Goal: Use online tool/utility: Use online tool/utility

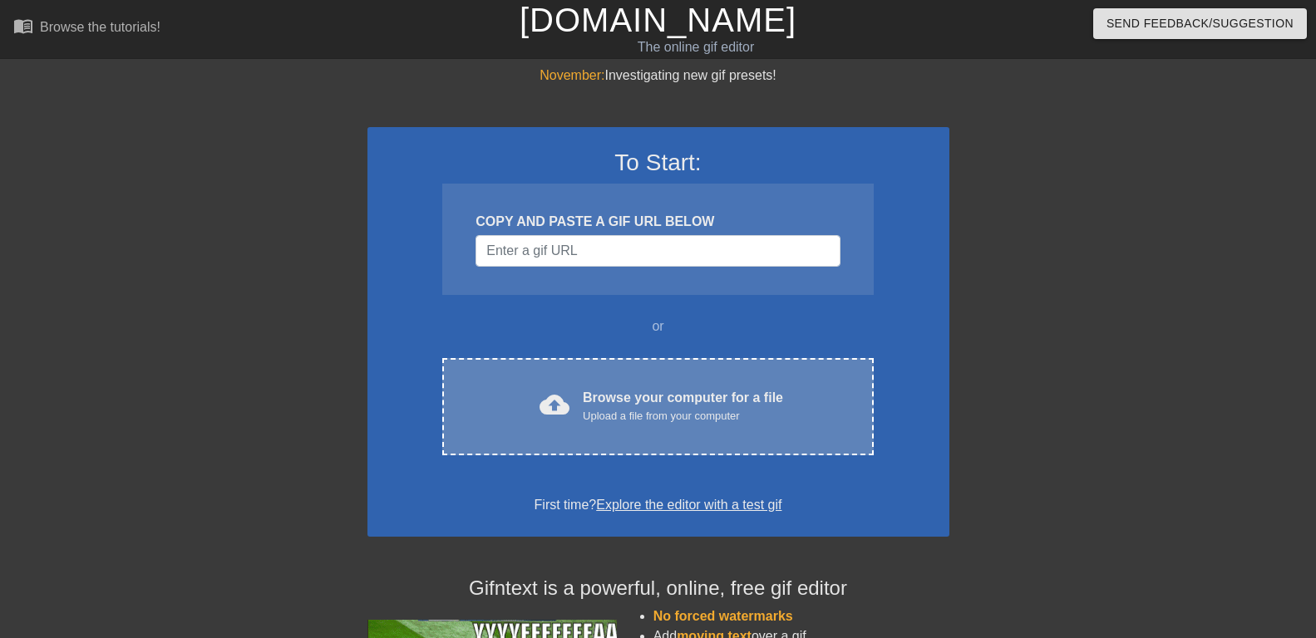
click at [609, 397] on div "Browse your computer for a file Upload a file from your computer" at bounding box center [683, 406] width 200 height 37
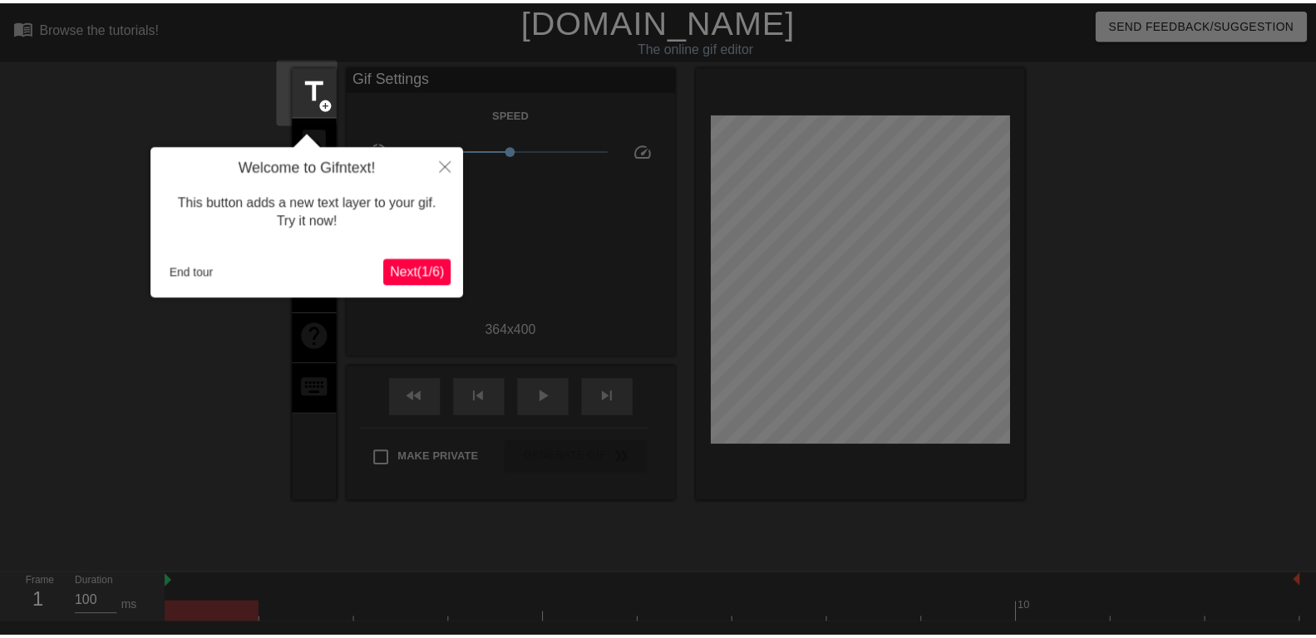
scroll to position [41, 0]
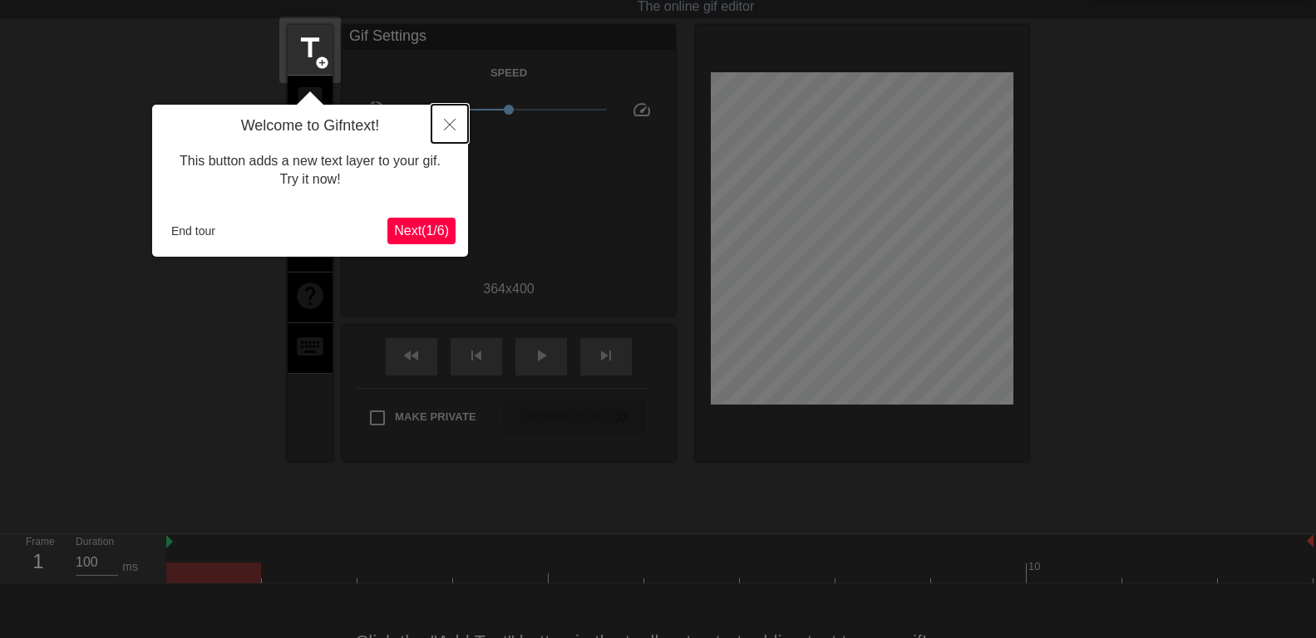
click at [449, 122] on icon "Close" at bounding box center [450, 125] width 12 height 12
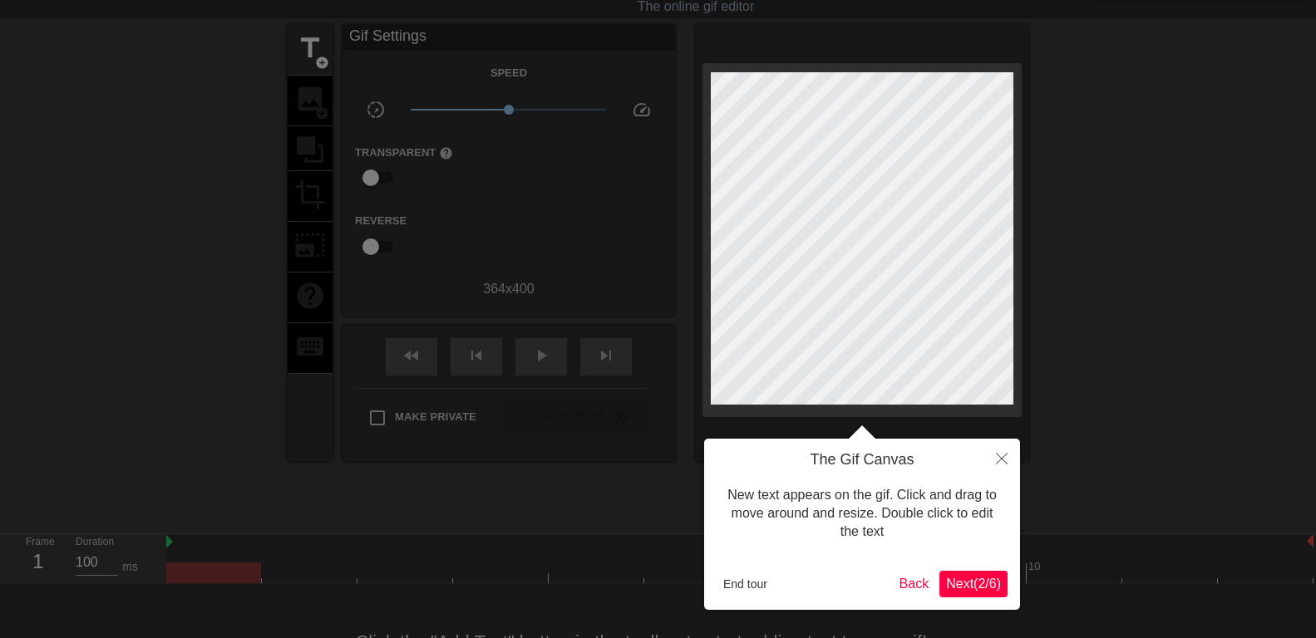
scroll to position [0, 0]
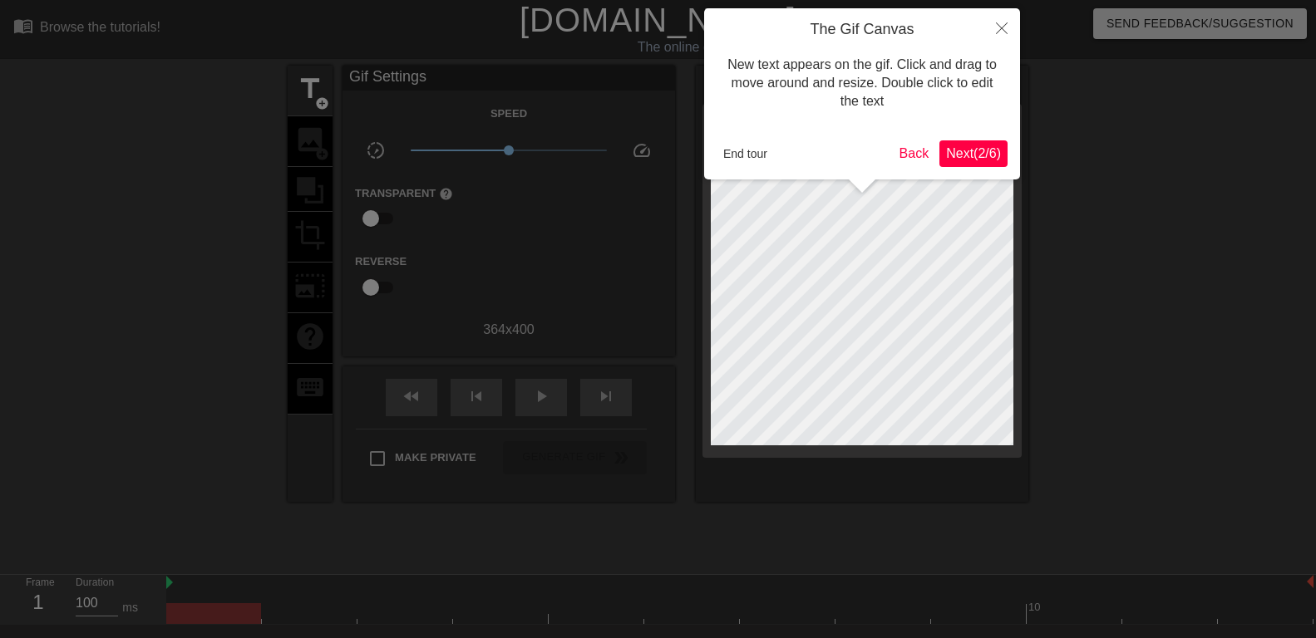
click at [979, 155] on span "Next ( 2 / 6 )" at bounding box center [973, 153] width 55 height 14
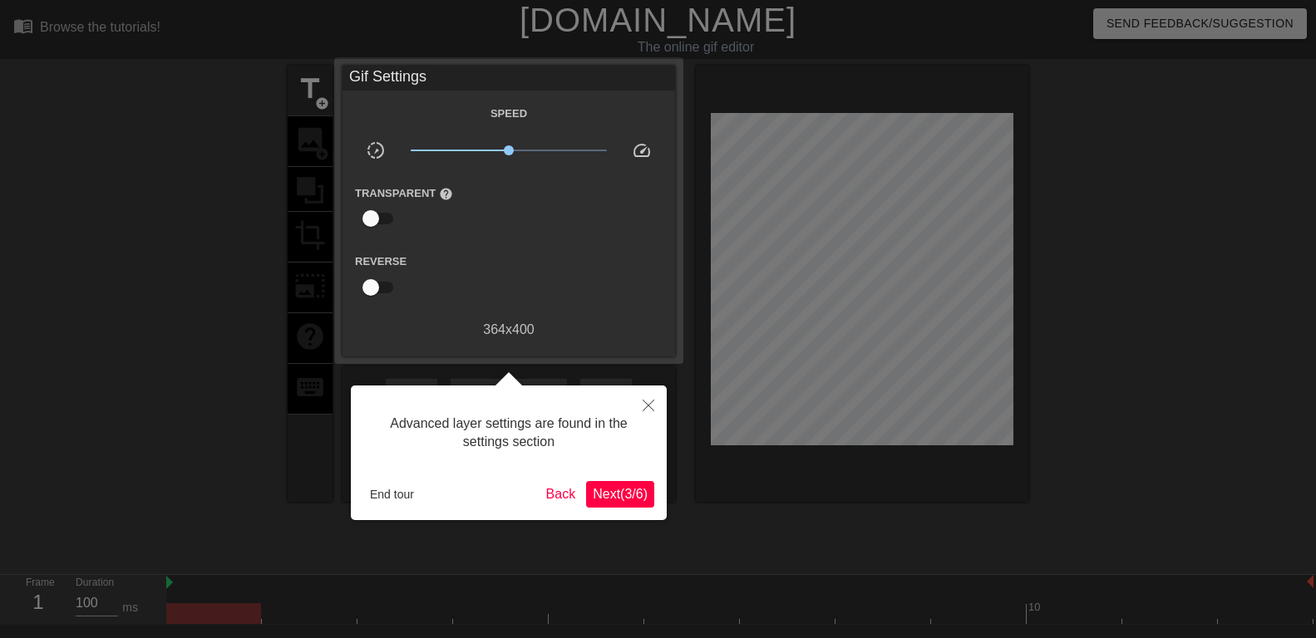
scroll to position [41, 0]
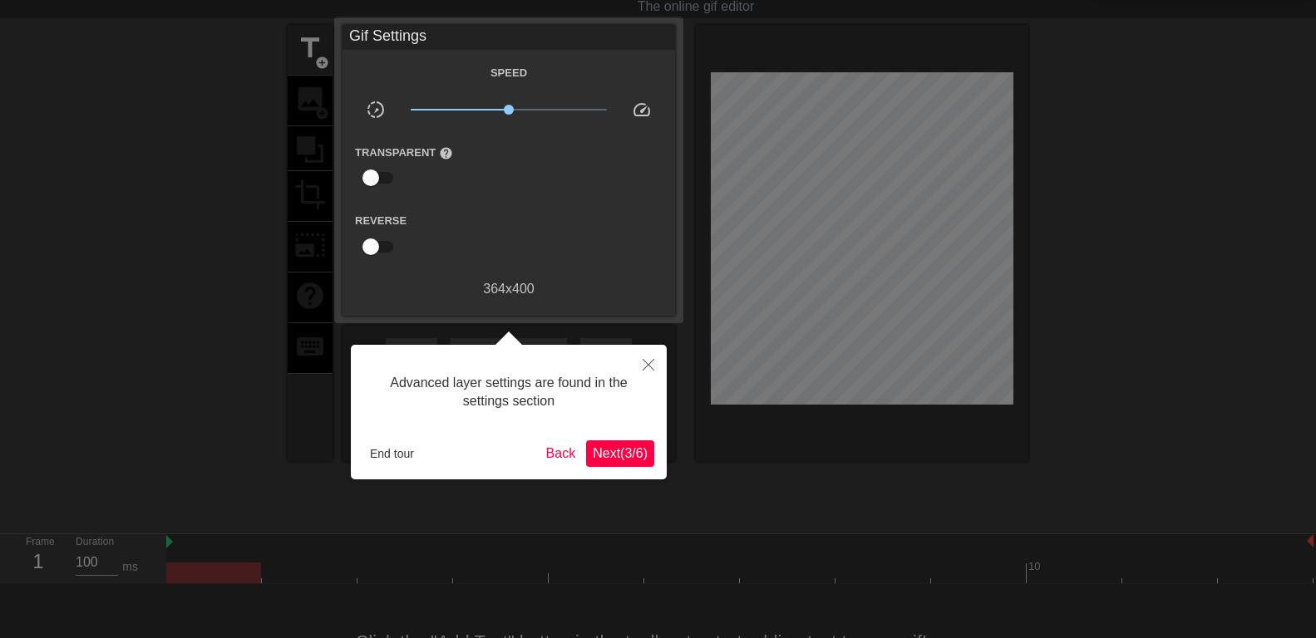
click at [624, 460] on span "Next ( 3 / 6 )" at bounding box center [620, 453] width 55 height 14
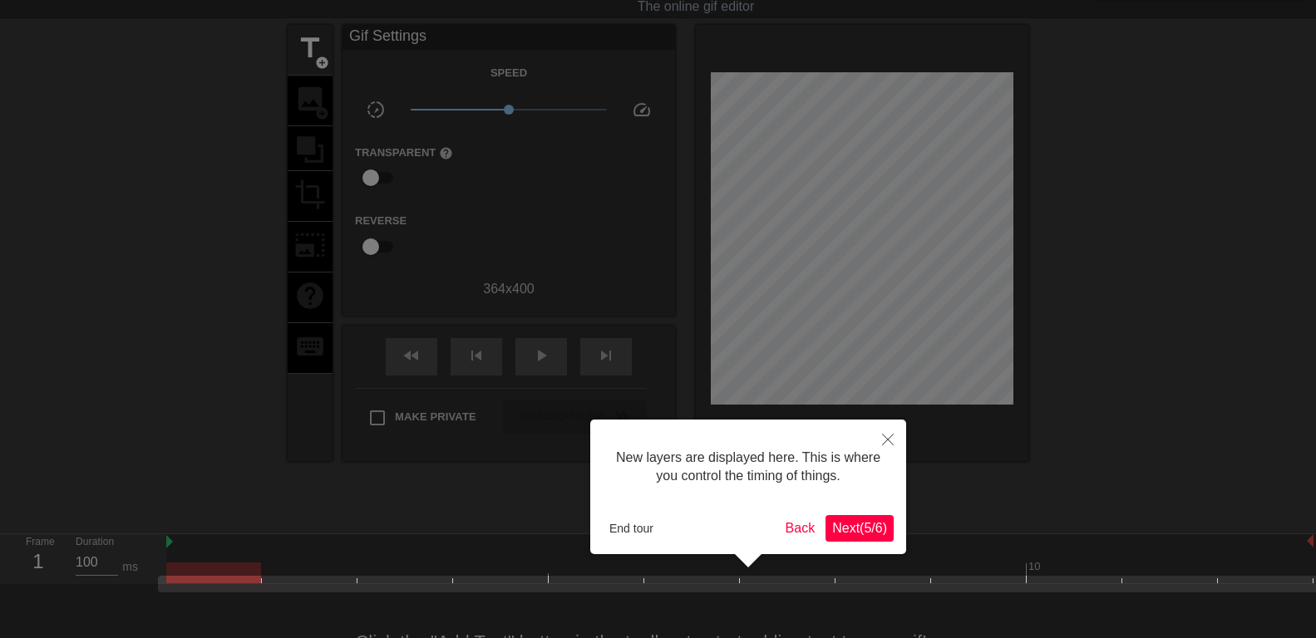
scroll to position [102, 0]
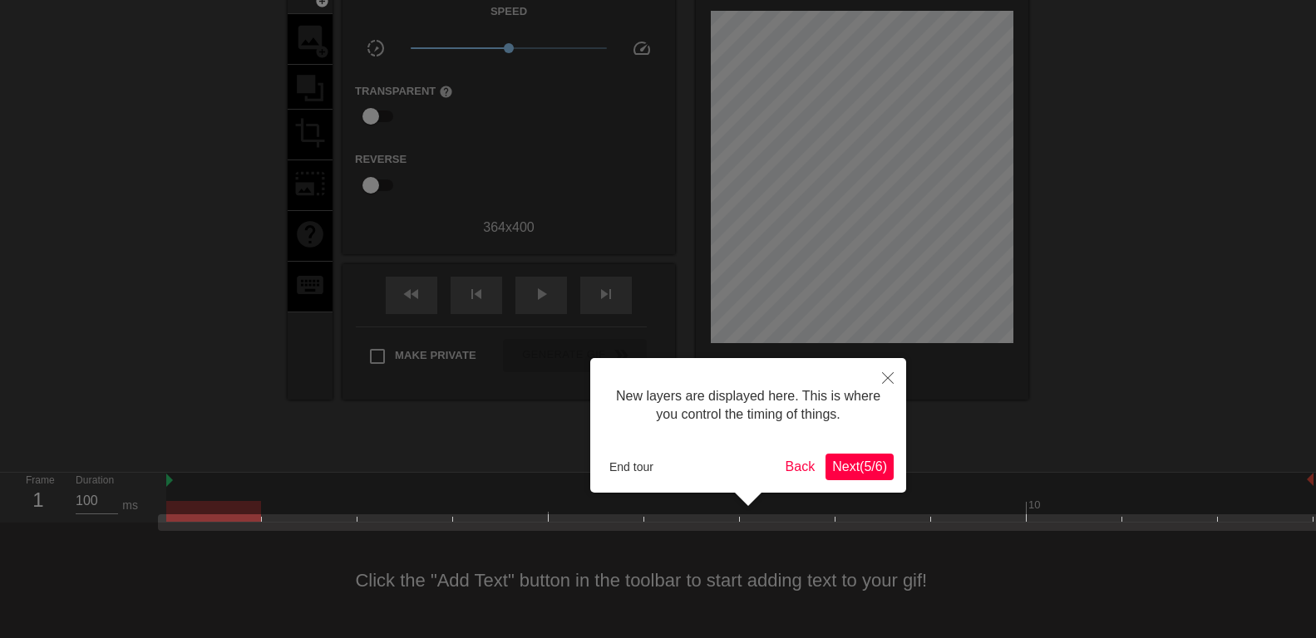
click at [860, 465] on span "Next ( 5 / 6 )" at bounding box center [859, 467] width 55 height 14
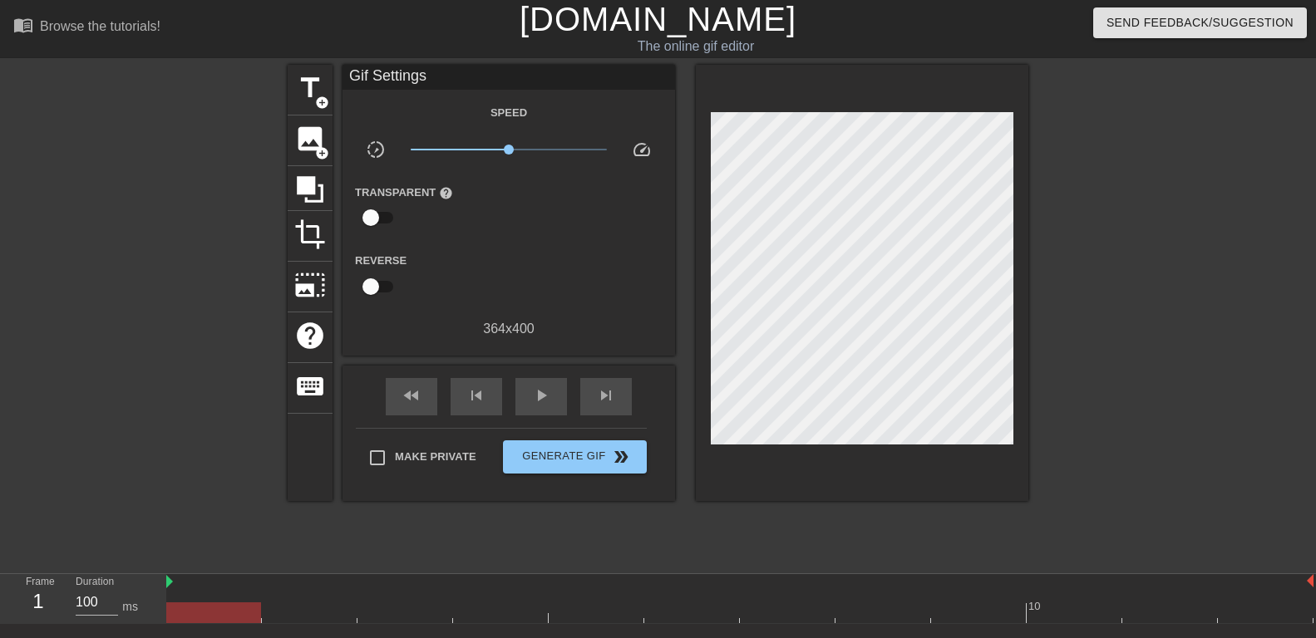
scroll to position [0, 0]
click at [311, 89] on span "title" at bounding box center [310, 89] width 32 height 32
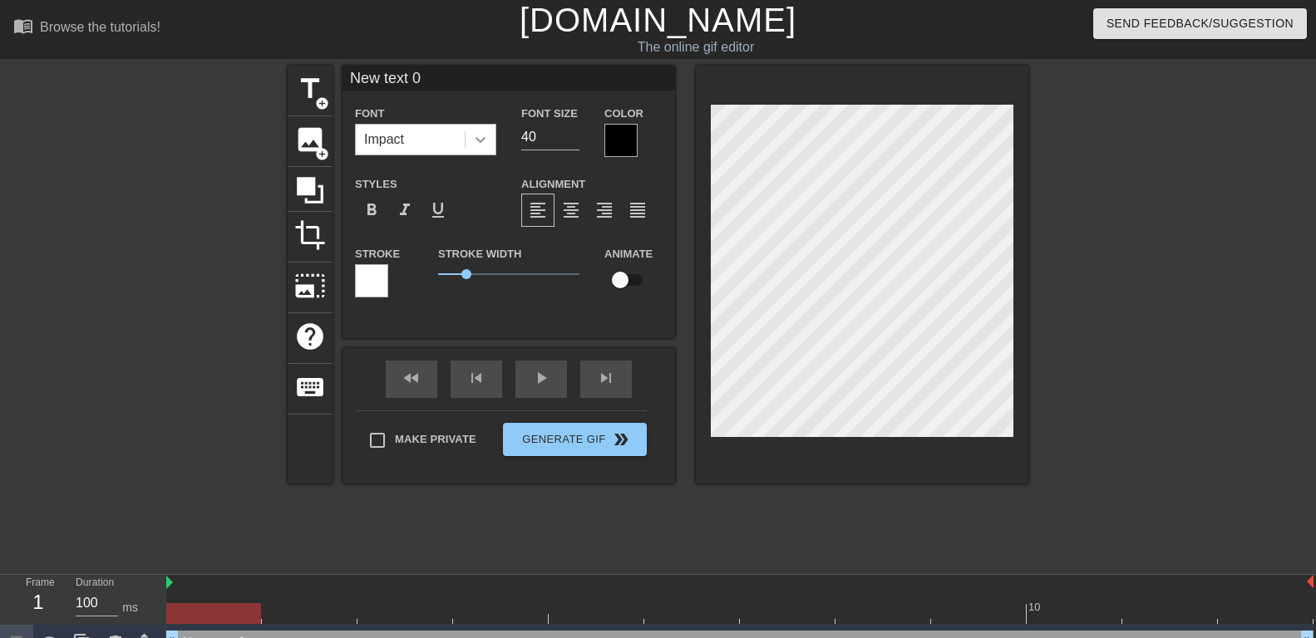
click at [486, 134] on icon at bounding box center [480, 139] width 17 height 17
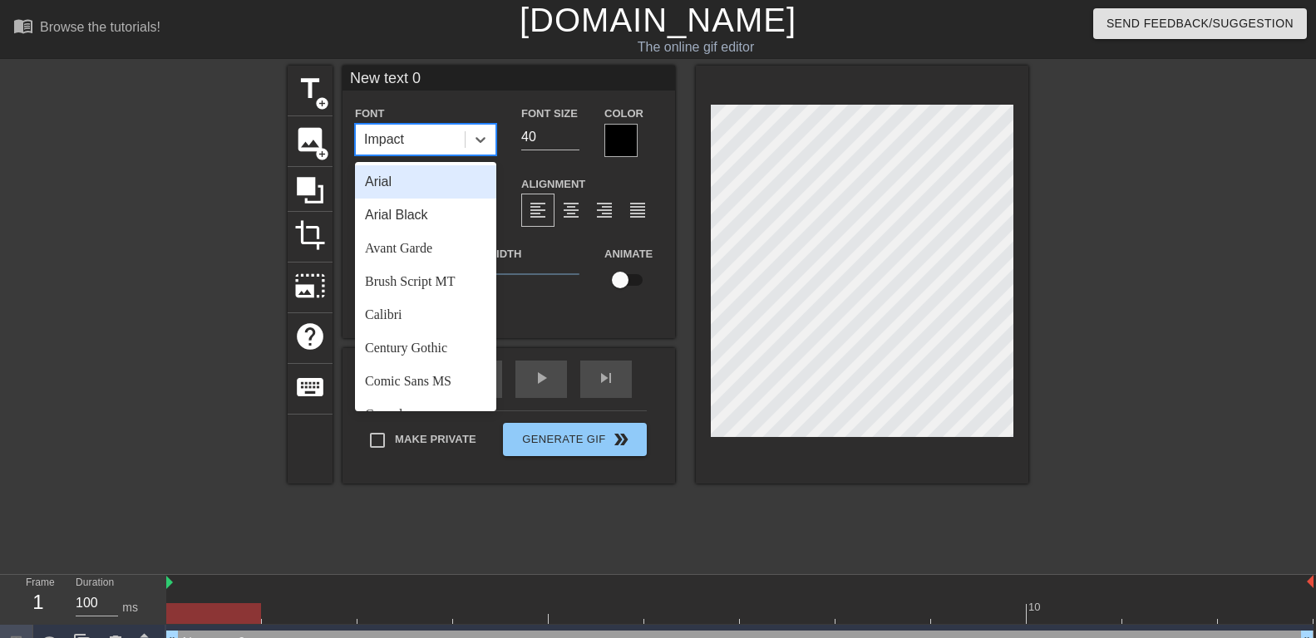
click at [422, 185] on div "Arial" at bounding box center [425, 181] width 141 height 33
click at [480, 141] on icon at bounding box center [481, 140] width 10 height 6
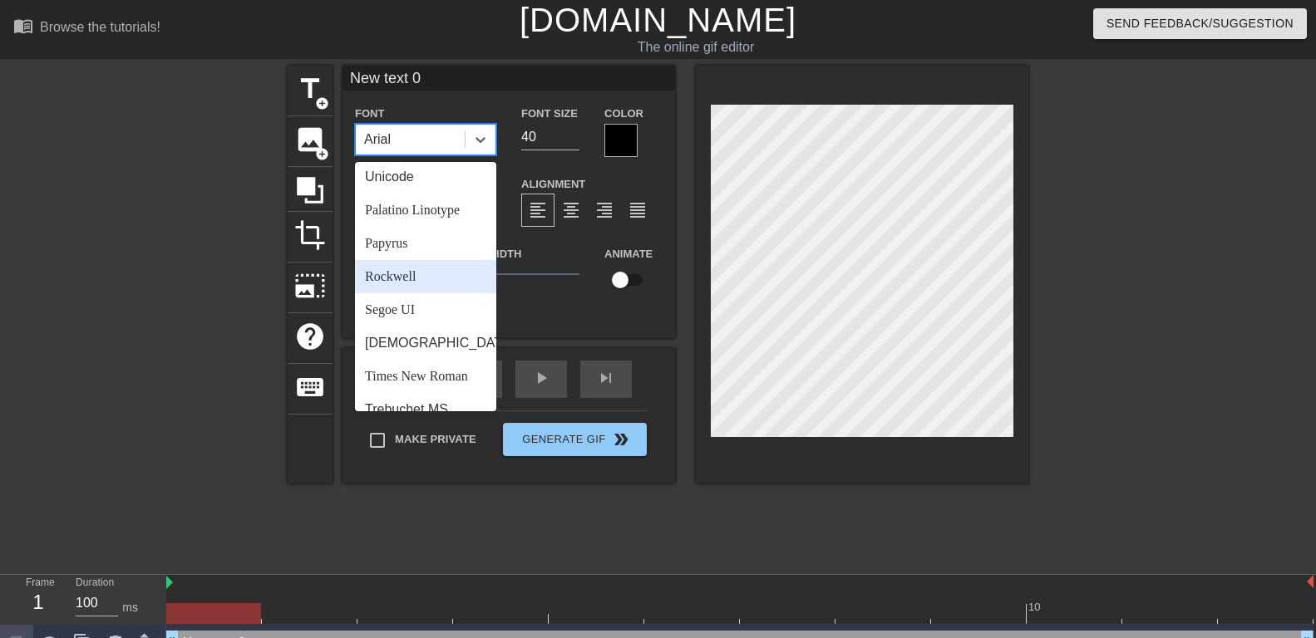
scroll to position [595, 0]
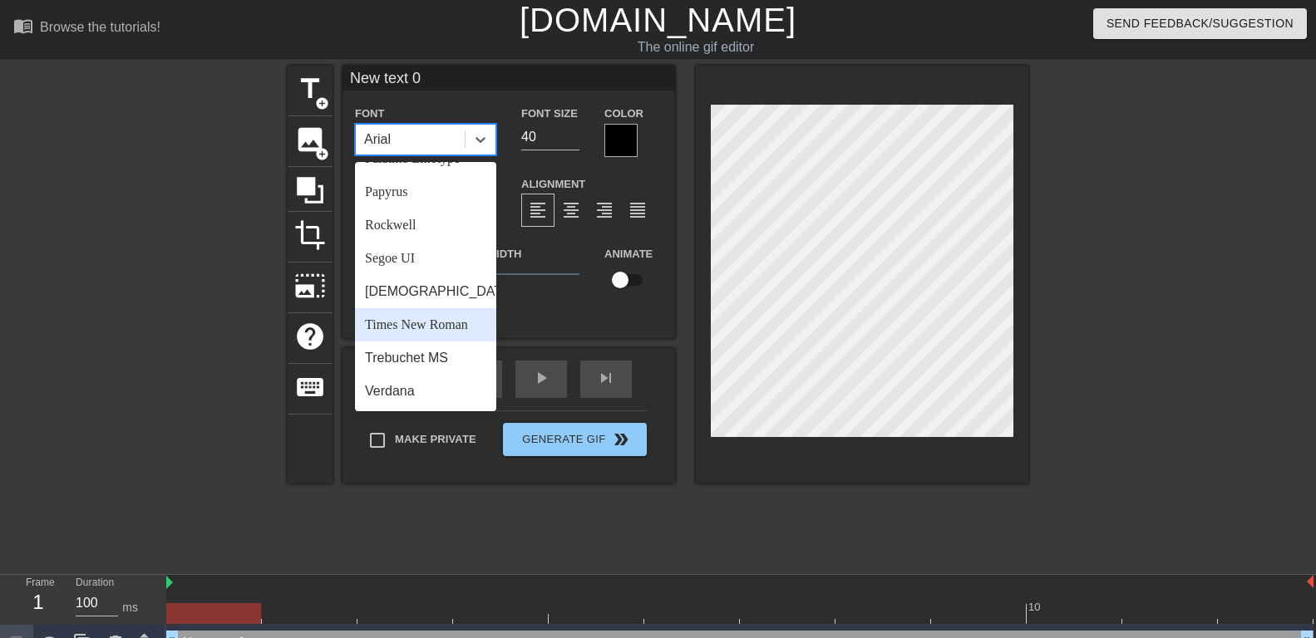
click at [402, 325] on div "Times New Roman" at bounding box center [425, 324] width 141 height 33
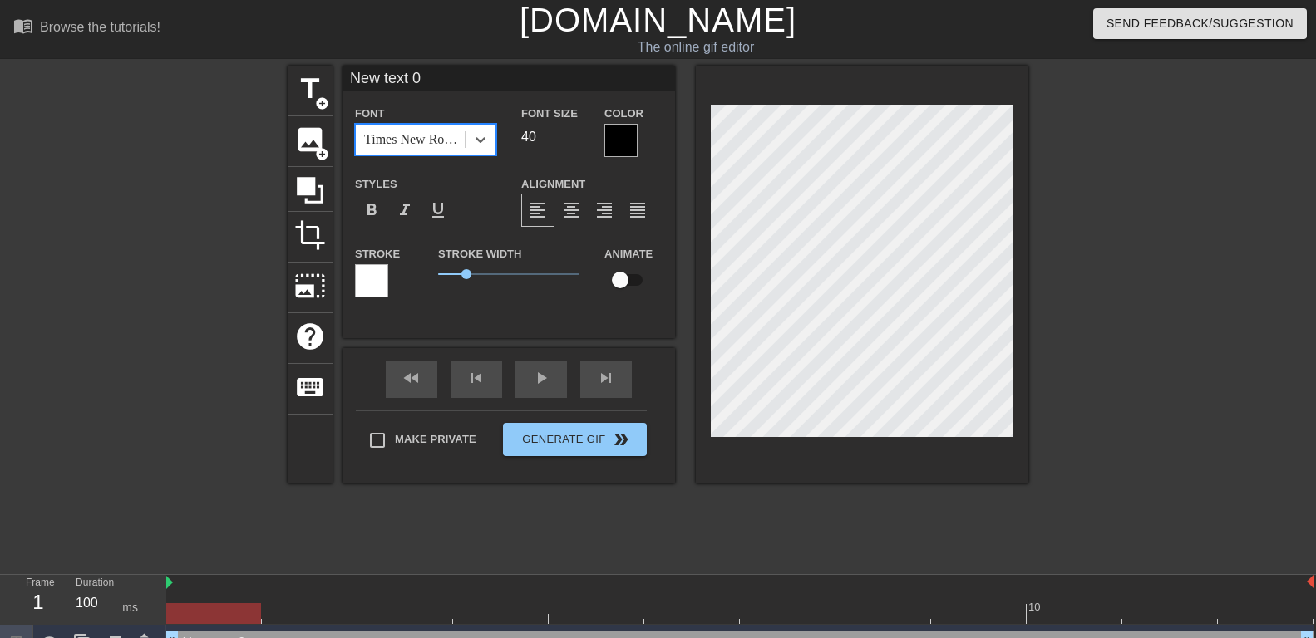
click at [371, 274] on div at bounding box center [371, 280] width 33 height 33
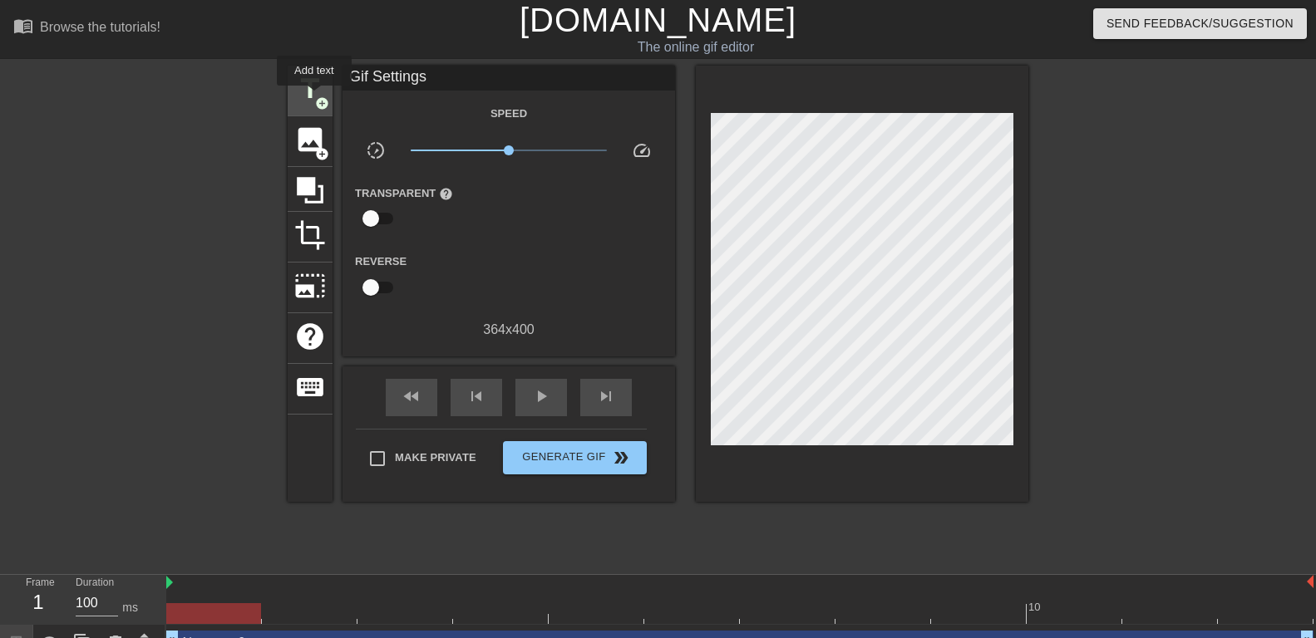
click at [314, 97] on span "title" at bounding box center [310, 89] width 32 height 32
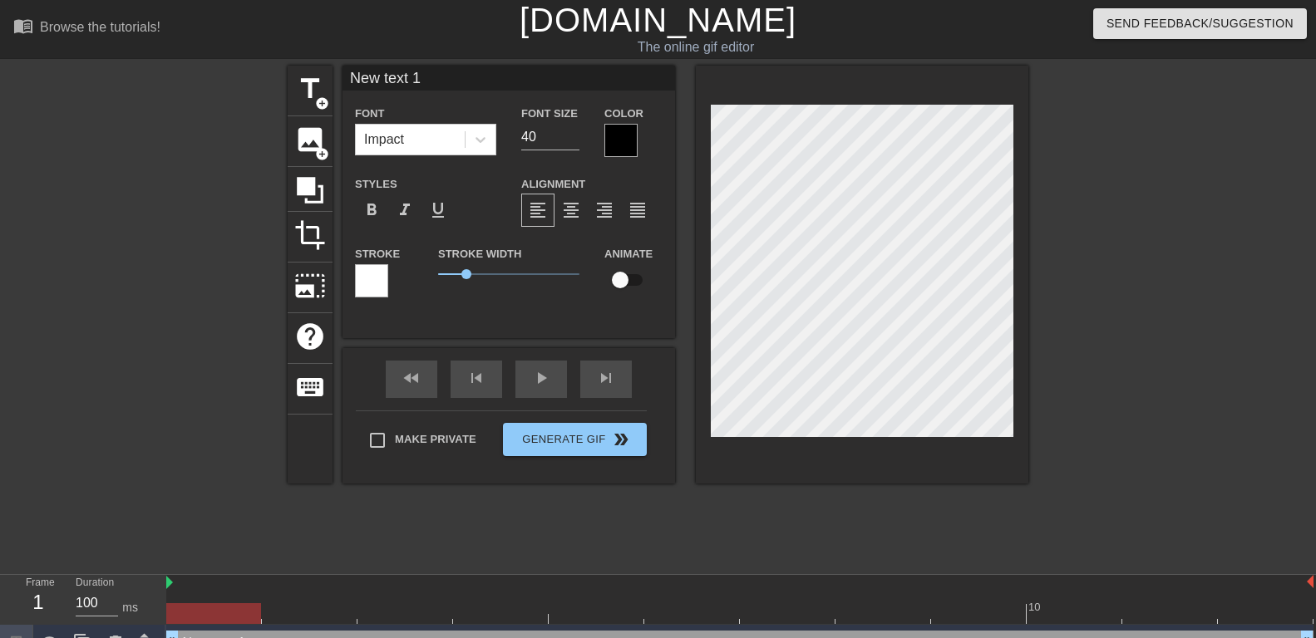
type input "Ne text 1"
type textarea "Ne text 1"
drag, startPoint x: 420, startPoint y: 78, endPoint x: 333, endPoint y: 86, distance: 86.8
click at [343, 86] on input "Ne text 1" at bounding box center [509, 78] width 333 height 25
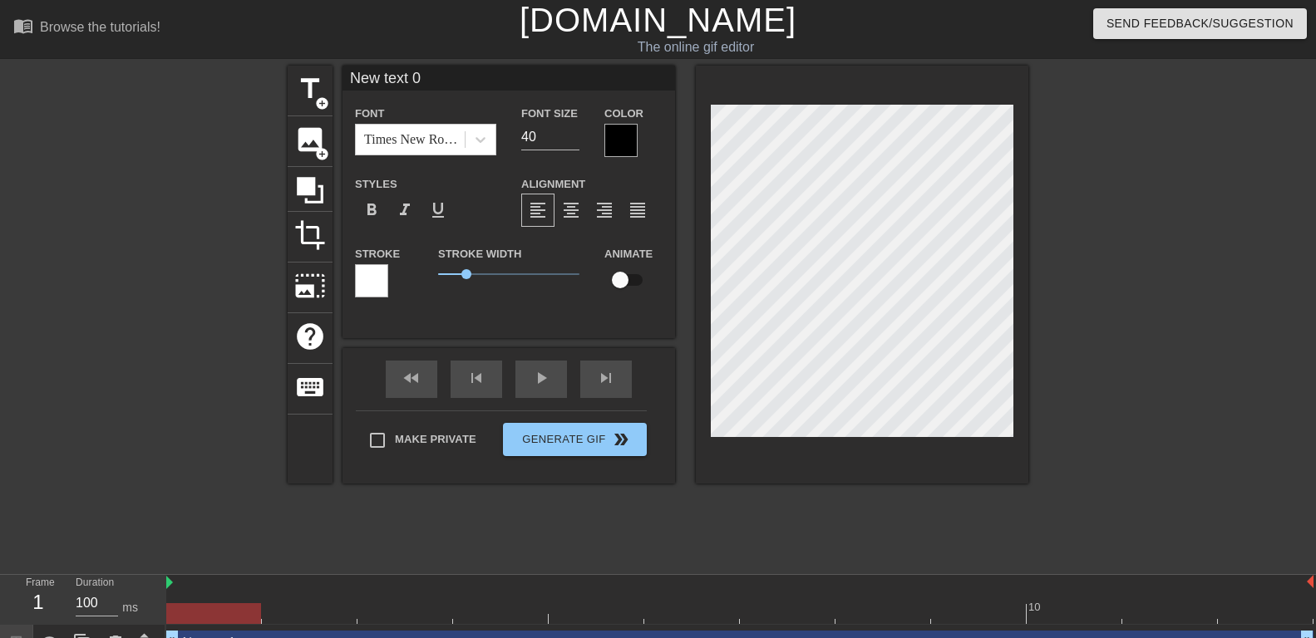
type input "Ne text 1"
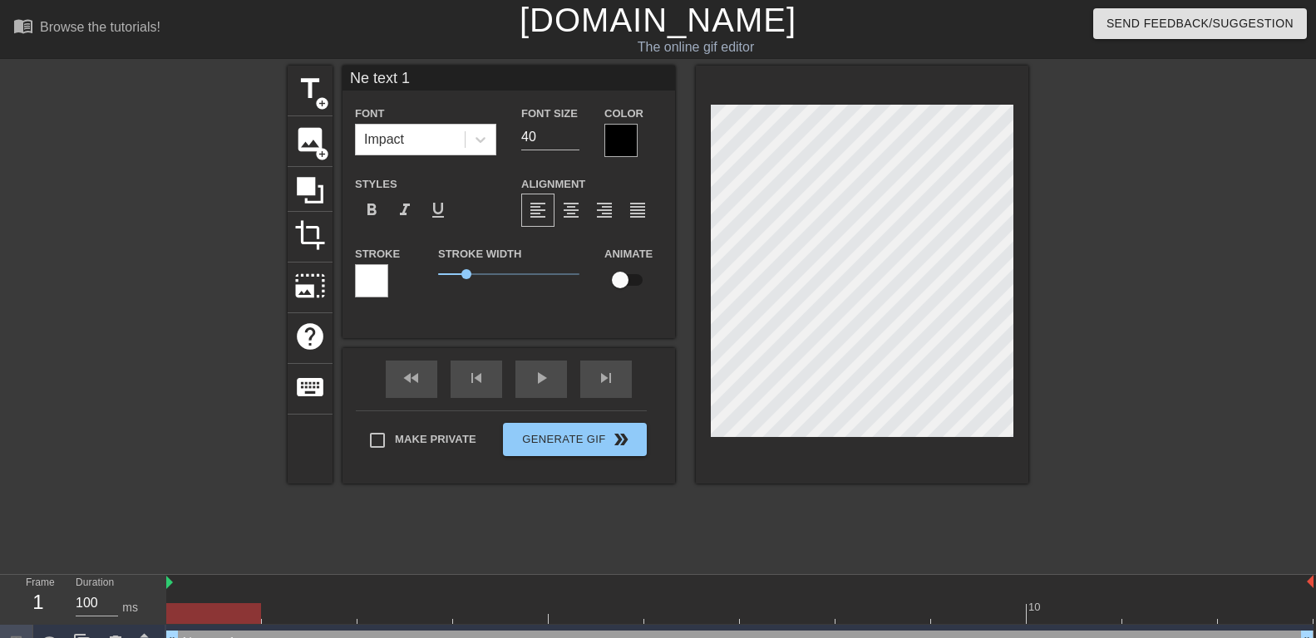
drag, startPoint x: 452, startPoint y: 76, endPoint x: 232, endPoint y: 79, distance: 220.3
click at [343, 79] on input "Ne text 1" at bounding box center [509, 78] width 333 height 25
type input "New text 0"
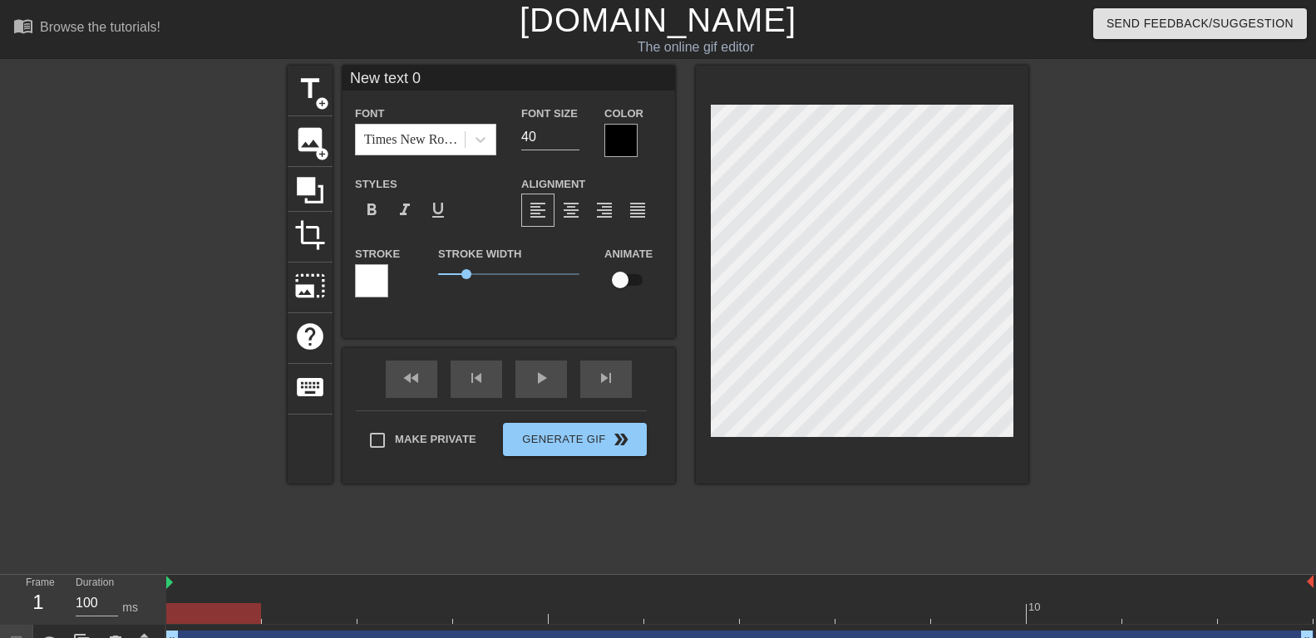
scroll to position [0, 2]
click at [614, 136] on div at bounding box center [620, 140] width 33 height 33
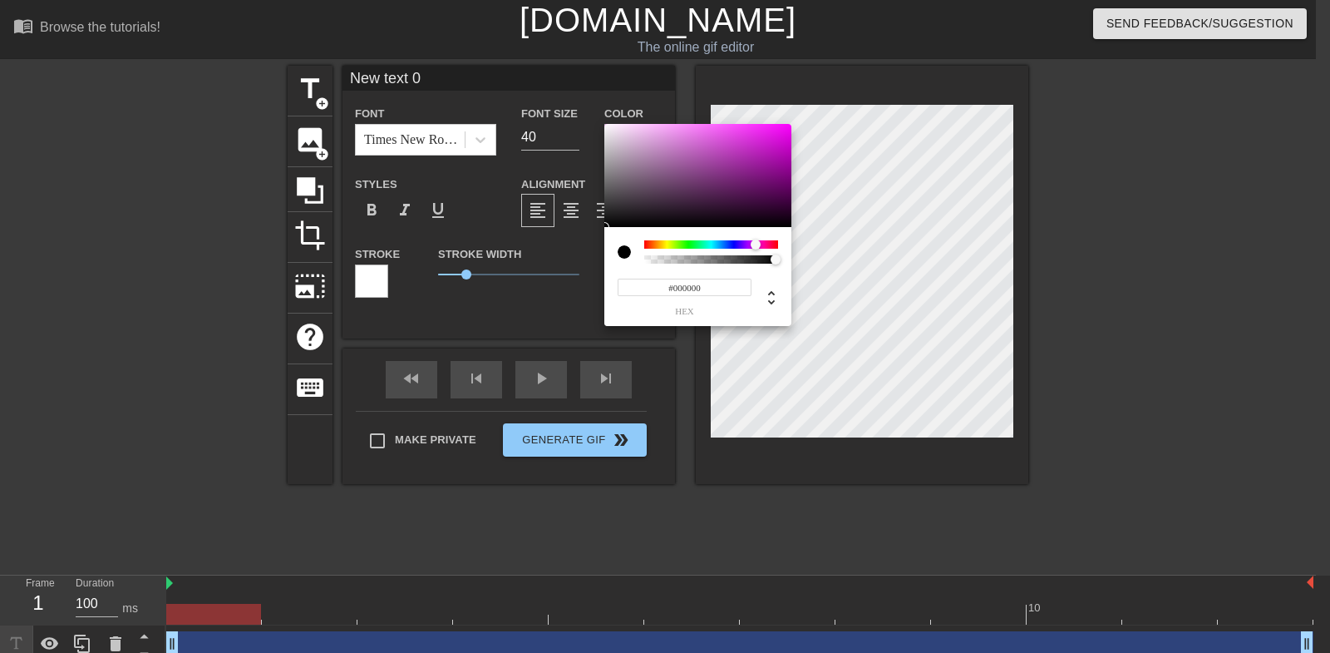
drag, startPoint x: 717, startPoint y: 244, endPoint x: 756, endPoint y: 244, distance: 39.1
click at [756, 244] on div at bounding box center [711, 244] width 134 height 8
type input "#FF00FF"
drag, startPoint x: 747, startPoint y: 164, endPoint x: 801, endPoint y: 108, distance: 77.6
click at [791, 124] on div at bounding box center [697, 175] width 187 height 103
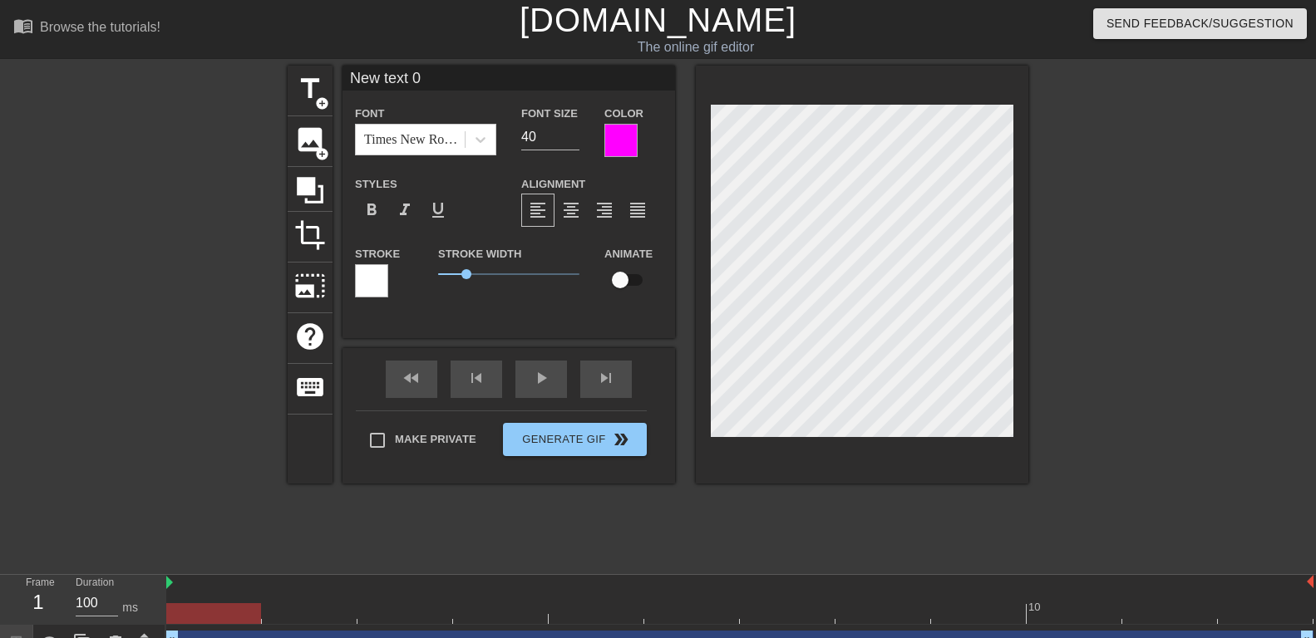
type input "CNew text 0"
type textarea "CNew text 0"
type input "C'New text 0"
type textarea "C'New text 0"
type input "C'eNew text 0"
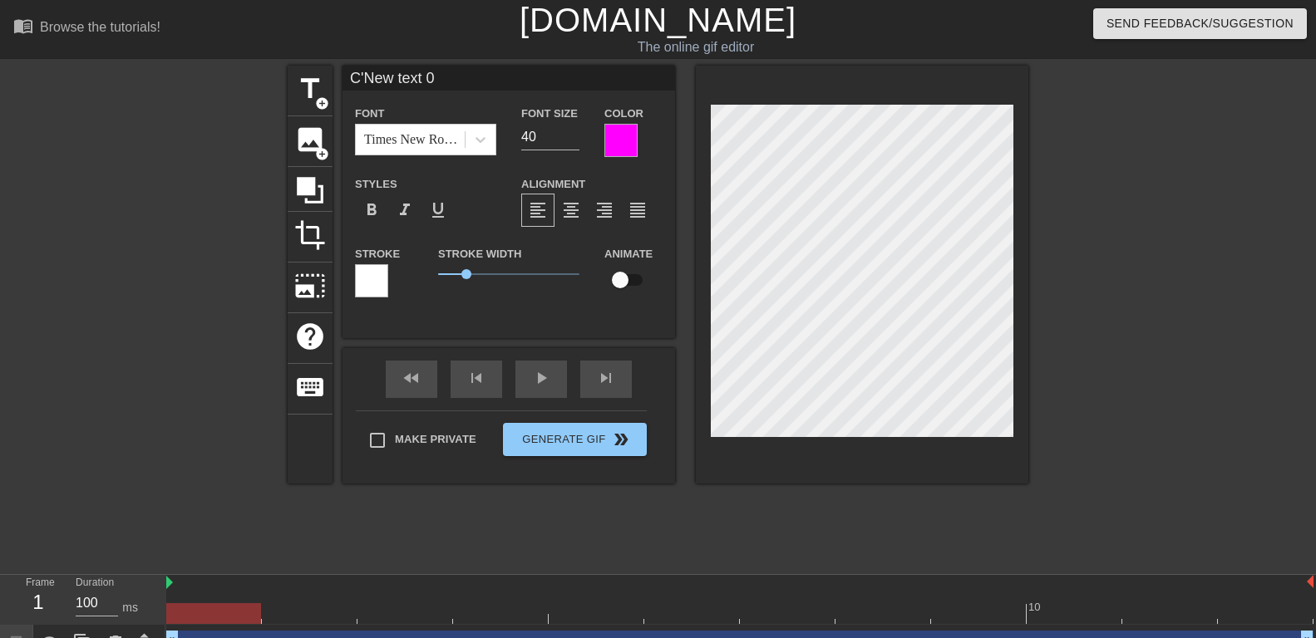
type textarea "C'eNew text 0"
type input "C'esNew text 0"
type textarea "C'esNew text 0"
type input "C'estNew text 0"
type textarea "C'estNew text 0"
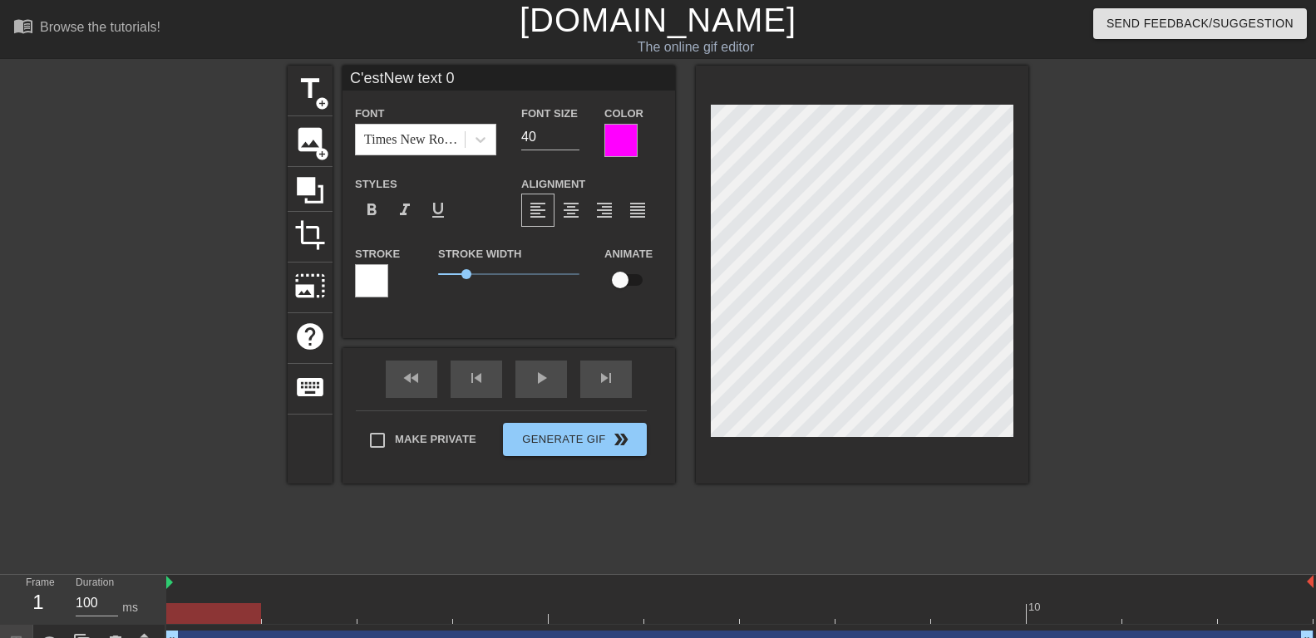
type input "C'est New text 0"
type textarea "C'est New text 0"
type input "C'est lNew text 0"
type textarea "C'est lNew text 0"
type input "C'est leNew text 0"
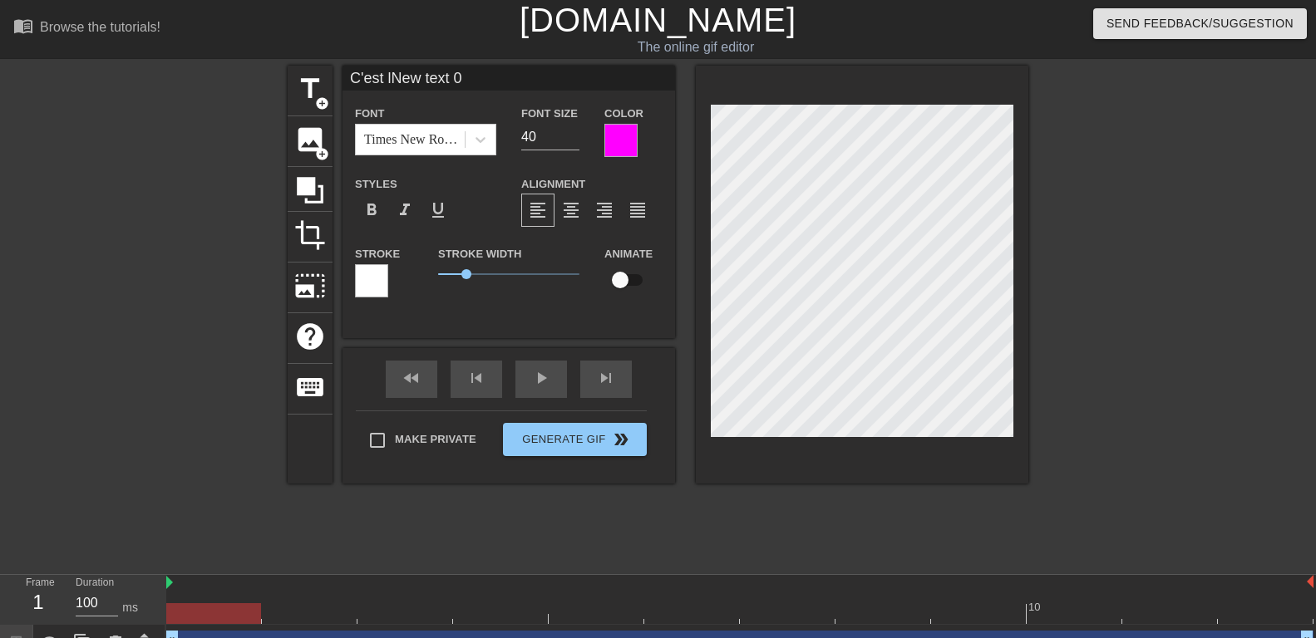
type textarea "C'est leNew text 0"
type input "C'est le New text 0"
type textarea "C'est le New text 0"
type input "C'est le sNew text 0"
type textarea "C'est le sNew text 0"
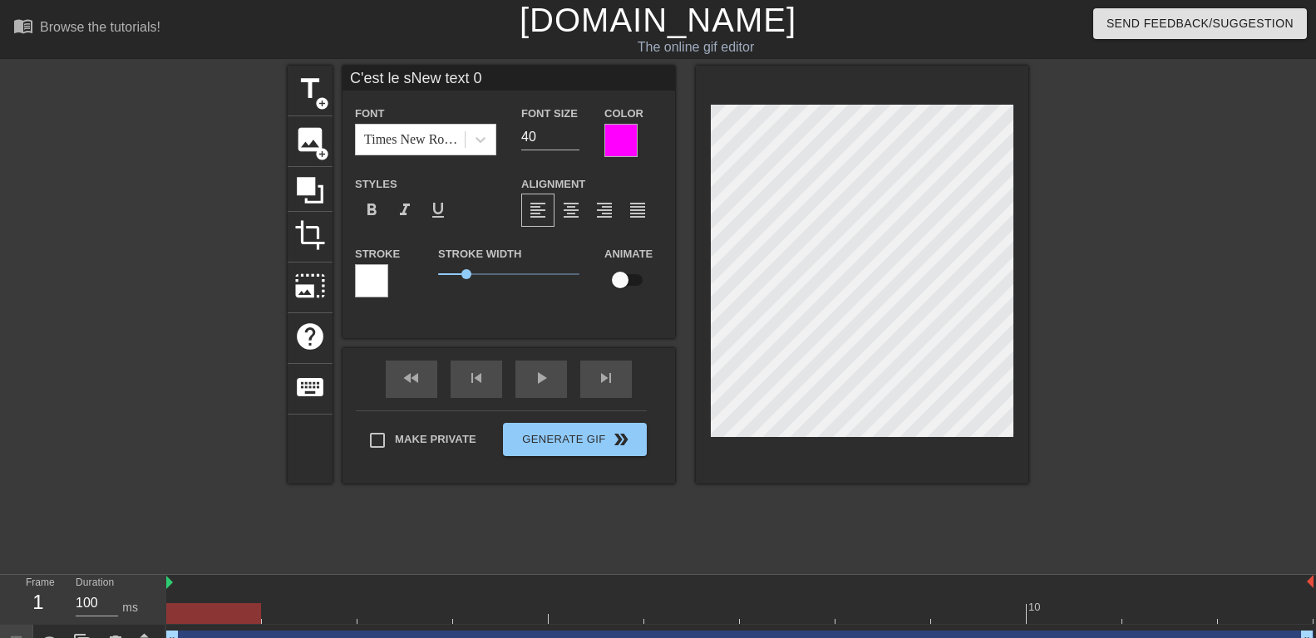
type input "C'est le seNew text 0"
type textarea "C'est le seuNew text 0"
type input "C'est le seulNew text 0"
type textarea "C'est le seulNew text 0"
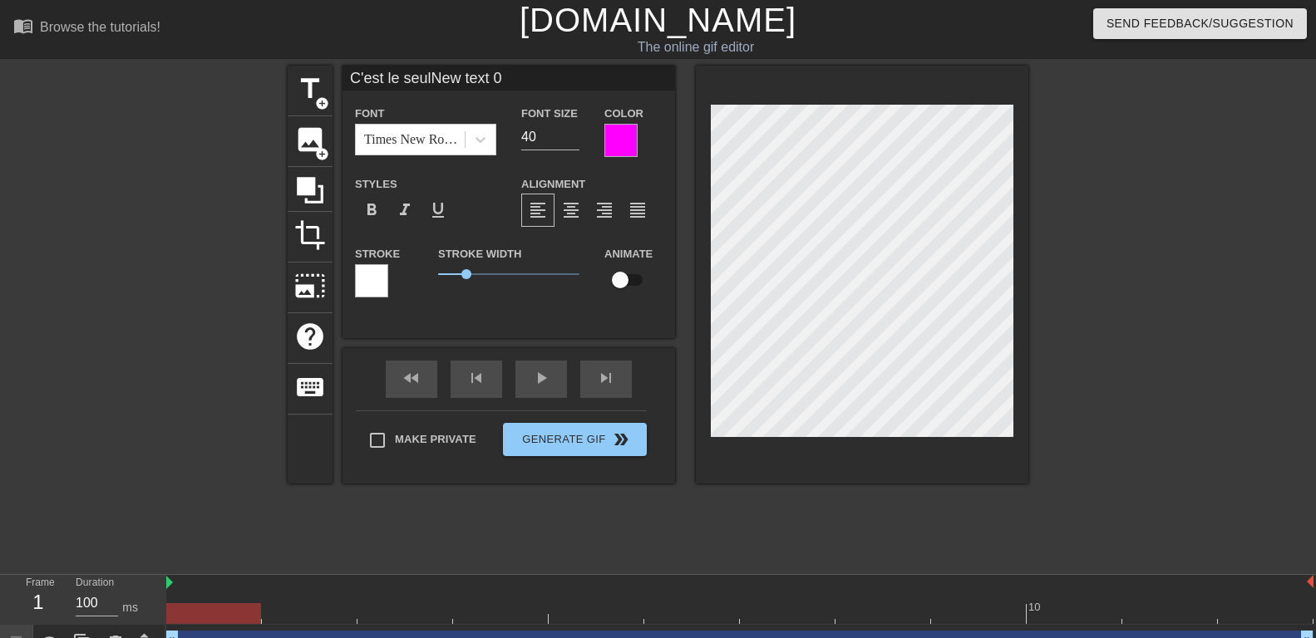
type input "C'est le seul New text 0"
type textarea "C'est le seul New text 0"
type input "C'est le seul eNew text 0"
type textarea "C'est le seul eNew text 0"
type input "C'est le seul New text 0"
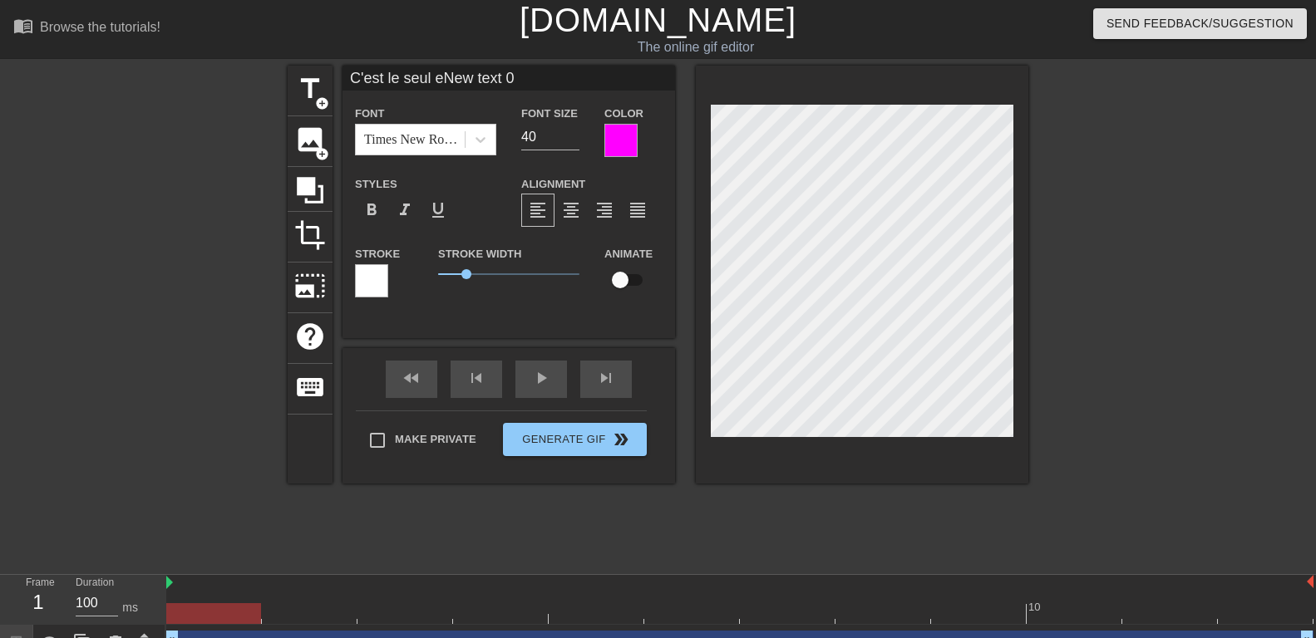
type textarea "C'est le seul New text 0"
type input "C'est le seul aNew text 0"
type textarea "C'est le seul aNew text 0"
type input "C'est le seul acNew text 0"
type textarea "C'est le seul acNew text 0"
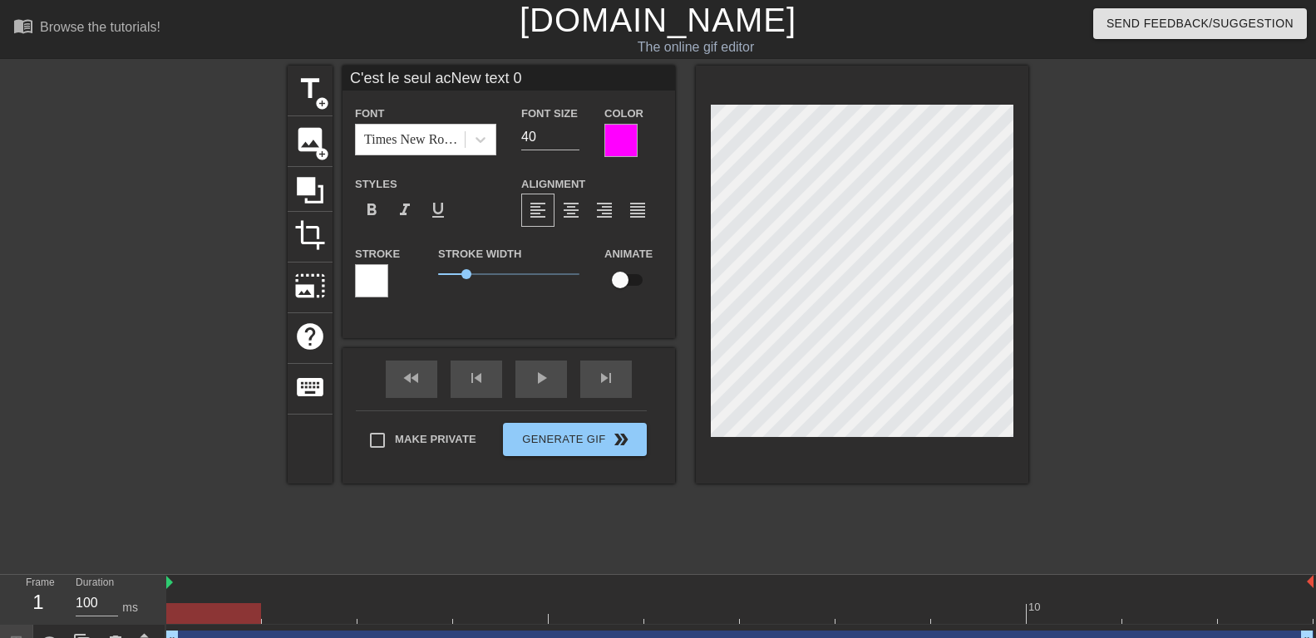
type input "C'est le seul actNew text 0"
type textarea "C'est le seul actNew text 0"
type input "C'est le seul acteNew text 0"
type textarea "C'est le seul acteNew text 0"
type input "C'est le seul acte New text 0"
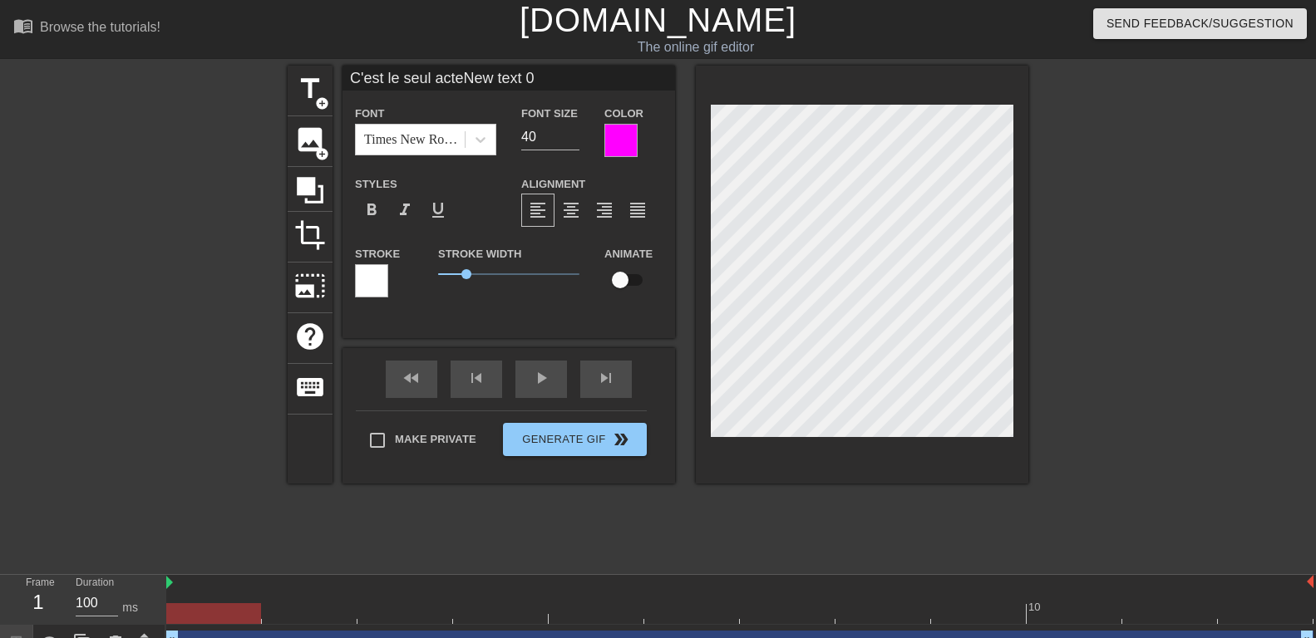
type textarea "C'est le seul acte New text 0"
type input "C'est le seul acte sNew text 0"
type textarea "C'est le seul acte sNew text 0"
type input "C'est le seul acte seNew text 0"
type textarea "C'est le seul acte seNew text 0"
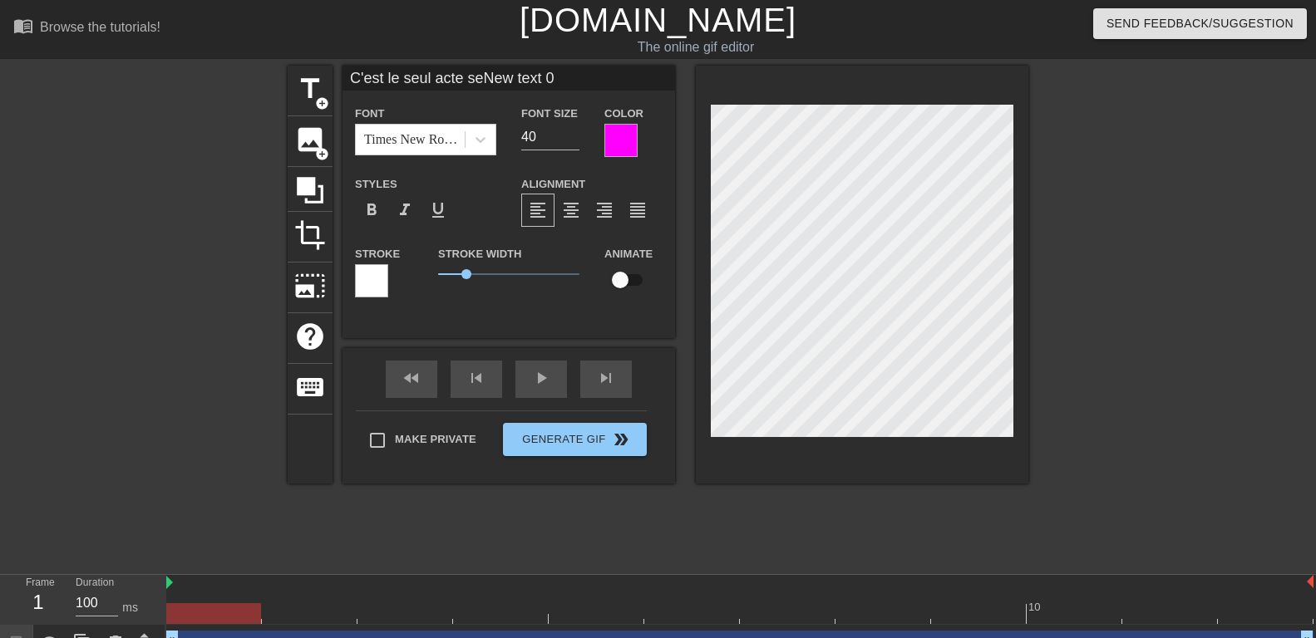
type input "C'est le seul acte sexNew text 0"
type textarea "C'est le seul acte sexNew text 0"
type input "C'est le seul acte sexuNew text 0"
type textarea "C'est le seul acte sexuNew text 0"
type input "C'est le seul acte sexueNew text 0"
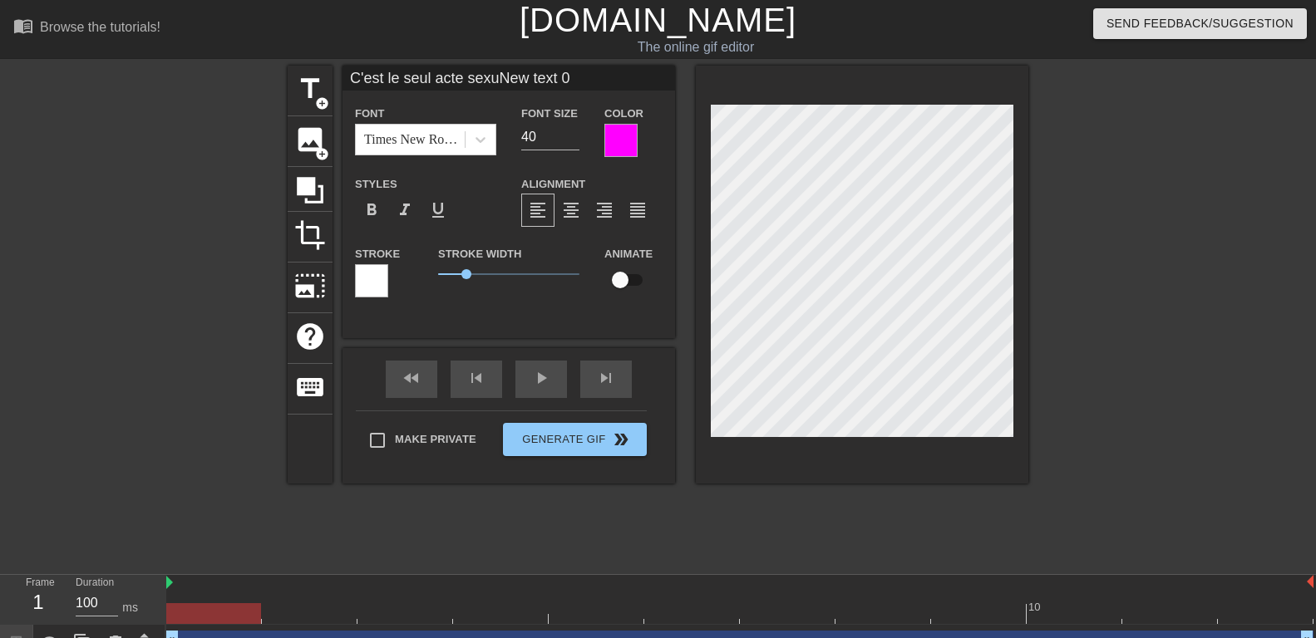
type textarea "C'est le seul acte sexueNew text 0"
type input "C'est le seul acte sexuelNew text 0"
type textarea "C'est le seul acte sexuelNew text 0"
type input "C'est le seul acte sexuel New text 0"
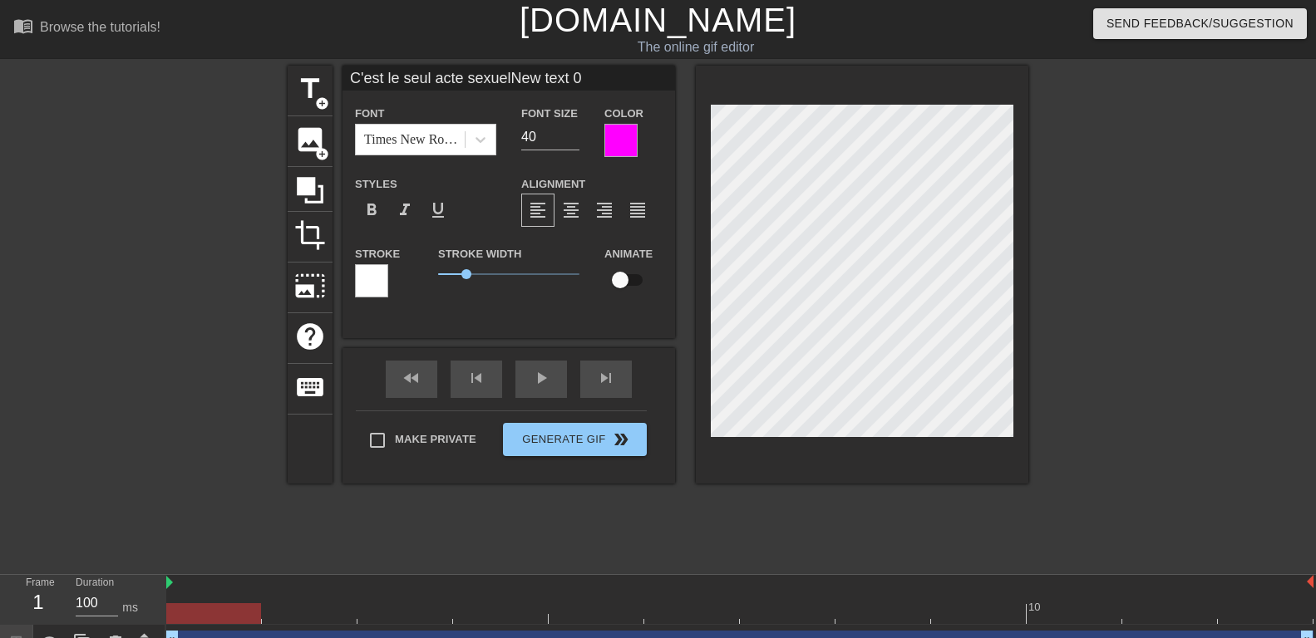
type textarea "C'est le seul acte sexuel New text 0"
type input "C'est le seul acte sexuel aNew text 0"
type textarea "C'est le seul acte sexuel aNew text 0"
type input "C'est le seul acte sexuel auNew text 0"
type textarea "C'est le seul acte sexuel auNew text 0"
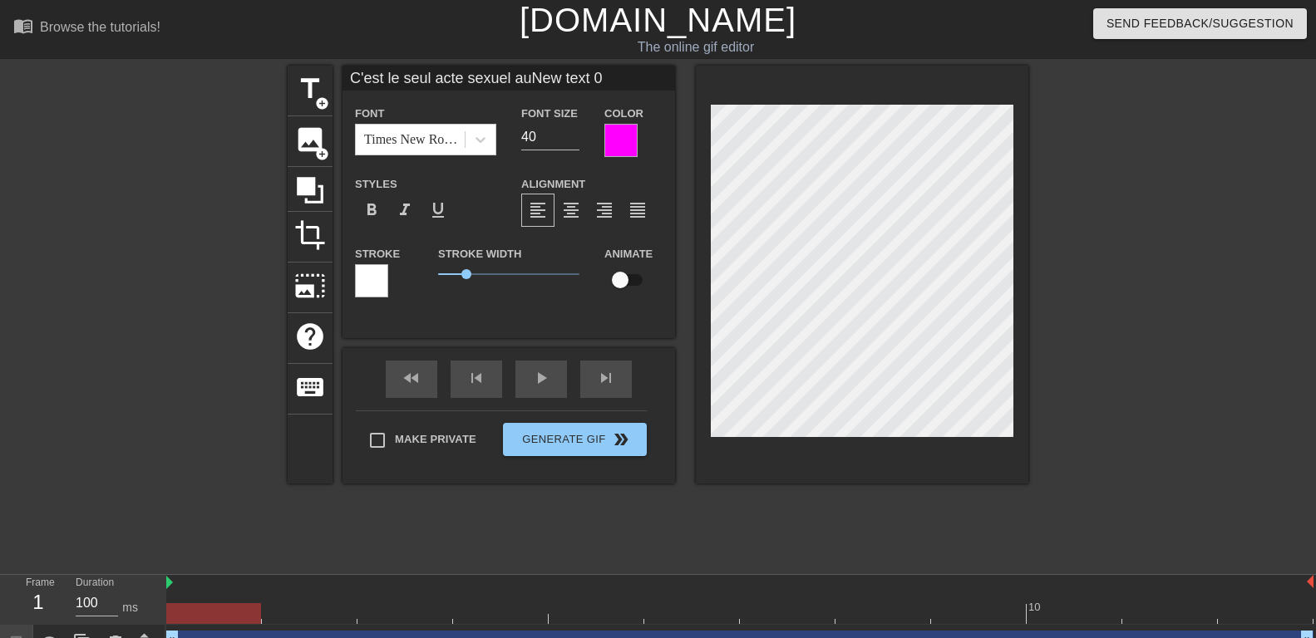
type input "C'est le seul acte sexuel autNew text 0"
type textarea "C'est le seul acte sexuel autNew text 0"
type input "C'est le seul acte sexuel autoNew text 0"
type textarea "C'est le seul acte sexuel autoNew text 0"
type input "C'est le seul acte sexuel autorNew text 0"
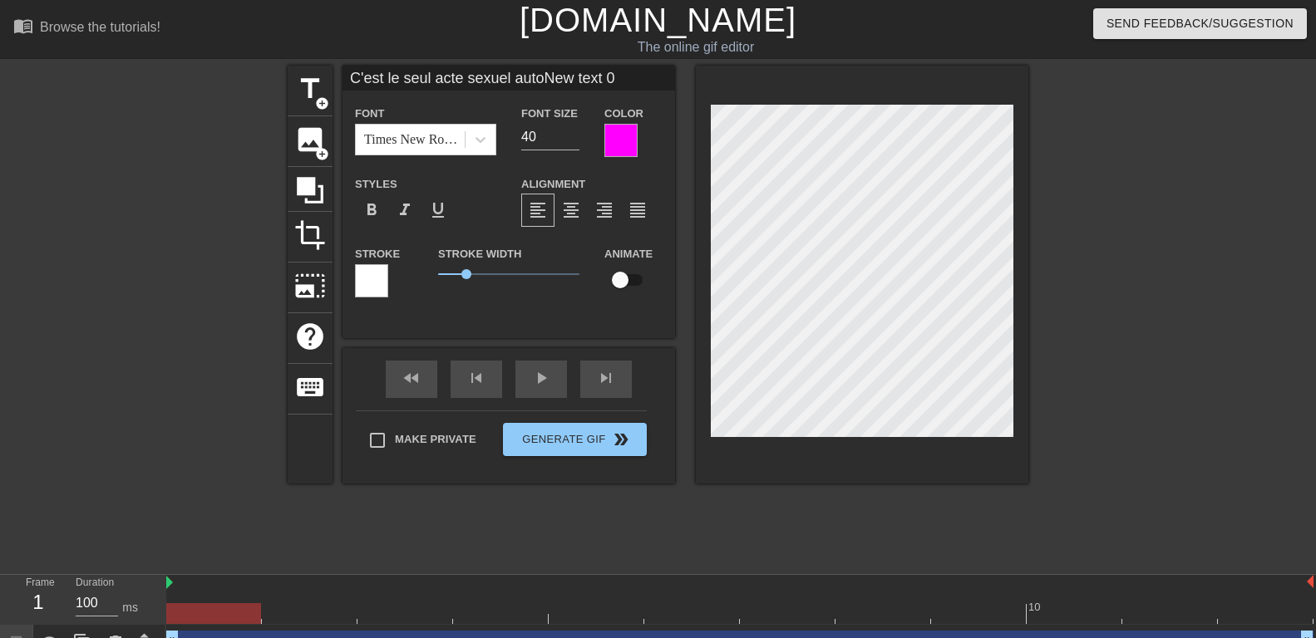
type textarea "C'est le seul acte sexuel autorNew text 0"
type input "C'est le seul acte sexuel autoriNew text 0"
type textarea "C'est le seul acte sexuel autoriNew text 0"
type input "C'est le seul acte sexuel autorisNew text 0"
type textarea "C'est le seul acte sexuel autorisNew text 0"
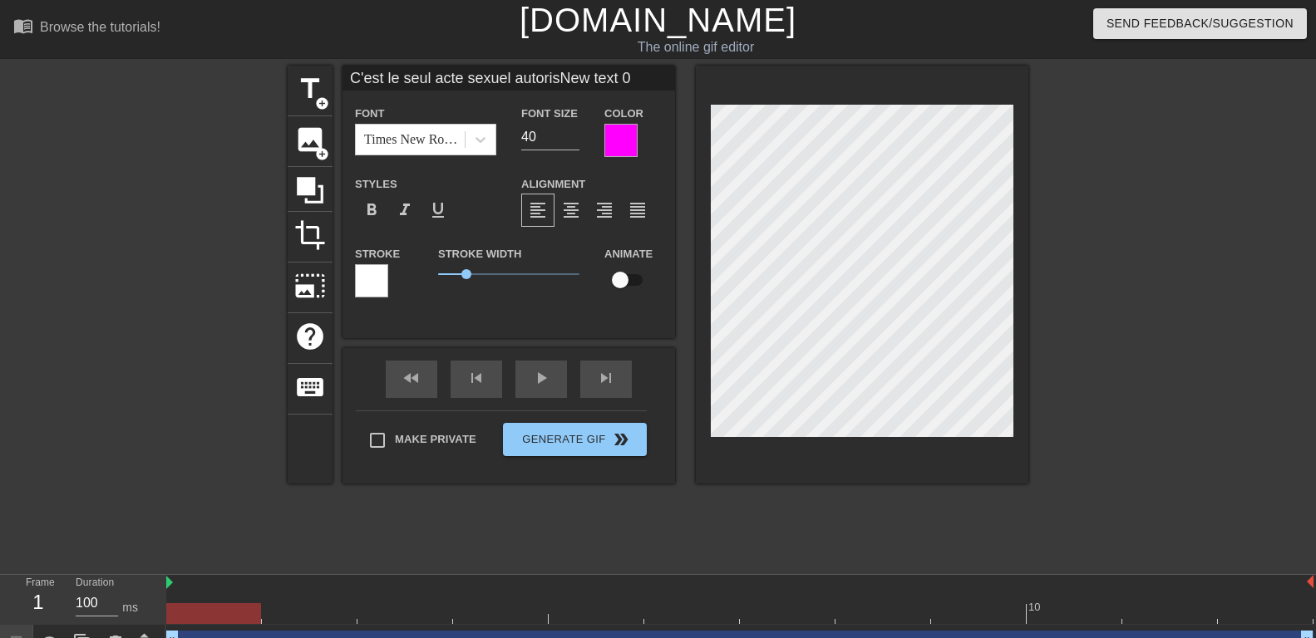
type input "C'est le seul acte sexuel autoriséNew text 0"
type textarea "C'est le seul acte sexuel autoriséNew text 0"
type input "C'est le seul acte sexuel autorisé New text 0"
type textarea "C'est le seul acte sexuel autorisé New text 0"
type input "C'est le seul acte sexuel autorisé pNew text 0"
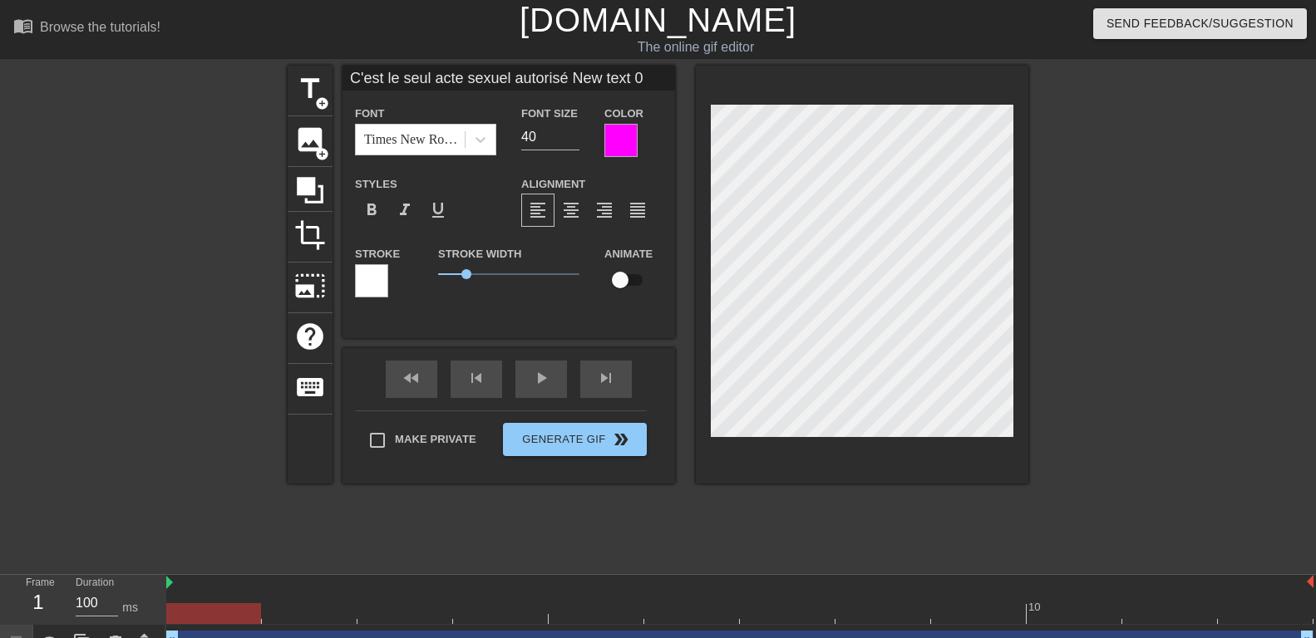
type textarea "C'est le seul acte sexuel autorisé pNew text 0"
type input "C'est le seul acte sexuel autorisé paNew text 0"
type textarea "C'est le seul acte sexuel autorisé paNew text 0"
type input "C'est le seul acte sexuel autorisé parNew text 0"
type textarea "C'est le seul acte sexuel autorisé parNew text 0"
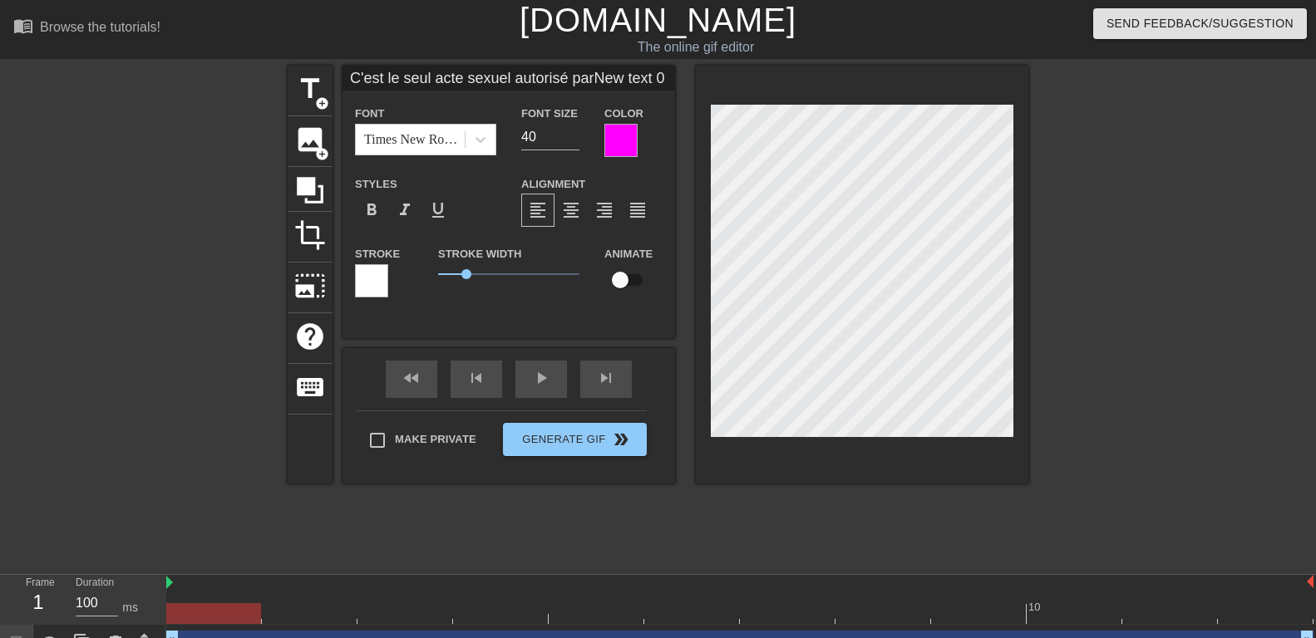
type input "C'est le seul acte sexuel autorisé par New text 0"
type textarea "C'est le seul acte sexuel autorisé par New text 0"
type input "C'est le seul acte sexuel autorisé par mNew text 0"
type textarea "C'est le seul acte sexuel autorisé par mNew text 0"
type input "C'est le seul acte sexuel autorisé par maNew text 0"
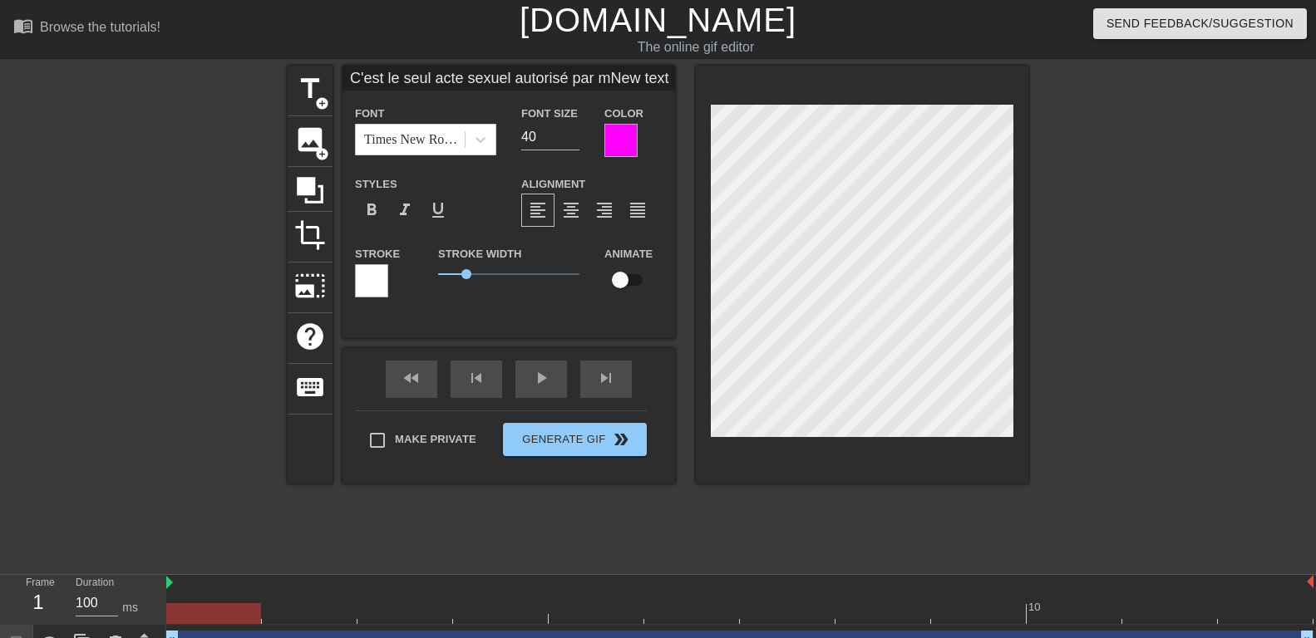
type textarea "C'est le seul acte sexuel autorisé par maNew text 0"
type input "C'est le seul acte sexuel autorisé par ma New text 0"
type textarea "C'est le seul acte sexuel autorisé par ma New text 0"
type input "C'est le seul acte sexuel autorisé par ma MNew text 0"
type textarea "C'est le seul acte sexuel autorisé par ma MNew text 0"
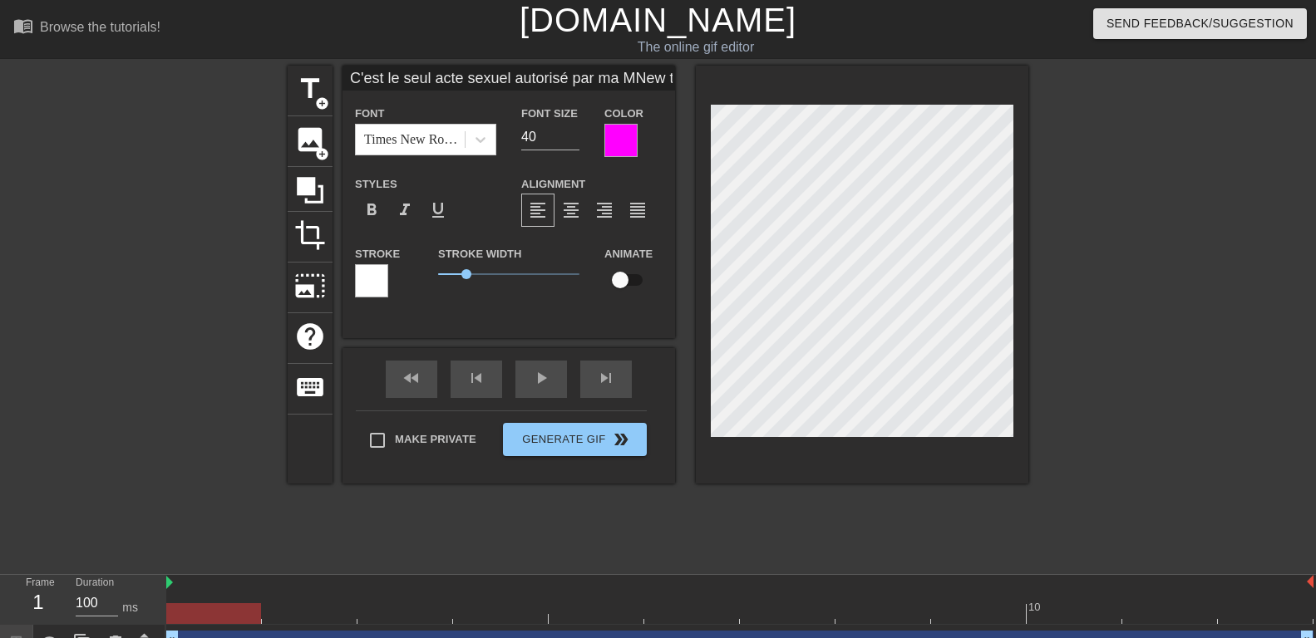
scroll to position [0, 15]
type input "C'est le seul acte sexuel autorisé par ma MaNew text 0"
type textarea "C'est le seul acte sexuel autorisé par ma MNew text 0"
type input "C'est le seul acte sexuel autorisé par ma New text 0"
type textarea "C'est le seul acte sexuel autorisé par ma New text 0"
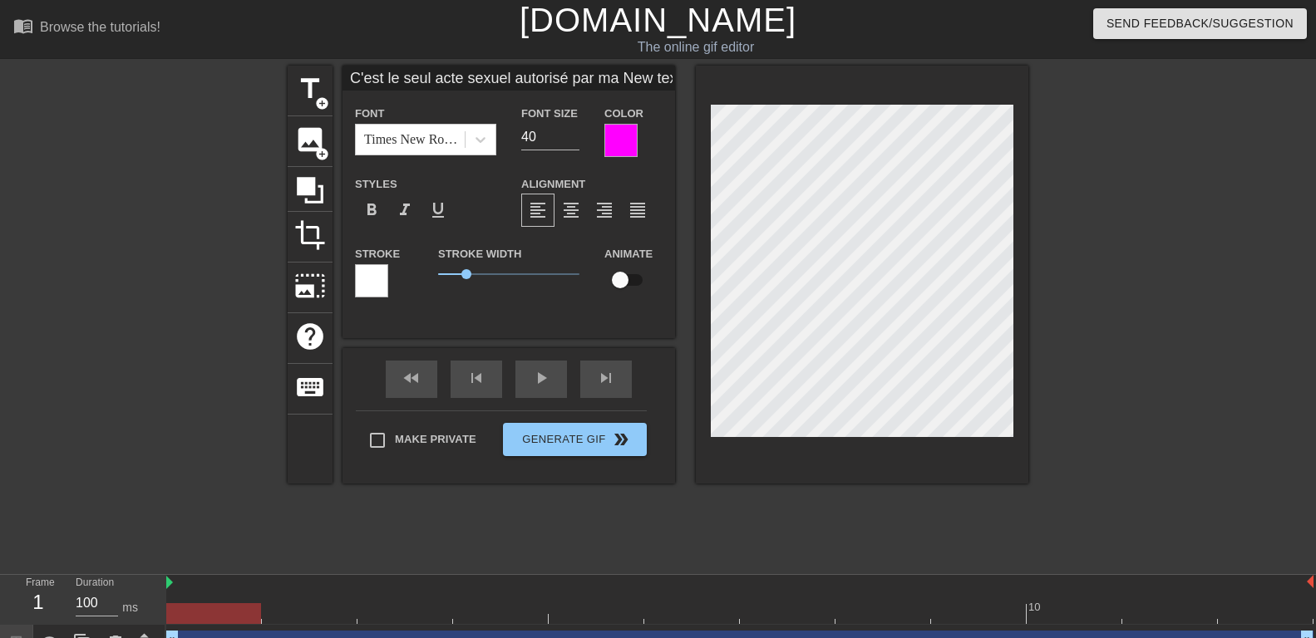
type input "C'est le seul acte sexuel autorisé par maNew text 0"
type textarea "C'est le seul acte sexuel autorisé par maNew text 0"
type input "C'est le seul acte sexuel autorisé par mNew text 0"
type textarea "C'est le seul acte sexuel autorisé par mNew text 0"
type input "C'est le seul acte sexuel autorisé par New text 0"
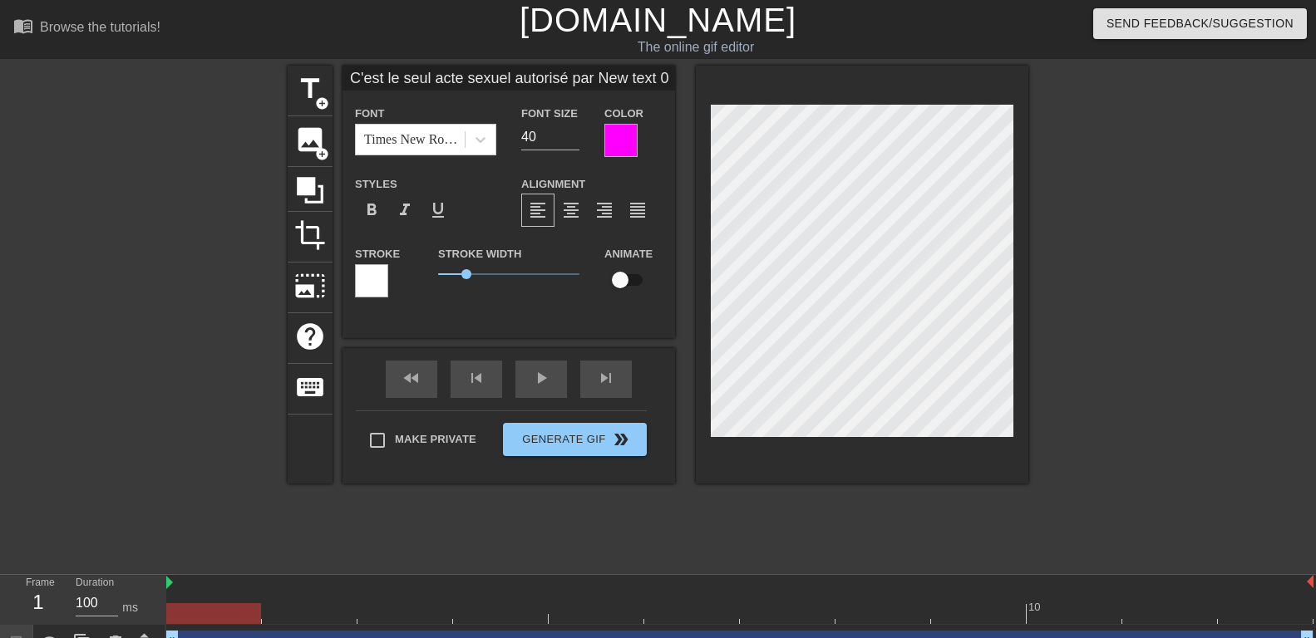
type textarea "C'est le seul acte sexuel autorisé par New text 0"
type input "C'est le seul acte sexuel autorisé parNew text 0"
type textarea "C'est le seul acte sexuel autorisé parNew text 0"
type input "C'est le seul acte sexuel autorisé paNew text 0"
type textarea "C'est le seul acte sexuel autorisé paNew text 0"
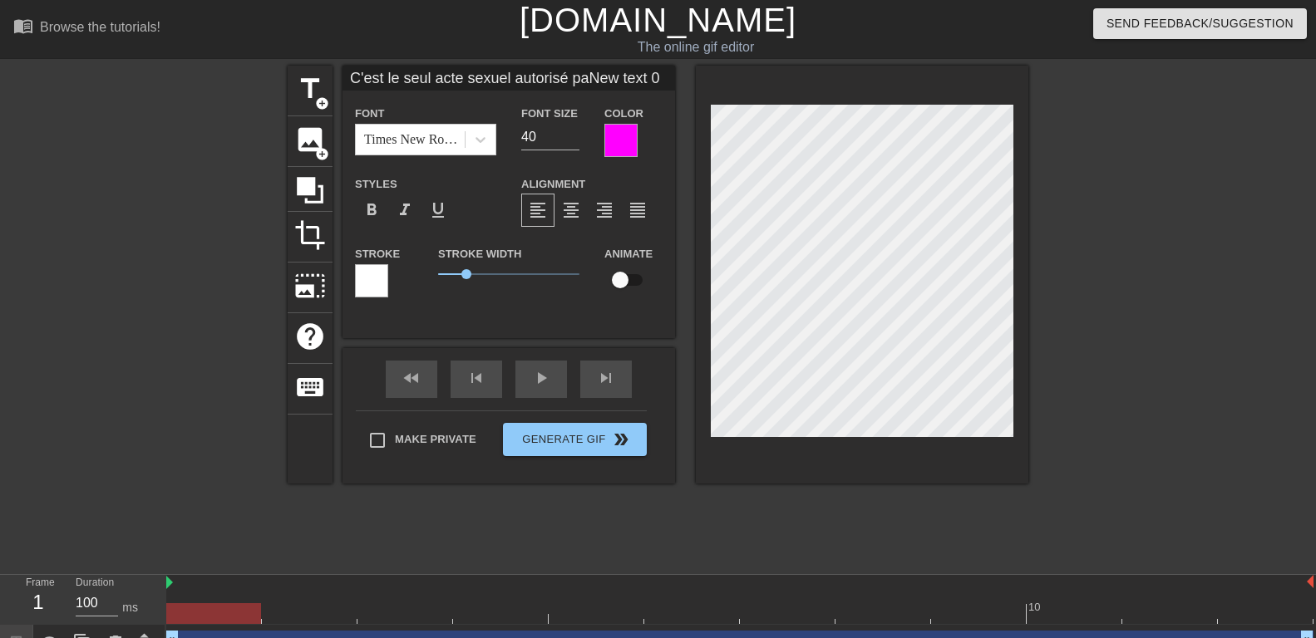
type input "C'est le seul acte sexuel autorisé pNew text 0"
type textarea "C'est le seul acte sexuel autorisé pNew text 0"
type input "C'est le seul acte sexuel autorisé New text 0"
type textarea "C'est le seul acte sexuel autorisé New text 0"
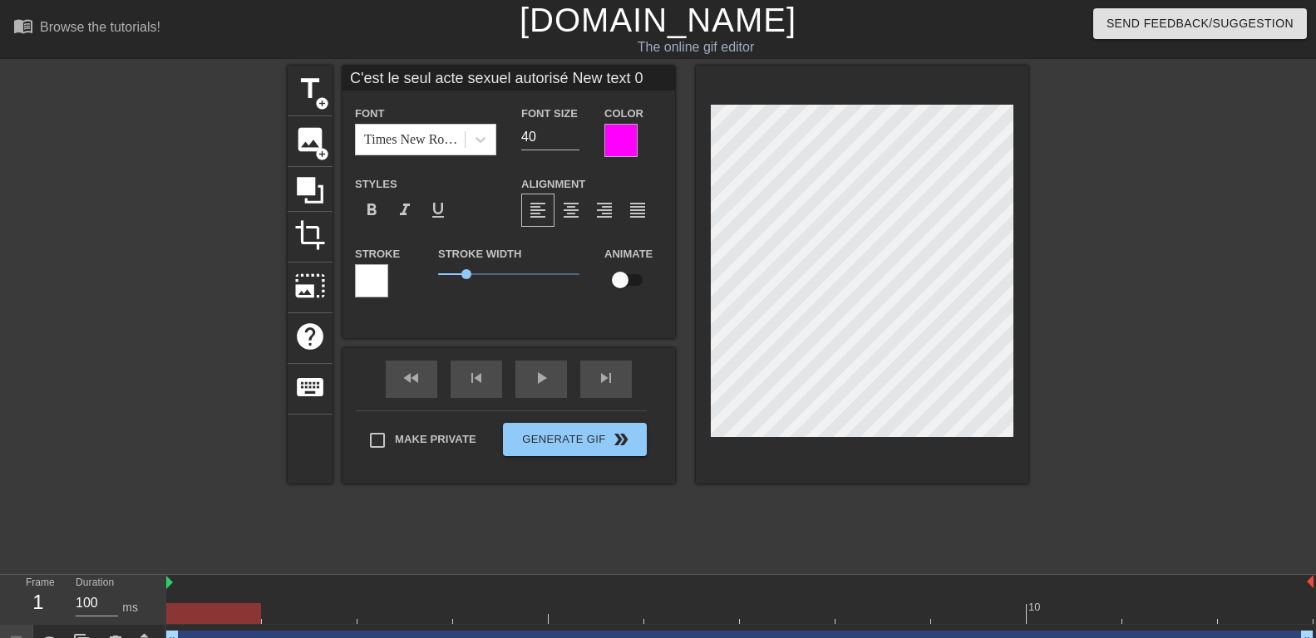
type input "C'est le seul acte sexuel autoriséNew text 0"
type textarea "C'est le seul acte sexuel autoriséNew text 0"
type input "C'est le seul acte sexuel autoriséNew text 0"
type textarea "C'est le seul acte sexuel autorisé New text 0"
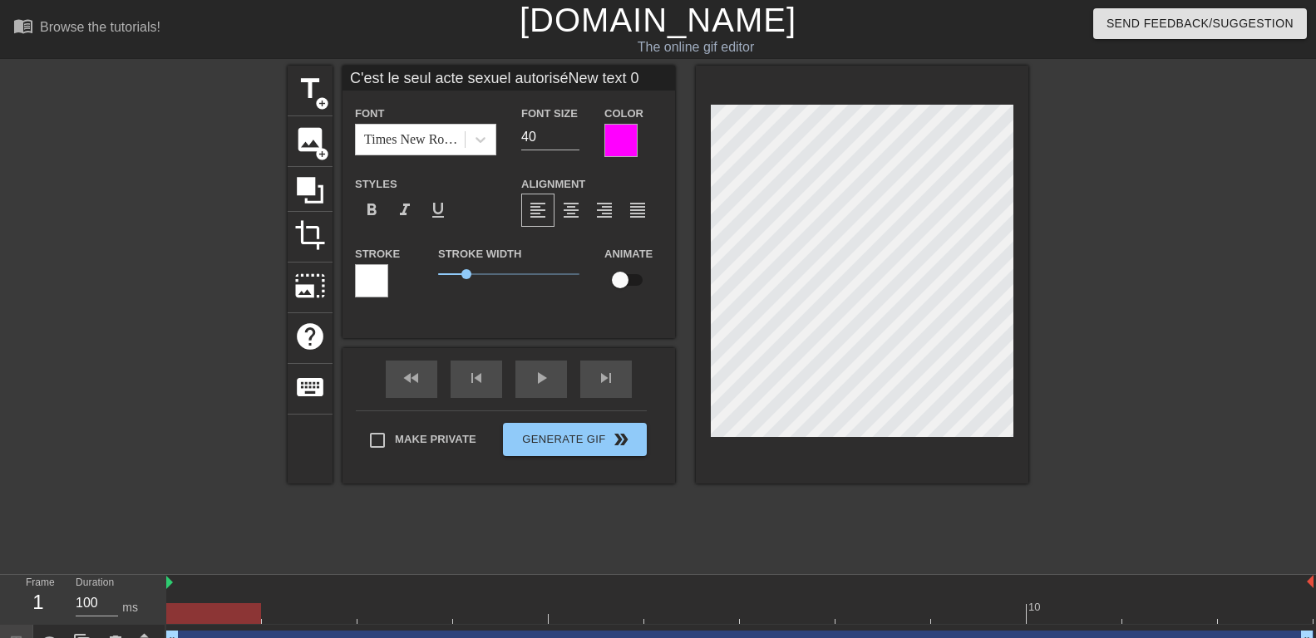
type input "C'est le seul acte sexuel autorisépNew text 0"
type textarea "C'est le seul acte sexuel autorisé pNew text 0"
type input "C'est le seul acte sexuel autorisépaNew text 0"
type textarea "C'est le seul acte sexuel autorisé paNew text 0"
type input "C'est le seul acte sexuel autoriséparNew text 0"
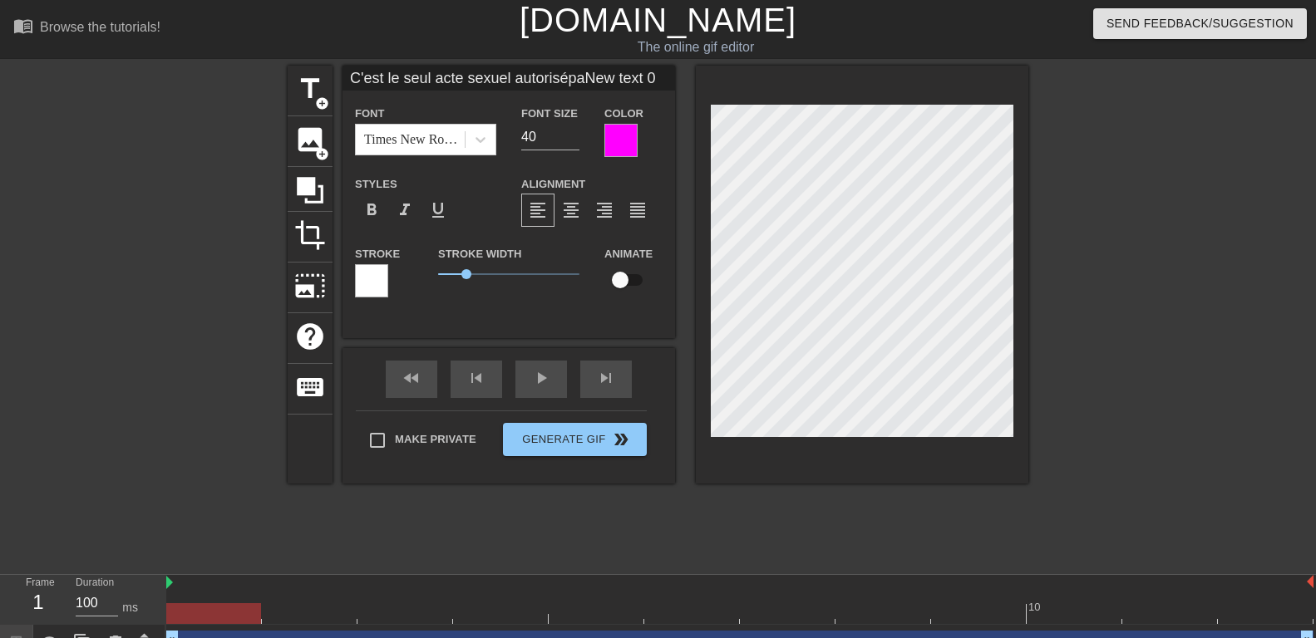
type textarea "C'est le seul acte sexuel autorisé parNew text 0"
type input "C'est le seul acte sexuel autorisépar New text 0"
type textarea "C'est le seul acte sexuel autorisé par New text 0"
type input "C'est le seul acte sexuel autorisépar mNew text 0"
type textarea "C'est le seul acte sexuel autorisé par mNew text 0"
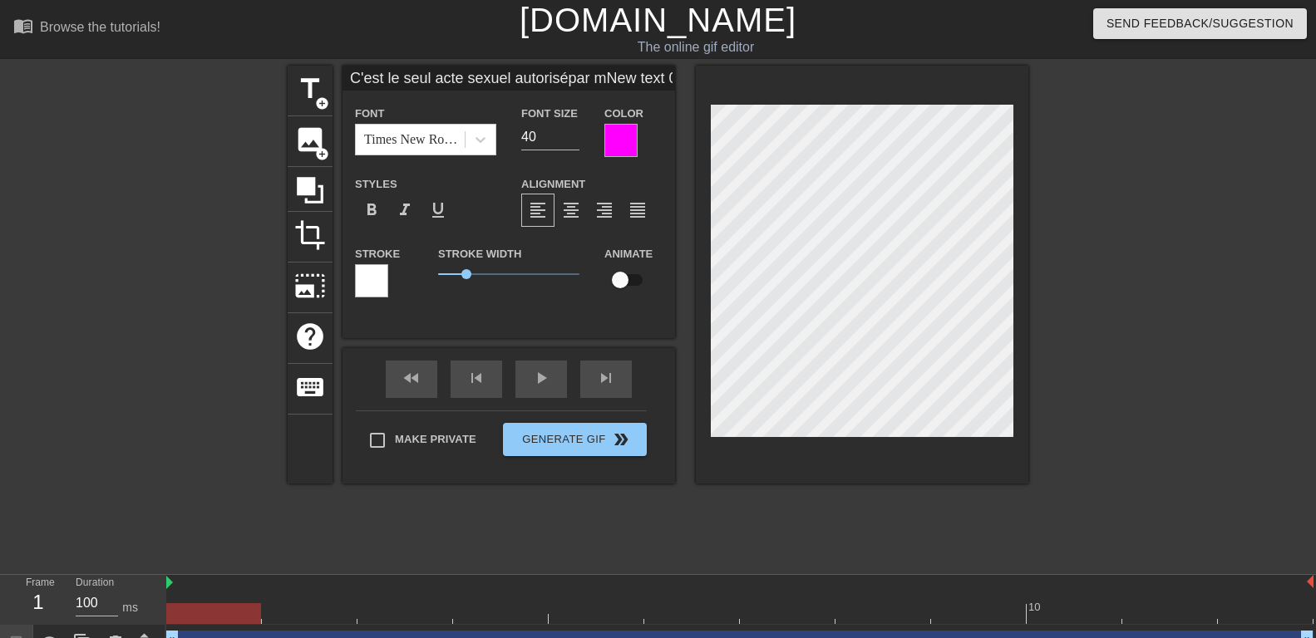
type input "C'est le seul acte sexuel autorisépar maNew text 0"
type textarea "C'est le seul acte sexuel autorisé par maNew text 0"
type input "C'est le seul acte sexuel autorisépar ma New text 0"
type textarea "C'est le seul acte sexuel autorisé par ma New text 0"
type input "C'est le seul acte sexuel autorisépar ma MNew text 0"
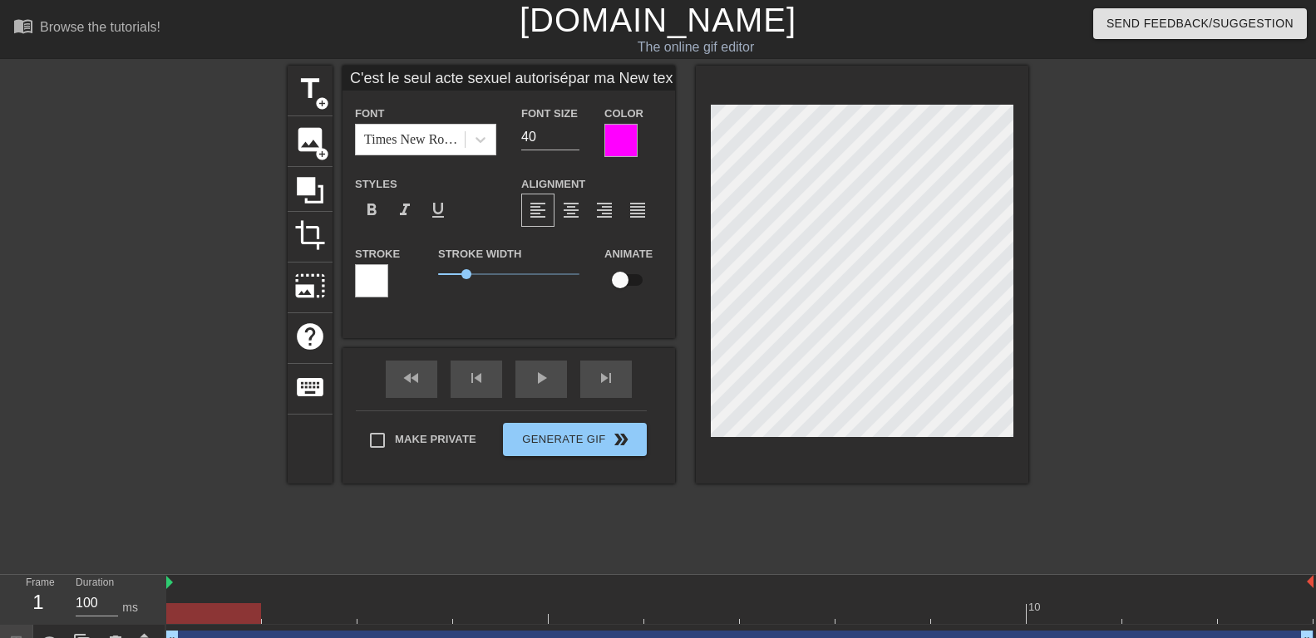
type textarea "C'est le seul acte sexuel autorisé par ma MNew text 0"
type input "C'est le seul acte sexuel autorisépar ma MaNew text 0"
type textarea "C'est le seul acte sexuel autorisé par ma MaNew text 0"
type input "C'est le seul acte sexuel autorisépar ma Ma$New text 0"
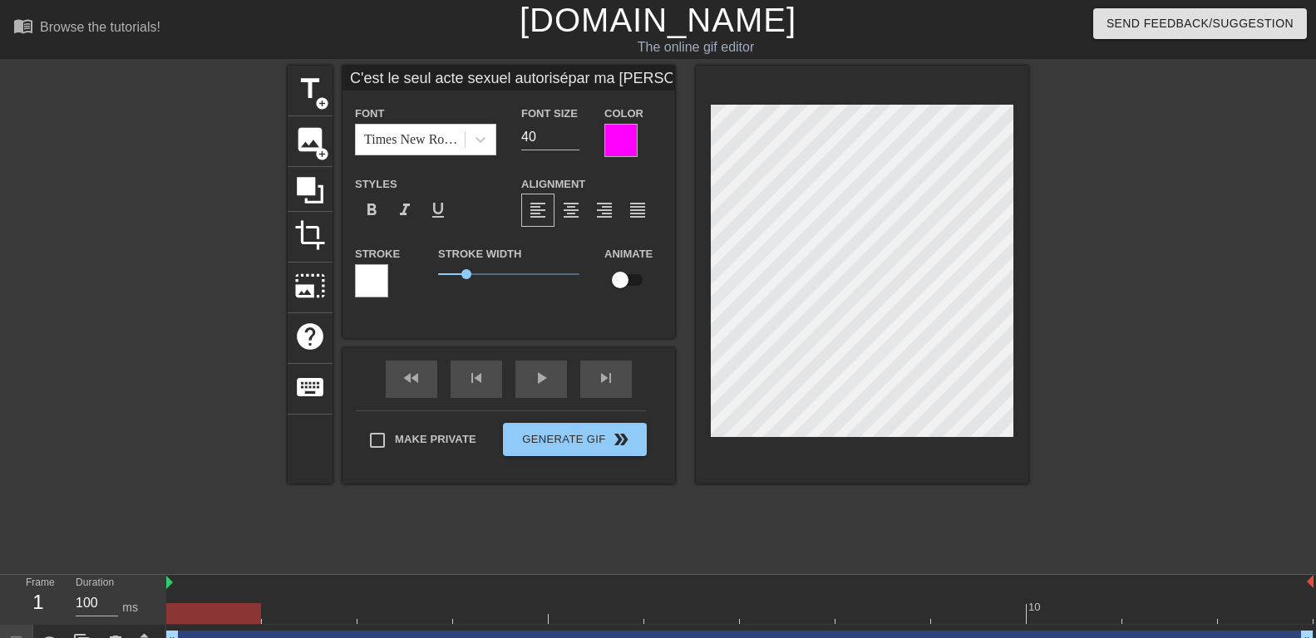
type textarea "C'est le seul acte sexuel autorisé par ma Ma$New text 0"
type input "C'est le seul acte sexuel autorisépar ma Ma$iNew text 0"
type textarea "C'est le seul acte sexuel autorisé par ma Ma$iNew text 0"
type input "C'est le seul acte sexuel autorisépar ma Ma$itNew text 0"
type textarea "C'est le seul acte sexuel autorisé par ma Ma$itNew text 0"
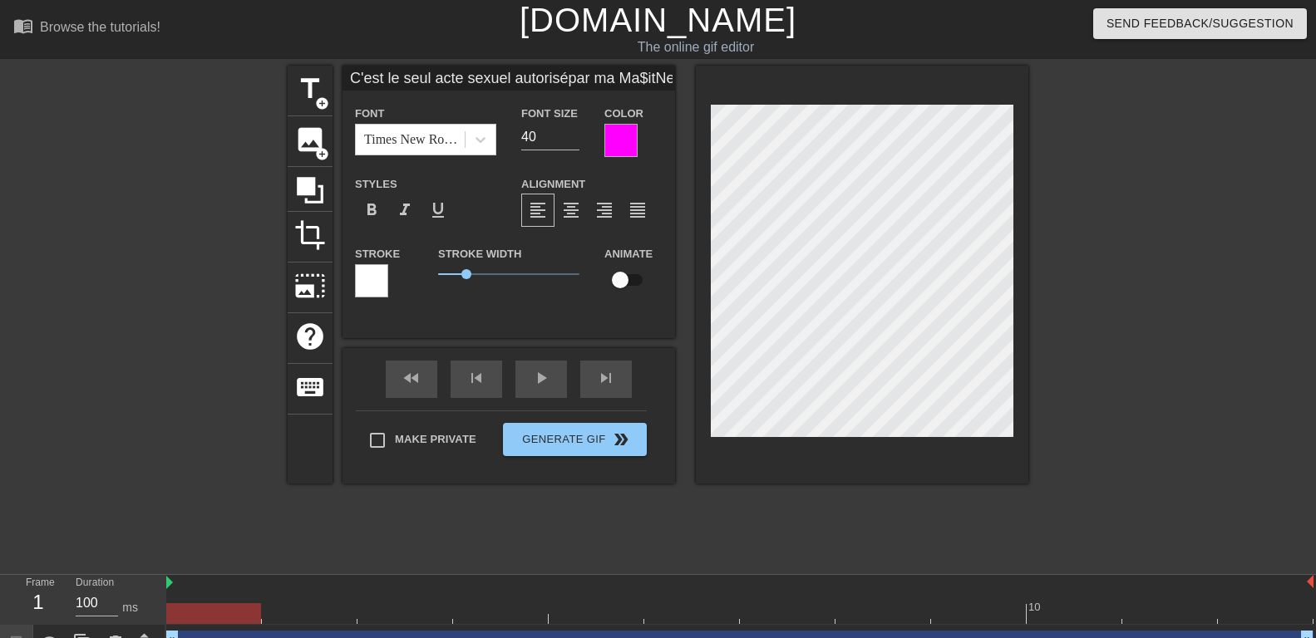
type input "C'est le seul acte sexuel autorisépar ma Ma$itrNew text 0"
type textarea "C'est le seul acte sexuel autorisé par ma Ma$itrNew text 0"
type input "C'est le seul acte sexuel autorisépar ma Ma$itreNew text 0"
type textarea "C'est le seul acte sexuel autorisé par ma Ma$itreNew text 0"
type input "C'est le seul acte sexuel autorisépar ma Ma$itresNew text 0"
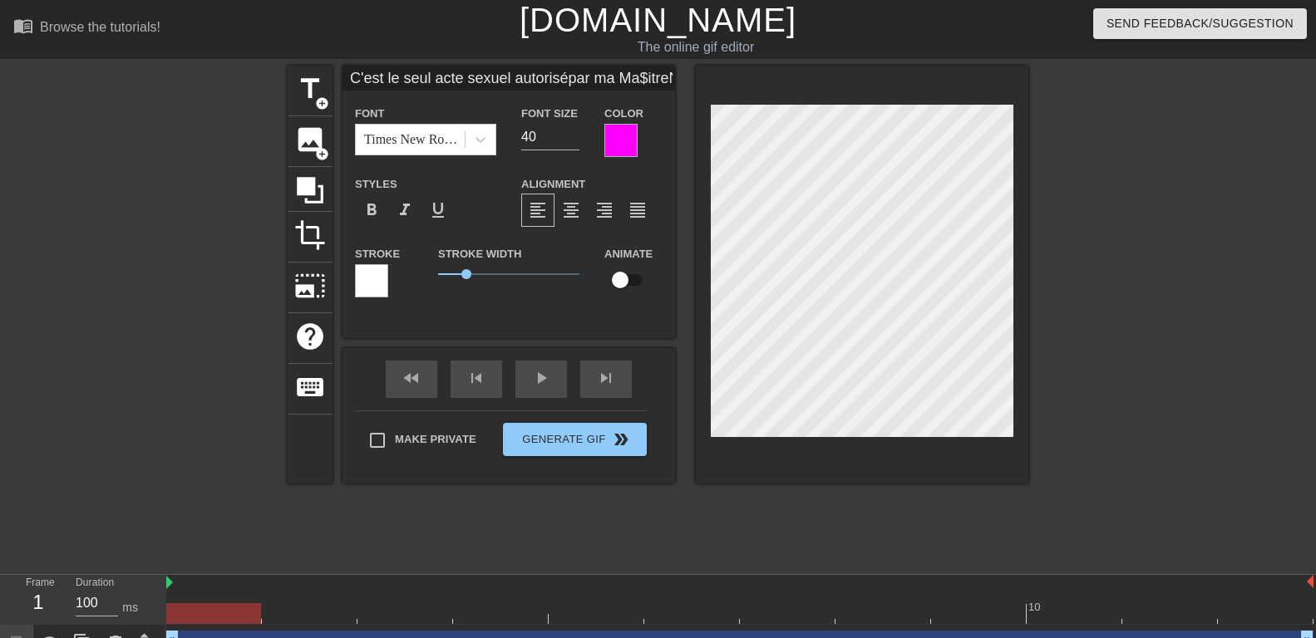
type textarea "C'est le seul acte sexuel autorisé par ma Ma$itresNew text 0"
type input "C'est le seul acte sexuel autorisépar ma Ma$itressNew text 0"
type textarea "C'est le seul acte sexuel autorisé par ma Ma$itressNew text 0"
type input "C'est le seul acte sexuel autorisépar ma Ma$itresseNew text 0"
type textarea "C'est le seul acte sexuel autorisé par ma Ma$itresseNew text 0"
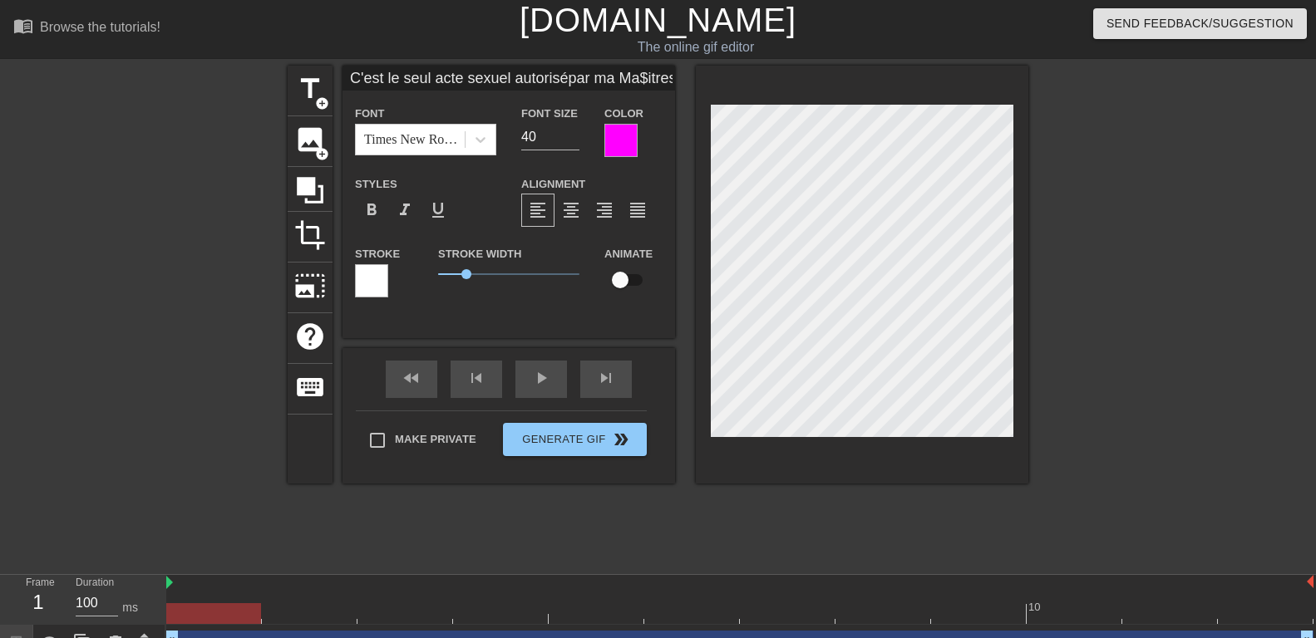
type input "C'est le seul acte sexuel autorisépar ma Ma$itresse New text 0"
type textarea "C'est le seul acte sexuel autorisé par ma Ma$itresse New text 0"
type input "C'est le seul acte sexuel autorisépar ma Ma$itresseNew text 0"
type textarea "C'est le seul acte sexuel autorisé par ma Ma$itresseNew text 0"
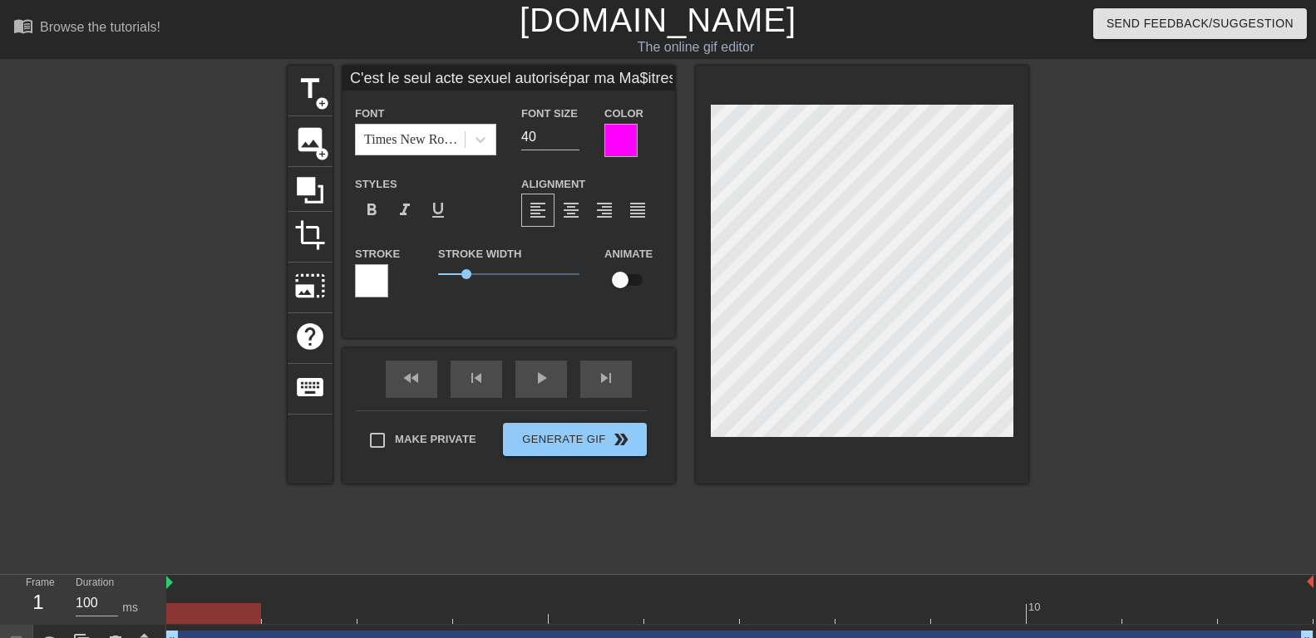
type input "C'est le seul acte sexuel autorisépar ma Ma$itressNew text 0"
type textarea "C'est le seul acte sexuel autorisé par ma Ma$itressNew text 0"
type input "C'est le seul acte sexuel autorisépar ma Ma$itresNew text 0"
type textarea "C'est le seul acte sexuel autorisé par ma Ma$itresNew text 0"
type input "C'est le seul acte sexuel autorisépar ma Ma$itreNew text 0"
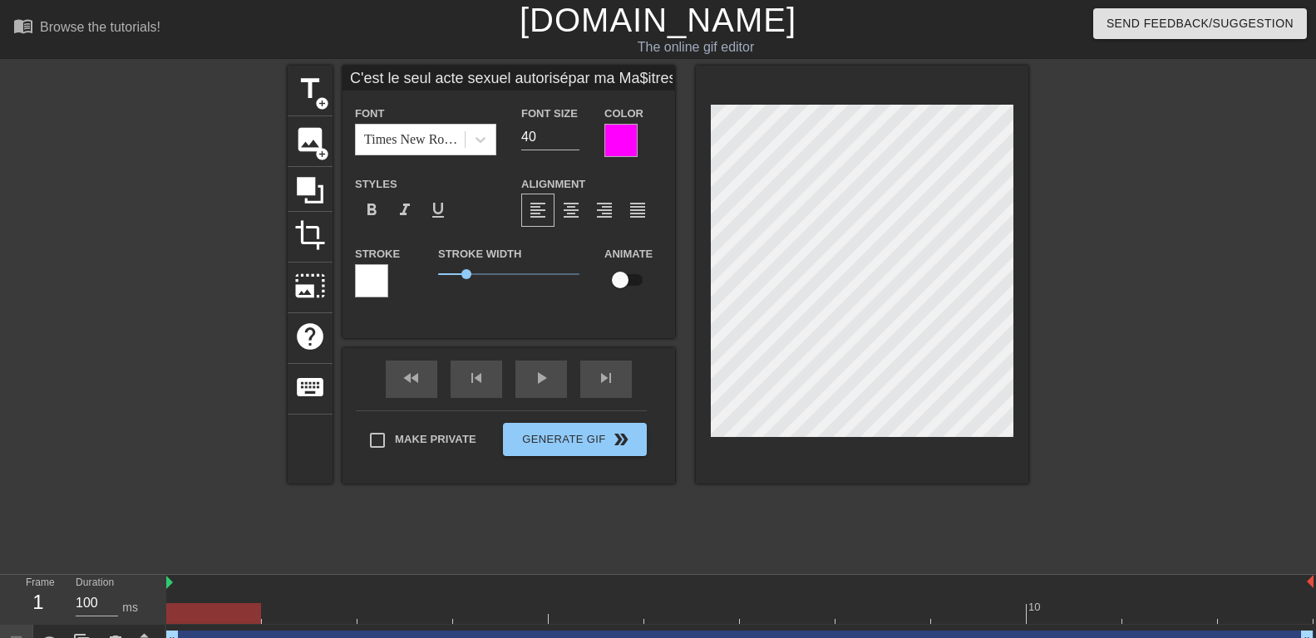
type textarea "C'est le seul acte sexuel autorisé par ma Ma$itreNew text 0"
type input "C'est le seul acte sexuel autorisépar ma Ma$itrNew text 0"
type textarea "C'est le seul acte sexuel autorisé par ma Ma$itrNew text 0"
type input "C'est le seul acte sexuel autorisépar ma Ma$itNew text 0"
type textarea "C'est le seul acte sexuel autorisé par ma Ma$itNew text 0"
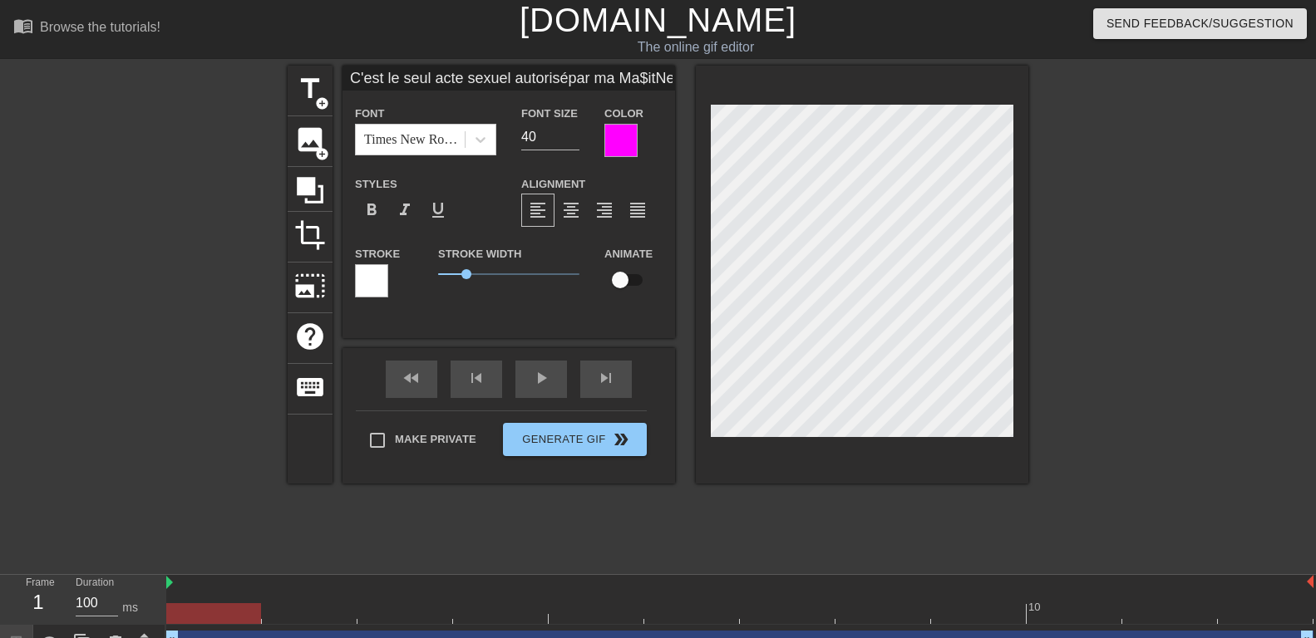
type input "C'est le seul acte sexuel autorisépar ma Ma$iNew text 0"
type textarea "C'est le seul acte sexuel autorisé par ma Ma$iNew text 0"
type input "C'est le seul acte sexuel autorisépar ma Ma$New text 0"
type textarea "C'est le seul acte sexuel autorisé par ma Ma$New text 0"
type input "C'est le seul acte sexuel autorisépar ma MaNew text 0"
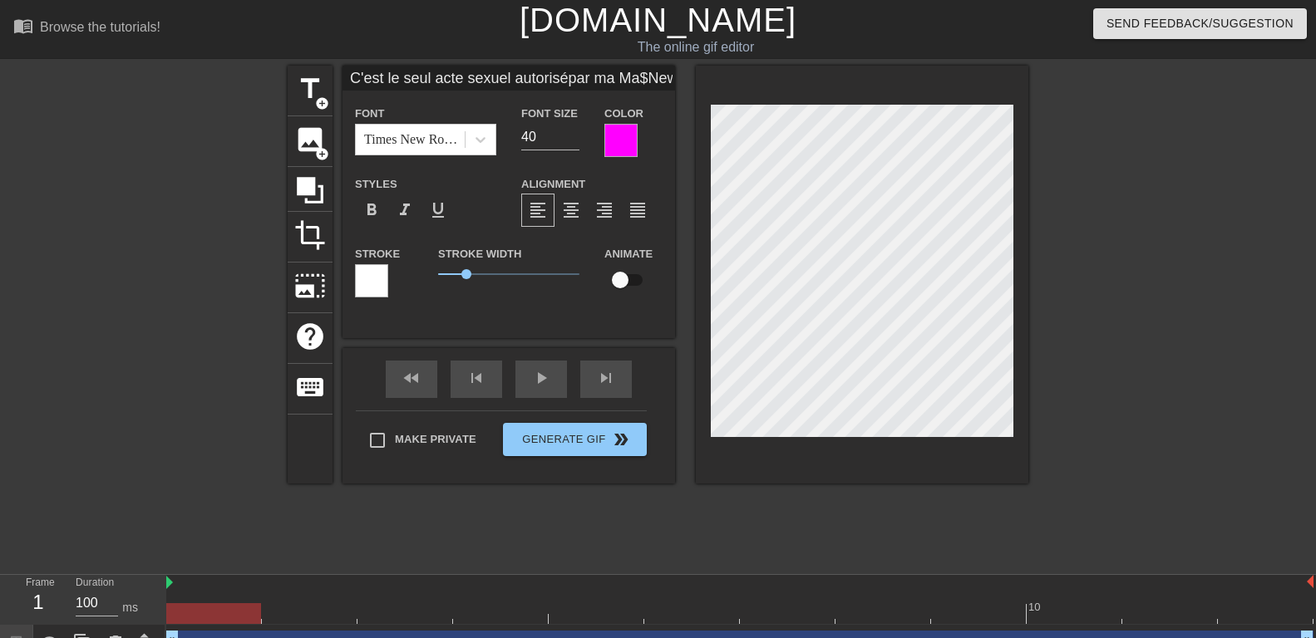
type textarea "C'est le seul acte sexuel autorisé par ma MaNew text 0"
type input "C'est le seul acte sexuel autorisépar ma MaîNew text 0"
type textarea "C'est le seul acte sexuel autorisé par ma MaîNew text 0"
type input "C'est le seul acte sexuel autorisépar ma MaîtNew text 0"
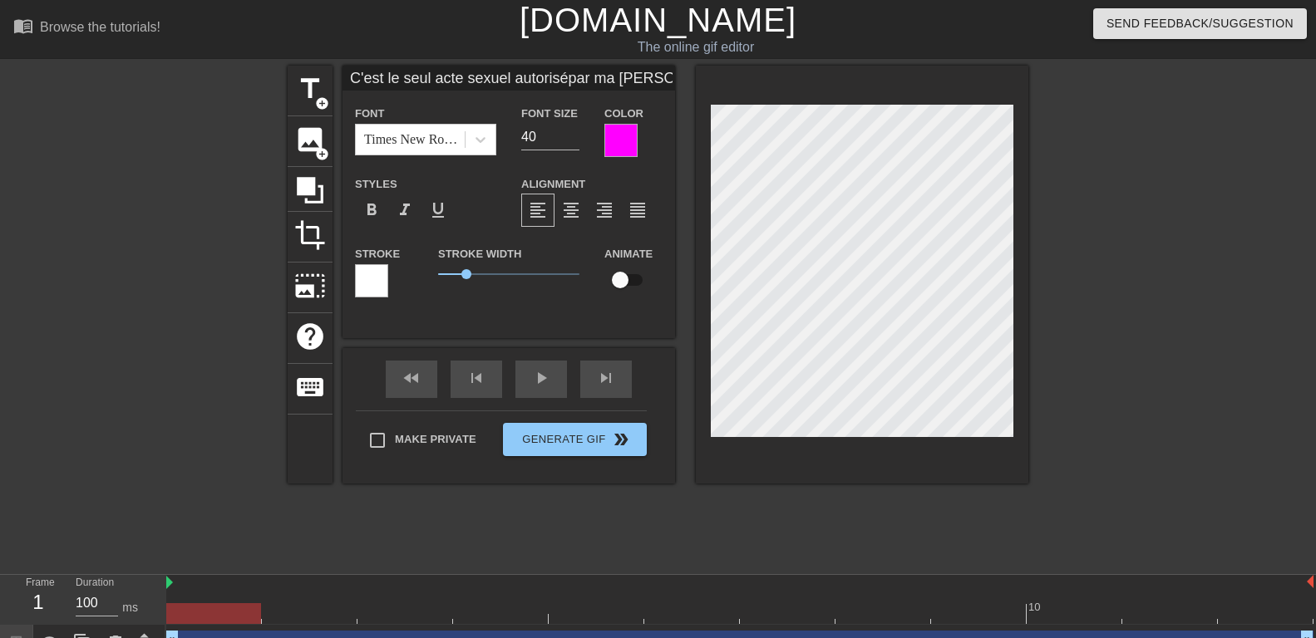
type textarea "C'est le seul acte sexuel autorisé par ma MaîtNew text 0"
type input "C'est le seul acte sexuel autorisépar ma MaîtrNew text 0"
type textarea "C'est le seul acte sexuel autorisé par ma MaîtrNew text 0"
type input "C'est le seul acte sexuel autorisépar ma MaîtreNew text 0"
type textarea "C'est le seul acte sexuel autorisé par ma MaîtreNew text 0"
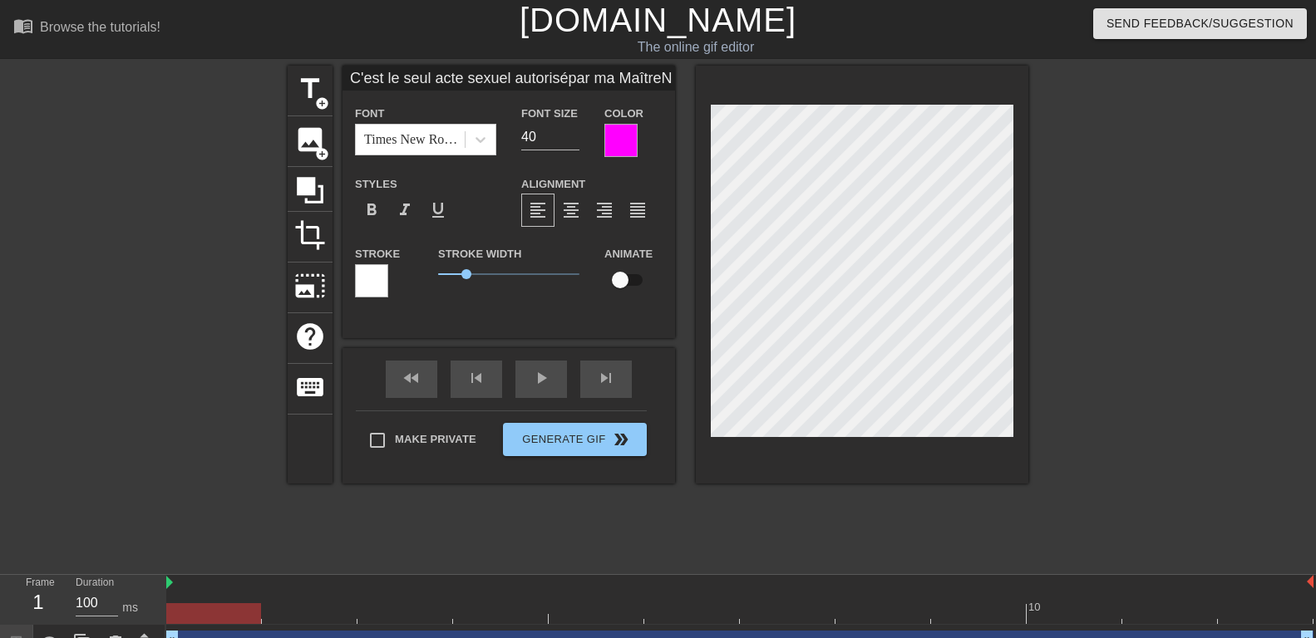
type input "C'est le seul acte sexuel autorisépar ma MaîtresNew text 0"
type textarea "C'est le seul acte sexuel autorisé par ma MaîtresNew text 0"
type input "C'est le seul acte sexuel autorisépar ma MaîtressNew text 0"
type textarea "C'est le seul acte sexuel autorisé par ma MaîtressNew text 0"
type input "C'est le seul acte sexuel autorisépar ma MaîtresseNew text 0"
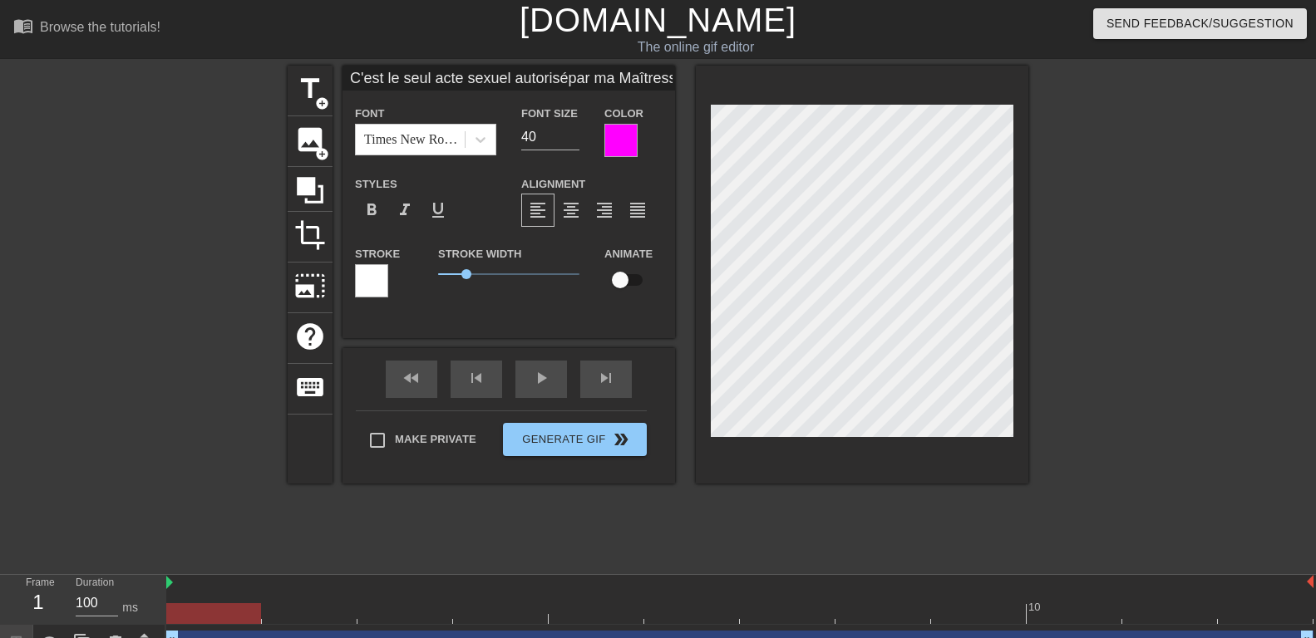
type textarea "C'est le seul acte sexuel autorisé par ma MaîtresseNew text 0"
type input "C'est le seul acte sexuel autorisépar ma Maîtresseew text 0"
type textarea "C'est le seul acte sexuel autorisé par ma Maîtresseew text 0"
type input "C'est le seul acte sexuel autorisépar ma Maîtressew text 0"
type textarea "C'est le seul acte sexuel autorisé par ma Maîtressew text 0"
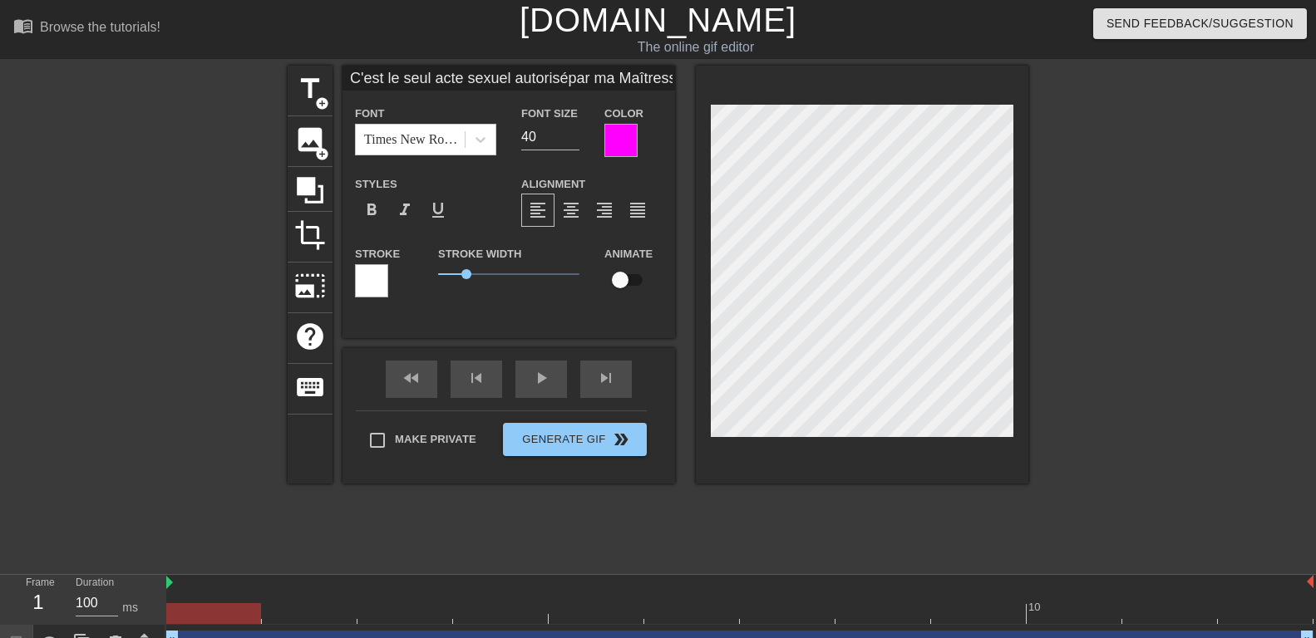
type input "C'est le seul acte sexuel autorisépar ma Maîtresse text 0"
type textarea "C'est le seul acte sexuel autorisé par ma Maîtresse text 0"
type input "C'est le seul acte sexuel autorisépar ma Maîtressetext 0"
type textarea "C'est le seul acte sexuel autorisé par ma Maîtressetext 0"
type input "C'est le seul acte sexuel autorisépar ma Maîtresseext 0"
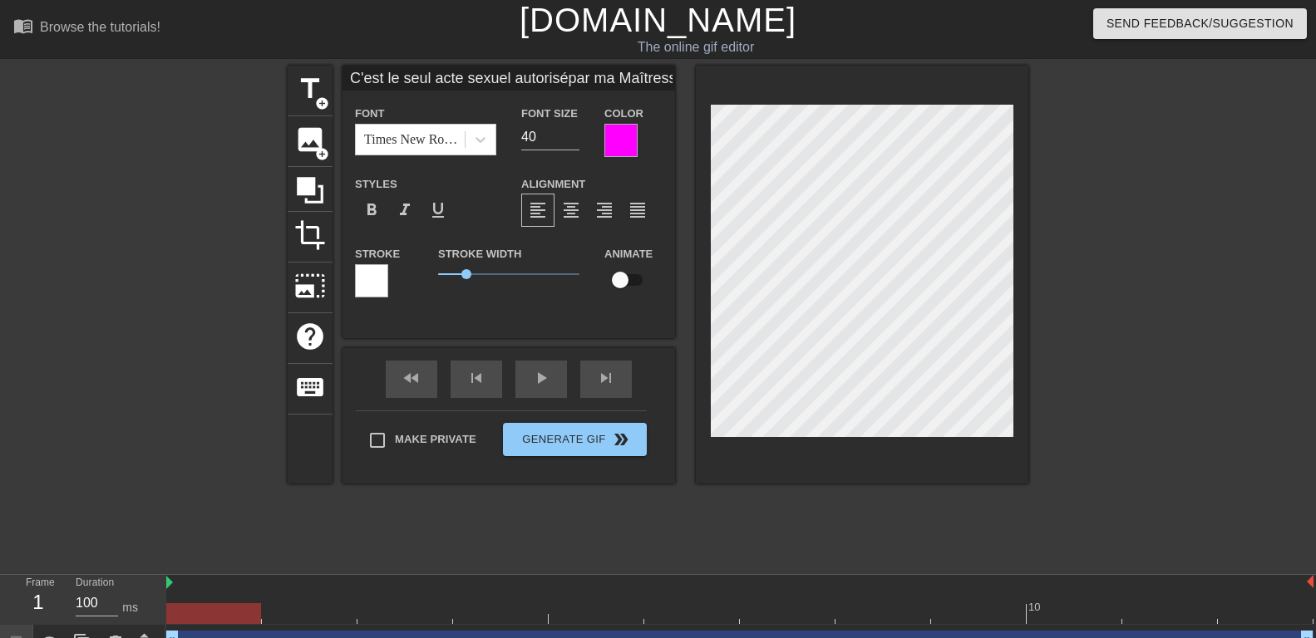
type textarea "C'est le seul acte sexuel autorisé par ma Maîtresseext 0"
type input "C'est le seul acte sexuel autorisépar ma Maîtressext 0"
type textarea "C'est le seul acte sexuel autorisé par ma Maîtressext 0"
type input "C'est le seul acte sexuel autorisépar ma Maîtresset 0"
type textarea "C'est le seul acte sexuel autorisé par ma Maîtresset 0"
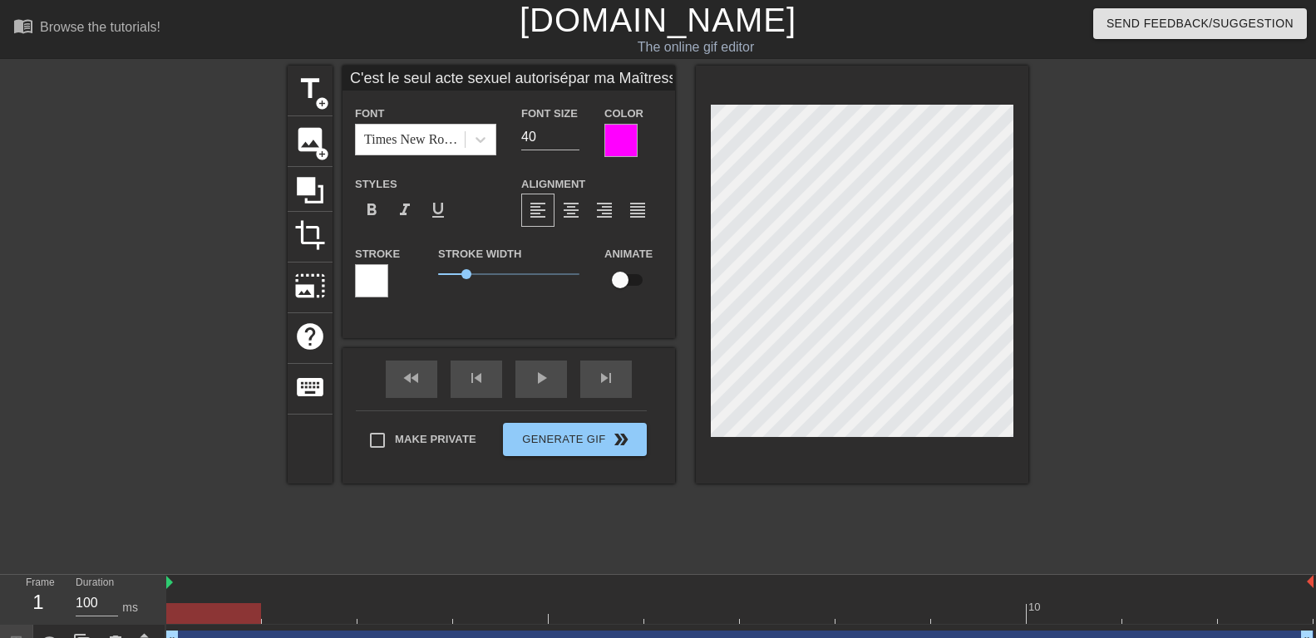
type input "C'est le seul acte sexuel autorisépar ma Maîtresse 0"
type textarea "C'est le seul acte sexuel autorisé par ma Maîtresse 0"
click at [572, 139] on input "39" at bounding box center [550, 137] width 58 height 27
click at [572, 139] on input "38" at bounding box center [550, 137] width 58 height 27
click at [572, 139] on input "37" at bounding box center [550, 137] width 58 height 27
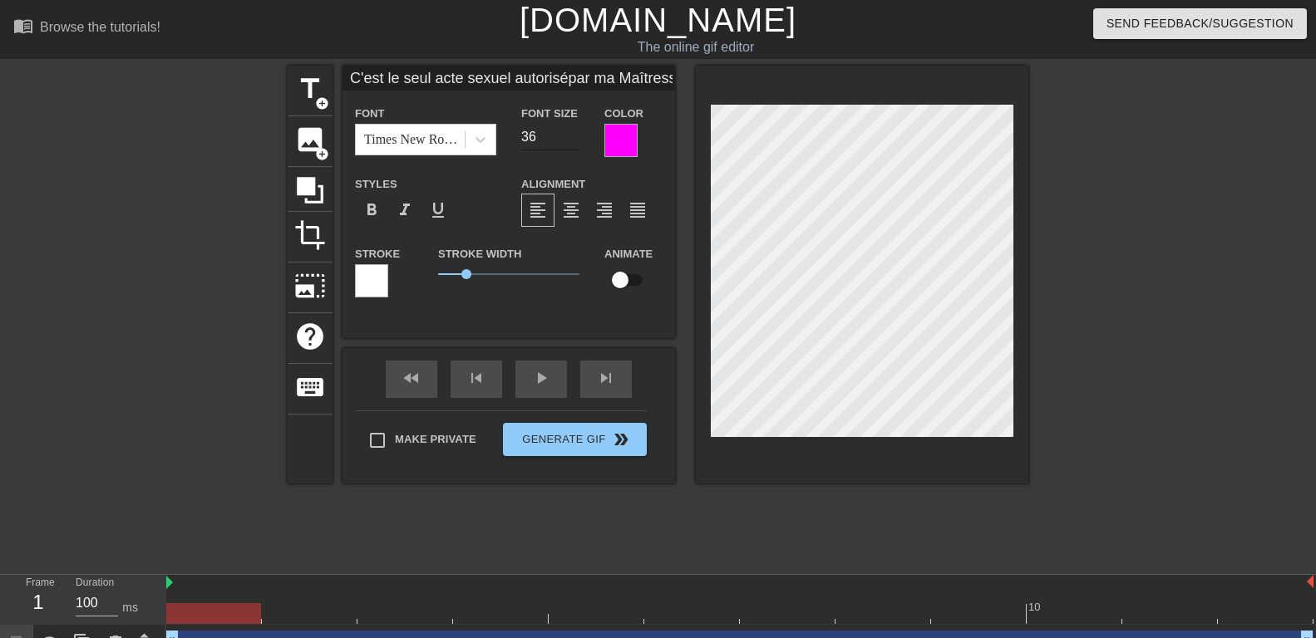
click at [572, 139] on input "36" at bounding box center [550, 137] width 58 height 27
click at [572, 139] on input "35" at bounding box center [550, 137] width 58 height 27
click at [572, 139] on input "24" at bounding box center [550, 137] width 58 height 27
click at [572, 139] on input "23" at bounding box center [550, 137] width 58 height 27
click at [576, 216] on span "format_align_center" at bounding box center [571, 210] width 20 height 20
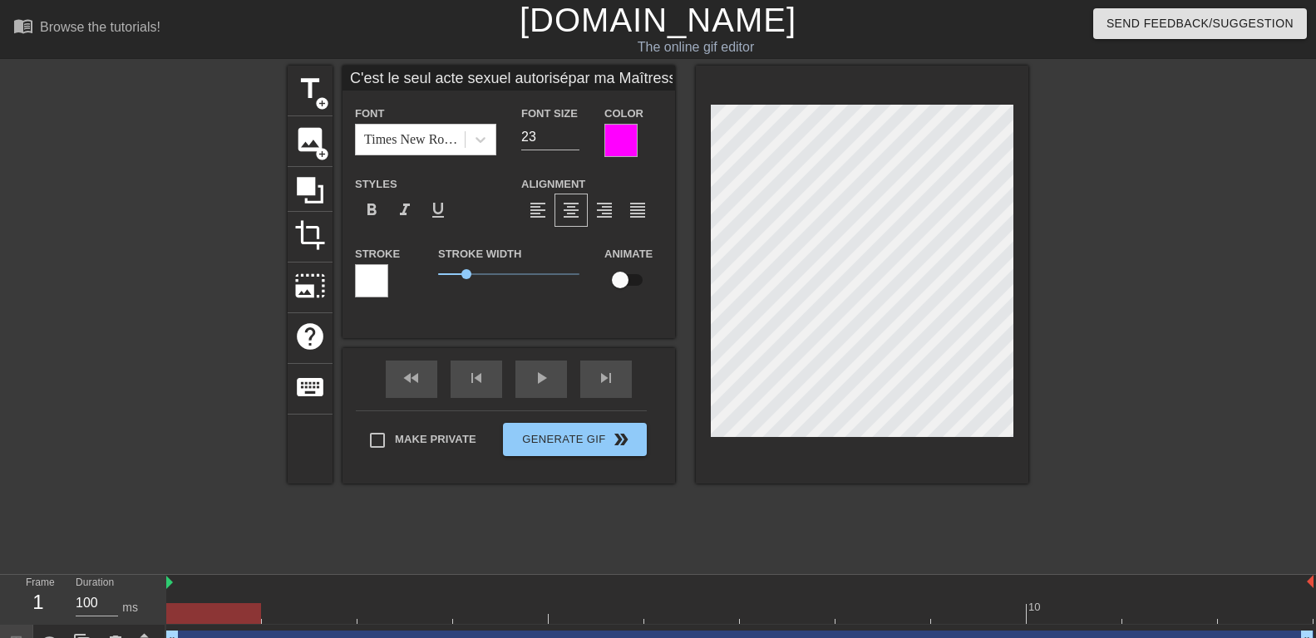
click at [1105, 338] on div at bounding box center [1172, 315] width 249 height 499
click at [381, 277] on div at bounding box center [371, 280] width 33 height 33
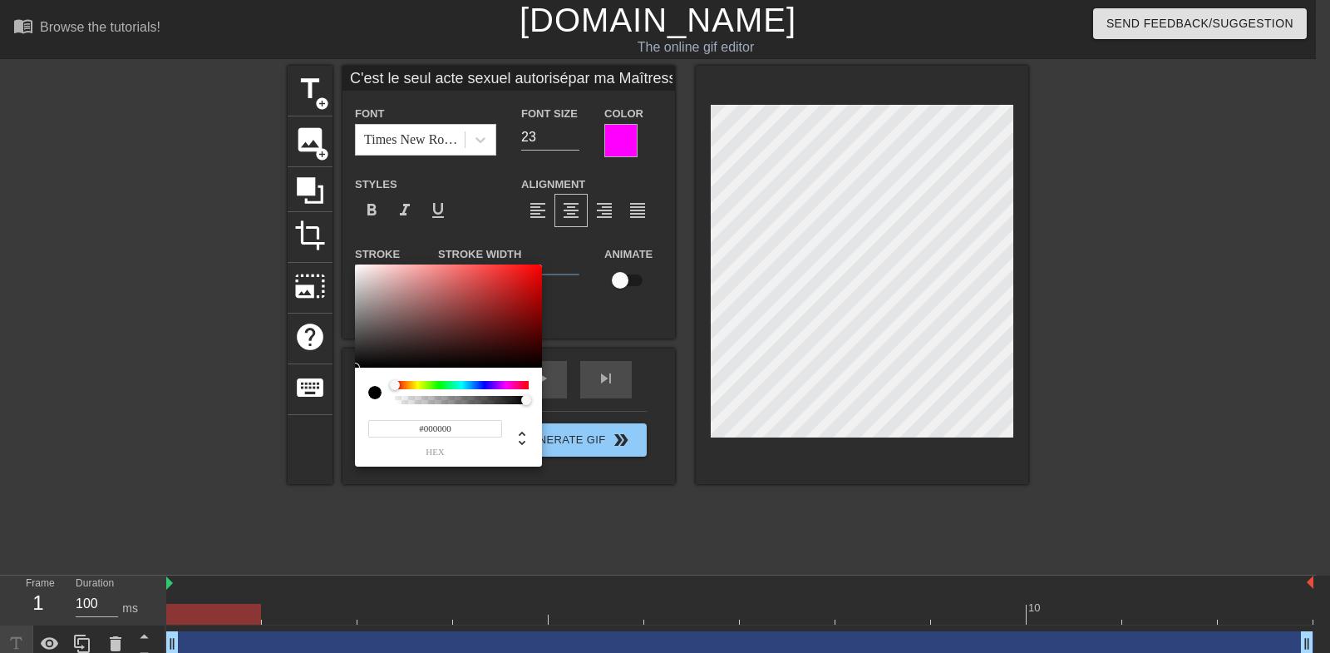
drag, startPoint x: 398, startPoint y: 335, endPoint x: 593, endPoint y: 372, distance: 198.1
click at [542, 367] on div at bounding box center [448, 315] width 187 height 103
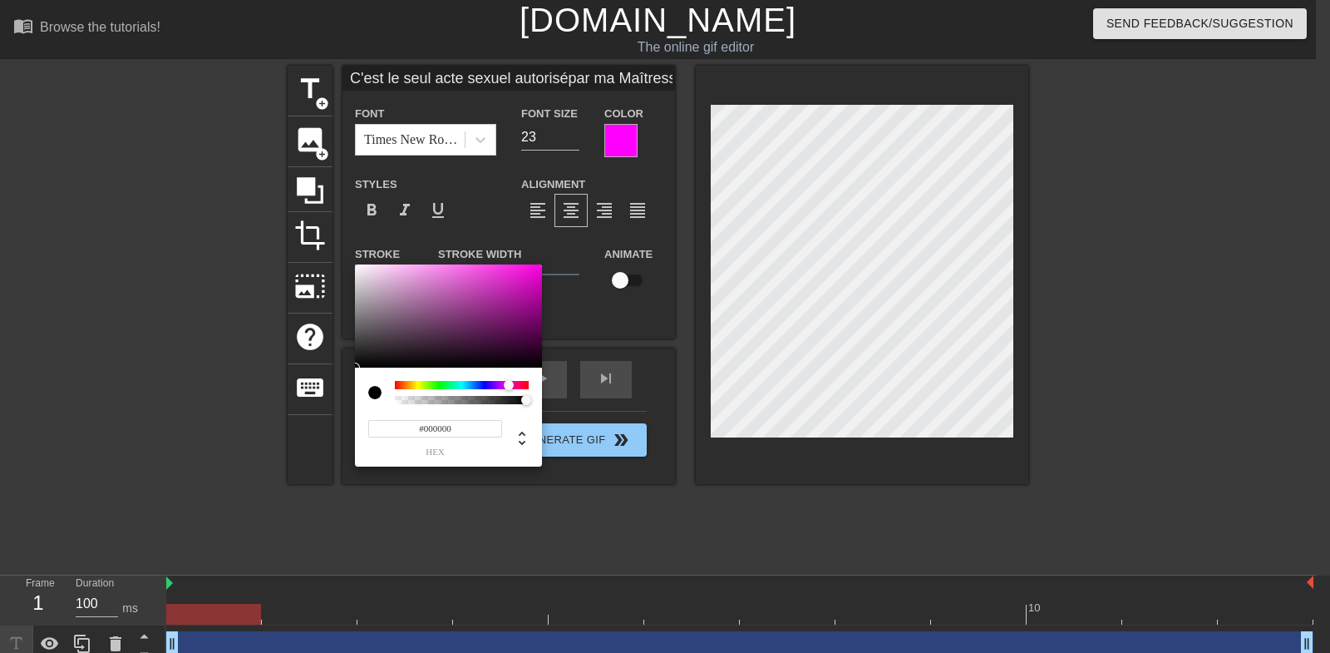
click at [509, 383] on div at bounding box center [462, 385] width 134 height 8
drag, startPoint x: 525, startPoint y: 304, endPoint x: 563, endPoint y: 224, distance: 88.5
click at [542, 264] on div at bounding box center [448, 315] width 187 height 103
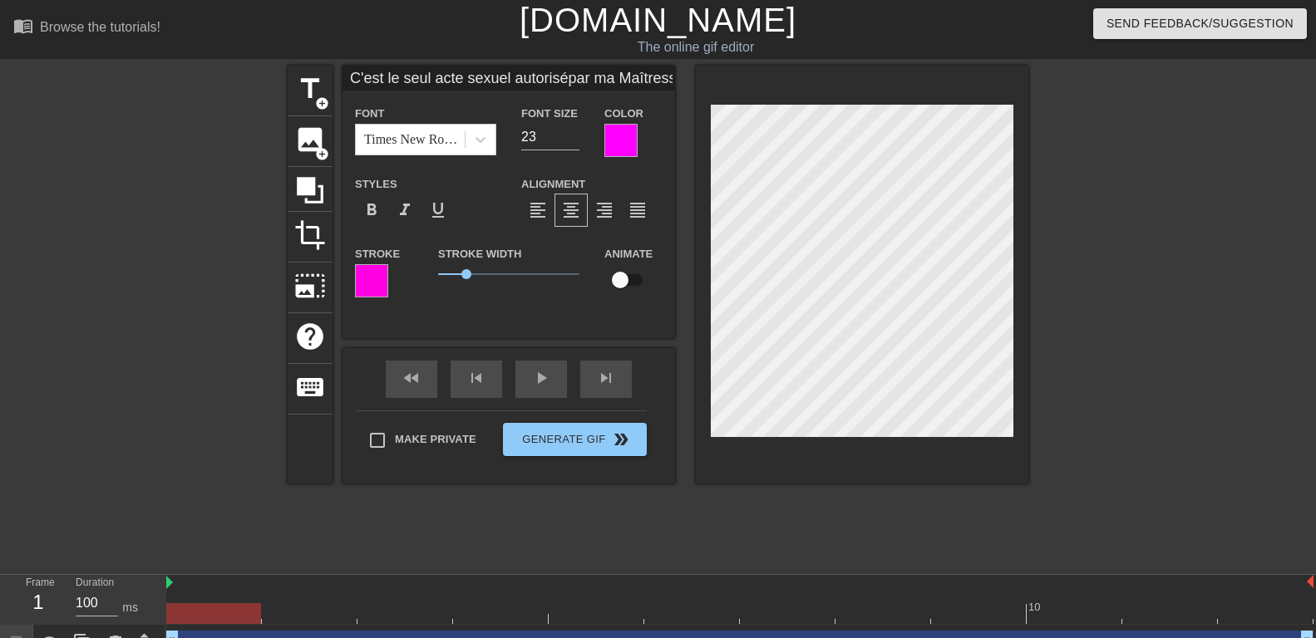
scroll to position [3, 9]
click at [1155, 259] on div at bounding box center [1172, 315] width 249 height 499
click at [1230, 288] on div at bounding box center [1172, 315] width 249 height 499
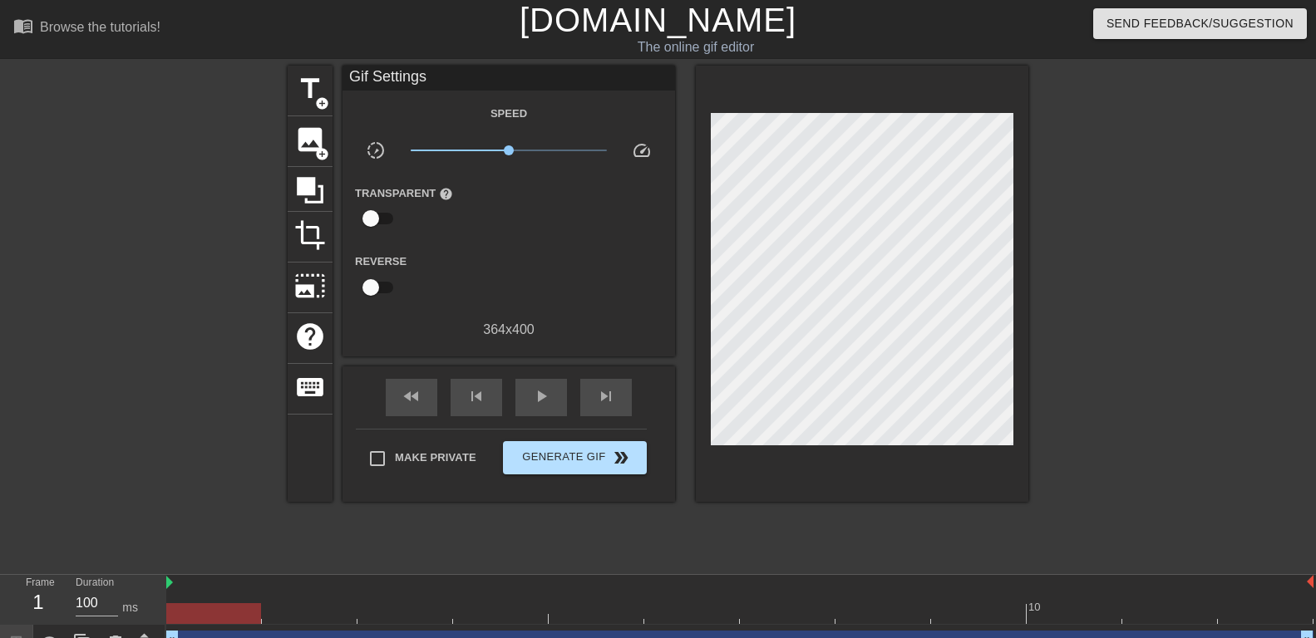
scroll to position [65, 0]
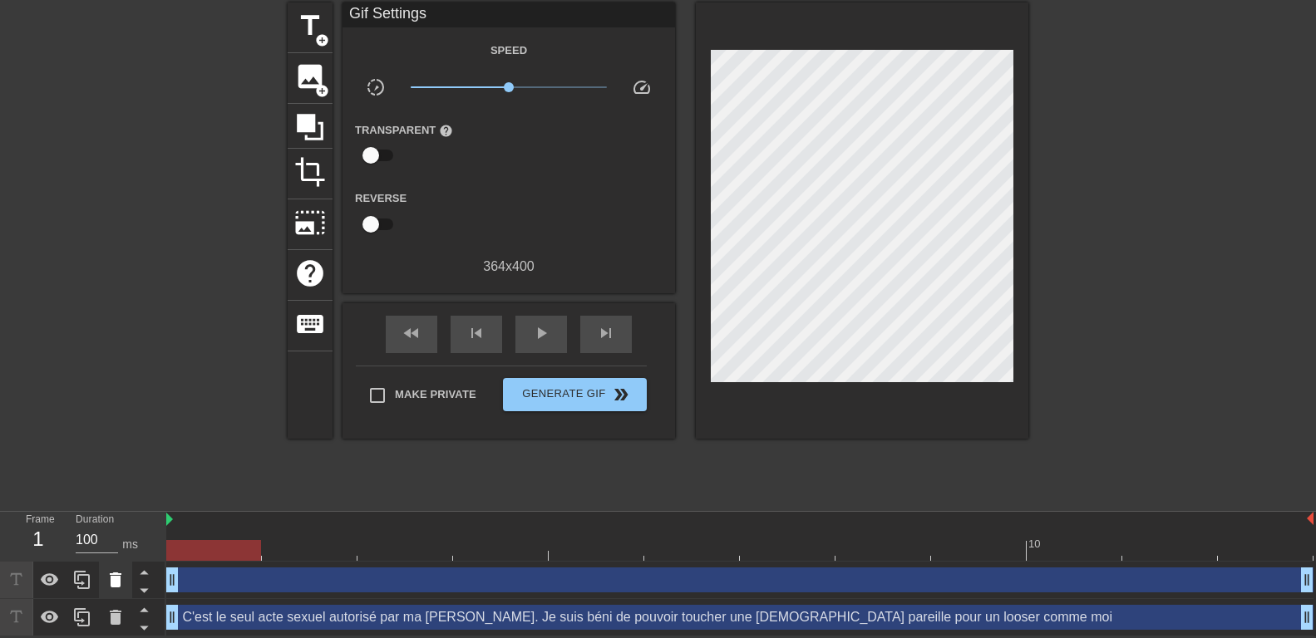
click at [119, 584] on icon at bounding box center [116, 580] width 12 height 15
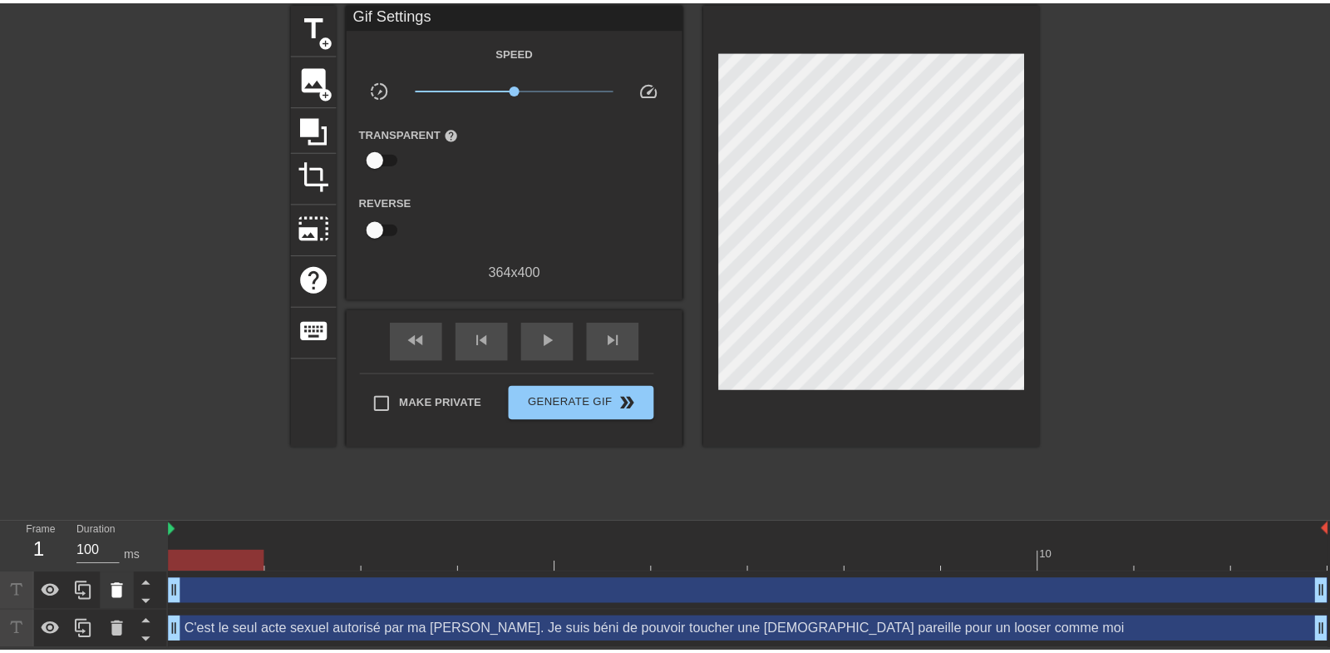
scroll to position [51, 0]
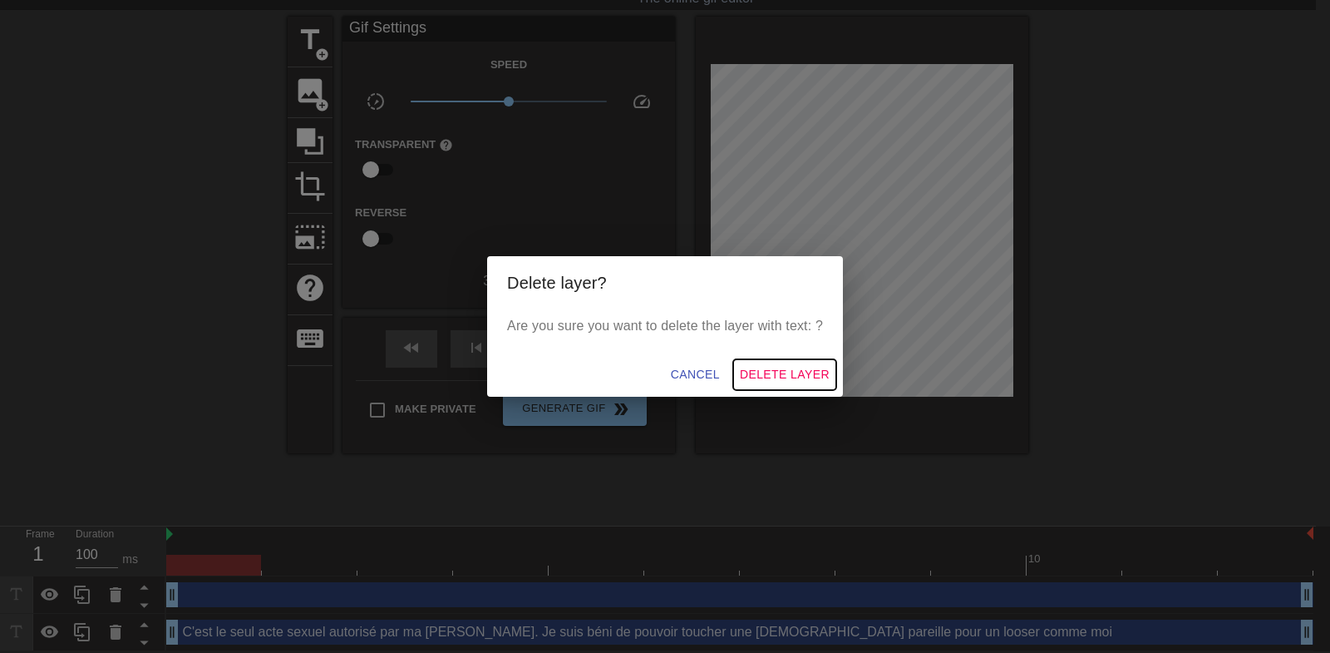
click at [770, 369] on span "Delete Layer" at bounding box center [785, 374] width 90 height 21
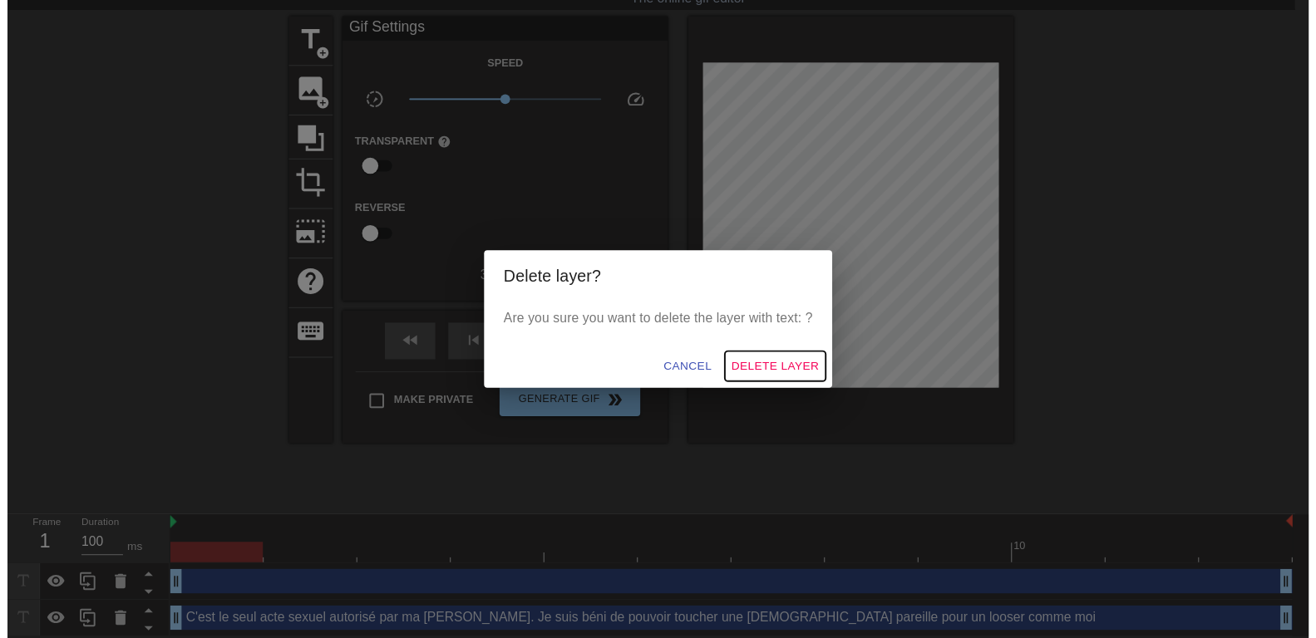
scroll to position [27, 0]
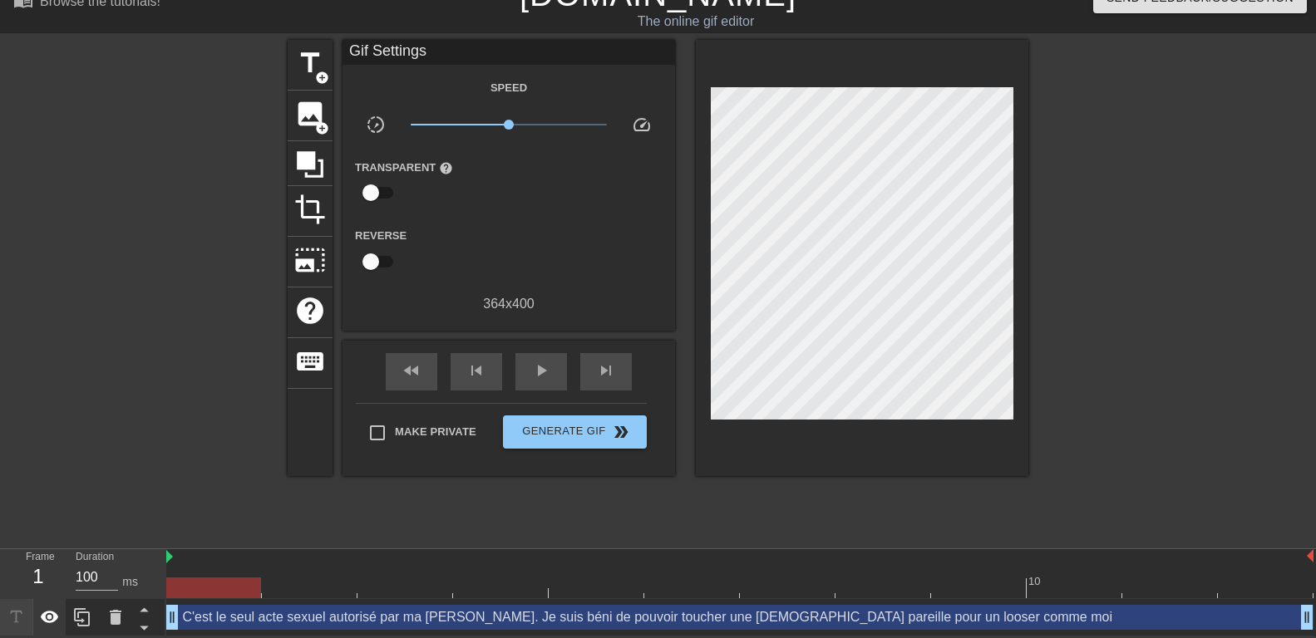
click at [49, 615] on icon at bounding box center [50, 617] width 18 height 12
click at [49, 615] on icon at bounding box center [50, 618] width 20 height 20
drag, startPoint x: 281, startPoint y: 638, endPoint x: 215, endPoint y: 637, distance: 65.7
click at [217, 637] on html "menu_book Browse the tutorials! Gifntext.com The online gif editor Send Feedbac…" at bounding box center [658, 305] width 1316 height 663
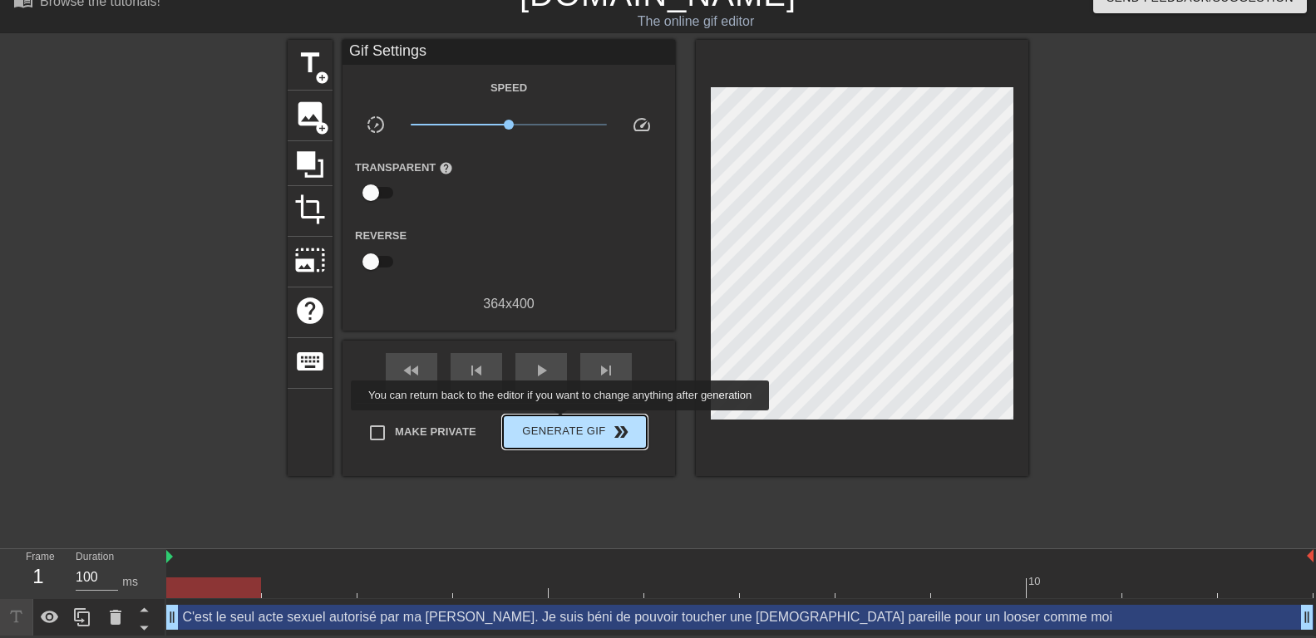
click at [562, 422] on span "Generate Gif double_arrow" at bounding box center [575, 432] width 131 height 20
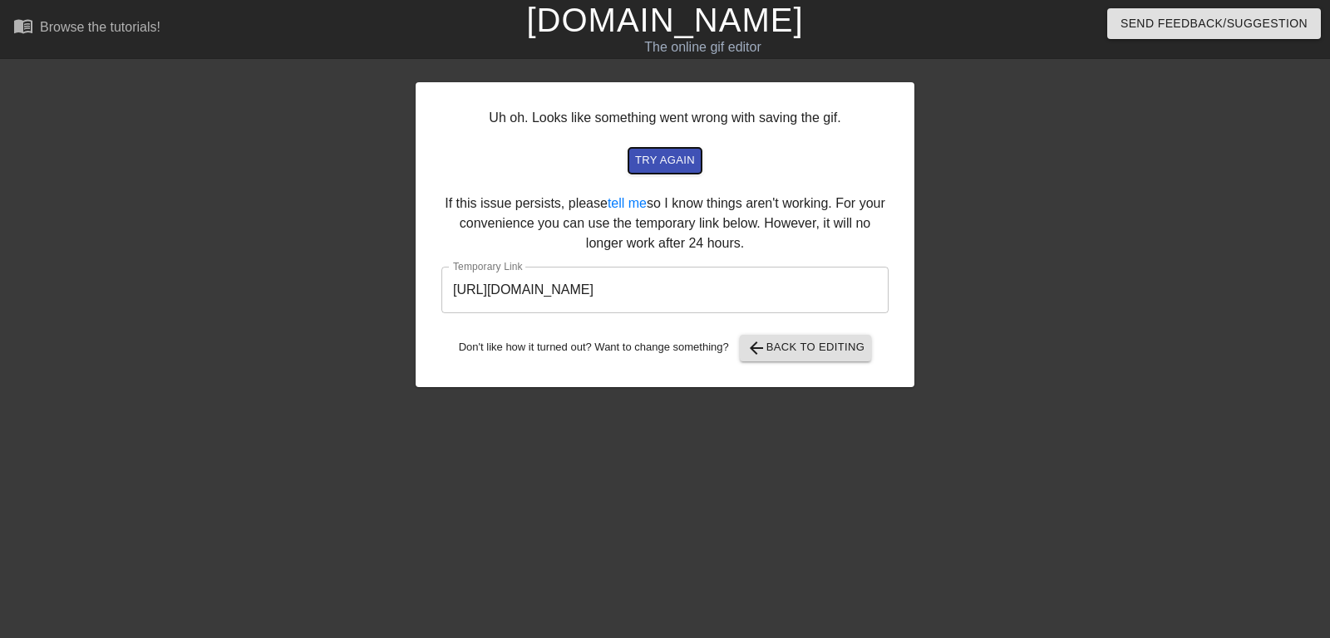
click at [677, 156] on span "try again" at bounding box center [665, 160] width 60 height 19
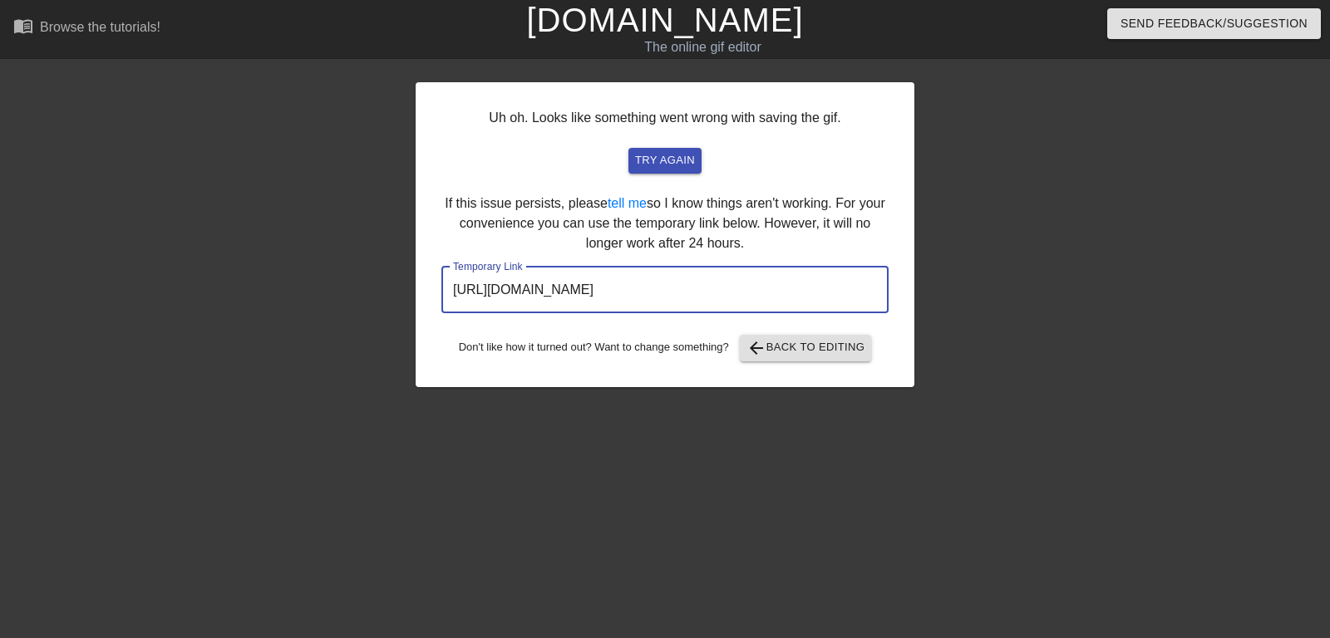
click at [665, 290] on input "https://www.gifntext.com/temp_generations/PYiDLBnL.gif" at bounding box center [664, 290] width 447 height 47
click at [819, 343] on span "arrow_back Back to Editing" at bounding box center [806, 348] width 119 height 20
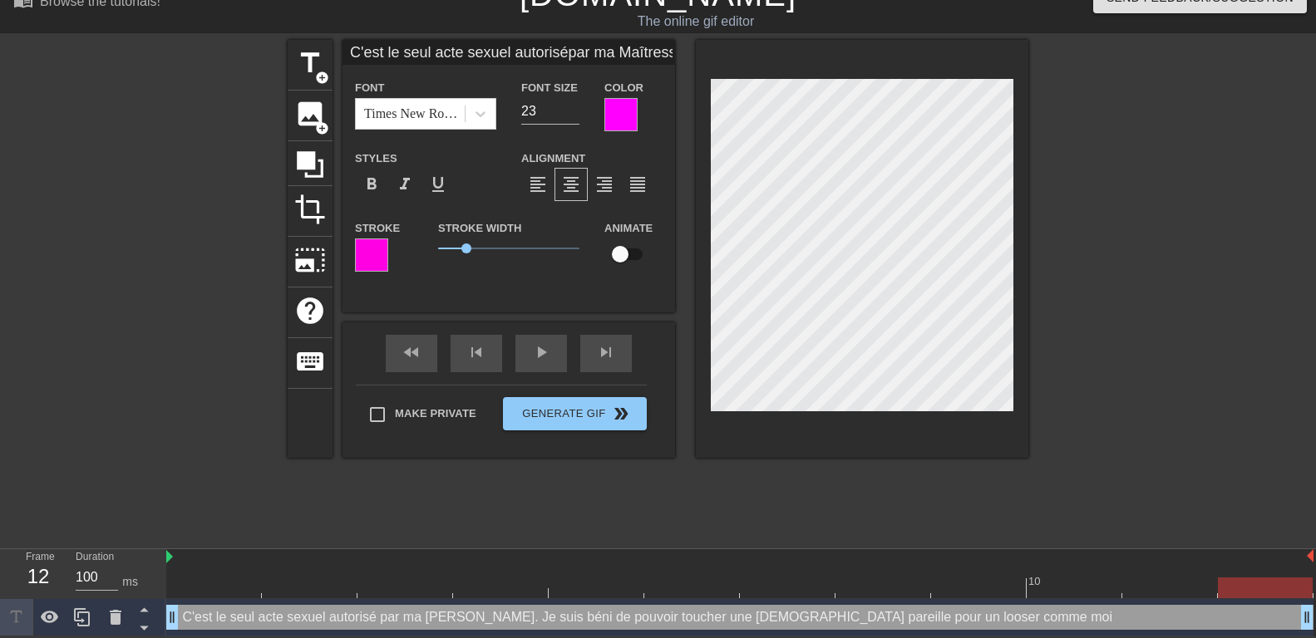
scroll to position [3, 8]
click at [570, 106] on input "24" at bounding box center [550, 111] width 58 height 27
click at [570, 106] on input "25" at bounding box center [550, 111] width 58 height 27
click at [570, 106] on input "26" at bounding box center [550, 111] width 58 height 27
click at [570, 106] on input "27" at bounding box center [550, 111] width 58 height 27
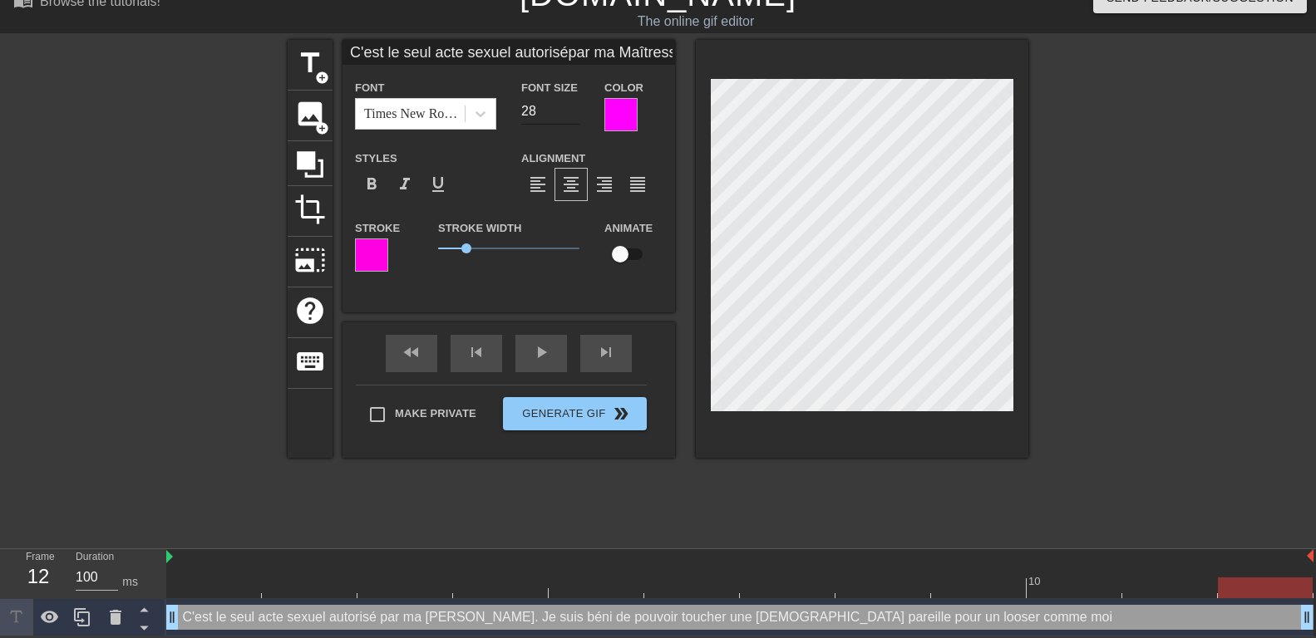
click at [570, 106] on input "28" at bounding box center [550, 111] width 58 height 27
click at [570, 106] on input "29" at bounding box center [550, 111] width 58 height 27
click at [570, 106] on input "30" at bounding box center [550, 111] width 58 height 27
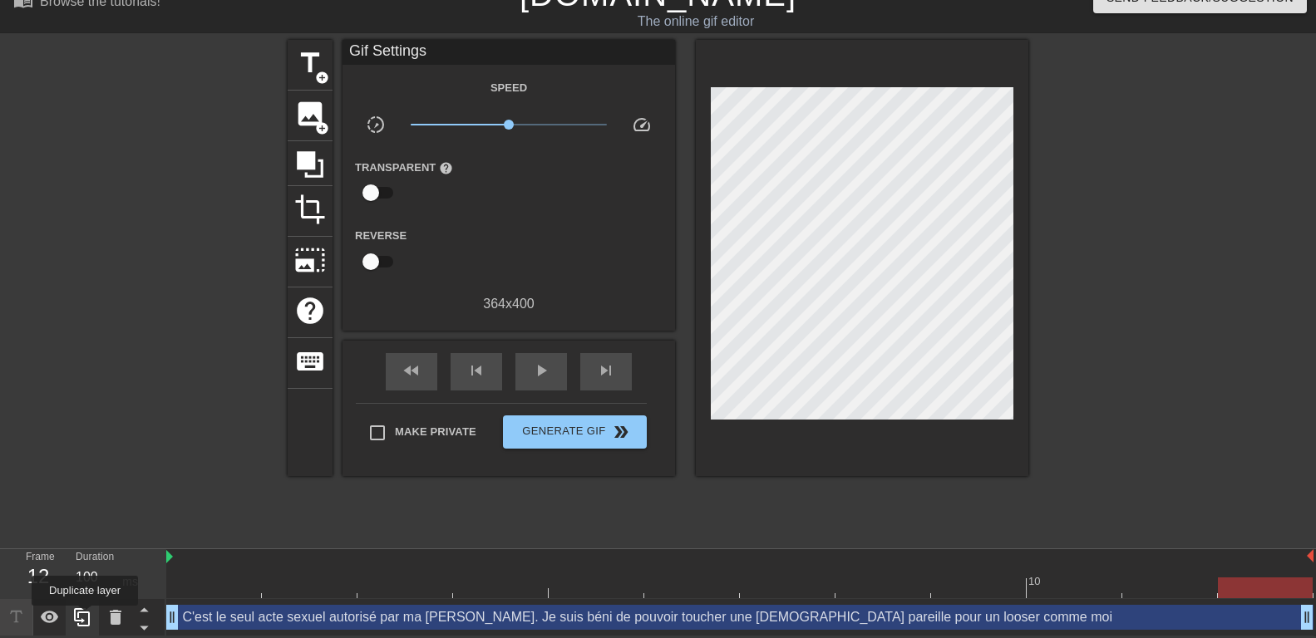
click at [85, 618] on icon at bounding box center [82, 618] width 20 height 20
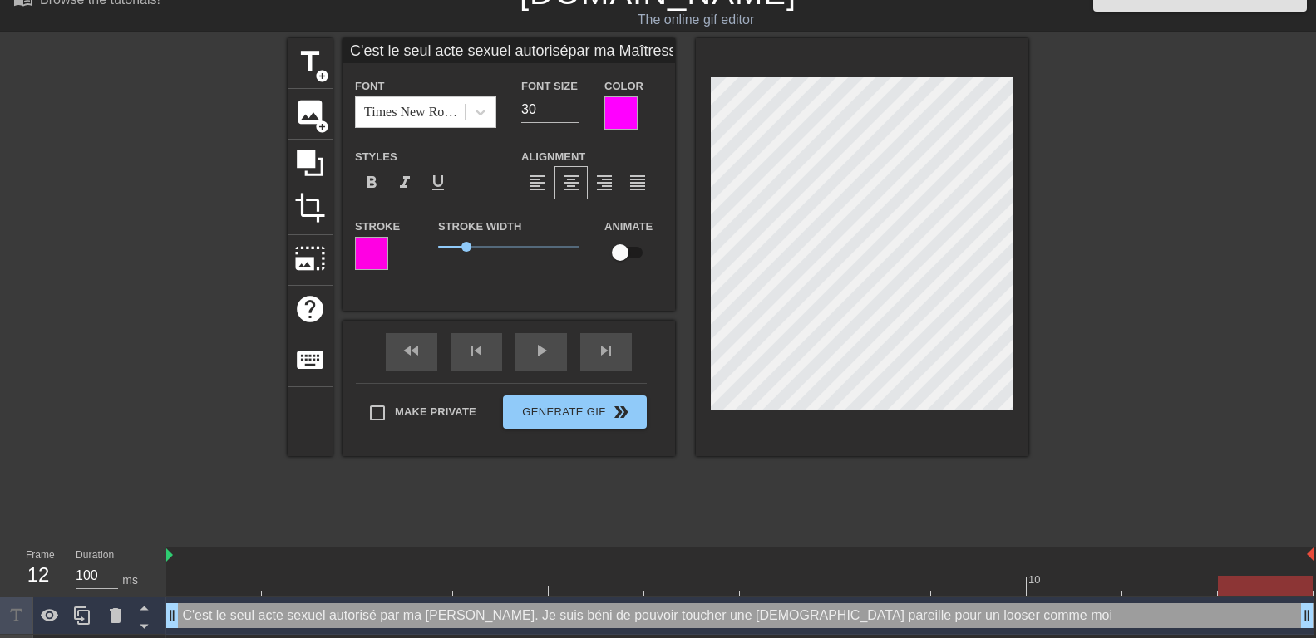
scroll to position [65, 0]
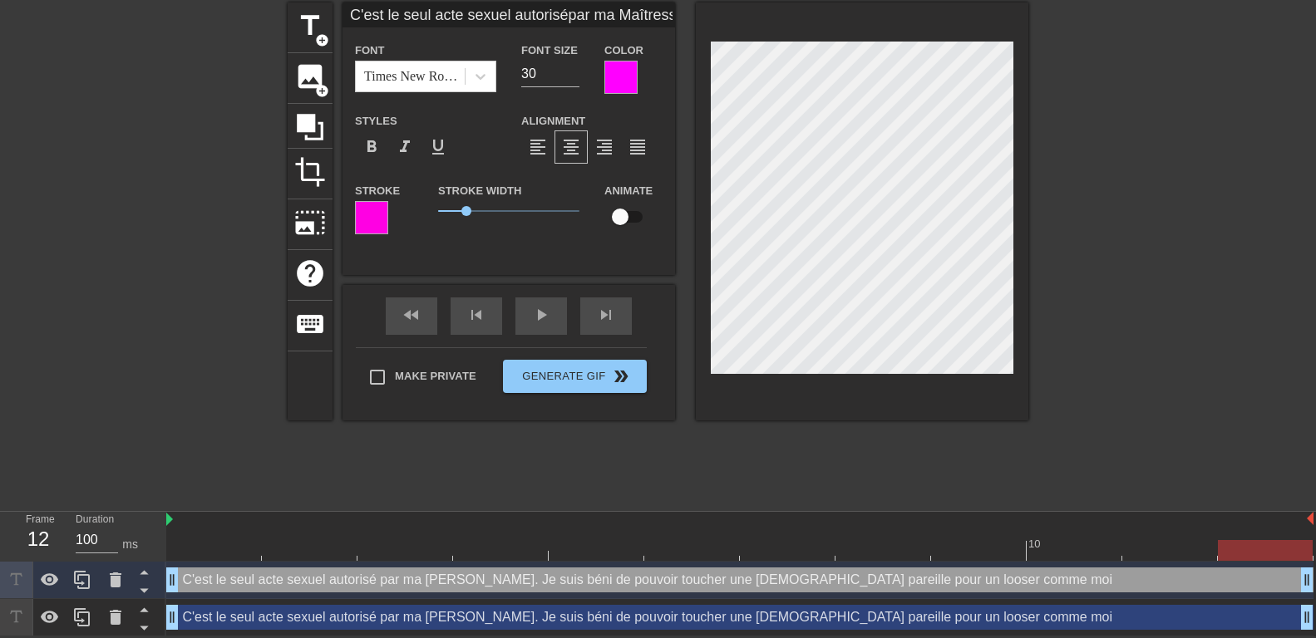
click at [199, 574] on div "C'est le seul acte sexuel autorisé par ma Maîtresse. Je suis béni de pouvoir to…" at bounding box center [739, 580] width 1147 height 25
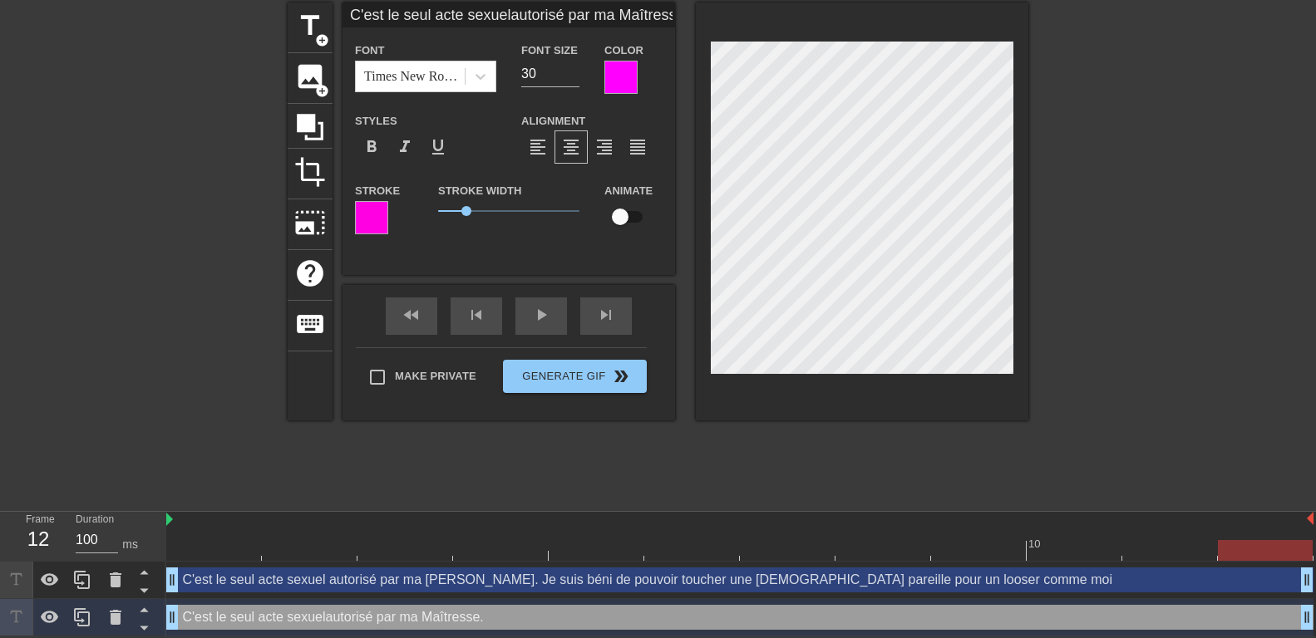
scroll to position [1, 2]
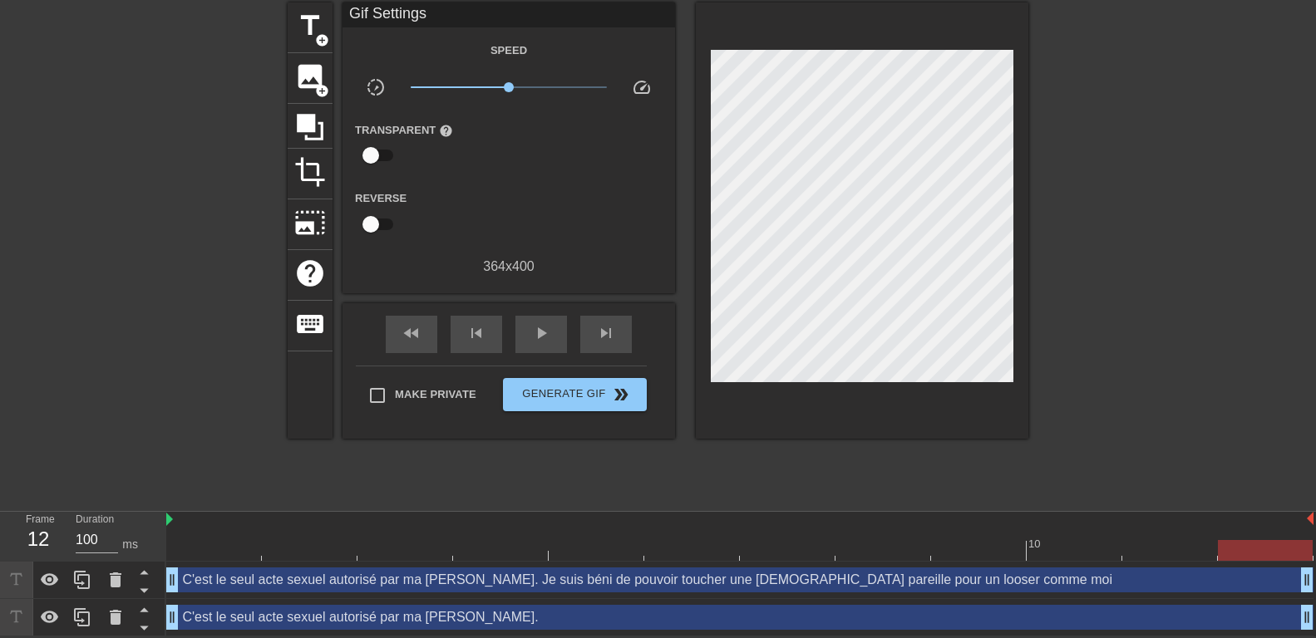
click at [1144, 258] on div at bounding box center [1172, 251] width 249 height 499
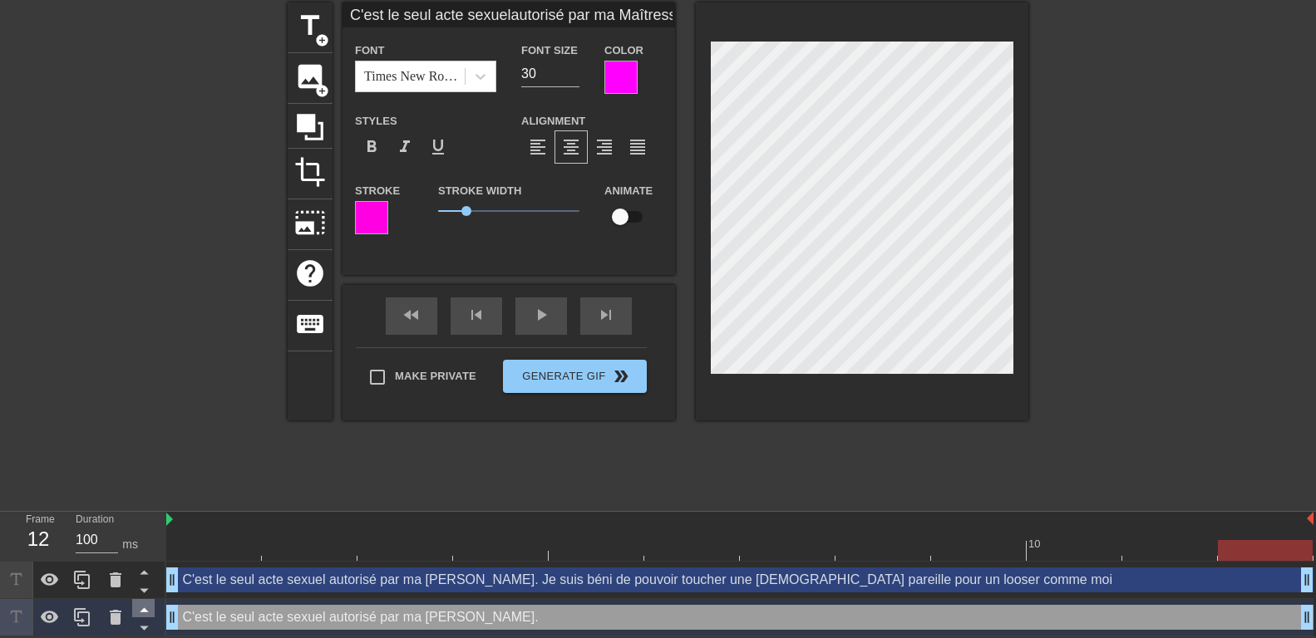
click at [144, 609] on icon at bounding box center [144, 611] width 8 height 4
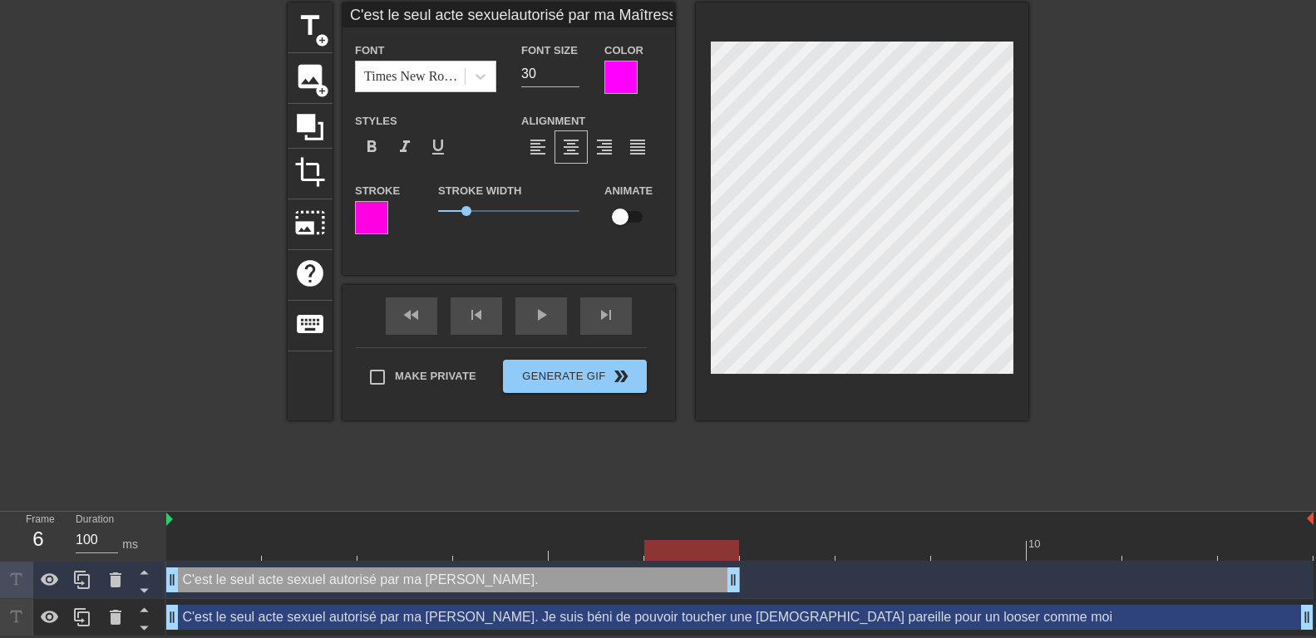
drag, startPoint x: 1309, startPoint y: 577, endPoint x: 727, endPoint y: 570, distance: 581.2
click at [727, 570] on div "C'est le seul acte sexuel autorisé par ma Maîtresse. drag_handle drag_handle" at bounding box center [453, 580] width 574 height 25
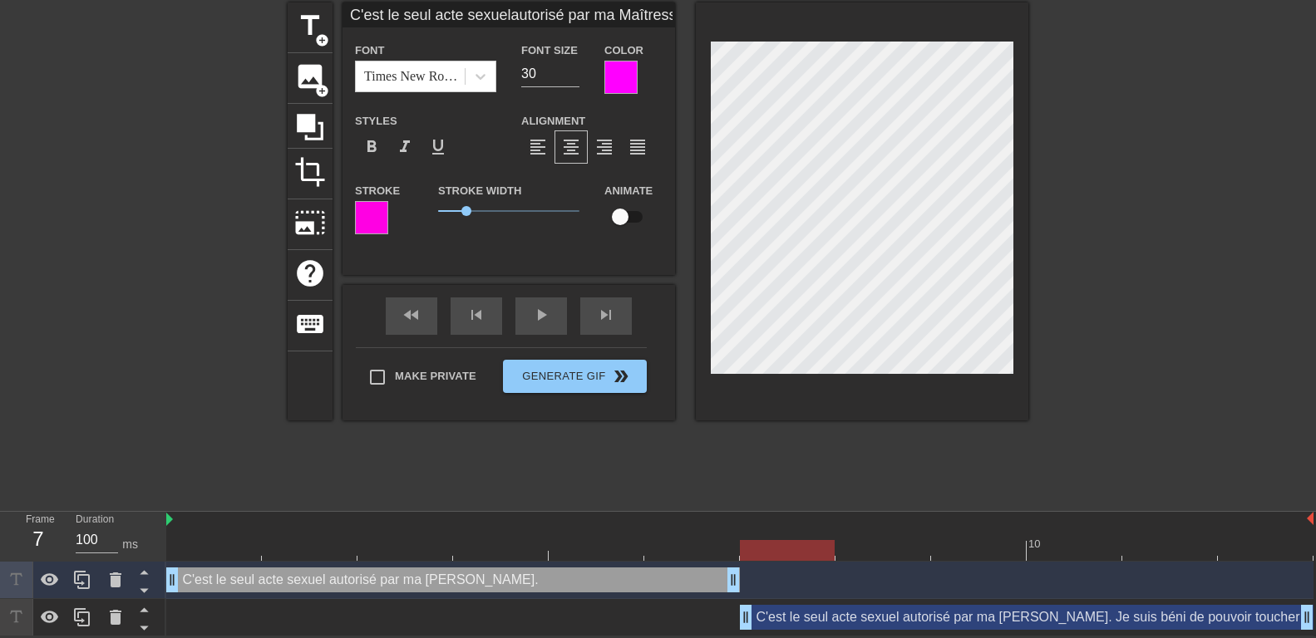
drag, startPoint x: 173, startPoint y: 620, endPoint x: 753, endPoint y: 611, distance: 580.4
click at [753, 611] on div "C'est le seul acte sexuel autorisé par ma Maîtresse. Je suis béni de pouvoir to…" at bounding box center [1027, 617] width 574 height 25
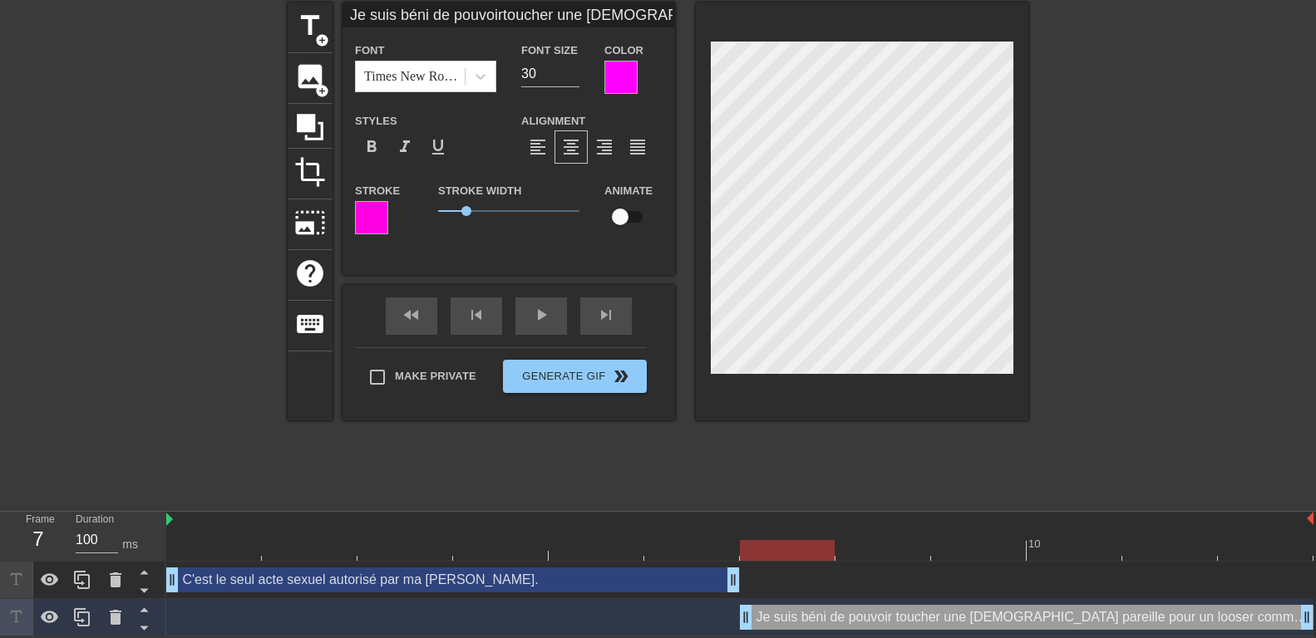
click at [1076, 283] on div at bounding box center [1172, 251] width 249 height 499
click at [168, 519] on div at bounding box center [739, 520] width 1147 height 17
click at [170, 519] on img at bounding box center [169, 519] width 7 height 13
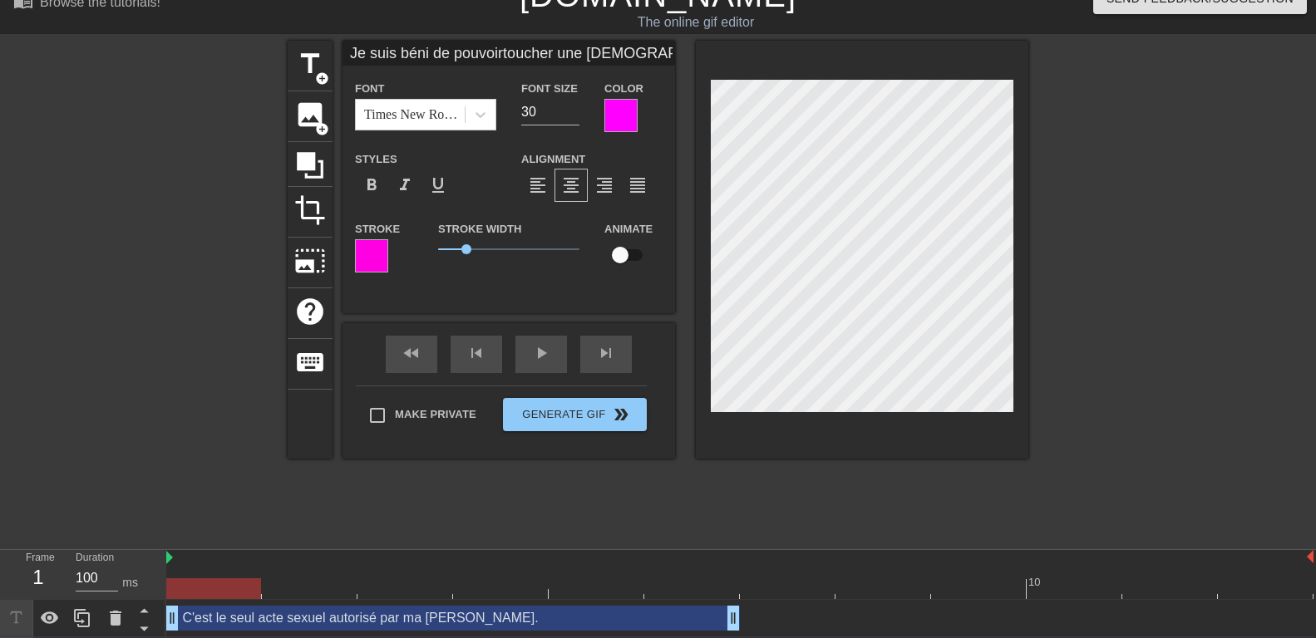
scroll to position [0, 0]
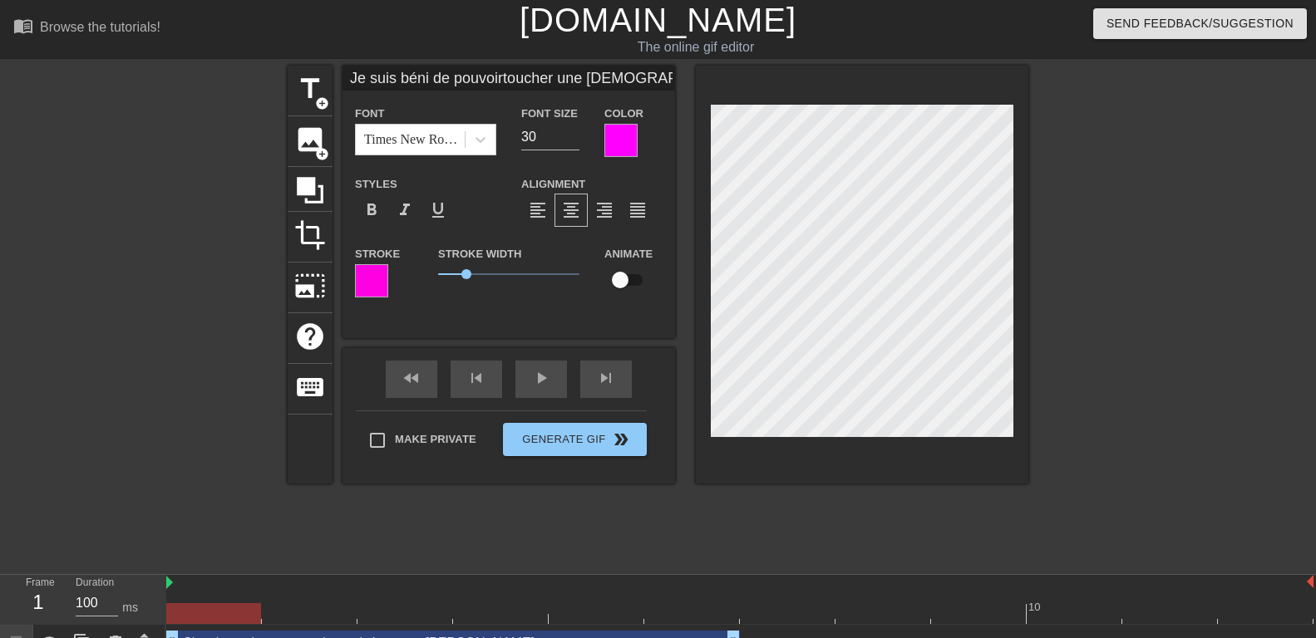
click at [191, 424] on div at bounding box center [142, 315] width 249 height 499
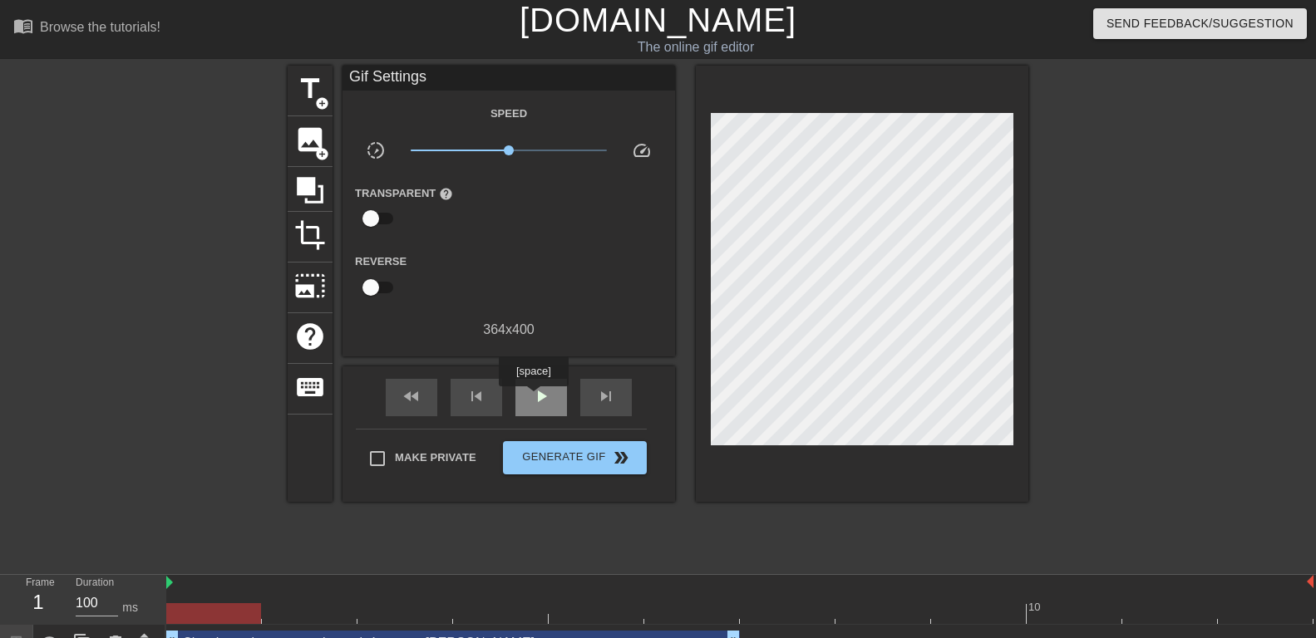
click at [533, 398] on span "play_arrow" at bounding box center [541, 397] width 20 height 20
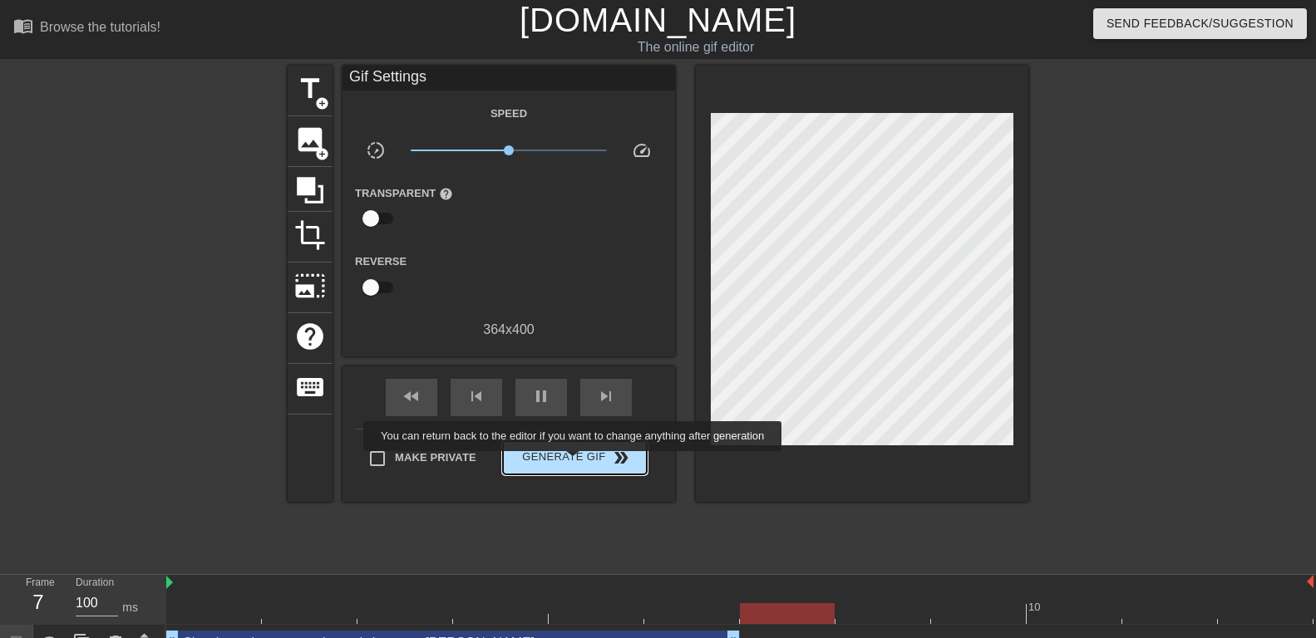
click at [574, 463] on span "Generate Gif double_arrow" at bounding box center [575, 458] width 131 height 20
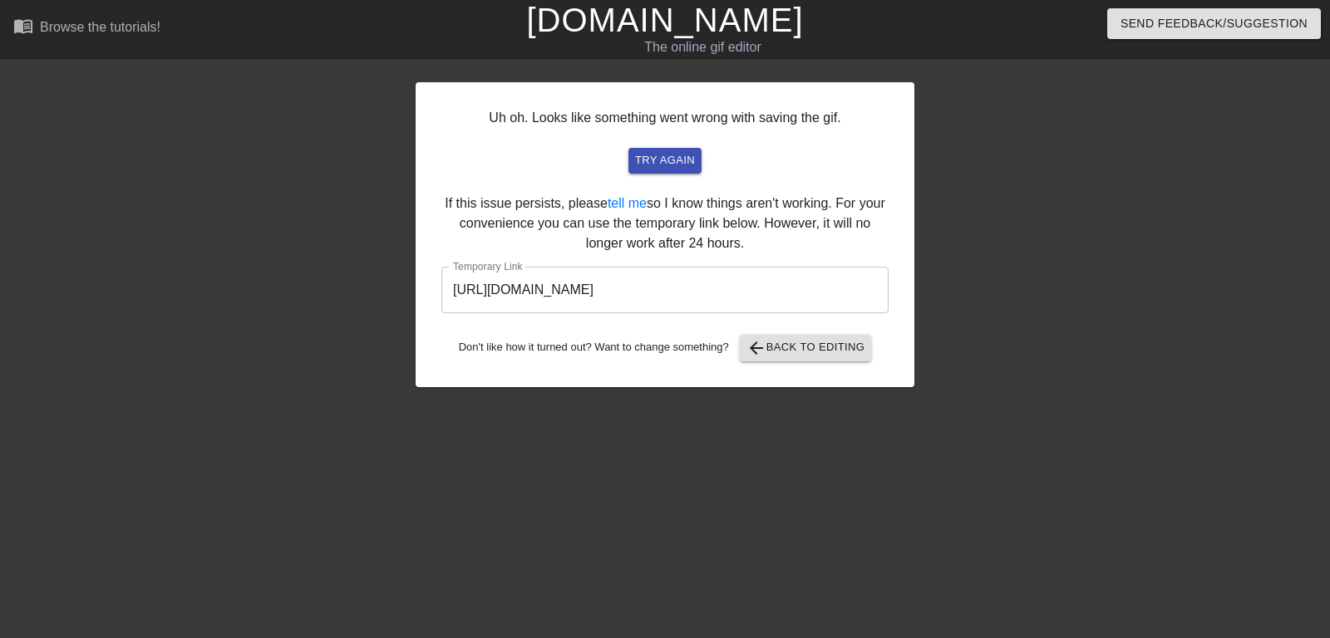
click at [589, 288] on input "https://www.gifntext.com/temp_generations/aQf18Sl7.gif" at bounding box center [664, 290] width 447 height 47
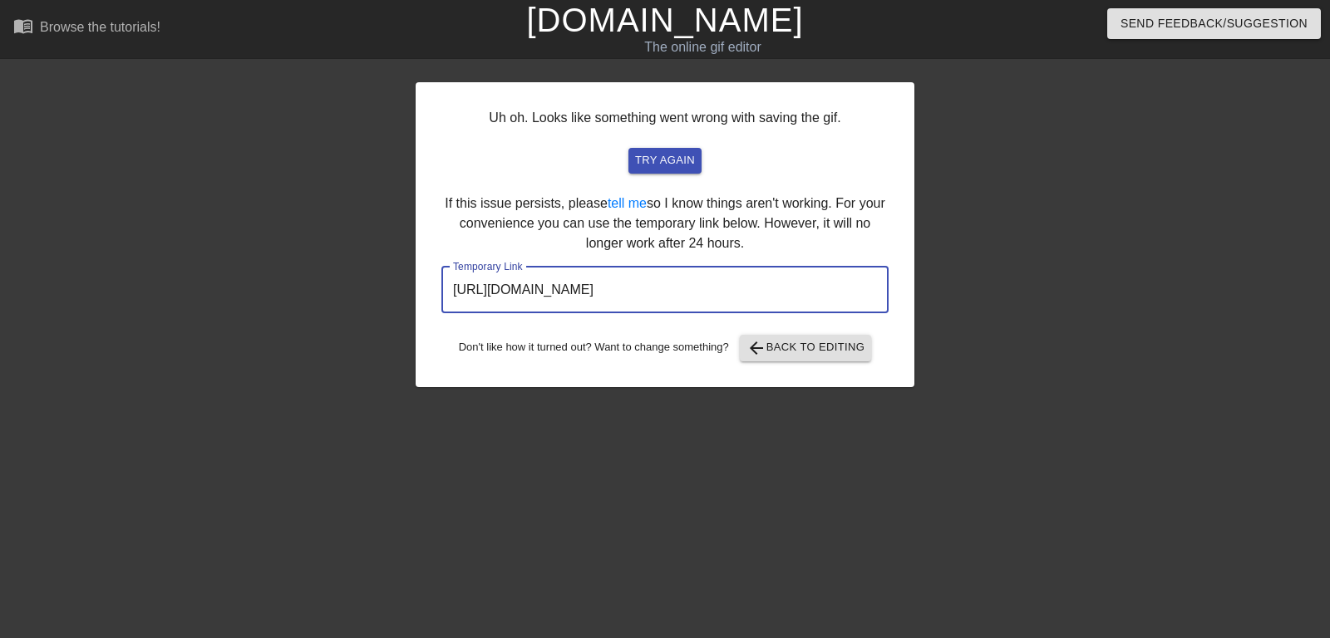
click at [589, 288] on input "https://www.gifntext.com/temp_generations/aQf18Sl7.gif" at bounding box center [664, 290] width 447 height 47
click at [804, 350] on span "arrow_back Back to Editing" at bounding box center [806, 348] width 119 height 20
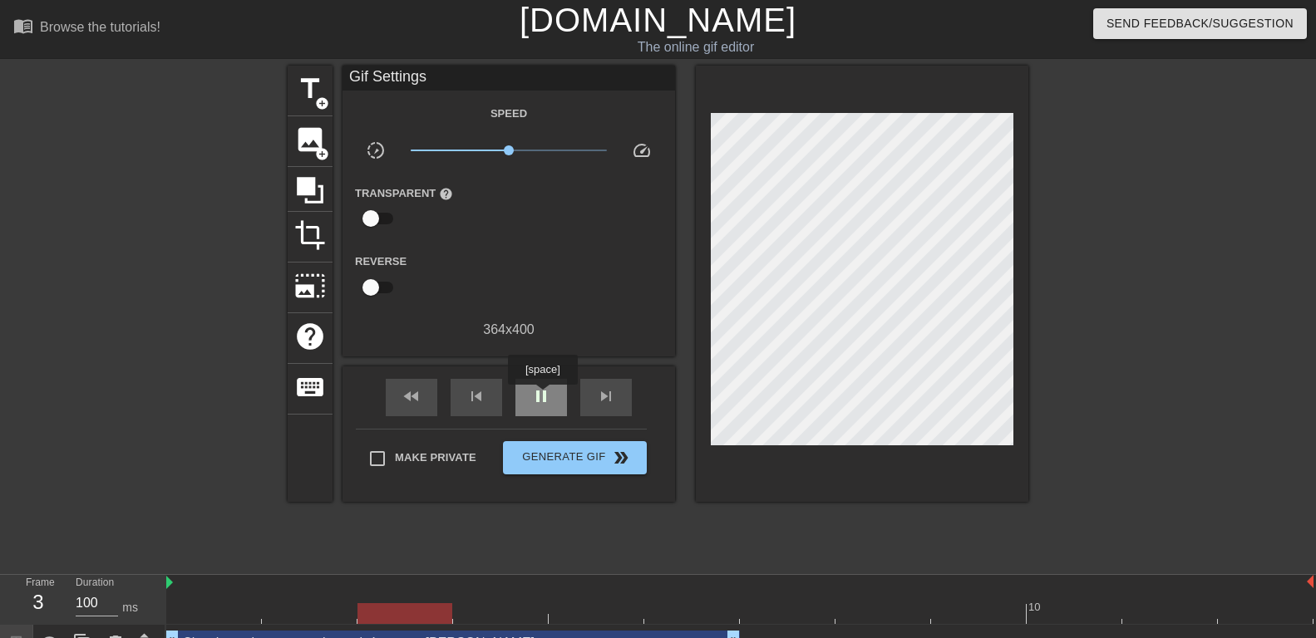
click at [542, 397] on span "pause" at bounding box center [541, 397] width 20 height 20
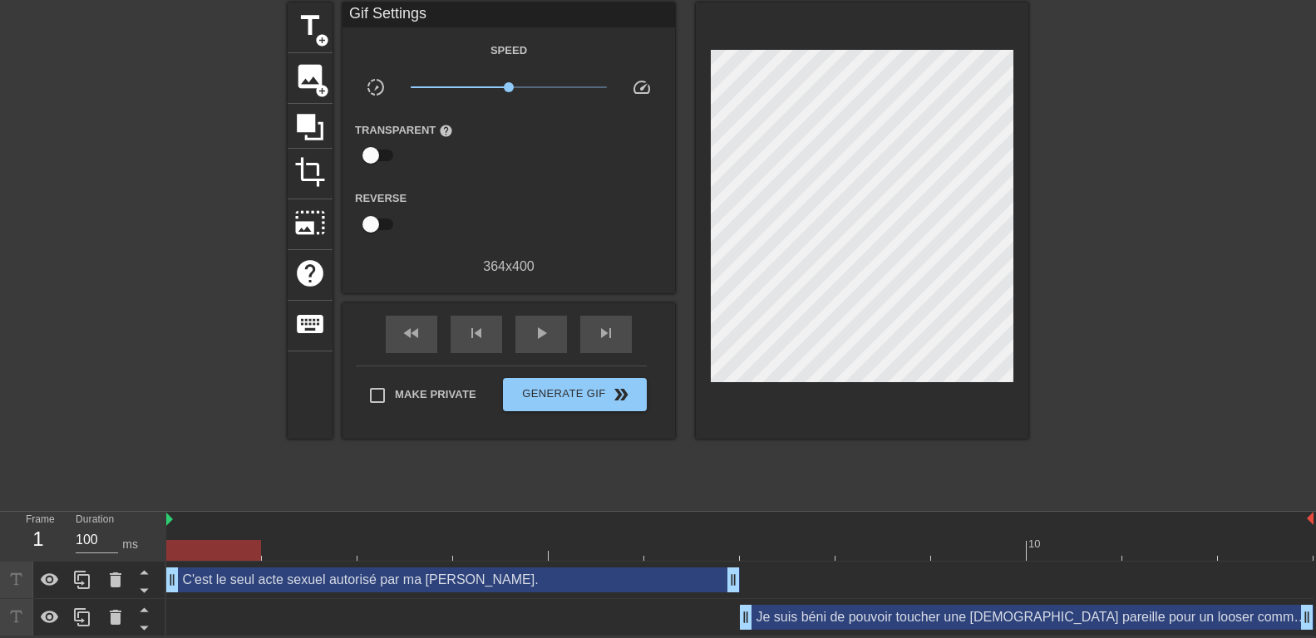
drag, startPoint x: 496, startPoint y: 546, endPoint x: 239, endPoint y: 550, distance: 256.9
click at [239, 550] on div at bounding box center [213, 550] width 95 height 21
click at [882, 623] on div "Je suis béni de pouvoir toucher une déesse pareille pour un looser comme moi dr…" at bounding box center [1027, 617] width 574 height 25
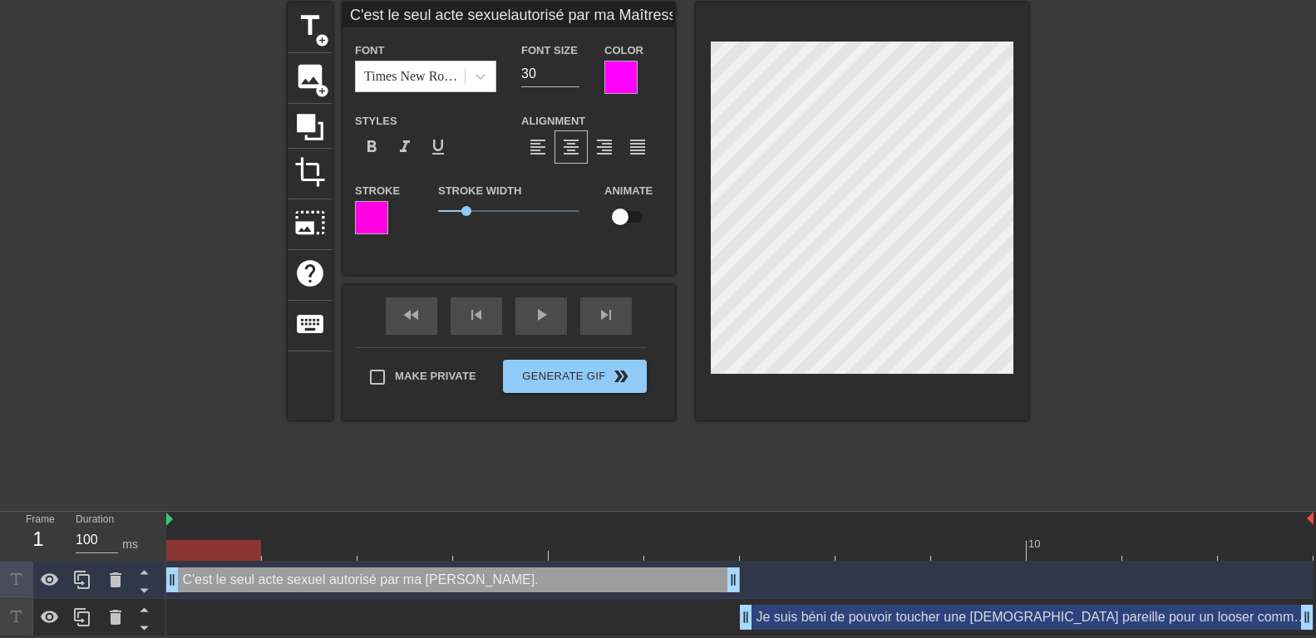
click at [898, 621] on div "Je suis béni de pouvoir toucher une déesse pareille pour un looser comme moi dr…" at bounding box center [1027, 617] width 574 height 25
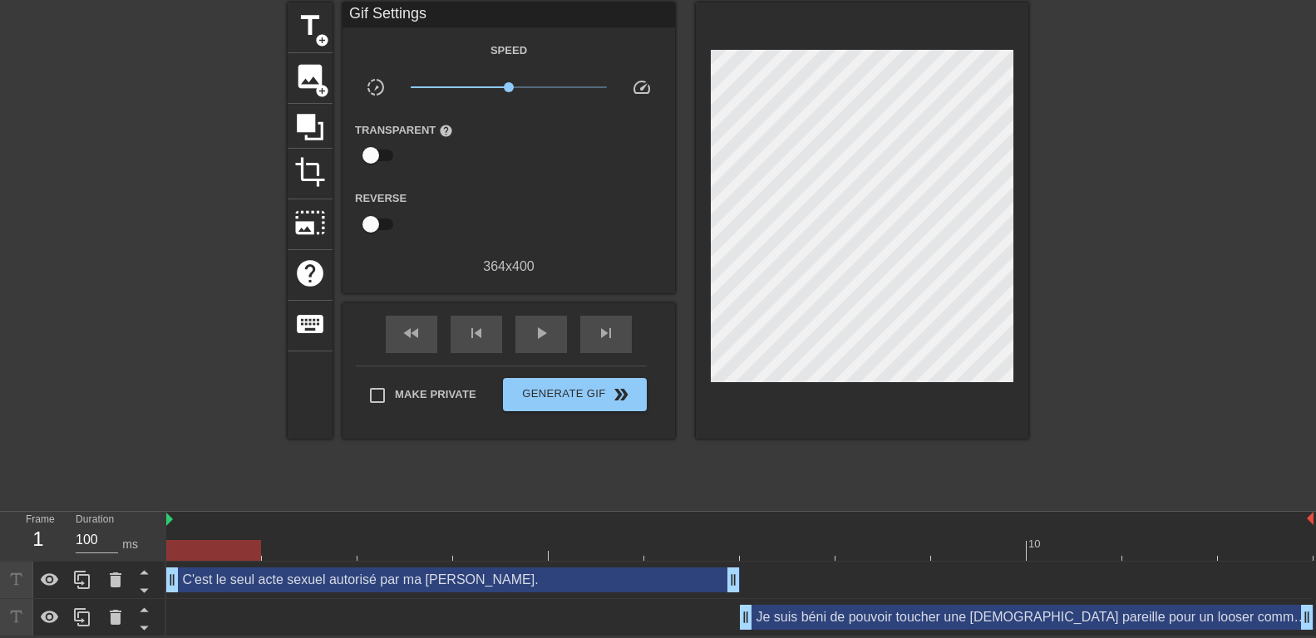
click at [198, 622] on div "Je suis béni de pouvoir toucher une déesse pareille pour un looser comme moi dr…" at bounding box center [739, 617] width 1147 height 25
click at [406, 592] on div "C'est le seul acte sexuel autorisé par ma Maîtresse. drag_handle drag_handle" at bounding box center [739, 580] width 1147 height 37
click at [407, 581] on div "C'est le seul acte sexuel autorisé par ma Maîtresse. drag_handle drag_handle" at bounding box center [453, 580] width 574 height 25
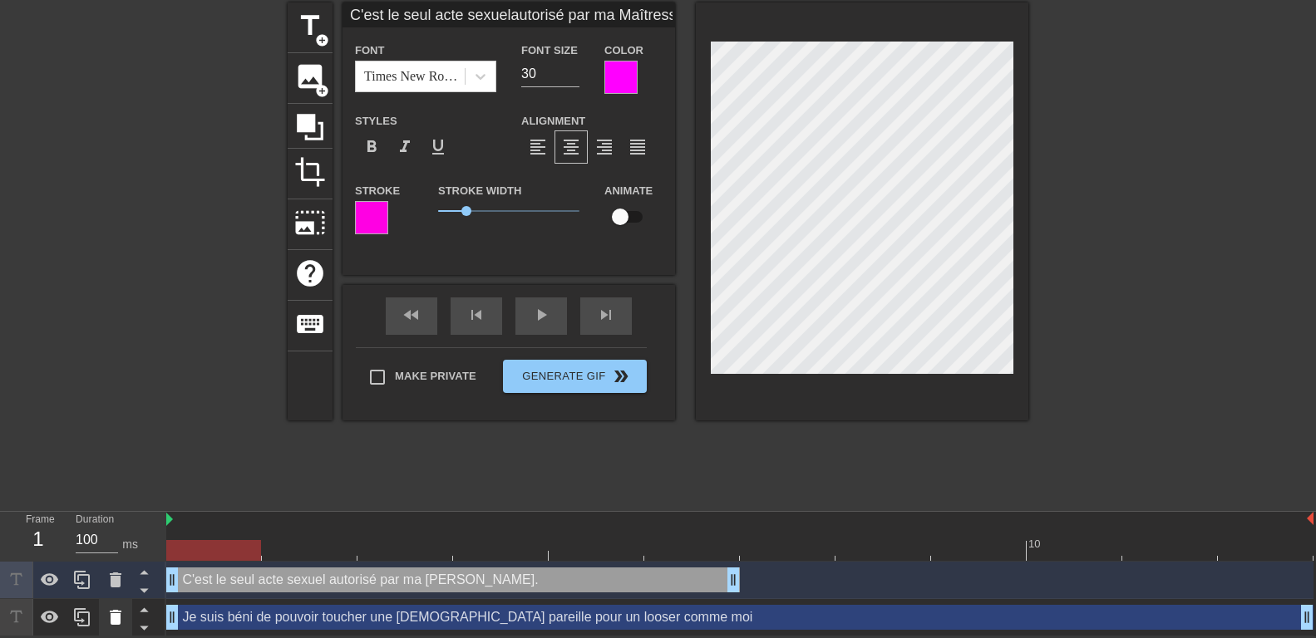
drag, startPoint x: 748, startPoint y: 614, endPoint x: 129, endPoint y: 609, distance: 619.4
click at [129, 609] on div "Frame 1 Duration 100 ms 10 C'est le seul acte sexuel autorisé par ma Maîtresse.…" at bounding box center [658, 574] width 1316 height 125
click at [1076, 411] on div "title add_circle image add_circle crop photo_size_select_large help keyboard C'…" at bounding box center [658, 251] width 1316 height 499
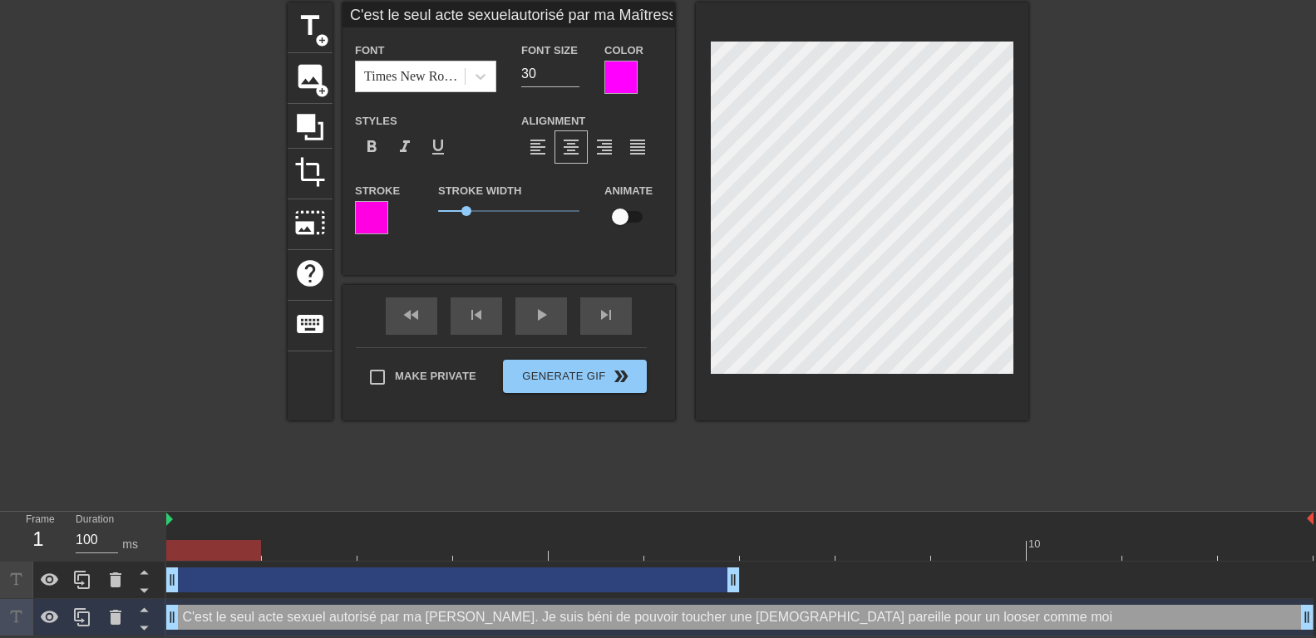
scroll to position [3, 8]
click at [574, 76] on input "29" at bounding box center [550, 74] width 58 height 27
click at [574, 76] on input "28" at bounding box center [550, 74] width 58 height 27
click at [574, 76] on input "27" at bounding box center [550, 74] width 58 height 27
click at [574, 76] on input "26" at bounding box center [550, 74] width 58 height 27
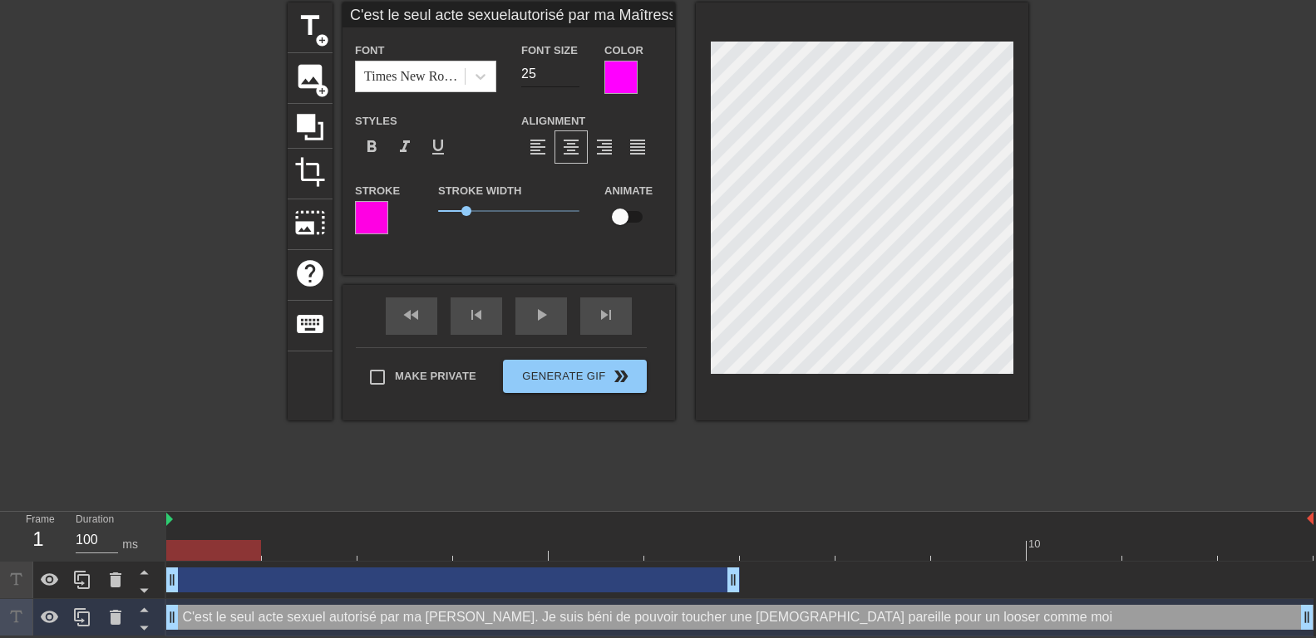
click at [574, 76] on input "25" at bounding box center [550, 74] width 58 height 27
drag, startPoint x: 543, startPoint y: 71, endPoint x: 461, endPoint y: 71, distance: 82.3
click at [521, 71] on input "25" at bounding box center [550, 74] width 58 height 27
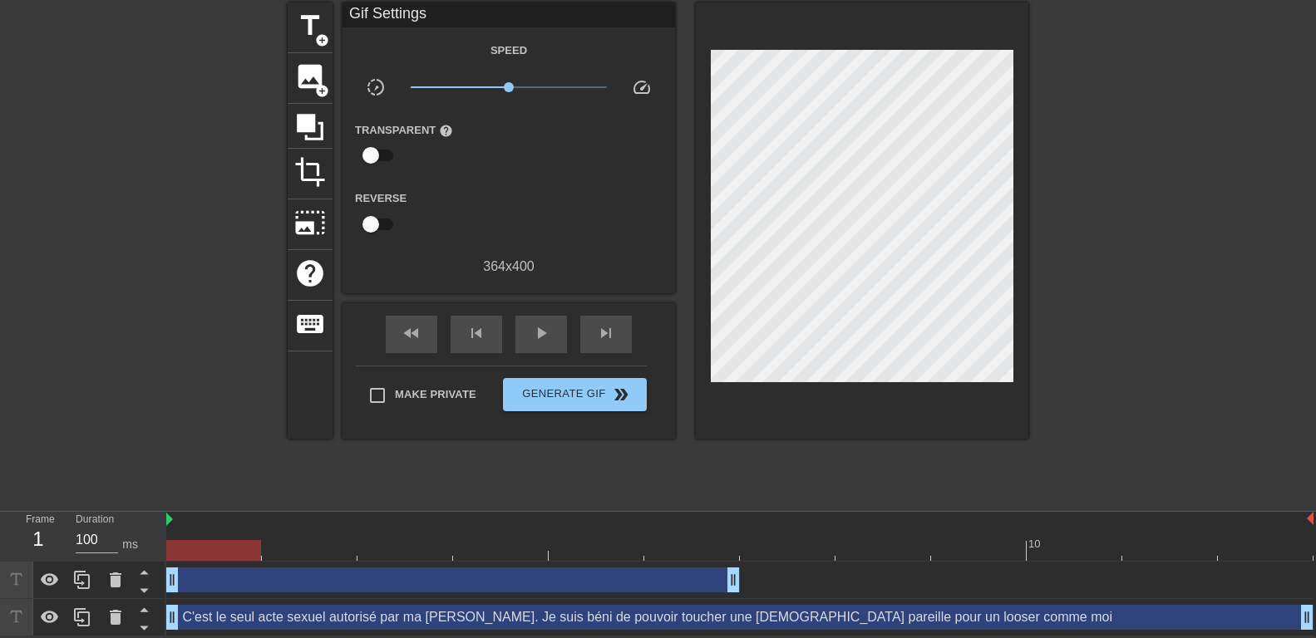
click at [1169, 229] on div at bounding box center [1172, 251] width 249 height 499
click at [117, 579] on icon at bounding box center [116, 580] width 12 height 15
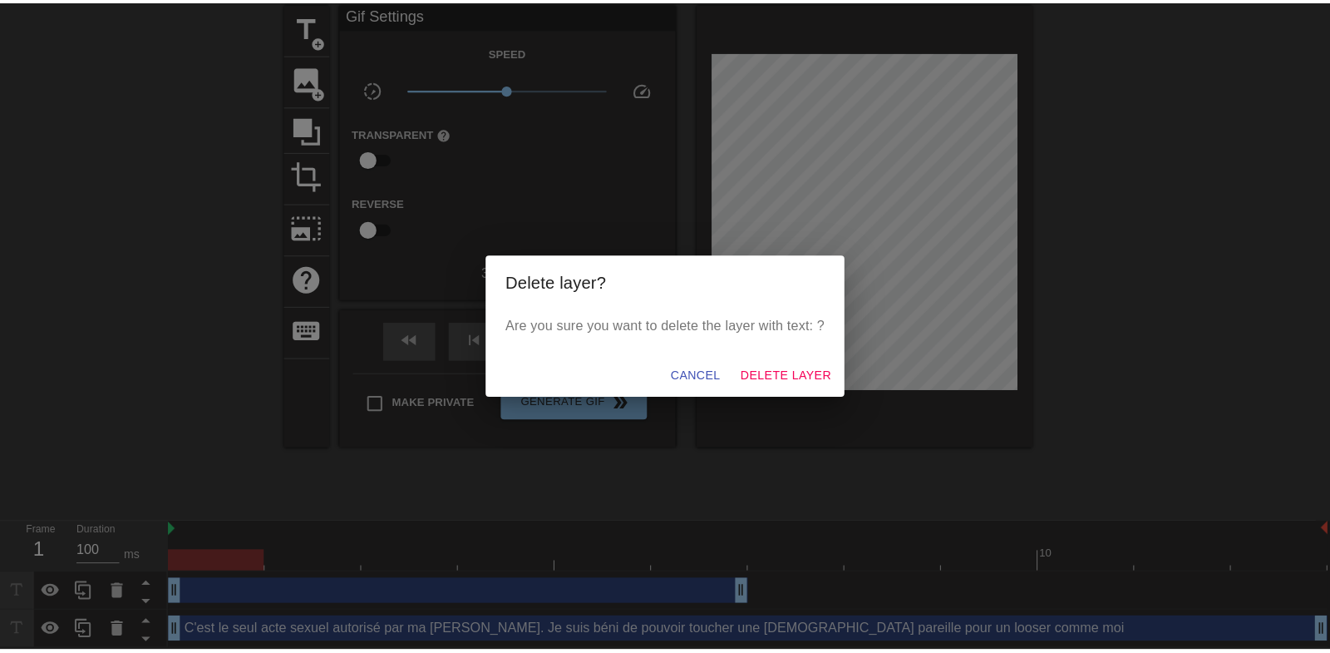
scroll to position [51, 0]
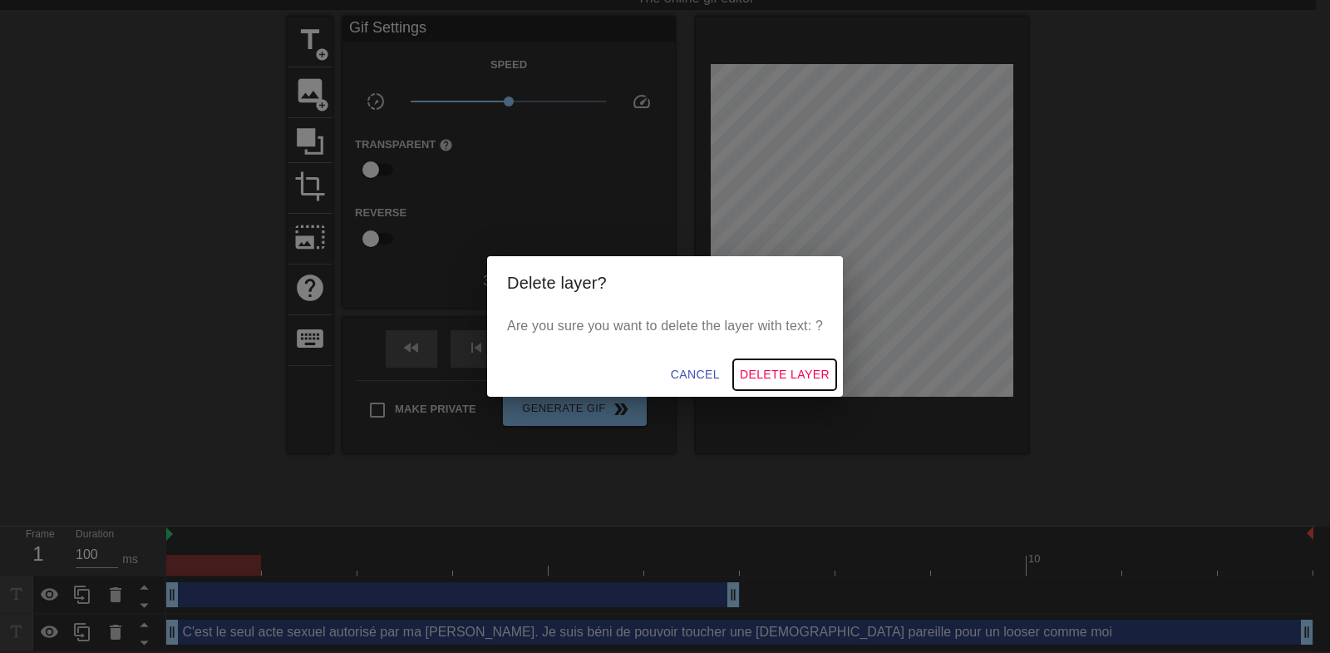
click at [752, 373] on span "Delete Layer" at bounding box center [785, 374] width 90 height 21
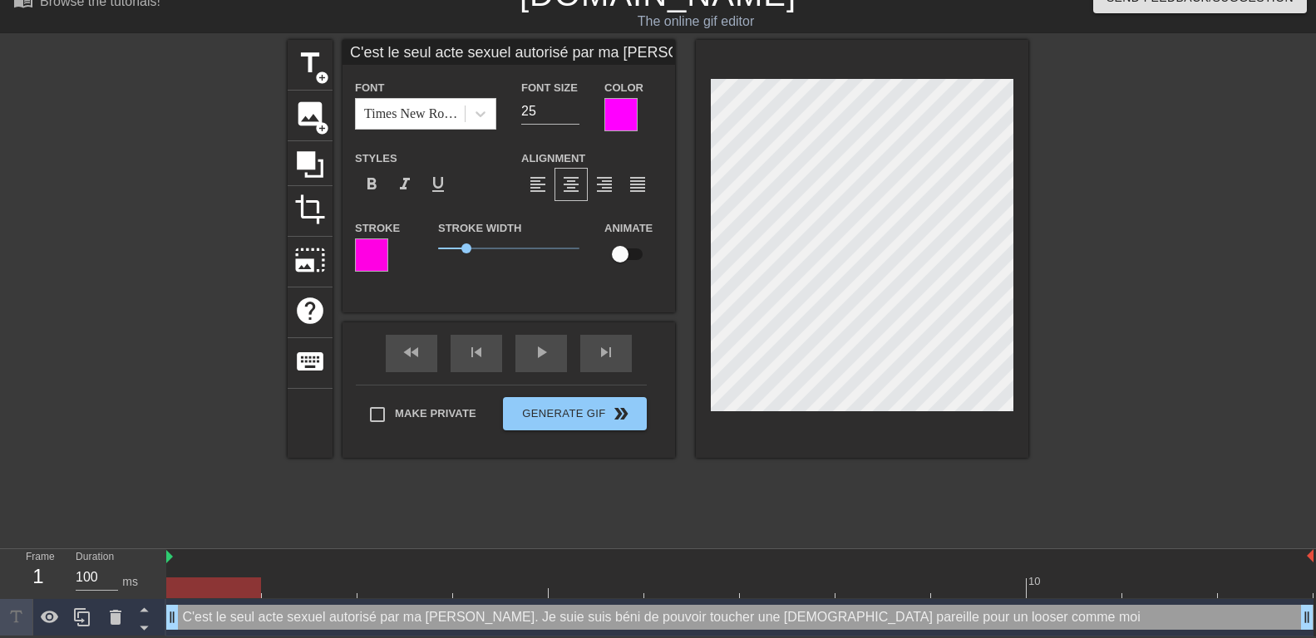
scroll to position [1, 20]
click at [1203, 278] on div at bounding box center [1172, 289] width 249 height 499
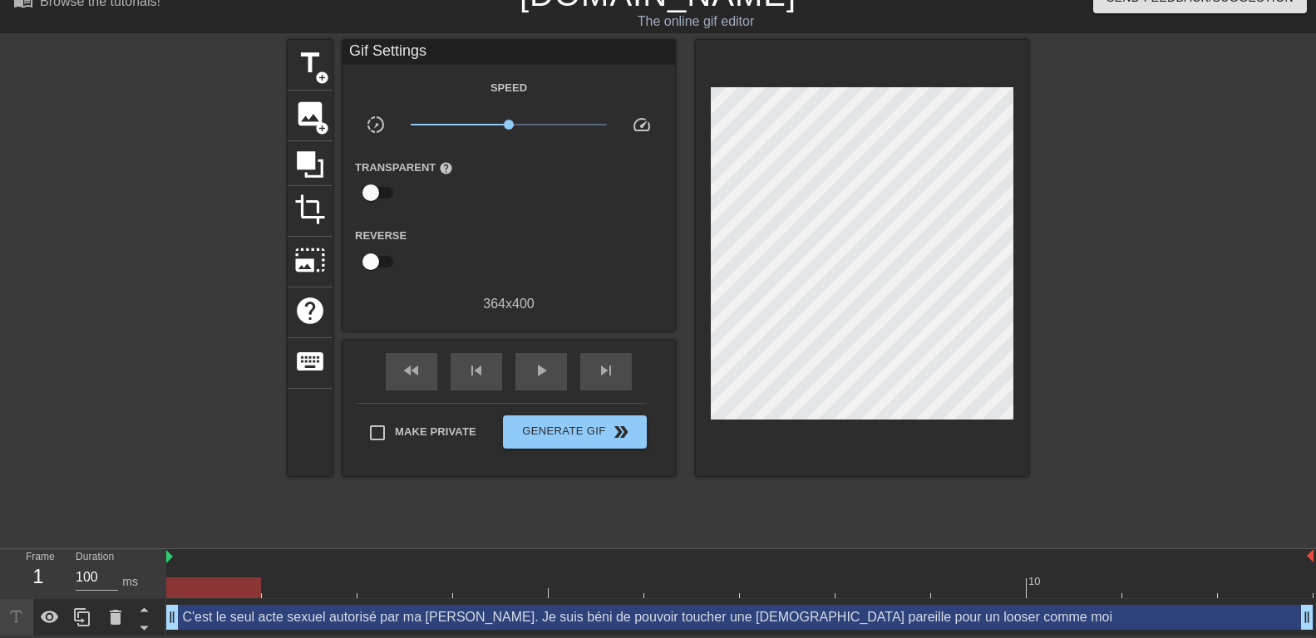
click at [1196, 333] on div at bounding box center [1172, 289] width 249 height 499
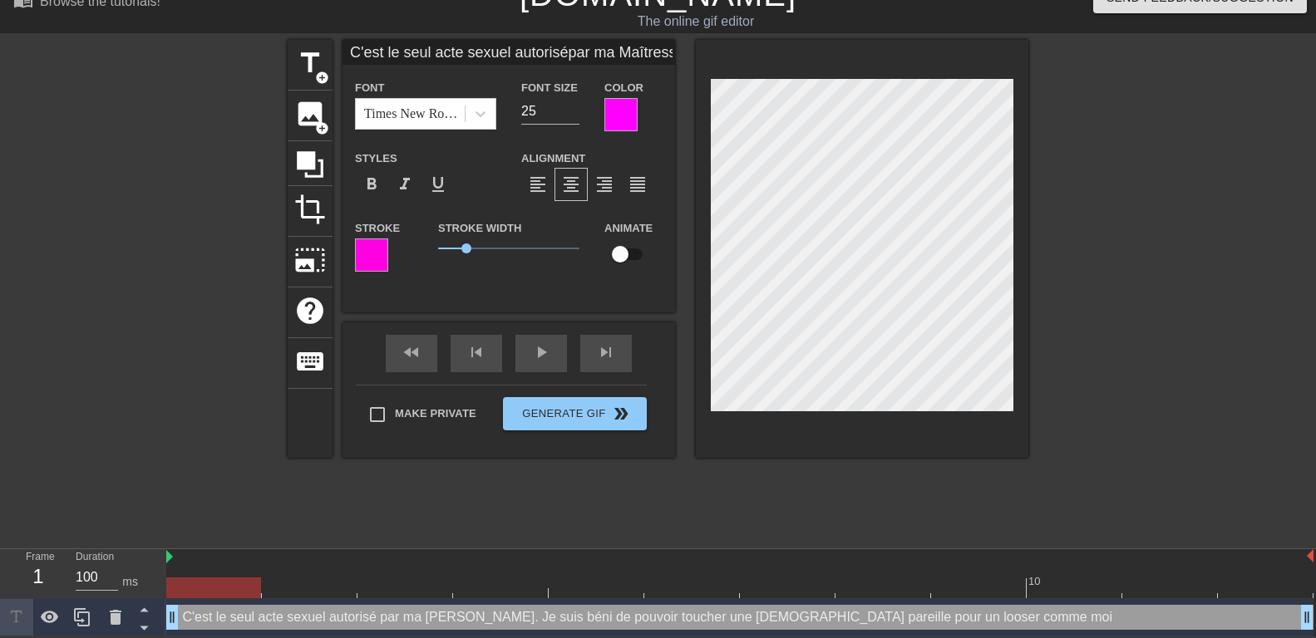
click at [1210, 252] on div at bounding box center [1172, 289] width 249 height 499
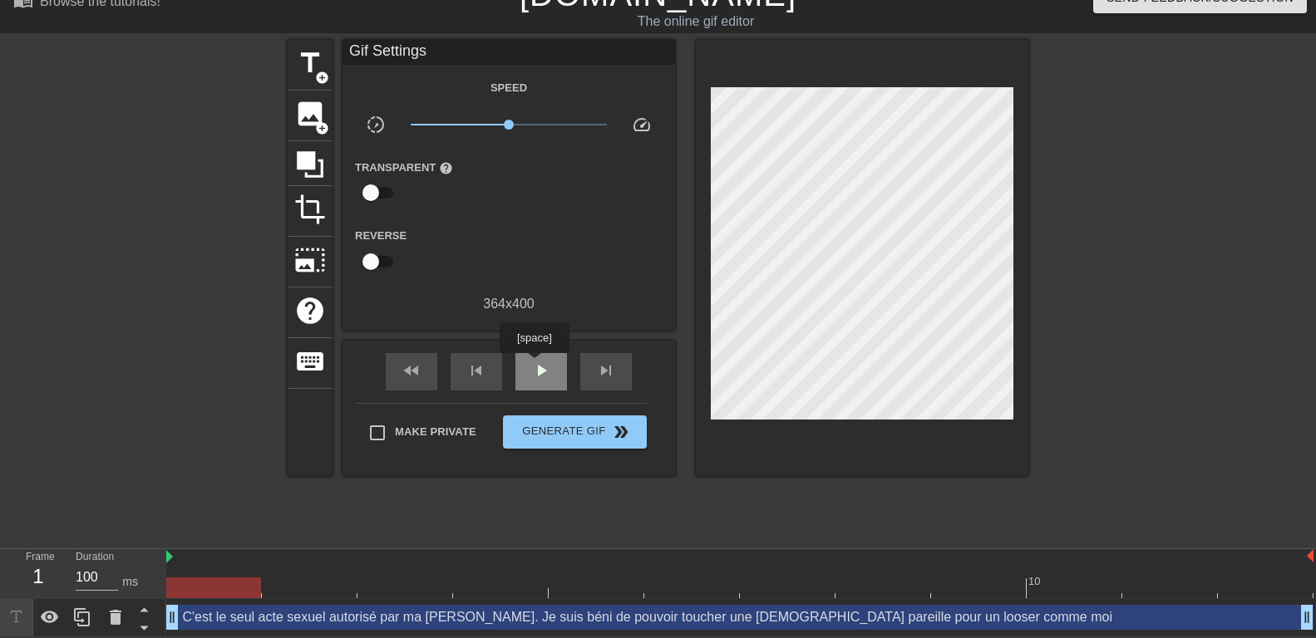
click at [535, 363] on span "play_arrow" at bounding box center [541, 371] width 20 height 20
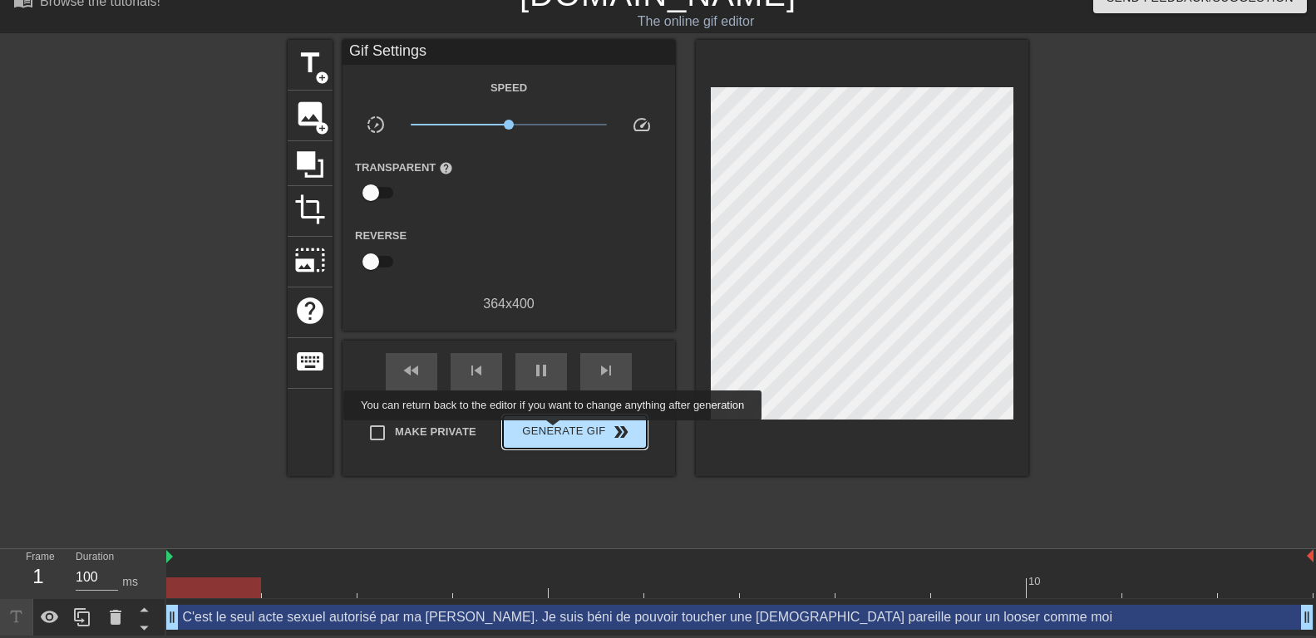
click at [555, 432] on span "Generate Gif double_arrow" at bounding box center [575, 432] width 131 height 20
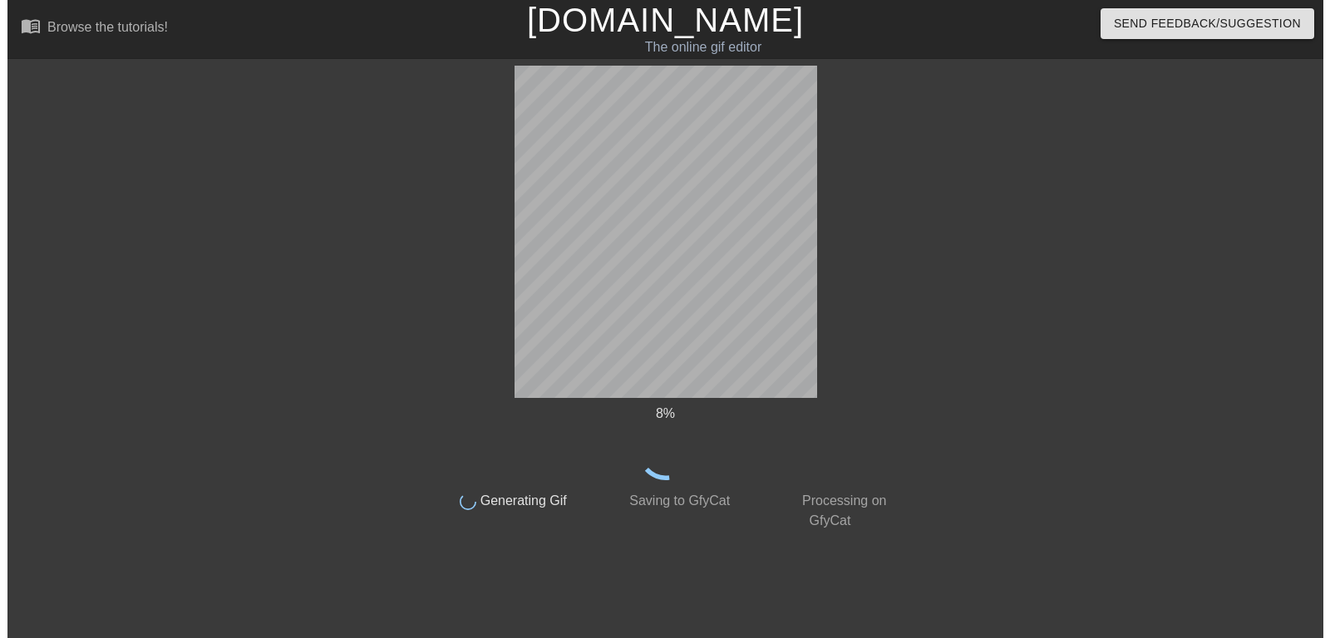
scroll to position [0, 0]
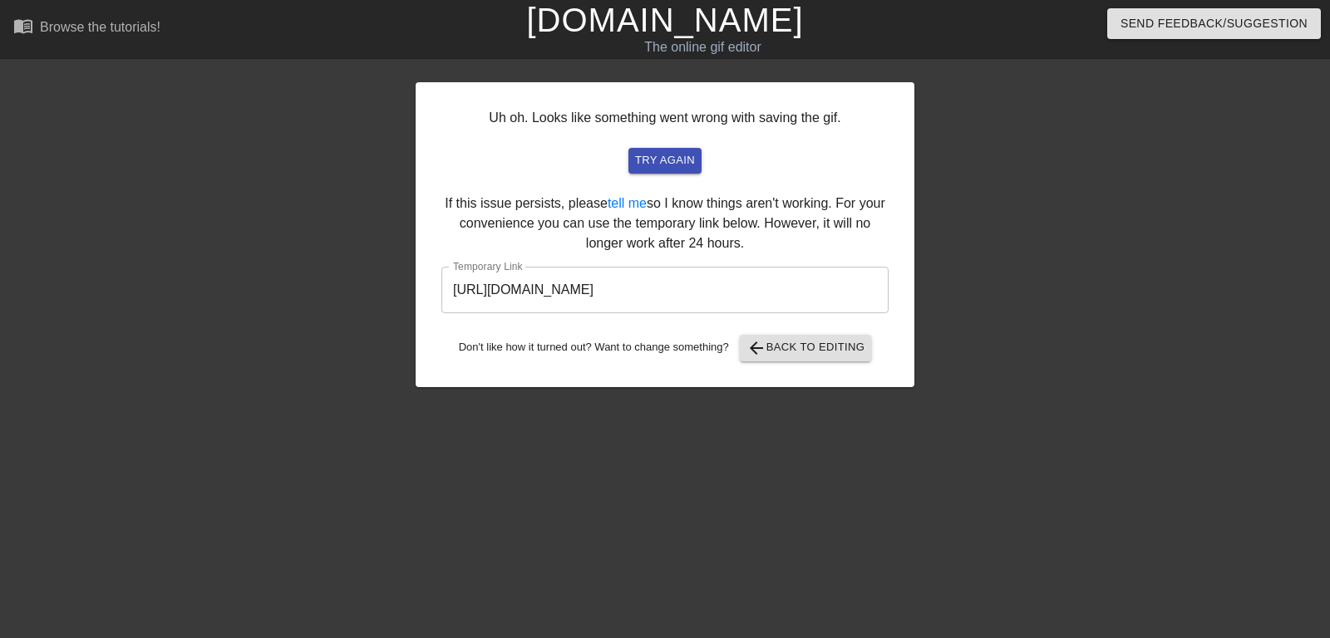
click at [633, 293] on input "https://www.gifntext.com/temp_generations/GEU6FaYx.gif" at bounding box center [664, 290] width 447 height 47
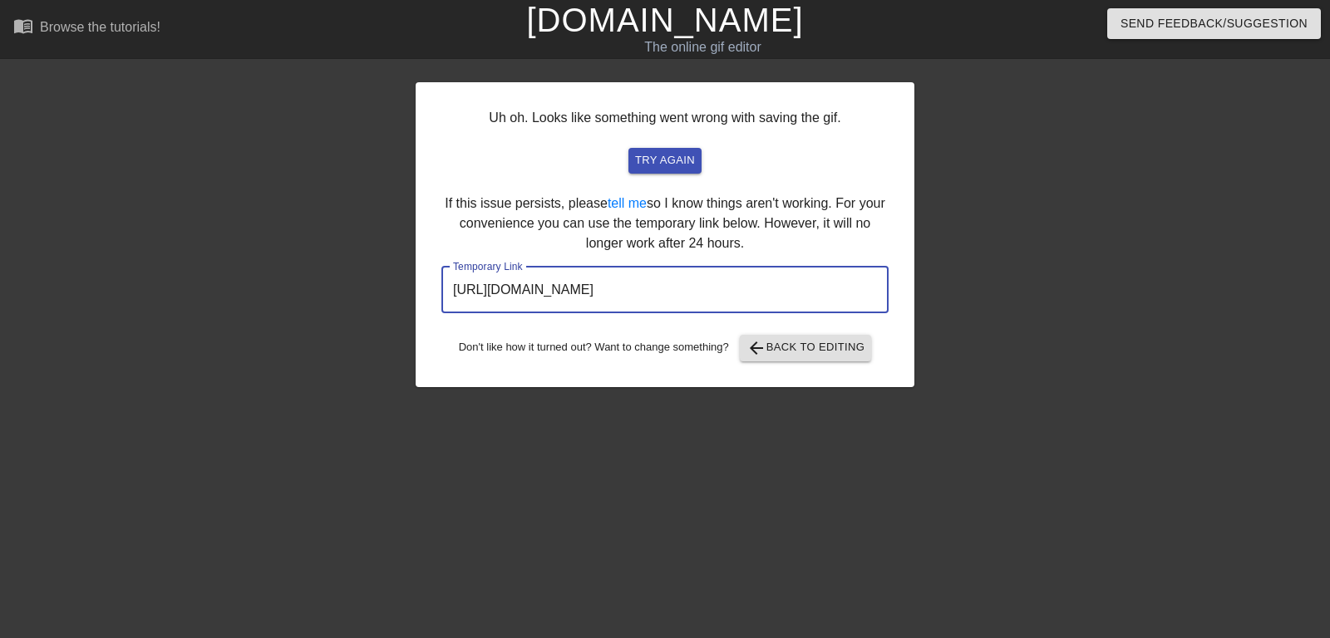
click at [633, 293] on input "https://www.gifntext.com/temp_generations/GEU6FaYx.gif" at bounding box center [664, 290] width 447 height 47
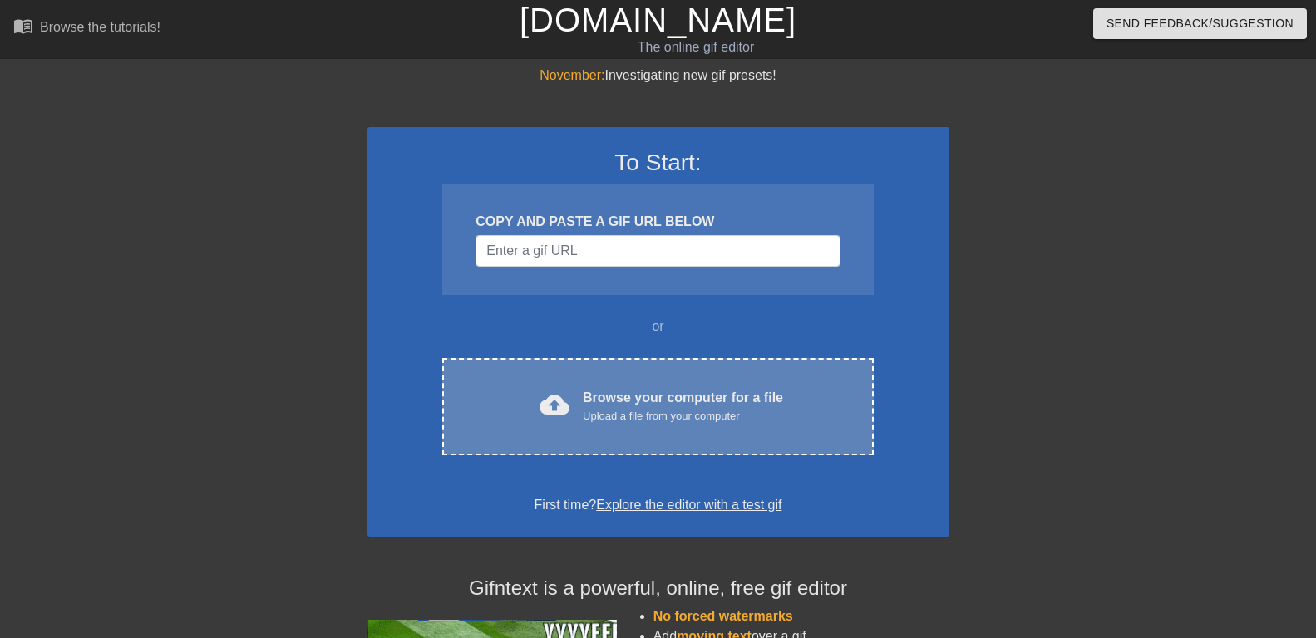
click at [630, 398] on div "Browse your computer for a file Upload a file from your computer" at bounding box center [683, 406] width 200 height 37
click at [575, 392] on div "cloud_upload Browse your computer for a file Upload a file from your computer" at bounding box center [657, 406] width 361 height 37
click at [566, 392] on span "cloud_upload" at bounding box center [555, 405] width 30 height 30
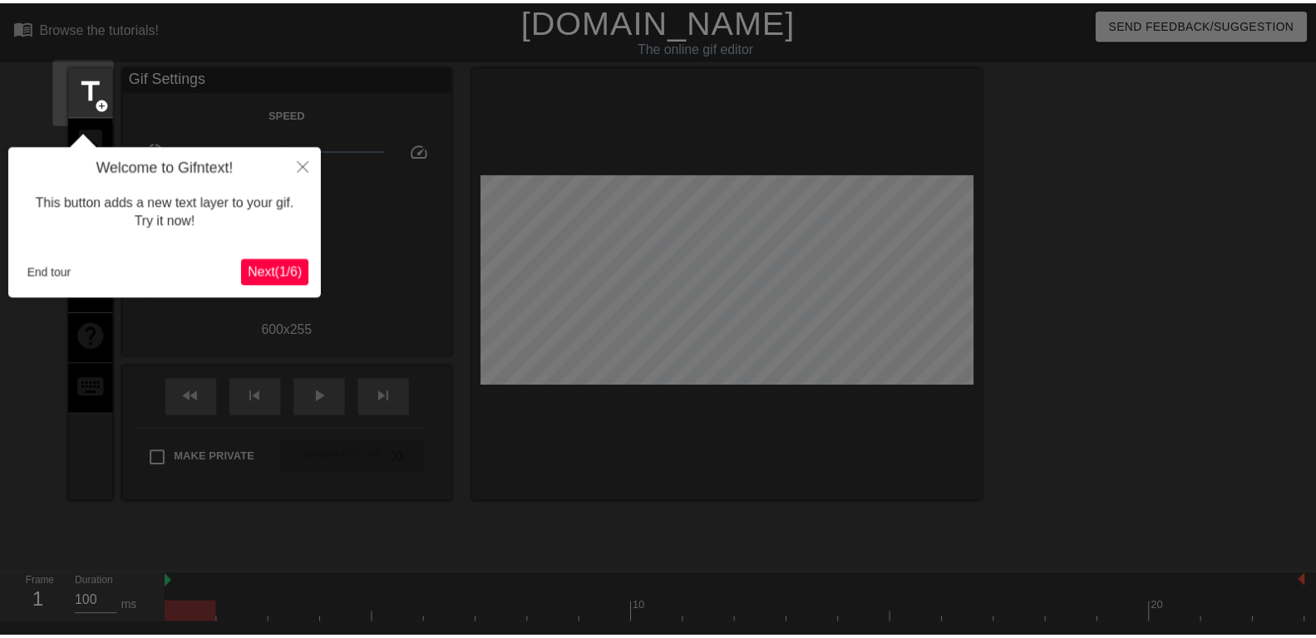
scroll to position [41, 0]
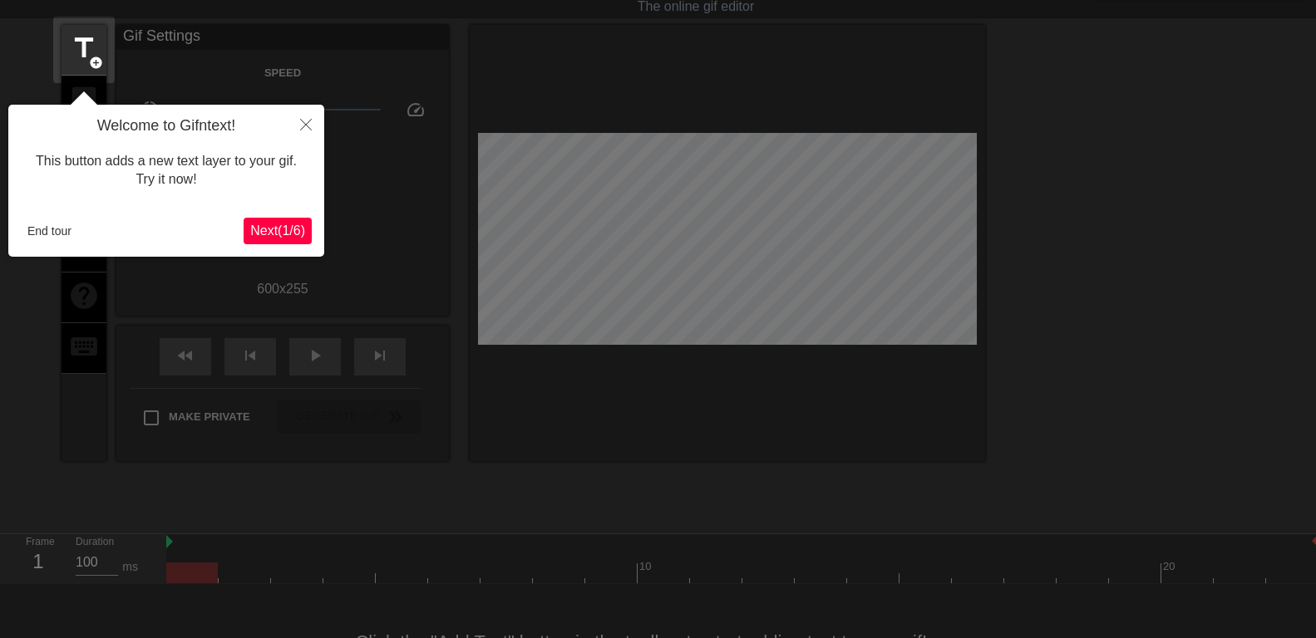
click at [280, 234] on span "Next ( 1 / 6 )" at bounding box center [277, 231] width 55 height 14
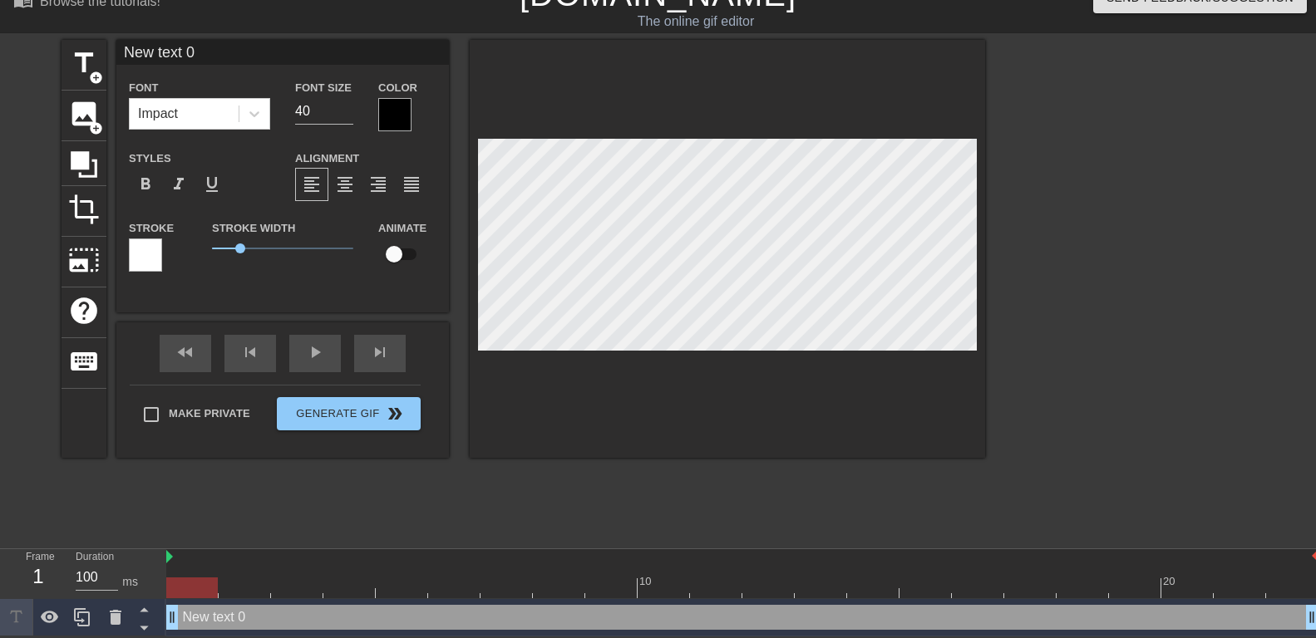
scroll to position [0, 2]
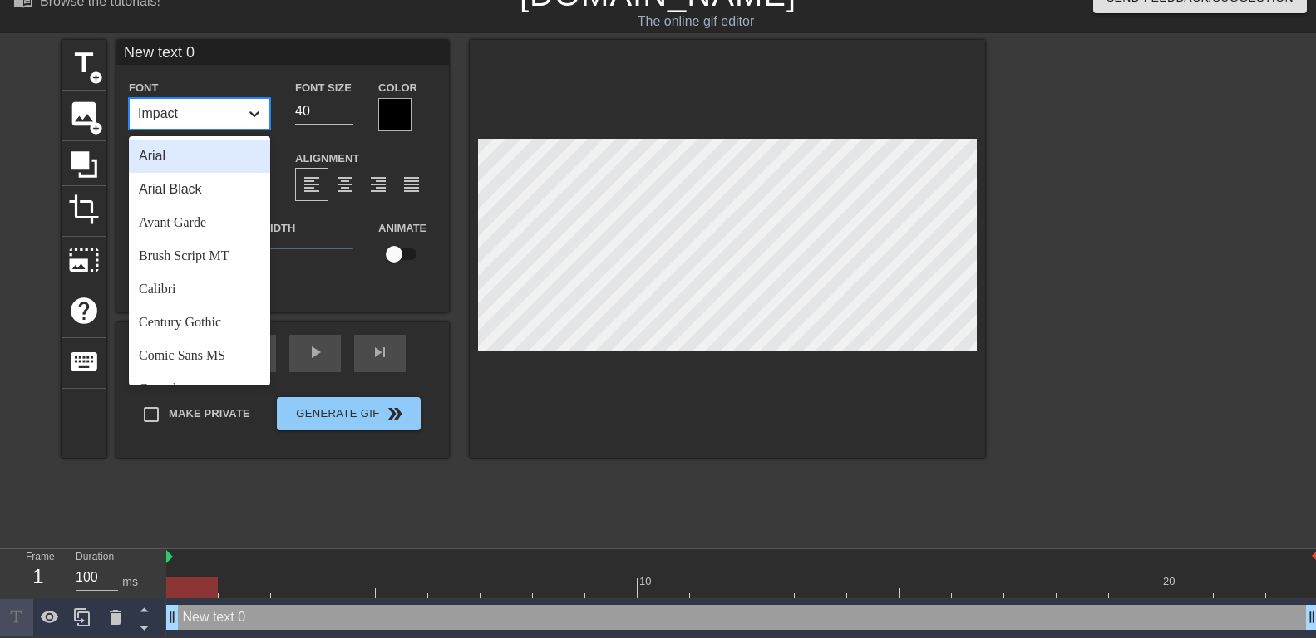
click at [253, 112] on icon at bounding box center [254, 114] width 10 height 6
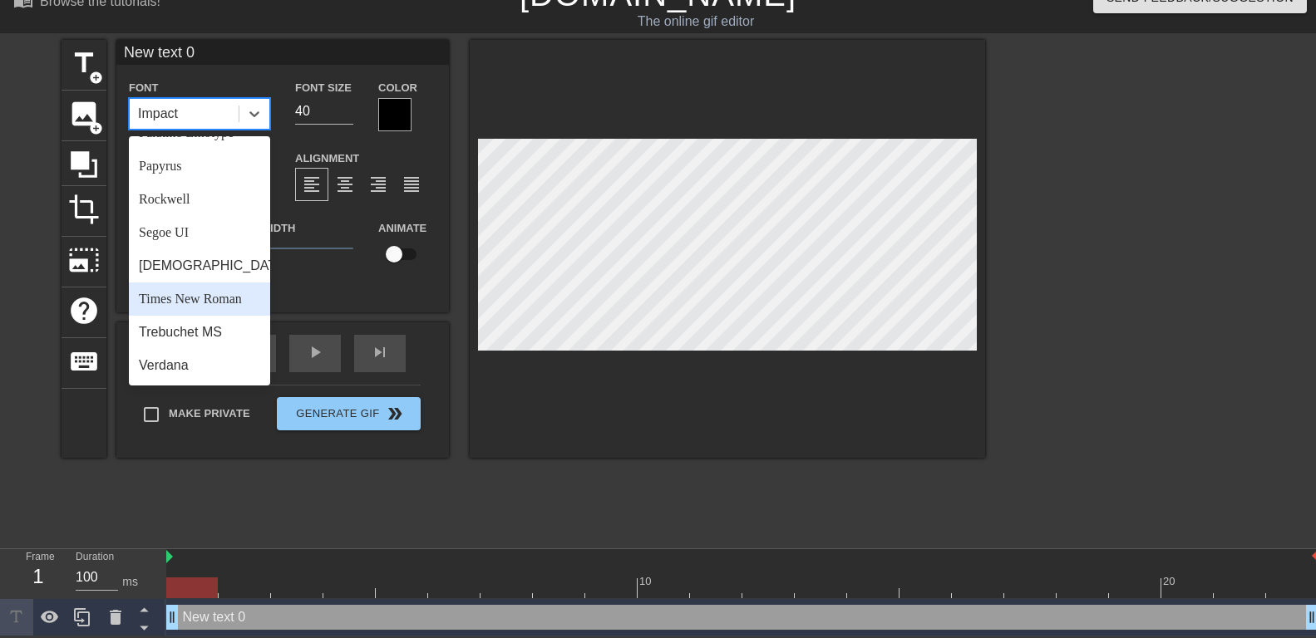
click at [180, 299] on div "Times New Roman" at bounding box center [199, 299] width 141 height 33
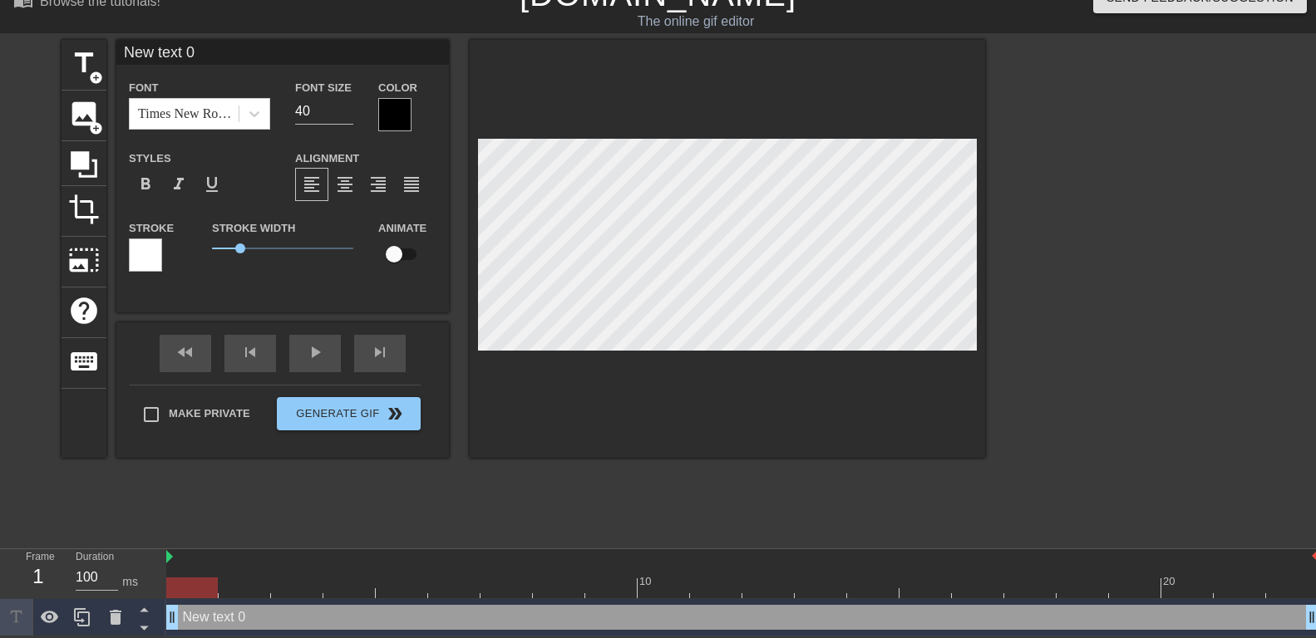
scroll to position [0, 2]
drag, startPoint x: 205, startPoint y: 48, endPoint x: 0, endPoint y: 48, distance: 205.3
click at [116, 48] on input "New text 0" at bounding box center [282, 52] width 333 height 25
type input "J'aime être une femme facile pour ma Maîtresse"
click at [344, 111] on input "39" at bounding box center [324, 111] width 58 height 27
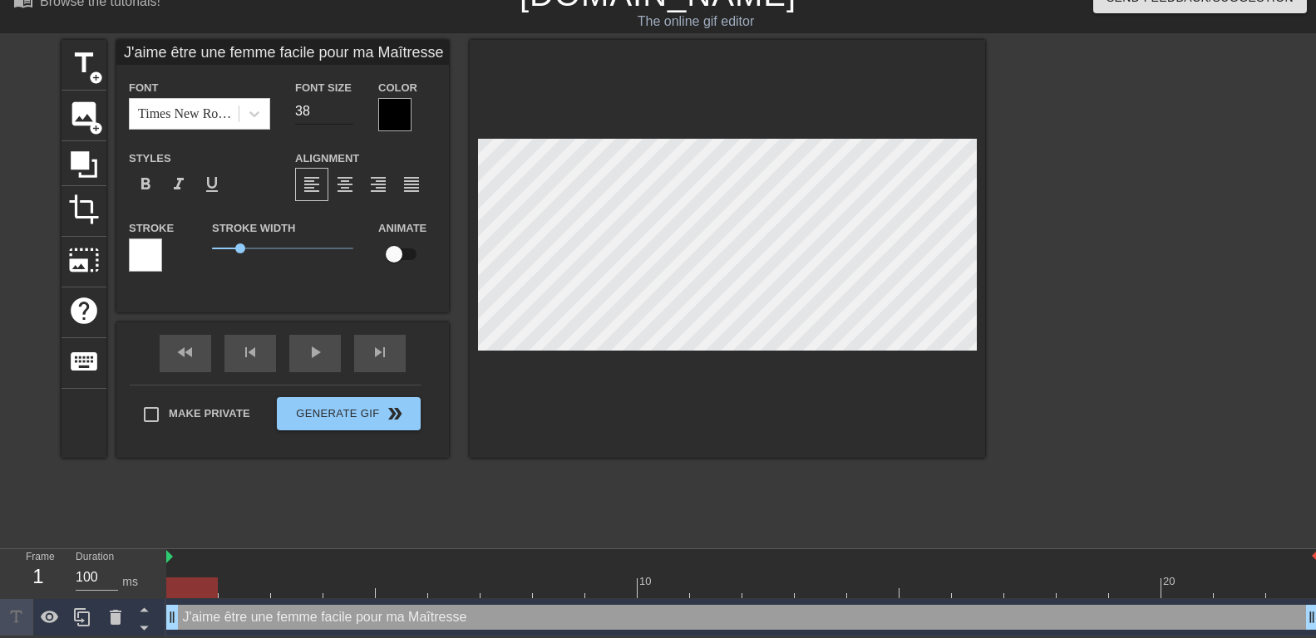
click at [344, 111] on input "38" at bounding box center [324, 111] width 58 height 27
click at [344, 111] on input "37" at bounding box center [324, 111] width 58 height 27
click at [344, 111] on input "36" at bounding box center [324, 111] width 58 height 27
click at [344, 111] on input "35" at bounding box center [324, 111] width 58 height 27
click at [344, 111] on input "34" at bounding box center [324, 111] width 58 height 27
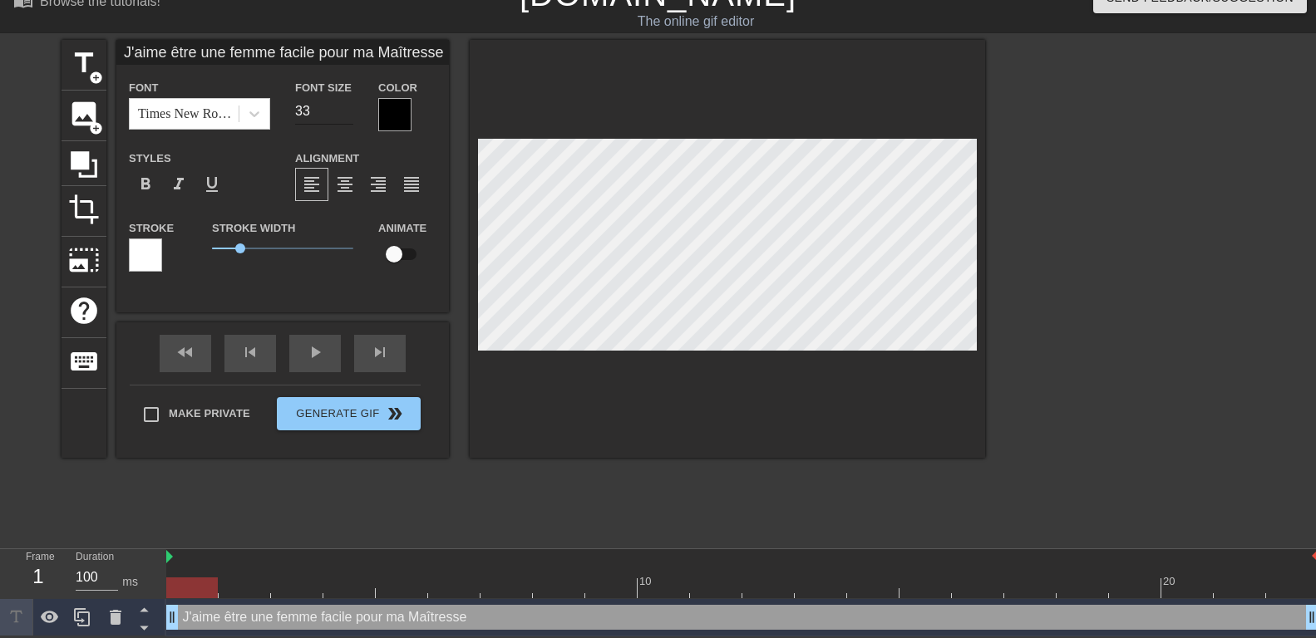
click at [344, 111] on input "33" at bounding box center [324, 111] width 58 height 27
click at [344, 111] on input "32" at bounding box center [324, 111] width 58 height 27
click at [344, 111] on input "31" at bounding box center [324, 111] width 58 height 27
click at [344, 111] on input "30" at bounding box center [324, 111] width 58 height 27
click at [344, 111] on input "29" at bounding box center [324, 111] width 58 height 27
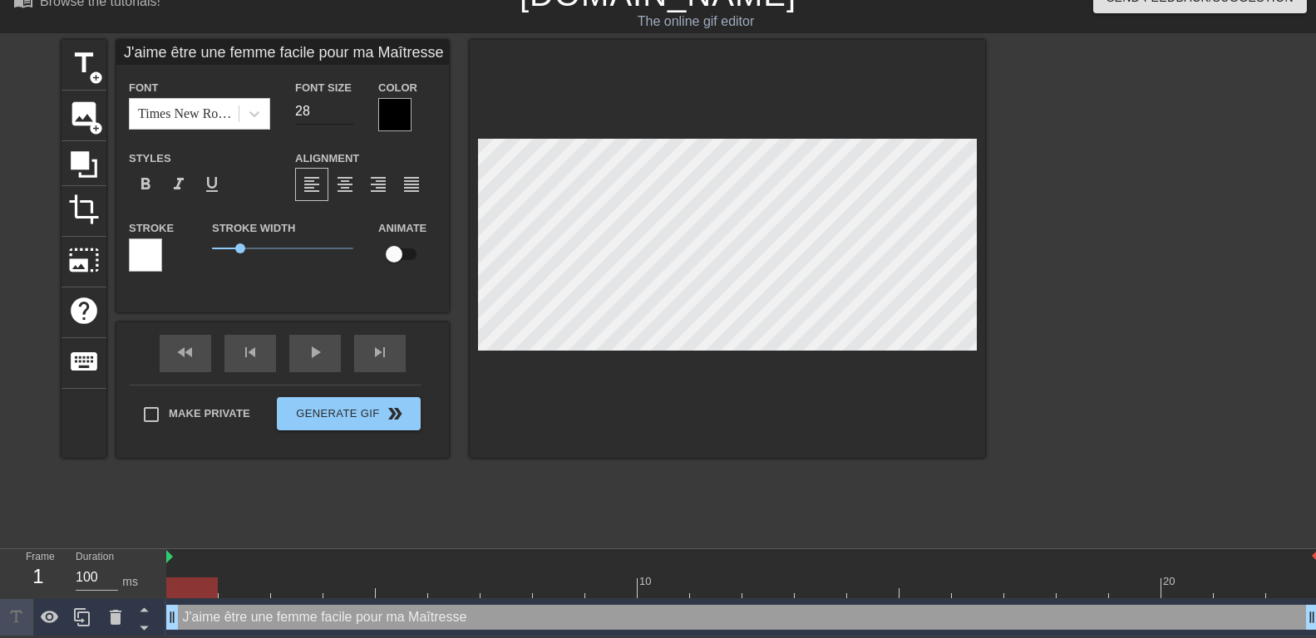
click at [344, 111] on input "28" at bounding box center [324, 111] width 58 height 27
click at [344, 111] on input "27" at bounding box center [324, 111] width 58 height 27
click at [344, 111] on input "26" at bounding box center [324, 111] width 58 height 27
type input "25"
click at [344, 111] on input "25" at bounding box center [324, 111] width 58 height 27
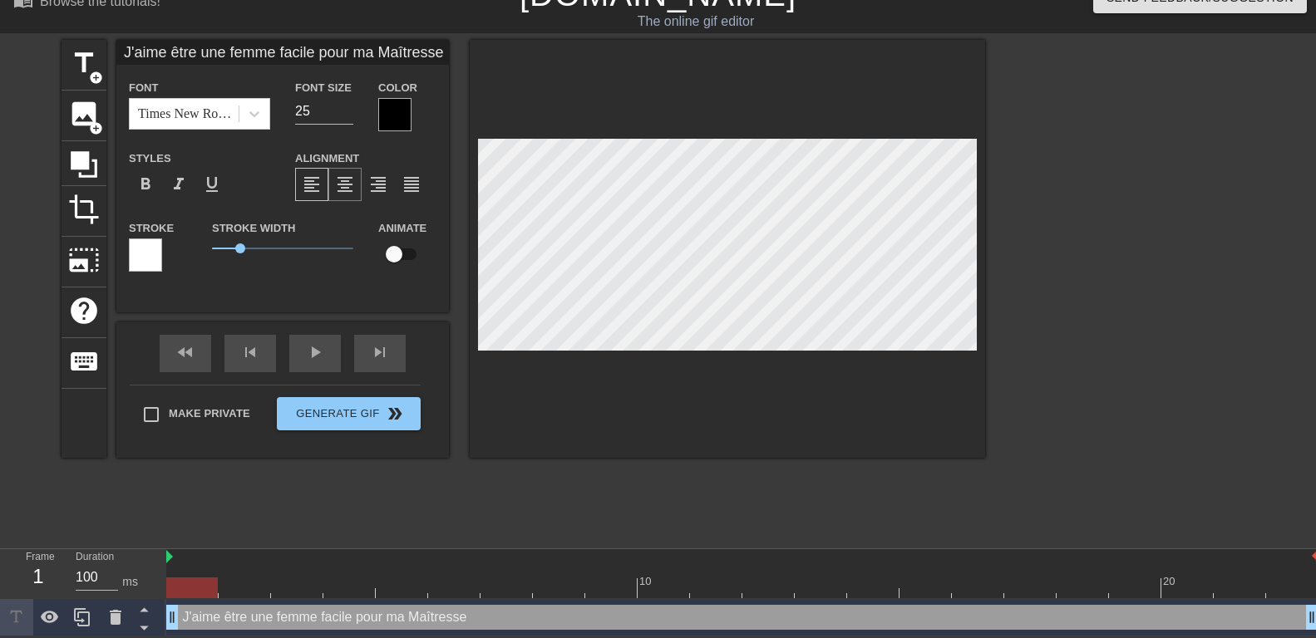
type input "J'aime être une femme facile pour ma Maîtresse"
click at [347, 187] on span "format_align_center" at bounding box center [345, 185] width 20 height 20
click at [391, 107] on div at bounding box center [394, 114] width 33 height 33
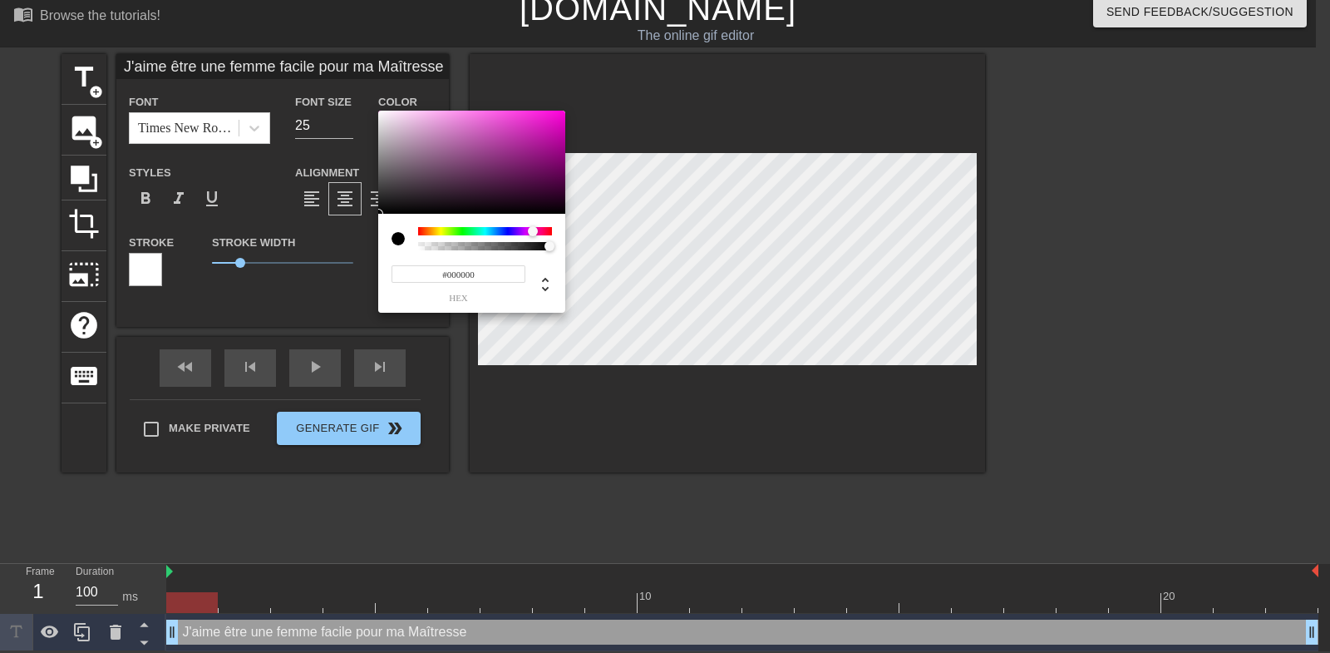
drag, startPoint x: 517, startPoint y: 234, endPoint x: 533, endPoint y: 230, distance: 16.3
click at [533, 230] on div at bounding box center [485, 231] width 134 height 8
type input "#FF00DA"
drag, startPoint x: 527, startPoint y: 148, endPoint x: 611, endPoint y: 86, distance: 104.6
click at [565, 111] on div at bounding box center [471, 162] width 187 height 103
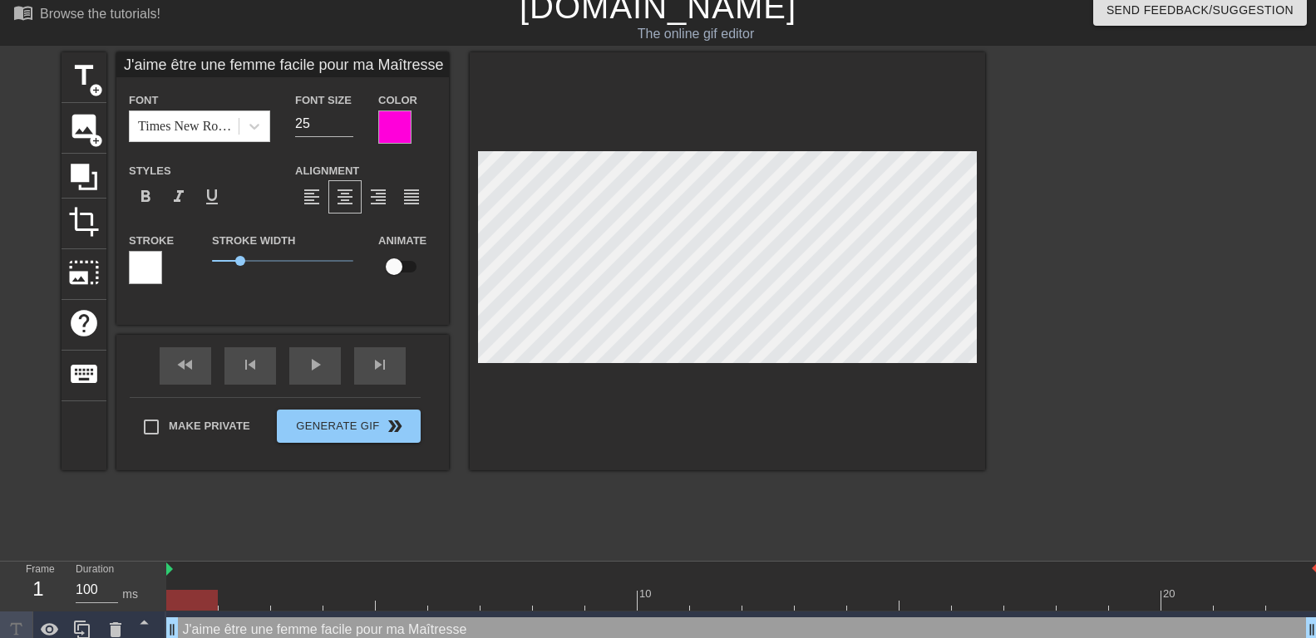
click at [144, 265] on div at bounding box center [145, 267] width 33 height 33
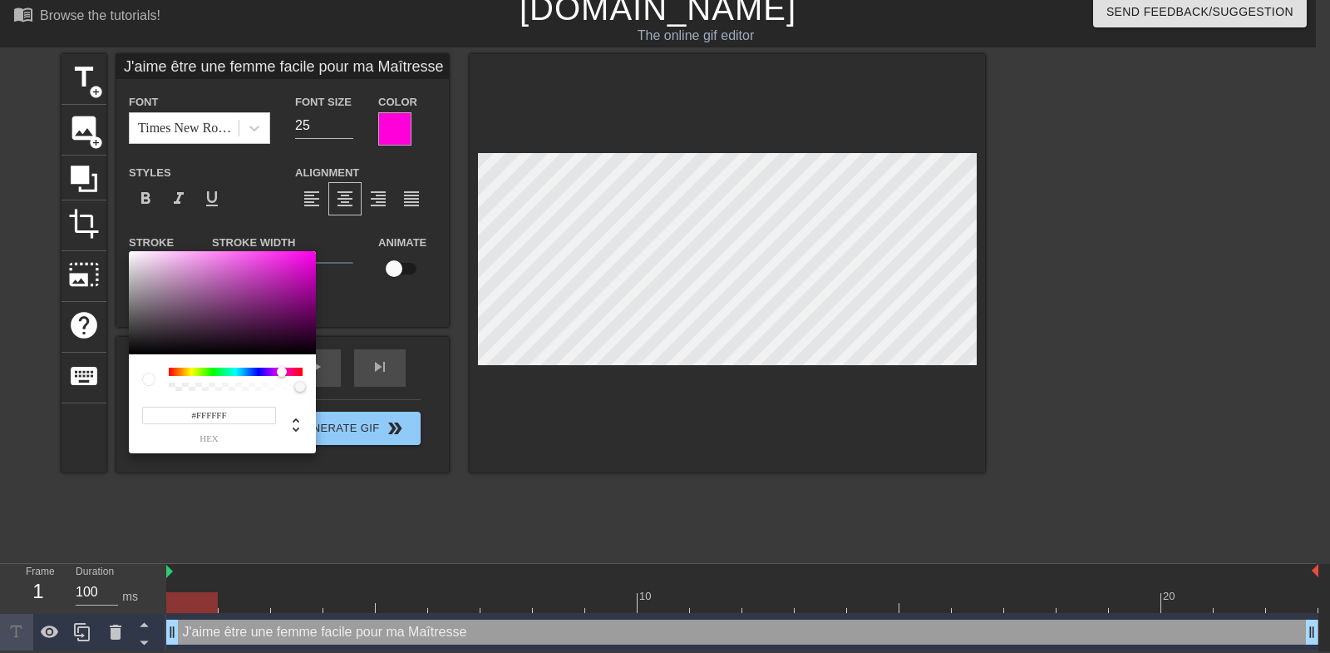
click at [282, 372] on div at bounding box center [236, 371] width 134 height 8
type input "#FF00ED"
drag, startPoint x: 291, startPoint y: 286, endPoint x: 372, endPoint y: 224, distance: 102.1
click at [316, 251] on div at bounding box center [222, 302] width 187 height 103
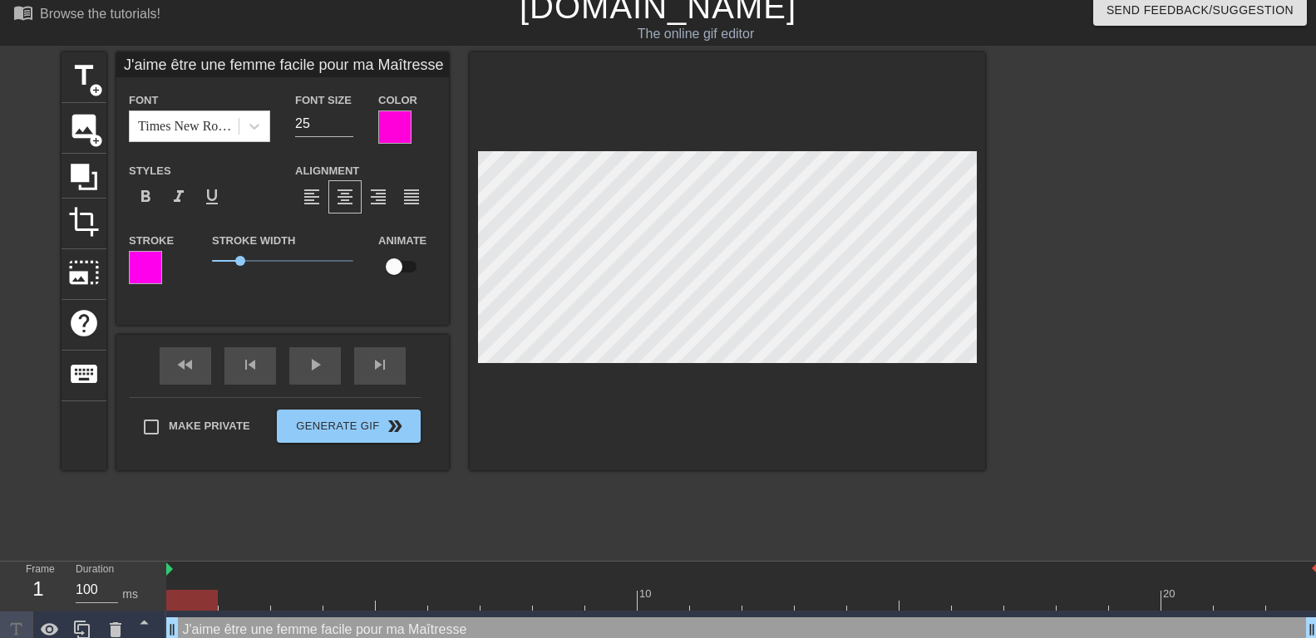
click at [11, 298] on div "title add_circle image add_circle crop photo_size_select_large help keyboard J'…" at bounding box center [658, 301] width 1316 height 499
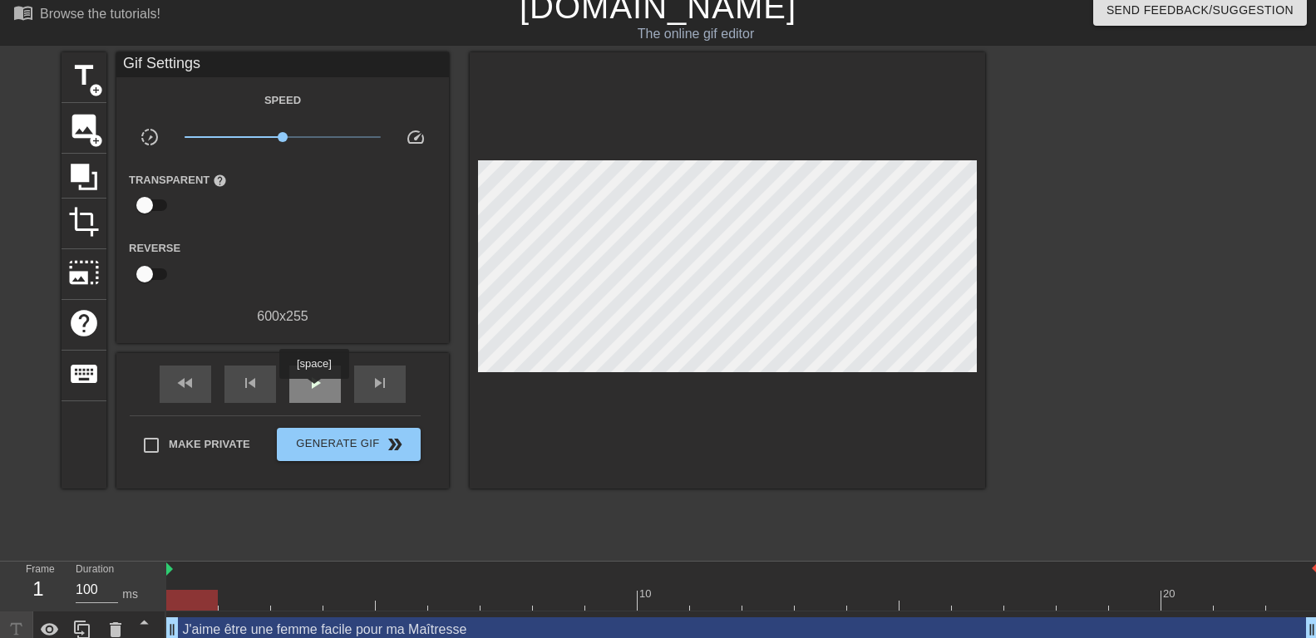
click at [313, 391] on span "play_arrow" at bounding box center [315, 383] width 20 height 20
click at [301, 380] on div "pause" at bounding box center [315, 384] width 52 height 37
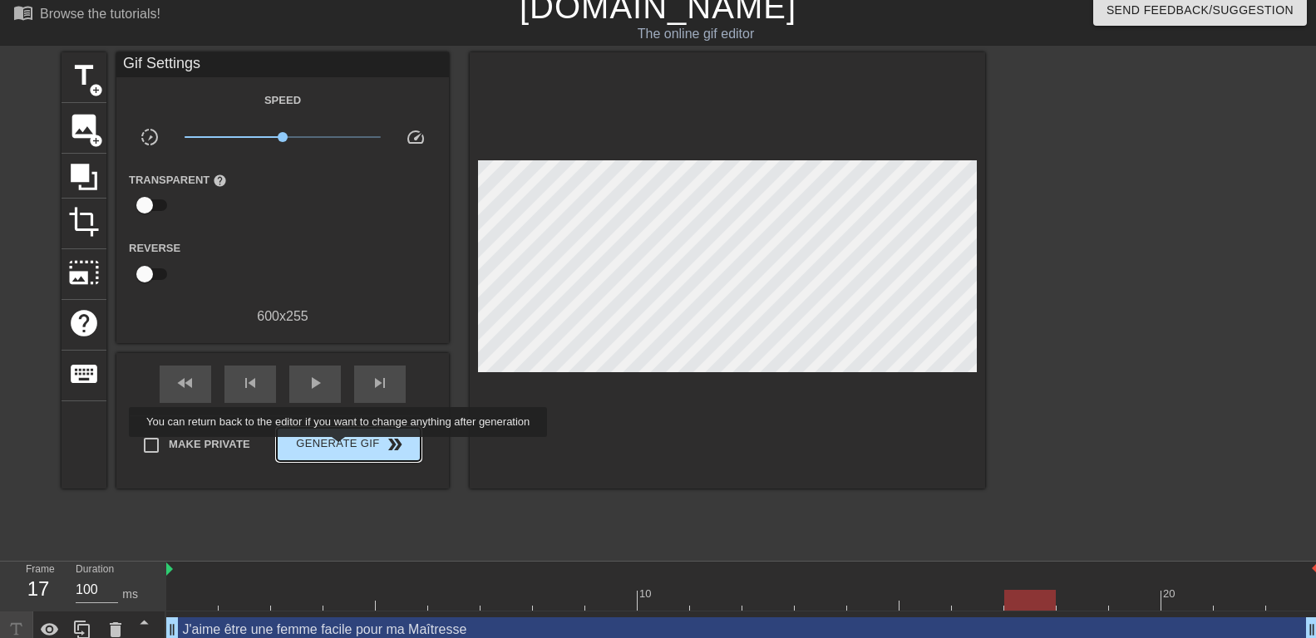
click at [340, 449] on span "Generate Gif double_arrow" at bounding box center [348, 445] width 131 height 20
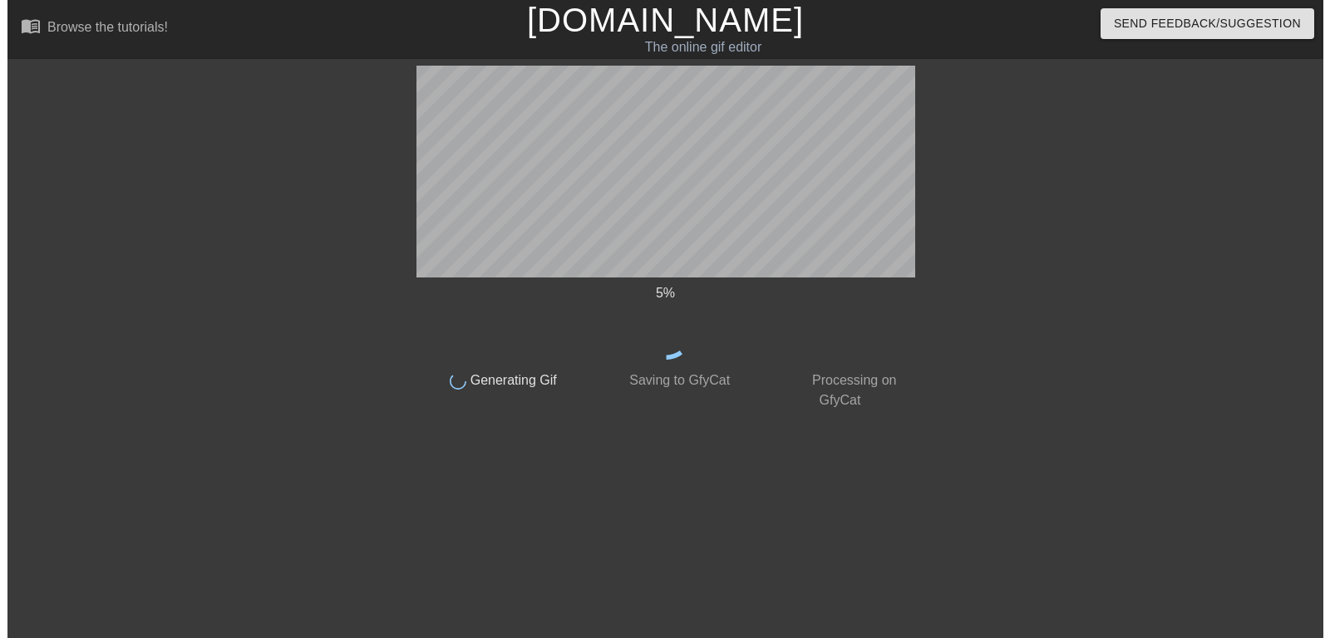
scroll to position [0, 0]
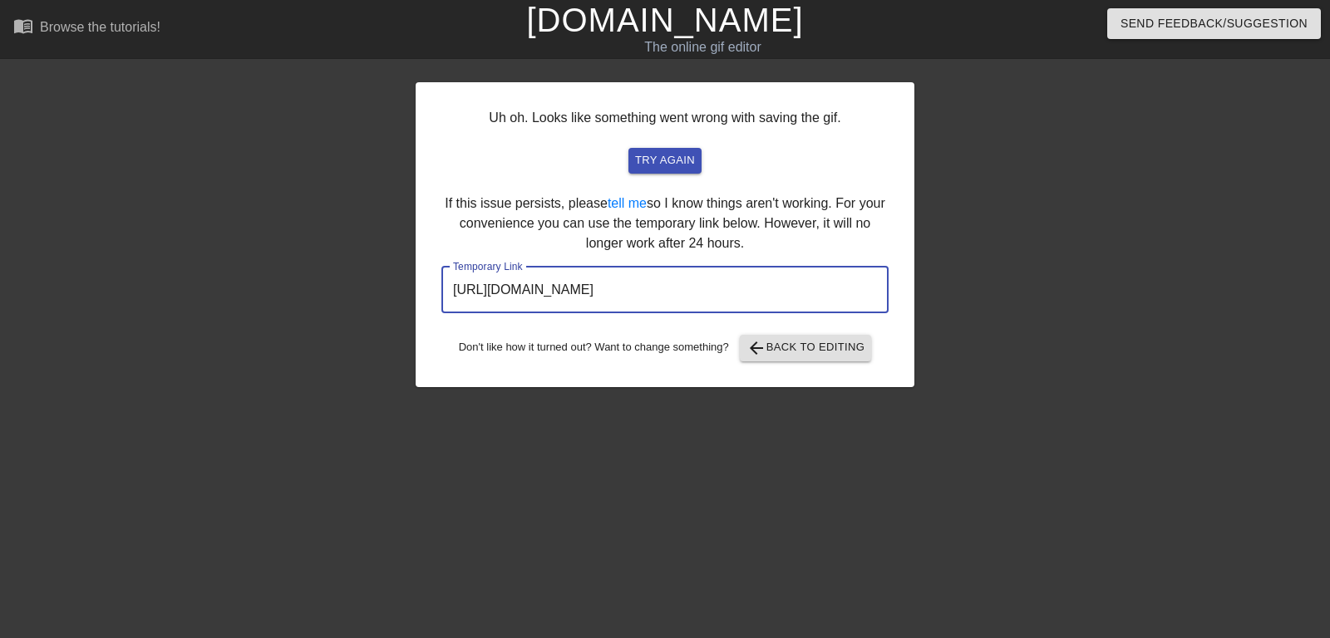
click at [608, 293] on input "https://www.gifntext.com/temp_generations/dSTIUtlN.gif" at bounding box center [664, 290] width 447 height 47
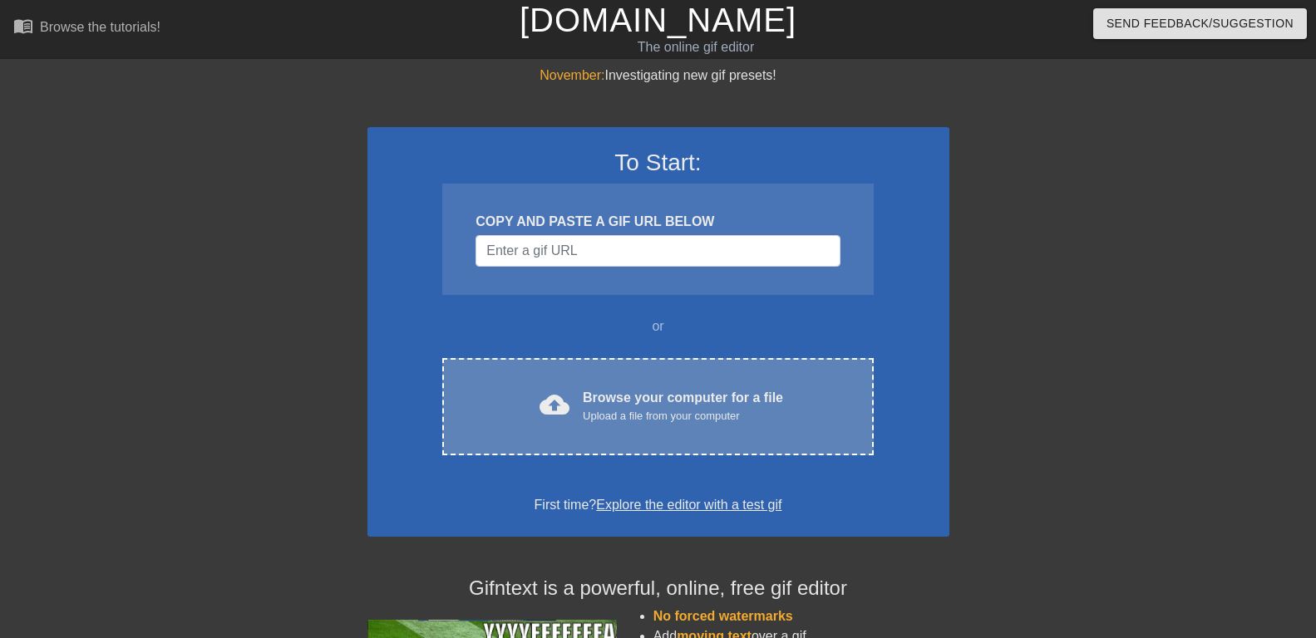
click at [585, 393] on div "Browse your computer for a file Upload a file from your computer" at bounding box center [683, 406] width 200 height 37
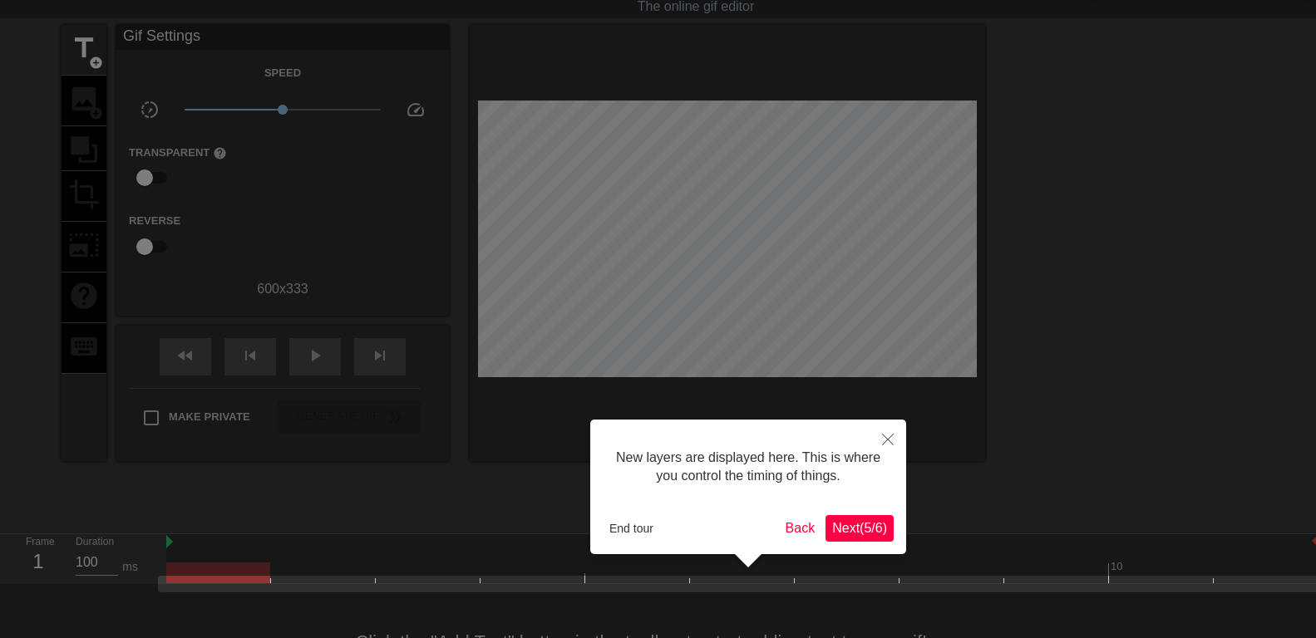
scroll to position [102, 0]
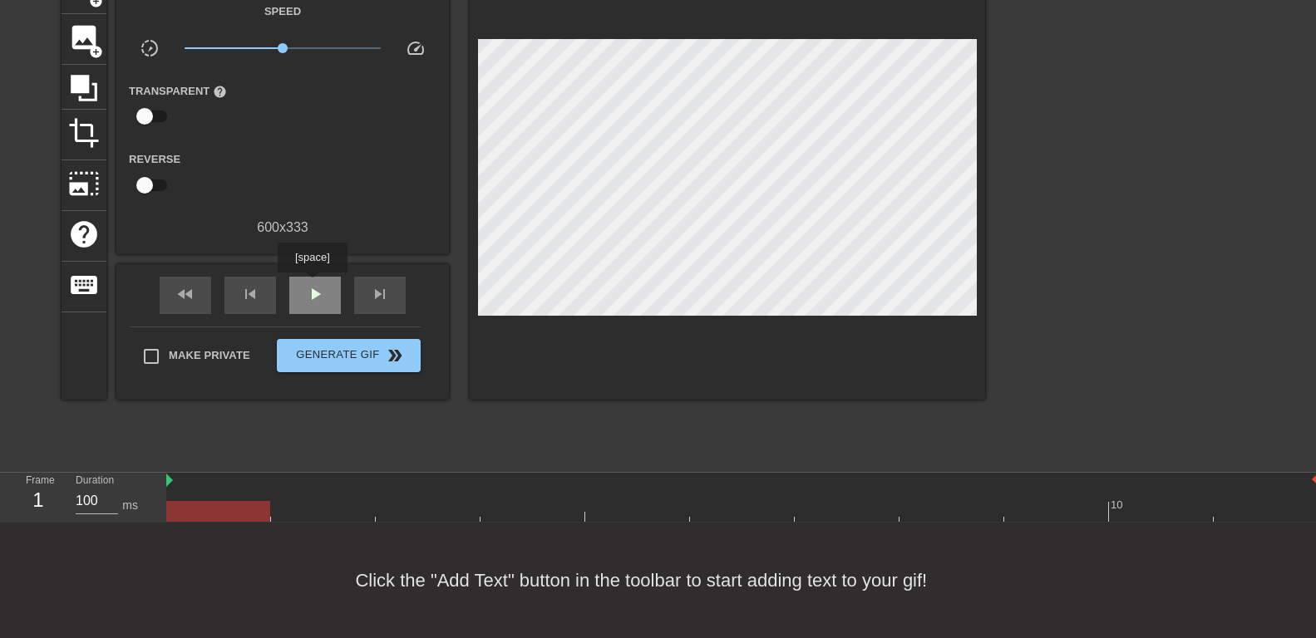
click at [312, 286] on span "play_arrow" at bounding box center [315, 294] width 20 height 20
click at [314, 287] on span "pause" at bounding box center [315, 294] width 20 height 20
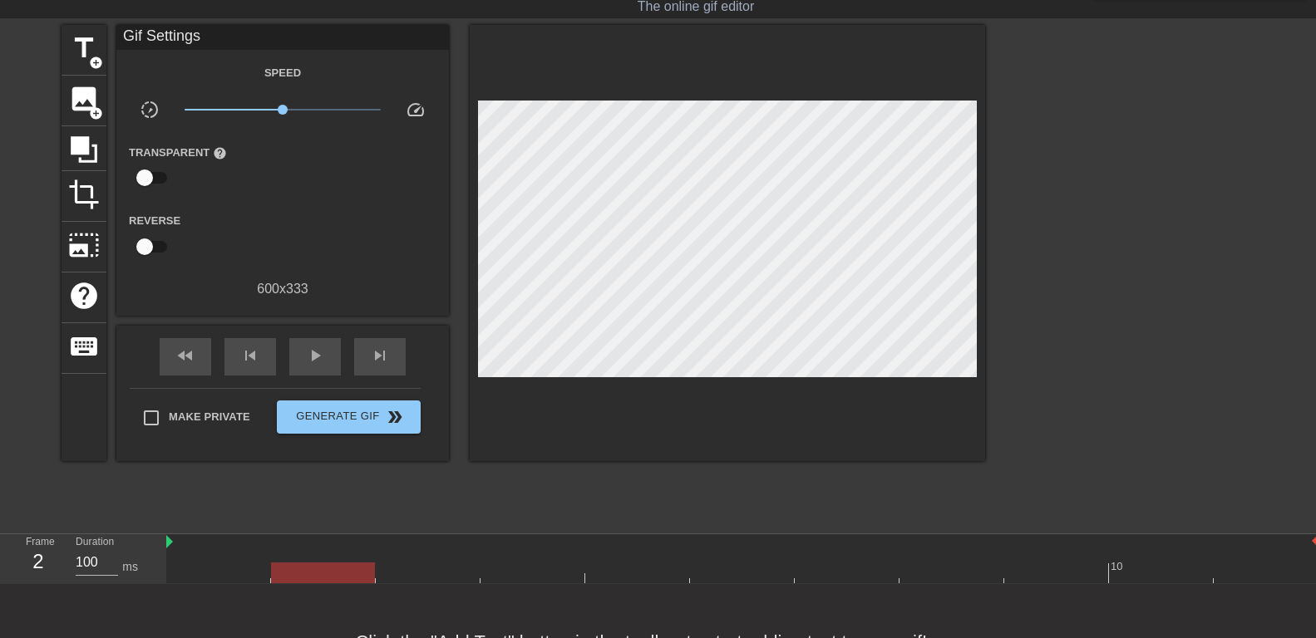
scroll to position [0, 0]
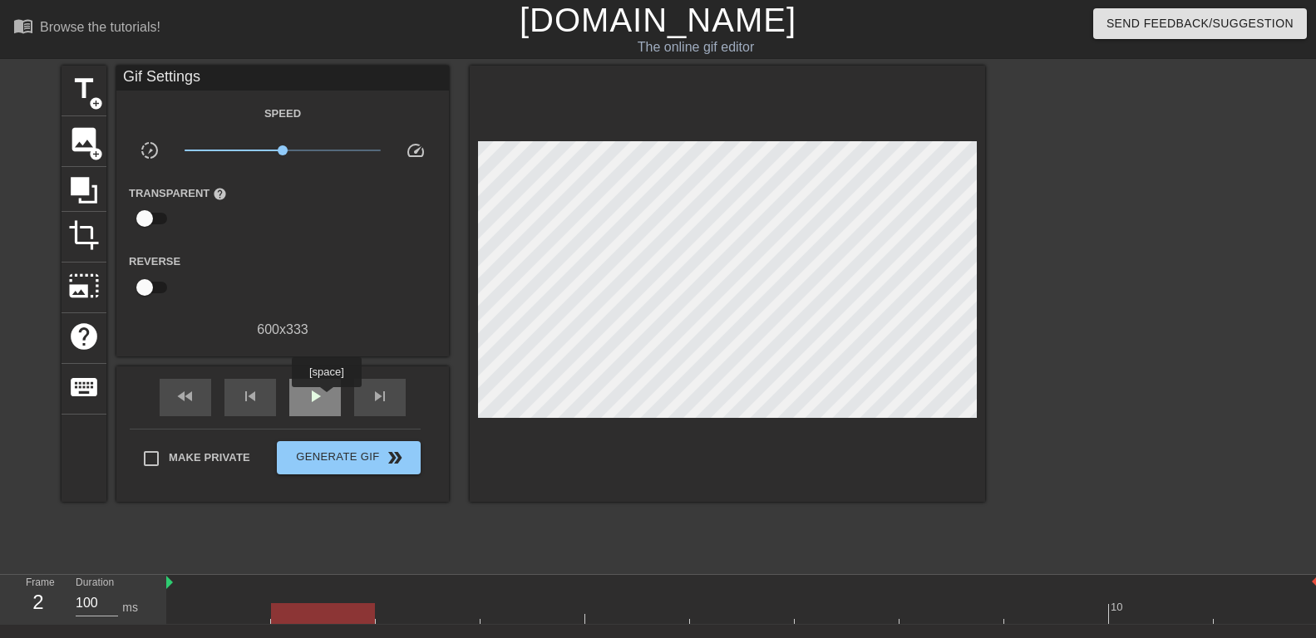
click at [326, 399] on div "play_arrow" at bounding box center [315, 397] width 52 height 37
click at [323, 396] on span "pause" at bounding box center [315, 397] width 20 height 20
click at [323, 396] on span "play_arrow" at bounding box center [315, 397] width 20 height 20
click at [323, 396] on span "pause" at bounding box center [315, 397] width 20 height 20
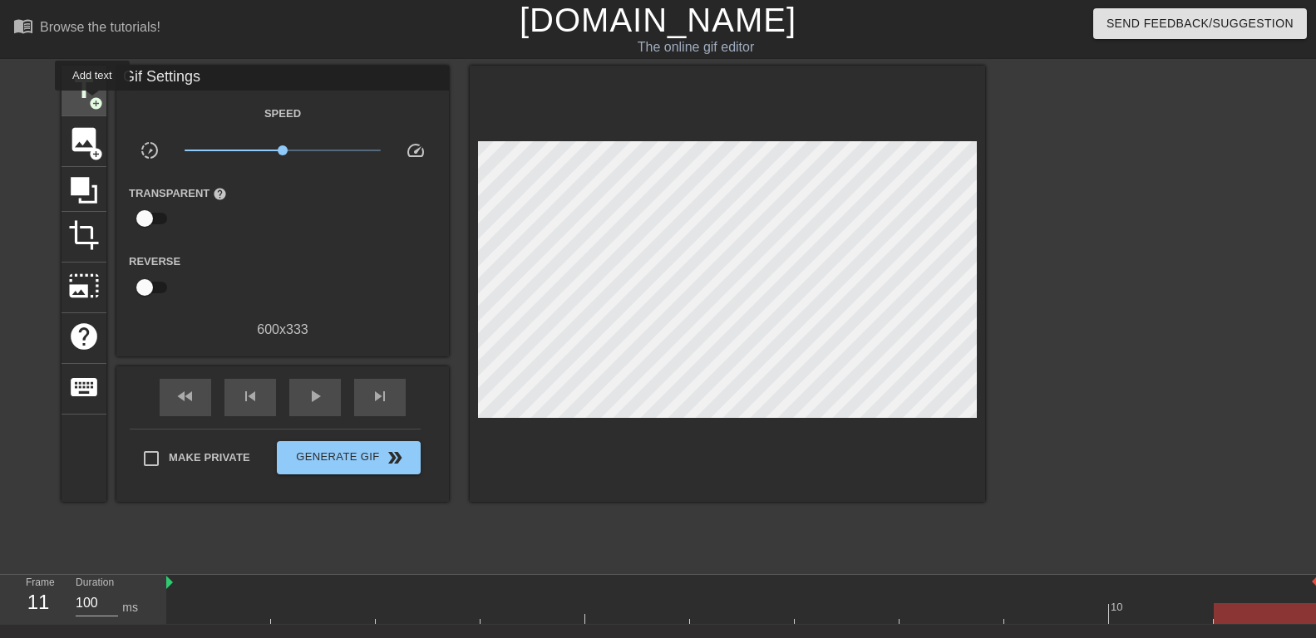
click at [92, 102] on span "add_circle" at bounding box center [96, 103] width 14 height 14
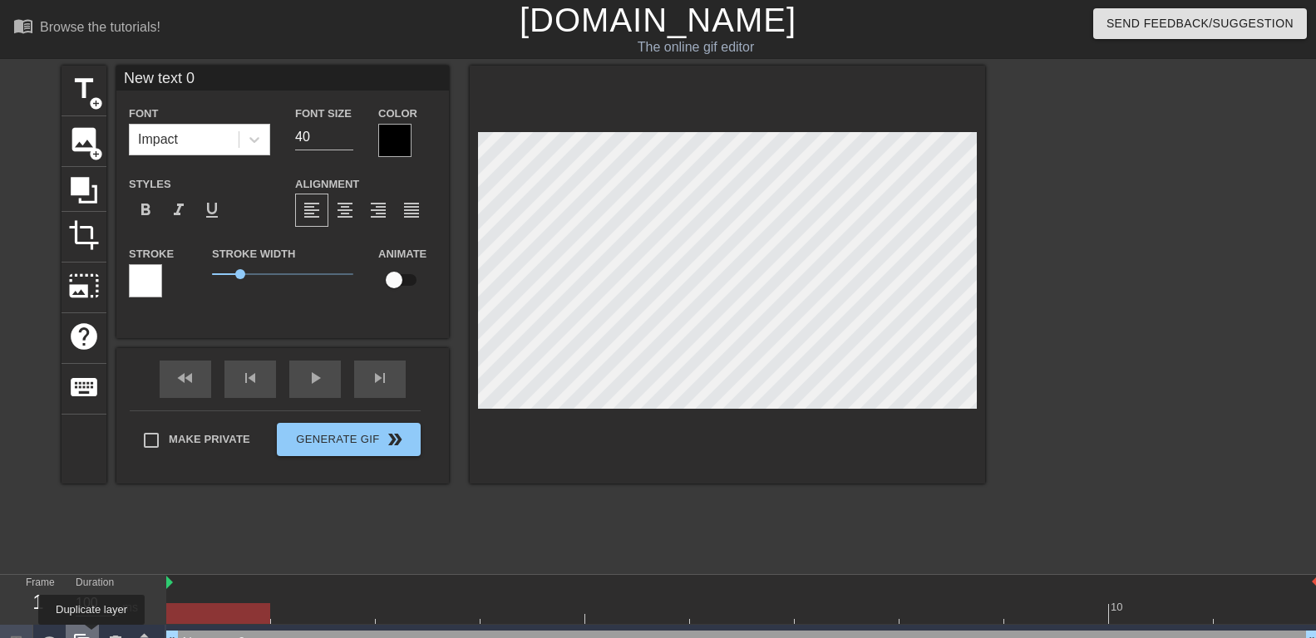
drag, startPoint x: 1224, startPoint y: 634, endPoint x: 71, endPoint y: 638, distance: 1153.1
click at [71, 638] on div "Frame 1 Duration 100 ms 10 New text 0 drag_handle drag_handle" at bounding box center [658, 618] width 1316 height 87
drag, startPoint x: 216, startPoint y: 74, endPoint x: 84, endPoint y: 81, distance: 132.4
click at [116, 81] on input "New text 0" at bounding box center [282, 78] width 333 height 25
type input "Se soumettre à Maîtresse ..... est une vocation"
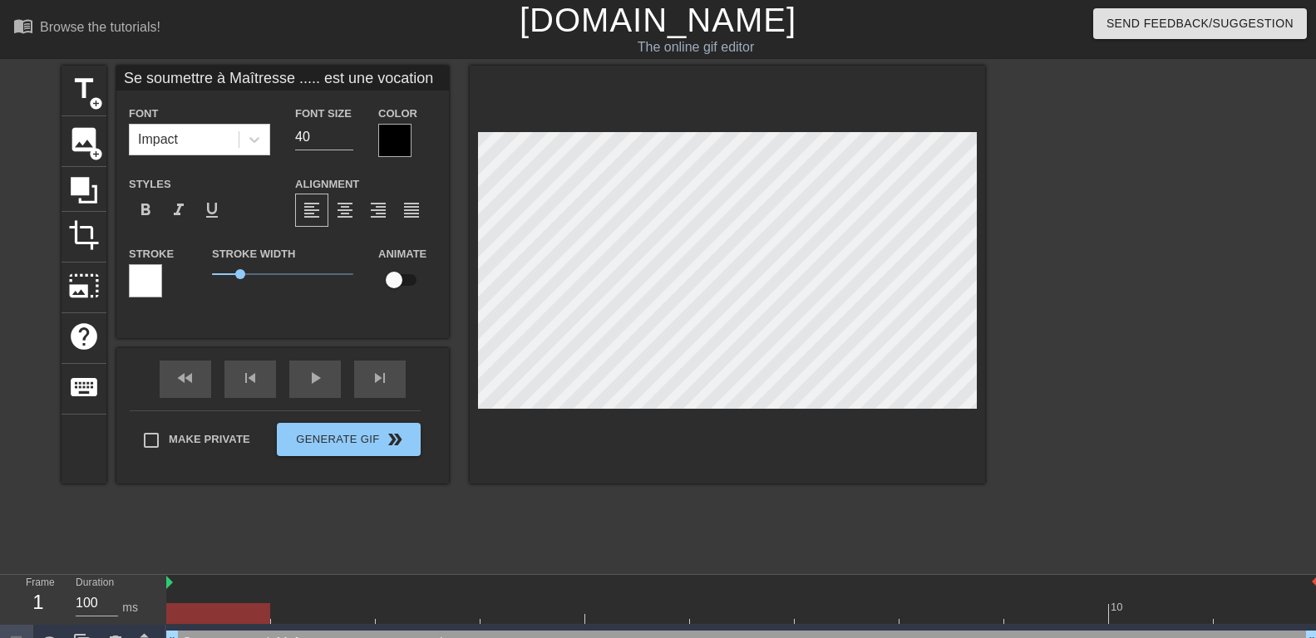
click at [378, 138] on div at bounding box center [394, 140] width 33 height 33
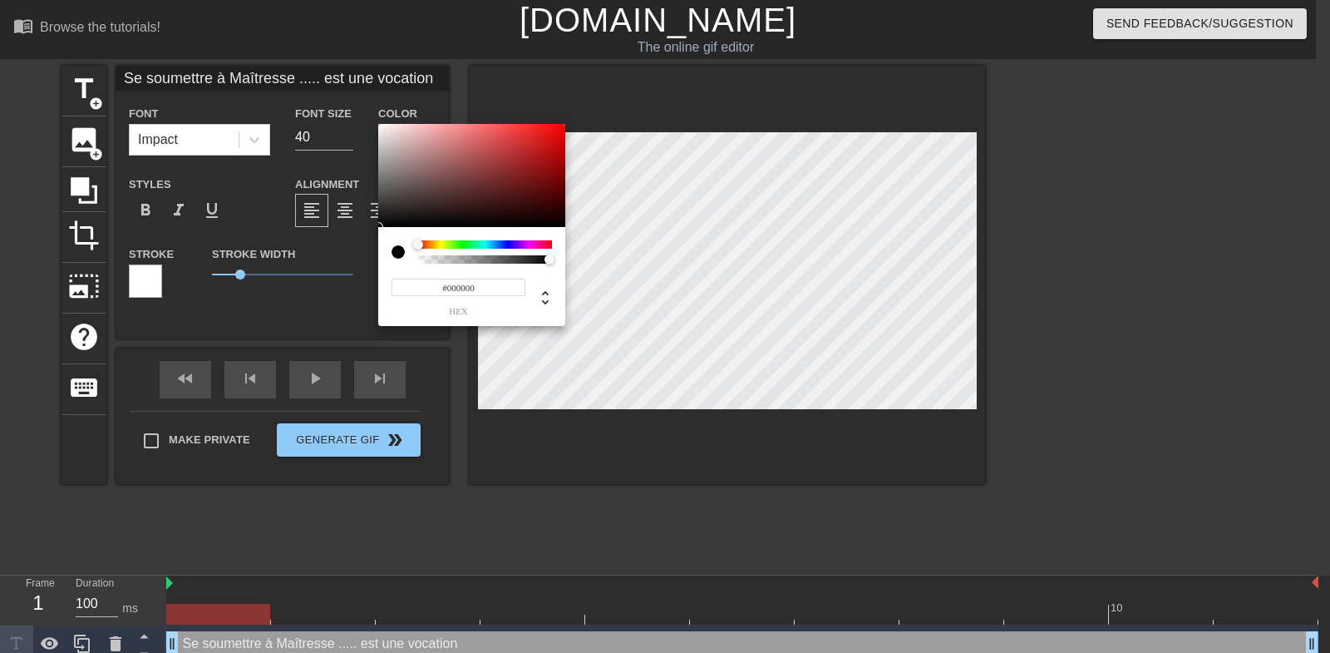
drag, startPoint x: 486, startPoint y: 239, endPoint x: 535, endPoint y: 242, distance: 49.1
click at [539, 242] on div "#000000 hex" at bounding box center [471, 276] width 187 height 99
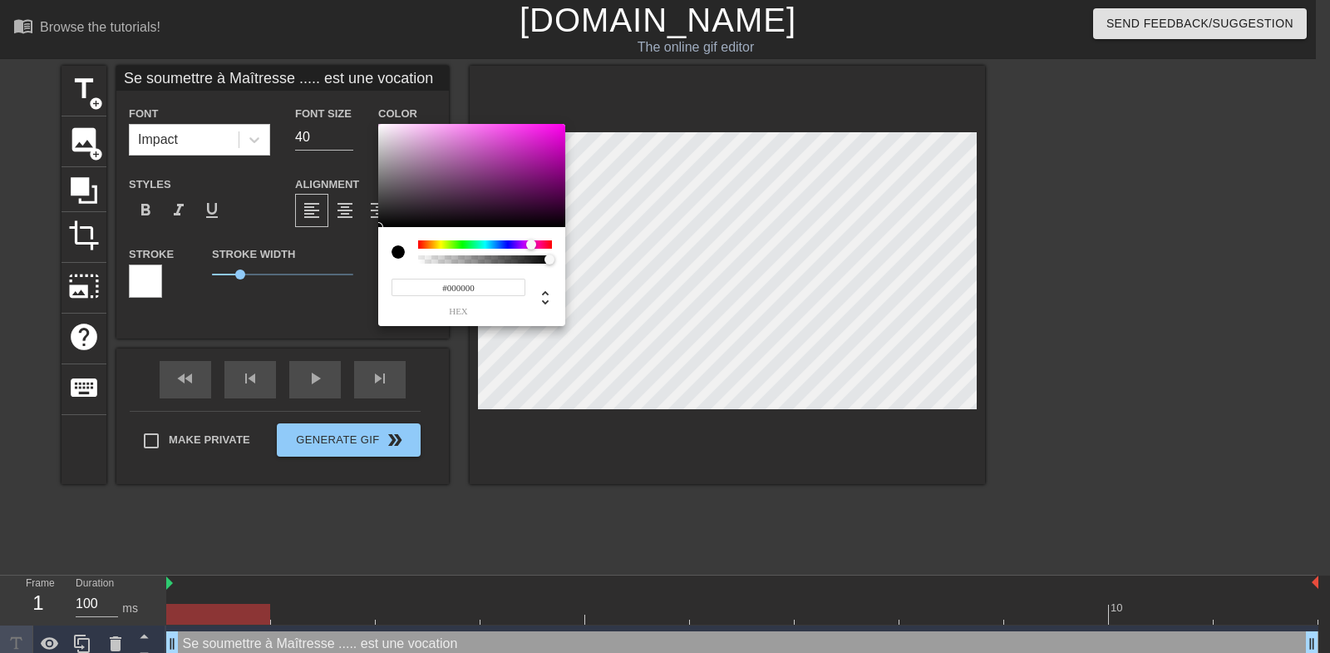
click at [532, 247] on div at bounding box center [485, 244] width 134 height 8
type input "#FF00E7"
drag, startPoint x: 540, startPoint y: 183, endPoint x: 577, endPoint y: 117, distance: 75.6
click at [565, 124] on div at bounding box center [471, 175] width 187 height 103
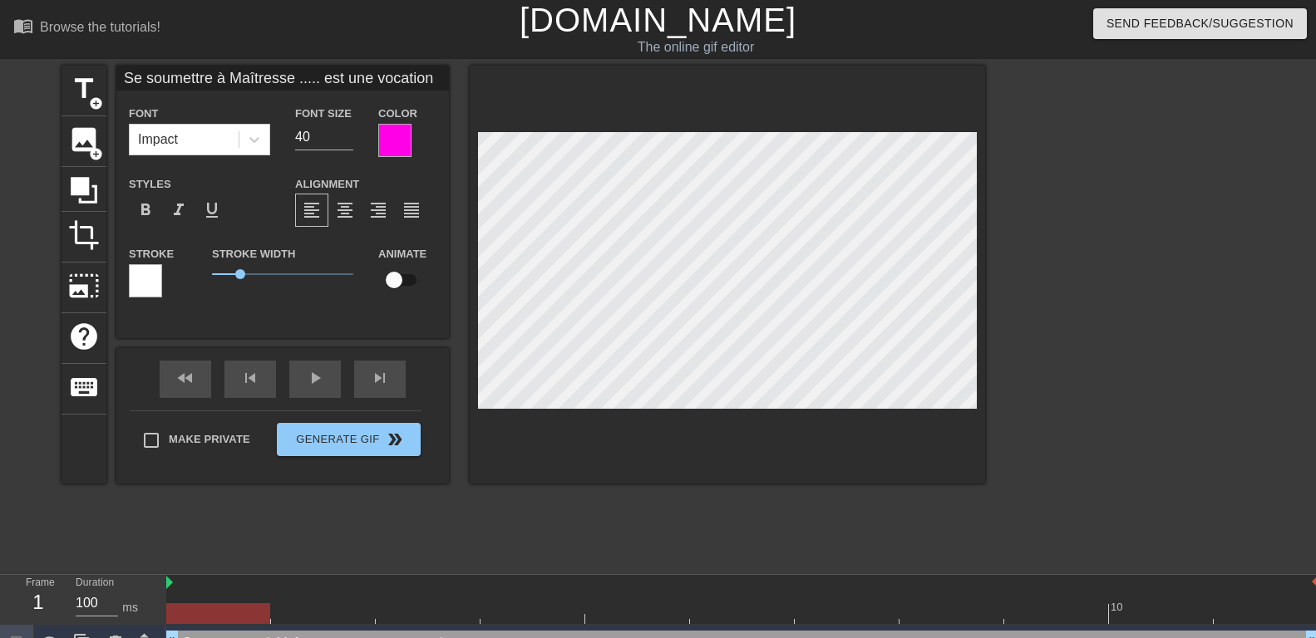
drag, startPoint x: 289, startPoint y: 74, endPoint x: 301, endPoint y: 73, distance: 11.7
click at [290, 74] on input "Se soumettre à Maîtresse ..... est une vocation" at bounding box center [282, 78] width 333 height 25
click at [312, 75] on input "Se soumettre à ma Maîtresse est une vocation" at bounding box center [282, 78] width 333 height 25
type input "Se soumettre à ma Maîtresse est une vocation"
drag, startPoint x: 329, startPoint y: 133, endPoint x: 221, endPoint y: 143, distance: 108.5
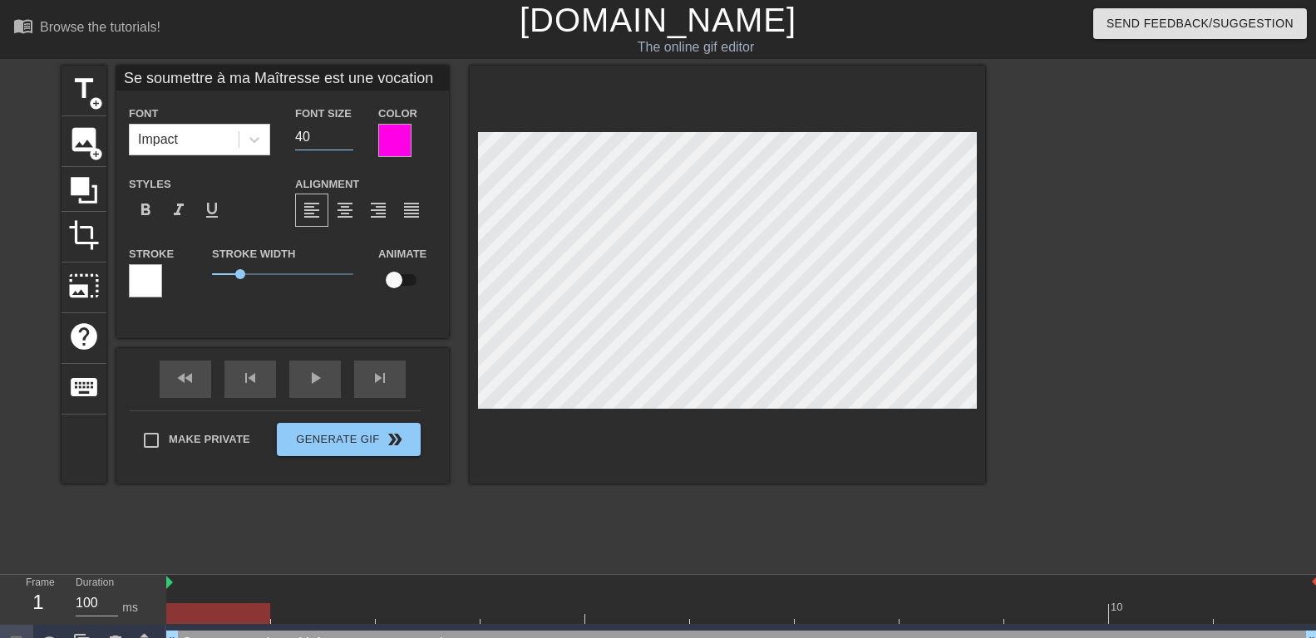
click at [295, 143] on input "40" at bounding box center [324, 137] width 58 height 27
type input "25"
click at [250, 135] on icon at bounding box center [254, 139] width 17 height 17
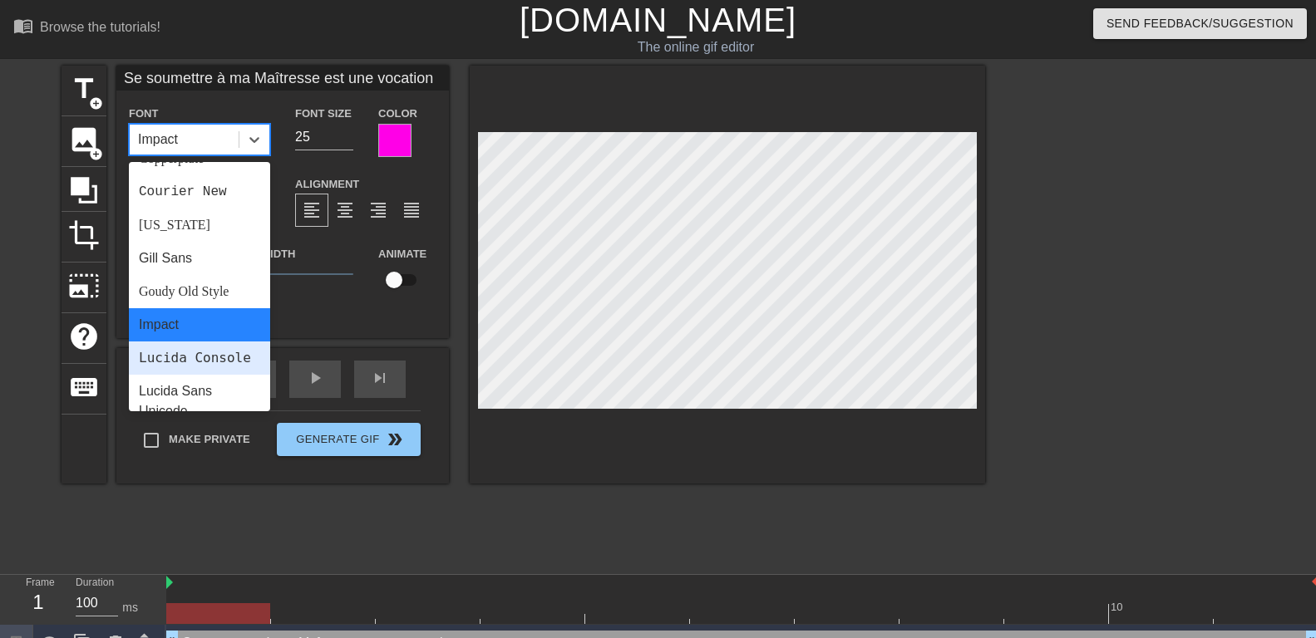
scroll to position [595, 0]
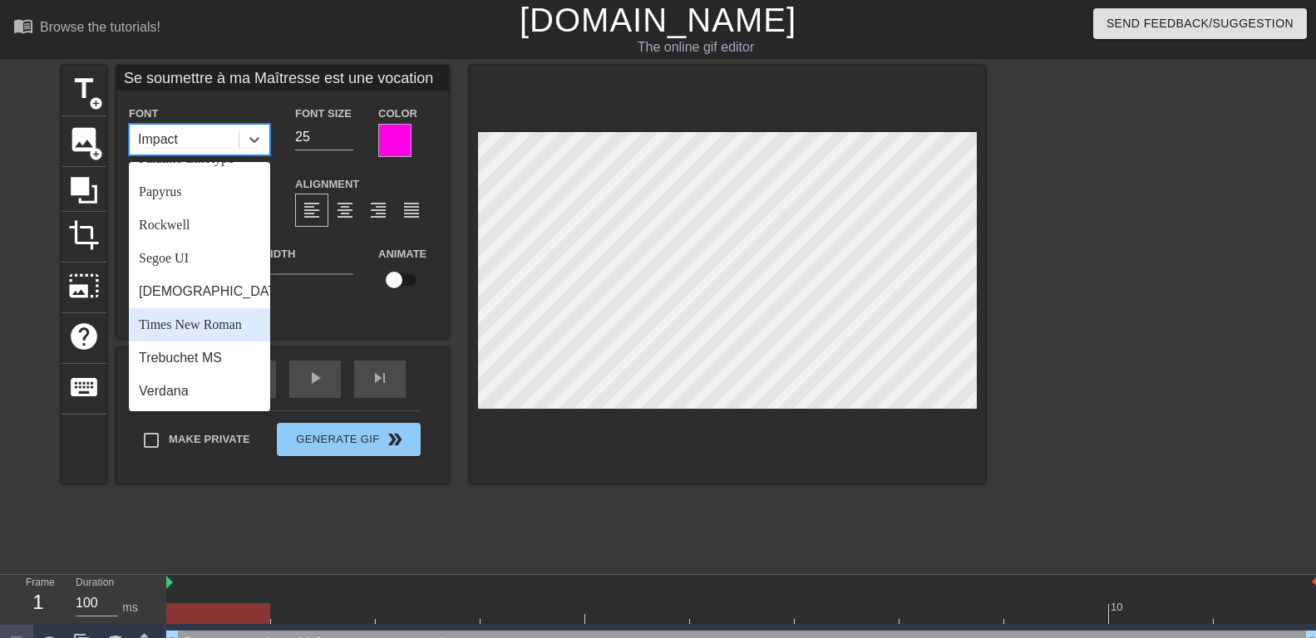
click at [185, 325] on div "Times New Roman" at bounding box center [199, 324] width 141 height 33
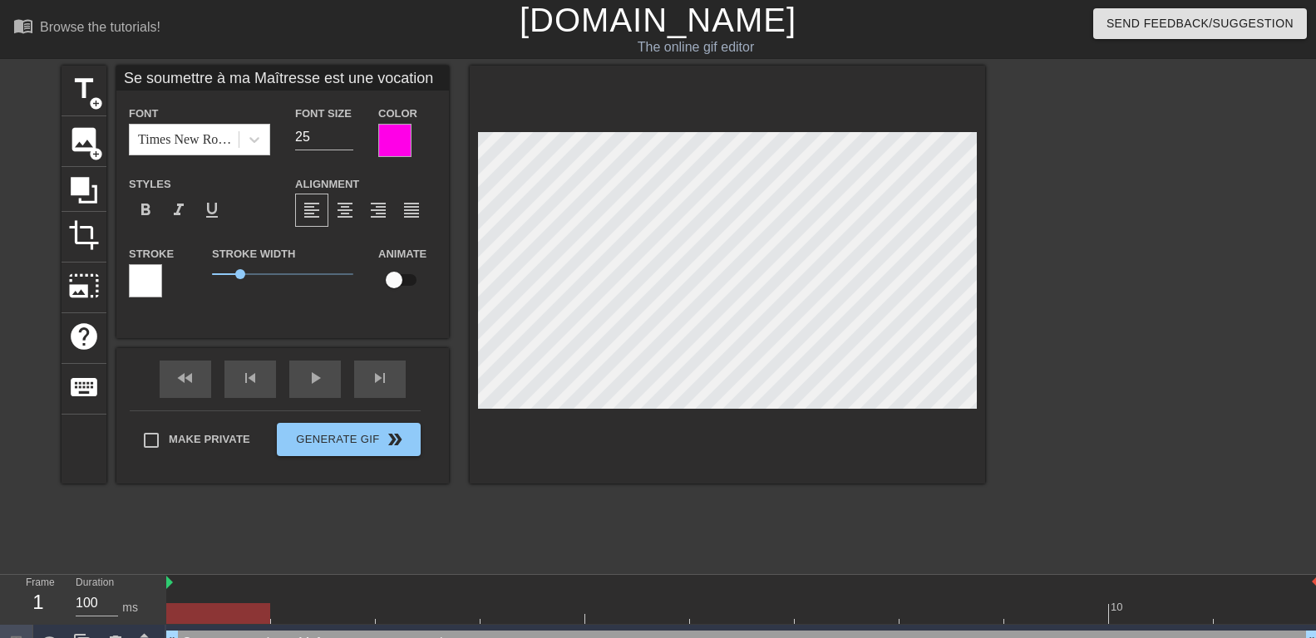
scroll to position [0, 9]
type input "Se soumettre à ma Maîtresse est une vocation"
type textarea "Se soumettre à ma Maîtresse est une vocation"
type input "Se soumettre à ma Maîtresseest une vocation"
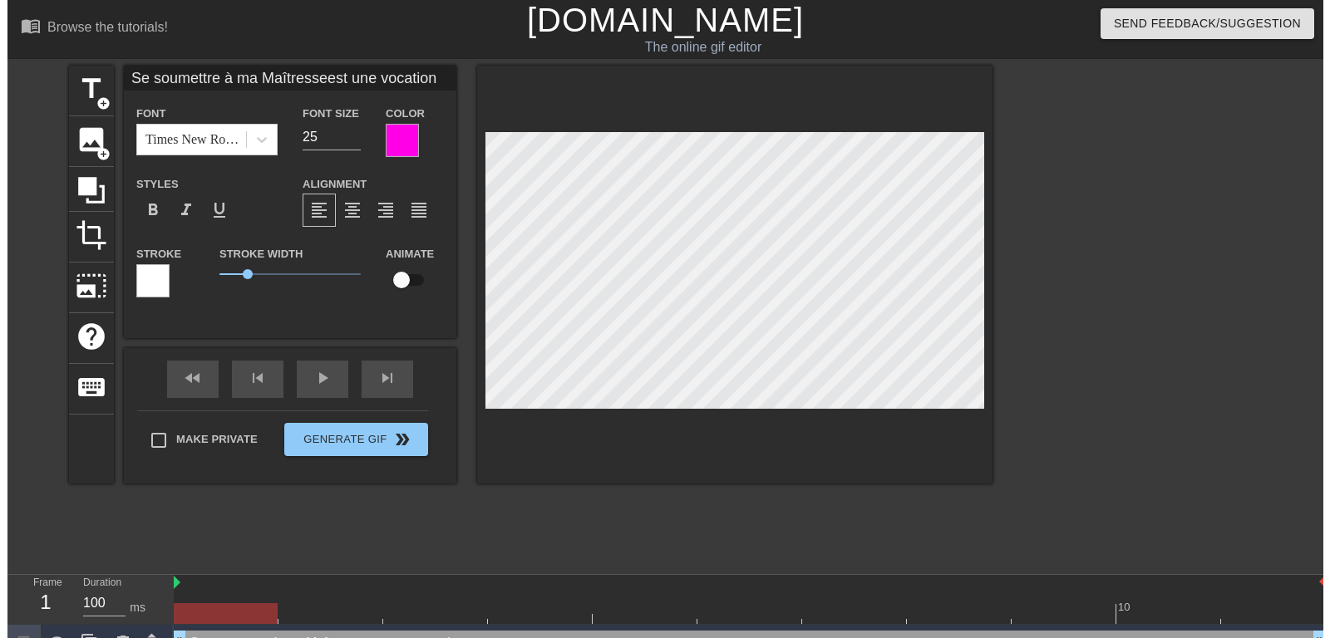
scroll to position [1, 5]
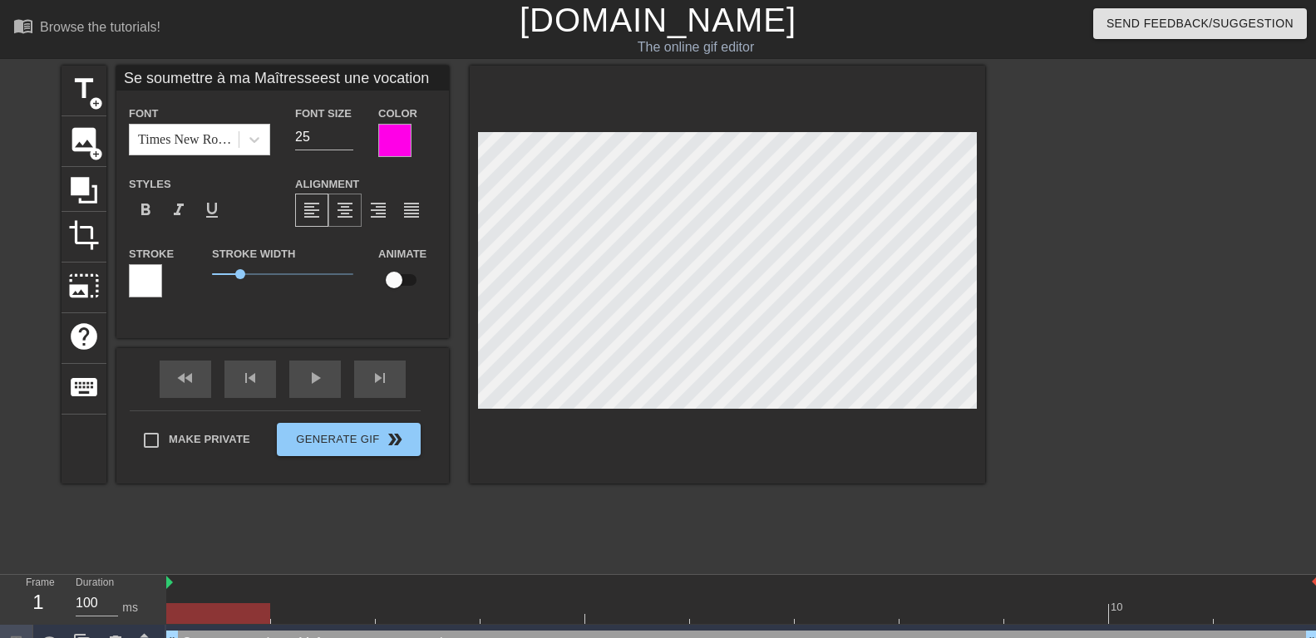
type textarea "Se soumettre à ma Maîtresse est une vocation"
click at [340, 205] on span "format_align_center" at bounding box center [345, 210] width 20 height 20
click at [150, 279] on div at bounding box center [145, 280] width 33 height 33
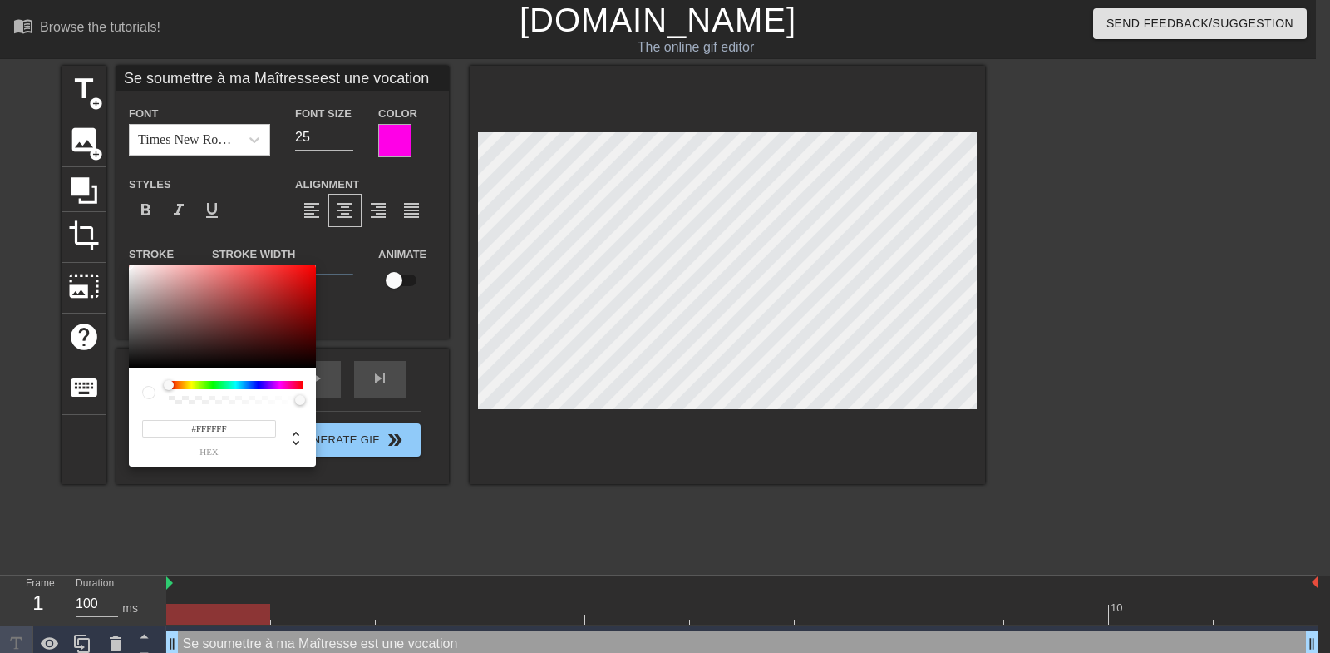
click at [282, 385] on div at bounding box center [236, 385] width 134 height 8
click at [281, 385] on div at bounding box center [236, 385] width 134 height 8
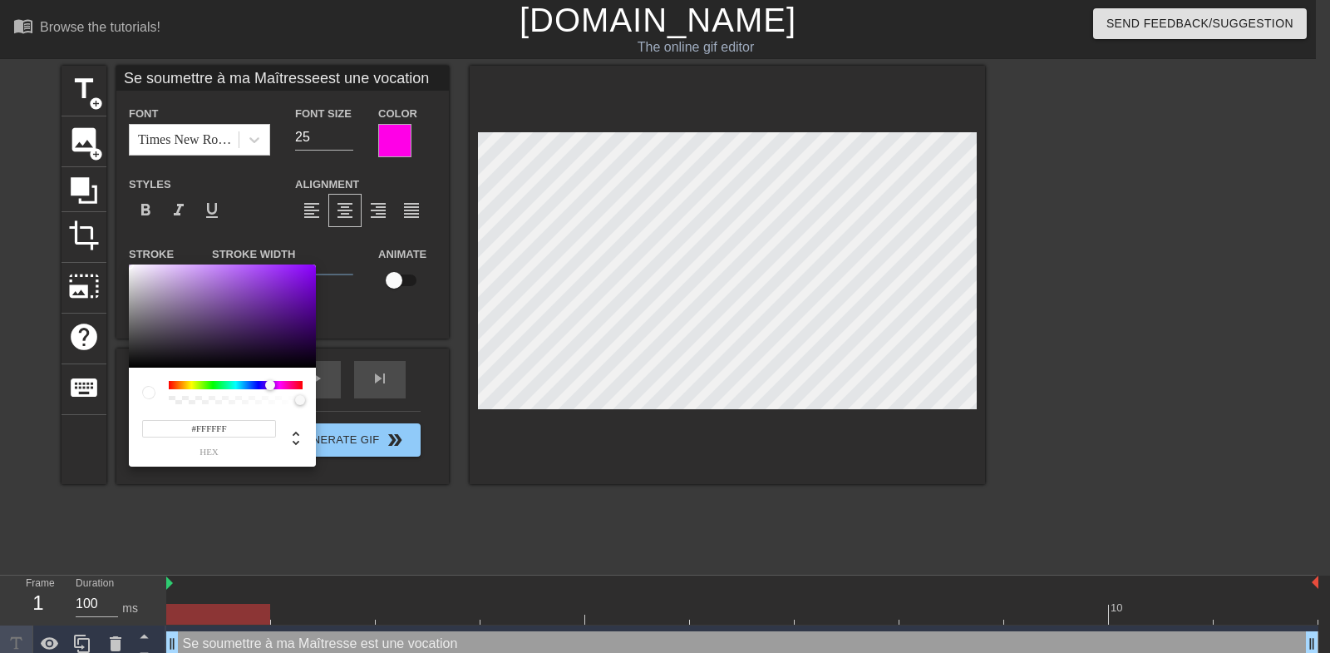
drag, startPoint x: 281, startPoint y: 385, endPoint x: 240, endPoint y: 388, distance: 40.9
click at [250, 388] on div at bounding box center [236, 385] width 134 height 8
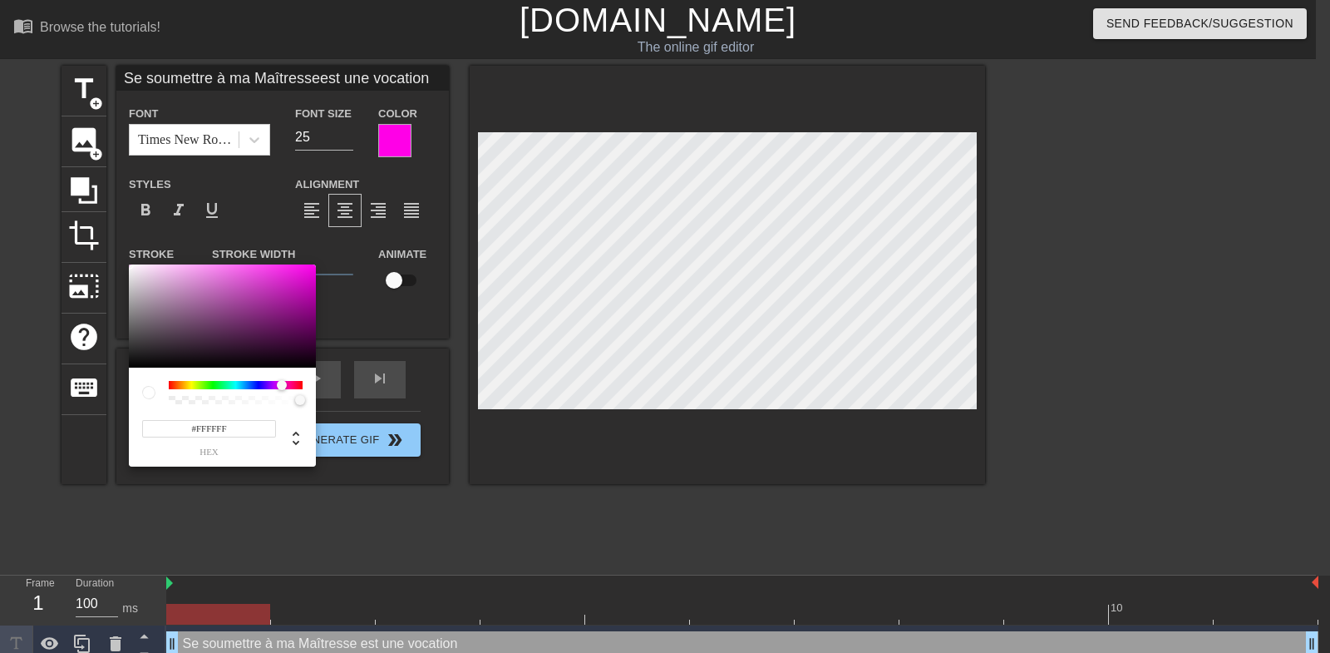
drag, startPoint x: 240, startPoint y: 388, endPoint x: 282, endPoint y: 387, distance: 41.6
click at [282, 387] on div at bounding box center [236, 385] width 134 height 8
type input "Se soumettre à ma Maîtresseest une vocation"
type input "#961D8E"
type input "Se soumettre à ma Maîtresseest une vocation"
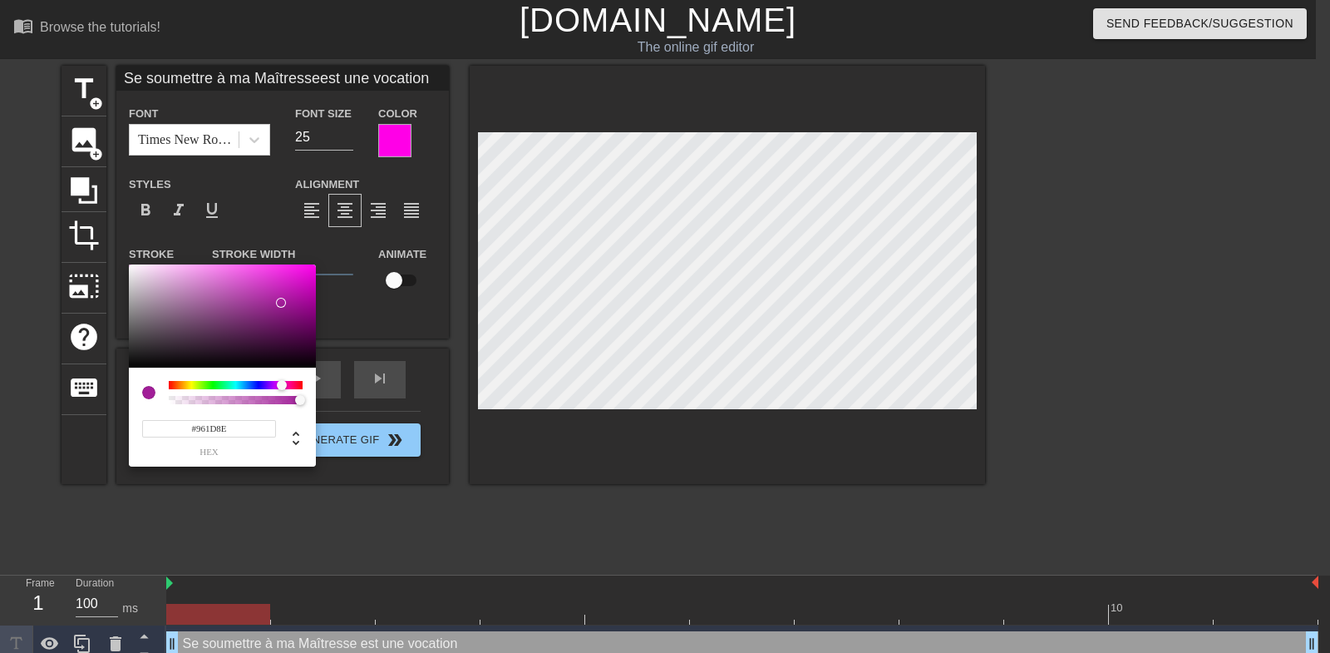
type input "#A11E98"
type input "Se soumettre à ma Maîtresseest une vocation"
type input "#CC11BF"
type input "Se soumettre à ma Maîtresseest une vocation"
type input "#E902D9"
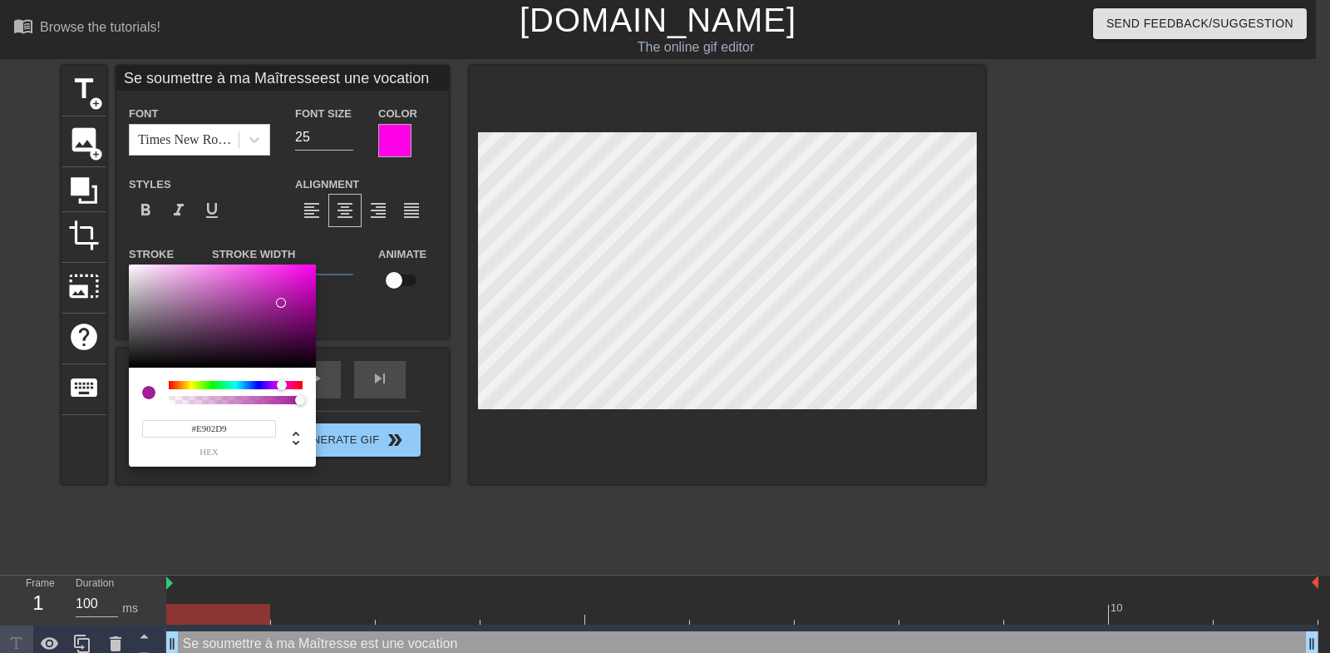
type input "Se soumettre à ma Maîtresseest une vocation"
type input "#F100E0"
type input "Se soumettre à ma Maîtresseest une vocation"
type input "#FD00EC"
type input "Se soumettre à ma Maîtresseest une vocation"
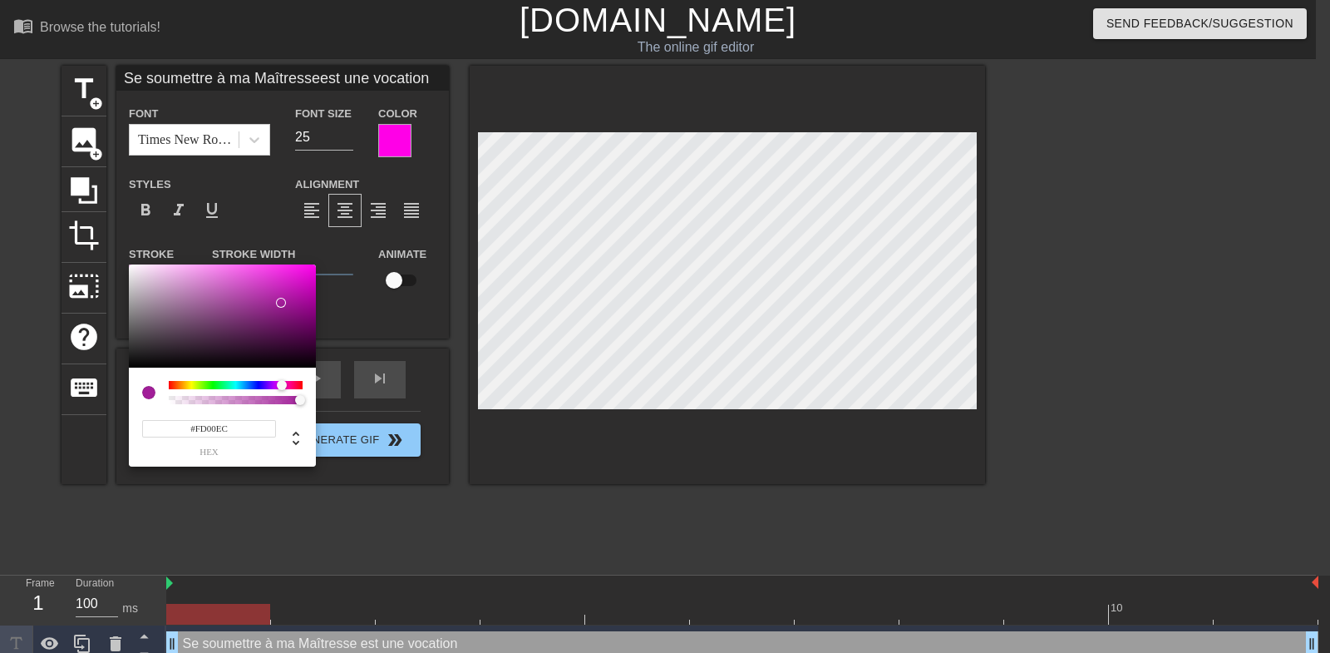
type input "#FF00EE"
drag, startPoint x: 279, startPoint y: 307, endPoint x: 352, endPoint y: 238, distance: 100.6
click at [316, 264] on div at bounding box center [222, 315] width 187 height 103
type input "Se soumettre à ma Maîtresseest une vocation"
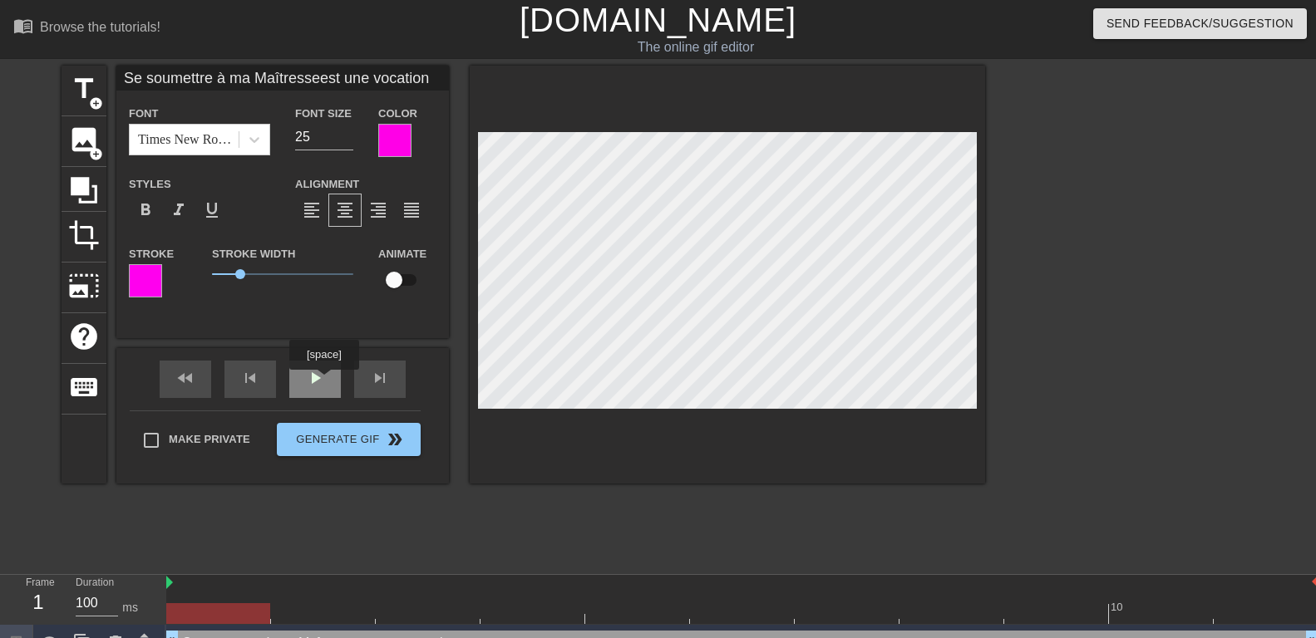
click at [323, 382] on div "play_arrow" at bounding box center [315, 379] width 52 height 37
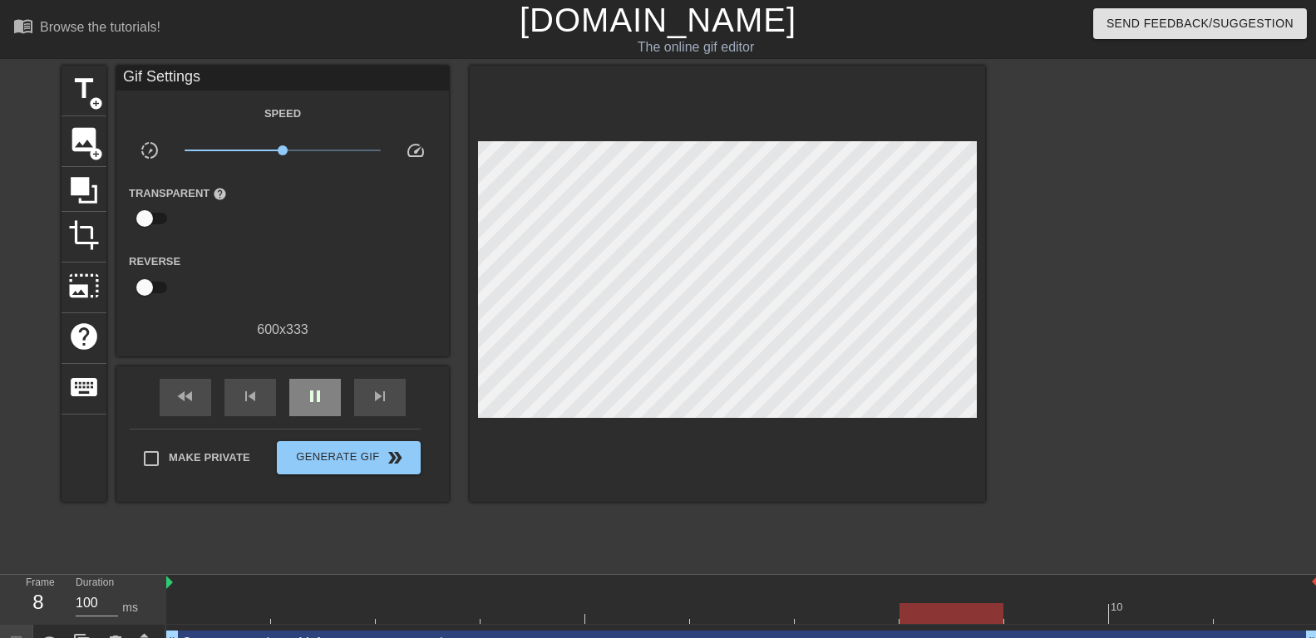
click at [316, 390] on span "pause" at bounding box center [315, 397] width 20 height 20
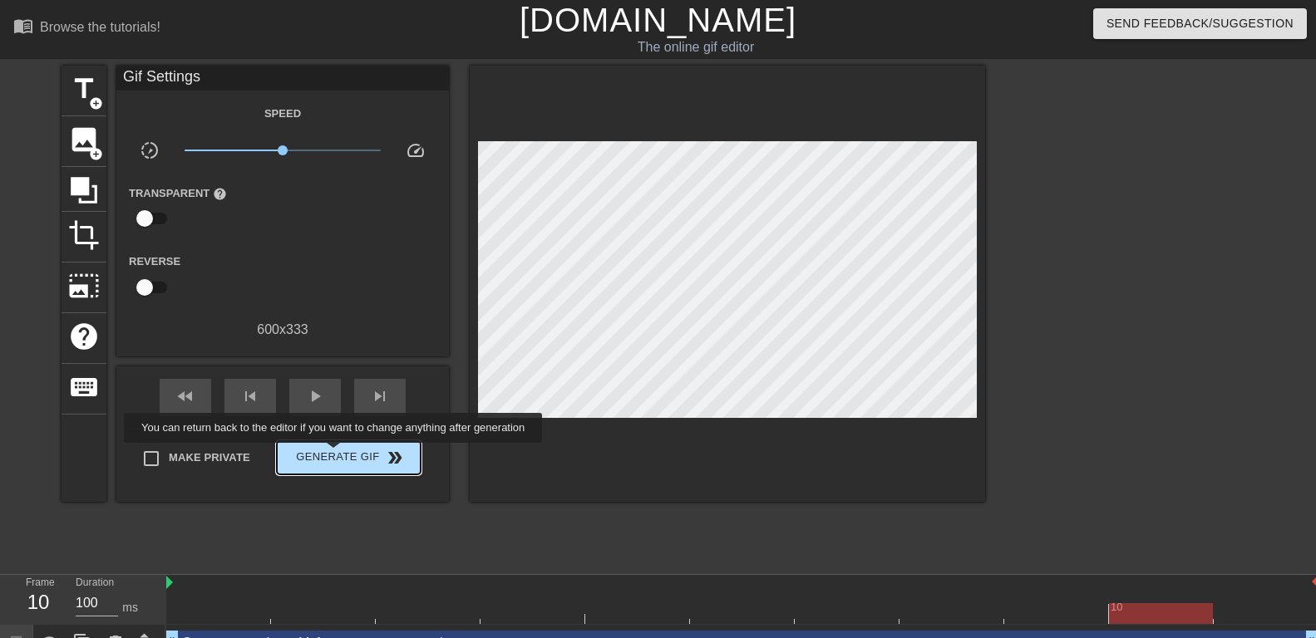
click at [335, 455] on span "Generate Gif double_arrow" at bounding box center [348, 458] width 131 height 20
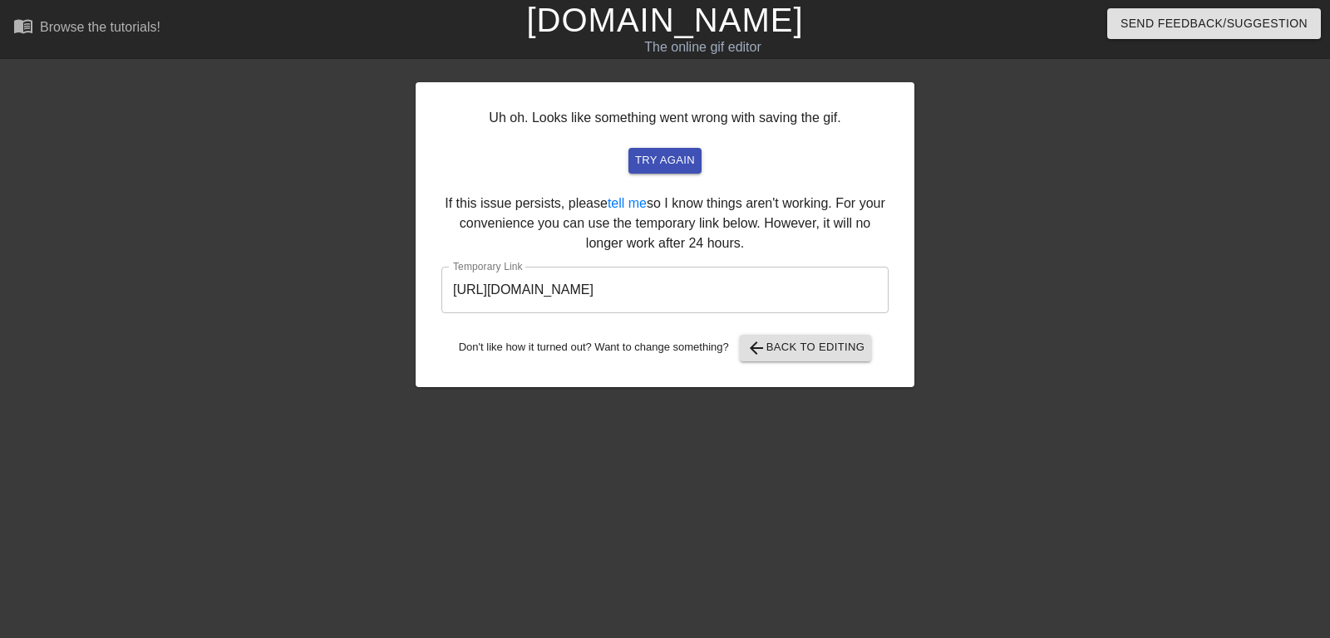
click at [648, 290] on input "https://www.gifntext.com/temp_generations/Ui6E04s7.gif" at bounding box center [664, 290] width 447 height 47
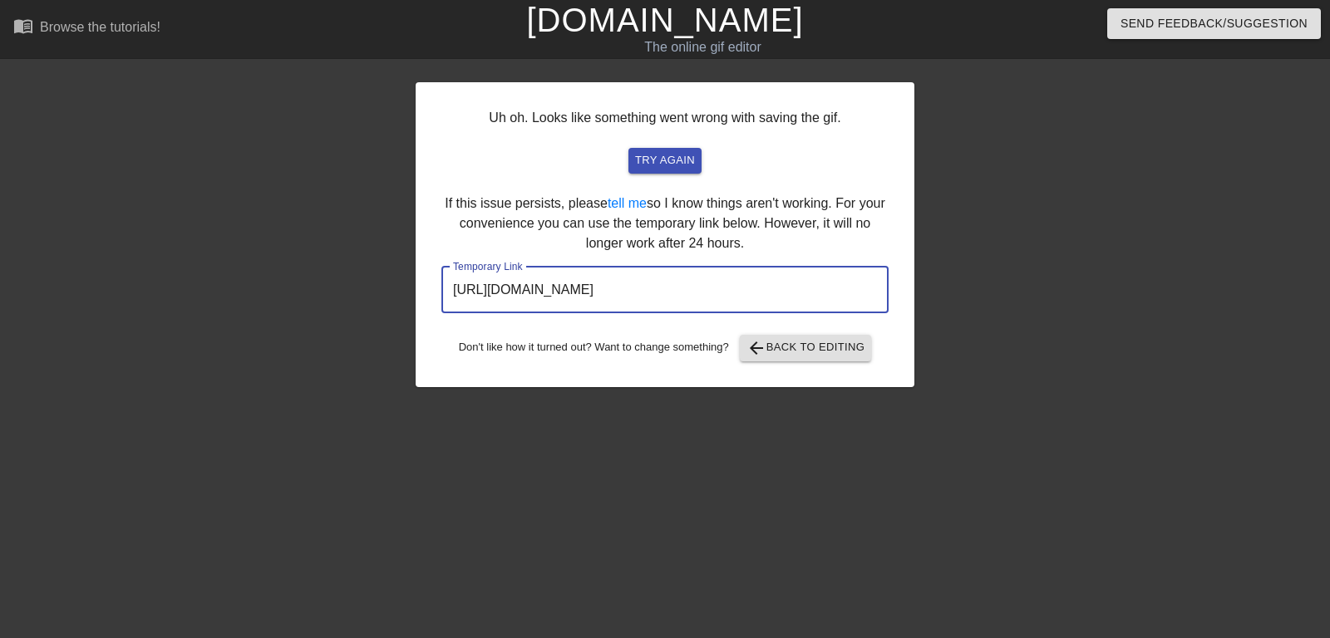
click at [648, 290] on input "https://www.gifntext.com/temp_generations/Ui6E04s7.gif" at bounding box center [664, 290] width 447 height 47
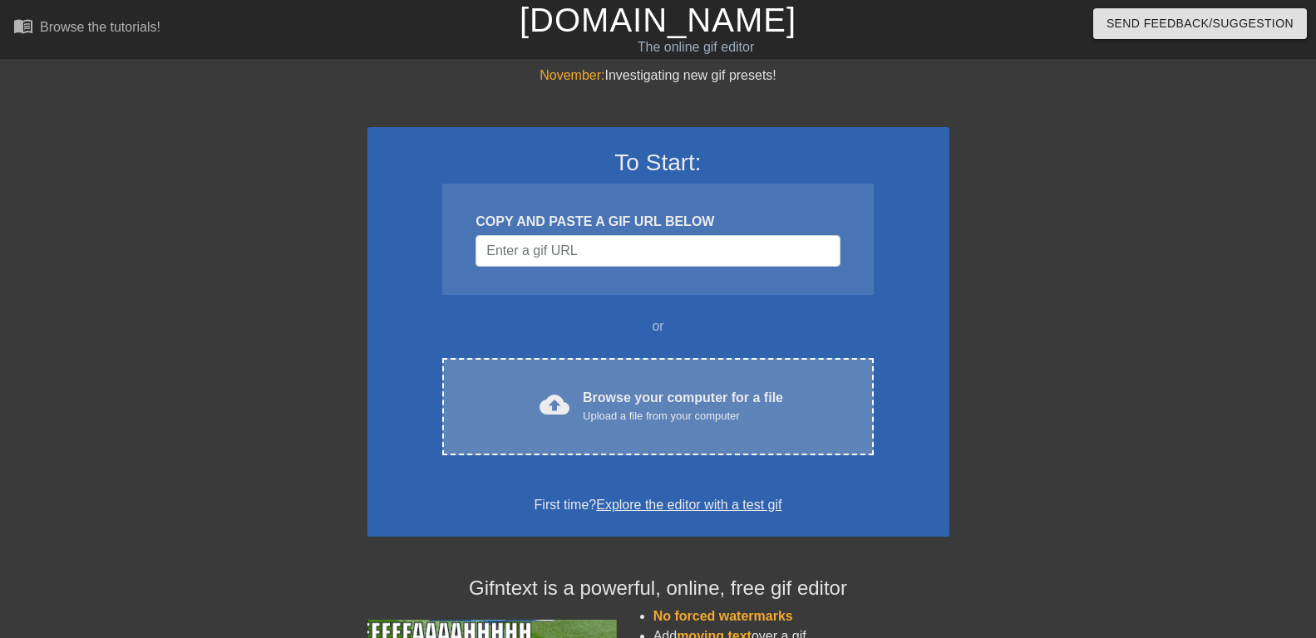
click at [604, 391] on div "Browse your computer for a file Upload a file from your computer" at bounding box center [683, 406] width 200 height 37
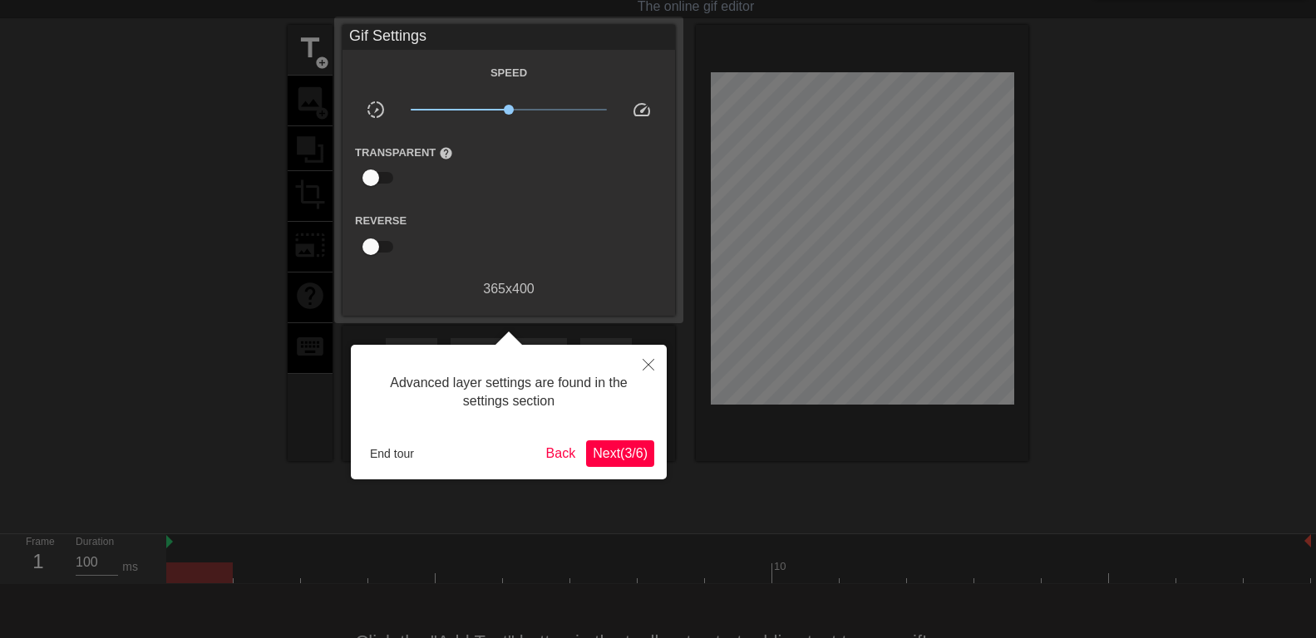
scroll to position [14, 0]
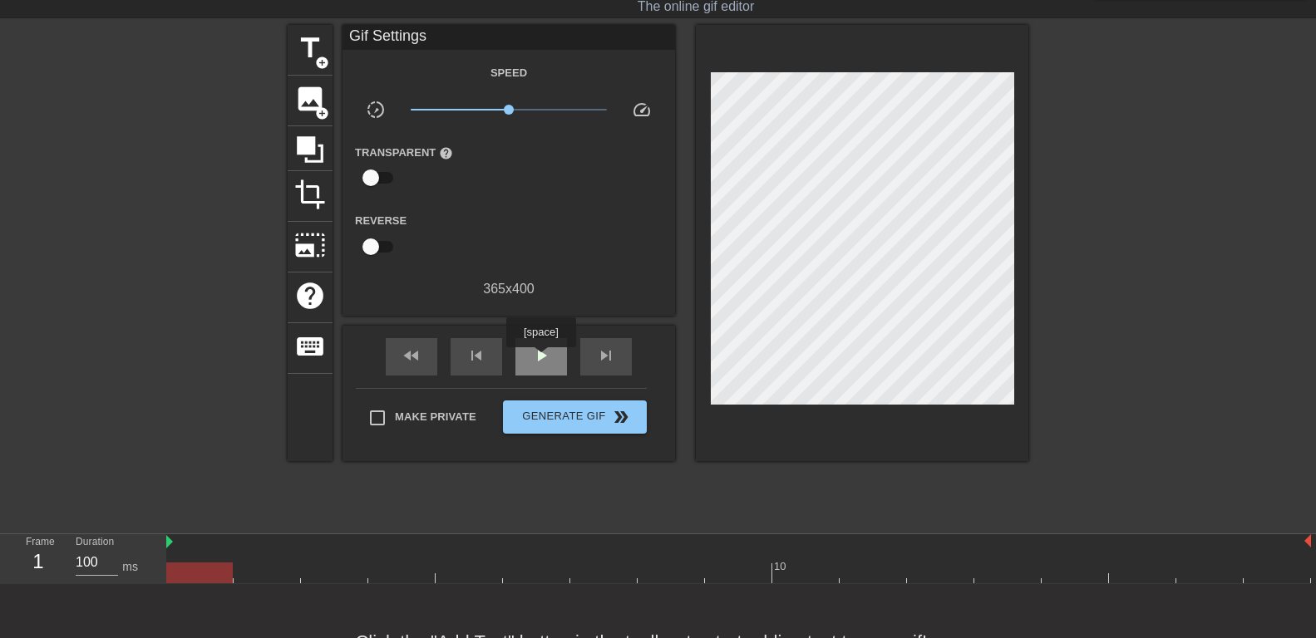
click at [540, 359] on span "play_arrow" at bounding box center [541, 356] width 20 height 20
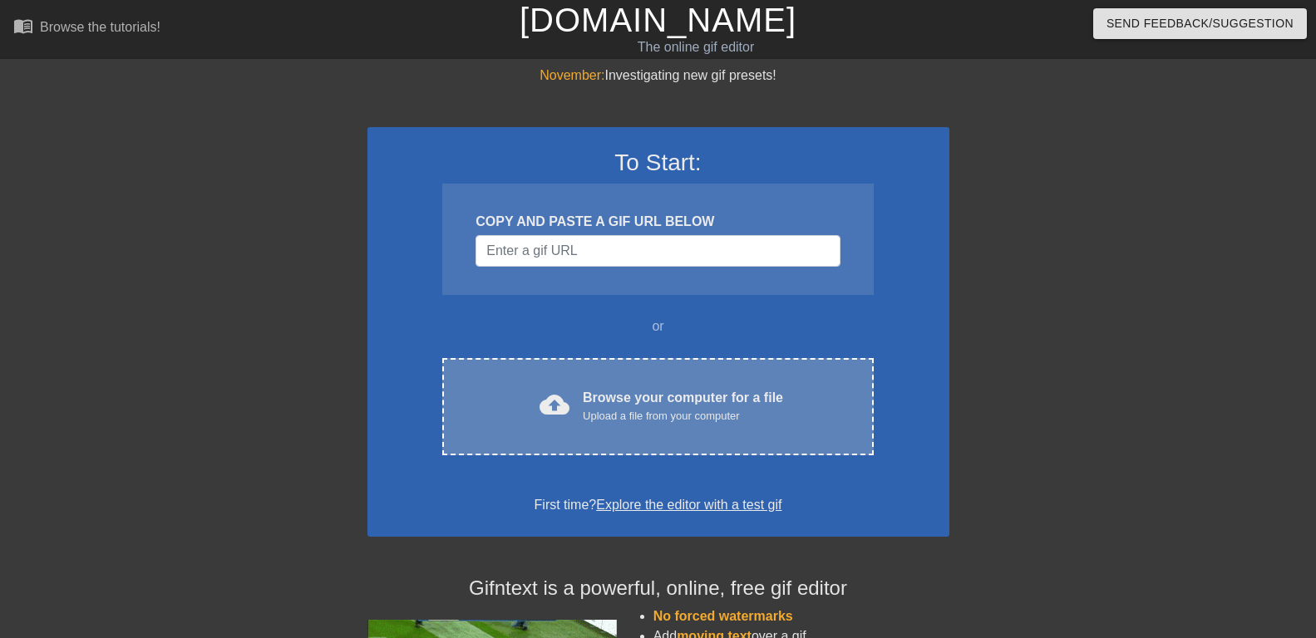
click at [618, 413] on div "Upload a file from your computer" at bounding box center [683, 416] width 200 height 17
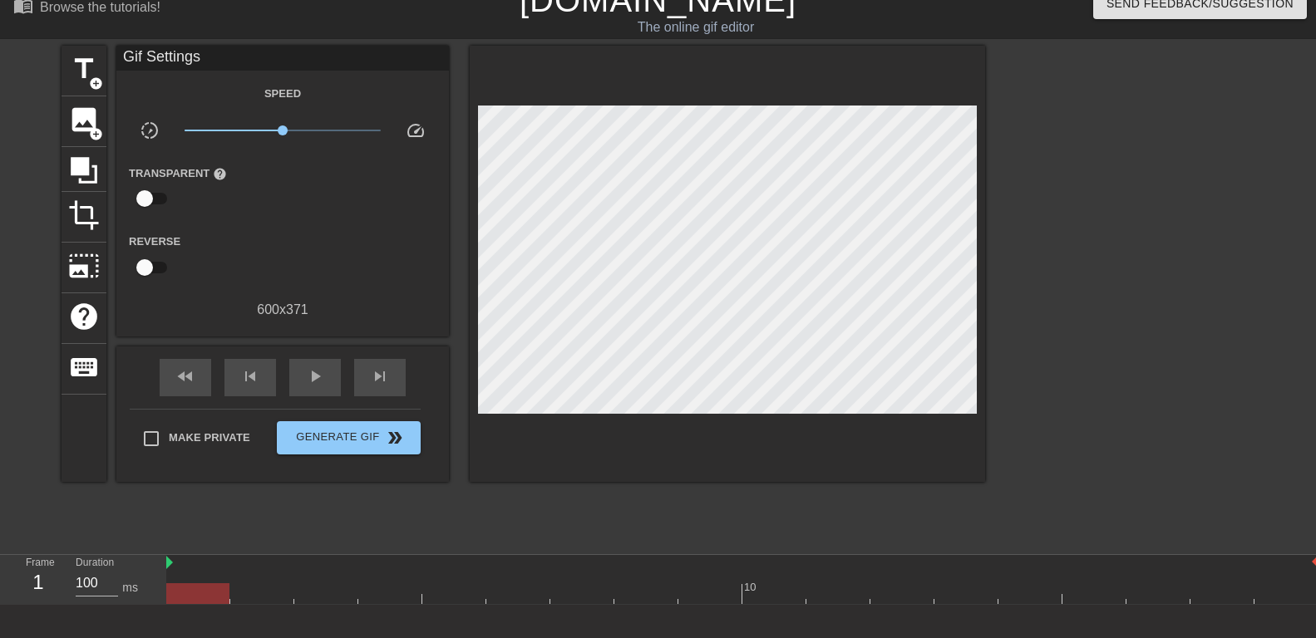
scroll to position [17, 0]
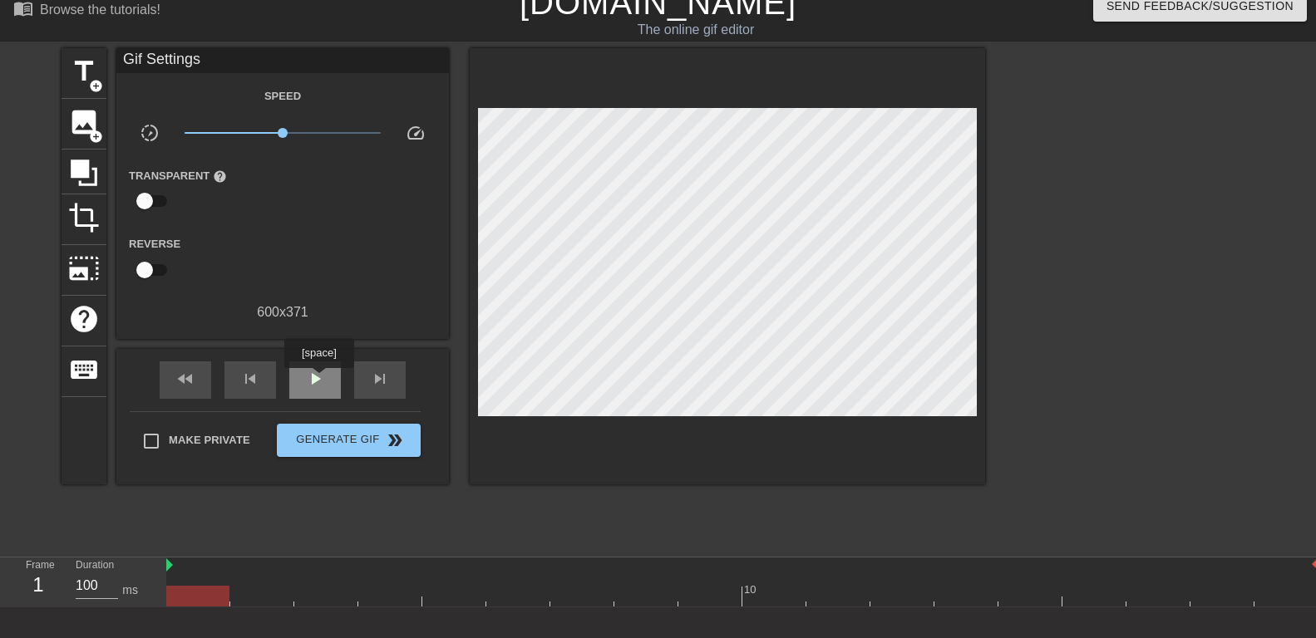
click at [318, 380] on span "play_arrow" at bounding box center [315, 379] width 20 height 20
click at [318, 377] on span "pause" at bounding box center [315, 379] width 20 height 20
drag, startPoint x: 815, startPoint y: 594, endPoint x: 207, endPoint y: 595, distance: 607.7
click at [207, 595] on div at bounding box center [197, 596] width 63 height 21
click at [79, 74] on span "title" at bounding box center [84, 72] width 32 height 32
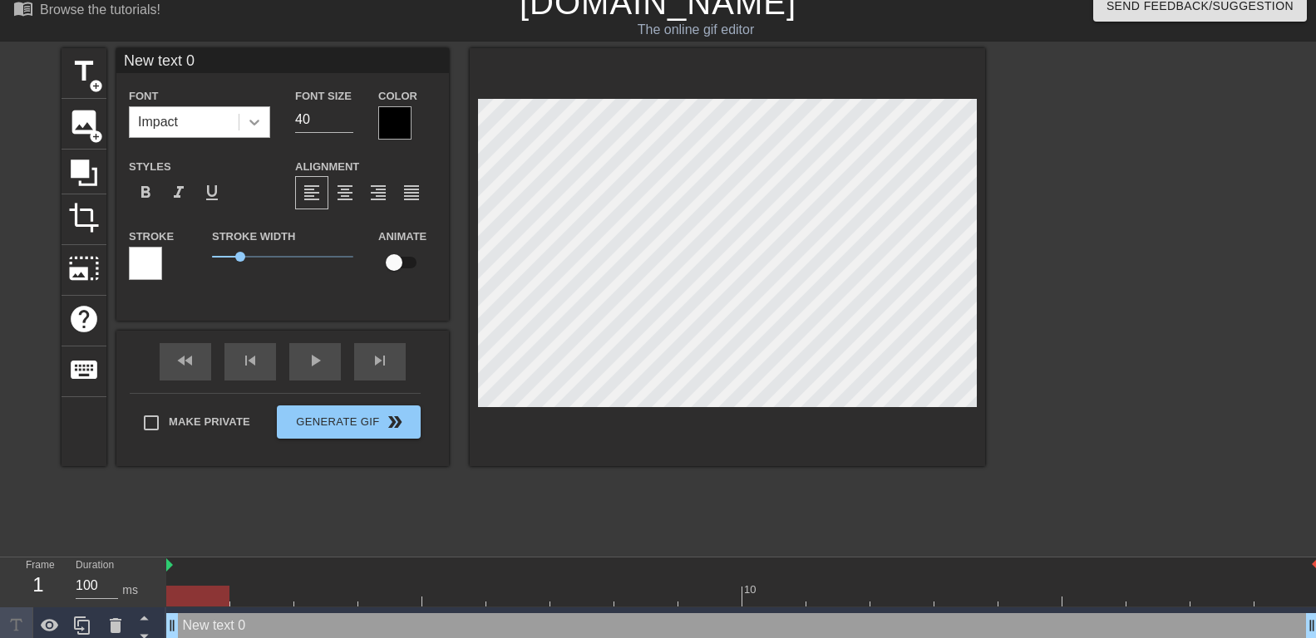
click at [250, 114] on icon at bounding box center [254, 122] width 17 height 17
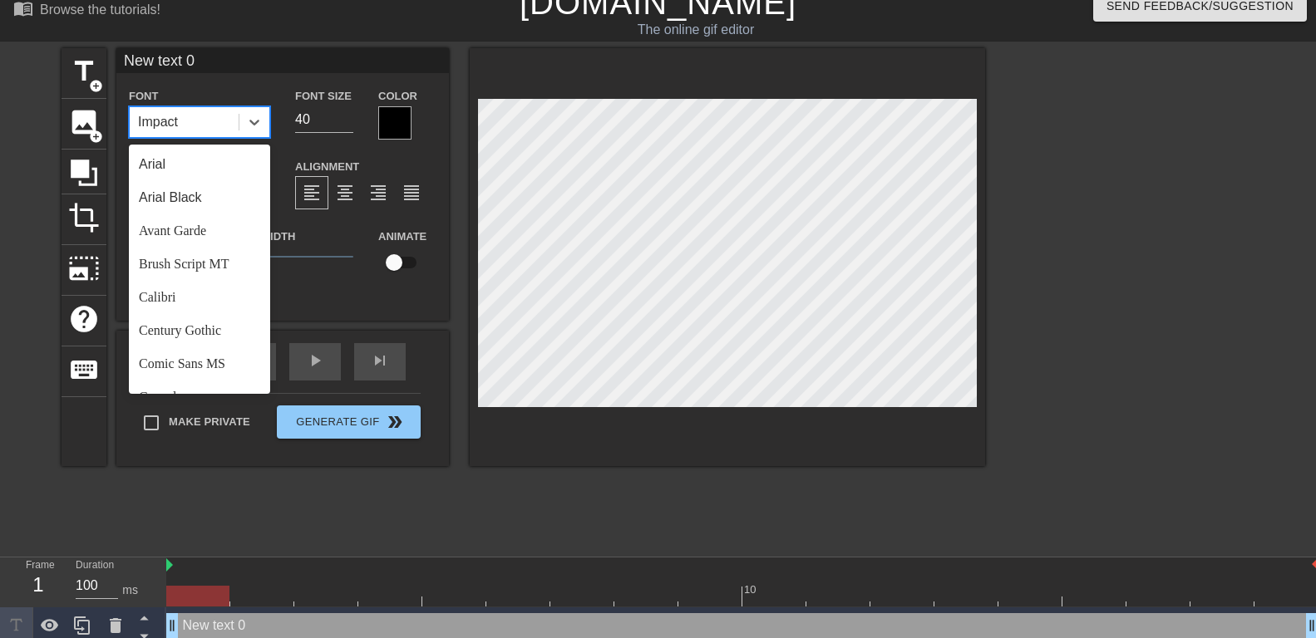
scroll to position [595, 0]
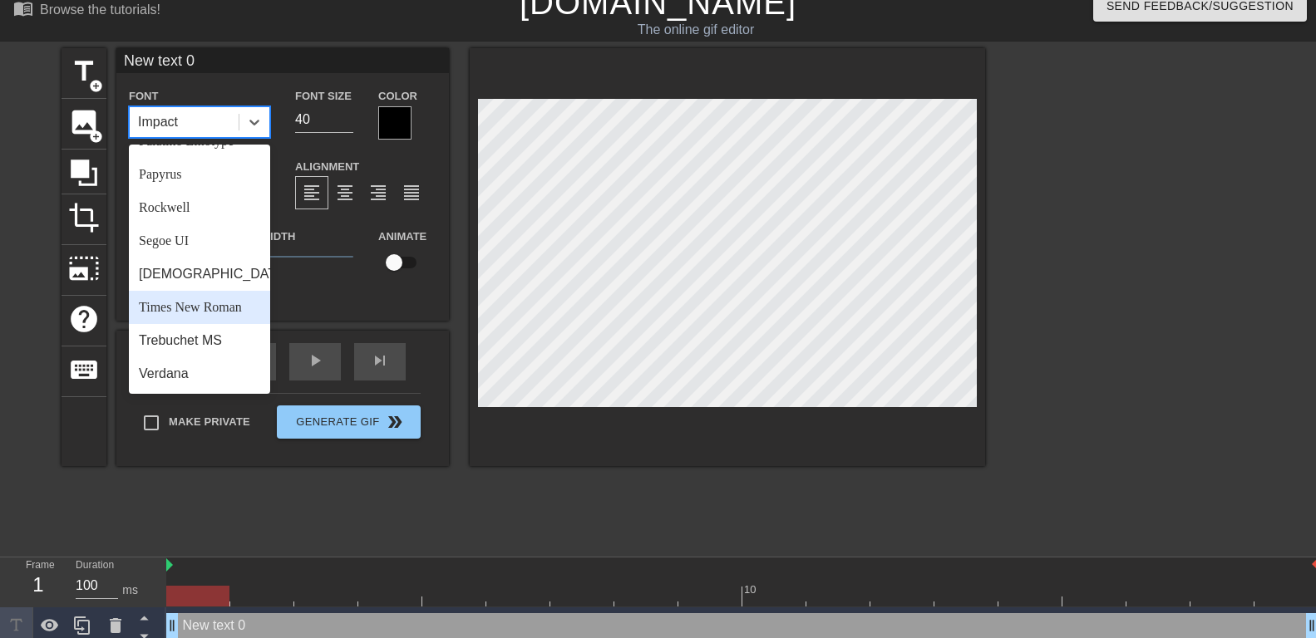
click at [190, 305] on div "Times New Roman" at bounding box center [199, 307] width 141 height 33
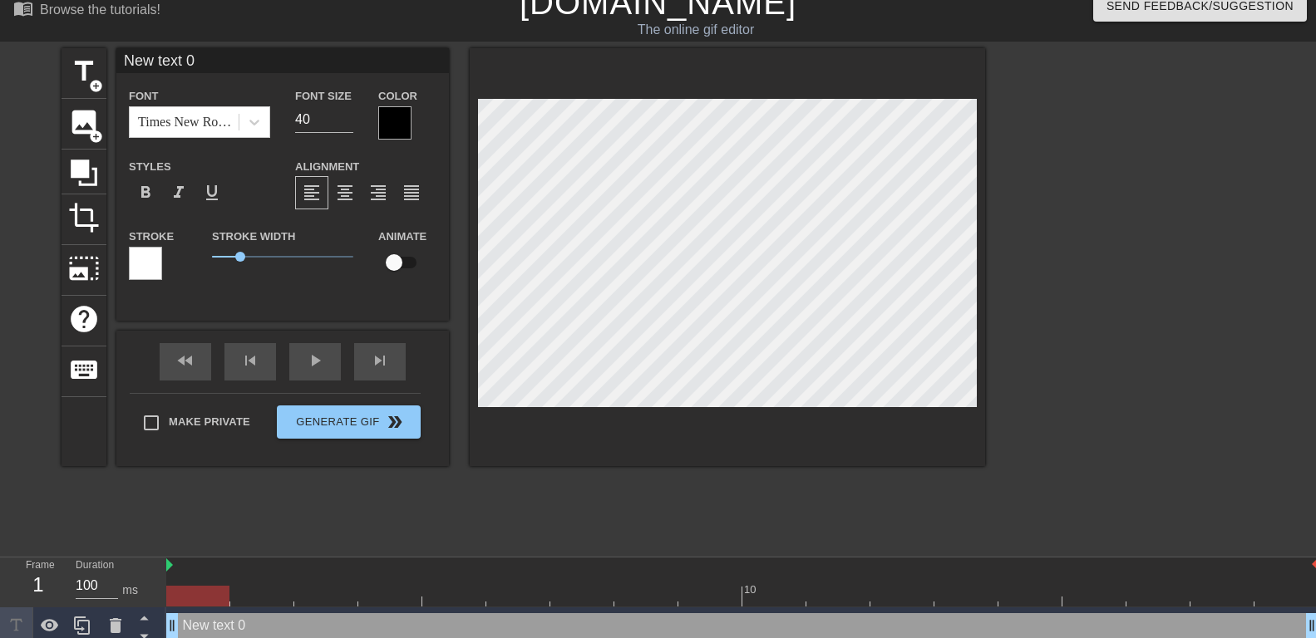
drag, startPoint x: 209, startPoint y: 58, endPoint x: 71, endPoint y: 67, distance: 138.3
click at [116, 67] on input "New text 0" at bounding box center [282, 60] width 333 height 25
type input "Prendre soin de l'hygiène de ma Maîtresse est un devoir"
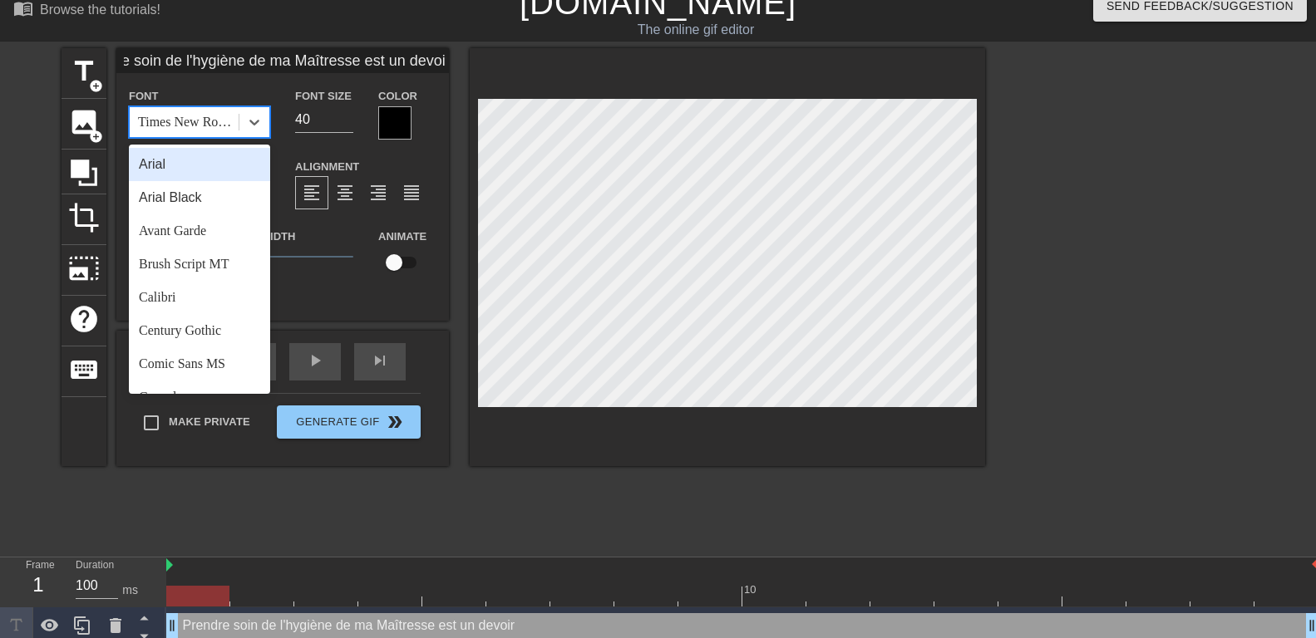
click at [196, 123] on div "Times New Roman" at bounding box center [189, 122] width 102 height 20
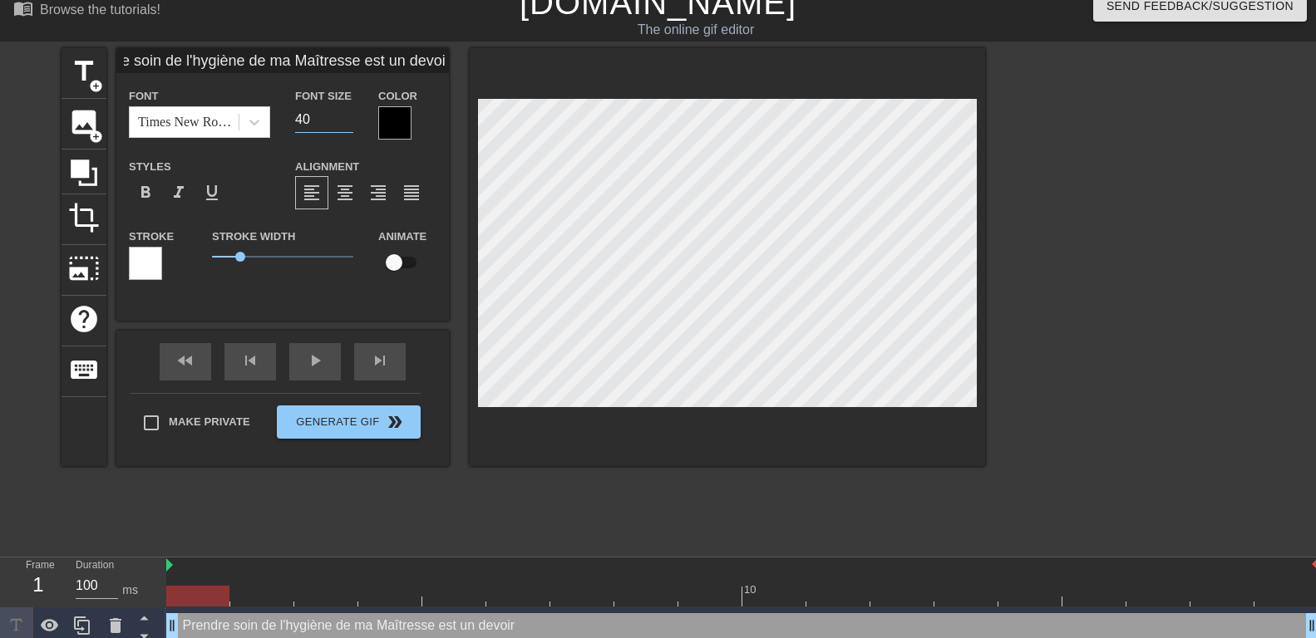
drag, startPoint x: 324, startPoint y: 115, endPoint x: 254, endPoint y: 118, distance: 69.9
click at [295, 118] on input "40" at bounding box center [324, 119] width 58 height 27
type input "25"
click at [150, 259] on div at bounding box center [145, 263] width 33 height 33
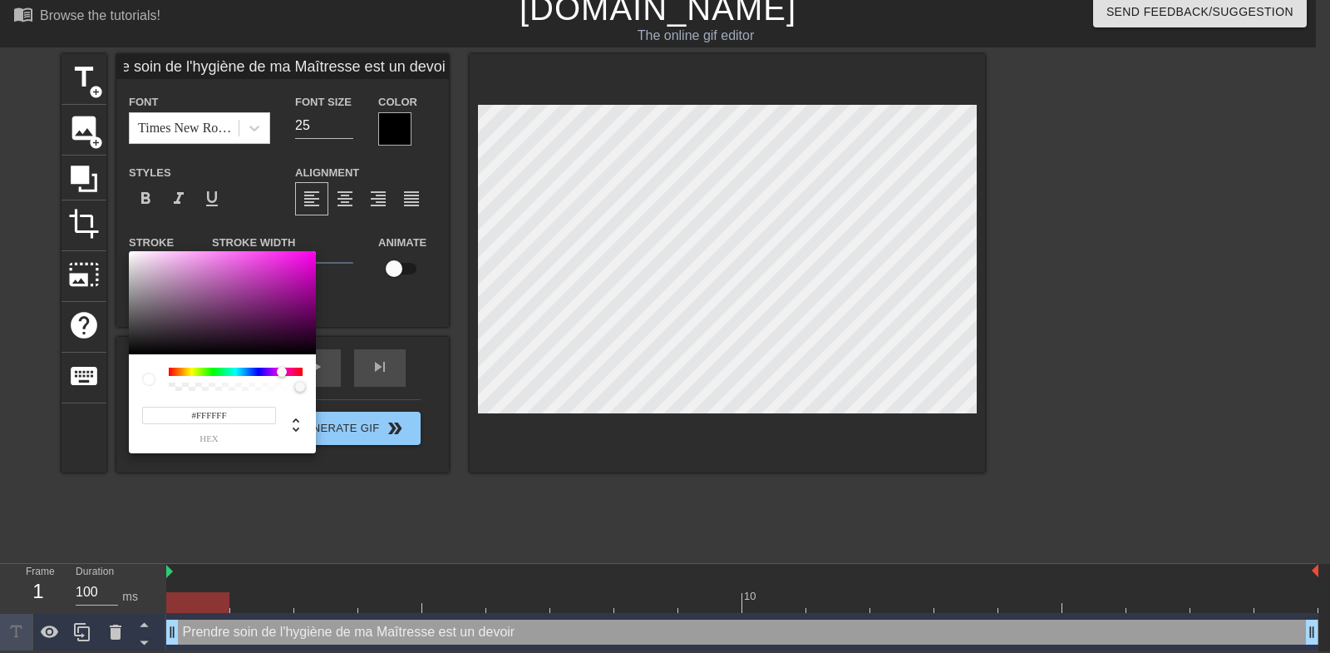
click at [282, 370] on div at bounding box center [236, 371] width 134 height 8
type input "#FF00EF"
drag, startPoint x: 303, startPoint y: 275, endPoint x: 338, endPoint y: 213, distance: 71.9
click at [316, 251] on div at bounding box center [222, 302] width 187 height 103
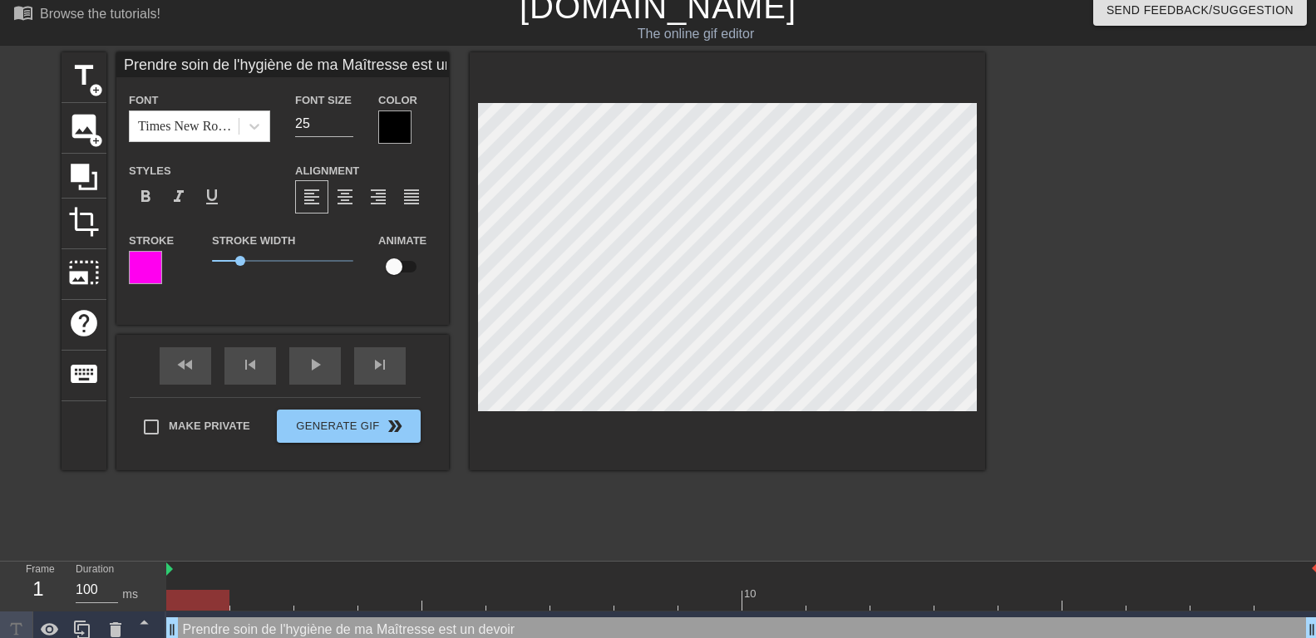
click at [398, 121] on div at bounding box center [394, 127] width 33 height 33
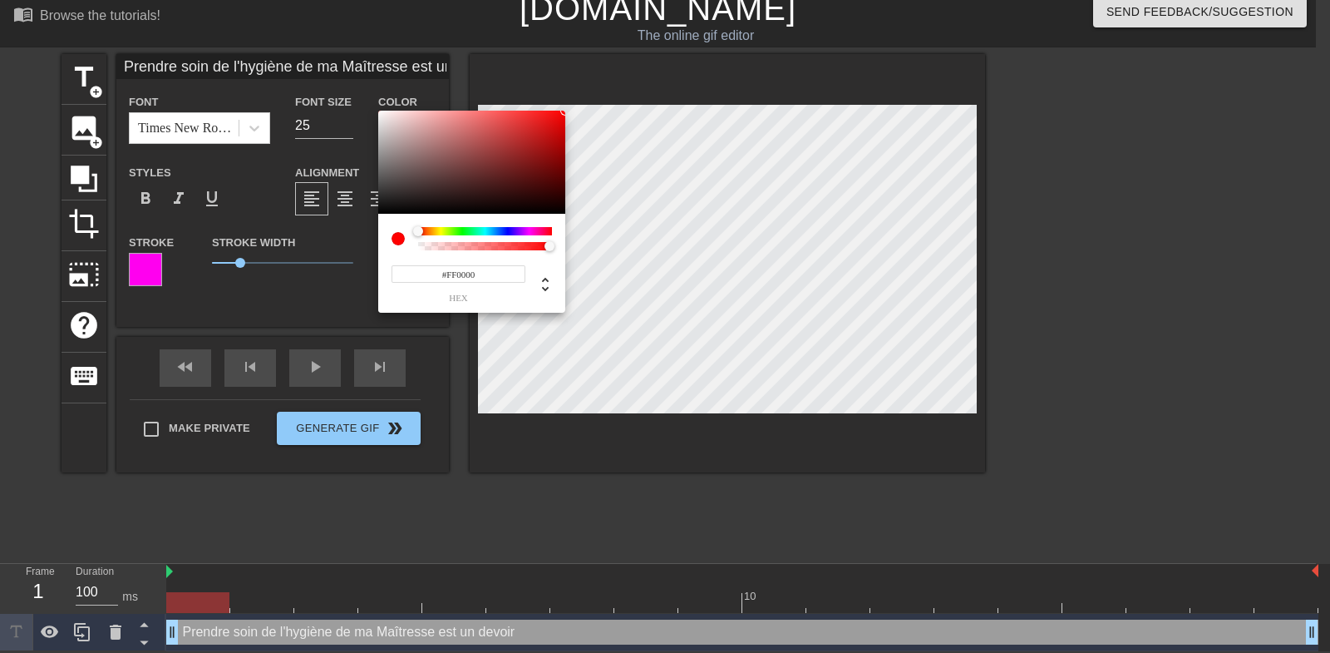
drag, startPoint x: 524, startPoint y: 175, endPoint x: 582, endPoint y: 86, distance: 105.6
click at [565, 111] on div at bounding box center [471, 162] width 187 height 103
type input "#FF00DB"
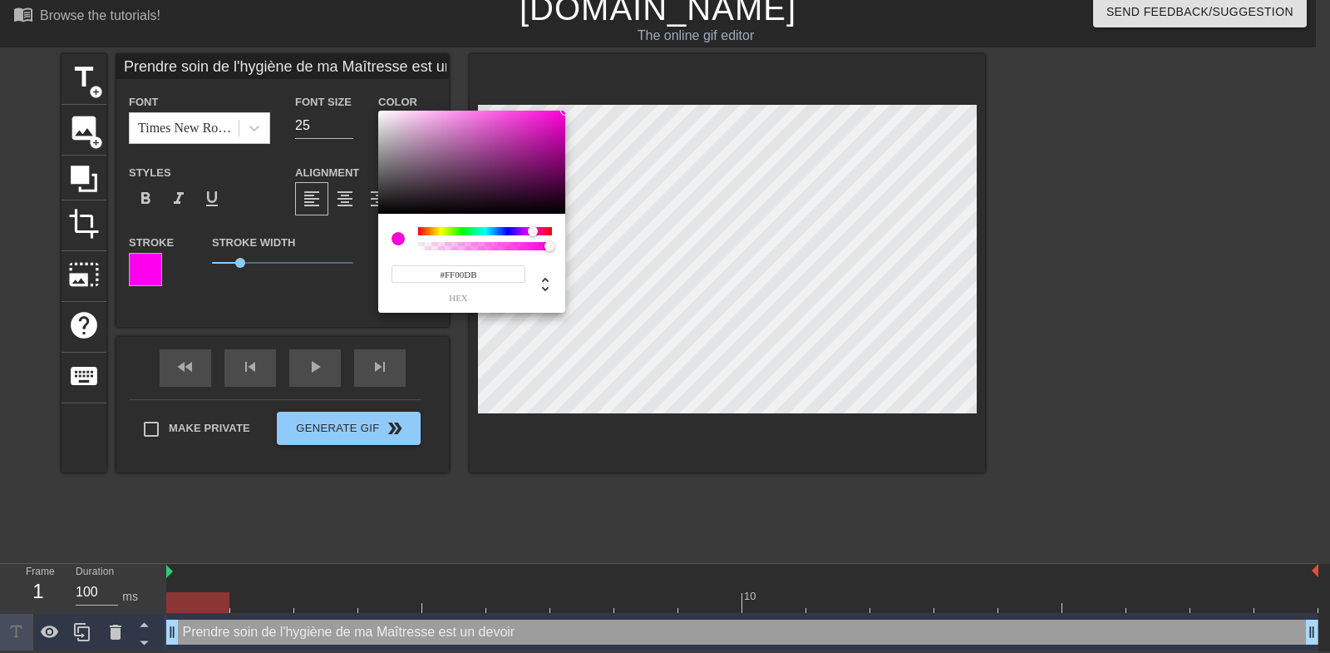
click at [533, 231] on div at bounding box center [485, 231] width 134 height 8
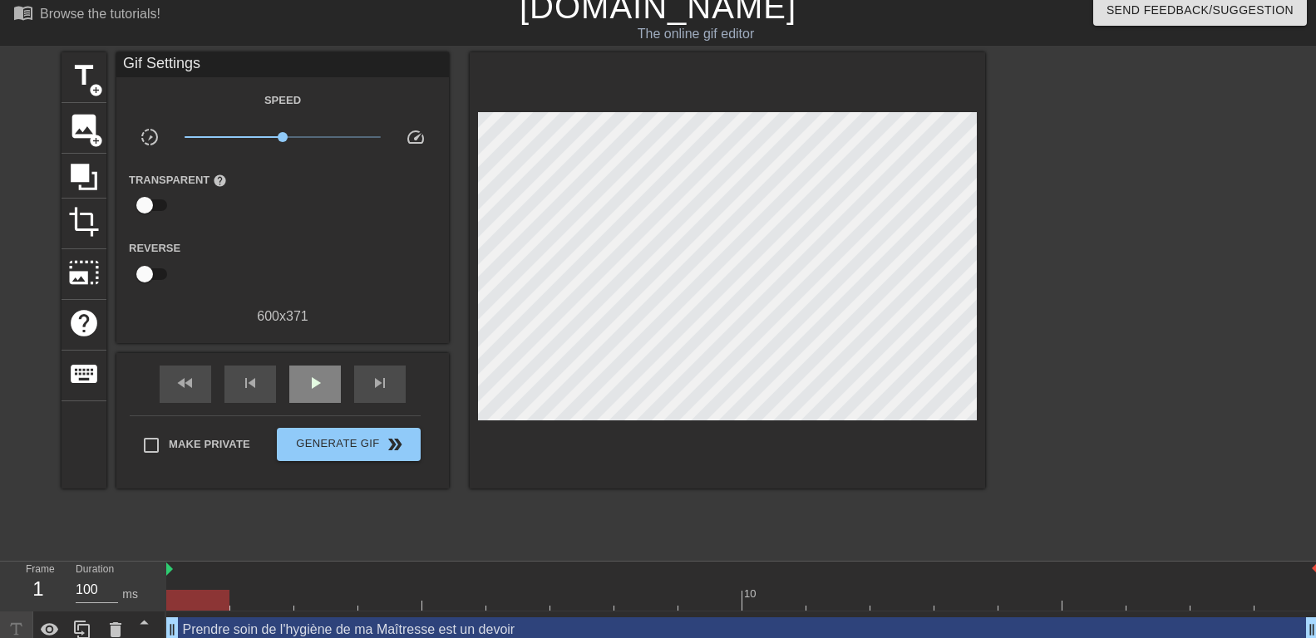
click at [313, 360] on div "fast_rewind skip_previous play_arrow skip_next" at bounding box center [282, 384] width 271 height 62
click at [316, 376] on span "play_arrow" at bounding box center [315, 383] width 20 height 20
click at [319, 380] on span "pause" at bounding box center [315, 383] width 20 height 20
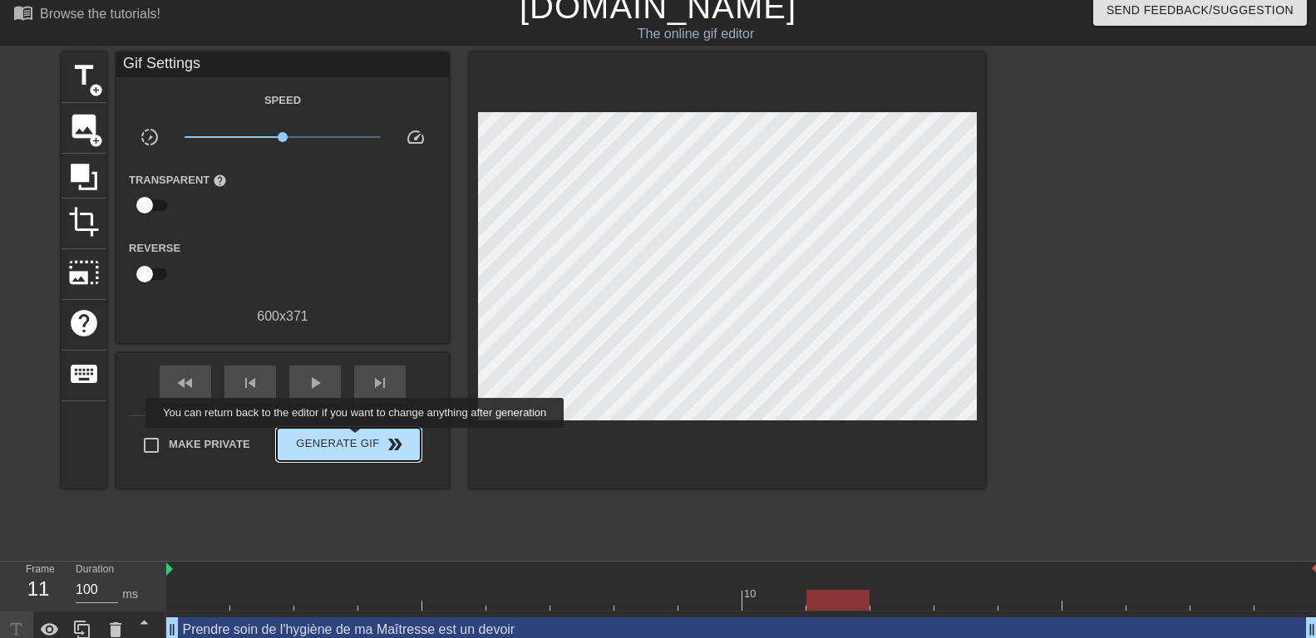
click at [357, 440] on span "Generate Gif double_arrow" at bounding box center [348, 445] width 131 height 20
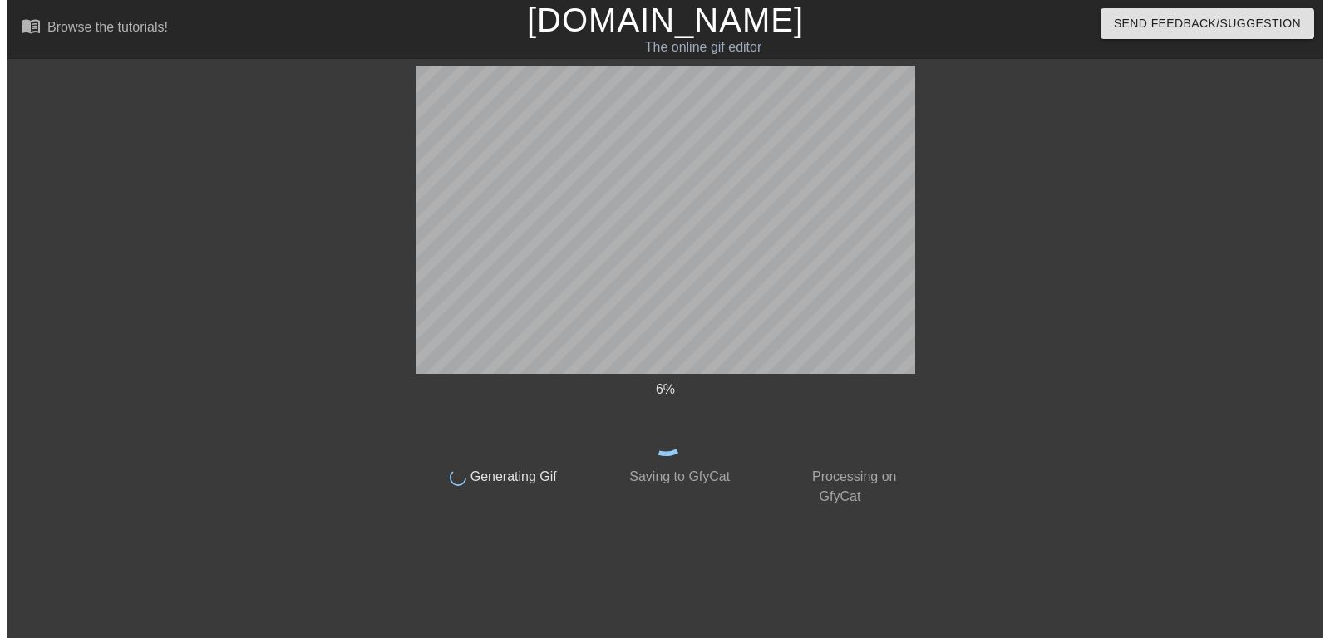
scroll to position [0, 0]
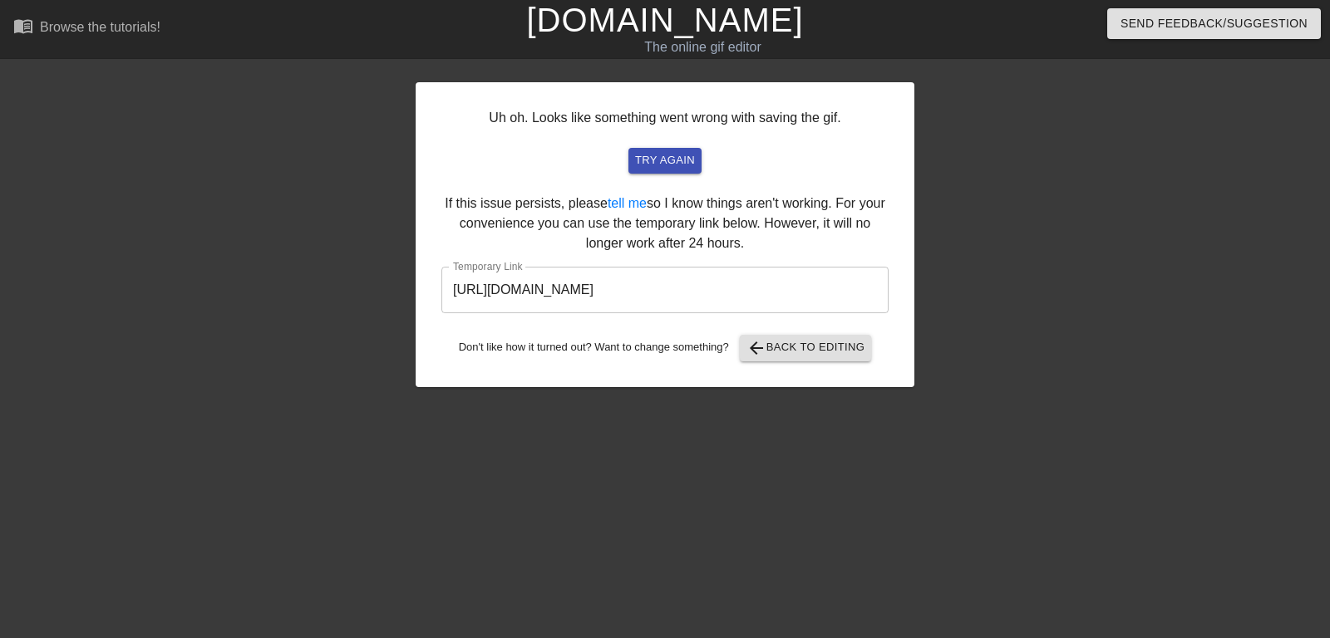
click at [640, 288] on input "https://www.gifntext.com/temp_generations/ThZxgrZd.gif" at bounding box center [664, 290] width 447 height 47
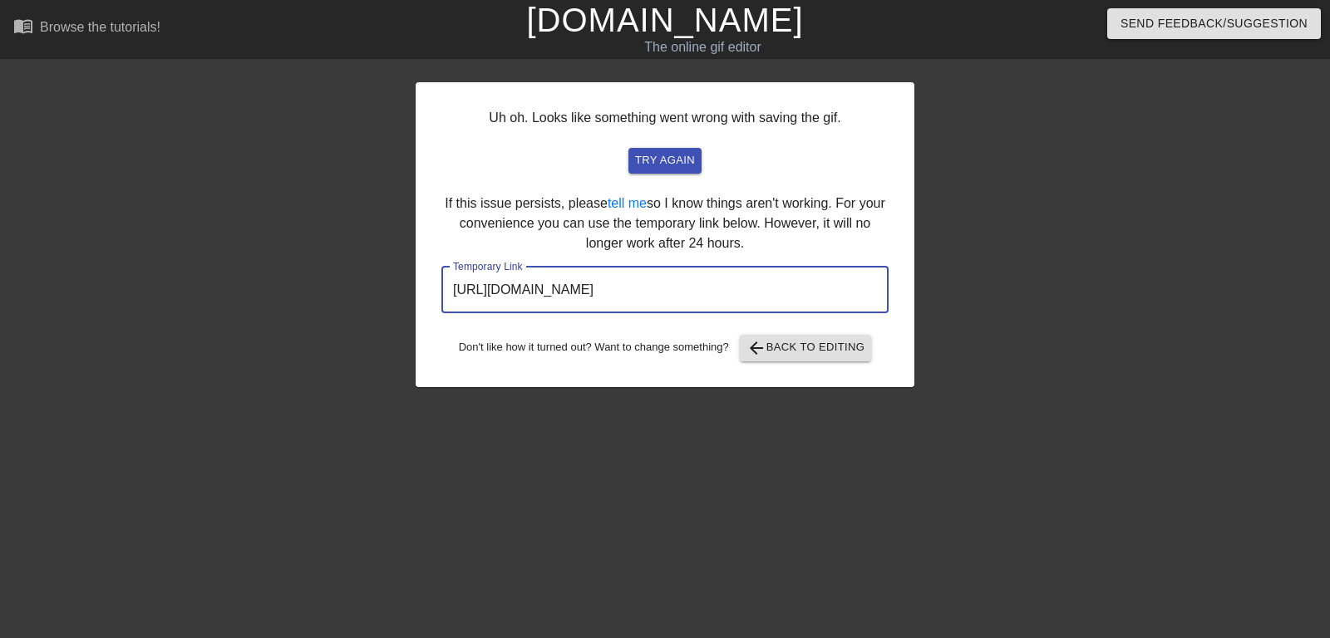
click at [640, 288] on input "https://www.gifntext.com/temp_generations/ThZxgrZd.gif" at bounding box center [664, 290] width 447 height 47
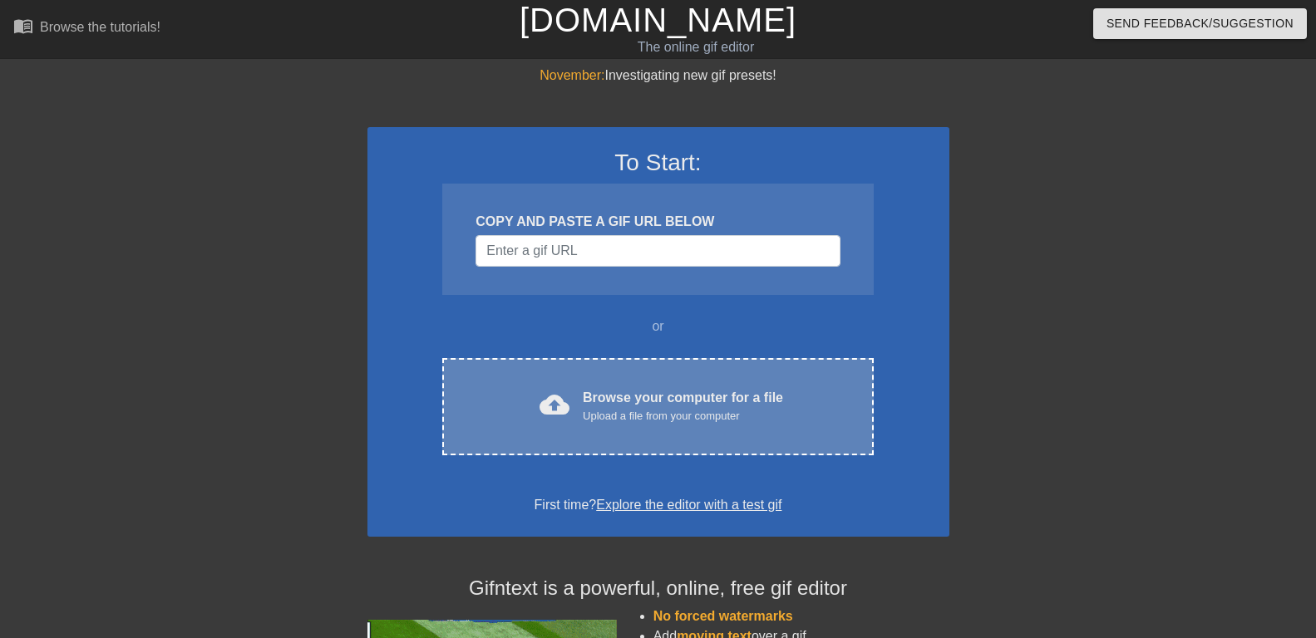
click at [616, 408] on div "Upload a file from your computer" at bounding box center [683, 416] width 200 height 17
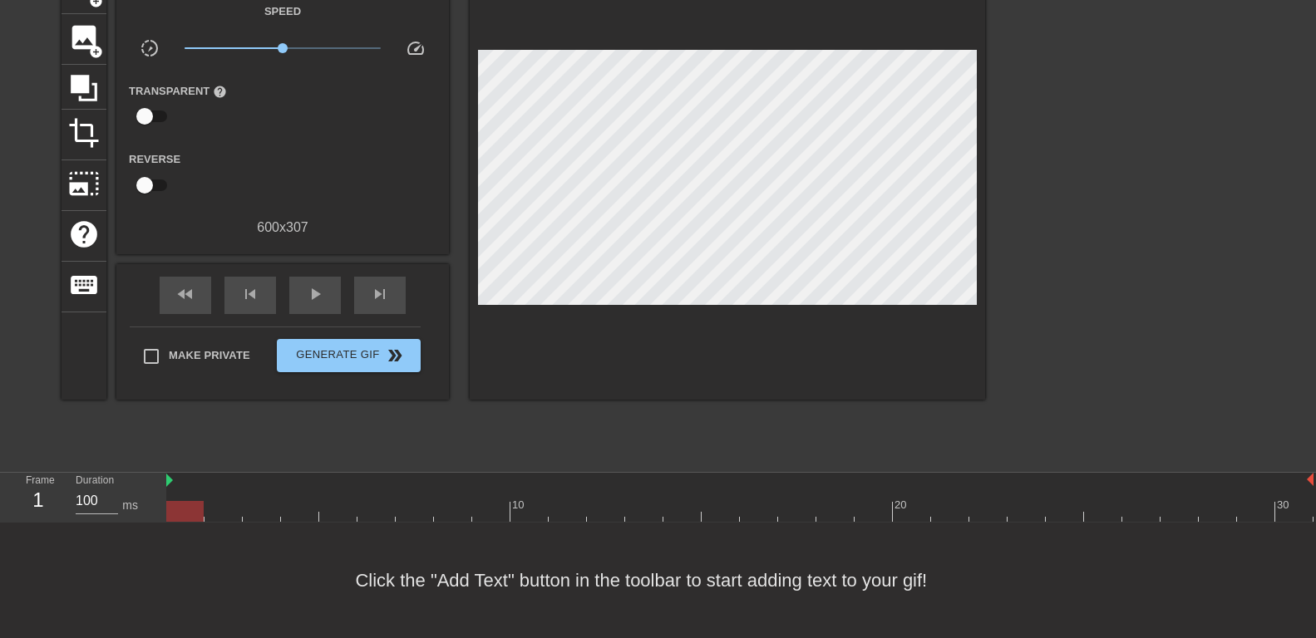
scroll to position [17, 0]
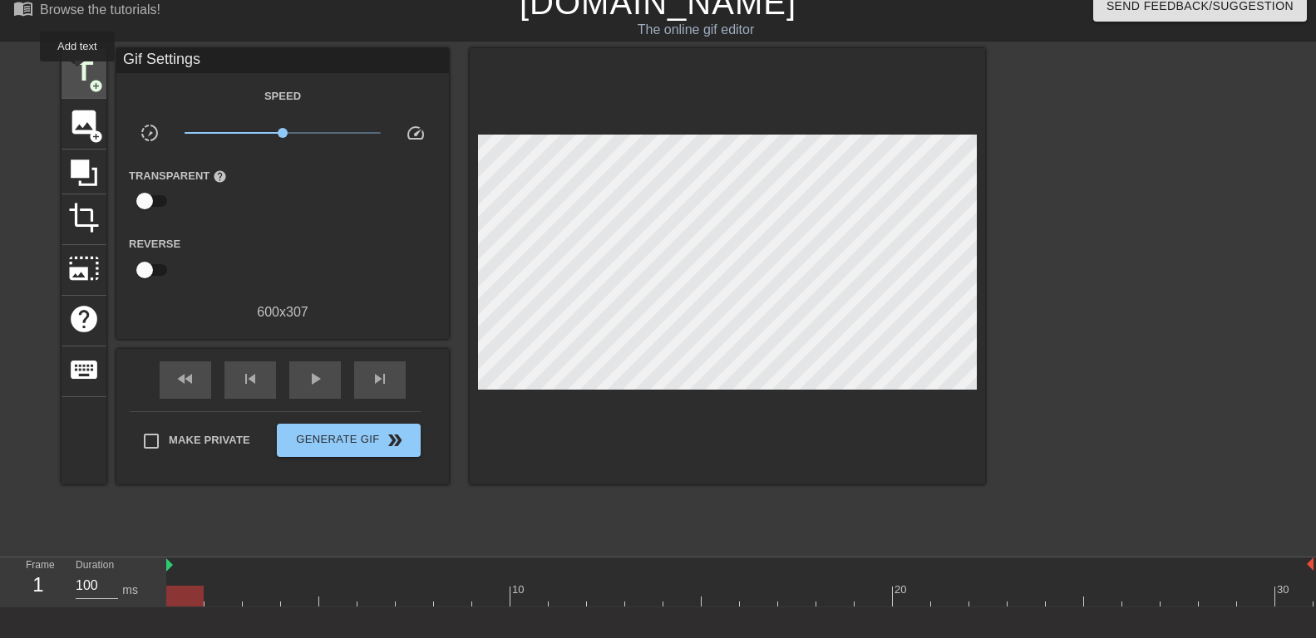
click at [77, 73] on span "title" at bounding box center [84, 72] width 32 height 32
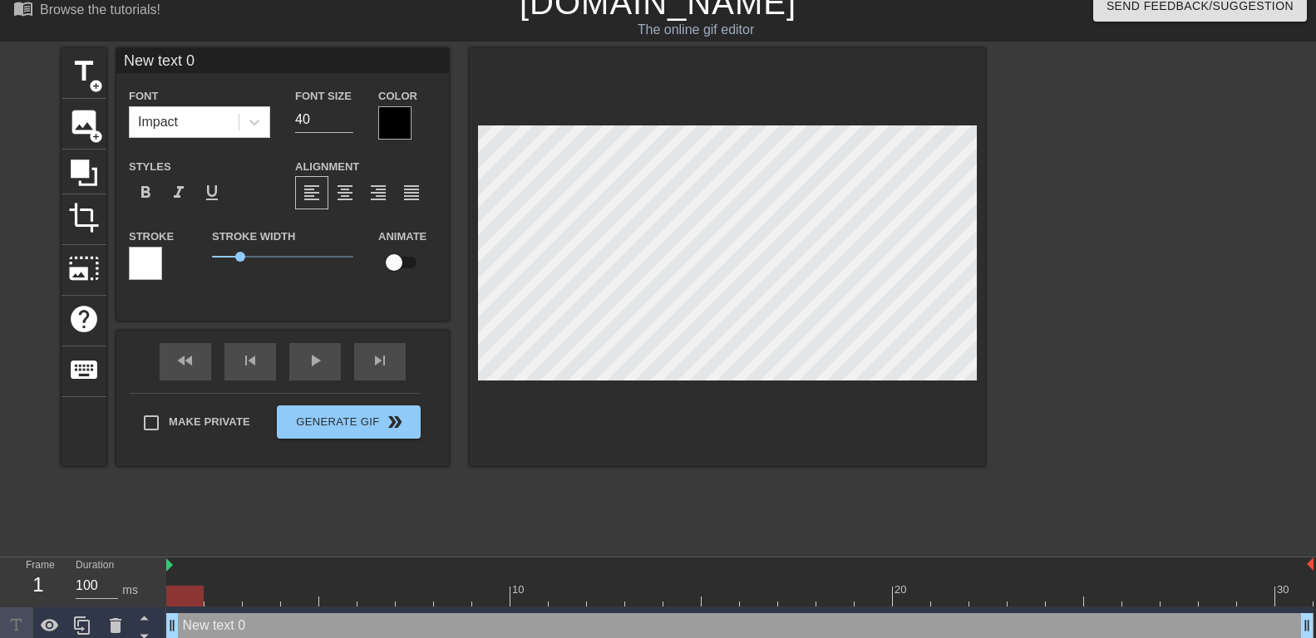
click at [259, 67] on input "New text 0" at bounding box center [282, 60] width 333 height 25
type input "Mon devoir est de m'occuper de ma Maîtresse pendant qu'elle fait ses exercices"
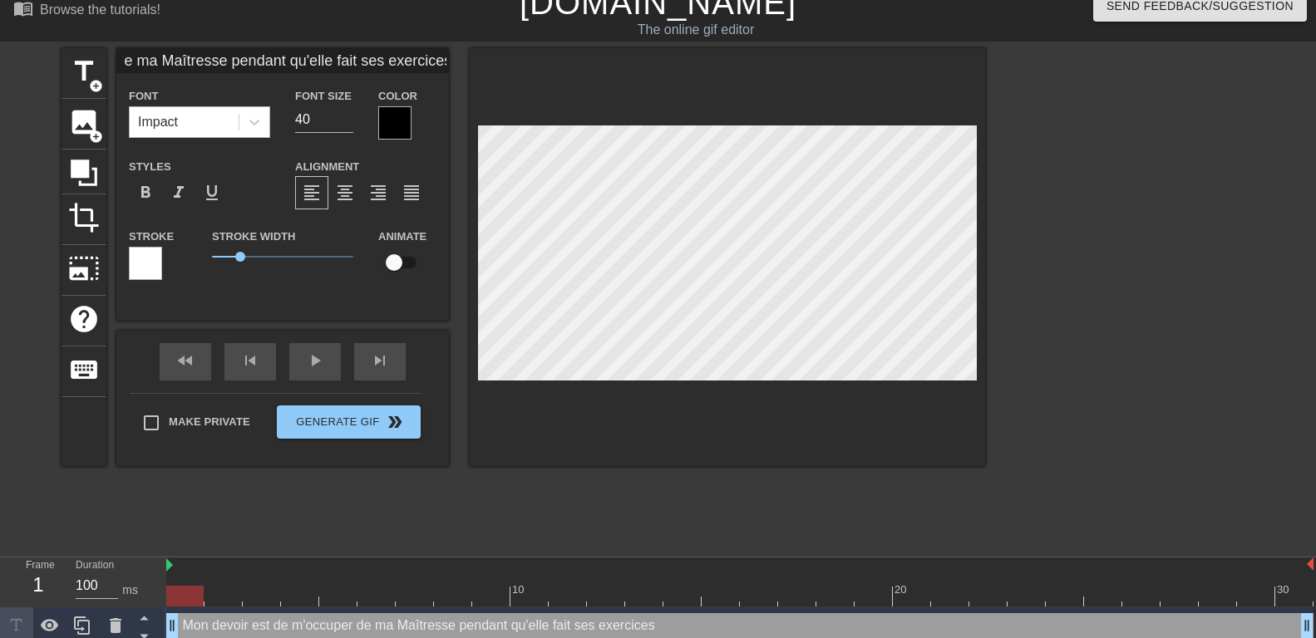
click at [211, 121] on div "Impact" at bounding box center [184, 122] width 109 height 30
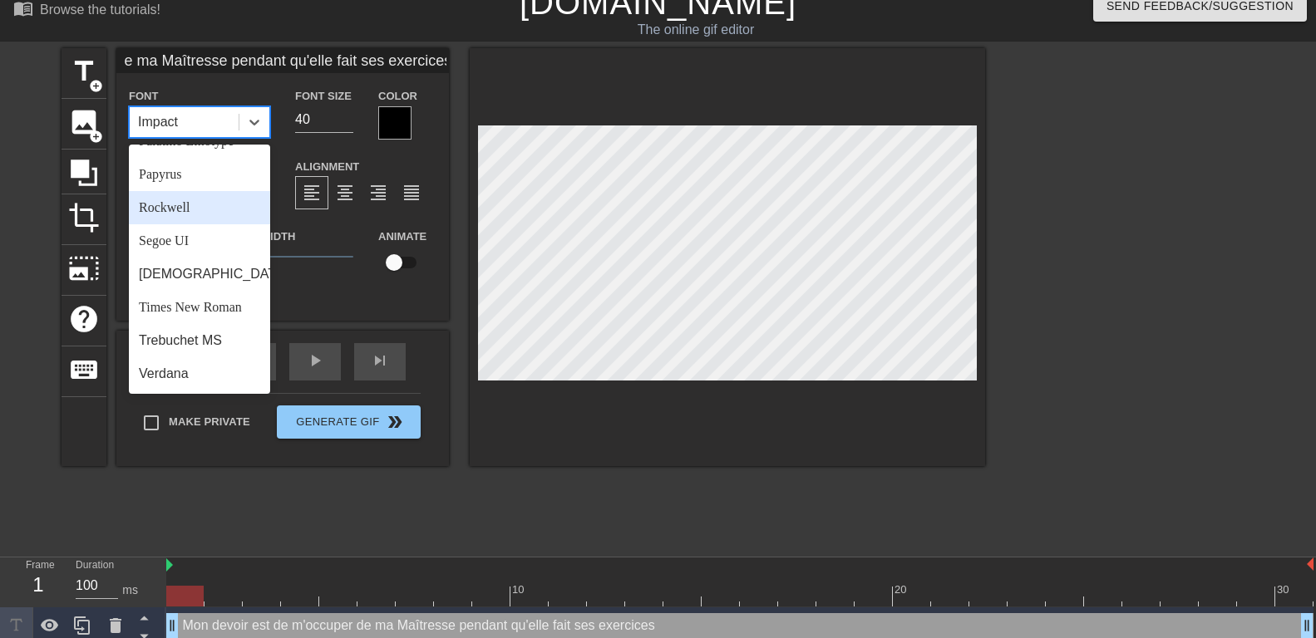
scroll to position [595, 0]
click at [195, 303] on div "Times New Roman" at bounding box center [199, 307] width 141 height 33
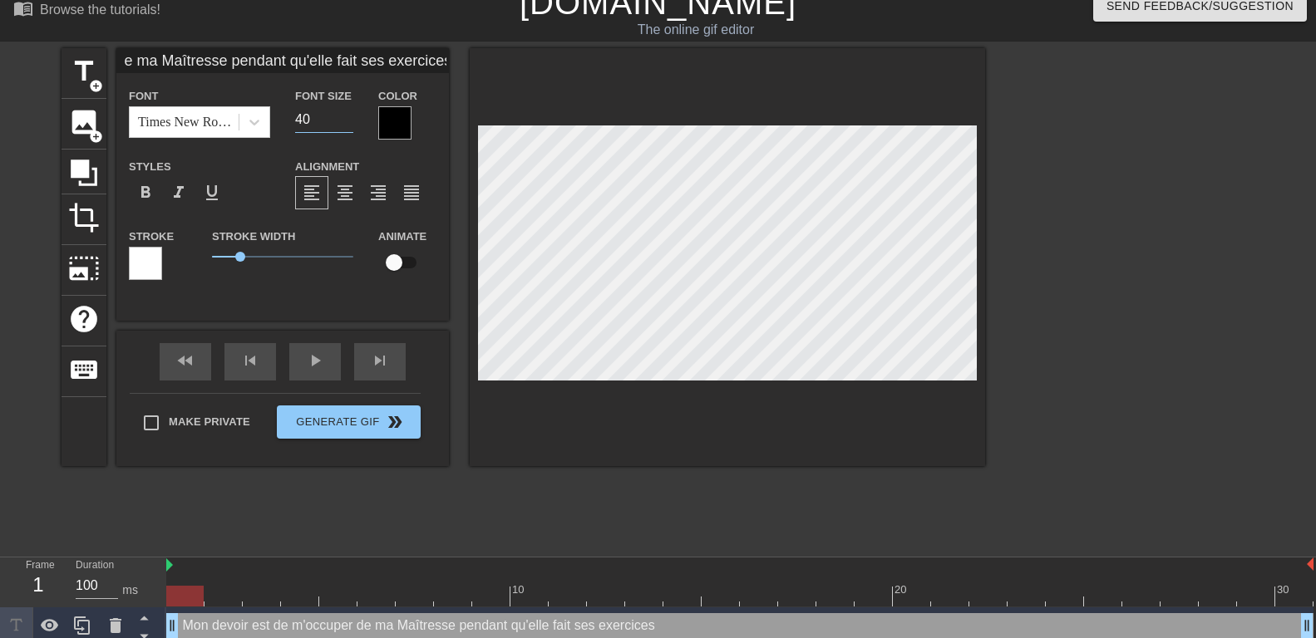
click at [308, 120] on input "40" at bounding box center [324, 119] width 58 height 27
drag, startPoint x: 305, startPoint y: 119, endPoint x: 254, endPoint y: 121, distance: 51.6
click at [295, 121] on input "40" at bounding box center [324, 119] width 58 height 27
type input "25"
click at [393, 121] on div at bounding box center [394, 122] width 33 height 33
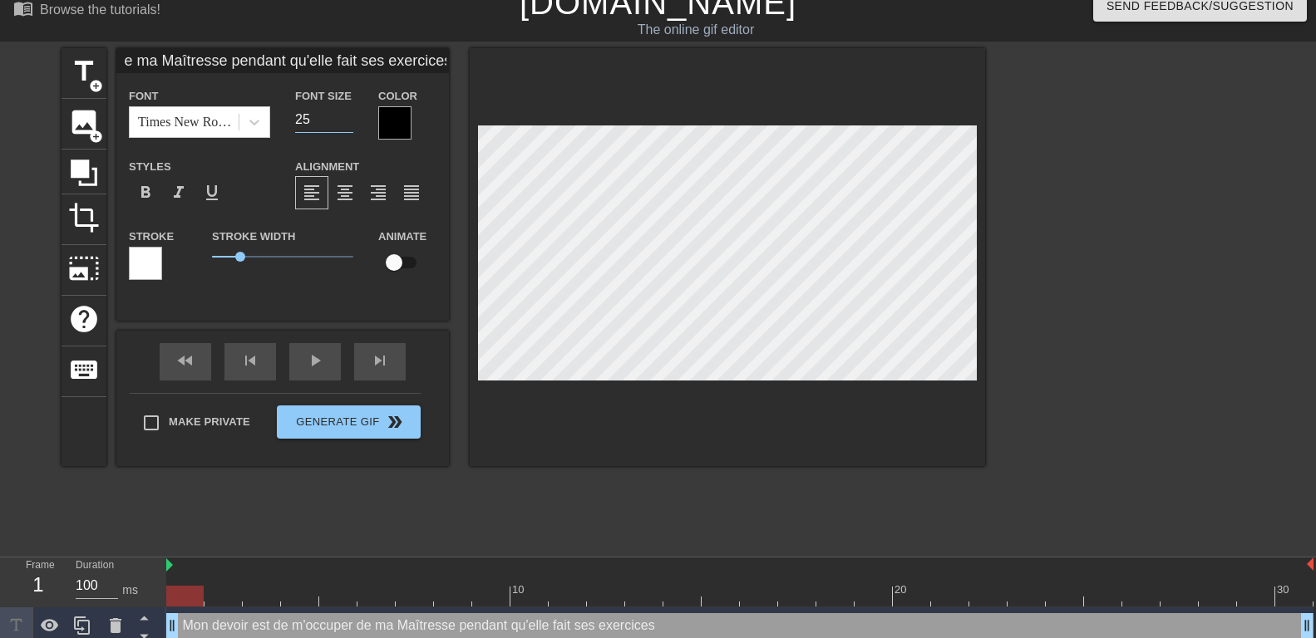
scroll to position [13, 0]
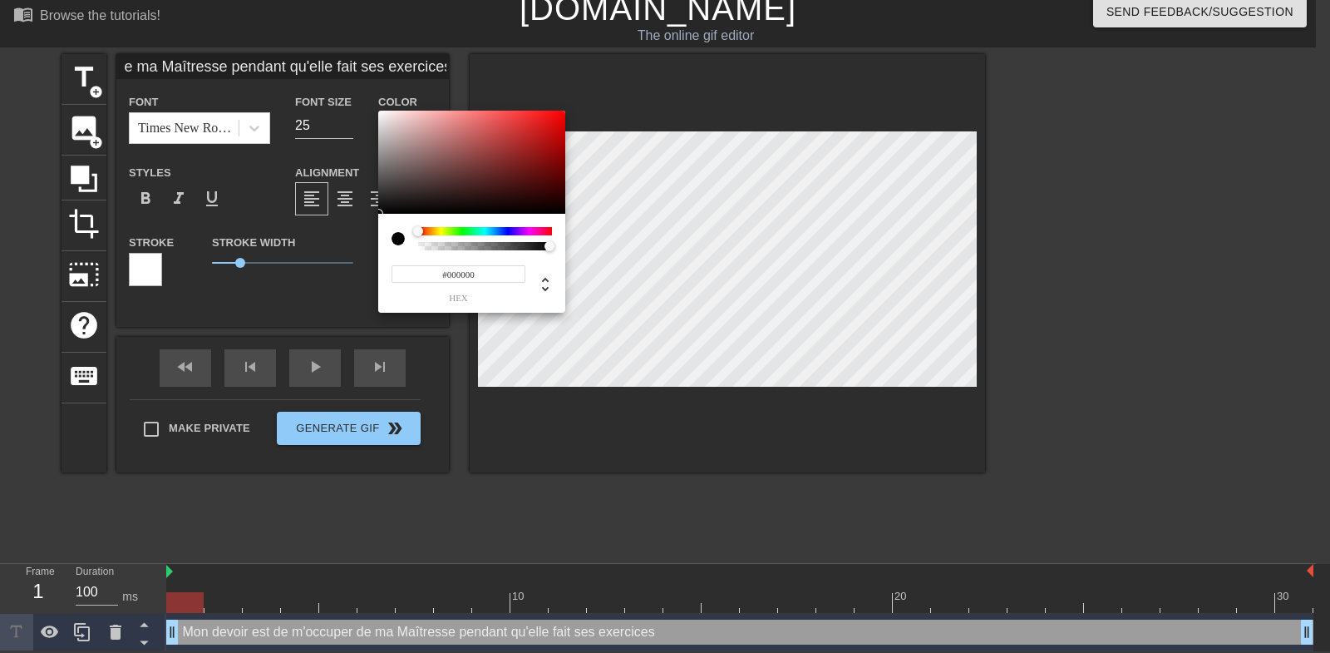
click at [522, 229] on div at bounding box center [485, 231] width 134 height 8
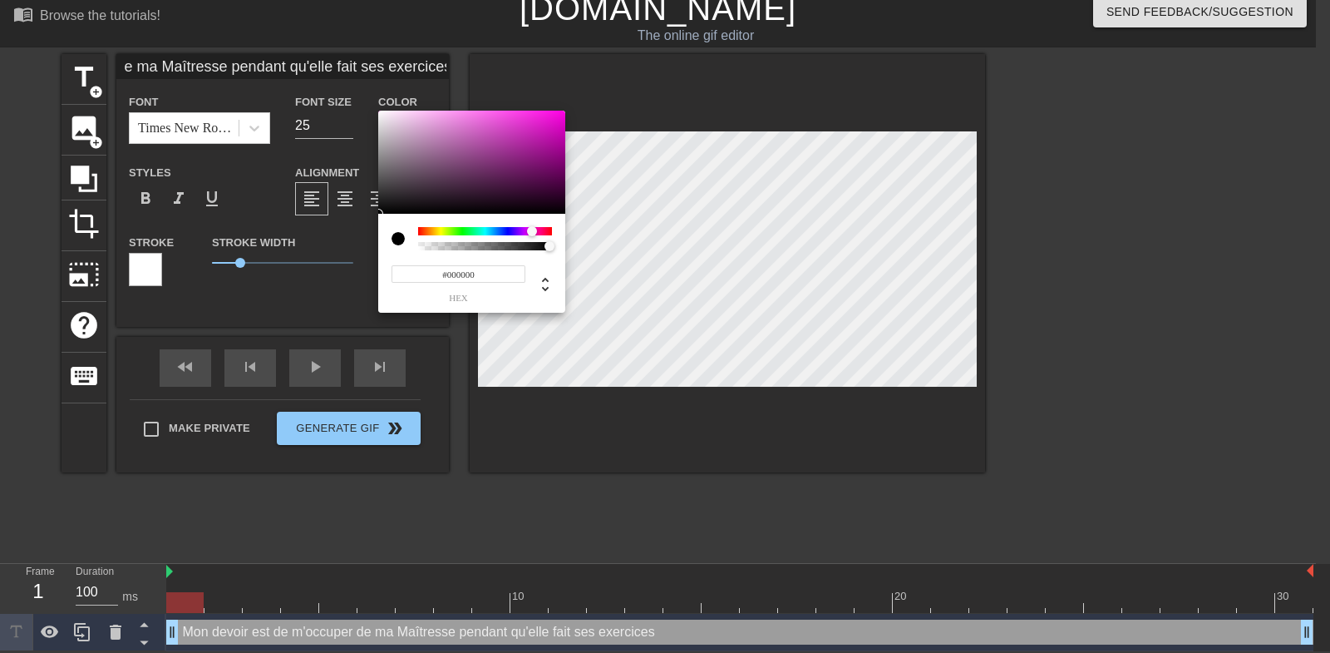
click at [532, 235] on div at bounding box center [532, 231] width 10 height 10
type input "#FF00E4"
drag, startPoint x: 549, startPoint y: 130, endPoint x: 610, endPoint y: 69, distance: 86.4
click at [565, 111] on div at bounding box center [471, 162] width 187 height 103
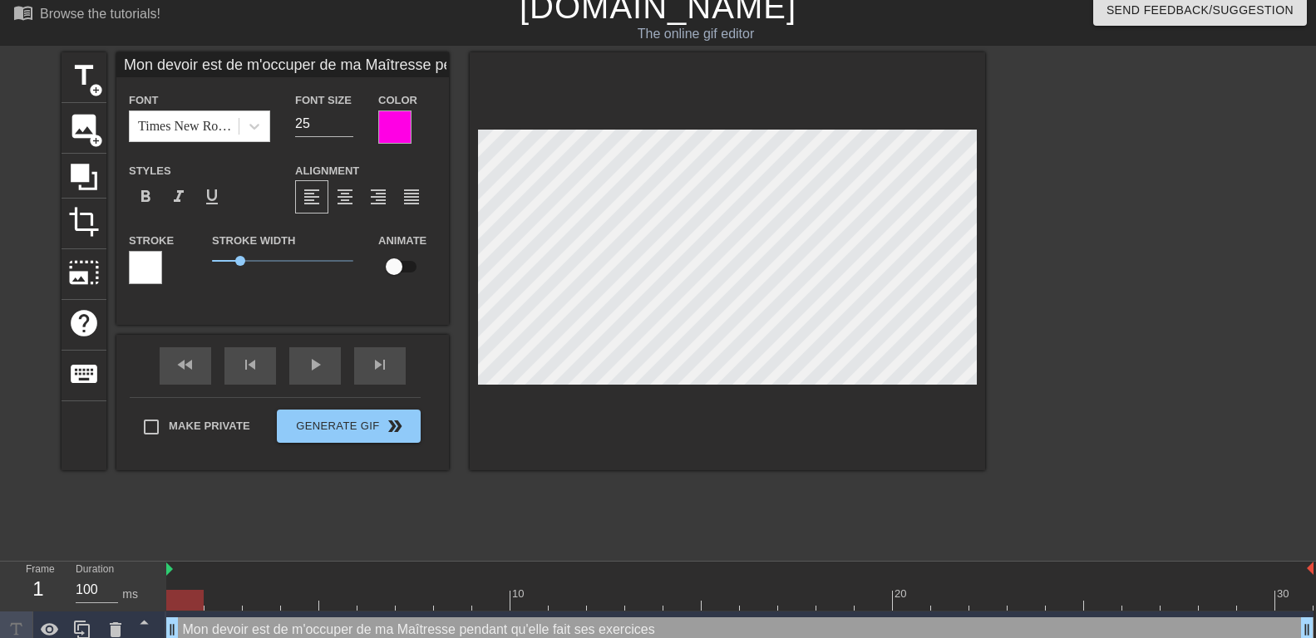
click at [145, 260] on div at bounding box center [145, 267] width 33 height 33
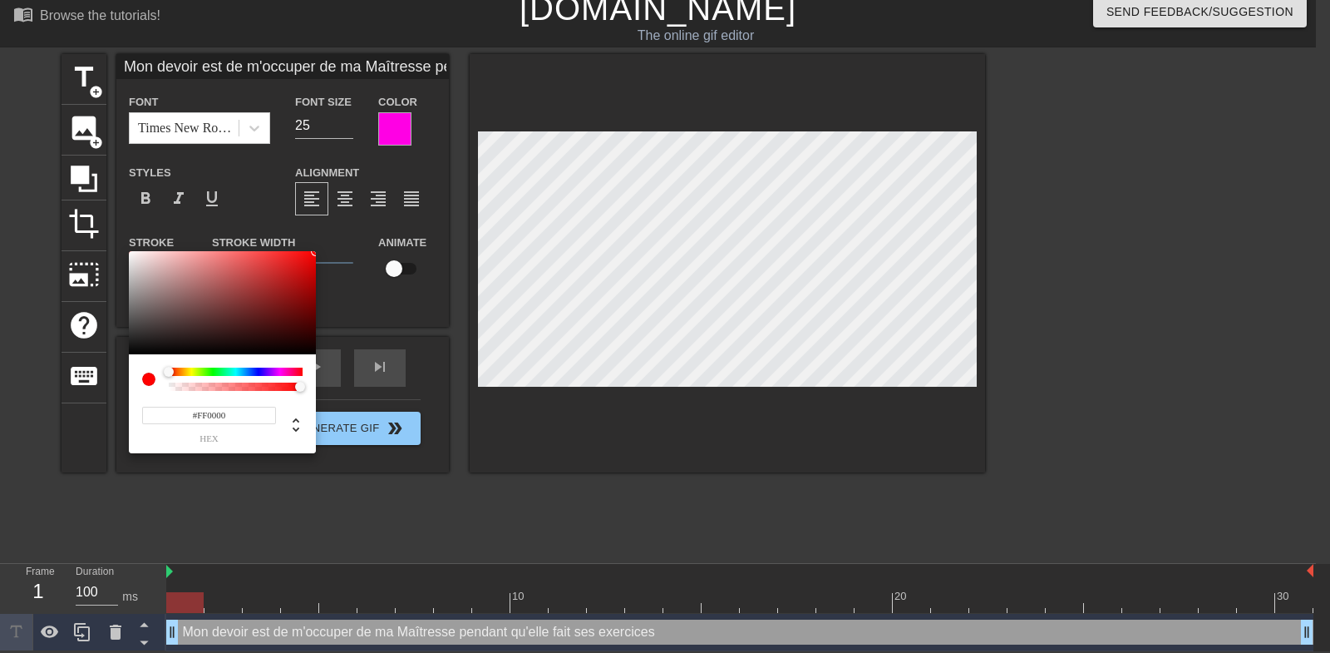
drag, startPoint x: 265, startPoint y: 281, endPoint x: 365, endPoint y: 239, distance: 108.1
click at [316, 251] on div at bounding box center [222, 302] width 187 height 103
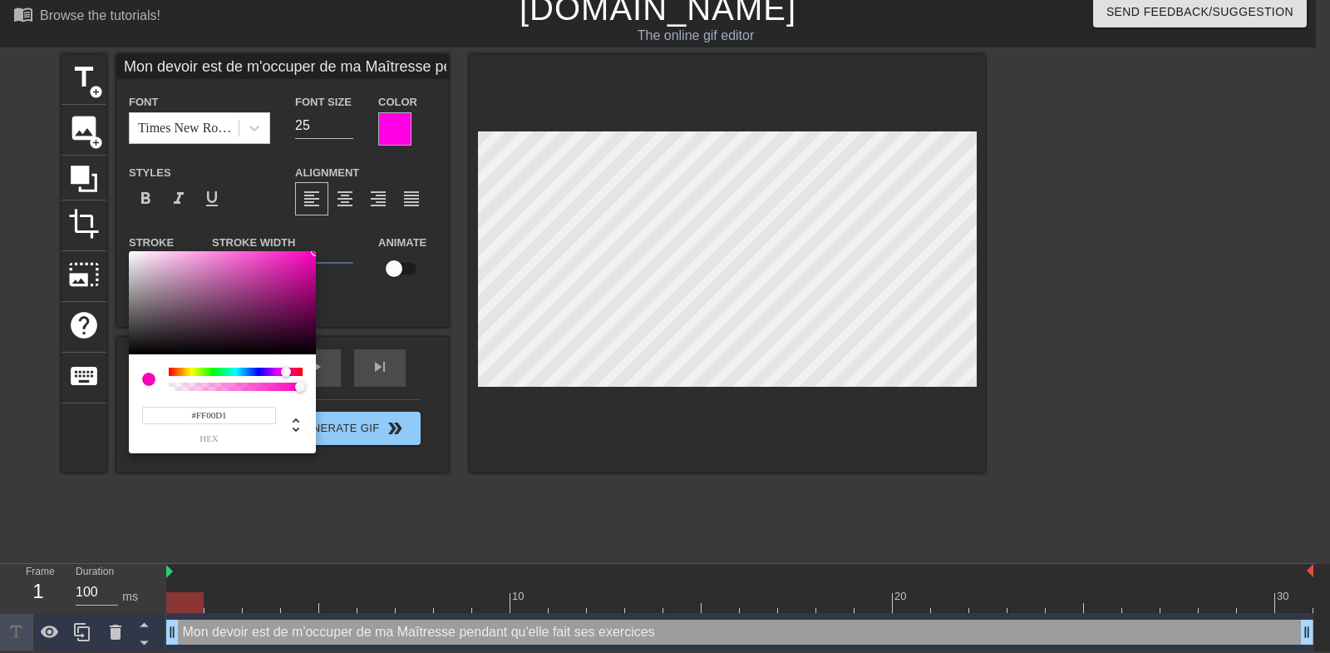
type input "#FF00DB"
drag, startPoint x: 273, startPoint y: 371, endPoint x: 283, endPoint y: 371, distance: 10.8
click at [283, 371] on div at bounding box center [236, 371] width 134 height 8
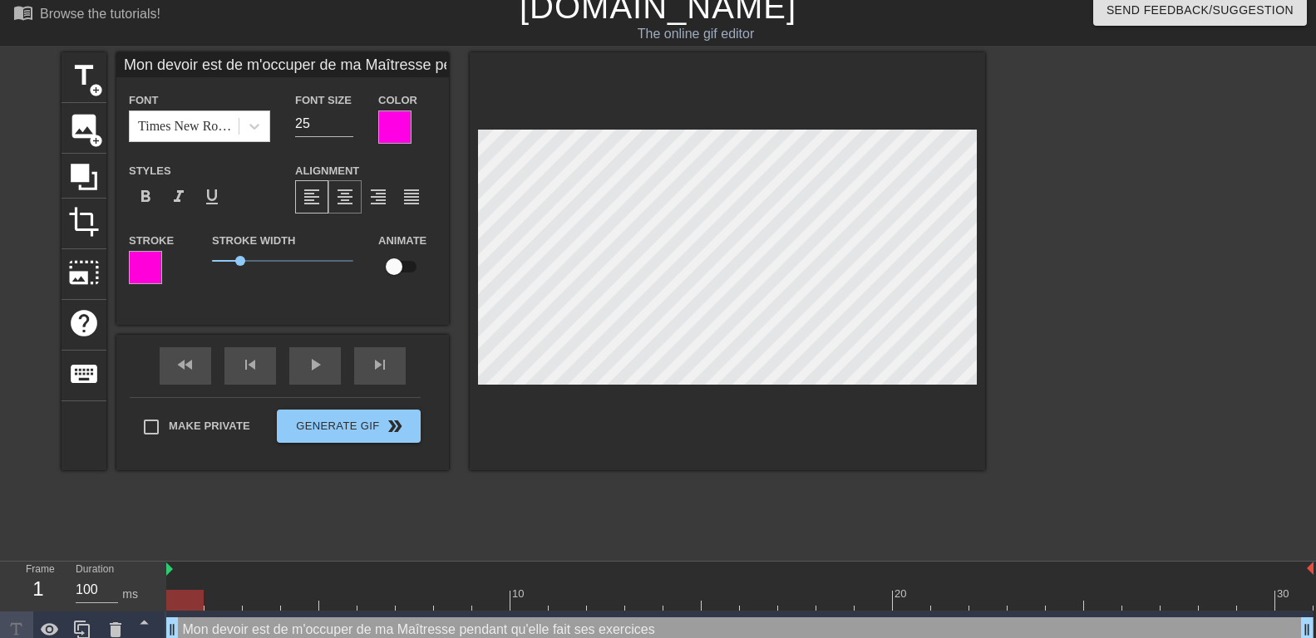
click at [345, 195] on span "format_align_center" at bounding box center [345, 197] width 20 height 20
type input "Mon devoir est de m'occuper de ma Maîtressependant qu'elle fait ses exercices"
type textarea "Mon devoir est de m'occuper de ma Maîtressependant qu'elle fait ses exercices"
type input "Mon devoir est de m'occuper de ma Maîtressependant qu'elle fait ses exercices"
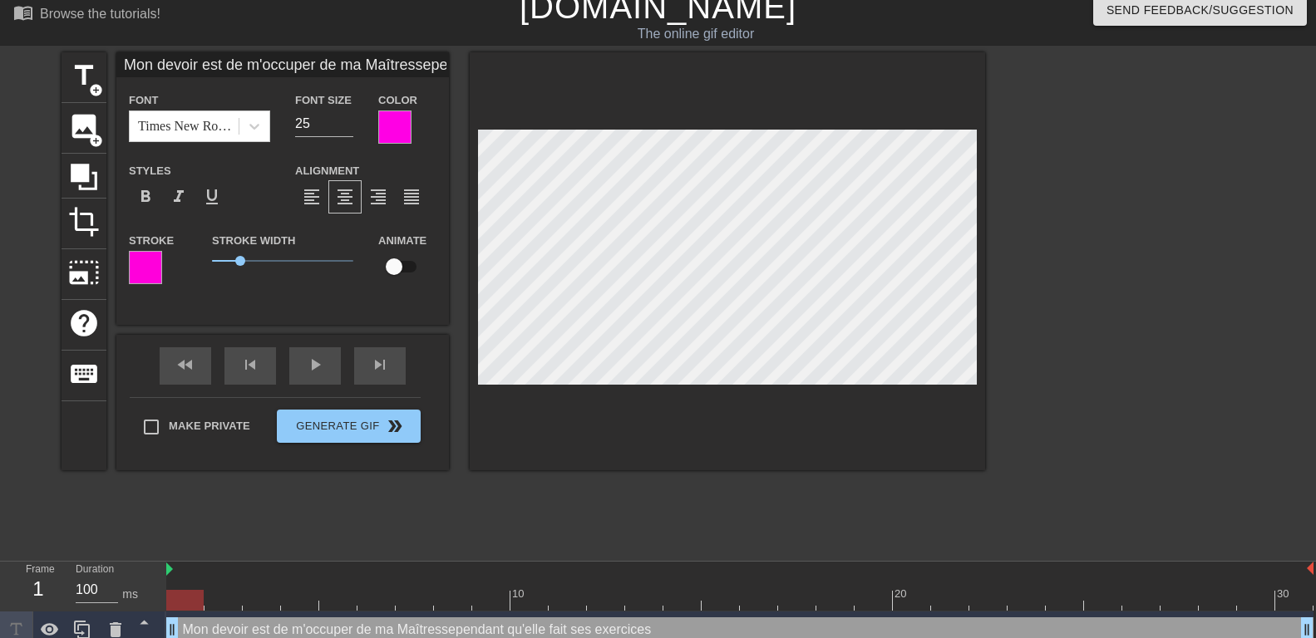
type textarea "Mon devoir est de m'occuper de ma Maîtresse pendant qu'elle fait ses exercices"
click at [307, 362] on div "fast_rewind skip_previous play_arrow skip_next" at bounding box center [282, 366] width 271 height 62
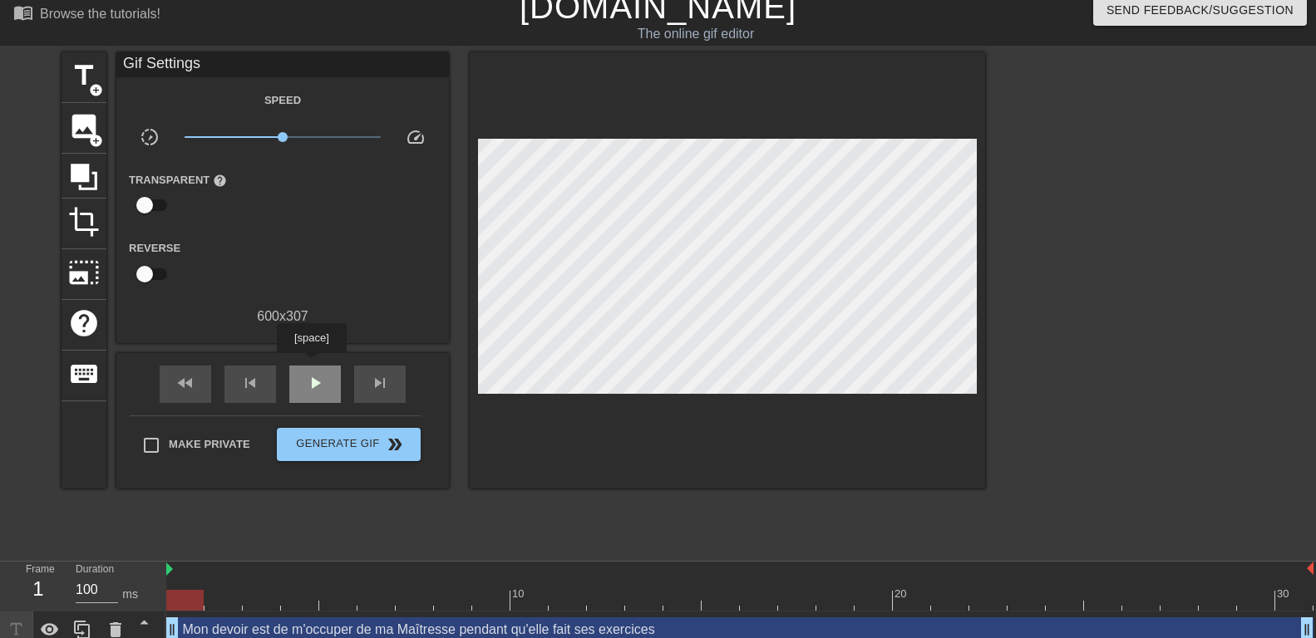
click at [311, 366] on div "play_arrow" at bounding box center [315, 384] width 52 height 37
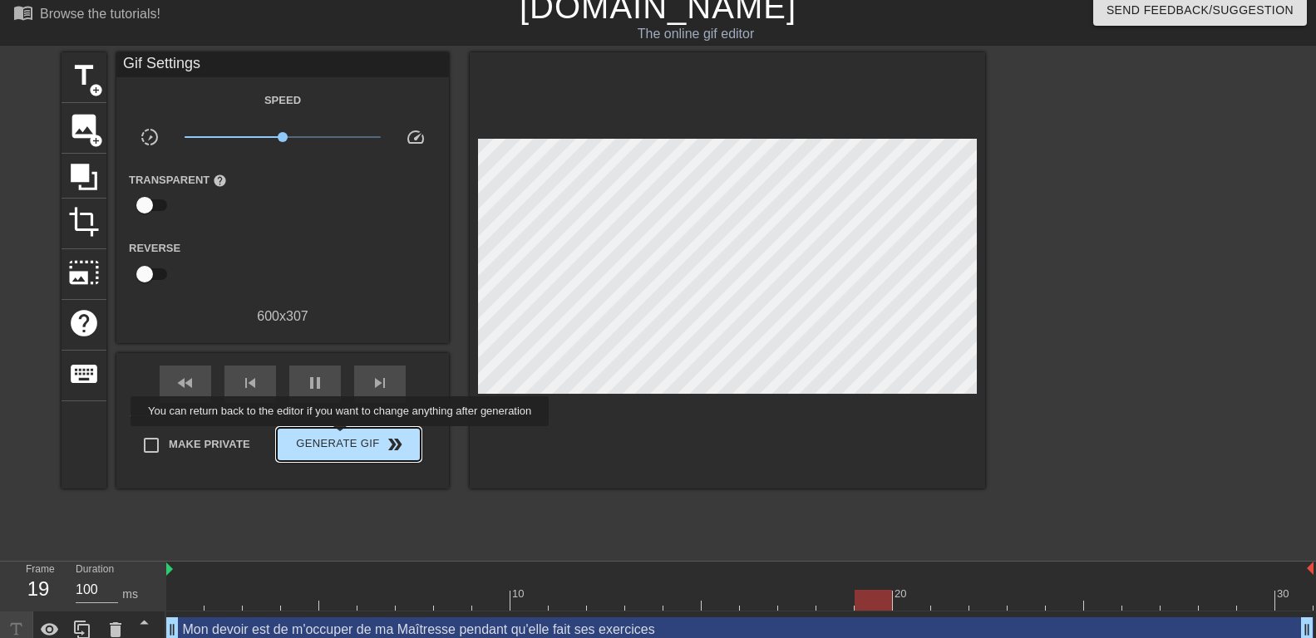
click at [343, 436] on span "Generate Gif double_arrow" at bounding box center [348, 445] width 131 height 20
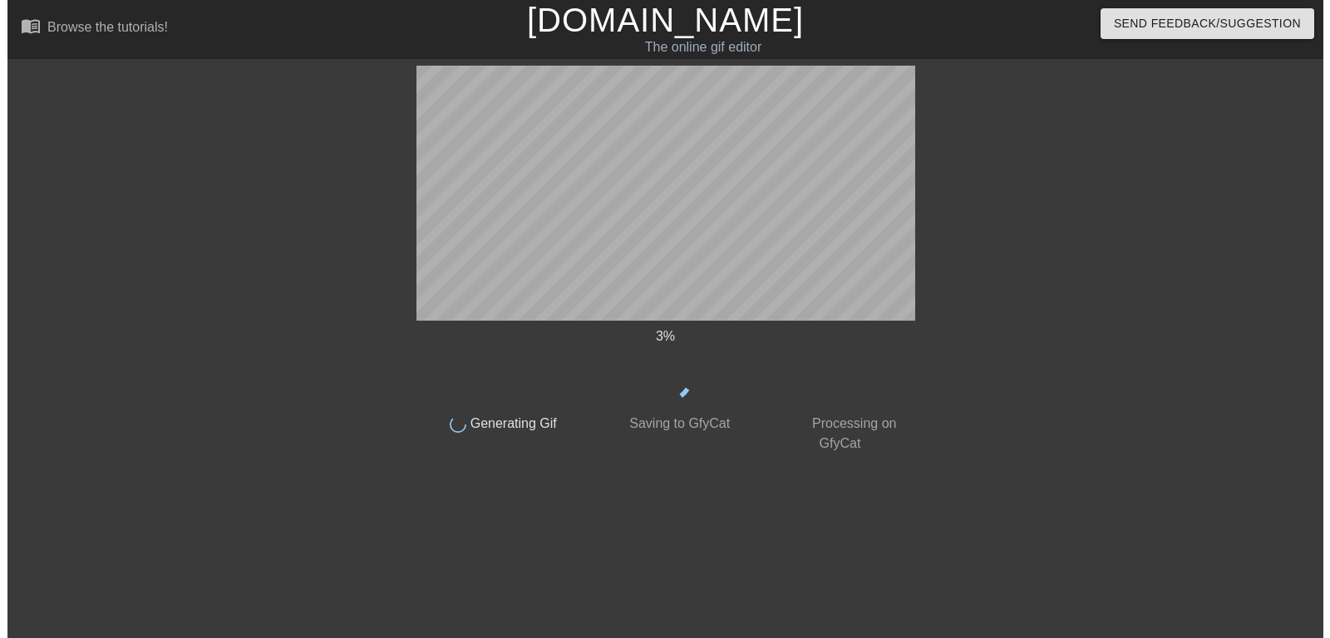
scroll to position [0, 0]
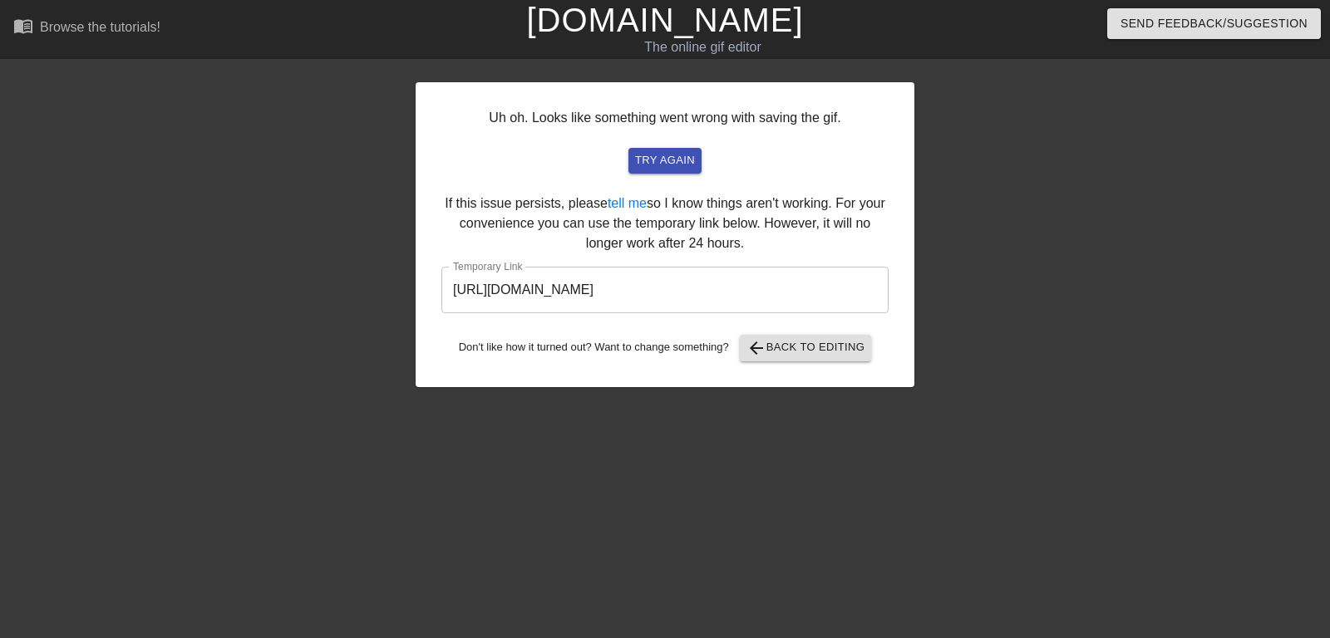
click at [687, 295] on input "https://www.gifntext.com/temp_generations/ETvFO3Tb.gif" at bounding box center [664, 290] width 447 height 47
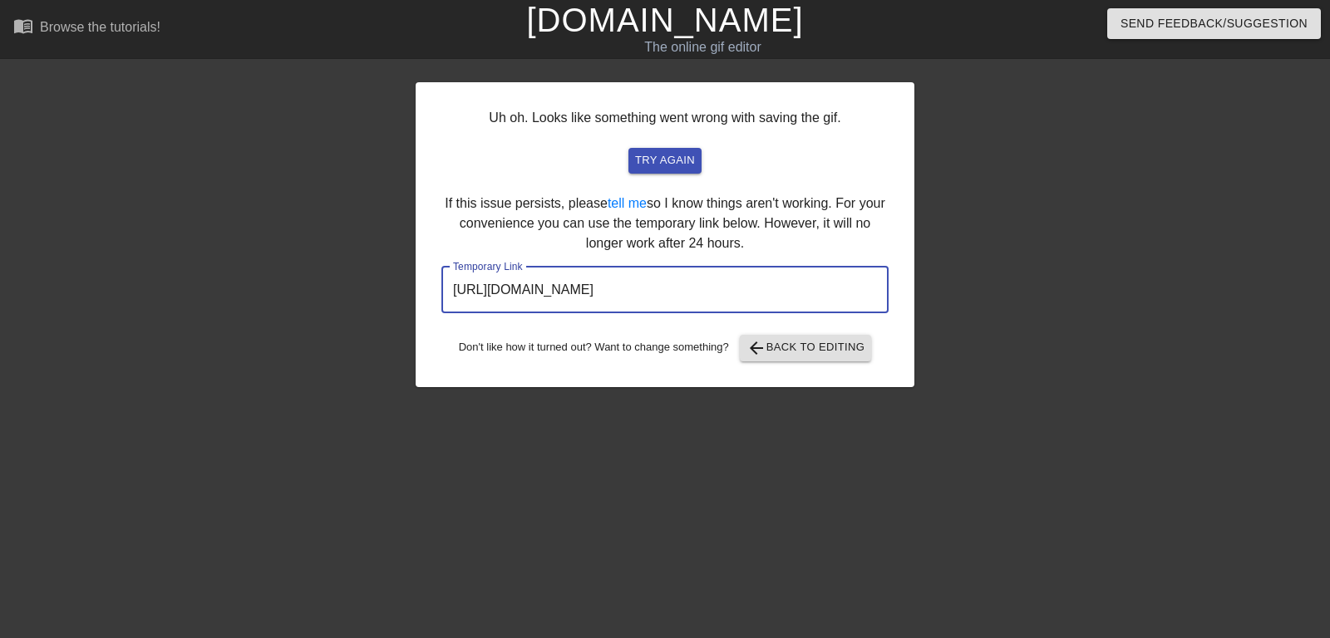
click at [687, 295] on input "https://www.gifntext.com/temp_generations/ETvFO3Tb.gif" at bounding box center [664, 290] width 447 height 47
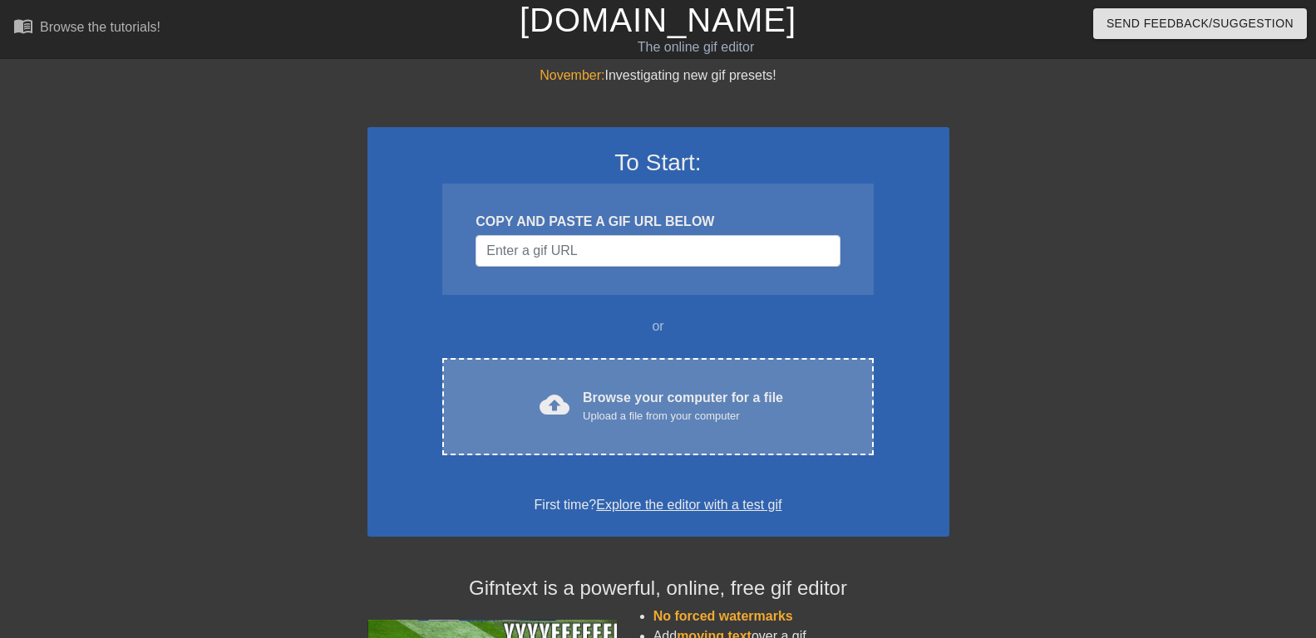
click at [571, 410] on div "cloud_upload Browse your computer for a file Upload a file from your computer" at bounding box center [657, 406] width 361 height 37
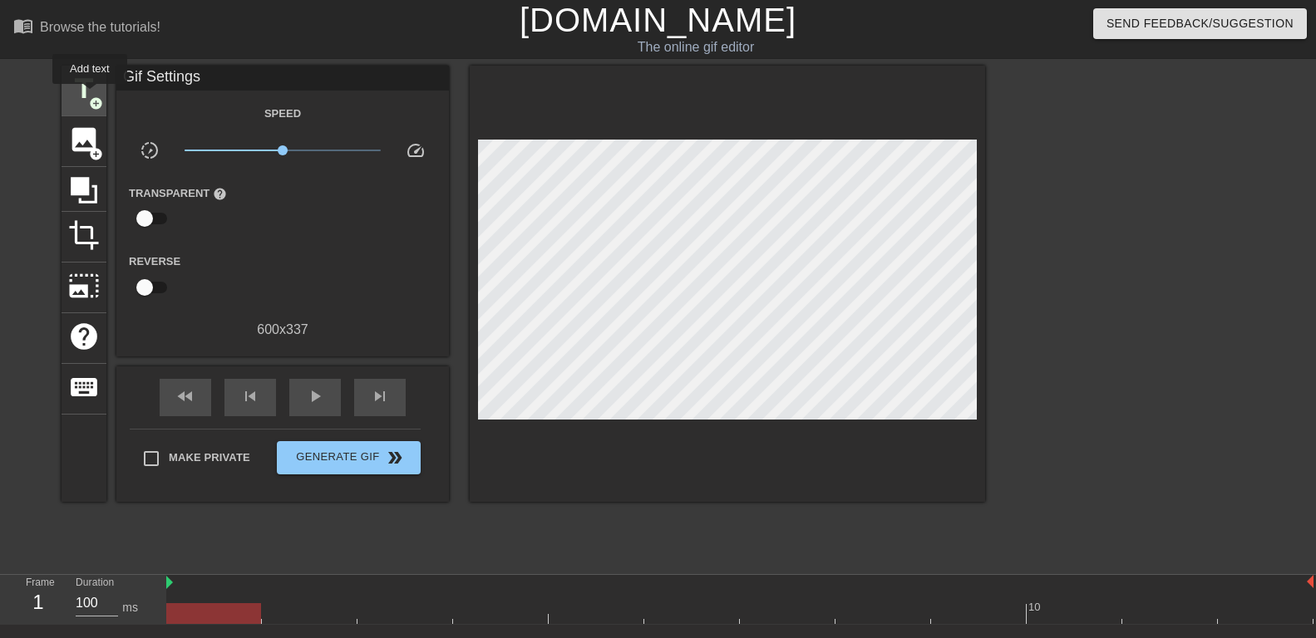
click at [89, 96] on span "add_circle" at bounding box center [96, 103] width 14 height 14
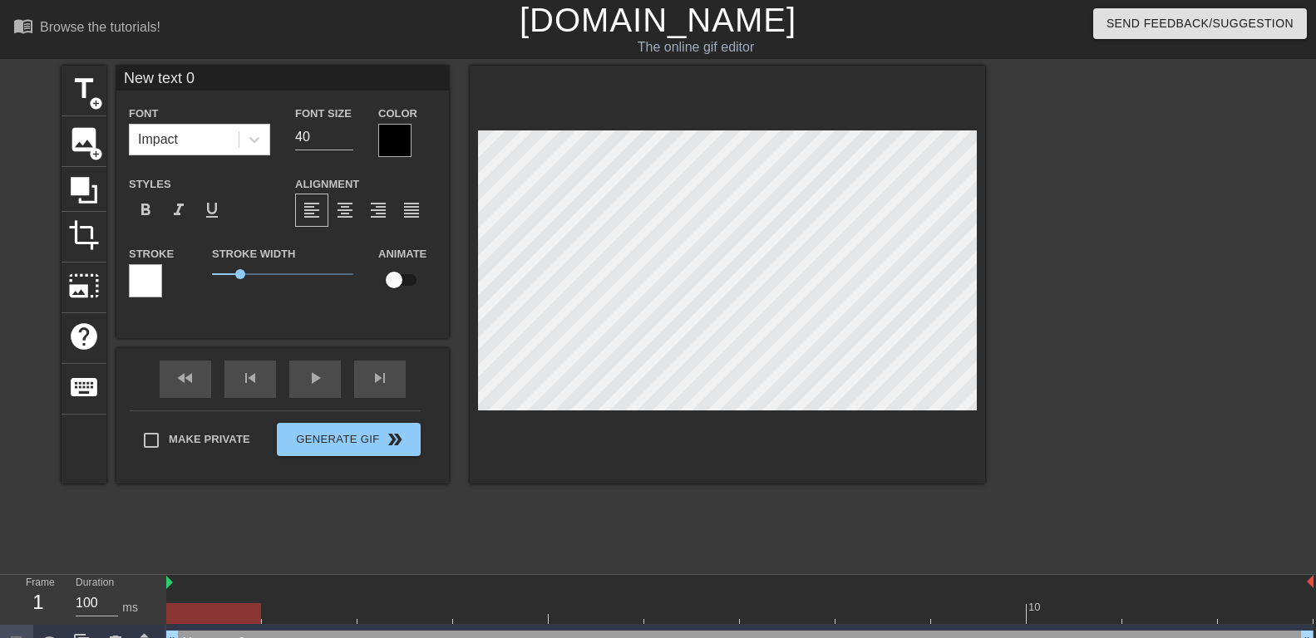
click at [224, 76] on input "New text 0" at bounding box center [282, 78] width 333 height 25
type input "J'adore les soirées organisées par ma Maîtresse, tout le monde peut s'amuser"
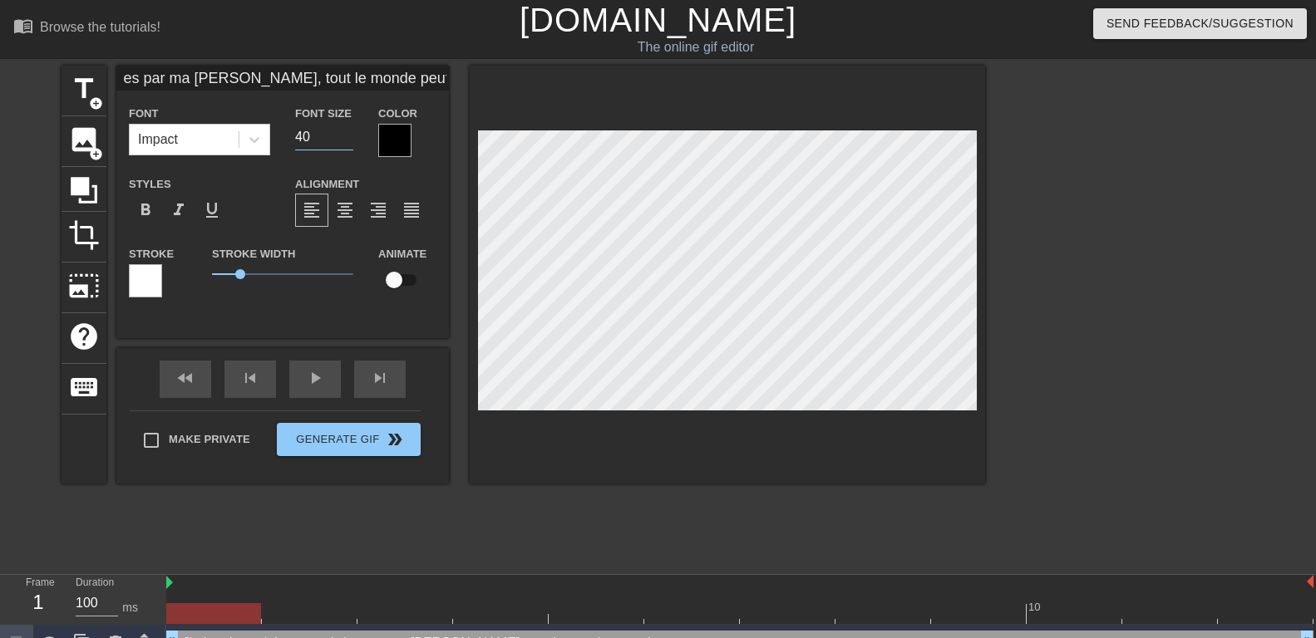
drag, startPoint x: 323, startPoint y: 136, endPoint x: 160, endPoint y: 143, distance: 162.3
click at [295, 143] on input "40" at bounding box center [324, 137] width 58 height 27
type input "25"
click at [261, 139] on icon at bounding box center [254, 139] width 17 height 17
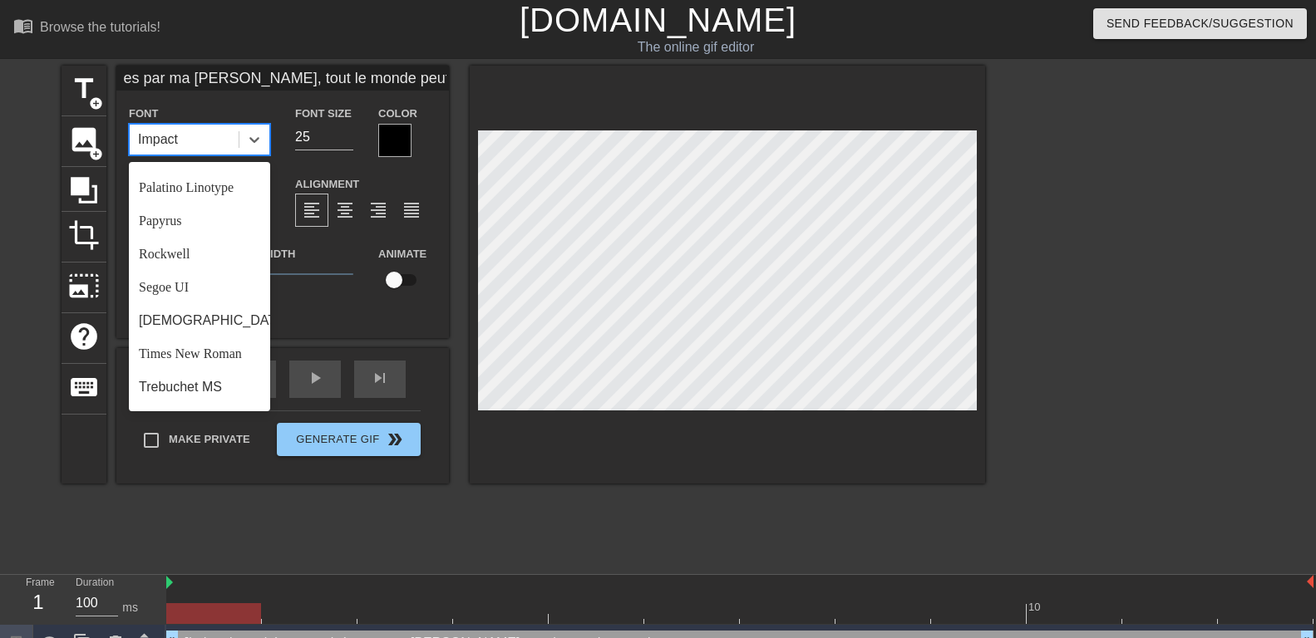
scroll to position [595, 0]
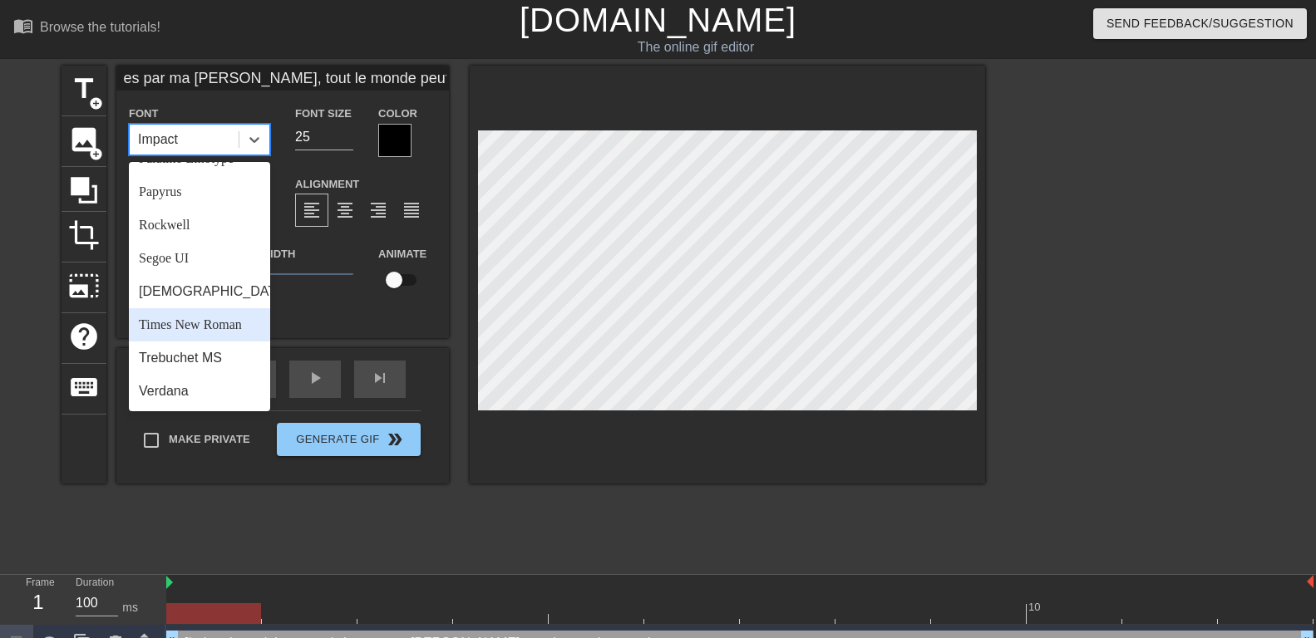
click at [185, 328] on div "Times New Roman" at bounding box center [199, 324] width 141 height 33
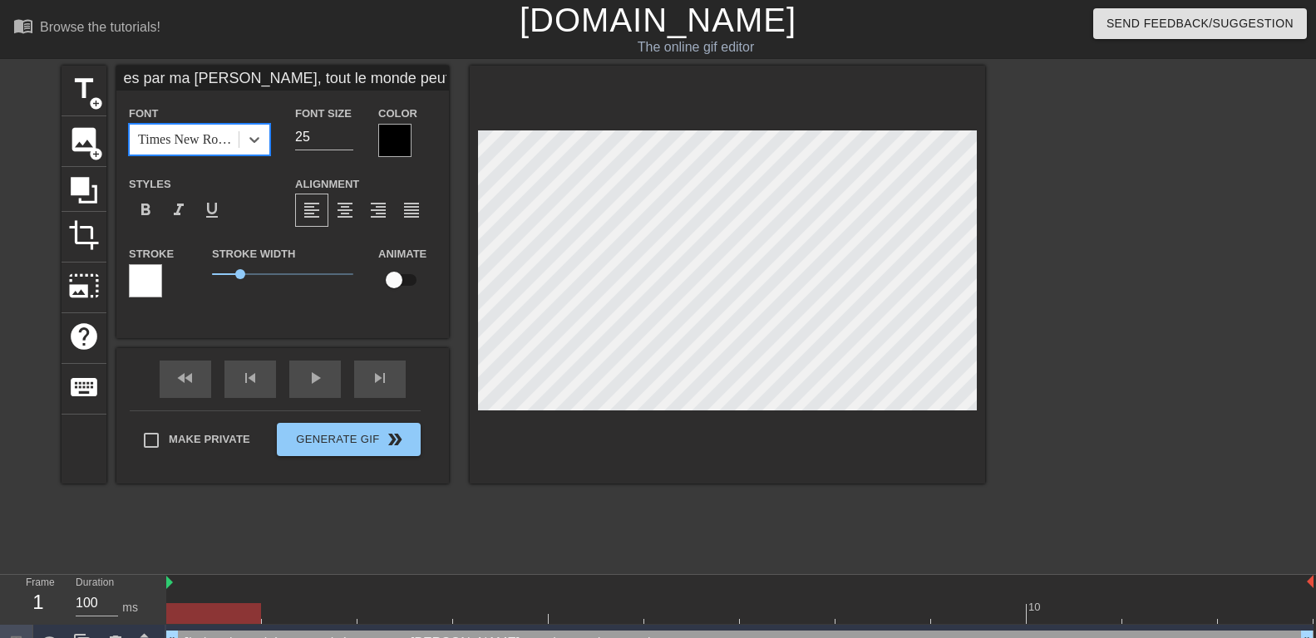
click at [397, 136] on div at bounding box center [394, 140] width 33 height 33
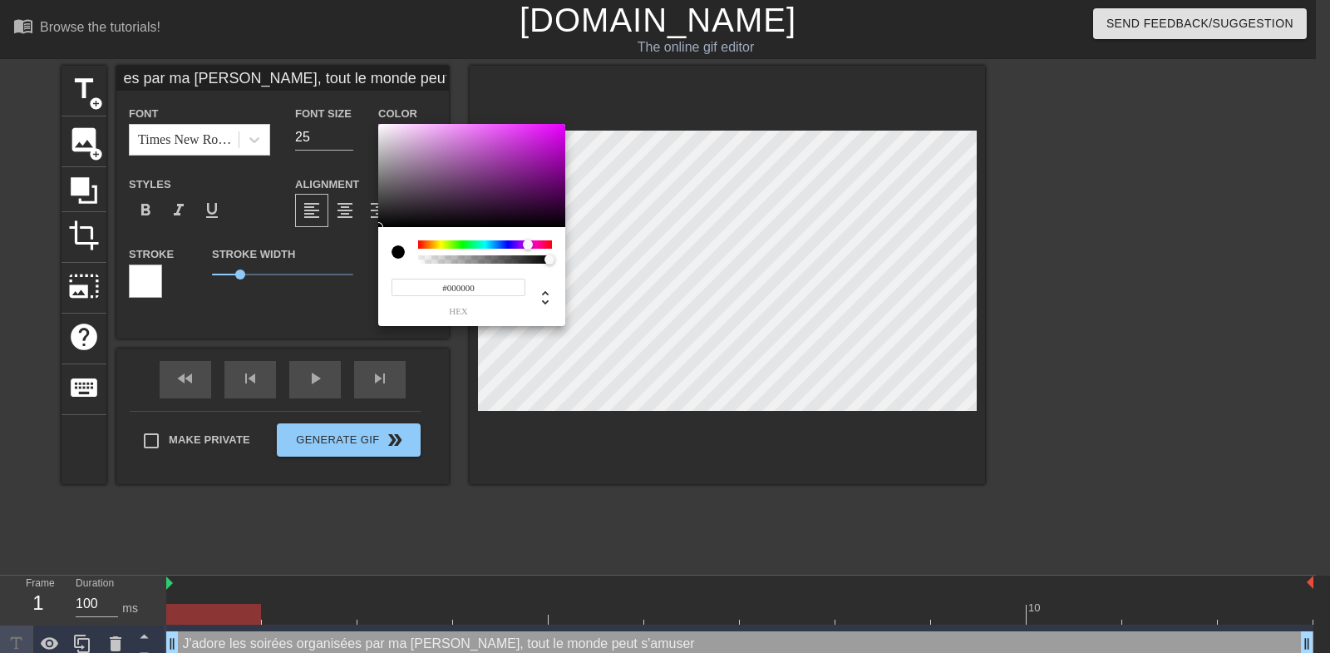
drag, startPoint x: 499, startPoint y: 245, endPoint x: 530, endPoint y: 244, distance: 31.6
click at [530, 244] on div at bounding box center [485, 244] width 134 height 8
type input "#FF00F8"
drag, startPoint x: 543, startPoint y: 161, endPoint x: 599, endPoint y: 84, distance: 95.3
click at [565, 124] on div at bounding box center [471, 175] width 187 height 103
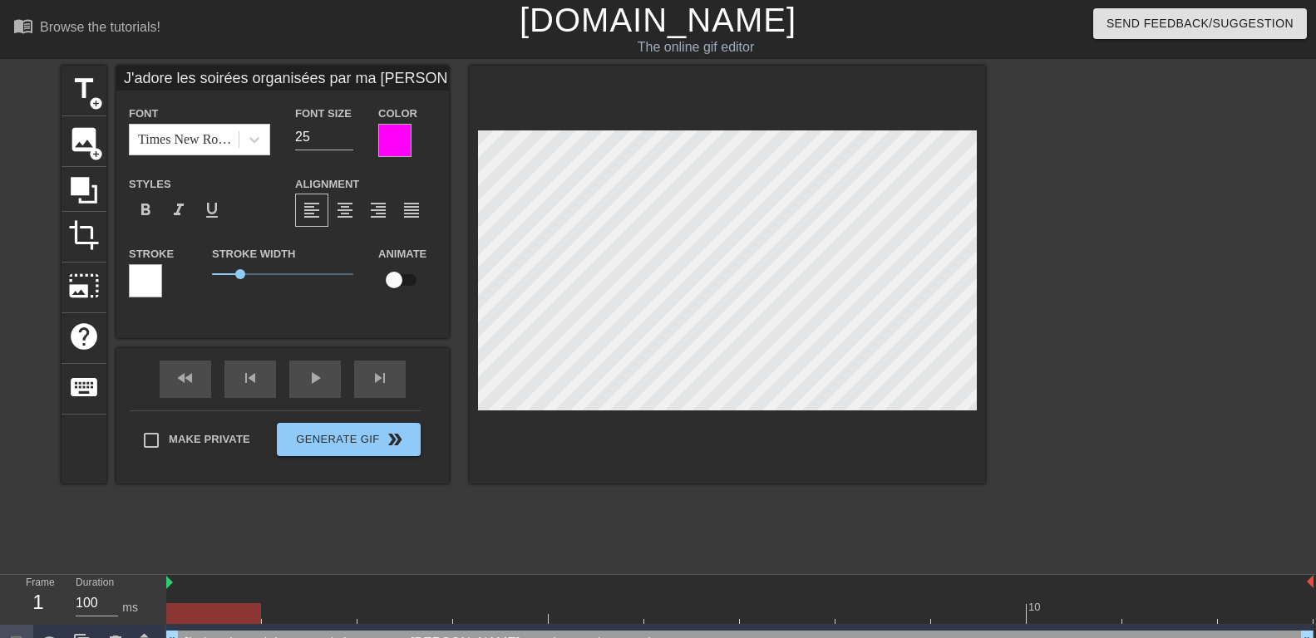
click at [147, 270] on div at bounding box center [145, 280] width 33 height 33
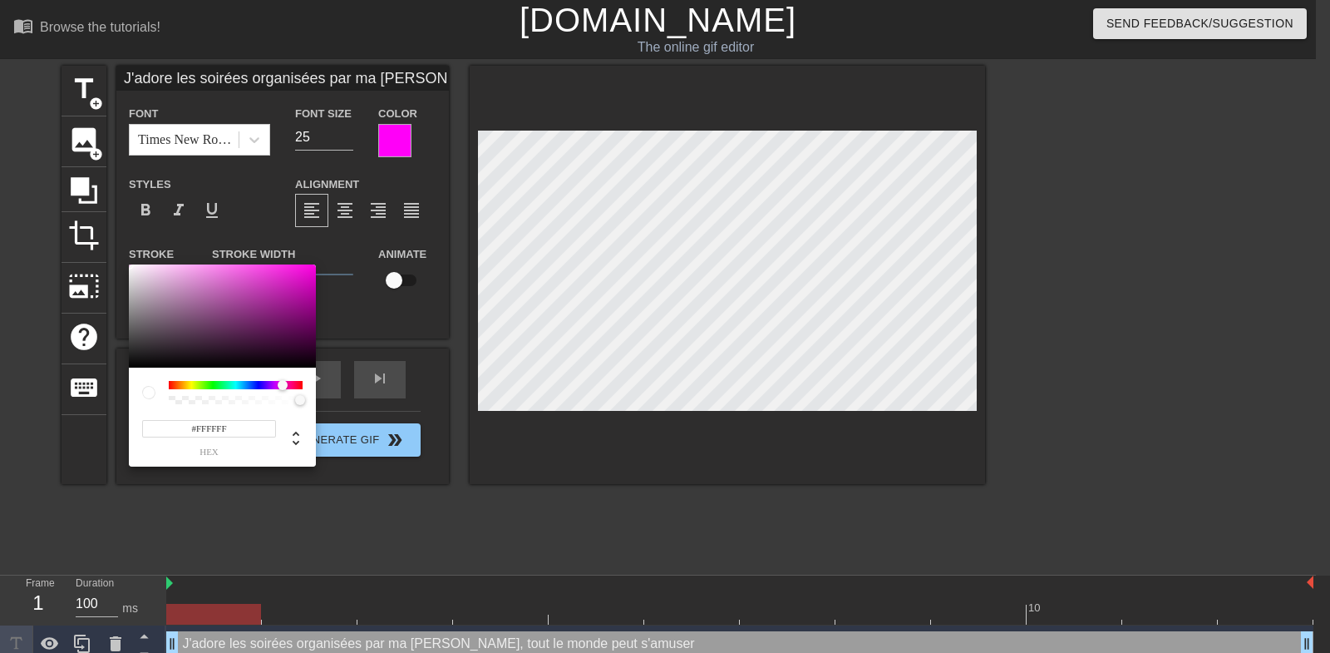
click at [283, 385] on div at bounding box center [236, 385] width 134 height 8
type input "#FF00E4"
drag, startPoint x: 284, startPoint y: 299, endPoint x: 428, endPoint y: 210, distance: 169.6
click at [316, 264] on div at bounding box center [222, 315] width 187 height 103
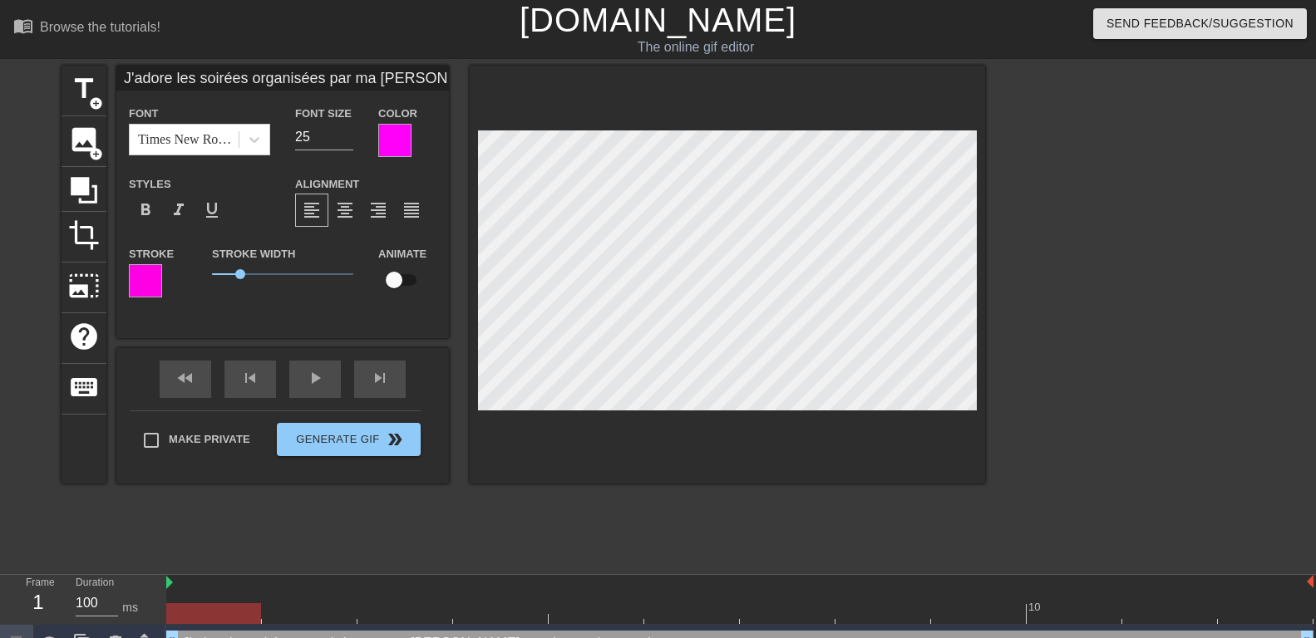
scroll to position [0, 18]
type input "J'adore les soirées organisées par ma Maîtresse,tout le monde peut s'amuser"
type textarea "J'adore les soirées organisées par ma Maîtresse,tout le monde peut s'amuser"
type input "J'adore les soirées organisées par ma Maîtresse,tout le monde peut s'amuser"
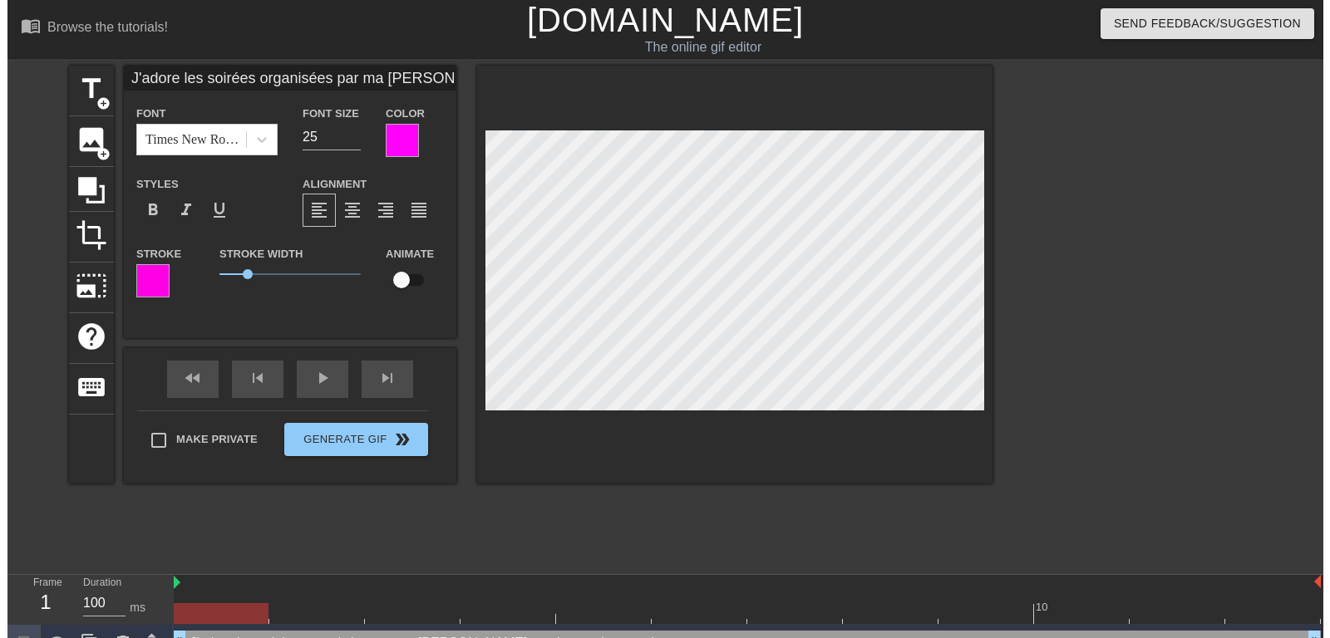
scroll to position [1, 2]
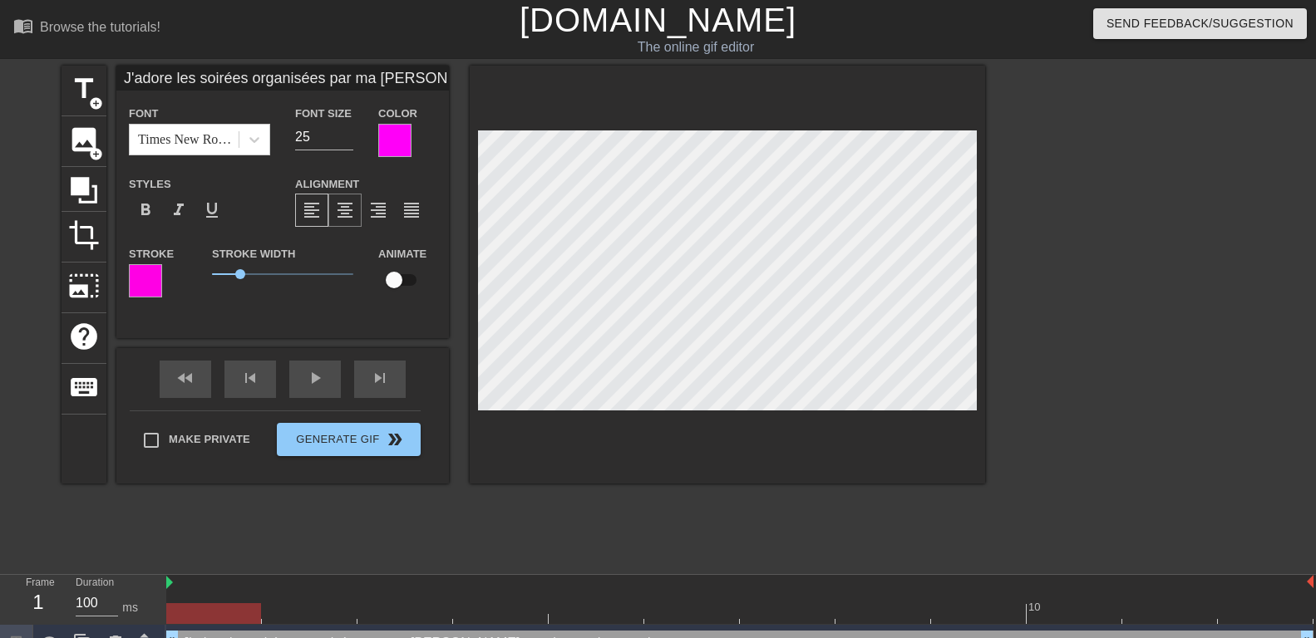
type textarea "J'adore les soirées organisées par ma Maîtresse, tout le monde peut s'amuser"
click at [344, 207] on span "format_align_center" at bounding box center [345, 210] width 20 height 20
click at [323, 376] on div "fast_rewind skip_previous play_arrow skip_next" at bounding box center [282, 379] width 271 height 62
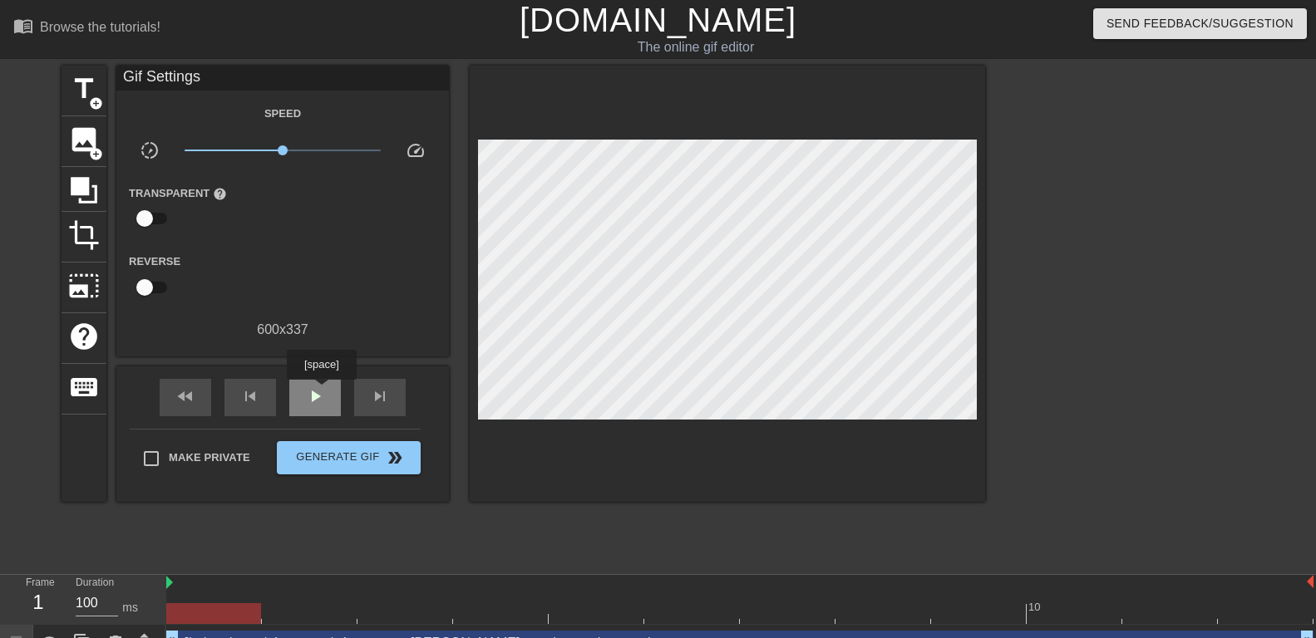
click at [321, 392] on span "play_arrow" at bounding box center [315, 397] width 20 height 20
click at [301, 397] on div "pause" at bounding box center [315, 397] width 52 height 37
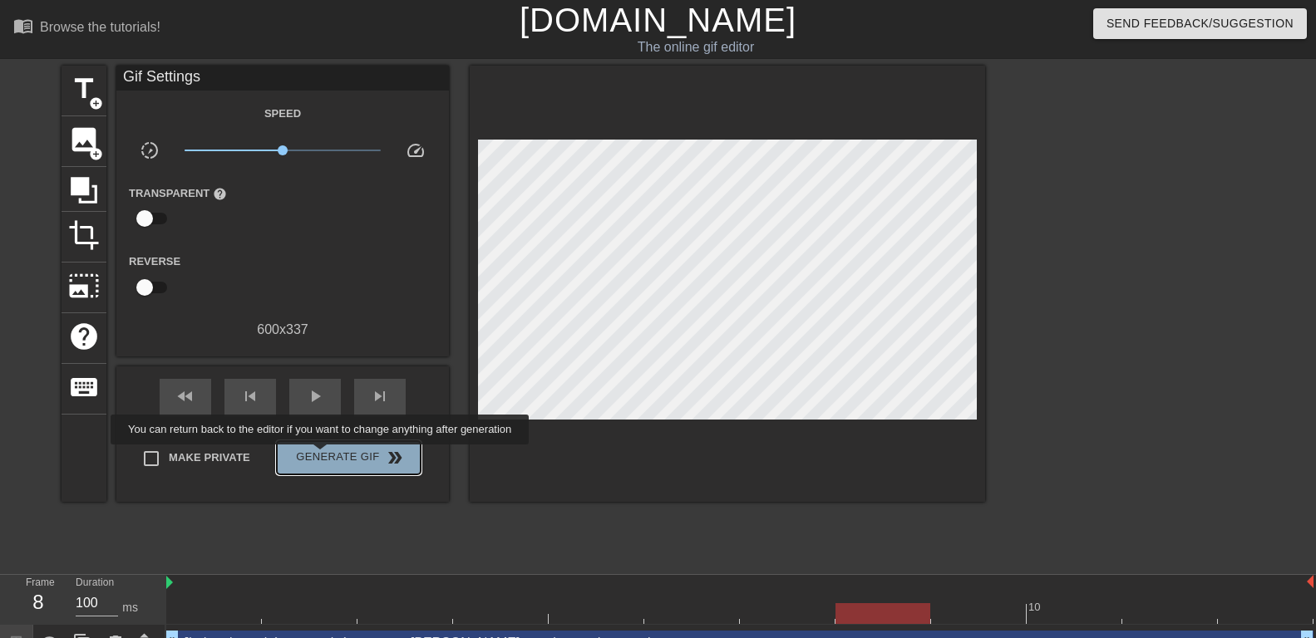
click at [322, 456] on span "Generate Gif double_arrow" at bounding box center [348, 458] width 131 height 20
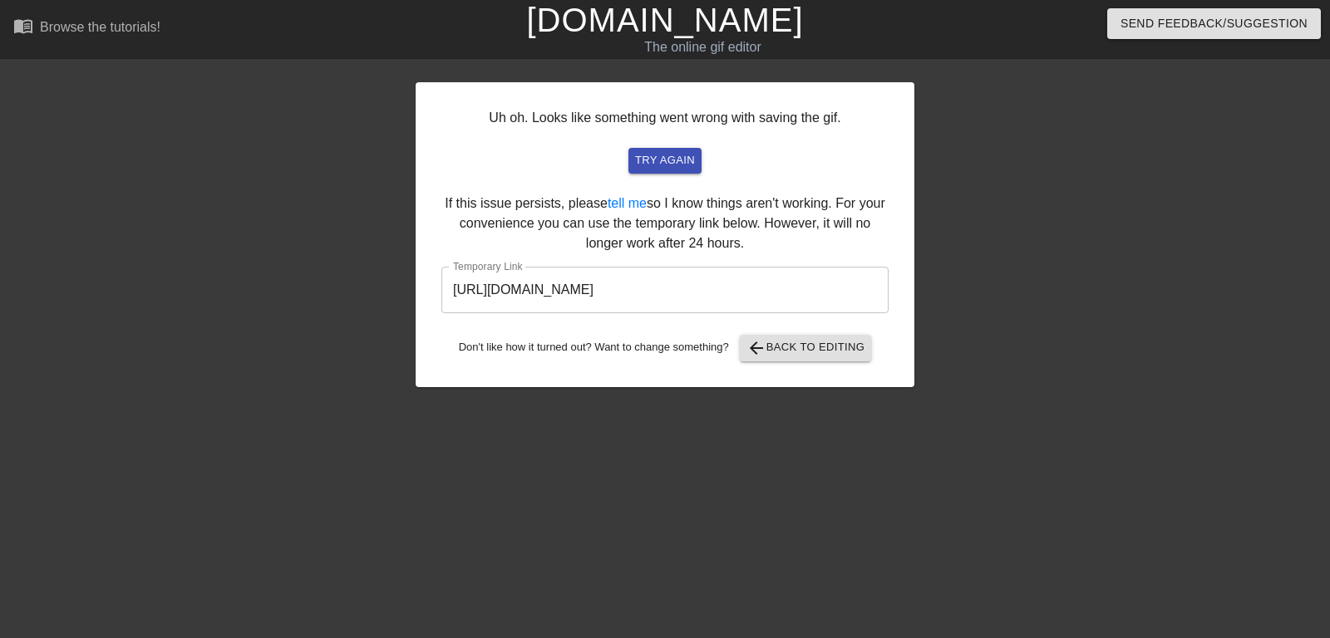
click at [605, 290] on input "https://www.gifntext.com/temp_generations/7PqiohQs.gif" at bounding box center [664, 290] width 447 height 47
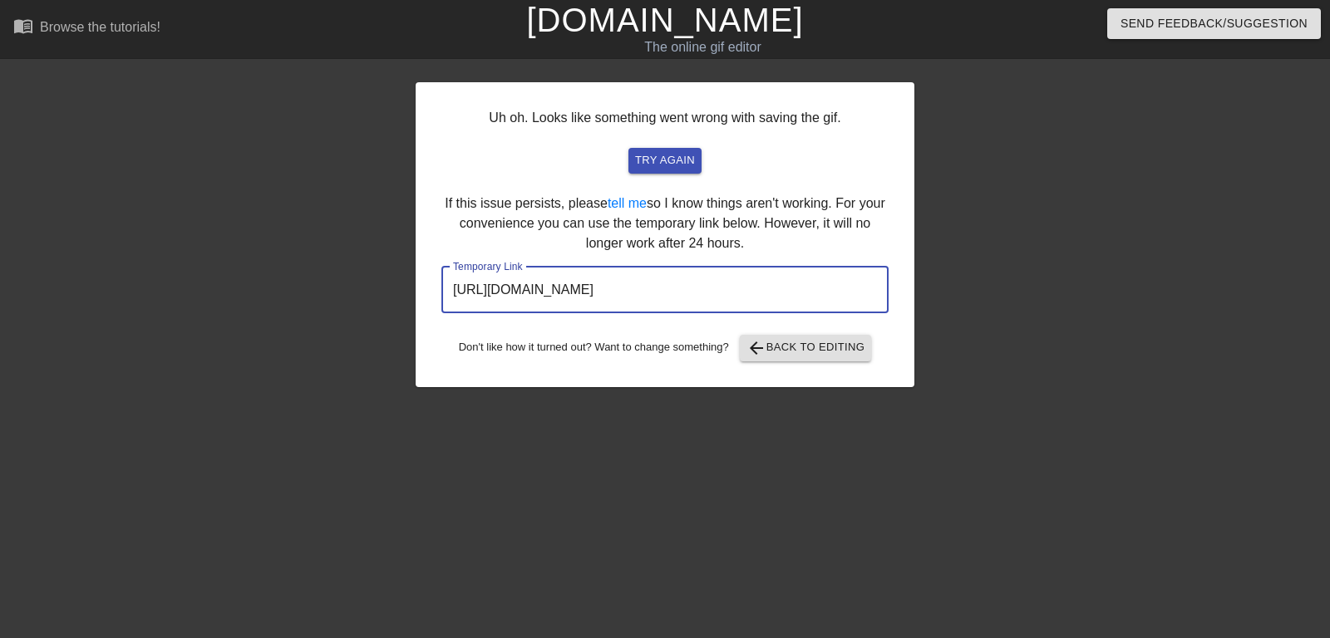
click at [605, 290] on input "https://www.gifntext.com/temp_generations/7PqiohQs.gif" at bounding box center [664, 290] width 447 height 47
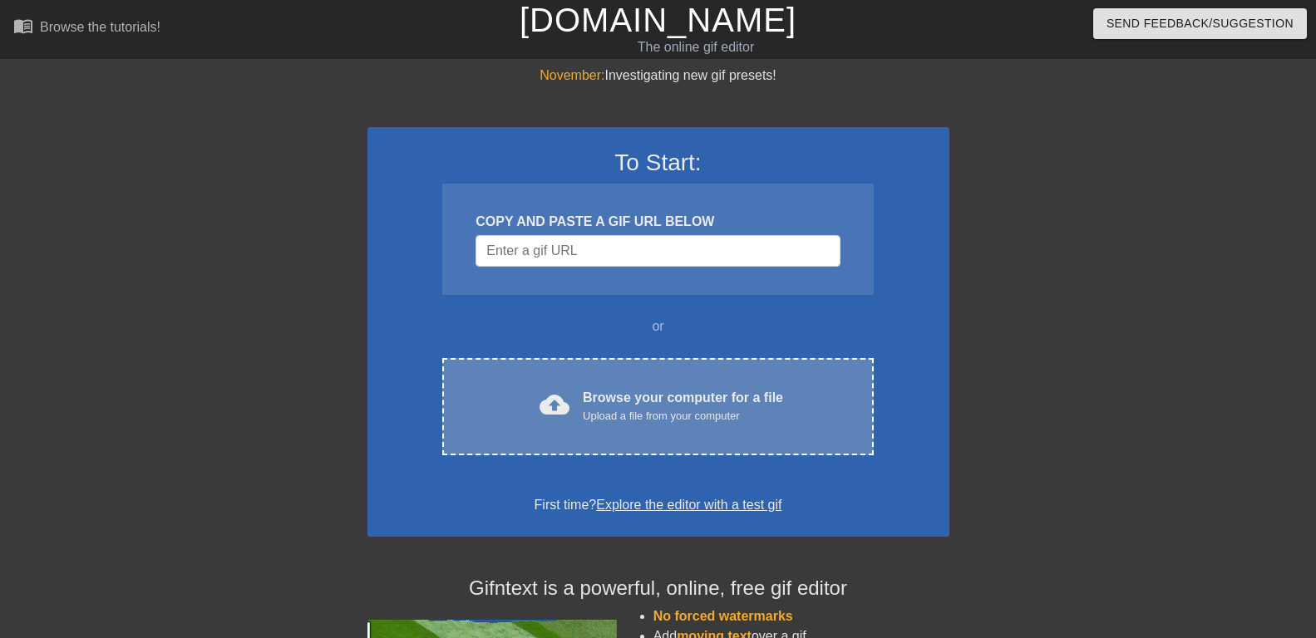
click at [594, 411] on div "Upload a file from your computer" at bounding box center [683, 416] width 200 height 17
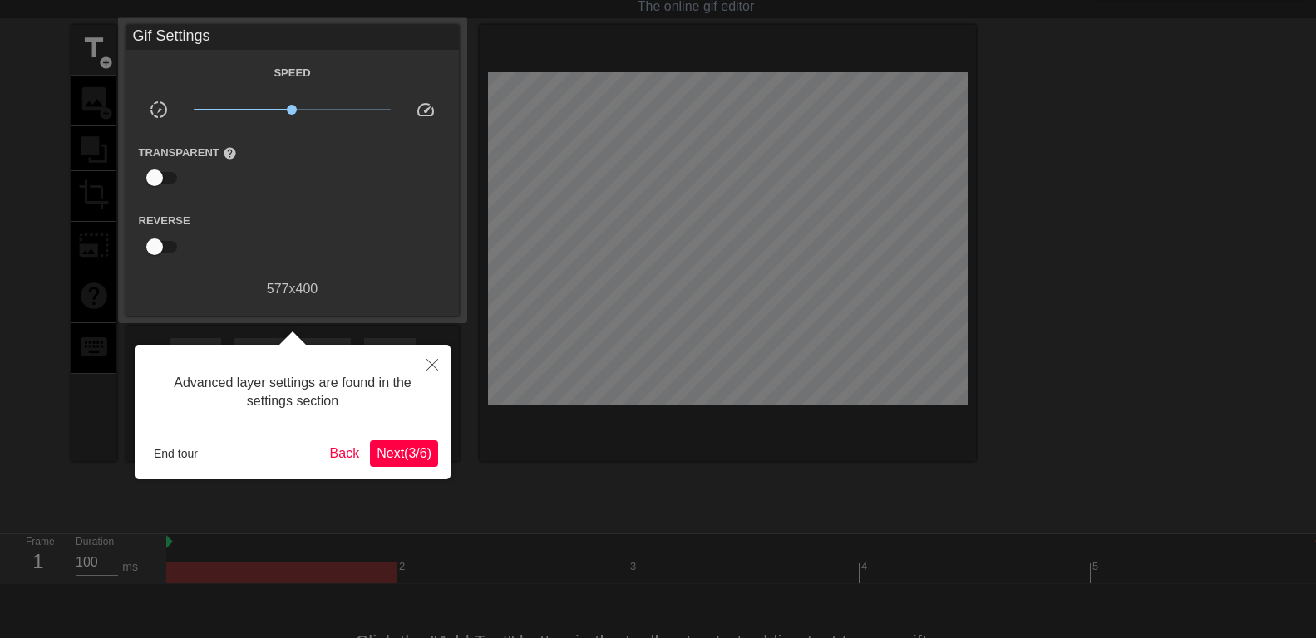
scroll to position [102, 0]
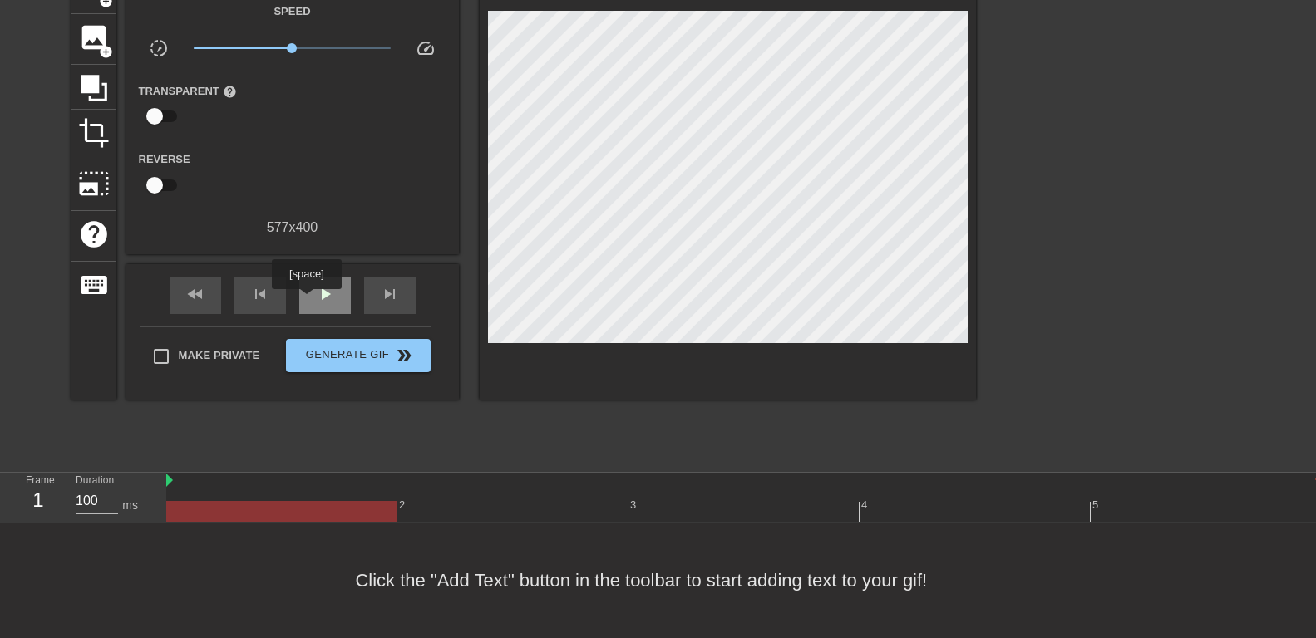
click at [306, 301] on div "play_arrow" at bounding box center [325, 295] width 52 height 37
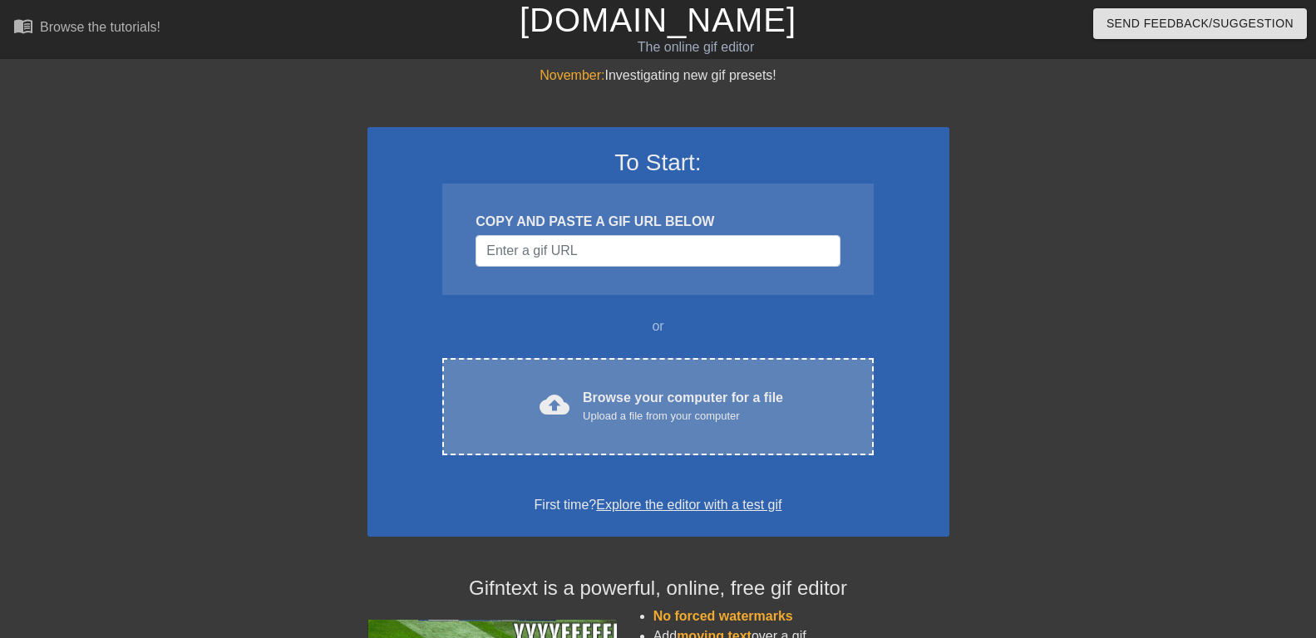
click at [604, 421] on div "Upload a file from your computer" at bounding box center [683, 416] width 200 height 17
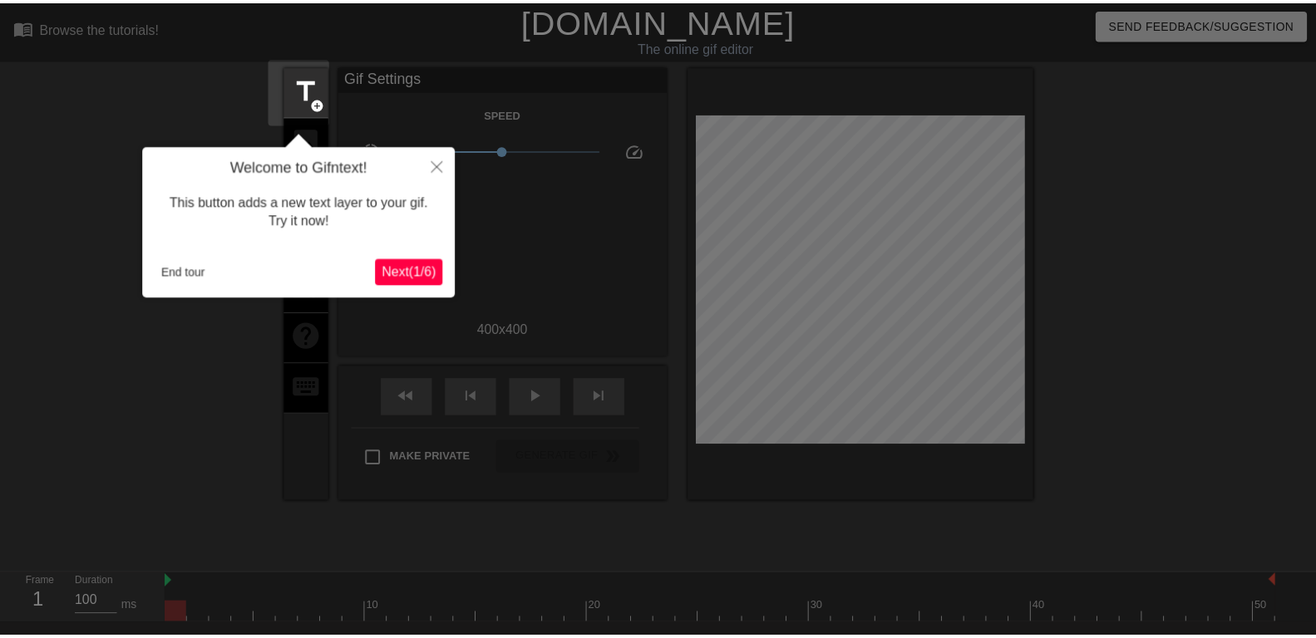
scroll to position [41, 0]
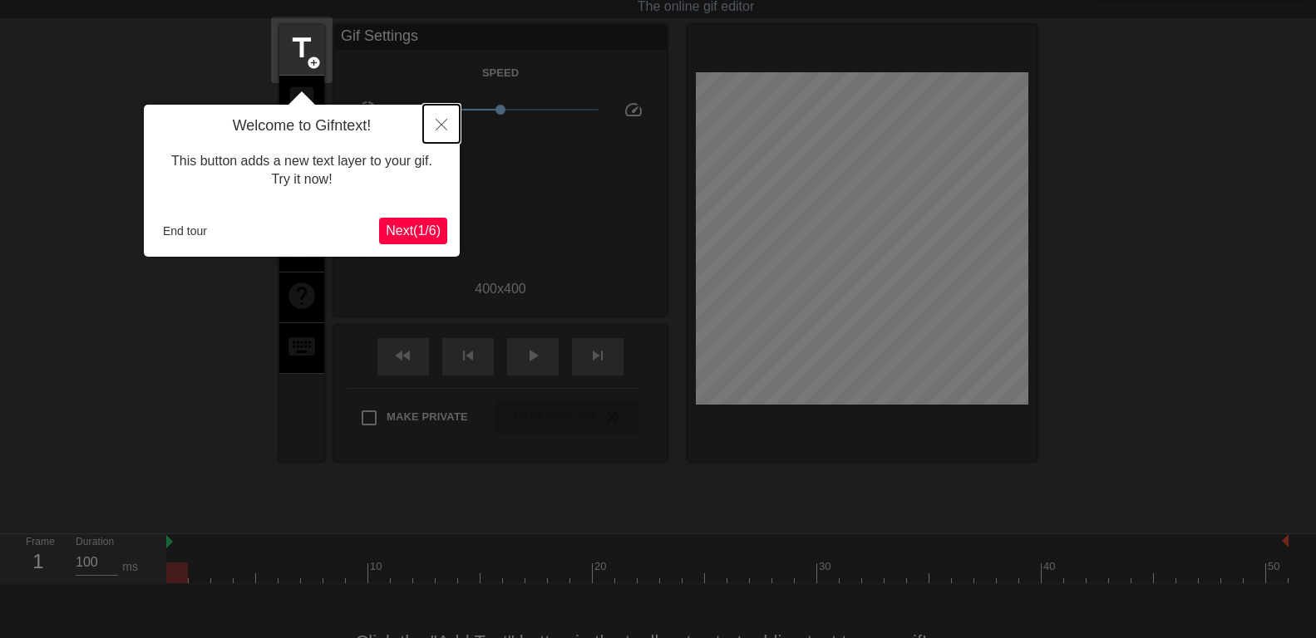
click at [441, 126] on icon "Close" at bounding box center [442, 125] width 12 height 12
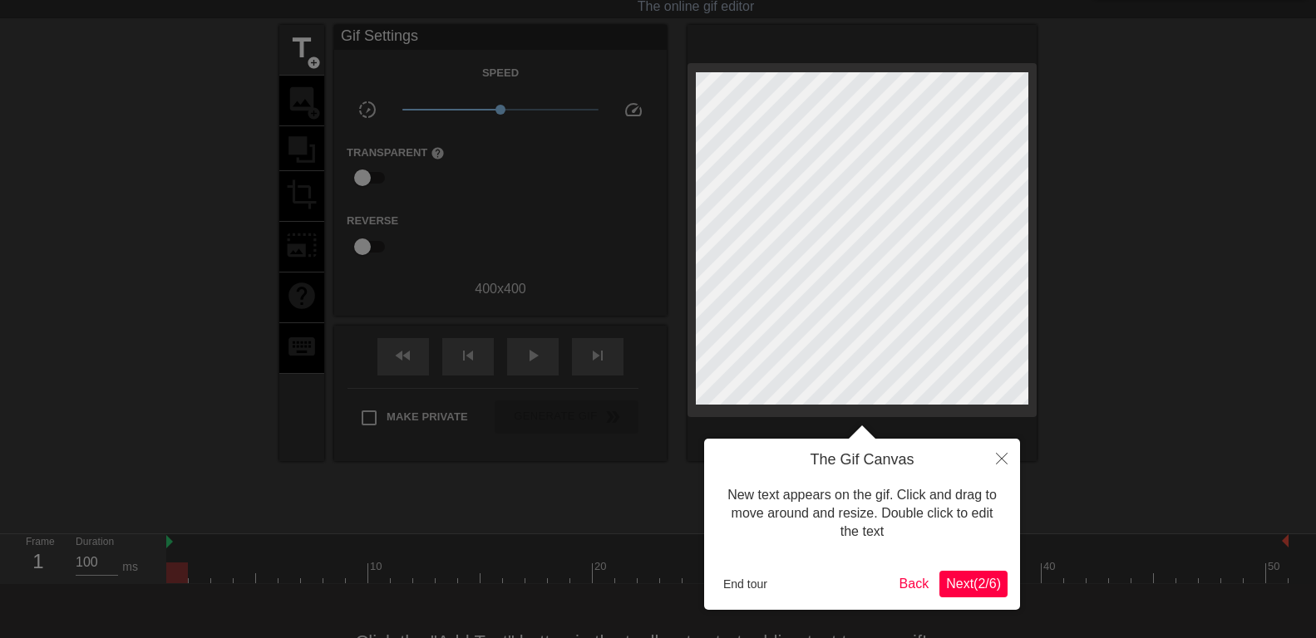
scroll to position [0, 0]
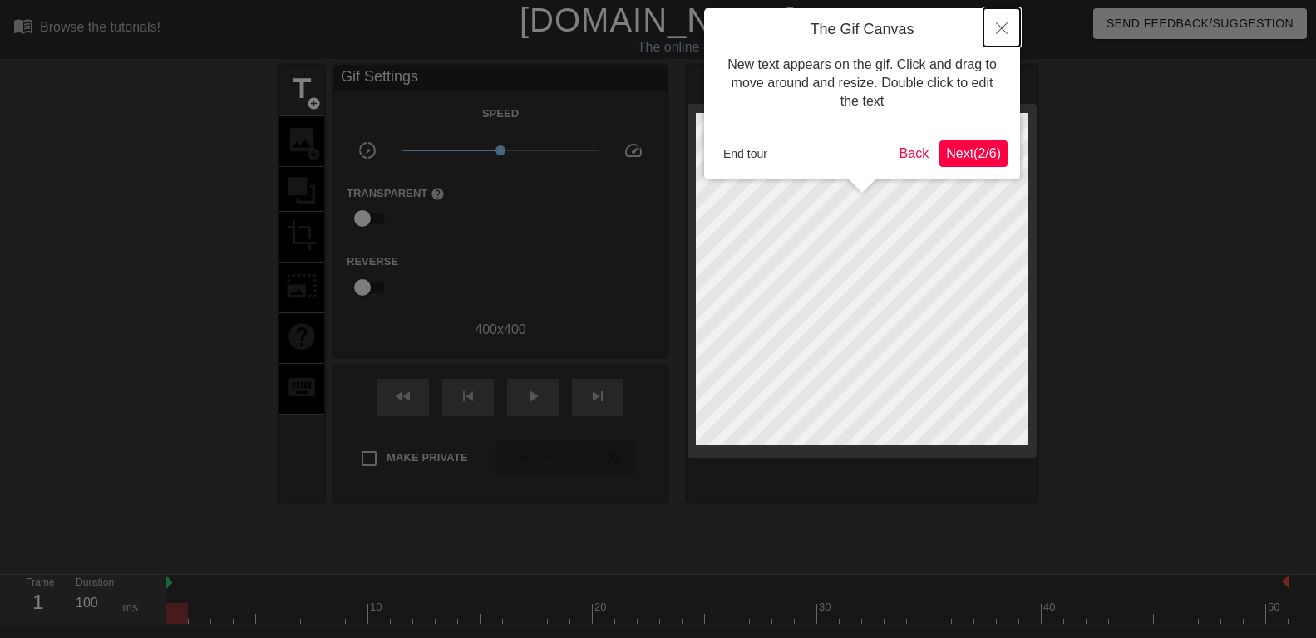
click at [1002, 22] on button "Close" at bounding box center [1002, 27] width 37 height 38
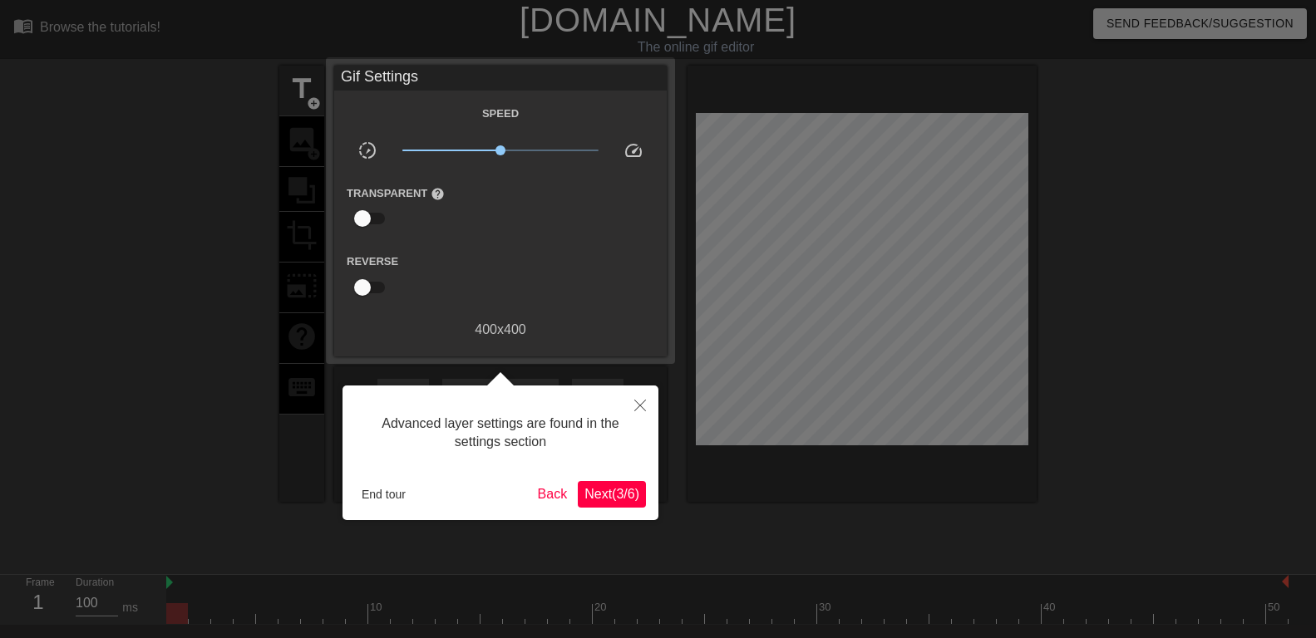
scroll to position [41, 0]
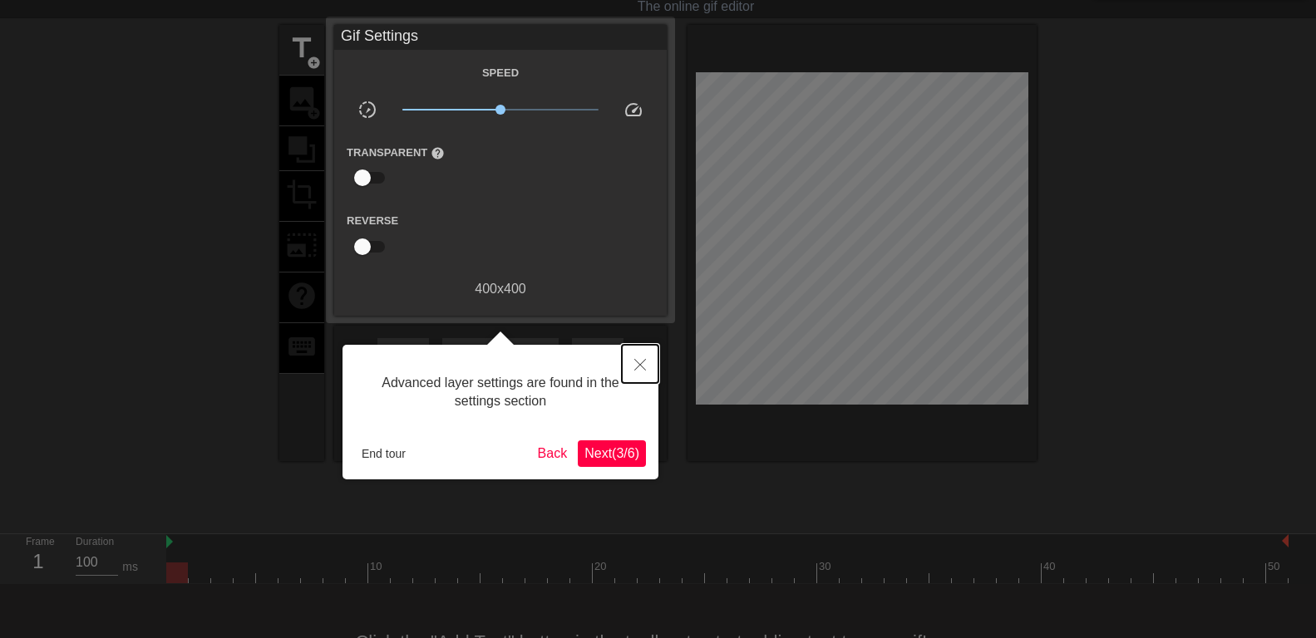
click at [639, 367] on icon "Close" at bounding box center [640, 365] width 12 height 12
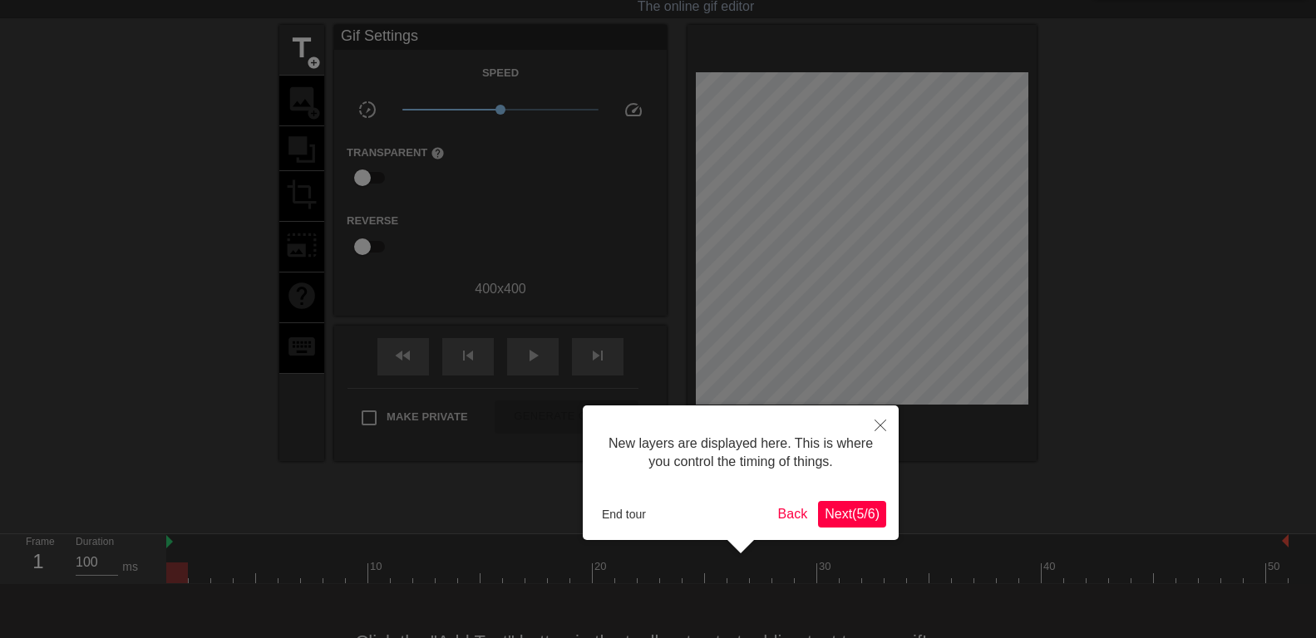
scroll to position [14, 0]
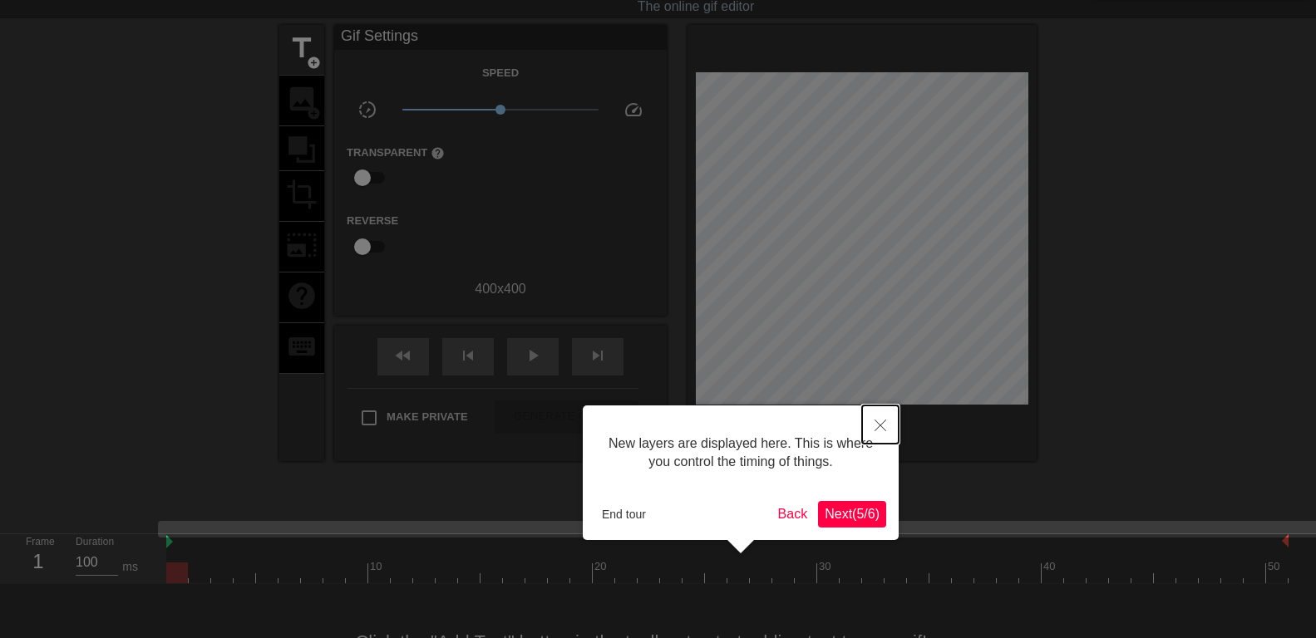
click at [883, 425] on icon "Close" at bounding box center [881, 426] width 12 height 12
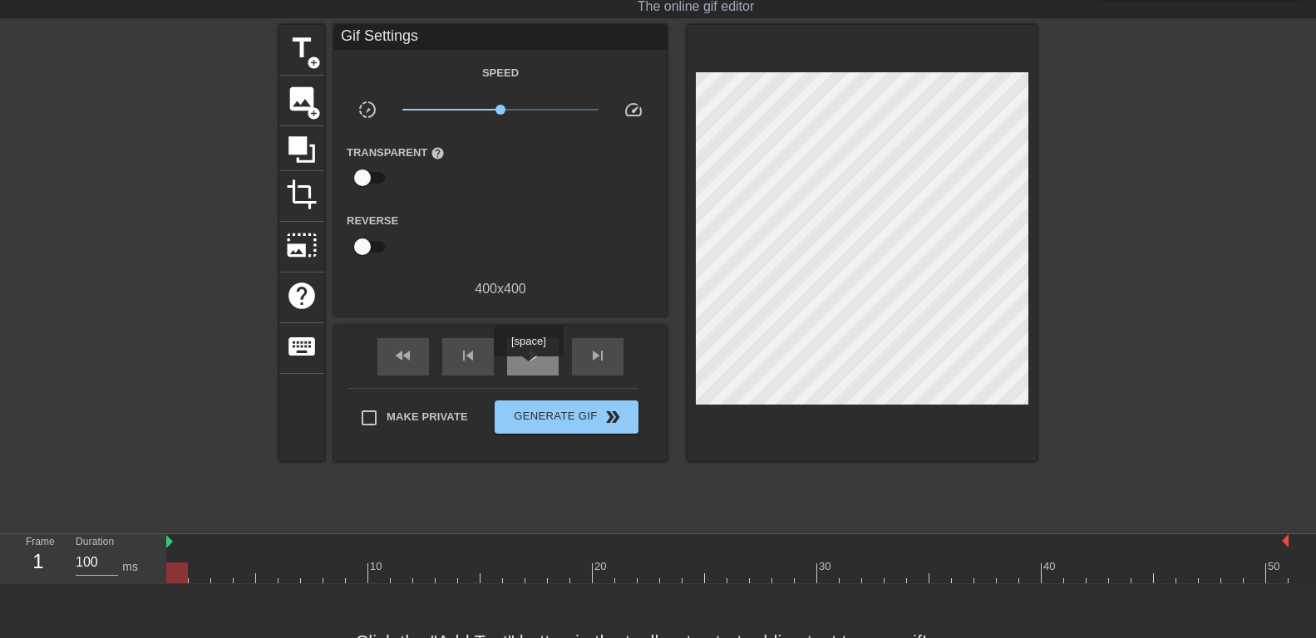
click at [528, 368] on div "play_arrow" at bounding box center [533, 356] width 52 height 37
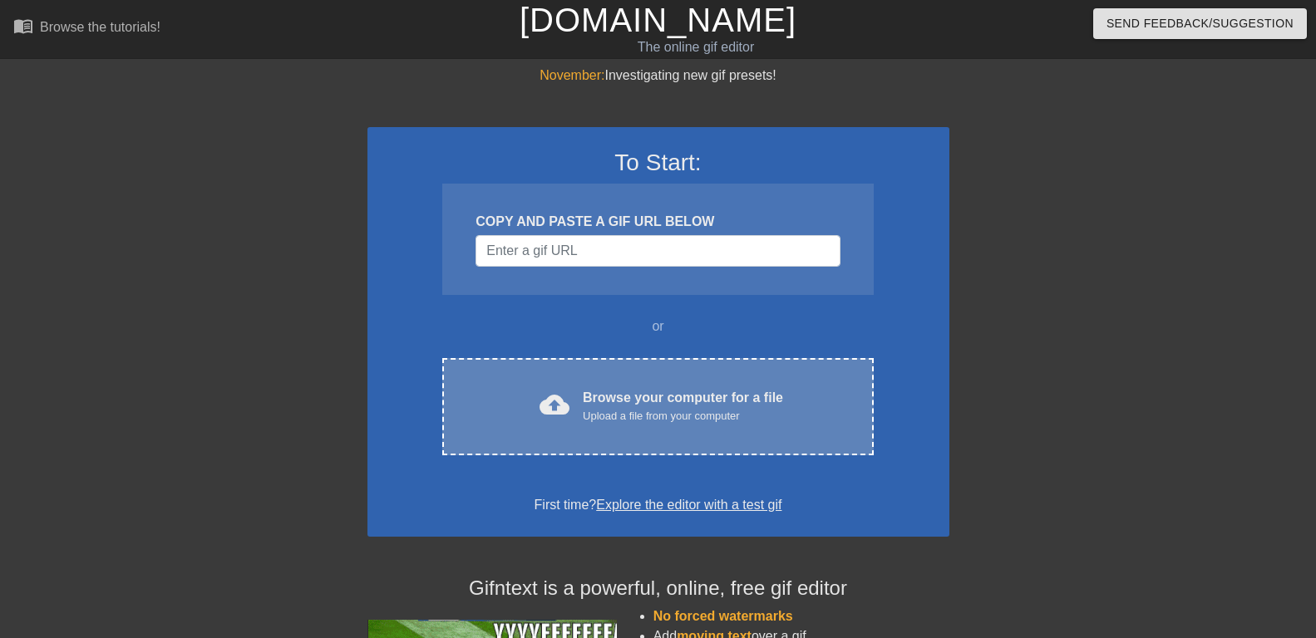
click at [611, 397] on div "Browse your computer for a file Upload a file from your computer" at bounding box center [683, 406] width 200 height 37
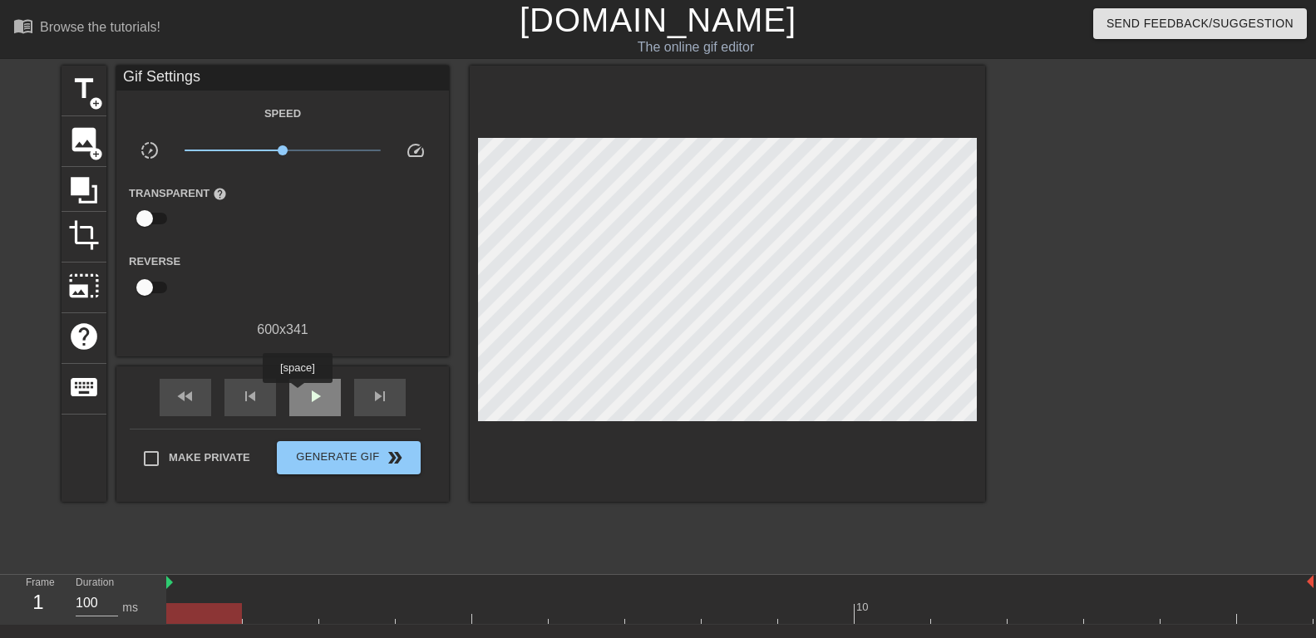
click at [301, 395] on div "play_arrow" at bounding box center [315, 397] width 52 height 37
click at [303, 394] on div "pause" at bounding box center [315, 397] width 52 height 37
drag, startPoint x: 1274, startPoint y: 614, endPoint x: 200, endPoint y: 626, distance: 1074.2
click at [200, 626] on div "menu_book Browse the tutorials! Gifntext.com The online gif editor Send Feedbac…" at bounding box center [658, 370] width 1316 height 741
click at [1308, 582] on img at bounding box center [1310, 581] width 7 height 13
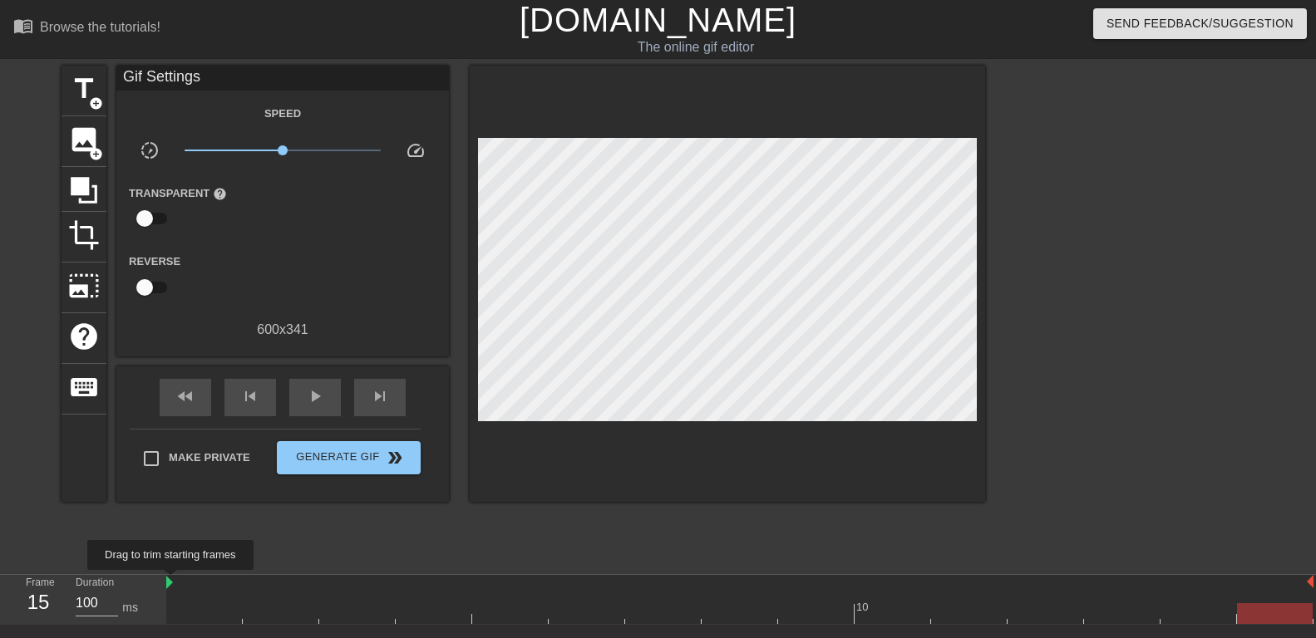
click at [171, 582] on img at bounding box center [169, 582] width 7 height 13
click at [85, 86] on span "title" at bounding box center [84, 89] width 32 height 32
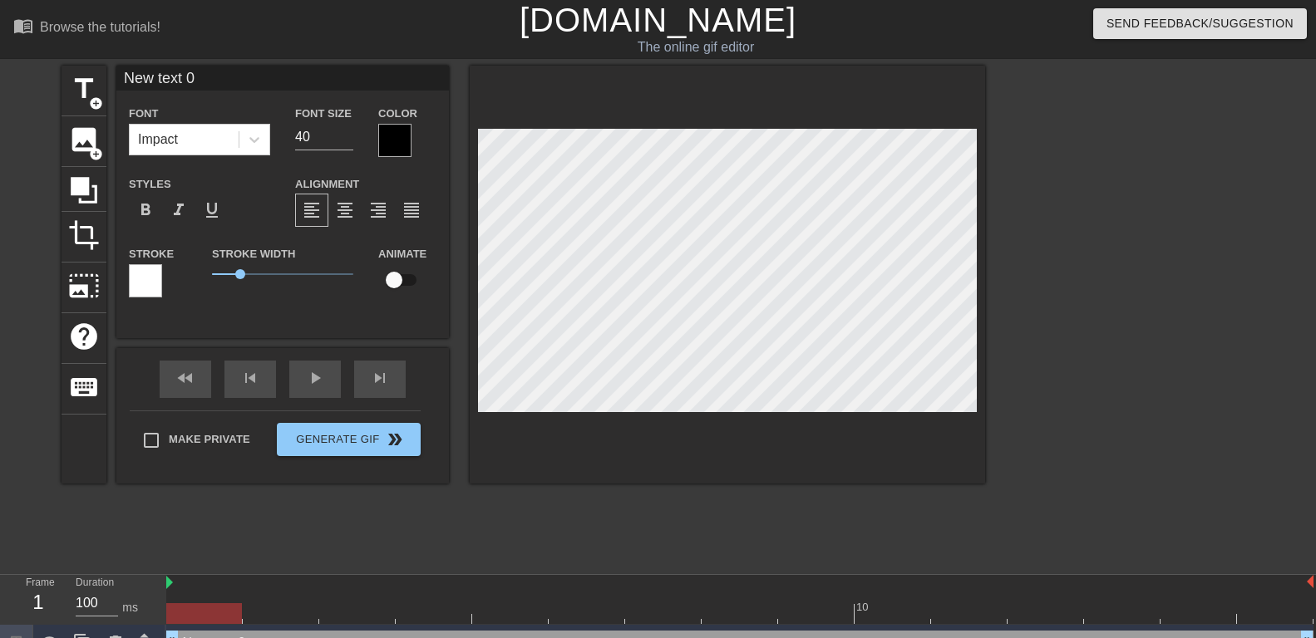
click at [217, 71] on input "New text 0" at bounding box center [282, 78] width 333 height 25
click at [217, 73] on input "New text 0" at bounding box center [282, 78] width 333 height 25
click at [232, 86] on input "New text 0" at bounding box center [282, 78] width 333 height 25
drag, startPoint x: 264, startPoint y: 79, endPoint x: 17, endPoint y: 101, distance: 247.9
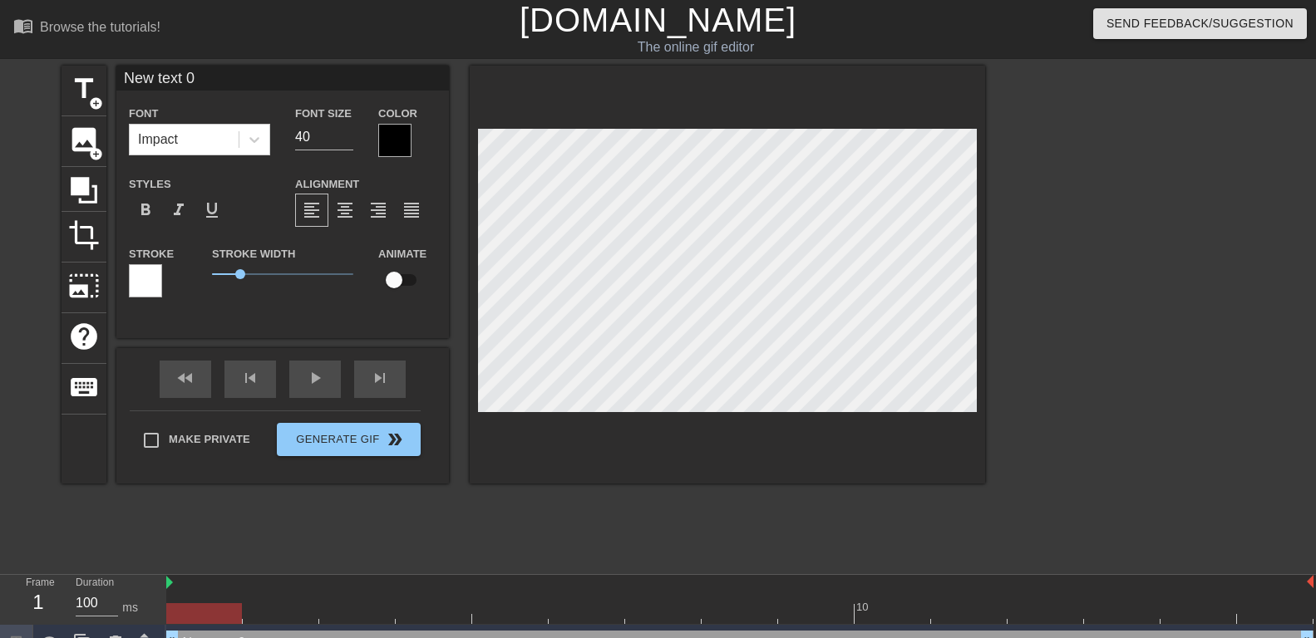
click at [116, 84] on input "New text 0" at bounding box center [282, 78] width 333 height 25
type input "Ma Maîtresse aime s'amuser avec des mâles alphas pendant que je dois les regard…"
click at [260, 136] on icon at bounding box center [254, 139] width 17 height 17
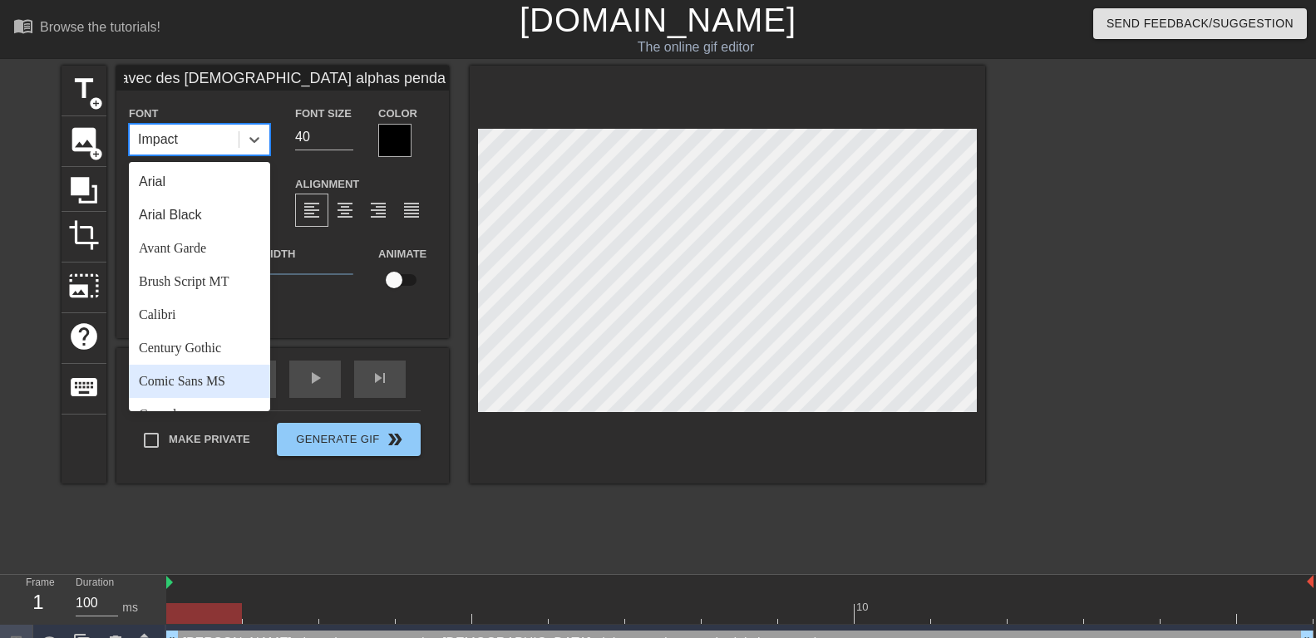
scroll to position [595, 0]
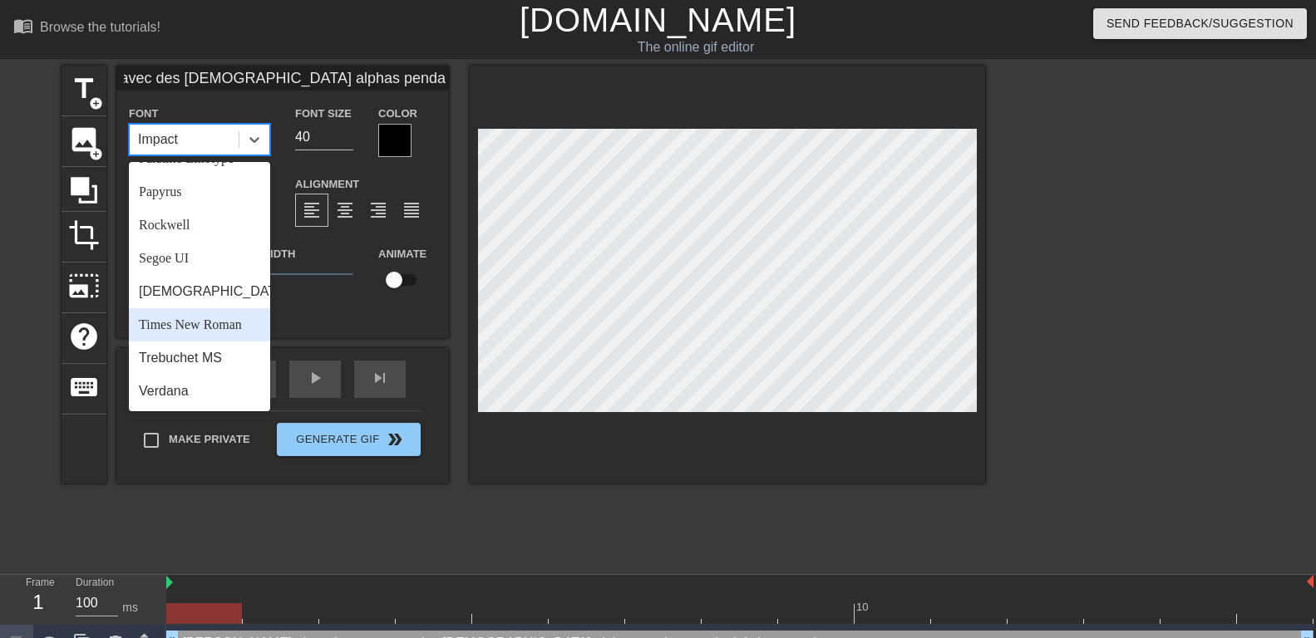
click at [189, 326] on div "Times New Roman" at bounding box center [199, 324] width 141 height 33
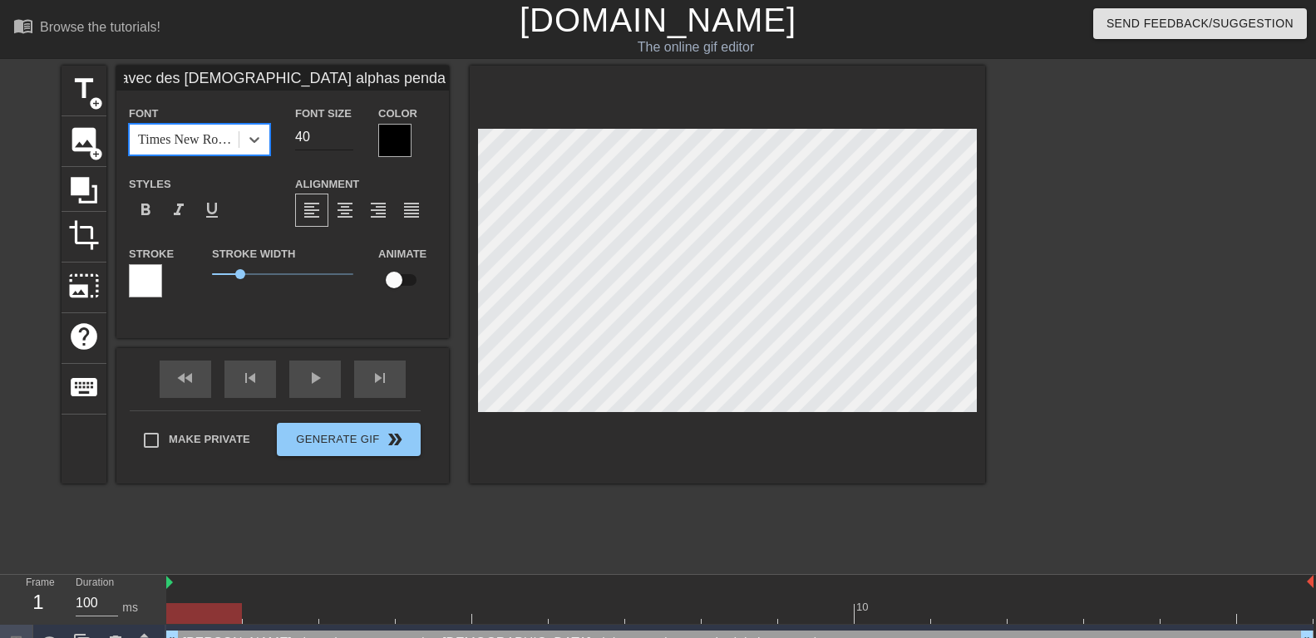
click at [317, 135] on input "40" at bounding box center [324, 137] width 58 height 27
type input "25"
click at [149, 279] on div at bounding box center [145, 280] width 33 height 33
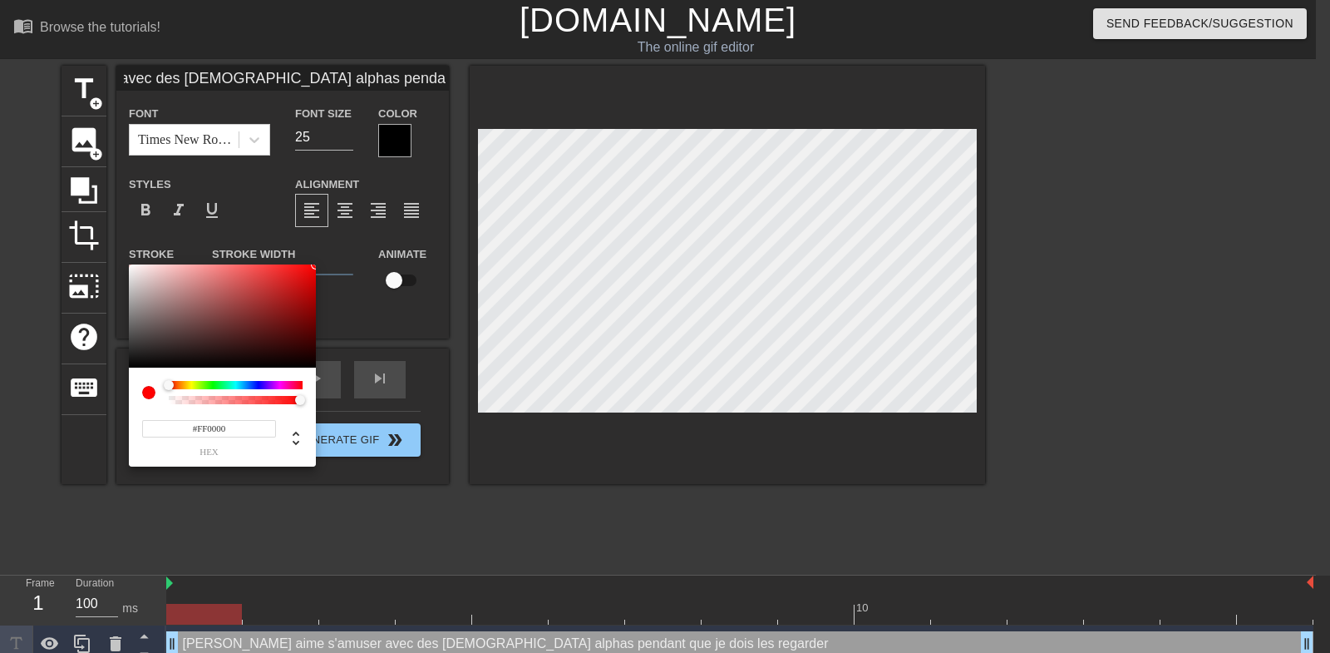
drag, startPoint x: 298, startPoint y: 274, endPoint x: 376, endPoint y: 239, distance: 85.6
click at [316, 264] on div at bounding box center [222, 315] width 187 height 103
drag, startPoint x: 266, startPoint y: 380, endPoint x: 308, endPoint y: 381, distance: 41.6
click at [308, 381] on div "#FF0000 hex" at bounding box center [222, 416] width 187 height 99
type input "#FF00DB"
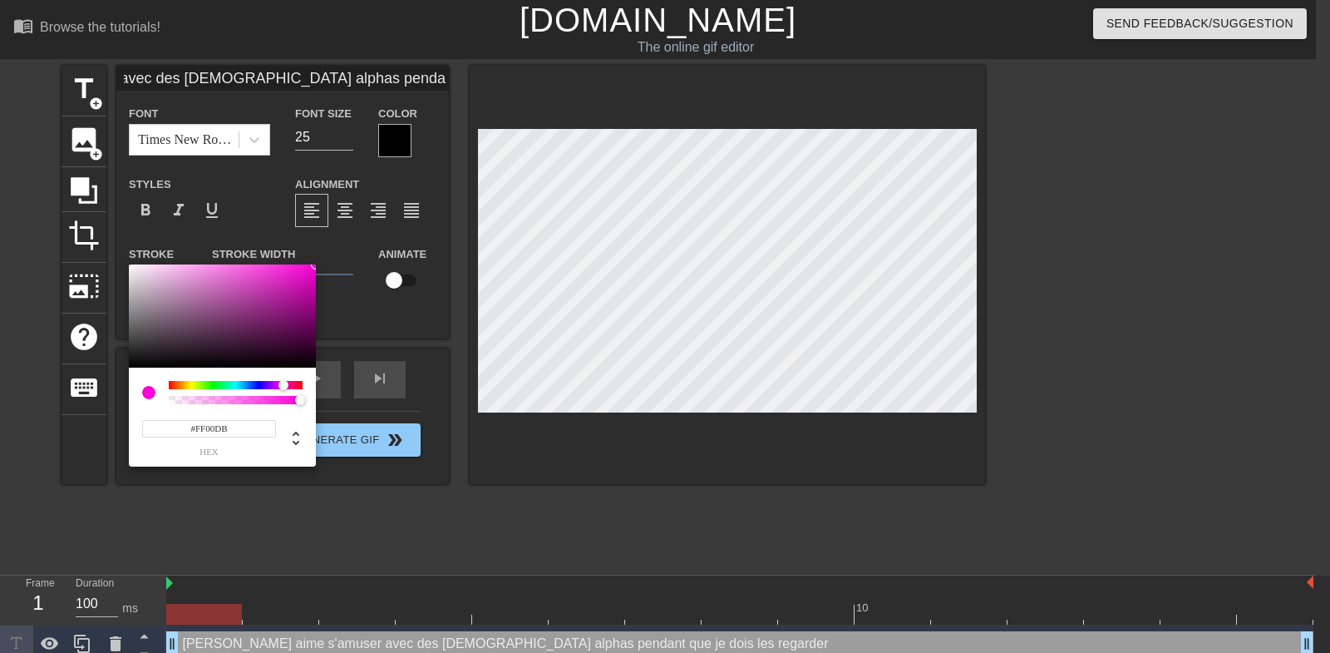
click at [283, 386] on div at bounding box center [236, 385] width 134 height 8
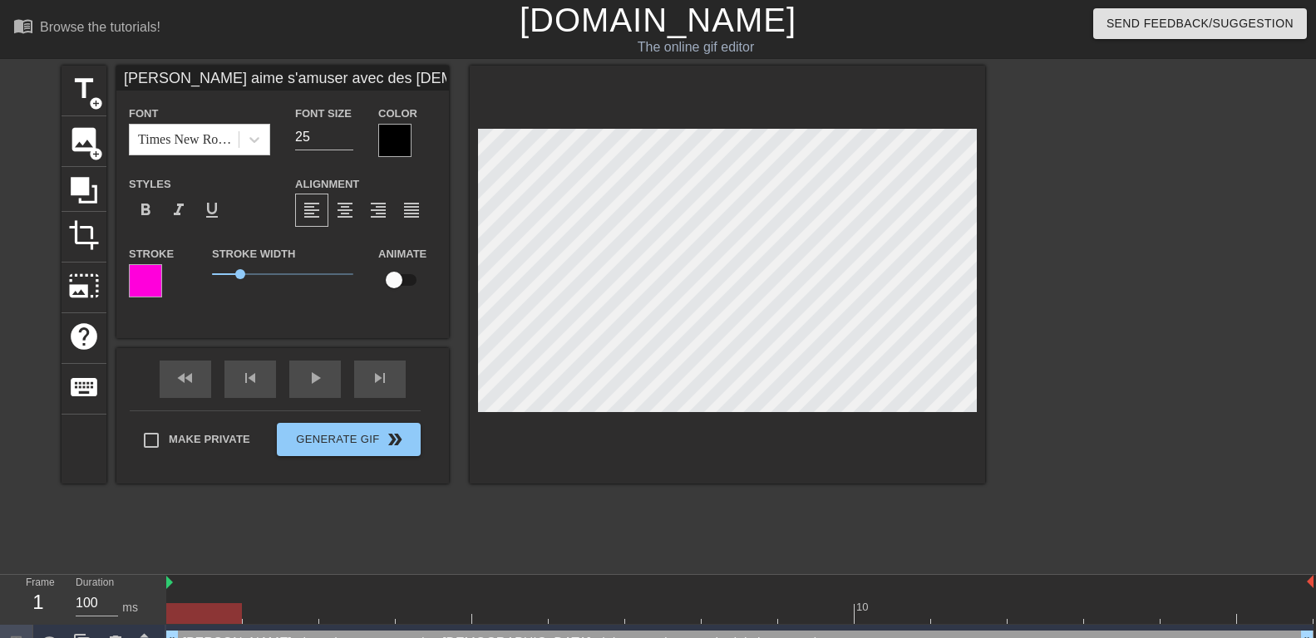
click at [402, 144] on div at bounding box center [394, 140] width 33 height 33
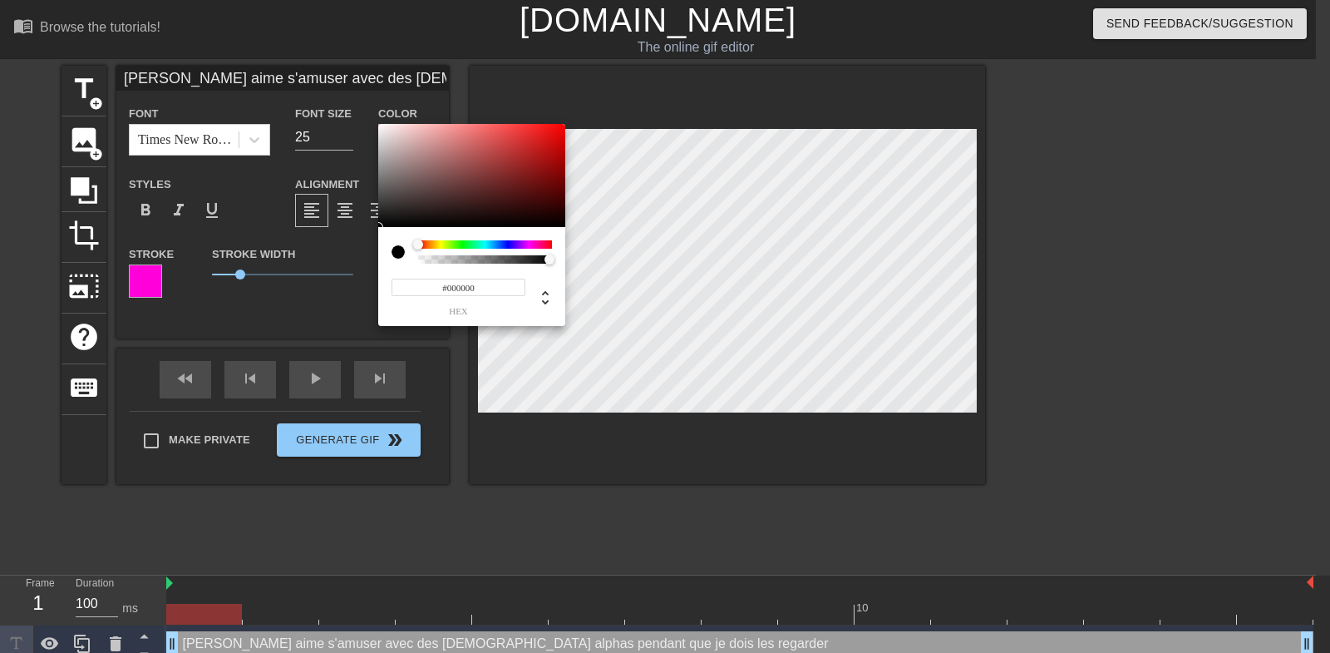
drag, startPoint x: 510, startPoint y: 239, endPoint x: 535, endPoint y: 244, distance: 24.8
click at [535, 244] on div "#000000 hex" at bounding box center [471, 276] width 187 height 99
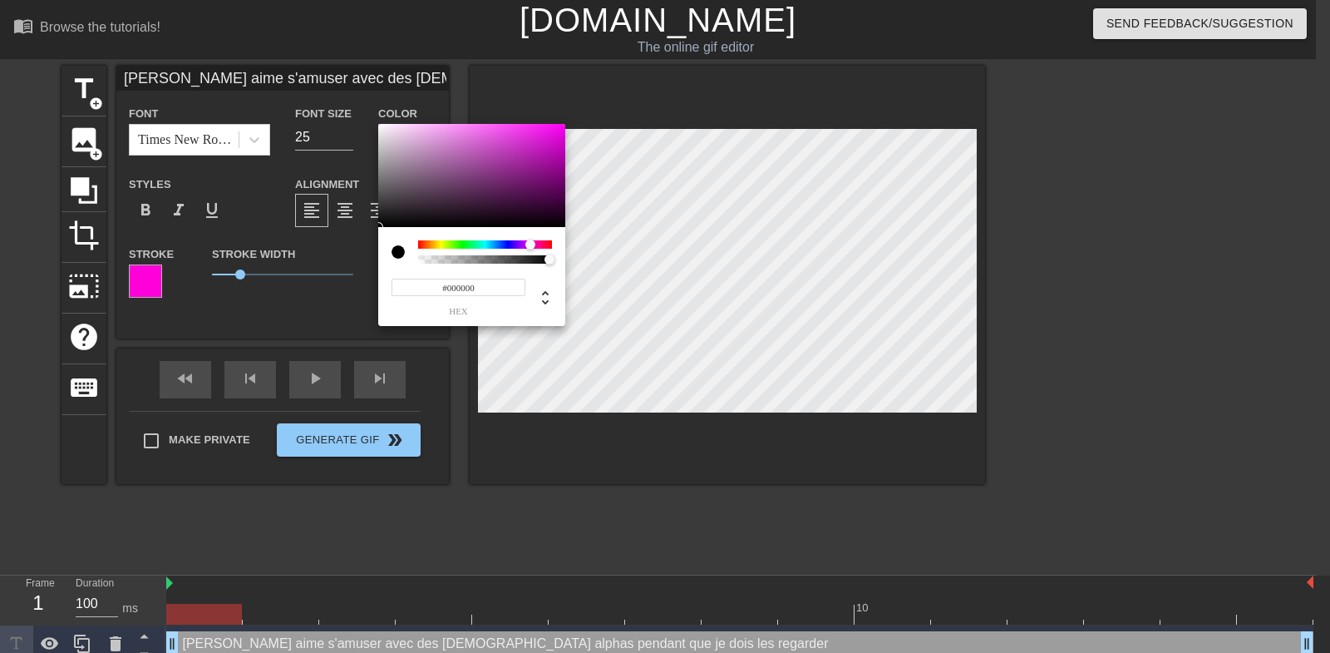
click at [530, 246] on div at bounding box center [485, 244] width 134 height 8
type input "#FF00F7"
drag, startPoint x: 522, startPoint y: 167, endPoint x: 613, endPoint y: 91, distance: 118.0
click at [565, 124] on div at bounding box center [471, 175] width 187 height 103
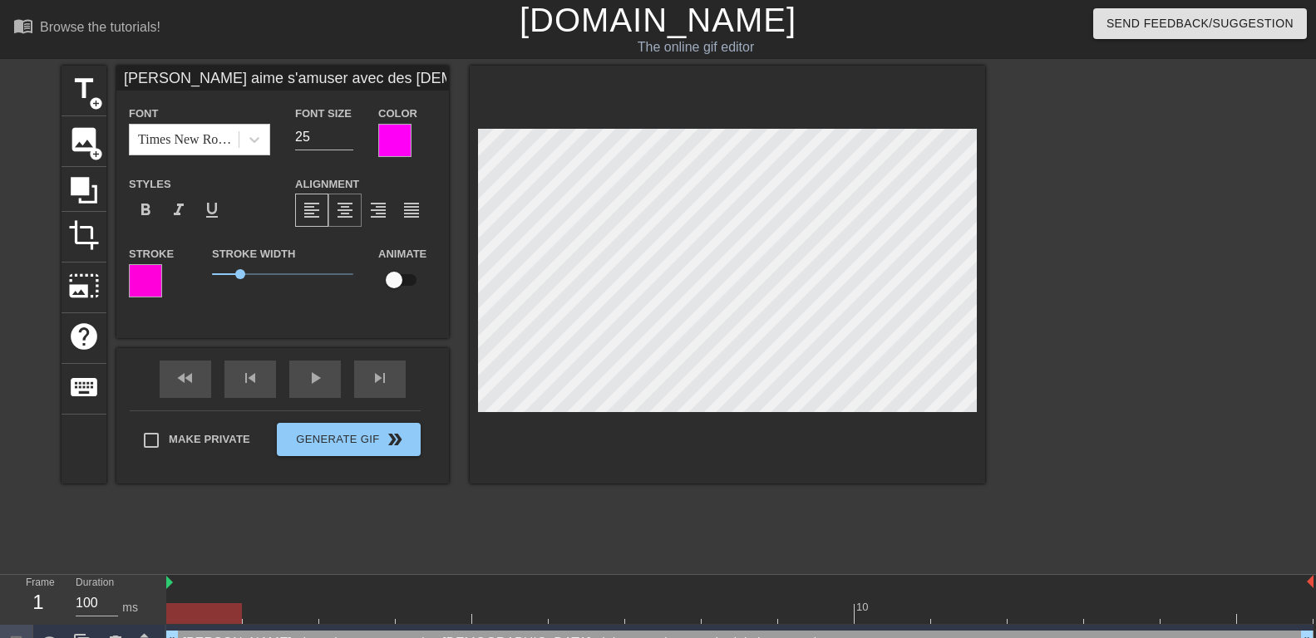
click at [345, 211] on span "format_align_center" at bounding box center [345, 210] width 20 height 20
type textarea "Ma Maîtresse aime s'amuser avec des mâles alphaspendant que je dois les regarder"
type input "Ma Maîtresse aime s'amuser avec des mâles alphaspendant que je dois les regarder"
type textarea "Ma Maîtresse aime s'amuser avec des mâles alphas pendant que je dois les regard…"
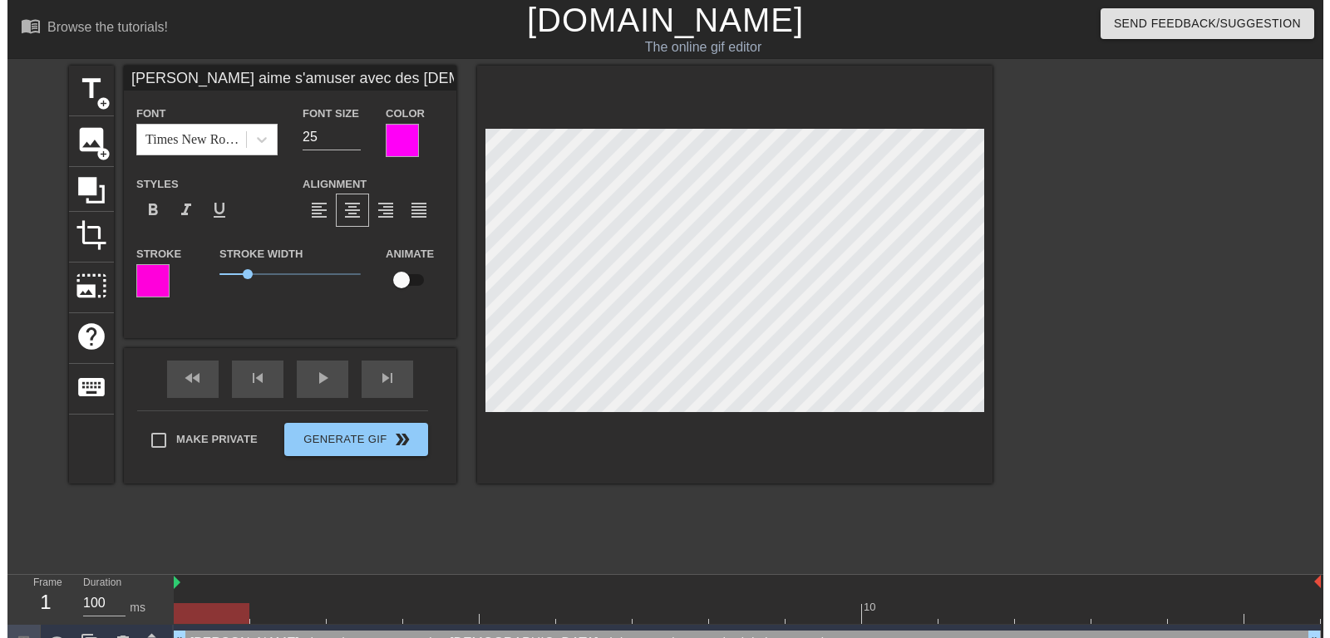
scroll to position [1, 2]
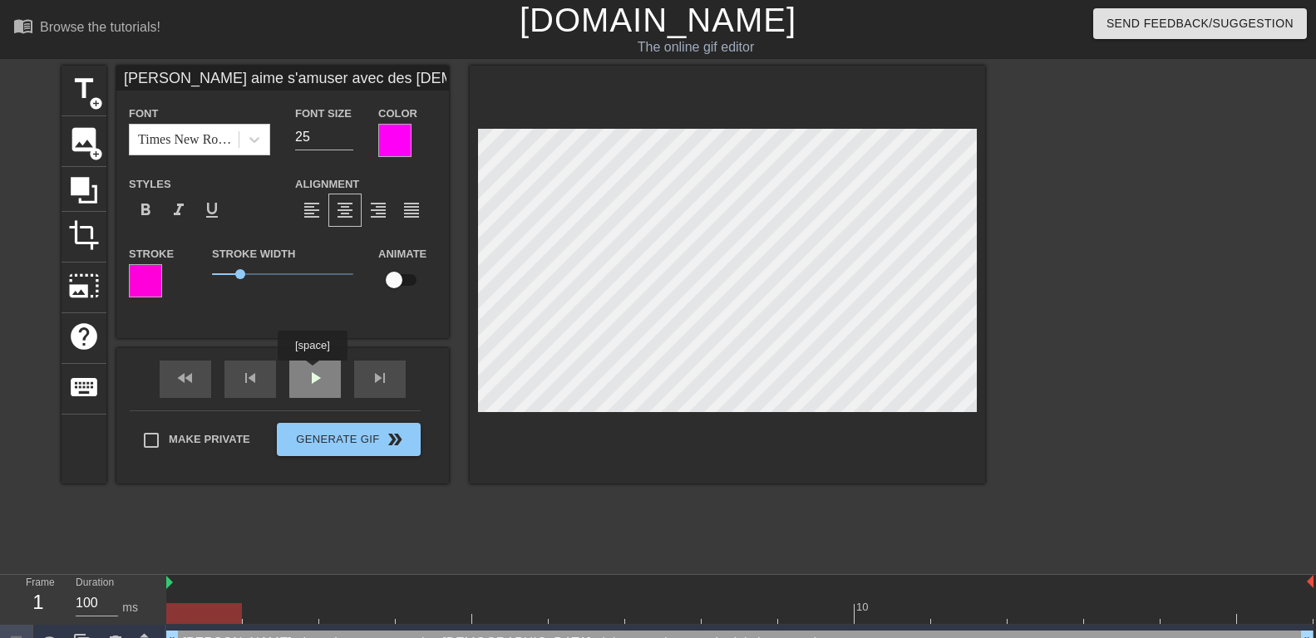
click at [312, 372] on div "fast_rewind skip_previous play_arrow skip_next" at bounding box center [282, 379] width 271 height 62
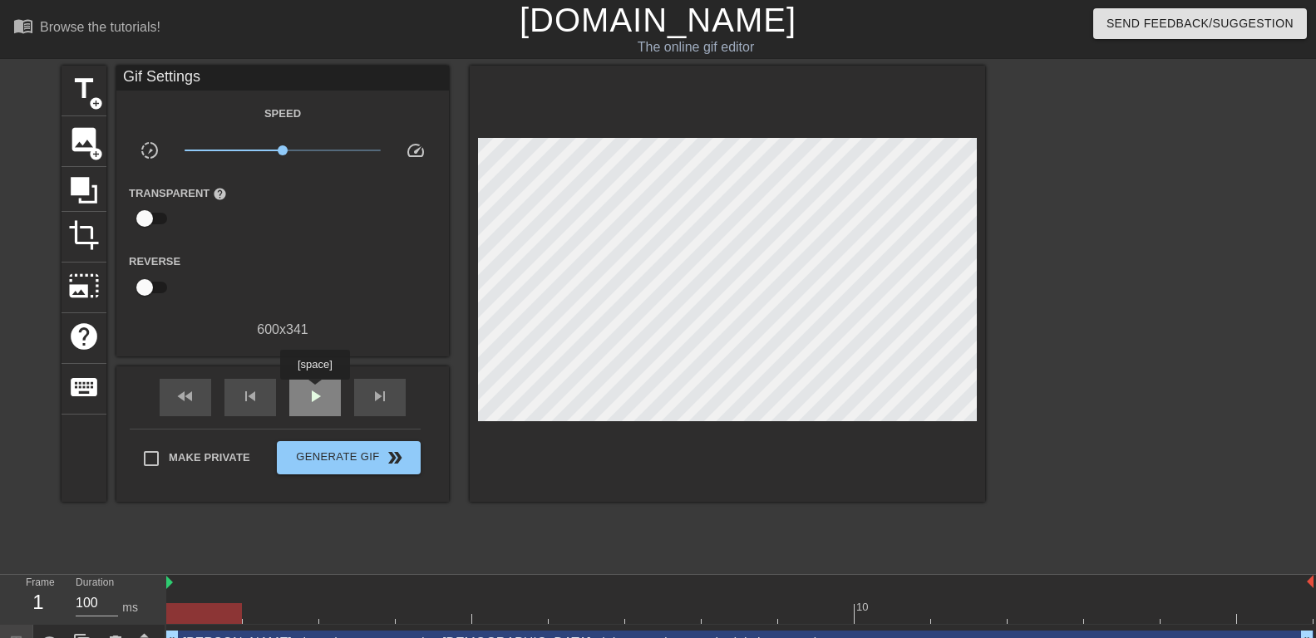
click at [314, 392] on span "play_arrow" at bounding box center [315, 397] width 20 height 20
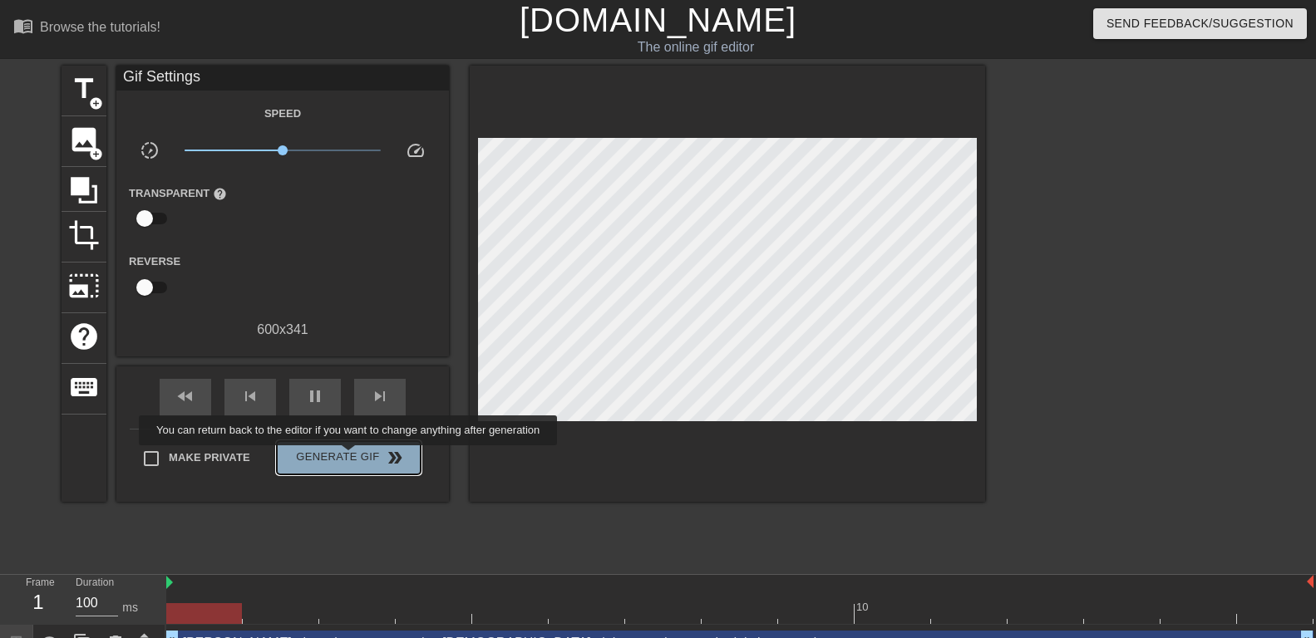
click at [350, 457] on span "Generate Gif double_arrow" at bounding box center [348, 458] width 131 height 20
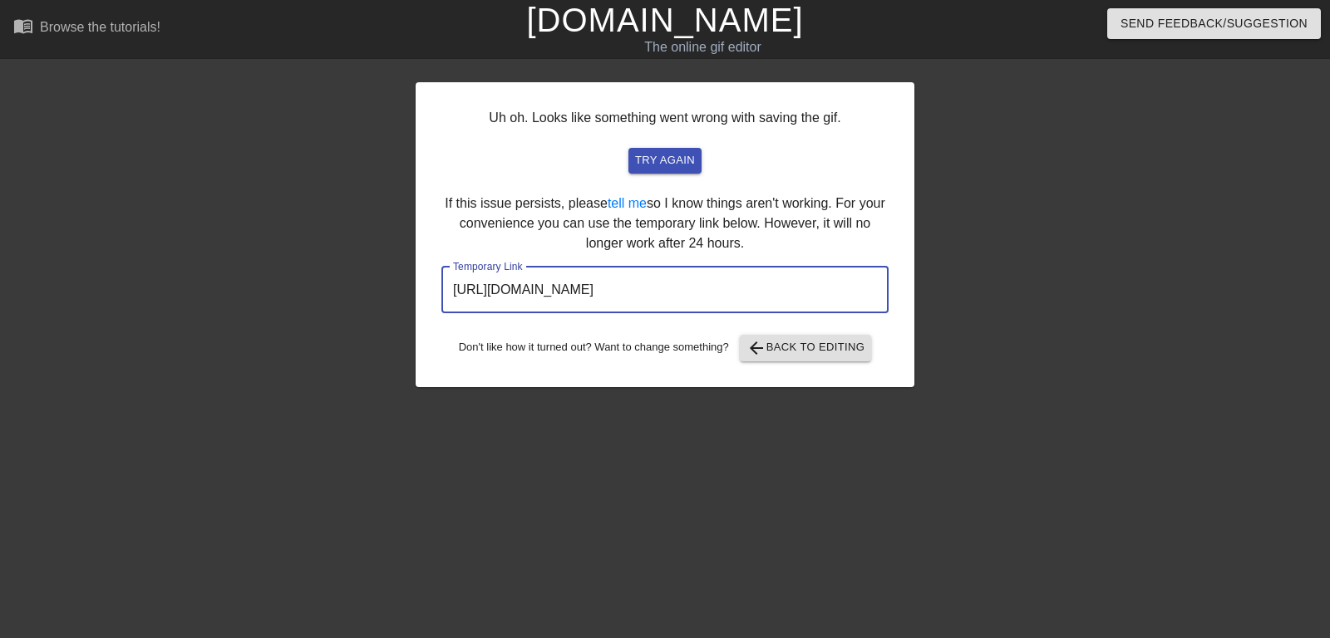
click at [730, 283] on input "https://www.gifntext.com/temp_generations/fcQsqaQZ.gif" at bounding box center [664, 290] width 447 height 47
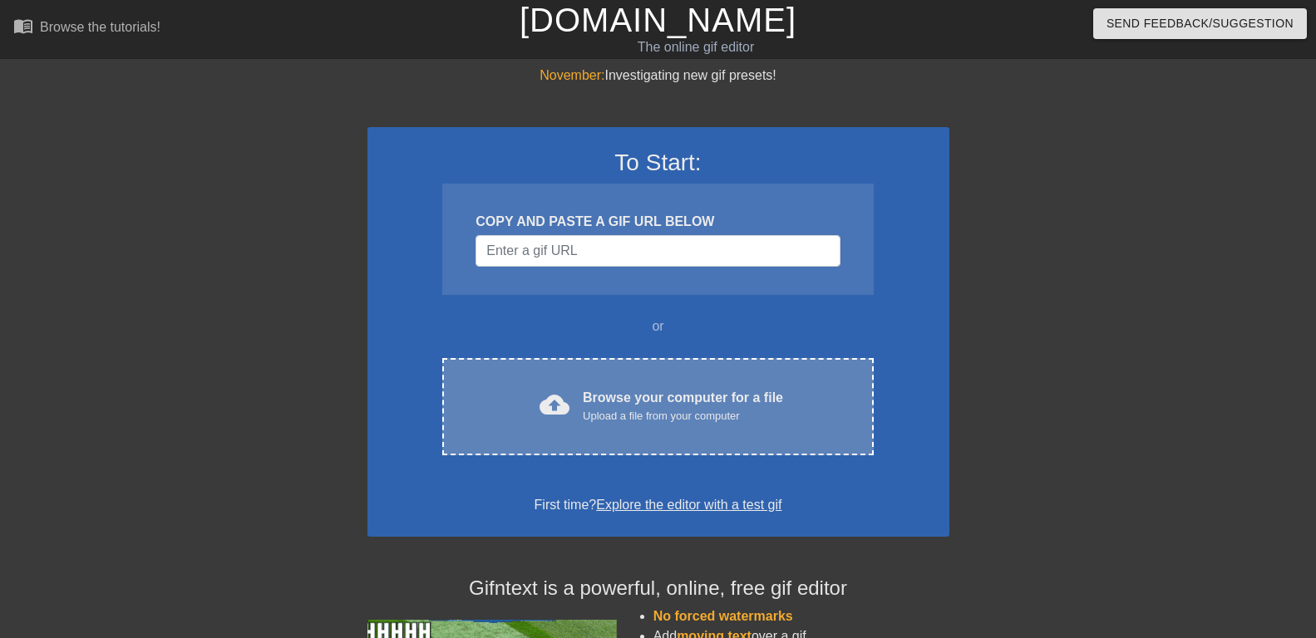
click at [569, 416] on span "cloud_upload" at bounding box center [555, 405] width 30 height 30
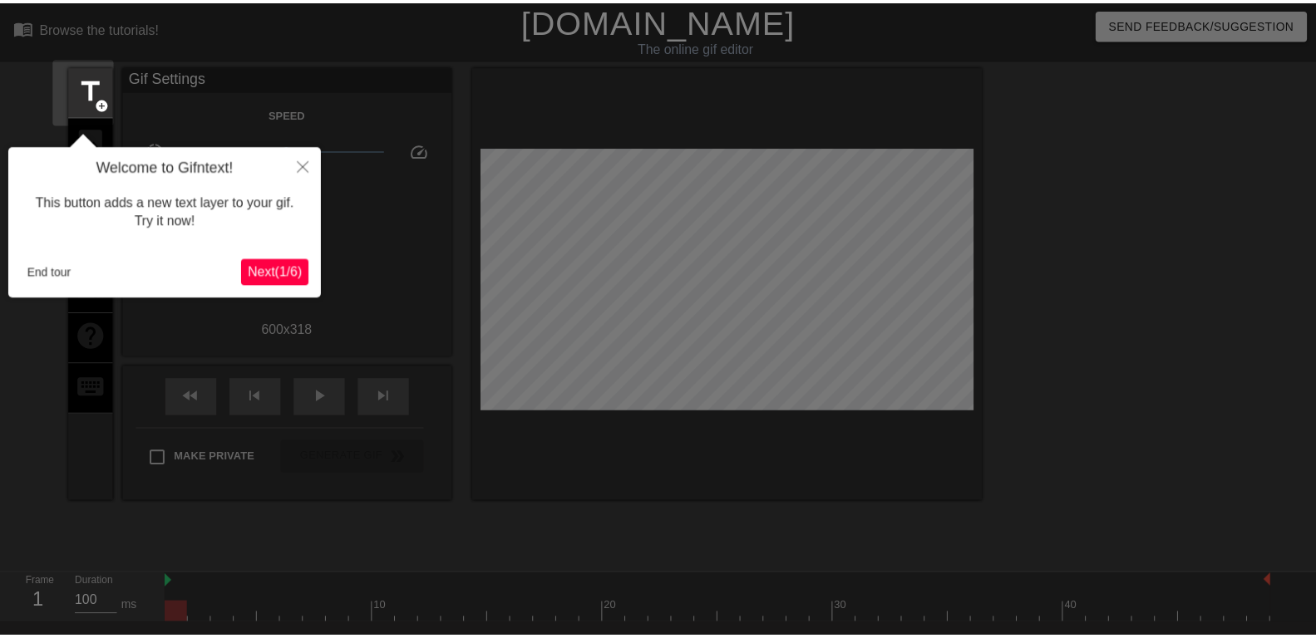
scroll to position [41, 0]
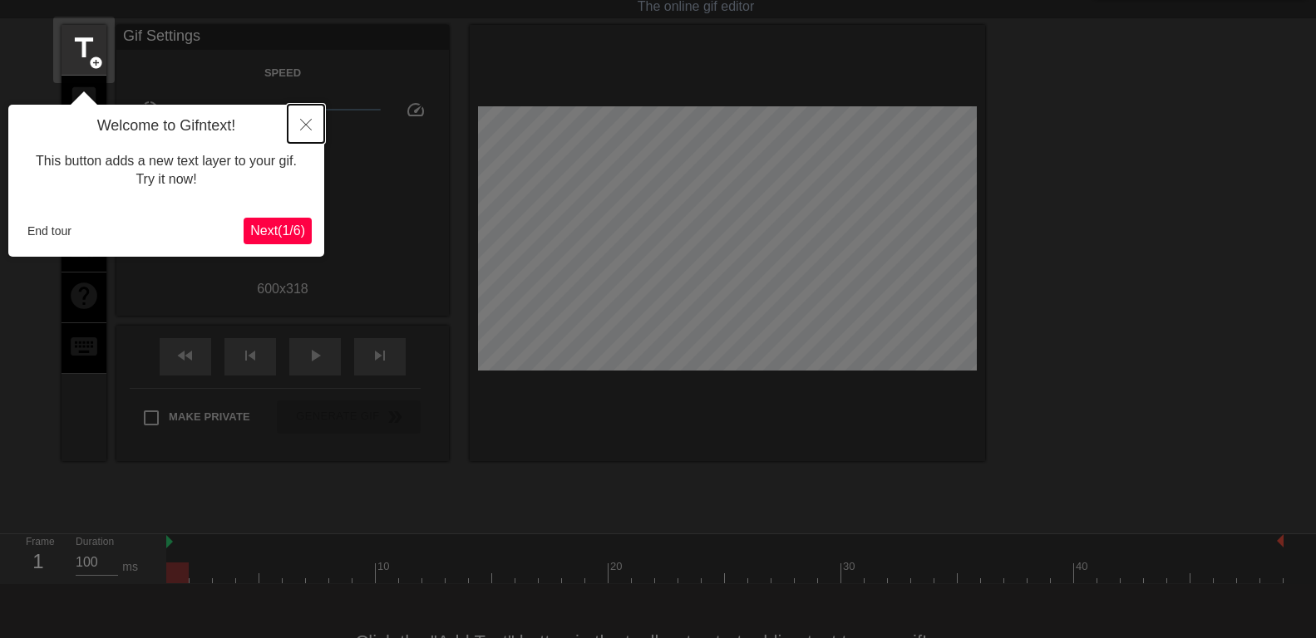
click at [307, 121] on icon "Close" at bounding box center [306, 125] width 12 height 12
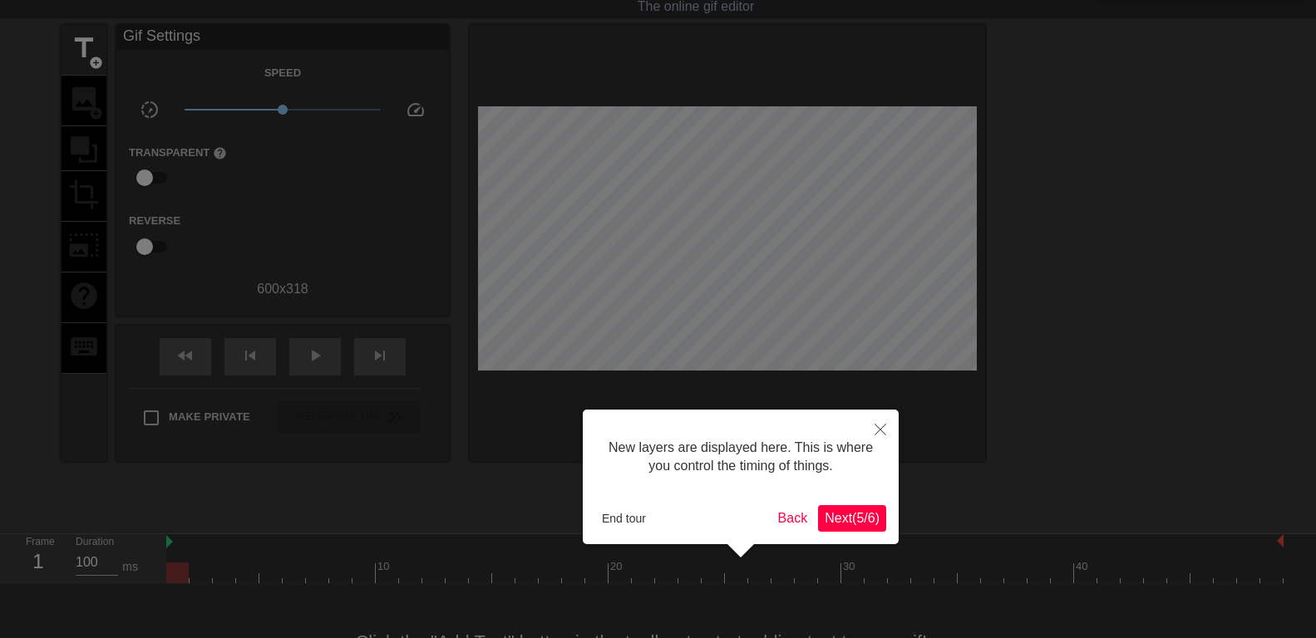
scroll to position [14, 0]
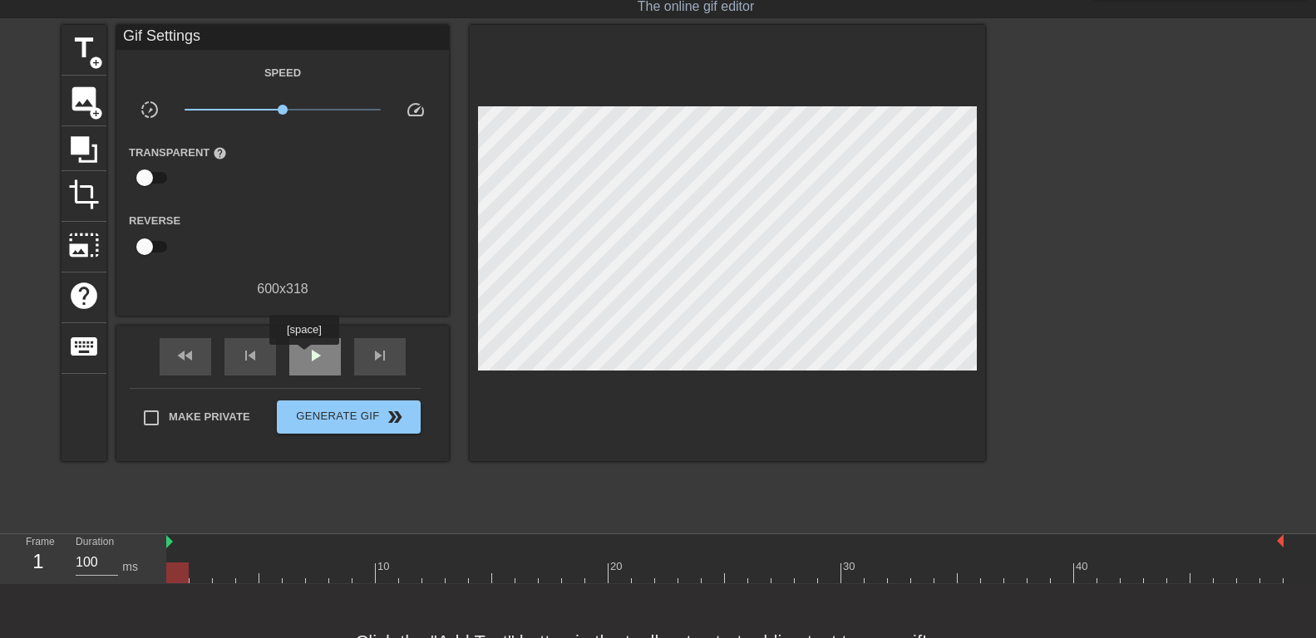
click at [303, 354] on div "play_arrow" at bounding box center [315, 356] width 52 height 37
type input "100"
click at [303, 361] on div "pause" at bounding box center [315, 356] width 52 height 37
click at [171, 545] on img at bounding box center [169, 541] width 7 height 13
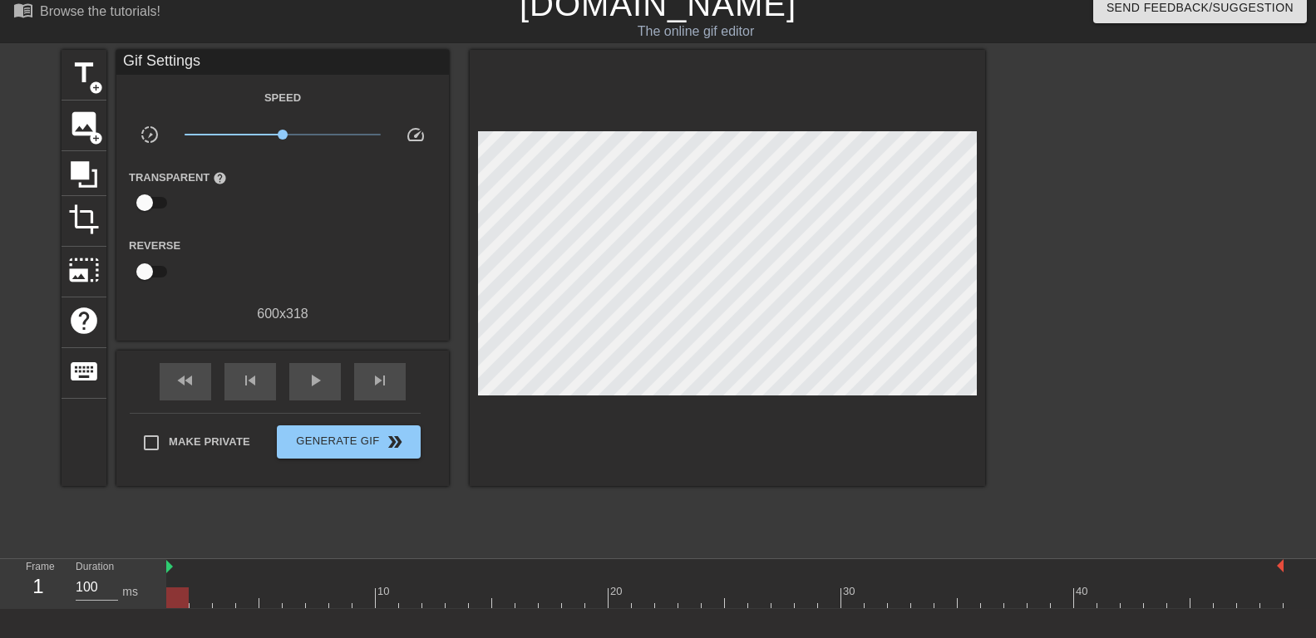
scroll to position [0, 0]
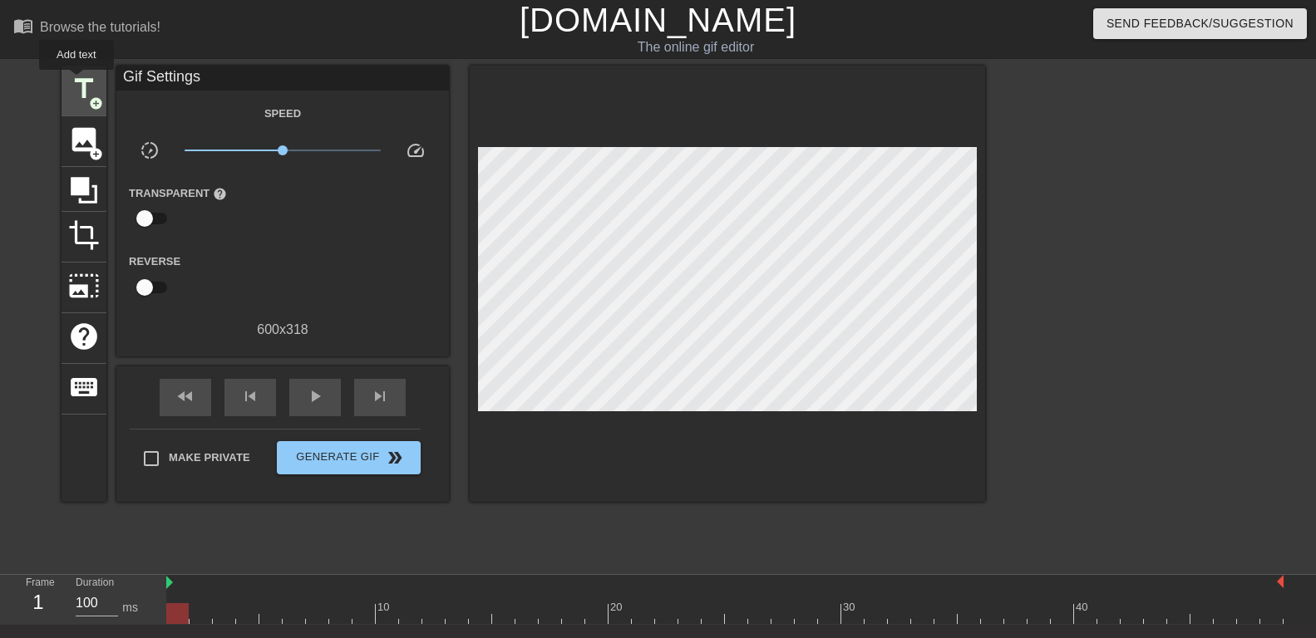
click at [81, 84] on span "title" at bounding box center [84, 89] width 32 height 32
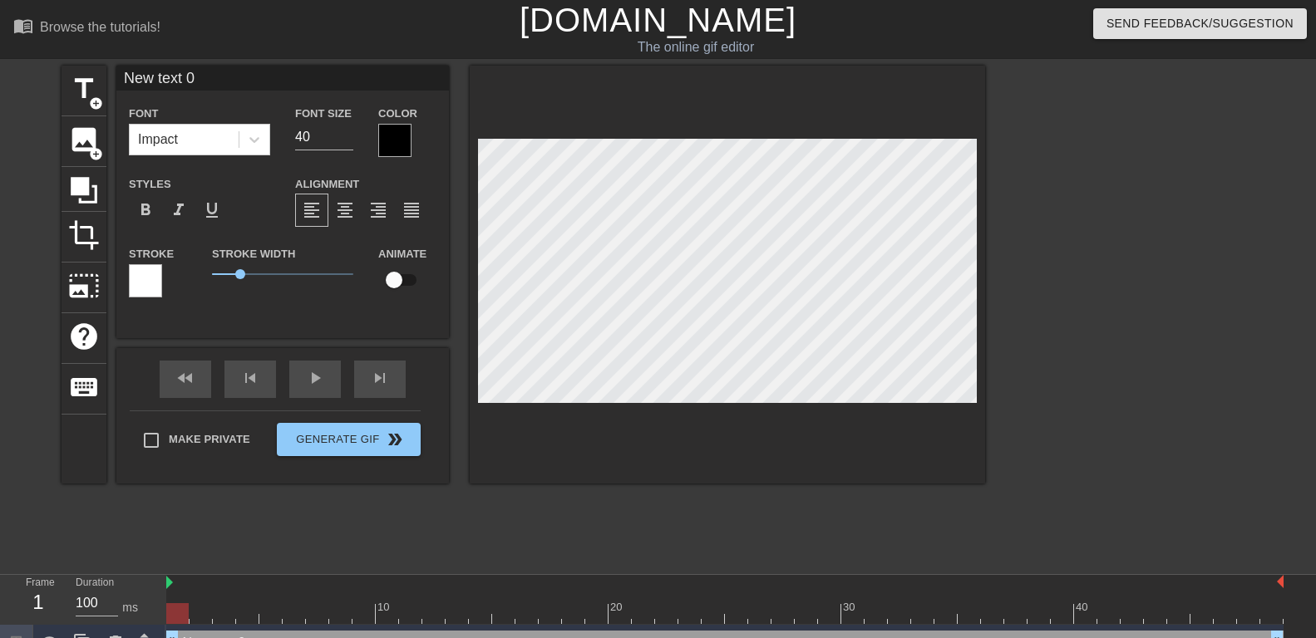
click at [241, 79] on input "New text 0" at bounding box center [282, 78] width 333 height 25
type input "Ma Maîtresse m'a appris à vénérer toutes les queues"
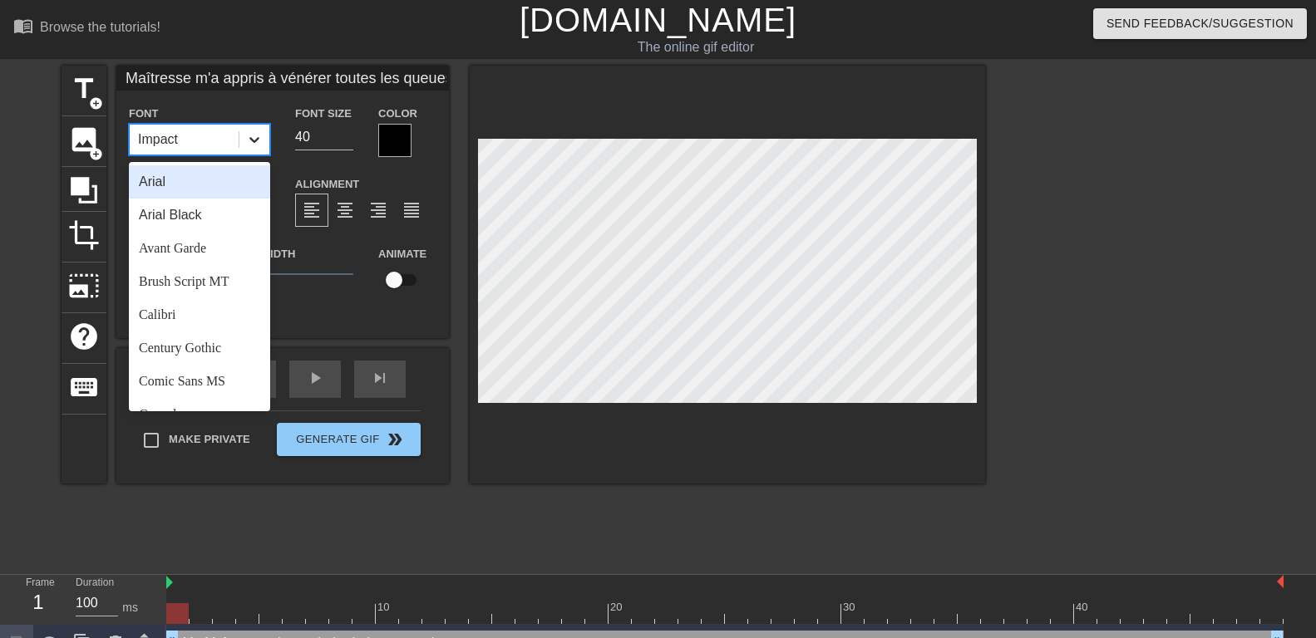
click at [251, 138] on icon at bounding box center [254, 140] width 10 height 6
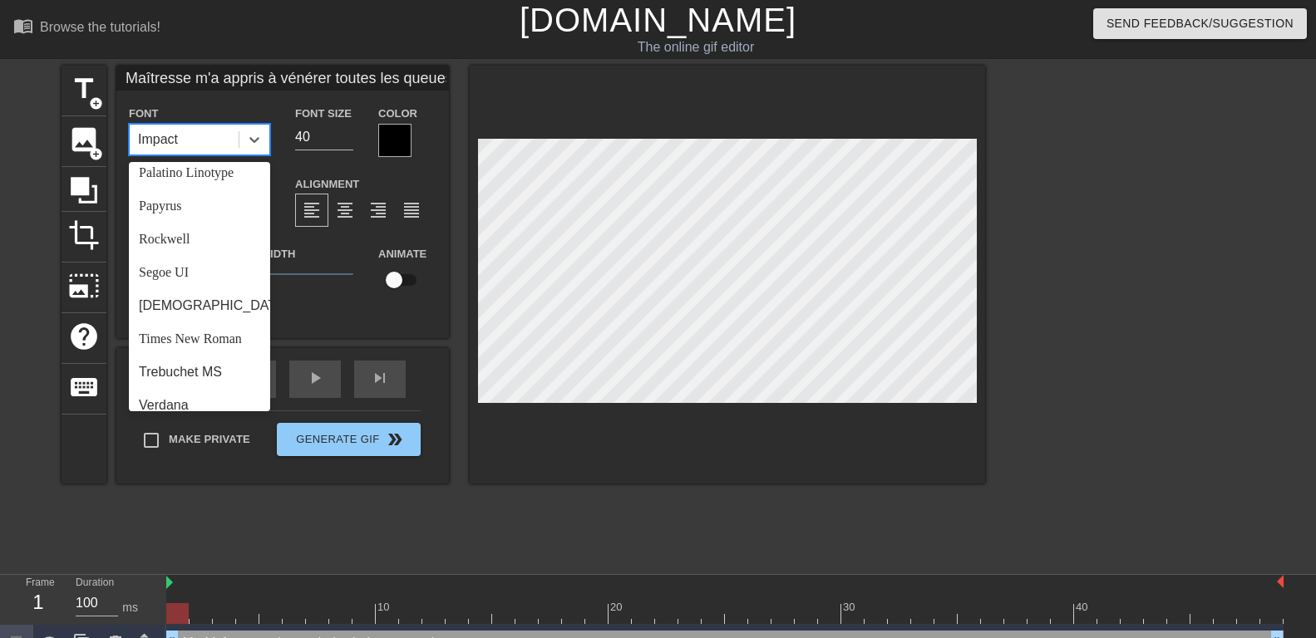
scroll to position [595, 0]
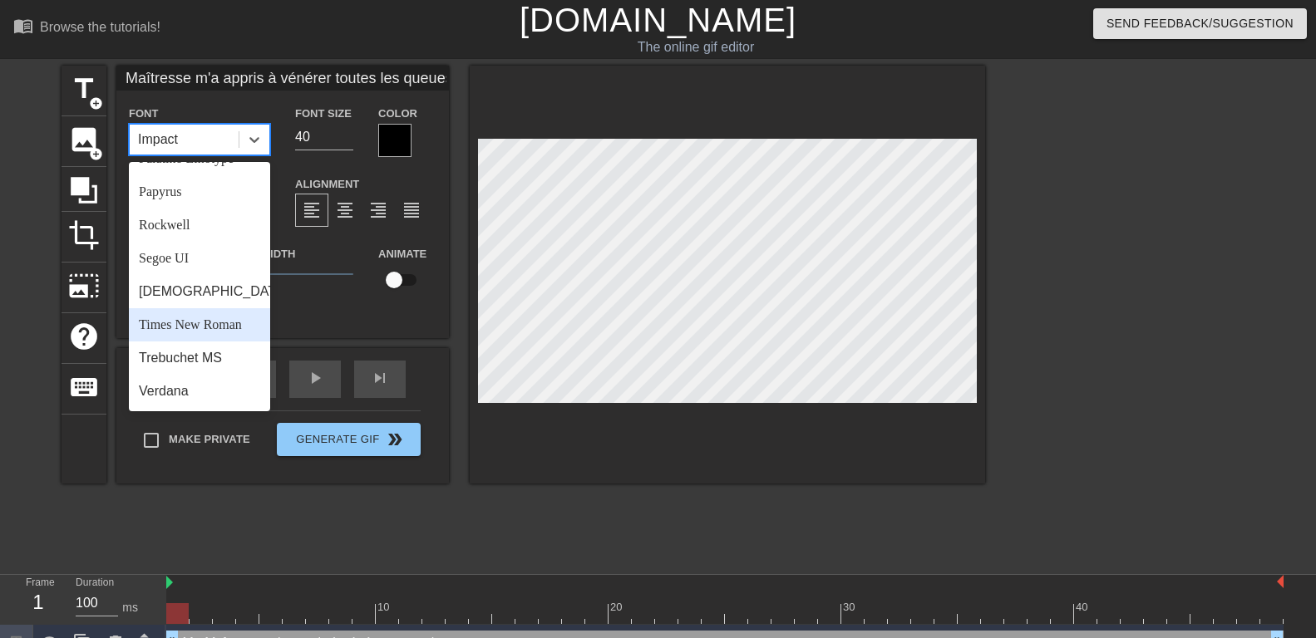
click at [182, 327] on div "Times New Roman" at bounding box center [199, 324] width 141 height 33
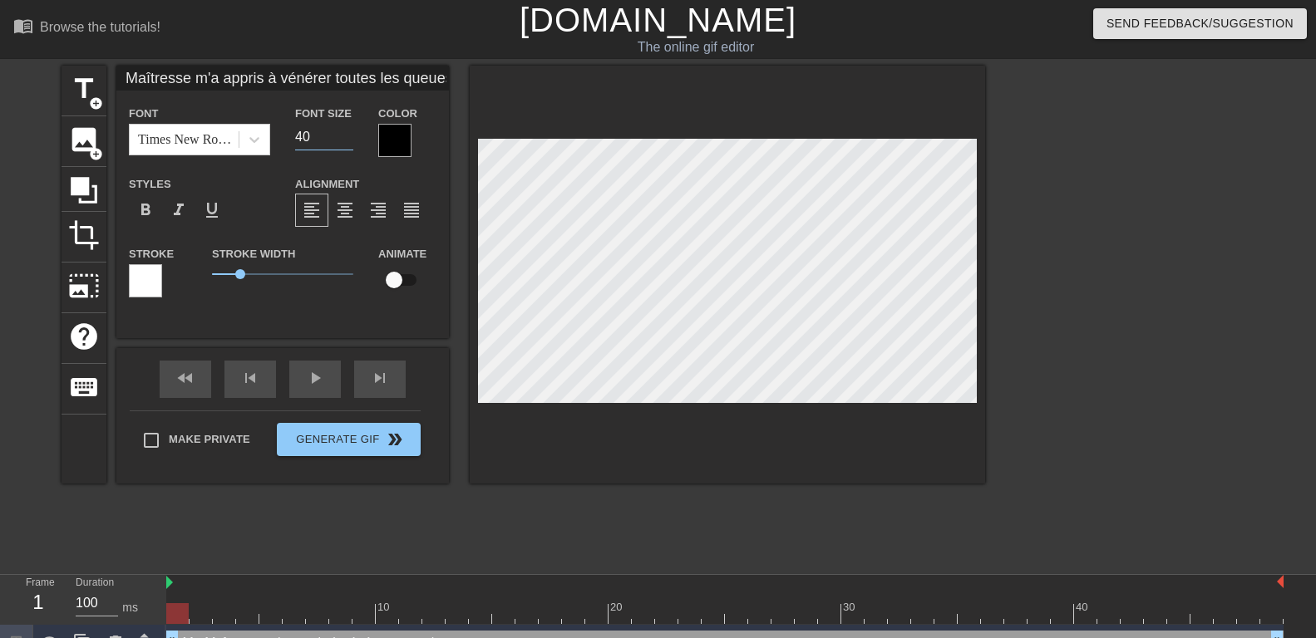
click at [313, 131] on input "40" at bounding box center [324, 137] width 58 height 27
drag, startPoint x: 318, startPoint y: 135, endPoint x: 219, endPoint y: 147, distance: 98.9
click at [295, 147] on input "40" at bounding box center [324, 137] width 58 height 27
type input "25"
click at [155, 277] on div at bounding box center [145, 280] width 33 height 33
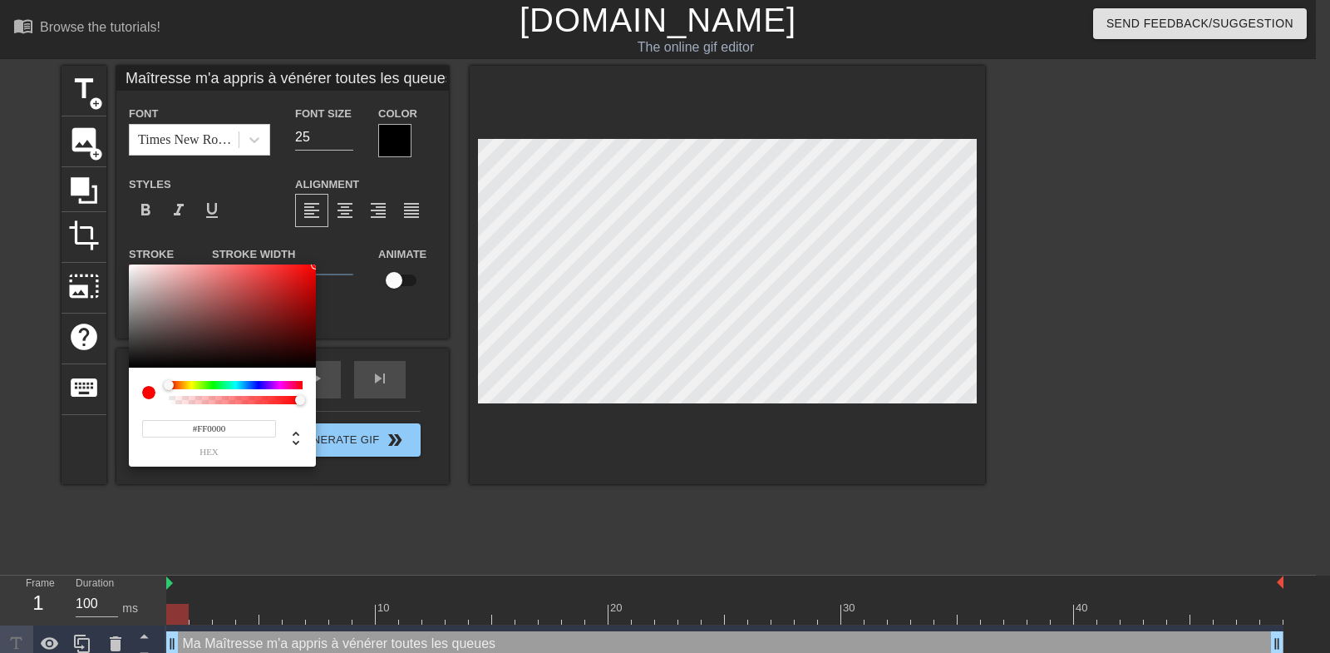
drag, startPoint x: 281, startPoint y: 303, endPoint x: 312, endPoint y: 322, distance: 35.8
click at [316, 264] on div at bounding box center [222, 315] width 187 height 103
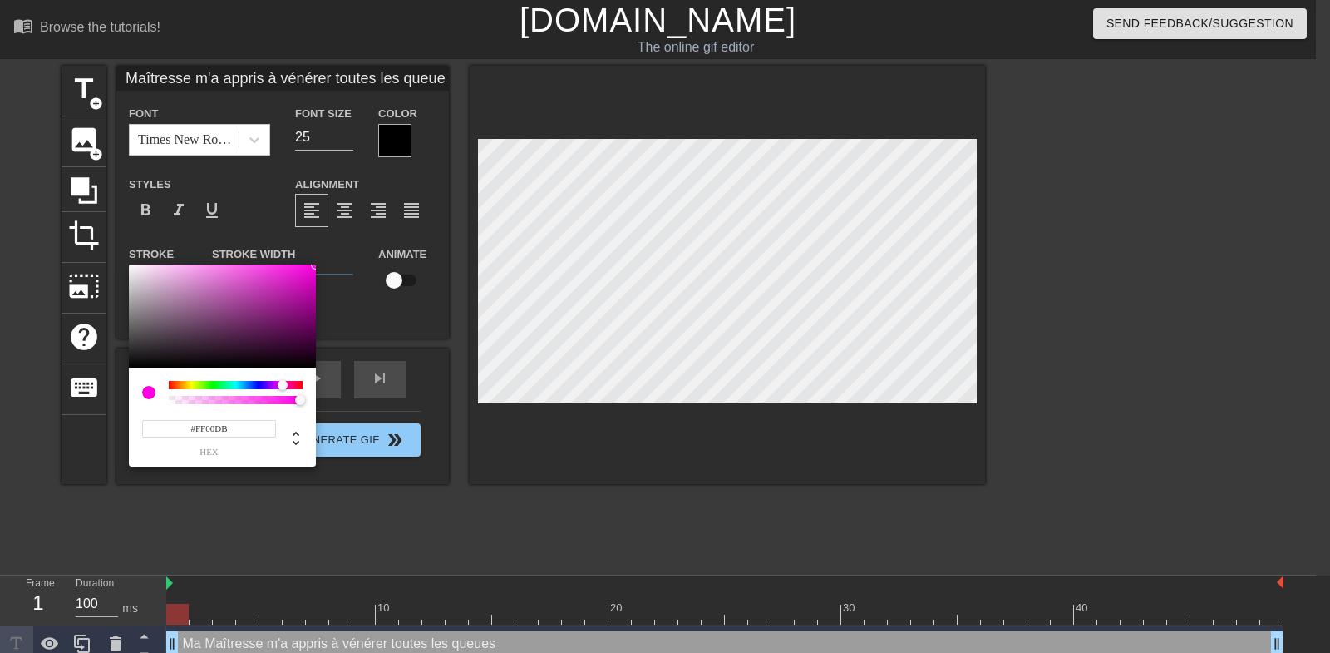
type input "#FF00D1"
drag, startPoint x: 274, startPoint y: 384, endPoint x: 284, endPoint y: 384, distance: 10.0
click at [284, 384] on div at bounding box center [236, 385] width 134 height 8
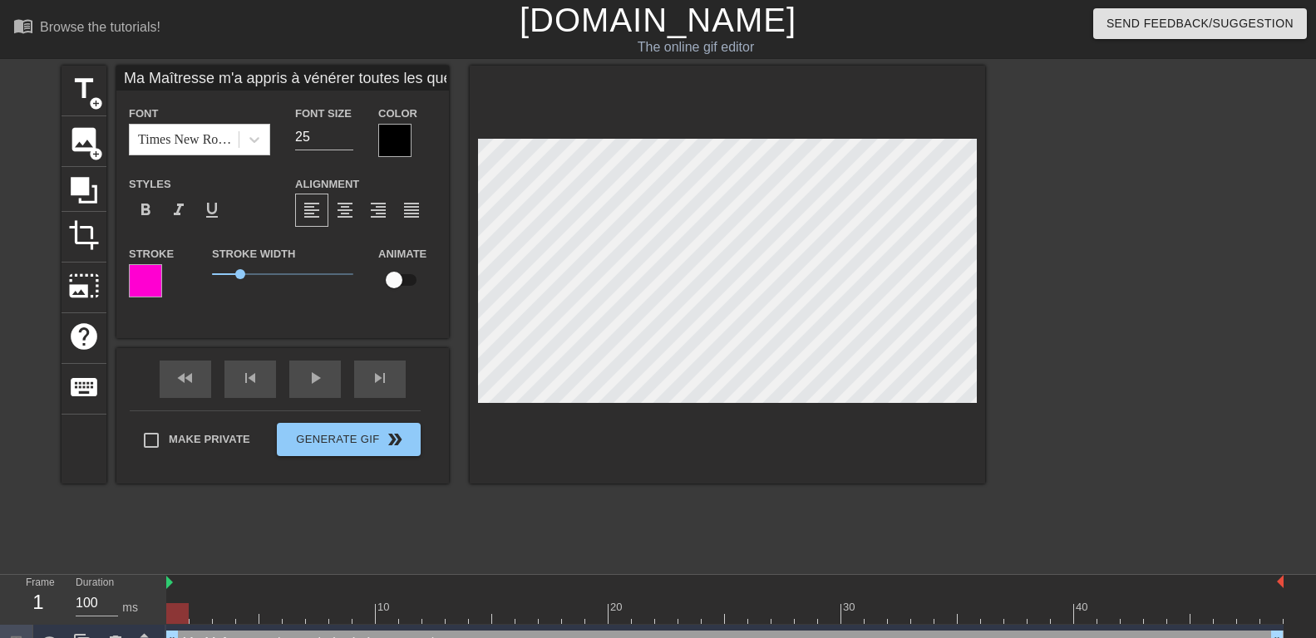
click at [392, 140] on div at bounding box center [394, 140] width 33 height 33
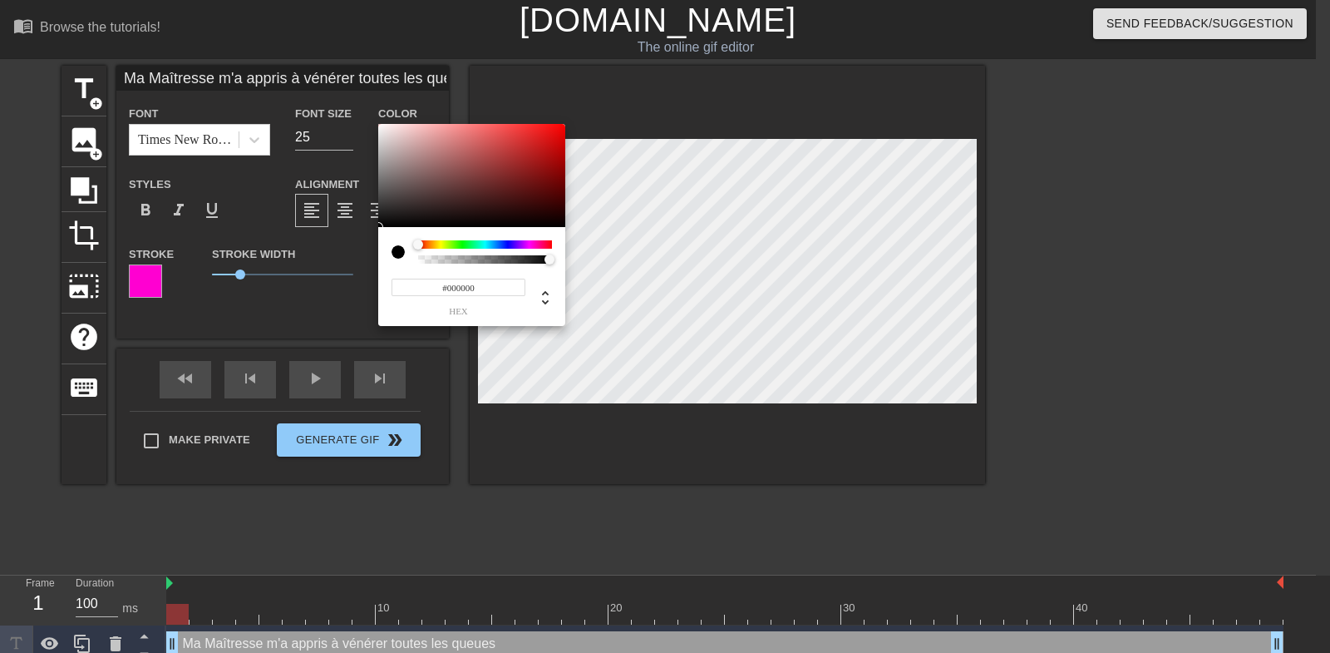
drag, startPoint x: 521, startPoint y: 249, endPoint x: 529, endPoint y: 243, distance: 10.0
click at [529, 243] on div at bounding box center [485, 251] width 134 height 23
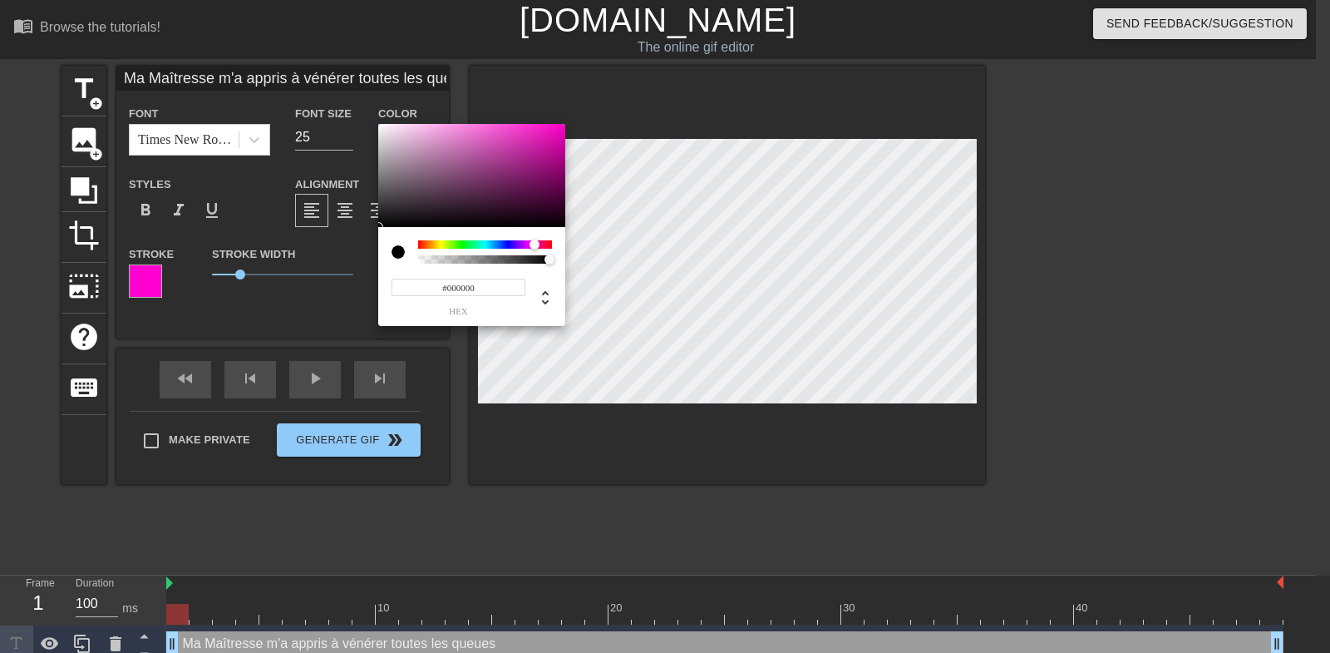
click at [535, 244] on div at bounding box center [485, 244] width 134 height 8
type input "#FF00C7"
drag, startPoint x: 550, startPoint y: 137, endPoint x: 594, endPoint y: 107, distance: 53.3
click at [565, 124] on div at bounding box center [471, 175] width 187 height 103
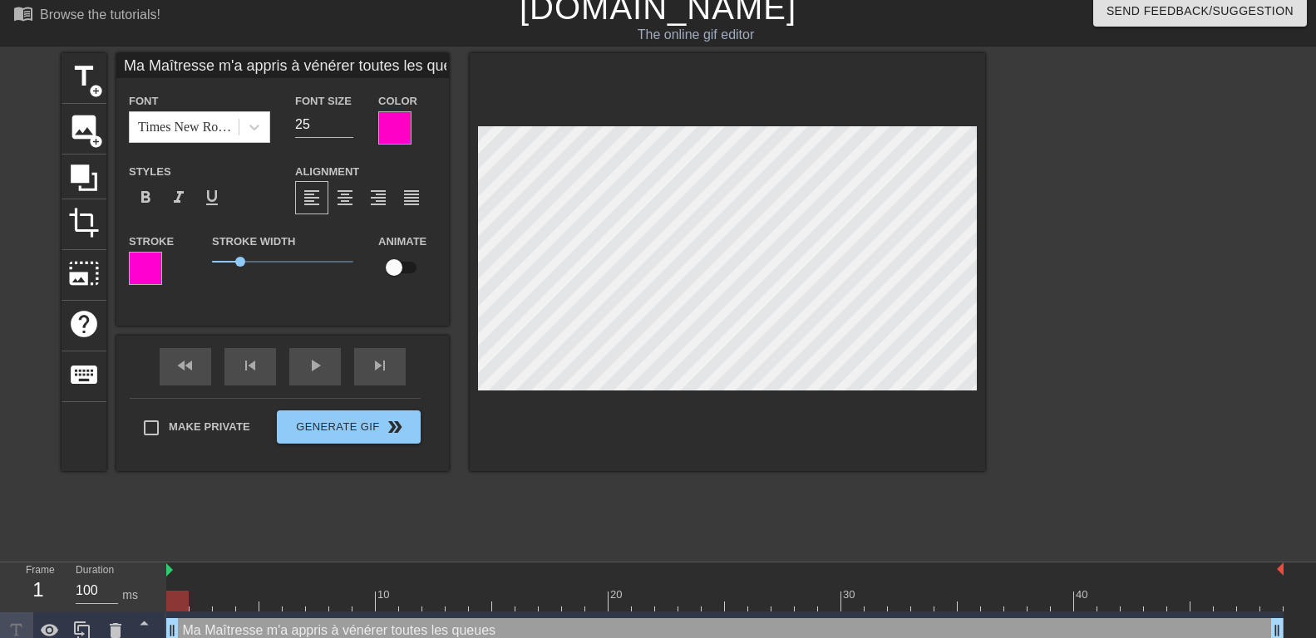
scroll to position [27, 0]
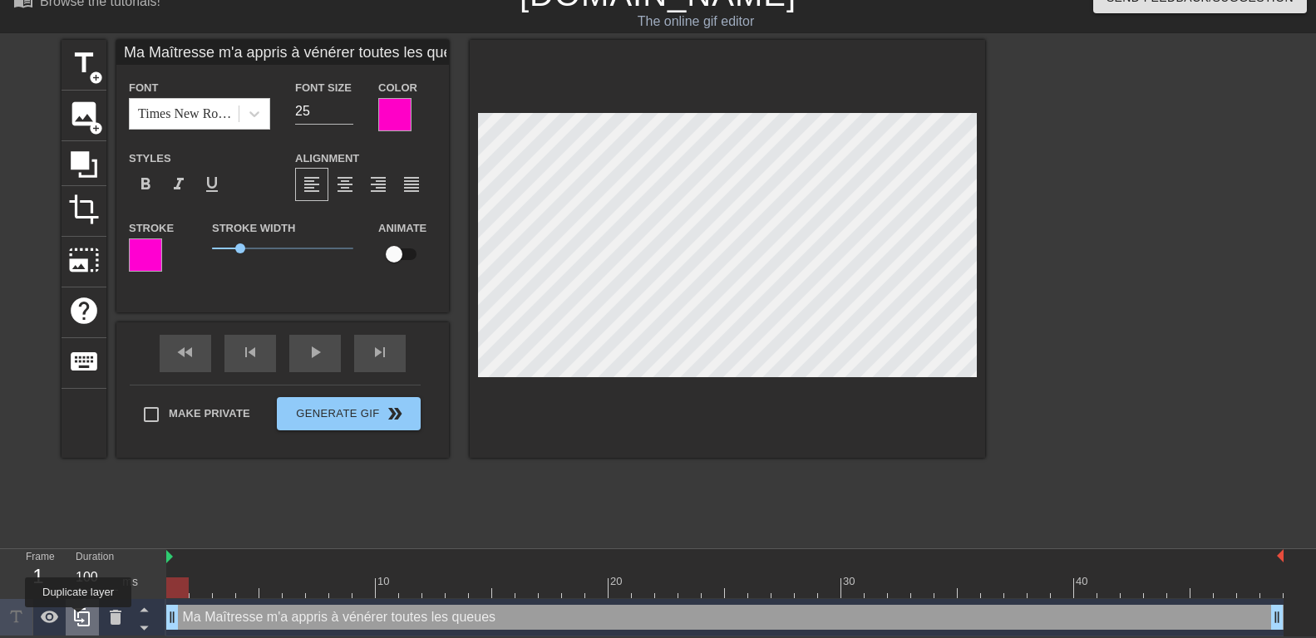
click at [78, 619] on icon at bounding box center [82, 618] width 20 height 20
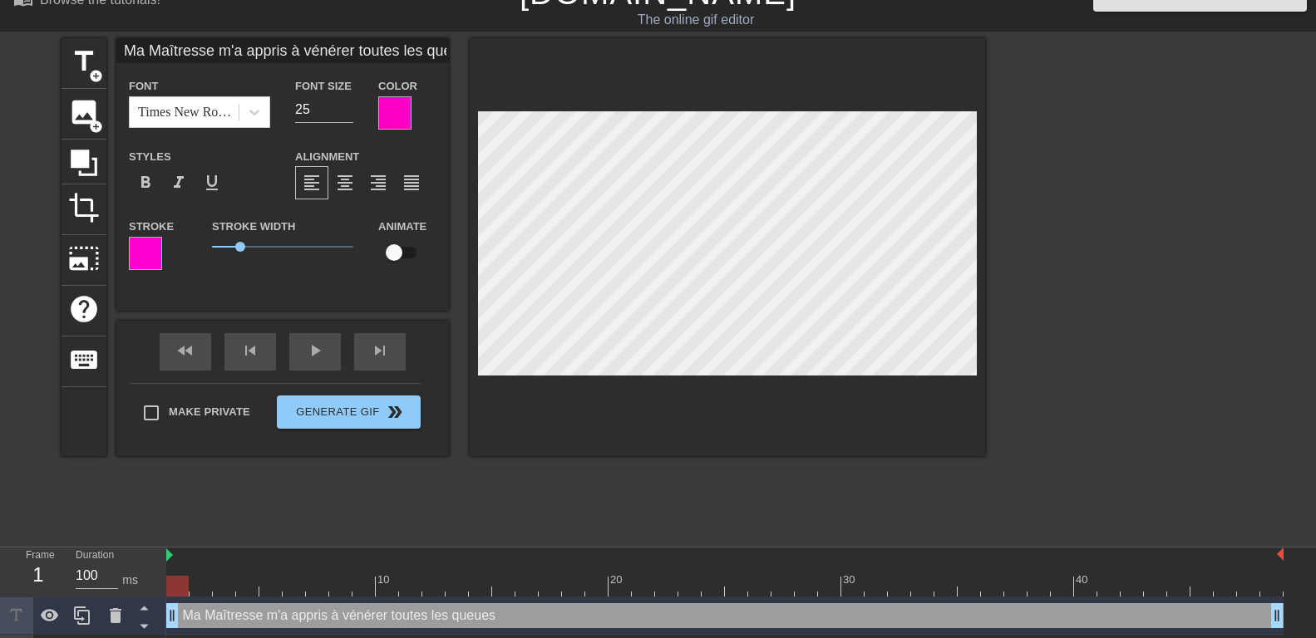
scroll to position [65, 0]
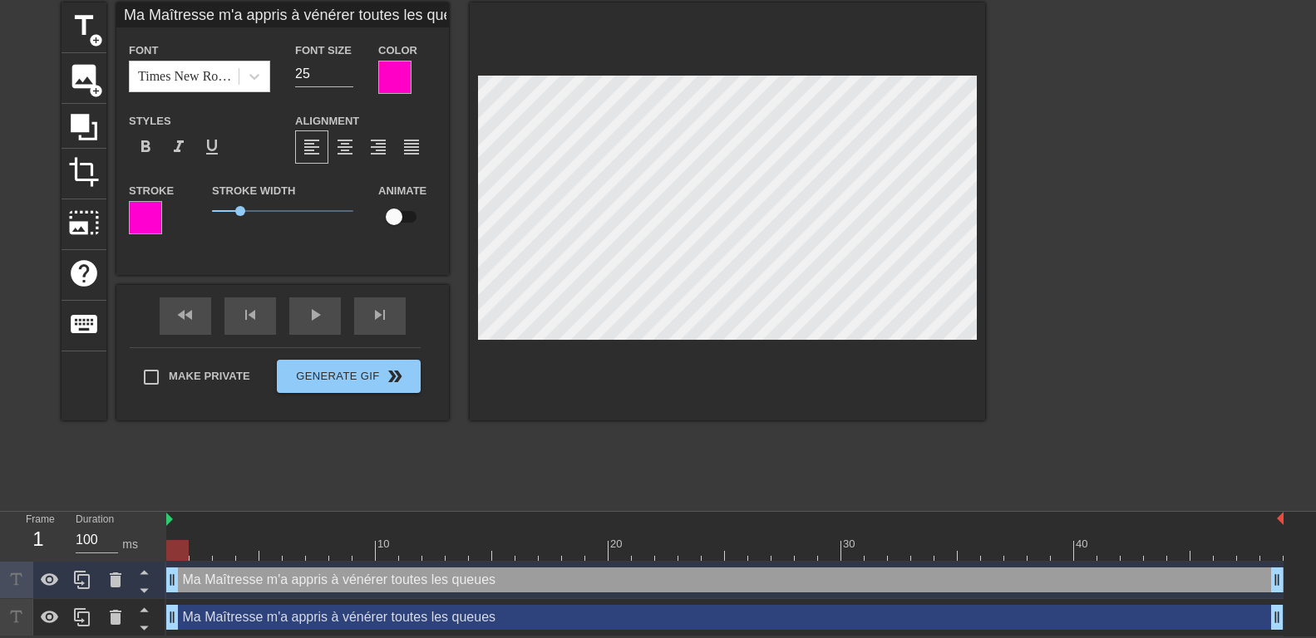
click at [254, 616] on div "Ma Maîtresse m'a appris à vénérer toutes les queues drag_handle drag_handle" at bounding box center [724, 617] width 1117 height 25
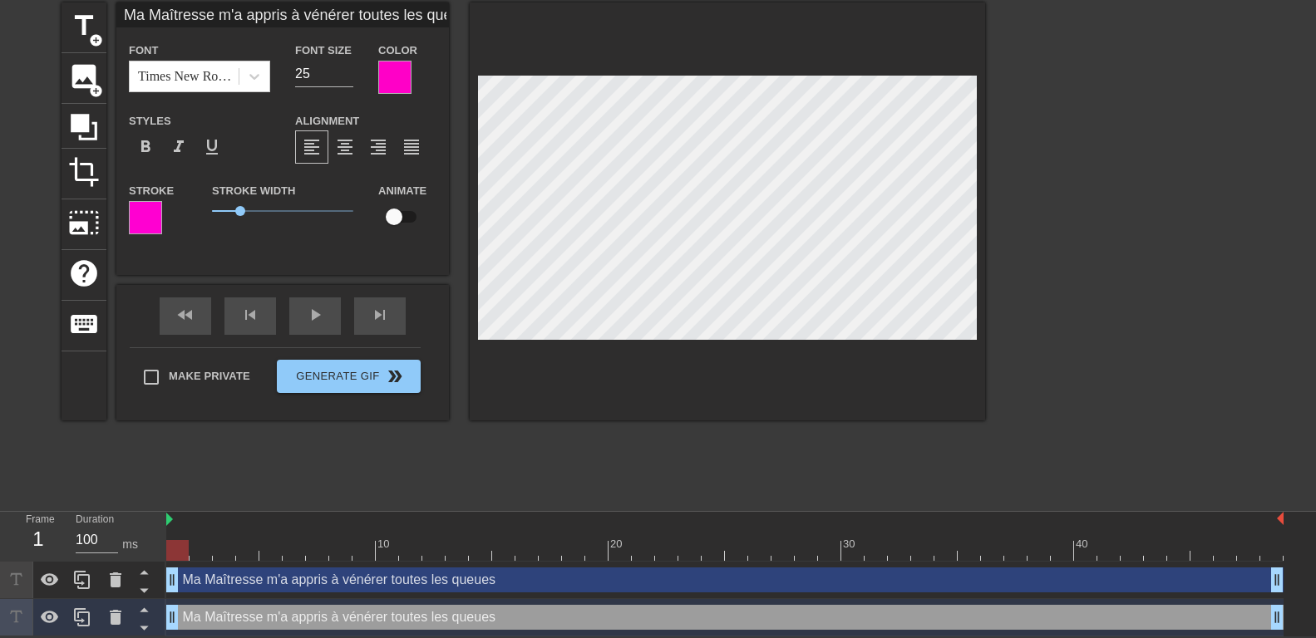
click at [139, 17] on input "Ma Maîtresse m'a appris à vénérer toutes les queues" at bounding box center [282, 14] width 333 height 25
click at [124, 17] on input "Ma Maîtresse m'a appris à vénérer toutes les queues" at bounding box center [282, 14] width 333 height 25
type input "Et je dois en prendre soin et les satisfaire à chaque instant de toutes les man…"
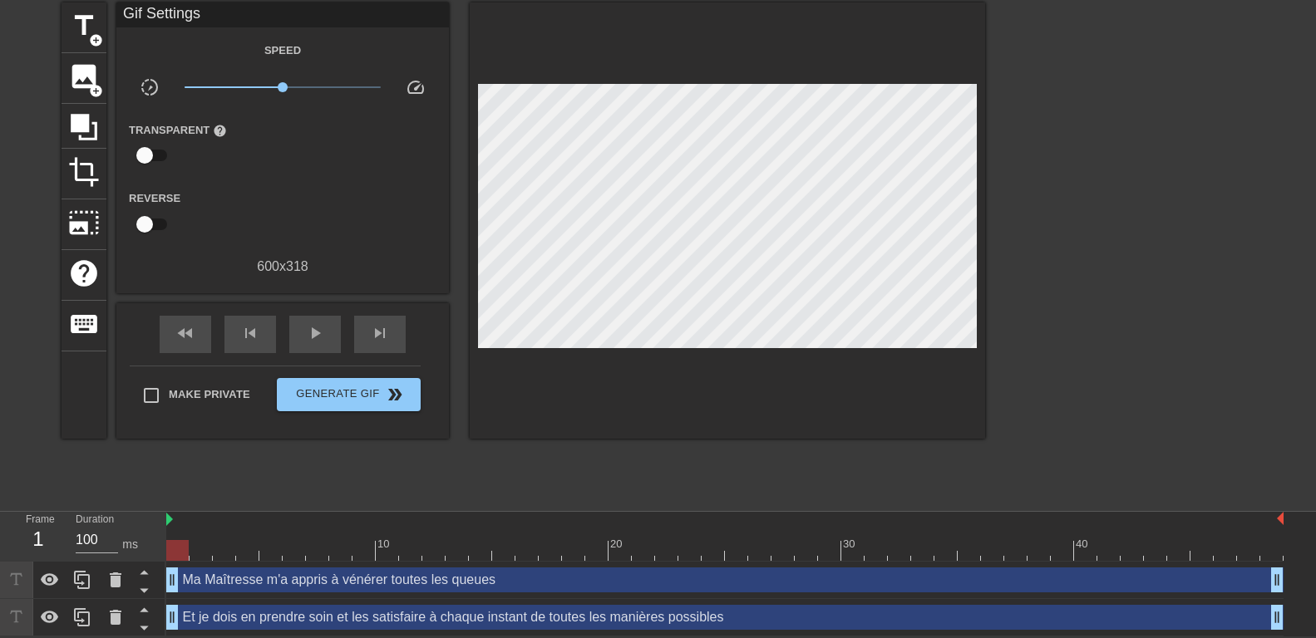
click at [1091, 214] on div at bounding box center [1129, 251] width 249 height 499
click at [1284, 516] on div at bounding box center [1283, 520] width 8 height 17
click at [1279, 516] on img at bounding box center [1280, 518] width 7 height 13
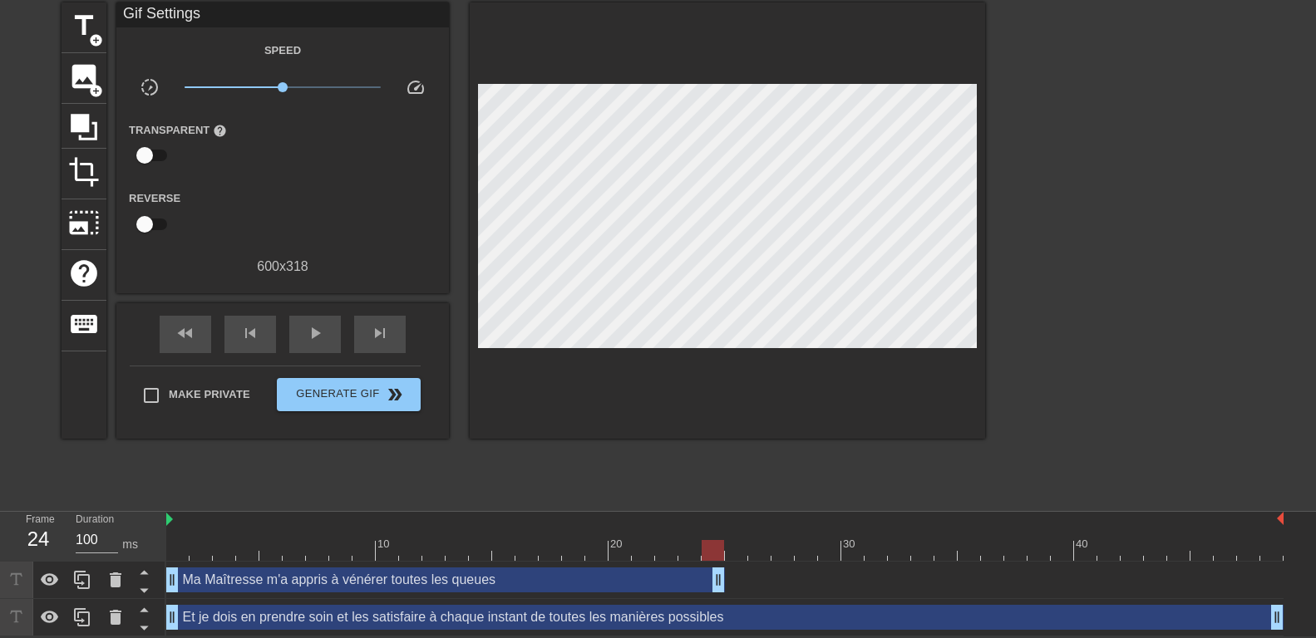
drag, startPoint x: 1277, startPoint y: 583, endPoint x: 712, endPoint y: 579, distance: 565.3
click at [712, 579] on div "Ma Maîtresse m'a appris à vénérer toutes les queues drag_handle drag_handle" at bounding box center [445, 580] width 559 height 25
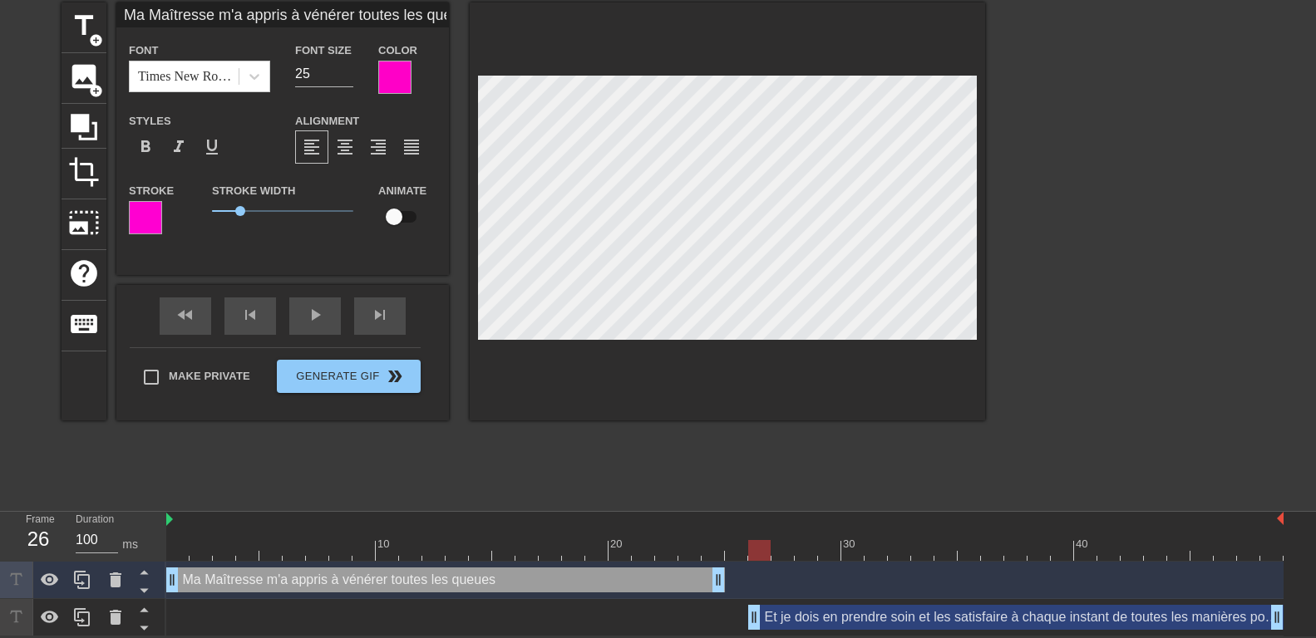
type input "200"
drag, startPoint x: 168, startPoint y: 612, endPoint x: 732, endPoint y: 604, distance: 564.6
click at [732, 605] on div "Et je dois en prendre soin et les satisfaire à chaque instant de toutes les man…" at bounding box center [1004, 617] width 559 height 25
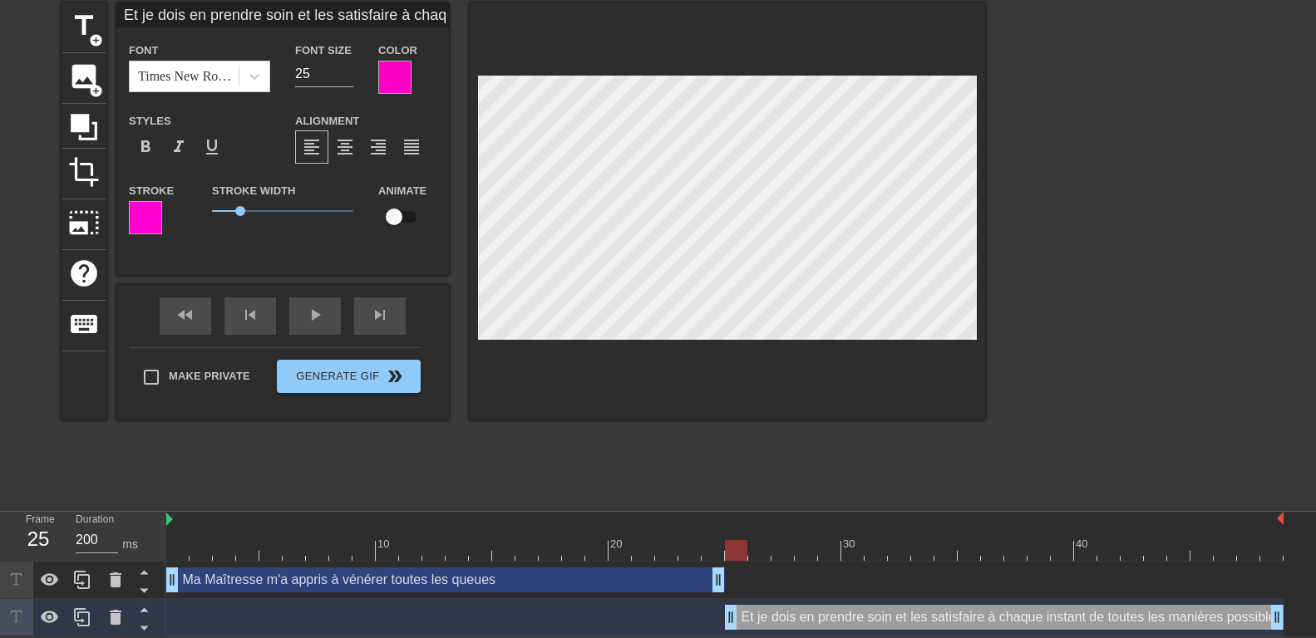
scroll to position [0, 14]
type input "Et je dois en prendre soin et les satisfaireà chaque instant de toutes les mani…"
type textarea "Et je dois en prendre soin et les satisfaireà chaque instant de toutes les mani…"
type input "Et je dois en prendre soin et les satisfaireà chaque instant de toutes les mani…"
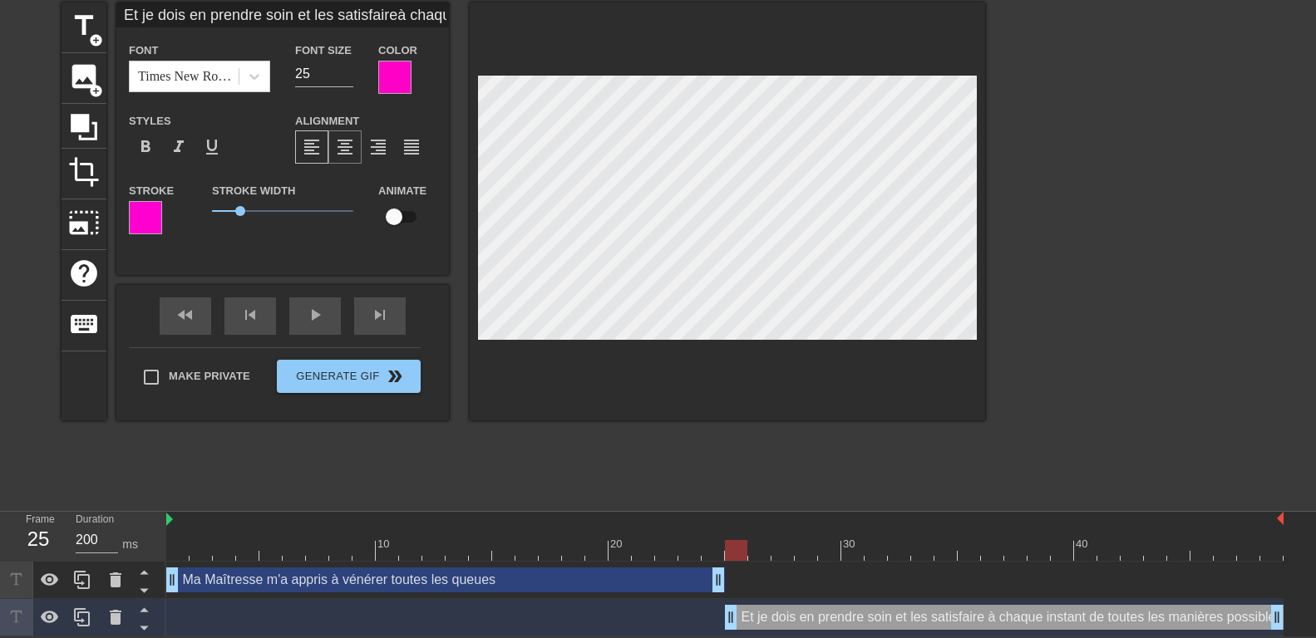
type textarea "Et je dois en prendre soin et les satisfaire à chaque instant de toutes les man…"
click at [342, 145] on span "format_align_center" at bounding box center [345, 147] width 20 height 20
click at [1099, 268] on div at bounding box center [1129, 251] width 249 height 499
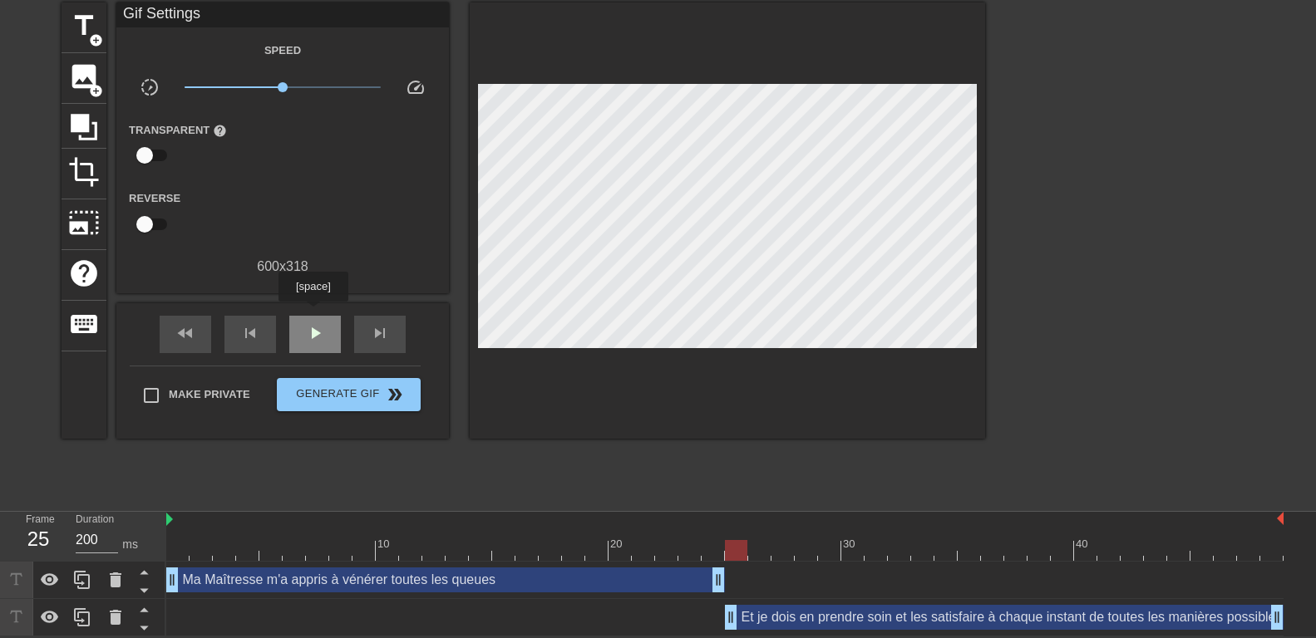
click at [313, 316] on div "play_arrow" at bounding box center [315, 334] width 52 height 37
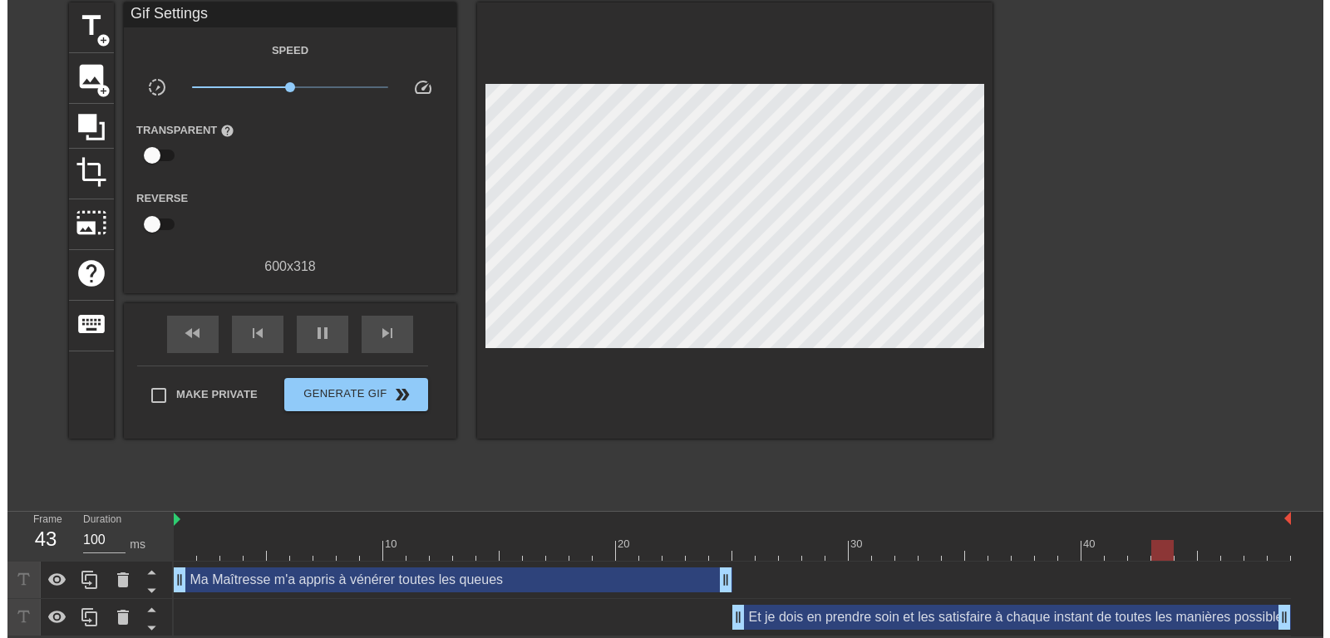
scroll to position [0, 0]
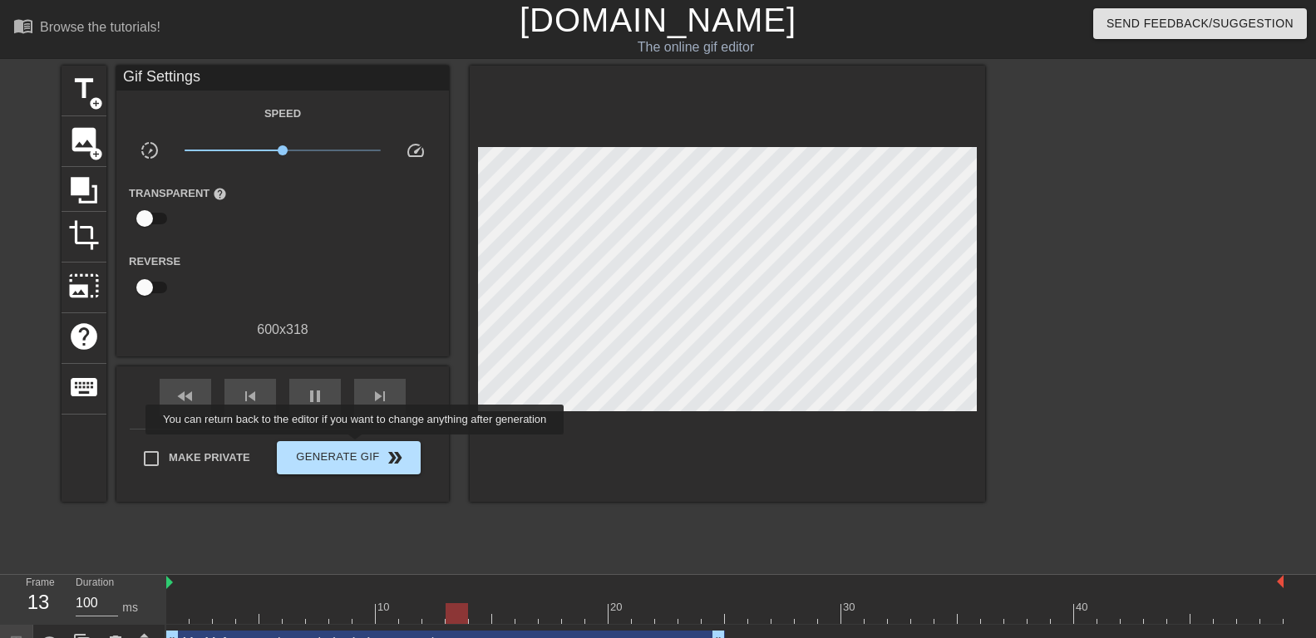
type input "200"
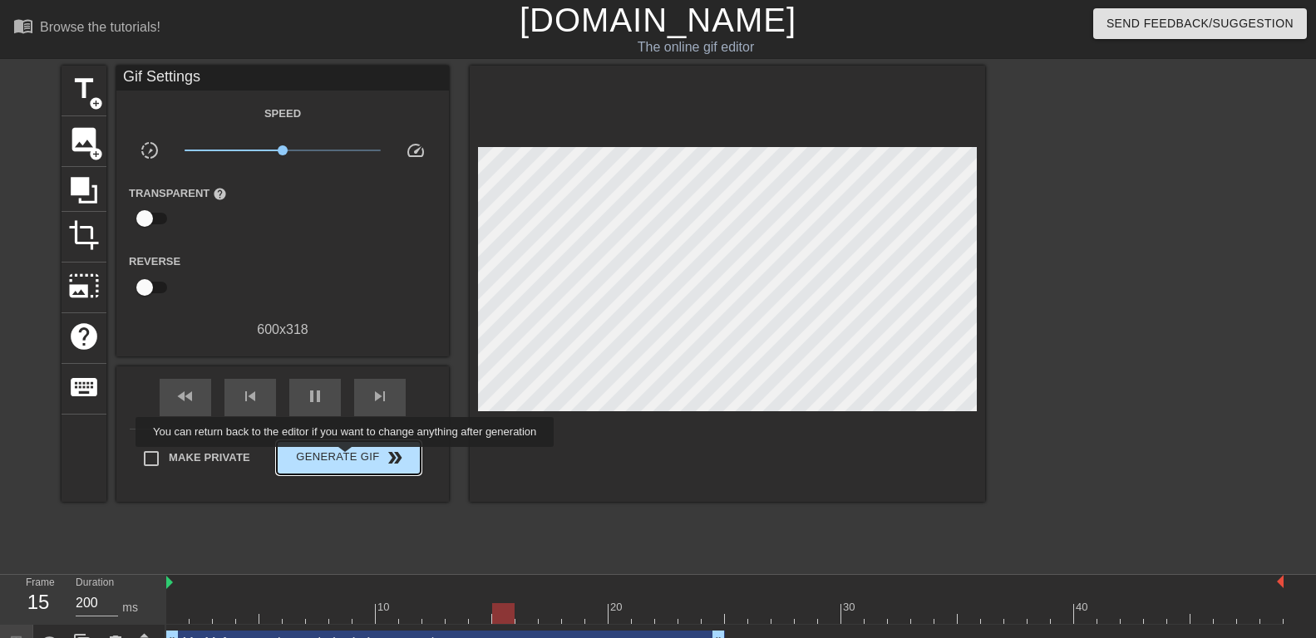
click at [347, 459] on span "Generate Gif double_arrow" at bounding box center [348, 458] width 131 height 20
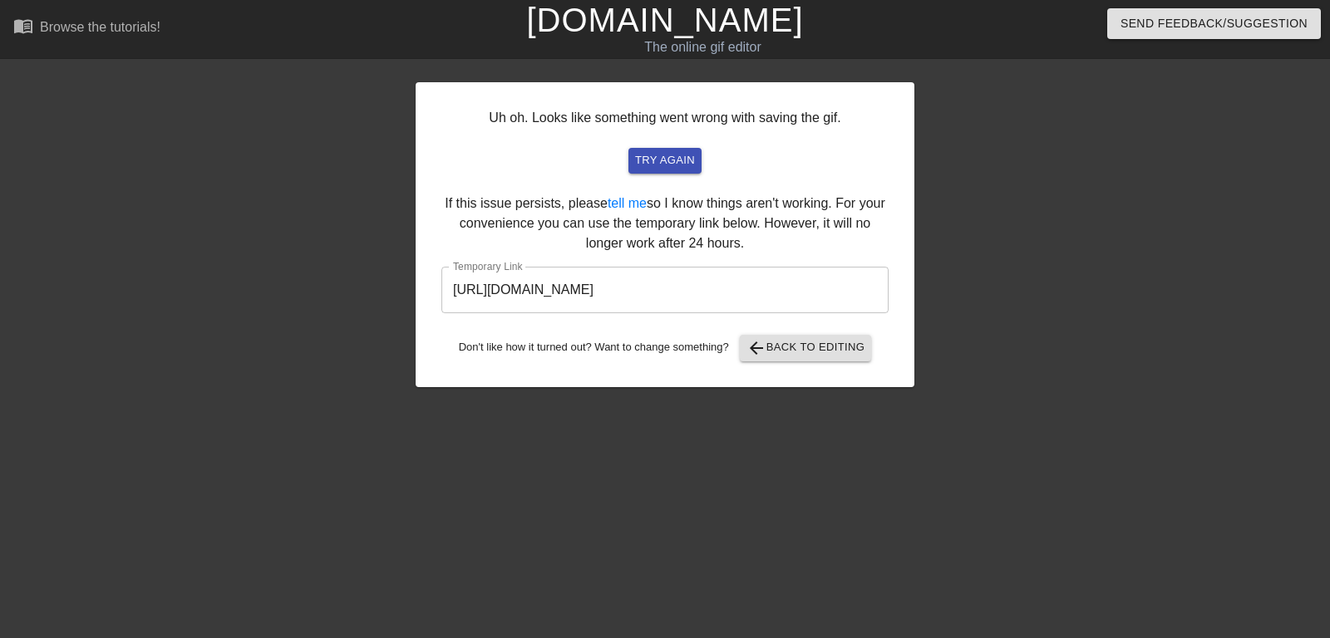
click at [654, 292] on input "https://www.gifntext.com/temp_generations/UxZIlzeo.gif" at bounding box center [664, 290] width 447 height 47
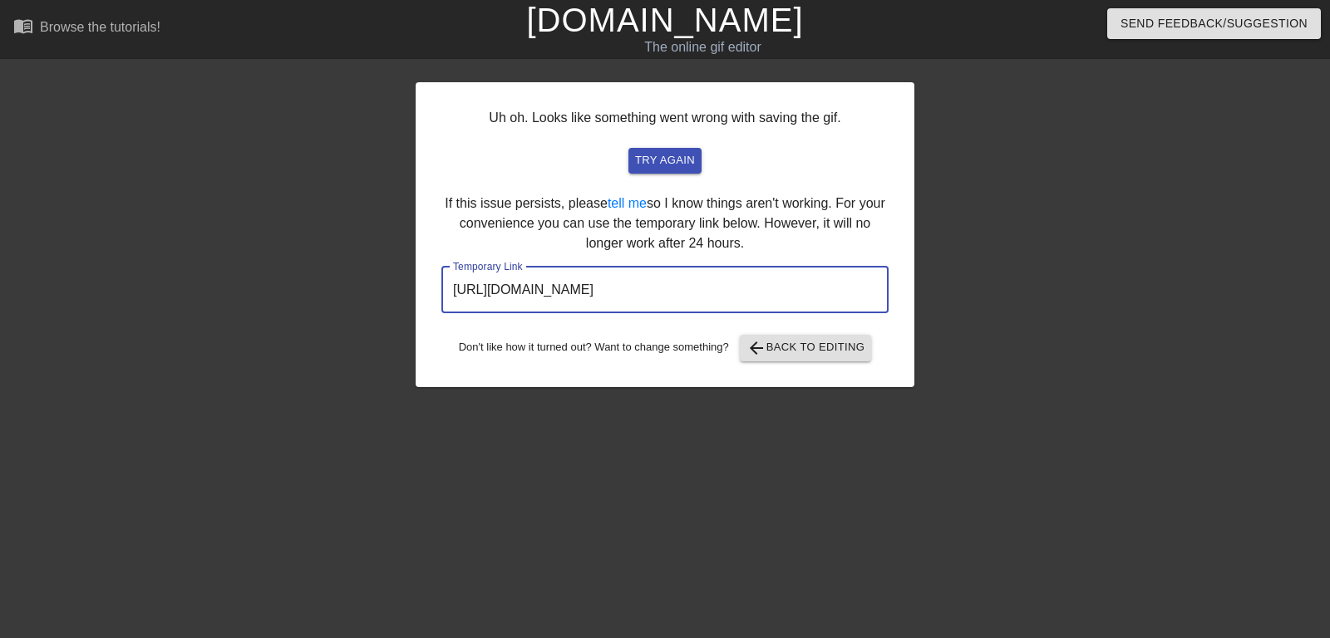
click at [654, 292] on input "https://www.gifntext.com/temp_generations/UxZIlzeo.gif" at bounding box center [664, 290] width 447 height 47
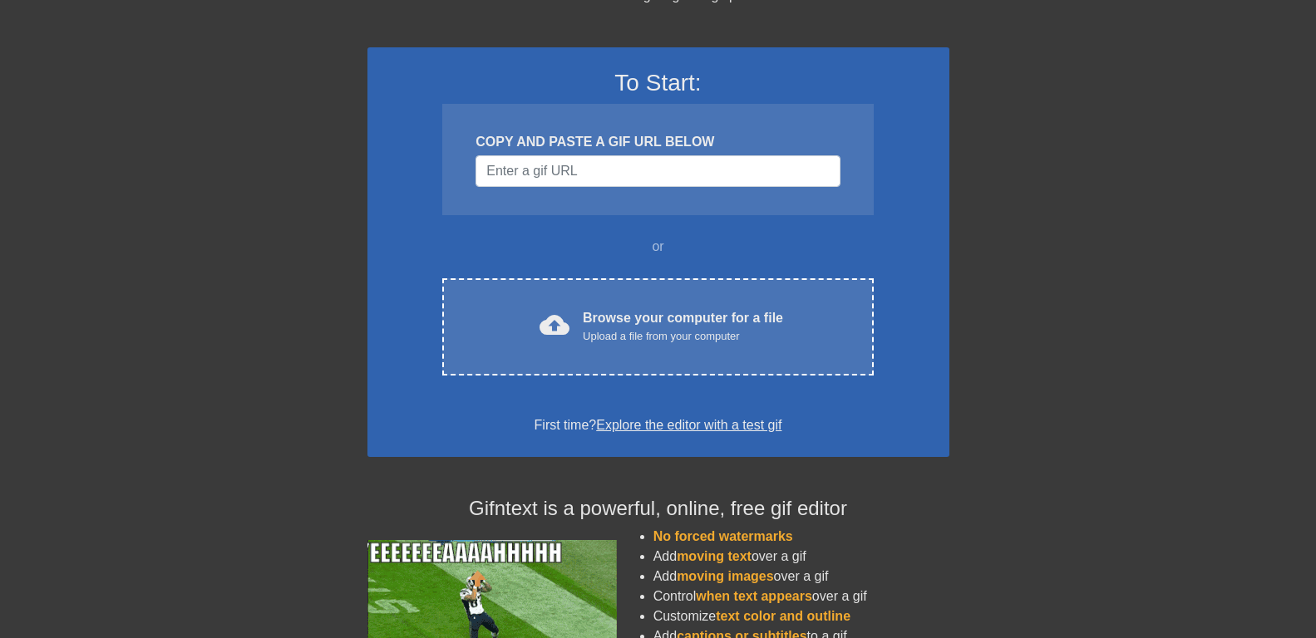
scroll to position [170, 0]
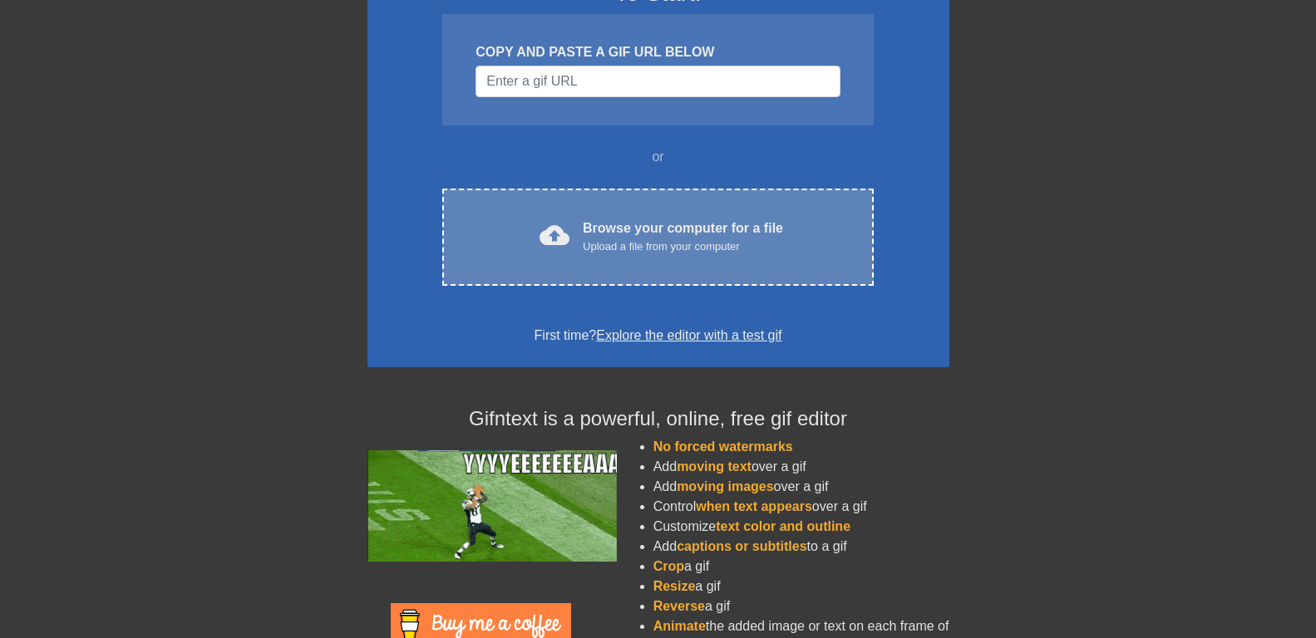
click at [599, 241] on div "Upload a file from your computer" at bounding box center [683, 247] width 200 height 17
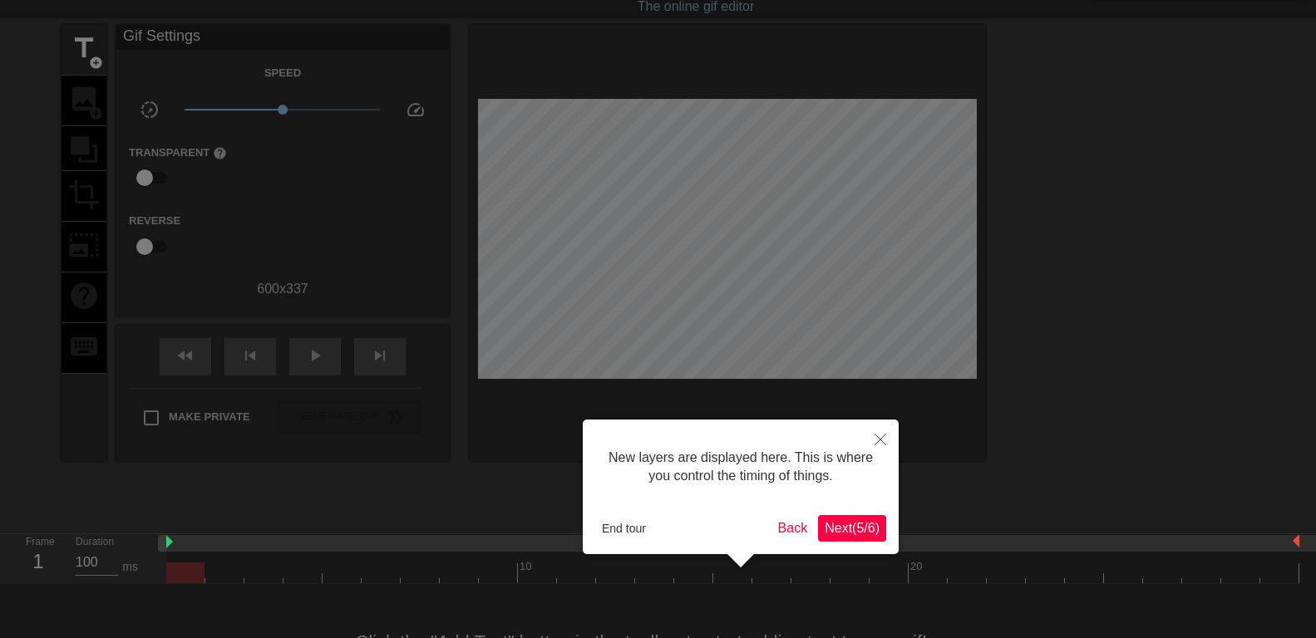
scroll to position [14, 0]
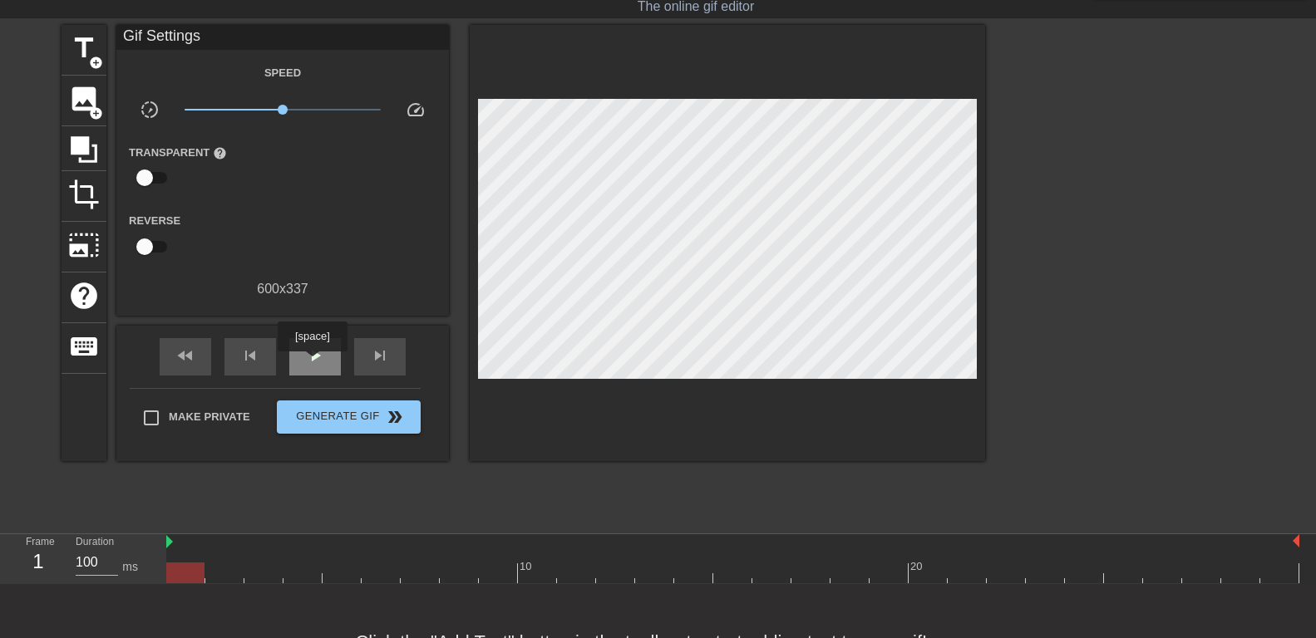
click at [312, 363] on span "play_arrow" at bounding box center [315, 356] width 20 height 20
click at [306, 350] on span "pause" at bounding box center [315, 356] width 20 height 20
drag, startPoint x: 208, startPoint y: 578, endPoint x: 175, endPoint y: 575, distance: 33.3
click at [175, 575] on div at bounding box center [185, 573] width 38 height 21
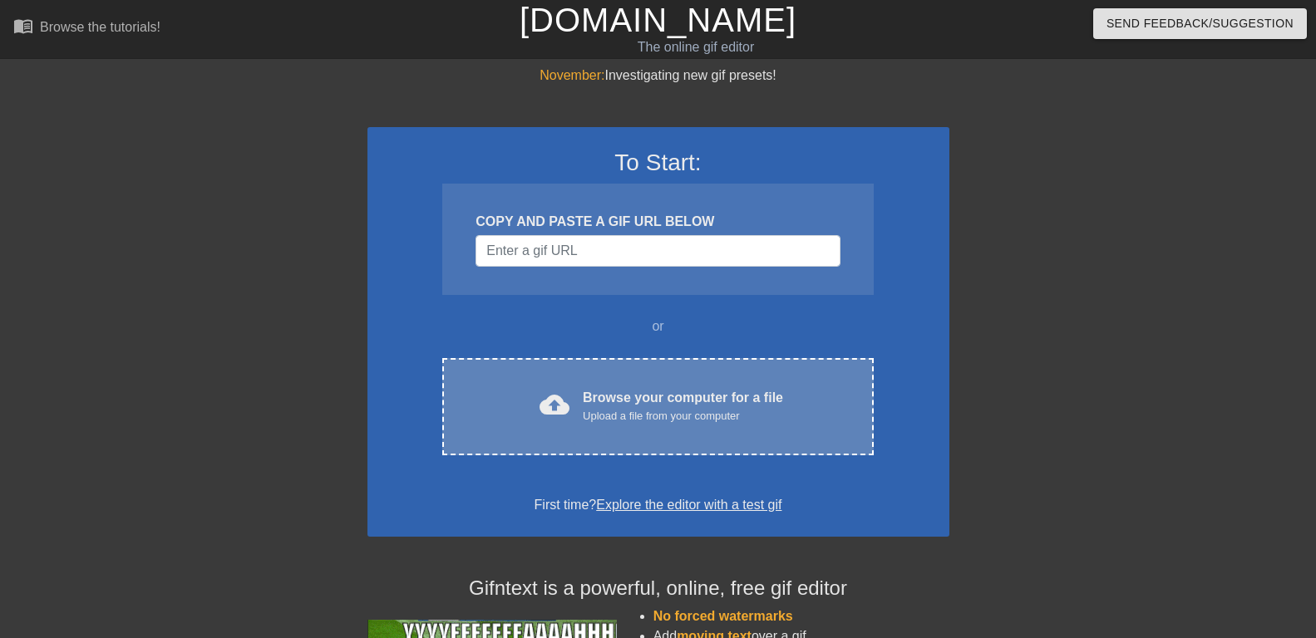
click at [611, 388] on div "Browse your computer for a file Upload a file from your computer" at bounding box center [683, 406] width 200 height 37
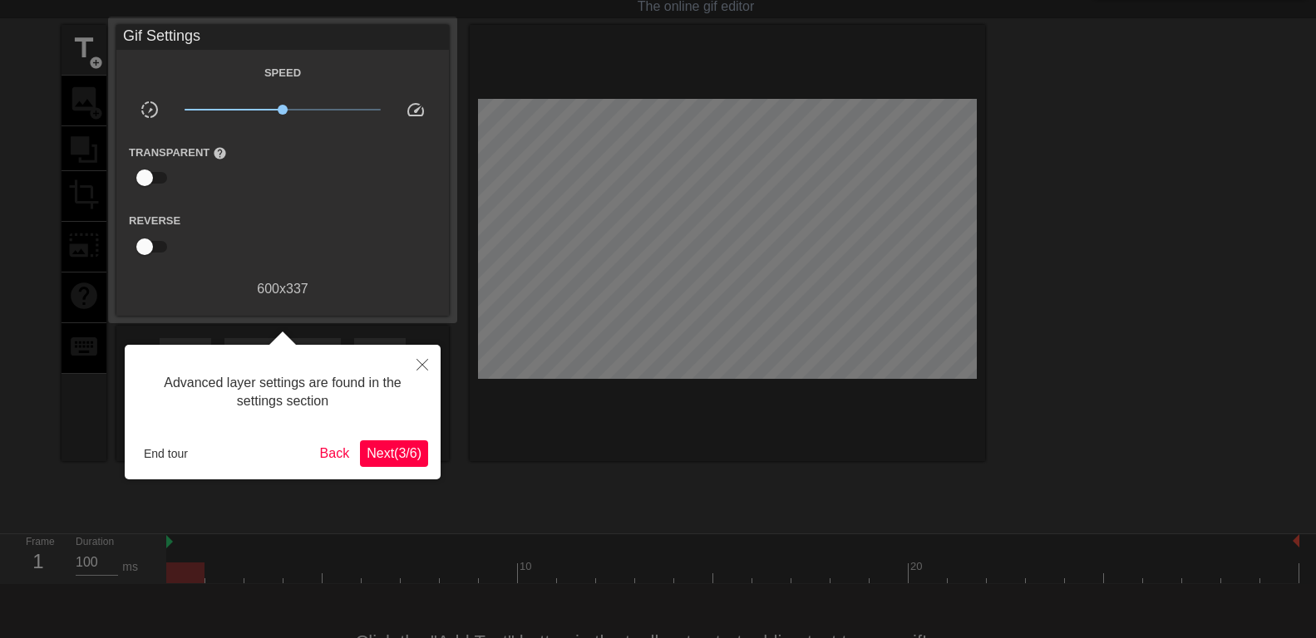
scroll to position [14, 0]
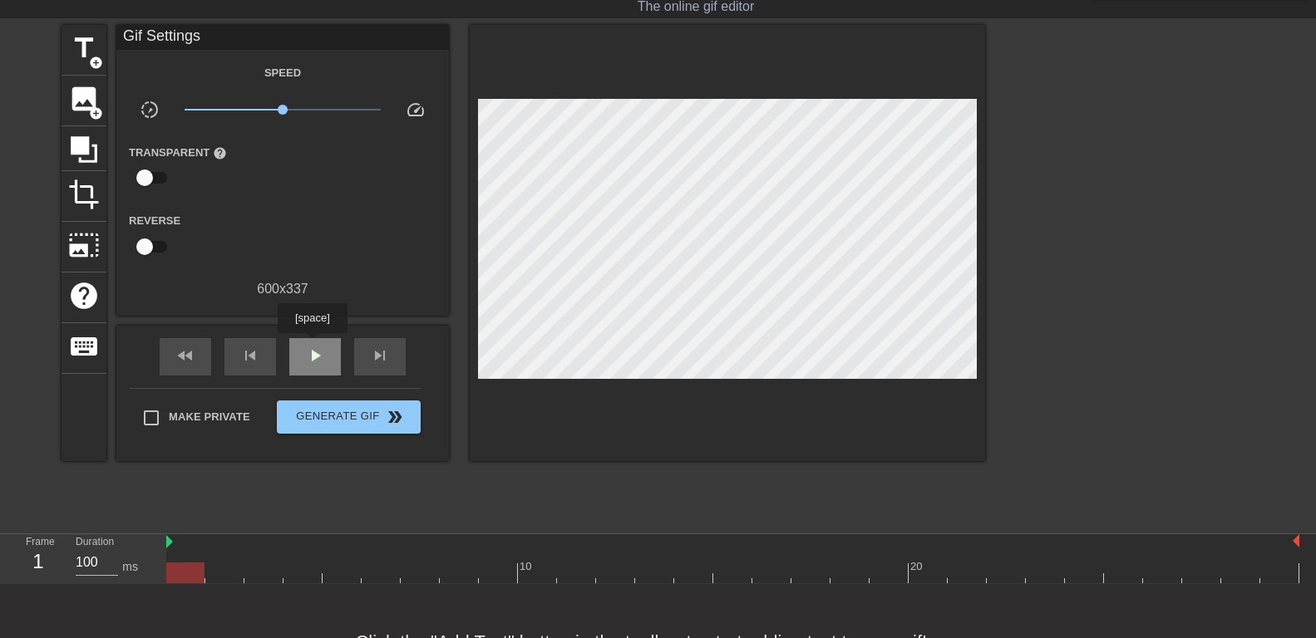
click at [312, 346] on span "play_arrow" at bounding box center [315, 356] width 20 height 20
drag, startPoint x: 283, startPoint y: 110, endPoint x: 252, endPoint y: 115, distance: 32.0
click at [252, 115] on span "x0.484" at bounding box center [283, 110] width 197 height 20
click at [252, 79] on span "x0.484" at bounding box center [251, 81] width 31 height 12
click at [252, 82] on span "x0.484" at bounding box center [251, 81] width 31 height 12
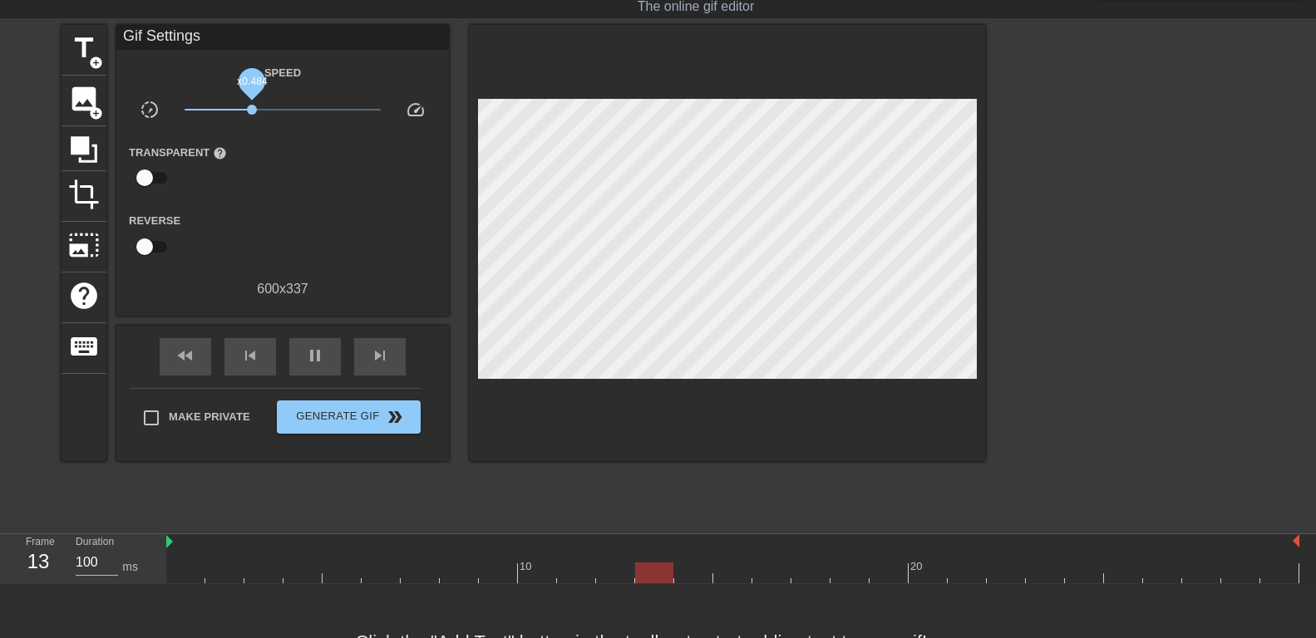
click at [253, 82] on span "x0.484" at bounding box center [251, 81] width 31 height 12
click at [309, 352] on span "pause" at bounding box center [315, 356] width 20 height 20
click at [171, 542] on img at bounding box center [169, 541] width 7 height 13
click at [91, 47] on span "title" at bounding box center [84, 48] width 32 height 32
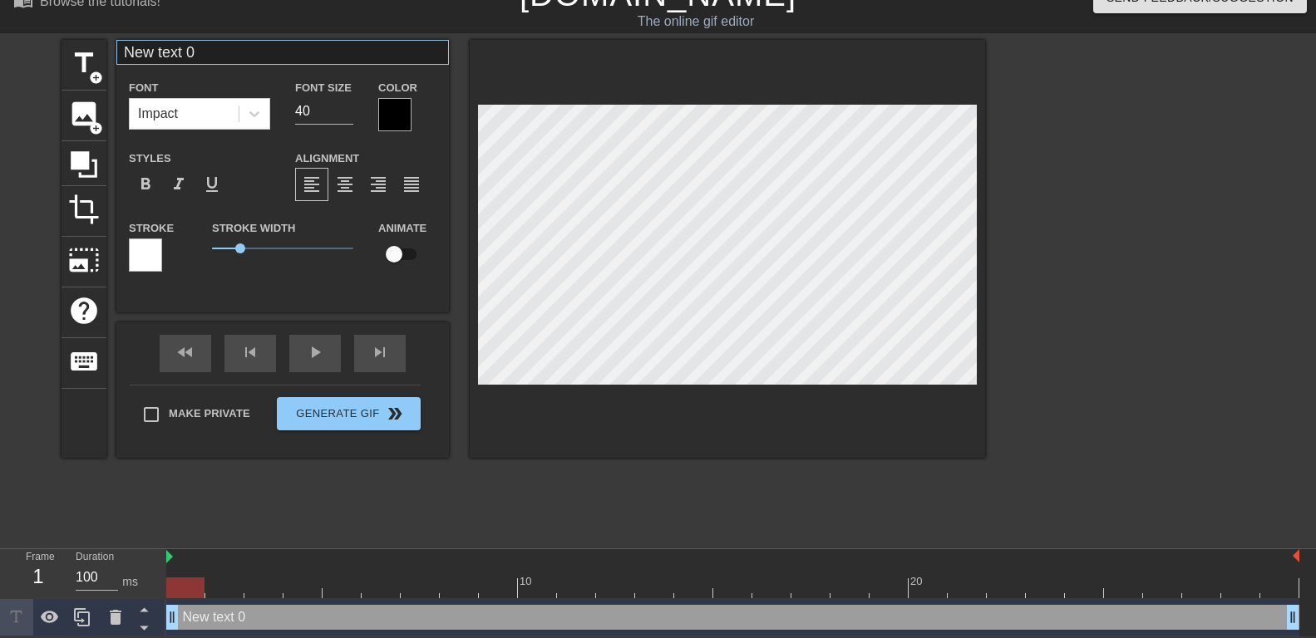
scroll to position [27, 0]
click at [236, 49] on input "New text 0" at bounding box center [282, 52] width 333 height 25
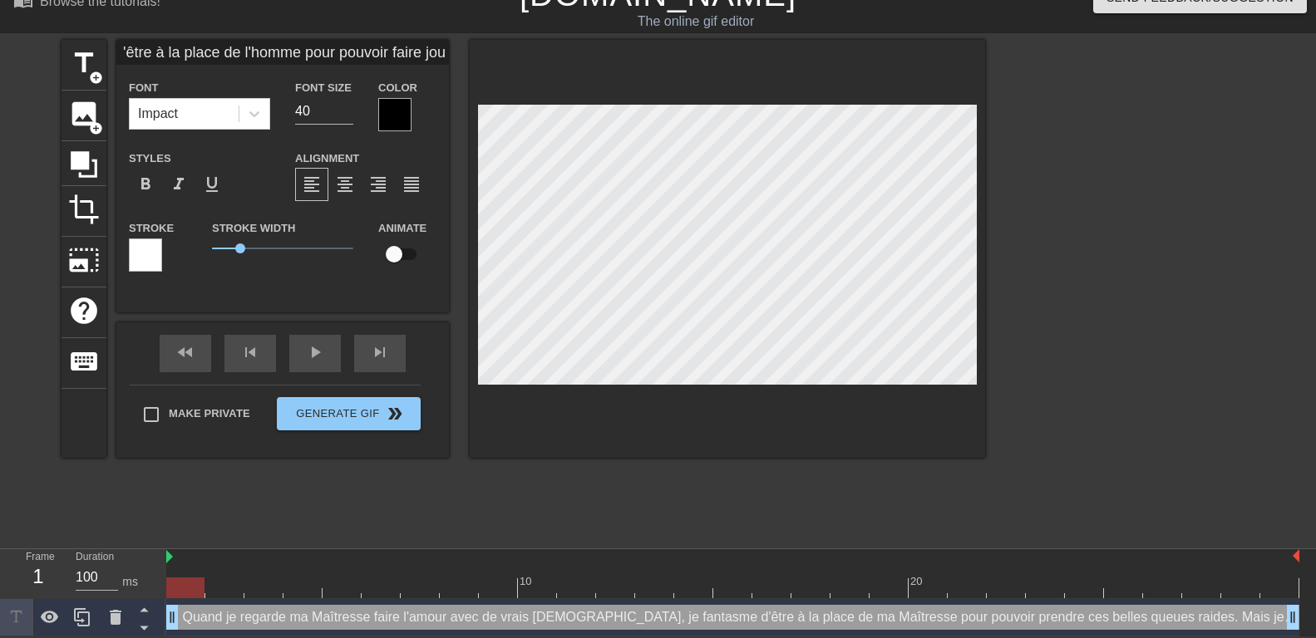
scroll to position [0, 1396]
type input "Quand je regarde ma Maîtresse faire l'amour avec de vrais mâles, je fantasme d'…"
click at [253, 106] on icon at bounding box center [254, 114] width 17 height 17
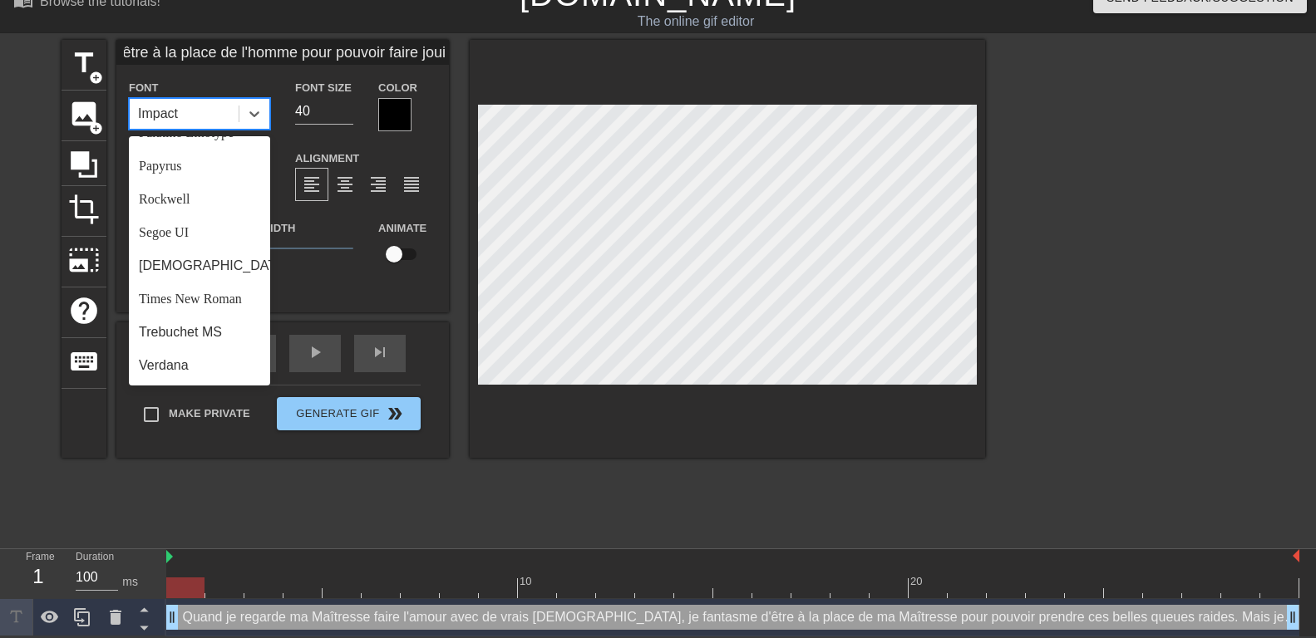
scroll to position [595, 0]
click at [182, 303] on div "Times New Roman" at bounding box center [199, 299] width 141 height 33
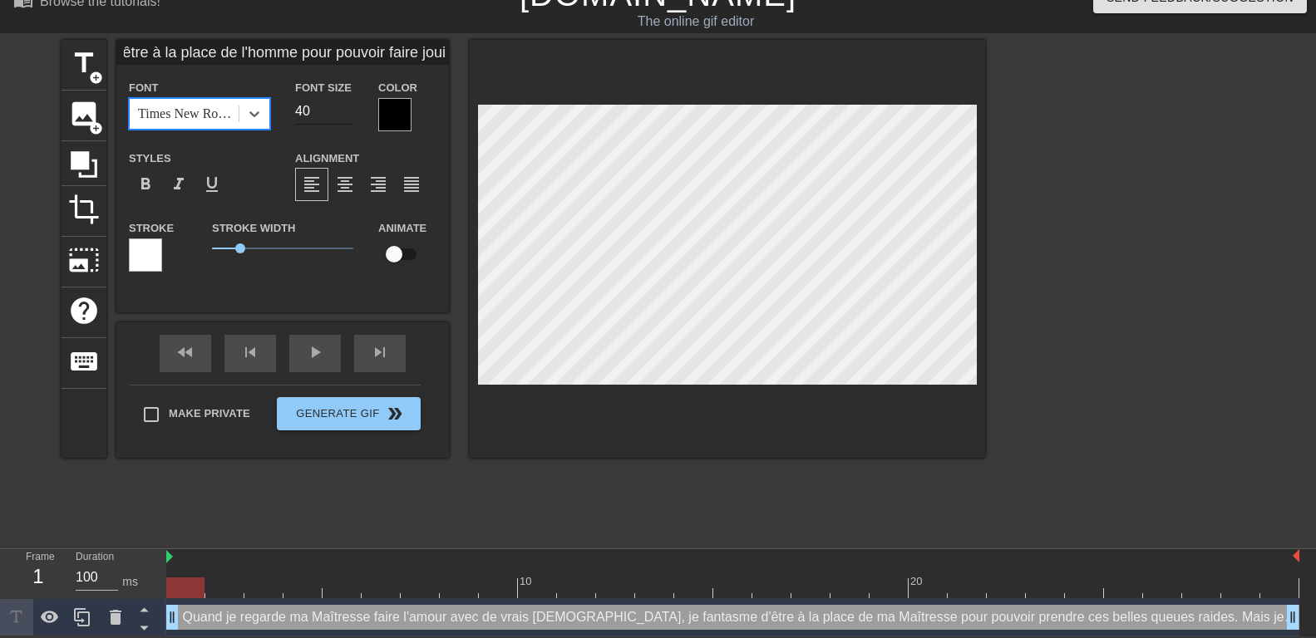
click at [313, 110] on input "40" at bounding box center [324, 111] width 58 height 27
type input "25"
click at [344, 180] on span "format_align_center" at bounding box center [345, 185] width 20 height 20
click at [395, 110] on div at bounding box center [394, 114] width 33 height 33
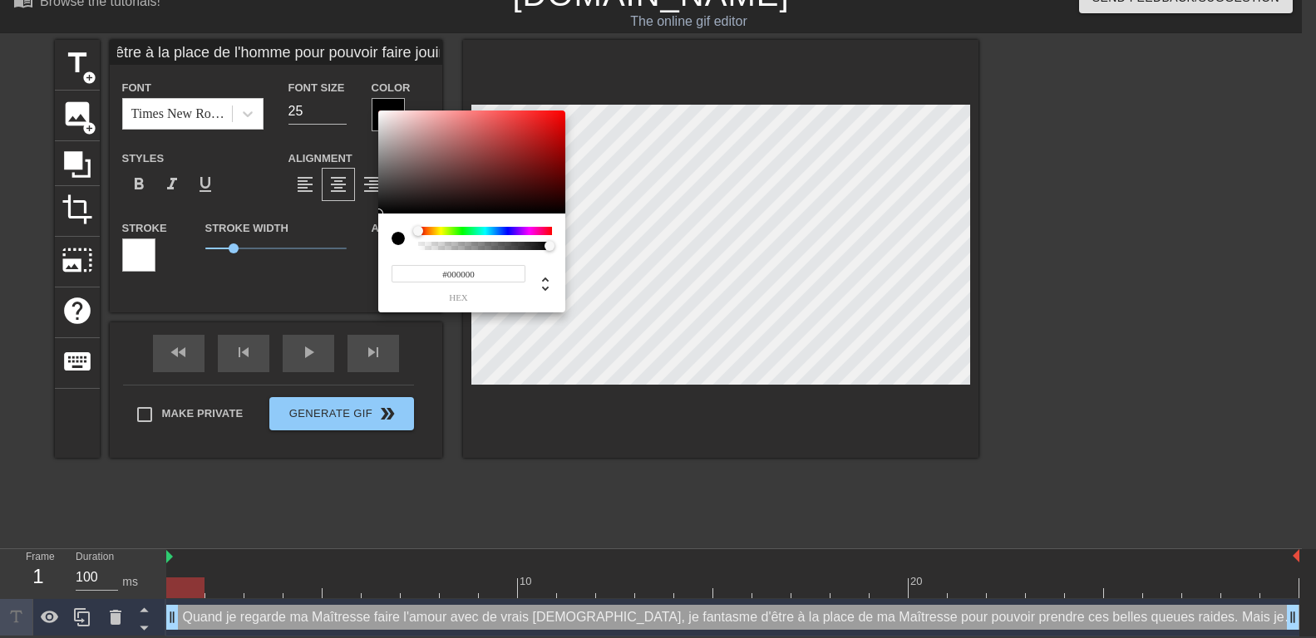
scroll to position [13, 0]
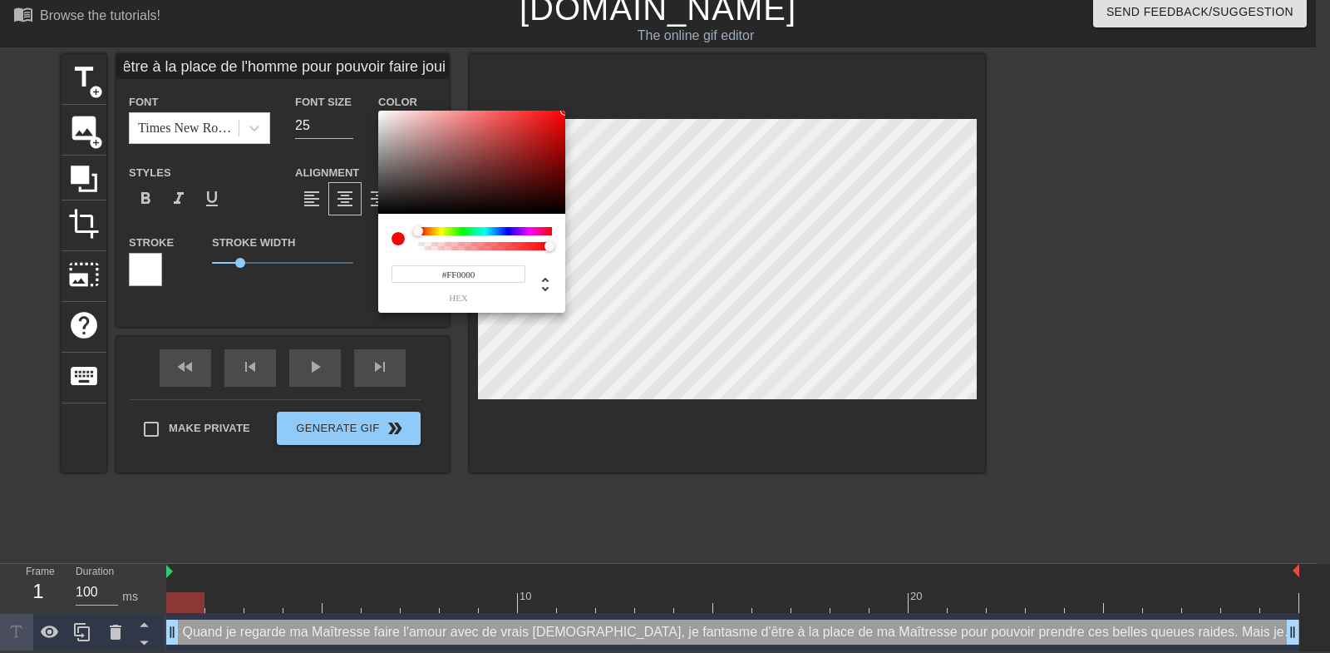
drag, startPoint x: 515, startPoint y: 134, endPoint x: 624, endPoint y: 81, distance: 121.6
click at [565, 111] on div at bounding box center [471, 162] width 187 height 103
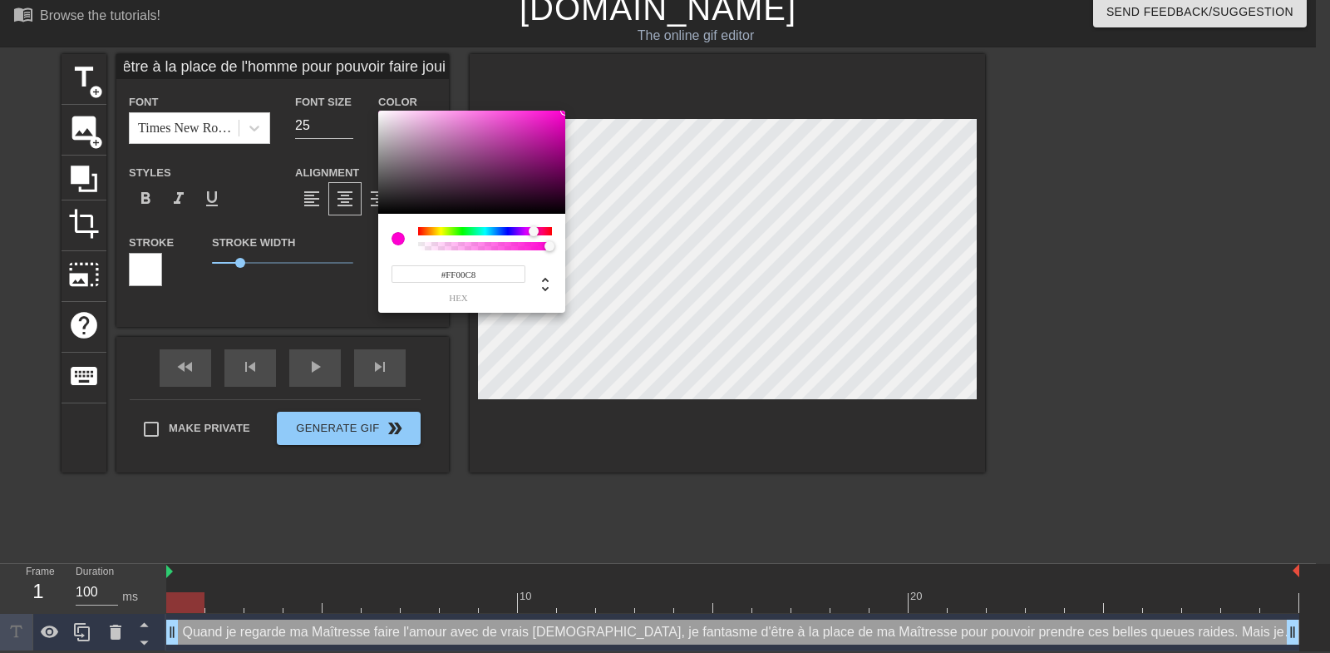
type input "#FF00BE"
drag, startPoint x: 515, startPoint y: 229, endPoint x: 535, endPoint y: 229, distance: 20.0
click at [535, 229] on div at bounding box center [485, 231] width 134 height 8
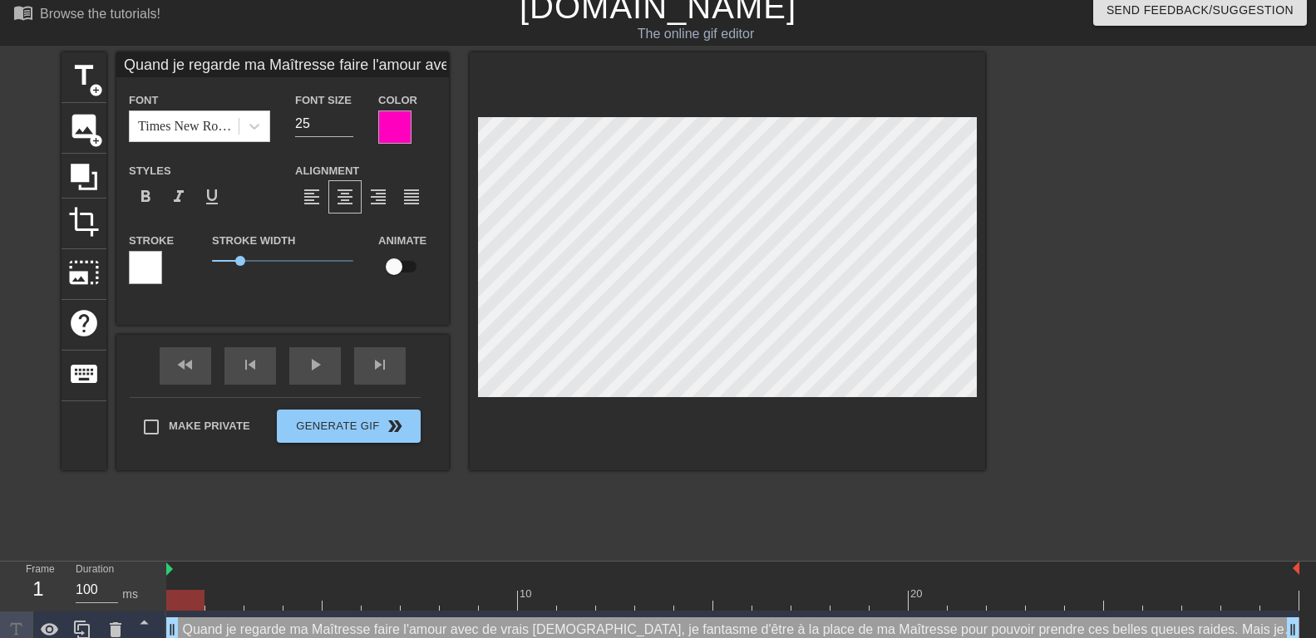
click at [144, 262] on div at bounding box center [145, 267] width 33 height 33
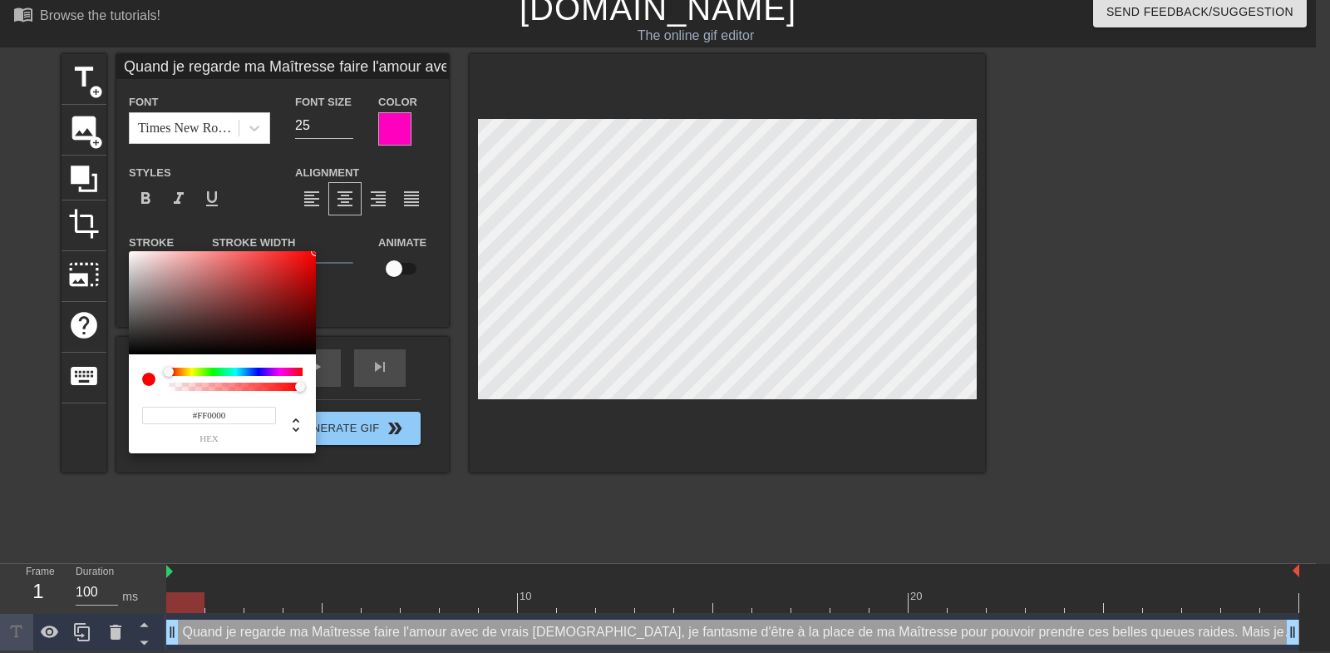
drag, startPoint x: 252, startPoint y: 281, endPoint x: 431, endPoint y: 214, distance: 191.8
click at [316, 251] on div at bounding box center [222, 302] width 187 height 103
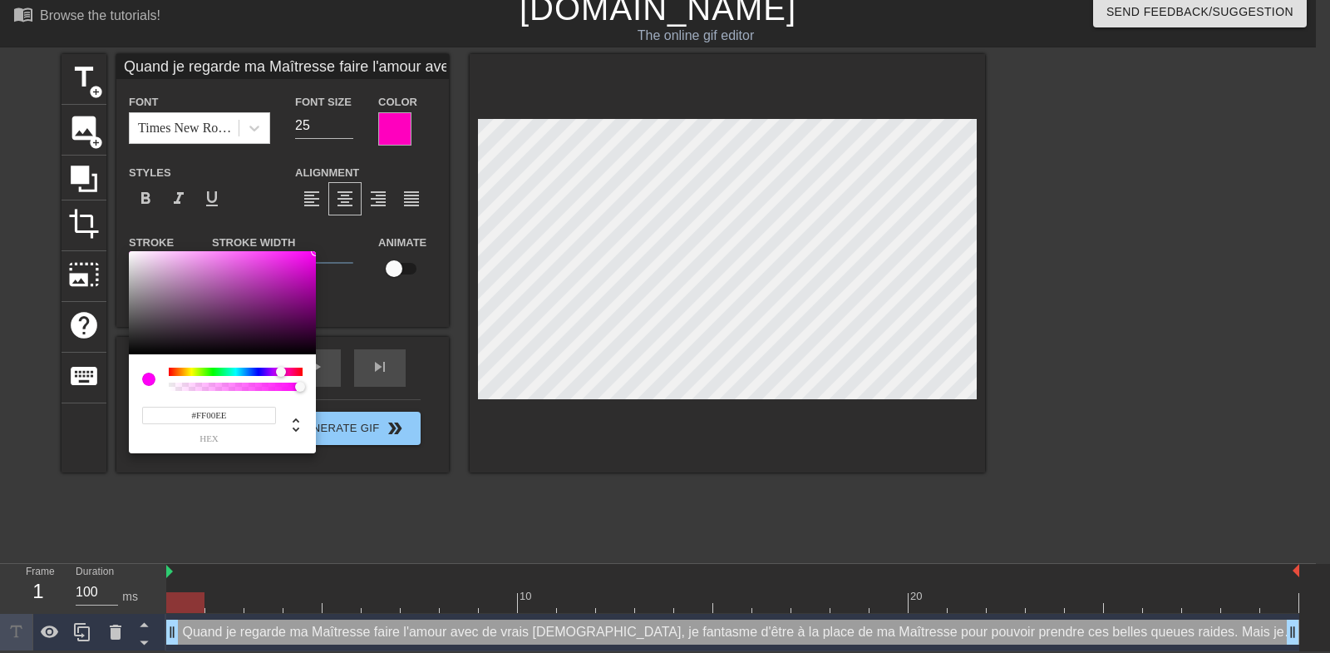
type input "#FF00E4"
click at [283, 374] on div at bounding box center [236, 371] width 134 height 8
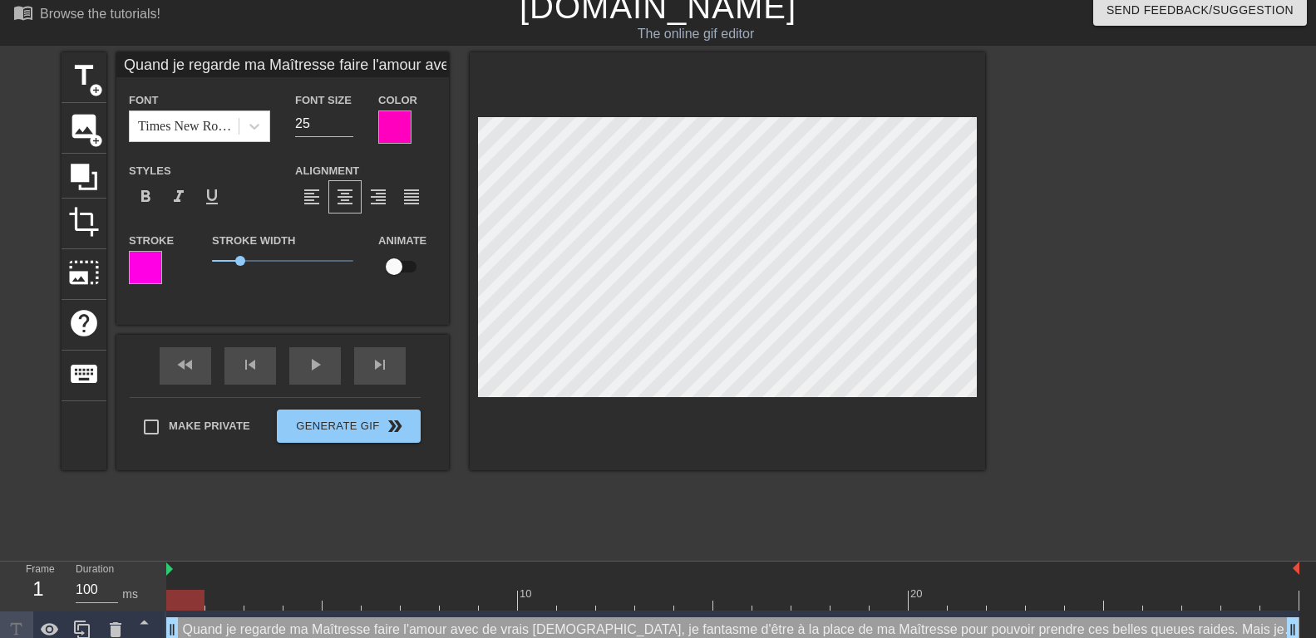
scroll to position [0, 15]
type textarea "Quand je regarde ma Maîtresse faire l'amouravec de vrais mâles, je fantasme d'ê…"
type input "Quand je regarde ma Maîtresse faire l'amouravec de vrais mâles, je fantasme d'ê…"
type textarea "Quand je regarde ma Maîtresse faire l'amour avec de vrais mâles, je fantasme d'…"
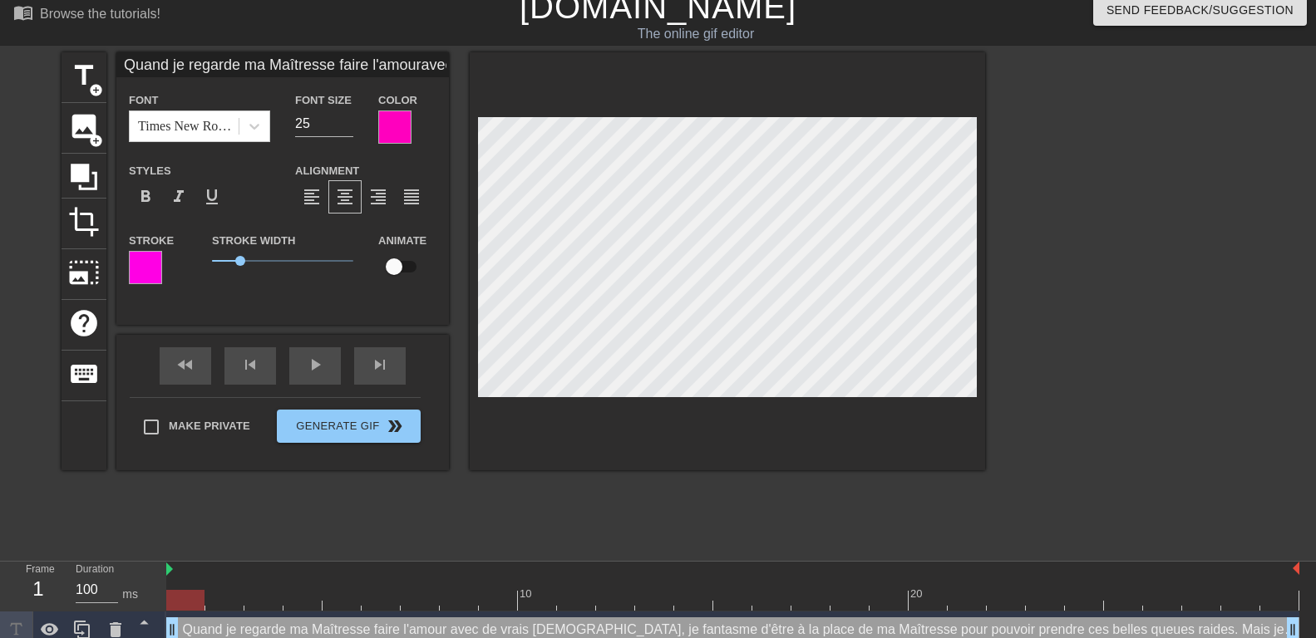
type input "Quand je regarde ma Maîtresse faire l'amouravec de vrais mâles,je fantasme d'êt…"
type textarea "Quand je regarde ma Maîtresse faire l'amour avec de vrais mâles,je fantasme d'ê…"
type input "Quand je regarde ma Maîtresse faire l'amouravec de vrais mâles,je fantasme d'êt…"
type textarea "Quand je regarde ma Maîtresse faire l'amour avec de vrais mâles, je fantasme d'…"
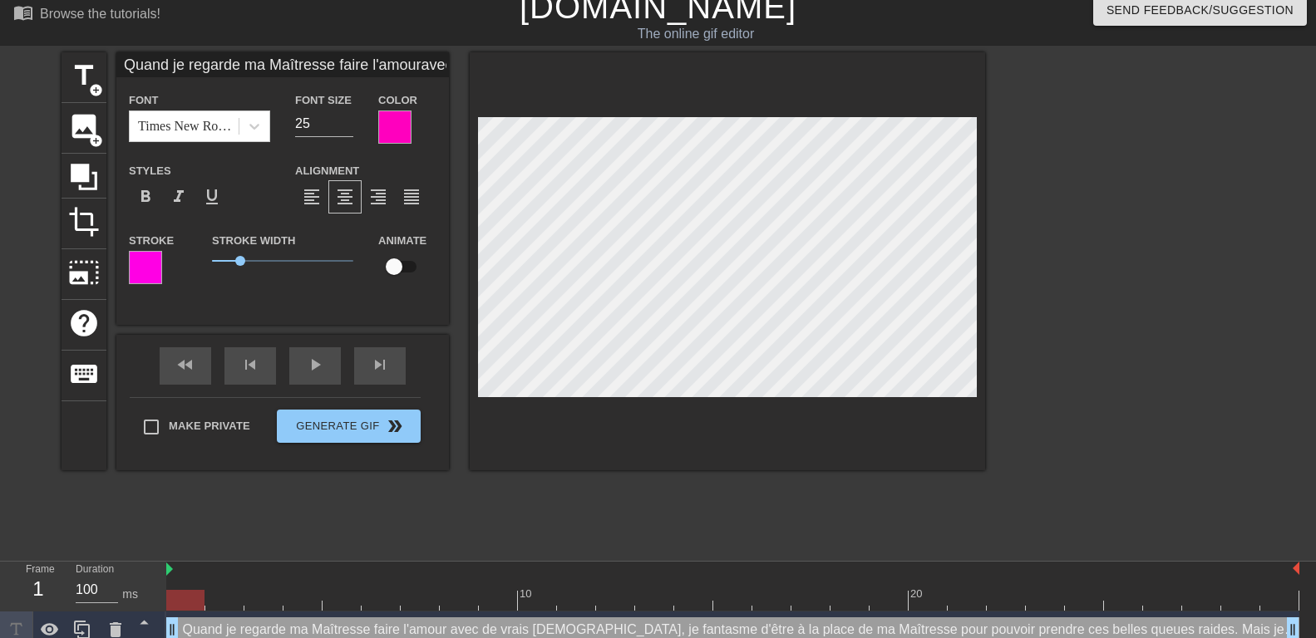
type input "Quand je regarde ma Maîtresse faire l'amouravec de vrais mâles,je fantasme d'êt…"
type textarea "Quand je regarde ma Maîtresse faire l'amouravec de vrais mâles, je fantasme d'ê…"
drag, startPoint x: 559, startPoint y: 255, endPoint x: 429, endPoint y: 344, distance: 157.3
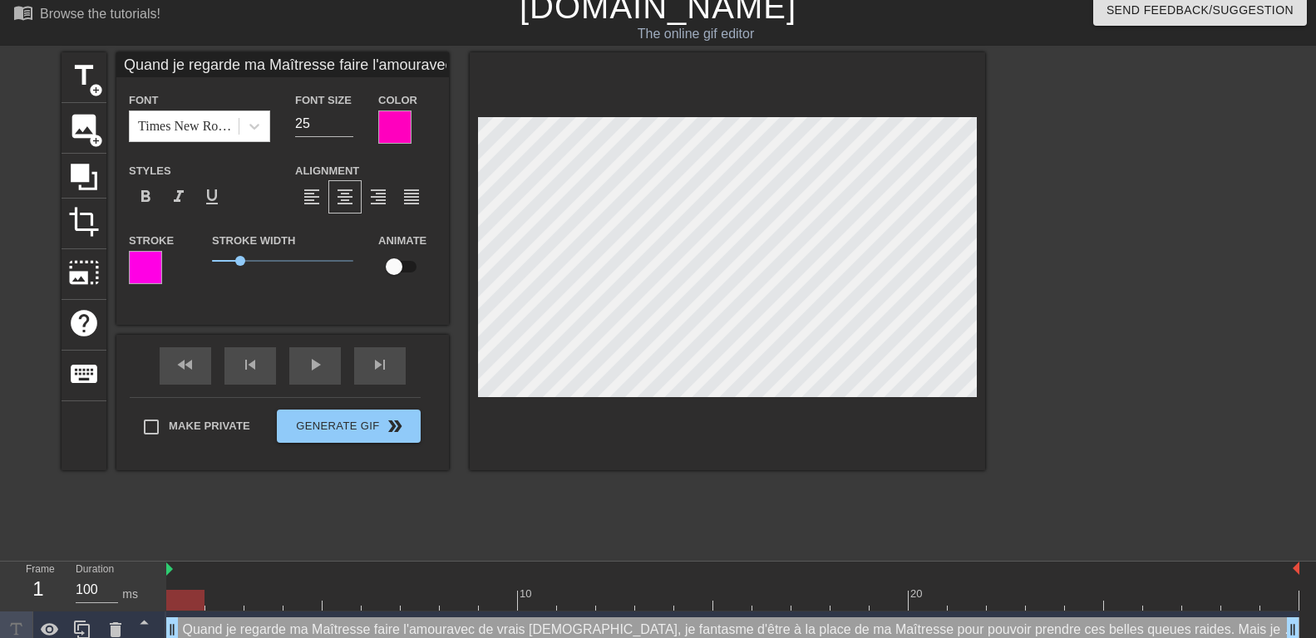
click at [429, 344] on div "title add_circle image add_circle crop photo_size_select_large help keyboard Qu…" at bounding box center [524, 261] width 924 height 418
type textarea "Quand je regarde ma Maîtresse faire l'amour avec de vrais mâles, je fantasme d'…"
type input "Quand je regarde ma Maîtresse faire l'amour avec de vrais mâles,je fantasme d'ê…"
type textarea "Quand je regarde ma Maîtresse faire l'amour avec de vrais mâles, je fantasme d'…"
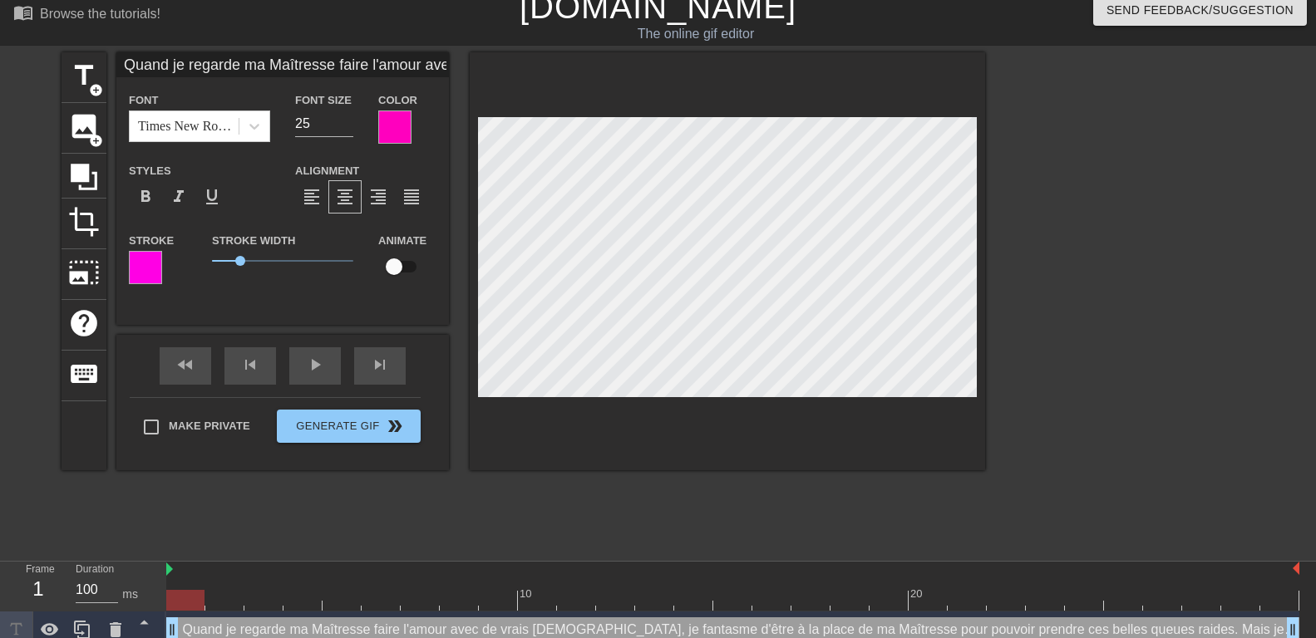
scroll to position [1, 17]
type input "Quand je regarde ma Maîtresse faire l'amour avec de vrais mâles,je fantasme d'ê…"
type textarea "Quand je regarde ma Maîtresse faire l'amour avec de vrais mâles, je fantasme d'…"
type input "Quand je regarde ma Maîtresse faire l'amour avec de vrais mâles,je fantasme d'ê…"
type textarea "Quand je regarde ma Maîtresse faire l'amour avec de vrais mâles, je fantasme d'…"
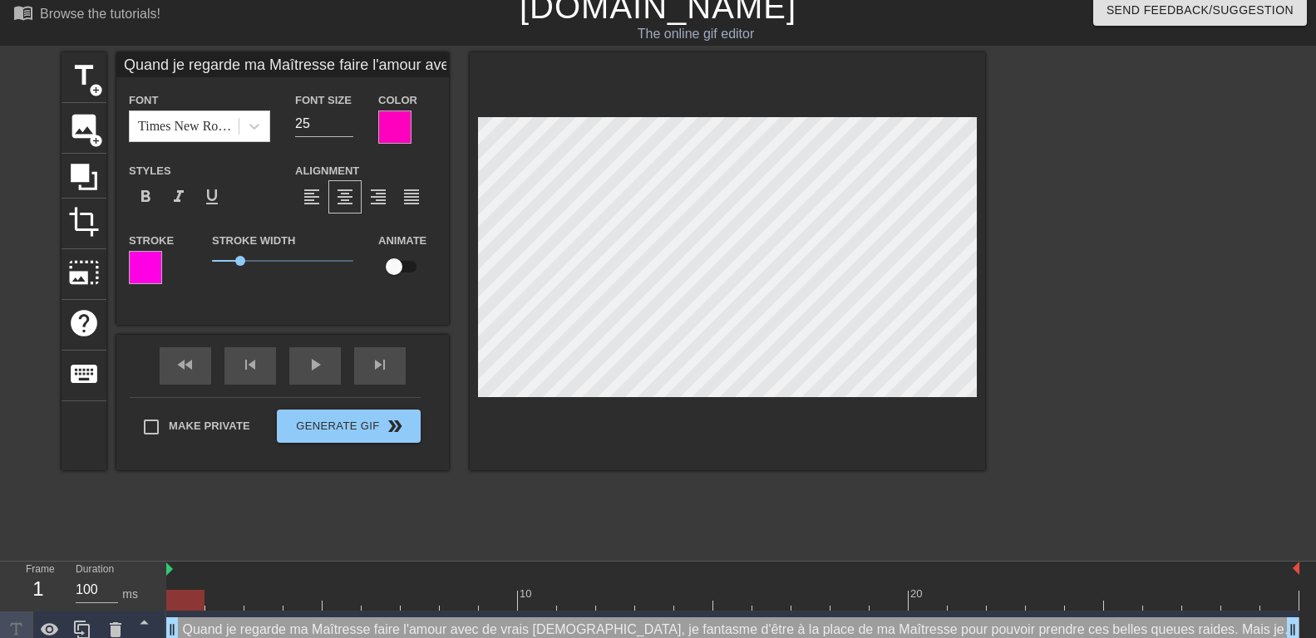
scroll to position [0, 15]
type textarea "Quand je regarde ma Maîtresse faire l'amouravec de vrais mâles, je fantasme d'ê…"
type input "Quand je regarde ma Maîtresse faire l'amouravec de vrais mâles,je fantasme d'êt…"
type textarea "Quand je regarde ma Maîtresse faire l'amour avec de vrais mâles, je fantasme d'…"
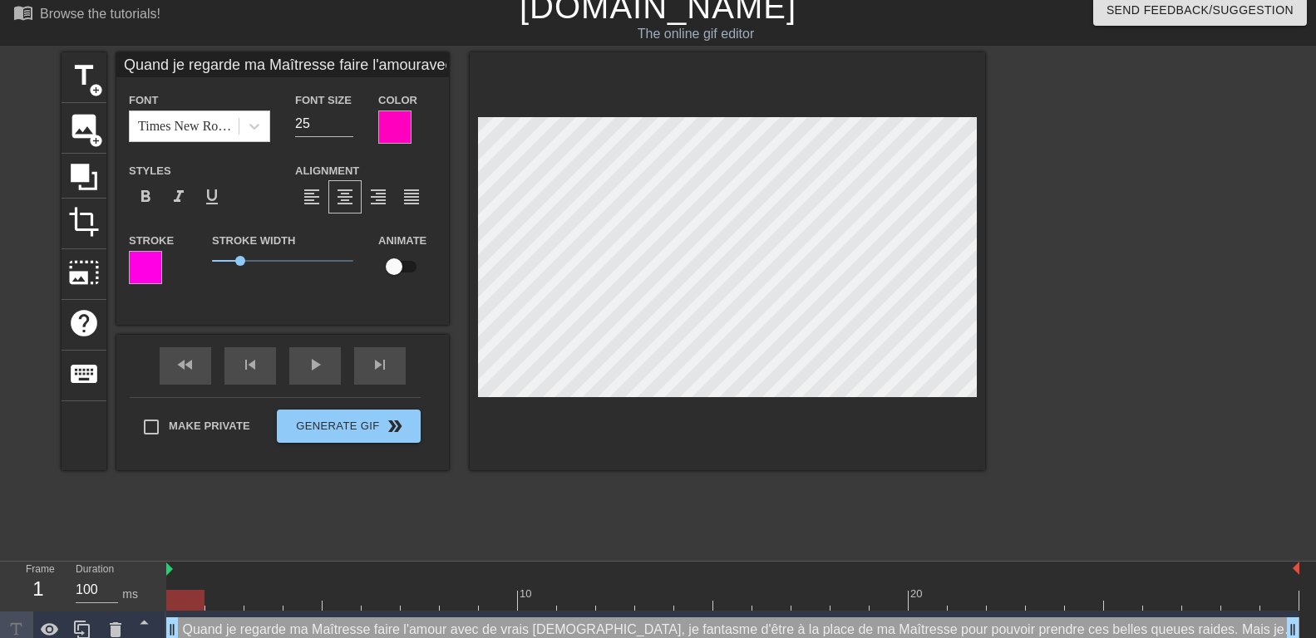
scroll to position [1, 6]
type input "Quand je regarde ma Maîtresse faire l'amouravec de vrais mâles,je fantasme d'êt…"
type textarea "Quand je regarde ma Maîtresse faire l'amour avec de vrais mâles,je fantasme d'ê…"
type input "Quand je regarde ma Maîtresse faire l'amouravec de vrais mâles, je fantasme d'ê…"
type textarea "Quand je regarde ma Maîtresse faire l'amour avec de vrais mâles, je fantasme d'…"
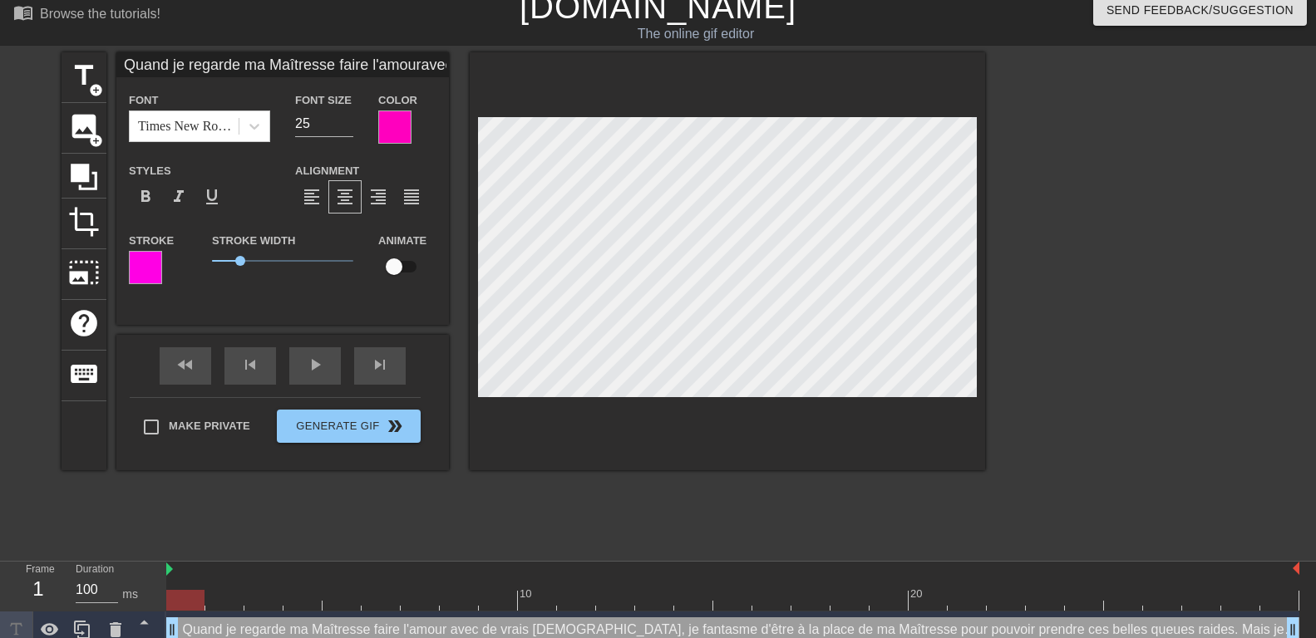
scroll to position [1, 17]
type input "Quand je regarde ma Maîtresse faire l'amouravec de vrais mâles, je fantasme d'ê…"
type textarea "Quand je regarde ma Maîtresse faire l'amour avec de vrais mâles, je fantasme d'…"
type input "Quand je regarde ma Maîtresse faire l'amouravec de vrais mâles, je fantasme d'ê…"
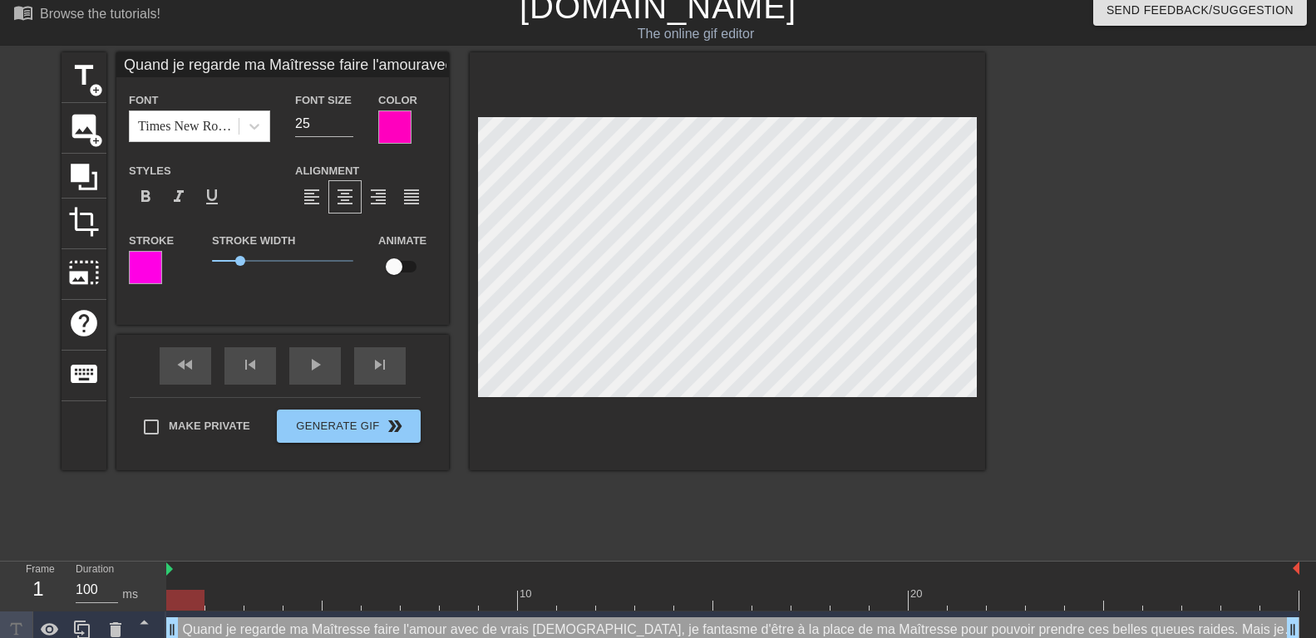
type textarea "Quand je regarde ma Maîtresse faire l'amour avec de vrais mâles, je fantasme d'…"
type input "Quand je regarde ma Maîtresse faire l'amouravec de vrais mâles, je fantasme d'ê…"
type textarea "Quand je regarde ma Maîtresse faire l'amour avec de vrais mâles, je fantasme d'…"
type input "Quand je regarde ma Maîtresse faire l'amouravec de vrais mâles, je fantasme d'ê…"
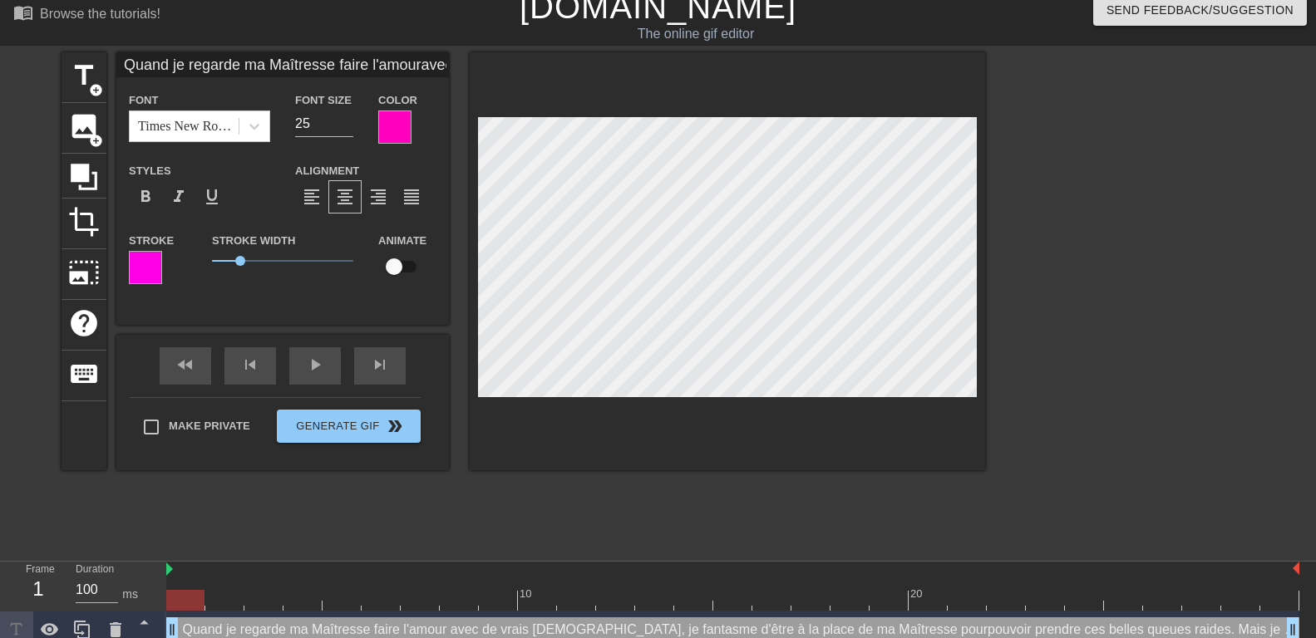
type textarea "Quand je regarde ma Maîtresse faire l'amour avec de vrais mâles, je fantasme d'…"
click at [982, 244] on div at bounding box center [727, 261] width 515 height 418
type input "Quand je regarde ma Maîtresse faire l'amouravec de vrais mâles, je fantasme d'ê…"
type textarea "Quand je regarde ma Maîtresse faire l'amour avec de vrais mâles, je fantasme d'…"
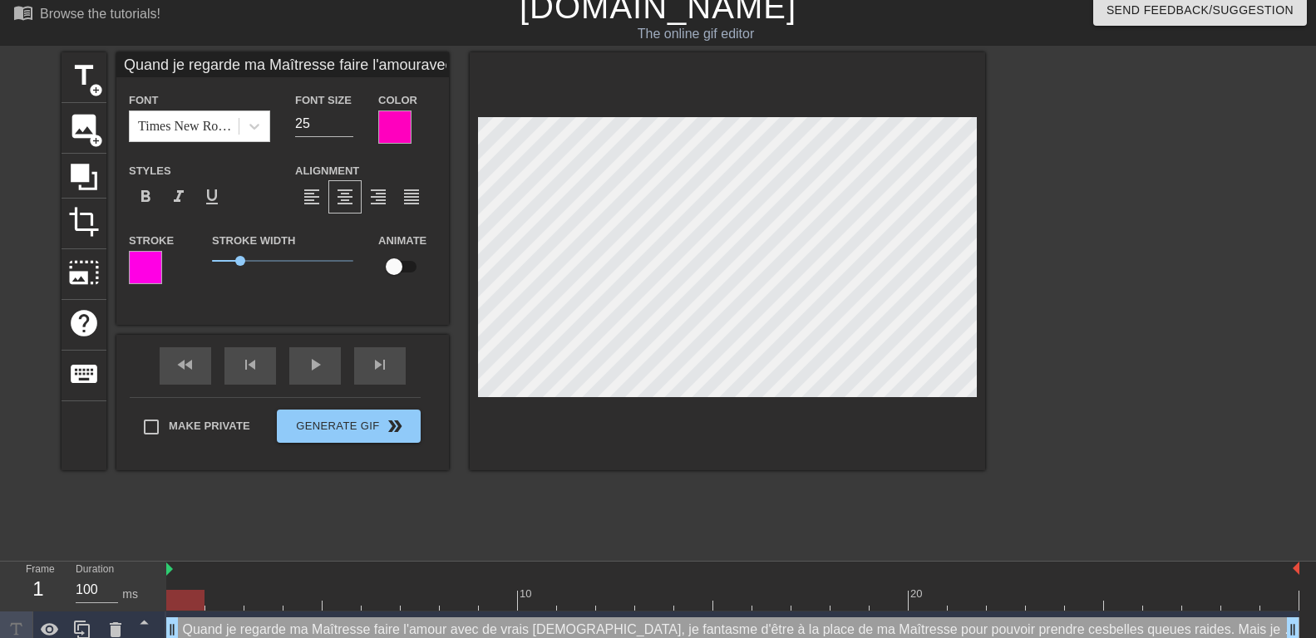
type input "Quand je regarde ma Maîtresse faire l'amouravec de vrais mâles, je fantasme d'ê…"
type textarea "Quand je regarde ma Maîtresse faire l'amour avec de vrais mâles, je fantasme d'…"
type input "Quand je regarde ma Maîtresse faire l'amouravec de vrais mâles, je fantasme d'ê…"
type textarea "Quand je regarde ma Maîtresse faire l'amour avec de vrais mâles, je fantasme d'…"
type input "Quand je regarde ma Maîtresse faire l'amouravec de vrais mâles, je fantasme d'ê…"
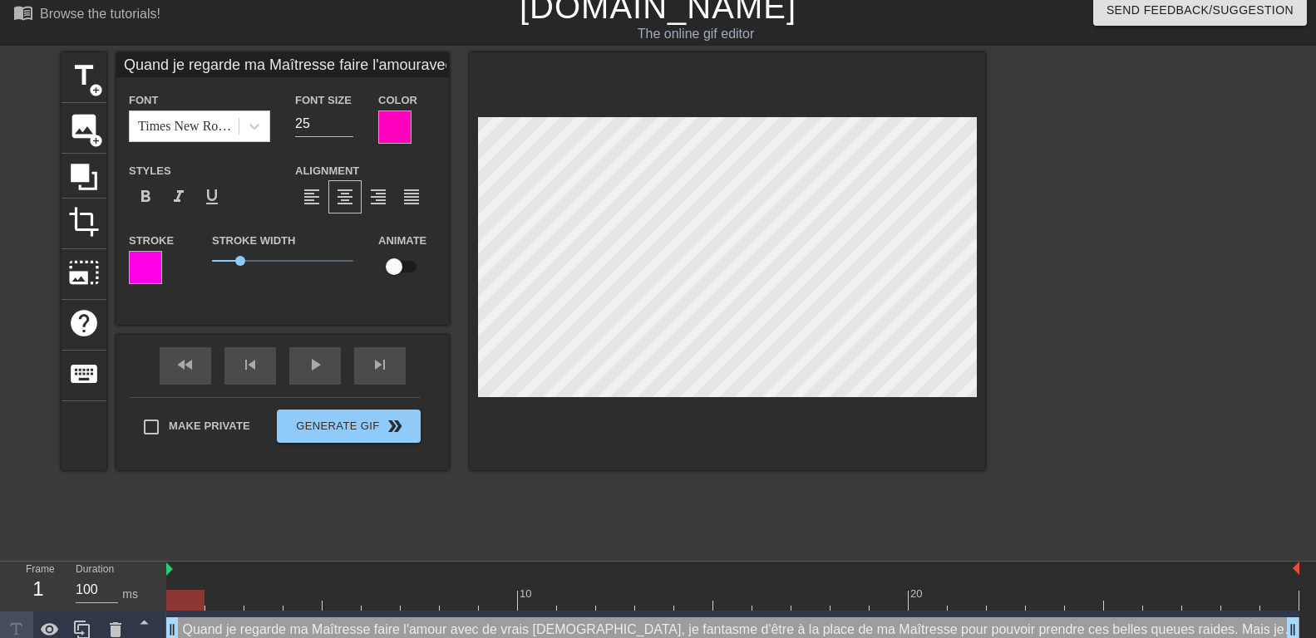
type textarea "Quand je regarde ma Maîtresse faire l'amour avec de vrais mâles, je fantasme d'…"
type input "Quand je regarde ma Maîtresse faire l'amouravec de vrais mâles, je fantasme d'ê…"
type textarea "Quand je regarde ma Maîtresse faire l'amour avec de vrais mâles, je fantasme d'…"
type input "Quand je regarde ma Maîtresse faire l'amouravec de vrais mâles, je fantasme d'ê…"
type textarea "Quand je regarde ma Maîtresse faire l'amour avec de vrais mâles, je fantasme d'…"
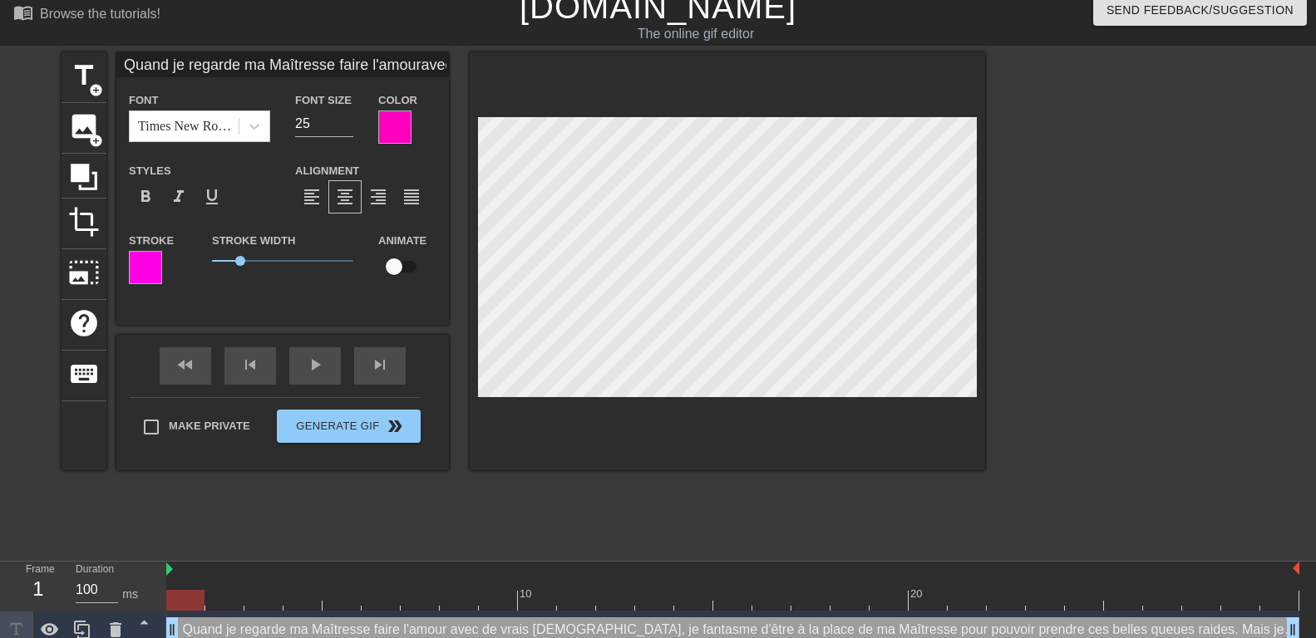
scroll to position [2, 20]
type input "Quand je regarde ma Maîtresse faire l'amouravec de vrais mâles, je fantasme d'ê…"
type textarea "Quand je regarde ma Maîtresse faire l'amour avec de vrais mâles, je fantasme d'…"
type input "Quand je regarde ma Maîtresse faire l'amouravec de vrais mâles, je fantasme d'ê…"
type textarea "Quand je regarde ma Maîtresse faire l'amour avec de vrais mâles, je fantasme d'…"
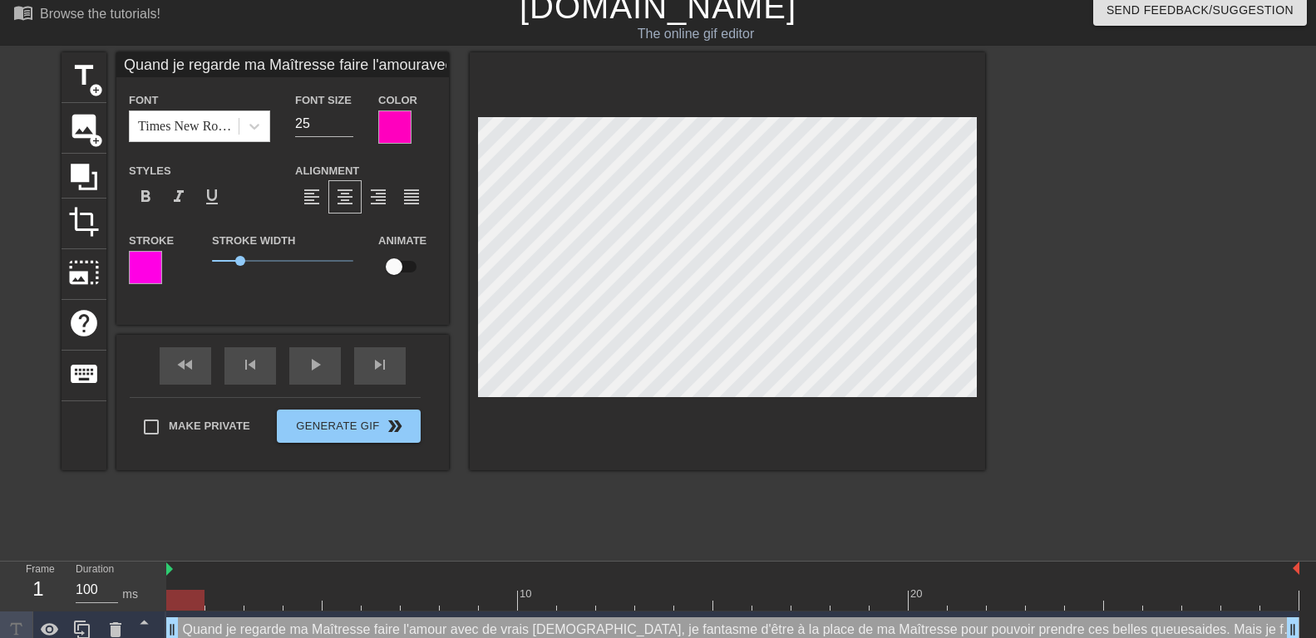
type input "Quand je regarde ma Maîtresse faire l'amouravec de vrais mâles, je fantasme d'ê…"
type textarea "Quand je regarde ma Maîtresse faire l'amour avec de vrais mâles, je fantasme d'…"
type input "Quand je regarde ma Maîtresse faire l'amouravec de vrais mâles, je fantasme d'ê…"
type textarea "Quand je regarde ma Maîtresse faire l'amour avec de vrais mâles, je fantasme d'…"
type input "Quand je regarde ma Maîtresse faire l'amouravec de vrais mâles, je fantasme d'ê…"
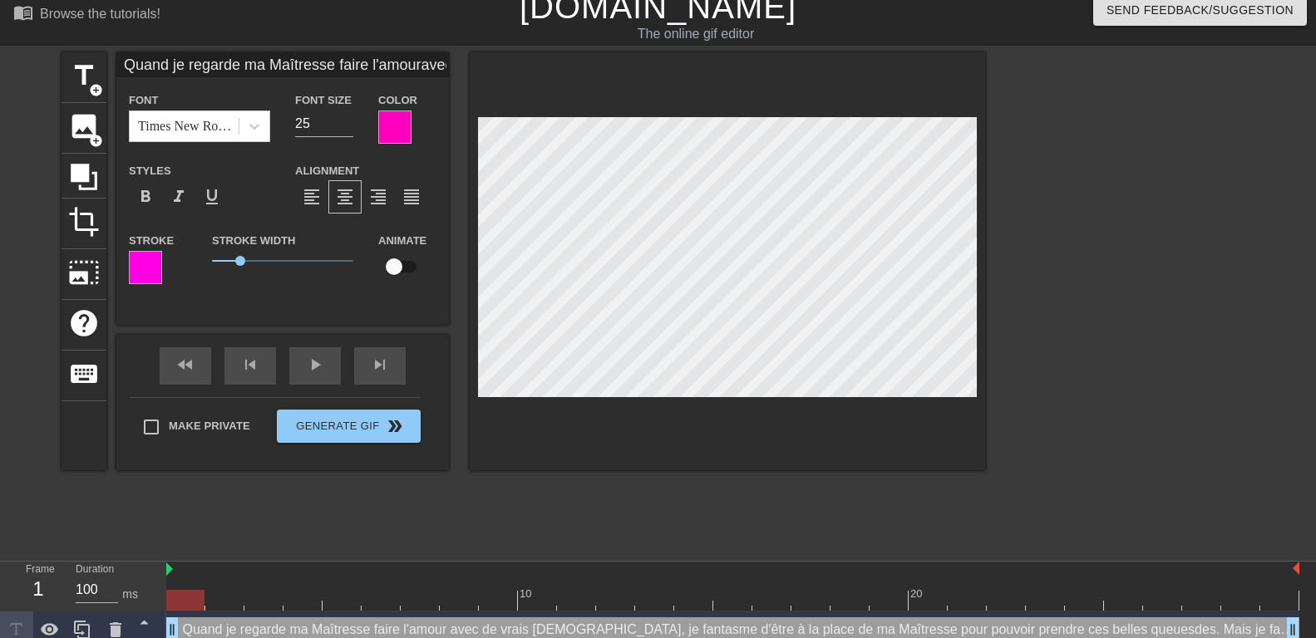
type textarea "Quand je regarde ma Maîtresse faire l'amour avec de vrais mâles, je fantasme d'…"
type input "Quand je regarde ma Maîtresse faire l'amouravec de vrais mâles, je fantasme d'ê…"
type textarea "Quand je regarde ma Maîtresse faire l'amour avec de vrais mâles, je fantasme d'…"
type input "Quand je regarde ma Maîtresse faire l'amouravec de vrais mâles, je fantasme d'ê…"
type textarea "Quand je regarde ma Maîtresse faire l'amour avec de vrais mâles, je fantasme d'…"
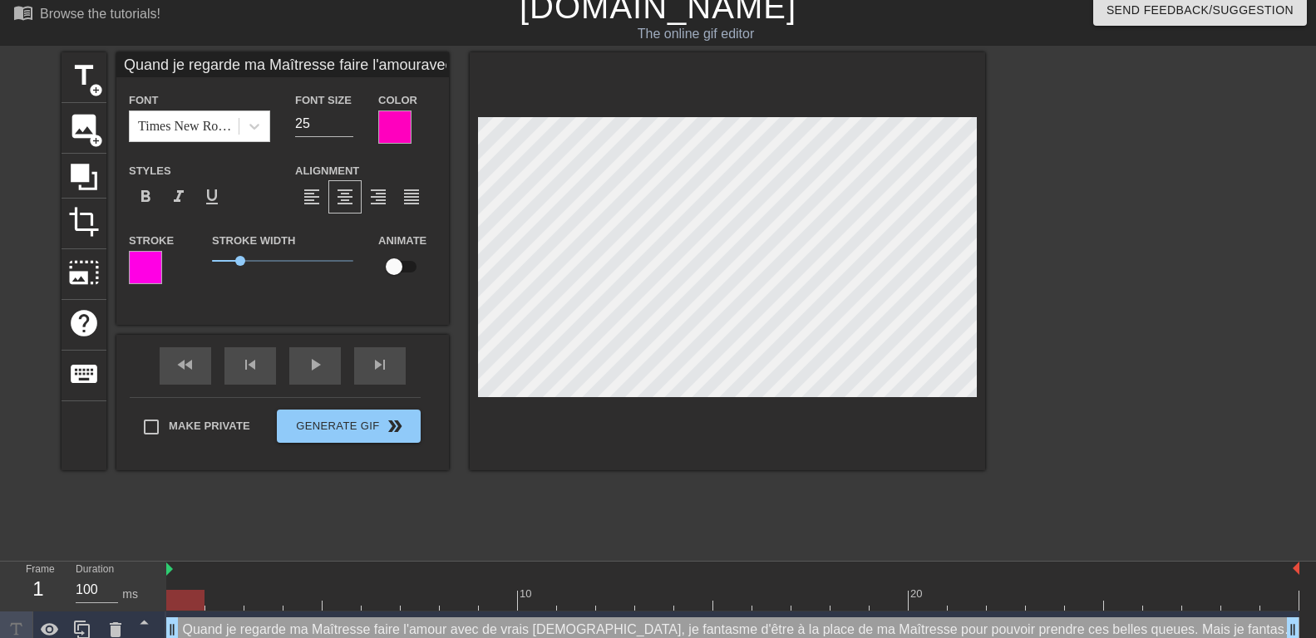
scroll to position [27, 0]
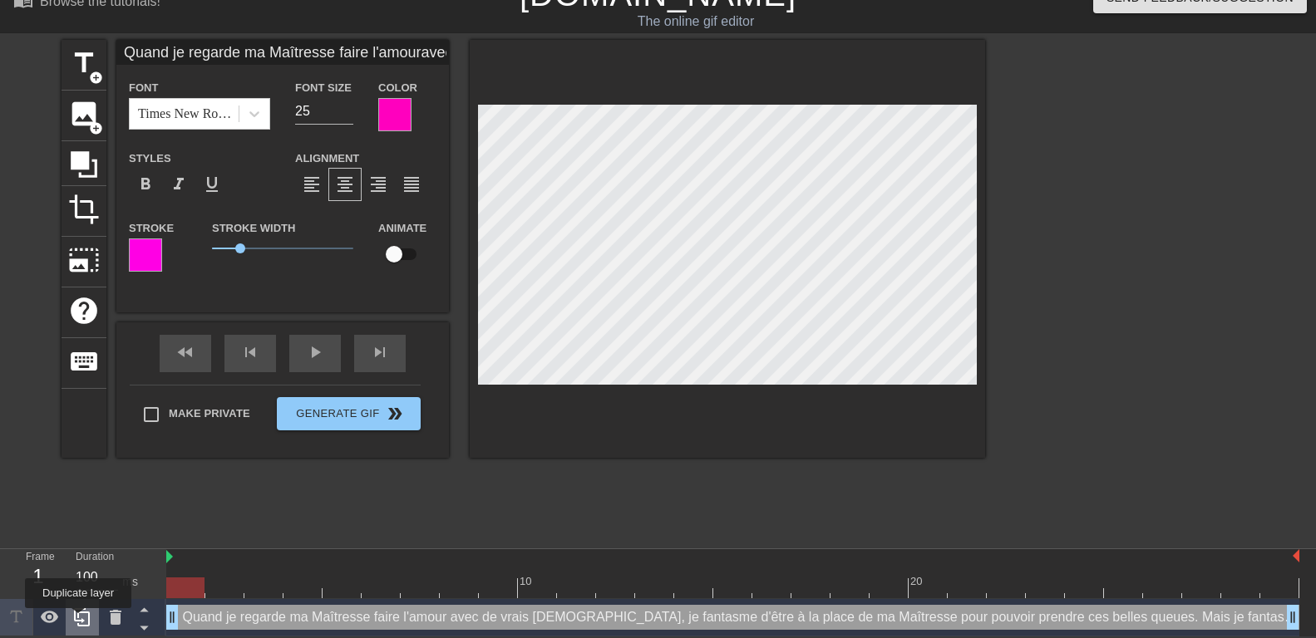
click at [78, 620] on icon at bounding box center [82, 618] width 16 height 18
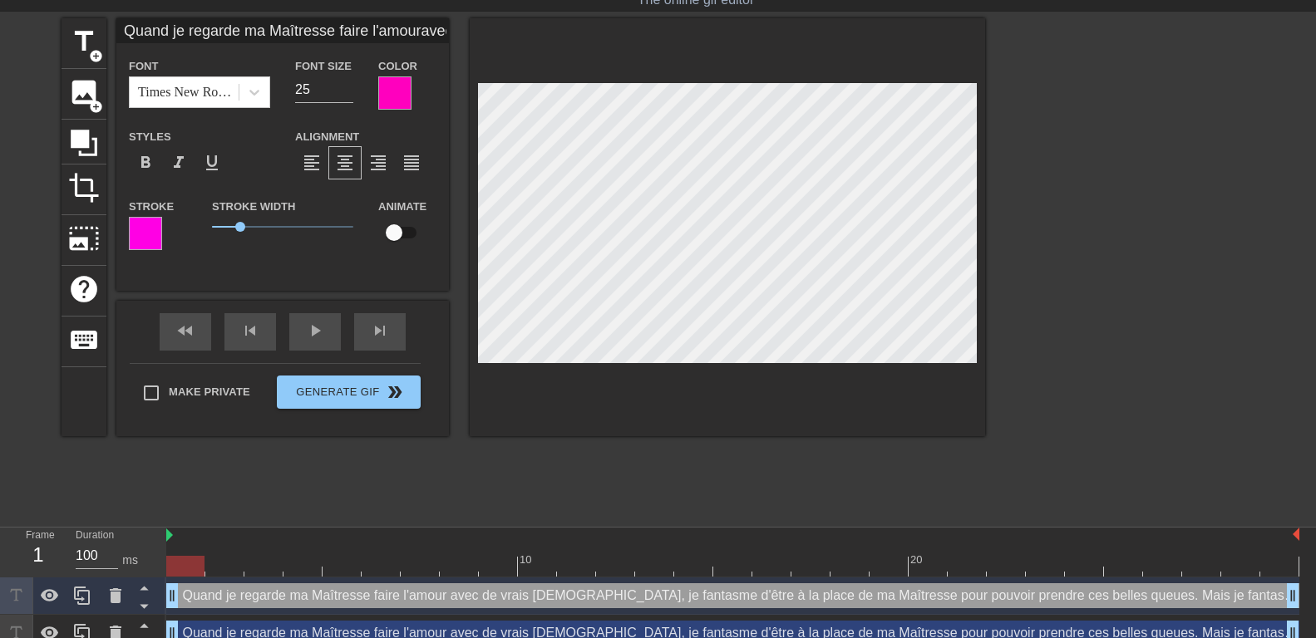
scroll to position [65, 0]
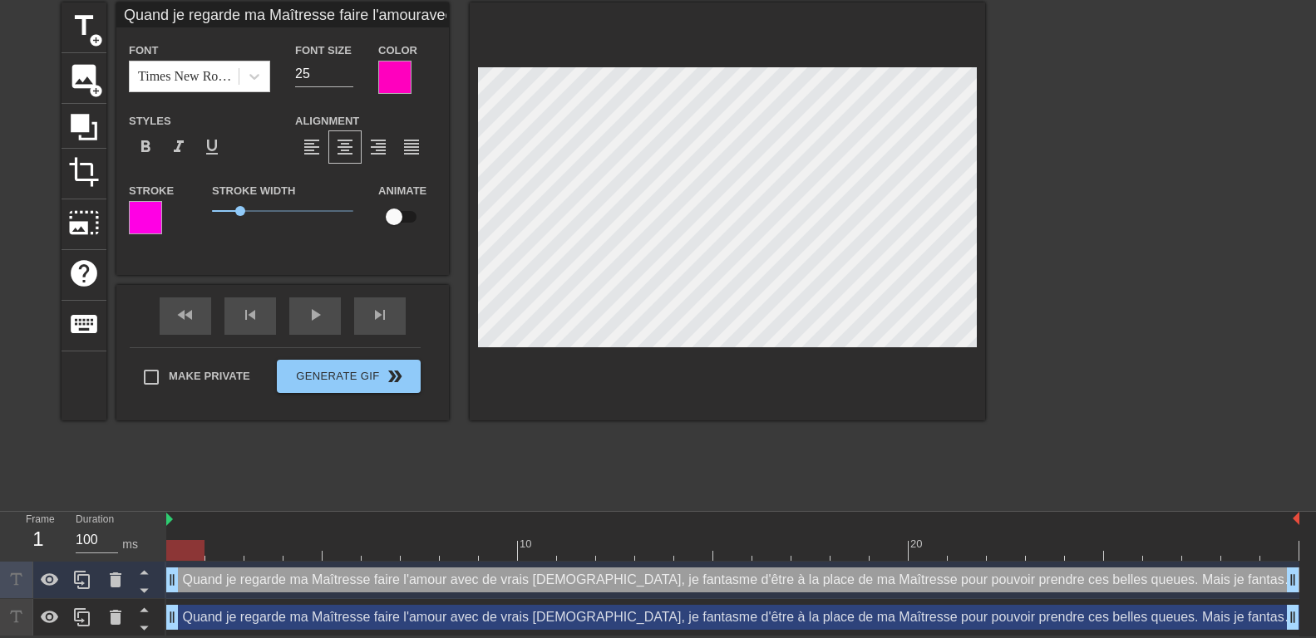
click at [1298, 519] on div at bounding box center [732, 520] width 1133 height 17
click at [1295, 516] on div at bounding box center [732, 520] width 1133 height 17
click at [1293, 516] on img at bounding box center [1296, 518] width 7 height 13
click at [173, 520] on div at bounding box center [732, 520] width 1133 height 17
click at [170, 519] on img at bounding box center [169, 519] width 7 height 13
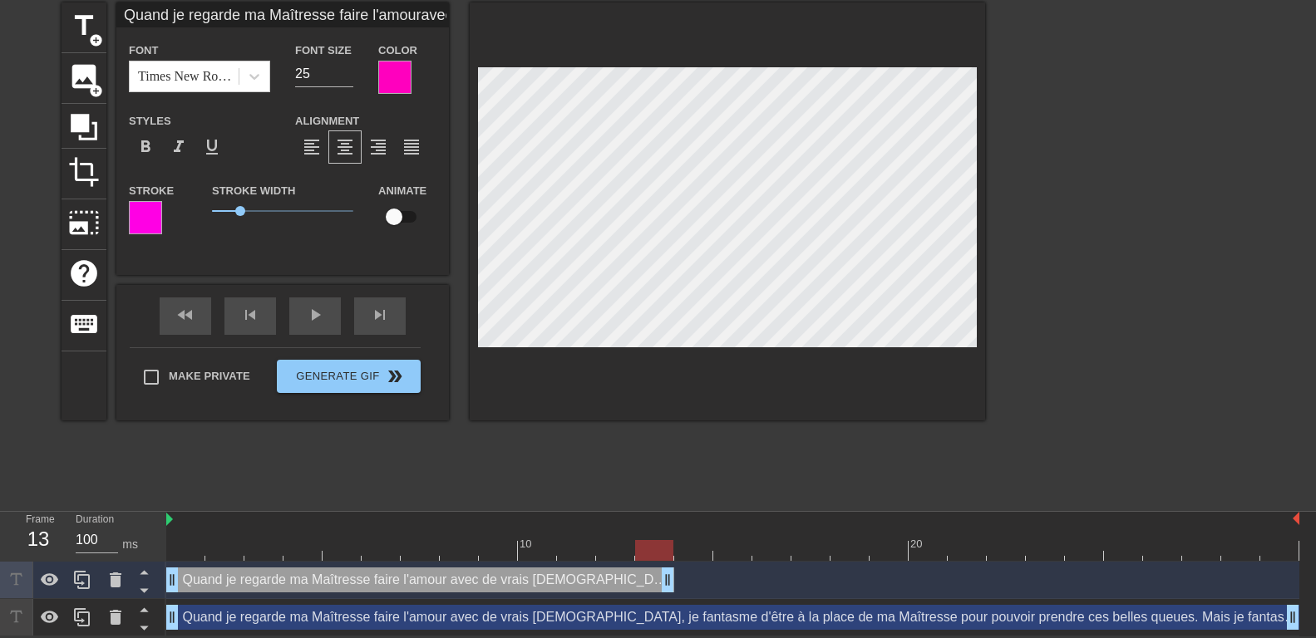
drag, startPoint x: 1290, startPoint y: 579, endPoint x: 673, endPoint y: 588, distance: 617.8
click at [673, 588] on div "Quand je regarde ma Maîtresse faire l'amour avec de vrais mâles, je fantasme d'…" at bounding box center [420, 580] width 508 height 25
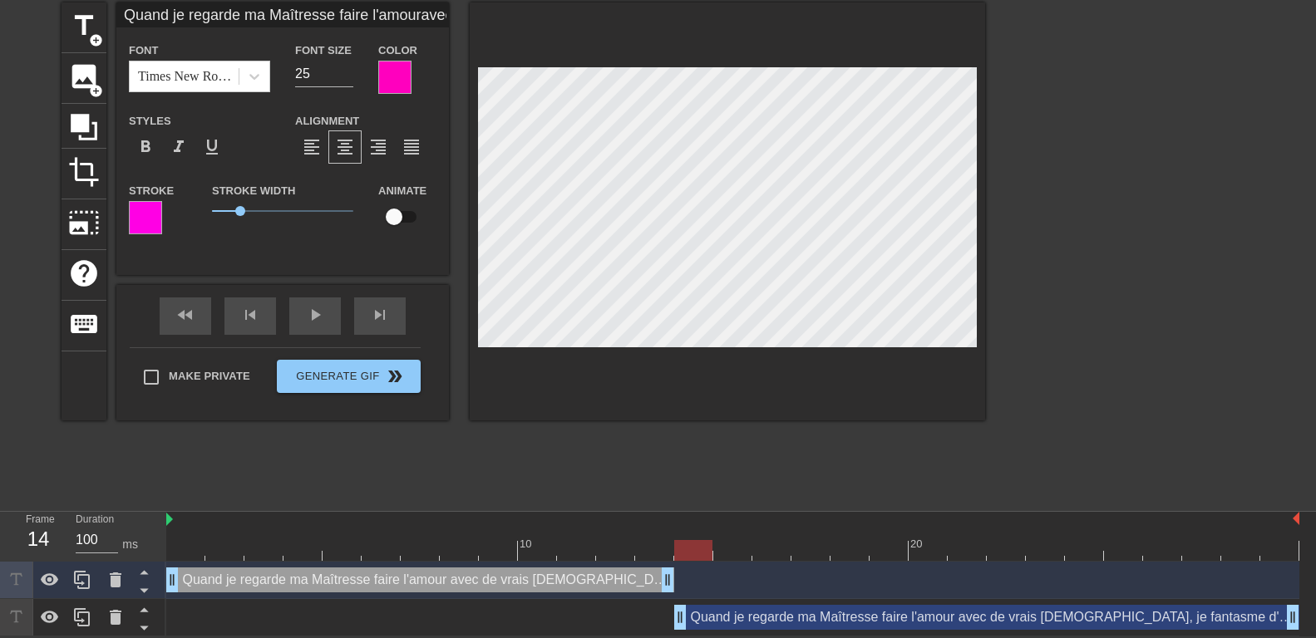
drag, startPoint x: 171, startPoint y: 612, endPoint x: 671, endPoint y: 605, distance: 499.7
click at [671, 605] on div "Quand je regarde ma Maîtresse faire l'amour avec de vrais mâles, je fantasme d'…" at bounding box center [732, 617] width 1133 height 25
click at [746, 616] on div "Quand je regarde ma Maîtresse faire l'amour avec de vrais mâles, je fantasme d'…" at bounding box center [986, 617] width 625 height 25
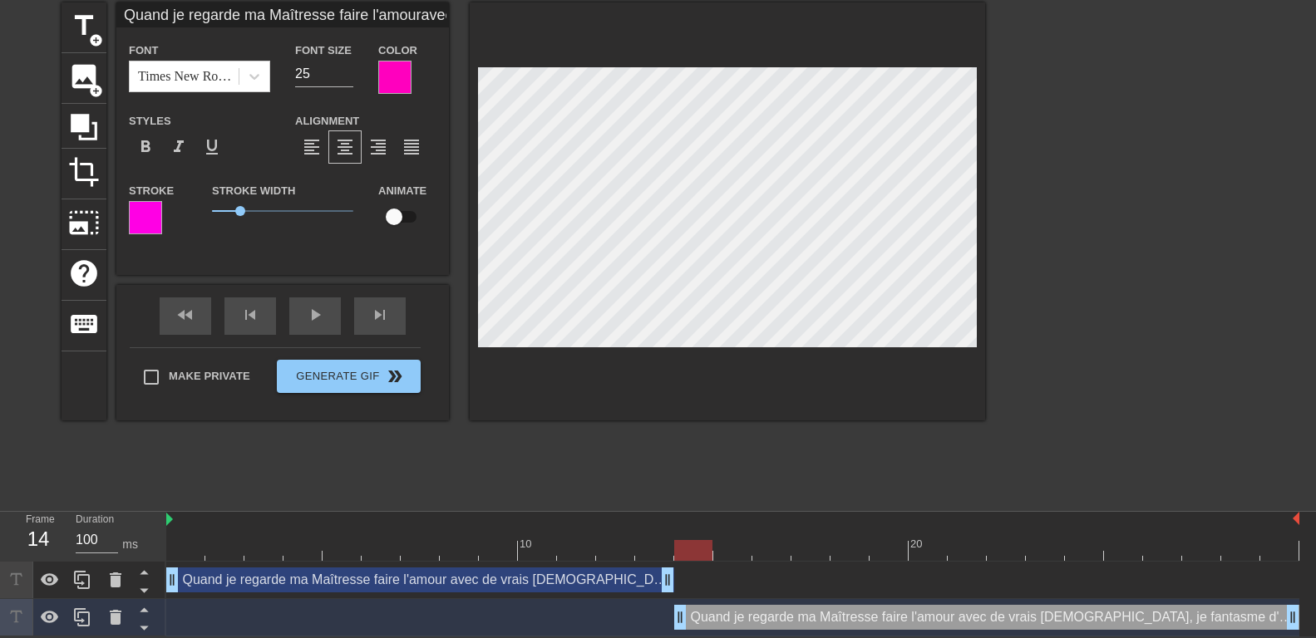
click at [620, 580] on div "Quand je regarde ma Maîtresse faire l'amour avec de vrais mâles, je fantasme d'…" at bounding box center [420, 580] width 508 height 25
type input "Quand je regarde ma Maîtresse faire l'amouravec de vrais mâles, je fantasme d'ê…"
type textarea "Quand je regarde ma Maîtresse faire l'amour avec de vrais mâles, je fantasme d'…"
type input "Quand je regarde ma Maîtresse faire l'amouravec de vrais mâles, je fantasme d'ê…"
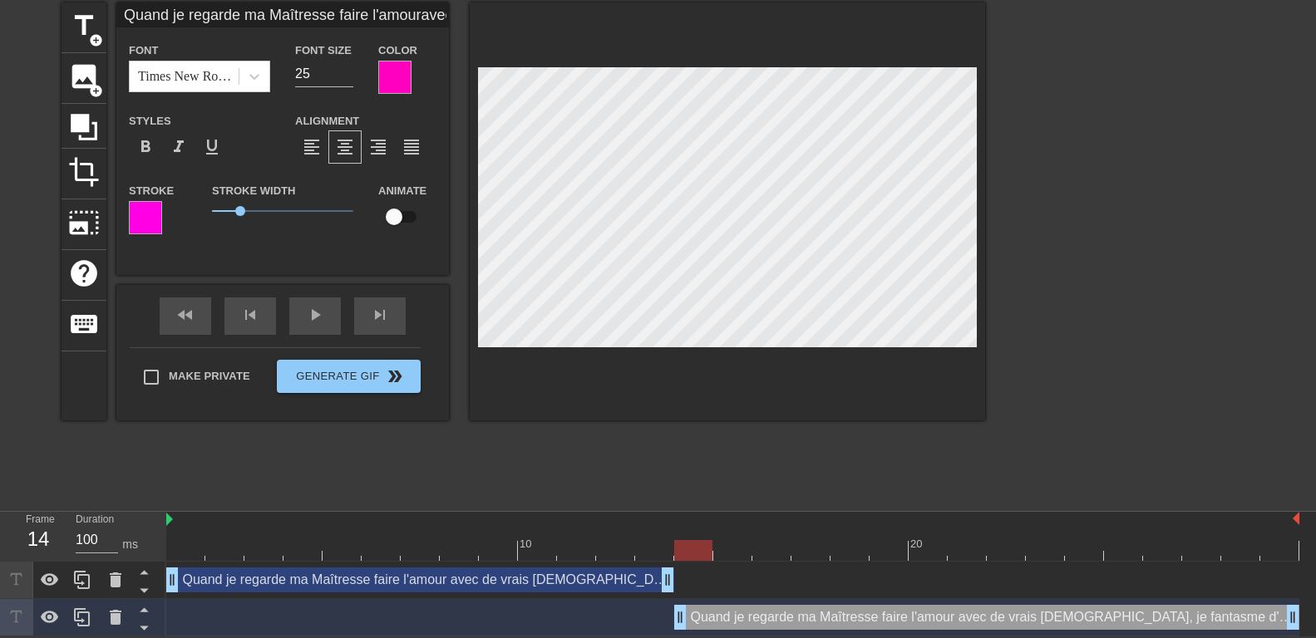
type textarea "Quand je regarde ma Maîtresse faire l'amour avec de vrais mâles, je fantasme d'…"
type input "Quand je regarde ma Maîtresse faire l'amouravec de vrais mâles, je fantasme d'ê…"
type textarea "Quand je regarde ma Maîtresse faire l'amour avec de vrais mâles, je fantasme d'…"
type input "Quand je regarde ma Maîtresse faire l'amouravec de vrais mâles, je fantasme d'ê…"
type textarea "Quand je regarde ma Maîtresse faire l'amour avec de vrais mâles, je fantasme d'…"
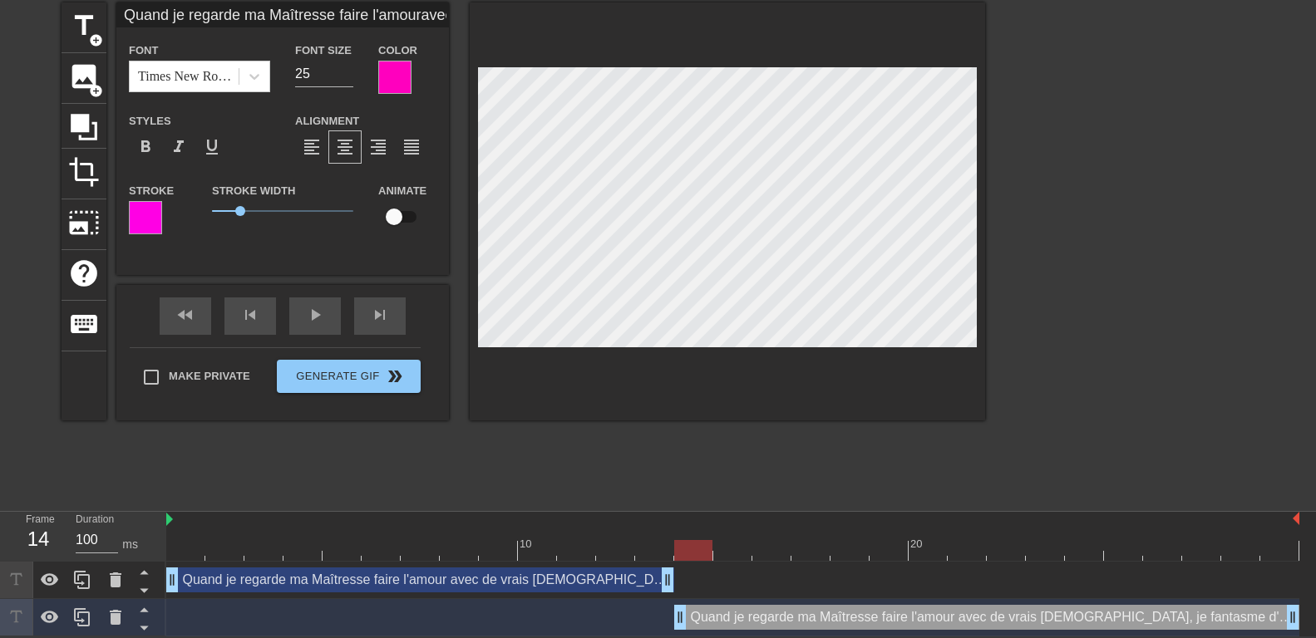
type input "Quand je regarde ma Maîtresse faire l'amouravec de vrais mâles, je fantasme d'ê…"
type textarea "Quand je regarde ma Maîtresse faire l'amour avec de vrais mâles, je fantasme d'…"
type input "Quand je regarde ma Maîtresse faire l'amouravec de vrais mâles, je fantasme d'ê…"
type textarea "Quand je regarde ma Maîtresse faire l'amour avec de vrais mâles, je fantasme d'…"
type input "Quand je regarde ma Maîtresse faire l'amouravec de vrais mâles, je fantasme d'ê…"
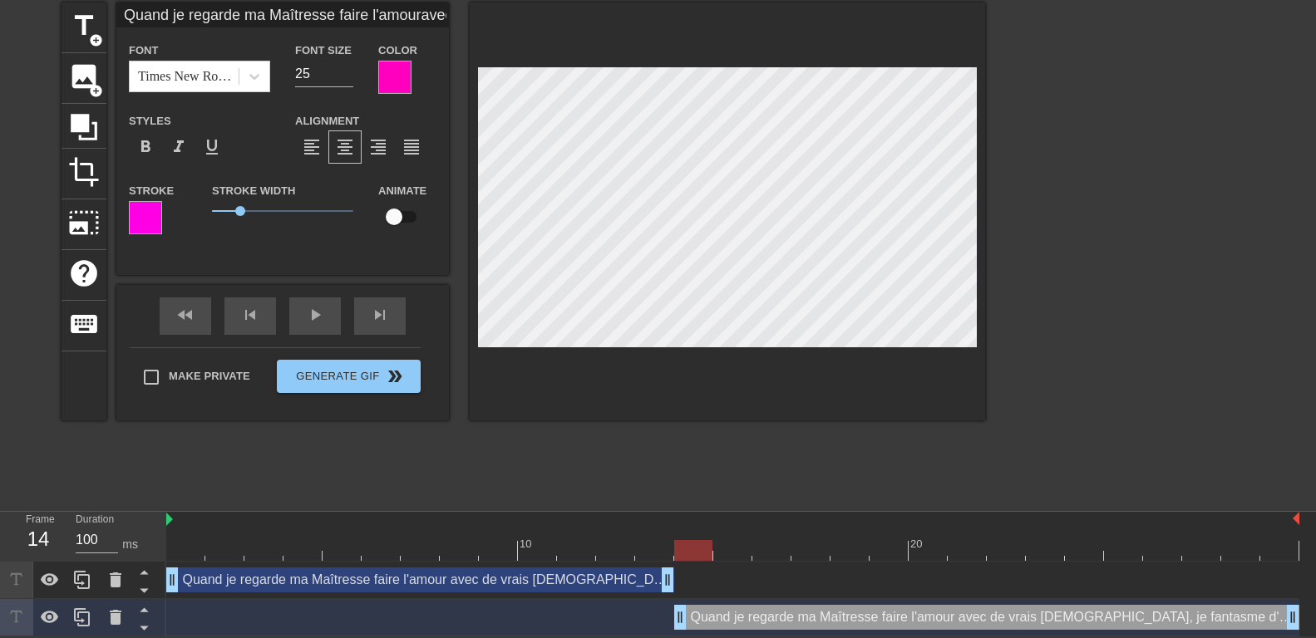
type textarea "Quand je regarde ma Maîtresse faire l'amour avec de vrais mâles, je fantasme d'…"
type input "Quand je regarde ma Maîtresse faire l'amouravec de vrais mâles, je fantasme d'ê…"
type textarea "Quand je regarde ma Maîtresse faire l'amour avec de vrais mâles, je fantasme d'…"
type input "Quand je regarde ma Maîtresse faire l'amouravec de vrais mâles, je fantasme d'ê…"
type textarea "Quand je regarde ma Maîtresse faire l'amour avec de vrais mâles, je fantasme d'…"
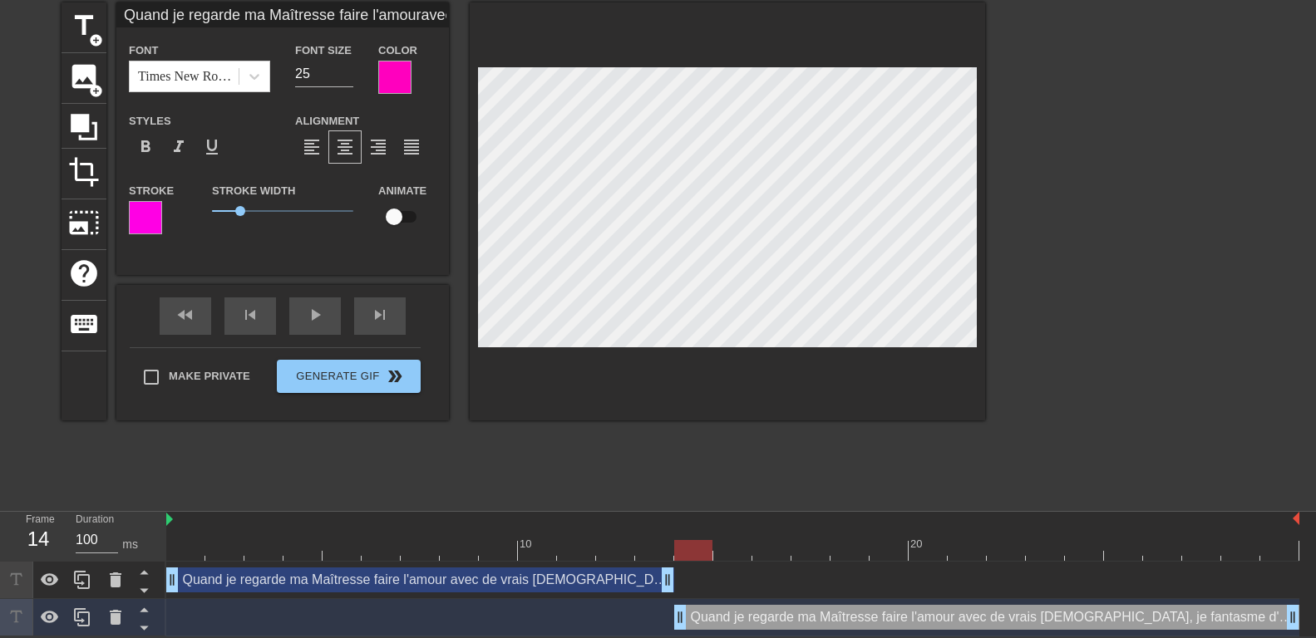
type input "Quand je regarde ma Maîtresse faire l'amouravec de vrais mâles, je fantasme d'ê…"
type textarea "Quand je regarde ma Maîtresse faire l'amour avec de vrais mâles, je fantasme d'…"
type input "Quand je regarde ma Maîtresse faire l'amouravec de vrais mâles, je fantasme d'ê…"
type textarea "Quand je regarde ma Maîtresse faire l'amour avec de vrais mâles, je fantasme d'…"
type input "Quand je regarde ma Maîtresse faire l'amouravec de vrais mâles, je fantasme d'ê…"
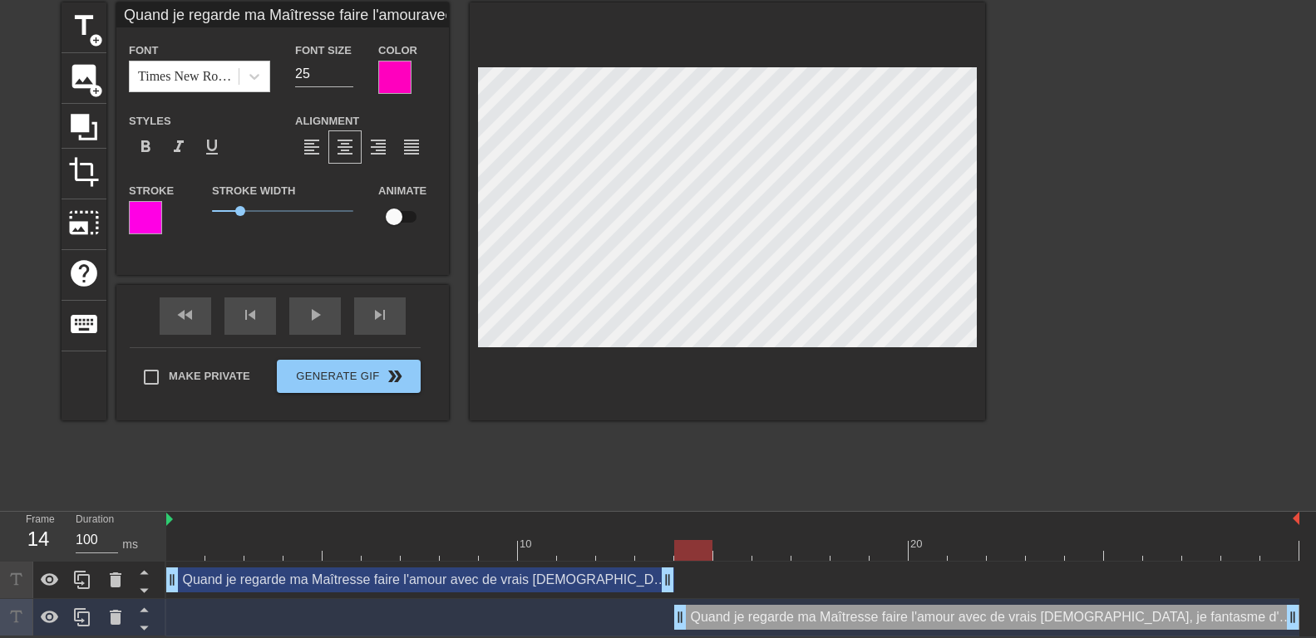
type textarea "Quand je regarde ma Maîtresse faire l'amour avec de vrais mâles, je fantasme d'…"
type input "Quand je regarde ma Maîtresse faire l'amouravec de vrais mâles, je fantasme d'ê…"
type textarea "Quand je regarde ma Maîtresse faire l'amour avec de vrais mâles, je fantasme d'…"
type input "Quand je regarde ma Maîtresse faire l'amouravec de vrais mâles, je fantasme d'ê…"
type textarea "Quand je regarde ma Maîtresse faire l'amour avec de vrais mâles, je fantasme d'…"
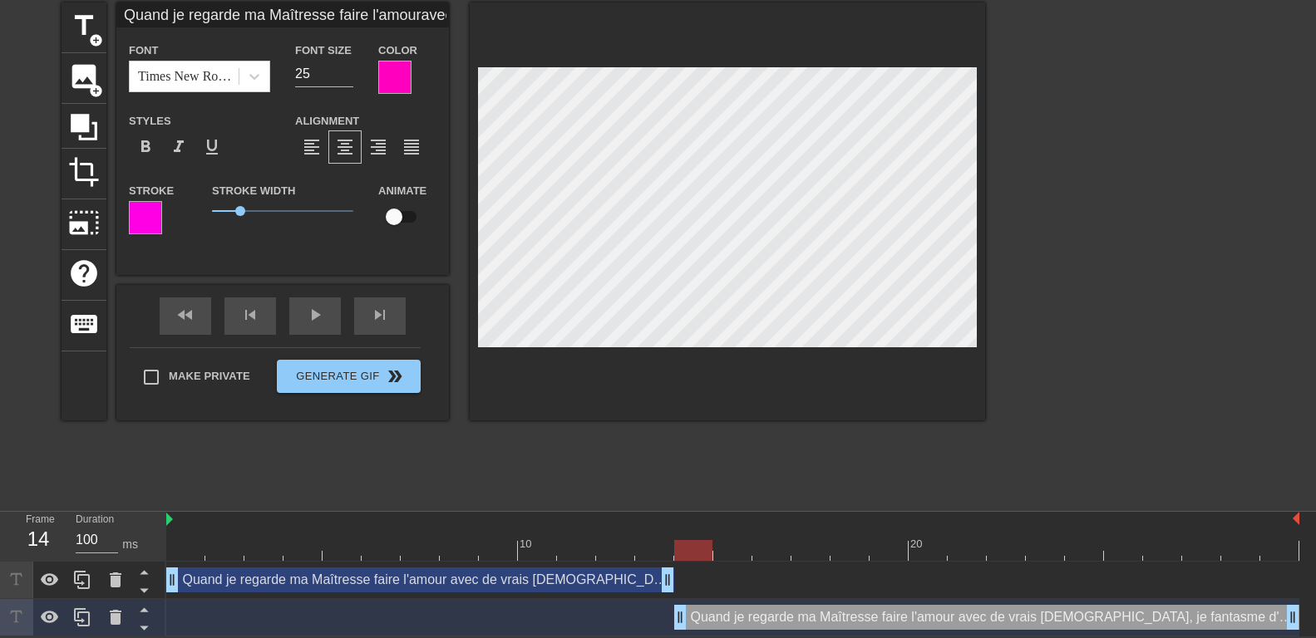
type input "Quand je regarde ma Maîtresse faire l'amouravec de vrais mâles, je fantasme d'ê…"
type textarea "Quand je regarde ma Maîtresse faire l'amour avec de vrais mâles, je fantasme d'…"
type input "Quand je regarde ma Maîtresse faire l'amouravec de vrais mâles, je fantasme d'ê…"
type textarea "Quand je regarde ma Maîtresse faire l'amour avec de vrais mâles, je fantasme d'…"
type input "Quand je regarde ma Maîtresse faire l'amouravec de vrais mâles, je fantasme d'ê…"
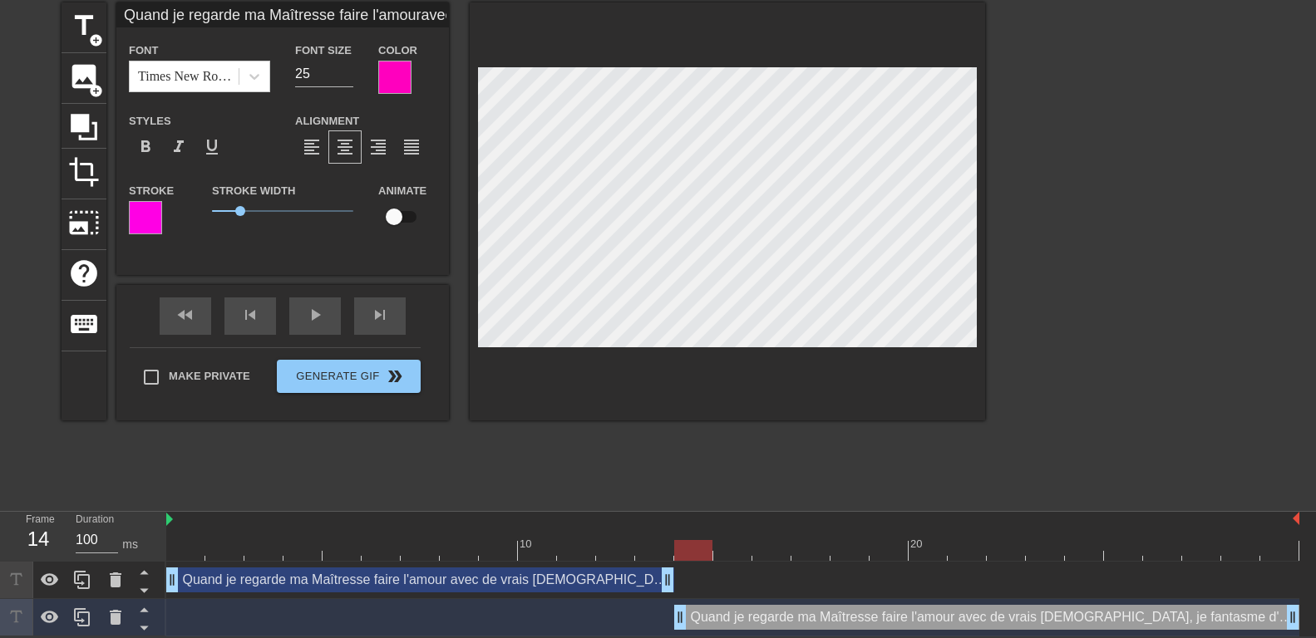
type textarea "Quand je regarde ma Maîtresse faire l'amour avec de vrais mâles, je fantasme d'…"
type input "Quand je regarde ma Maîtresse faire l'amouravec de vrais mâles, je fantasme d'ê…"
type textarea "Quand je regarde ma Maîtresse faire l'amour avec de vrais mâles, je fantasme d'…"
type input "Quand je regarde ma Maîtresse faire l'amouravec de vrais mâles, je fantasme d'ê…"
type textarea "Quand je regarde ma Maîtresse faire l'amour avec de vrais mâles, je fantasme d'…"
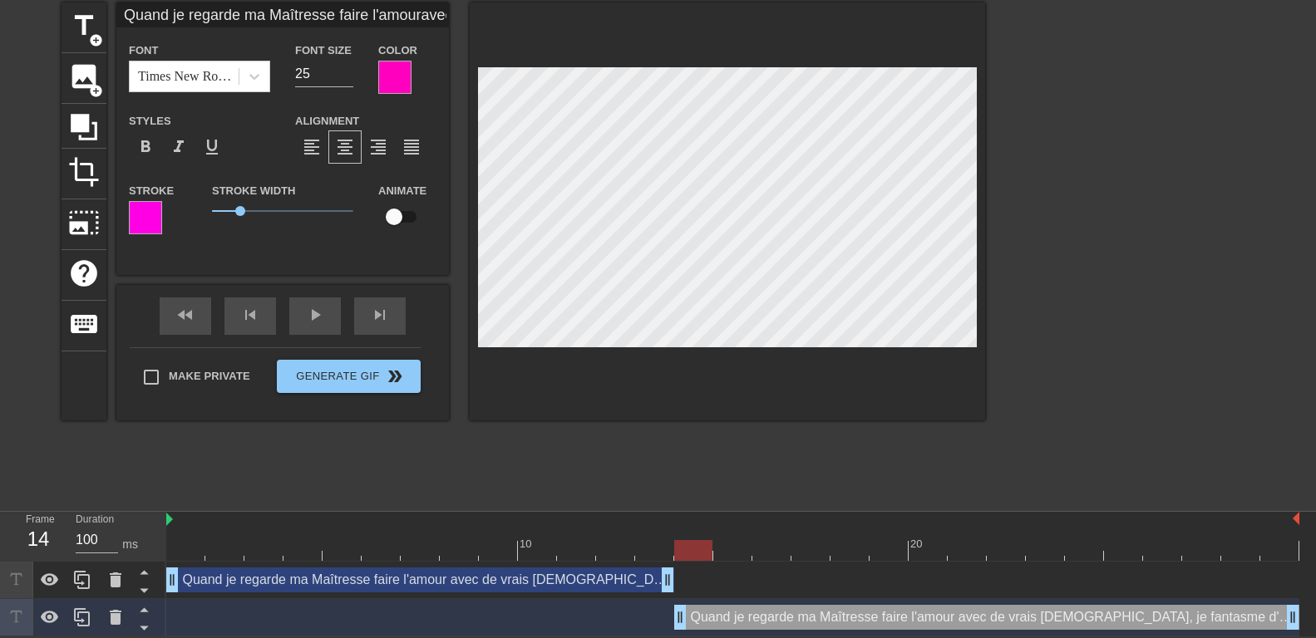
type input "Quand je regarde ma Maîtresse faire l'amouravec de vrais mâles, je fantasme d'ê…"
type textarea "Quand je regarde ma Maîtresse faire l'amour avec de vrais mâles, je fantasme d'…"
type input "Quand je regarde ma Maîtresse faire l'amouravec de vrais mâles, je fantasme d'ê…"
type textarea "Quand je regarde ma Maîtresse faire l'amour avec de vrais mâles, je fantasme d'…"
type input "Quand je regarde ma Maîtresse faire l'amouravec de vrais mâles, je fantasme d'ê…"
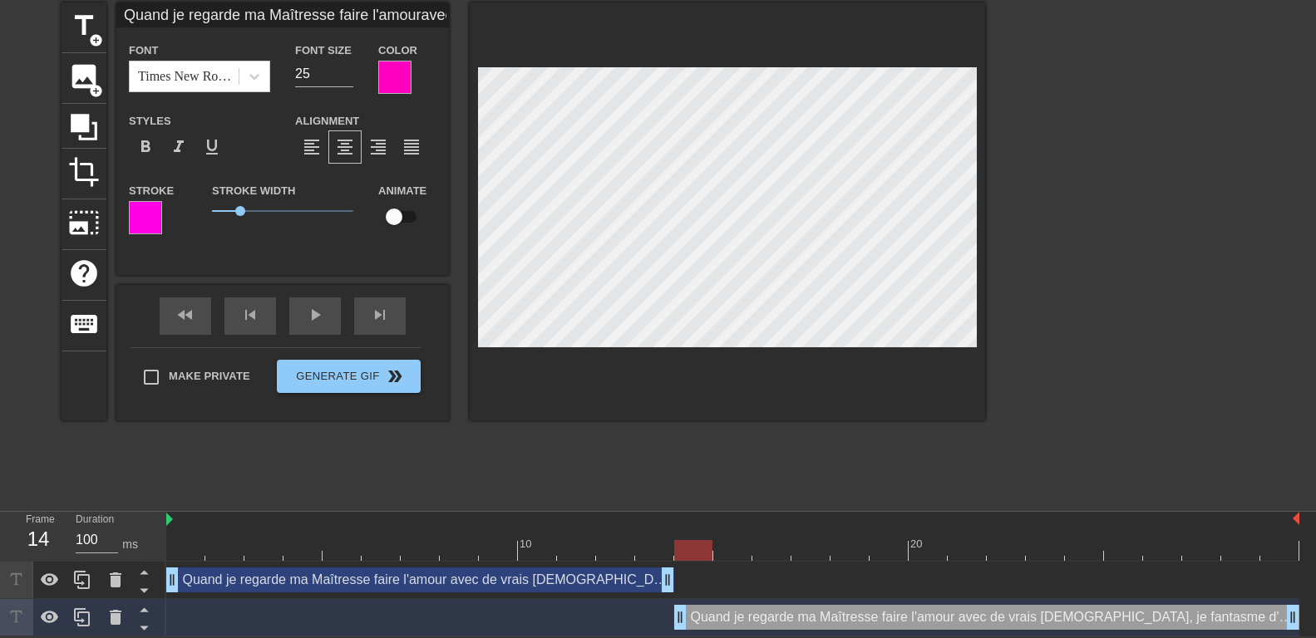
type textarea "Quand je regarde ma Maîtresse faire l'amour avec de vrais mâles, je fantasme d'…"
type input "Quand je regarde ma Maîtresse faire l'amouravec de vrais mâles, je fantasme d'ê…"
type textarea "Quand je regarde ma Maîtresse faire l'amour avec de vrais mâles, je fantasme d'…"
type input "Quand je regarde ma Maîtresse faire l'amouravec de vrais mâles, je fantasme d'ê…"
type textarea "Quand je regarde ma Maîtresse faire l'amour avec de vrais mâles, je fantasme d'…"
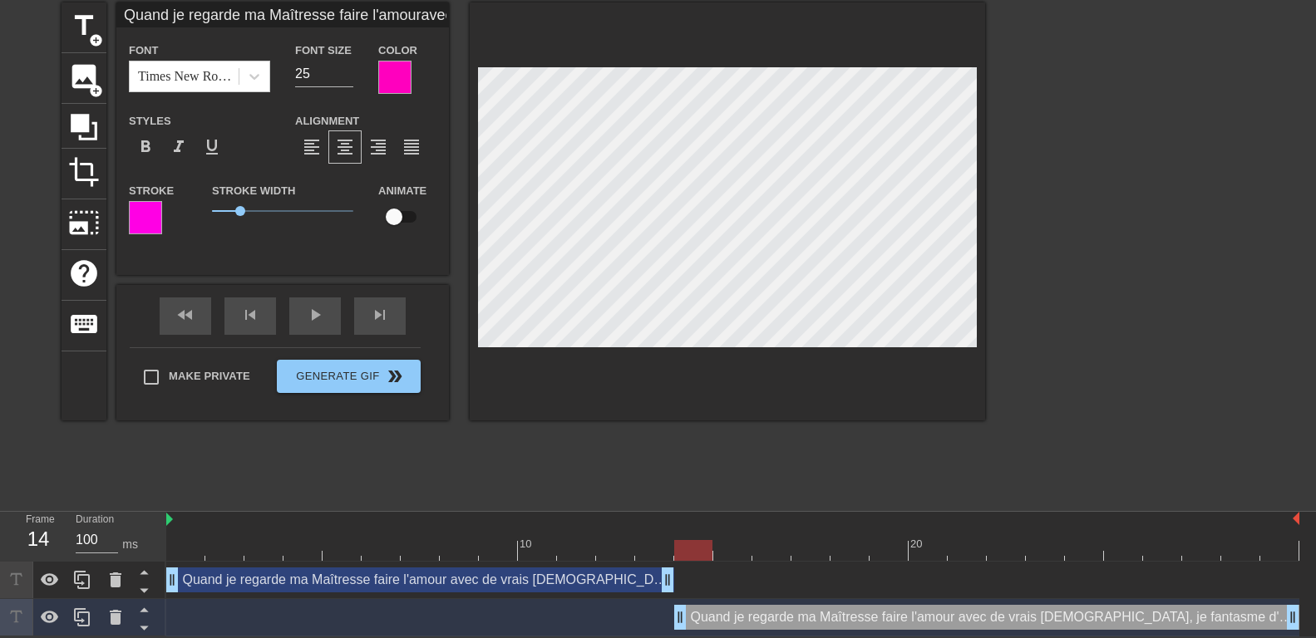
type input "Quand je regarde ma Maîtresse faire l'amouravec de vrais mâles, je fantasme d'ê…"
type textarea "Quand je regarde ma Maîtresse faire l'amour avec de vrais mâles, je fantasme d'…"
type input "Quand je regarde ma Maîtresse faire l'amouravec de vrais mâles, je fantasme d'ê…"
type textarea "Quand je regarde ma Maîtresse faire l'amour avec de vrais mâles, je fantasme d'…"
type input "Quand je regarde ma Maîtresse faire l'amouravec de vrais mâles, je fantasme d'ê…"
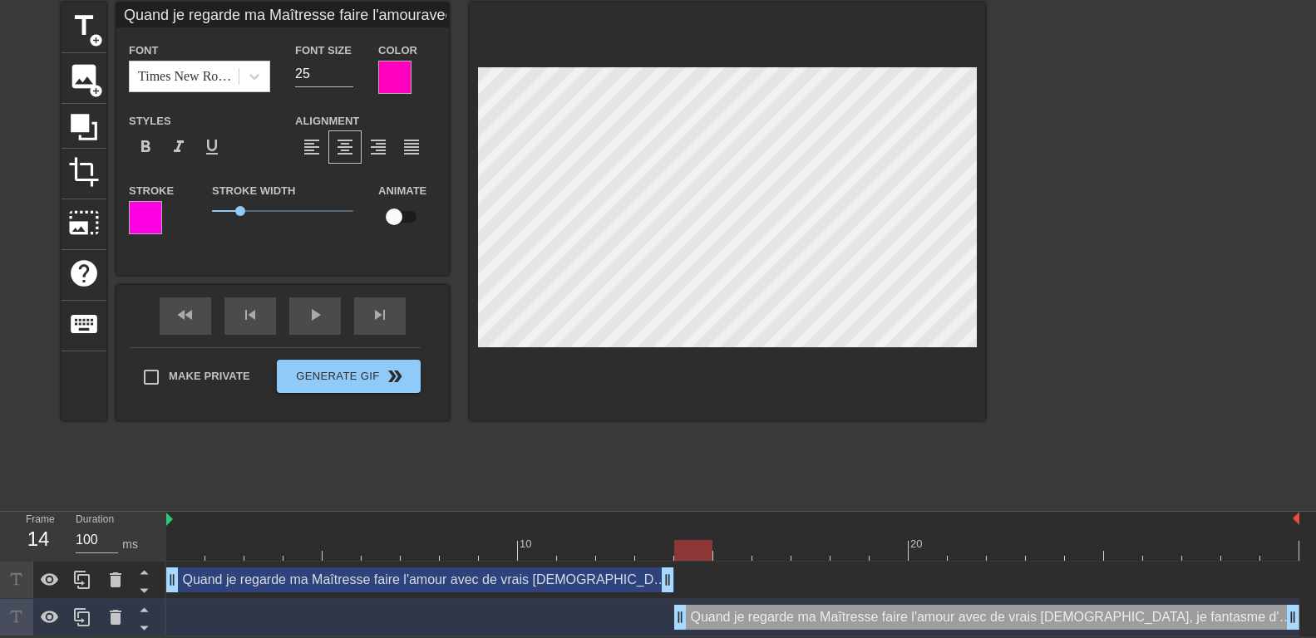
type textarea "Quand je regarde ma Maîtresse faire l'amour avec de vrais mâles, je fantasme d'…"
type input "Quand je regarde ma Maîtresse faire l'amouravec de vrais mâles, je fantasme d'ê…"
type textarea "Quand je regarde ma Maîtresse faire l'amour avec de vrais mâles, je fantasme d'…"
type input "Quand je regarde ma Maîtresse faire l'amouravec de vrais mâles, je fantasme d'ê…"
type textarea "Quand je regarde ma Maîtresse faire l'amour avec de vrais mâles, je fantasme d'…"
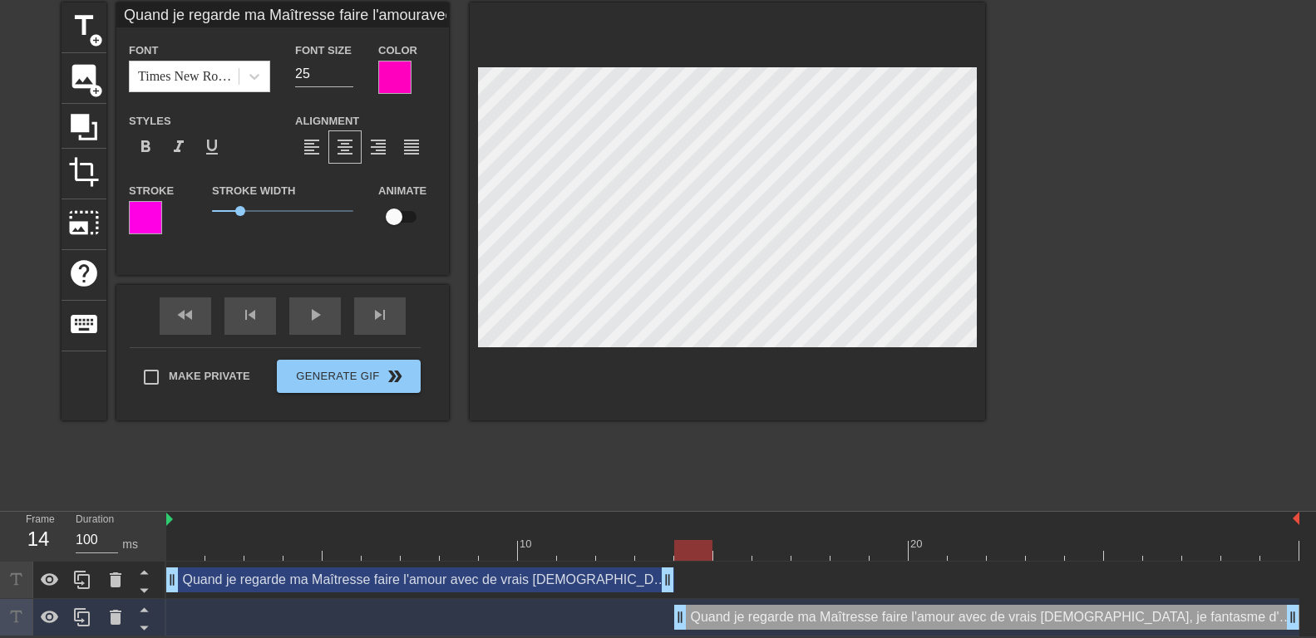
type input "Quand je regarde ma Maîtresse faire l'amouravec de vrais mâles, je fantasme d'ê…"
type textarea "Quand je regarde ma Maîtresse faire l'amour avec de vrais mâles, je fantasme d'…"
type input "Quand je regarde ma Maîtresse faire l'amouravec de vrais mâles, je fantasme d'ê…"
type textarea "Quand je regarde ma Maîtresse faire l'amour avec de vrais mâles, je fantasme d'…"
type input "Quand je regarde ma Maîtresse faire l'amouravec de vrais mâles, je fantasme d'ê…"
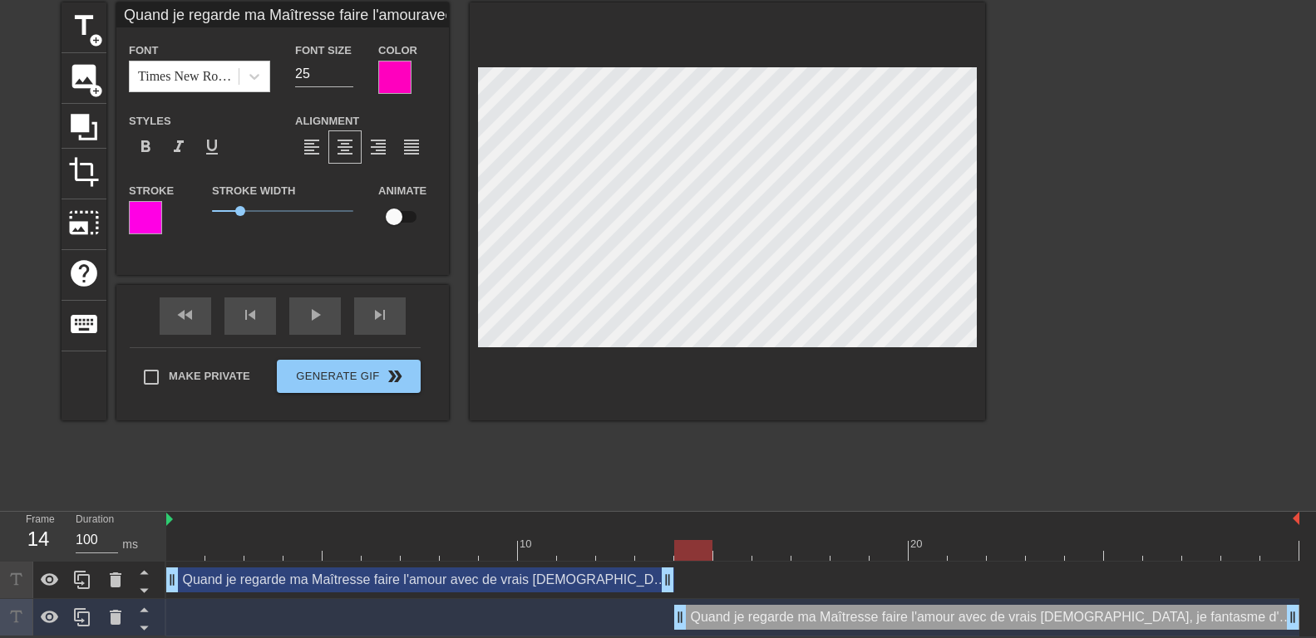
type textarea "Quand je regarde ma Maîtresse faire l'amour avec de vrais mâles, je fantasme d'…"
type input "Quand je regarde ma Maîtresse faire l'amouravec de vrais mâles, je fantasme d'ê…"
type textarea "Quand je regarde ma Maîtresse faire l'amour avec de vrais mâles, je fantasme d'…"
type input "Quand je regarde ma Maîtresse faire l'amouravec de vrais mâles, je fantasme d'ê…"
type textarea "Quand je regarde ma Maîtresse faire l'amour avec de vrais mâles, je fantasme d'…"
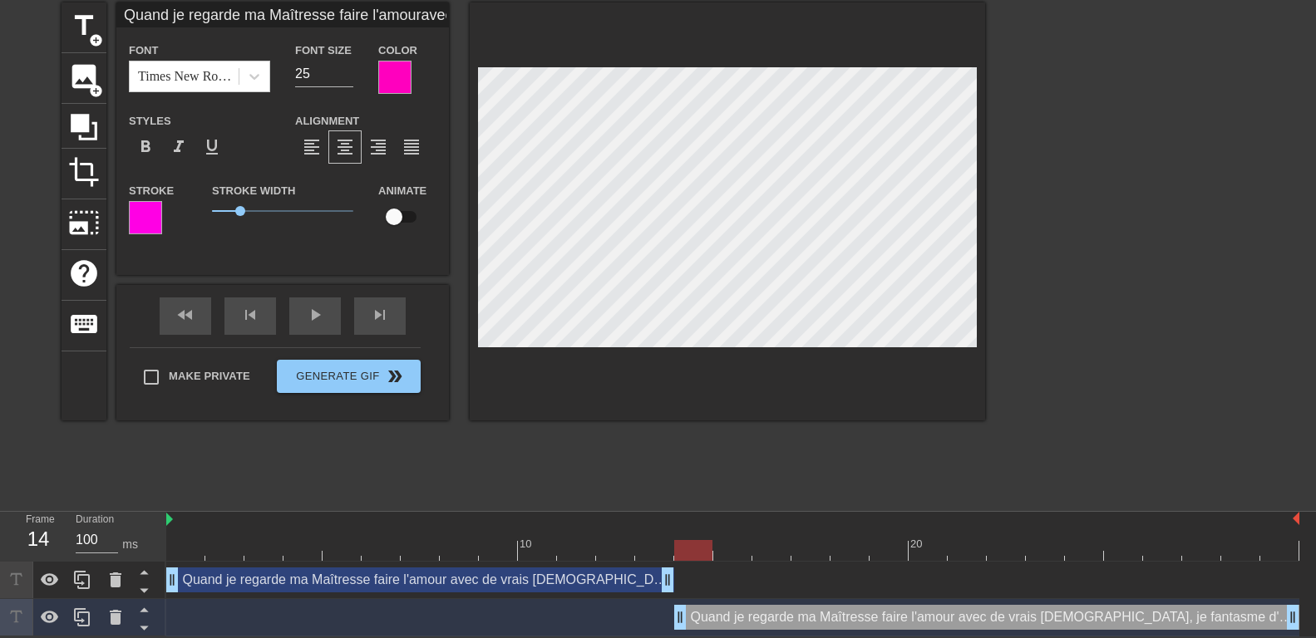
type input "Quand je regarde ma Maîtresse faire l'amouravec de vrais mâles, je fantasme d'ê…"
type textarea "Quand je regarde ma Maîtresse faire l'amour avec de vrais mâles, je fantasme d'…"
type input "Quand je regarde ma Maîtresse faire l'amouravec de vrais mâles, je fantasme d'ê…"
type textarea "Quand je regarde ma Maîtresse faire l'amour avec de vrais mâles, je fantasme d'…"
type input "Quand je regarde ma Maîtresse faire l'amouravec de vrais mâles, je fantasme d'ê…"
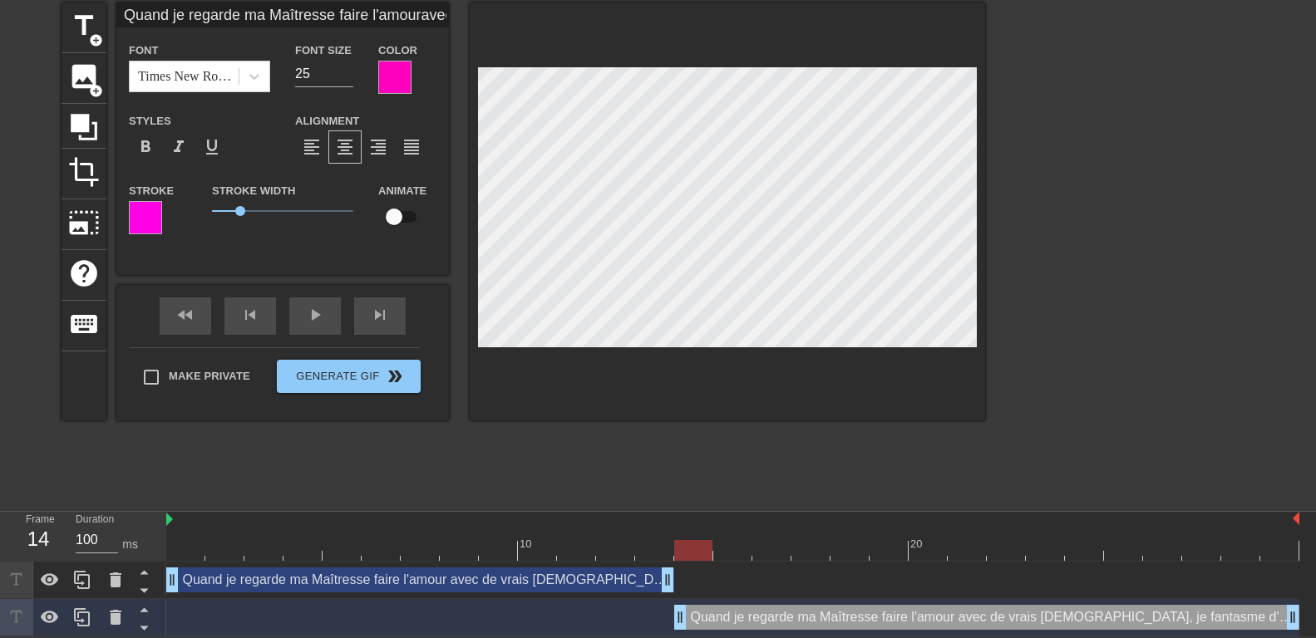
type textarea "Quand je regarde ma Maîtresse faire l'amour avec de vrais mâles, je fantasme d'…"
type input "Quand je regarde ma Maîtresse faire l'amouravec de vrais mâles, je fantasme d'ê…"
type textarea "Quand je regarde ma Maîtresse faire l'amour avec de vrais mâles, je fantasme d'…"
type input "Quand je regarde ma Maîtresse faire l'amouravec de vrais mâles, je fantasme d'ê…"
type textarea "Quand je regarde ma Maîtresse faire l'amour avec de vrais mâles, je fantasme d'…"
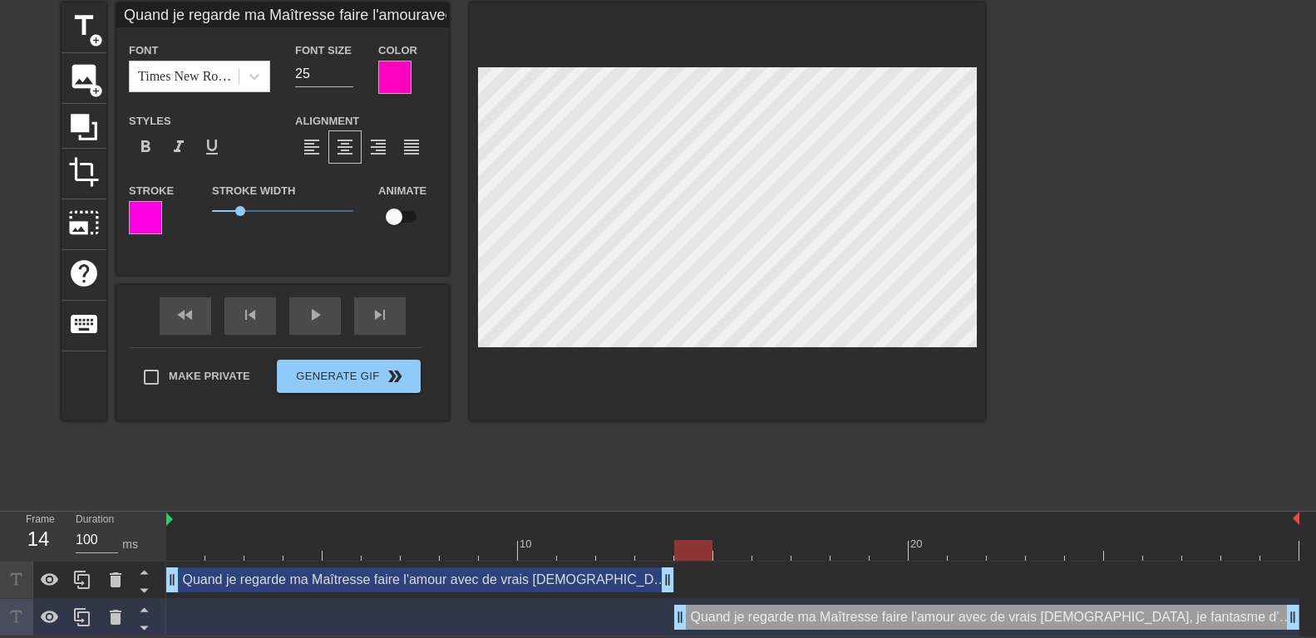
type input "Quand je regarde ma Maîtresse faire l'amouravec de vrais mâles, je fantasme d'ê…"
type textarea "Quand je regarde ma Maîtresse faire l'amour avec de vrais mâles, je fantasme d'…"
type input "Quand je regarde ma Maîtresse faire l'amouravec de vrais mâles, je fantasme d'ê…"
type textarea "Quand je regarde ma Maîtresse faire l'amour avec de vrais mâles, je fantasme d'…"
type input "Quand je regarde ma Maîtresse faire l'amouravec de vrais mâles, je fantasme d'ê…"
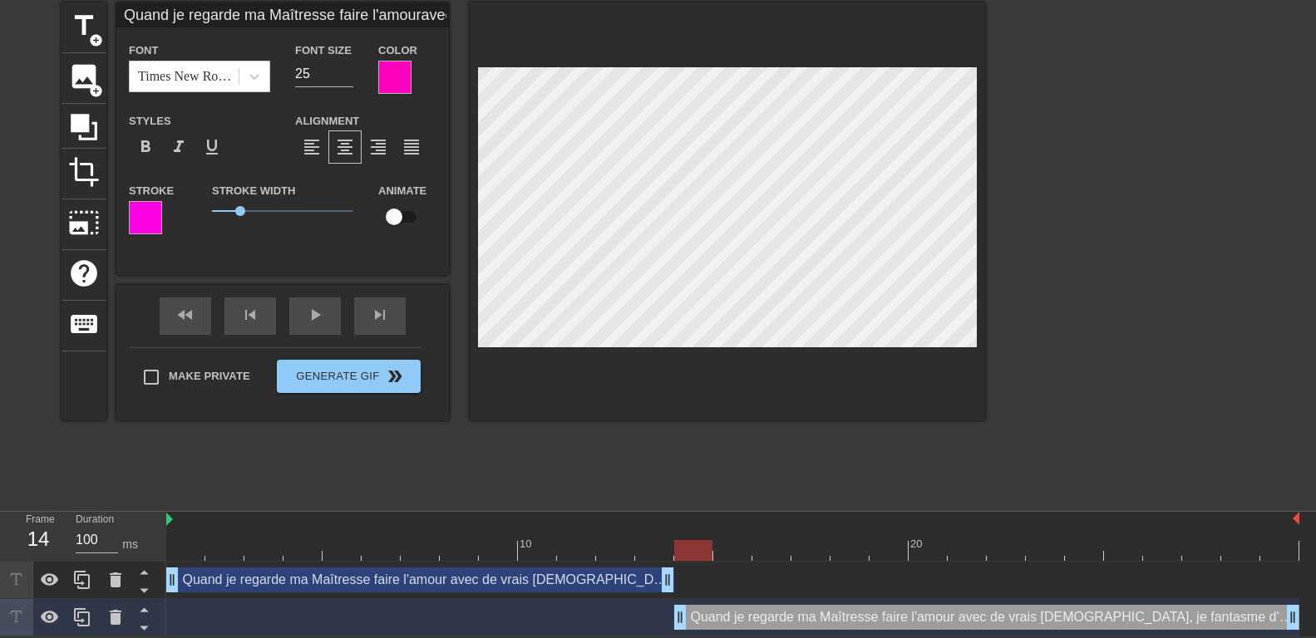
type textarea "Quand je regarde ma Maîtresse faire l'amour avec de vrais mâles, je fantasme d'…"
type input "Quand je regarde ma Maîtresse faire l'amouravec de vrais mâles, je fantasme d'ê…"
type textarea "Quand je regarde ma Maîtresse faire l'amour avec de vrais mâles, je fantasme d'…"
type input "Quand je regarde ma Maîtresse faire l'amouravec de vrais mâles, je fantasme d'ê…"
type textarea "Quand je regarde ma Maîtresse faire l'amour avec de vrais mâles, je fantasme d'…"
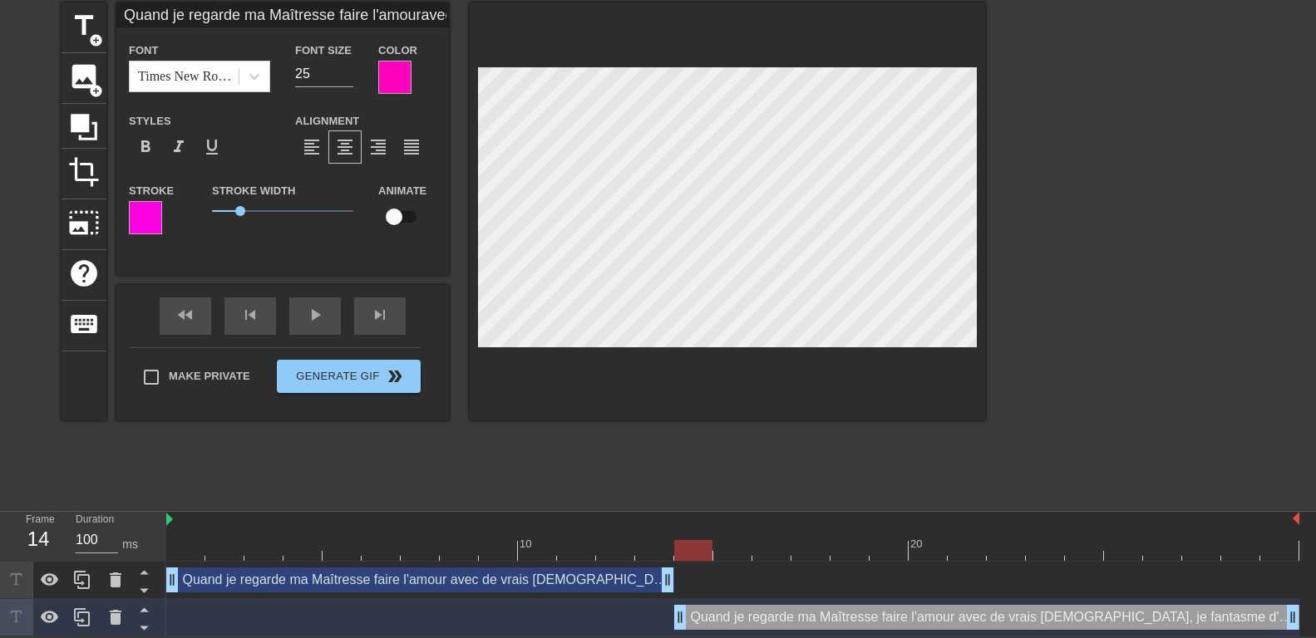
type input "Quand je regarde ma Maîtresse faire l'amouravec de vrais mâles, je fantasme d'ê…"
type textarea "Quand je regarde ma Maîtresse faire l'amour avec de vrais mâles, je fantasme d'…"
type input "Quand je regarde ma Maîtresse faire l'amouravec de vrais mâles, je fantasme d'ê…"
type textarea "Quand je regarde ma Maîtresse faire l'amour avec de vrais mâles, je fantasme d'…"
type input "Quand je regarde ma Maîtresse faire l'amouravec de vrais mâles, je fantasme d'ê…"
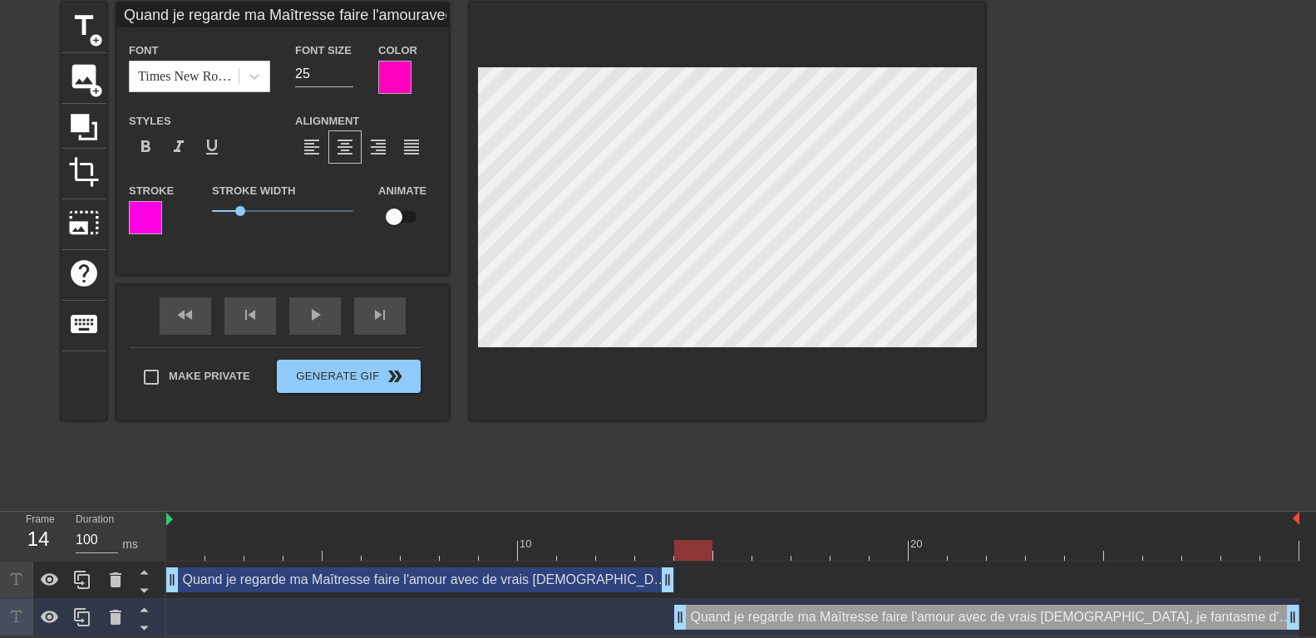
type textarea "Quand je regarde ma Maîtresse faire l'amour avec de vrais mâles, je fantasme d'…"
type input "Quand je regarde ma Maîtresse faire l'amouravec de vrais mâles, je fantasme d'ê…"
type textarea "Quand je regarde ma Maîtresse faire l'amour avec de vrais mâles, je fantasme d'…"
type input "Quand je regarde ma Maîtresse faire l'amouravec de vrais mâles, je fantasme d'ê…"
type textarea "Quand je regarde ma Maîtresse faire l'amour avec de vrais mâles, je fantasme d'…"
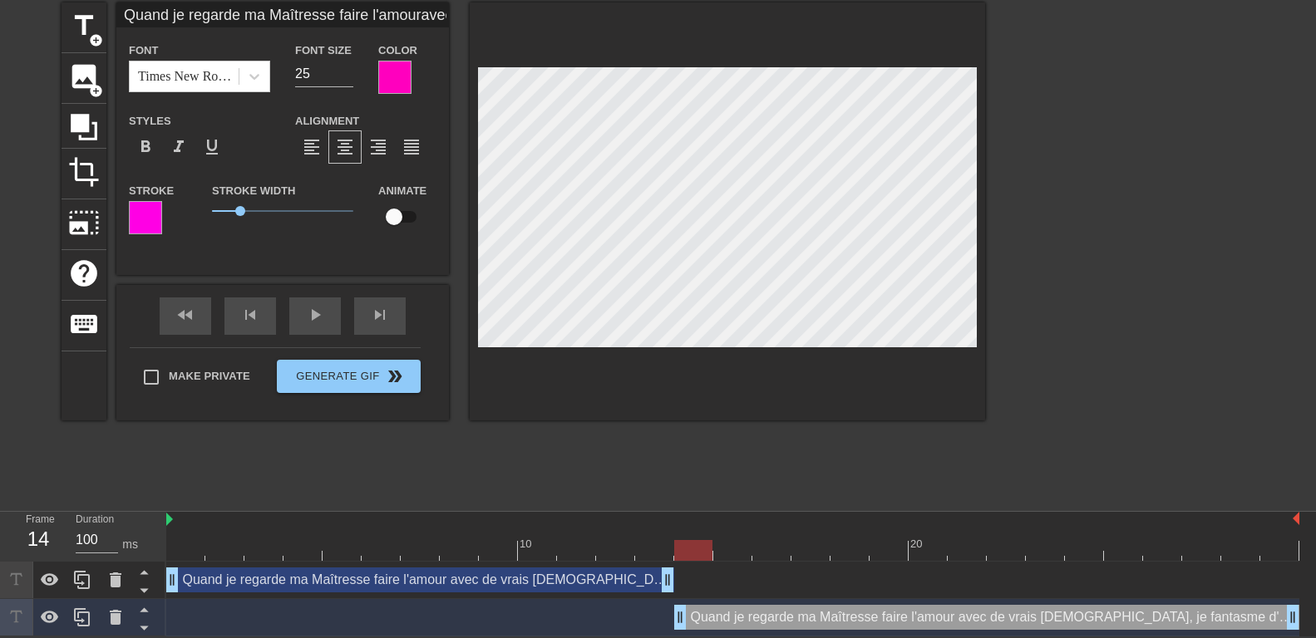
type input "Quand je regarde ma Maîtresse faire l'amouravec de vrais mâles, je fantasme d'ê…"
type textarea "Quand je regarde ma Maîtresse faire l'amour avec de vrais mâles, je fantasme d'…"
type input "Quand je regarde ma Maîtresse faire l'amouravec de vrais mâles, je fantasme d'ê…"
type textarea "Quand je regarde ma Maîtresse faire l'amour avec de vrais mâles, je fantasme d'…"
type input "Quand je regarde ma Maîtresse faire l'amouravec de vrais mâles, je fantasme d'ê…"
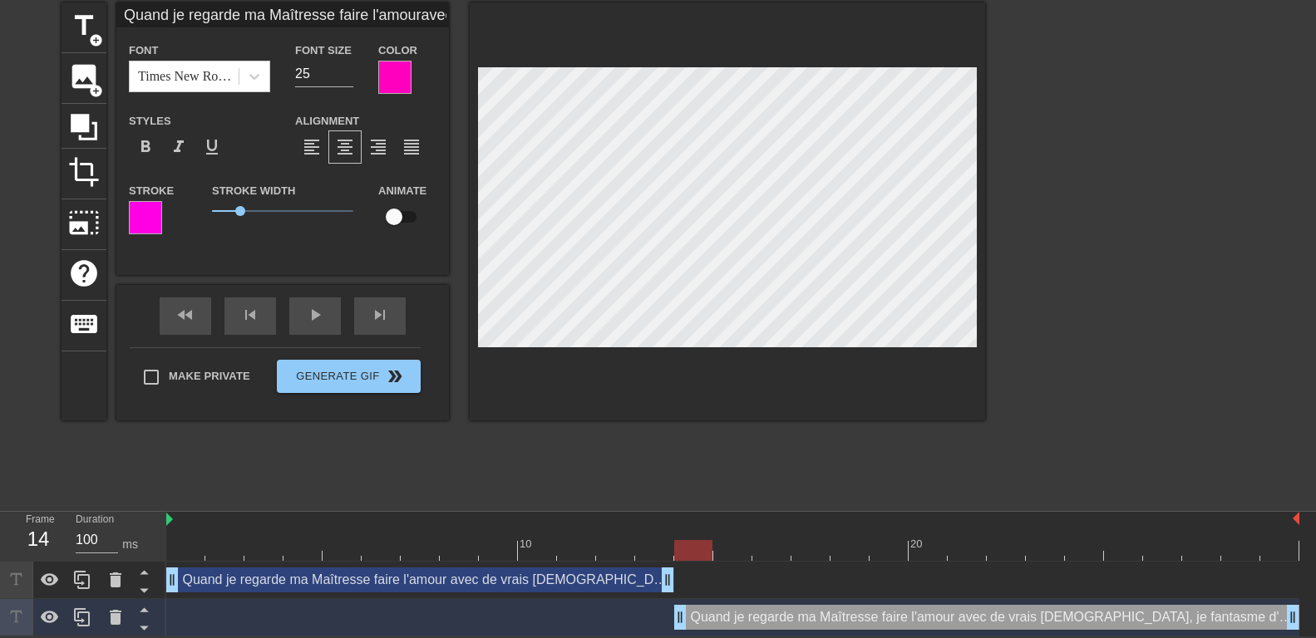
type textarea "Quand je regarde ma Maîtresse faire l'amour avec de vrais mâles, je fantasme d'…"
type input "Quand je regarde ma Maîtresse faire l'amouravec de vrais mâles, je fantasme d'ê…"
type textarea "Quand je regarde ma Maîtresse faire l'amour avec de vrais mâles, je fantasme d'…"
type input "Quand je regarde ma Maîtresse faire l'amouravec de vrais mâles, je fantasme d'ê…"
type textarea "Quand je regarde ma Maîtresse faire l'amour avec de vrais mâles, je fantasme d'…"
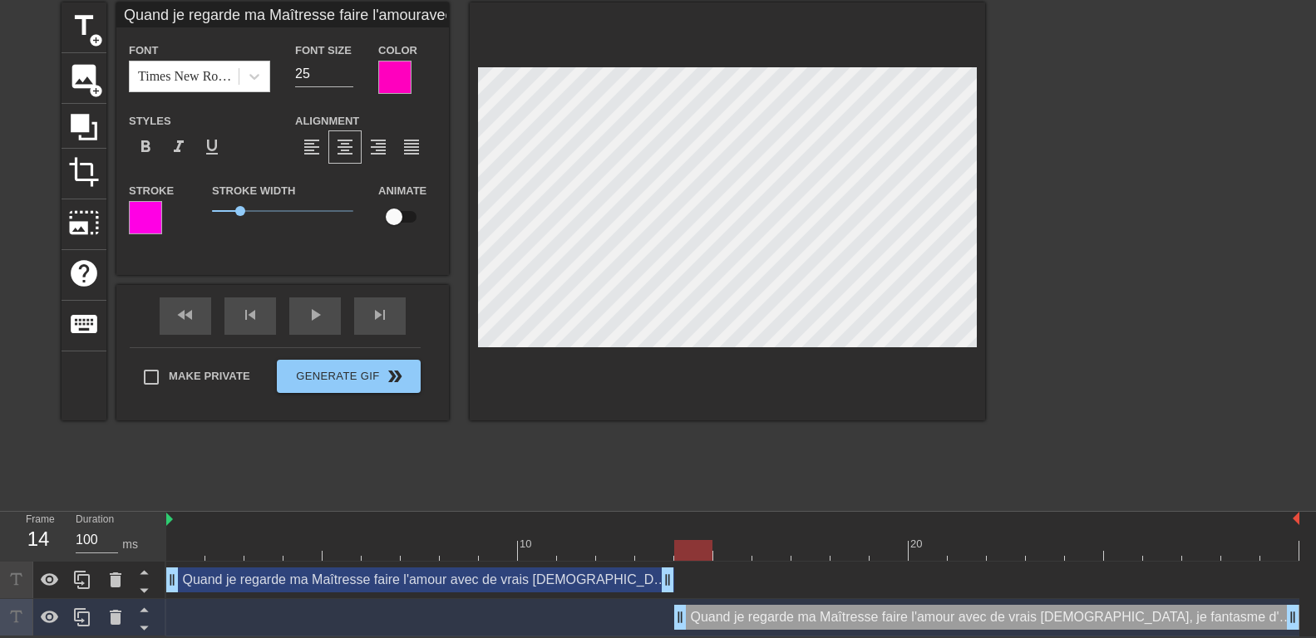
type input "Quand je regarde ma Maîtresse faire l'amouravec de vrais mâles, je fantasme d'ê…"
type textarea "Quand je regarde ma Maîtresse faire l'amour avec de vrais mâles, je fantasme d'…"
type input "Quand je regarde ma Maîtresse faire l'amouravec de vrais mâles, je fantasme d'ê…"
type textarea "Quand je regarde ma Maîtresse faire l'amour avec de vrais mâles, je fantasme d'…"
type input "Quand je regarde ma Maîtresse faire l'amouravec de vrais mâles, je fantasme d'ê…"
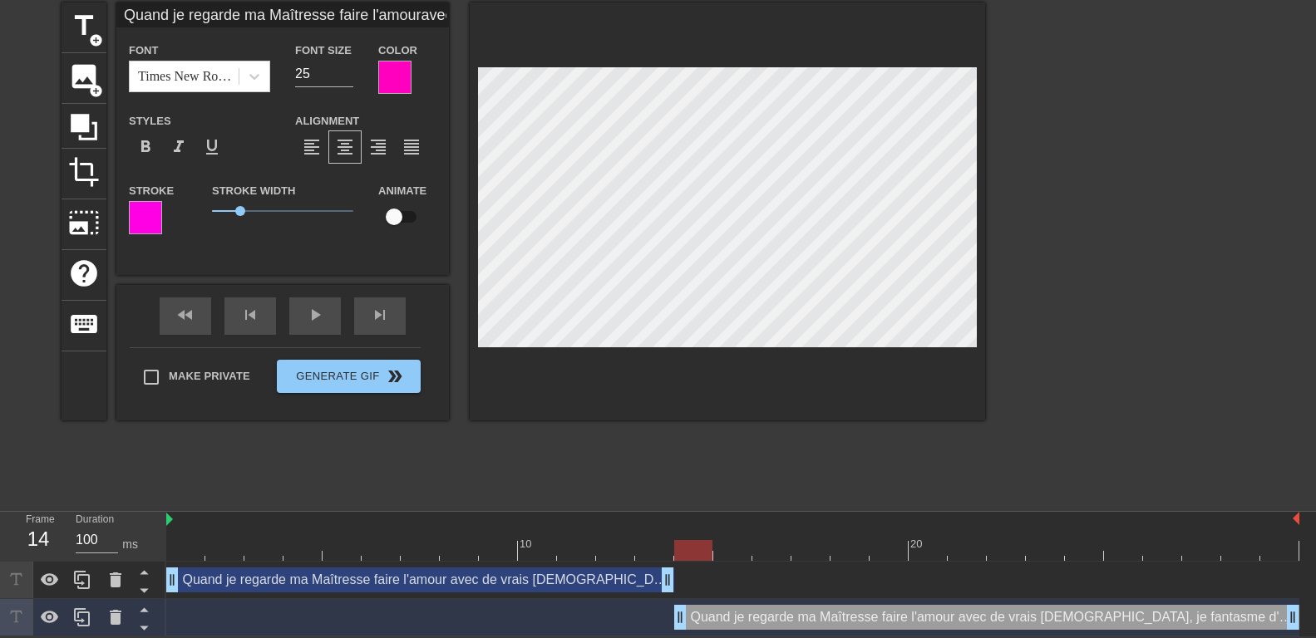
type textarea "Quand je regarde ma Maîtresse faire l'amour avec de vrais mâles, je fantasme d'…"
type input "Quand je regarde ma Maîtresse faire l'amouravec de vrais mâles, je fantasme d'ê…"
type textarea "Quand je regarde ma Maîtresse faire l'amour avec de vrais mâles, je fantasme d'…"
type input "Quand je regarde ma Maîtresse faire l'amouravec de vrais mâles, je fantasme d'ê…"
type textarea "Quand je regarde ma Maîtresse faire l'amour avec de vrais mâles, je fantasme d'…"
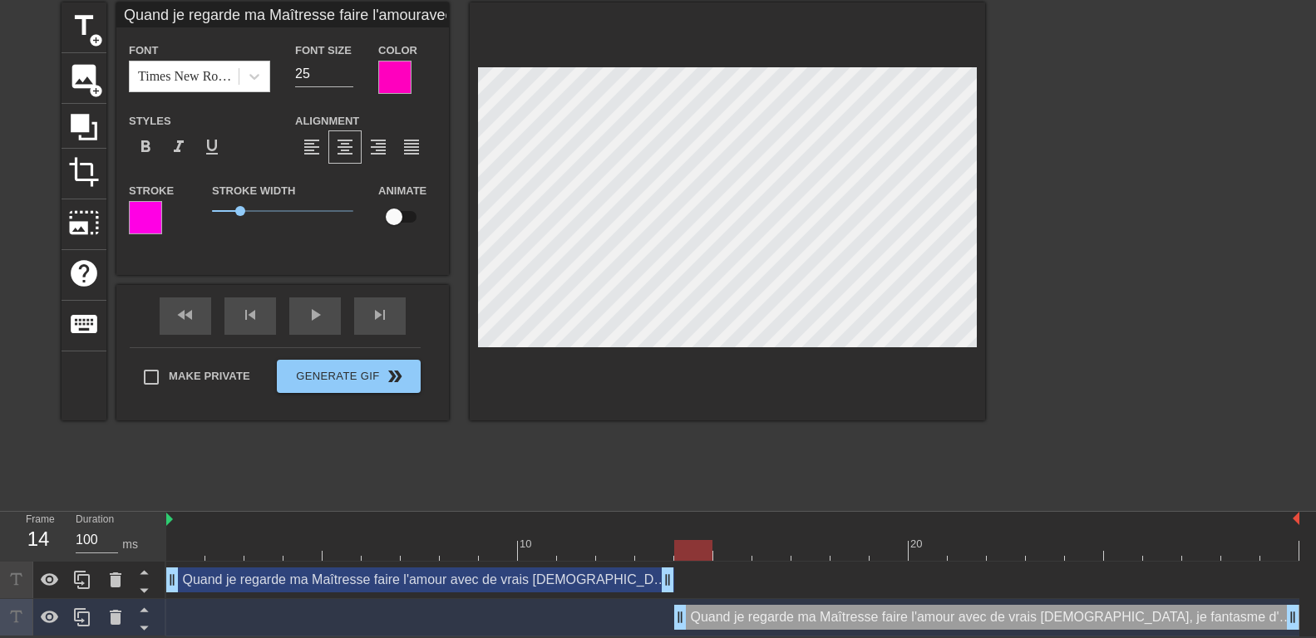
type input "Quand je regarde ma Maîtresse faire l'amouravec de vrais mâles, je fantasme d'ê…"
type textarea "Quand je regarde ma Maîtresse faire l'amour avec de vrais mâles, je fantasme d'…"
type input "Quand je regarde ma Maîtresse faire l'amouravec de vrais mâles, je fantasme d'ê…"
type textarea "Quand je regarde ma Maîtresse faire l'amour avec de vrais mâles, je fantasme d'…"
type input "Quand je regarde ma Maîtresse faire l'amouravec de vrais mâles, je fantasme d'ê…"
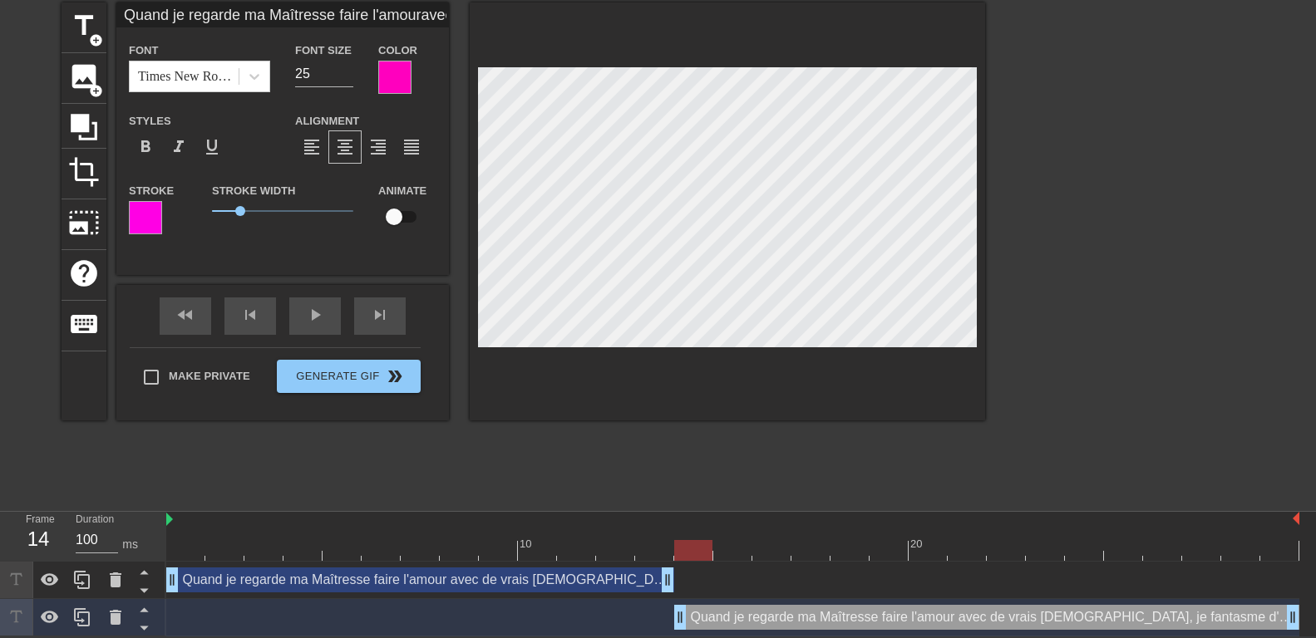
type textarea "Quand je regarde ma Maîtresse faire l'amour avec de vrais mâles, je fantasme d'…"
type input "Quand je regarde ma Maîtresse faire l'amouravec de vrais mâles, je fantasme d'ê…"
type textarea "Quand je regarde ma Maîtresse faire l'amour avec de vrais mâles, je fantasme d'…"
type input "Quand je regarde ma Maîtresse faire l'amouravec de vrais mâles, je fantasme d'ê…"
type textarea "Quand je regarde ma Maîtresse faire l'amour avec de vrais mâles, je fantasme d'…"
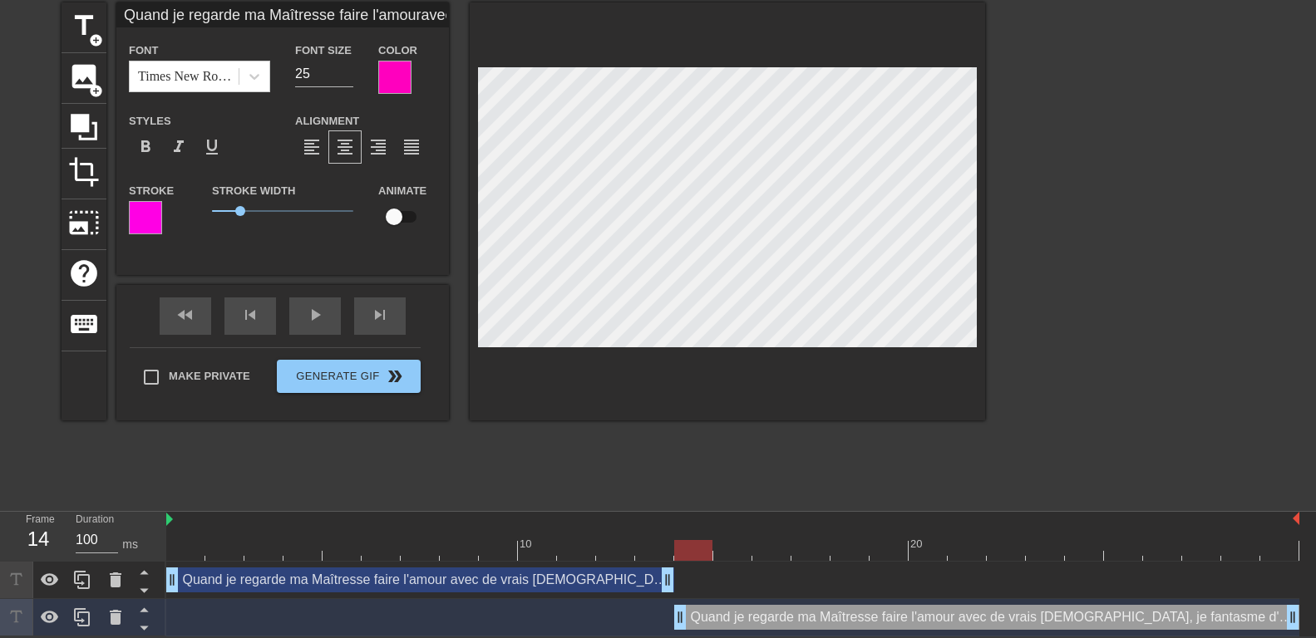
type input "Quand je regarde ma Maîtresse faire l'amouravec de vrais mâles, je fantasme d'ê…"
type textarea "Quand je regarde ma Maîtresse faire l'amour avec de vrais mâles, je fantasme d'…"
type input "Quand je regarde ma Maîtresse faire l'amouravec de vrais mâles, je fantasme d'ê…"
type textarea "Quand je regarde ma Maîtresse faire l'amour avec de vrais mâles, je fantasme d'…"
type input "Quand je regarde ma Maîtresse faire l'amouravec de vrais mâles, je fantasme d'ê…"
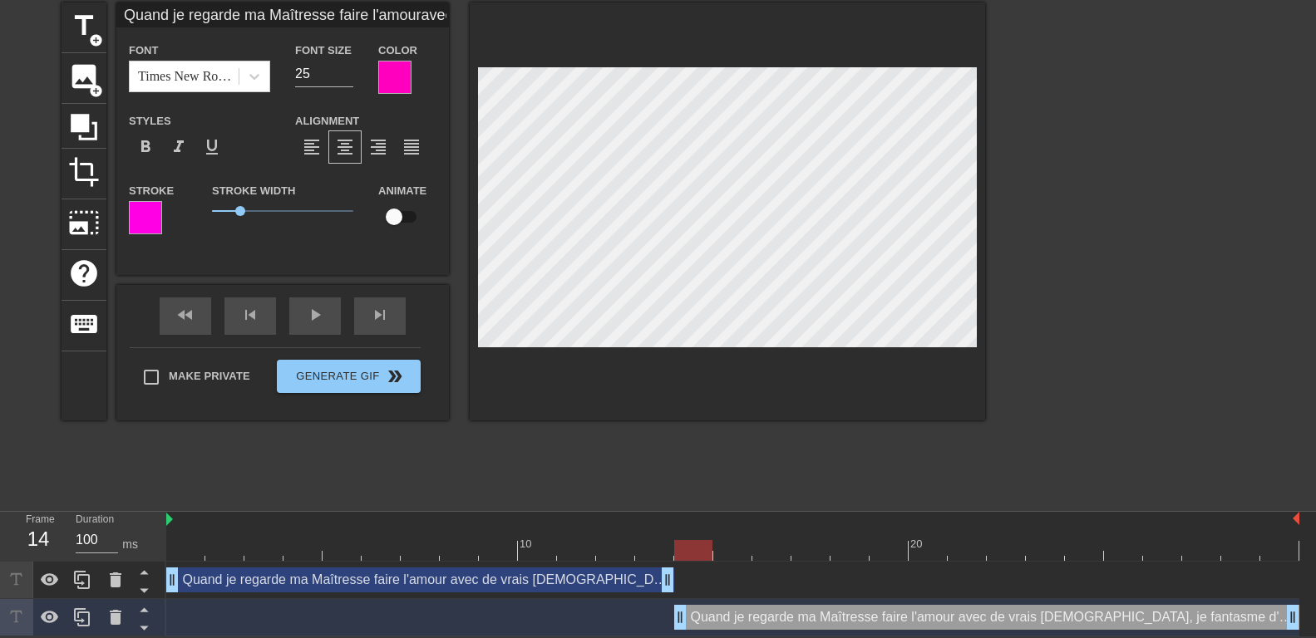
type textarea "Quand je regarde ma Maîtresse faire l'amour avec de vrais mâles, je fantasme d'…"
type input "Quand je regarde ma Maîtresse faire l'amouravec de vrais mâles, je fantasme d'ê…"
type textarea "Quand je regarde ma Maîtresse faire l'amour avec de vrais mâles, je fantasme d'…"
type input "Quand je regarde ma Maîtresse faire l'amouravec de vrais mâles, je fantasme d'ê…"
type textarea "Quand je regarde ma Maîtresse faire l'amour avec de vrais mâles, je fantasme d'…"
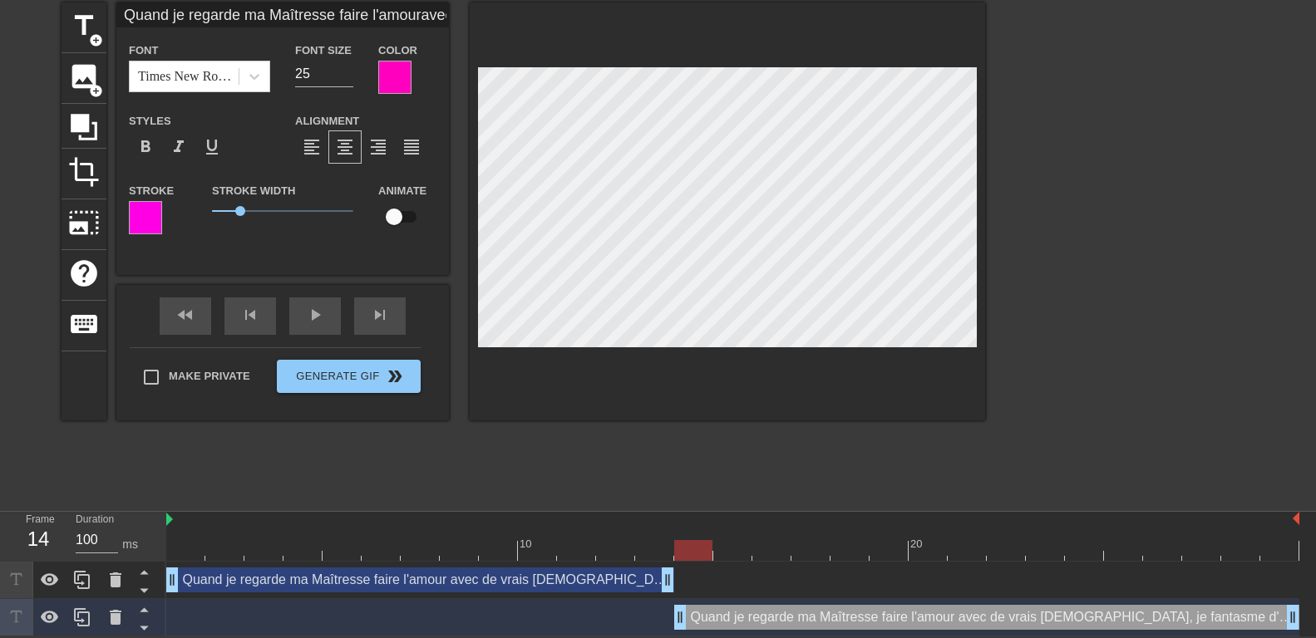
type input "Quand je regarde ma Maîtresse faire l'amouravec de vrais mâles, je fantasme d'ê…"
click at [737, 613] on div "Quand je regarde ma Maîtresse faire l'amour avec de vrais mâles, je fantasme d'…" at bounding box center [986, 617] width 625 height 25
click at [570, 579] on div "Quand je regarde ma Maîtresse faire l'amour avec de vrais mâles, je fantasme d'…" at bounding box center [420, 580] width 508 height 25
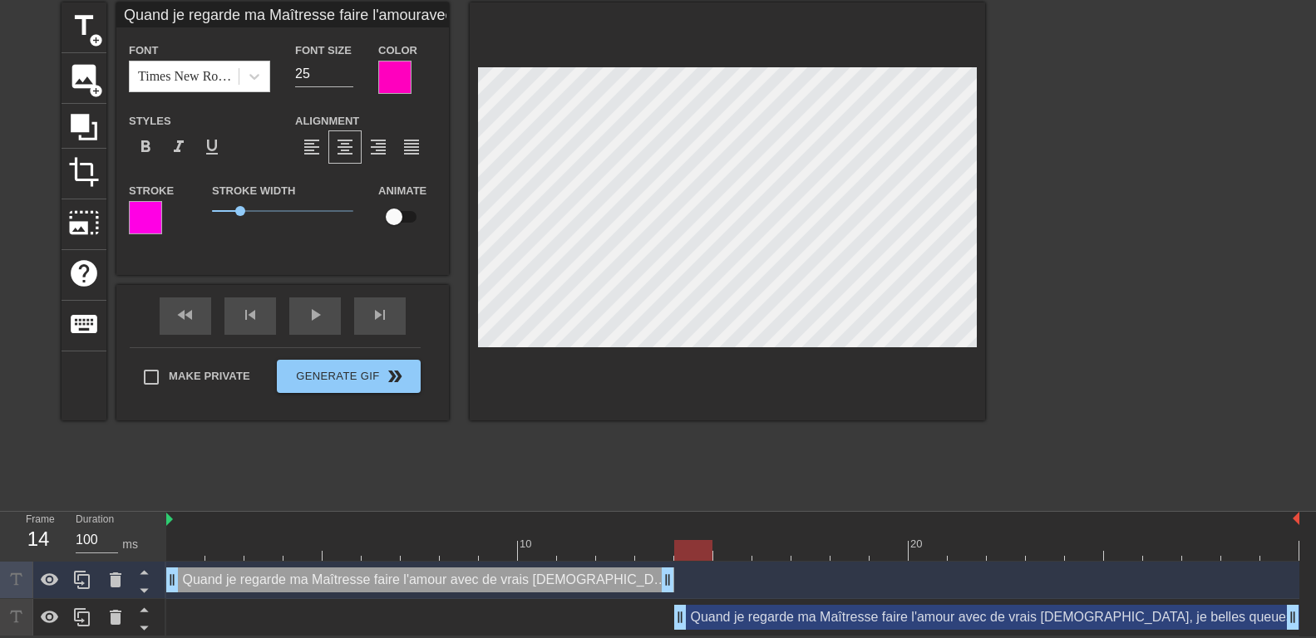
click at [466, 575] on div "Quand je regarde ma Maîtresse faire l'amour avec de vrais mâles, je fantasme d'…" at bounding box center [420, 580] width 508 height 25
click at [748, 616] on div "Quand je regarde ma Maîtresse faire l'amour avec de vrais mâles, je belles queu…" at bounding box center [986, 617] width 625 height 25
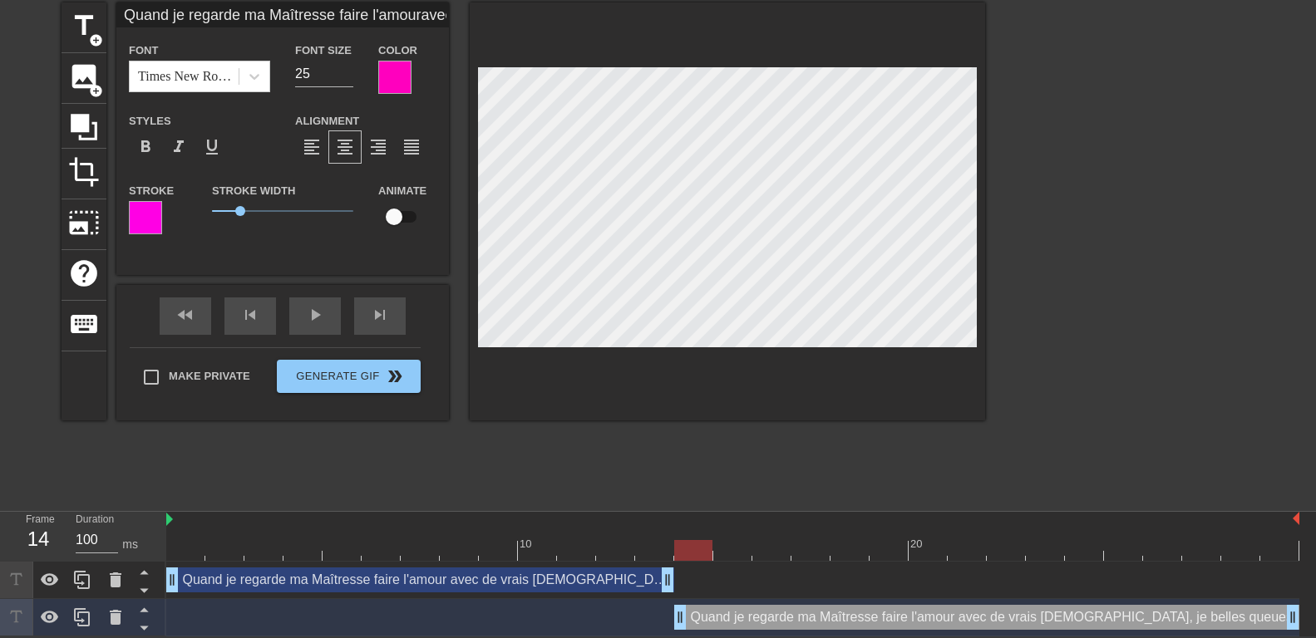
click at [784, 617] on div "Quand je regarde ma Maîtresse faire l'amour avec de vrais mâles, je belles queu…" at bounding box center [986, 617] width 625 height 25
click at [452, 580] on div "Quand je regarde ma Maîtresse faire l'amour avec de vrais mâles, je fantasme d'…" at bounding box center [420, 580] width 508 height 25
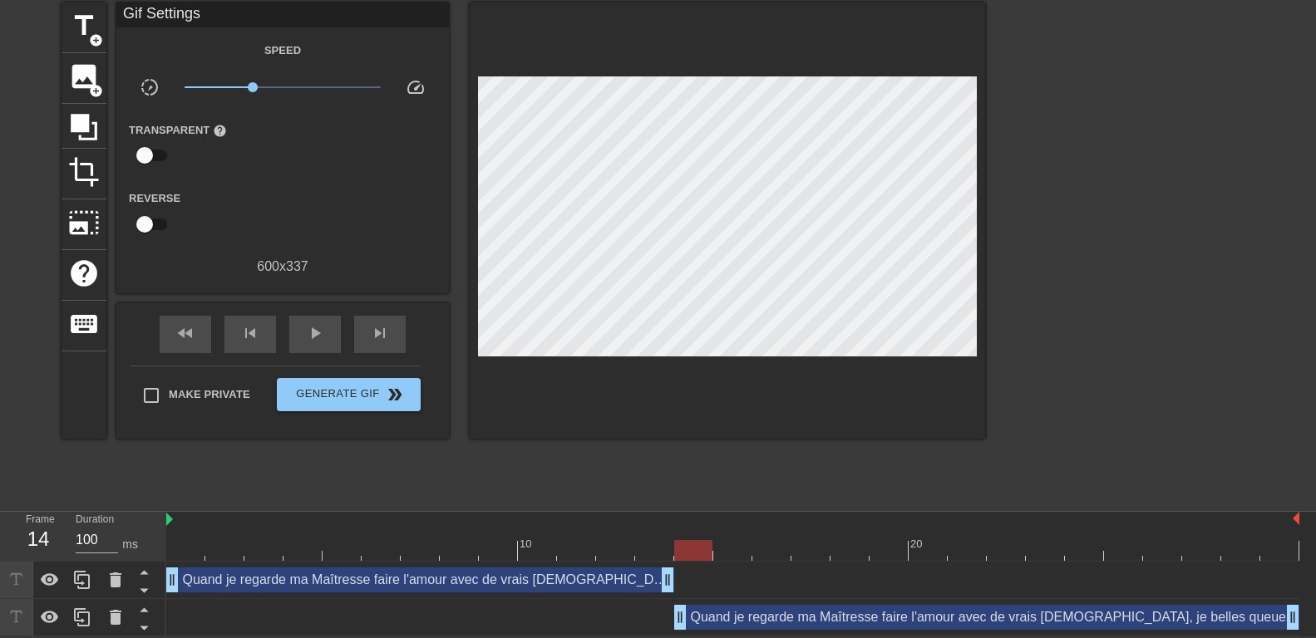
click at [372, 585] on div "Quand je regarde ma Maîtresse faire l'amour avec de vrais mâles, je fantasme d'…" at bounding box center [420, 580] width 508 height 25
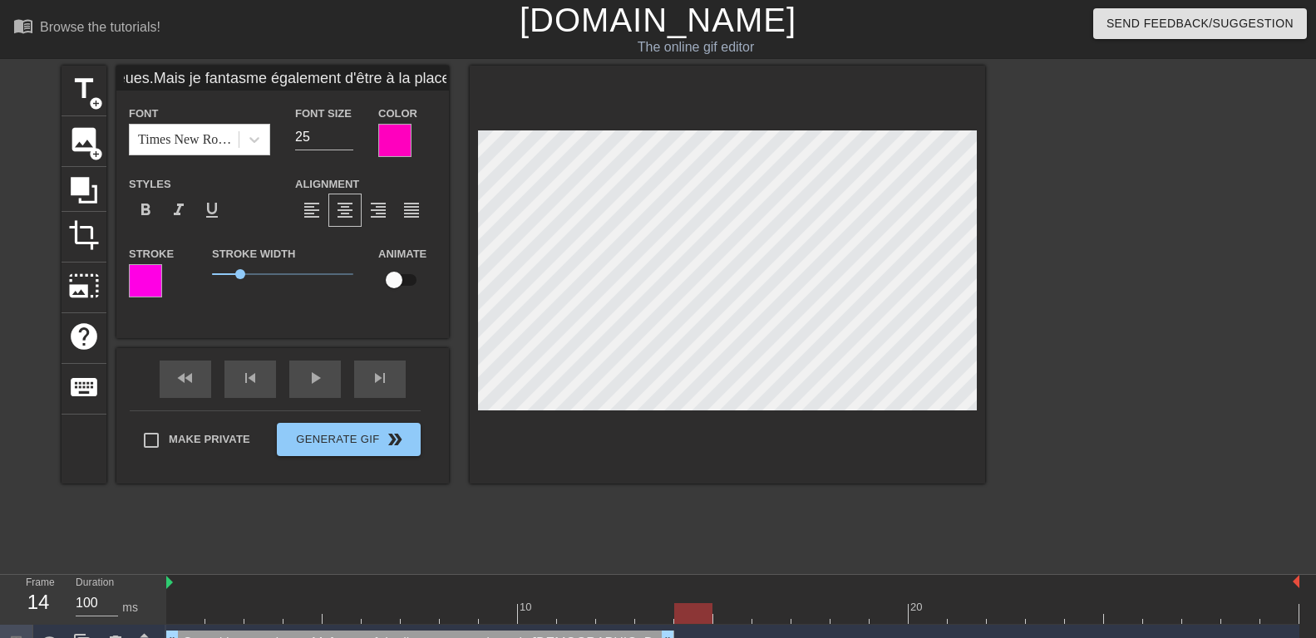
scroll to position [0, 1230]
drag, startPoint x: 272, startPoint y: 73, endPoint x: 358, endPoint y: 79, distance: 86.7
click at [358, 79] on input "Quand je regarde ma Maîtresse faire l'amouravec de vrais mâles, je fantasme d'ê…" at bounding box center [282, 78] width 333 height 25
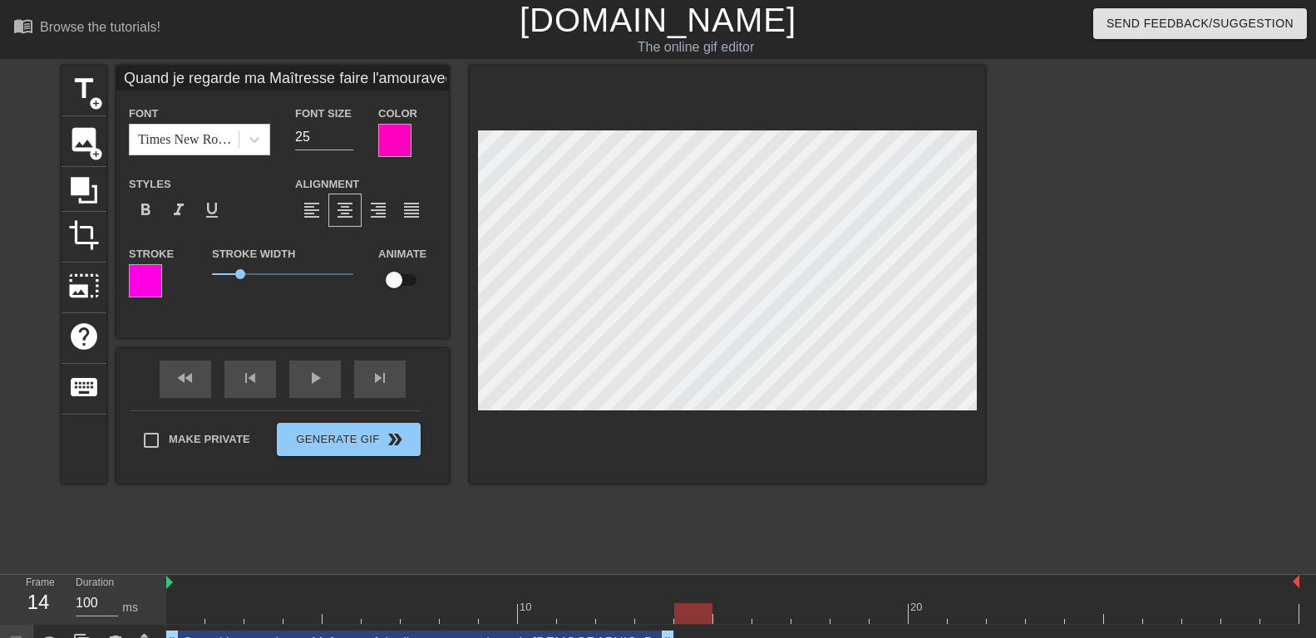
click at [298, 76] on input "Quand je regarde ma Maîtresse faire l'amouravec de vrais mâles, je belles queue…" at bounding box center [282, 78] width 333 height 25
drag, startPoint x: 127, startPoint y: 77, endPoint x: 0, endPoint y: 76, distance: 127.2
click at [116, 76] on input "Quand je regarde ma Maîtresse faire l'amouravec de vrais mâles, je belles queue…" at bounding box center [282, 78] width 333 height 25
click at [177, 76] on input "Quand je regarde ma Maîtresse faire l'amouravec de vrais mâles, je belles queue…" at bounding box center [282, 78] width 333 height 25
drag, startPoint x: 219, startPoint y: 76, endPoint x: 266, endPoint y: 79, distance: 47.5
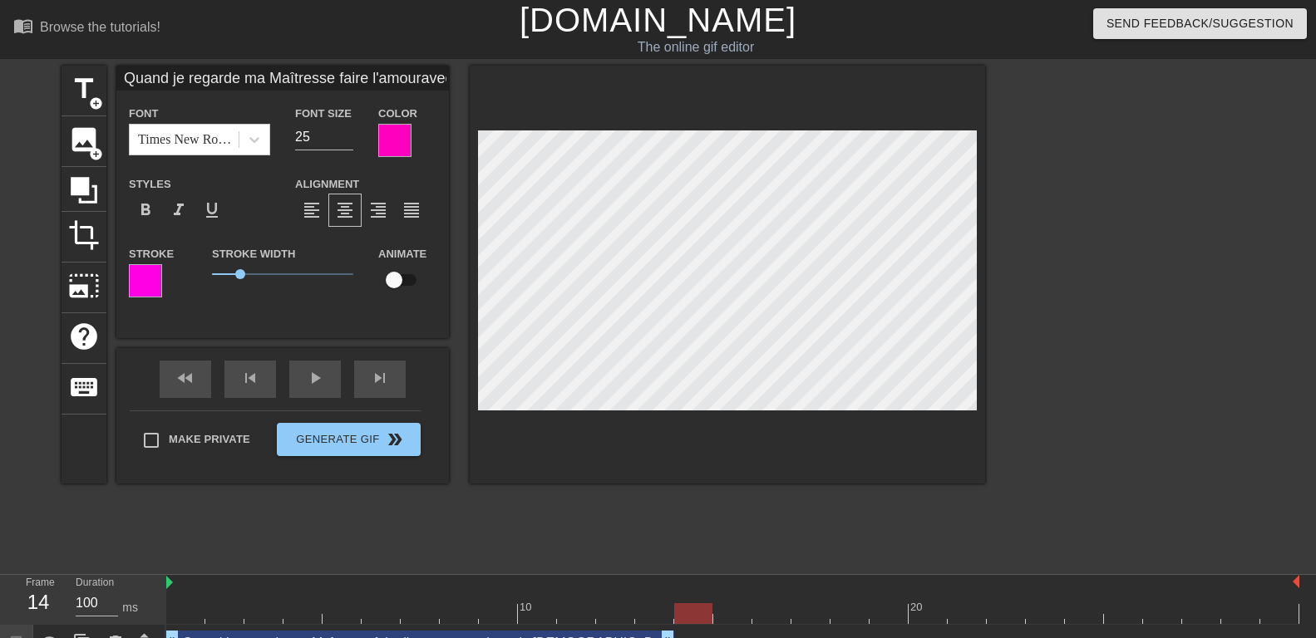
click at [266, 79] on input "Quand je regarde ma Maîtresse faire l'amouravec de vrais mâles, je belles queue…" at bounding box center [282, 78] width 333 height 25
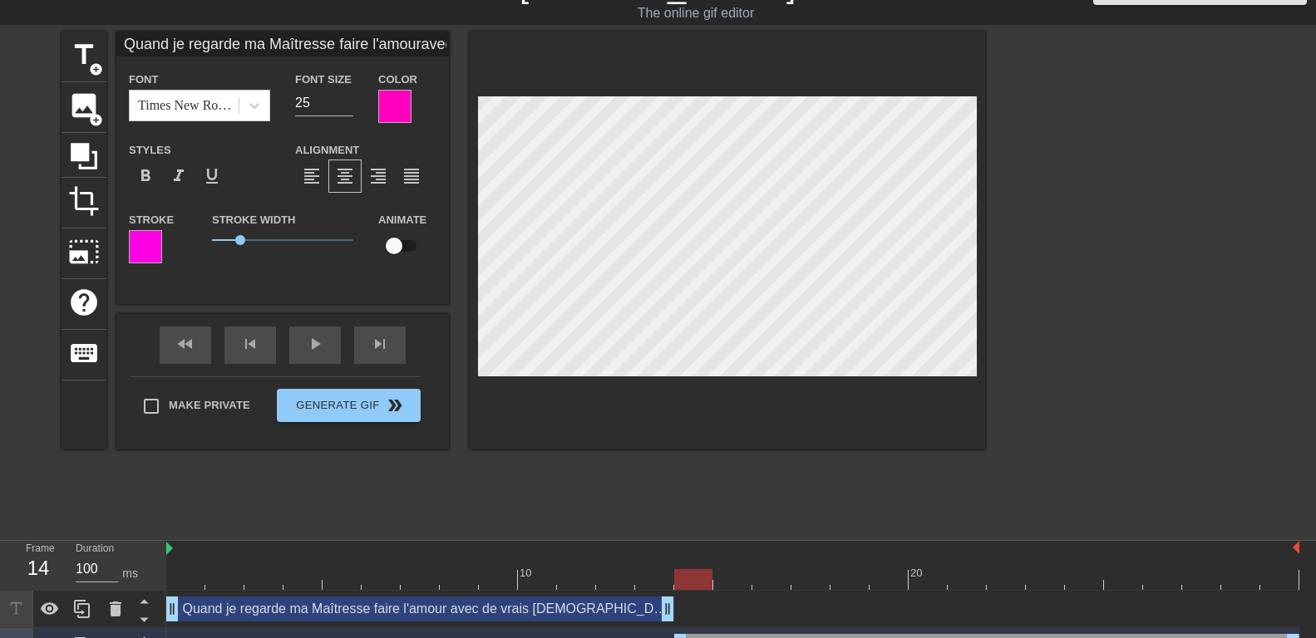
scroll to position [65, 0]
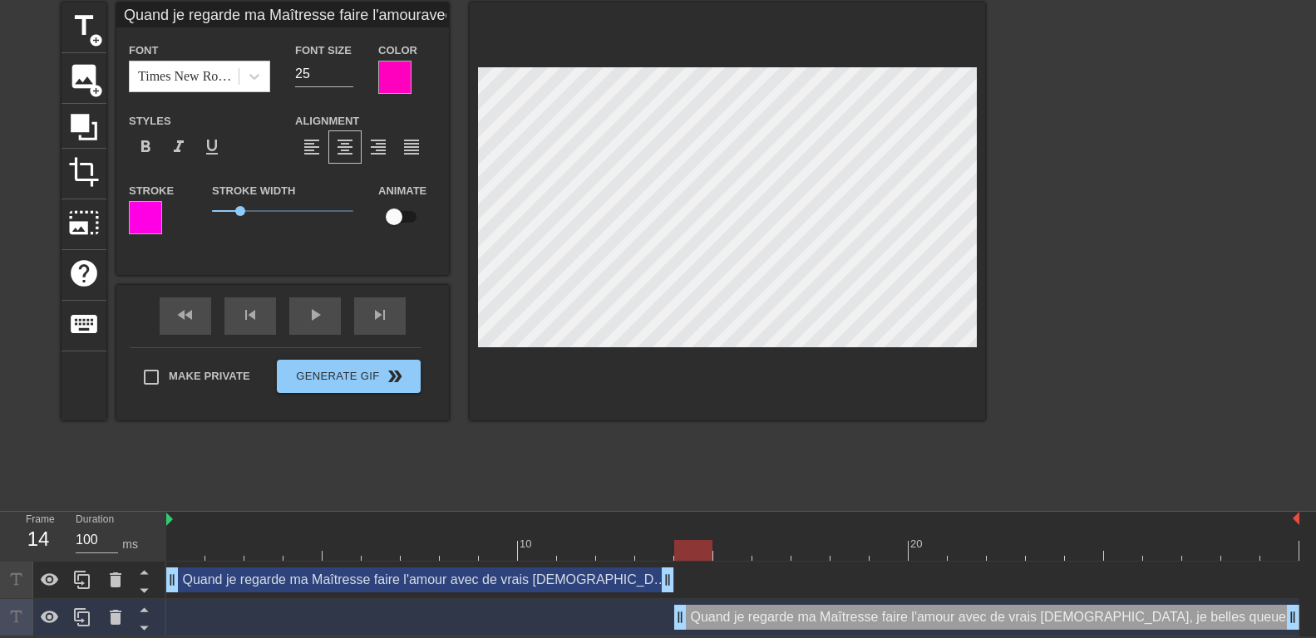
click at [433, 584] on div "Quand je regarde ma Maîtresse faire l'amour avec de vrais mâles, je fantasme d'…" at bounding box center [420, 580] width 508 height 25
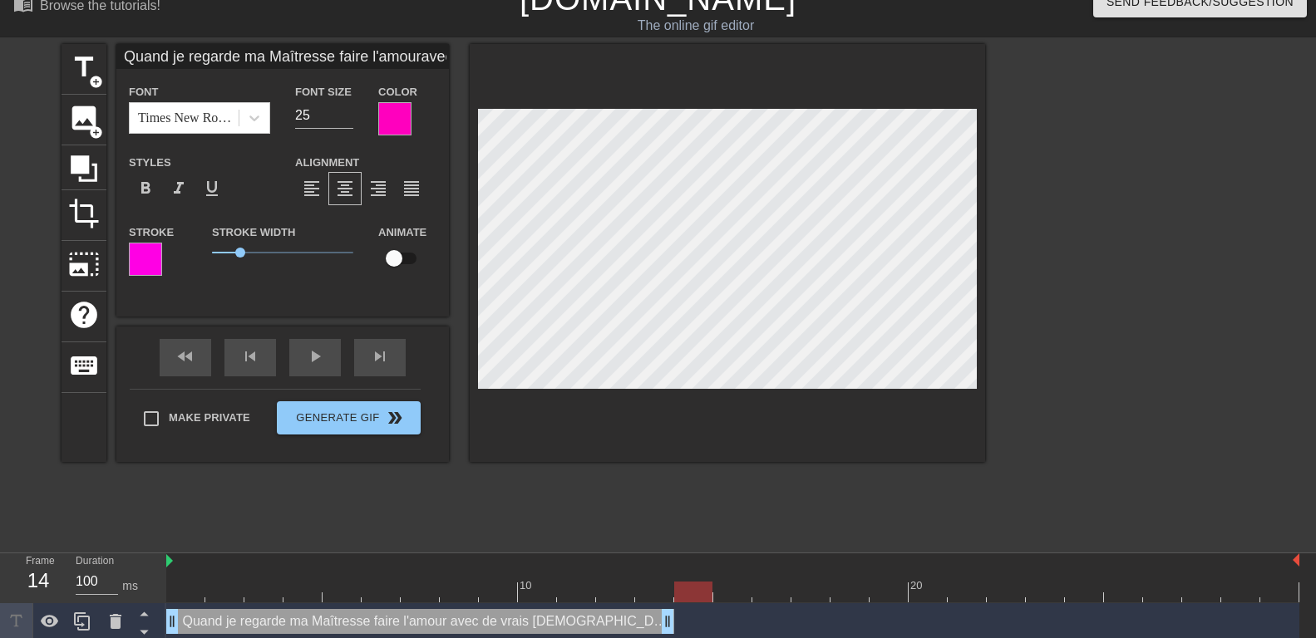
scroll to position [0, 0]
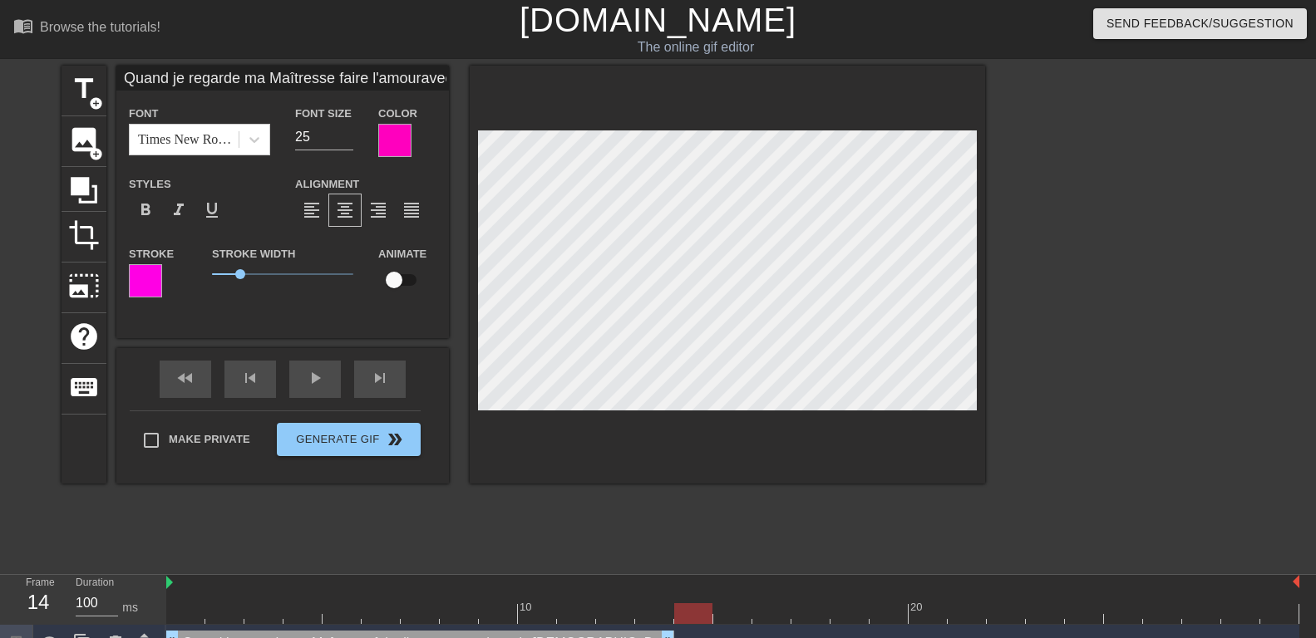
click at [193, 76] on input "Quand je regarde ma Maîtresse faire l'amouravec de vrais mâles, je fantasme d'ê…" at bounding box center [282, 78] width 333 height 25
click at [248, 78] on input "Quand je regarde ma Maîtresse faire l'amouravec de vrais mâles, je fantasme d'ê…" at bounding box center [282, 78] width 333 height 25
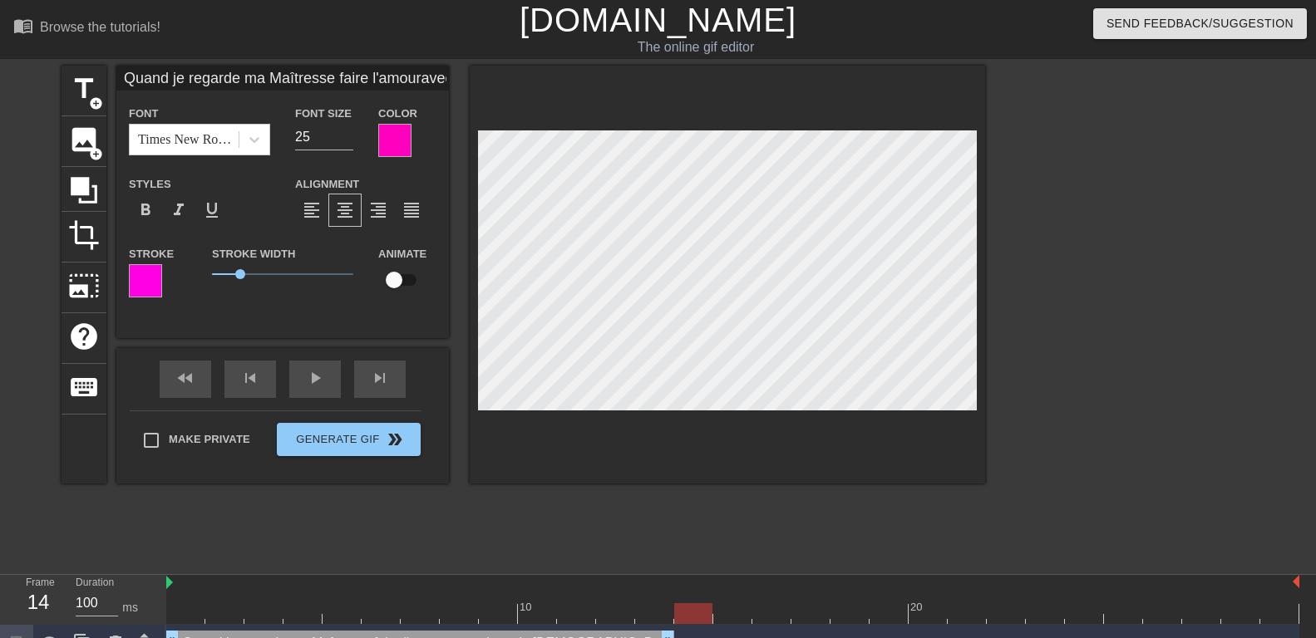
click at [248, 78] on input "Quand je regarde ma Maîtresse faire l'amouravec de vrais mâles, je fantasme d'ê…" at bounding box center [282, 78] width 333 height 25
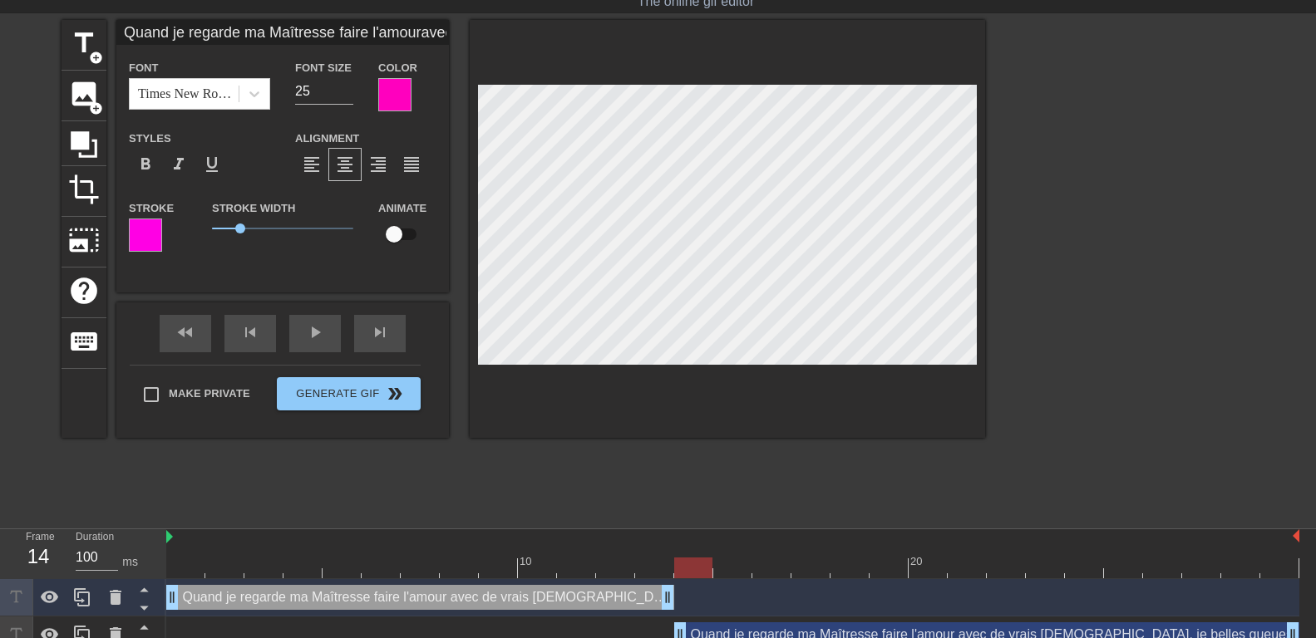
scroll to position [65, 0]
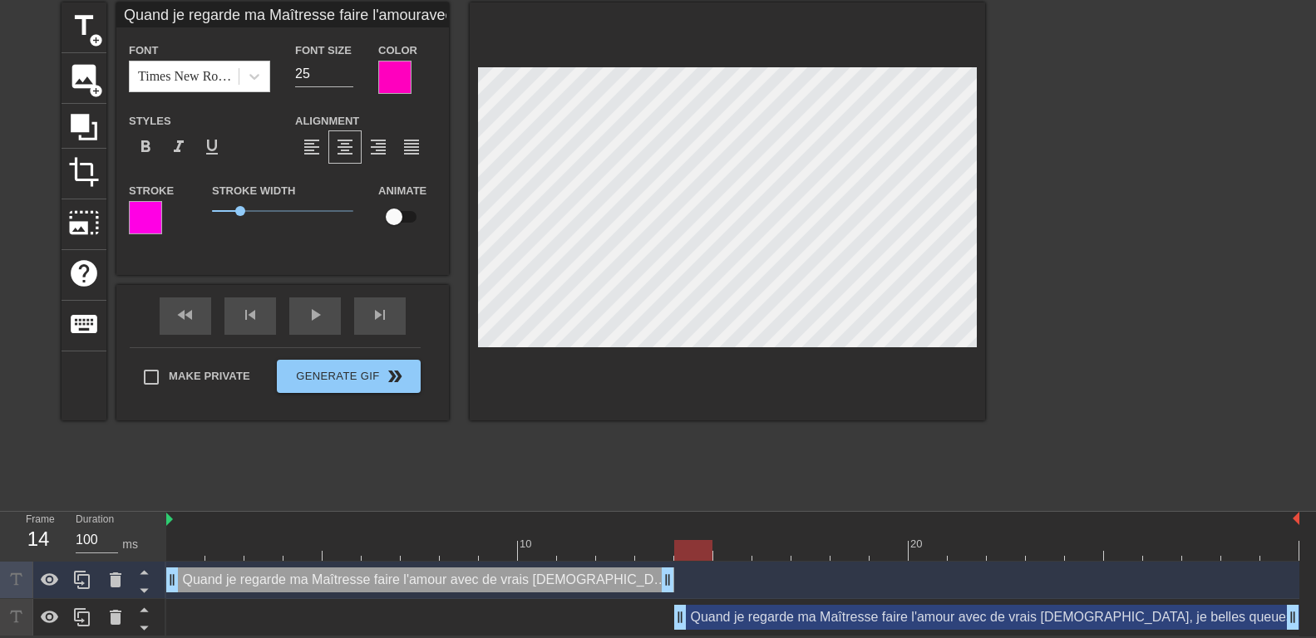
click at [279, 579] on div "Quand je regarde ma Maîtresse faire l'amour avec de vrais mâles, je fantasme d'…" at bounding box center [420, 580] width 508 height 25
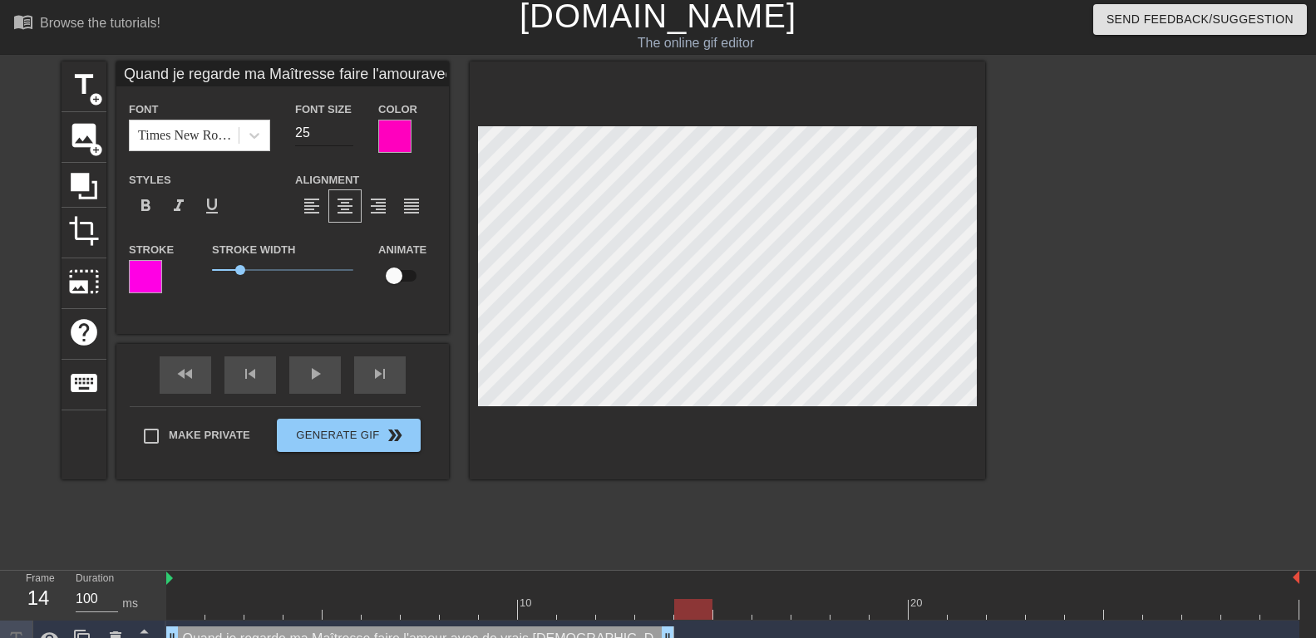
scroll to position [0, 0]
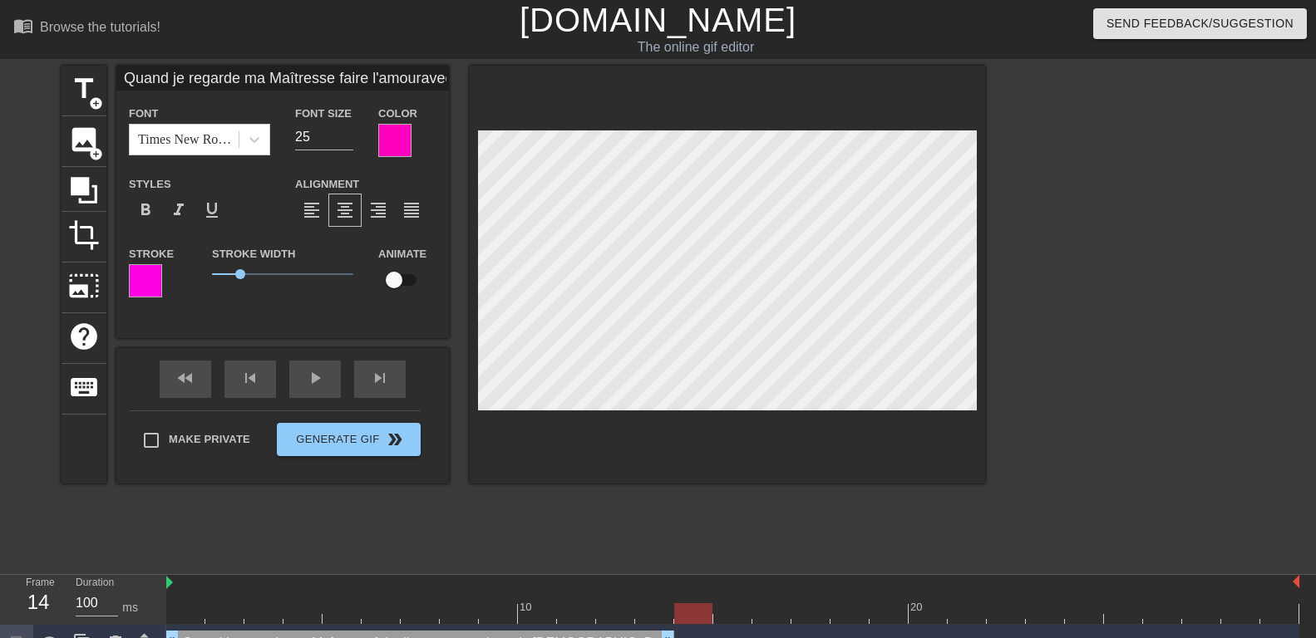
click at [264, 79] on input "Quand je regarde ma Maîtresse faire l'amouravec de vrais mâles, je fantasme d'ê…" at bounding box center [282, 78] width 333 height 25
click at [121, 74] on input "Quand je regarde ma Maîtresse faire l'amouravec de vrais mâles, je fantasme d'ê…" at bounding box center [282, 78] width 333 height 25
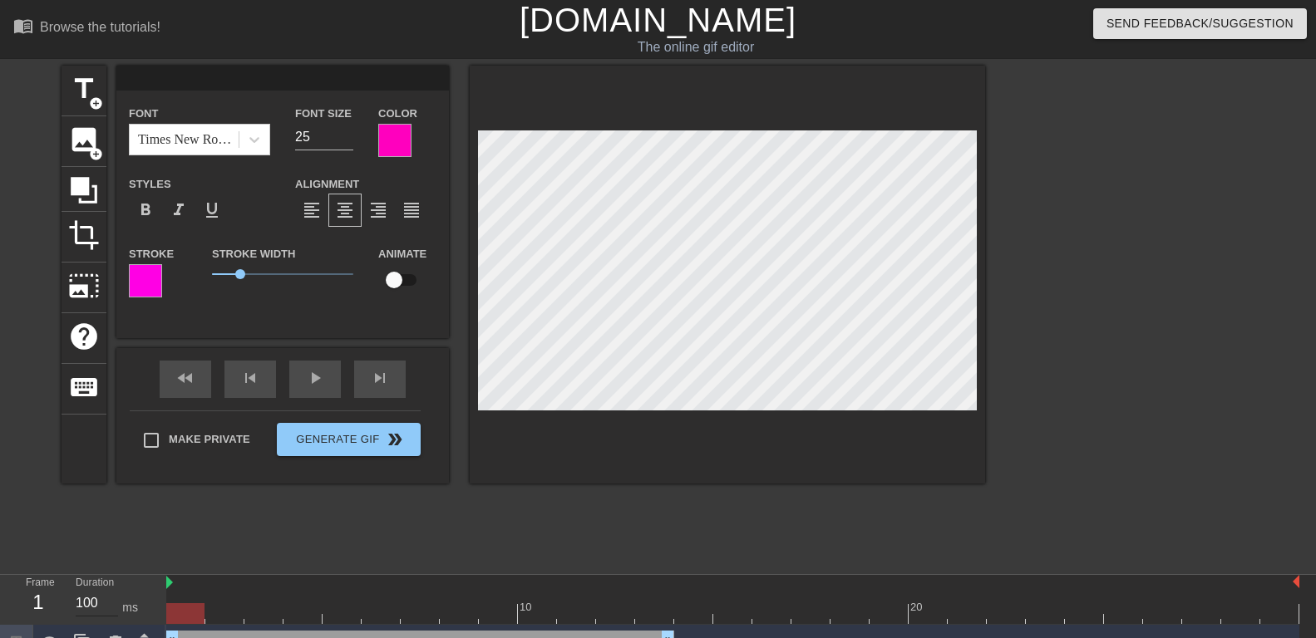
drag, startPoint x: 684, startPoint y: 610, endPoint x: 93, endPoint y: 606, distance: 591.1
click at [93, 606] on div "Frame 1 Duration 100 ms 10 20 drag_handle drag_handle Quand je regarde ma Maîtr…" at bounding box center [658, 637] width 1316 height 125
click at [212, 72] on input at bounding box center [282, 78] width 333 height 25
click at [158, 80] on input at bounding box center [282, 78] width 333 height 25
paste input "Quand je regarde ma Maîtresse faire l'amouravec de vrais mâles, je fantasme d'ê…"
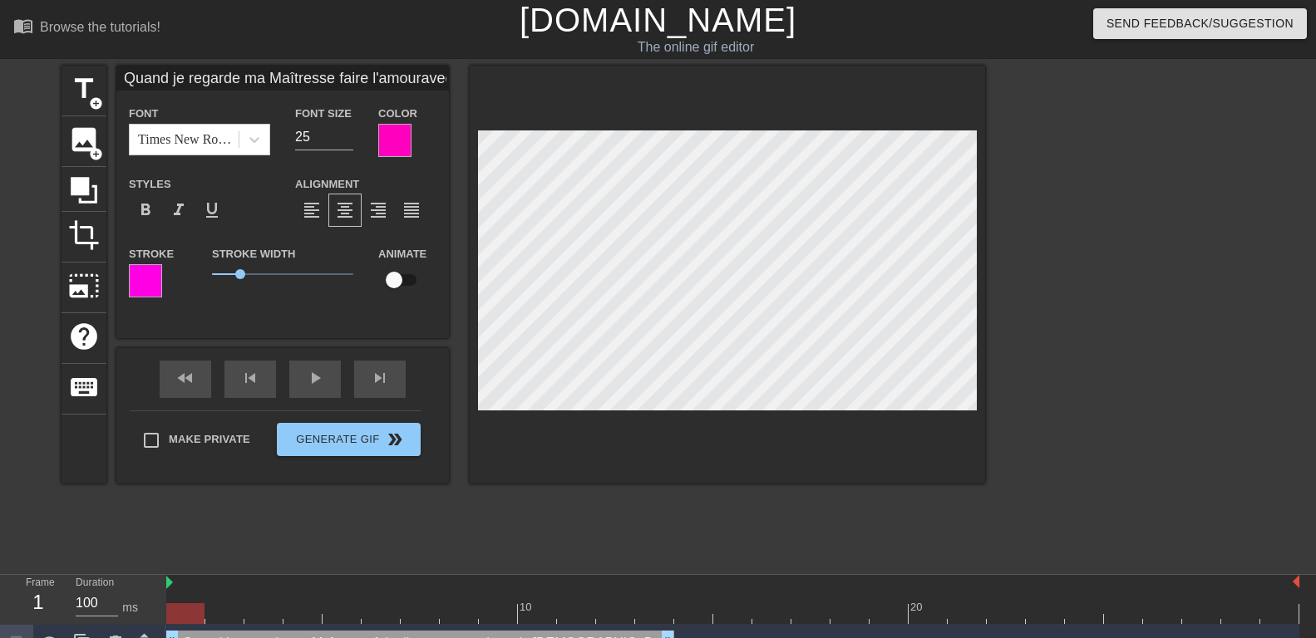
scroll to position [2, 2]
click at [1069, 304] on div at bounding box center [1129, 315] width 249 height 499
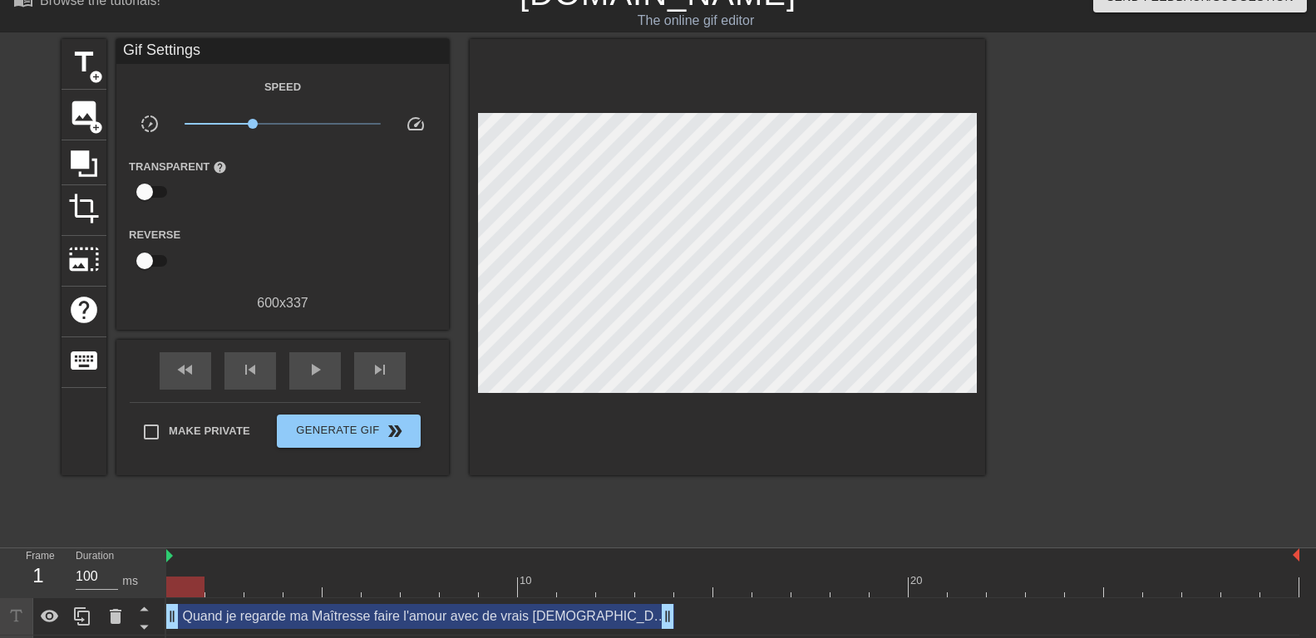
scroll to position [65, 0]
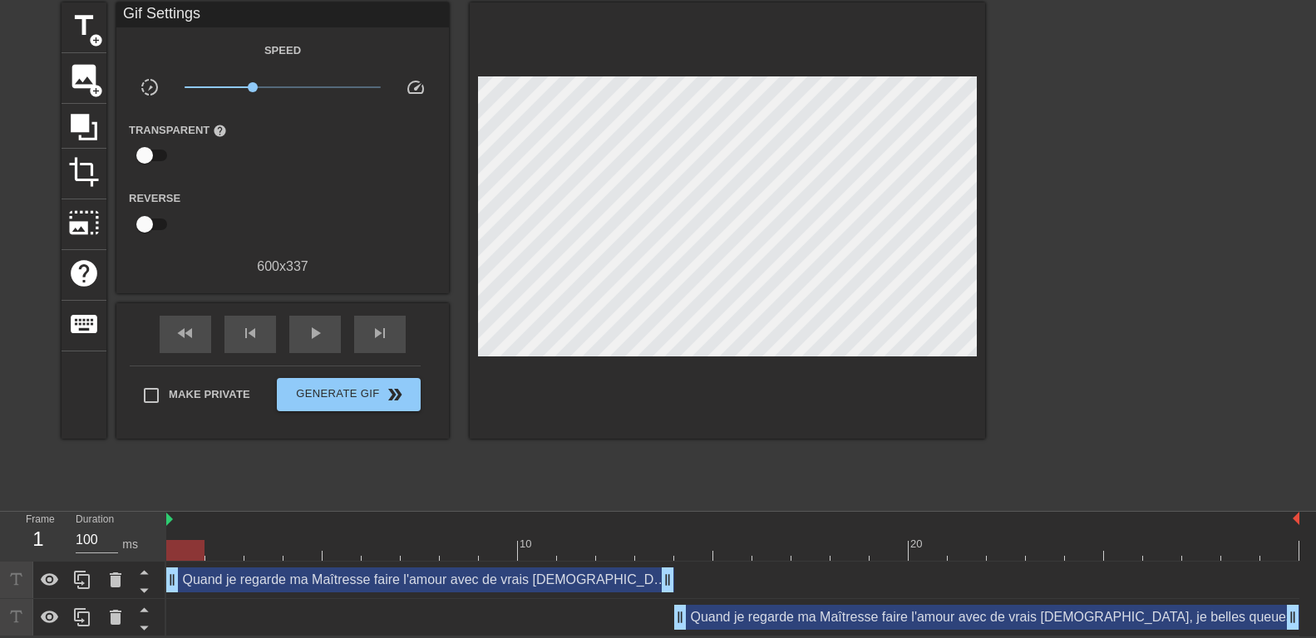
click at [742, 624] on div "Quand je regarde ma Maîtresse faire l'amour avec de vrais mâles, je belles queu…" at bounding box center [986, 617] width 625 height 25
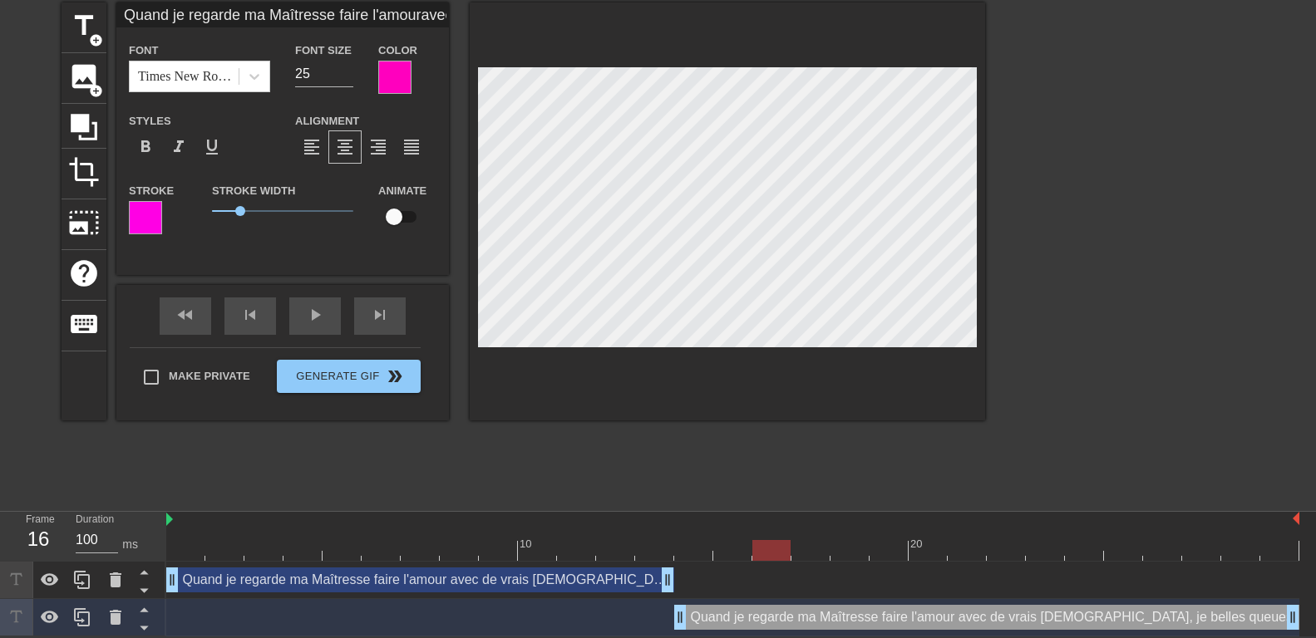
drag, startPoint x: 192, startPoint y: 545, endPoint x: 765, endPoint y: 527, distance: 573.1
click at [765, 527] on div "10 20" at bounding box center [732, 536] width 1133 height 49
click at [391, 6] on input "Quand je regarde ma Maîtresse faire l'amouravec de vrais mâles, je belles queue…" at bounding box center [282, 14] width 333 height 25
paste input "Mais je fantasme également d'être à la place de l'homme pour pouvoir faire joui…"
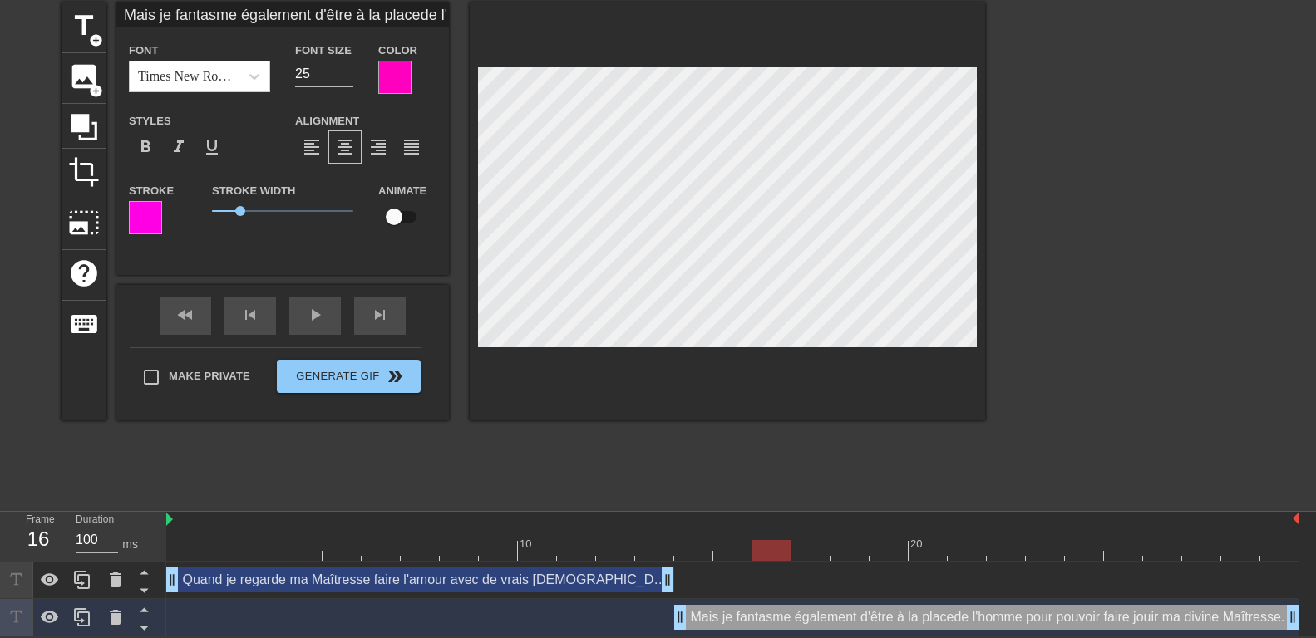
scroll to position [1, 2]
click at [318, 313] on div "play_arrow" at bounding box center [315, 316] width 52 height 37
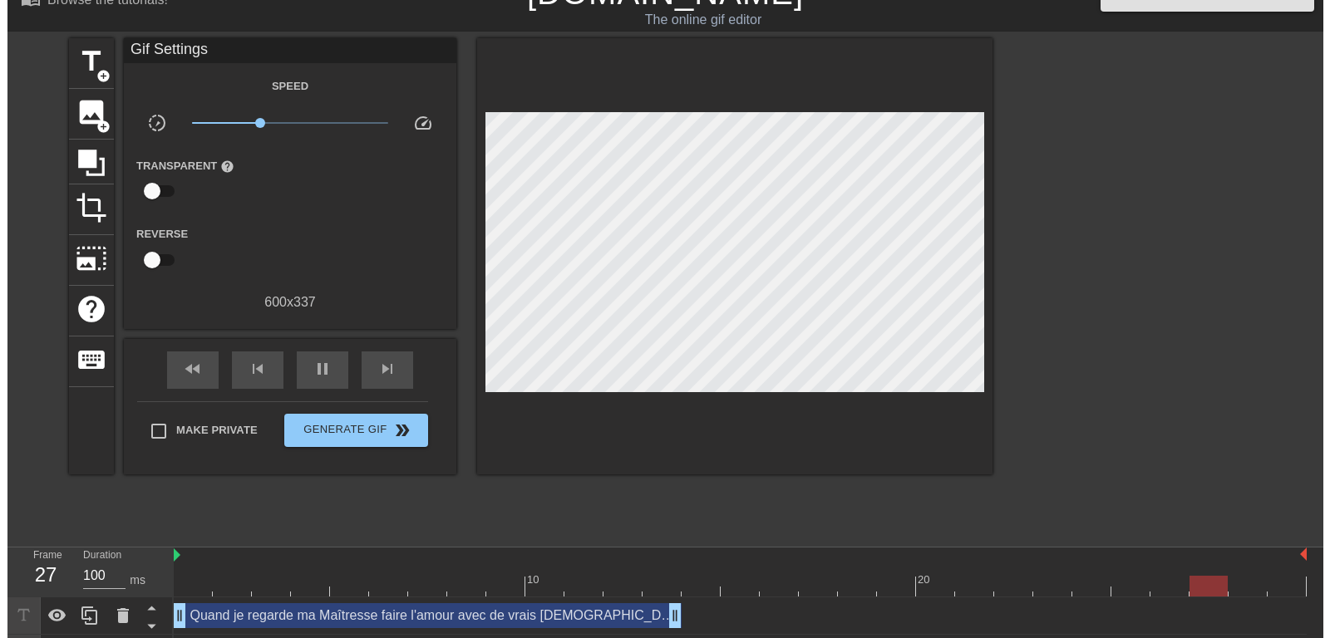
scroll to position [0, 0]
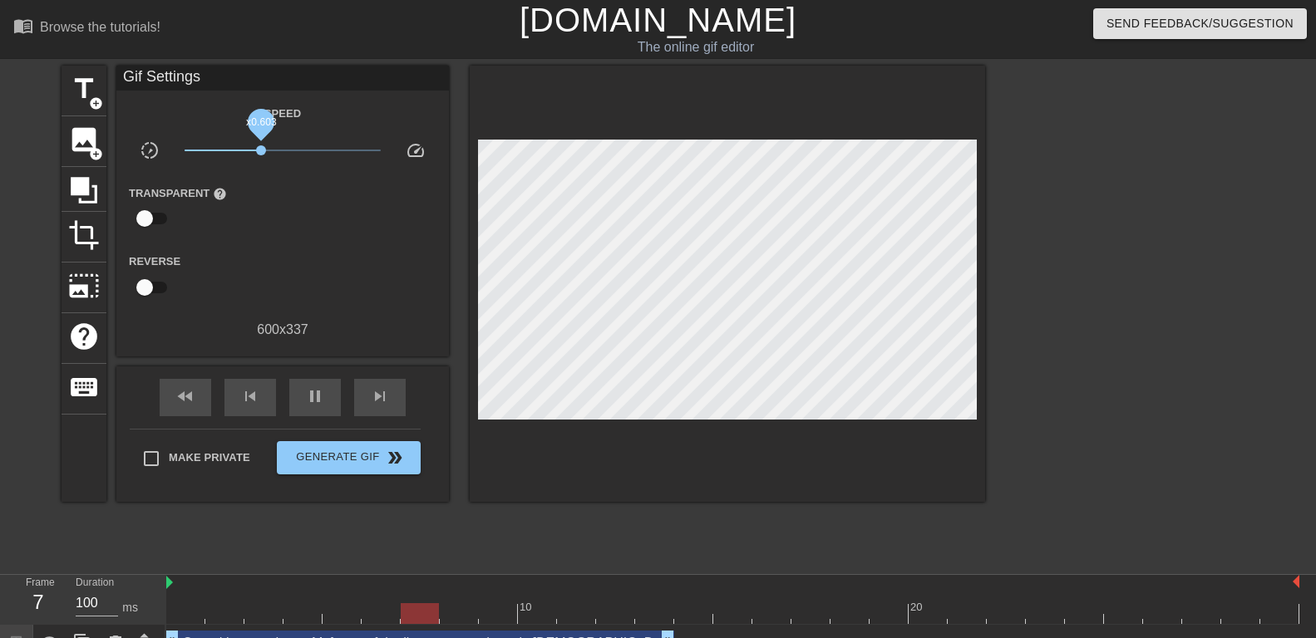
click at [261, 148] on span "x0.603" at bounding box center [261, 150] width 10 height 10
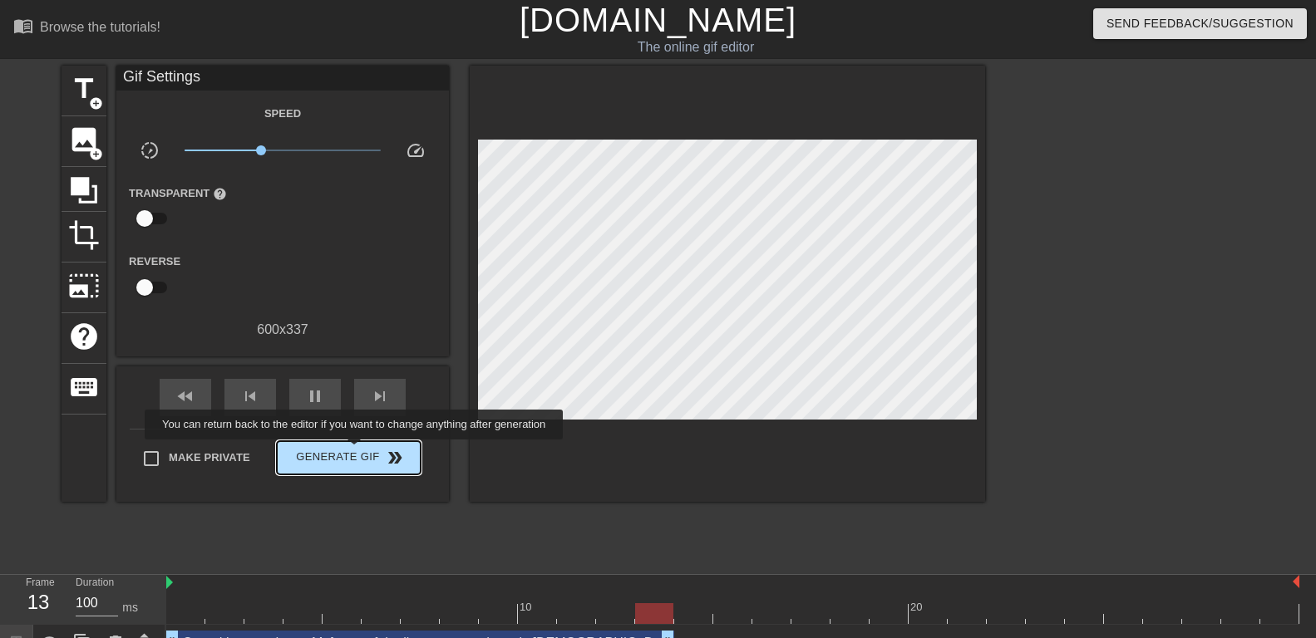
click at [356, 451] on span "Generate Gif double_arrow" at bounding box center [348, 458] width 131 height 20
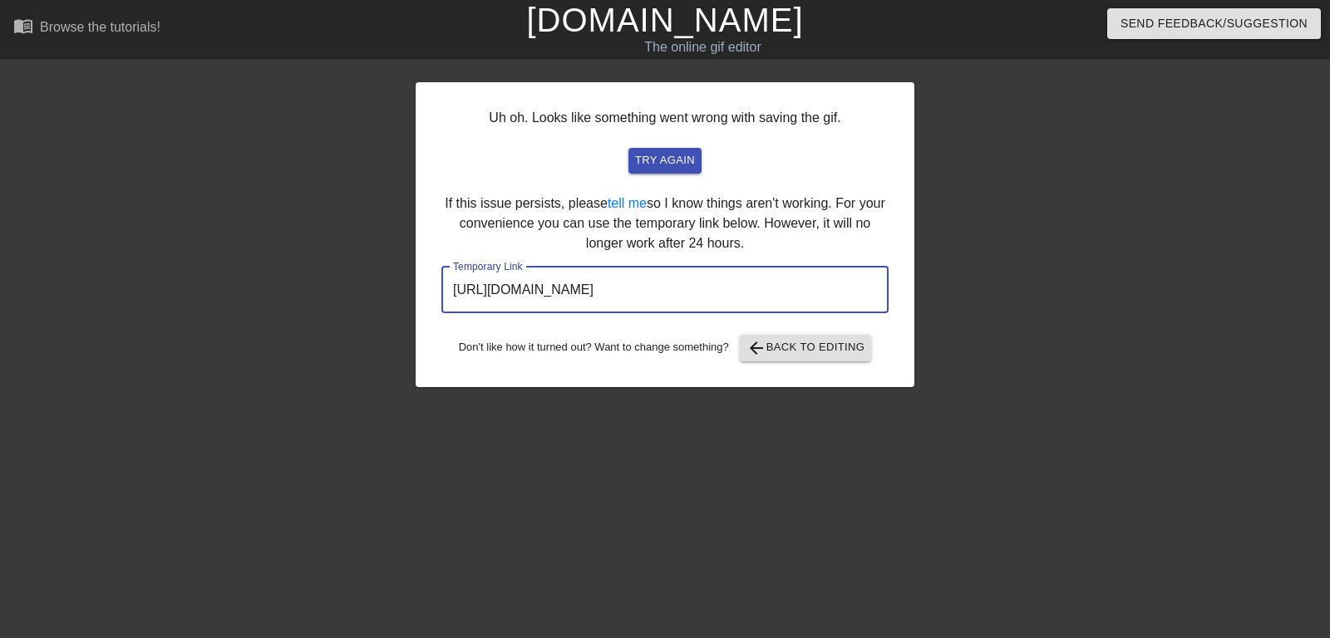
click at [643, 295] on input "https://www.gifntext.com/temp_generations/25q4d43Y.gif" at bounding box center [664, 290] width 447 height 47
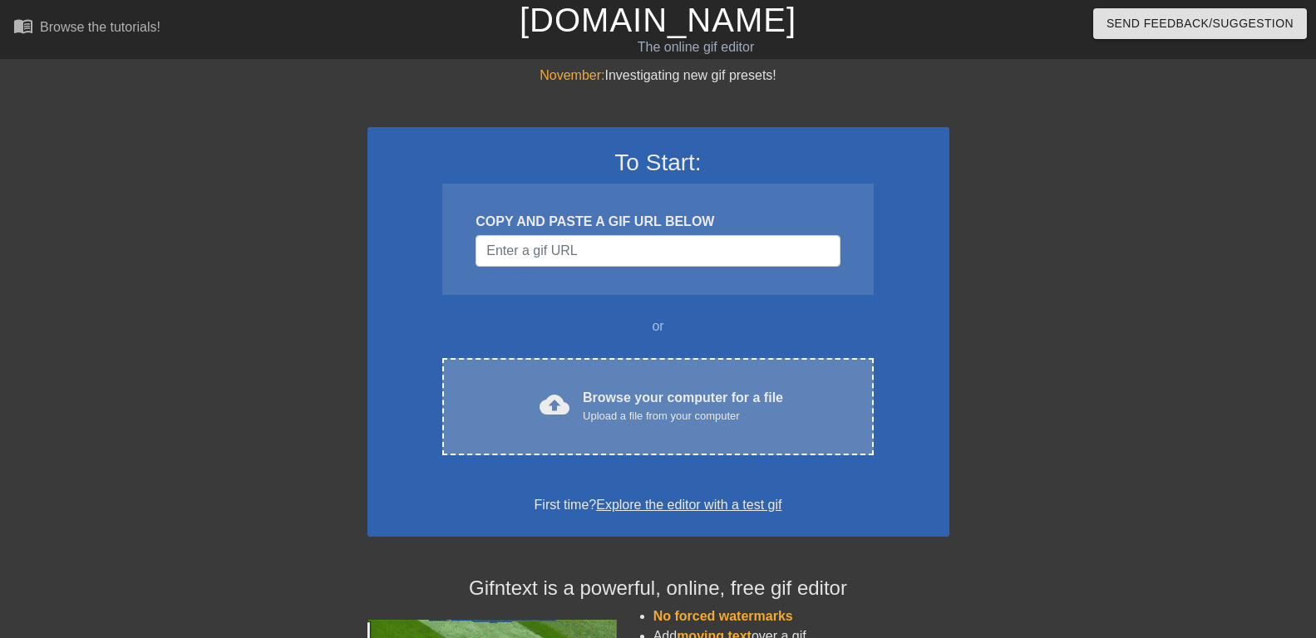
click at [572, 407] on div "cloud_upload Browse your computer for a file Upload a file from your computer" at bounding box center [657, 406] width 361 height 37
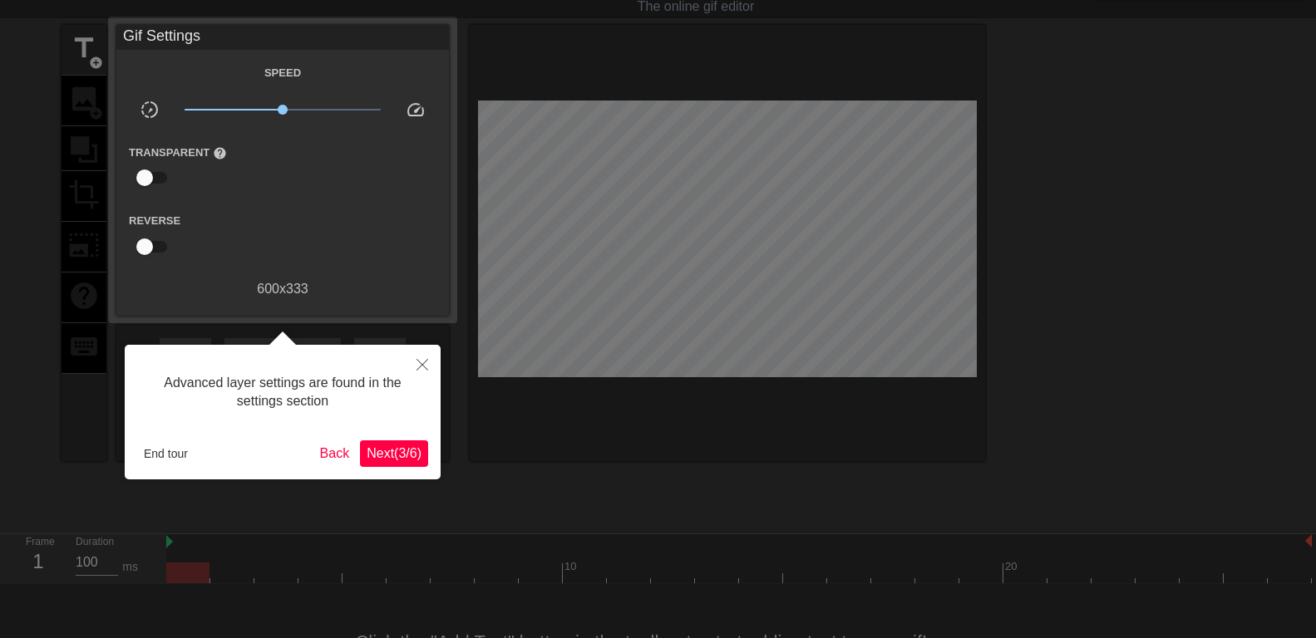
scroll to position [14, 0]
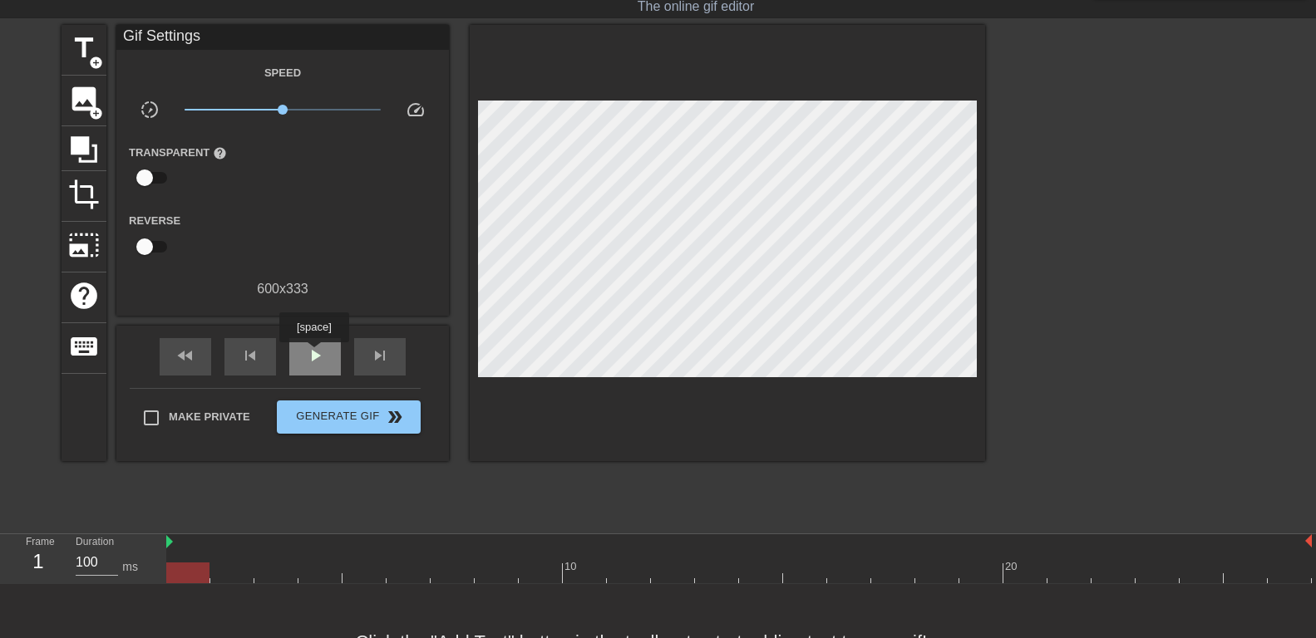
click at [313, 354] on span "play_arrow" at bounding box center [315, 356] width 20 height 20
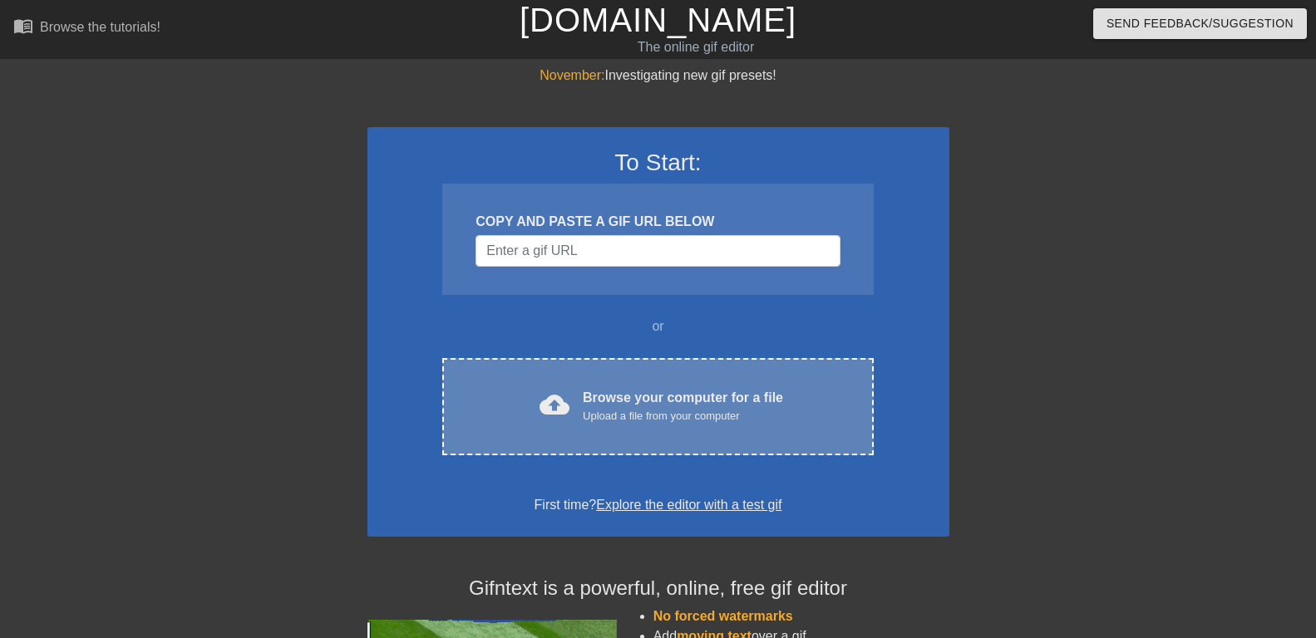
click at [550, 387] on div "cloud_upload Browse your computer for a file Upload a file from your computer C…" at bounding box center [657, 406] width 431 height 97
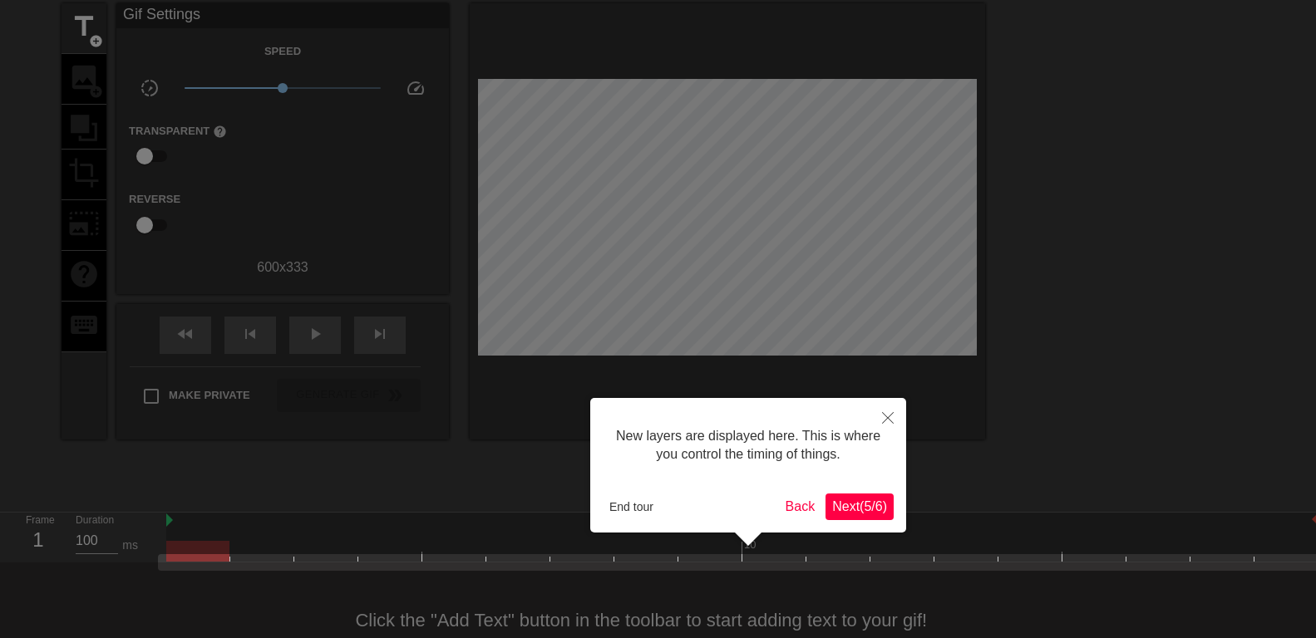
scroll to position [102, 0]
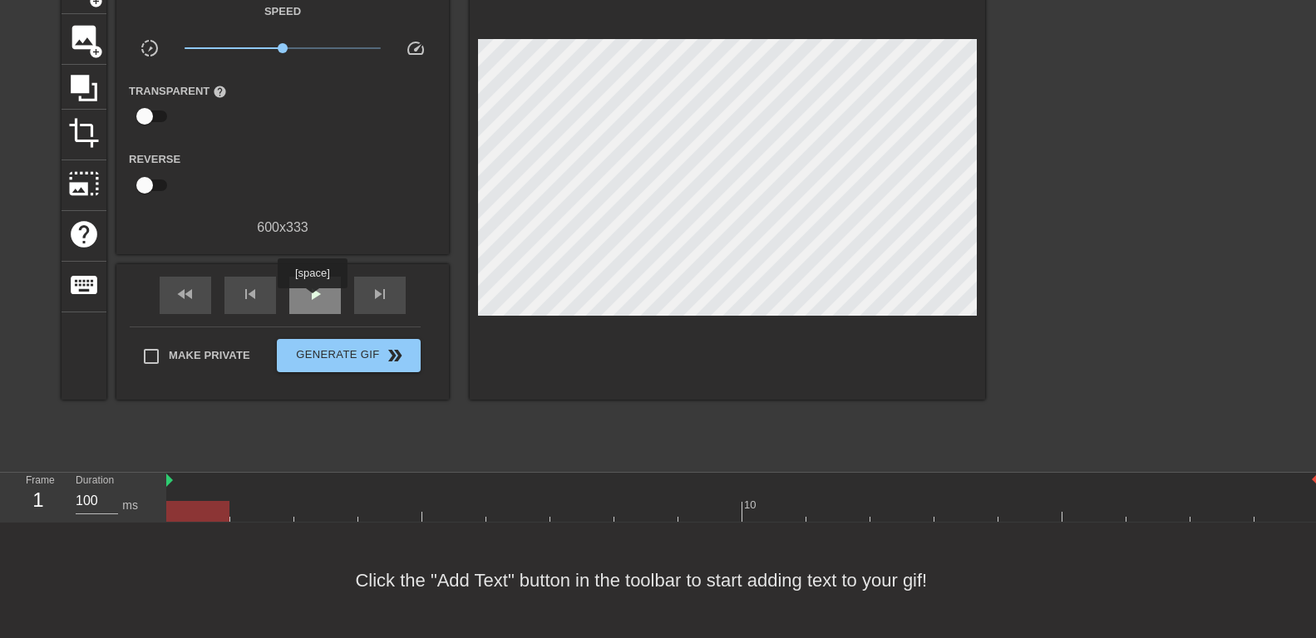
click at [312, 298] on span "play_arrow" at bounding box center [315, 294] width 20 height 20
click at [330, 291] on div "pause" at bounding box center [315, 295] width 52 height 37
click at [170, 483] on div at bounding box center [742, 481] width 1152 height 17
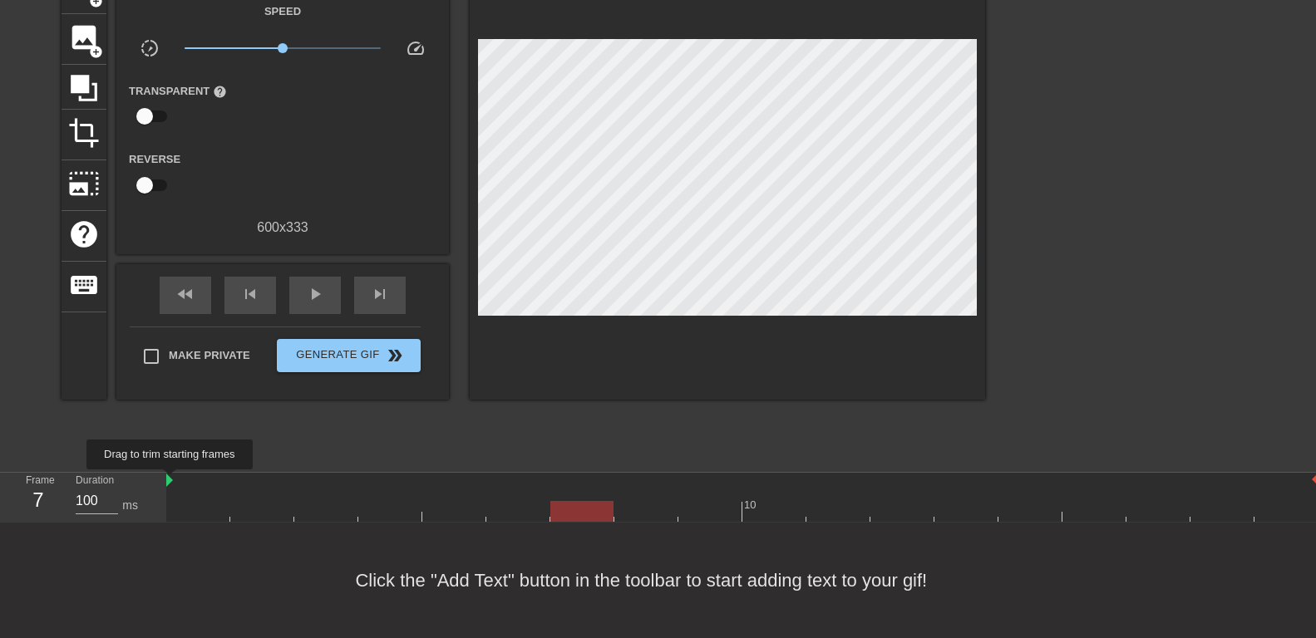
click at [170, 481] on img at bounding box center [169, 480] width 7 height 13
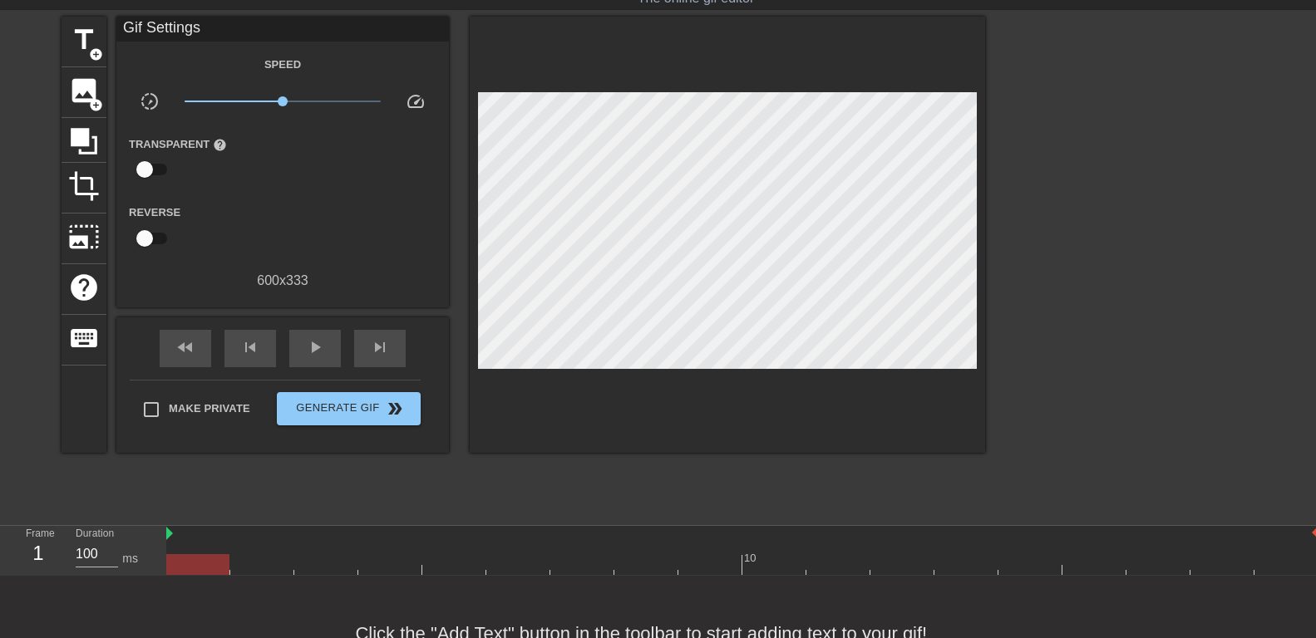
scroll to position [0, 0]
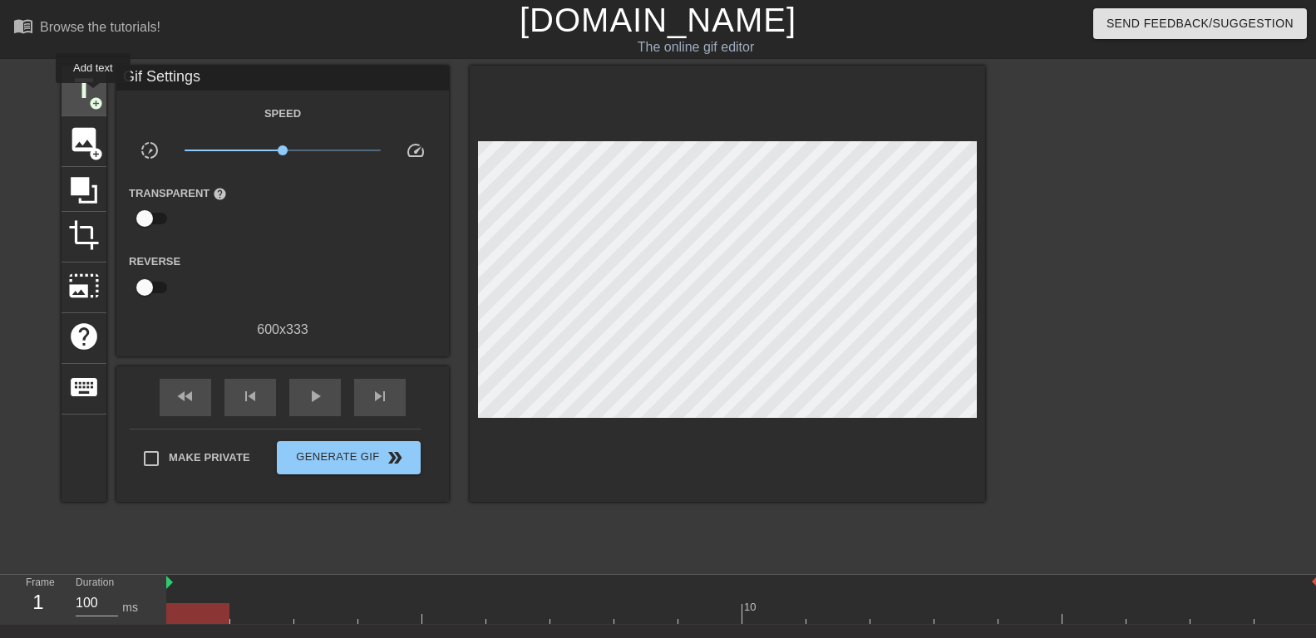
click at [93, 95] on span "title" at bounding box center [84, 89] width 32 height 32
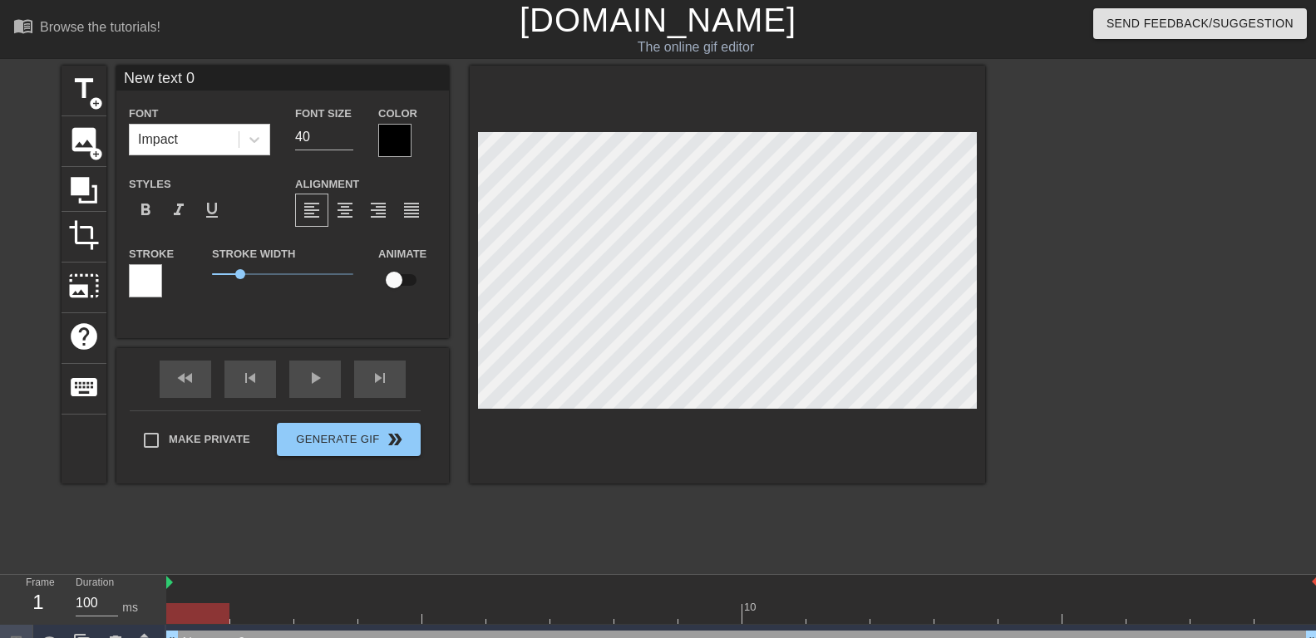
click at [244, 71] on input "New text 0" at bounding box center [282, 78] width 333 height 25
type input "J'adore être remise à ma place et que l'on abuse de moi"
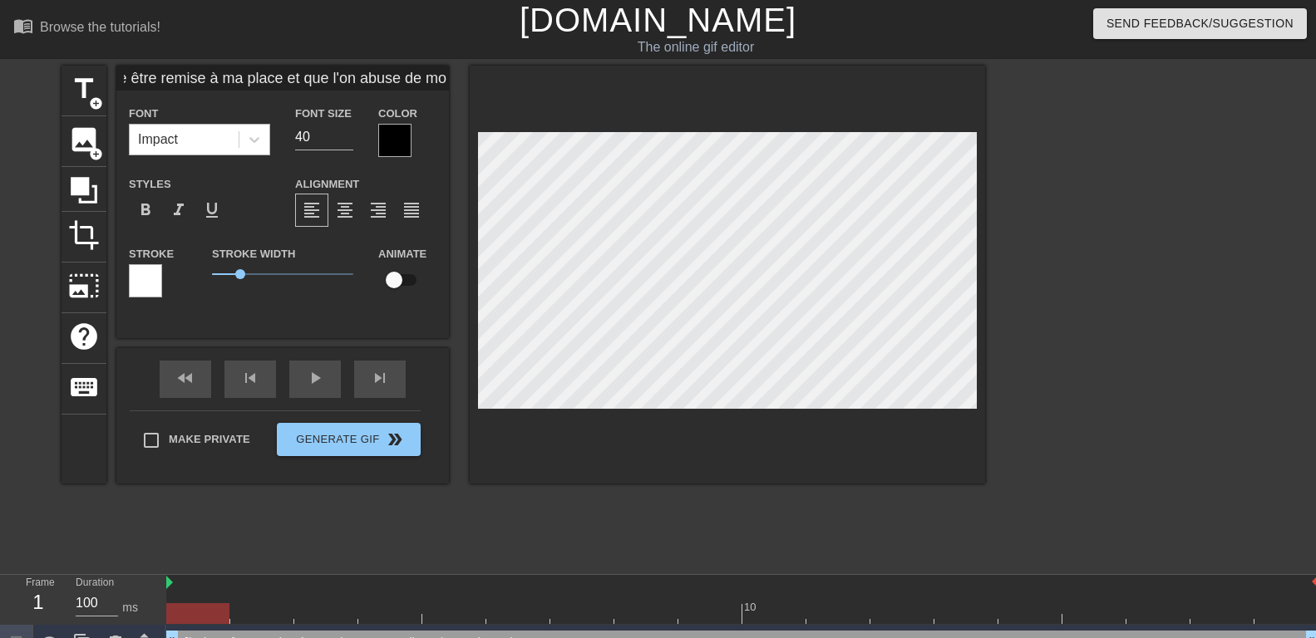
click at [211, 143] on div "Impact" at bounding box center [184, 140] width 109 height 30
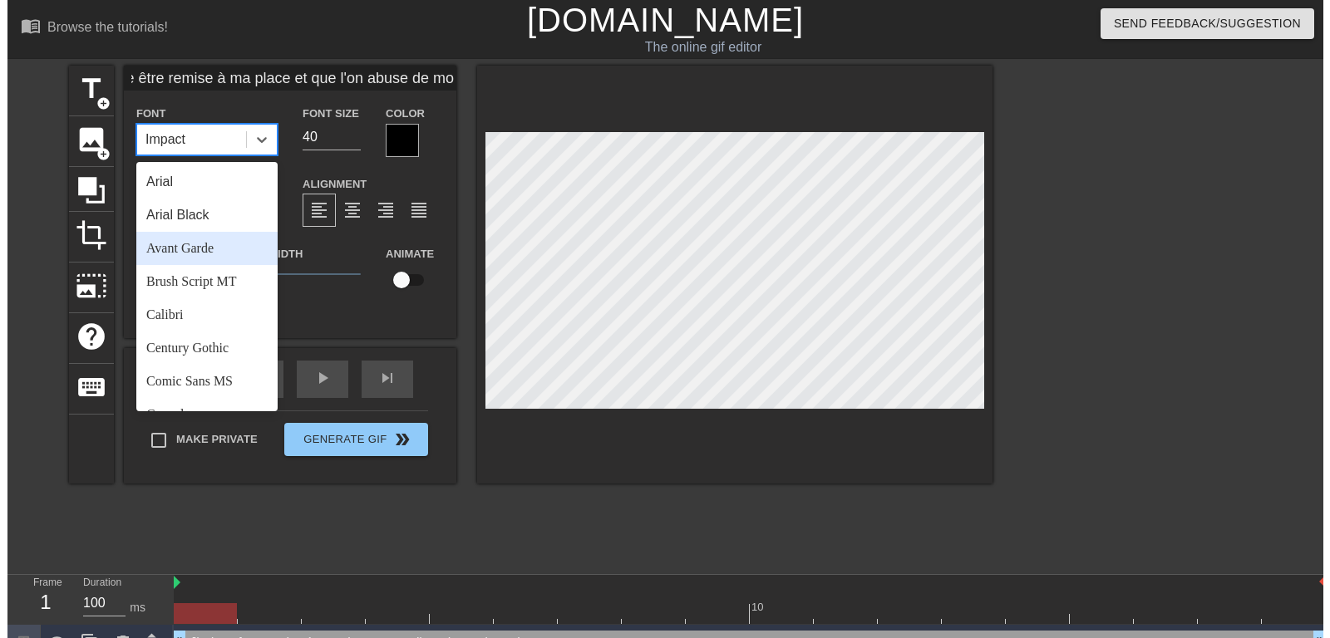
scroll to position [595, 0]
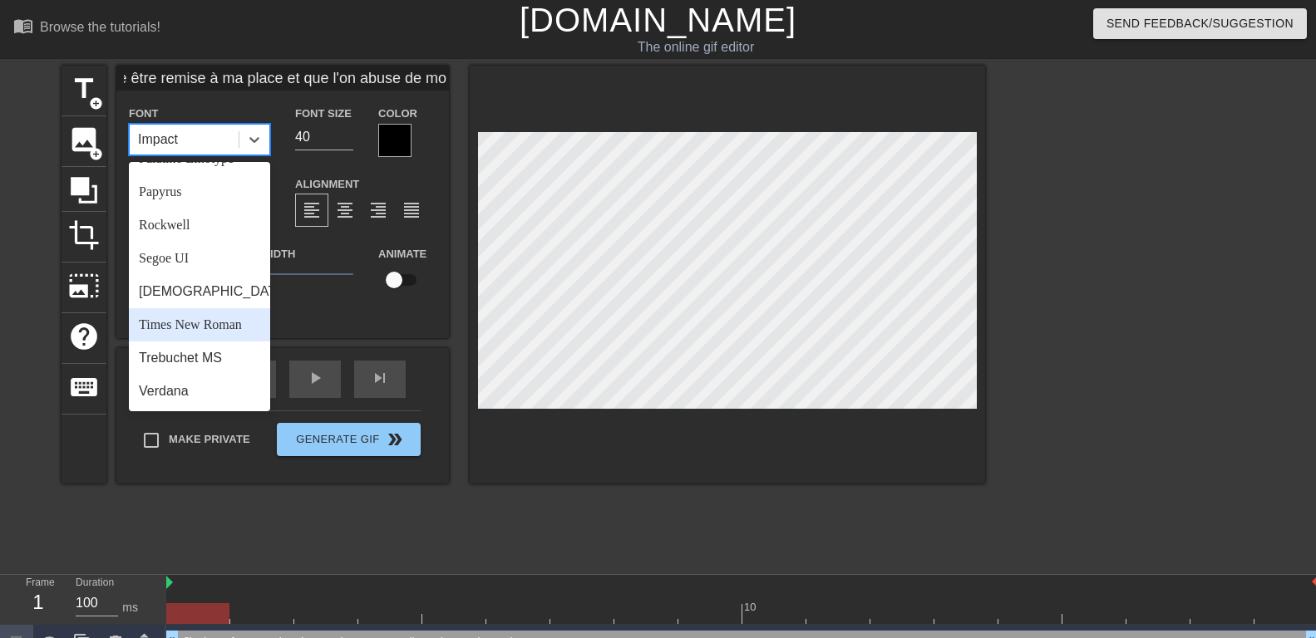
click at [177, 321] on div "Times New Roman" at bounding box center [199, 324] width 141 height 33
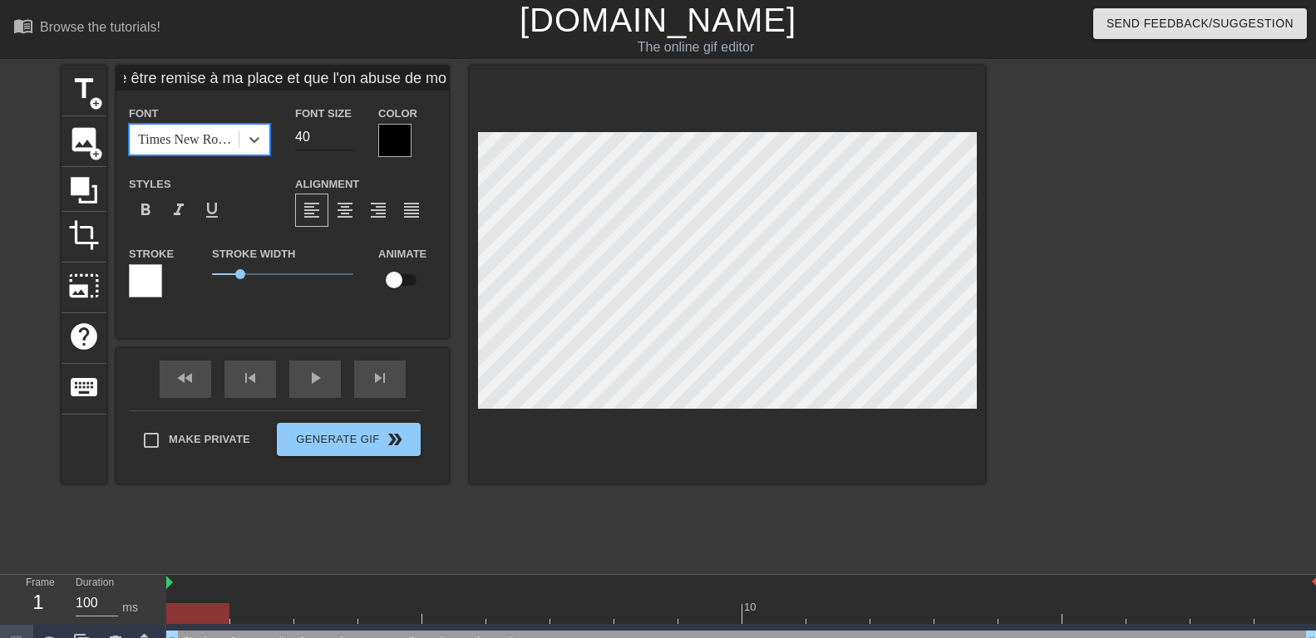
click at [308, 130] on input "40" at bounding box center [324, 137] width 58 height 27
click at [343, 140] on input "26" at bounding box center [324, 137] width 58 height 27
type input "25"
click at [343, 140] on input "25" at bounding box center [324, 137] width 58 height 27
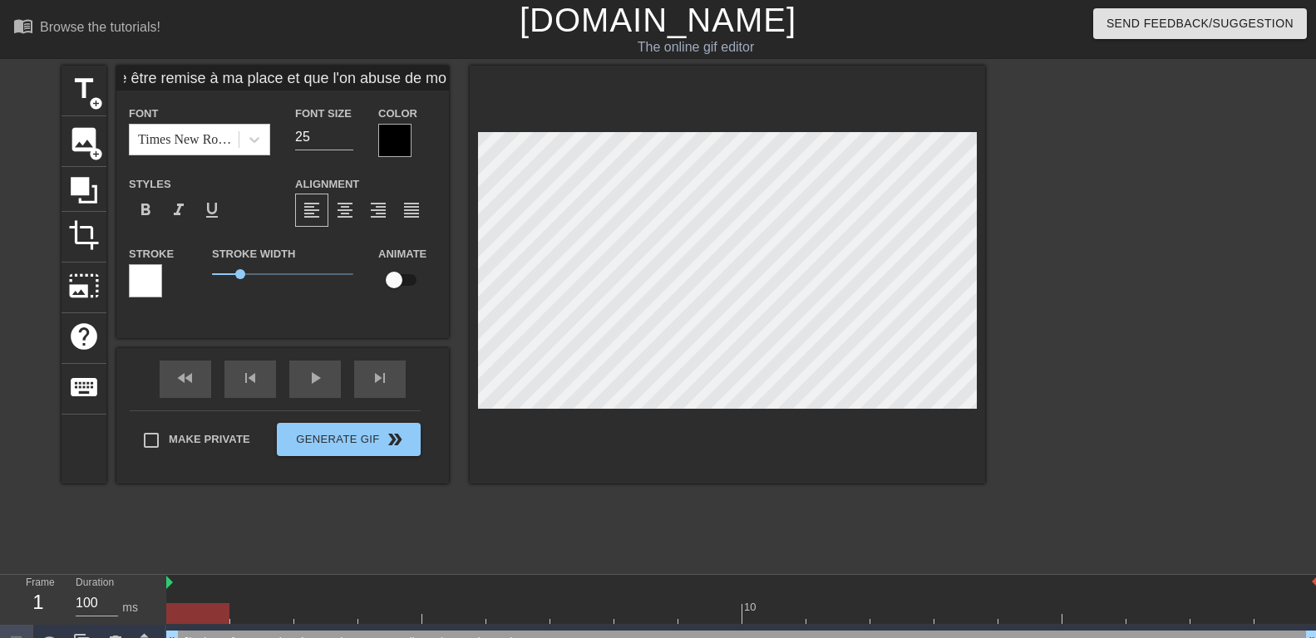
click at [383, 136] on div at bounding box center [394, 140] width 33 height 33
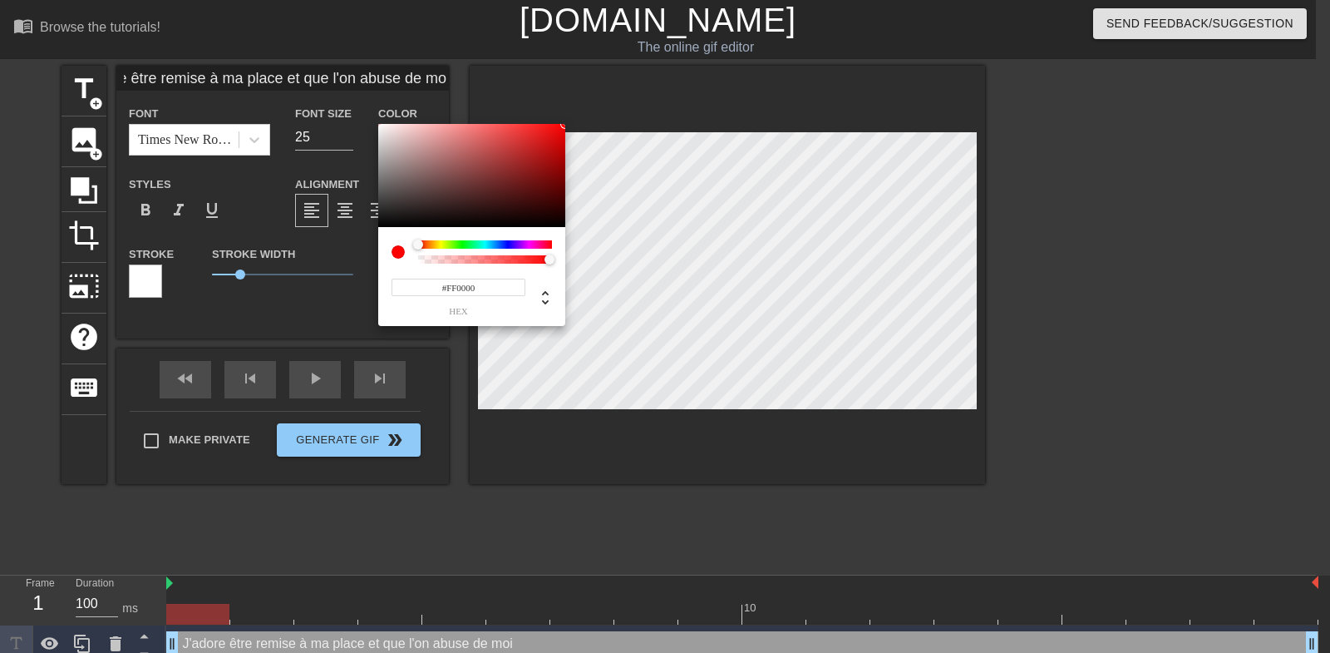
drag, startPoint x: 525, startPoint y: 155, endPoint x: 621, endPoint y: 91, distance: 115.1
click at [565, 124] on div at bounding box center [471, 175] width 187 height 103
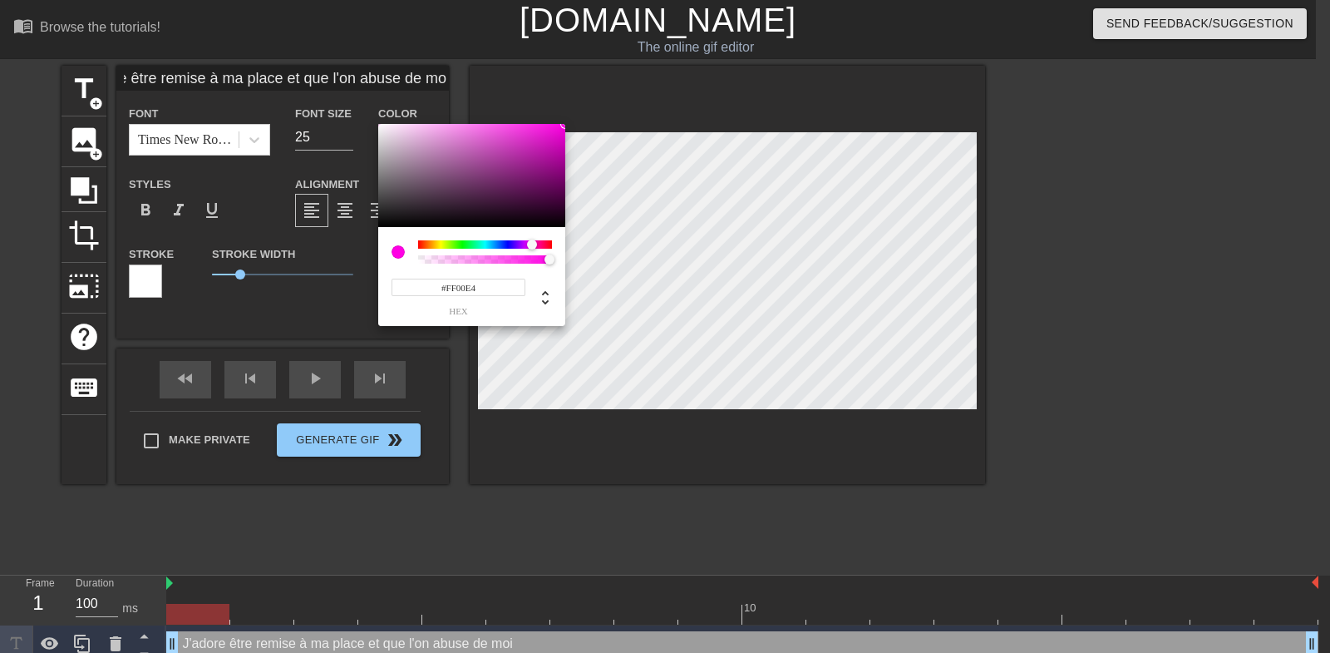
drag, startPoint x: 524, startPoint y: 244, endPoint x: 532, endPoint y: 245, distance: 8.4
click at [532, 245] on div at bounding box center [485, 244] width 134 height 8
click at [384, 126] on div at bounding box center [471, 175] width 187 height 103
drag, startPoint x: 397, startPoint y: 136, endPoint x: 701, endPoint y: 63, distance: 313.0
click at [565, 124] on div at bounding box center [471, 175] width 187 height 103
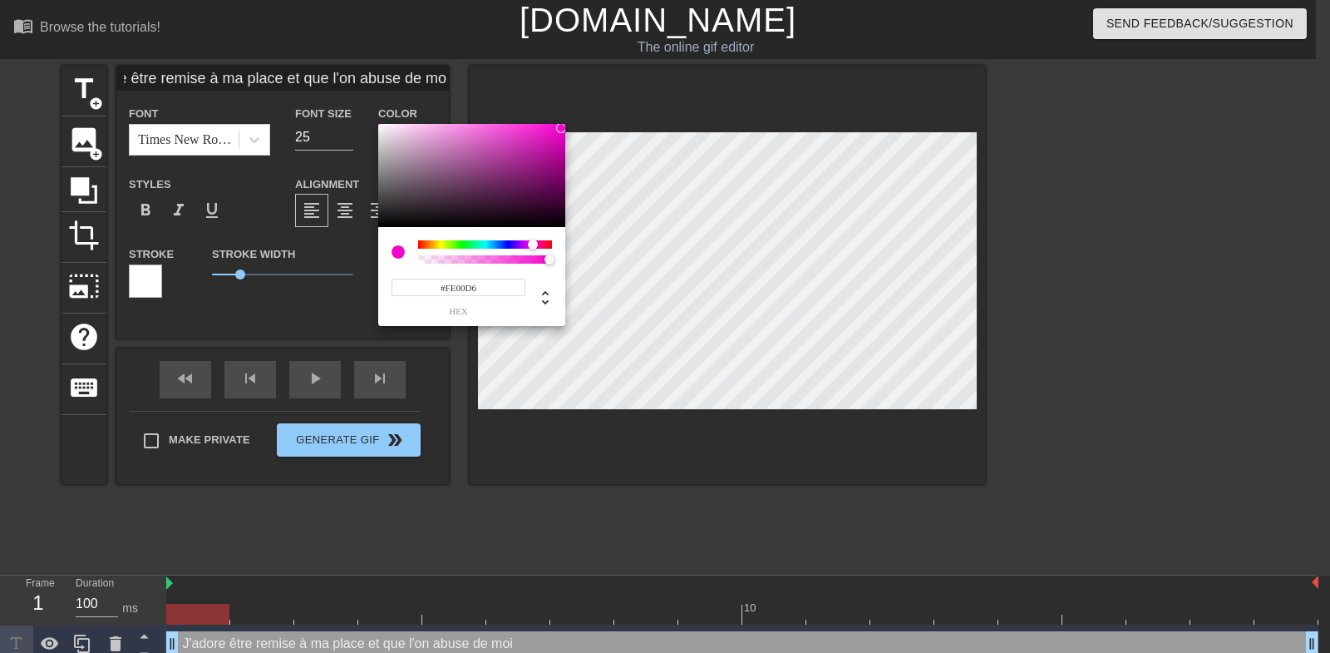
type input "#FF00D7"
drag, startPoint x: 558, startPoint y: 128, endPoint x: 572, endPoint y: 123, distance: 15.0
click at [565, 124] on div at bounding box center [471, 175] width 187 height 103
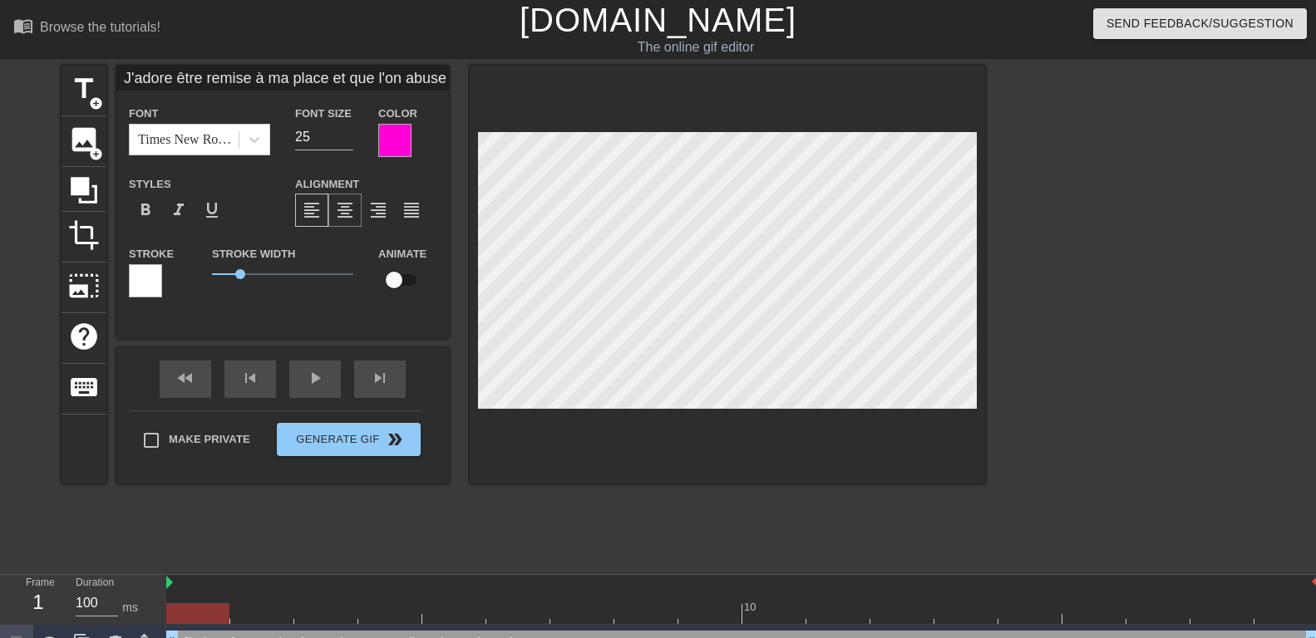
click at [346, 214] on span "format_align_center" at bounding box center [345, 210] width 20 height 20
click at [152, 272] on div at bounding box center [145, 280] width 33 height 33
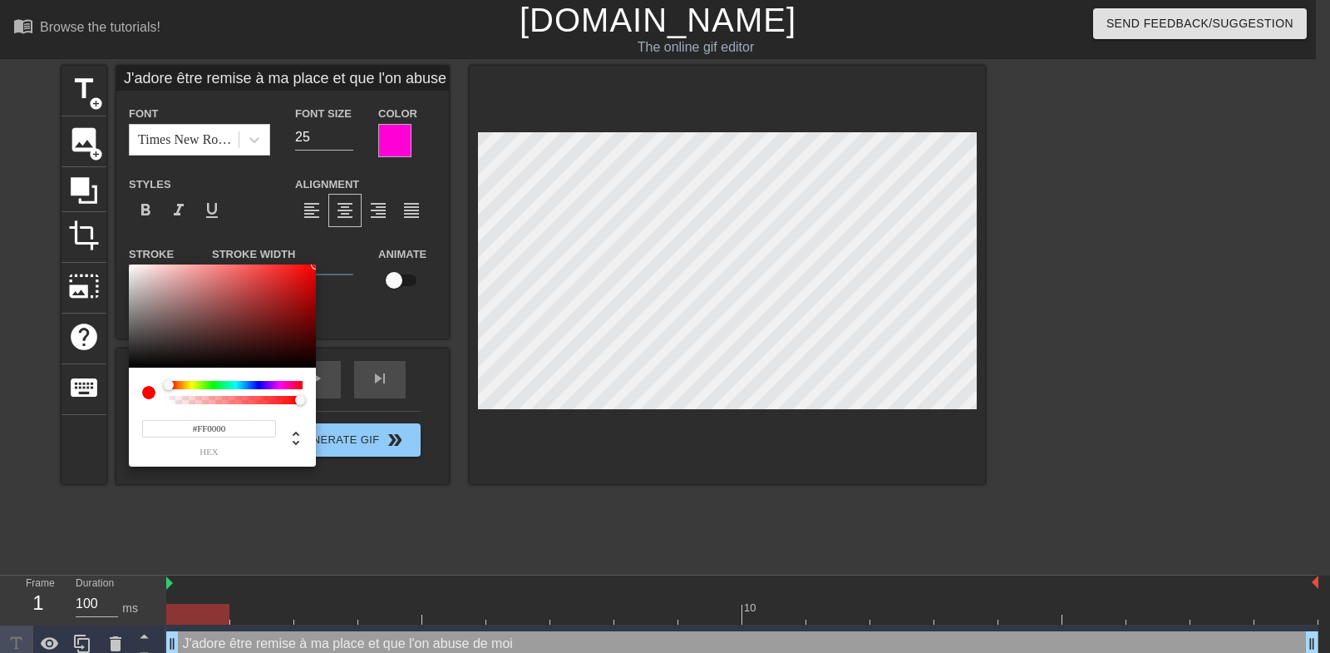
drag, startPoint x: 287, startPoint y: 276, endPoint x: 375, endPoint y: 242, distance: 94.5
click at [316, 264] on div at bounding box center [222, 315] width 187 height 103
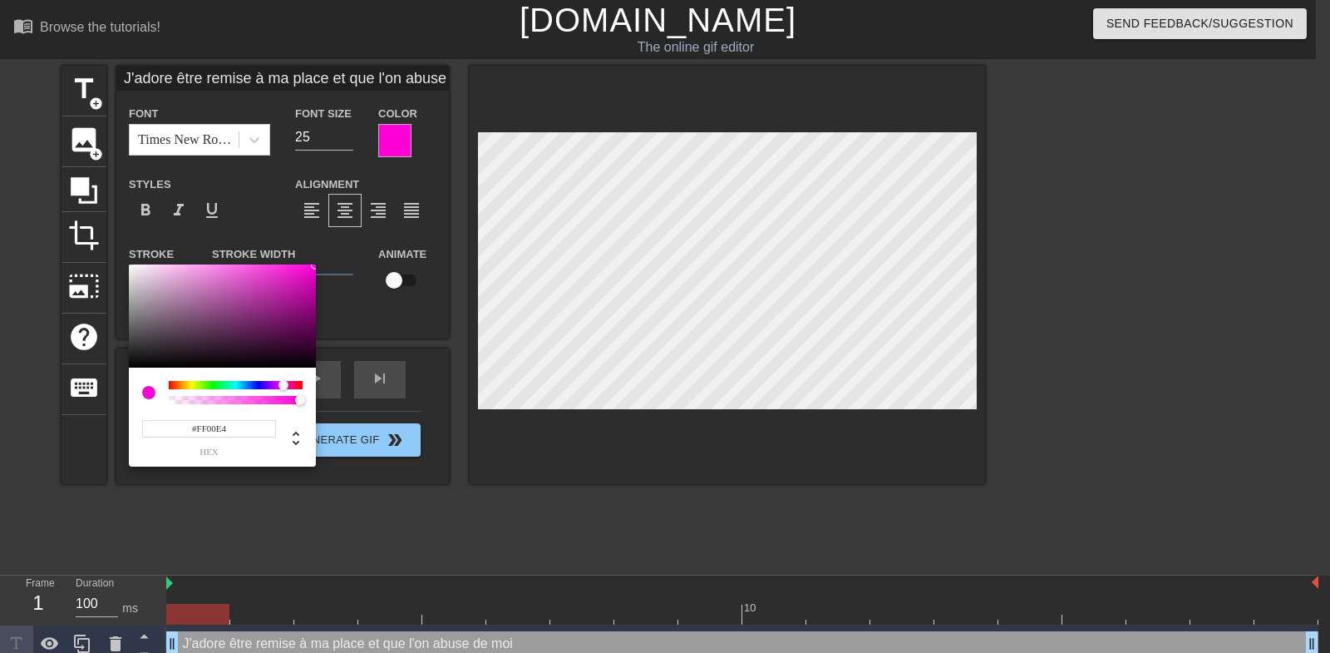
type input "#FF00DB"
click at [283, 383] on div at bounding box center [236, 385] width 134 height 8
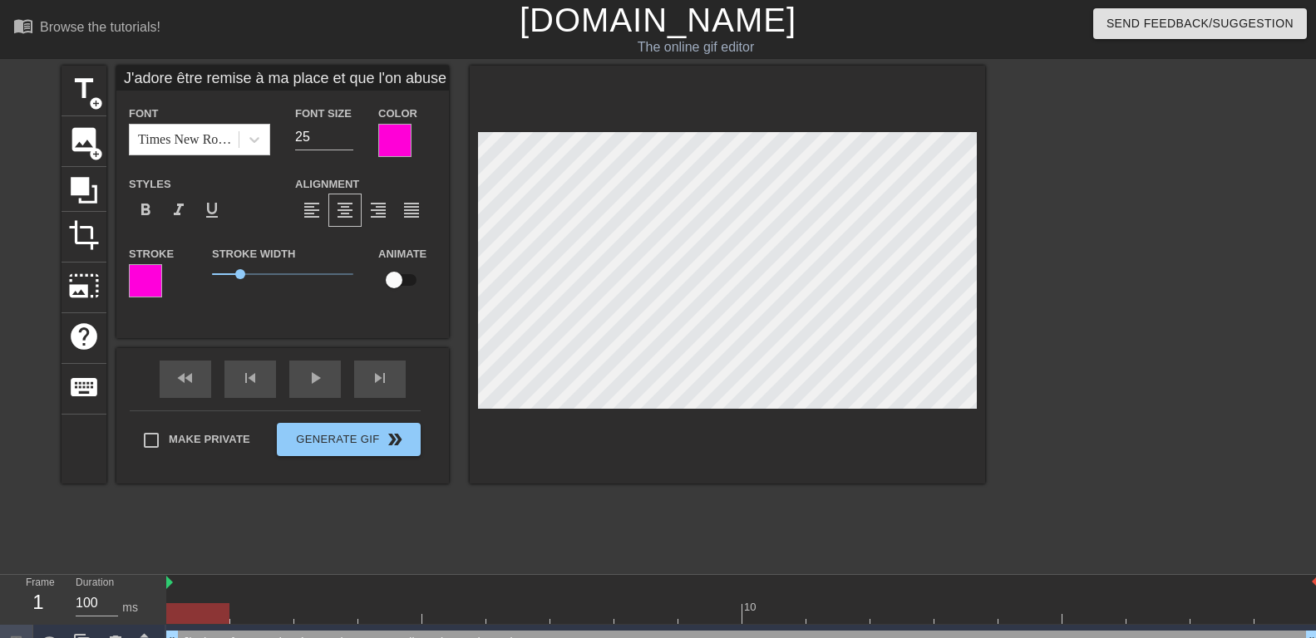
click at [1121, 224] on div at bounding box center [1129, 315] width 249 height 499
click at [1233, 292] on div at bounding box center [1129, 315] width 249 height 499
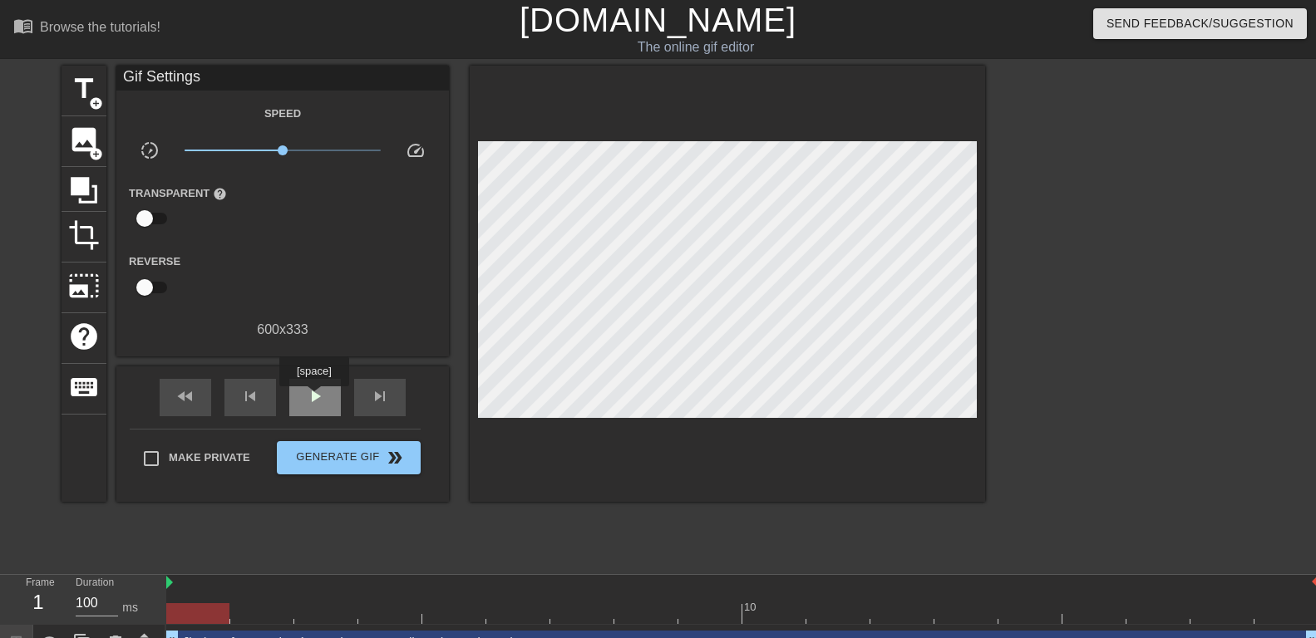
click at [314, 393] on span "play_arrow" at bounding box center [315, 397] width 20 height 20
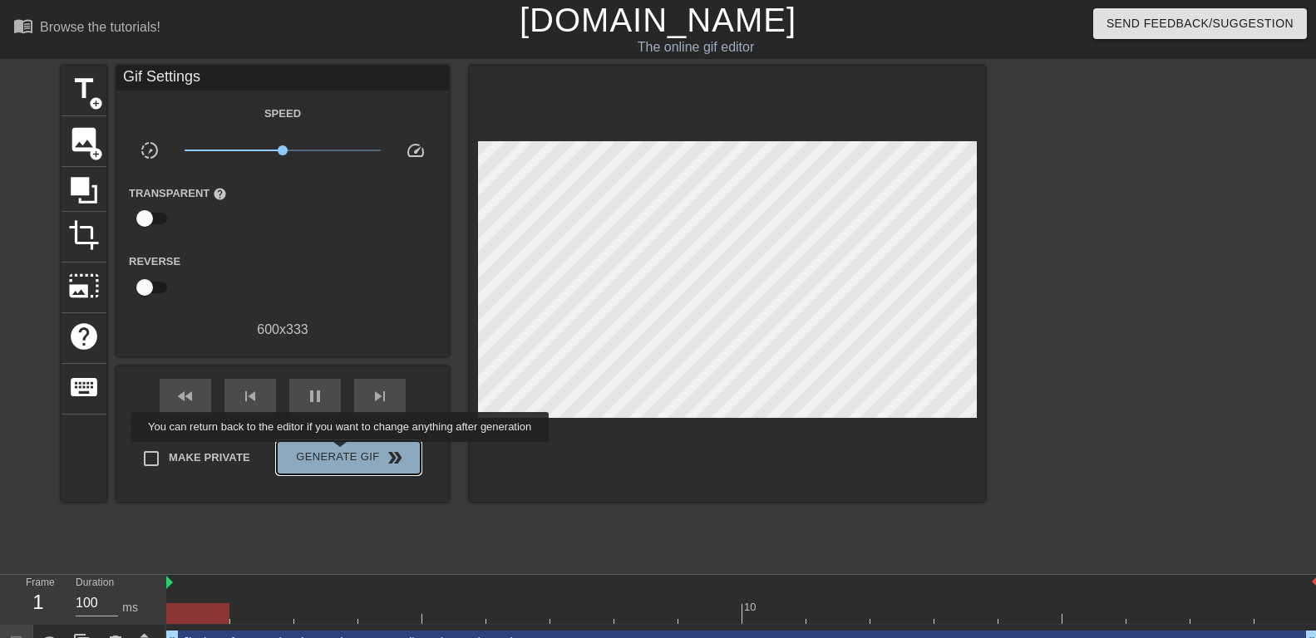
click at [342, 454] on span "Generate Gif double_arrow" at bounding box center [348, 458] width 131 height 20
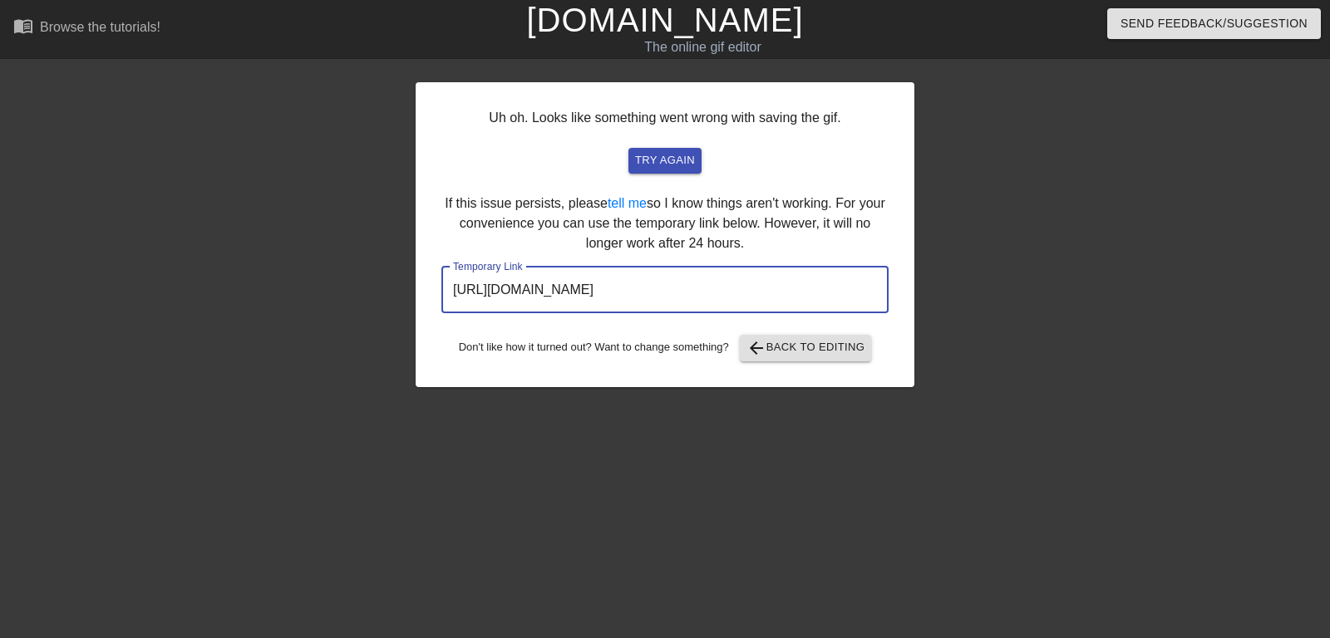
click at [696, 289] on input "https://www.gifntext.com/temp_generations/jyFafk3e.gif" at bounding box center [664, 290] width 447 height 47
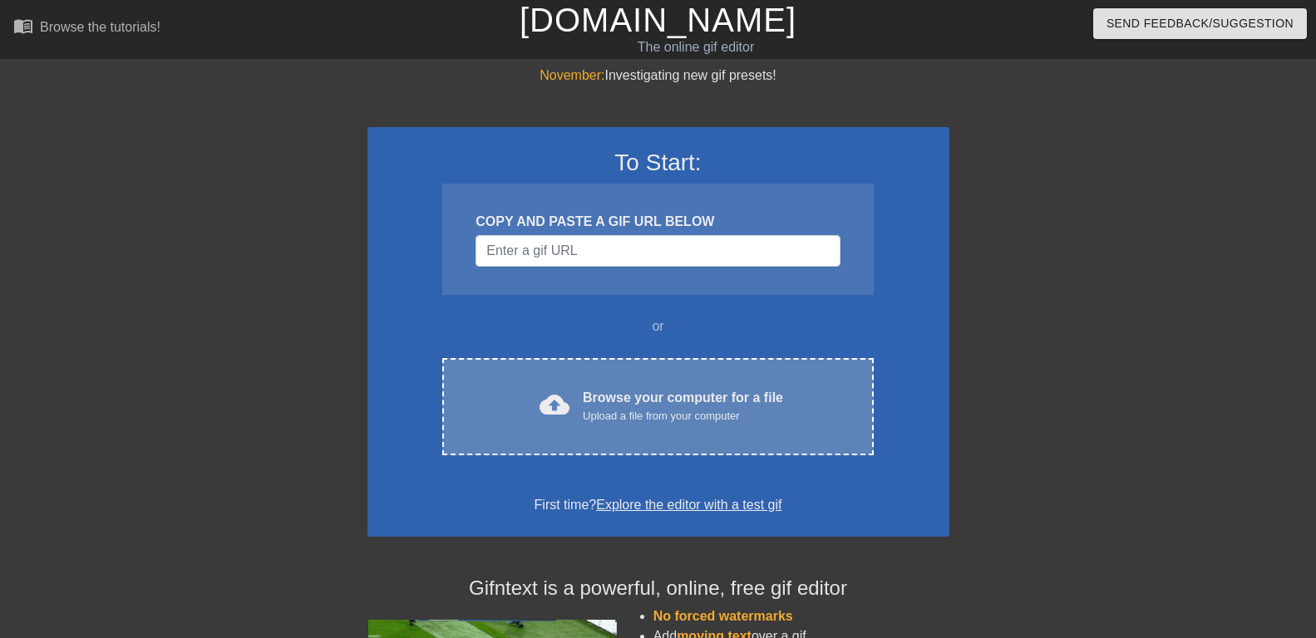
click at [594, 382] on div "cloud_upload Browse your computer for a file Upload a file from your computer C…" at bounding box center [657, 406] width 431 height 97
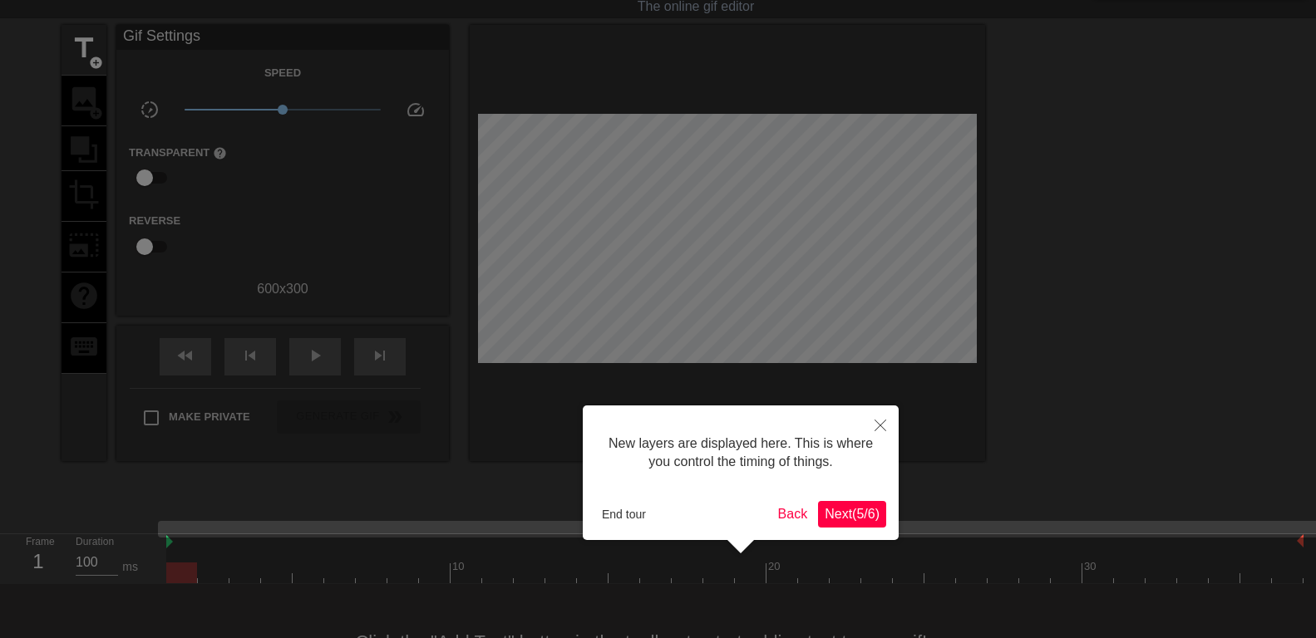
scroll to position [14, 0]
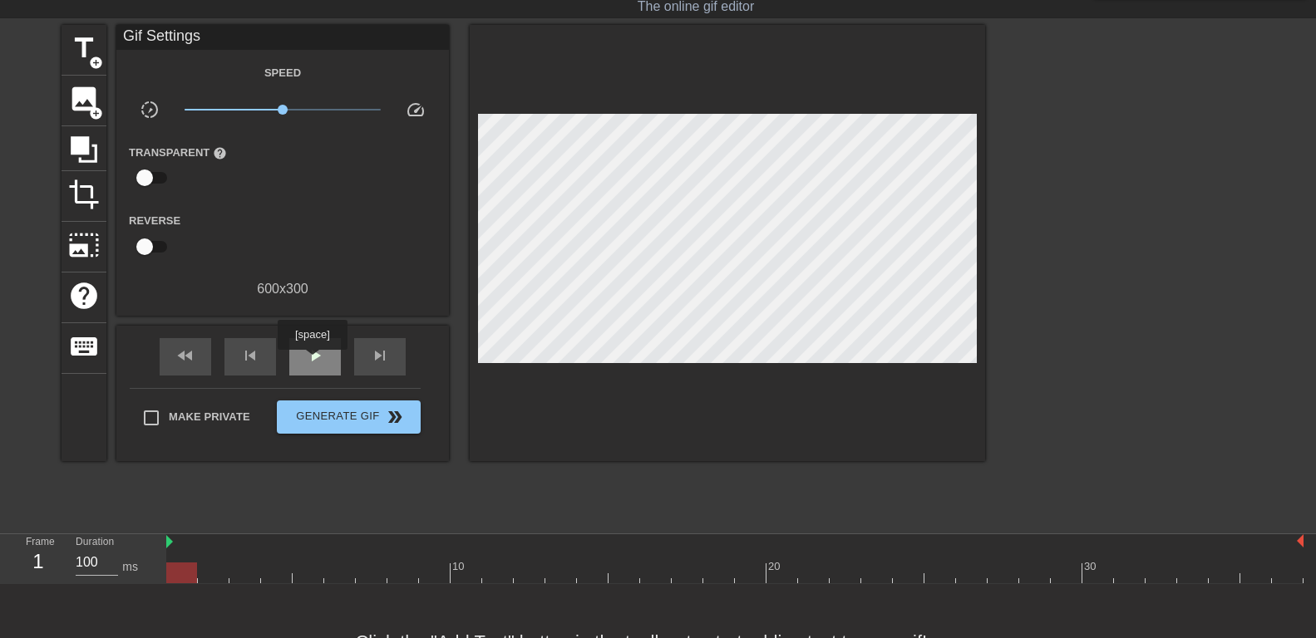
click at [312, 362] on span "play_arrow" at bounding box center [315, 356] width 20 height 20
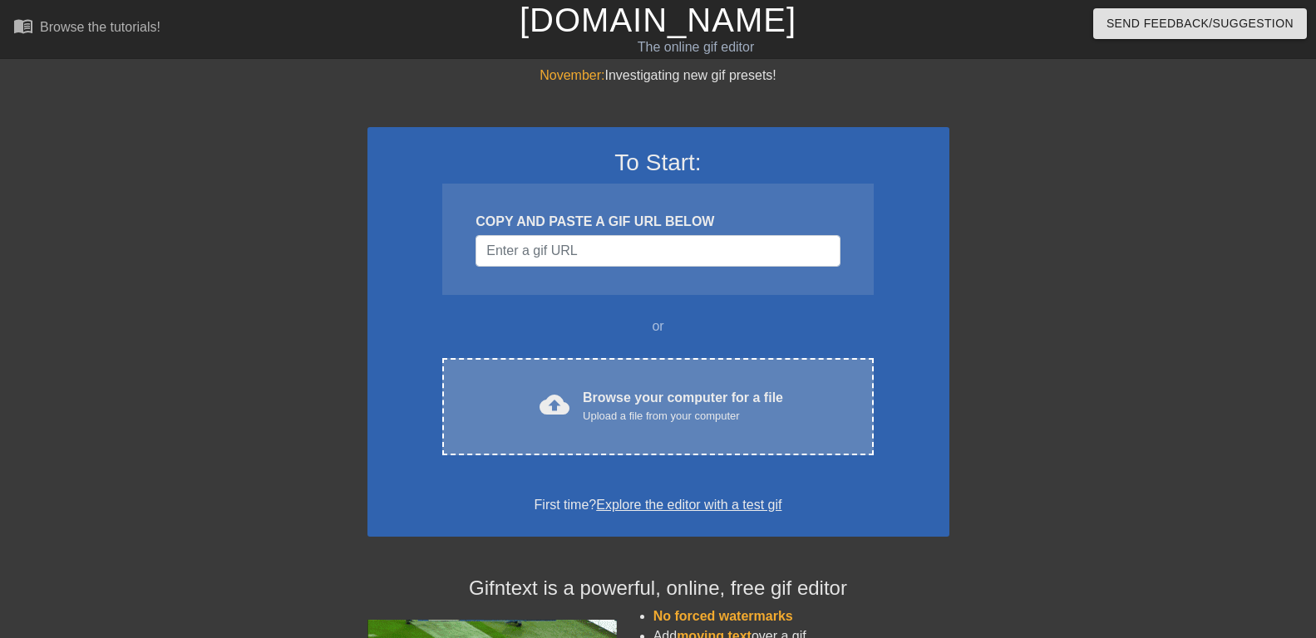
click at [574, 413] on div "cloud_upload Browse your computer for a file Upload a file from your computer" at bounding box center [657, 406] width 361 height 37
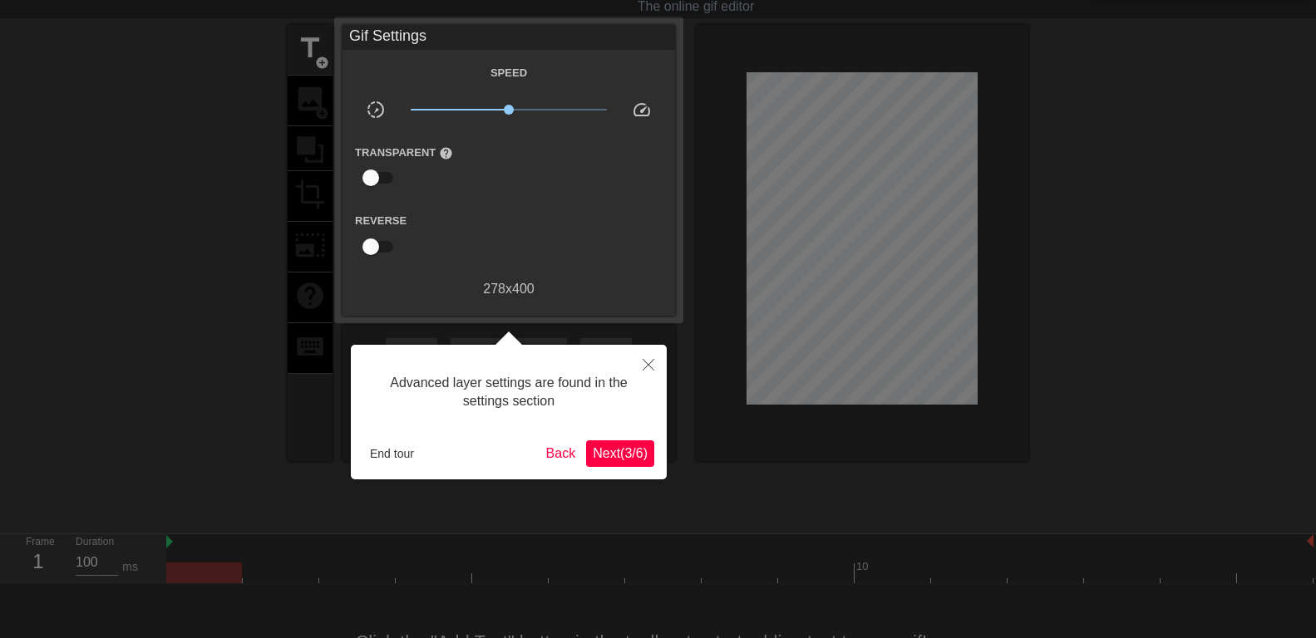
scroll to position [102, 0]
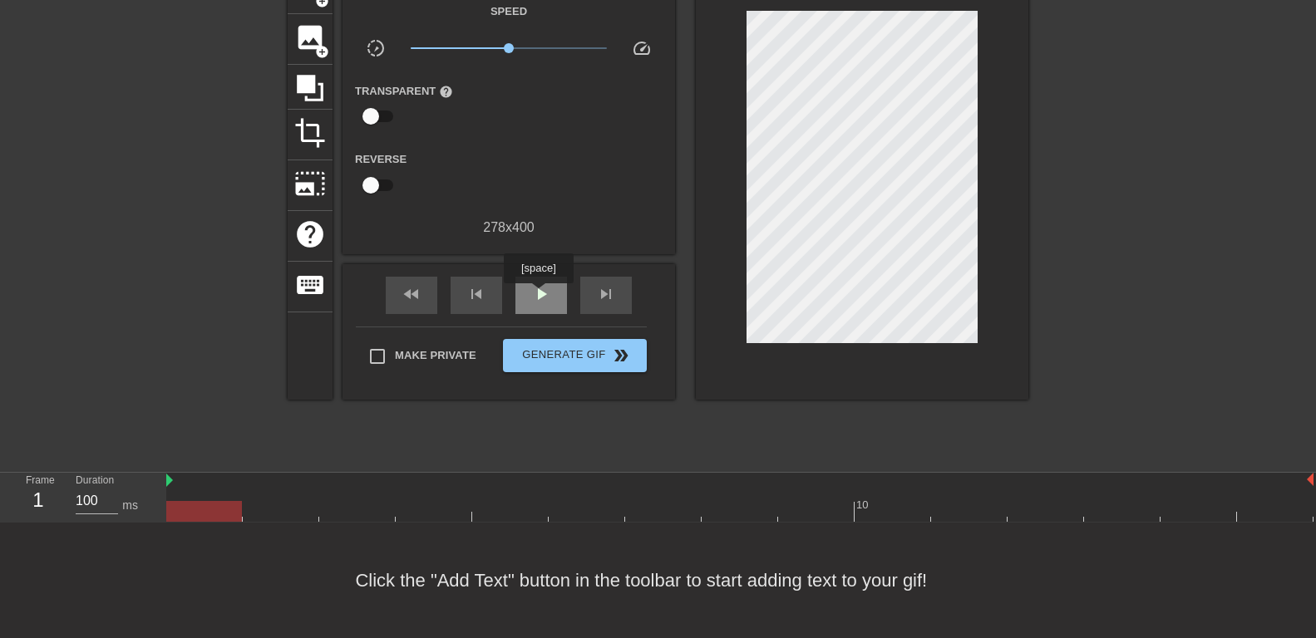
click at [538, 295] on span "play_arrow" at bounding box center [541, 294] width 20 height 20
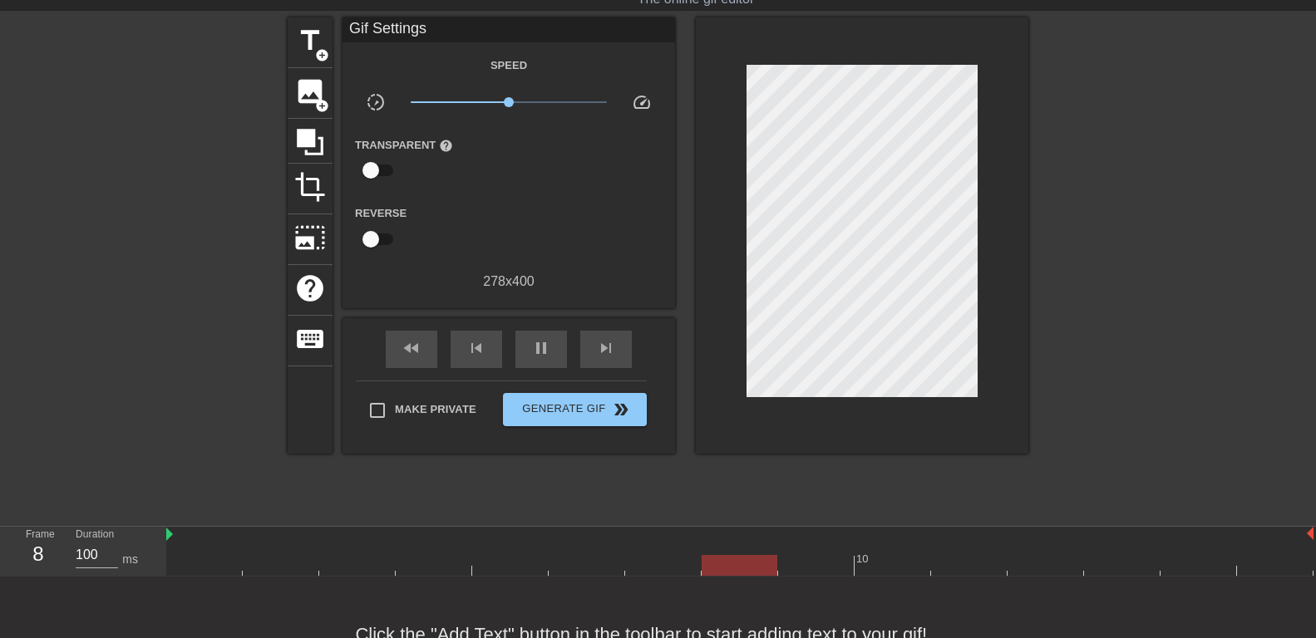
scroll to position [17, 0]
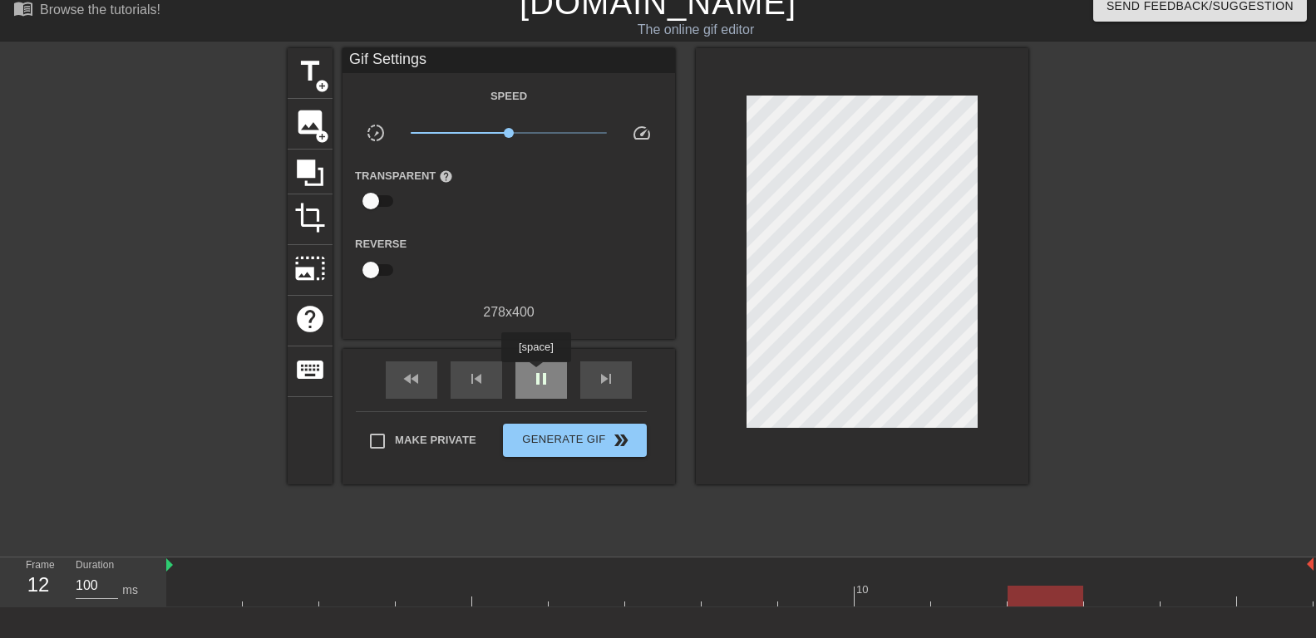
click at [536, 374] on span "pause" at bounding box center [541, 379] width 20 height 20
click at [171, 567] on img at bounding box center [169, 565] width 7 height 13
click at [308, 69] on span "title" at bounding box center [310, 72] width 32 height 32
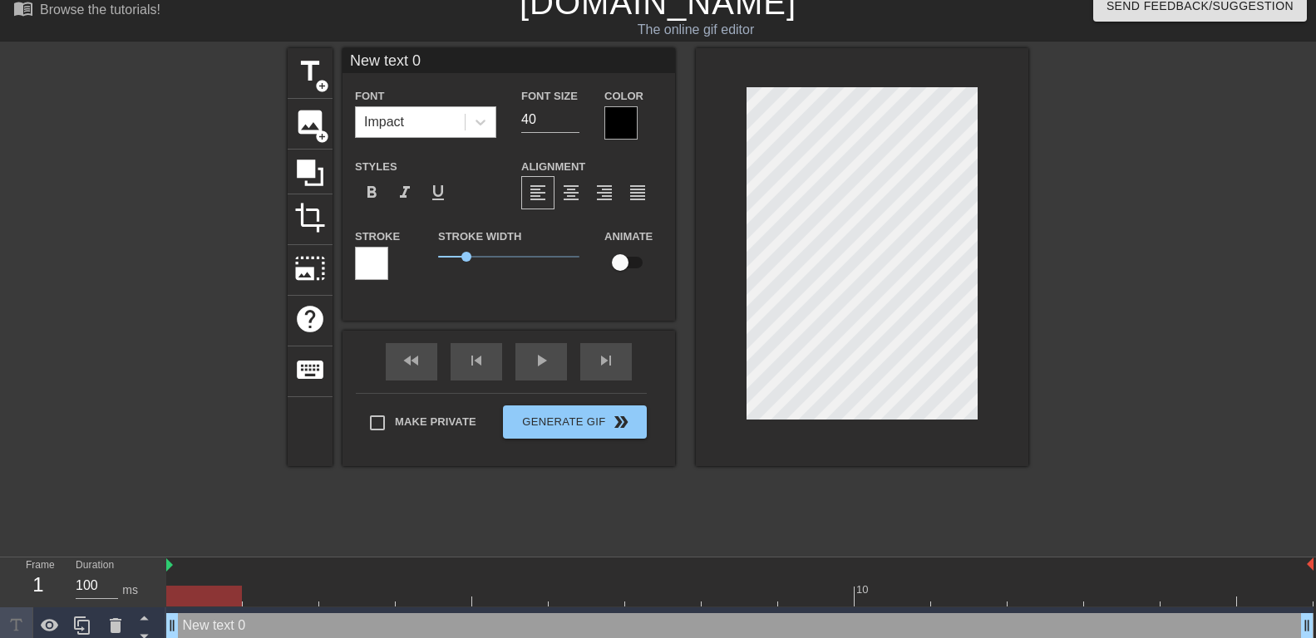
click at [436, 123] on div "Impact" at bounding box center [410, 122] width 109 height 30
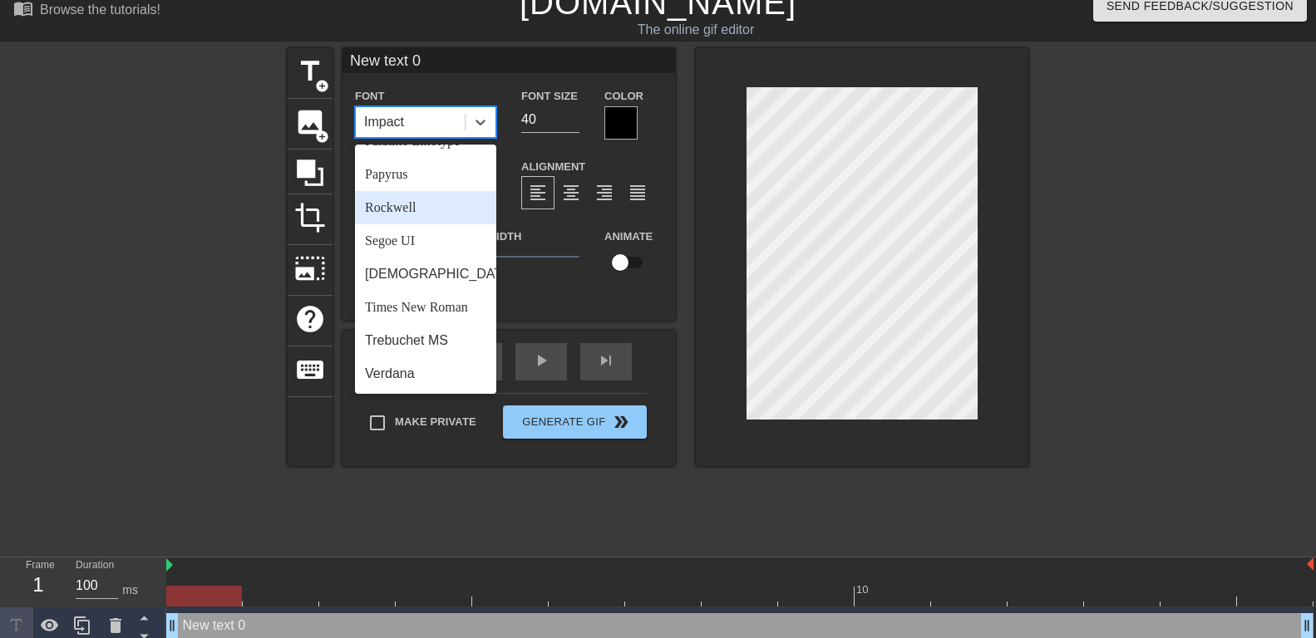
scroll to position [595, 0]
click at [416, 315] on div "Times New Roman" at bounding box center [425, 307] width 141 height 33
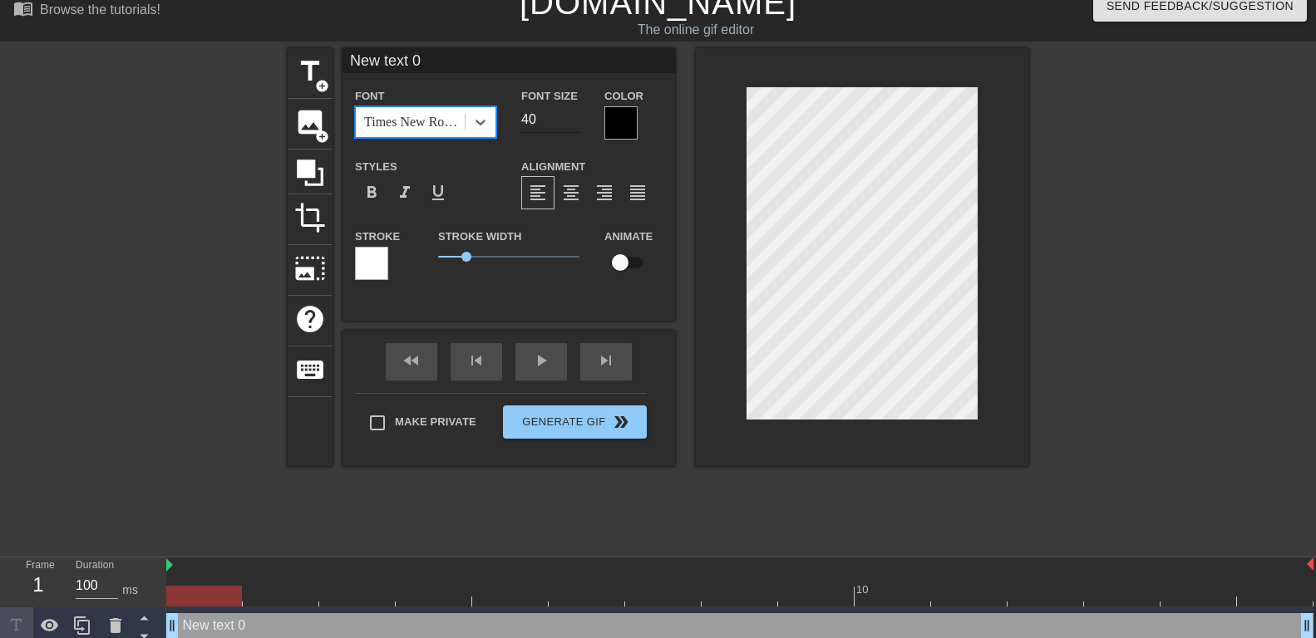
click at [542, 121] on input "40" at bounding box center [550, 119] width 58 height 27
drag, startPoint x: 545, startPoint y: 120, endPoint x: 446, endPoint y: 136, distance: 100.2
click at [521, 133] on input "40" at bounding box center [550, 119] width 58 height 27
type input "25"
drag, startPoint x: 448, startPoint y: 64, endPoint x: 302, endPoint y: 70, distance: 146.4
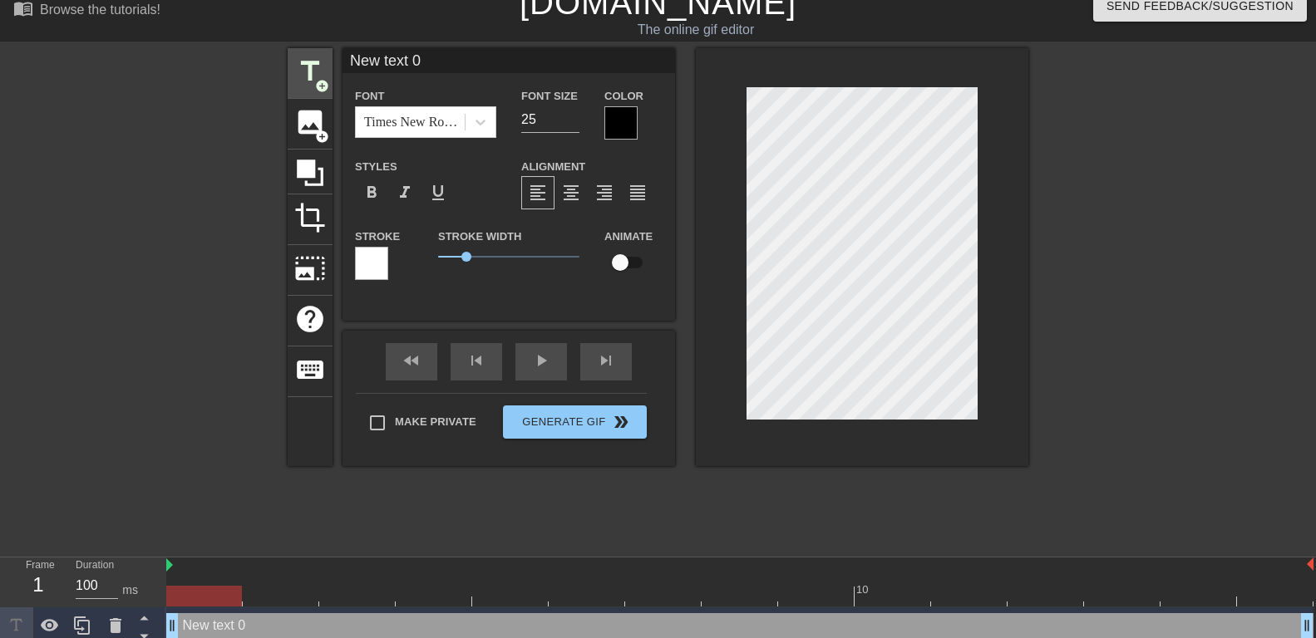
click at [343, 67] on input "New text 0" at bounding box center [509, 60] width 333 height 25
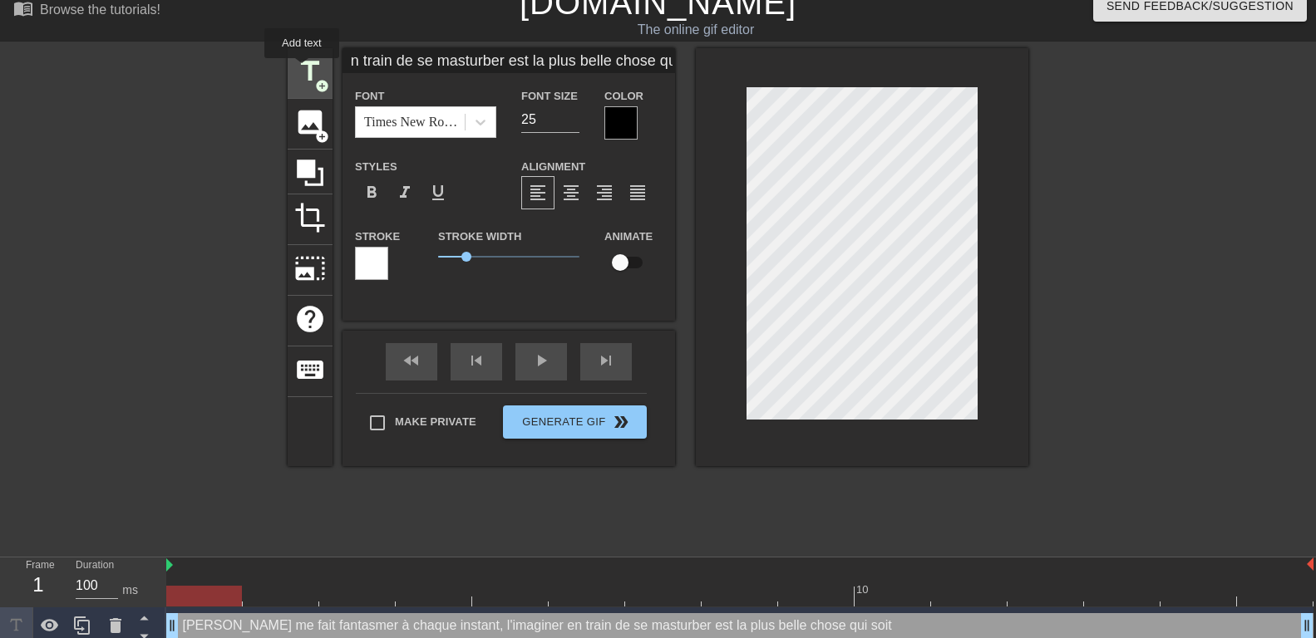
scroll to position [0, 437]
type input "[PERSON_NAME] me fait fantasmer à chaque instant, l'imaginer en train de se mas…"
click at [574, 192] on span "format_align_center" at bounding box center [571, 193] width 20 height 20
click at [373, 257] on div at bounding box center [371, 263] width 33 height 33
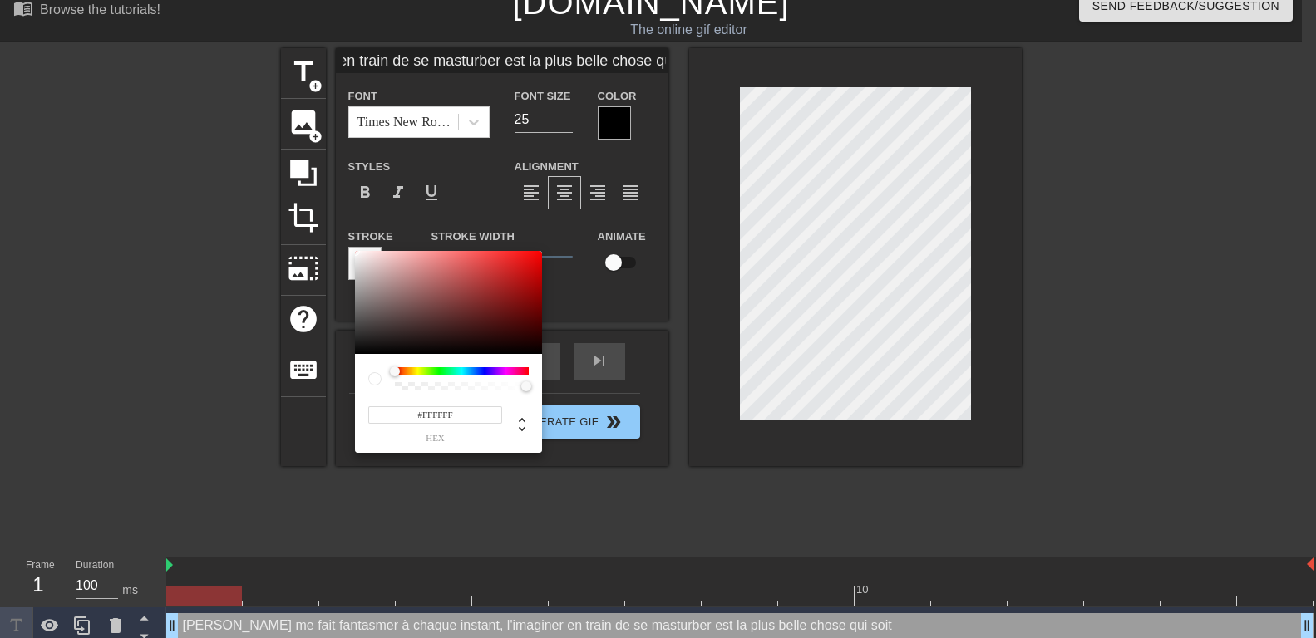
scroll to position [13, 0]
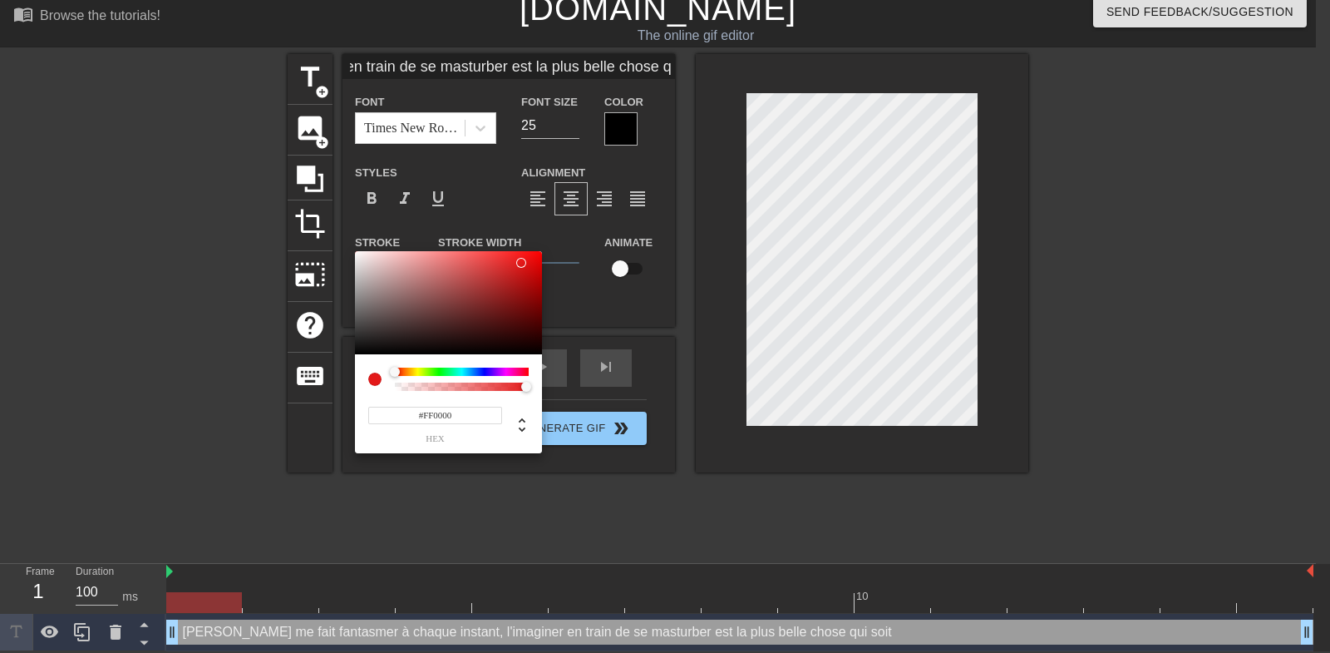
drag, startPoint x: 504, startPoint y: 274, endPoint x: 620, endPoint y: 200, distance: 137.5
click at [542, 251] on div at bounding box center [448, 302] width 187 height 103
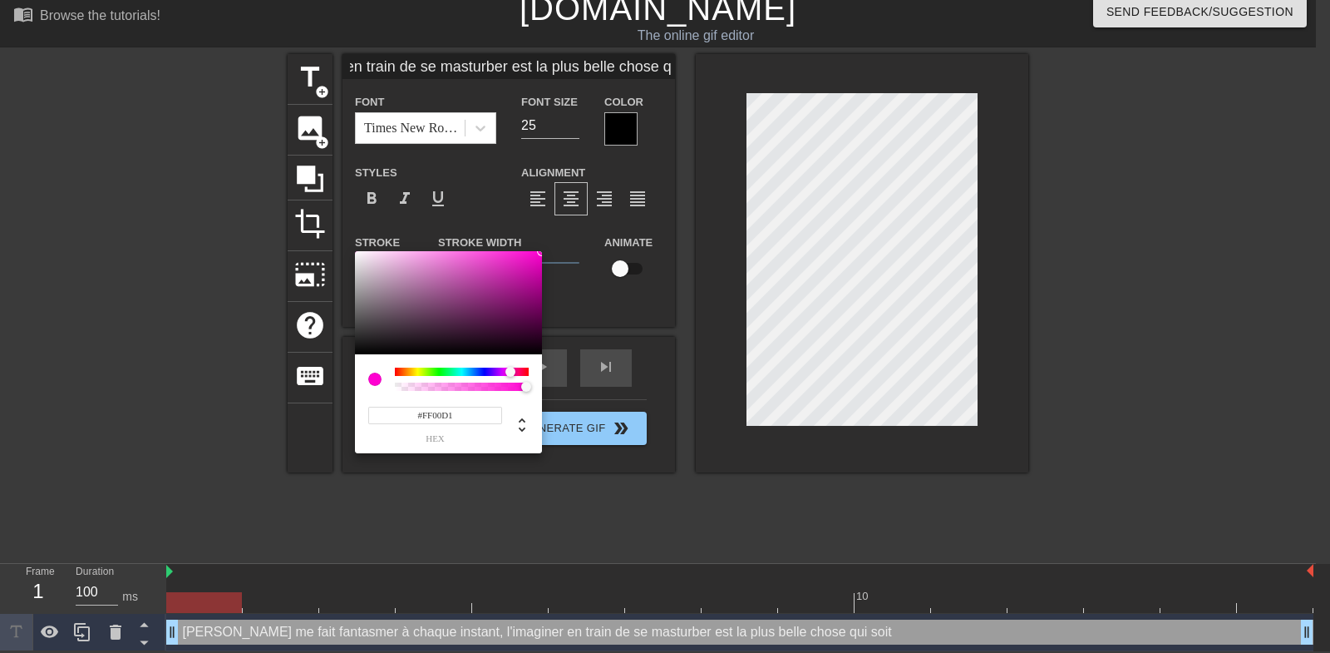
type input "#FF00DB"
drag, startPoint x: 475, startPoint y: 369, endPoint x: 510, endPoint y: 372, distance: 35.0
click at [510, 372] on div at bounding box center [462, 371] width 134 height 8
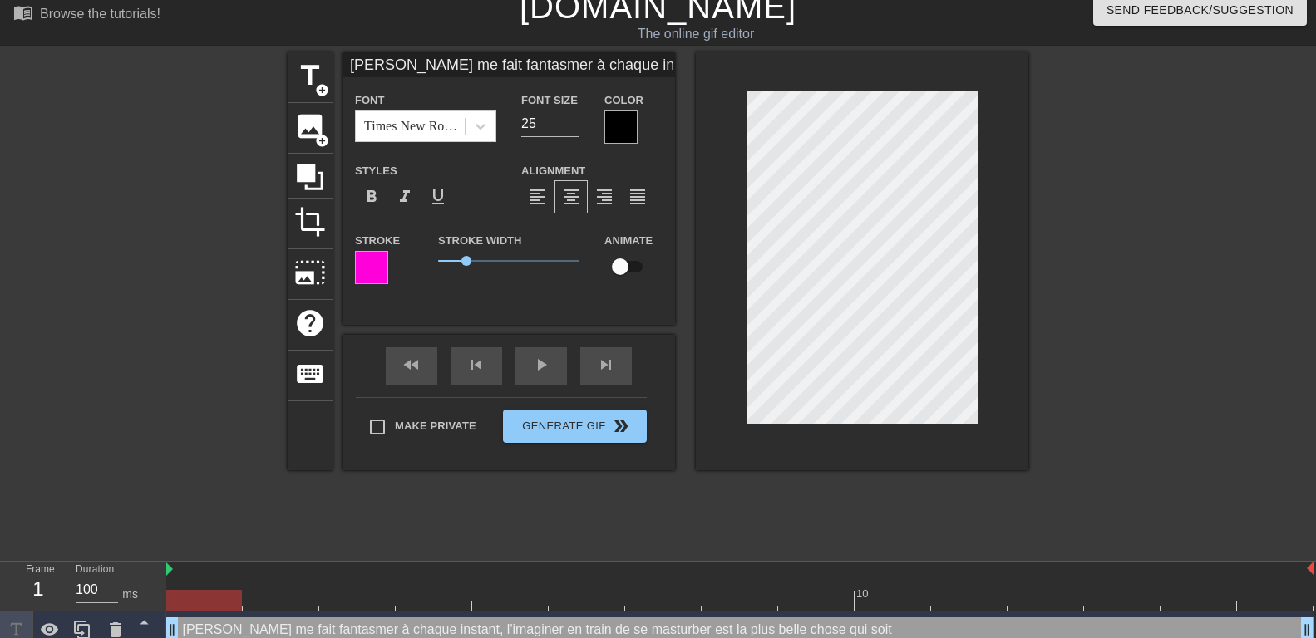
click at [618, 126] on div at bounding box center [620, 127] width 33 height 33
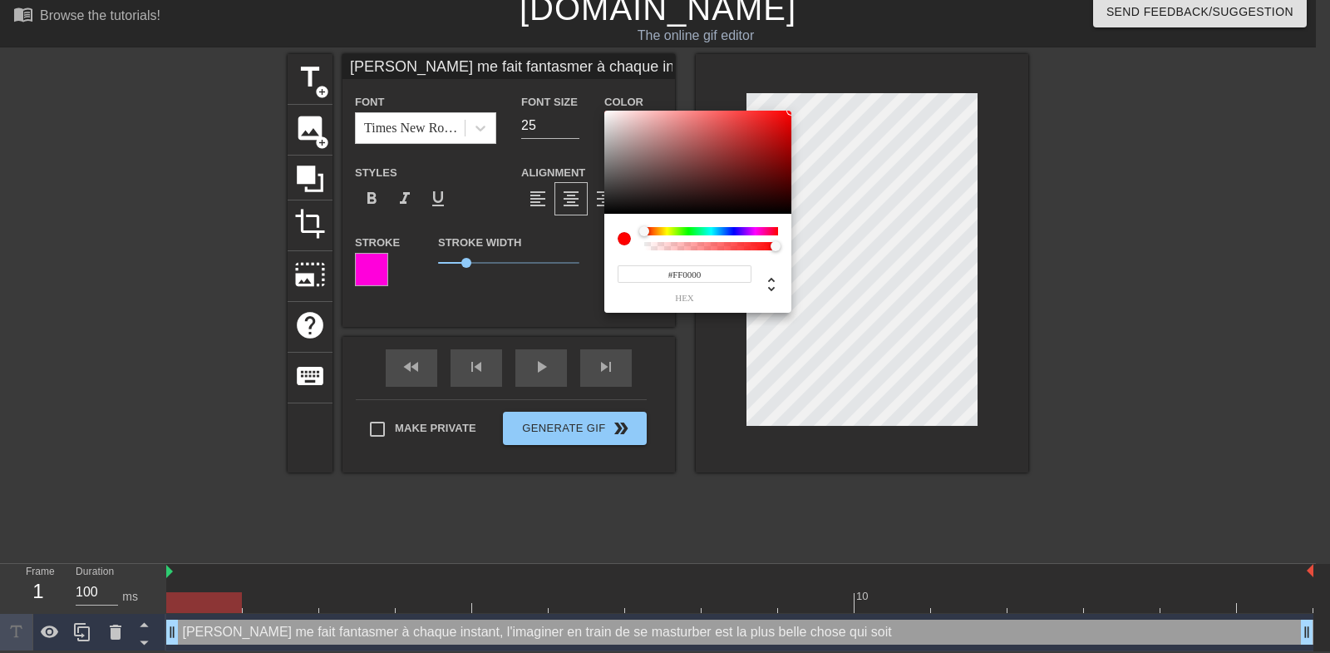
drag, startPoint x: 718, startPoint y: 177, endPoint x: 833, endPoint y: 84, distance: 147.8
click at [791, 111] on div at bounding box center [697, 162] width 187 height 103
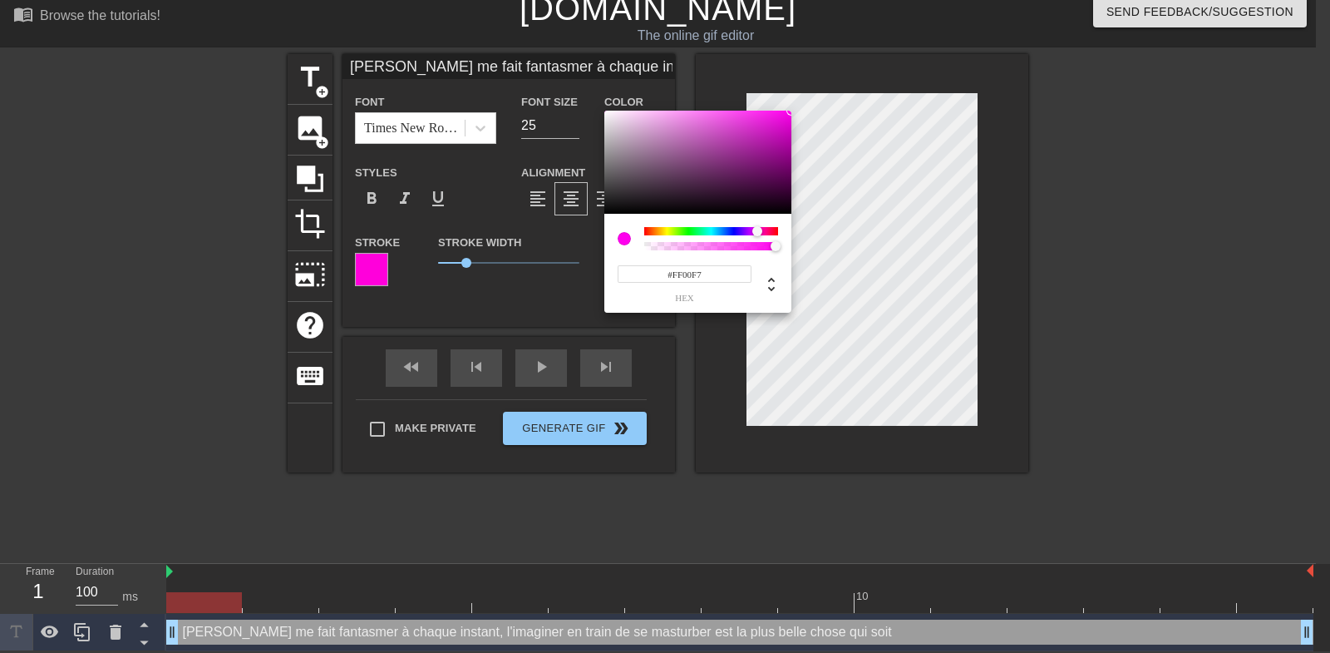
type input "#FF00EE"
drag, startPoint x: 737, startPoint y: 230, endPoint x: 757, endPoint y: 231, distance: 20.8
click at [757, 231] on div at bounding box center [711, 231] width 134 height 8
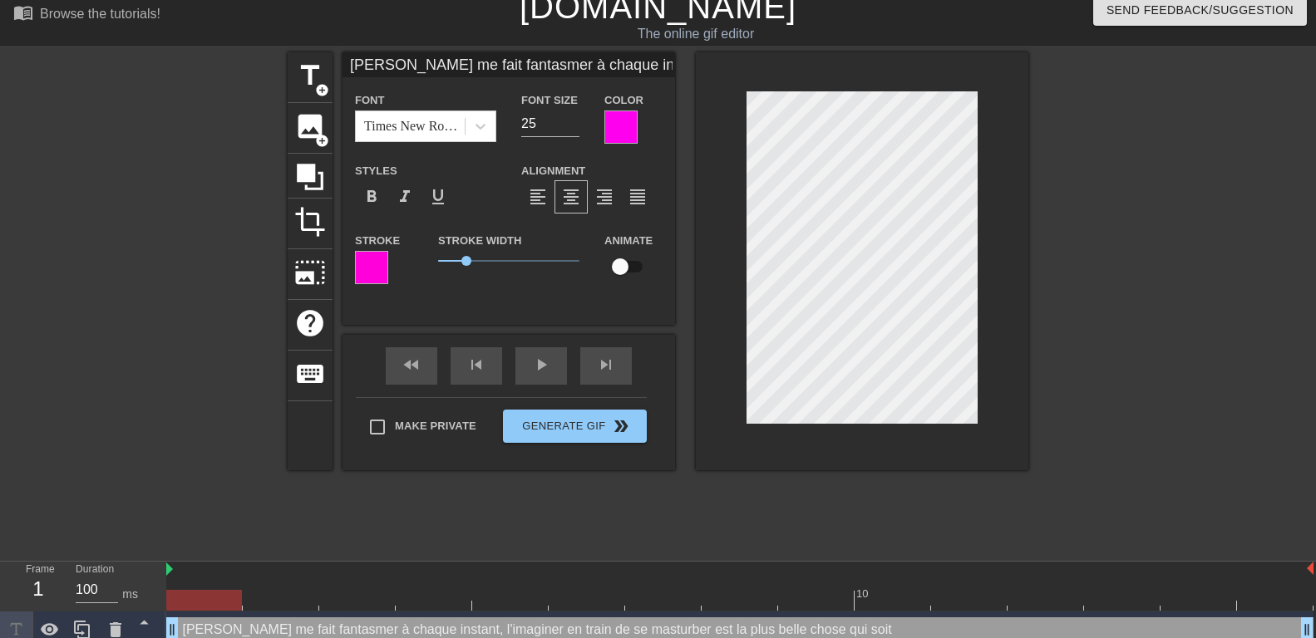
drag, startPoint x: 903, startPoint y: 185, endPoint x: 994, endPoint y: 124, distance: 110.2
click at [994, 124] on div at bounding box center [862, 261] width 333 height 418
click at [993, 124] on div at bounding box center [862, 261] width 333 height 418
drag, startPoint x: 547, startPoint y: 121, endPoint x: 494, endPoint y: 126, distance: 53.5
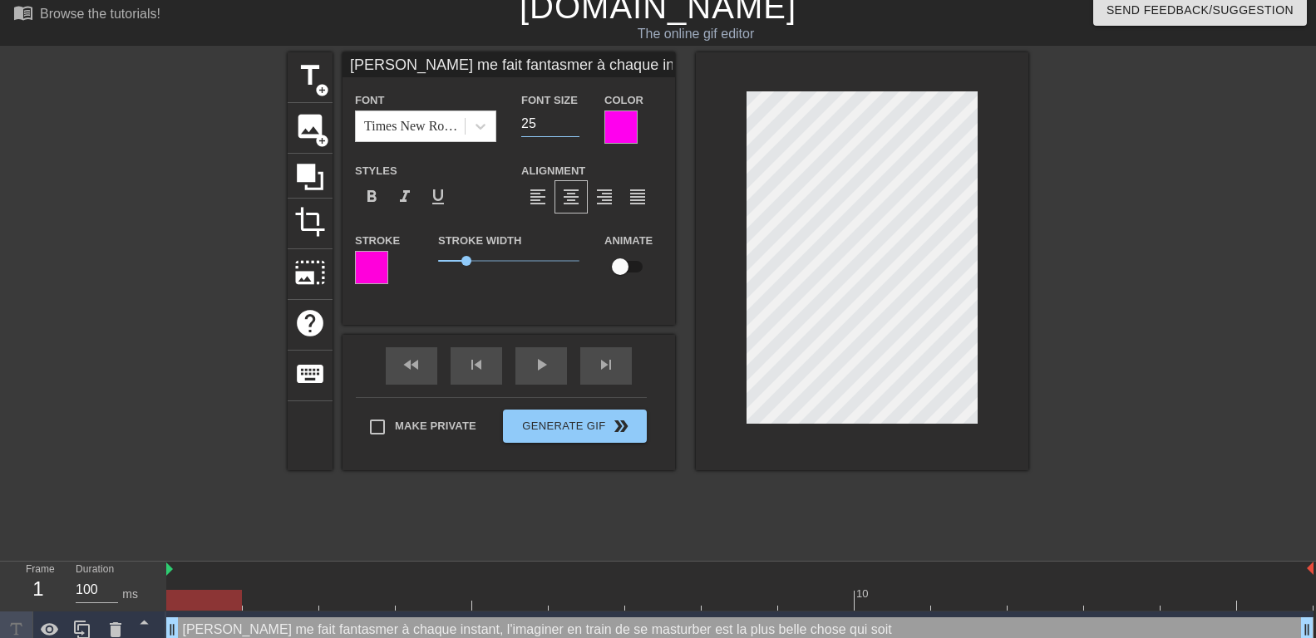
click at [521, 126] on input "25" at bounding box center [550, 124] width 58 height 27
type input "20"
type input "[PERSON_NAME] me fait fantasmerà chaque instant, l'imaginer en train de se mast…"
type textarea "[PERSON_NAME] me fait fantasmerà chaque instant, l'imaginer en train de se mast…"
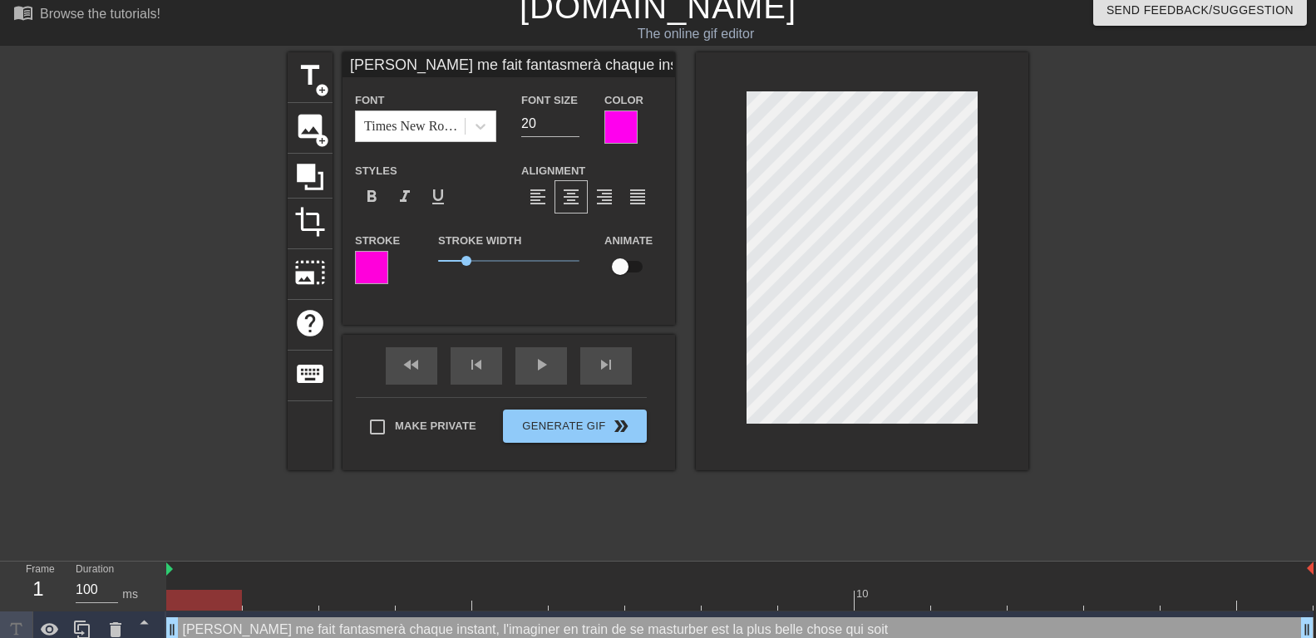
type input "[PERSON_NAME] me fait fantasmerà chaque instant, l'imaginer en train de se mast…"
type textarea "[PERSON_NAME] me fait fantasmer à chaque instant, l'imaginer en train de se mas…"
click at [1046, 181] on div "title add_circle image add_circle crop photo_size_select_large help keyboard [P…" at bounding box center [658, 301] width 1316 height 499
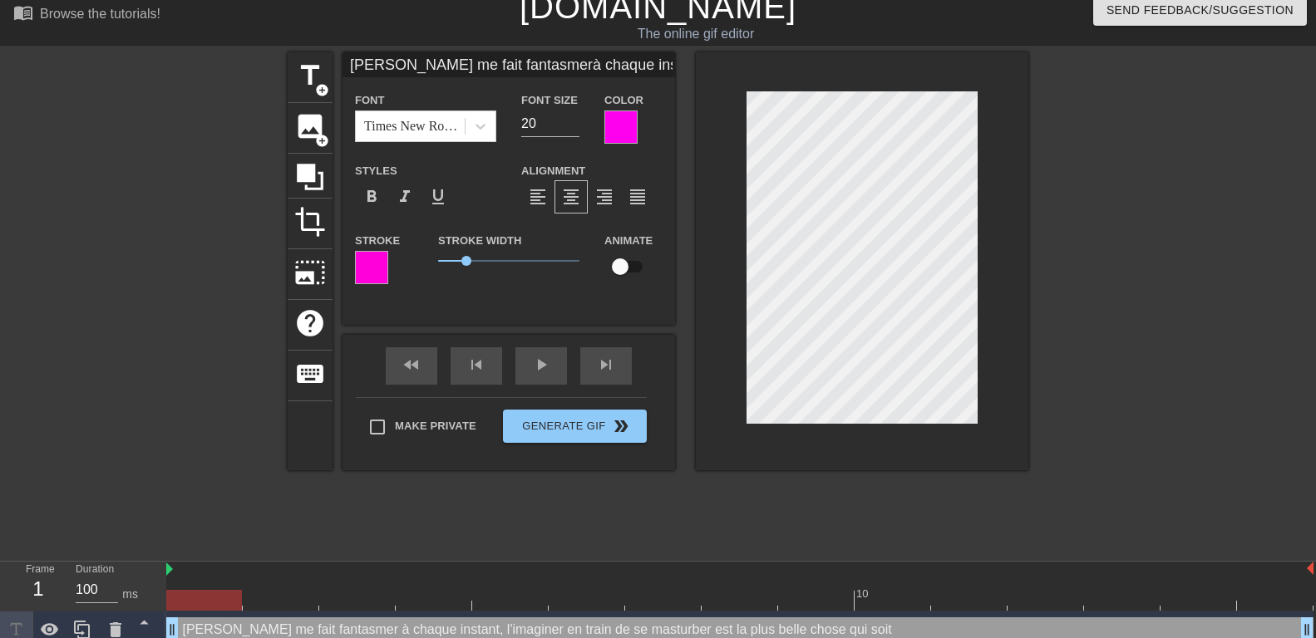
type input "[PERSON_NAME] me fait fantasmerà chaque instant, l'imaginer en trainde se mastu…"
type textarea "[PERSON_NAME] me fait fantasmer à chaque instant, l'imaginer en trainde se mast…"
type input "[PERSON_NAME] me fait fantasmerà chaque instant, l'imaginer en trainde se mastu…"
type textarea "[PERSON_NAME] me fait fantasmer à chaque instant, l'imaginer en train de se mas…"
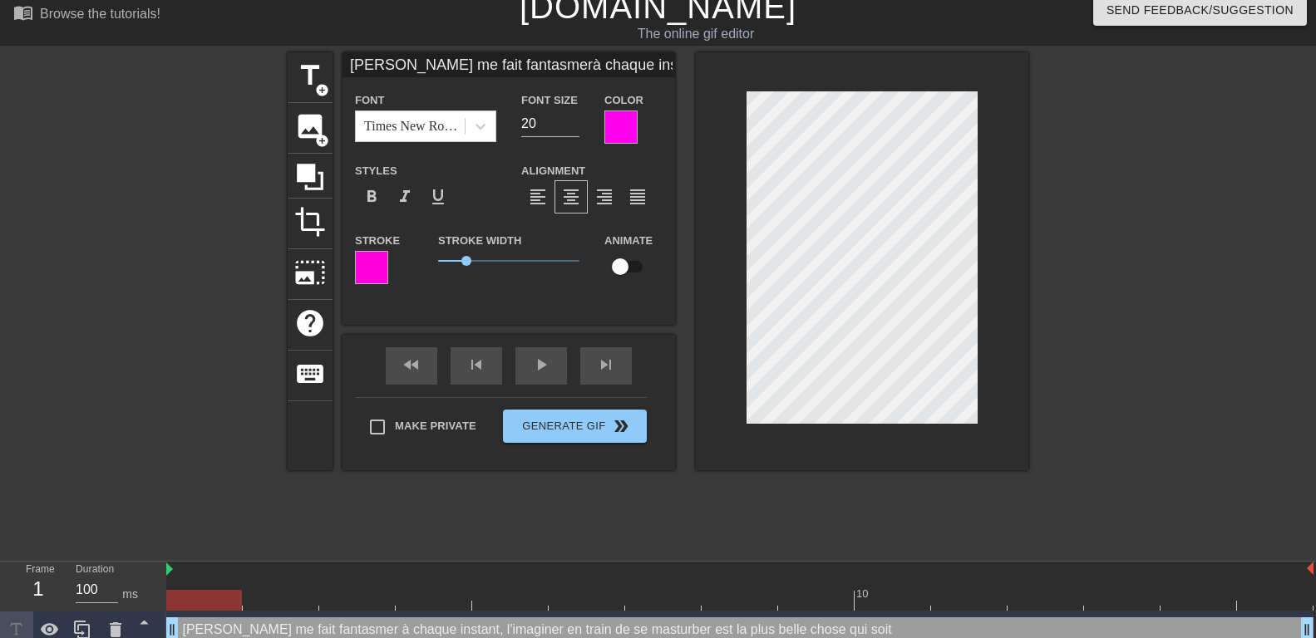
type input "[PERSON_NAME] me fait fantasmerà chaque instant, l'imagineren trainde se mastur…"
type textarea "[PERSON_NAME] me fait fantasmer à chaque instant, l'imagineren train de se mast…"
type input "[PERSON_NAME] me fait fantasmerà chaque instant, l'imagineren trainde se mastur…"
type textarea "[PERSON_NAME] me fait fantasmer à chaque instant, l'imaginer en train de se mas…"
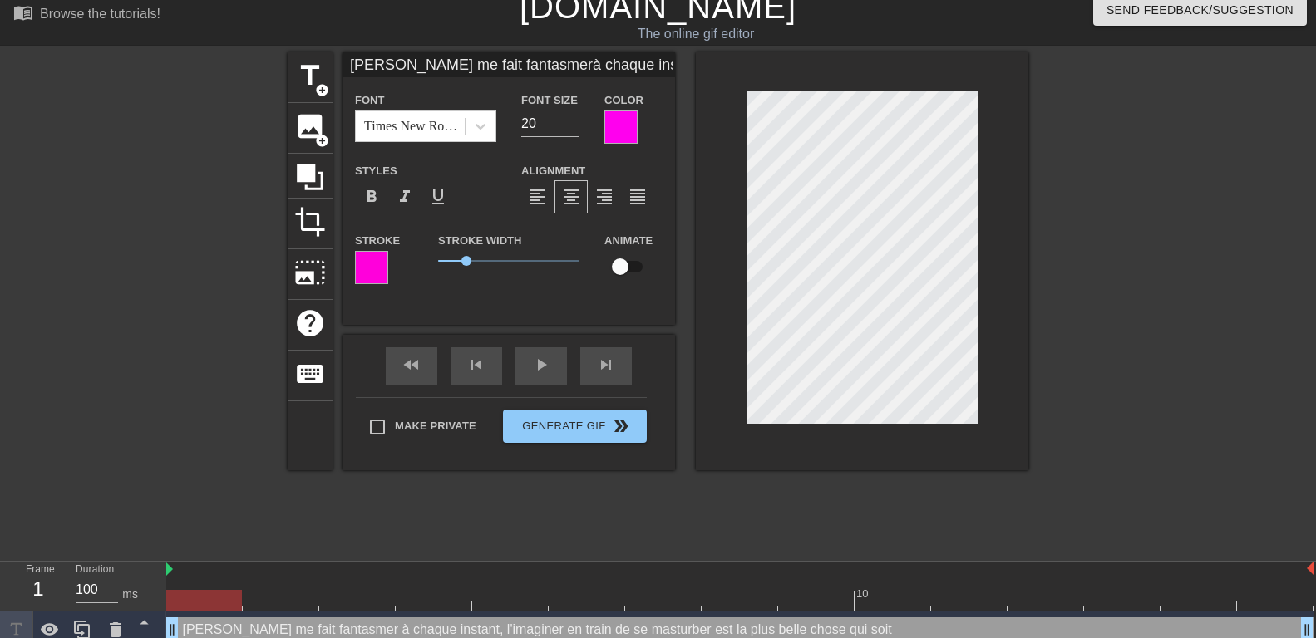
type input "[PERSON_NAME] me fait fantasmerà chaque instant, l'imagineren trainde se mastur…"
type textarea "[PERSON_NAME] me fait fantasmer à chaque instant, l'imaginer en trainde se mast…"
type input "[PERSON_NAME] me fait fantasmerà chaque instant, l'imagineren train de se mastu…"
type textarea "[PERSON_NAME] me fait fantasmer à chaque instant, l'imaginer en train de se mas…"
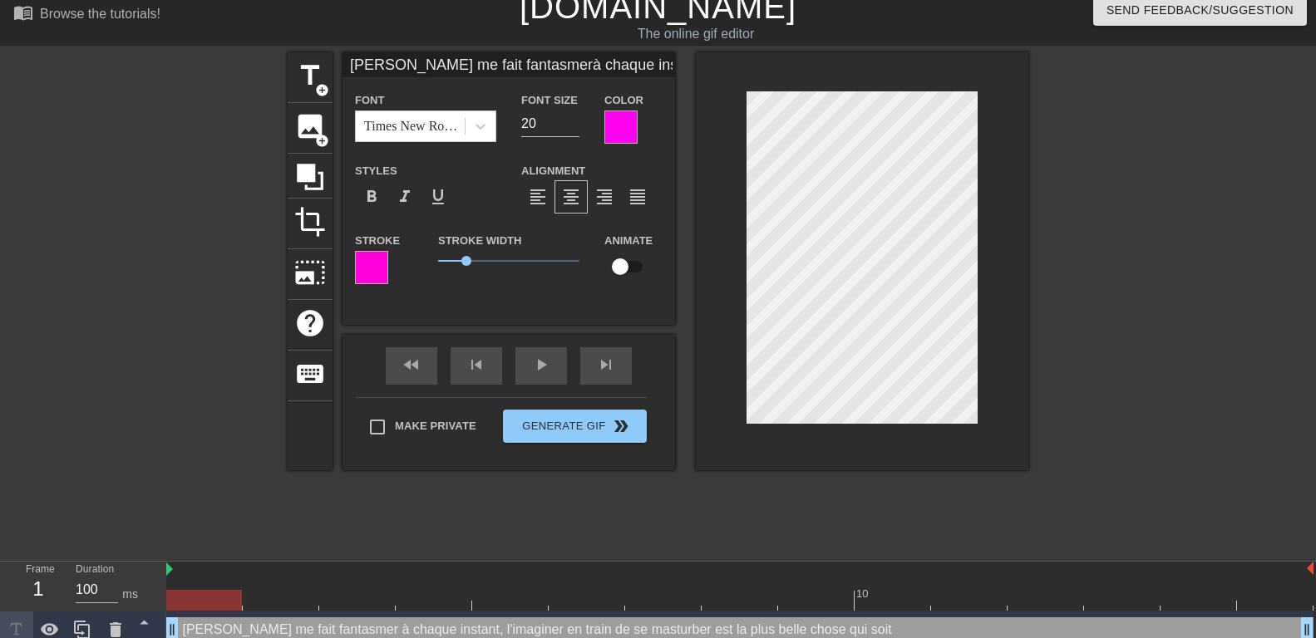
type input "[PERSON_NAME] me fait fantasmerà chaque instant, l'imagineren train de se mastu…"
type textarea "[PERSON_NAME] me fait fantasmer à chaque instant, l'imaginer en train de se mas…"
type input "[PERSON_NAME] me fait fantasmerà chaque instant, l'imagineren train de se mastu…"
type textarea "[PERSON_NAME] me fait fantasmer à chaque instant, l'imaginer en train de se mas…"
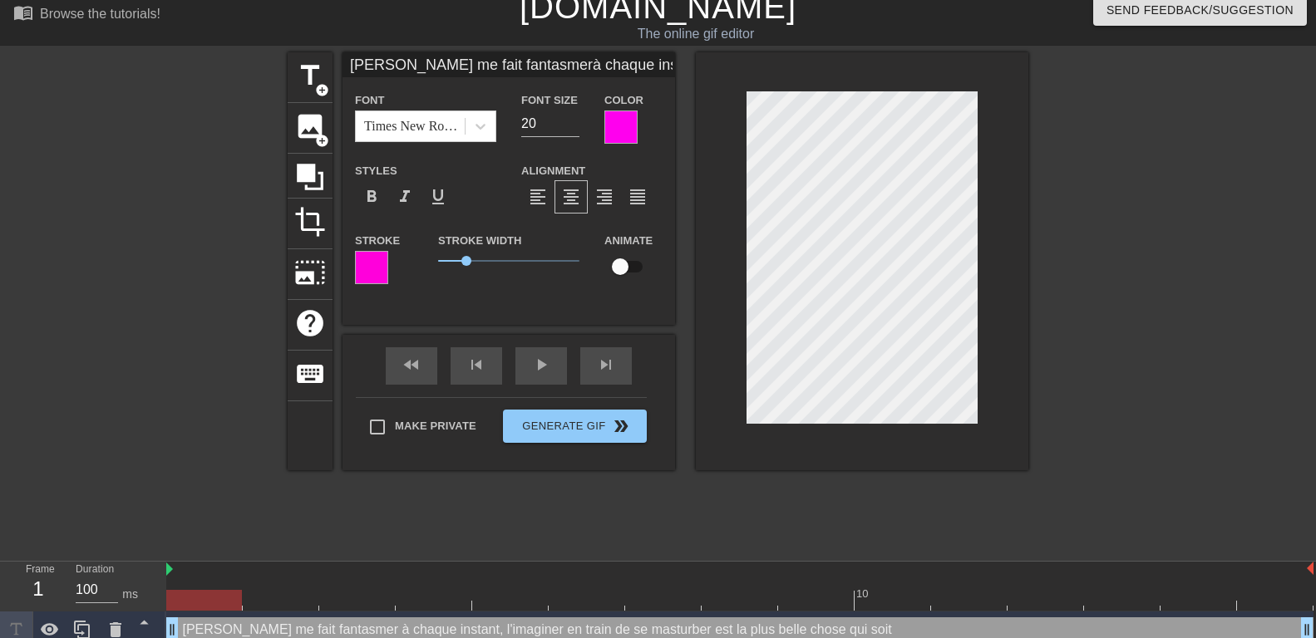
click at [1048, 158] on div at bounding box center [1172, 301] width 249 height 499
click at [1093, 175] on div at bounding box center [1172, 301] width 249 height 499
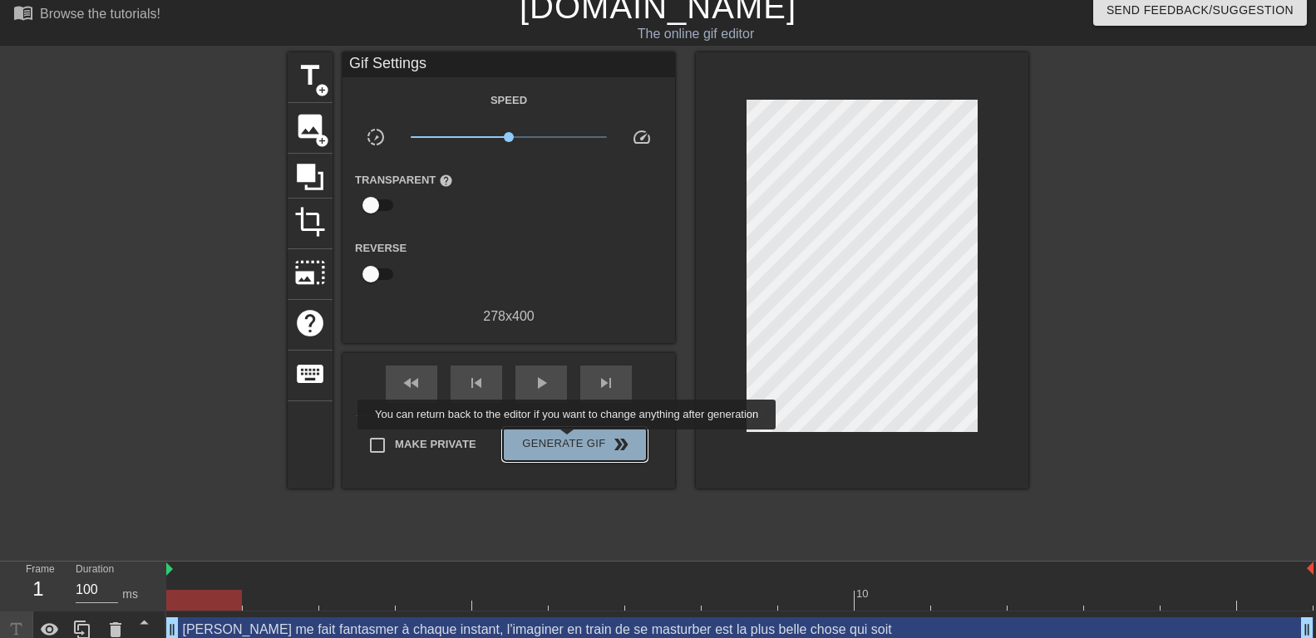
click at [569, 441] on span "Generate Gif double_arrow" at bounding box center [575, 445] width 131 height 20
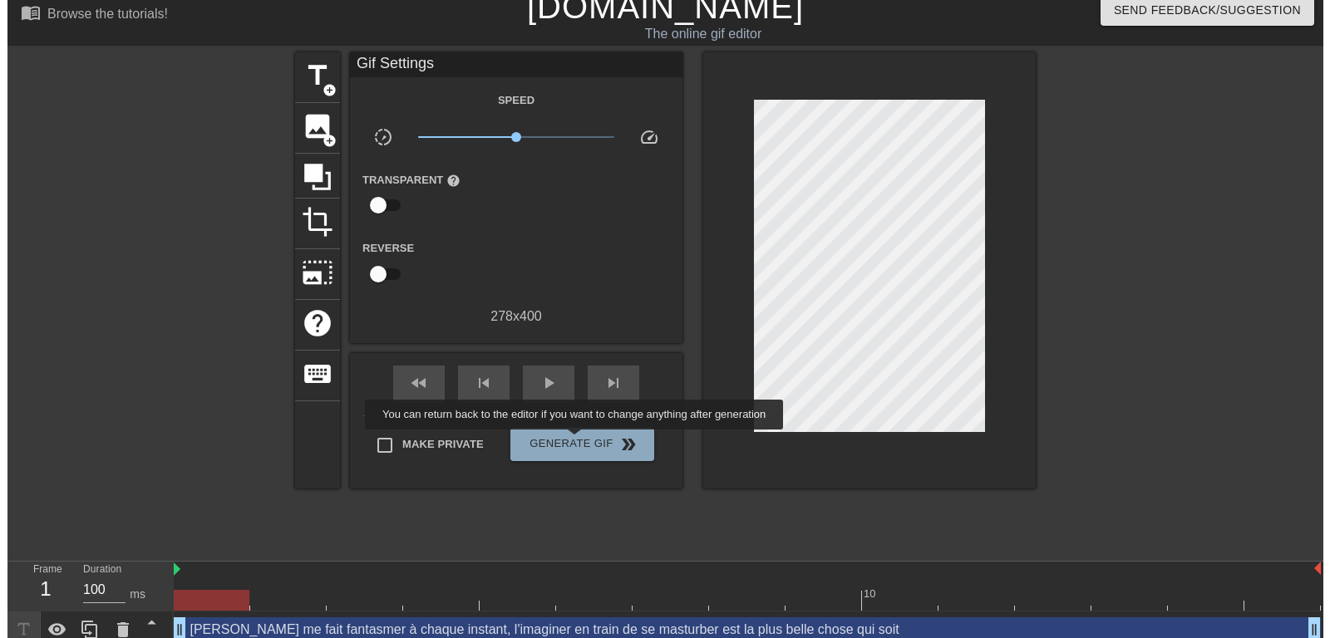
scroll to position [0, 0]
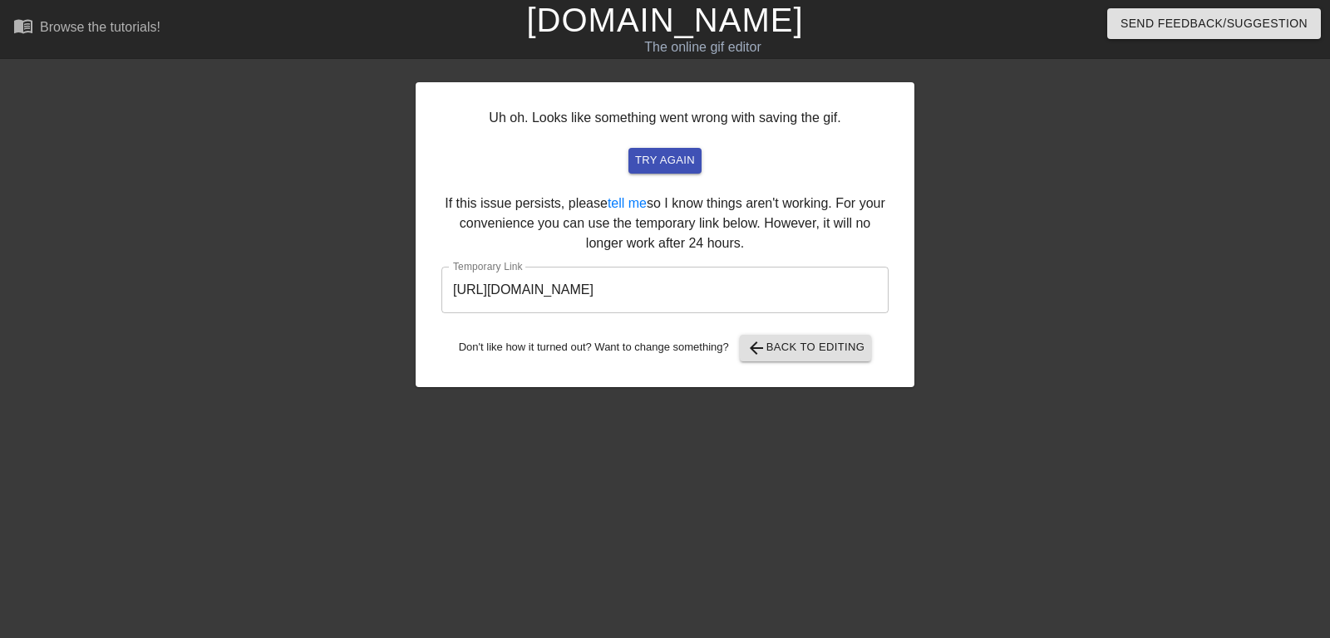
click at [715, 291] on input "[URL][DOMAIN_NAME]" at bounding box center [664, 290] width 447 height 47
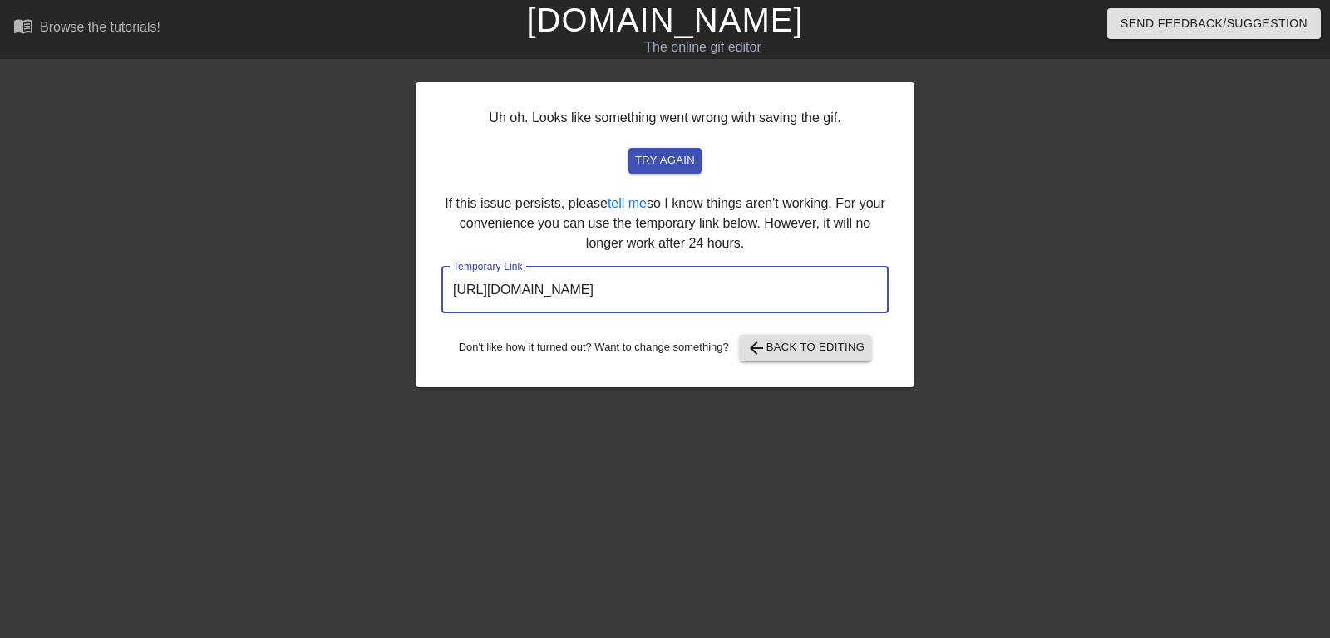
click at [715, 291] on input "[URL][DOMAIN_NAME]" at bounding box center [664, 290] width 447 height 47
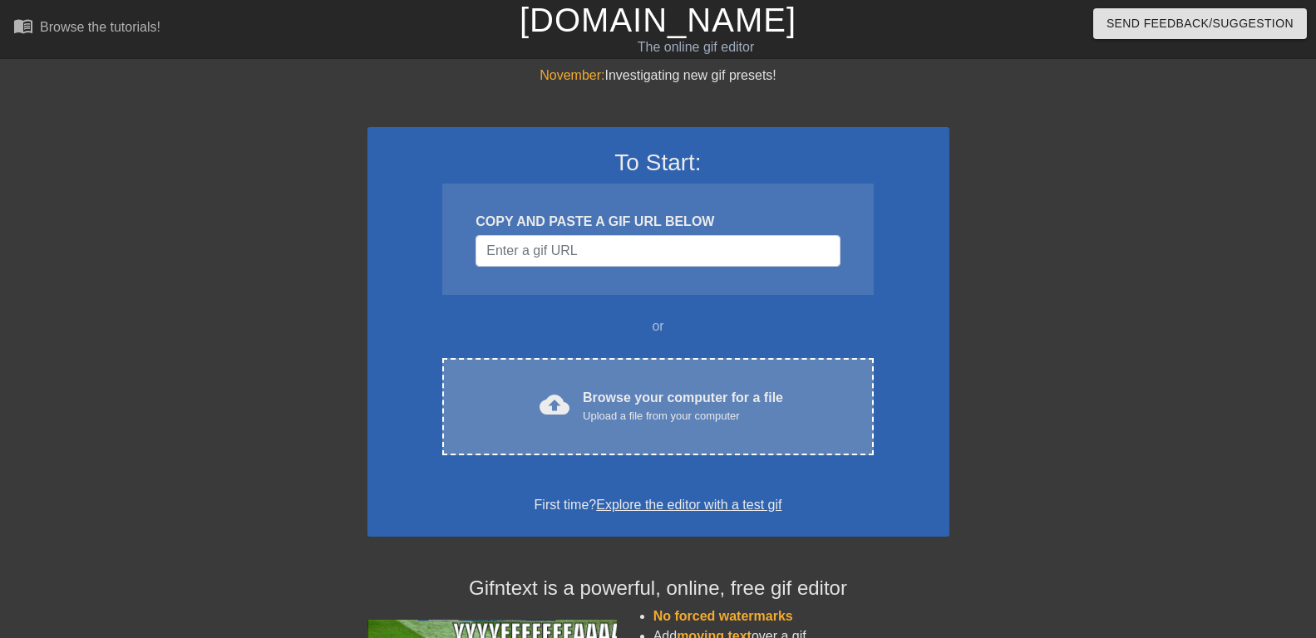
click at [568, 401] on span "cloud_upload" at bounding box center [555, 405] width 30 height 30
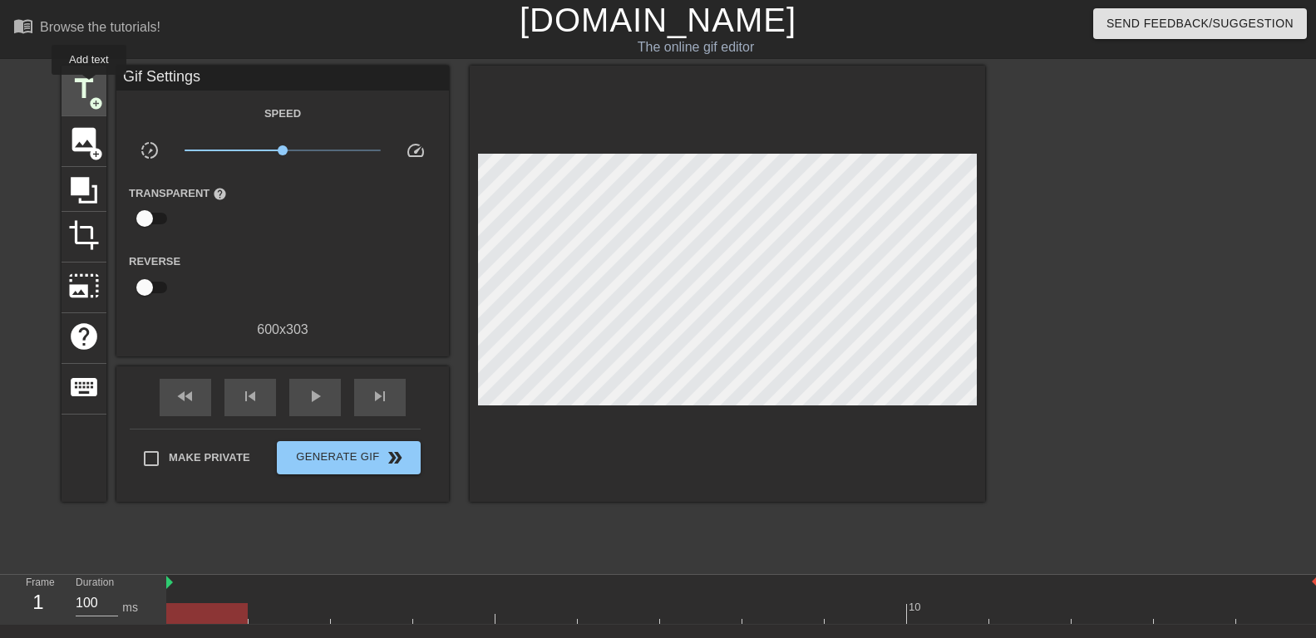
click at [87, 86] on span "title" at bounding box center [84, 89] width 32 height 32
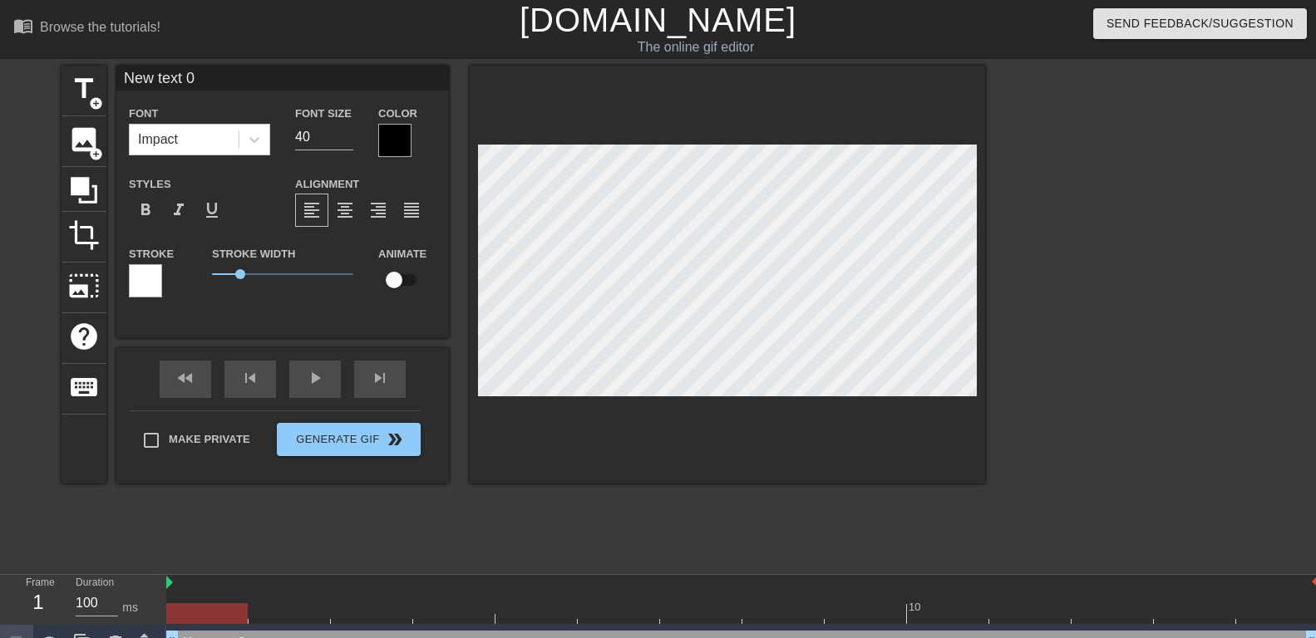
click at [269, 87] on input "New text 0" at bounding box center [282, 78] width 333 height 25
click at [269, 86] on input "New text 0" at bounding box center [282, 78] width 333 height 25
paste input "C'est toujours cool de s'amuser entre copines et de satisfaire un homme"
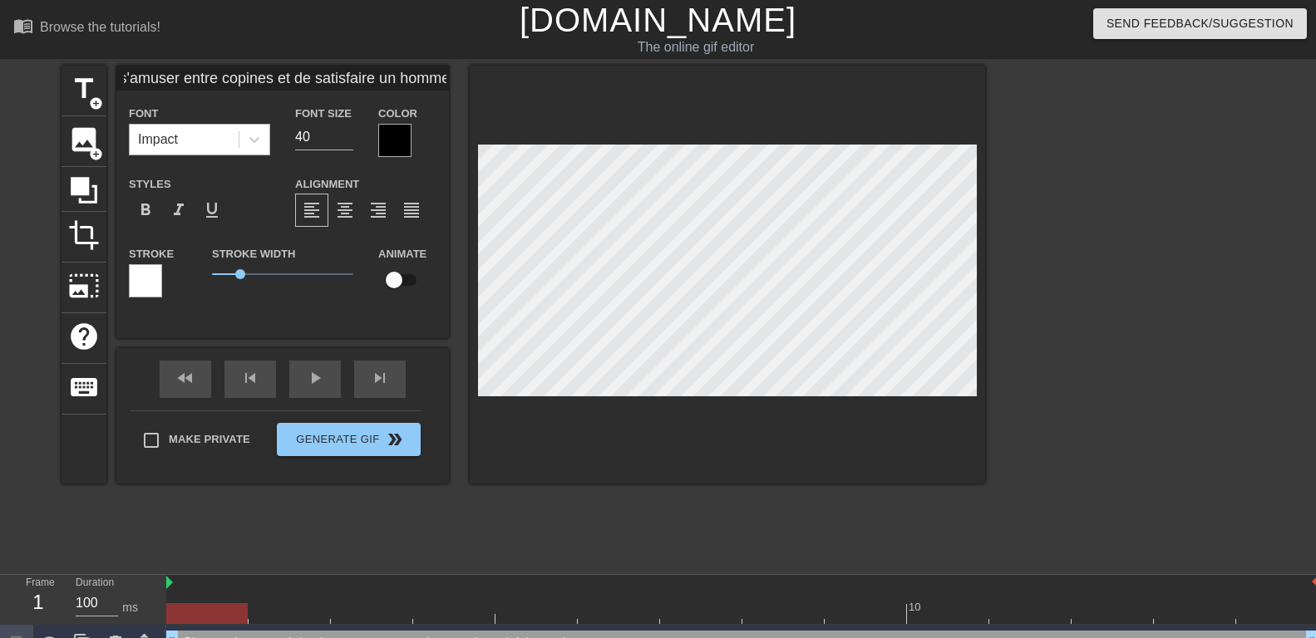
type input "C'est toujours cool de s'amuser entre copines et de satisfaire un homme"
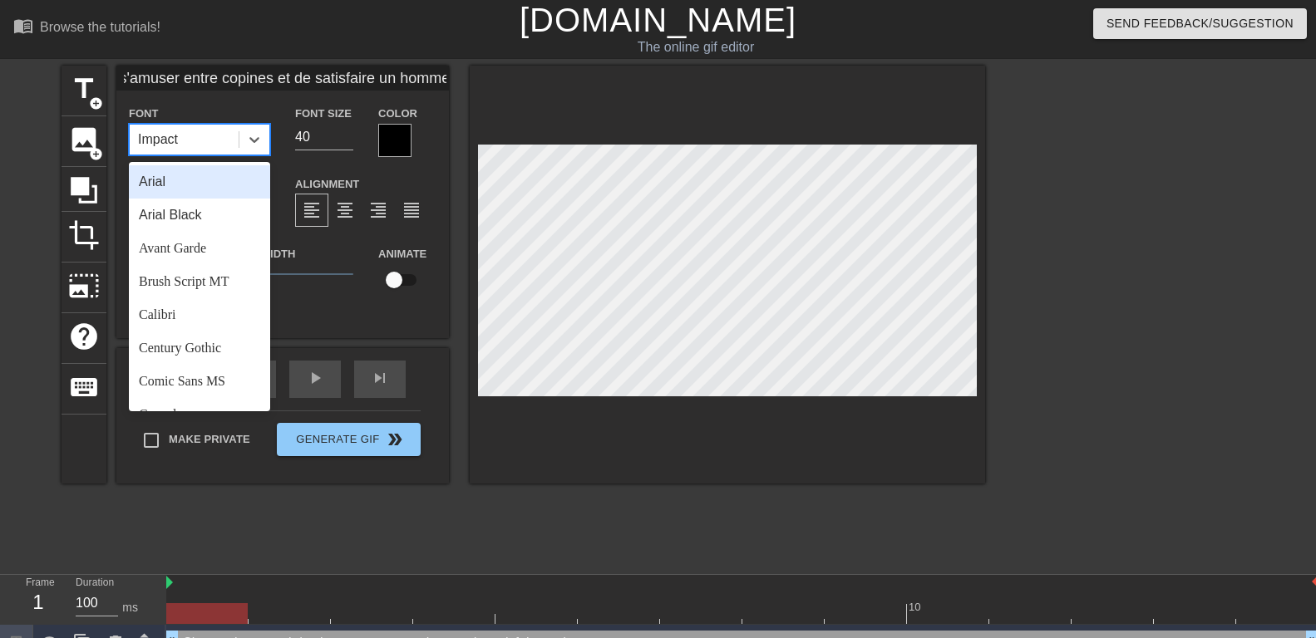
click at [191, 137] on div "Impact" at bounding box center [184, 140] width 109 height 30
click at [269, 79] on input "C'est toujours cool de s'amuser entre copines et de satisfaire un homme" at bounding box center [282, 78] width 333 height 25
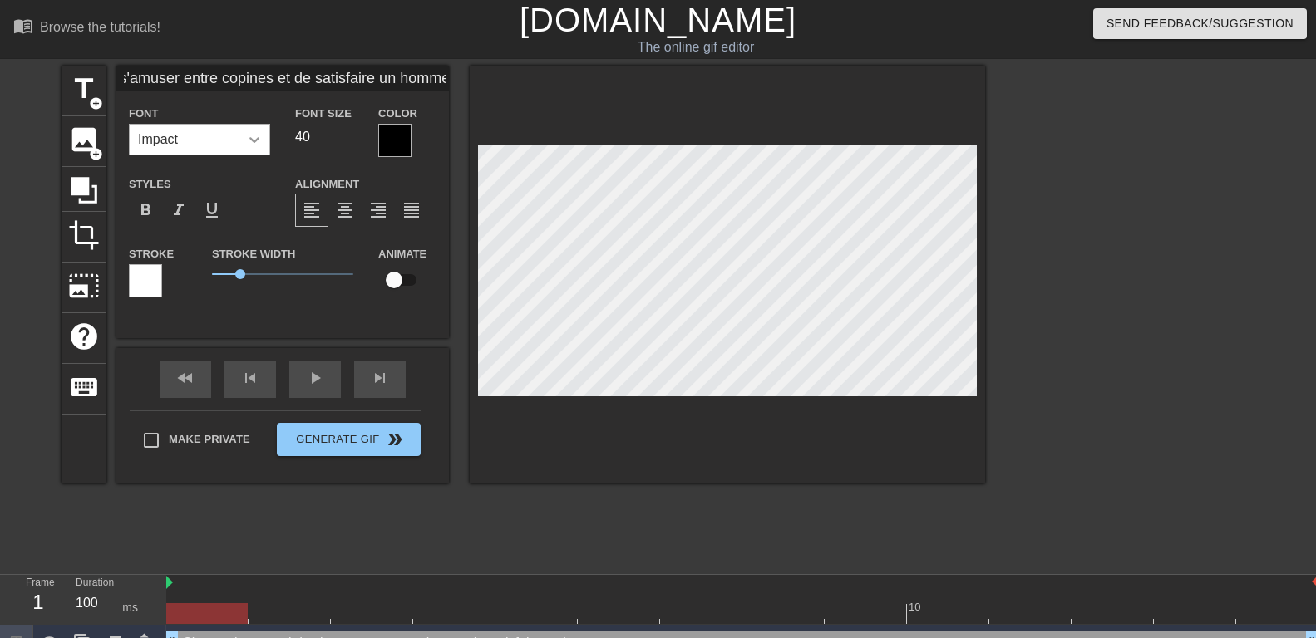
click at [255, 138] on icon at bounding box center [254, 139] width 17 height 17
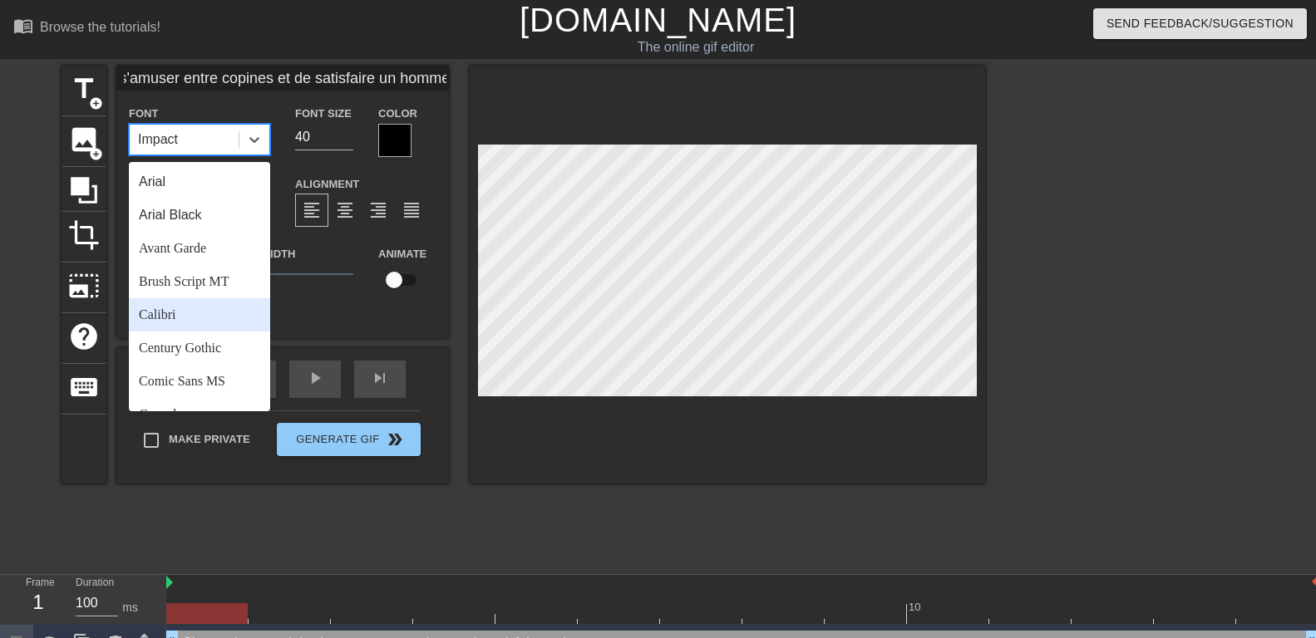
scroll to position [595, 0]
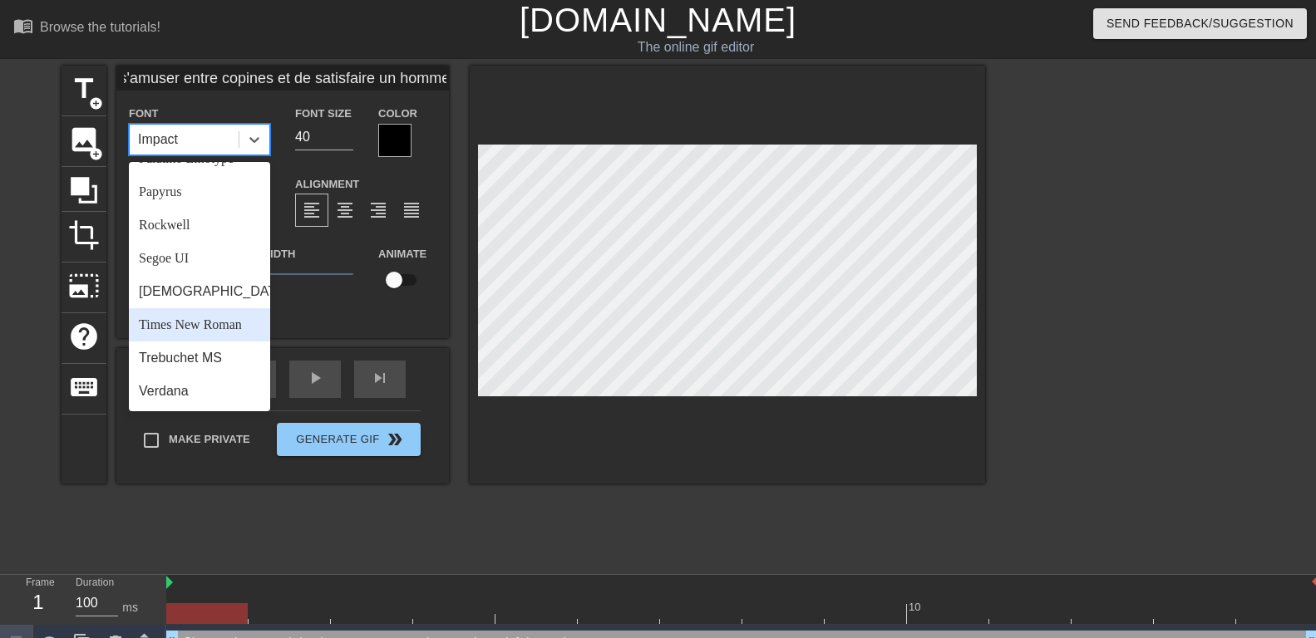
click at [172, 378] on div "Verdana" at bounding box center [199, 391] width 141 height 33
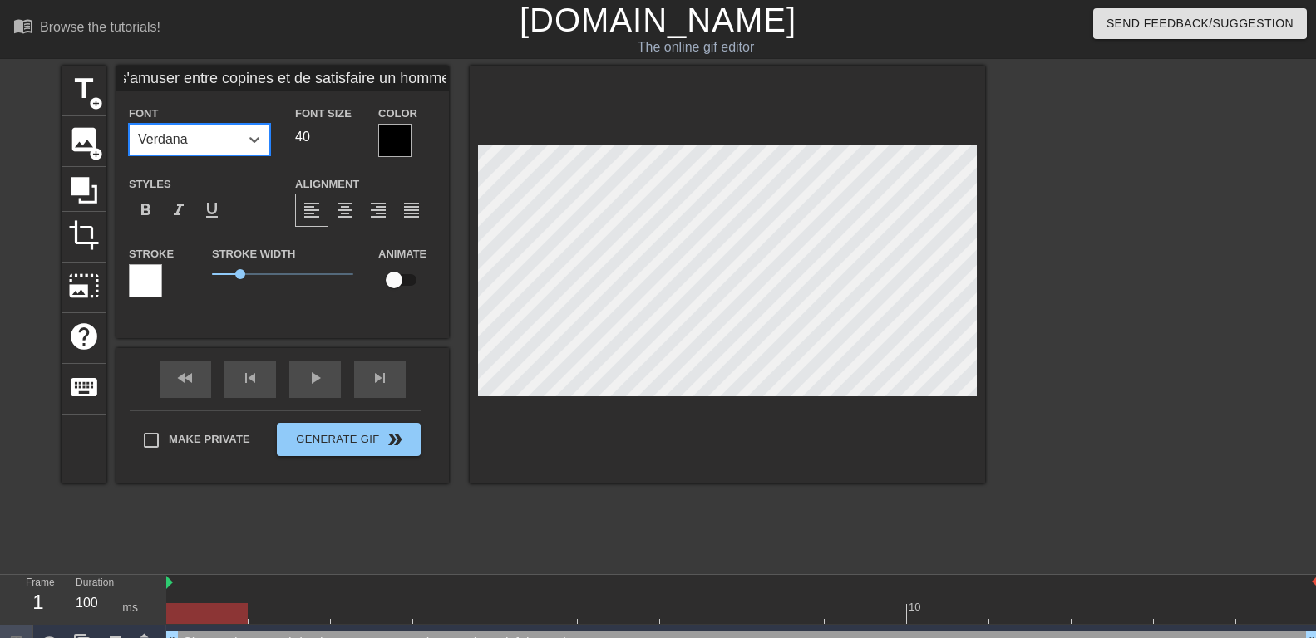
click at [214, 134] on div "Verdana" at bounding box center [184, 140] width 109 height 30
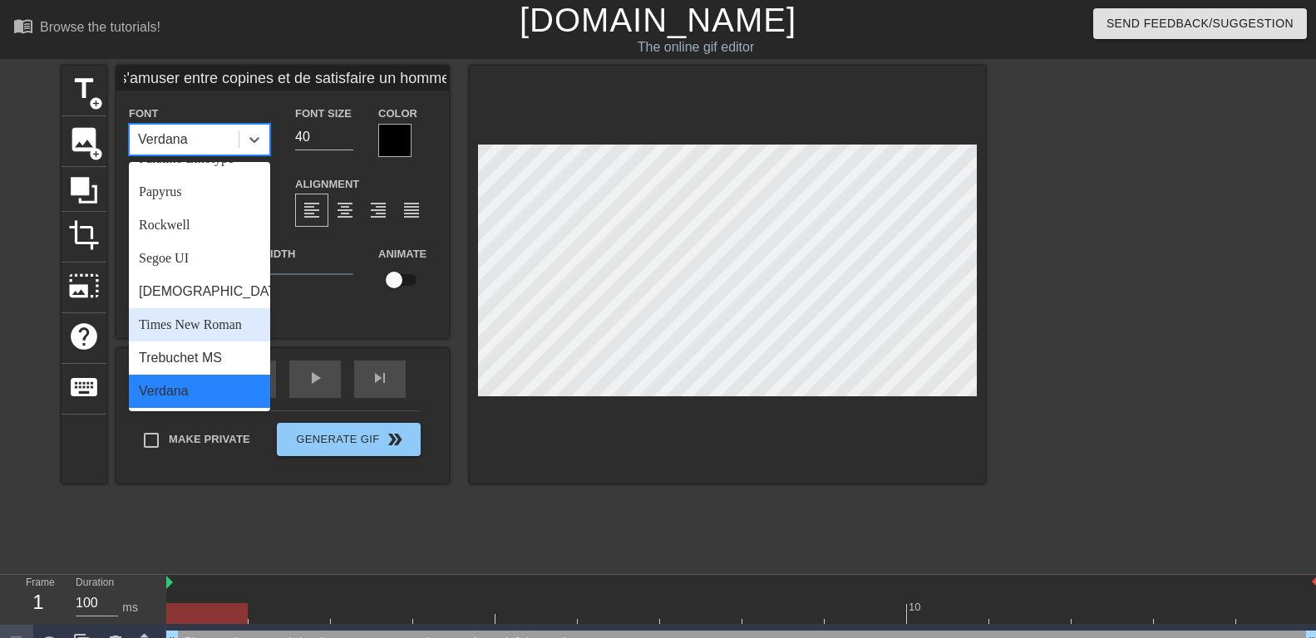
click at [183, 322] on div "Times New Roman" at bounding box center [199, 324] width 141 height 33
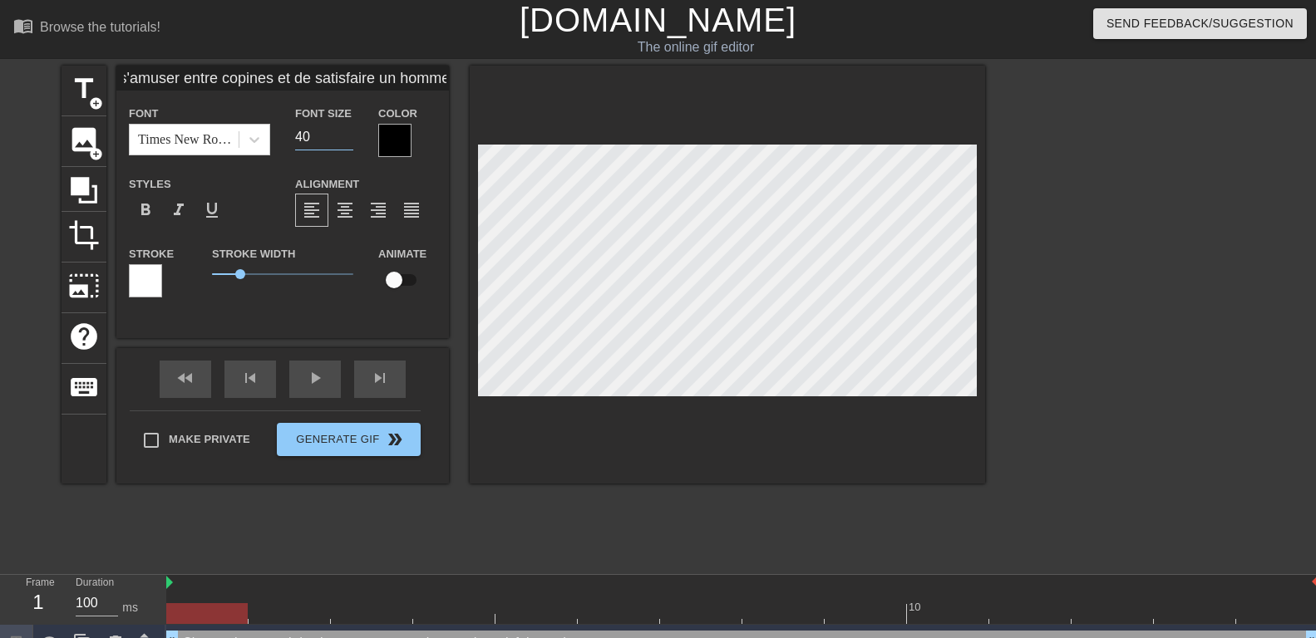
click at [346, 145] on input "40" at bounding box center [324, 137] width 58 height 27
type input "25"
click at [346, 141] on input "25" at bounding box center [324, 137] width 58 height 27
click at [397, 140] on div at bounding box center [394, 140] width 33 height 33
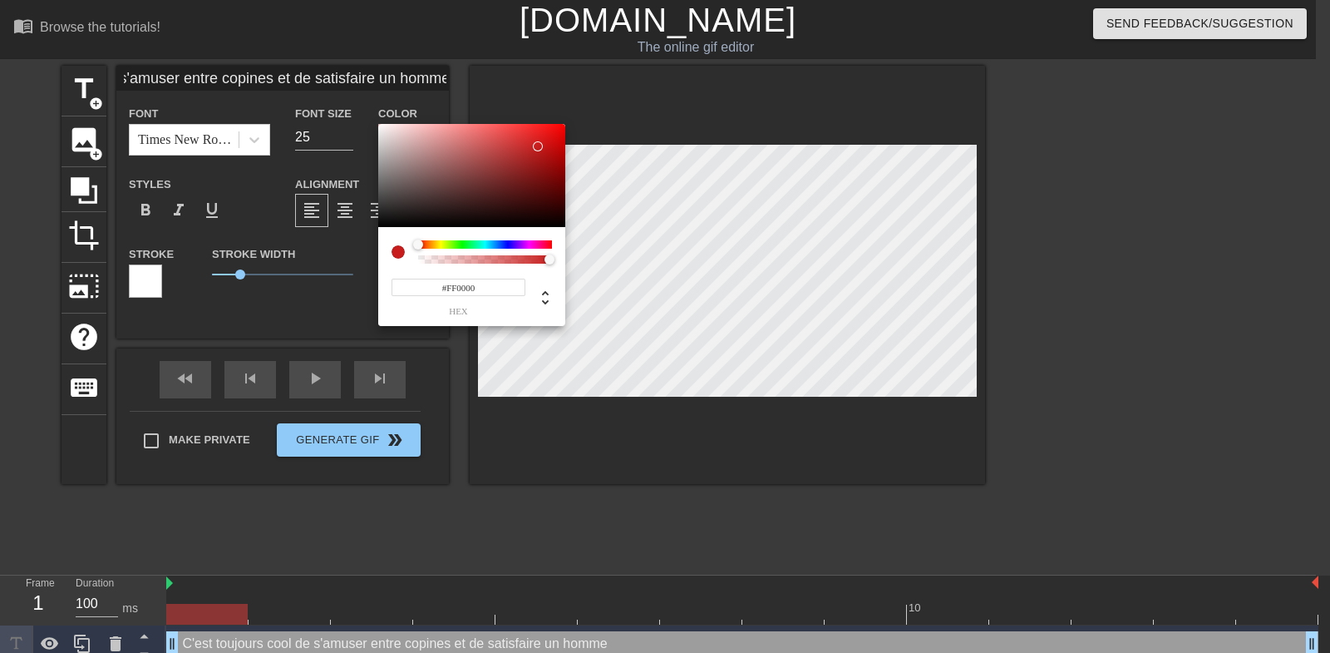
drag, startPoint x: 562, startPoint y: 124, endPoint x: 621, endPoint y: 78, distance: 74.7
click at [565, 124] on div at bounding box center [471, 175] width 187 height 103
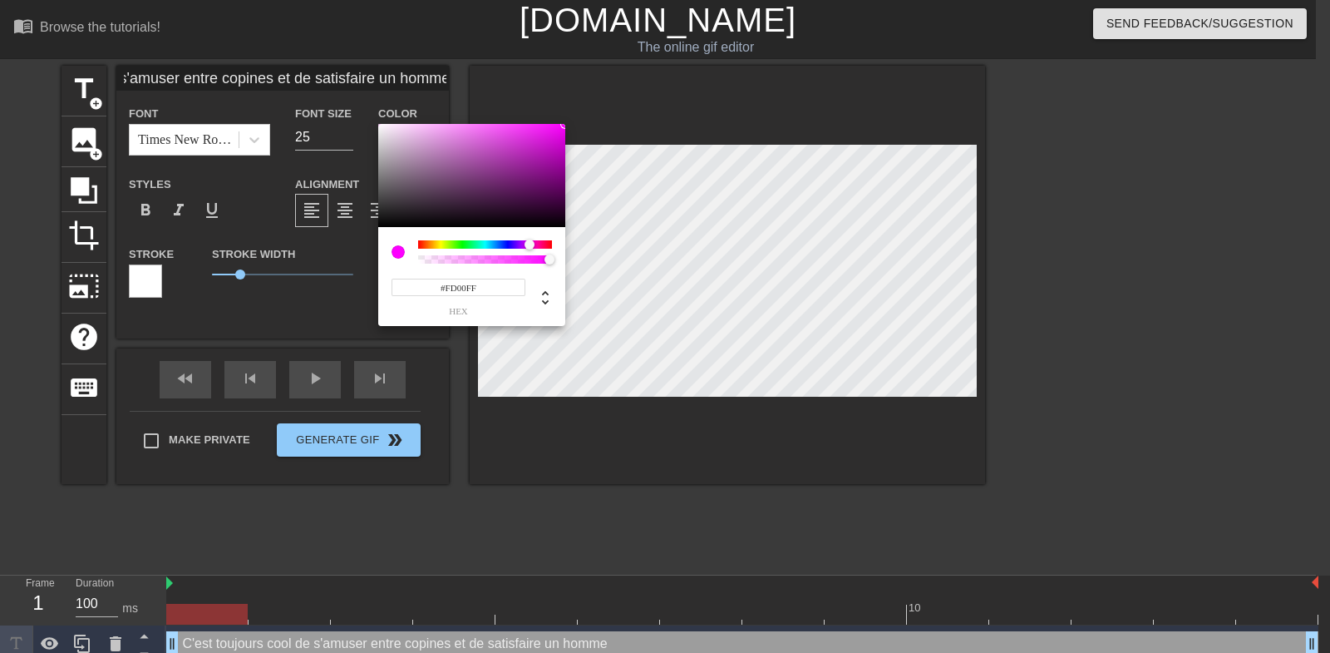
type input "#FF00F7"
drag, startPoint x: 520, startPoint y: 244, endPoint x: 530, endPoint y: 244, distance: 10.8
click at [530, 244] on div at bounding box center [485, 244] width 134 height 8
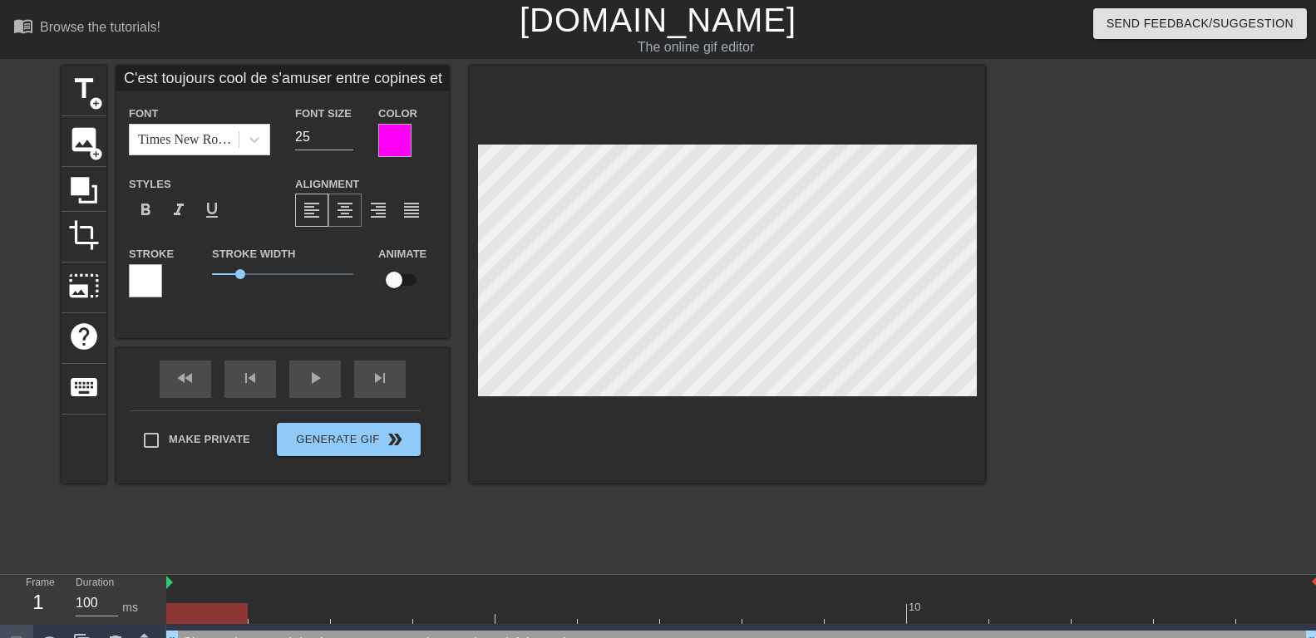
click at [350, 210] on span "format_align_center" at bounding box center [345, 210] width 20 height 20
click at [137, 285] on div at bounding box center [145, 280] width 33 height 33
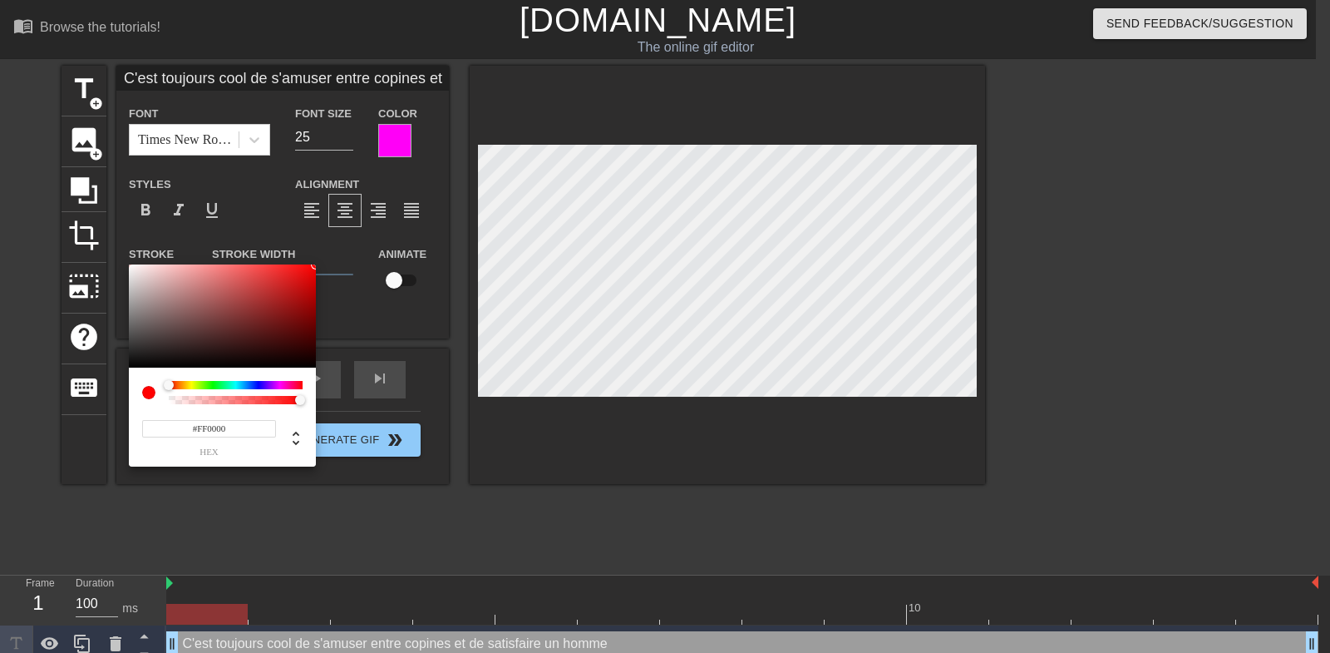
drag, startPoint x: 259, startPoint y: 303, endPoint x: 360, endPoint y: 247, distance: 116.1
click at [316, 264] on div at bounding box center [222, 315] width 187 height 103
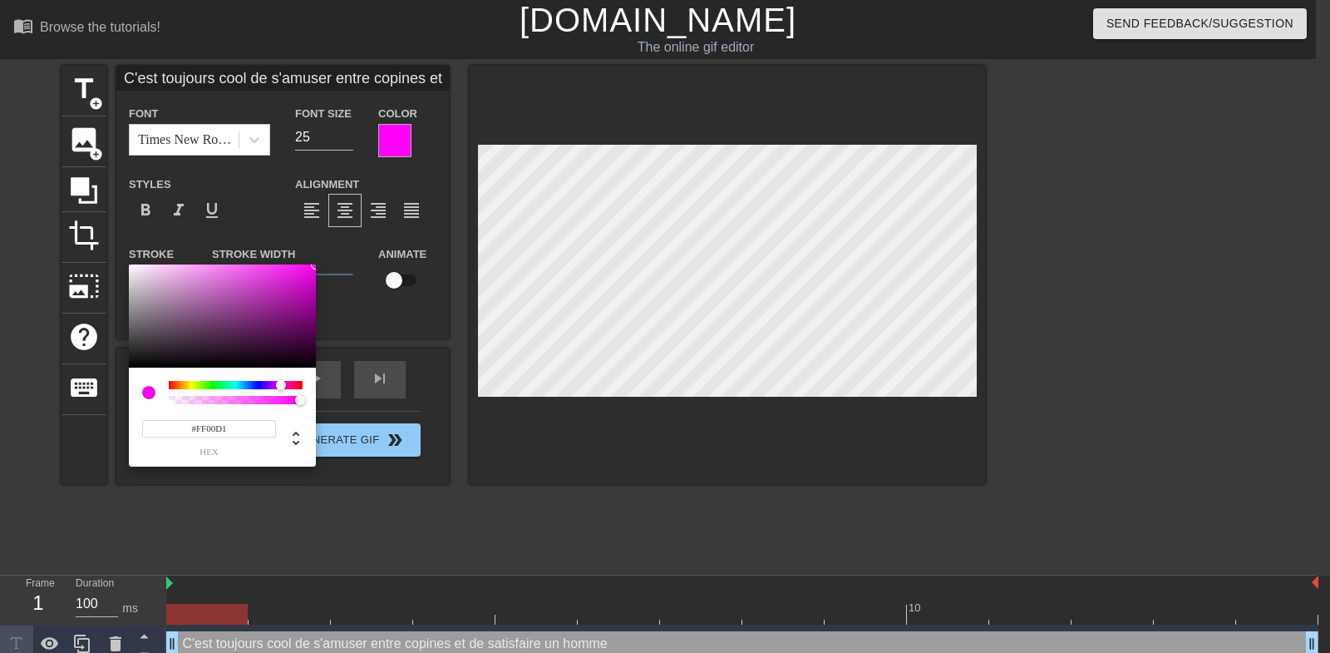
type input "#FF00C8"
drag, startPoint x: 249, startPoint y: 384, endPoint x: 285, endPoint y: 383, distance: 36.6
click at [285, 383] on div at bounding box center [236, 385] width 134 height 8
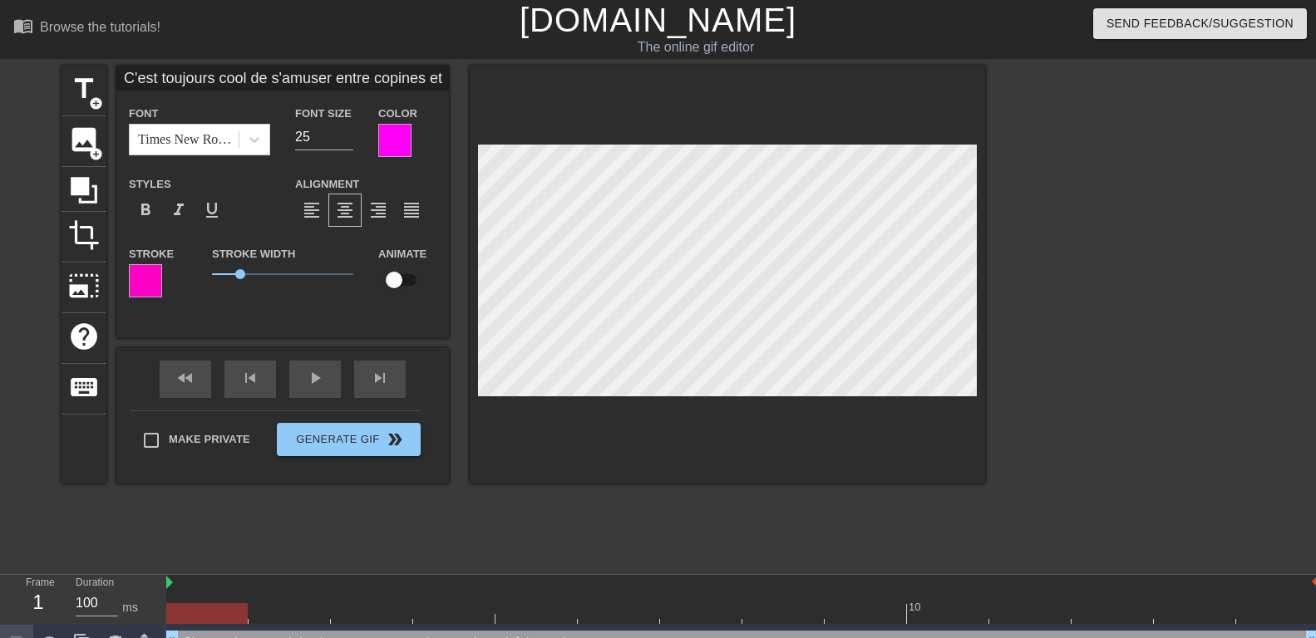
scroll to position [0, 16]
type input "C'est toujours cool de s'amuser entre copineset de satisfaire un homme"
type textarea "C'est toujours cool de s'amuser entre copineset de satisfaire un homme"
type input "C'est toujours cool de s'amuser entre copineset de satisfaire un homme"
type textarea "C'est toujours cool de s'amuser entre copines et de satisfaire un homme"
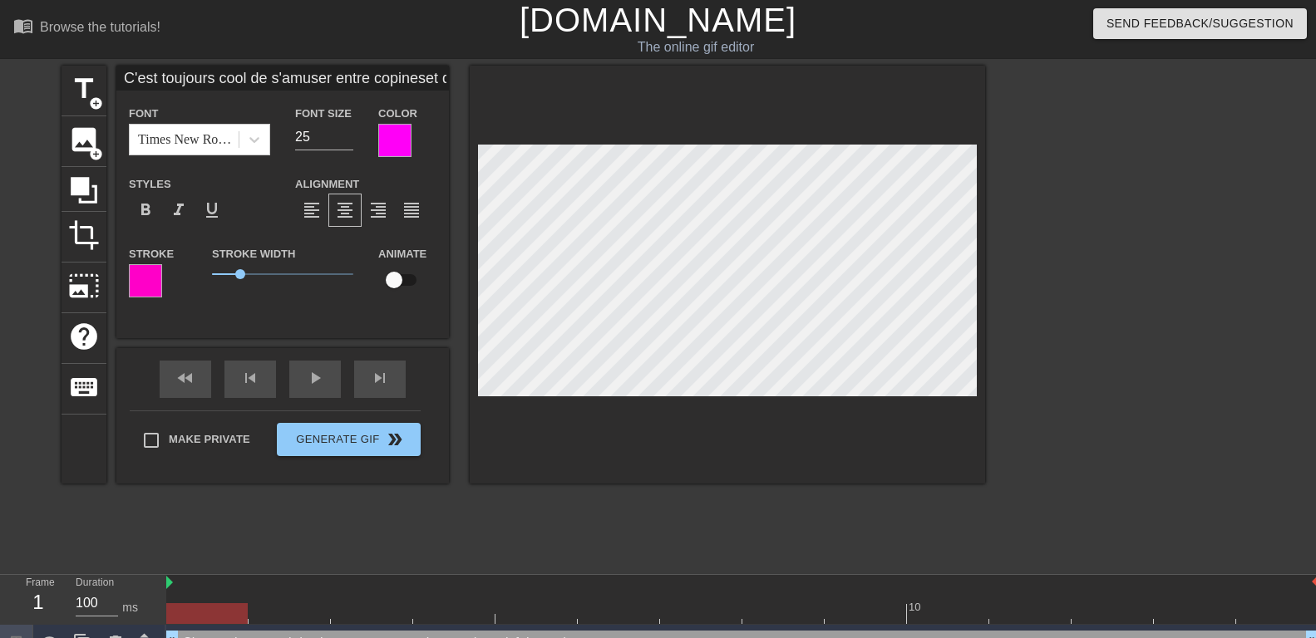
scroll to position [0, 10]
type input "C'est toujours cool de s'amuserentre copineset de satisfaire un homme"
type textarea "C'est toujours cool de s'amuserentre copines et de satisfaire un homme"
type input "C'est toujours cool de s'amuserentre copineset de satisfaire un homme"
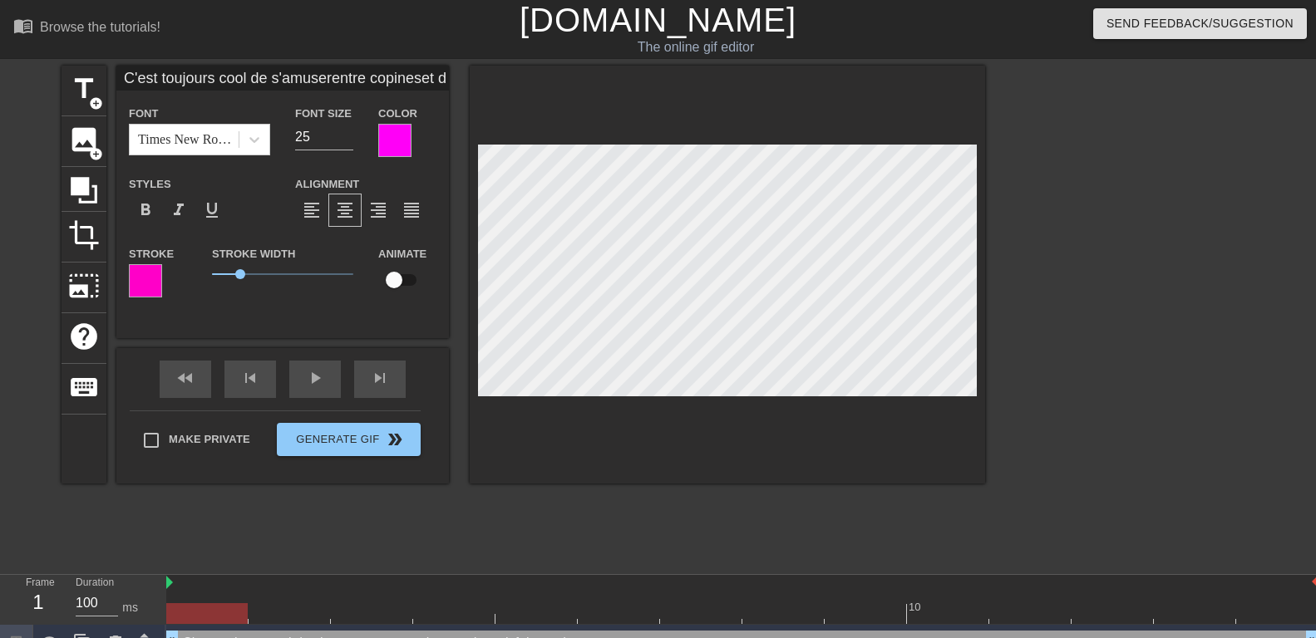
type textarea "C'est toujours cool de s'amuser entre copines et de satisfaire un homme"
type input "C'est toujours cool de s'amuserentre copineset desatisfaire un homme"
type textarea "C'est toujours cool de s'amuser entre copines et desatisfaire un homme"
type input "C'est toujours cool de s'amuserentre copineset desatisfaire un homme"
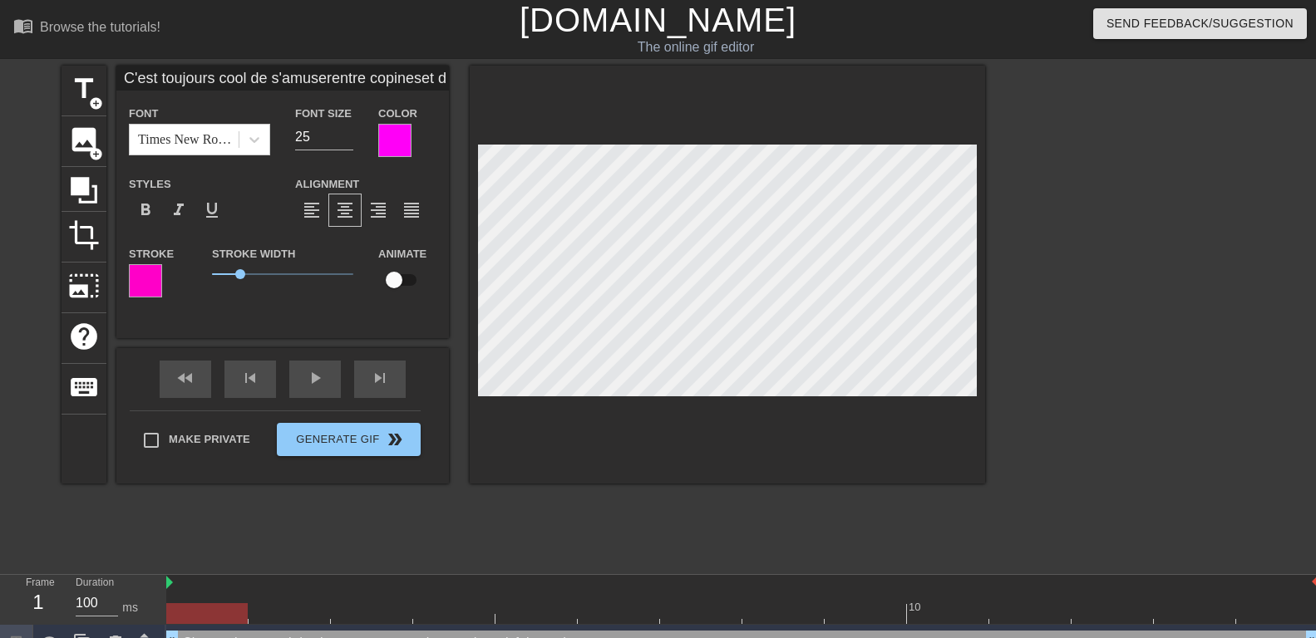
type textarea "C'est toujours cool de s'amuser entre copines et de satisfaire un homme"
type input "C'est toujours cool de s'amuserentre copineset desatisfaire un homme"
type textarea "C'est toujours cool de s'amuser entre copineset de satisfaire un homme"
type input "C'est toujours cool de s'amuserentre copines et desatisfaire un homme"
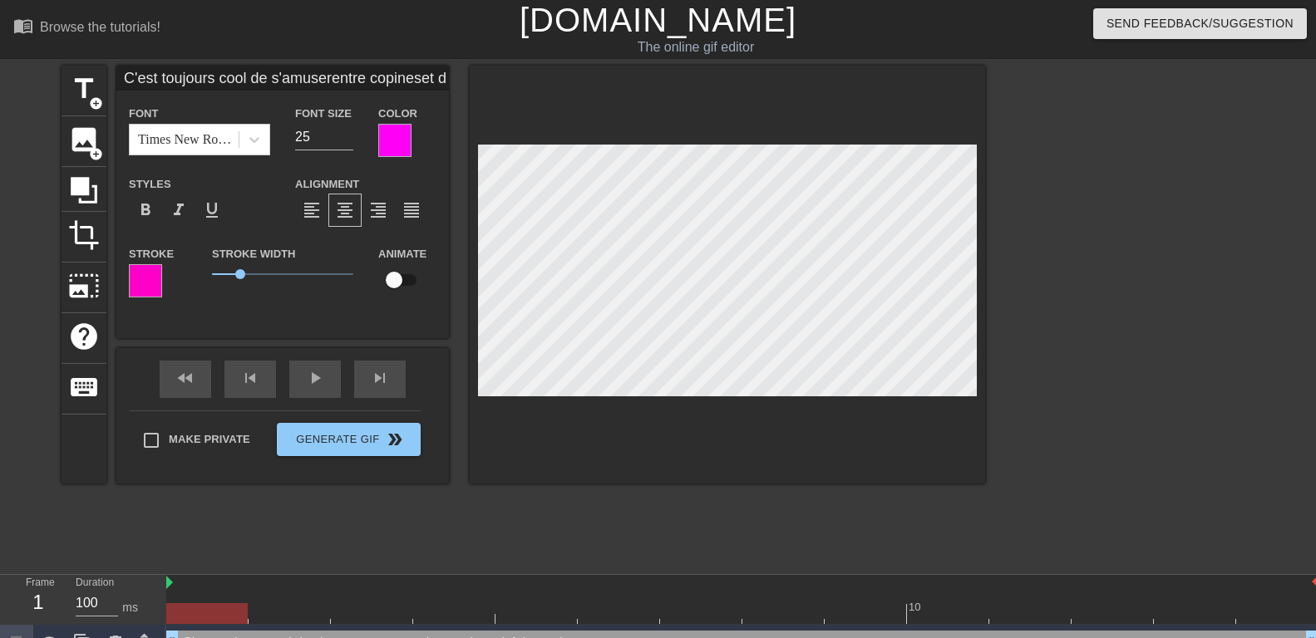
type textarea "C'est toujours cool de s'amuser entre copines et de satisfaire un homme"
click at [1111, 239] on div at bounding box center [1129, 315] width 249 height 499
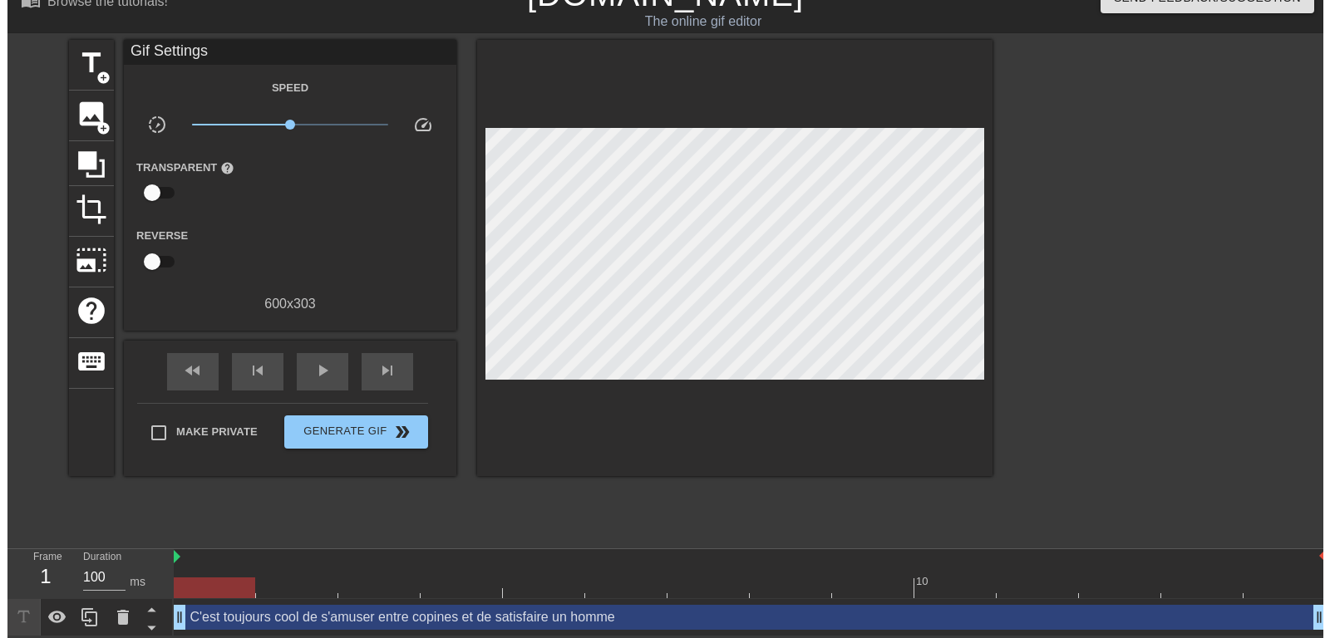
scroll to position [0, 0]
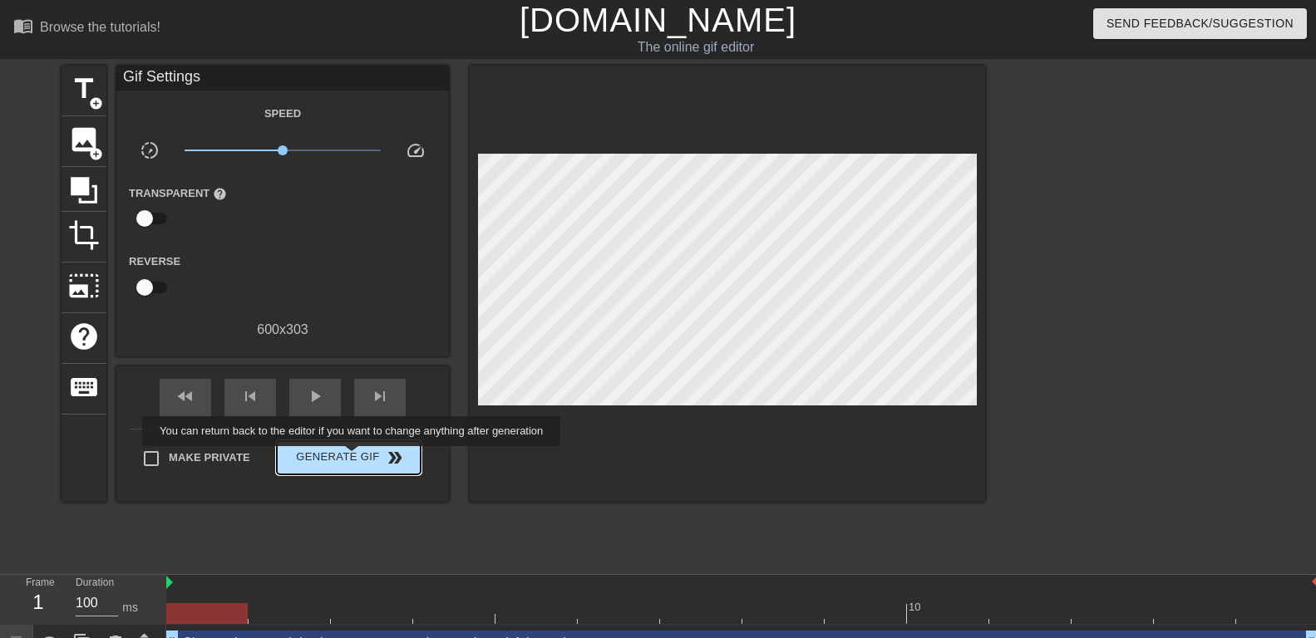
click at [353, 458] on span "Generate Gif double_arrow" at bounding box center [348, 458] width 131 height 20
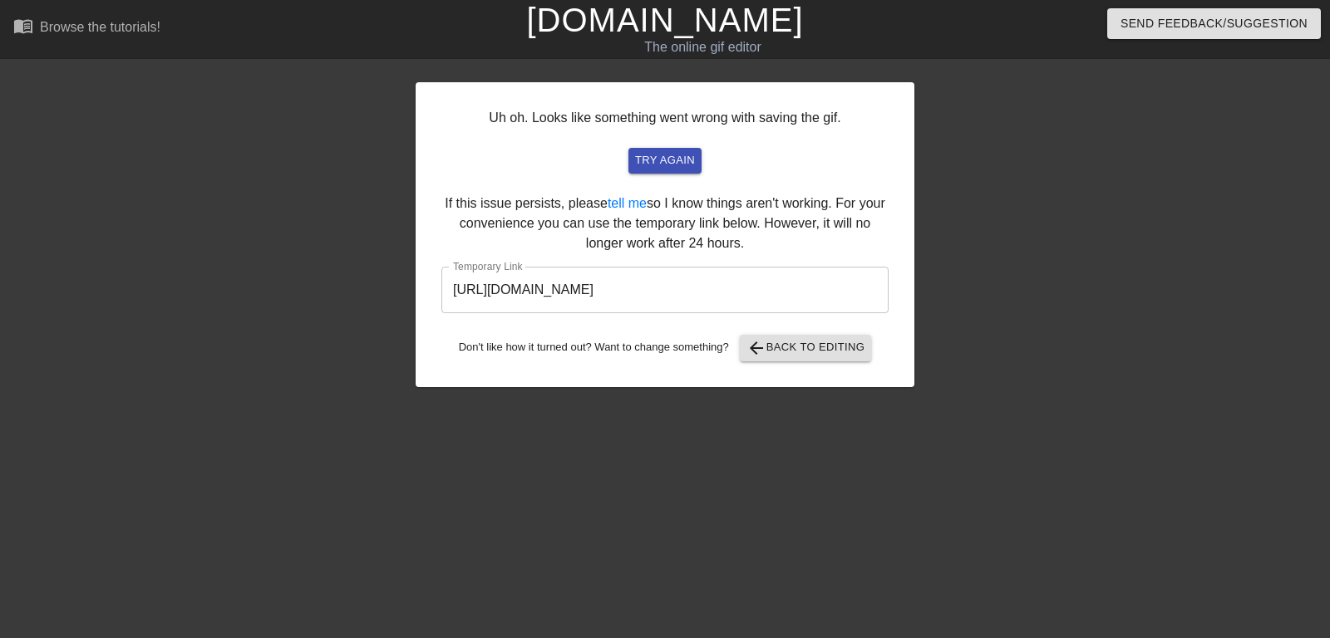
click at [712, 288] on input "https://www.gifntext.com/temp_generations/oeVquvC8.gif" at bounding box center [664, 290] width 447 height 47
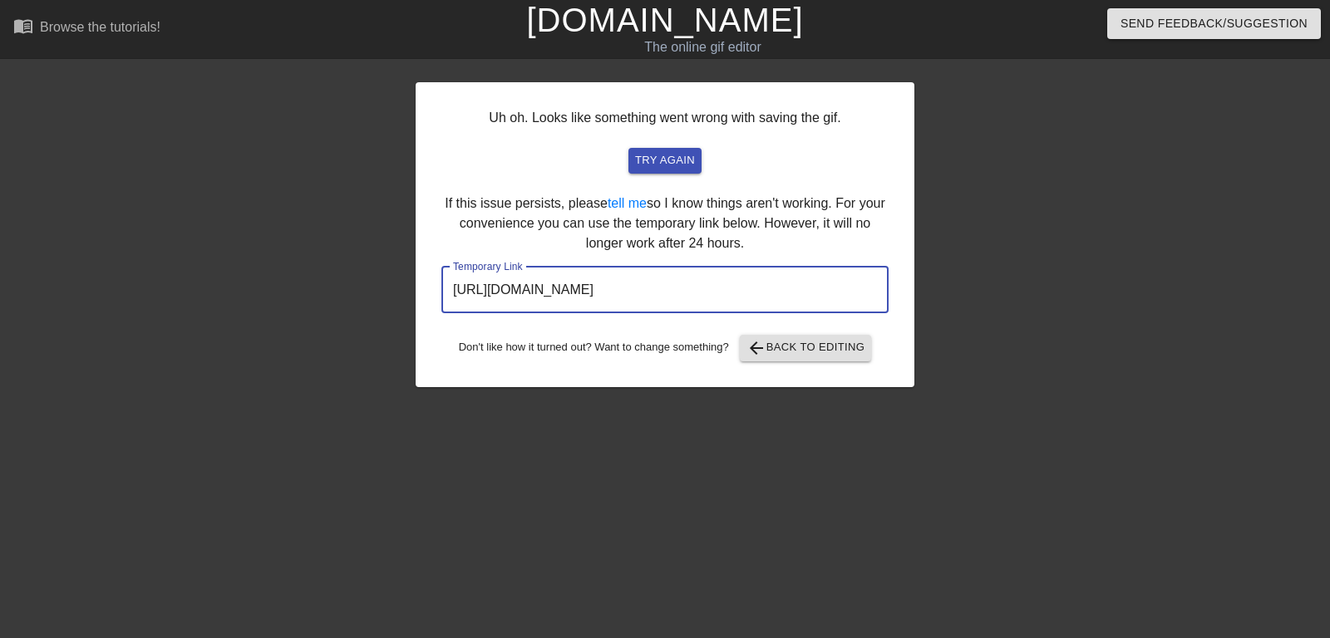
click at [712, 288] on input "https://www.gifntext.com/temp_generations/oeVquvC8.gif" at bounding box center [664, 290] width 447 height 47
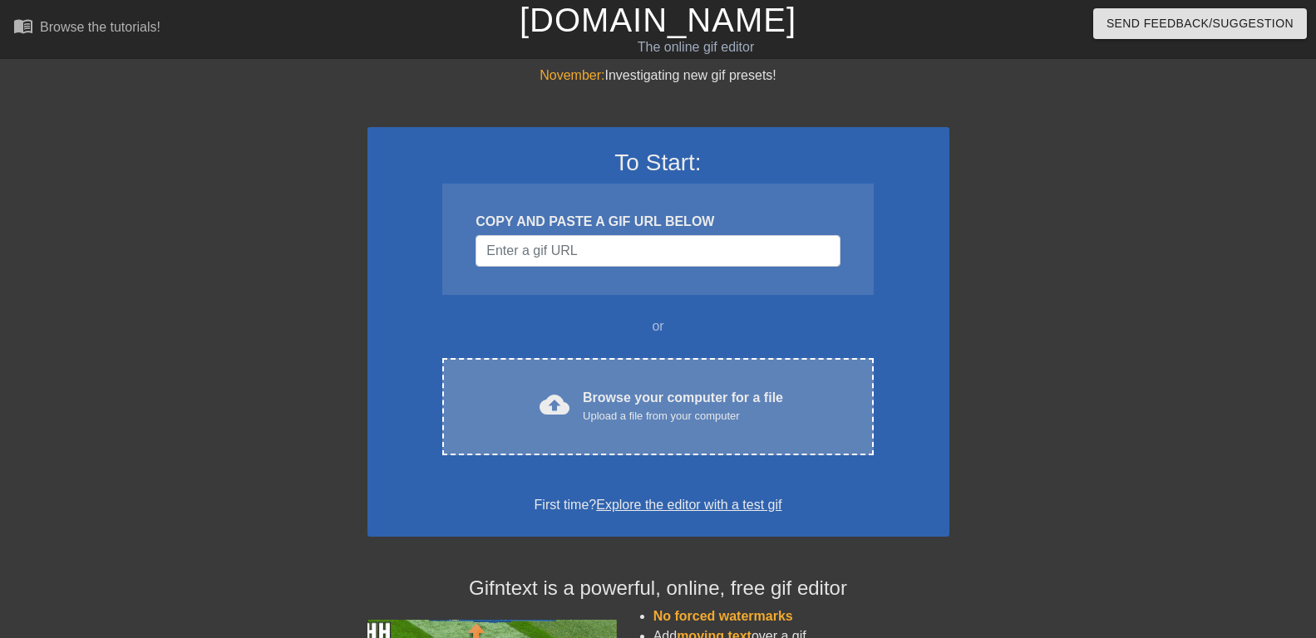
click at [580, 402] on div "cloud_upload Browse your computer for a file Upload a file from your computer" at bounding box center [657, 406] width 361 height 37
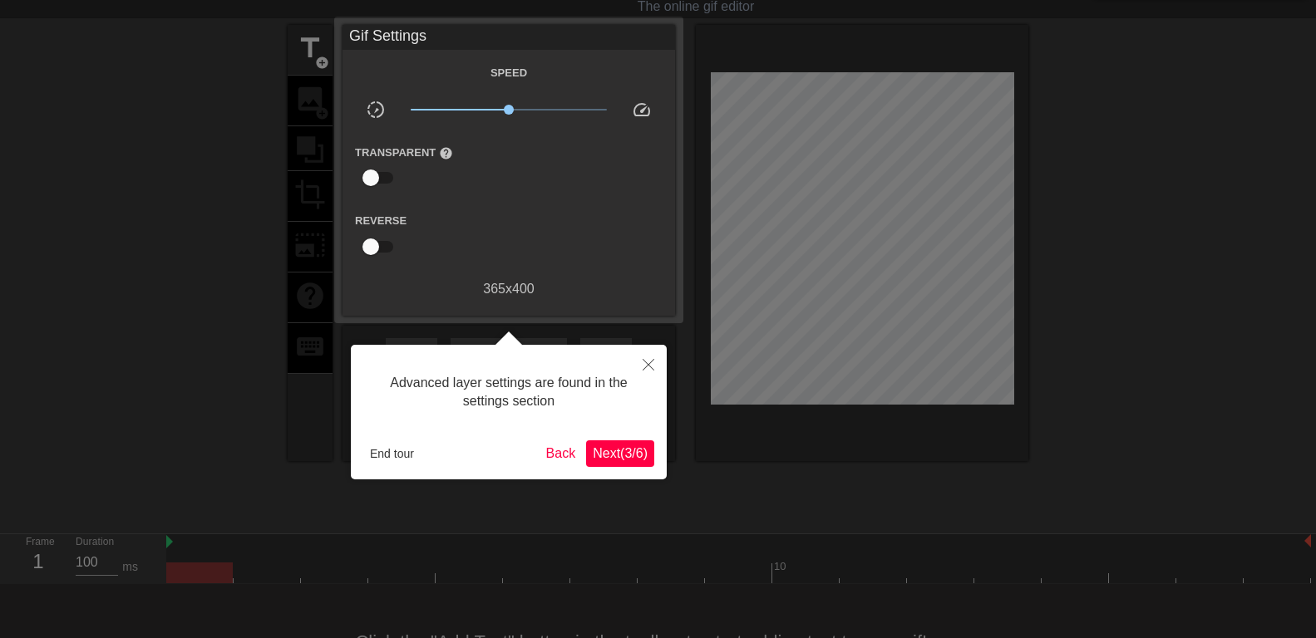
scroll to position [14, 0]
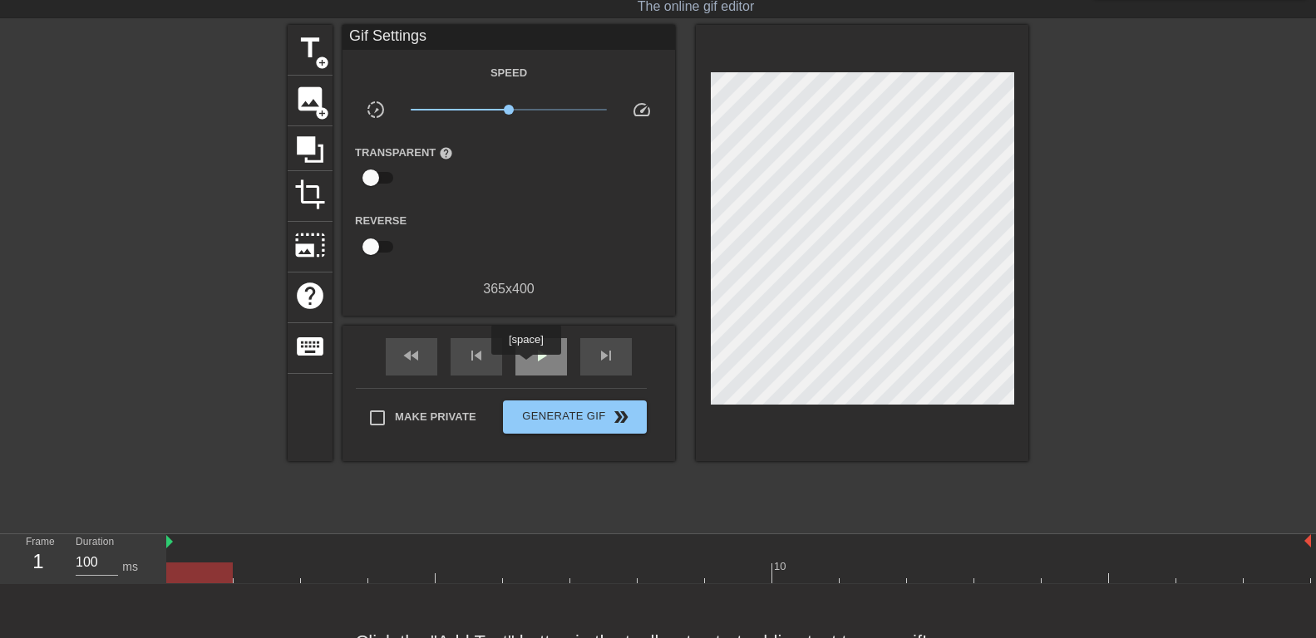
click at [525, 367] on div "play_arrow" at bounding box center [541, 356] width 52 height 37
click at [533, 355] on span "pause" at bounding box center [541, 356] width 20 height 20
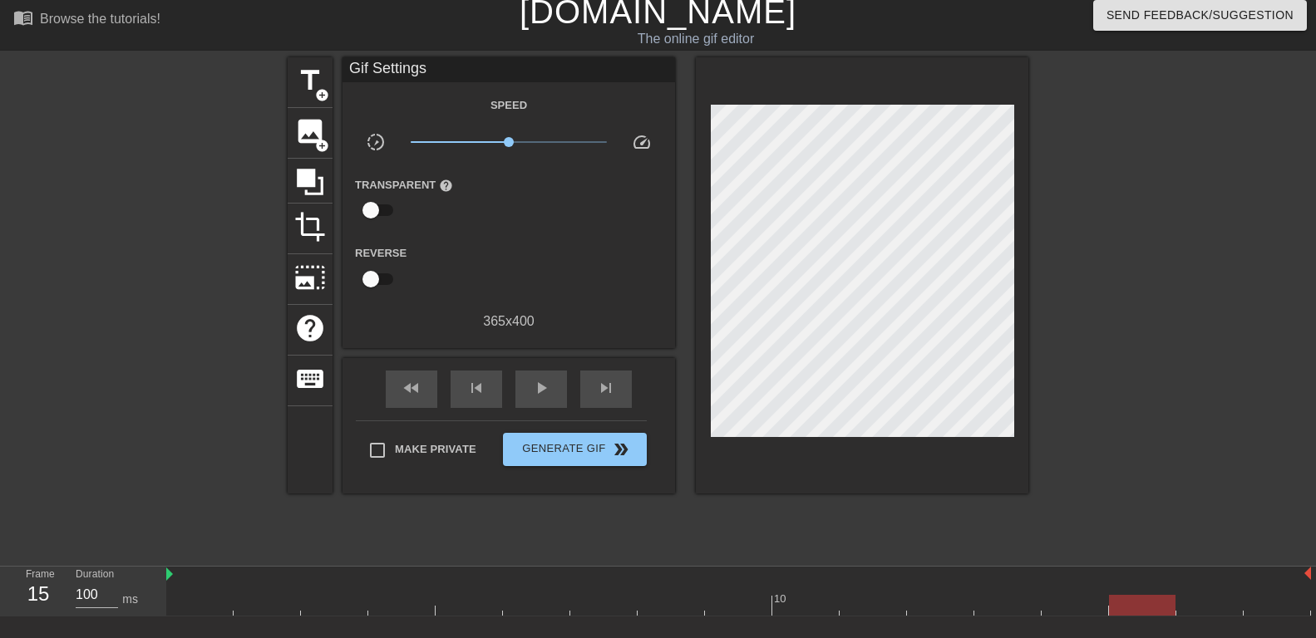
scroll to position [0, 0]
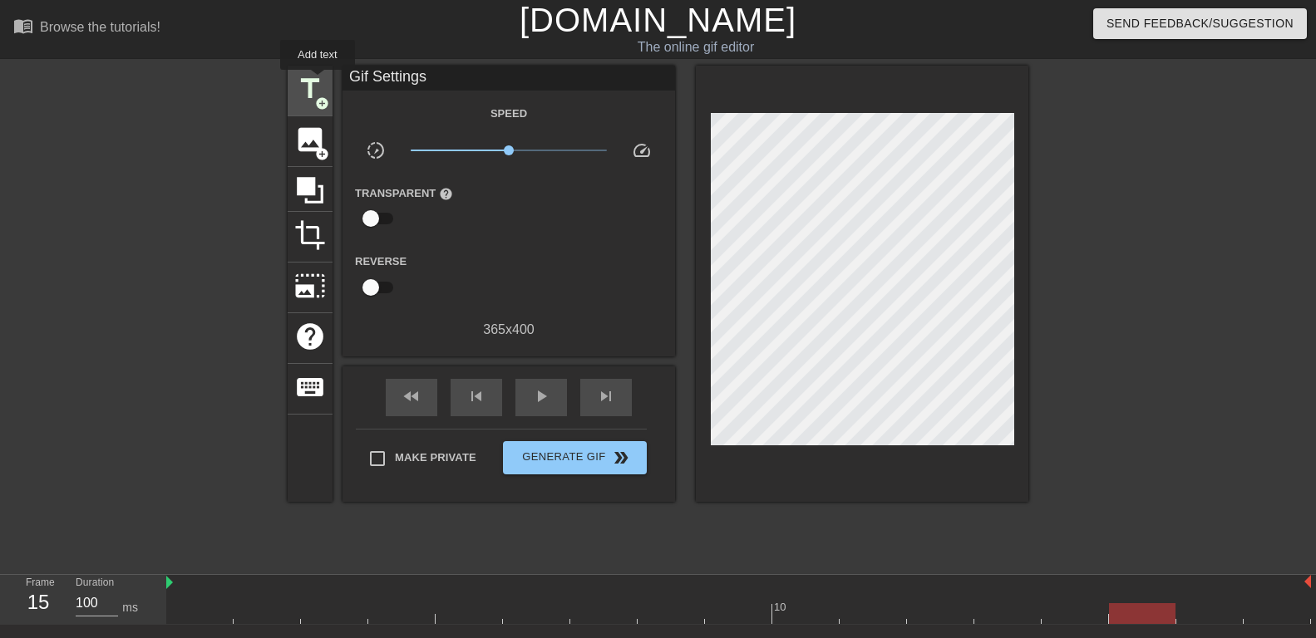
click at [315, 80] on span "title" at bounding box center [310, 89] width 32 height 32
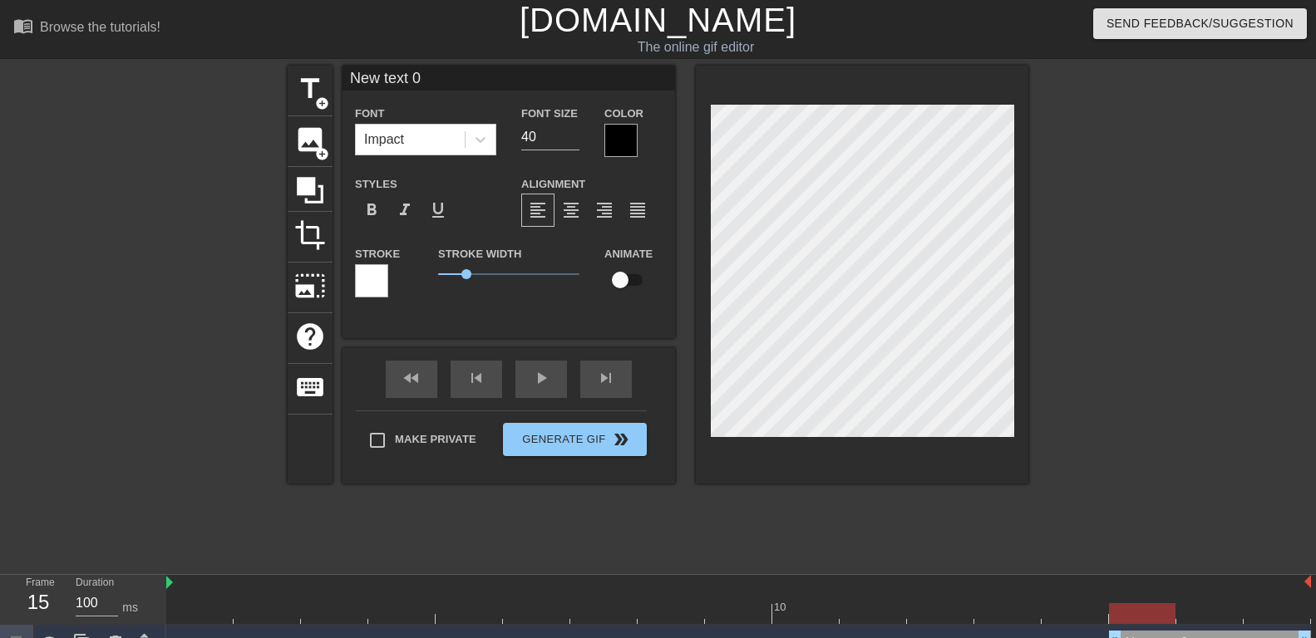
click at [68, 288] on div at bounding box center [142, 315] width 249 height 499
drag, startPoint x: 480, startPoint y: 78, endPoint x: 222, endPoint y: 89, distance: 258.0
click at [343, 89] on input "New text 0" at bounding box center [509, 78] width 333 height 25
paste input "[PERSON_NAME] a fait naître en moi une passion pour sucer des queues et je ne r…"
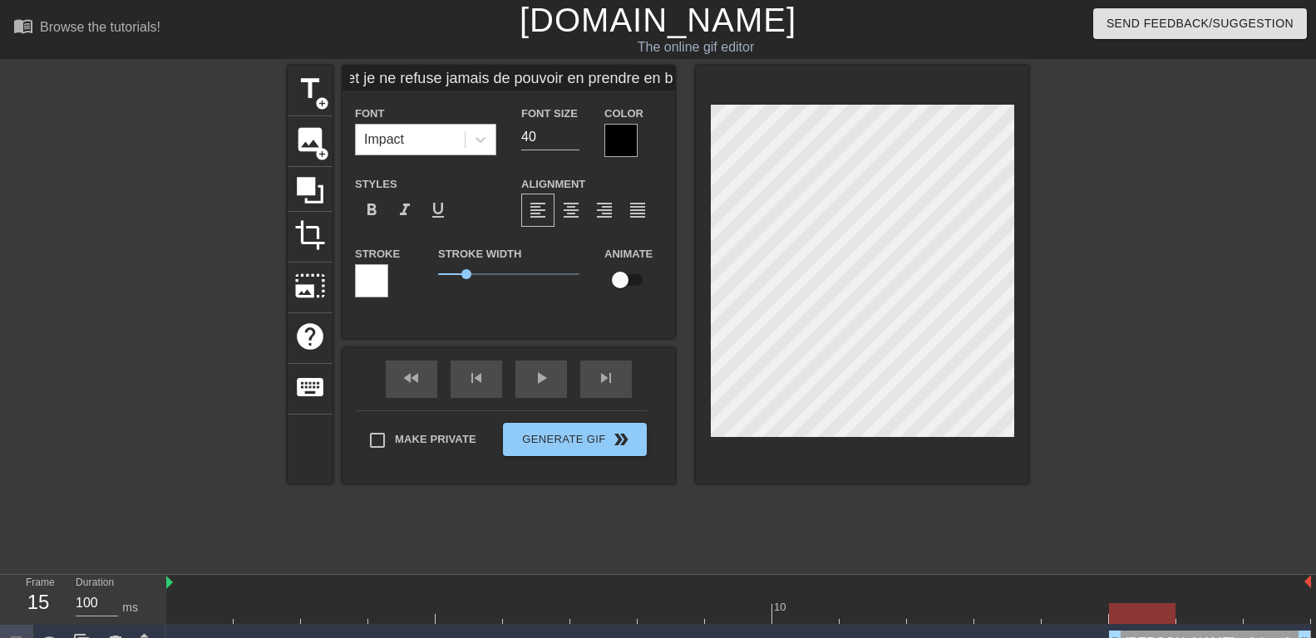
type input "[PERSON_NAME] a fait naître en moi une passion pour sucer des queues et je ne r…"
click at [461, 142] on div "Impact" at bounding box center [410, 140] width 109 height 30
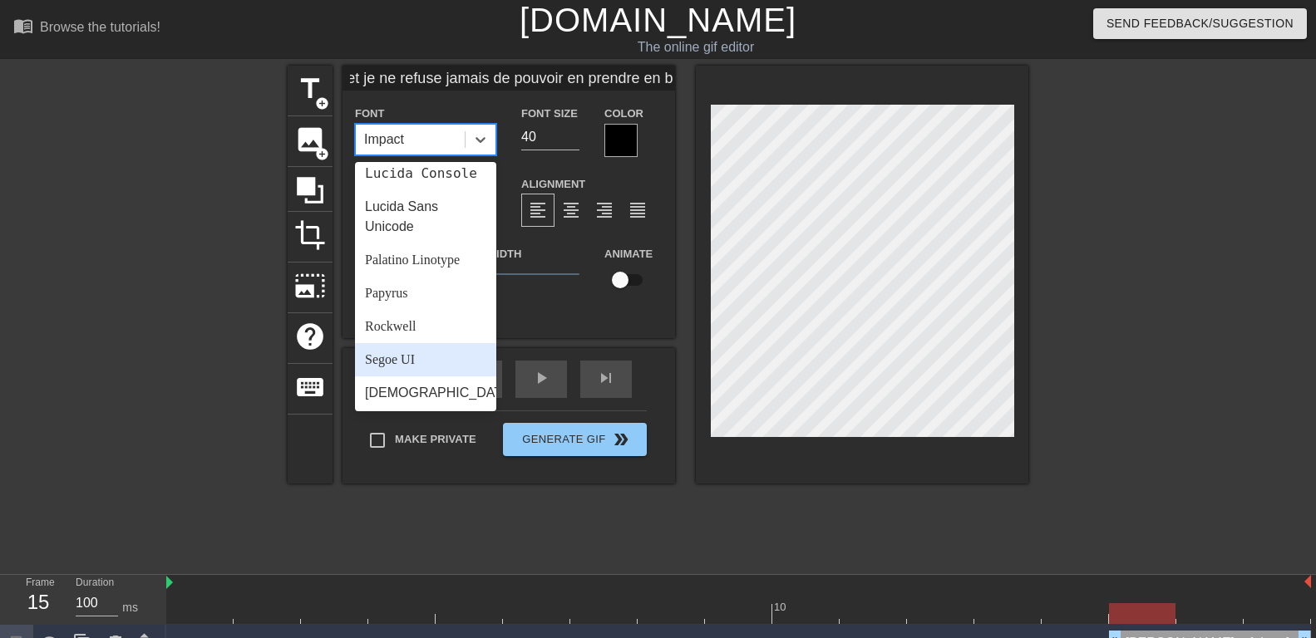
scroll to position [595, 0]
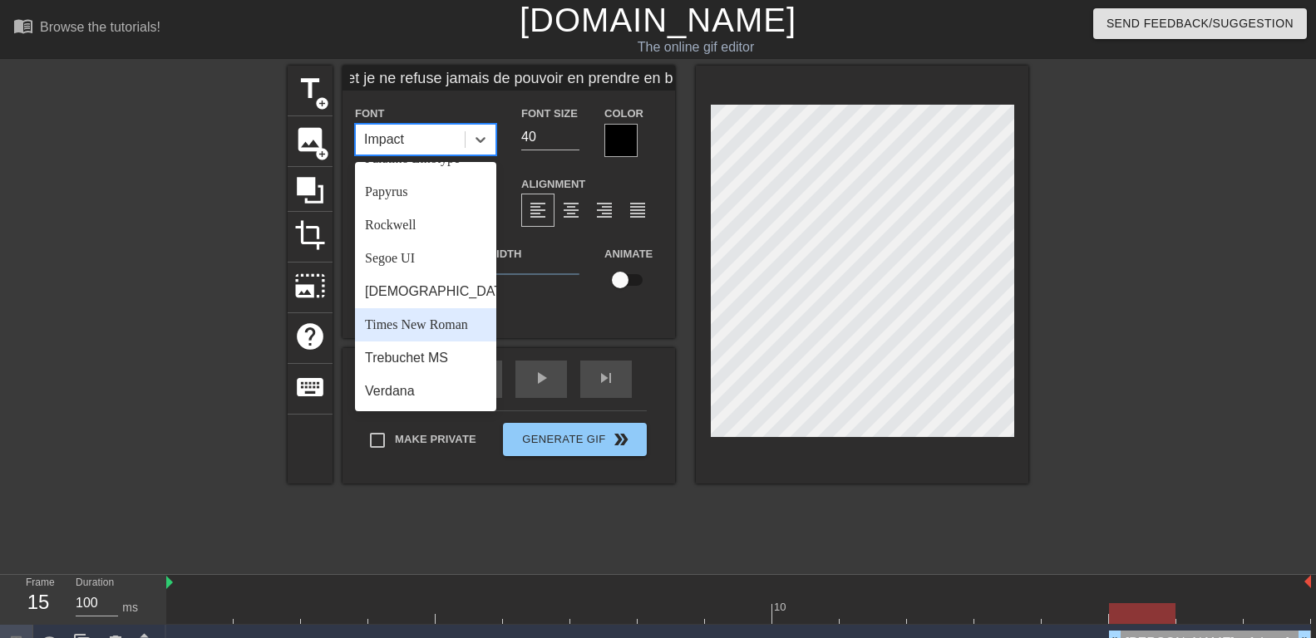
click at [400, 318] on div "Times New Roman" at bounding box center [425, 324] width 141 height 33
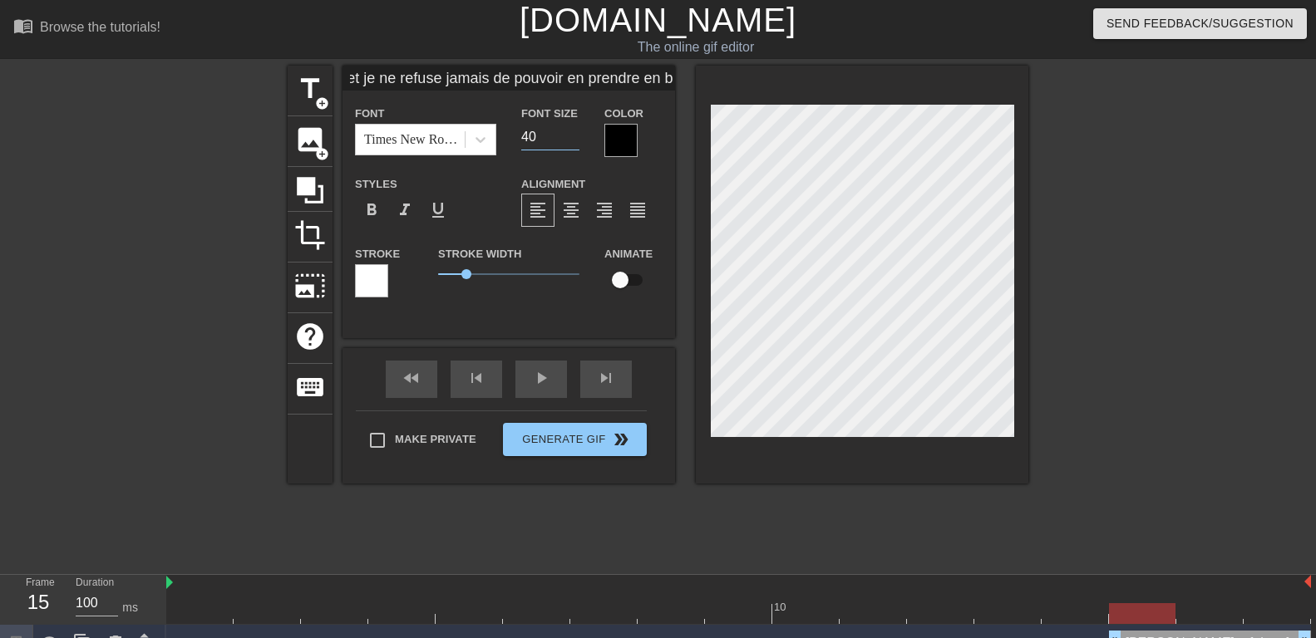
drag, startPoint x: 546, startPoint y: 130, endPoint x: 445, endPoint y: 135, distance: 101.5
click at [521, 135] on input "40" at bounding box center [550, 137] width 58 height 27
type input "25"
click at [622, 131] on div at bounding box center [620, 140] width 33 height 33
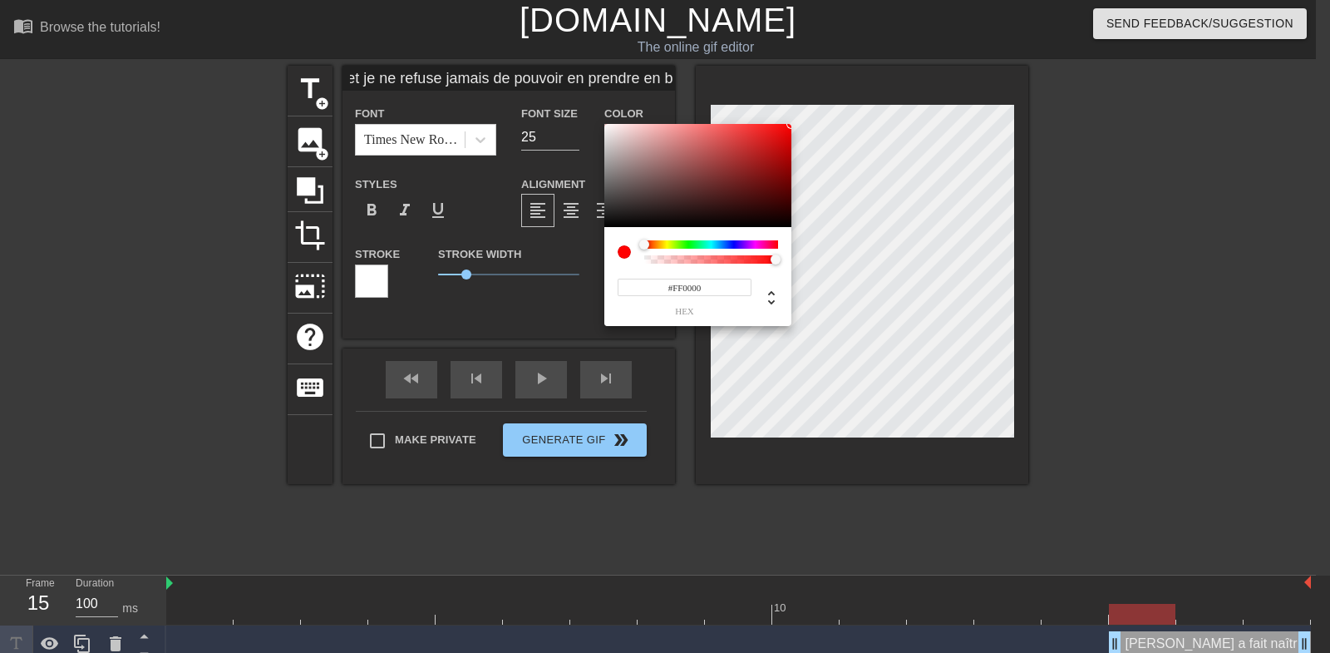
drag, startPoint x: 730, startPoint y: 180, endPoint x: 843, endPoint y: 57, distance: 166.5
click at [791, 124] on div at bounding box center [697, 175] width 187 height 103
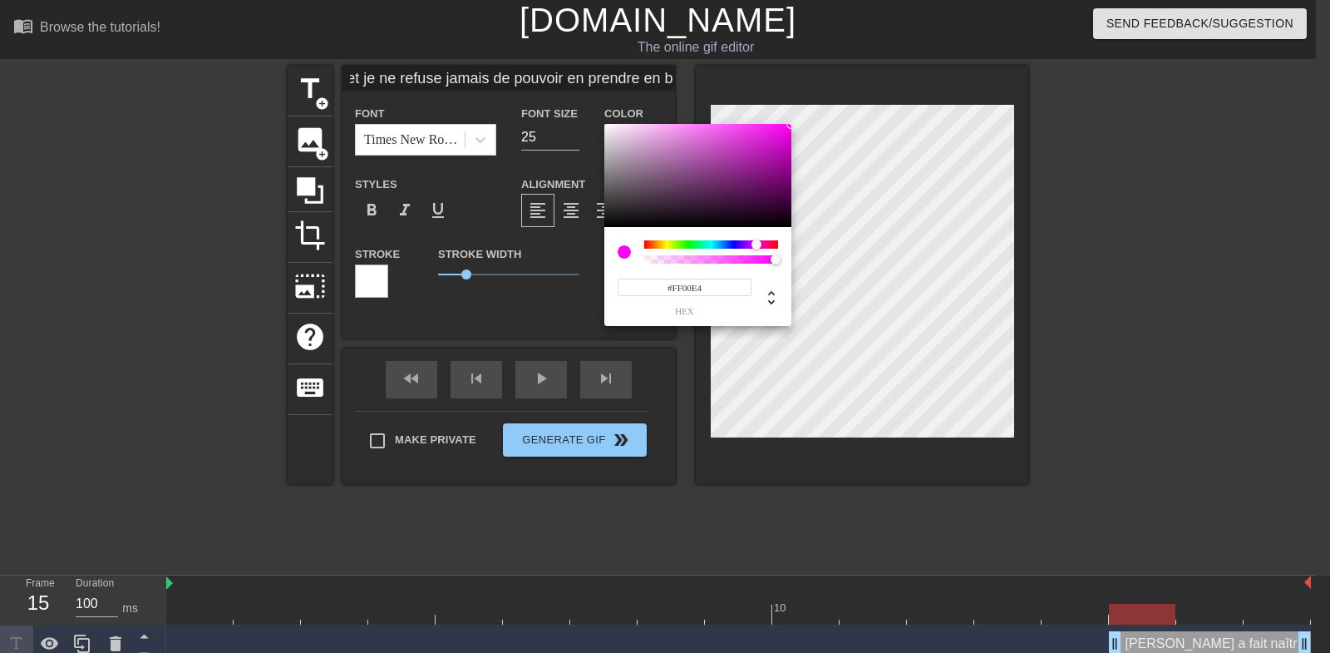
type input "#FF00DB"
drag, startPoint x: 746, startPoint y: 245, endPoint x: 759, endPoint y: 243, distance: 13.5
click at [759, 243] on div at bounding box center [711, 244] width 134 height 8
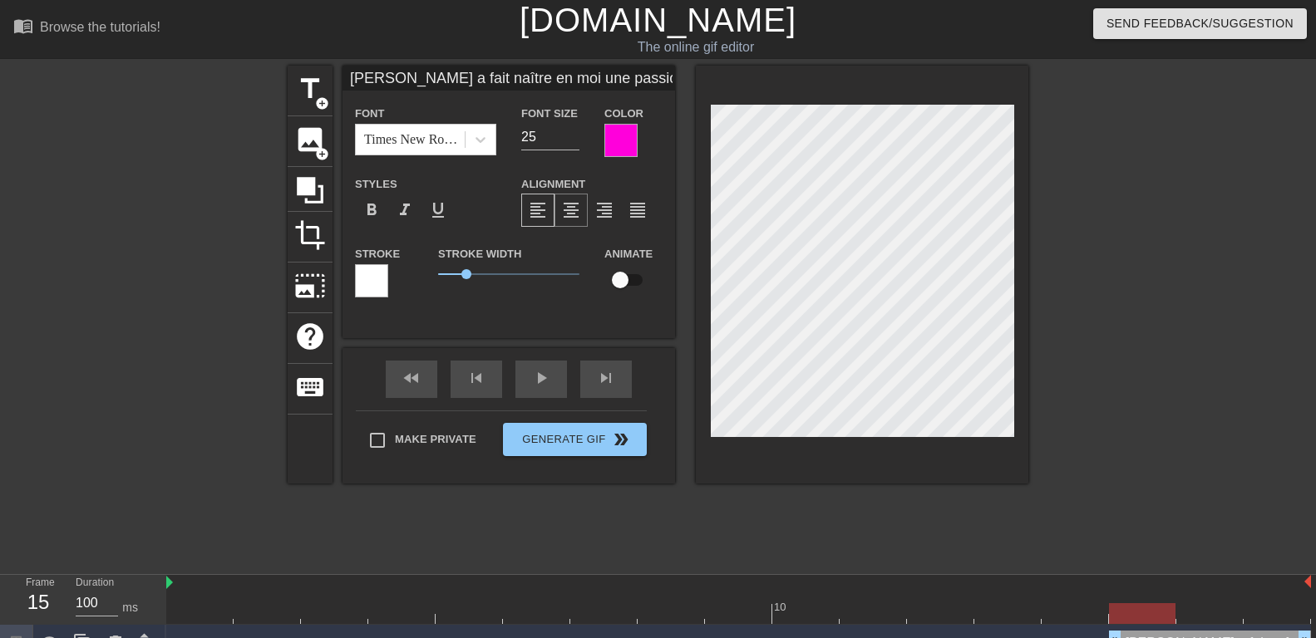
click at [574, 205] on span "format_align_center" at bounding box center [571, 210] width 20 height 20
click at [375, 283] on div at bounding box center [371, 280] width 33 height 33
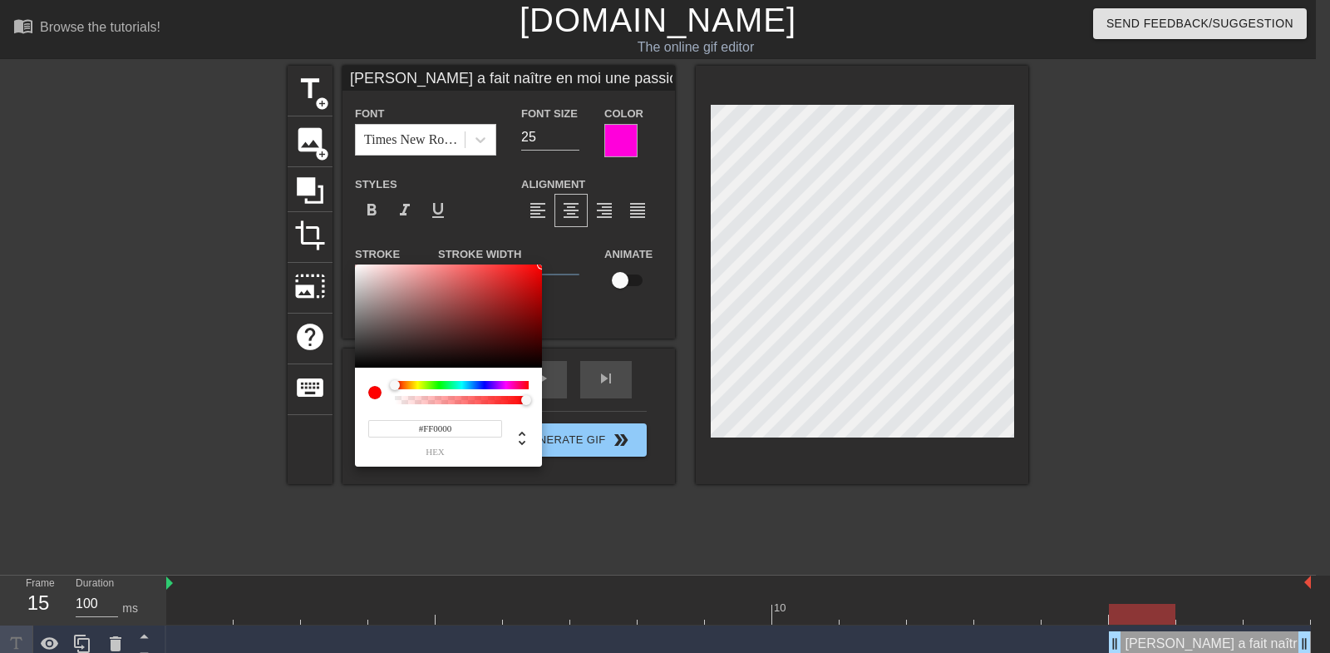
drag, startPoint x: 505, startPoint y: 292, endPoint x: 597, endPoint y: 220, distance: 116.1
click at [542, 264] on div at bounding box center [448, 315] width 187 height 103
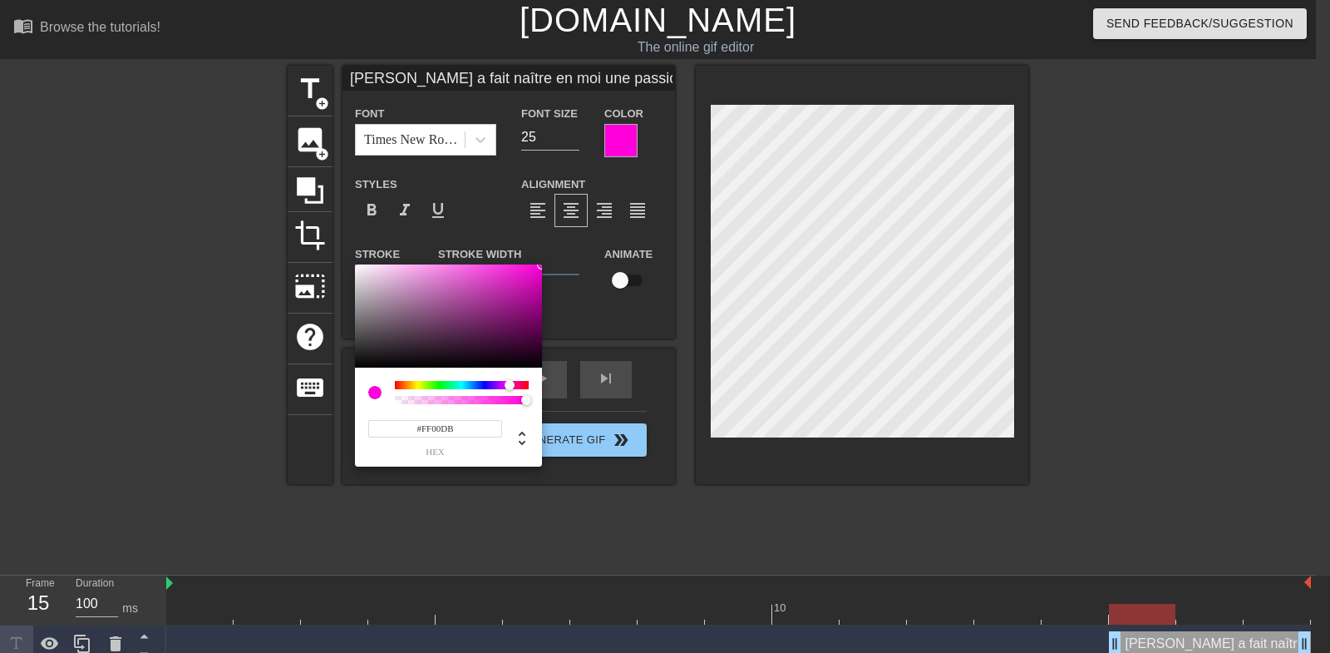
type input "#FF00D1"
drag, startPoint x: 502, startPoint y: 385, endPoint x: 510, endPoint y: 383, distance: 8.5
click at [510, 383] on div at bounding box center [462, 385] width 134 height 8
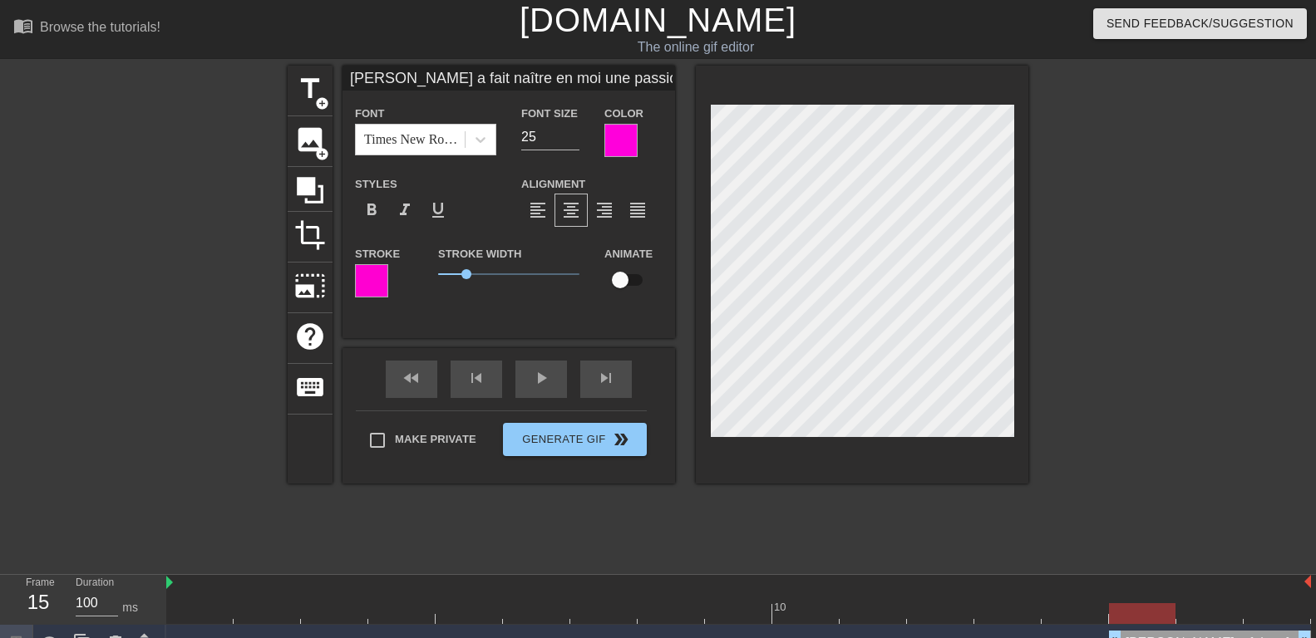
scroll to position [0, 16]
type input "Ma Maîtresse a fait naître en moi une passionpour sucer des queues et je ne ref…"
type textarea "Ma Maîtresse a fait naître en moi une passionpour sucer des queues et je ne ref…"
type input "Ma Maîtresse a fait naître en moi une passionpour sucer des queues et je ne ref…"
type textarea "Ma Maîtresse a fait naître en moi une passion pour sucer des queues et je ne re…"
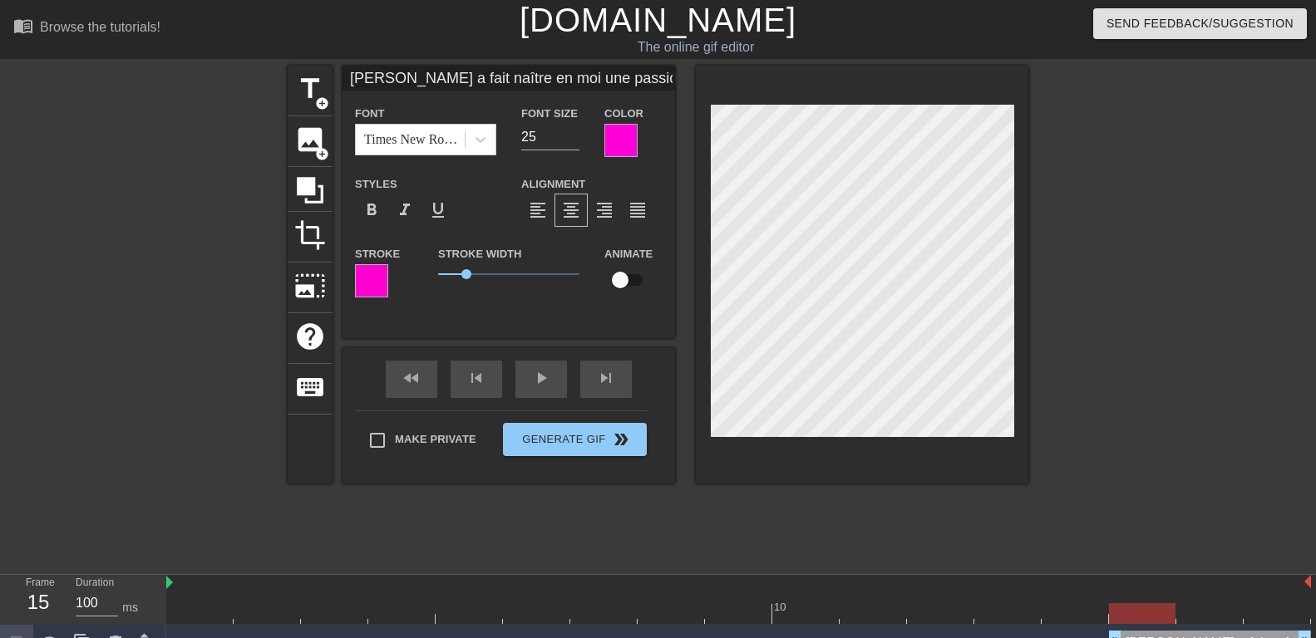
scroll to position [0, 11]
type input "Ma Maîtresse a fait naître en moiune passionpour sucer des queues et je ne refu…"
type textarea "Ma Maîtresse a fait naître en moiune passion pour sucer des queues et je ne ref…"
type input "Ma Maîtresse a fait naître en moiune passionpour sucer des queues et je ne refu…"
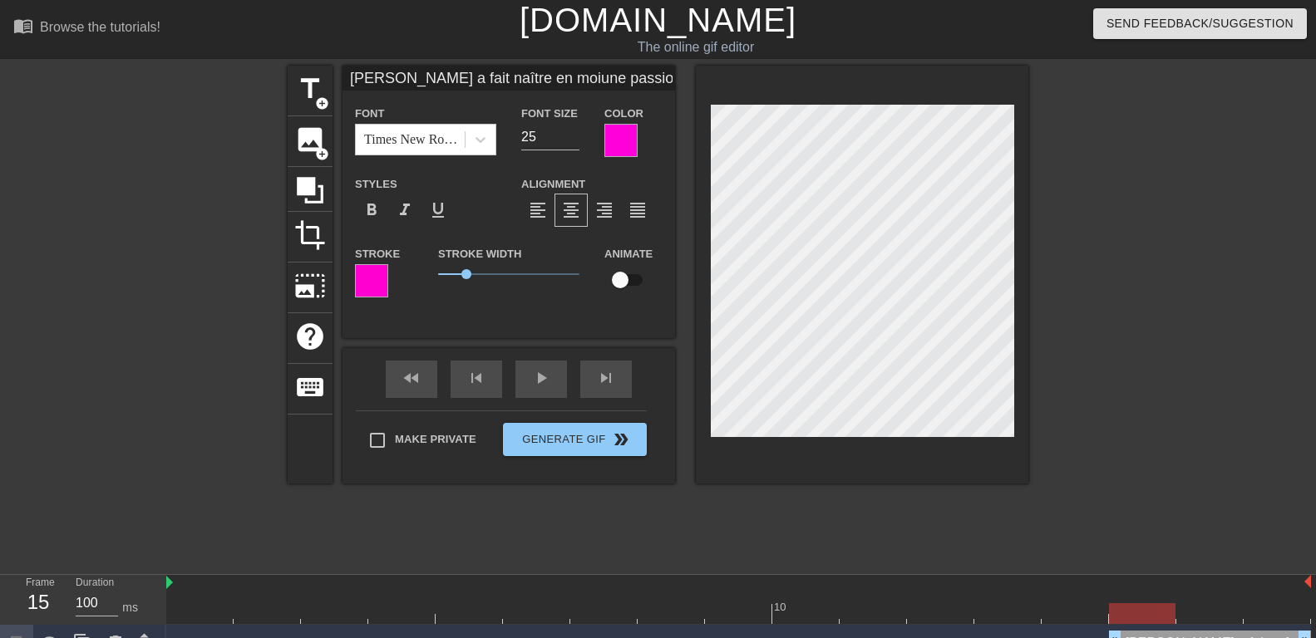
type textarea "Ma Maîtresse a fait naître en moi une passion pour sucer des queues et je ne re…"
type input "Ma Maîtresse a fait naître en moiune passionpour sucer des queues et je ne refu…"
type textarea "Ma Maîtresse a fait naître en moi une passion pour sucer des queues et je ne re…"
type input "Ma Maîtresse a fait naître en moiune passion pour sucer des queues et je ne ref…"
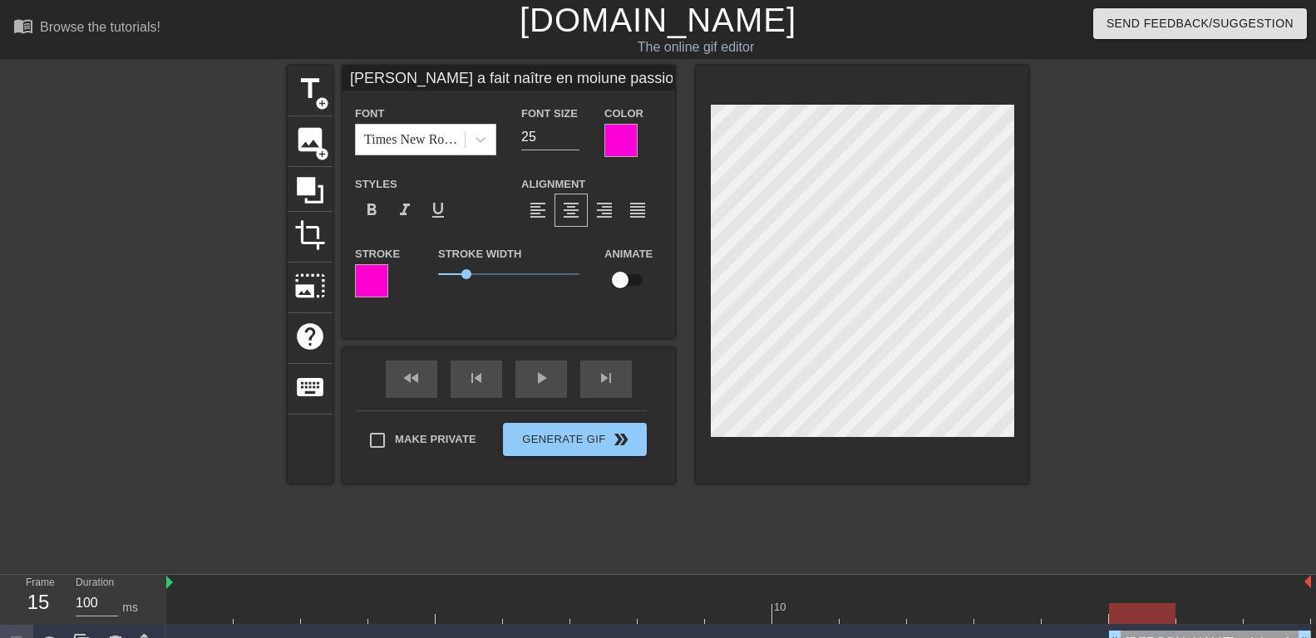
type input "Ma Maîtresse a fait naître en moiune passion pour sucerdes queues et je ne refu…"
type textarea "Ma Maîtresse a fait naître en moi une passion pour sucerdes queues et je ne ref…"
type input "Ma Maîtresse a fait naître en moiune passion pour sucerdes queues et je ne refu…"
type textarea "Ma Maîtresse a fait naître en moi une passion pour sucer des queues et je ne re…"
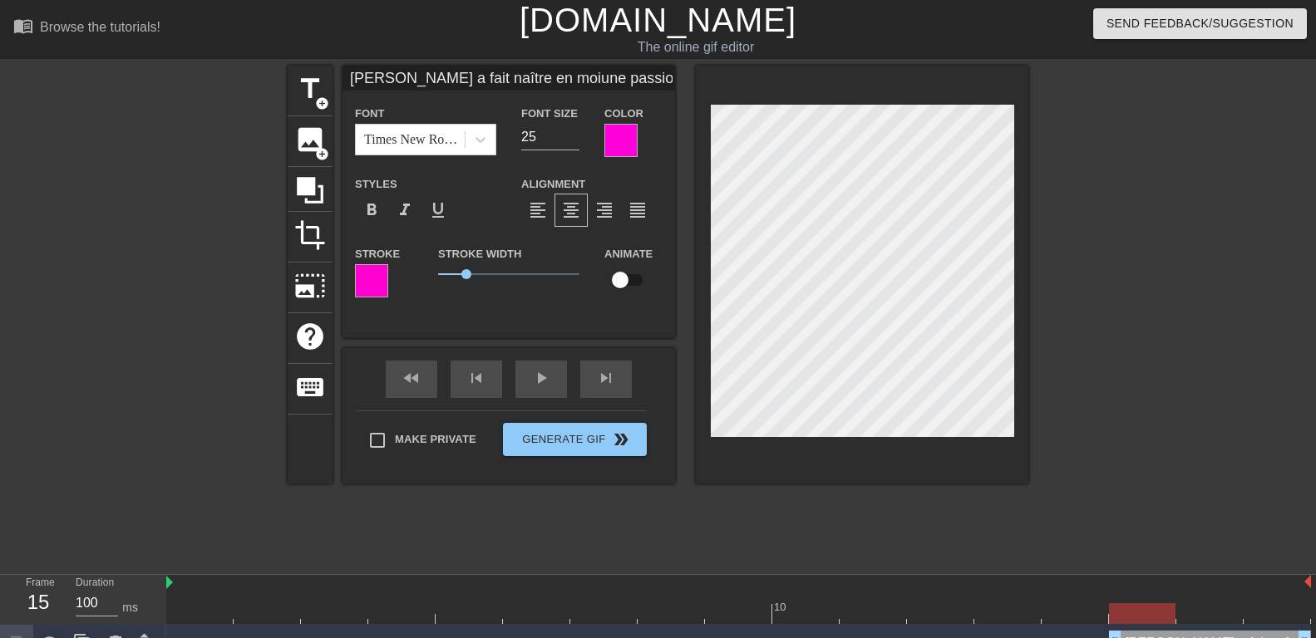
type input "Ma Maîtresse a fait naître en moiune passion pour sucerdes queues et je ne refu…"
type textarea "Ma Maîtresse a fait naître en moi une passion pour sucer des queues et je ne re…"
type input "Ma Maîtresse a fait naître en moiune passion pour sucerdes queues et je ne refu…"
type textarea "Ma Maîtresse a fait naître en moi une passion pour sucer des queues et je ne re…"
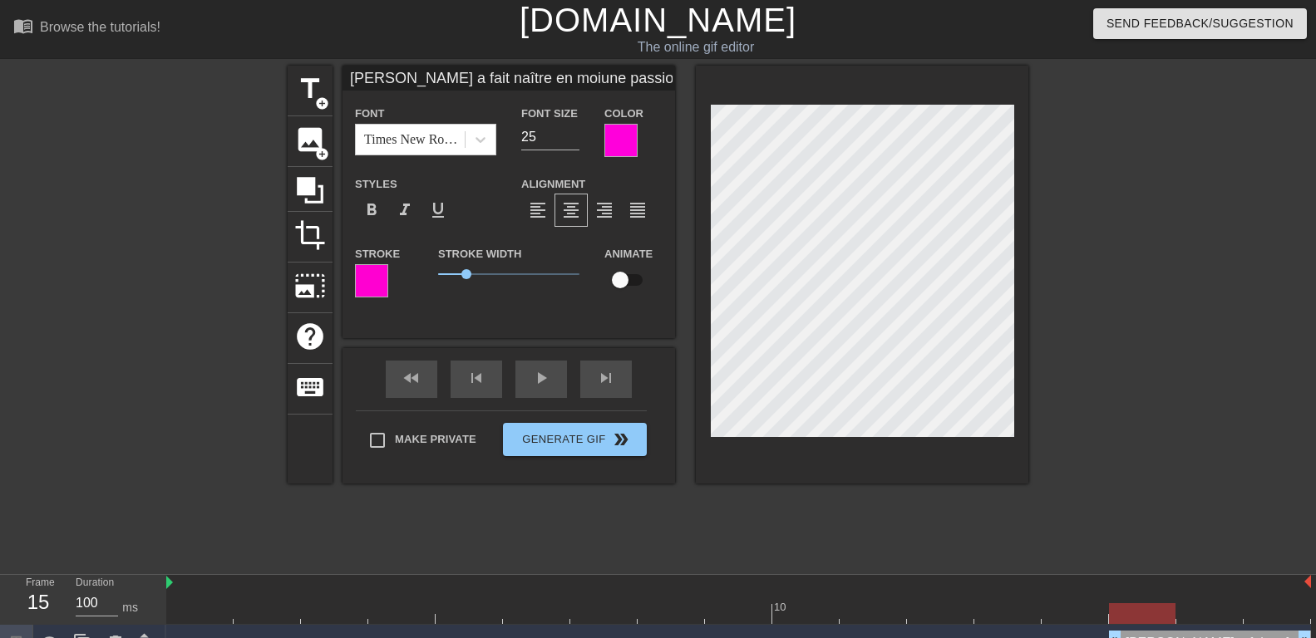
scroll to position [1, 7]
type input "Ma Maîtresse a fait naître en moiune passion pour sucerdes queues et je ne refu…"
type textarea "Ma Maîtresse a fait naître en moi une passion pour sucerdes queues et je ne ref…"
type input "Ma Maîtresse a fait naître en moiune passion pour sucer des queues et je ne ref…"
type textarea "Ma Maîtresse a fait naître en moi une passion pour sucer des queues et je ne re…"
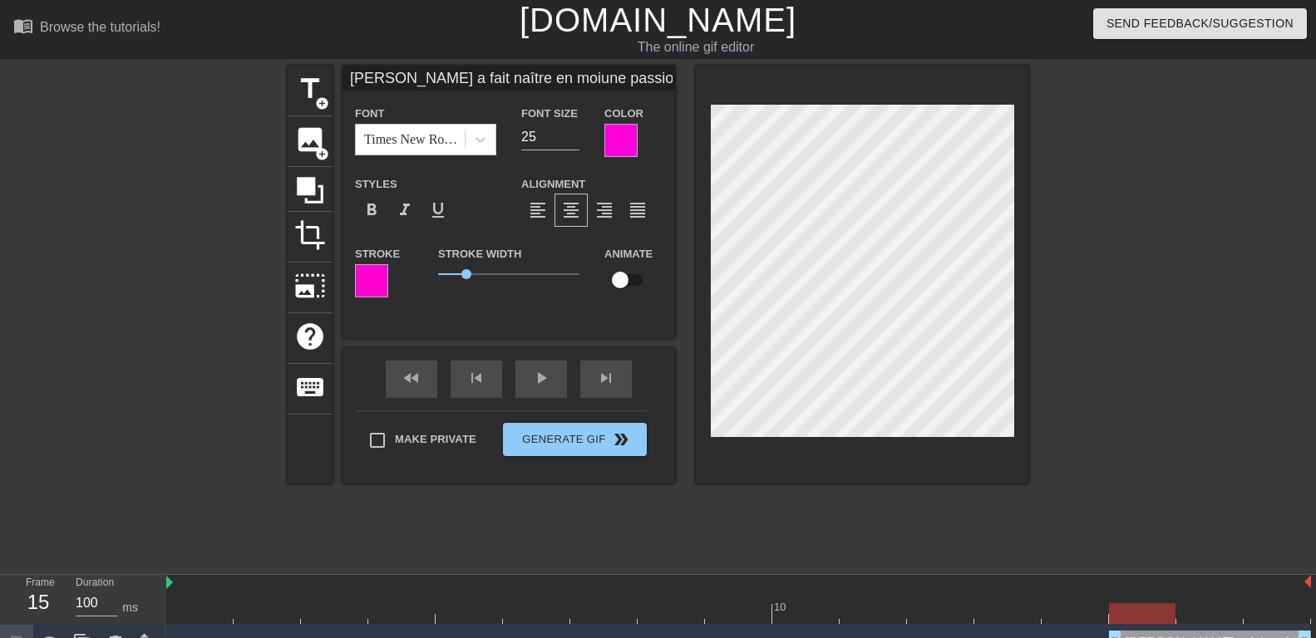
type input "Ma Maîtresse a fait naître en moiune passion pour sucer des queueset je ne refu…"
type textarea "Ma Maîtresse a fait naître en moi une passion pour sucer des queueset je ne ref…"
type input "Ma Maîtresse a fait naître en moiune passion pour sucer des queueset je ne refu…"
type textarea "Ma Maîtresse a fait naître en moi une passion pour sucer des queues et je ne re…"
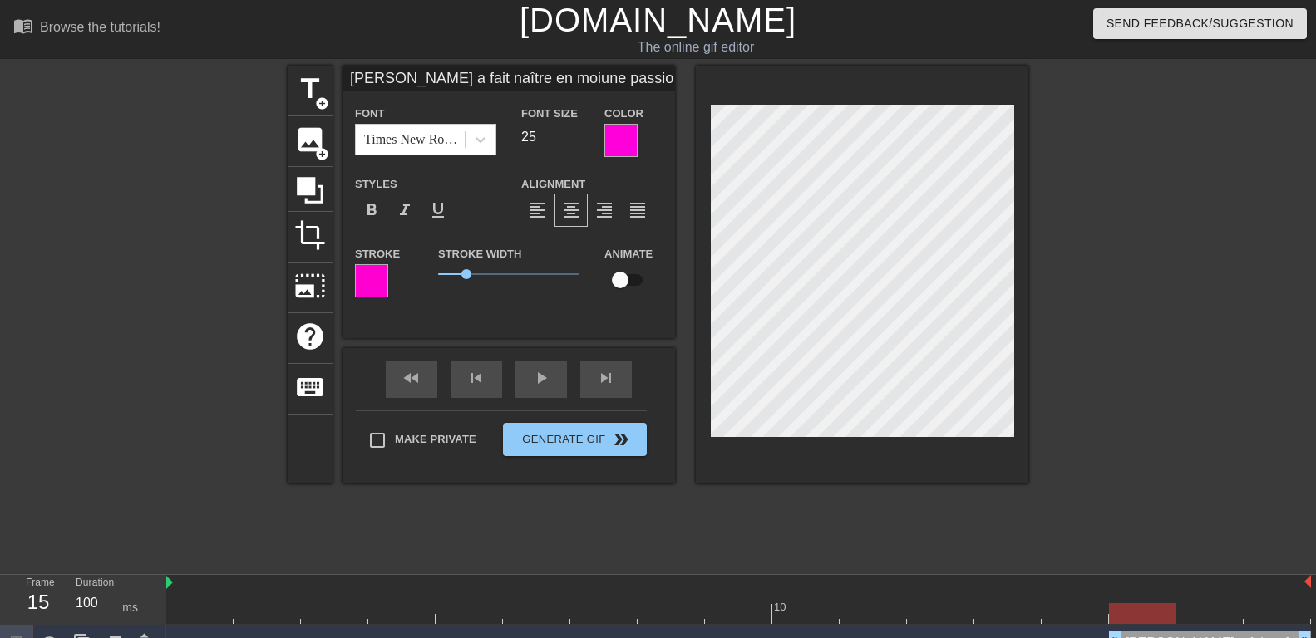
scroll to position [2, 4]
type input "Ma Maîtresse a fait naître en moiune passion pour sucer des queueset je ne refu…"
type textarea "Ma Maîtresse a fait naître en moi une passion pour sucer des queues et je ne re…"
type input "Ma Maîtresse a fait naître en moiune passion pour sucer des queueset je ne refu…"
type textarea "Ma Maîtresse a fait naître en moi une passion pour sucer des queues et je ne re…"
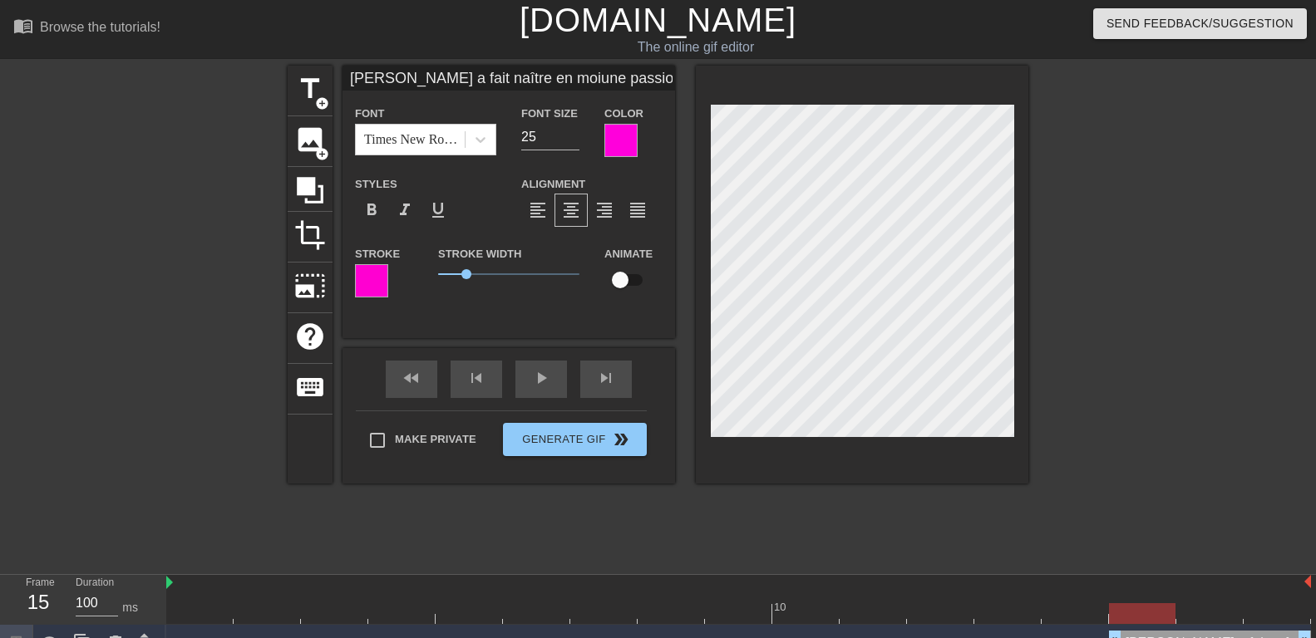
scroll to position [2, 11]
type input "Ma Maîtresse a fait naître en moiune passion pour sucer des queueset je ne refu…"
type textarea "Ma Maîtresse a fait naître en moi une passion pour sucer des queues et je ne re…"
type input "Ma Maîtresse a fait naître en moiune passion pour sucer des queueset je ne refu…"
type textarea "Ma Maîtresse a fait naître en moi une passion pour sucer des queues et je ne re…"
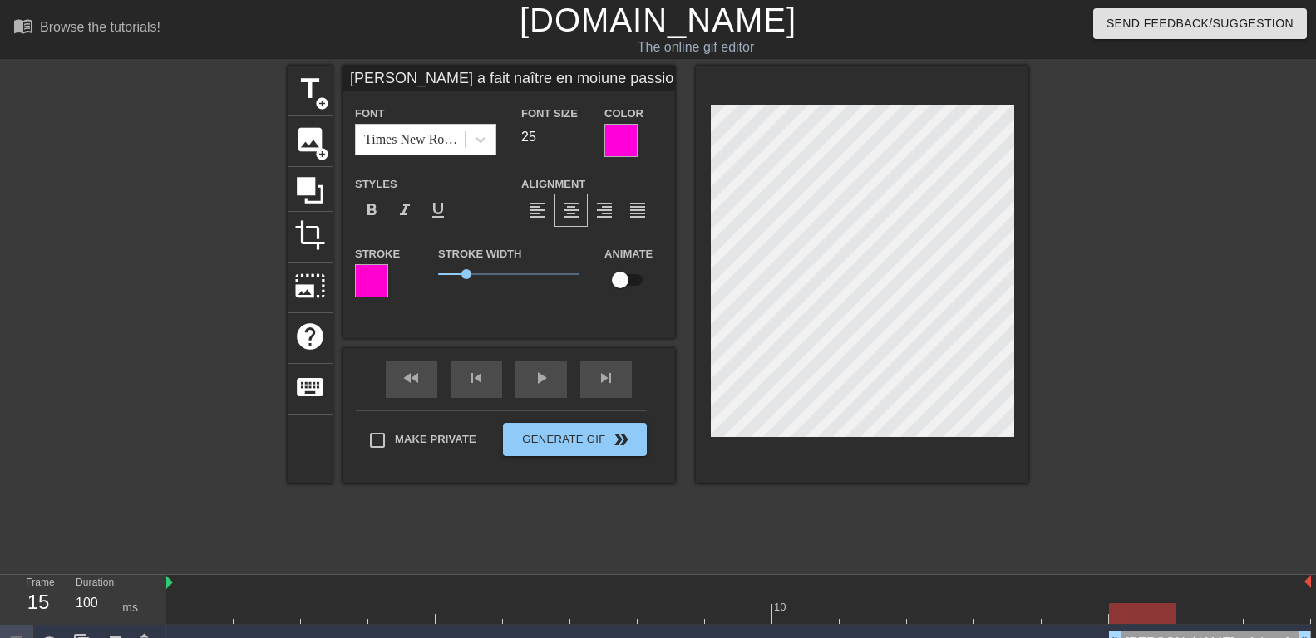
scroll to position [3, 2]
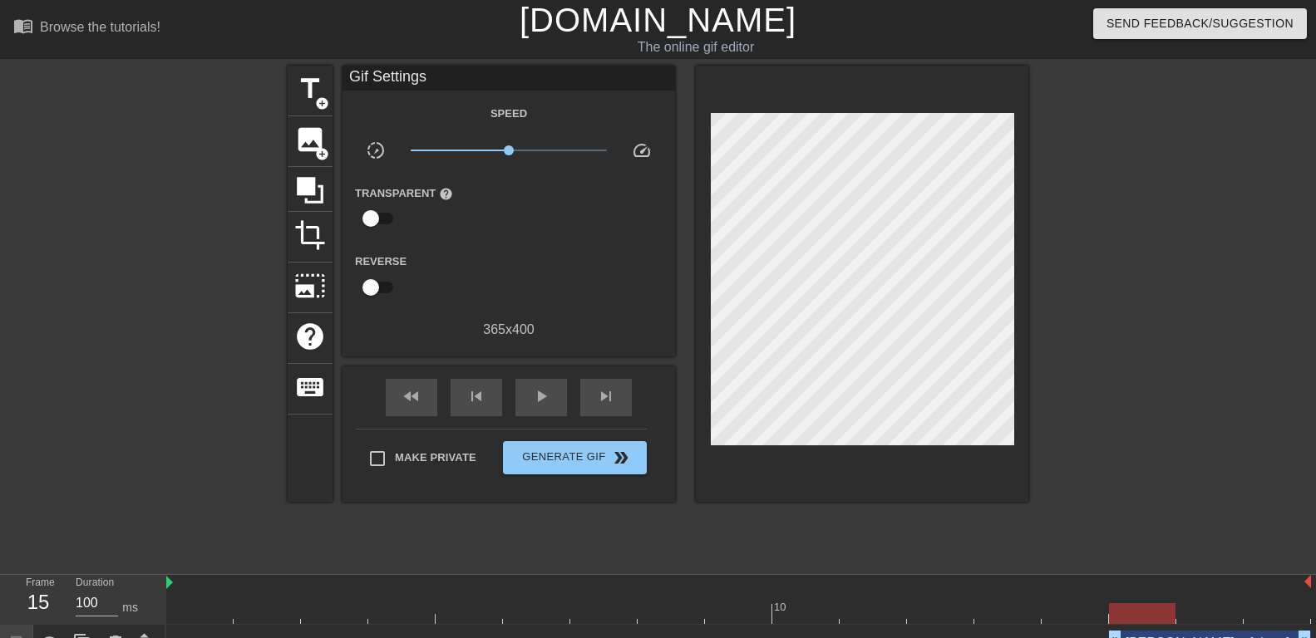
click at [1215, 220] on div at bounding box center [1172, 315] width 249 height 499
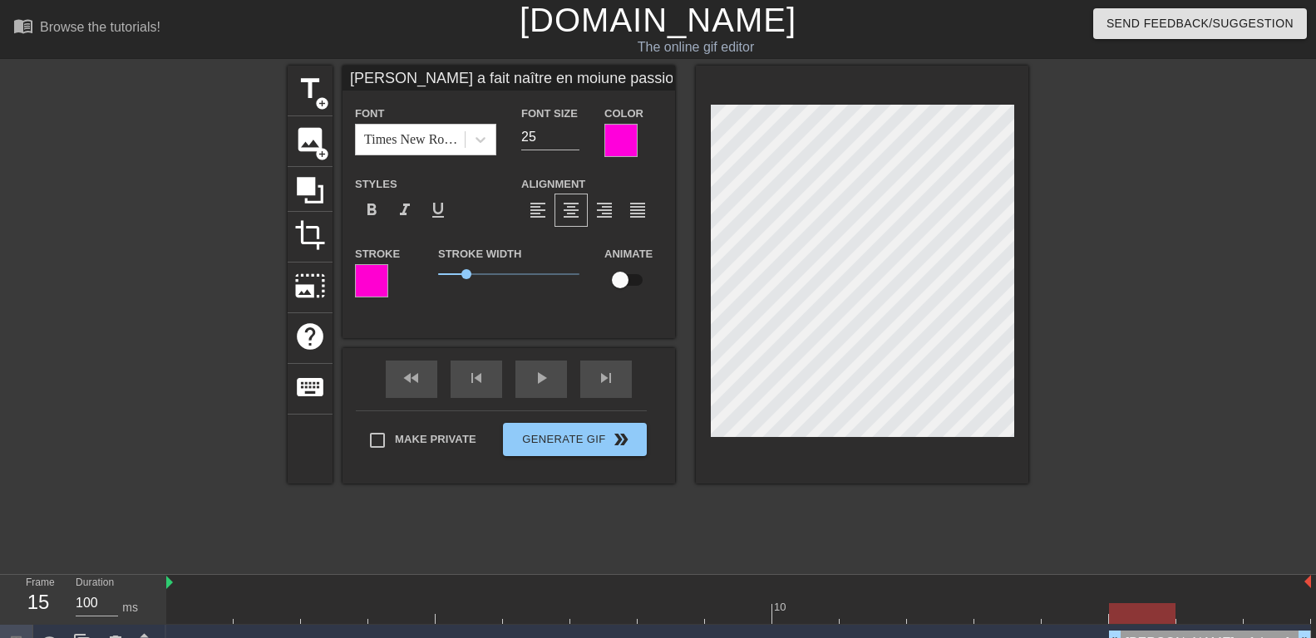
scroll to position [3, 3]
type textarea "Ma Maîtresse a fait naître en moi une passion pour sucer des queues et je ne re…"
type input "Ma Maîtresse a fait naître en moiune passion pour sucer des queueset je ne refu…"
type textarea "Ma Maîtresse a fait naître en moi une passion pour sucer des queues et je ne re…"
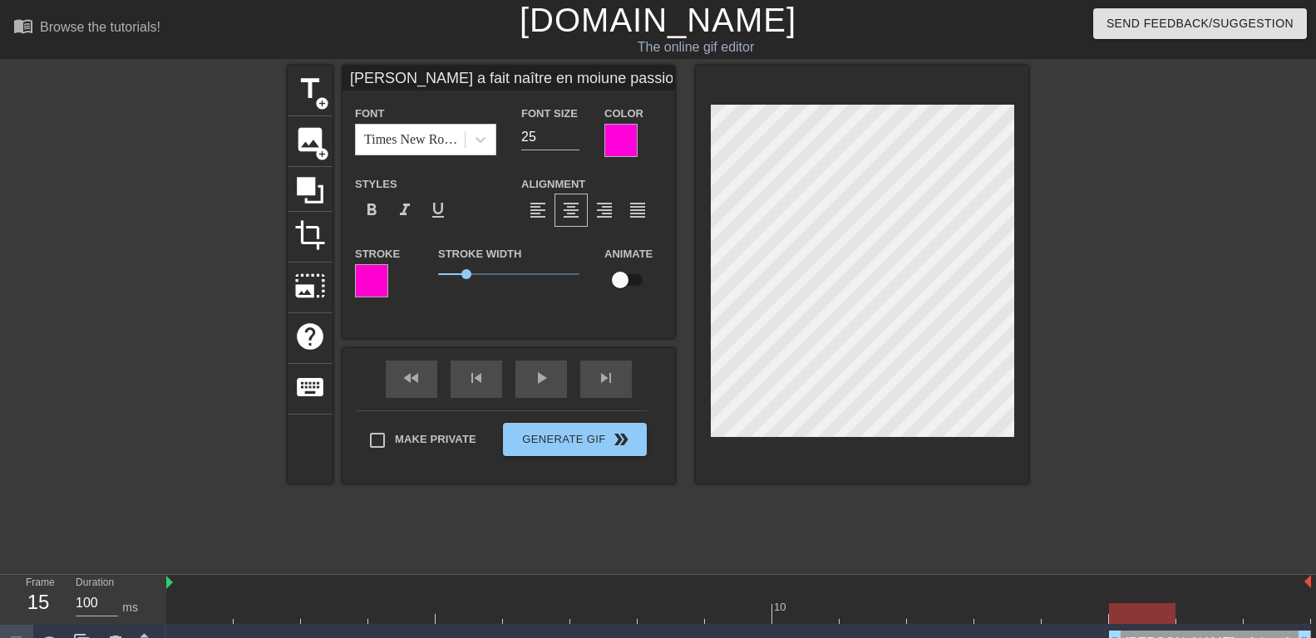
type input "Ma Maîtresse a fait naître en moiune passion pour sucer des queueset je ne refu…"
type textarea "Ma Maîtresse a fait naître en moi une passion pour sucer des queues et je ne re…"
type input "Ma Maîtresse a fait naître en moiune passion pour sucer des queueset je ne refu…"
type textarea "Ma Maîtresse a fait naître en moi une passion pour sucer des queues et je ne re…"
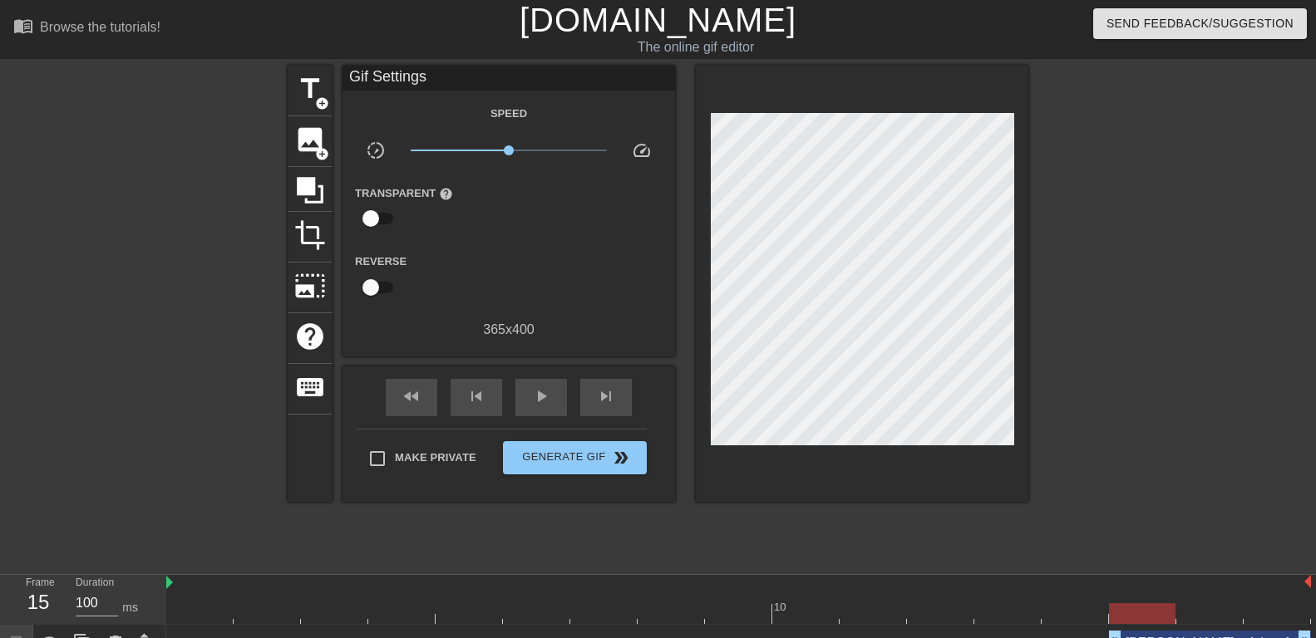
click at [1157, 183] on div at bounding box center [1172, 315] width 249 height 499
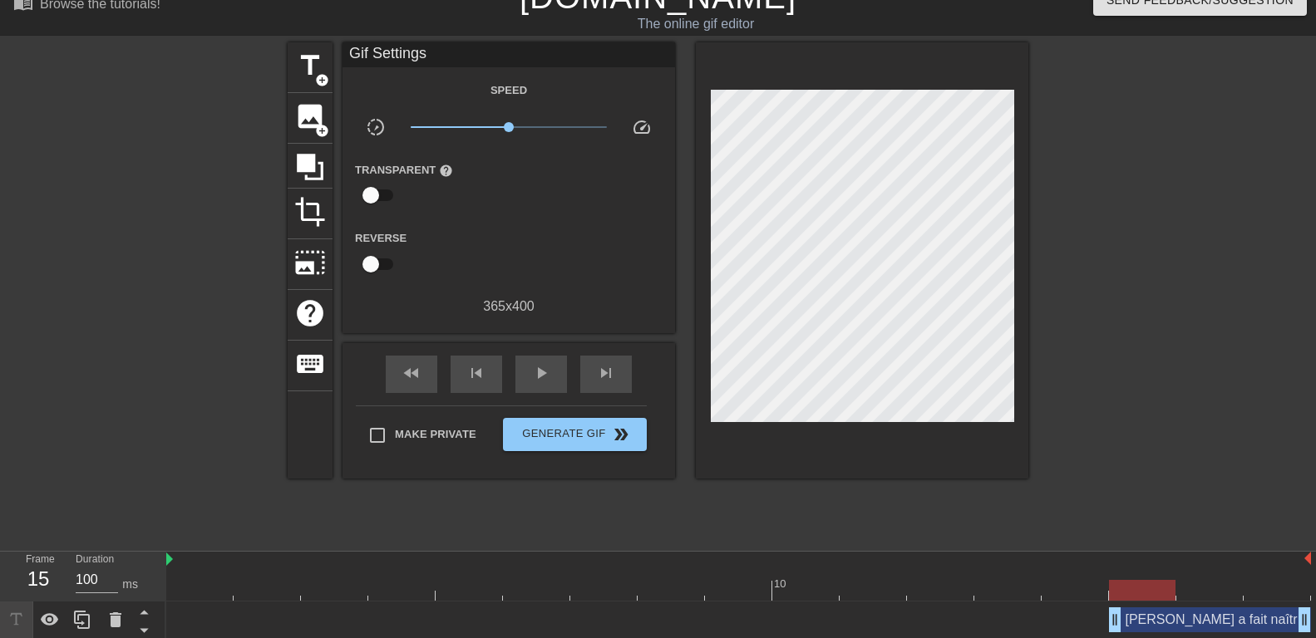
scroll to position [27, 0]
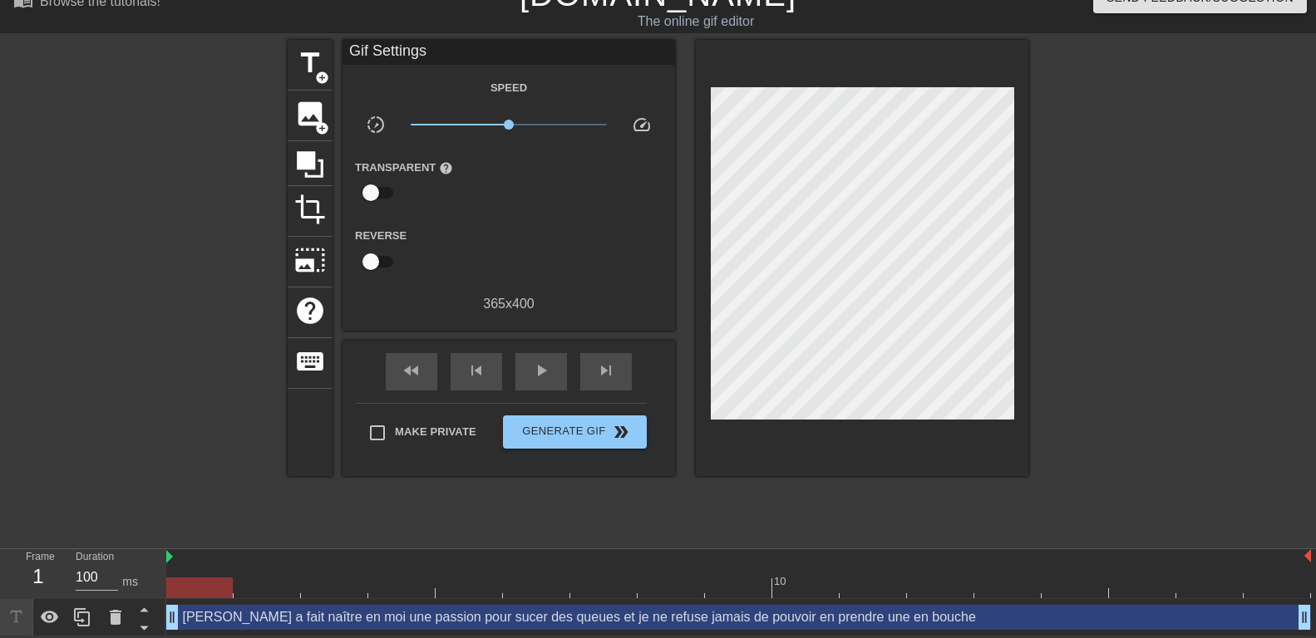
drag, startPoint x: 1116, startPoint y: 614, endPoint x: 25, endPoint y: 600, distance: 1090.8
click at [25, 600] on div "Frame 1 Duration 100 ms 10 Ma Maîtresse a fait naître en moi une passion pour s…" at bounding box center [658, 593] width 1316 height 87
click at [525, 382] on div "play_arrow" at bounding box center [541, 371] width 52 height 37
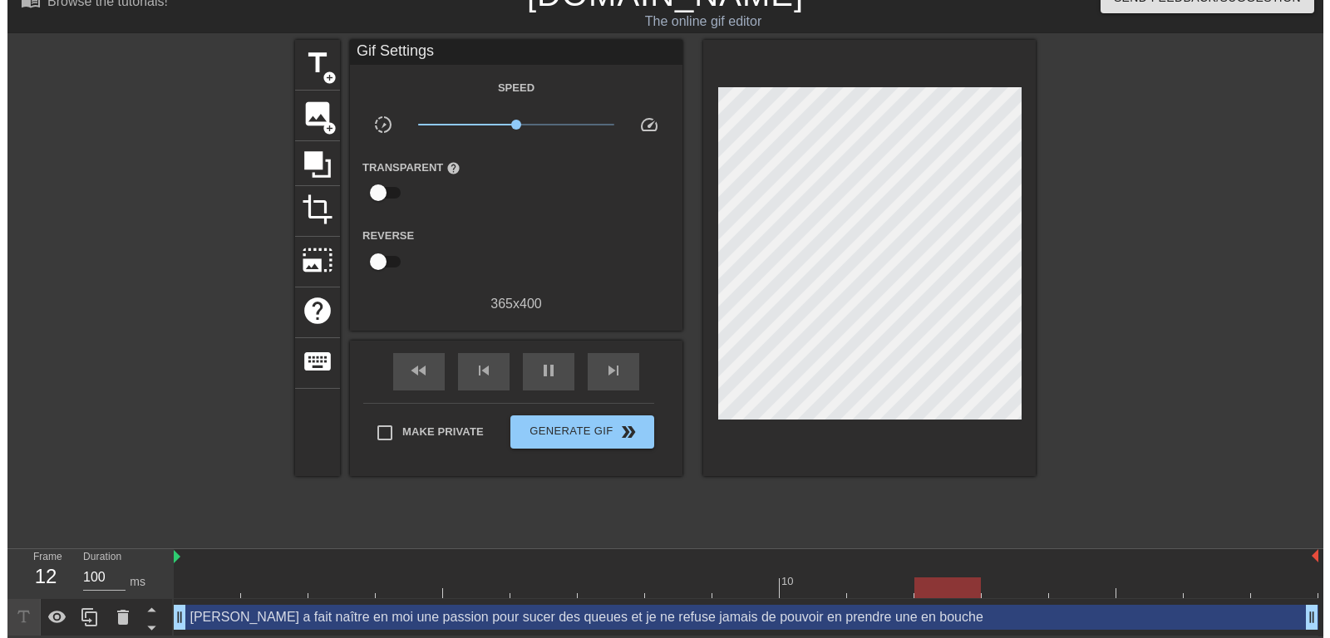
scroll to position [0, 0]
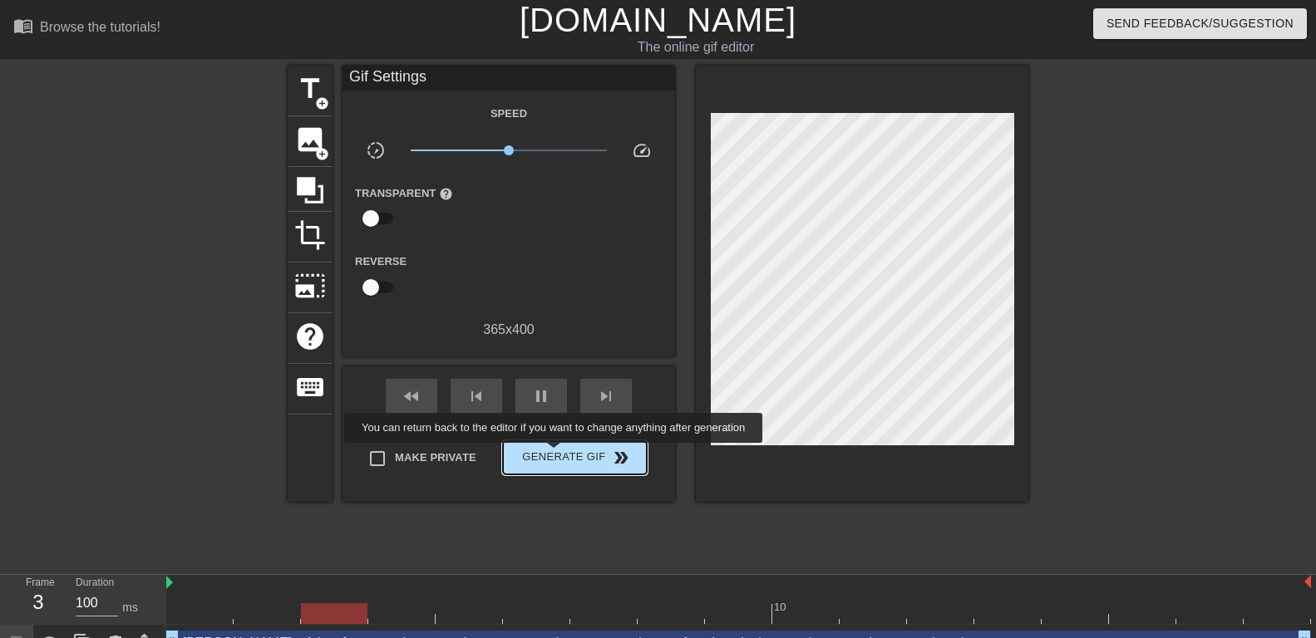
click at [556, 455] on span "Generate Gif double_arrow" at bounding box center [575, 458] width 131 height 20
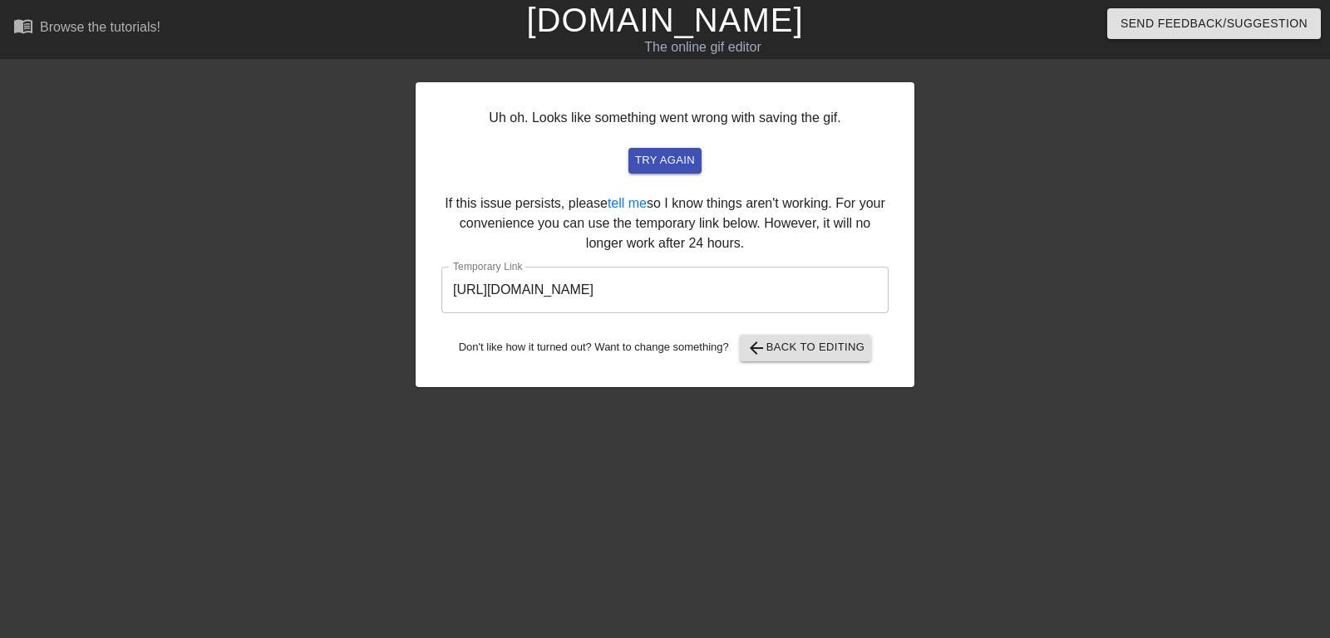
click at [583, 289] on input "https://www.gifntext.com/temp_generations/JJH9fton.gif" at bounding box center [664, 290] width 447 height 47
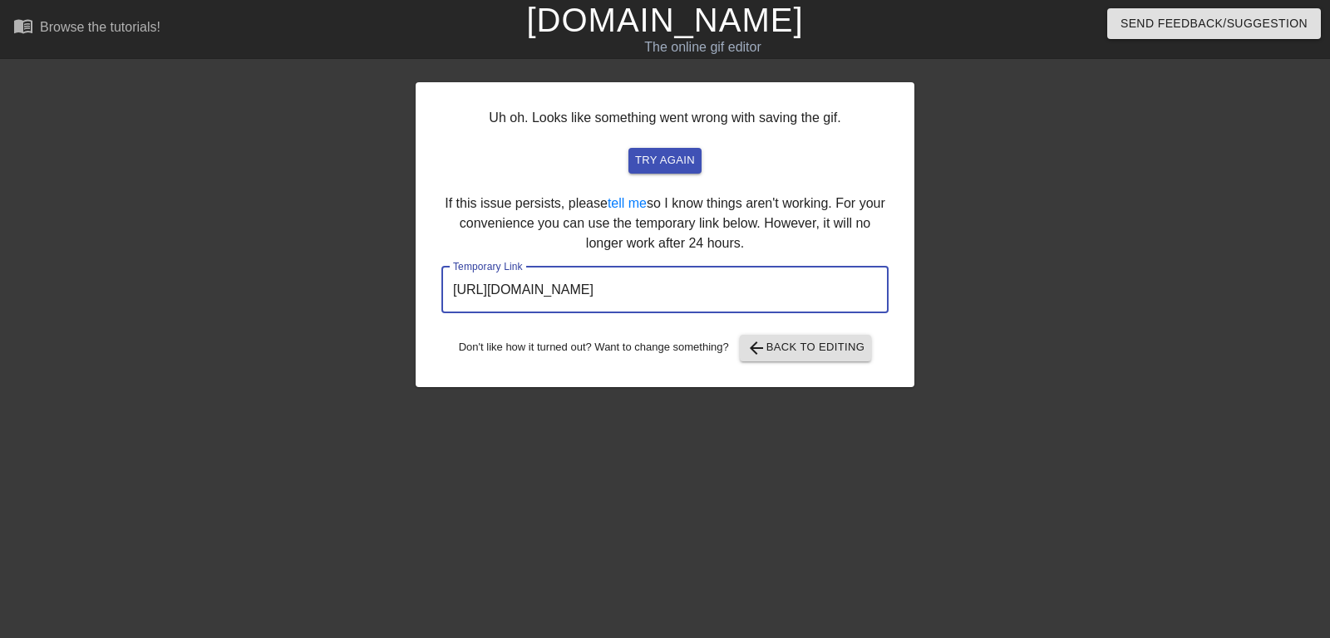
click at [583, 289] on input "https://www.gifntext.com/temp_generations/JJH9fton.gif" at bounding box center [664, 290] width 447 height 47
click at [584, 289] on input "https://www.gifntext.com/temp_generations/JJH9fton.gif" at bounding box center [664, 290] width 447 height 47
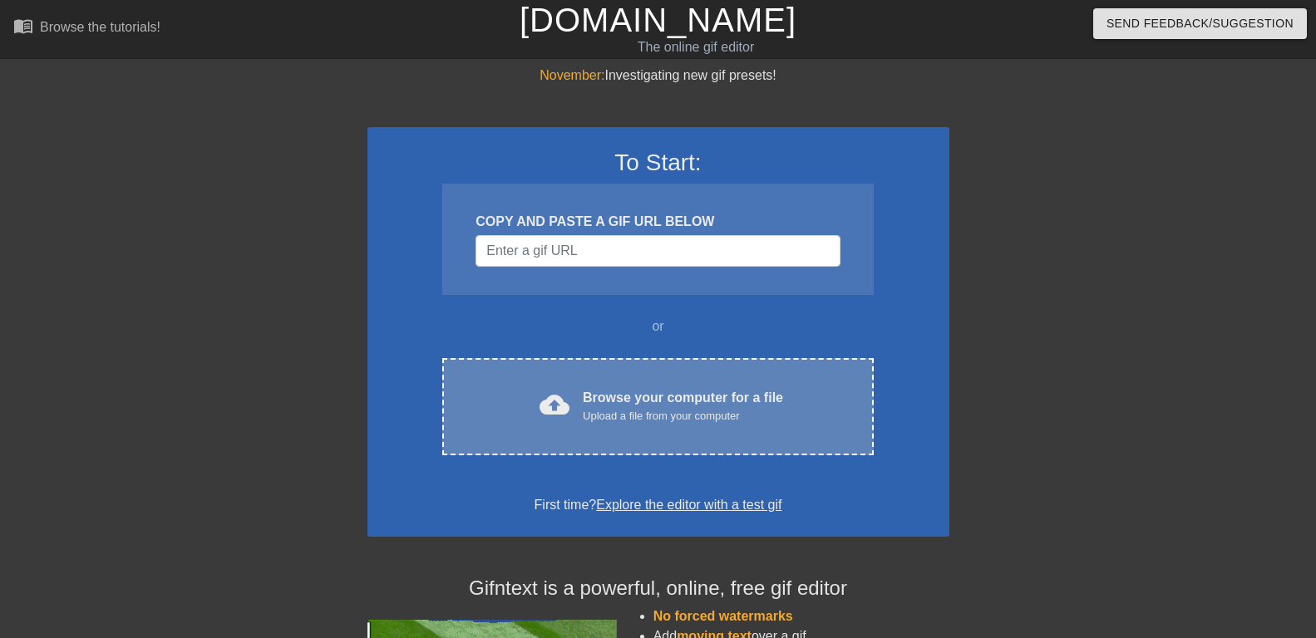
click at [612, 388] on div "Browse your computer for a file Upload a file from your computer" at bounding box center [683, 406] width 200 height 37
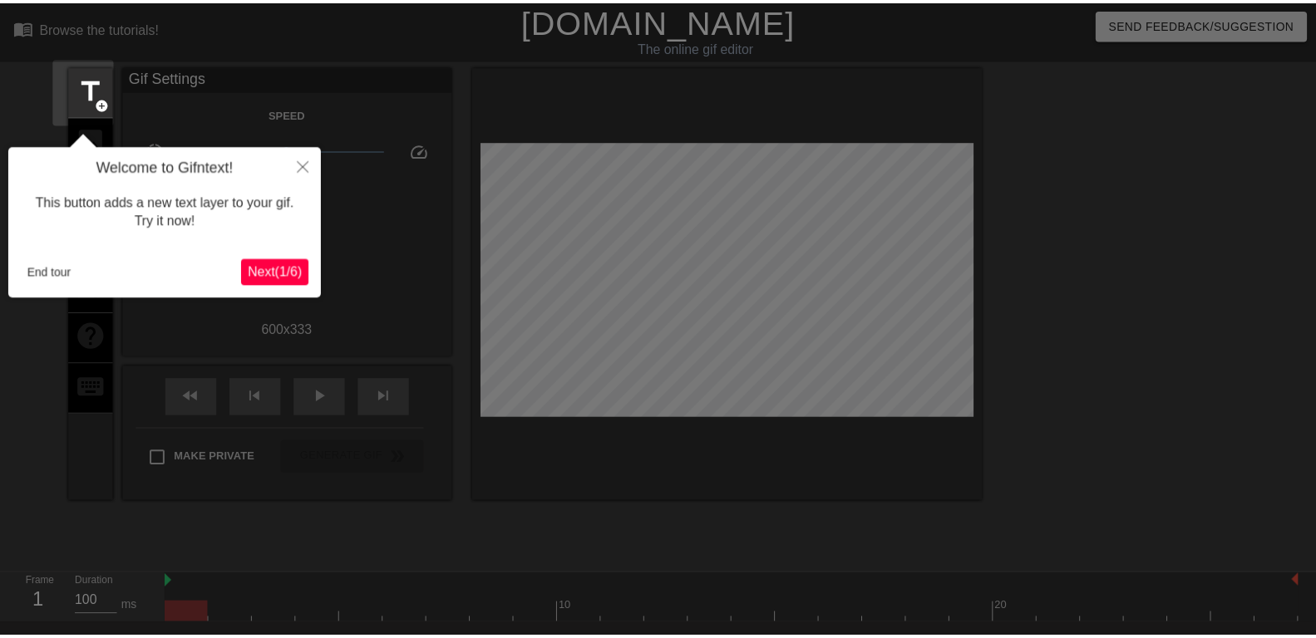
scroll to position [41, 0]
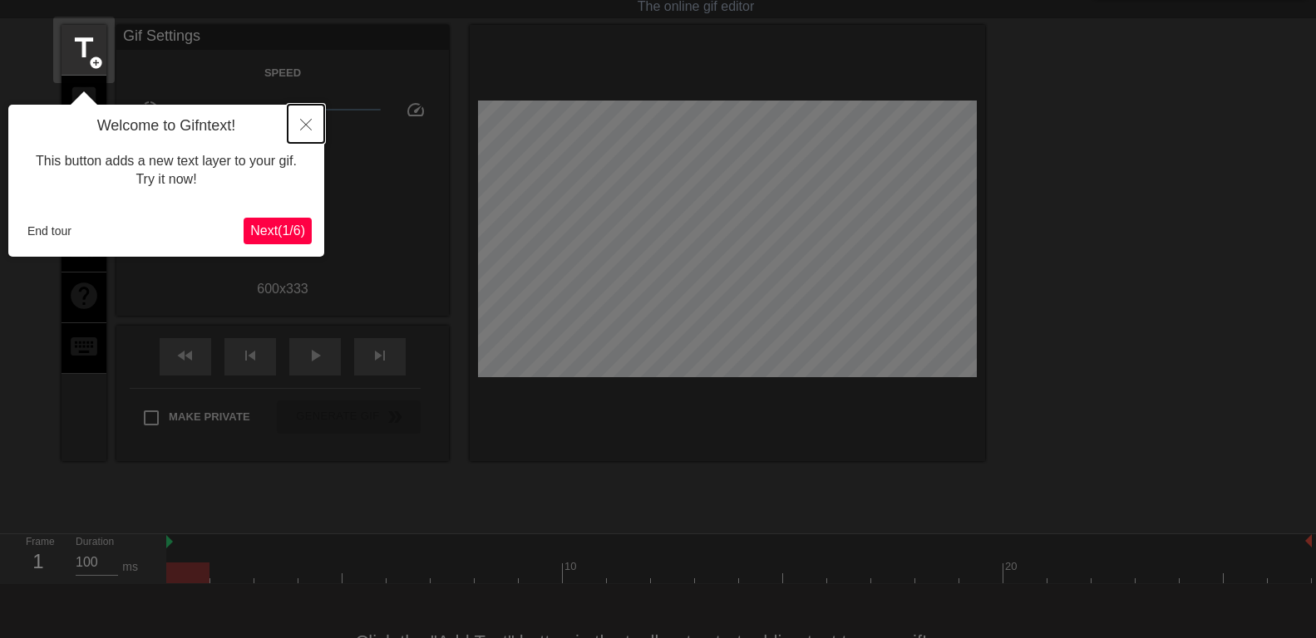
click at [310, 123] on icon "Close" at bounding box center [306, 125] width 12 height 12
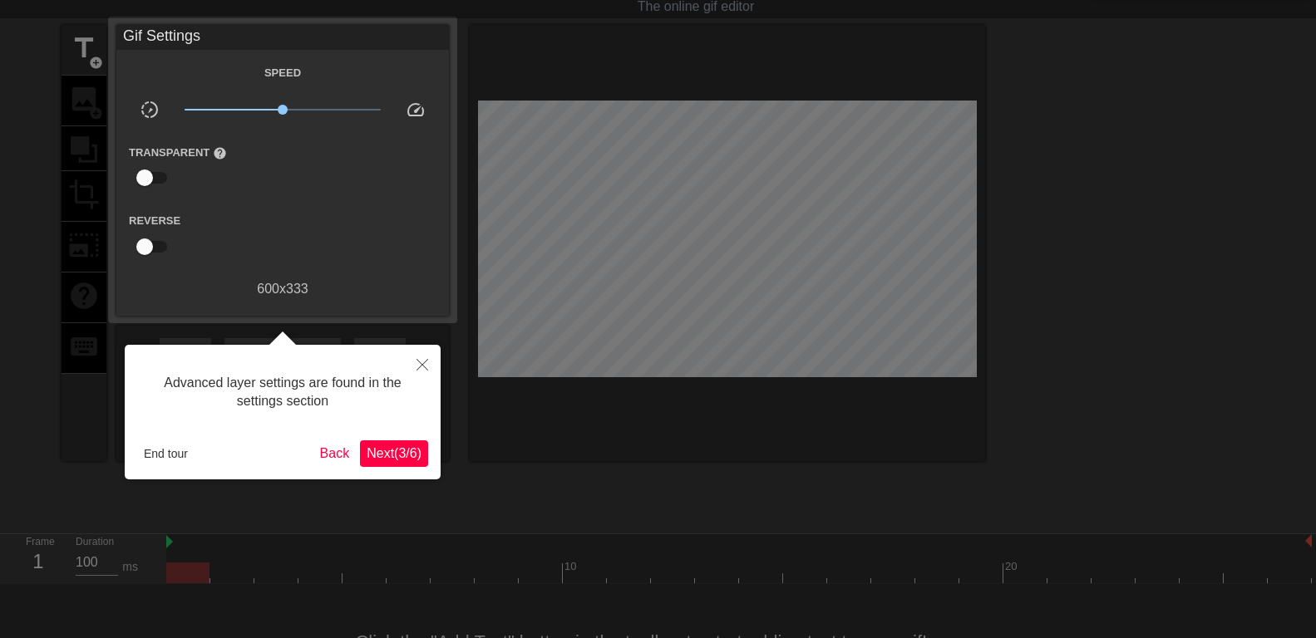
scroll to position [14, 0]
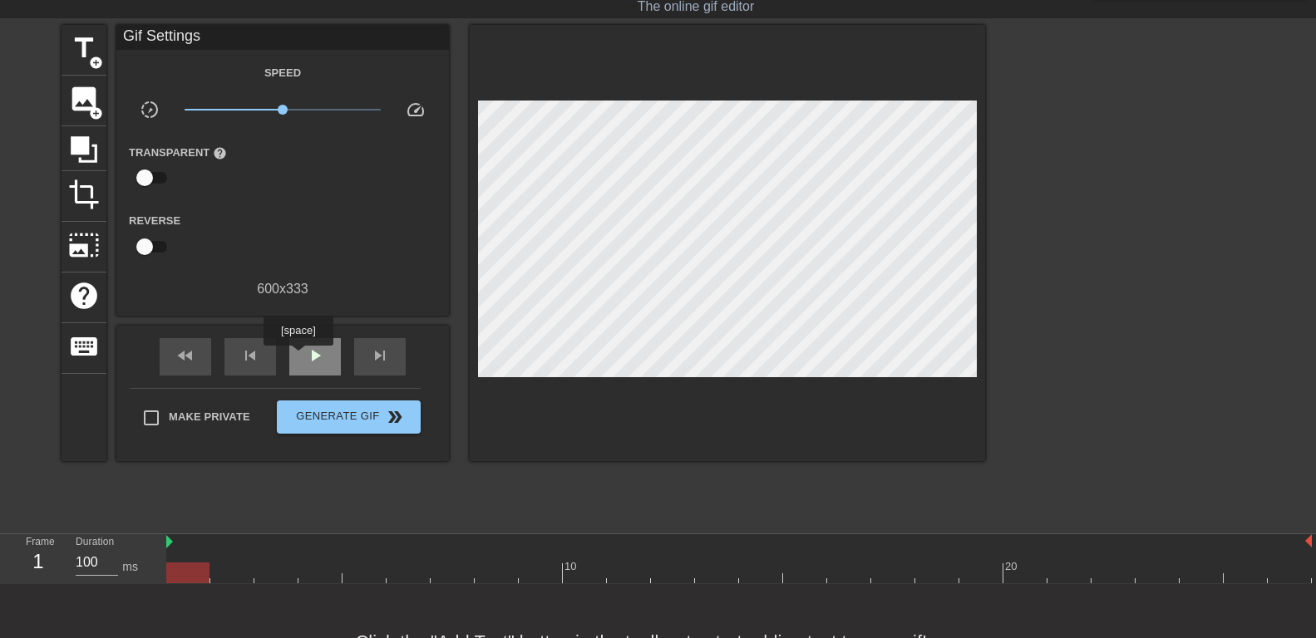
click at [299, 355] on div "play_arrow" at bounding box center [315, 356] width 52 height 37
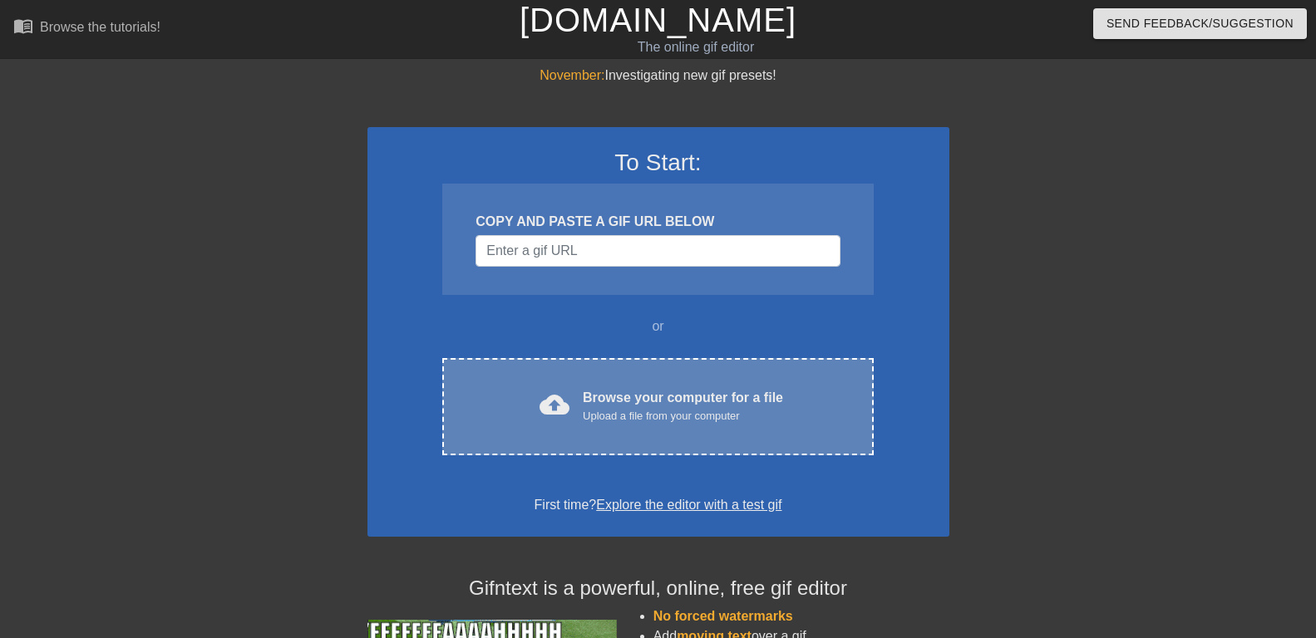
click at [549, 422] on div "cloud_upload" at bounding box center [551, 408] width 37 height 36
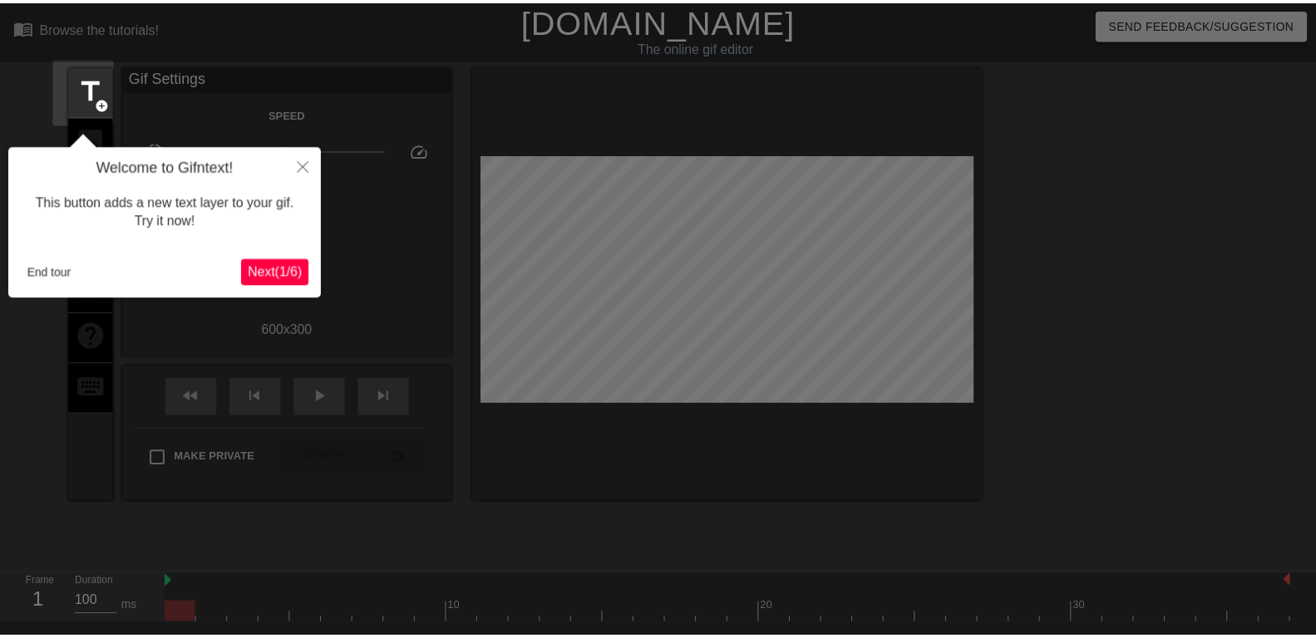
scroll to position [41, 0]
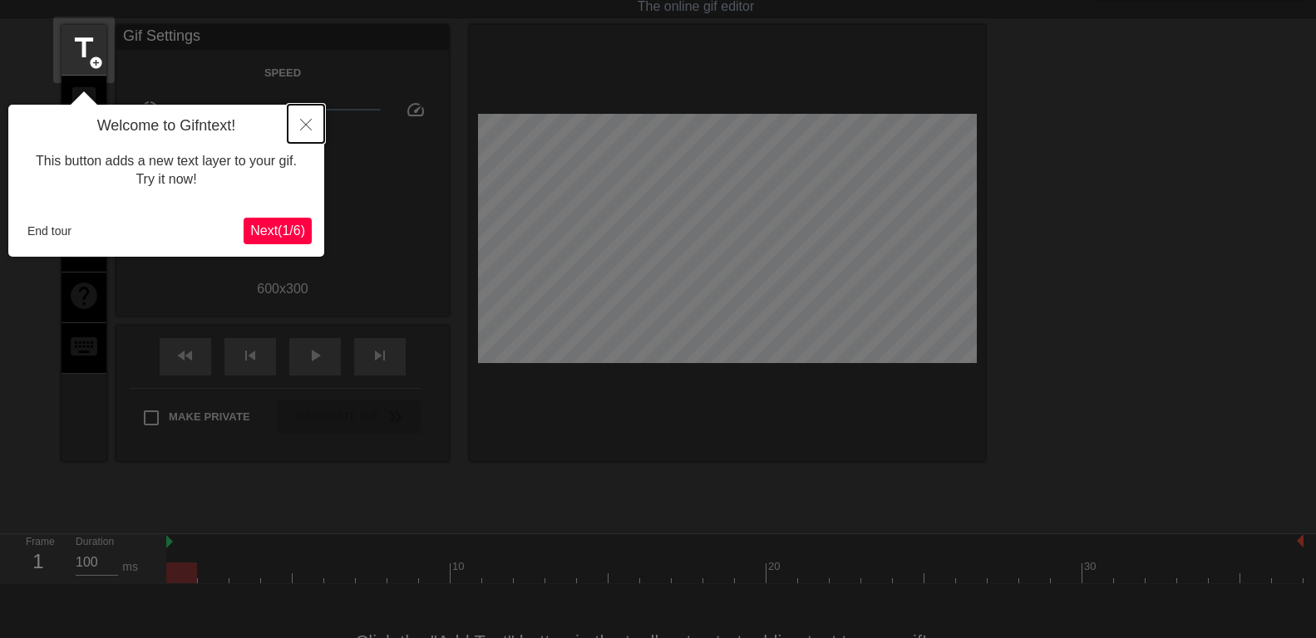
click at [309, 122] on icon "Close" at bounding box center [306, 125] width 12 height 12
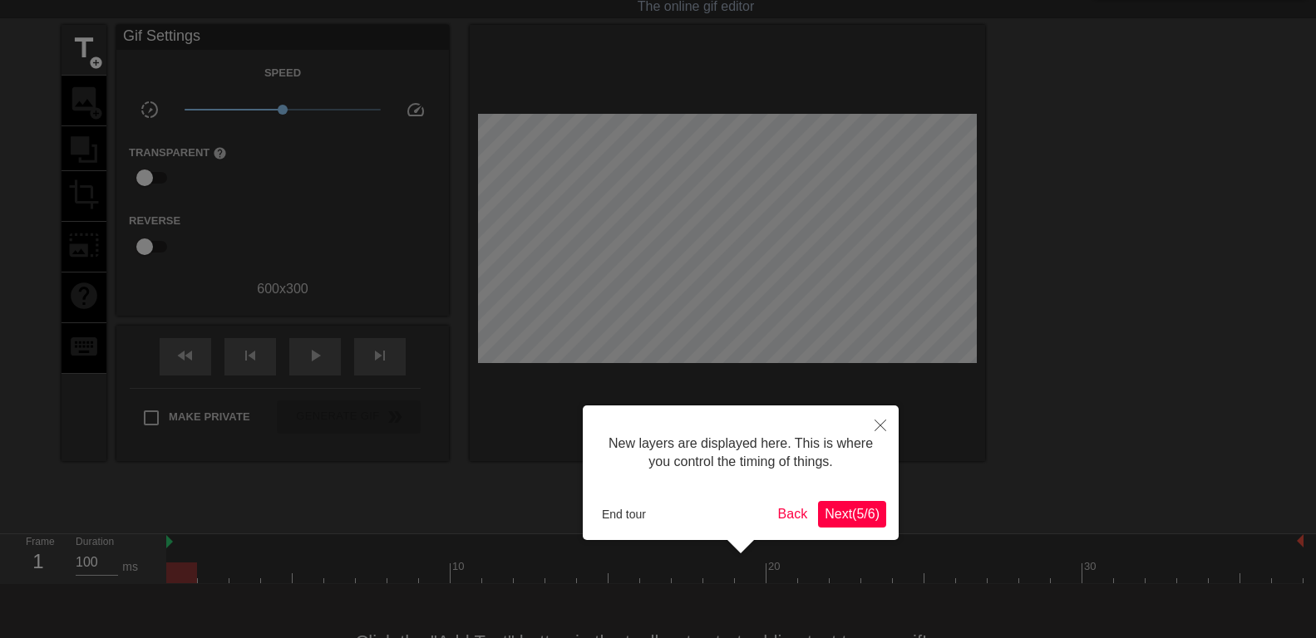
scroll to position [14, 0]
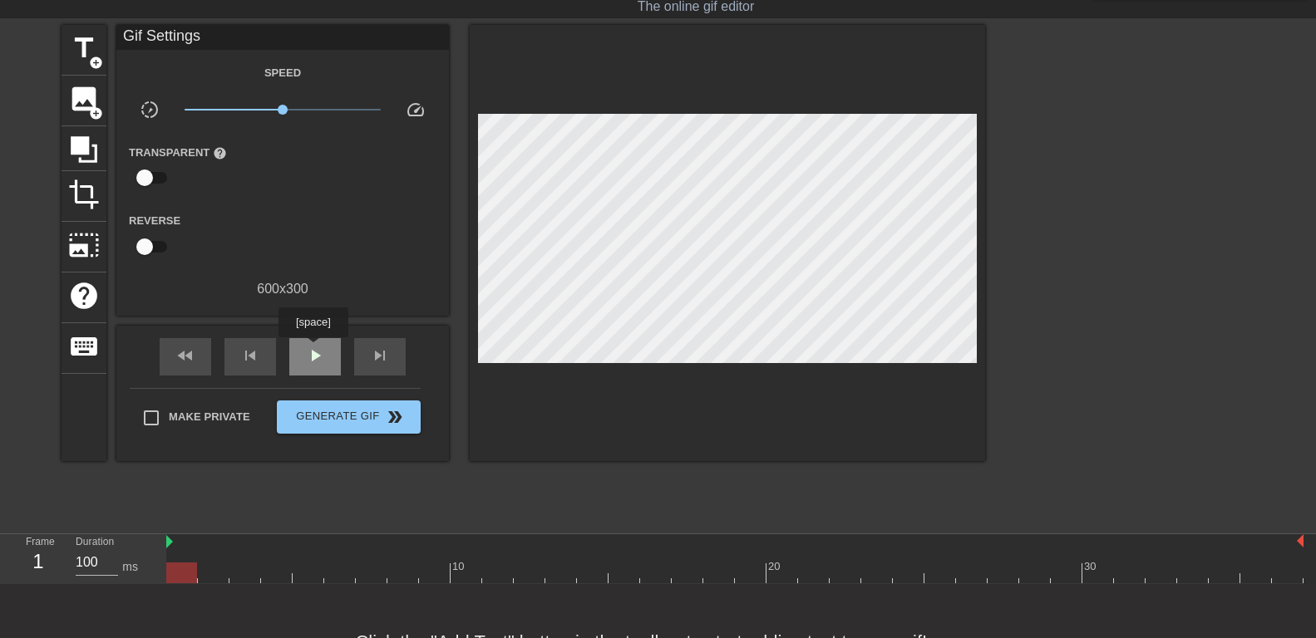
click at [313, 349] on span "play_arrow" at bounding box center [315, 356] width 20 height 20
click at [79, 52] on span "title" at bounding box center [84, 48] width 32 height 32
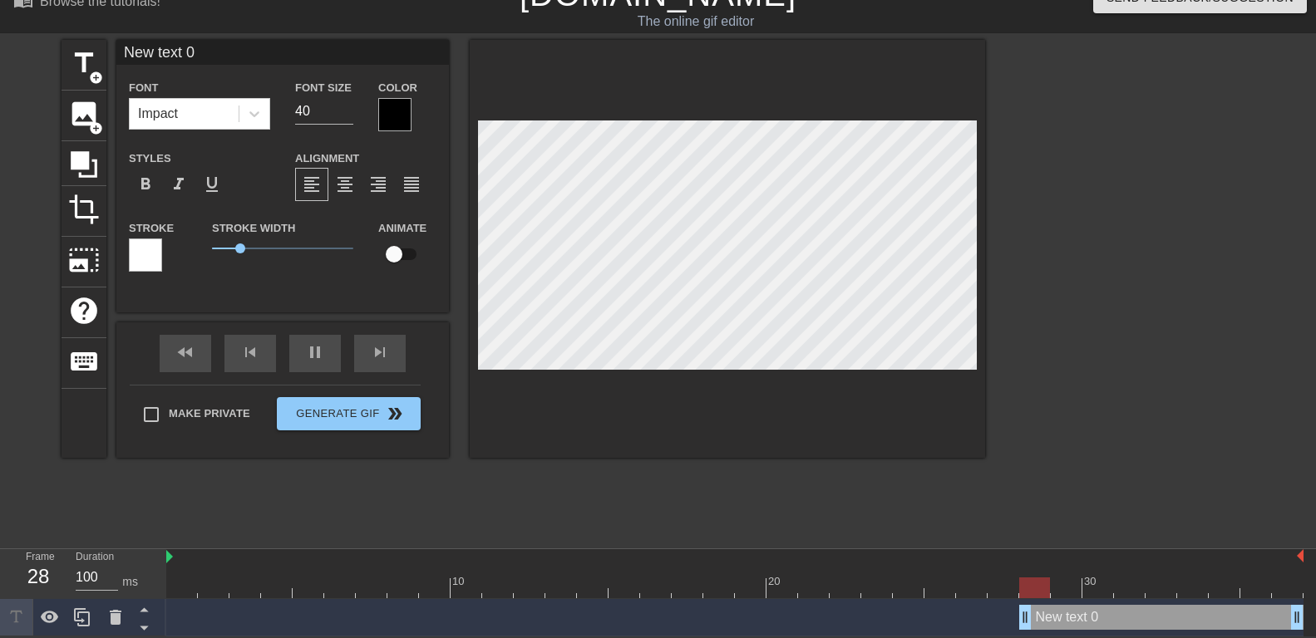
scroll to position [0, 0]
drag, startPoint x: 264, startPoint y: 58, endPoint x: 135, endPoint y: 81, distance: 130.8
click at [116, 59] on input "New text 0" at bounding box center [282, 52] width 333 height 25
paste input "Ma divine Maîtresse aime m'aguicher en m'humiliant pour me montrer que mon sexe…"
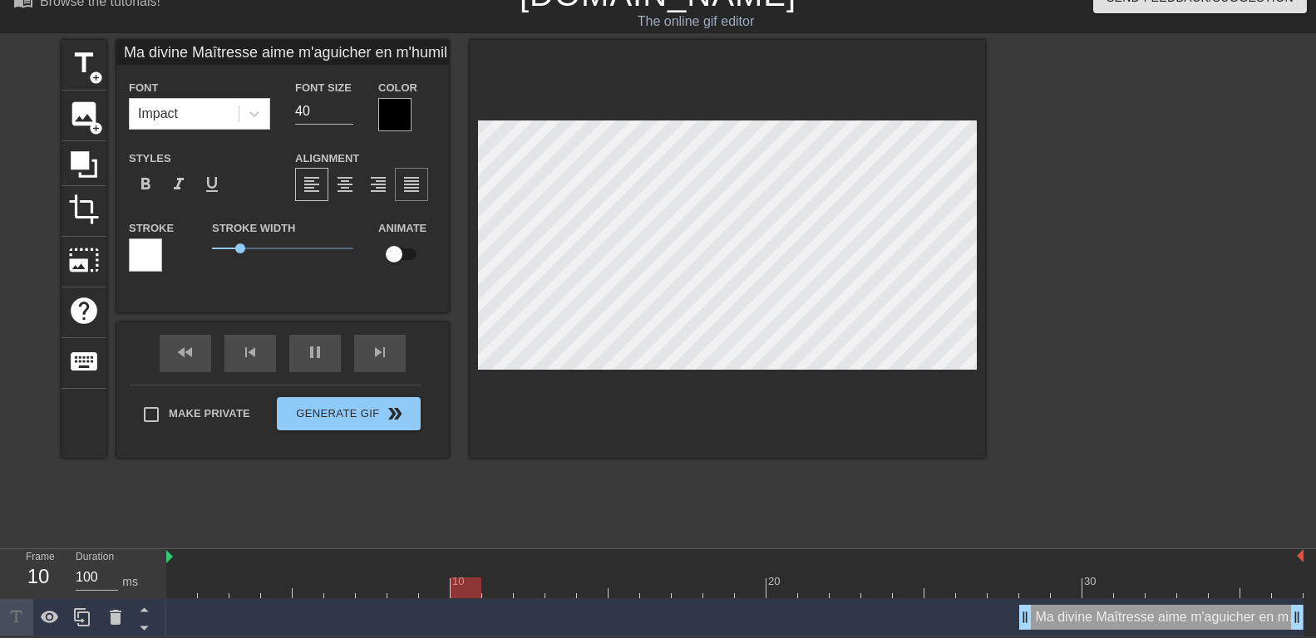
scroll to position [0, 497]
click at [343, 49] on input "Ma divine Maîtresse aime m'aguicher en m'humiliant pour me montrer que mon sexe…" at bounding box center [282, 52] width 333 height 25
type input "Ma divine Maîtresse aime m'aguicher en m'humiliant pour me montrer que mon sexe…"
click at [252, 111] on icon at bounding box center [254, 114] width 10 height 6
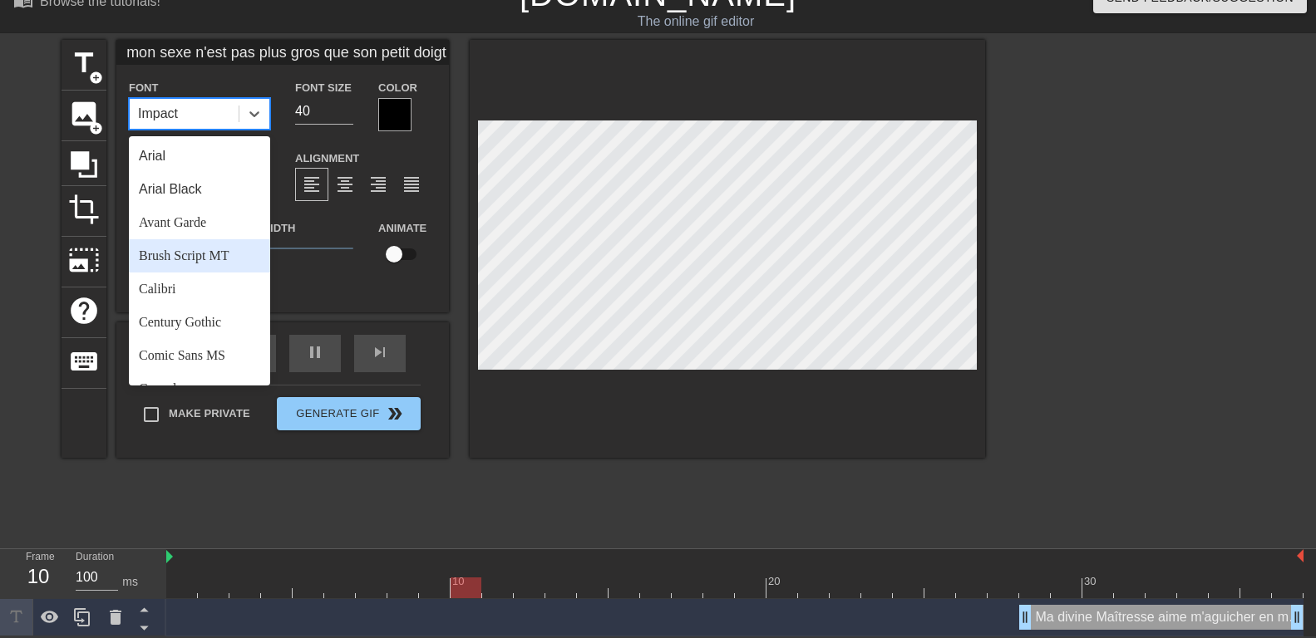
scroll to position [595, 0]
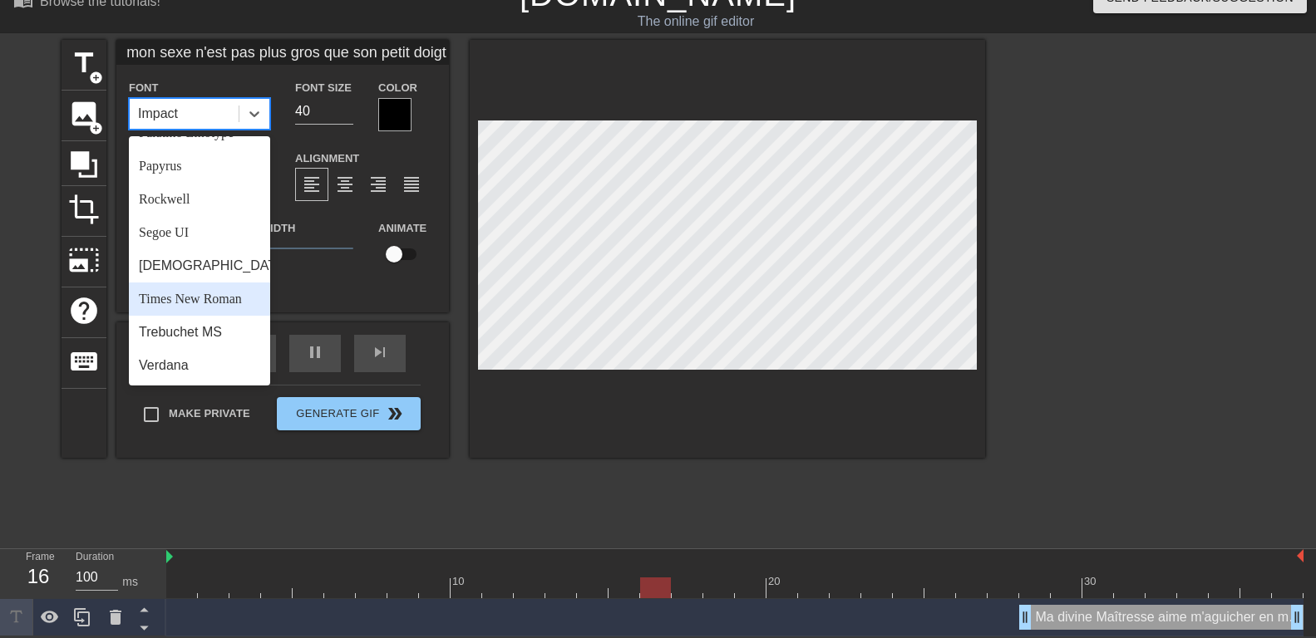
click at [181, 300] on div "Times New Roman" at bounding box center [199, 299] width 141 height 33
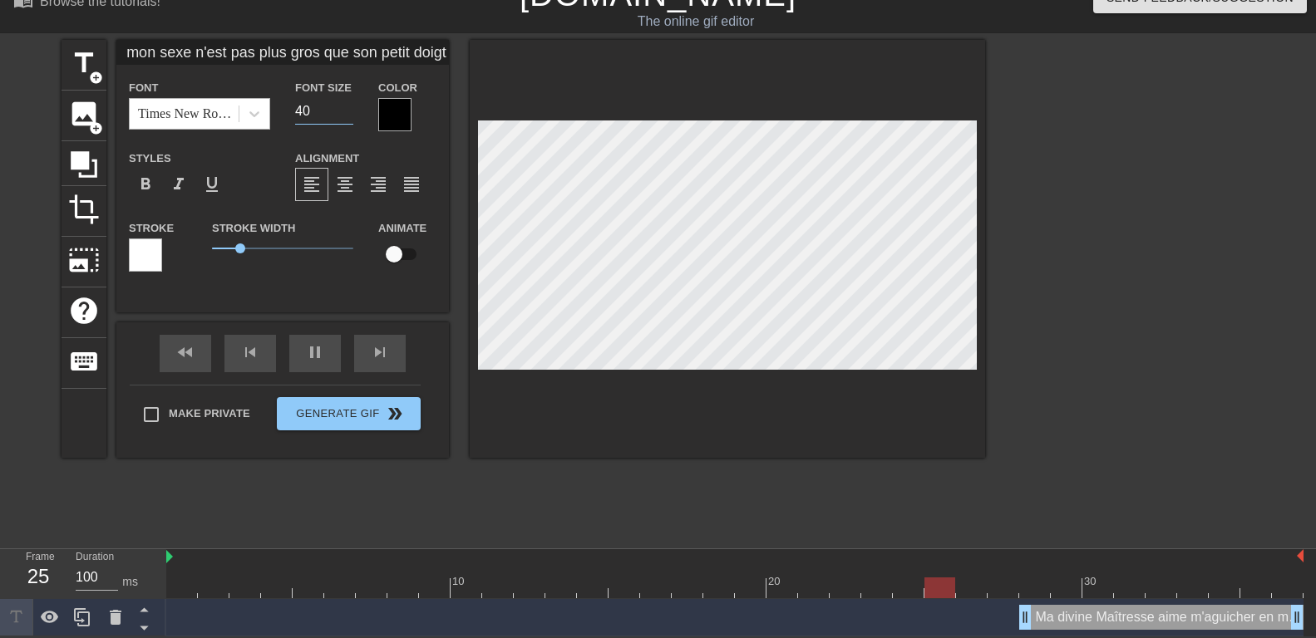
drag, startPoint x: 313, startPoint y: 101, endPoint x: 214, endPoint y: 113, distance: 99.6
click at [295, 112] on input "40" at bounding box center [324, 111] width 58 height 27
type input "25"
click at [388, 114] on div at bounding box center [394, 114] width 33 height 33
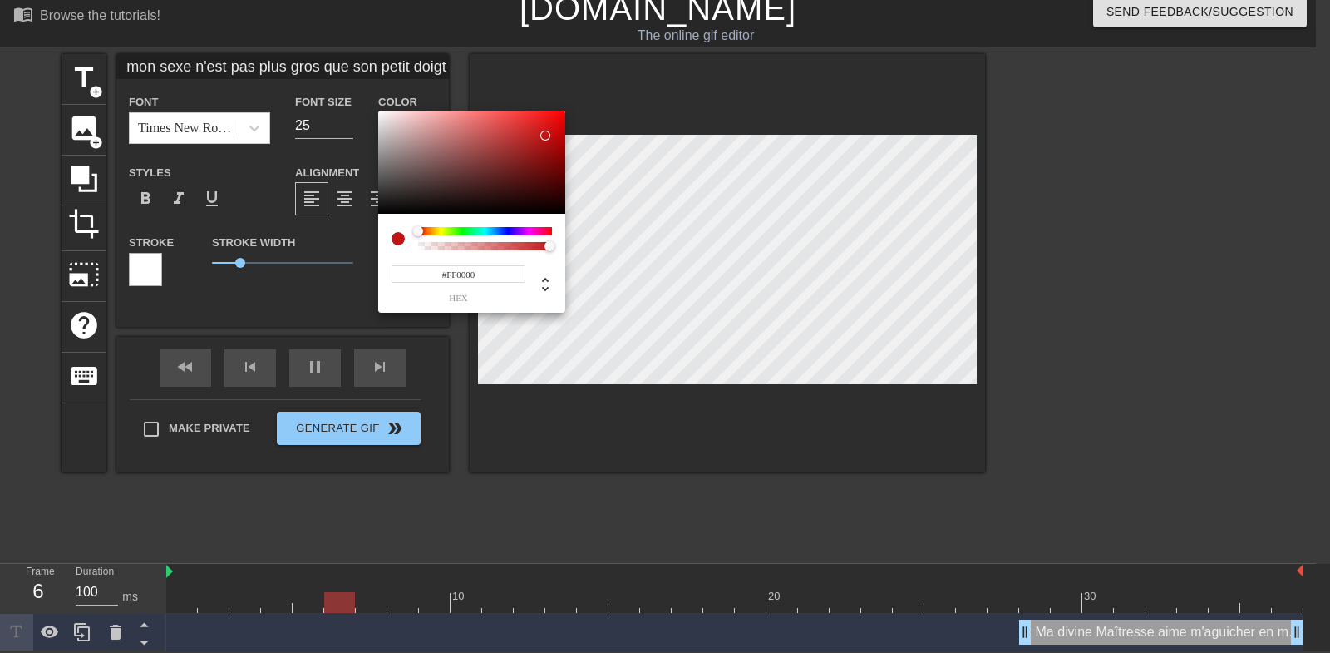
drag, startPoint x: 587, startPoint y: 111, endPoint x: 633, endPoint y: 80, distance: 55.6
click at [565, 111] on div at bounding box center [471, 162] width 187 height 103
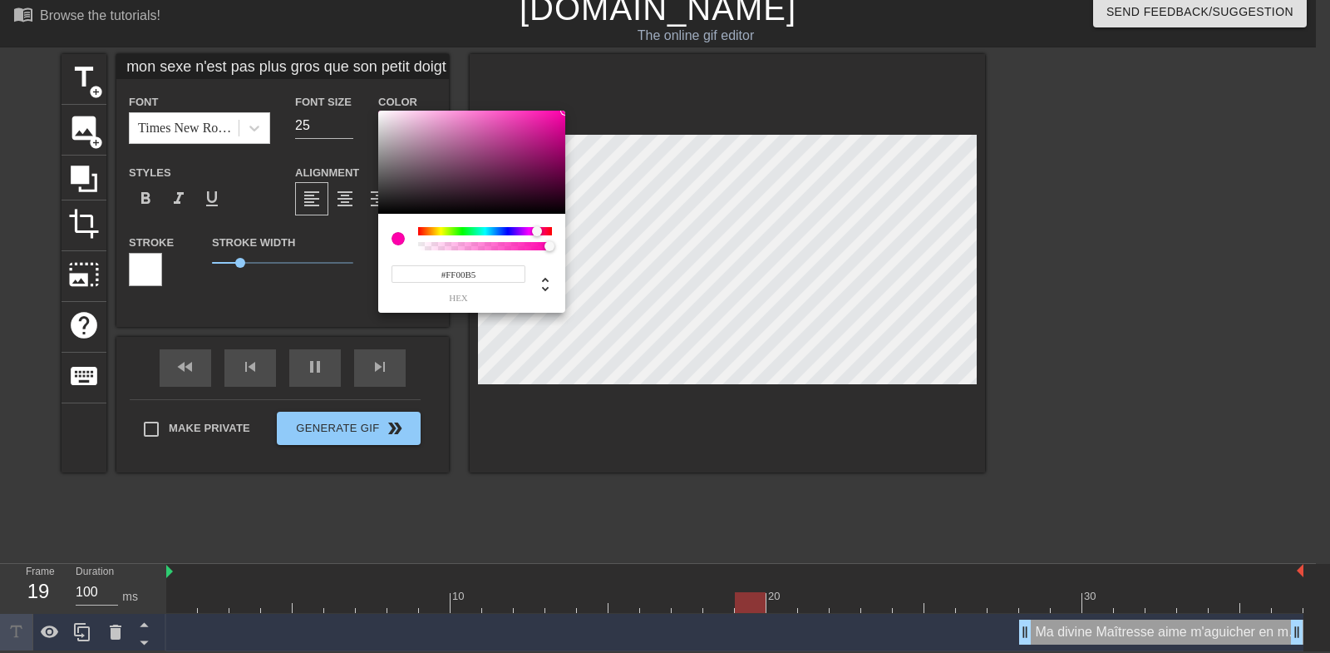
type input "#FF00C8"
click at [535, 230] on div at bounding box center [485, 231] width 134 height 8
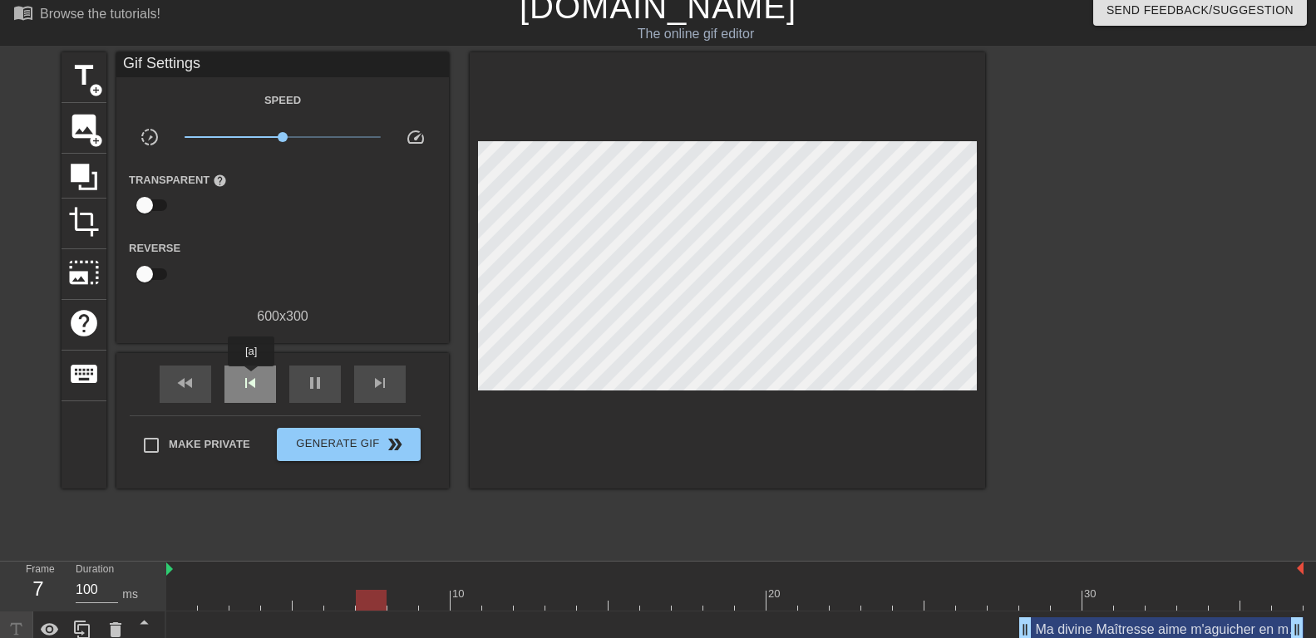
click at [250, 379] on span "skip_previous" at bounding box center [250, 383] width 20 height 20
click at [187, 380] on span "fast_rewind" at bounding box center [185, 383] width 20 height 20
click at [309, 384] on span "pause" at bounding box center [315, 383] width 20 height 20
click at [188, 383] on span "fast_rewind" at bounding box center [185, 383] width 20 height 20
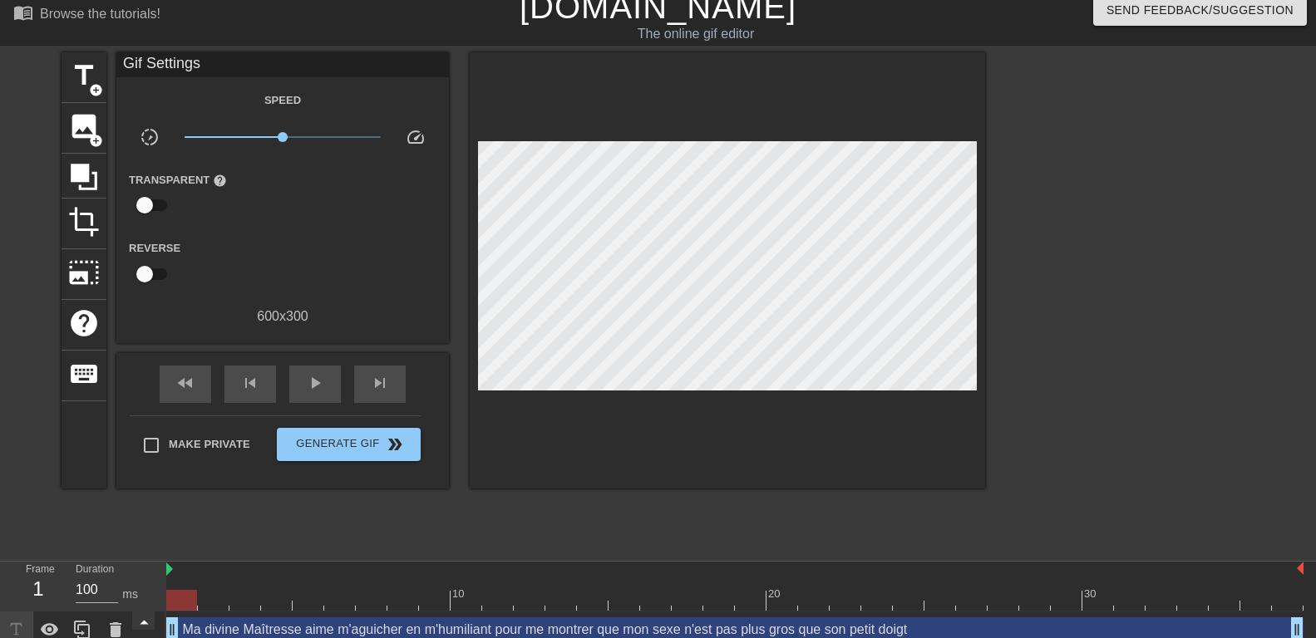
drag, startPoint x: 1029, startPoint y: 630, endPoint x: 136, endPoint y: 617, distance: 893.8
click at [136, 617] on div "Frame 1 Duration 100 ms 10 20 30 Ma divine Maîtresse aime m'aguicher en m'humil…" at bounding box center [658, 605] width 1316 height 87
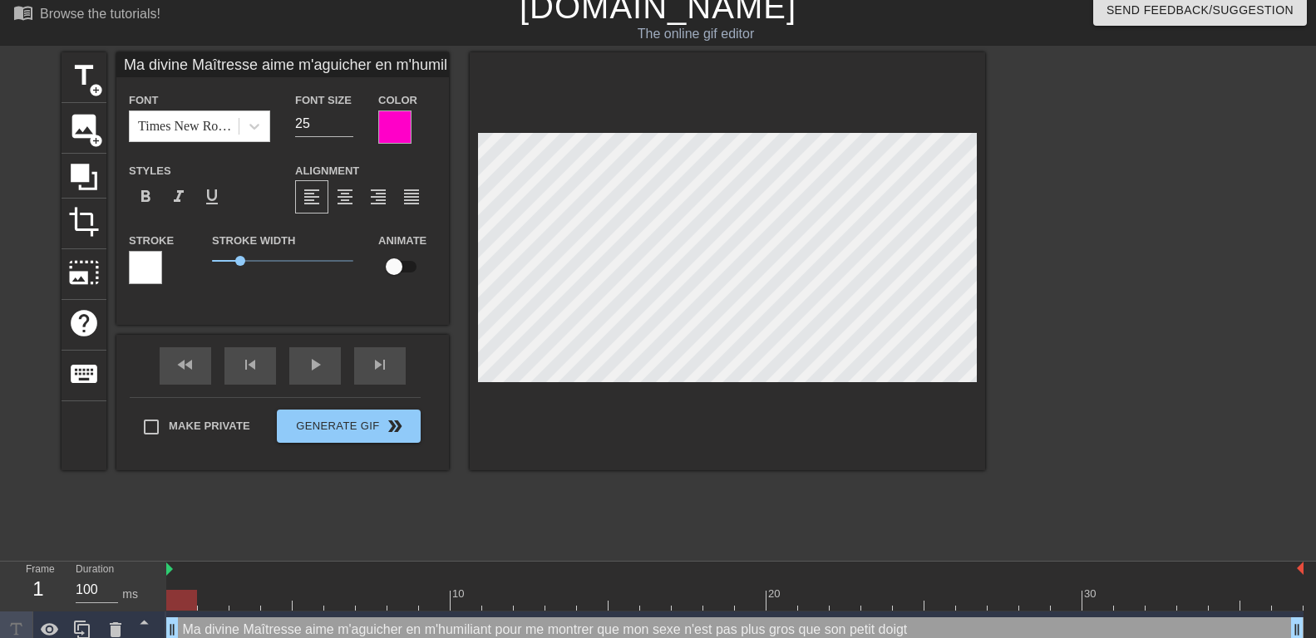
click at [151, 260] on div at bounding box center [145, 267] width 33 height 33
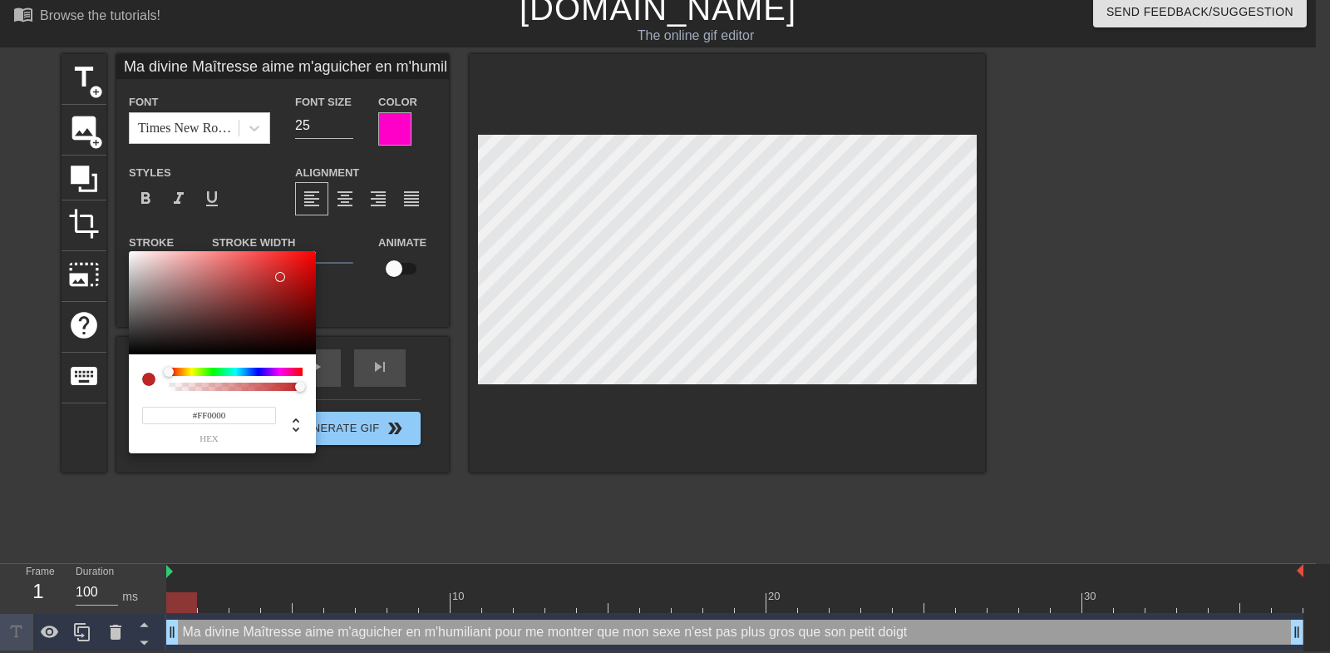
drag, startPoint x: 279, startPoint y: 279, endPoint x: 330, endPoint y: 235, distance: 67.2
click at [316, 251] on div at bounding box center [222, 302] width 187 height 103
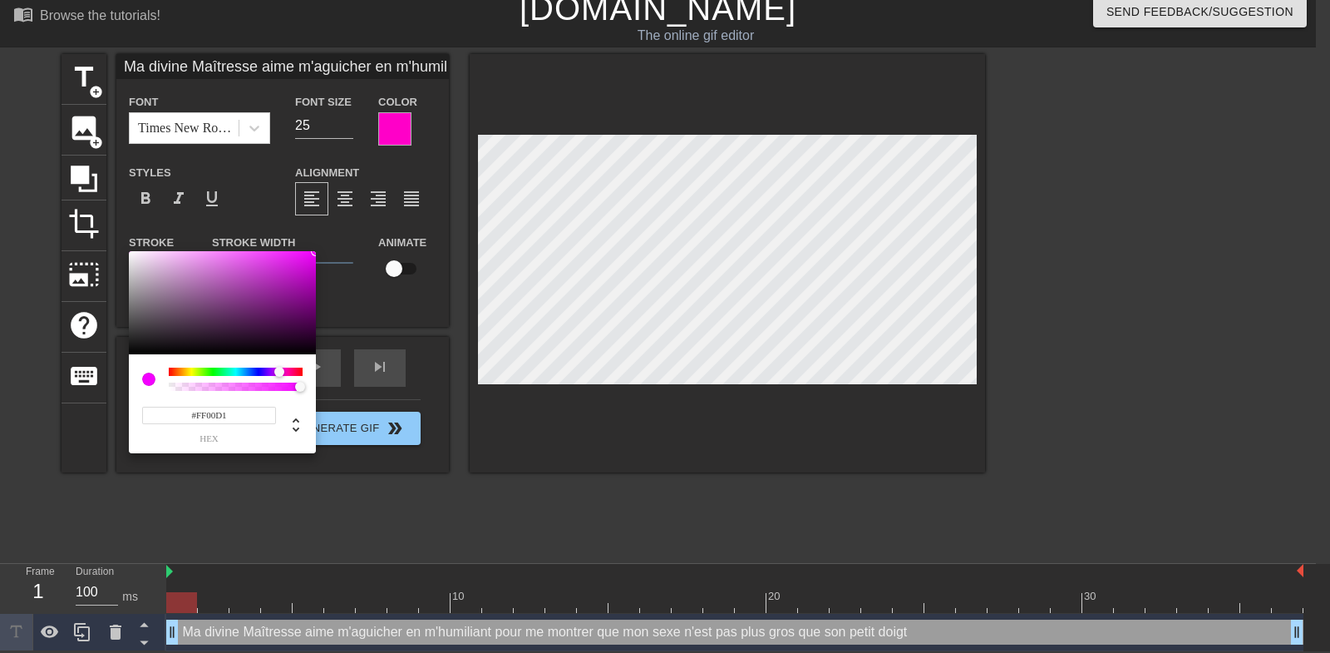
type input "#FF00C8"
drag, startPoint x: 275, startPoint y: 372, endPoint x: 285, endPoint y: 372, distance: 10.0
click at [285, 372] on div at bounding box center [236, 371] width 134 height 8
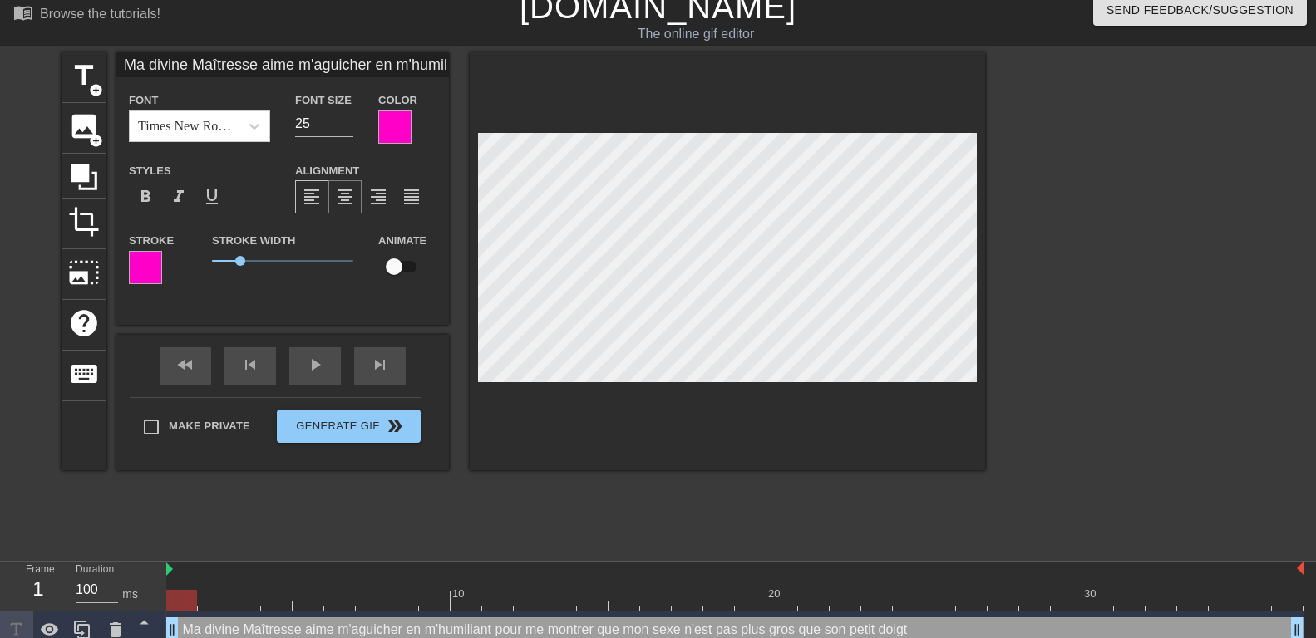
click at [348, 195] on span "format_align_center" at bounding box center [345, 197] width 20 height 20
type input "Ma divine Maîtresse aime m'aguicheren m'humiliant pour me montrer que mon sexe …"
type textarea "Ma divine Maîtresse aime m'aguicheren m'humiliant pour me montrer que mon sexe …"
type input "Ma divine Maîtresse aime m'aguicheren m'humiliant pour me montrer que mon sexe …"
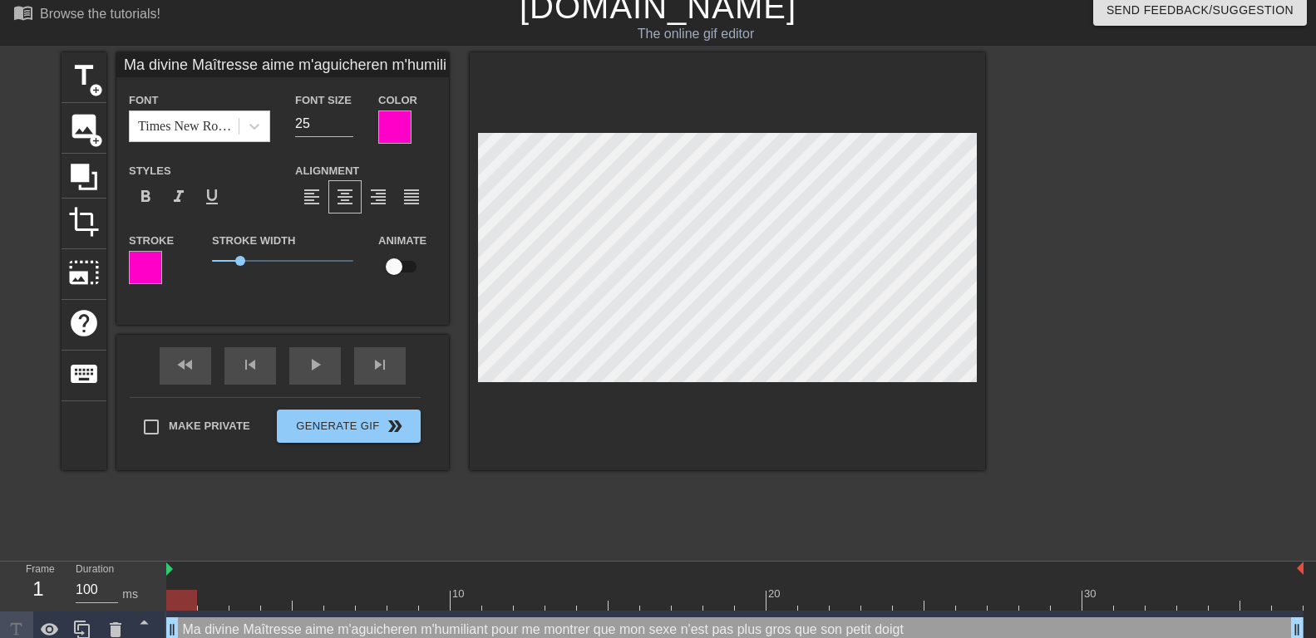
type textarea "Ma divine Maîtresse aime m'aguicher en m'humiliant pour me montrer que mon sexe…"
click at [392, 122] on div at bounding box center [394, 127] width 33 height 33
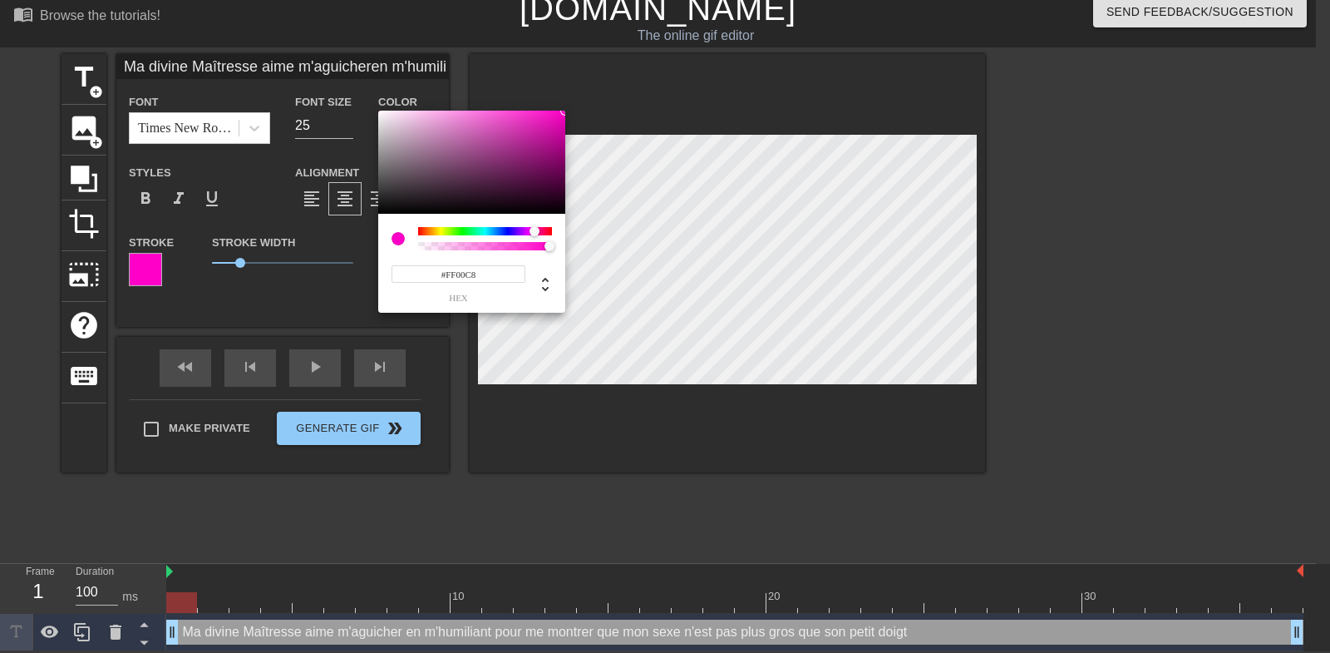
type input "Ma divine Maîtresse aime m'aguicheren m'humiliant pour me montrer que mon sexe …"
type input "#0020FF"
type input "Ma divine Maîtresse aime m'aguicheren m'humiliant pour me montrer que mon sexe …"
type input "#0029FF"
type input "Ma divine Maîtresse aime m'aguicheren m'humiliant pour me montrer que mon sexe …"
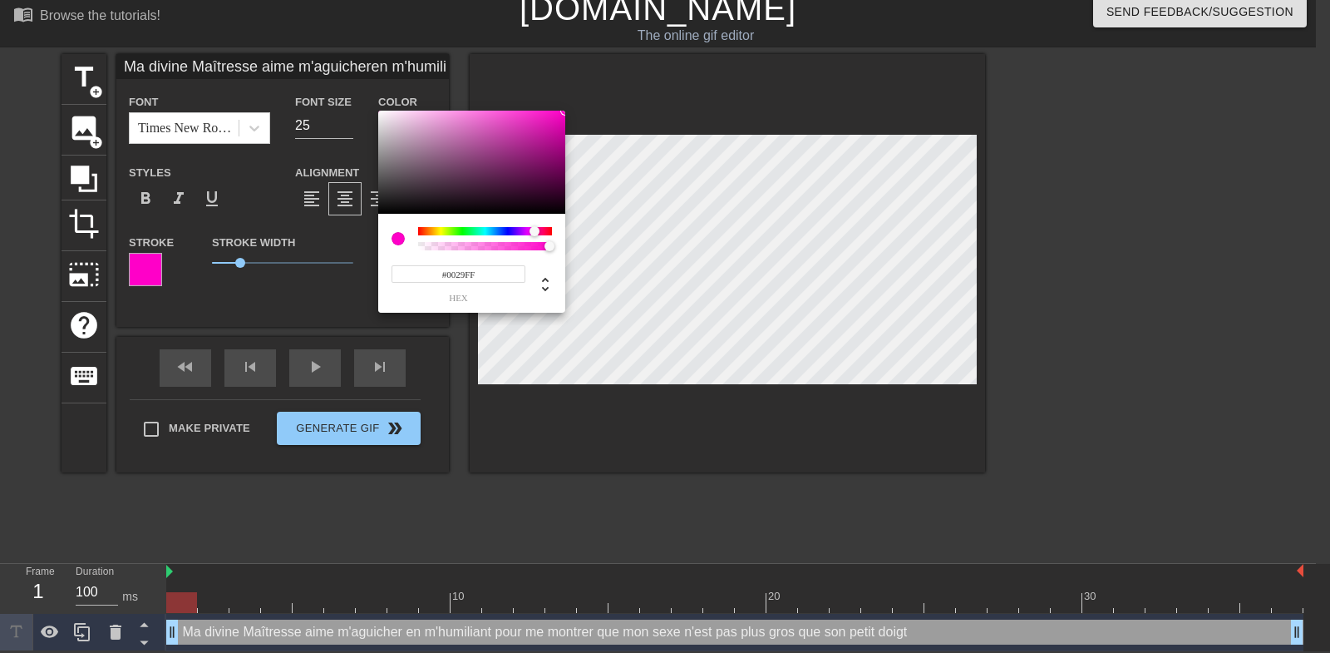
type input "#003CFF"
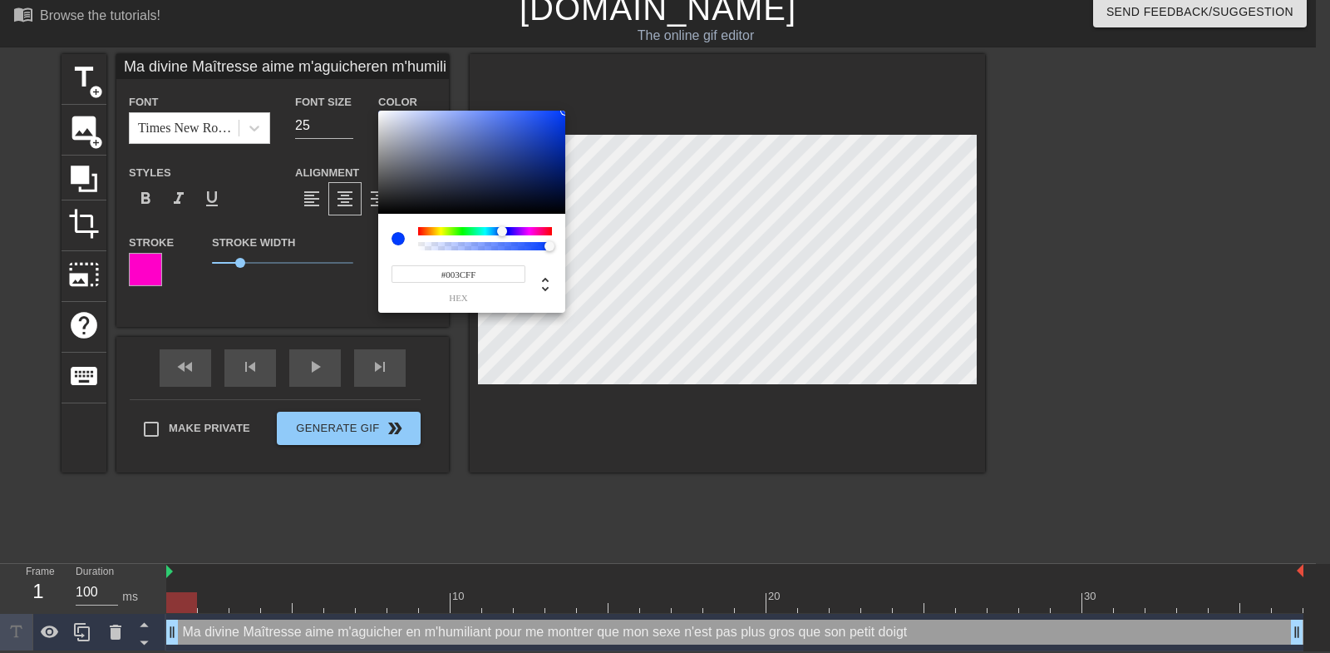
type input "Ma divine Maîtresse aime m'aguicheren m'humiliant pour me montrer que mon sexe …"
type input "#0033FF"
type input "Ma divine Maîtresse aime m'aguicheren m'humiliant pour me montrer que mon sexe …"
type input "#0029FF"
type input "Ma divine Maîtresse aime m'aguicheren m'humiliant pour me montrer que mon sexe …"
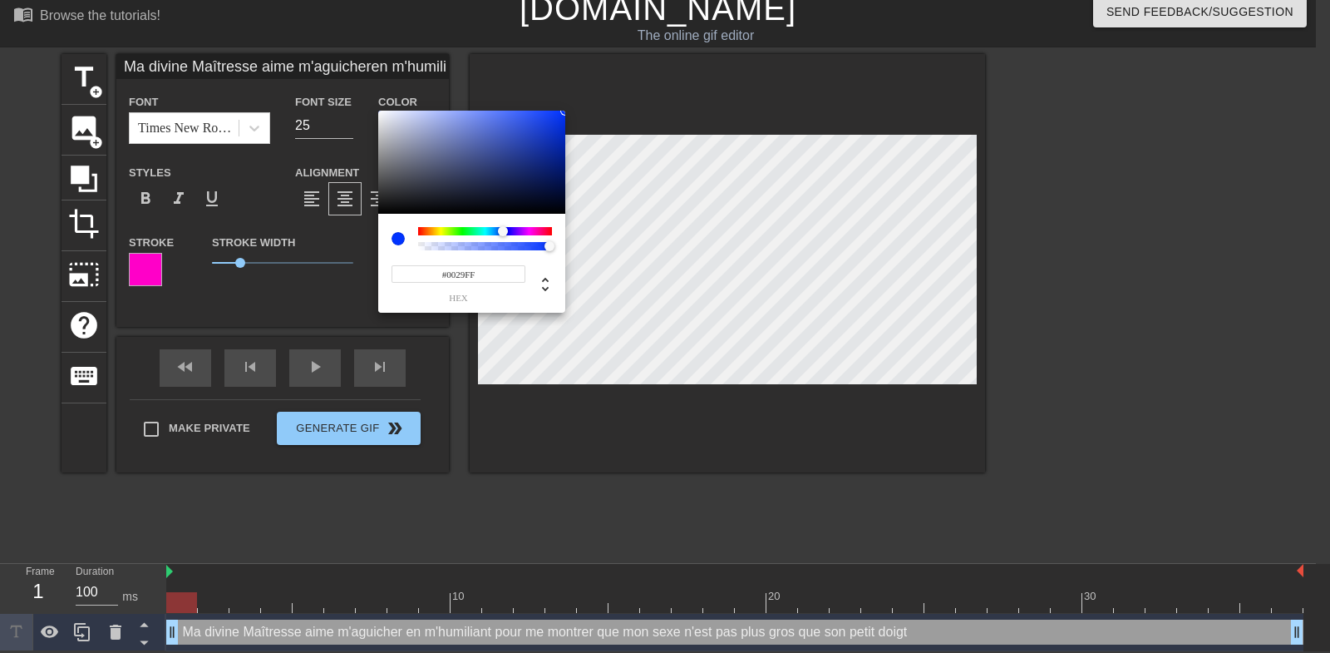
type input "#0020FF"
type input "Ma divine Maîtresse aime m'aguicheren m'humiliant pour me montrer que mon sexe …"
type input "#0016FF"
type input "Ma divine Maîtresse aime m'aguicheren m'humiliant pour me montrer que mon sexe …"
type input "#000DFF"
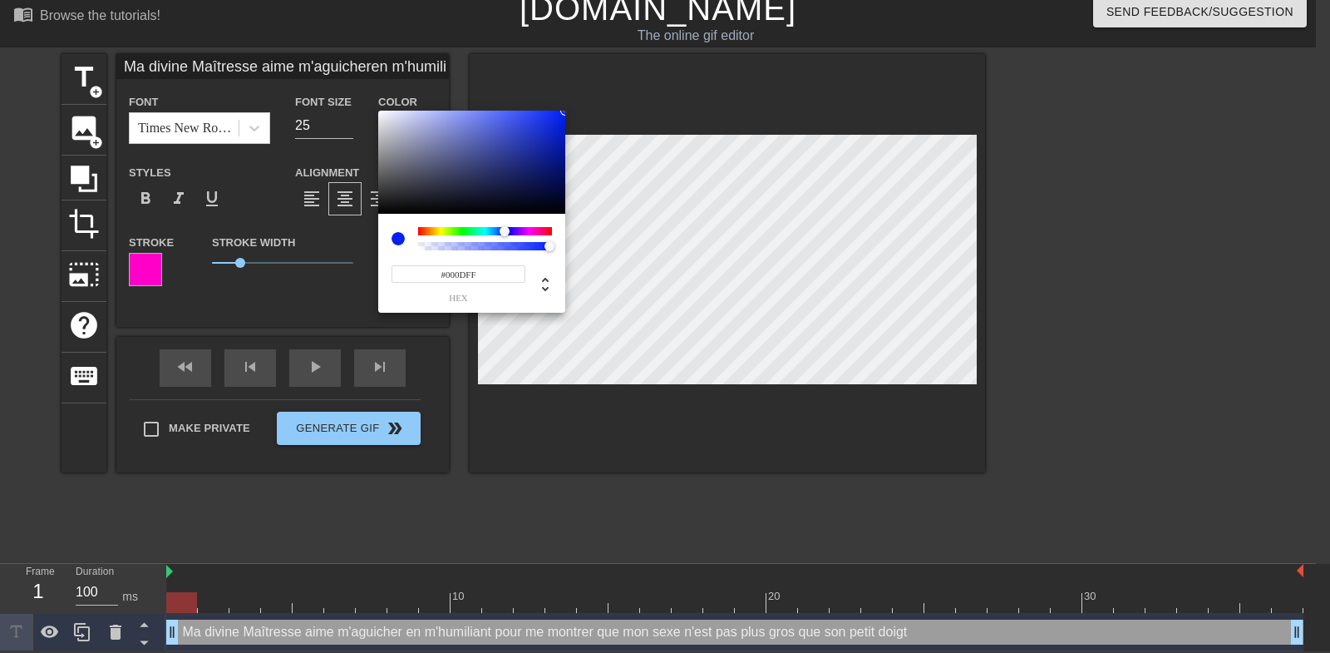
type input "Ma divine Maîtresse aime m'aguicheren m'humiliant pour me montrer que mon sexe …"
type input "#0003FF"
click at [507, 229] on div at bounding box center [485, 231] width 134 height 8
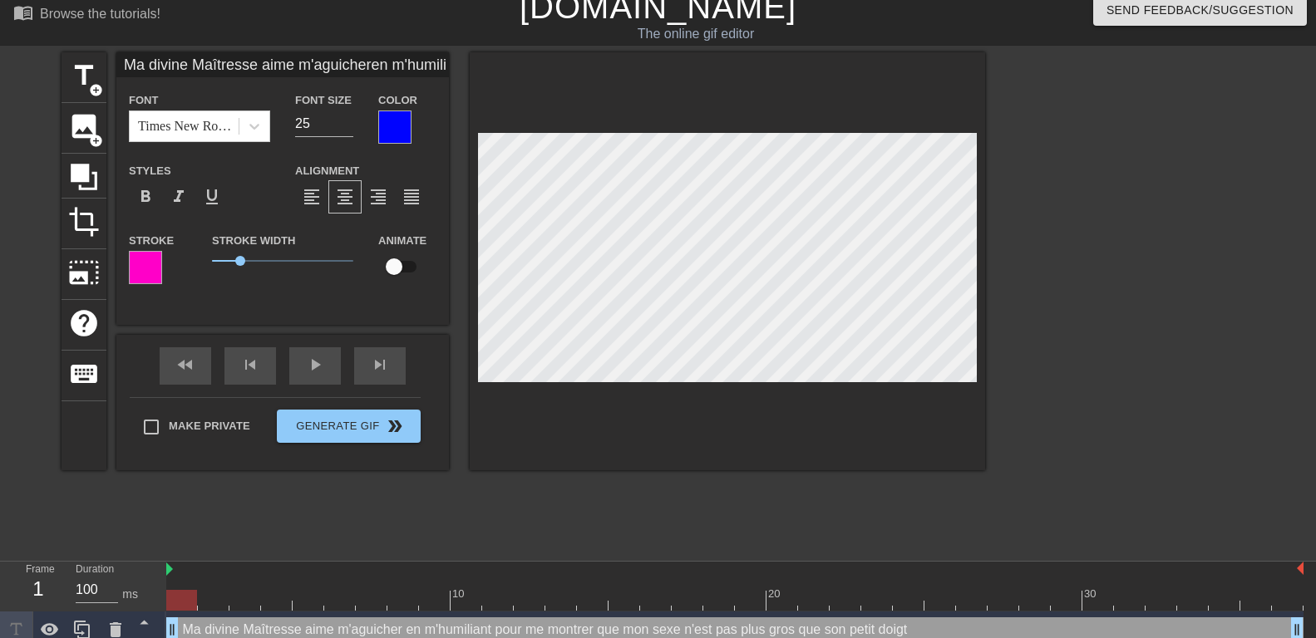
click at [138, 264] on div at bounding box center [145, 267] width 33 height 33
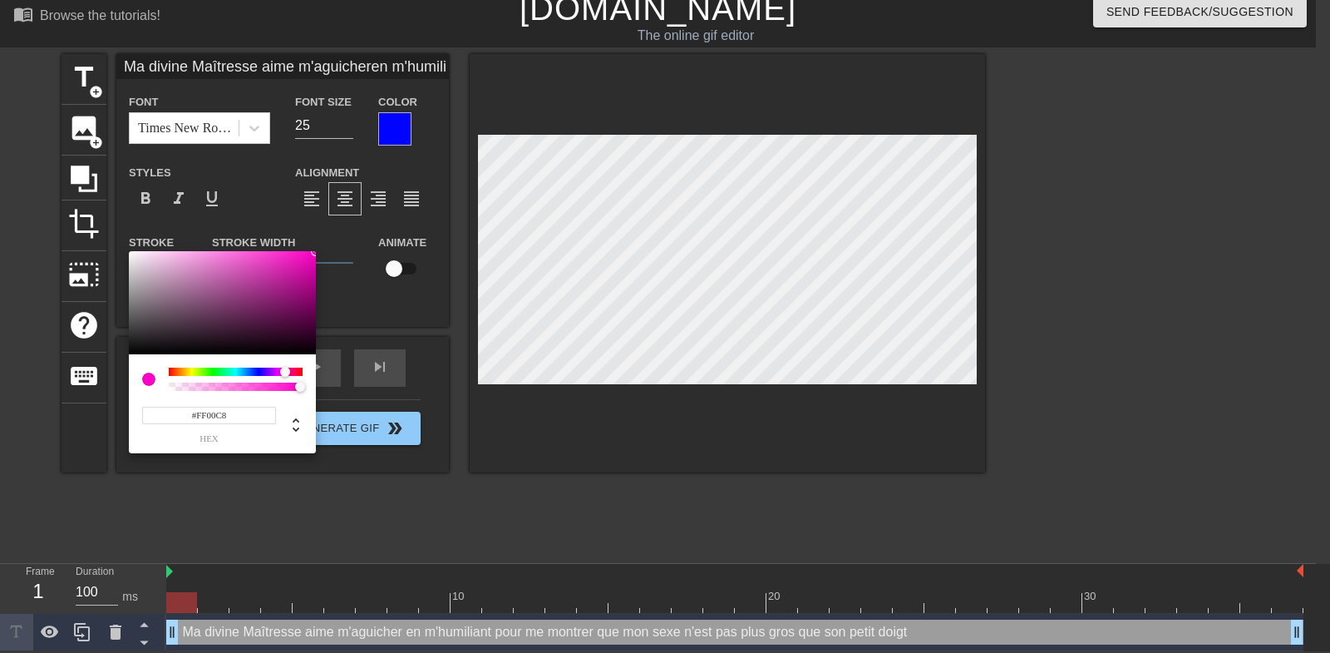
type input "Ma divine Maîtresse aime m'aguicheren m'humiliant pour me montrer que mon sexe …"
type input "#1900FF"
type input "Ma divine Maîtresse aime m'aguicheren m'humiliant pour me montrer que mon sexe …"
type input "#0600FF"
type input "Ma divine Maîtresse aime m'aguicheren m'humiliant pour me montrer que mon sexe …"
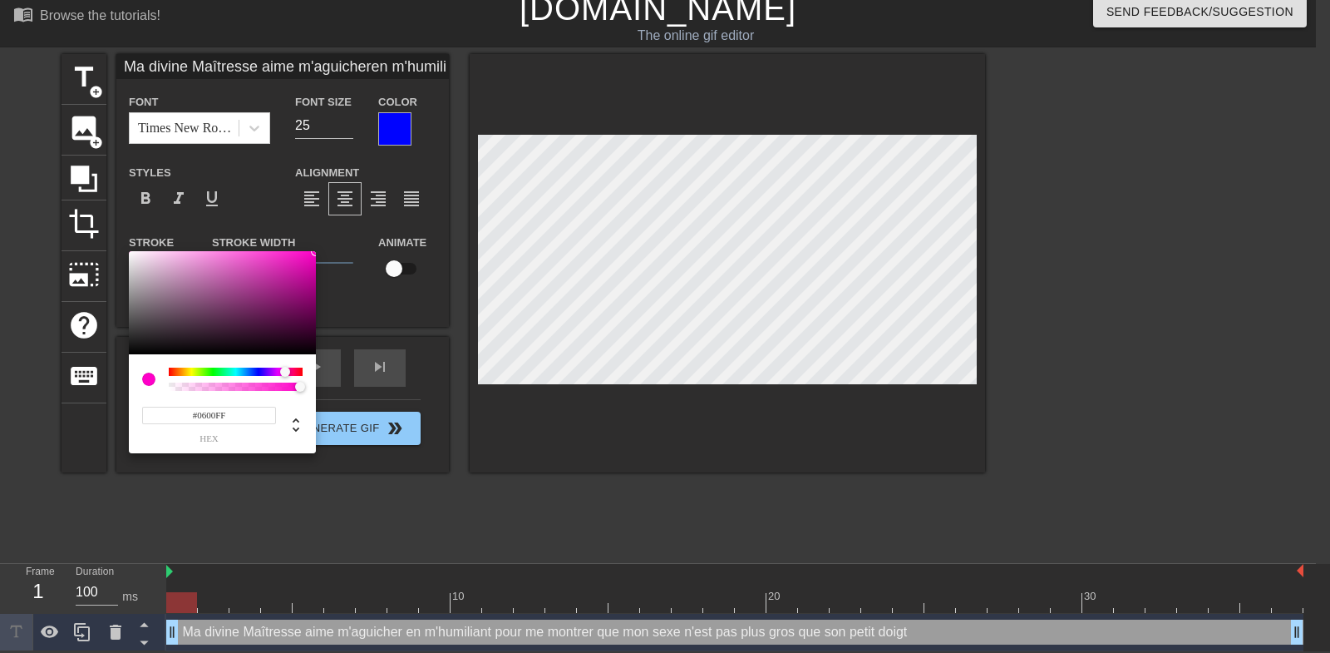
type input "#0033FF"
type input "Ma divine Maîtresse aime m'aguicheren m'humiliant pour me montrer que mon sexe …"
type input "#009BFF"
type input "Ma divine Maîtresse aime m'aguicheren m'humiliant pour me montrer que mon sexe …"
type input "#00F1FF"
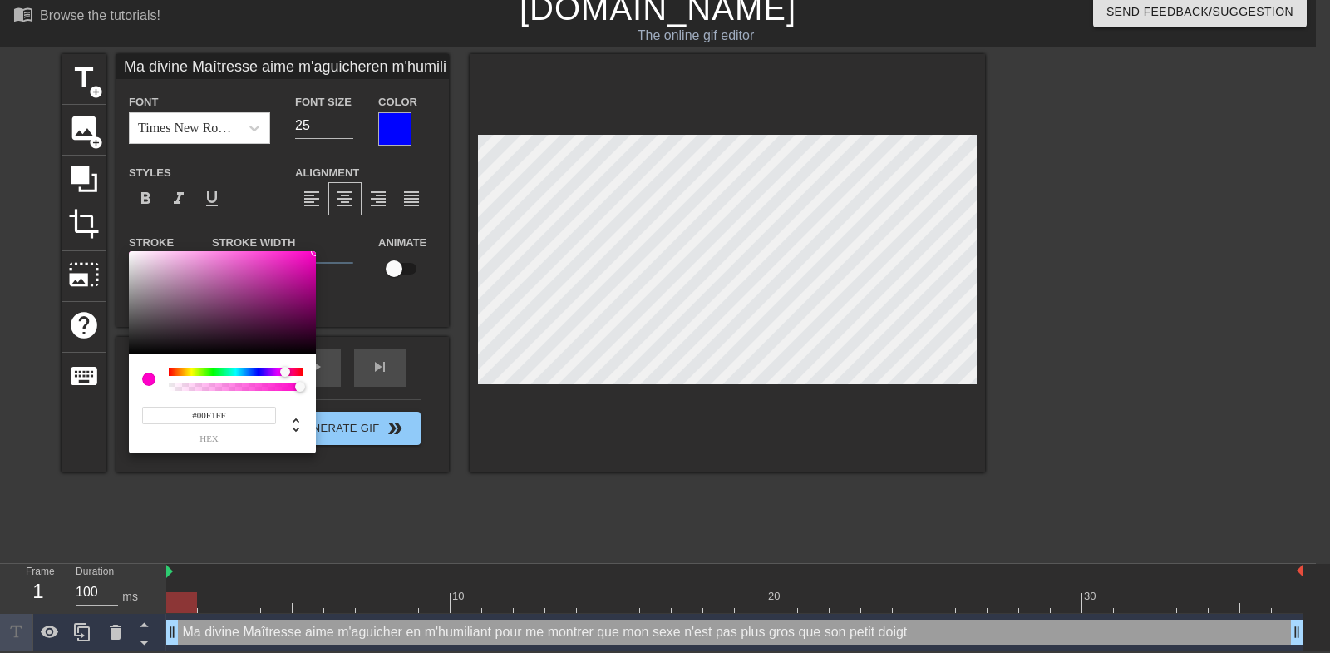
type input "Ma divine Maîtresse aime m'aguicheren m'humiliant pour me montrer que mon sexe …"
type input "#00FFFA"
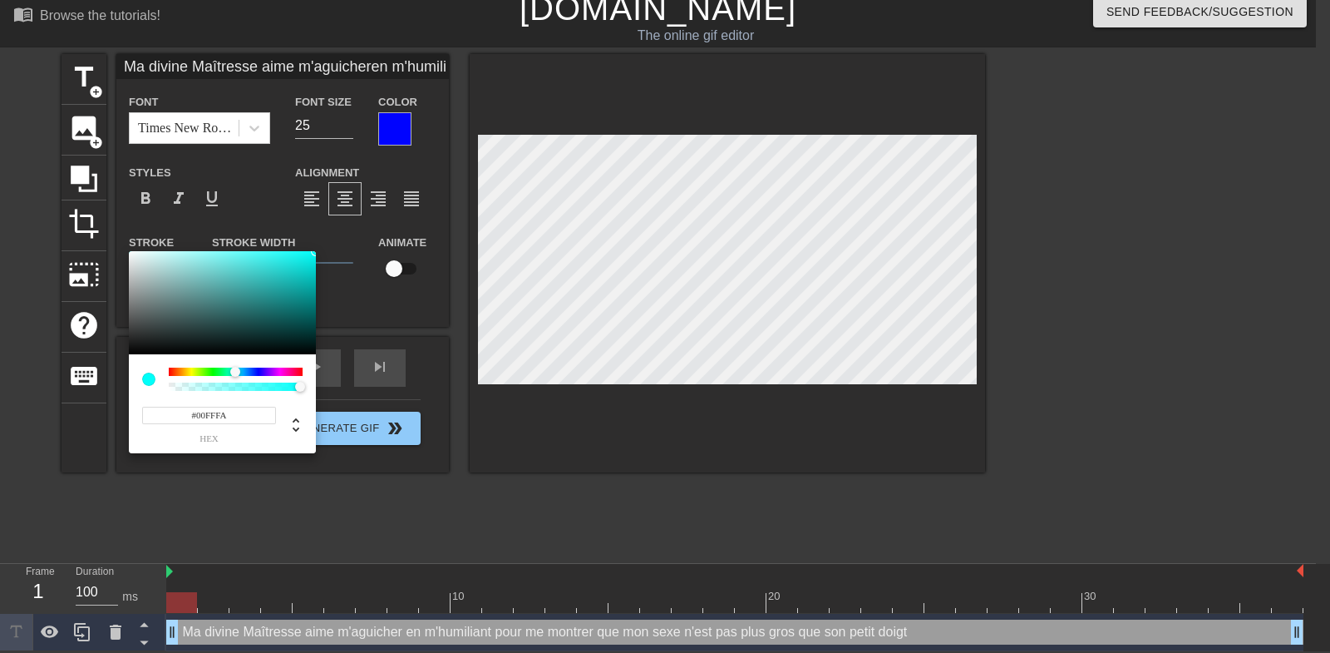
type input "Ma divine Maîtresse aime m'aguicheren m'humiliant pour me montrer que mon sexe …"
type input "#00F1FF"
type input "Ma divine Maîtresse aime m'aguicheren m'humiliant pour me montrer que mon sexe …"
type input "#00CBFF"
type input "Ma divine Maîtresse aime m'aguicheren m'humiliant pour me montrer que mon sexe …"
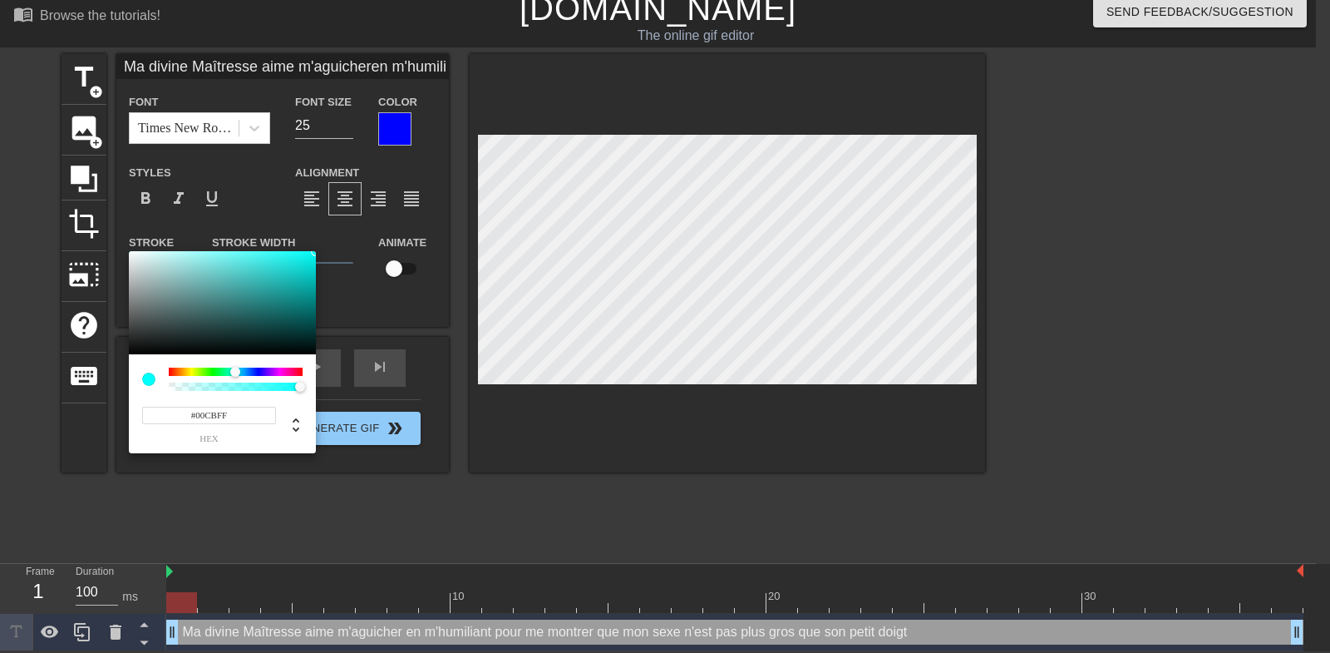
type input "#009BFF"
type input "Ma divine Maîtresse aime m'aguicheren m'humiliant pour me montrer que mon sexe …"
type input "#0075FF"
type input "Ma divine Maîtresse aime m'aguicheren m'humiliant pour me montrer que mon sexe …"
type input "#006CFF"
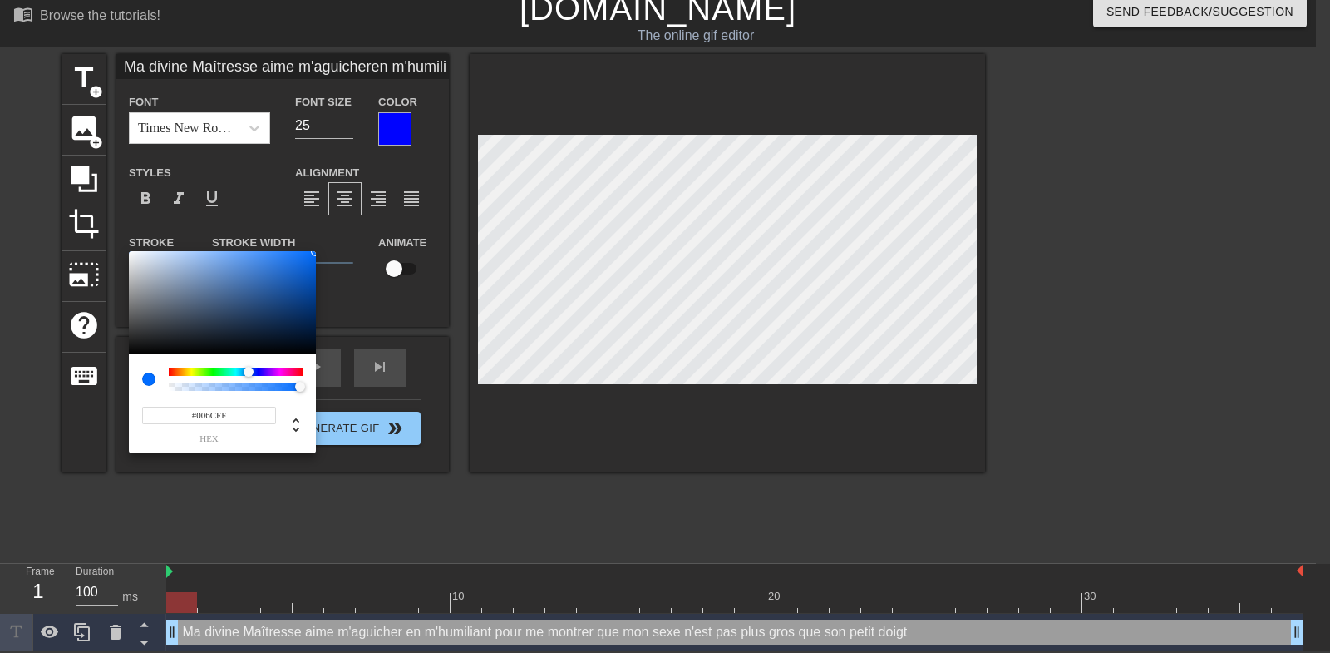
type input "Ma divine Maîtresse aime m'aguicheren m'humiliant pour me montrer que mon sexe …"
type input "#0062FF"
type input "Ma divine Maîtresse aime m'aguicheren m'humiliant pour me montrer que mon sexe …"
type input "#0059FF"
type input "Ma divine Maîtresse aime m'aguicheren m'humiliant pour me montrer que mon sexe …"
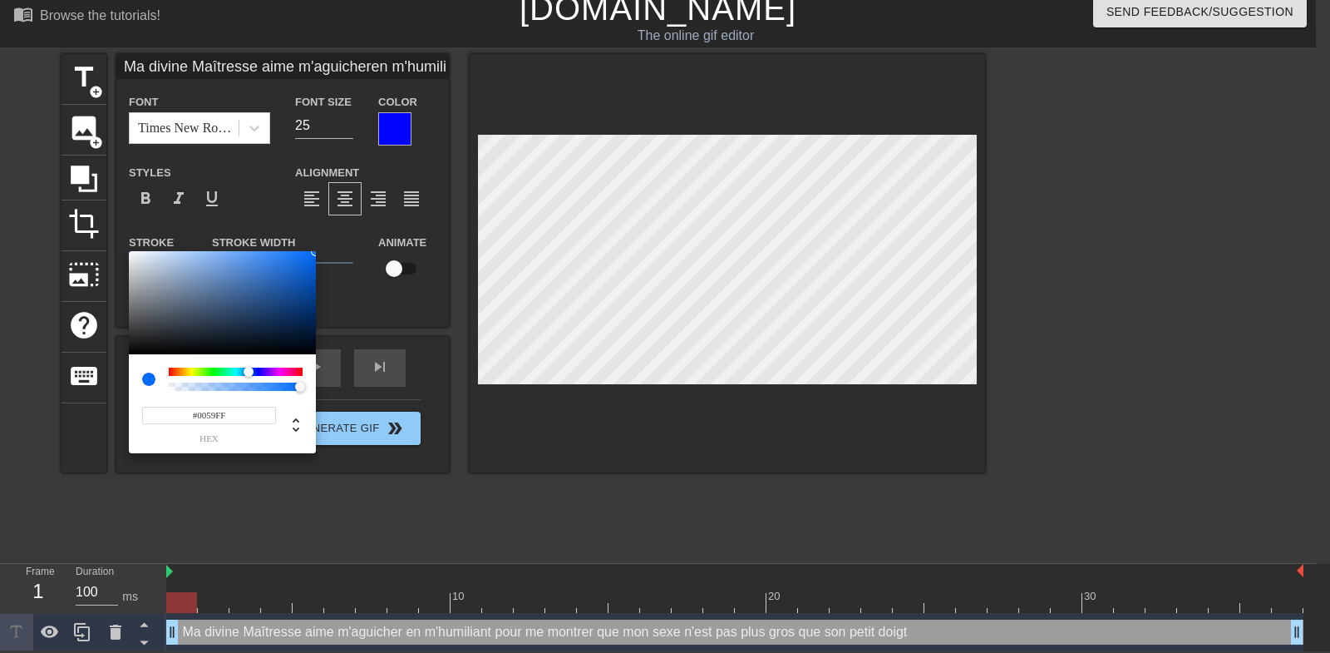
type input "#004FFF"
type input "Ma divine Maîtresse aime m'aguicheren m'humiliant pour me montrer que mon sexe …"
type input "#003CFF"
type input "Ma divine Maîtresse aime m'aguicheren m'humiliant pour me montrer que mon sexe …"
type input "#0033FF"
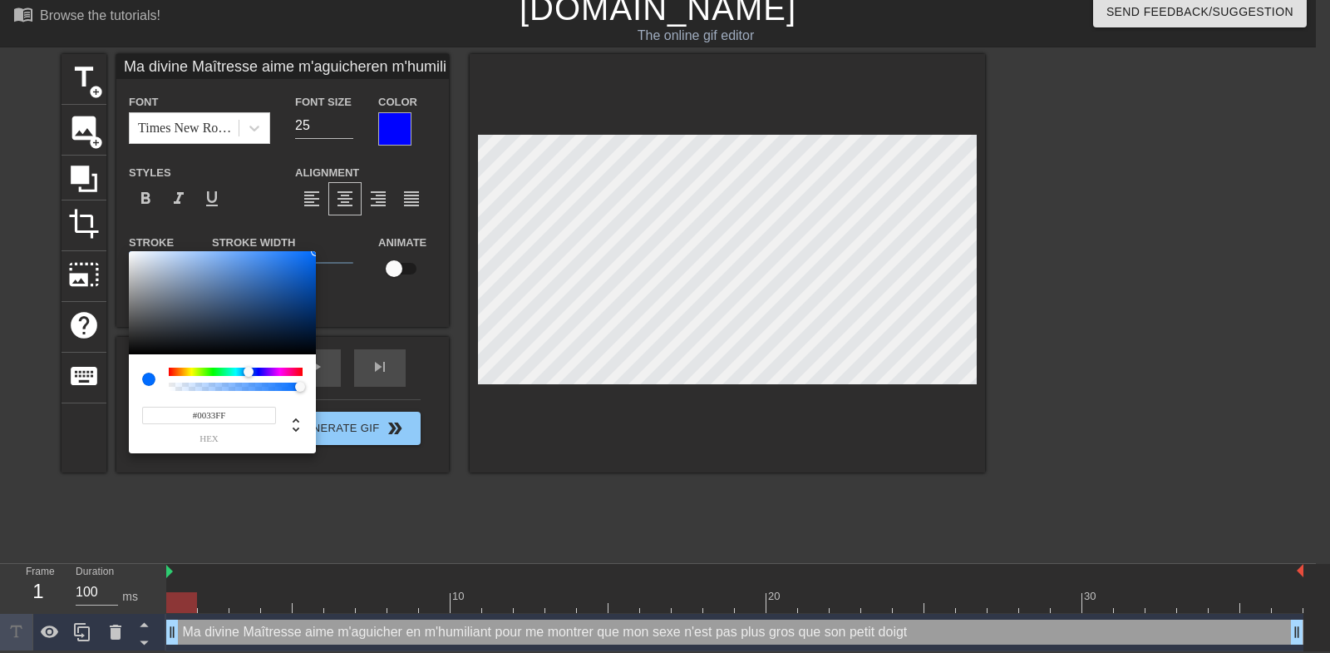
type input "Ma divine Maîtresse aime m'aguicheren m'humiliant pour me montrer que mon sexe …"
type input "#0029FF"
type input "Ma divine Maîtresse aime m'aguicheren m'humiliant pour me montrer que mon sexe …"
type input "#0020FF"
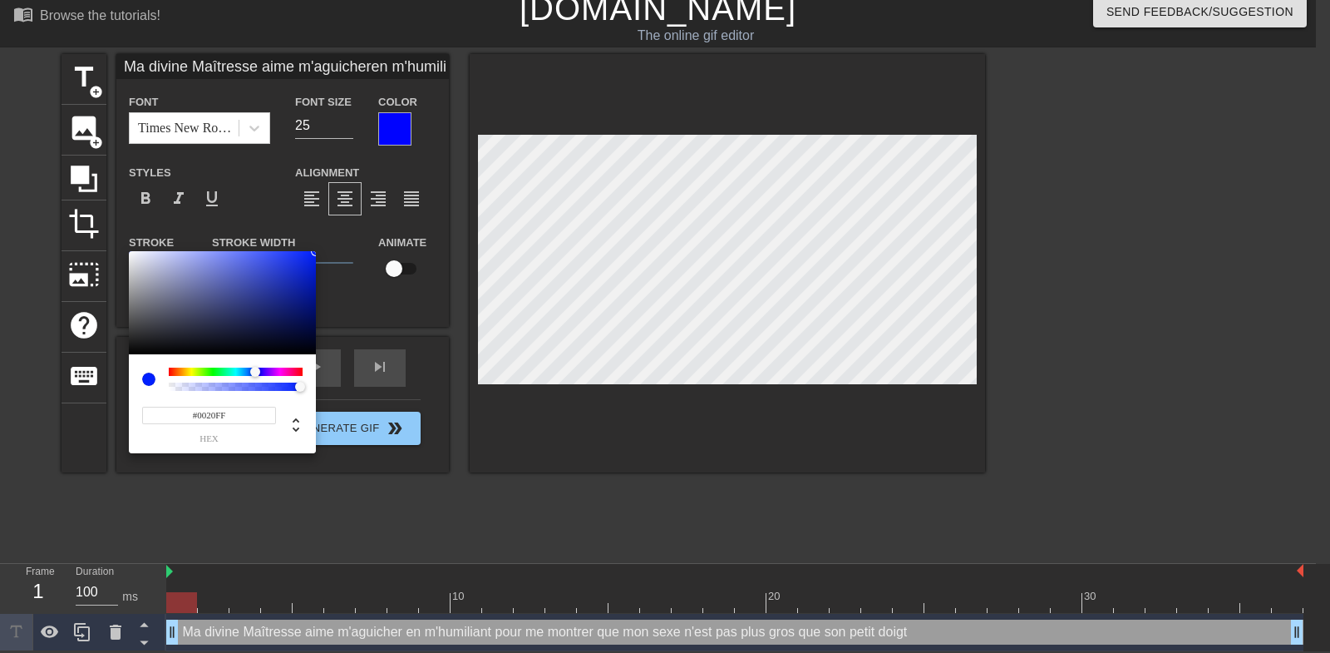
type input "Ma divine Maîtresse aime m'aguicheren m'humiliant pour me montrer que mon sexe …"
type input "#0016FF"
type input "Ma divine Maîtresse aime m'aguicheren m'humiliant pour me montrer que mon sexe …"
type input "#000DFF"
type input "Ma divine Maîtresse aime m'aguicheren m'humiliant pour me montrer que mon sexe …"
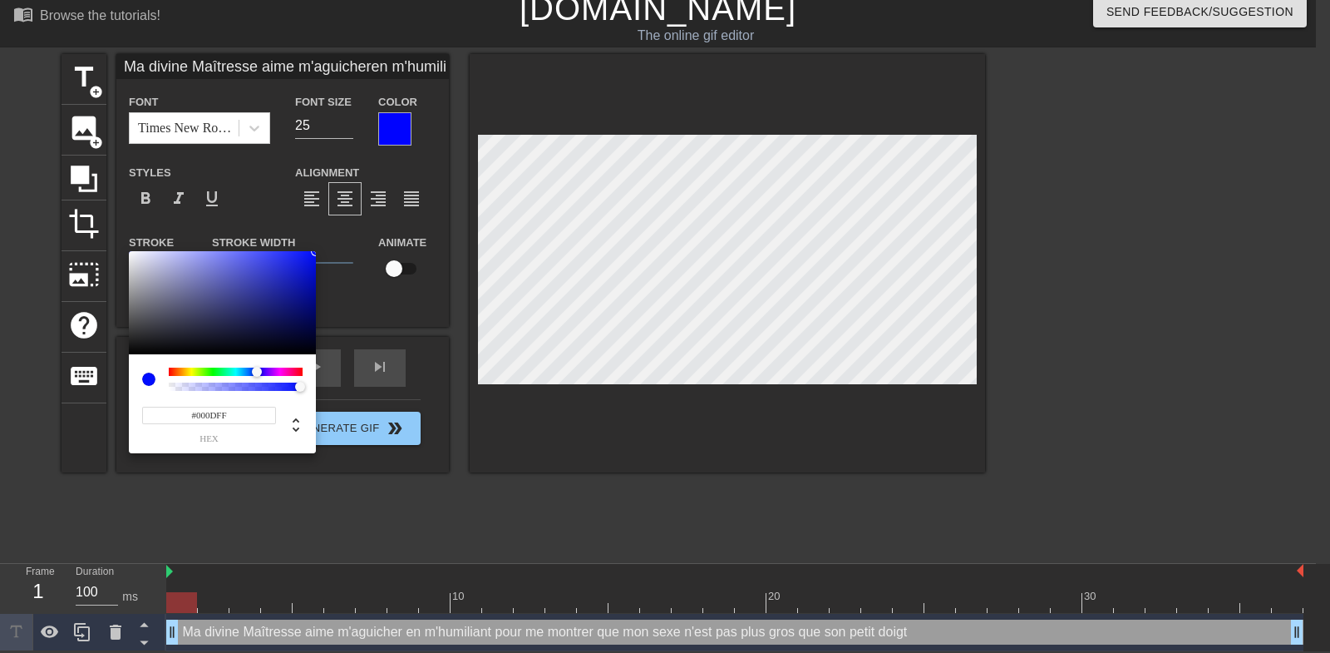
type input "#0003FF"
type input "Ma divine Maîtresse aime m'aguicheren m'humiliant pour me montrer que mon sexe …"
type input "#0600FF"
type input "Ma divine Maîtresse aime m'aguicheren m'humiliant pour me montrer que mon sexe …"
type input "#1000FF"
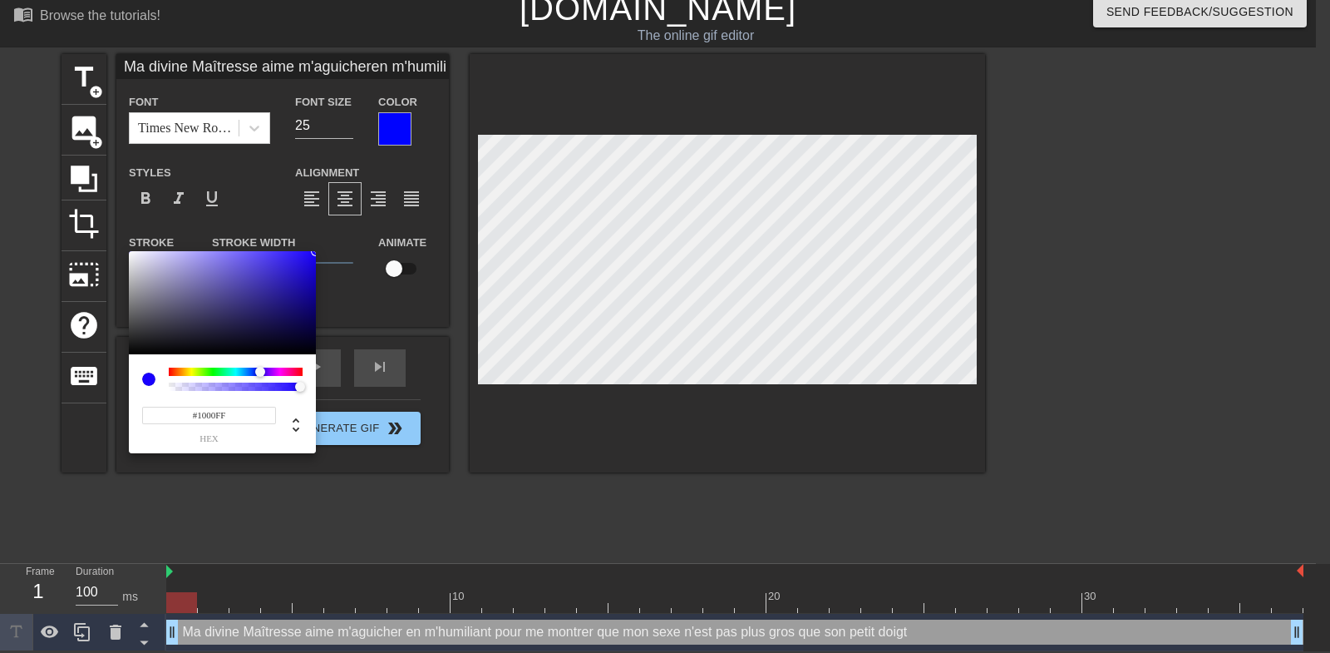
type input "Ma divine Maîtresse aime m'aguicheren m'humiliant pour me montrer que mon sexe …"
type input "#1900FF"
type input "Ma divine Maîtresse aime m'aguicheren m'humiliant pour me montrer que mon sexe …"
type input "#2300FF"
type input "Ma divine Maîtresse aime m'aguicheren m'humiliant pour me montrer que mon sexe …"
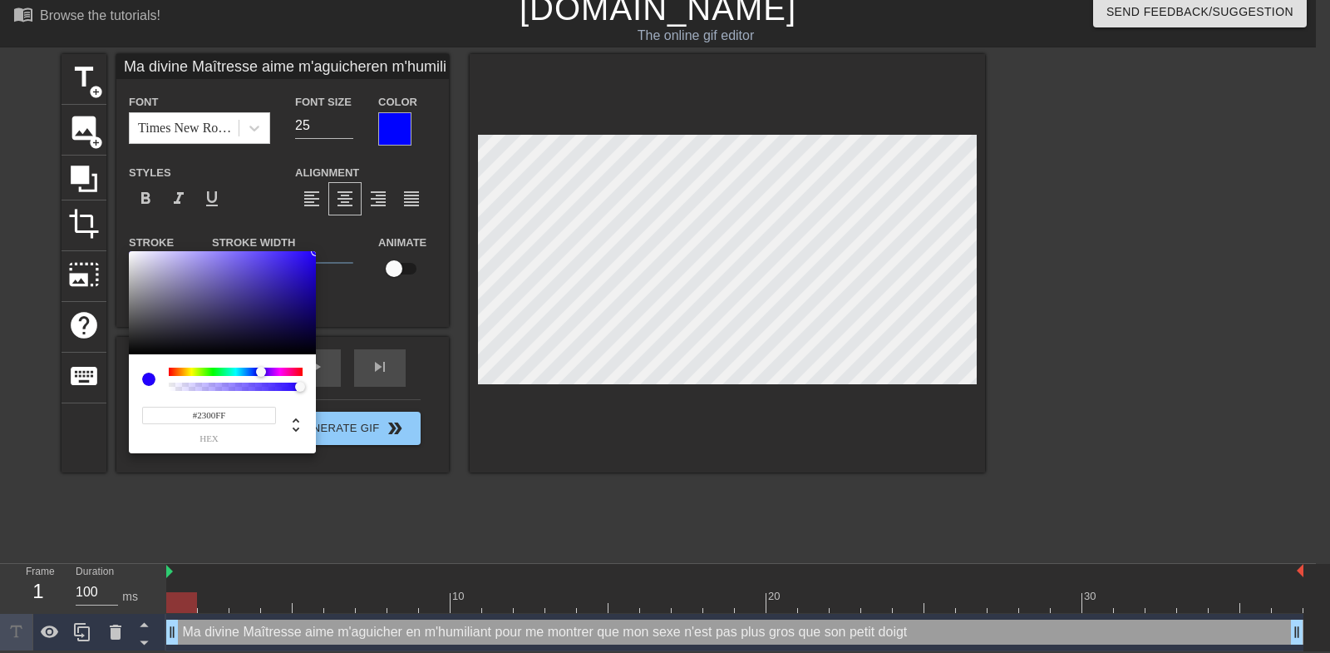
type input "#2C00FF"
type input "Ma divine Maîtresse aime m'aguicheren m'humiliant pour me montrer que mon sexe …"
type input "#2300FF"
type input "Ma divine Maîtresse aime m'aguicheren m'humiliant pour me montrer que mon sexe …"
type input "#1900FF"
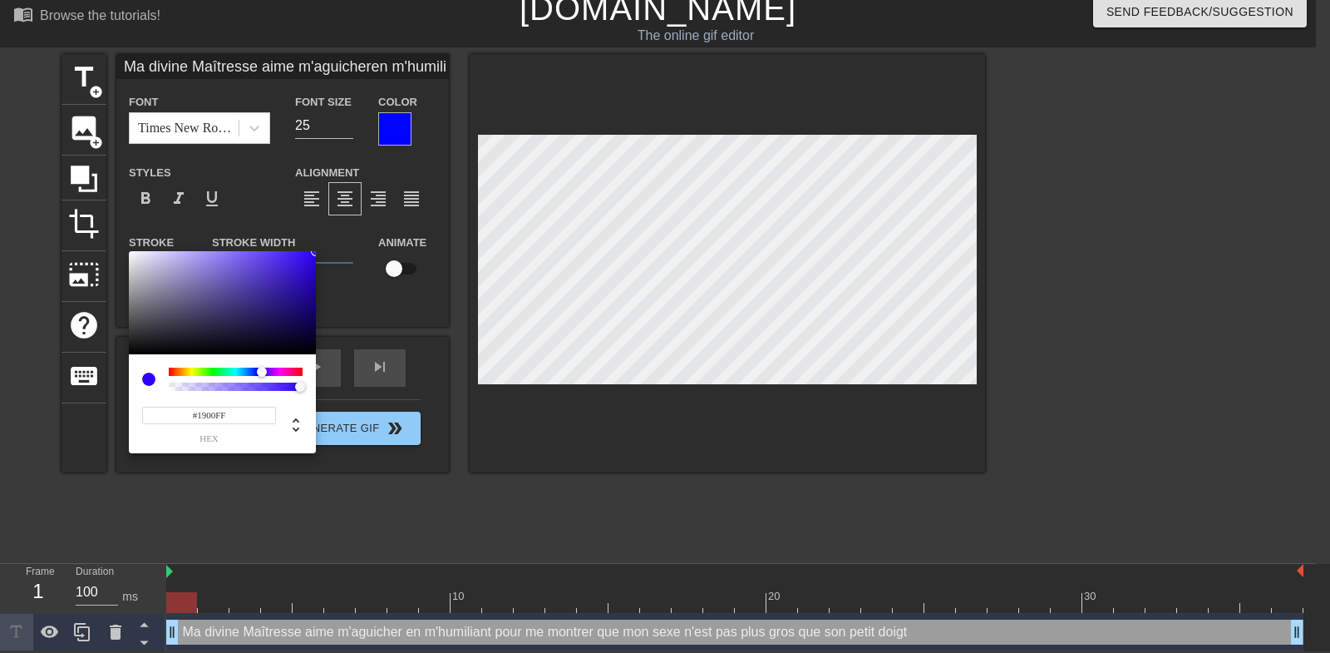
type input "Ma divine Maîtresse aime m'aguicheren m'humiliant pour me montrer que mon sexe …"
type input "#000DFF"
type input "Ma divine Maîtresse aime m'aguicheren m'humiliant pour me montrer que mon sexe …"
type input "#0033FF"
type input "Ma divine Maîtresse aime m'aguicheren m'humiliant pour me montrer que mon sexe …"
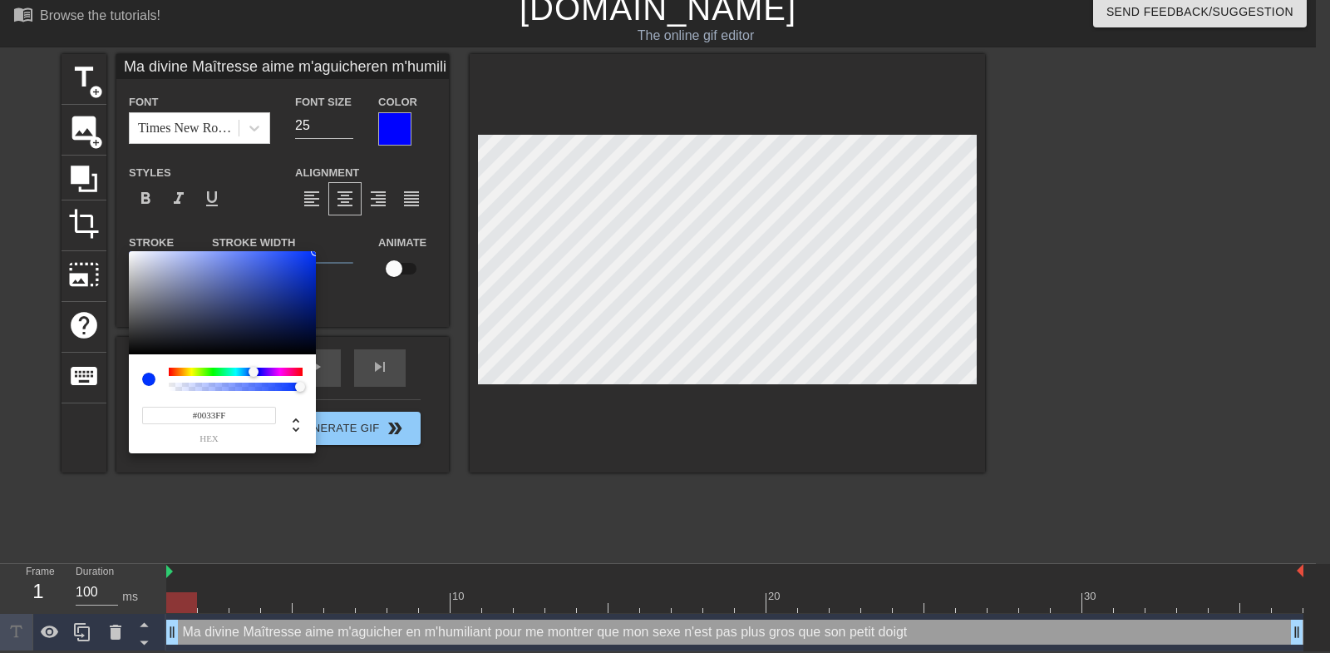
type input "#004FFF"
type input "Ma divine Maîtresse aime m'aguicheren m'humiliant pour me montrer que mon sexe …"
type input "#0088FF"
type input "Ma divine Maîtresse aime m'aguicheren m'humiliant pour me montrer que mon sexe …"
type input "#009BFF"
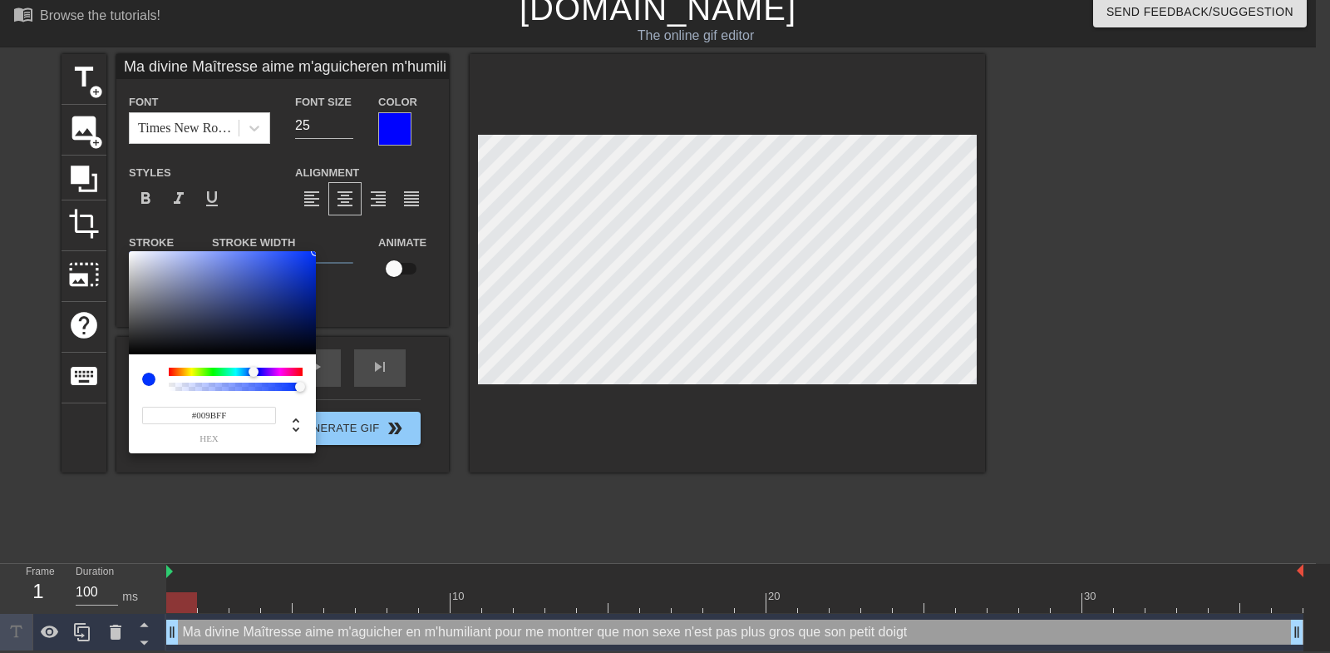
type input "Ma divine Maîtresse aime m'aguicheren m'humiliant pour me montrer que mon sexe …"
type input "#00AEFF"
type input "Ma divine Maîtresse aime m'aguicheren m'humiliant pour me montrer que mon sexe …"
type input "#00B8FF"
type input "Ma divine Maîtresse aime m'aguicheren m'humiliant pour me montrer que mon sexe …"
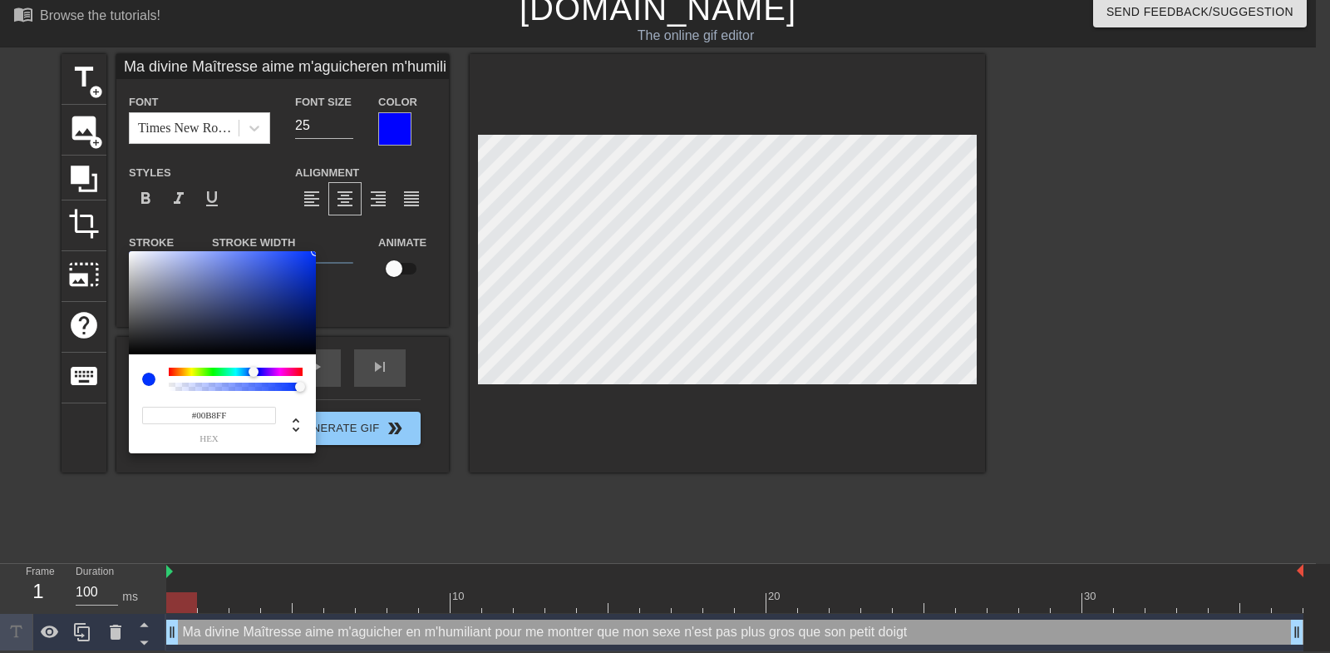
type input "#00D4FF"
type input "Ma divine Maîtresse aime m'aguicheren m'humiliant pour me montrer que mon sexe …"
type input "#00FFFA"
type input "Ma divine Maîtresse aime m'aguicheren m'humiliant pour me montrer que mon sexe …"
type input "#00FFC1"
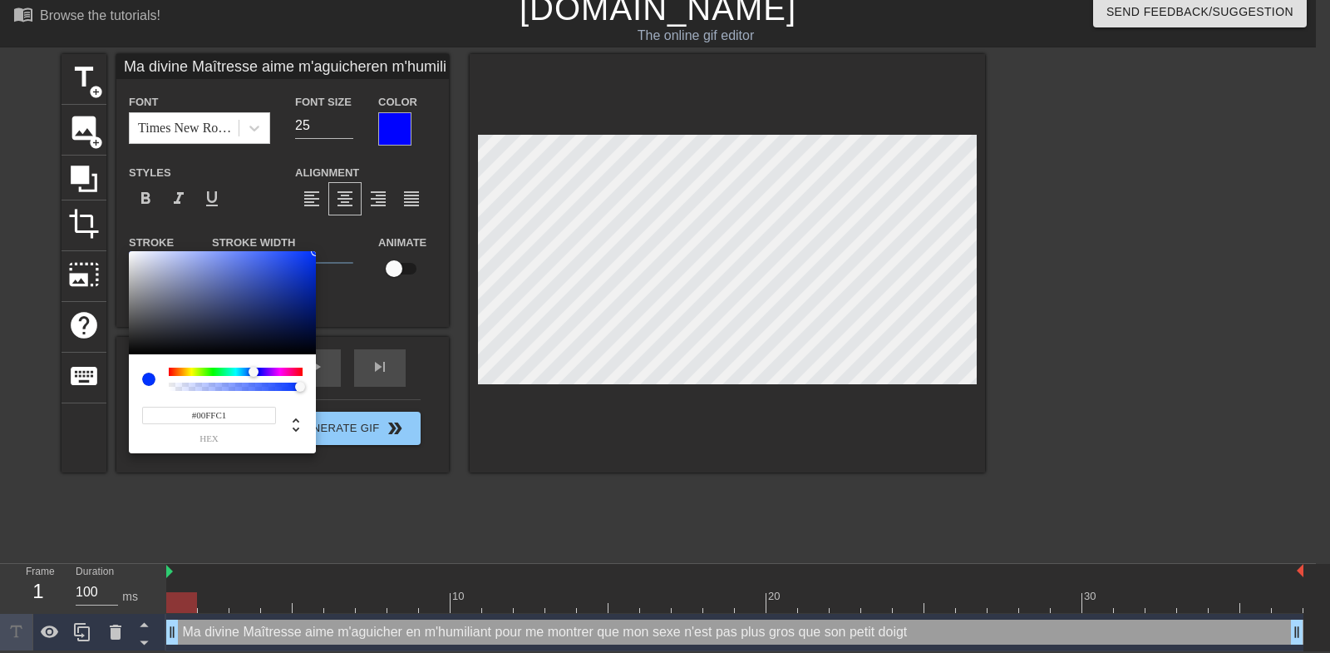
type input "Ma divine Maîtresse aime m'aguicheren m'humiliant pour me montrer que mon sexe …"
type input "#00FF92"
type input "Ma divine Maîtresse aime m'aguicheren m'humiliant pour me montrer que mon sexe …"
type input "#00FF88"
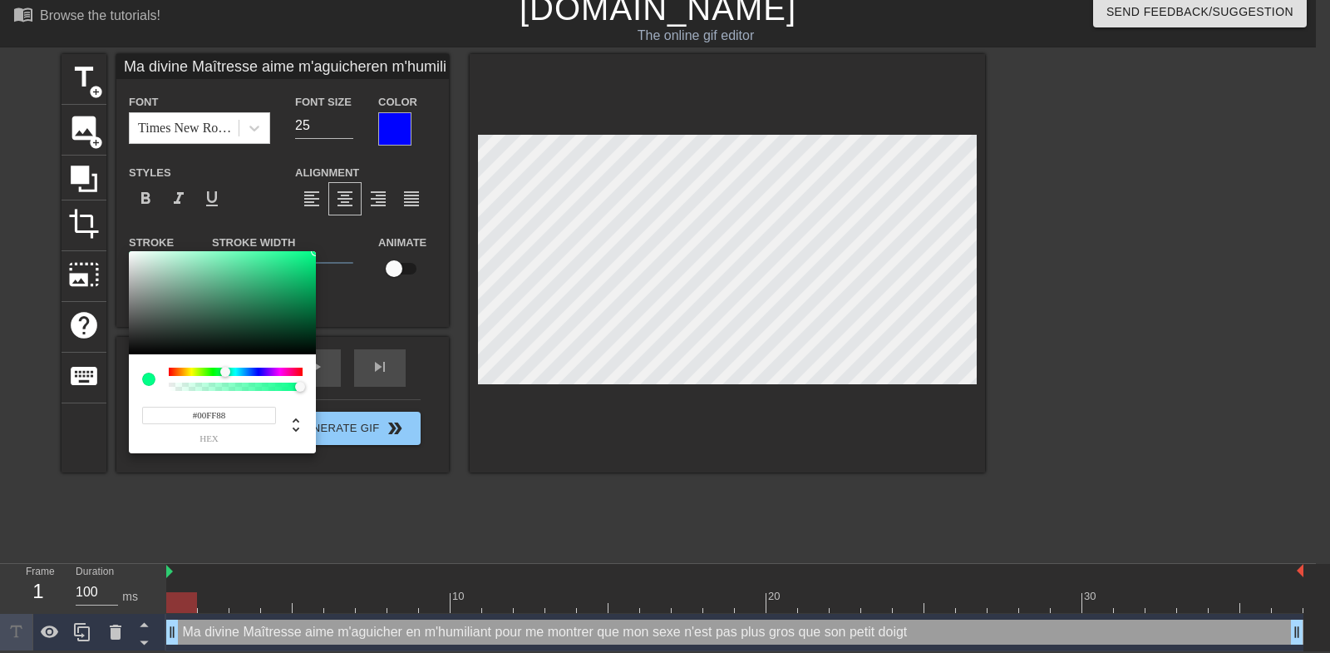
type input "Ma divine Maîtresse aime m'aguicheren m'humiliant pour me montrer que mon sexe …"
type input "#00FFA5"
type input "Ma divine Maîtresse aime m'aguicheren m'humiliant pour me montrer que mon sexe …"
type input "#00FFC1"
type input "Ma divine Maîtresse aime m'aguicheren m'humiliant pour me montrer que mon sexe …"
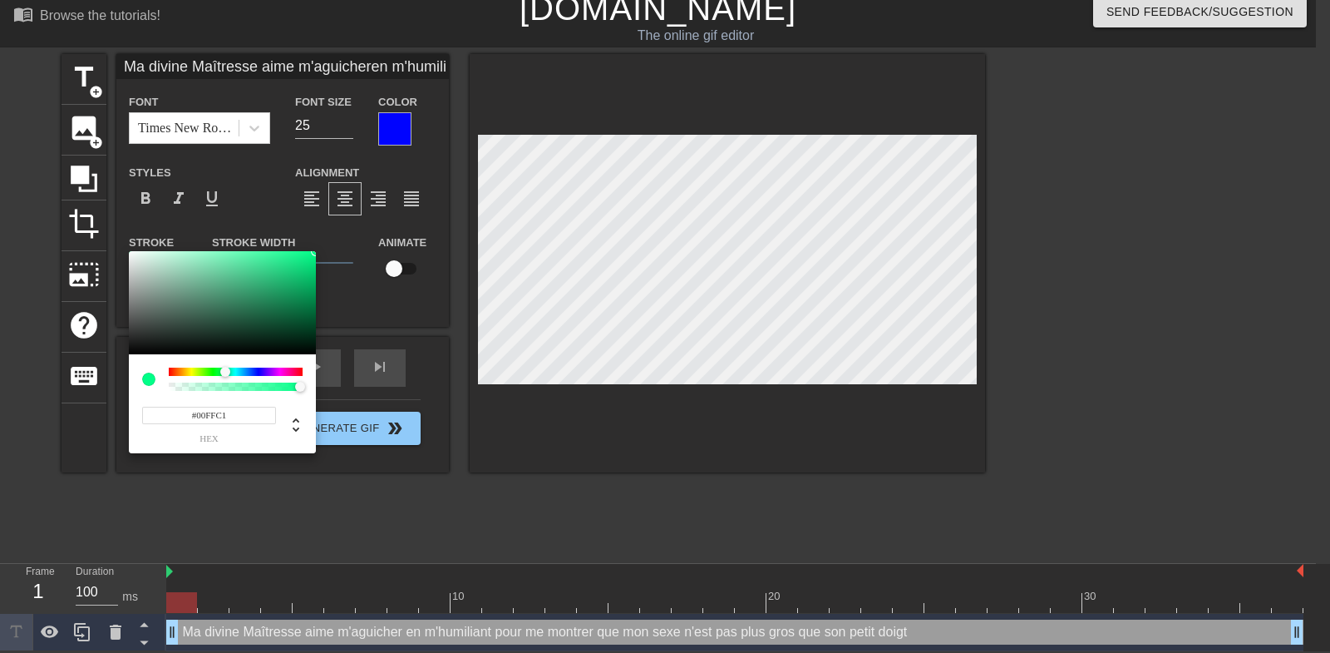
type input "#00FFCB"
type input "Ma divine Maîtresse aime m'aguicheren m'humiliant pour me montrer que mon sexe …"
type input "#00FFDE"
type input "Ma divine Maîtresse aime m'aguicheren m'humiliant pour me montrer que mon sexe …"
type input "#00FFE7"
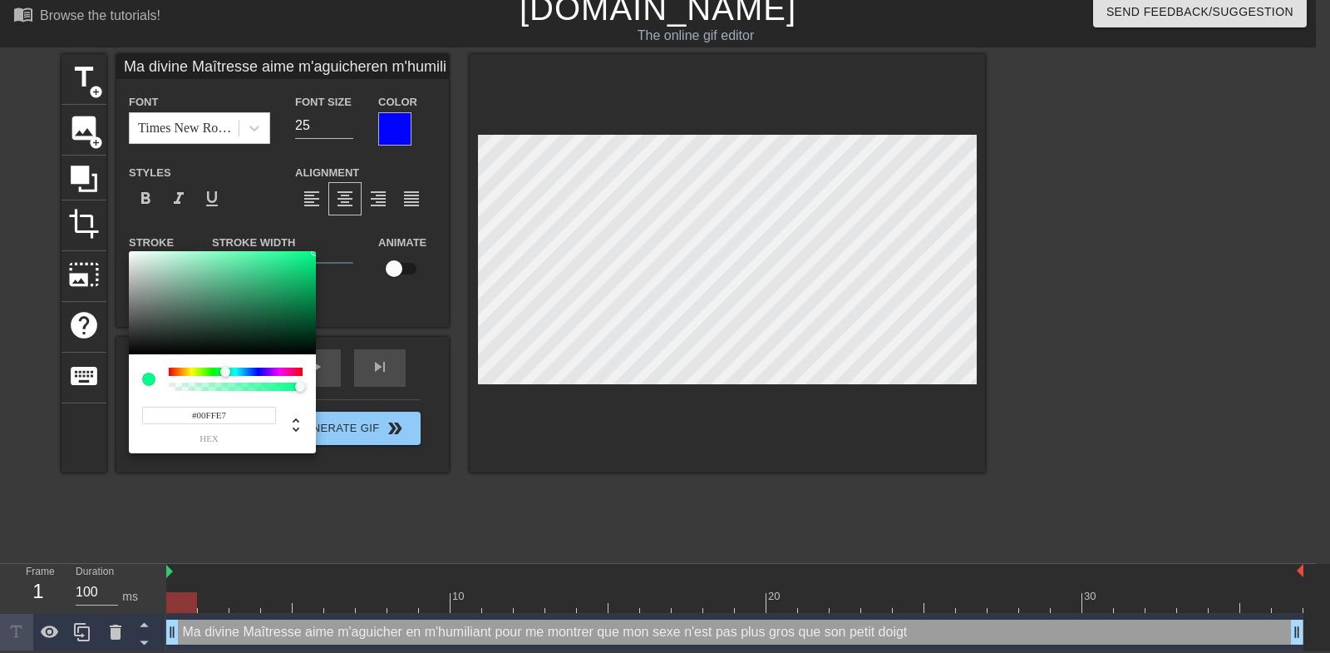
type input "Ma divine Maîtresse aime m'aguicheren m'humiliant pour me montrer que mon sexe …"
type input "#00FFFA"
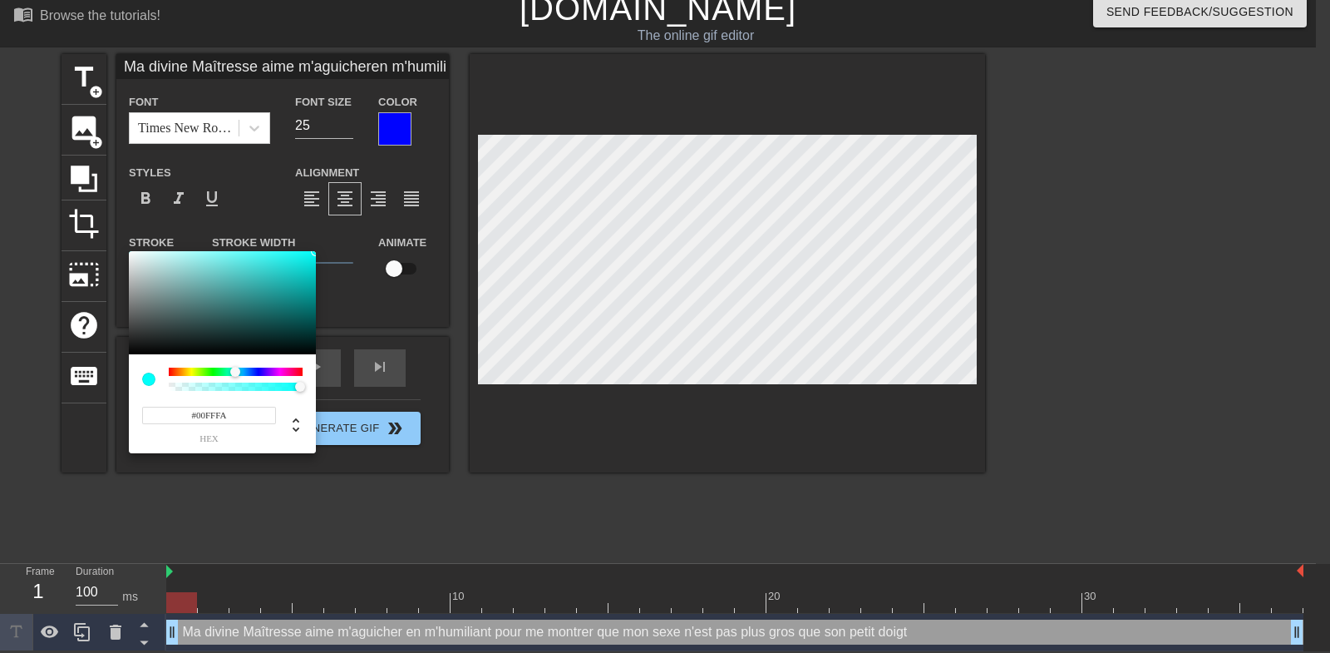
type input "Ma divine Maîtresse aime m'aguicheren m'humiliant pour me montrer que mon sexe …"
type input "#00FAFF"
type input "Ma divine Maîtresse aime m'aguicheren m'humiliant pour me montrer que mon sexe …"
type input "#00D4FF"
type input "Ma divine Maîtresse aime m'aguicheren m'humiliant pour me montrer que mon sexe …"
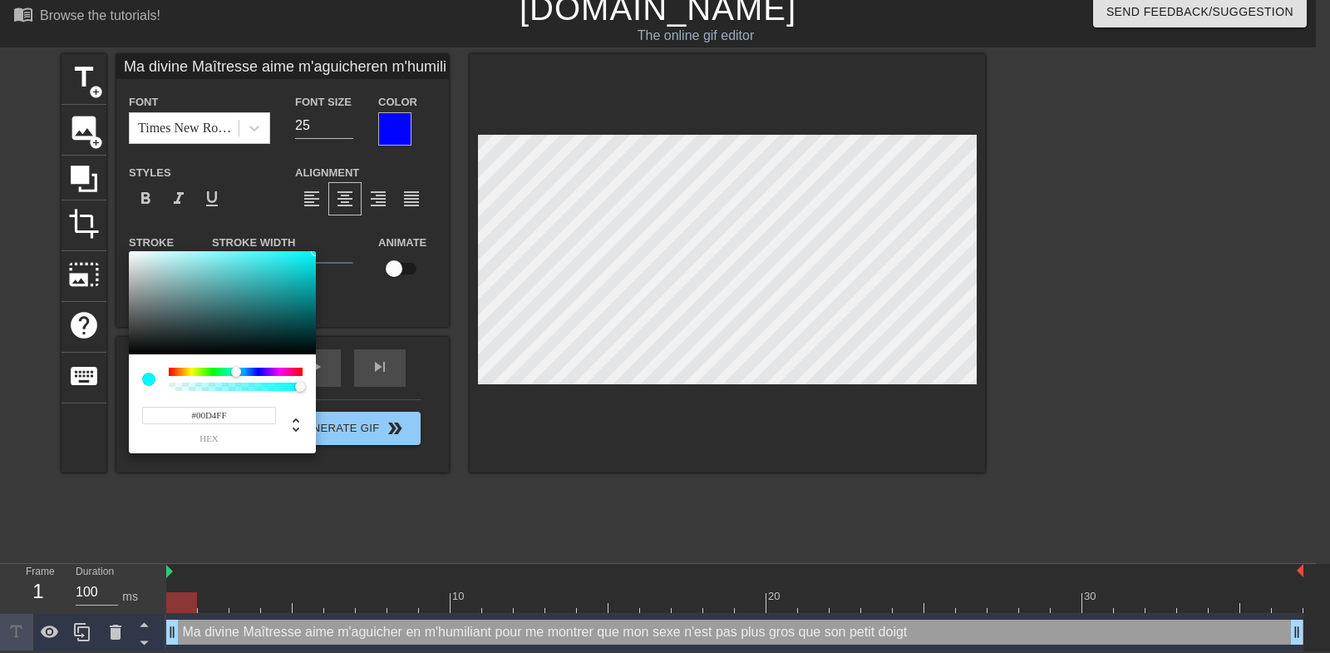
type input "#00AEFF"
type input "Ma divine Maîtresse aime m'aguicheren m'humiliant pour me montrer que mon sexe …"
type input "#0075FF"
type input "Ma divine Maîtresse aime m'aguicheren m'humiliant pour me montrer que mon sexe …"
type input "#003CFF"
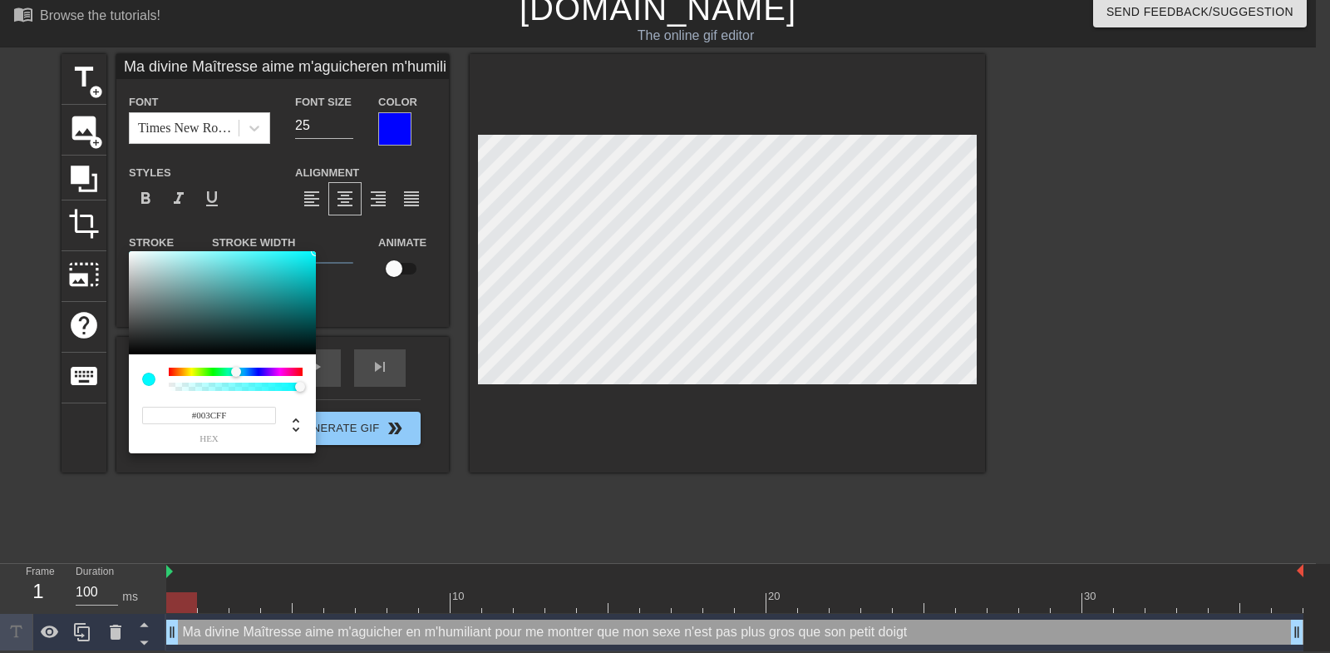
type input "Ma divine Maîtresse aime m'aguicheren m'humiliant pour me montrer que mon sexe …"
type input "#1000FF"
type input "Ma divine Maîtresse aime m'aguicheren m'humiliant pour me montrer que mon sexe …"
type input "#5200FF"
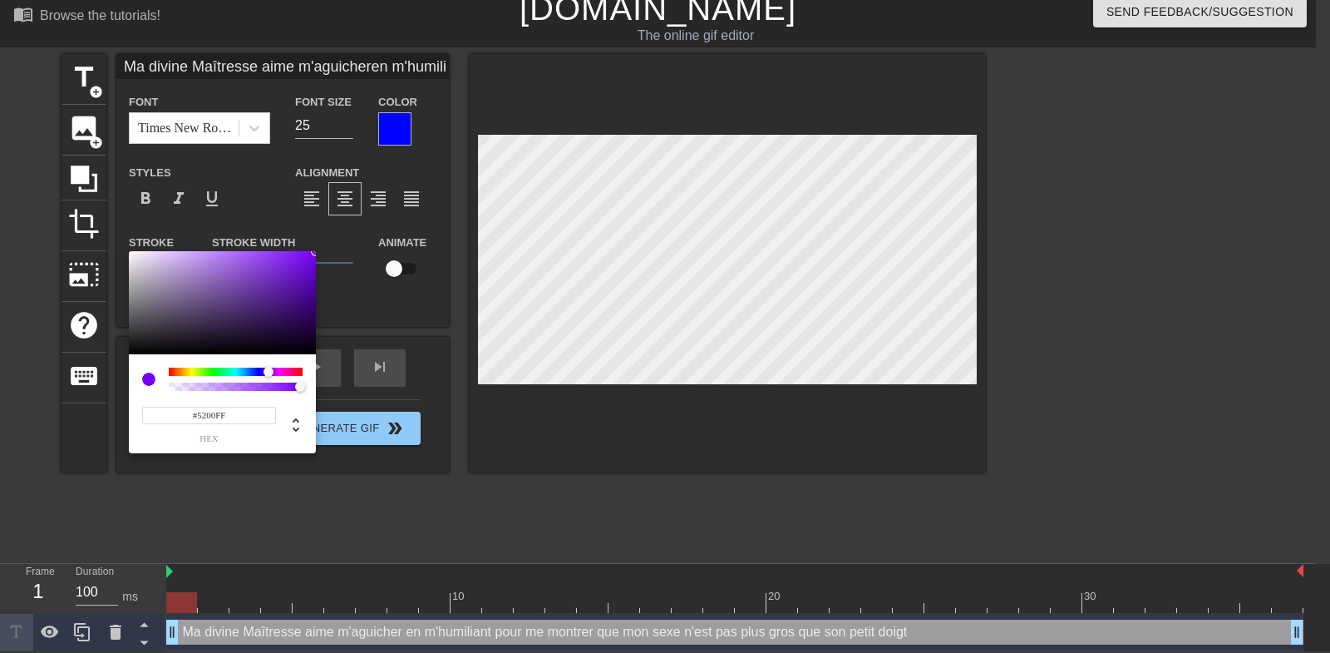
type input "Ma divine Maîtresse aime m'aguicheren m'humiliant pour me montrer que mon sexe …"
type input "#7800FF"
type input "Ma divine Maîtresse aime m'aguicheren m'humiliant pour me montrer que mon sexe …"
type input "#9E00FF"
type input "Ma divine Maîtresse aime m'aguicheren m'humiliant pour me montrer que mon sexe …"
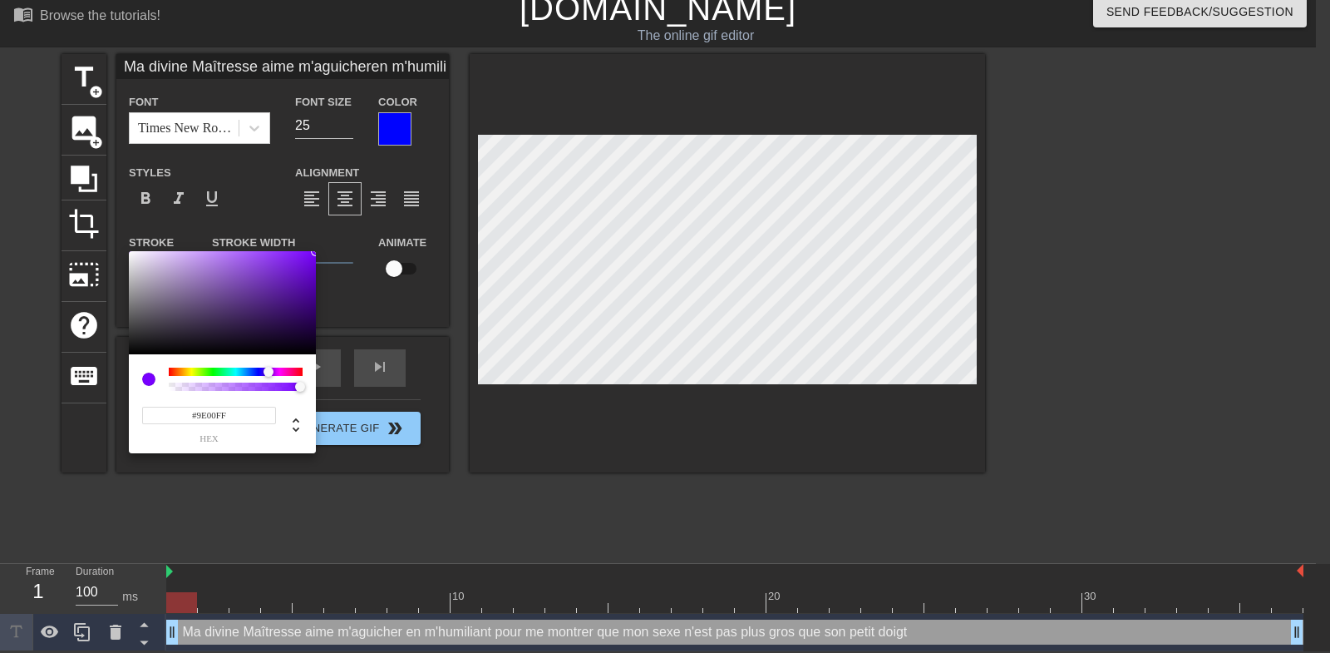
type input "#B100FF"
type input "Ma divine Maîtresse aime m'aguicheren m'humiliant pour me montrer que mon sexe …"
type input "#BB00FF"
type input "Ma divine Maîtresse aime m'aguicheren m'humiliant pour me montrer que mon sexe …"
type input "#CE00FF"
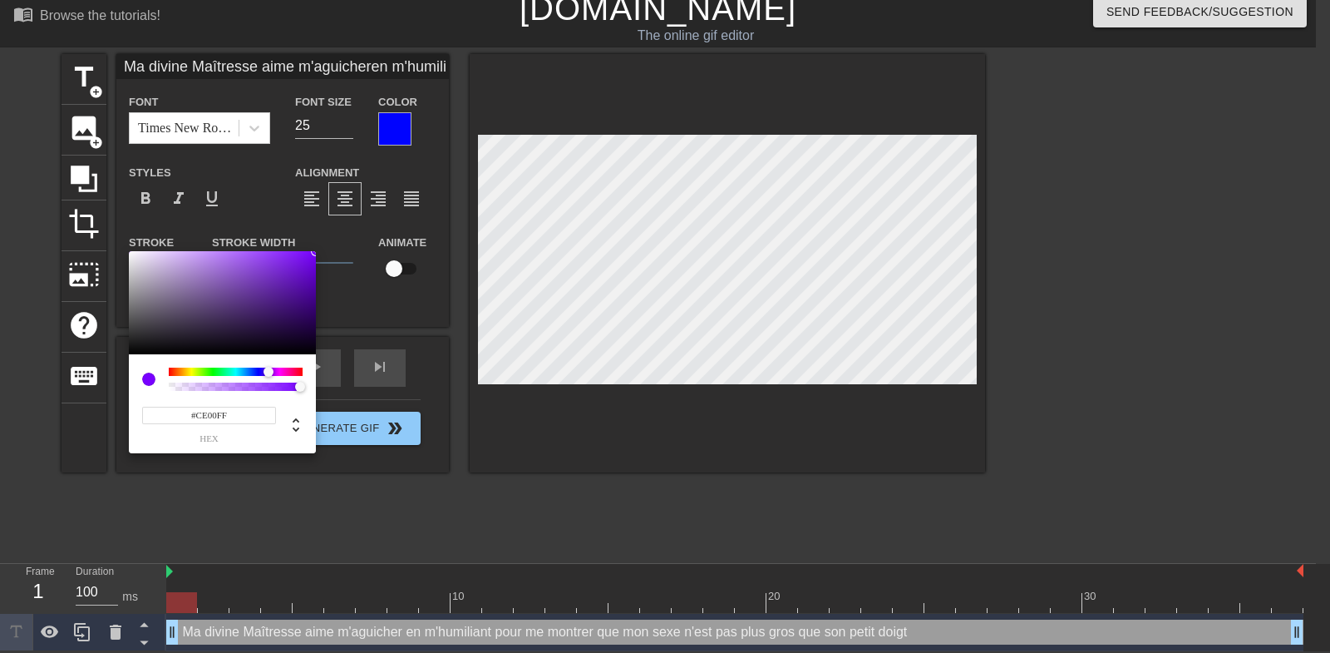
type input "Ma divine Maîtresse aime m'aguicheren m'humiliant pour me montrer que mon sexe …"
type input "#E100FF"
type input "Ma divine Maîtresse aime m'aguicheren m'humiliant pour me montrer que mon sexe …"
type input "#F400FF"
type input "Ma divine Maîtresse aime m'aguicheren m'humiliant pour me montrer que mon sexe …"
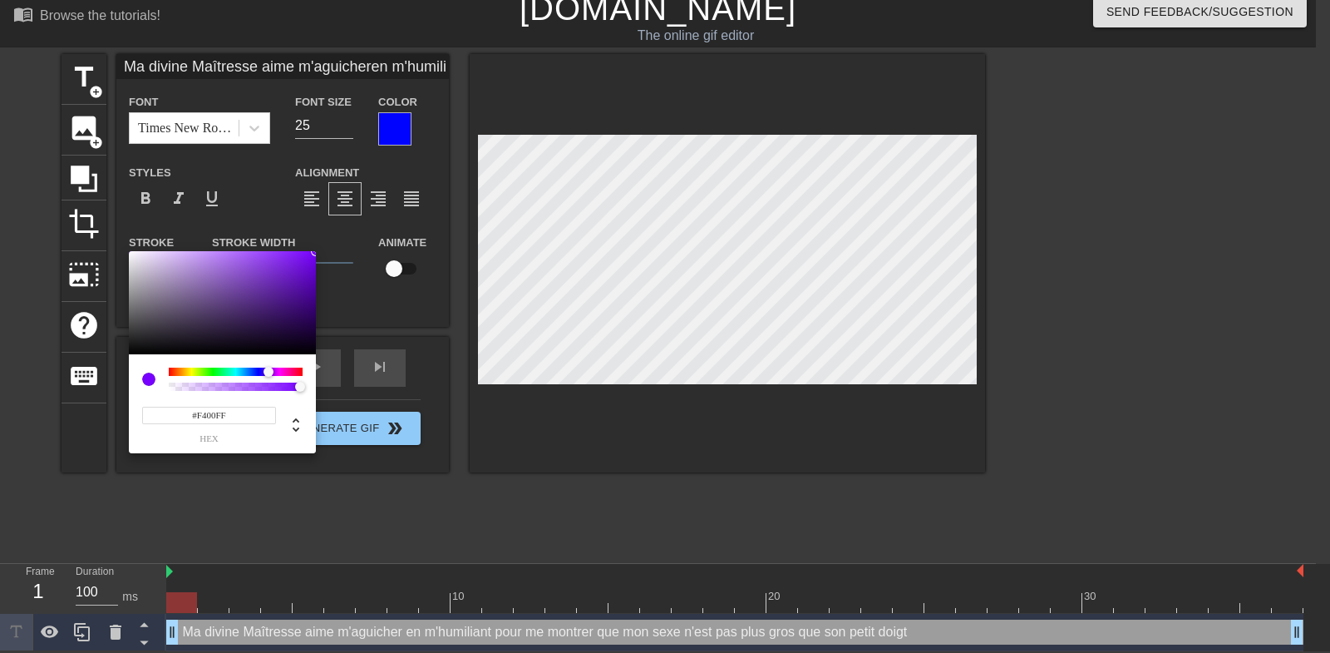
type input "#FF00F7"
type input "Ma divine Maîtresse aime m'aguicheren m'humiliant pour me montrer que mon sexe …"
type input "#FF00EE"
type input "Ma divine Maîtresse aime m'aguicheren m'humiliant pour me montrer que mon sexe …"
type input "#FF00DB"
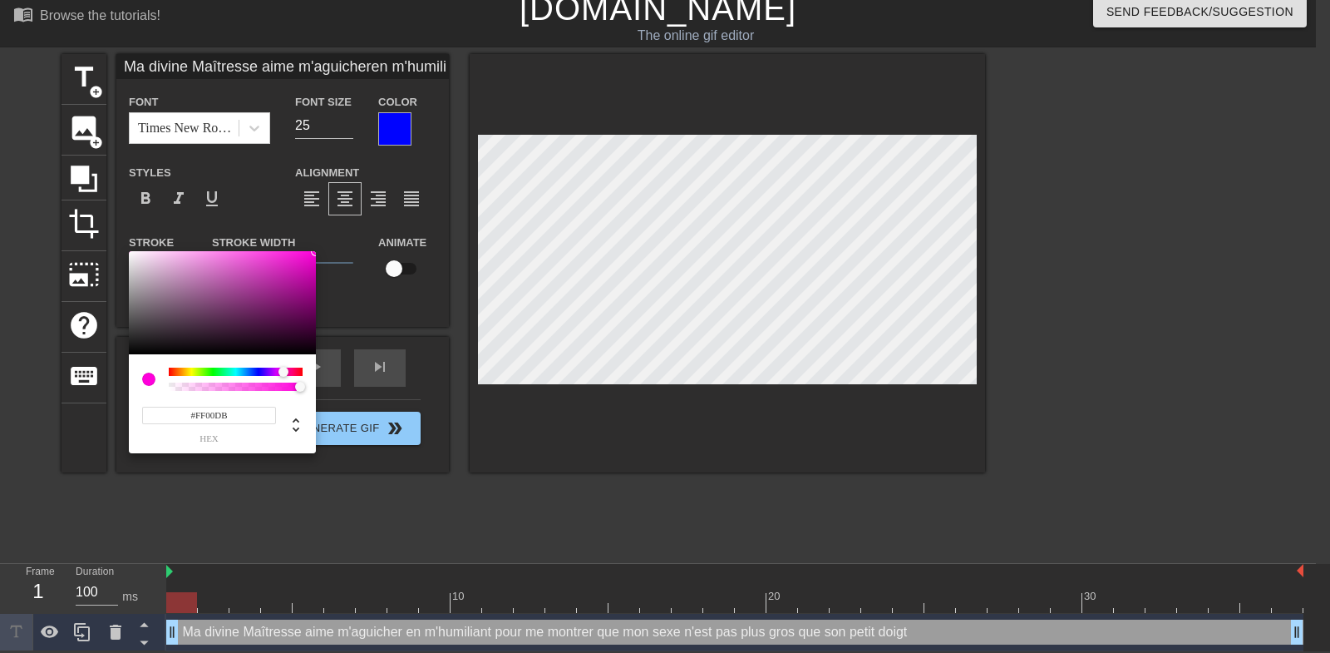
type input "Ma divine Maîtresse aime m'aguicheren m'humiliant pour me montrer que mon sexe …"
type input "#FF00D1"
type input "Ma divine Maîtresse aime m'aguicheren m'humiliant pour me montrer que mon sexe …"
type input "#FF00C8"
type input "Ma divine Maîtresse aime m'aguicheren m'humiliant pour me montrer que mon sexe …"
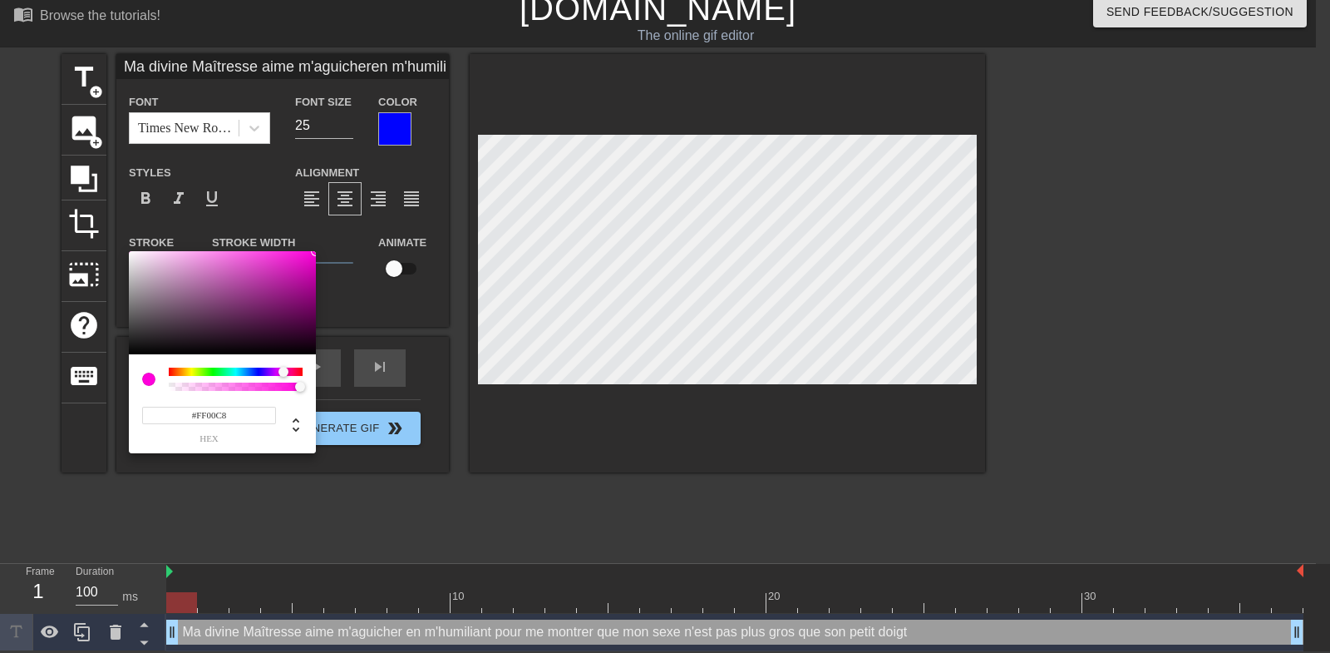
type input "#FF00BE"
type input "Ma divine Maîtresse aime m'aguicheren m'humiliant pour me montrer que mon sexe …"
type input "#FF00B5"
type input "Ma divine Maîtresse aime m'aguicheren m'humiliant pour me montrer que mon sexe …"
type input "#FF00AB"
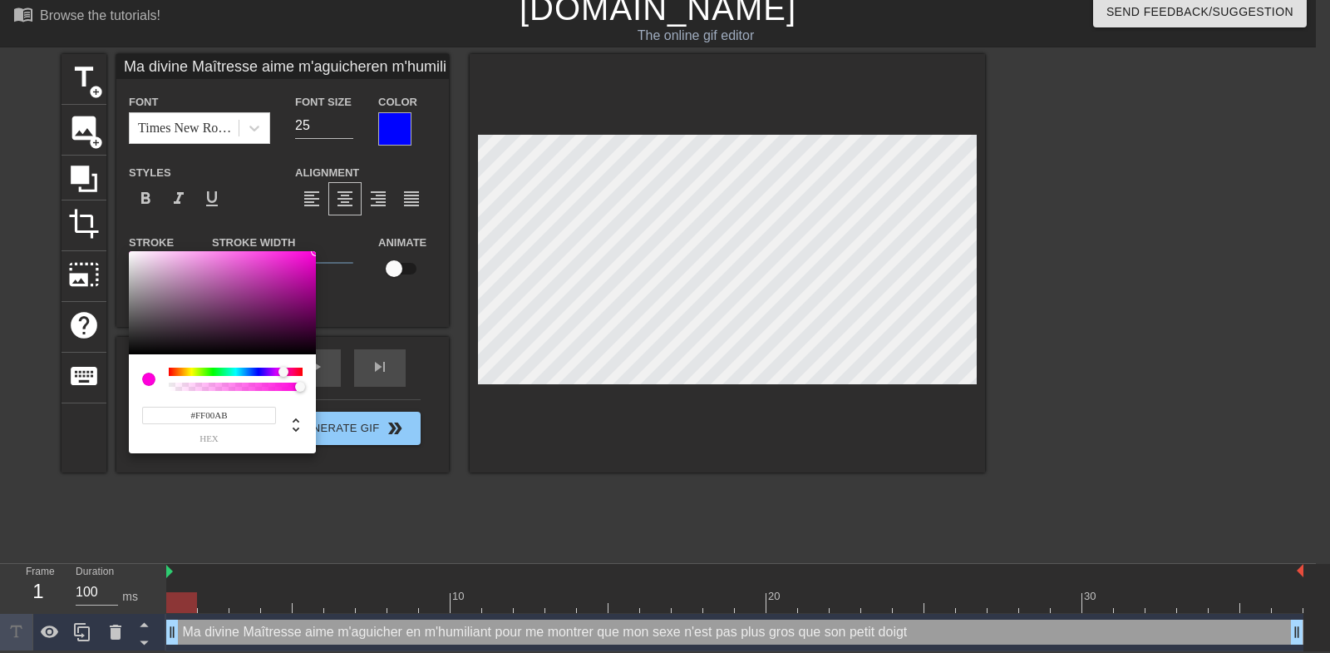
type input "Ma divine Maîtresse aime m'aguicheren m'humiliant pour me montrer que mon sexe …"
type input "#FF00A2"
type input "Ma divine Maîtresse aime m'aguicheren m'humiliant pour me montrer que mon sexe …"
type input "#FF008F"
type input "Ma divine Maîtresse aime m'aguicheren m'humiliant pour me montrer que mon sexe …"
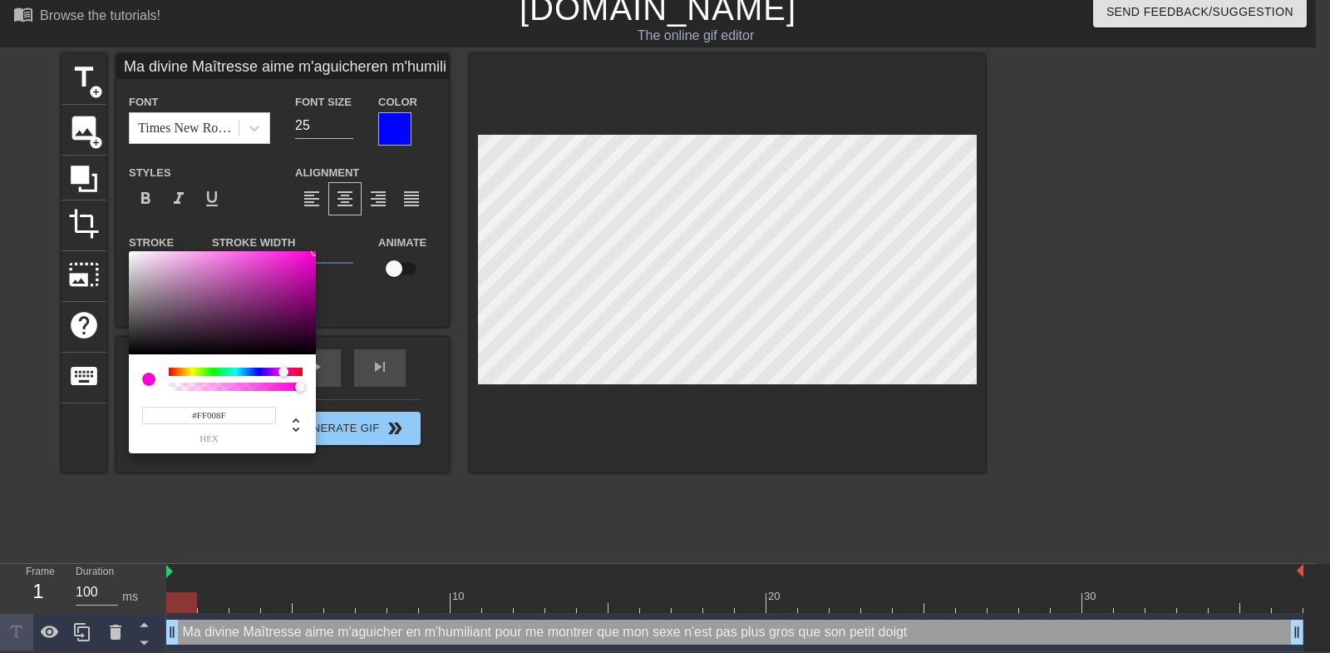
type input "#FF0085"
type input "Ma divine Maîtresse aime m'aguicheren m'humiliant pour me montrer que mon sexe …"
type input "#FF007C"
type input "Ma divine Maîtresse aime m'aguicheren m'humiliant pour me montrer que mon sexe …"
type input "#FF0072"
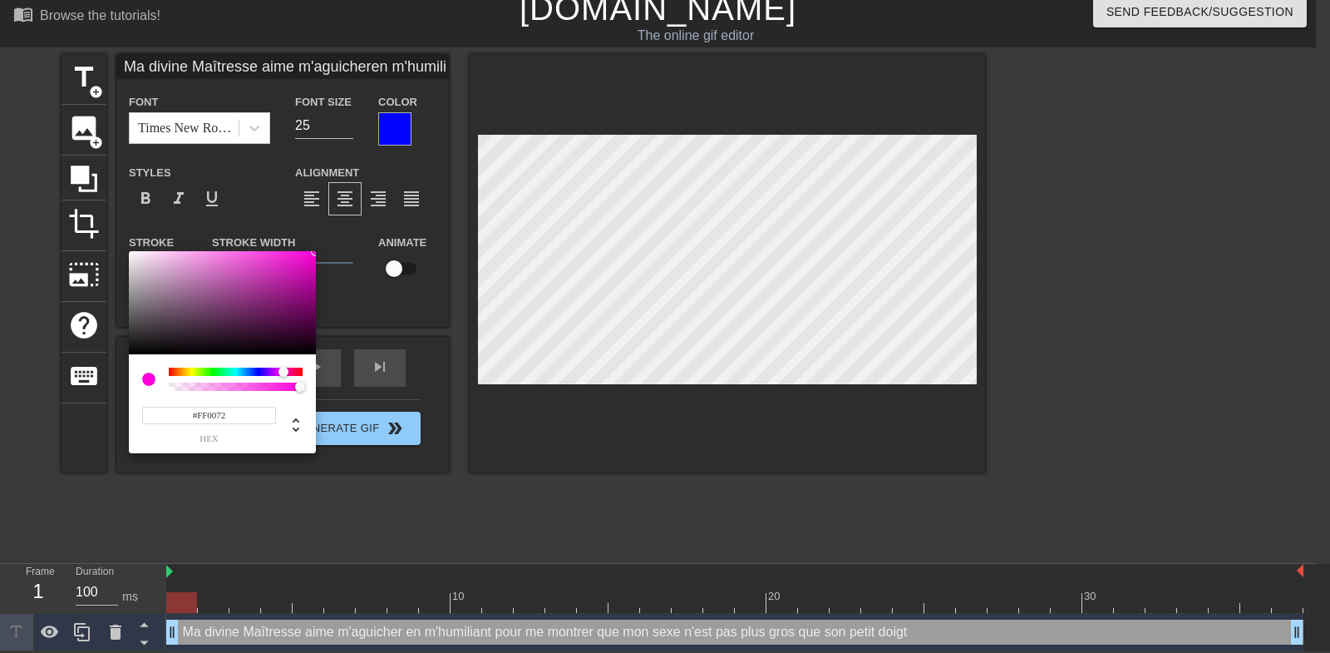
type input "Ma divine Maîtresse aime m'aguicheren m'humiliant pour me montrer que mon sexe …"
type input "#FF0069"
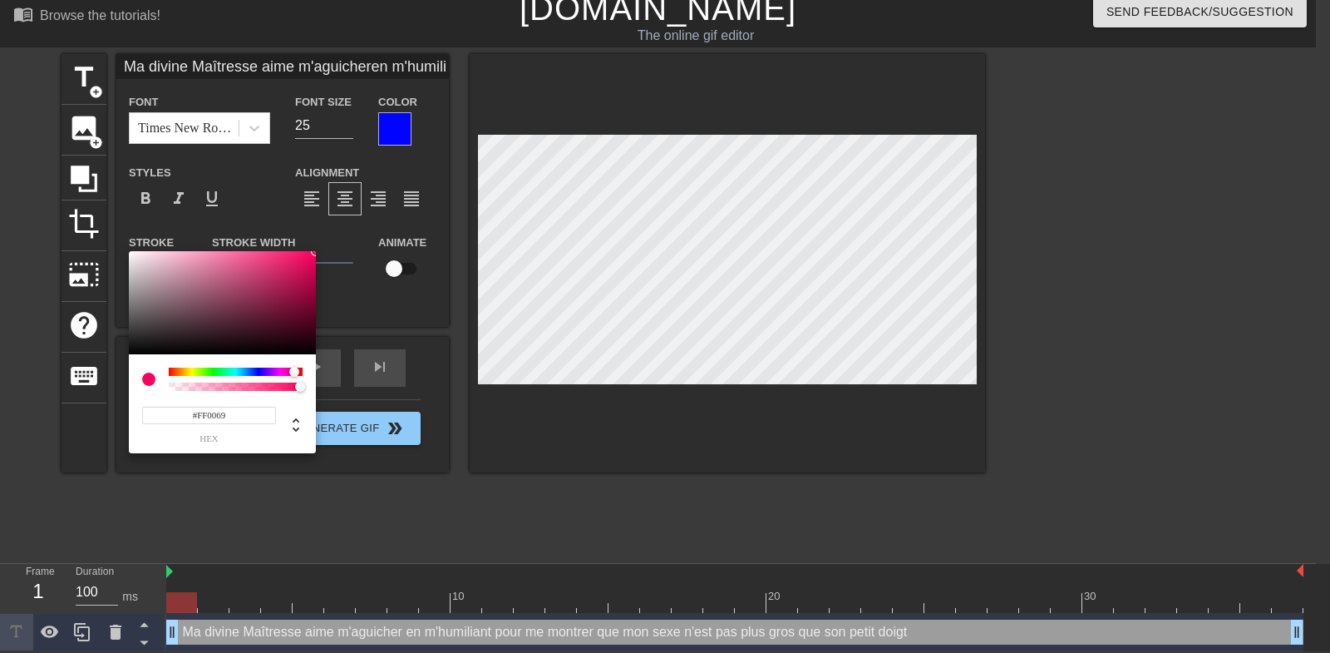
type input "Ma divine Maîtresse aime m'aguicheren m'humiliant pour me montrer que mon sexe …"
type input "#FF005F"
type input "Ma divine Maîtresse aime m'aguicheren m'humiliant pour me montrer que mon sexe …"
type input "#FF0056"
type input "Ma divine Maîtresse aime m'aguicheren m'humiliant pour me montrer que mon sexe …"
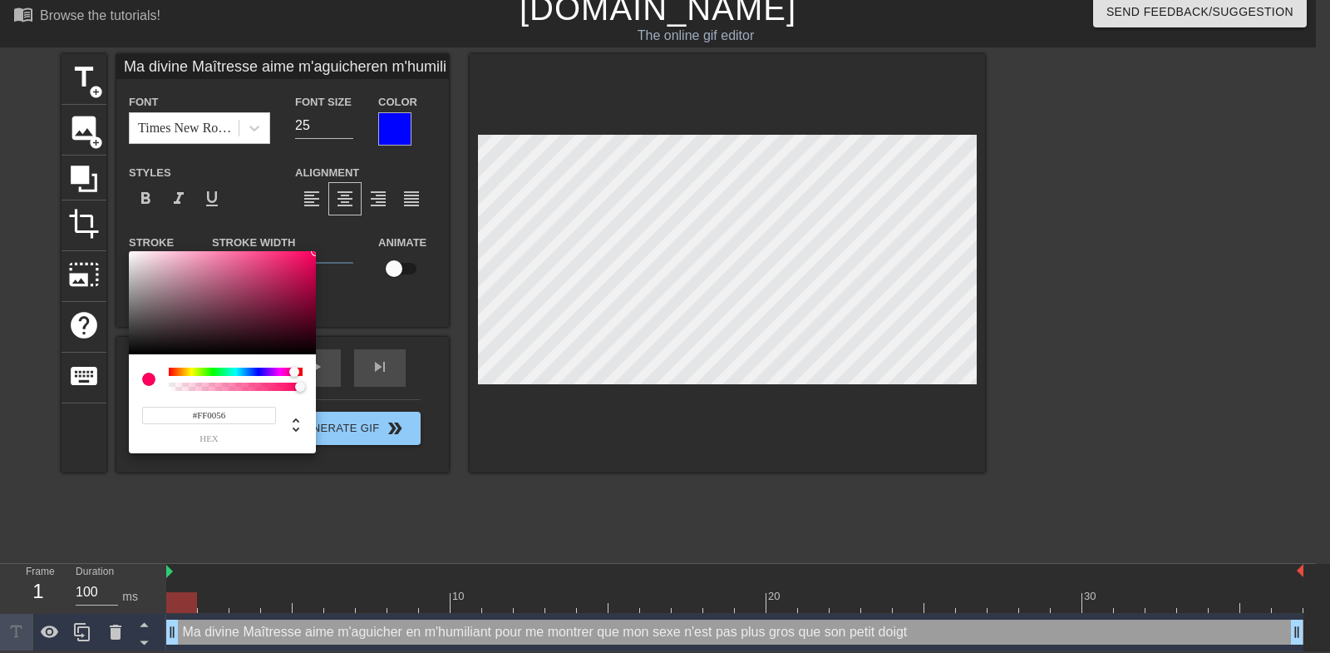
type input "#FF004C"
type input "Ma divine Maîtresse aime m'aguicheren m'humiliant pour me montrer que mon sexe …"
type input "#FF0043"
type input "Ma divine Maîtresse aime m'aguicheren m'humiliant pour me montrer que mon sexe …"
type input "#FF0039"
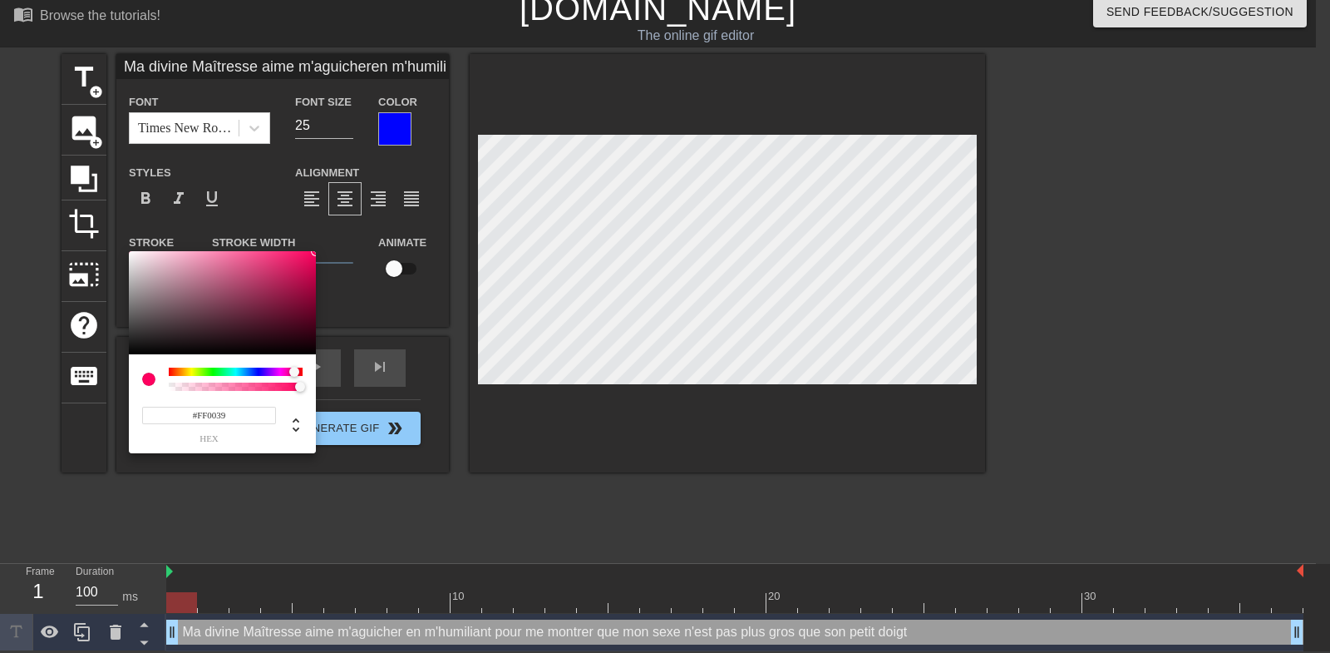
type input "Ma divine Maîtresse aime m'aguicheren m'humiliant pour me montrer que mon sexe …"
type input "#FF0026"
type input "Ma divine Maîtresse aime m'aguicheren m'humiliant pour me montrer que mon sexe …"
type input "#FF001D"
type input "Ma divine Maîtresse aime m'aguicheren m'humiliant pour me montrer que mon sexe …"
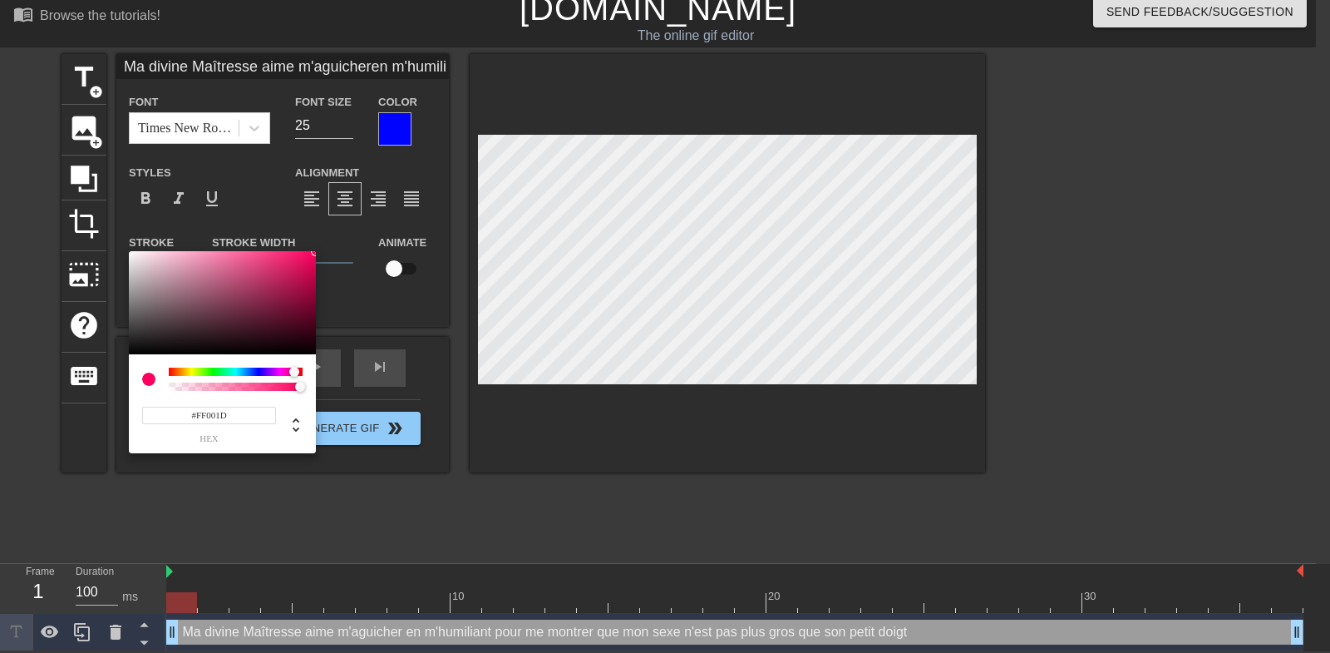
type input "#FF0013"
type input "Ma divine Maîtresse aime m'aguicheren m'humiliant pour me montrer que mon sexe …"
type input "#FF0000"
type input "Ma divine Maîtresse aime m'aguicheren m'humiliant pour me montrer que mon sexe …"
type input "#FF0004"
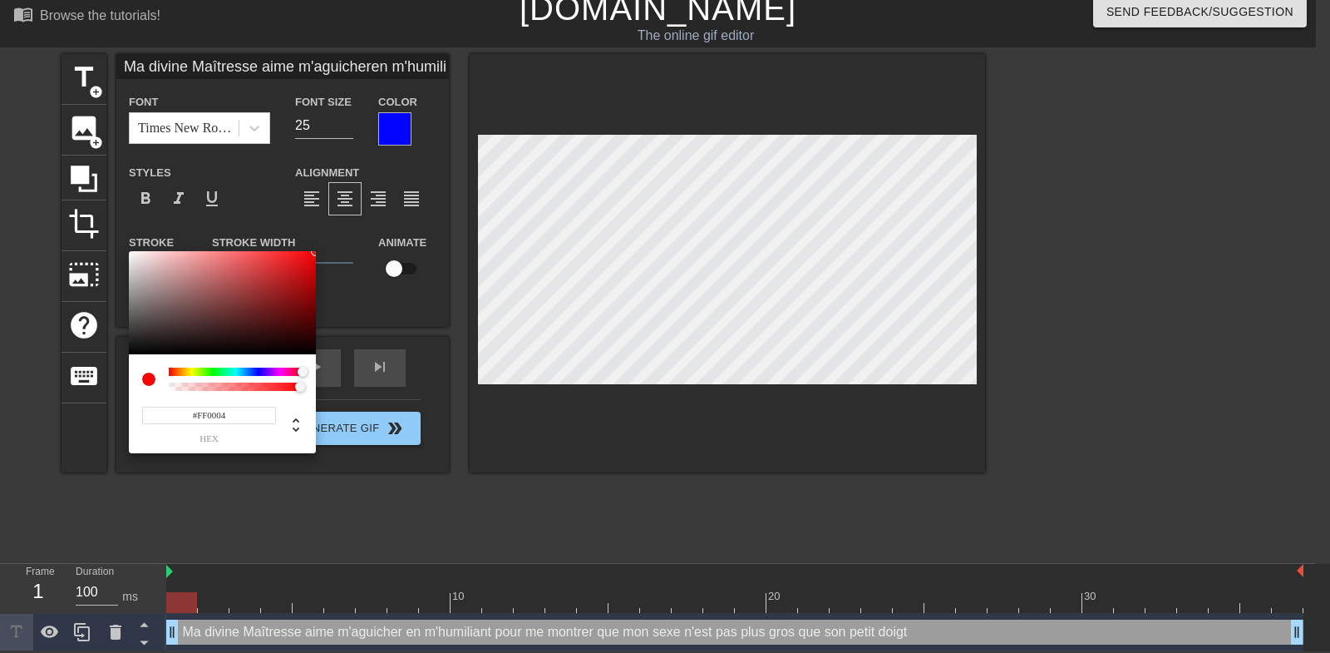
type input "Ma divine Maîtresse aime m'aguicheren m'humiliant pour me montrer que mon sexe …"
type input "#FF001D"
type input "Ma divine Maîtresse aime m'aguicheren m'humiliant pour me montrer que mon sexe …"
type input "#FF0043"
type input "Ma divine Maîtresse aime m'aguicheren m'humiliant pour me montrer que mon sexe …"
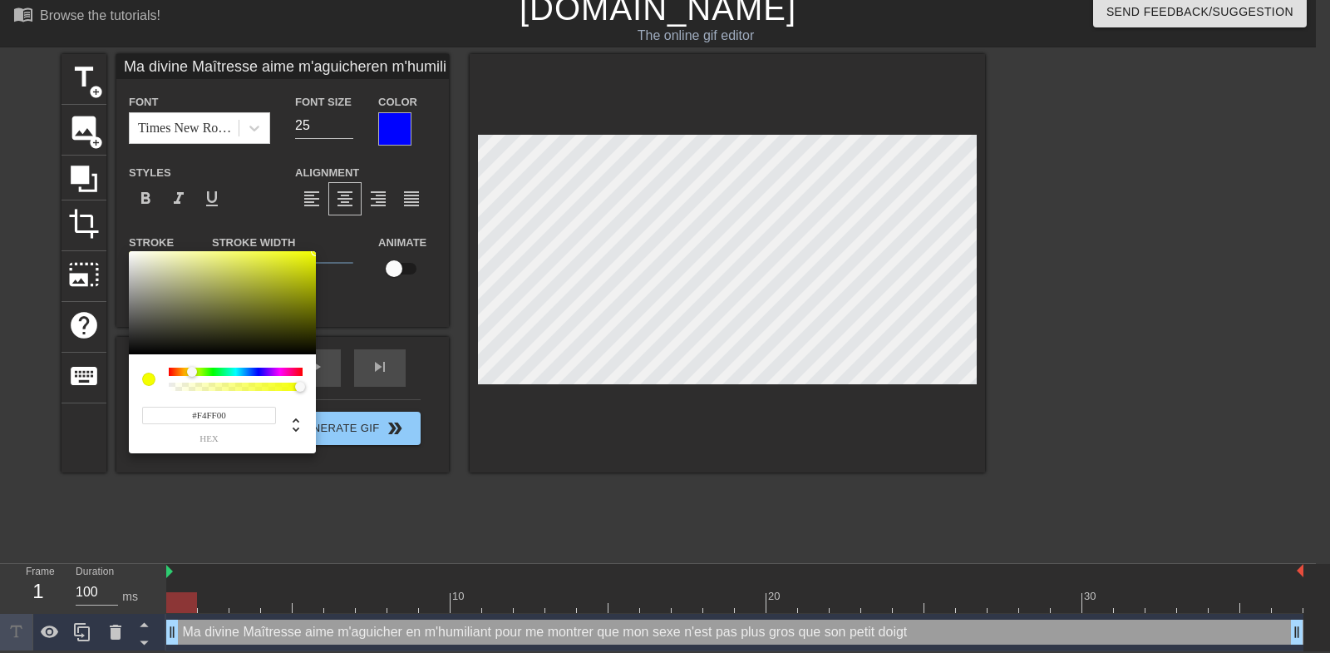
drag, startPoint x: 260, startPoint y: 372, endPoint x: 192, endPoint y: 372, distance: 68.2
click at [192, 372] on div at bounding box center [236, 371] width 134 height 8
drag, startPoint x: 264, startPoint y: 303, endPoint x: 478, endPoint y: 173, distance: 250.4
click at [316, 251] on div at bounding box center [222, 302] width 187 height 103
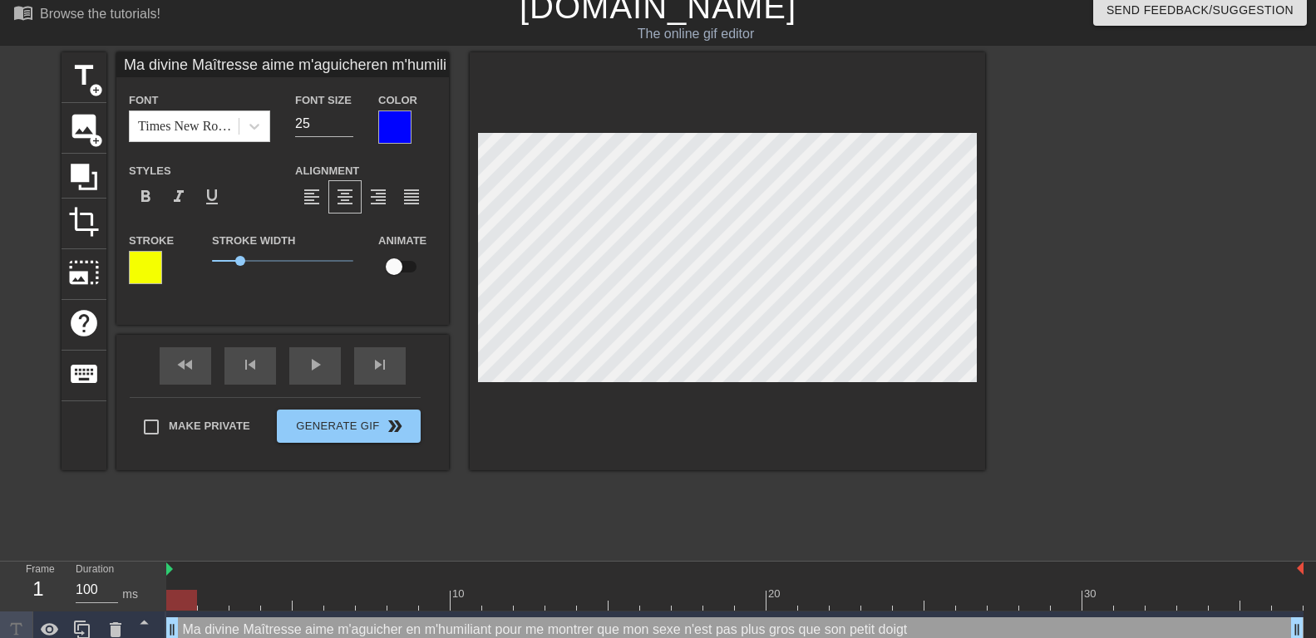
click at [395, 120] on div at bounding box center [394, 127] width 33 height 33
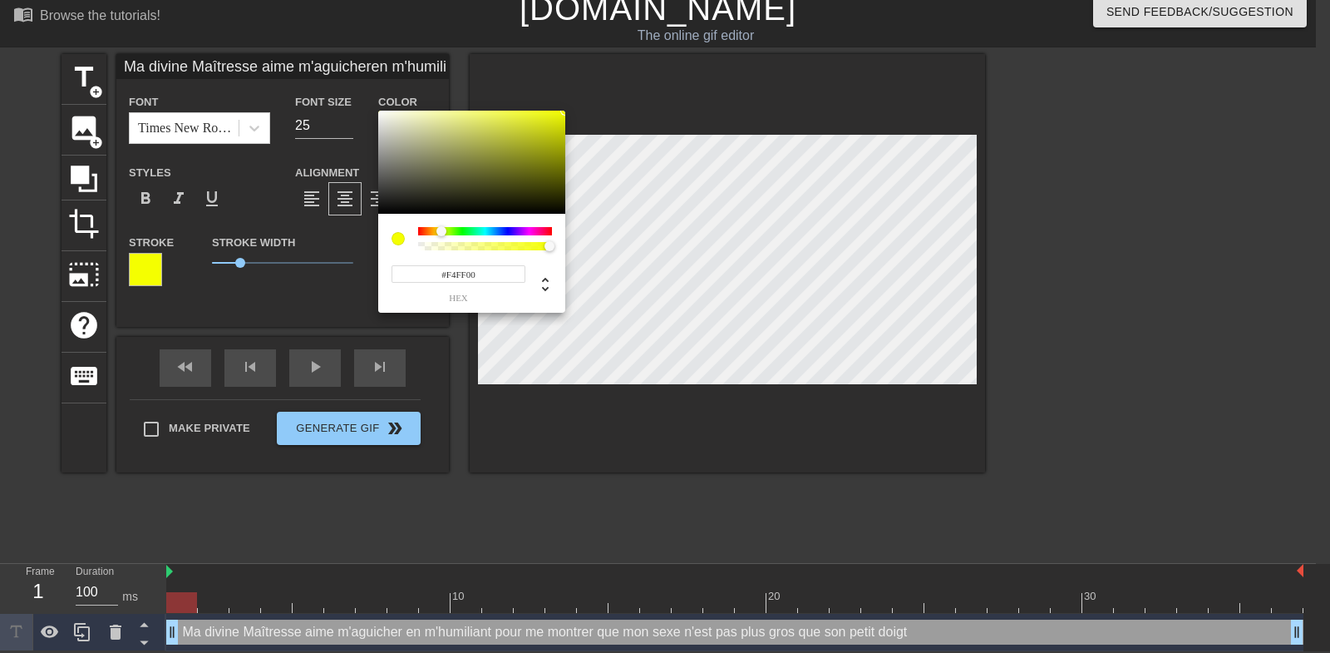
drag, startPoint x: 460, startPoint y: 227, endPoint x: 441, endPoint y: 232, distance: 19.0
click at [441, 232] on div at bounding box center [485, 231] width 134 height 8
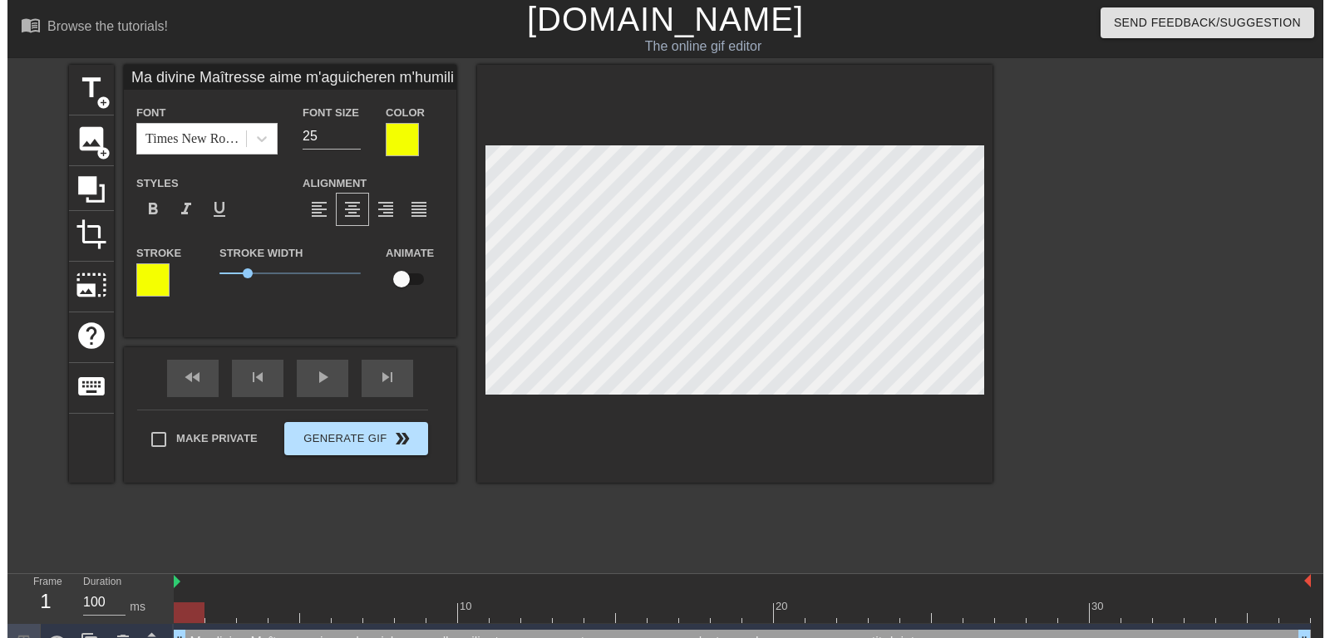
scroll to position [0, 0]
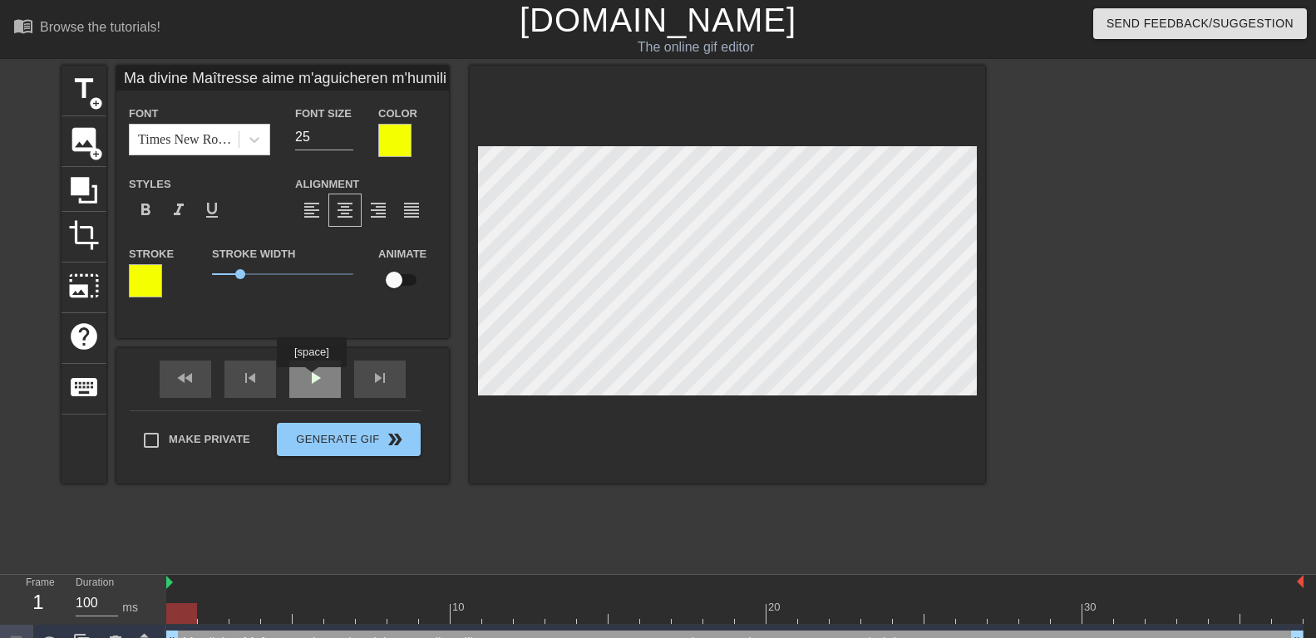
click at [311, 379] on div "play_arrow" at bounding box center [315, 379] width 52 height 37
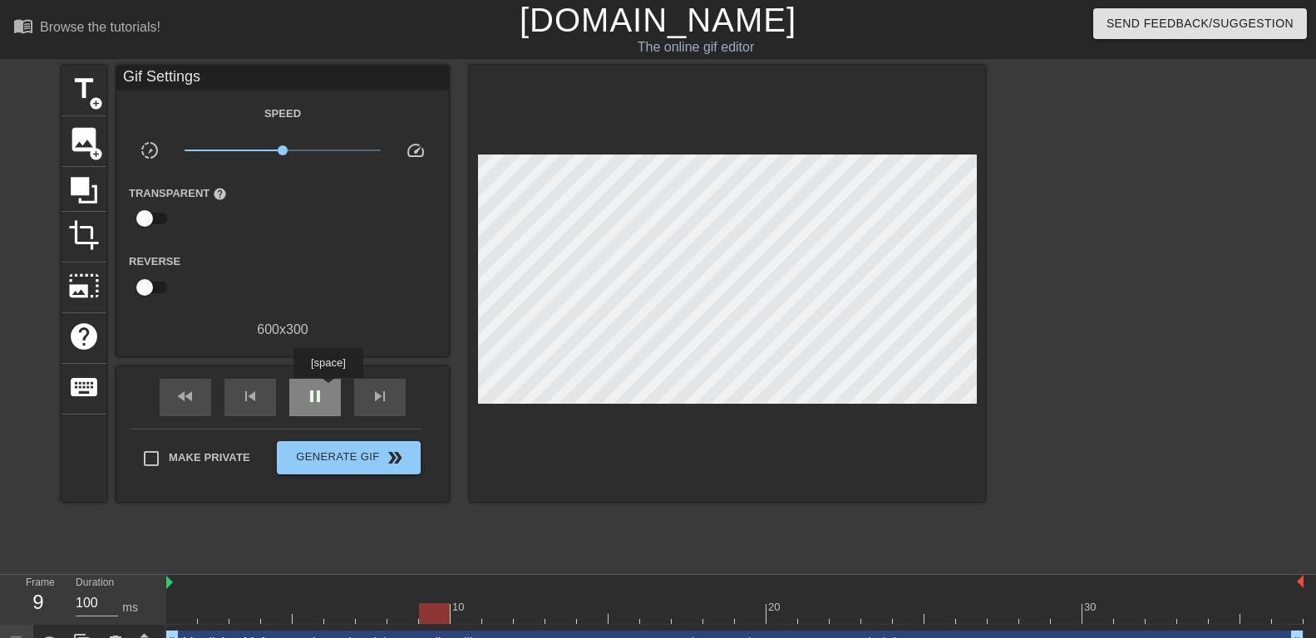
click at [323, 387] on span "pause" at bounding box center [315, 397] width 20 height 20
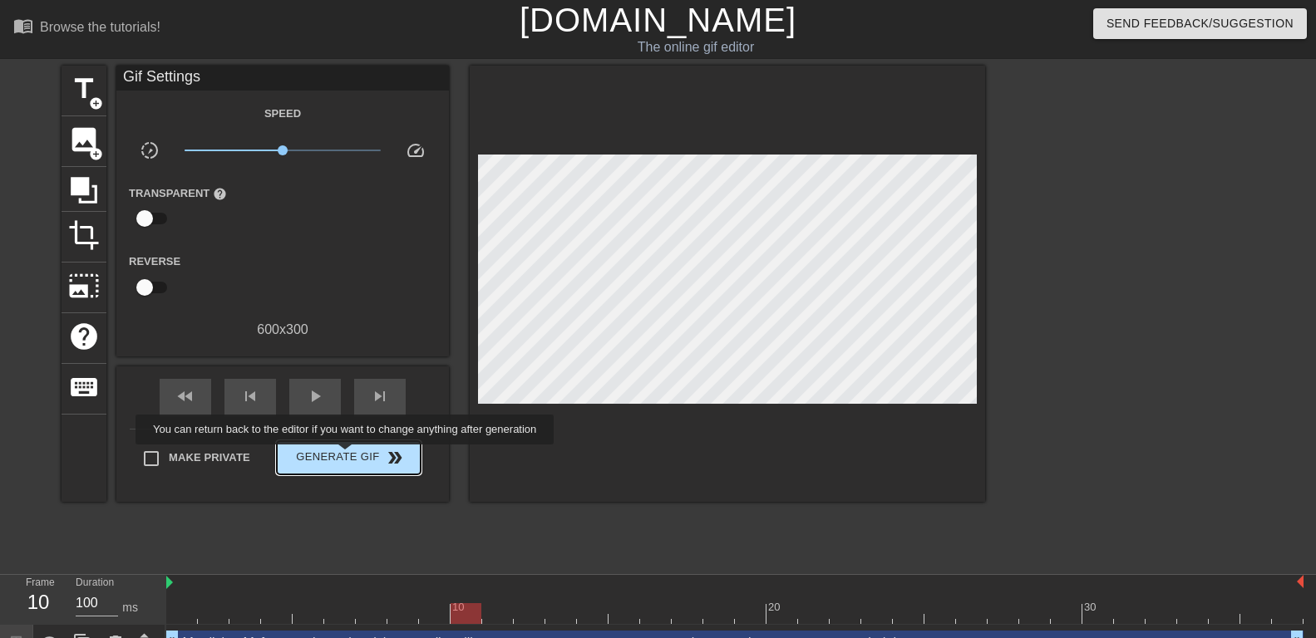
click at [348, 456] on span "Generate Gif double_arrow" at bounding box center [348, 458] width 131 height 20
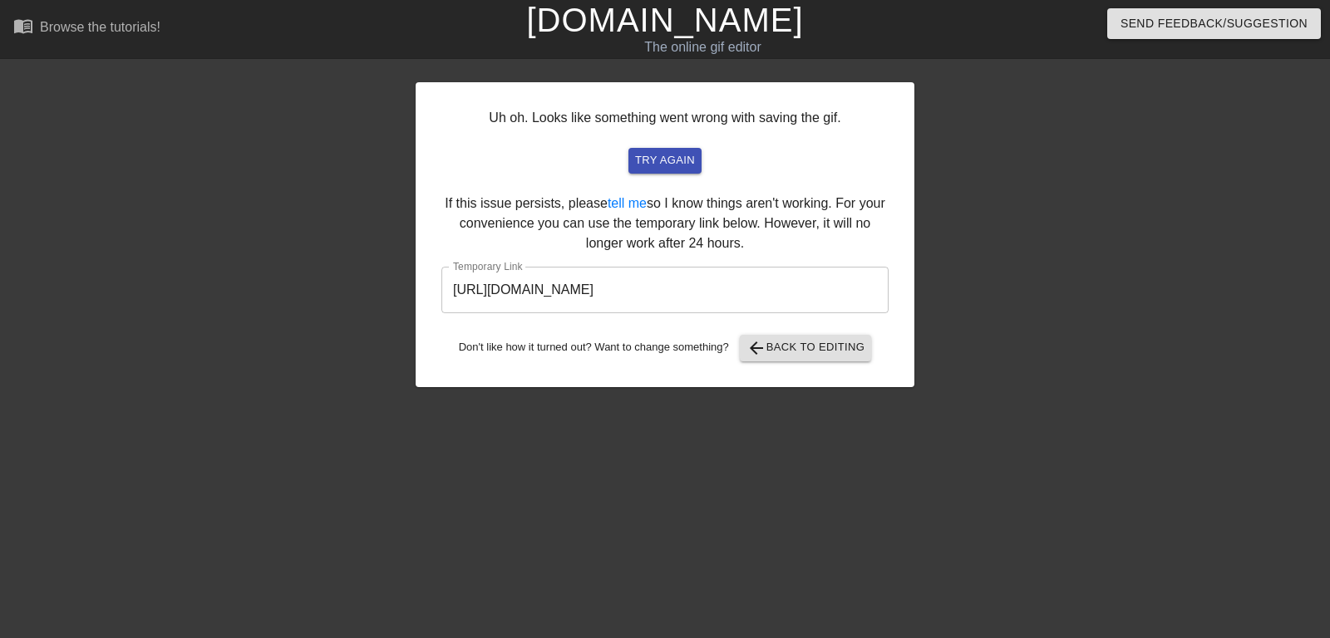
click at [629, 289] on input "https://www.gifntext.com/temp_generations/taS97Wyt.gif" at bounding box center [664, 290] width 447 height 47
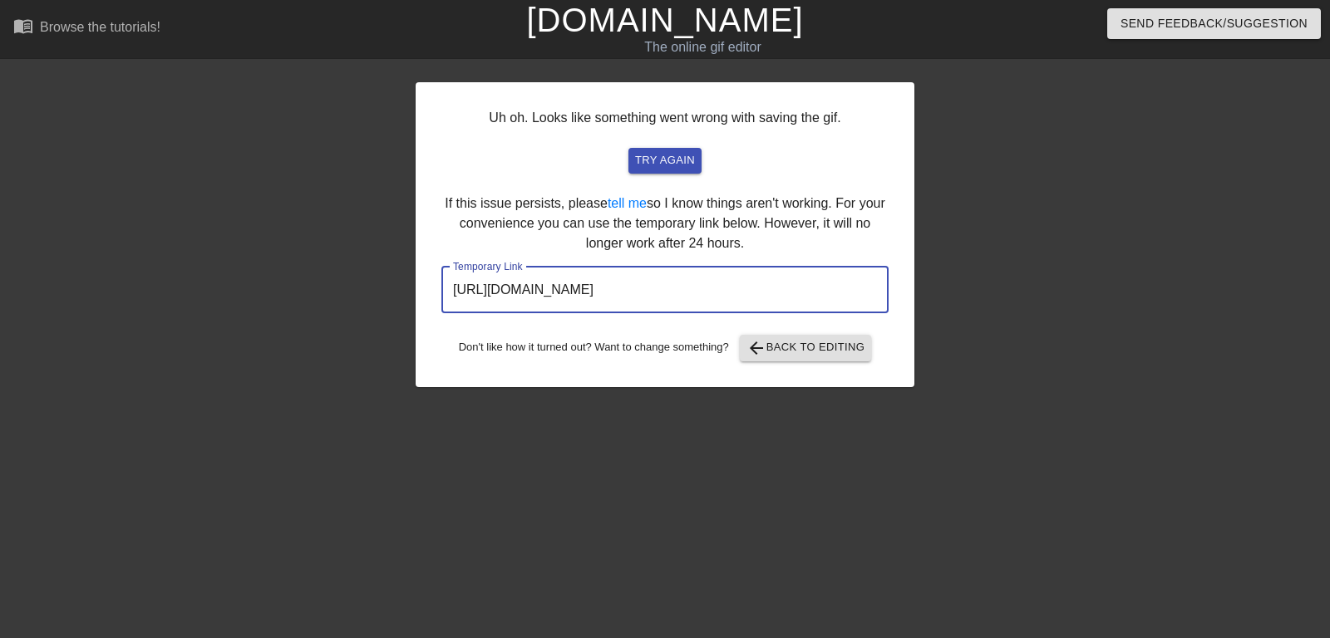
click at [629, 289] on input "https://www.gifntext.com/temp_generations/taS97Wyt.gif" at bounding box center [664, 290] width 447 height 47
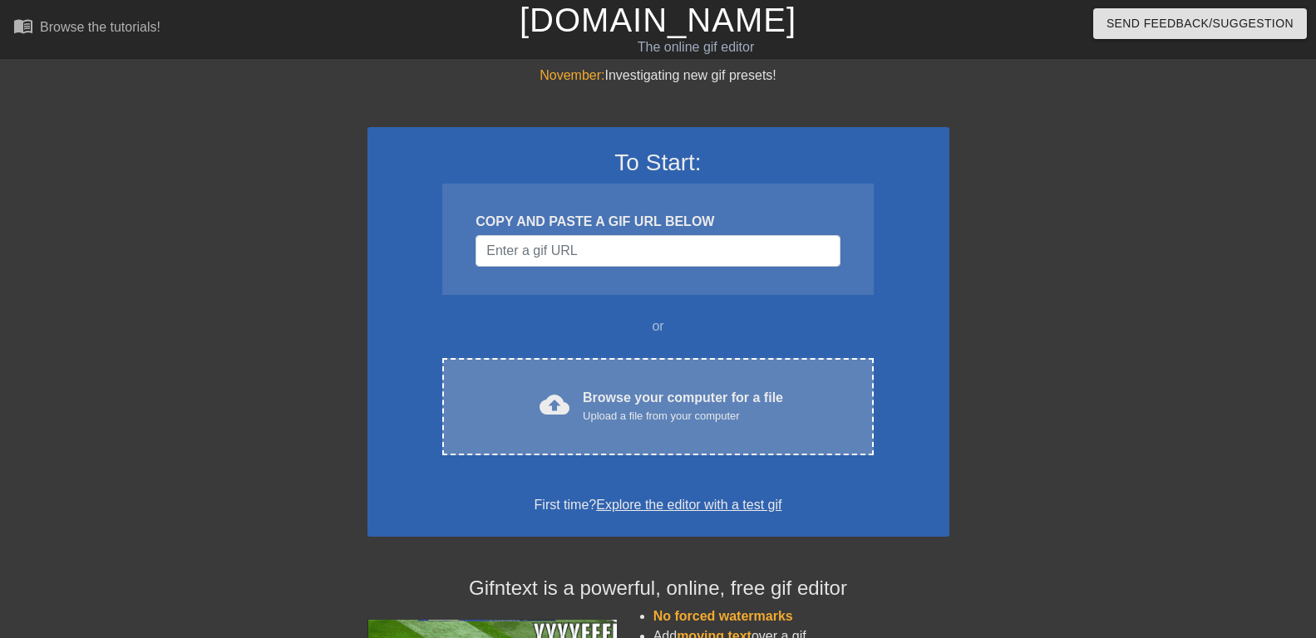
click at [609, 382] on div "cloud_upload Browse your computer for a file Upload a file from your computer C…" at bounding box center [657, 406] width 431 height 97
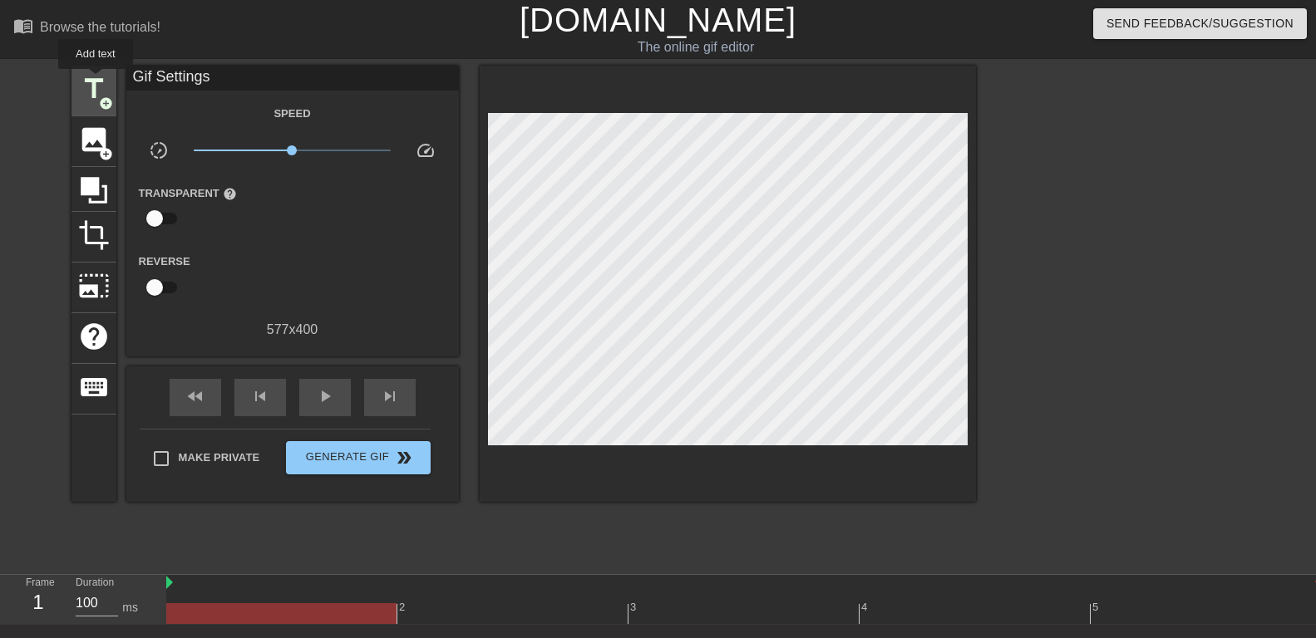
click at [96, 81] on span "title" at bounding box center [94, 89] width 32 height 32
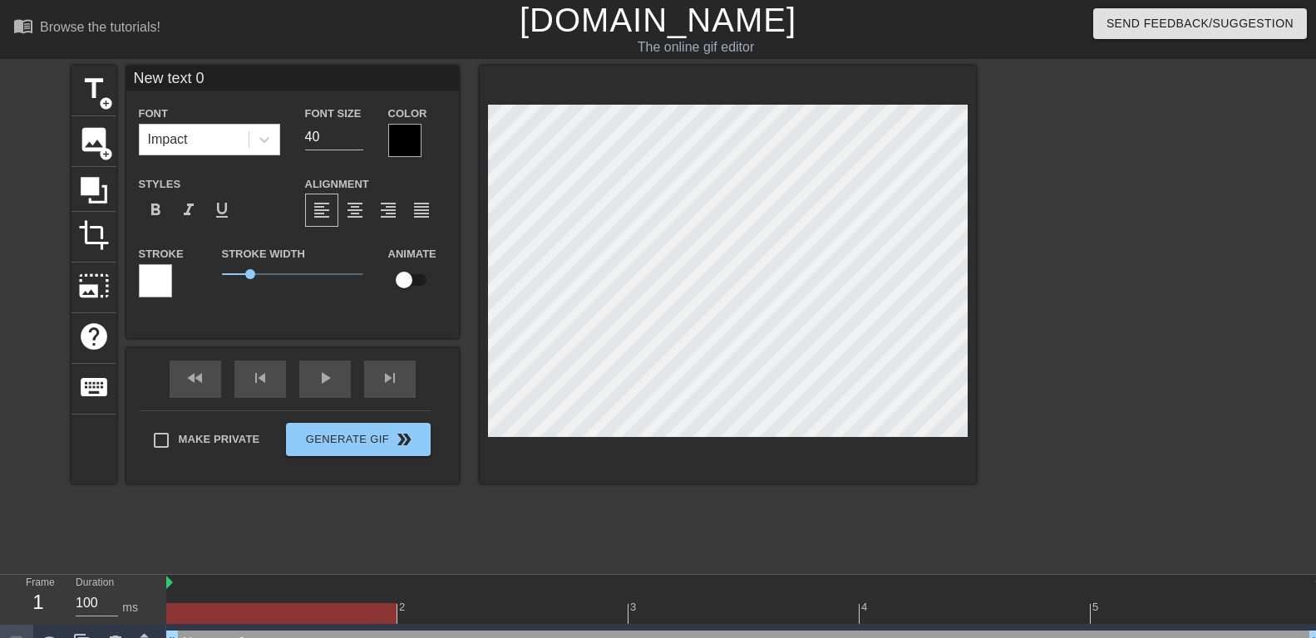
click at [149, 79] on input "New text 0" at bounding box center [292, 78] width 333 height 25
paste input "Mon cul est la source de revenus principale de ma Maîtresse"
type input "Mon cul est la source de revenus principale de ma Maîtresse"
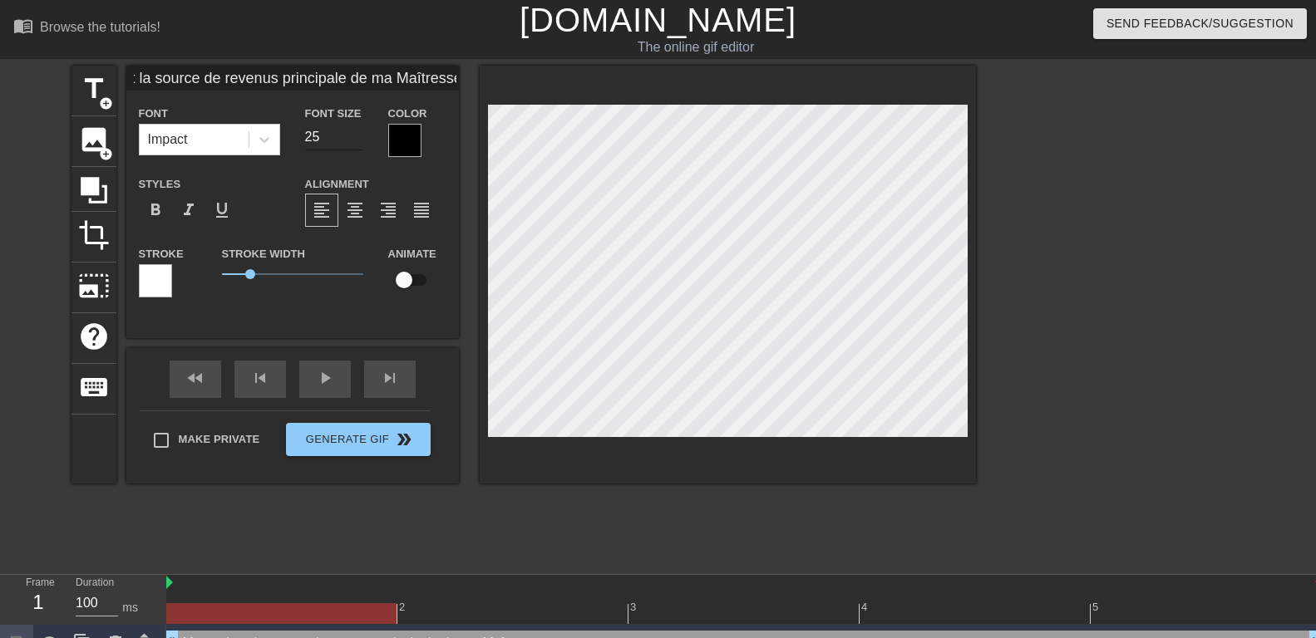
click at [350, 139] on input "24" at bounding box center [334, 137] width 58 height 27
type input "25"
click at [352, 132] on input "25" at bounding box center [334, 137] width 58 height 27
type input "Mon cul est la source de revenus principale de ma Maîtresse"
click at [260, 143] on icon at bounding box center [264, 139] width 17 height 17
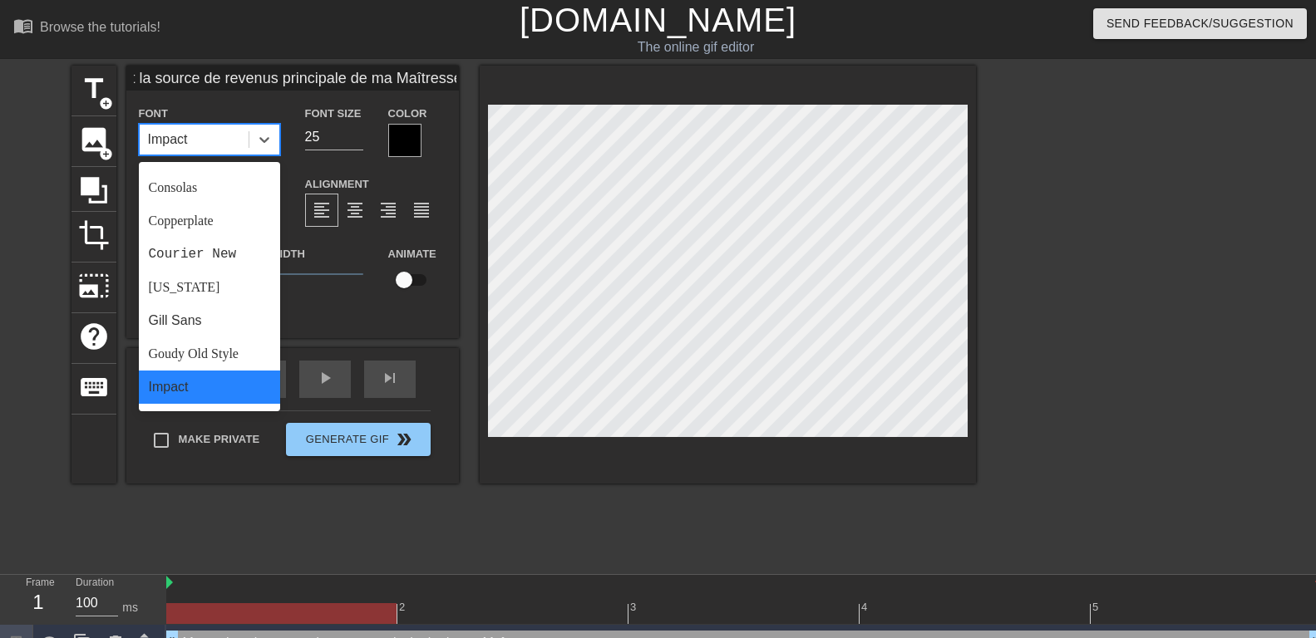
scroll to position [595, 0]
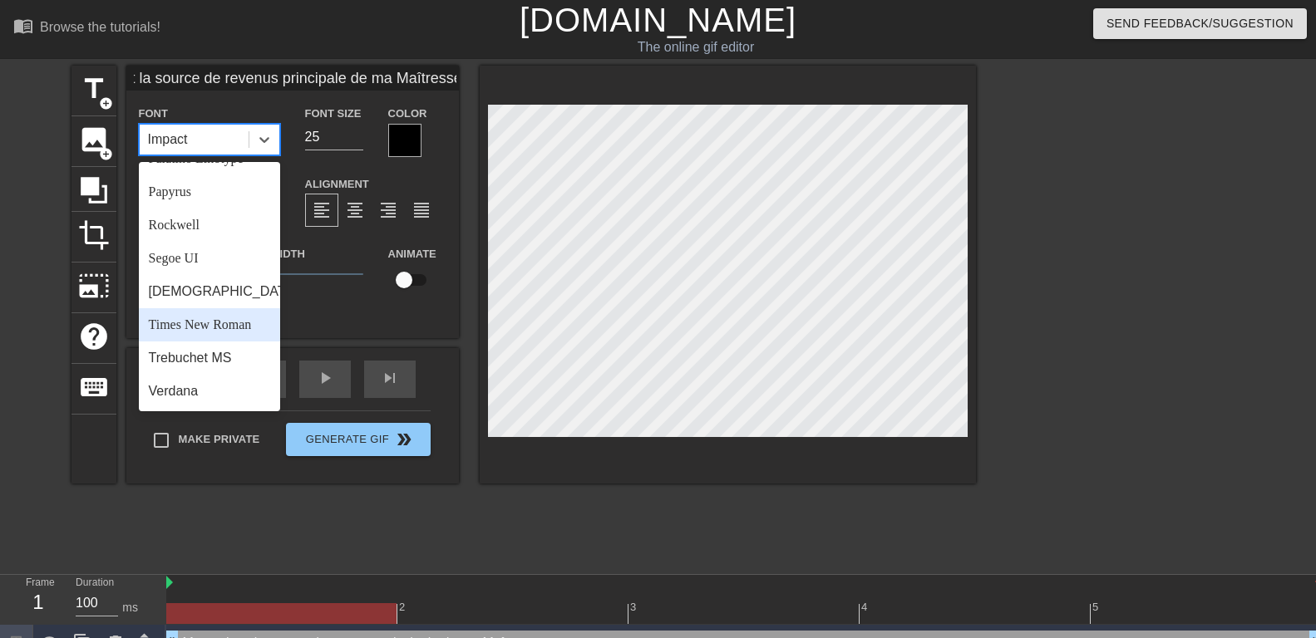
click at [185, 326] on div "Times New Roman" at bounding box center [209, 324] width 141 height 33
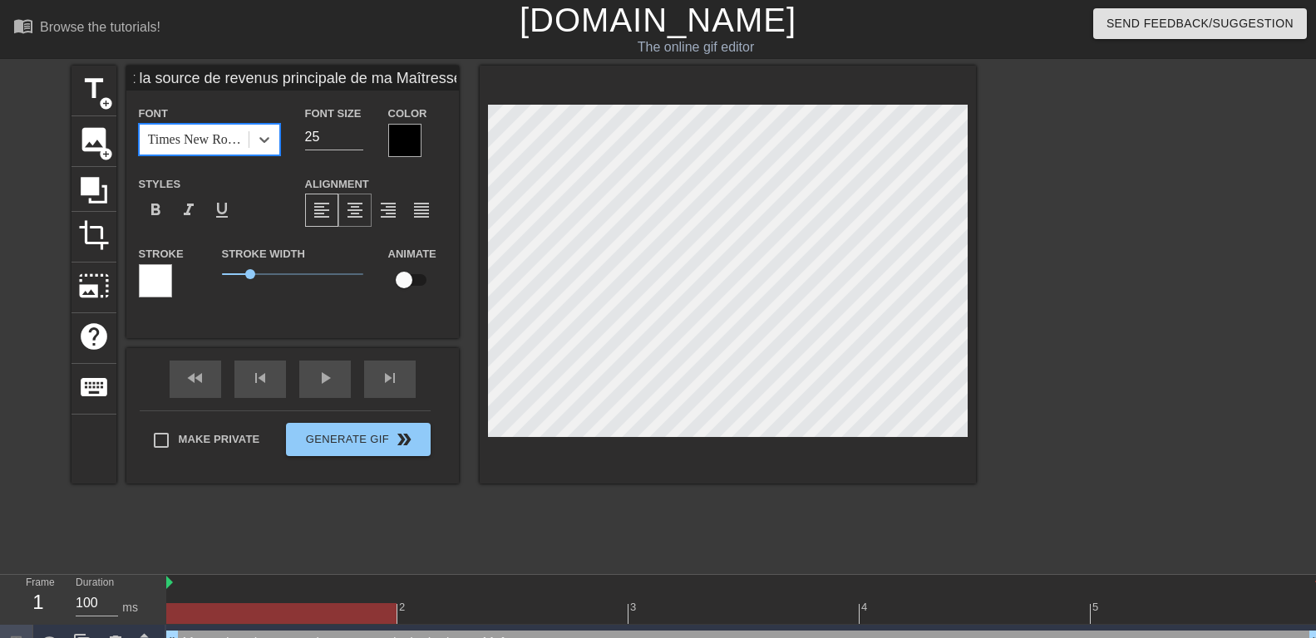
click at [362, 209] on span "format_align_center" at bounding box center [355, 210] width 20 height 20
click at [396, 136] on div at bounding box center [404, 140] width 33 height 33
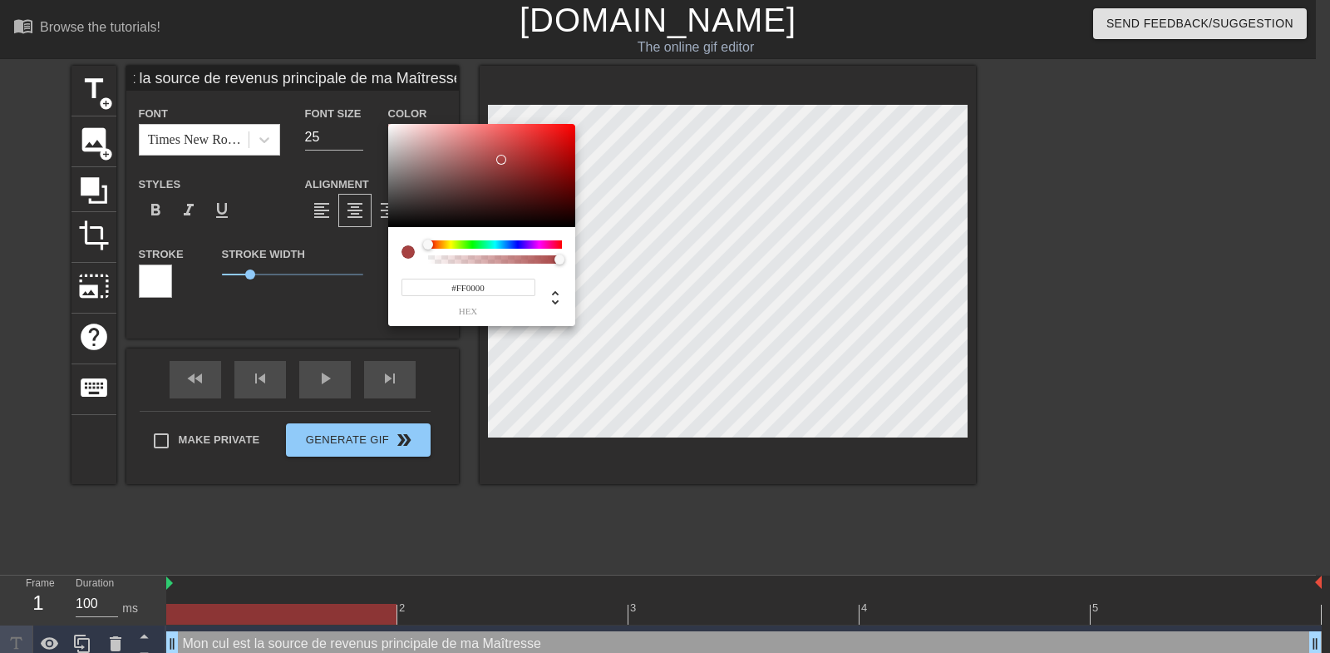
drag, startPoint x: 491, startPoint y: 169, endPoint x: 659, endPoint y: 74, distance: 193.6
click at [575, 124] on div at bounding box center [481, 175] width 187 height 103
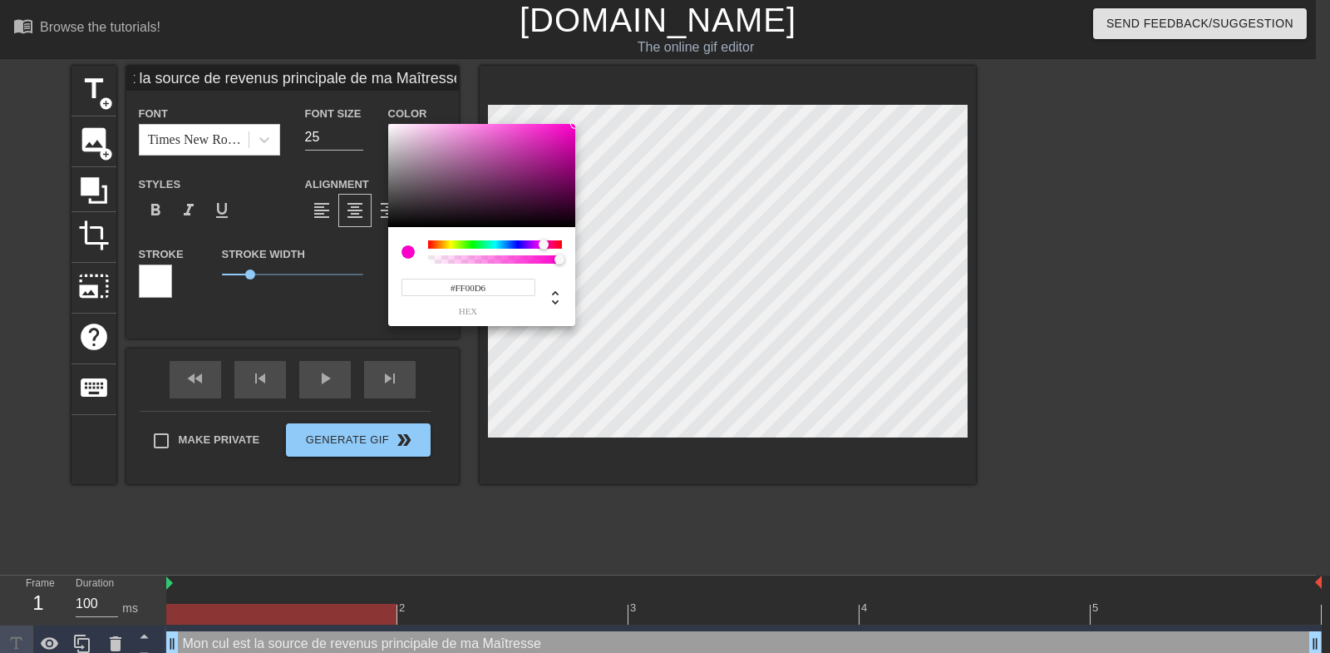
type input "#FF00CC"
drag, startPoint x: 516, startPoint y: 240, endPoint x: 544, endPoint y: 241, distance: 27.4
click at [544, 241] on div at bounding box center [495, 244] width 134 height 8
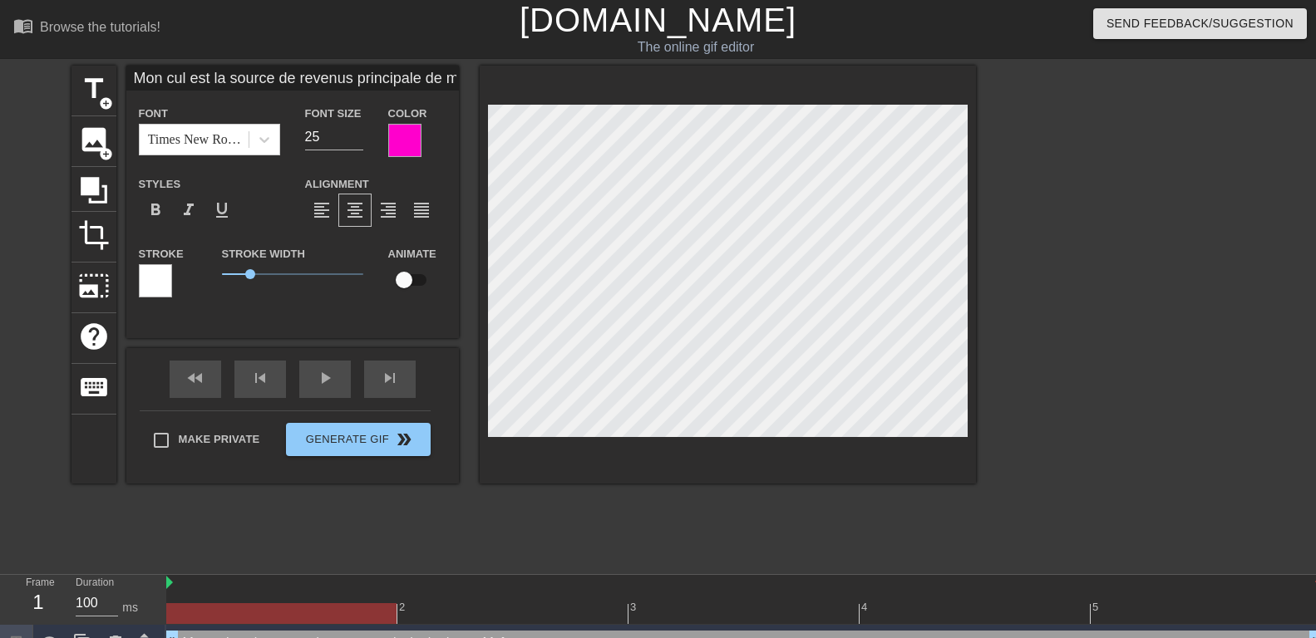
click at [153, 280] on div at bounding box center [155, 280] width 33 height 33
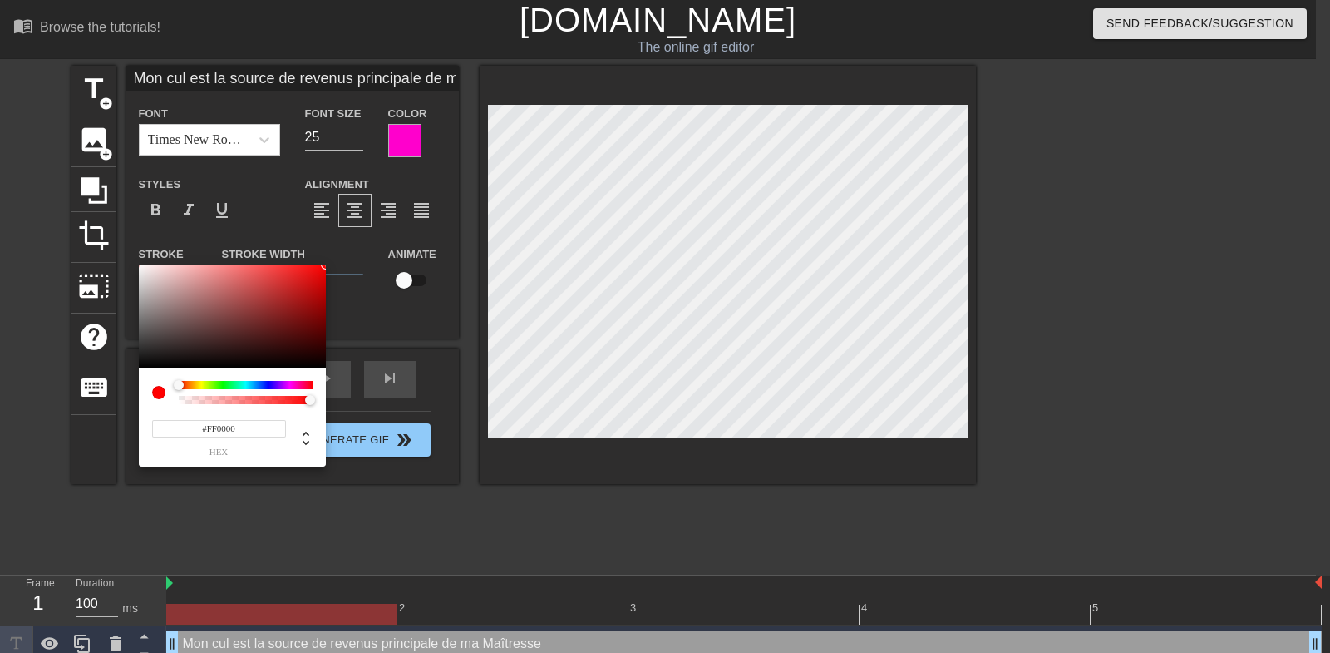
drag, startPoint x: 279, startPoint y: 297, endPoint x: 380, endPoint y: 235, distance: 117.9
click at [326, 264] on div at bounding box center [232, 315] width 187 height 103
type input "#FF00CC"
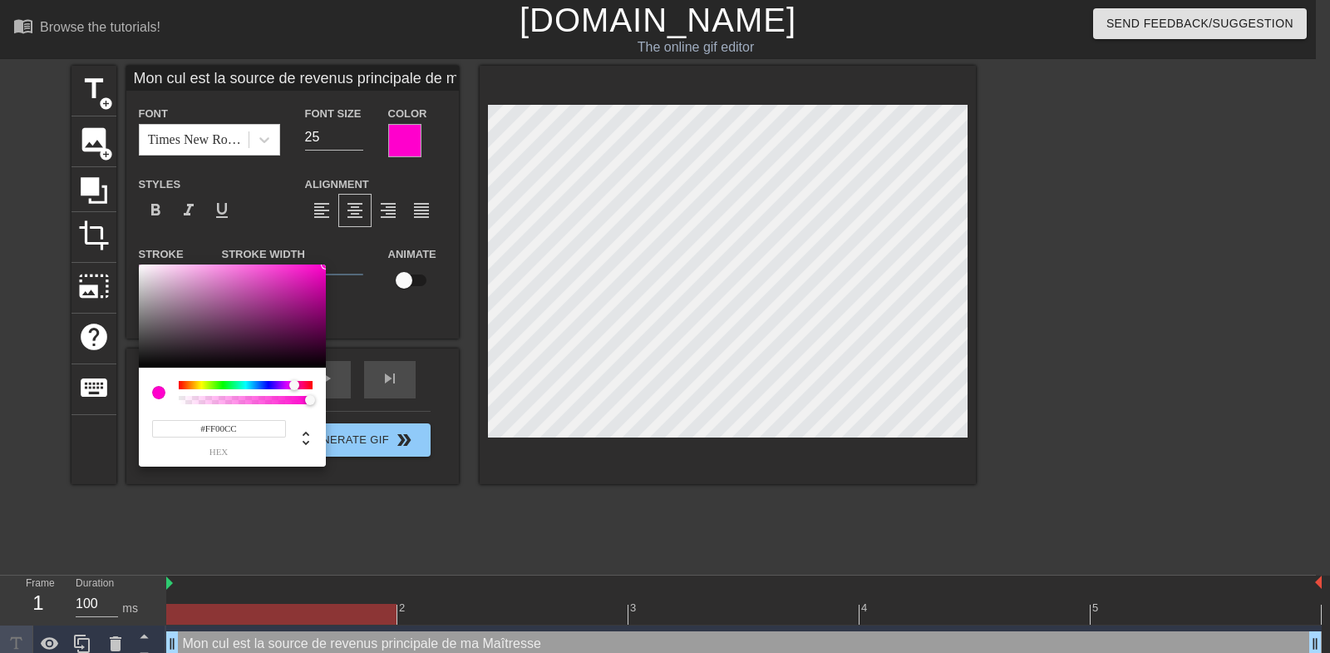
click at [294, 383] on div at bounding box center [246, 385] width 134 height 8
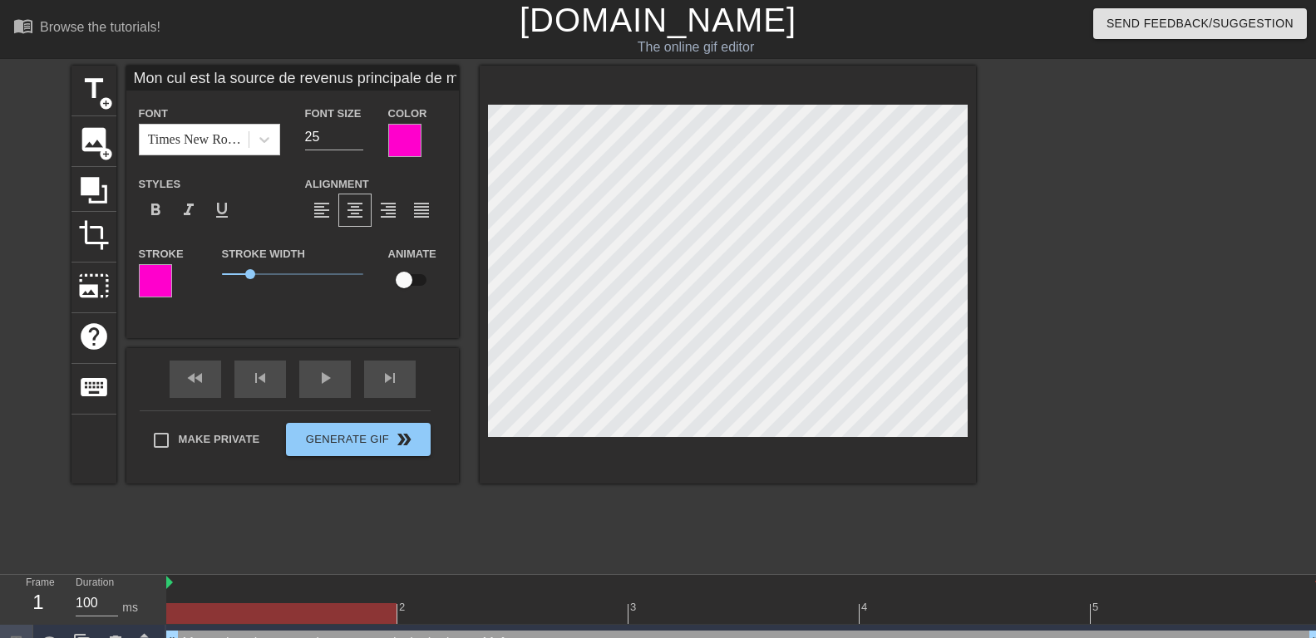
scroll to position [0, 15]
type input "Mon cul est la source de revenus principalede ma Maîtresse"
type textarea "Mon cul est la source de revenus principalede ma Maîtresse"
type input "Mon cul est la source de revenus principalede ma Maîtresse"
type textarea "Mon cul est la source de revenus principale de ma Maîtresse"
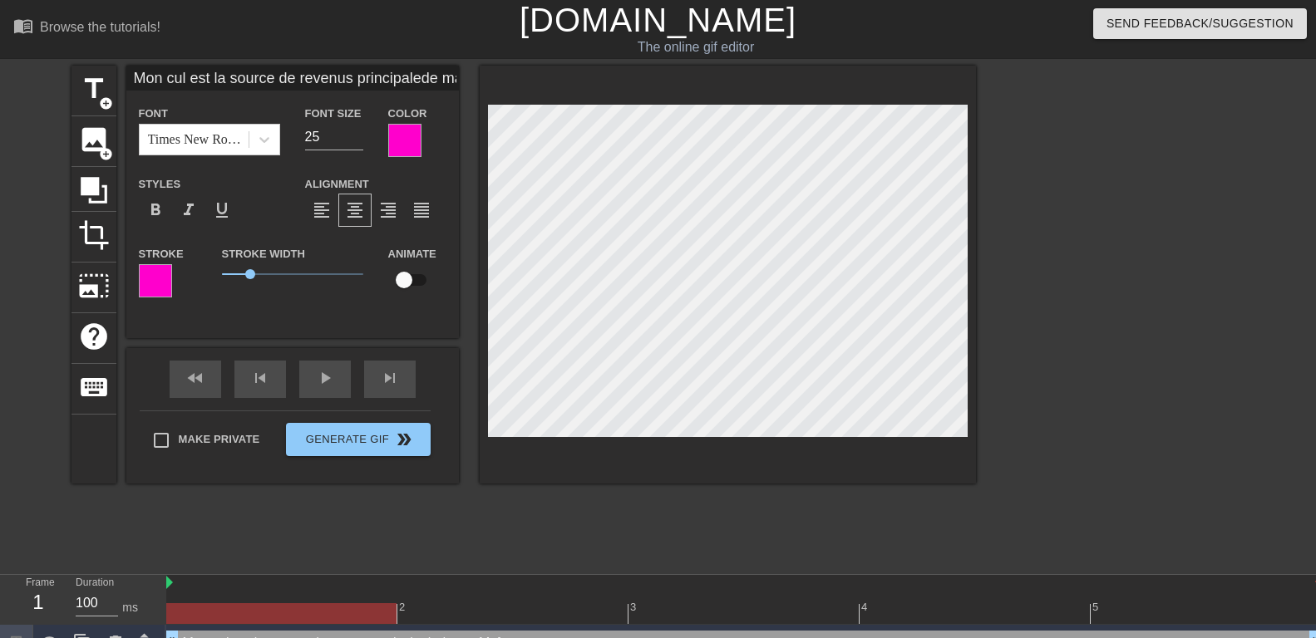
scroll to position [1, 2]
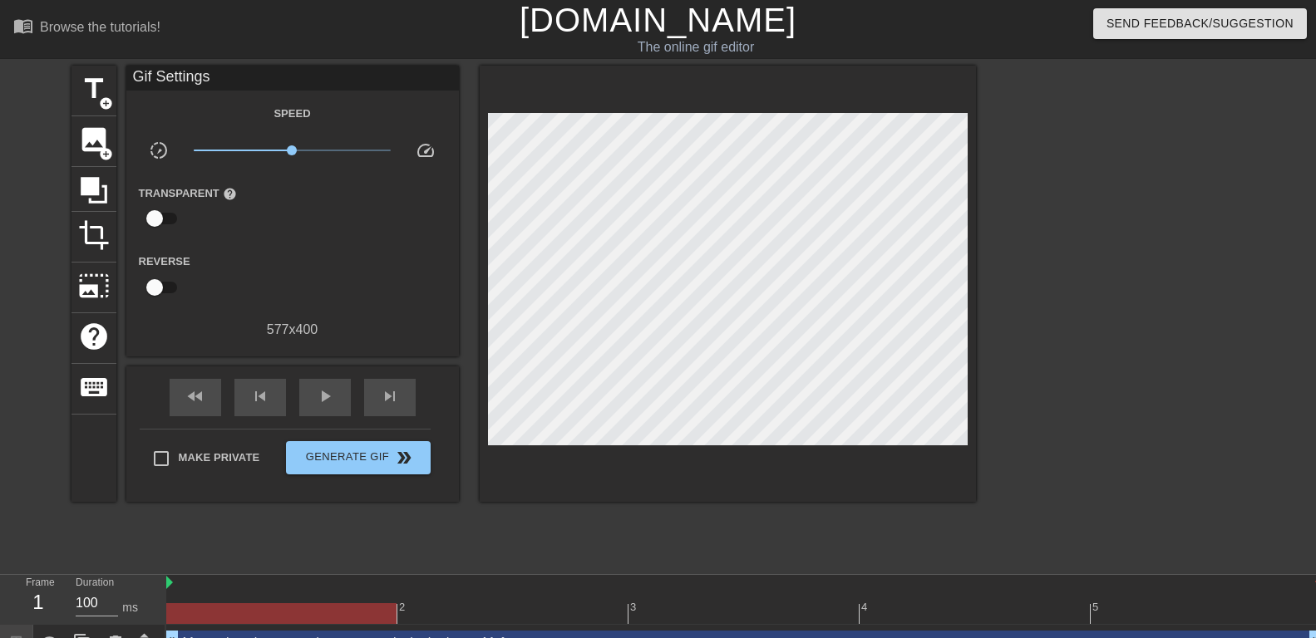
click at [1075, 337] on div at bounding box center [1120, 315] width 249 height 499
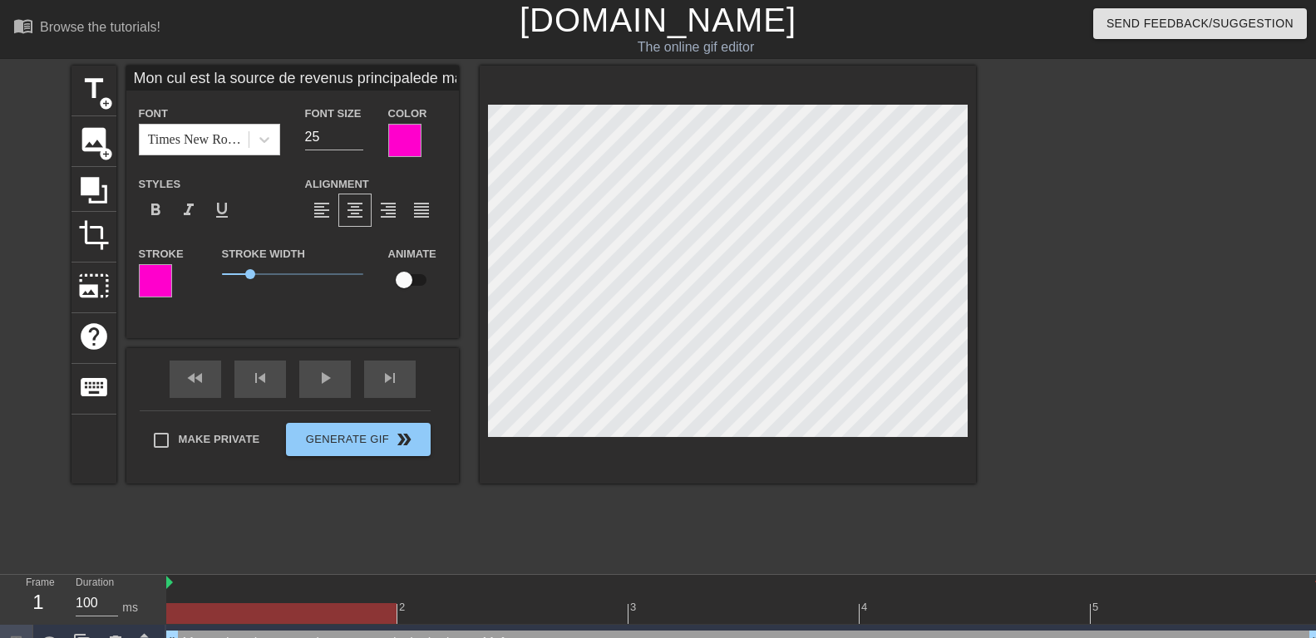
type textarea "Mon cul est la source de revenus principale de ma mMaîtresse"
type input "Mon cul est la source de revenus principalede ma meMaîtresse"
type textarea "Mon cul est la source de revenus principale de ma meMaîtresse"
type input "Mon cul est la source de revenus principalede ma merMaîtresse"
type textarea "Mon cul est la source de revenus principale de ma merMaîtresse"
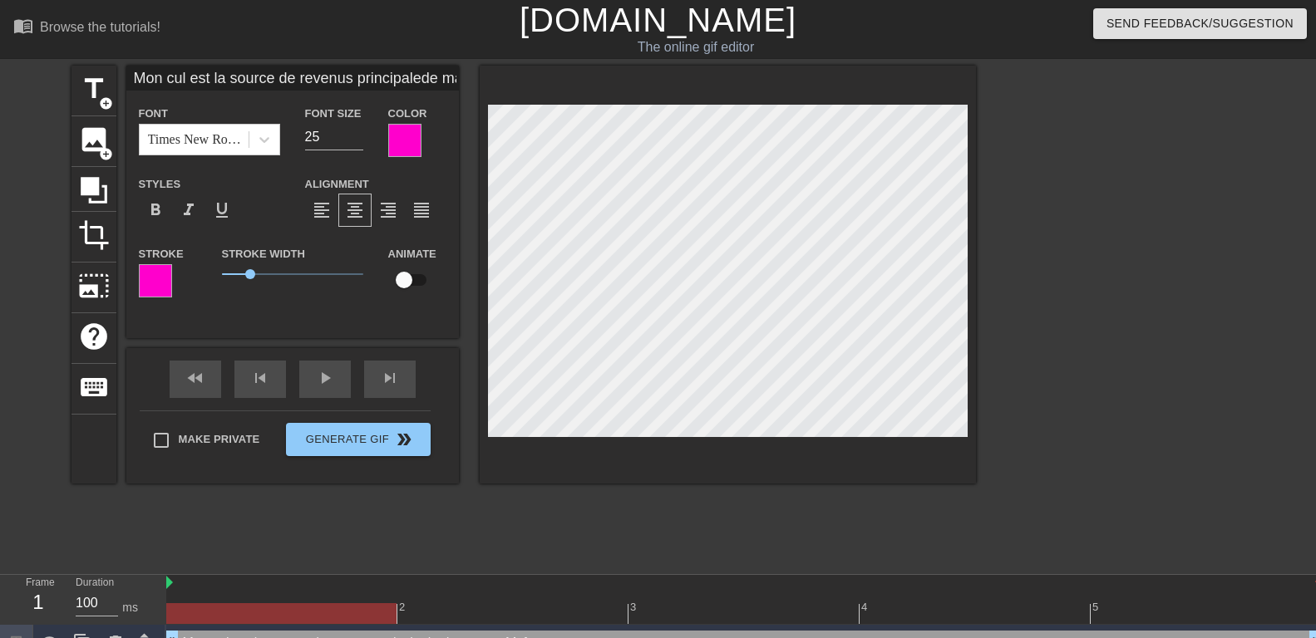
type input "Mon cul est la source de revenus principalede ma mervMaîtresse"
type textarea "Mon cul est la source de revenus principale de ma mervMaîtresse"
type input "Mon cul est la source de revenus principalede ma merveMaîtresse"
type textarea "Mon cul est la source de revenus principale de ma merveMaîtresse"
type input "Mon cul est la source de revenus principalede ma merveiMaîtresse"
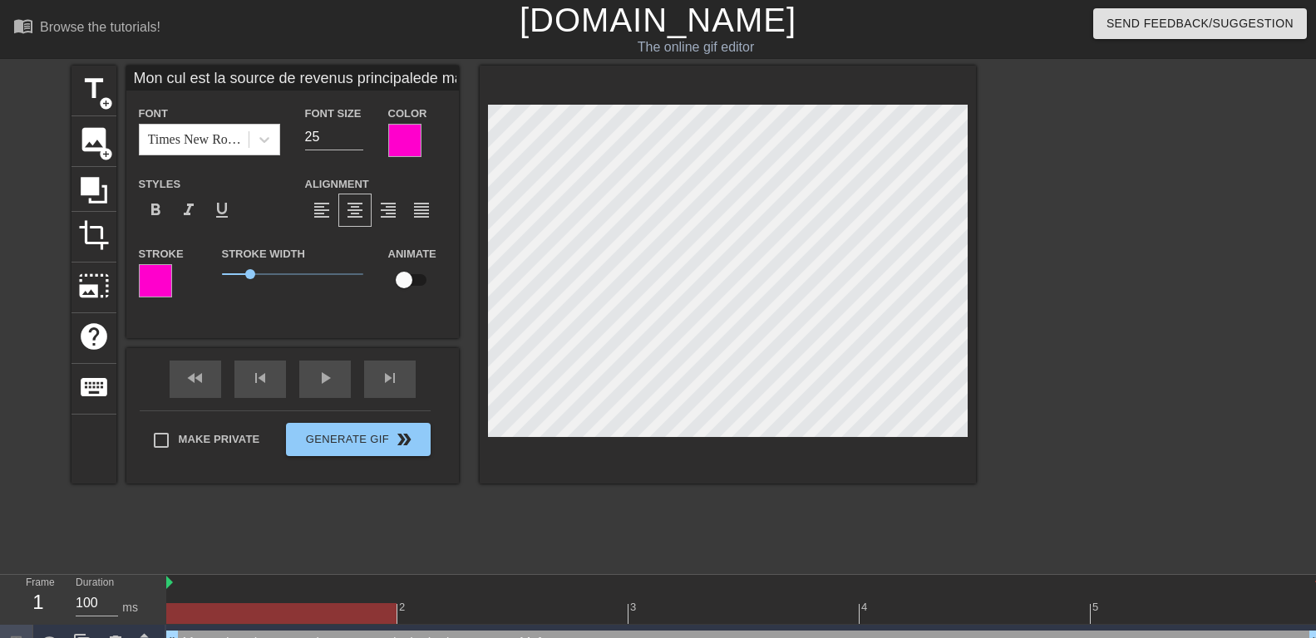
type textarea "Mon cul est la source de revenus principale de ma merveiMaîtresse"
type input "Mon cul est la source de revenus principalede ma merveilMaîtresse"
type textarea "Mon cul est la source de revenus principale de ma merveilMaîtresse"
type input "Mon cul est la source de revenus principalede ma merveillMaîtresse"
type textarea "Mon cul est la source de revenus principale de ma merveillMaîtresse"
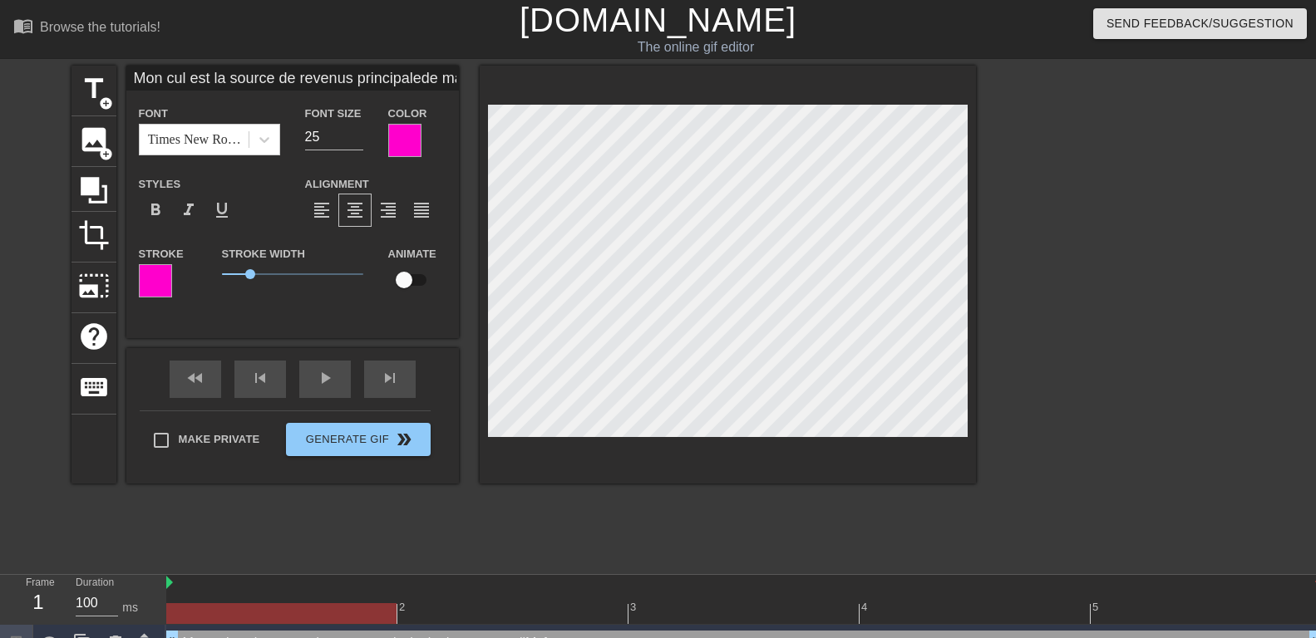
type input "Mon cul est la source de revenus principalede ma merveilleMaîtresse"
type textarea "Mon cul est la source de revenus principale de ma merveilleMaîtresse"
type input "Mon cul est la source de revenus principalede ma merveilleuMaîtresse"
type textarea "Mon cul est la source de revenus principale de ma merveilleuMaîtresse"
type input "Mon cul est la source de revenus principalede ma merveilleusMaîtresse"
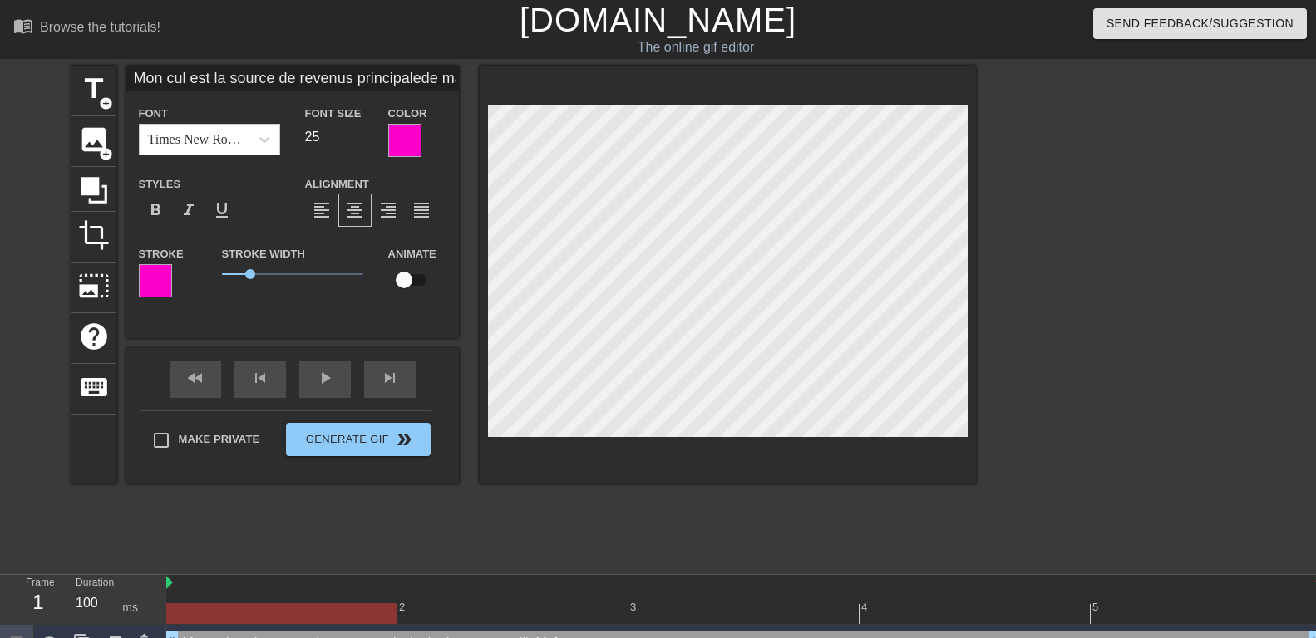
type textarea "Mon cul est la source de revenus principale de ma merveilleusMaîtresse"
type input "Mon cul est la source de revenus principalede ma merveilleuseMaîtresse"
type textarea "Mon cul est la source de revenus principale de ma merveilleuseMaîtresse"
type input "Mon cul est la source de revenus principalede ma merveilleuse Maîtresse"
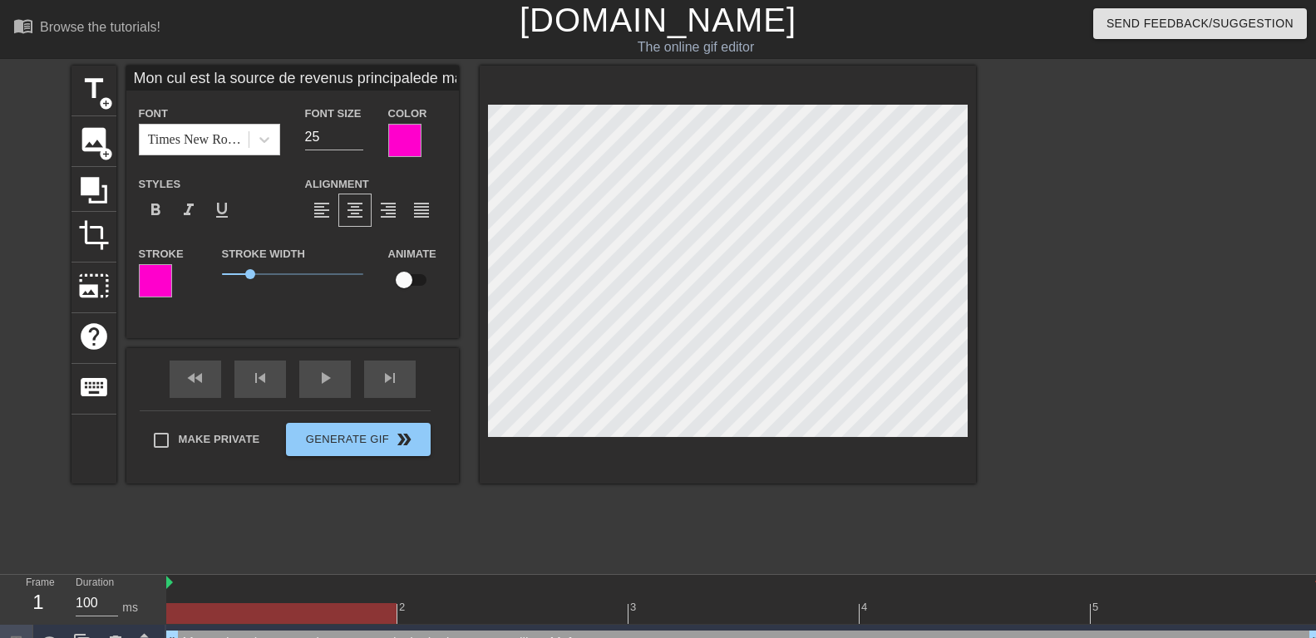
type textarea "Mon cul est la source de revenus principale de ma merveilleuse Maîtresse"
click at [1170, 339] on div at bounding box center [1120, 315] width 249 height 499
click at [1154, 284] on div at bounding box center [1120, 315] width 249 height 499
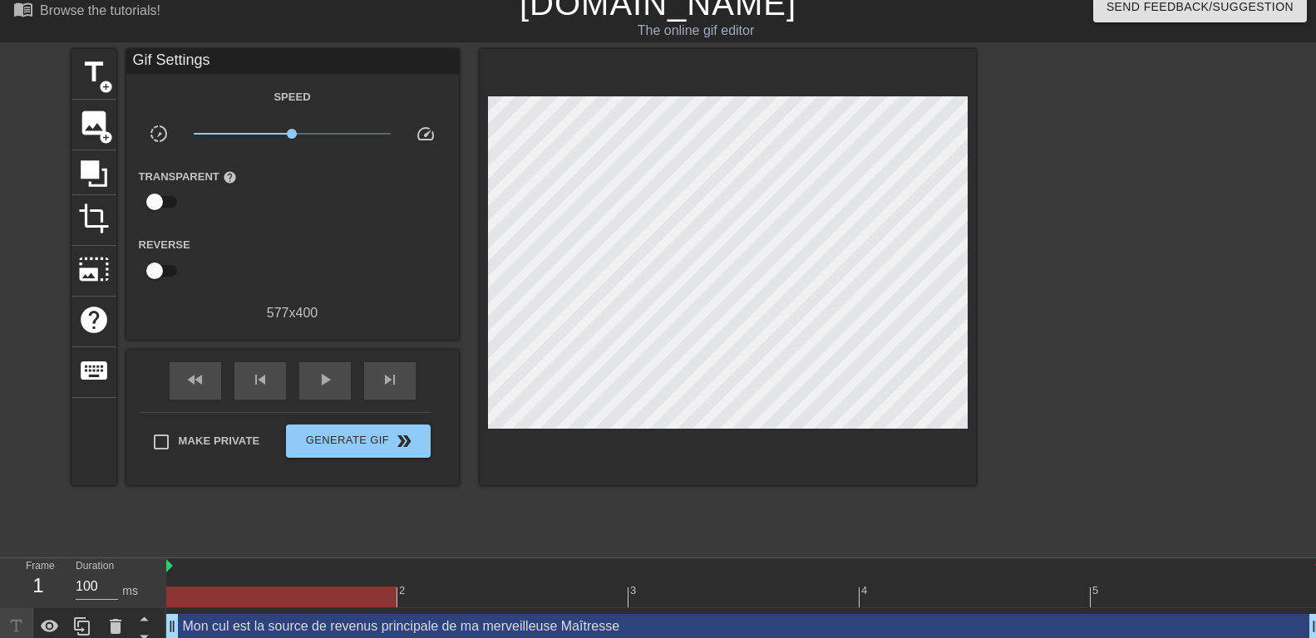
scroll to position [27, 0]
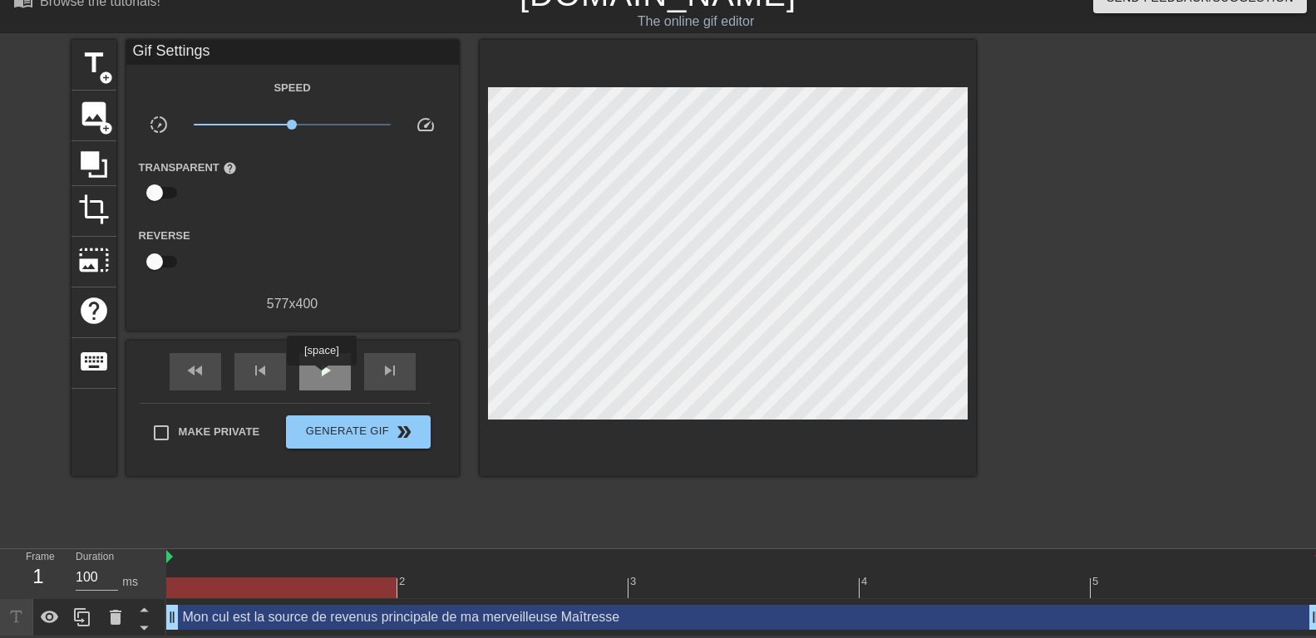
click at [321, 367] on span "play_arrow" at bounding box center [325, 371] width 20 height 20
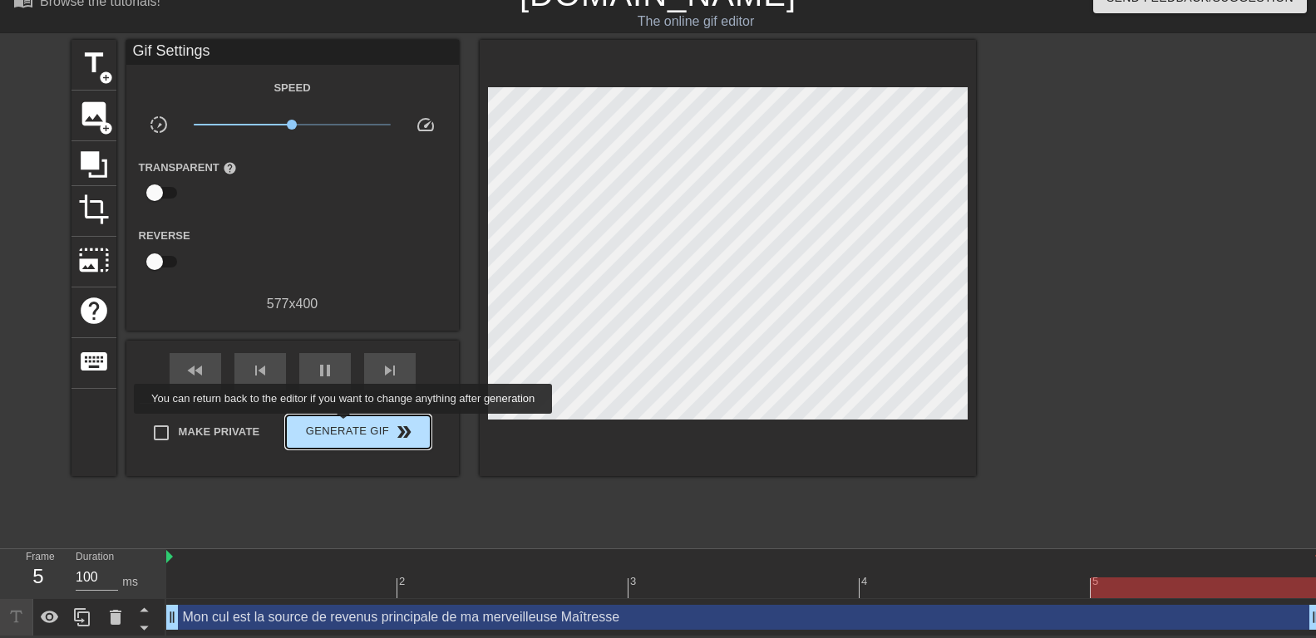
click at [345, 426] on span "Generate Gif double_arrow" at bounding box center [358, 432] width 131 height 20
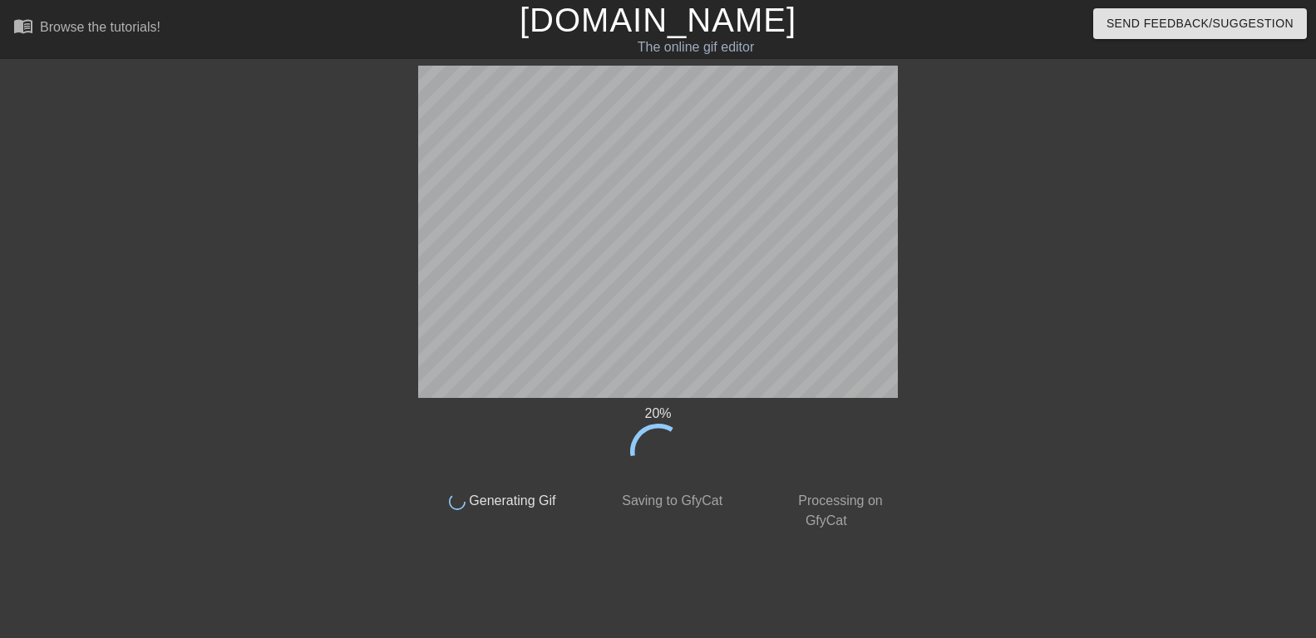
scroll to position [0, 0]
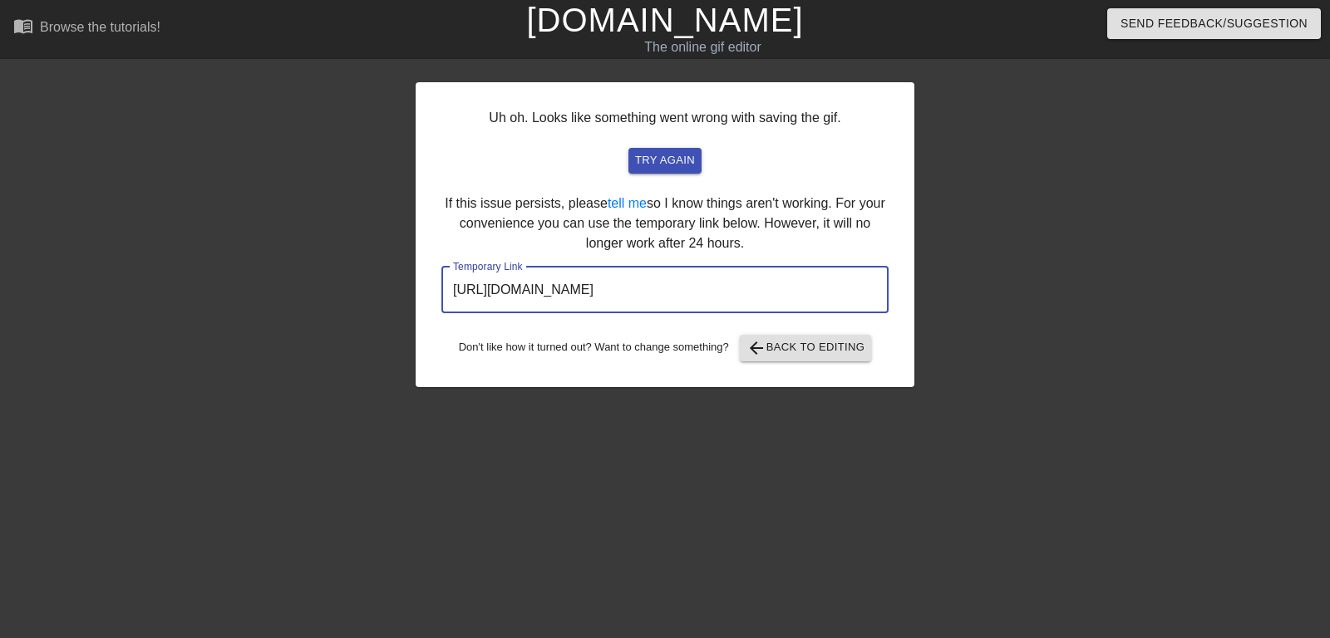
click at [588, 293] on input "[URL][DOMAIN_NAME]" at bounding box center [664, 290] width 447 height 47
click at [831, 351] on span "arrow_back Back to Editing" at bounding box center [806, 348] width 119 height 20
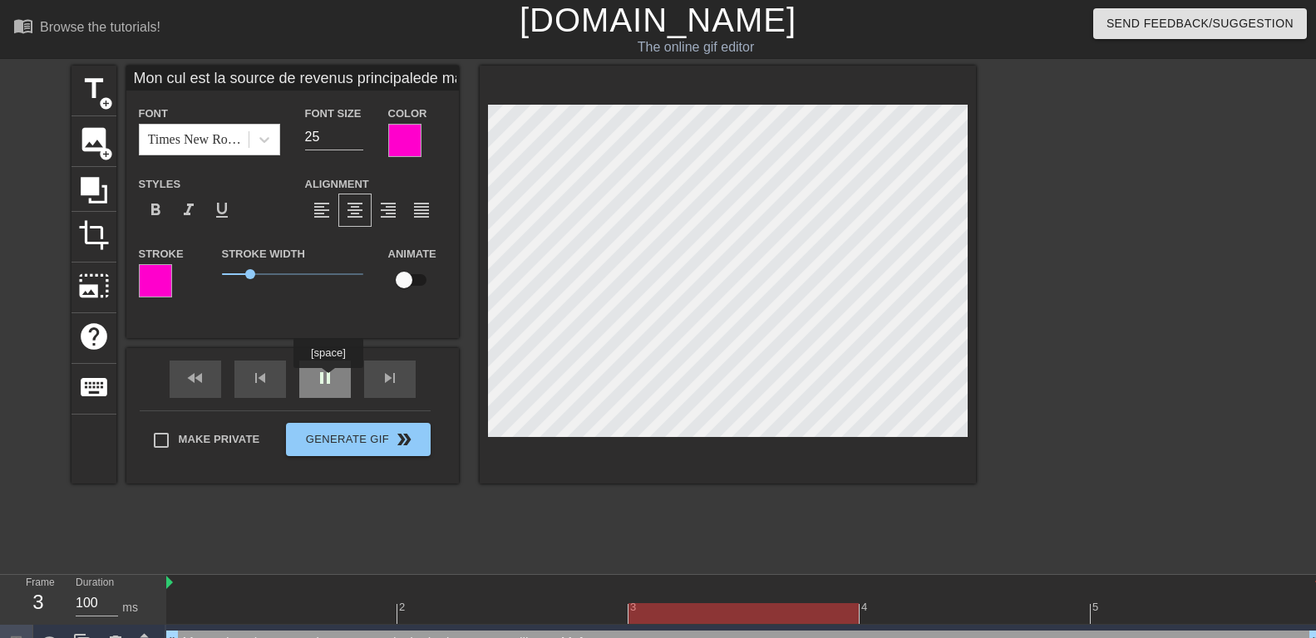
click at [328, 381] on div "pause" at bounding box center [325, 379] width 52 height 37
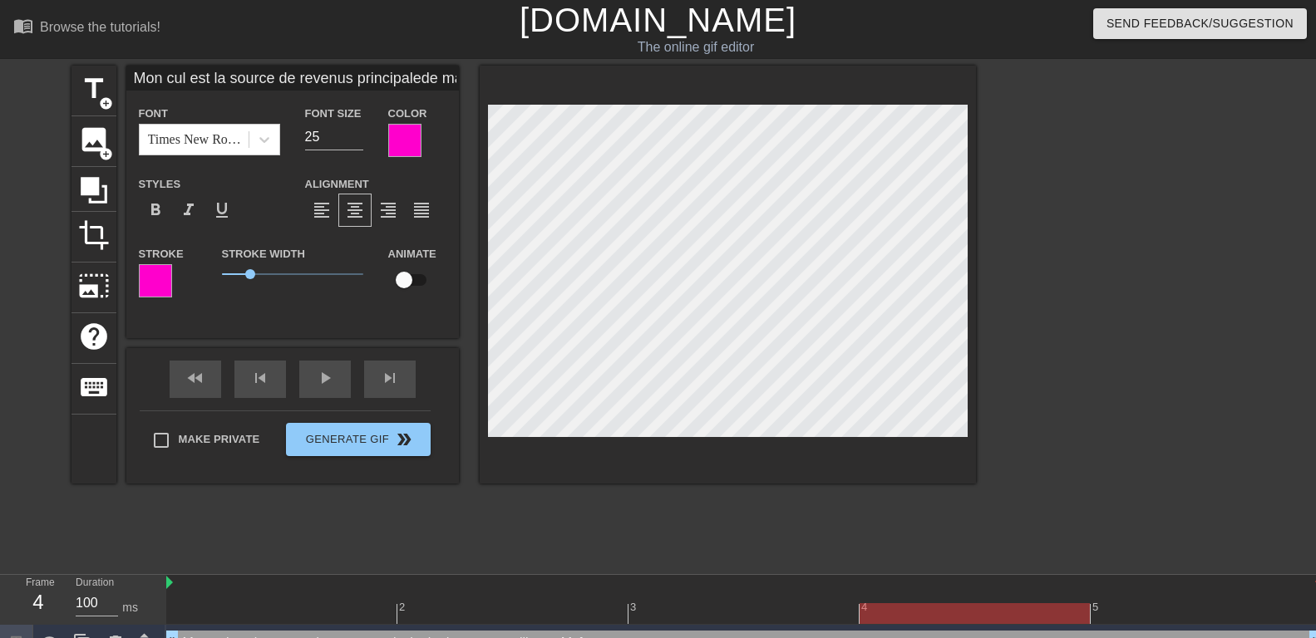
click at [279, 73] on input "Mon cul est la source de revenus principalede ma merveilleuse Maîtresse" at bounding box center [292, 78] width 333 height 25
click at [419, 74] on input "Mon cul est la source principale de revenus principalede ma merveilleuse Maître…" at bounding box center [292, 78] width 333 height 25
type input "Mon cul est la source principale de revenus de ma merveilleuse Maîtresse"
click at [423, 81] on input "Mon cul est la source principale de revenus de ma merveilleuse Maîtresse" at bounding box center [292, 78] width 333 height 25
type input "Mon cul est la source principale de revenusde ma merveilleuse Maîtresse"
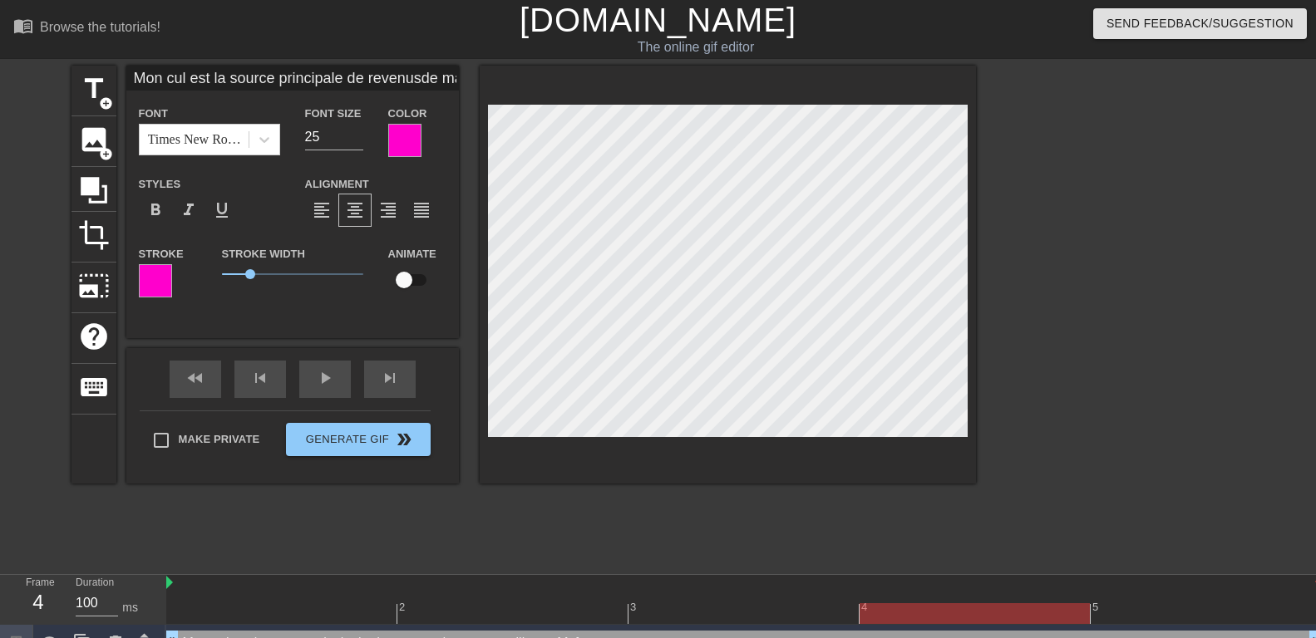
scroll to position [0, 13]
click at [375, 74] on input "Mon cul est la source principale de revenusde ma merveilleuse Maîtresse" at bounding box center [292, 78] width 333 height 25
click at [420, 79] on input "Mon cul est la source principale de revenusde ma merveilleuse Maîtresse" at bounding box center [292, 78] width 333 height 25
type input "Mon cul est la source principale de revenusde ma merveilleuse Maîtresse"
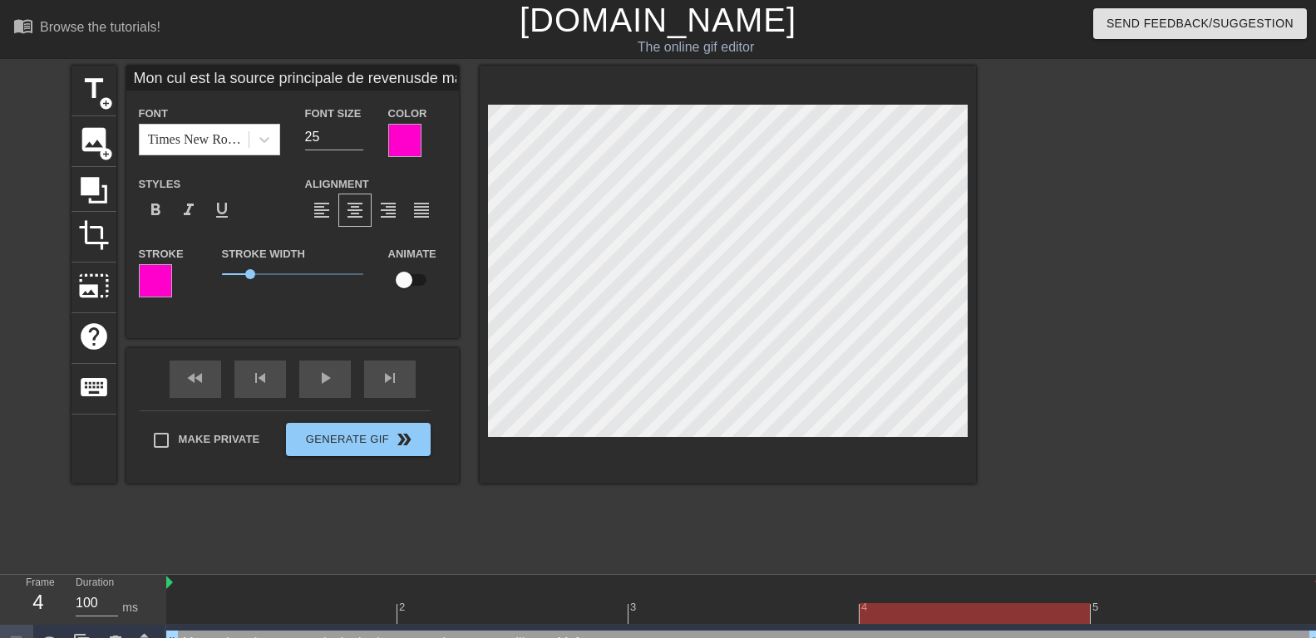
type textarea "Mon cul est la source principale de revenus de ma merveilleuse Maîtresse"
click at [1108, 379] on div at bounding box center [1120, 315] width 249 height 499
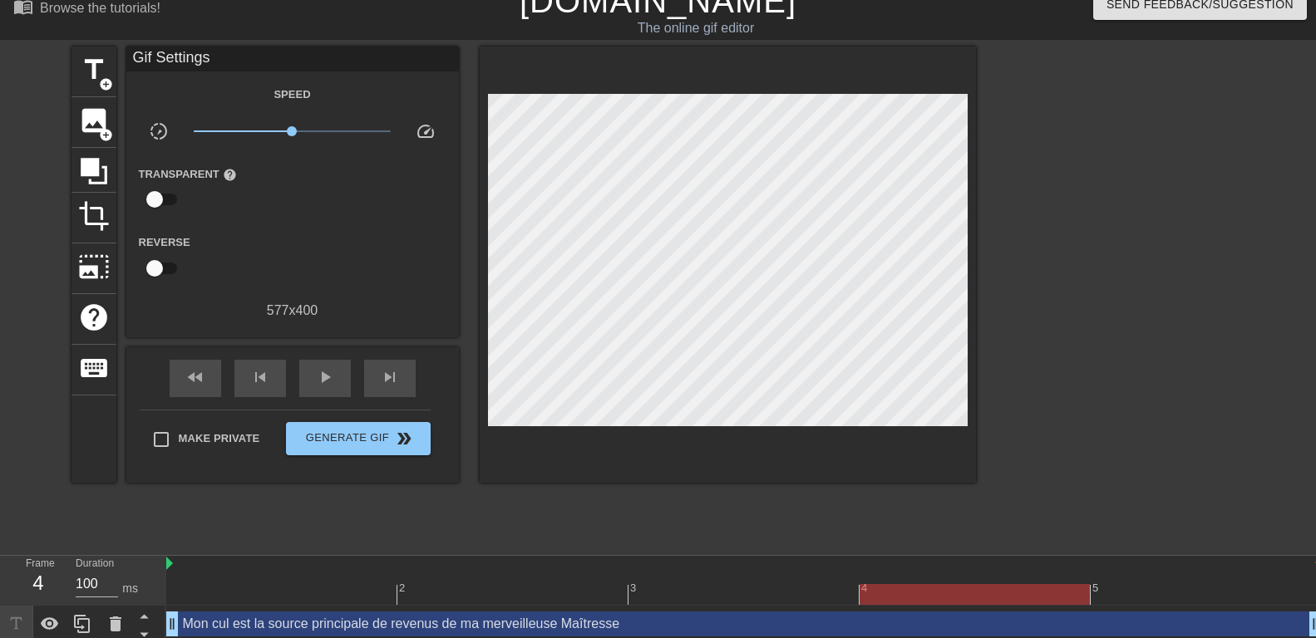
scroll to position [27, 0]
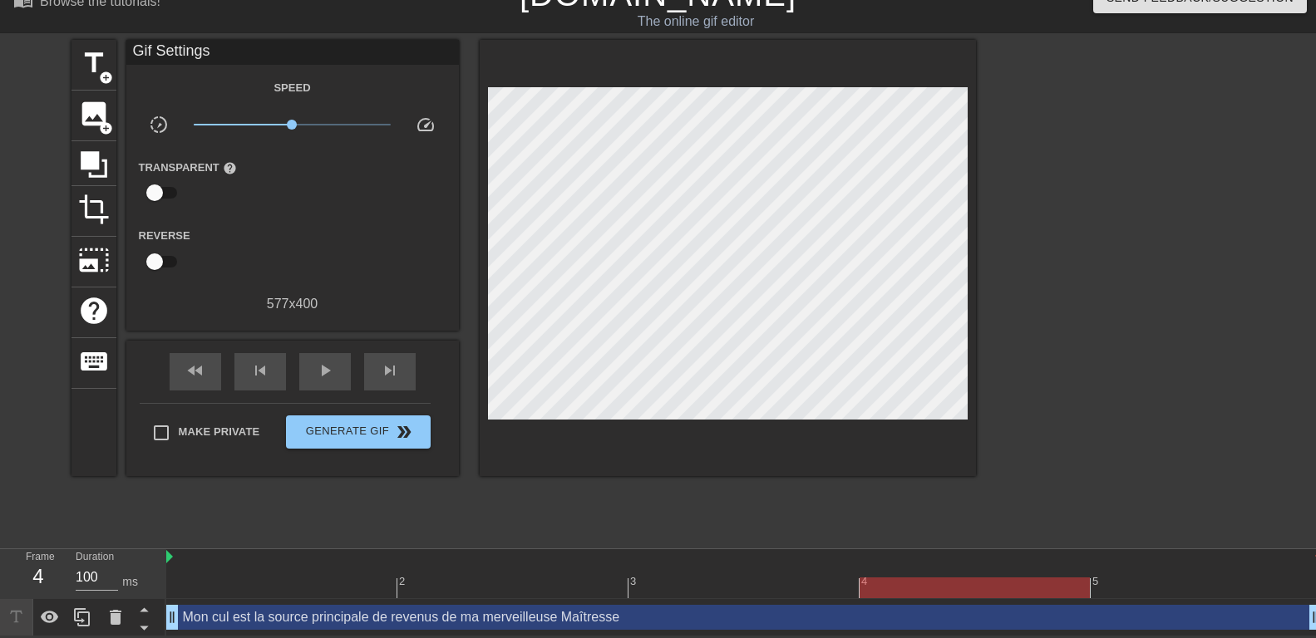
click at [174, 558] on div at bounding box center [744, 558] width 1156 height 17
click at [171, 557] on img at bounding box center [169, 556] width 7 height 13
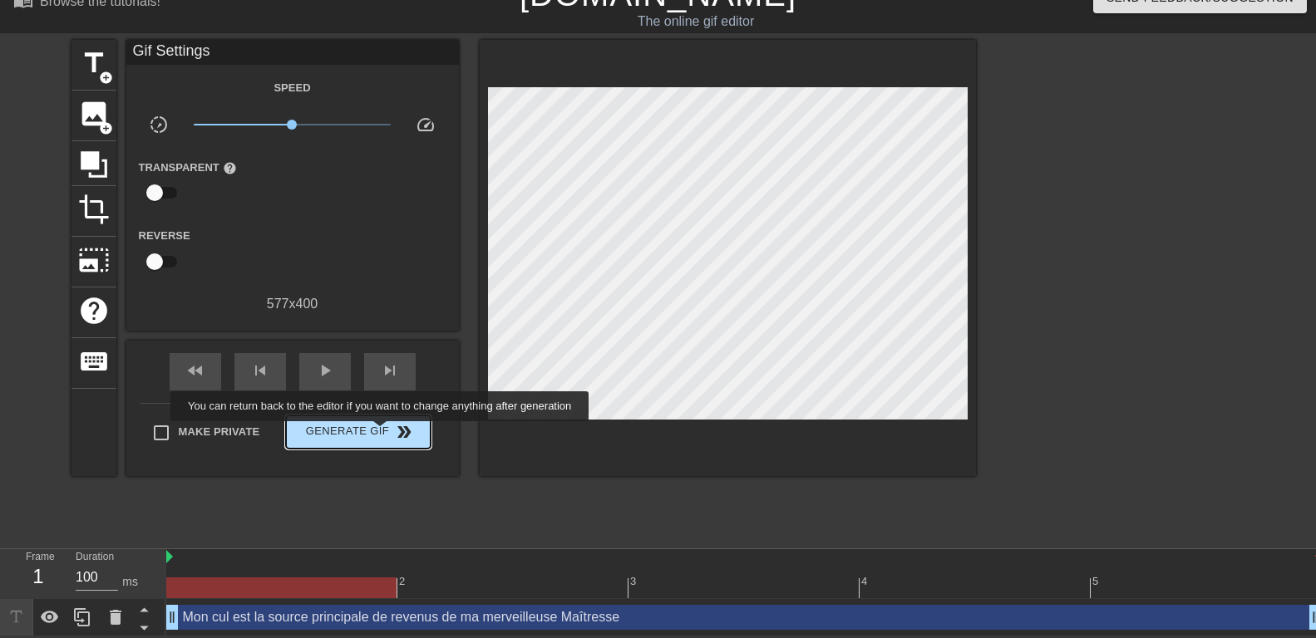
click at [374, 423] on span "Generate Gif double_arrow" at bounding box center [358, 432] width 131 height 20
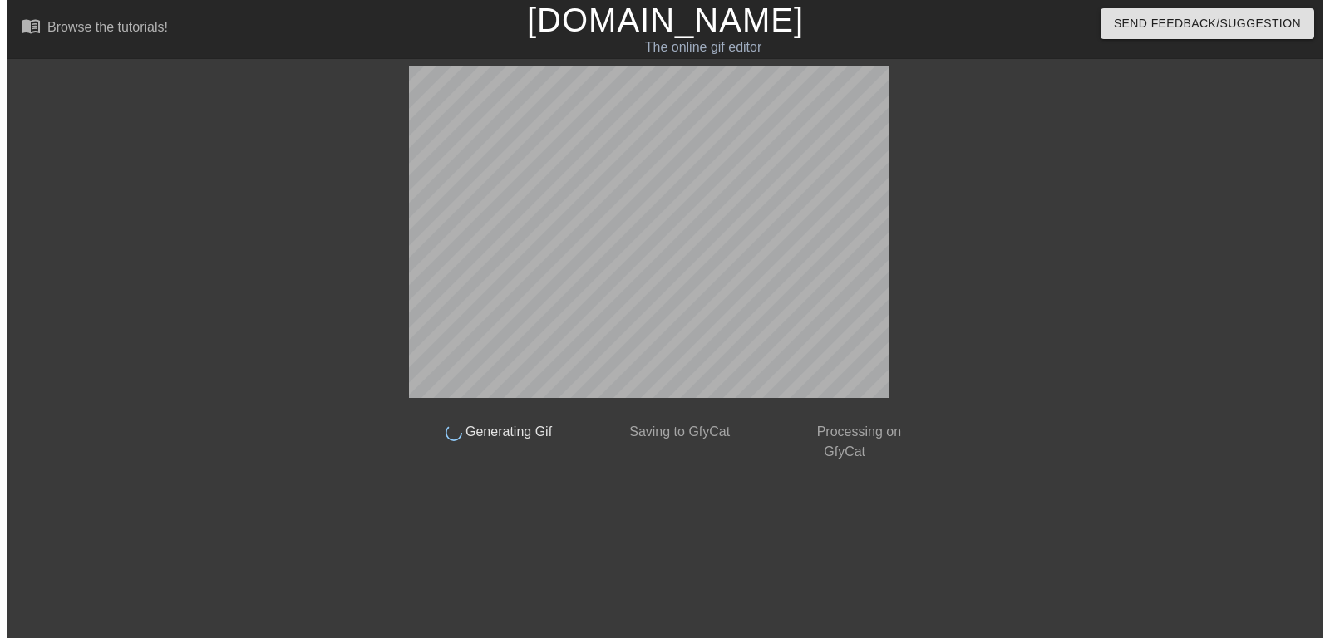
scroll to position [0, 0]
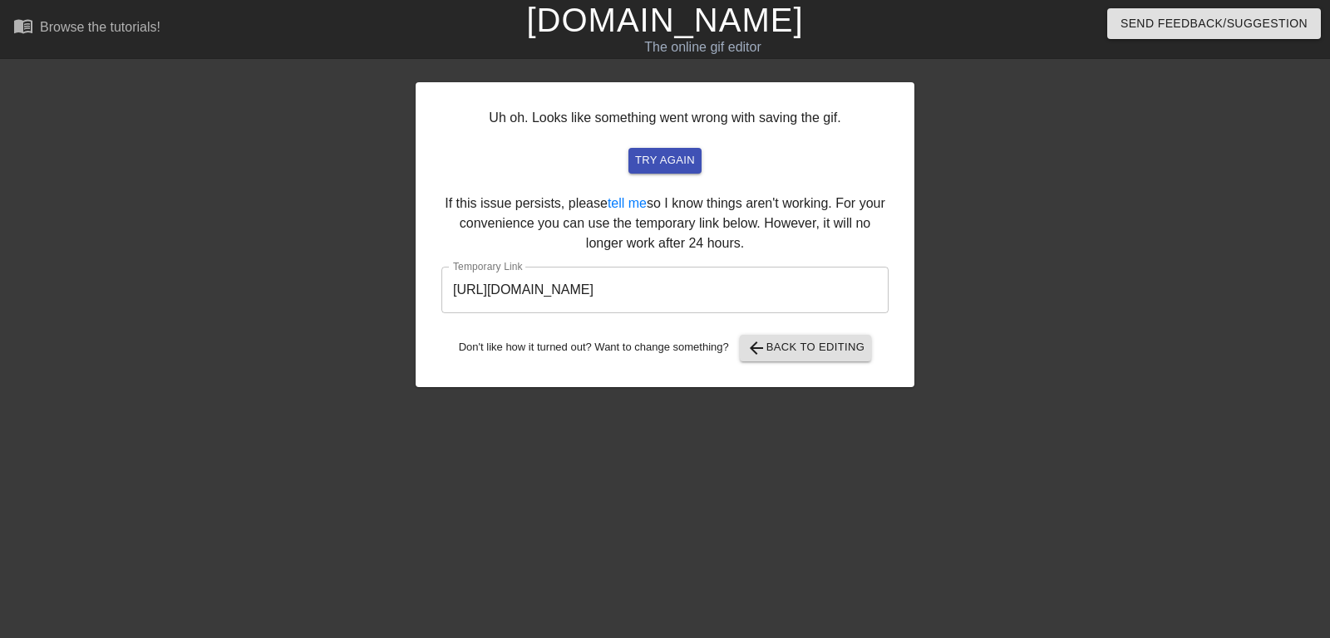
click at [584, 294] on input "https://www.gifntext.com/temp_generations/Et5W0KHj.gif" at bounding box center [664, 290] width 447 height 47
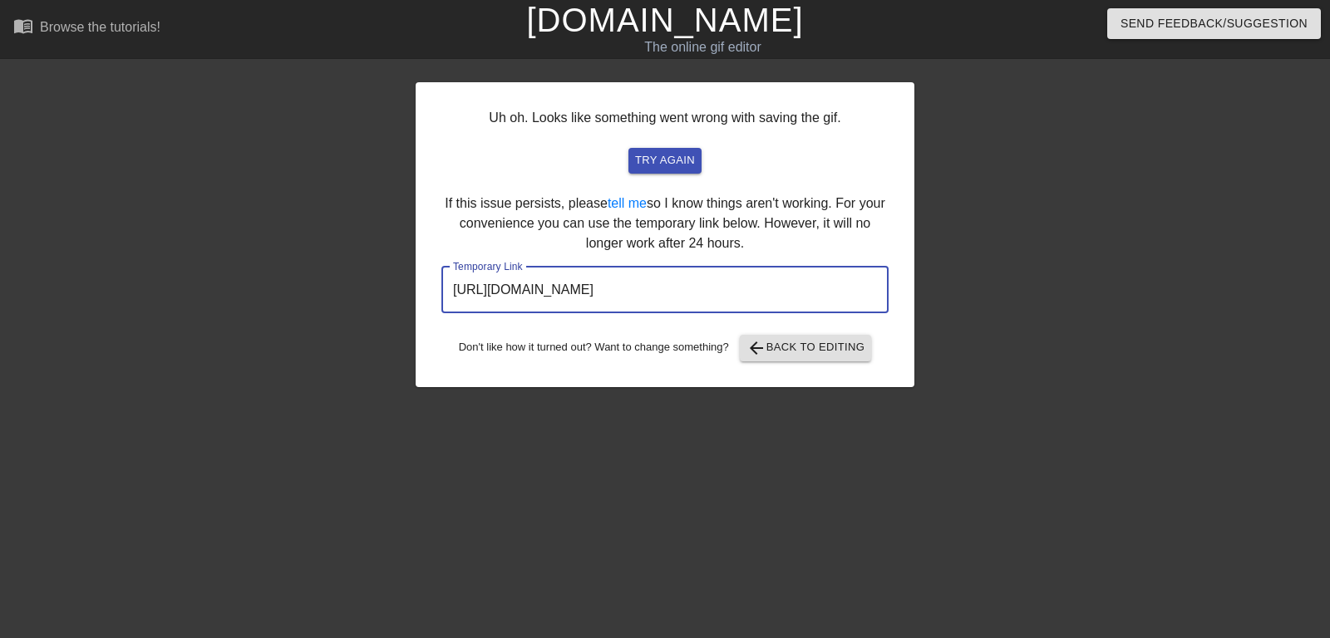
click at [584, 294] on input "https://www.gifntext.com/temp_generations/Et5W0KHj.gif" at bounding box center [664, 290] width 447 height 47
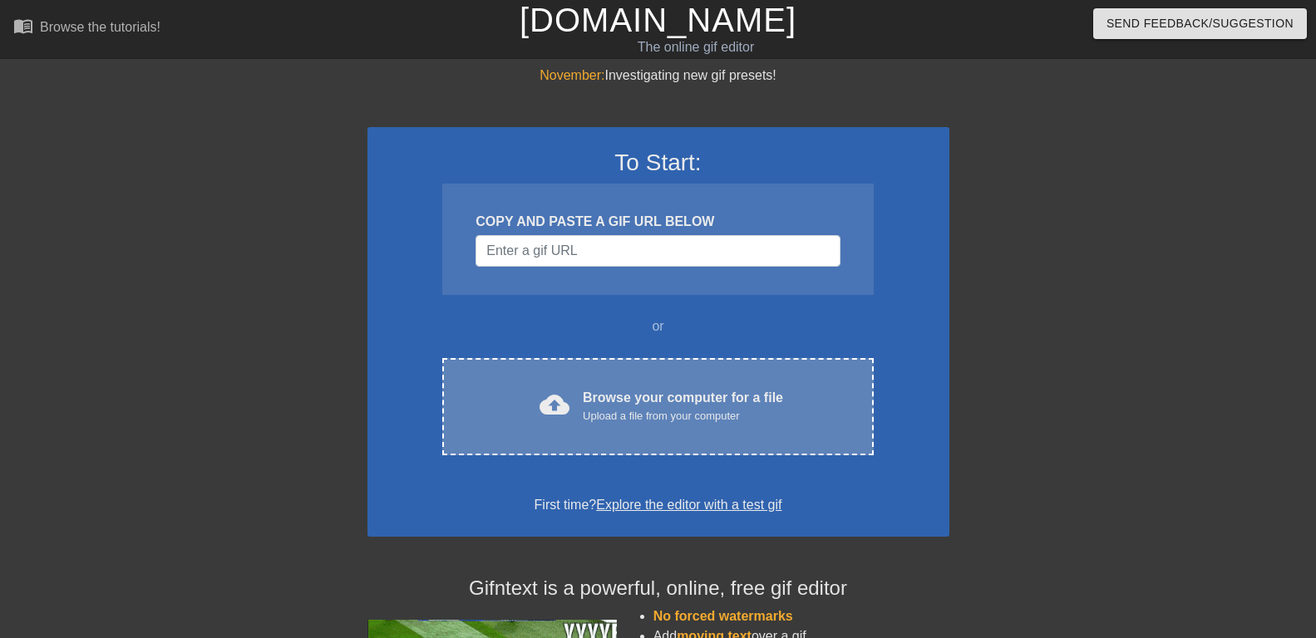
click at [552, 416] on span "cloud_upload" at bounding box center [555, 405] width 30 height 30
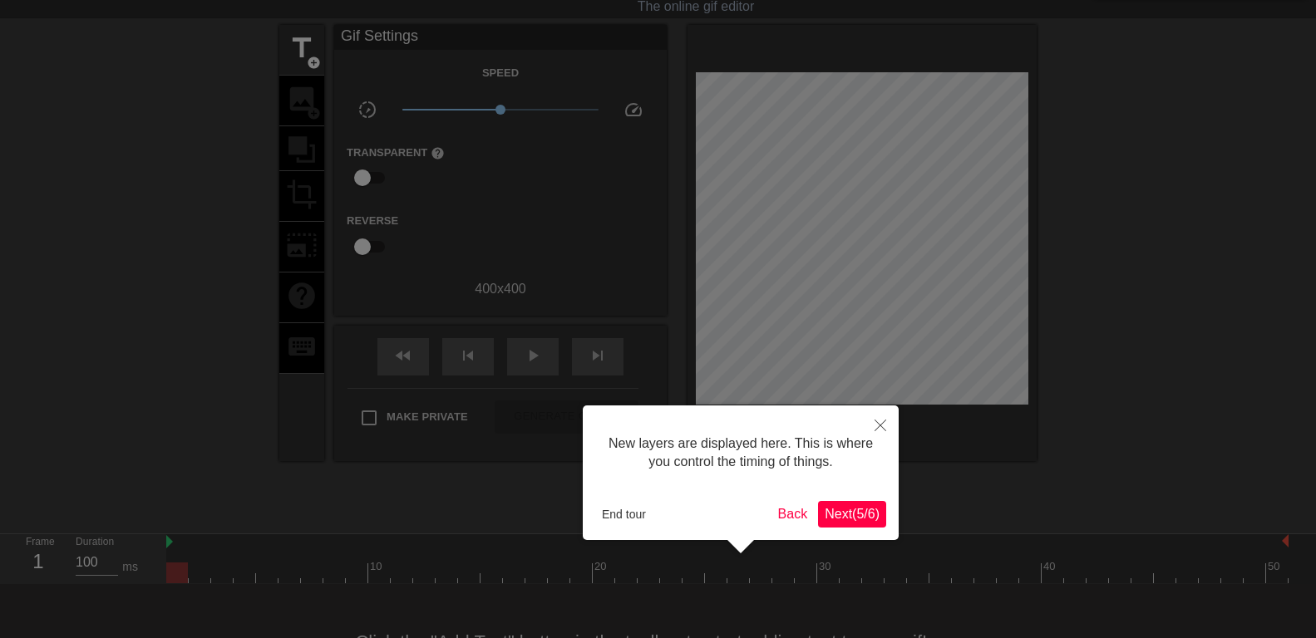
scroll to position [14, 0]
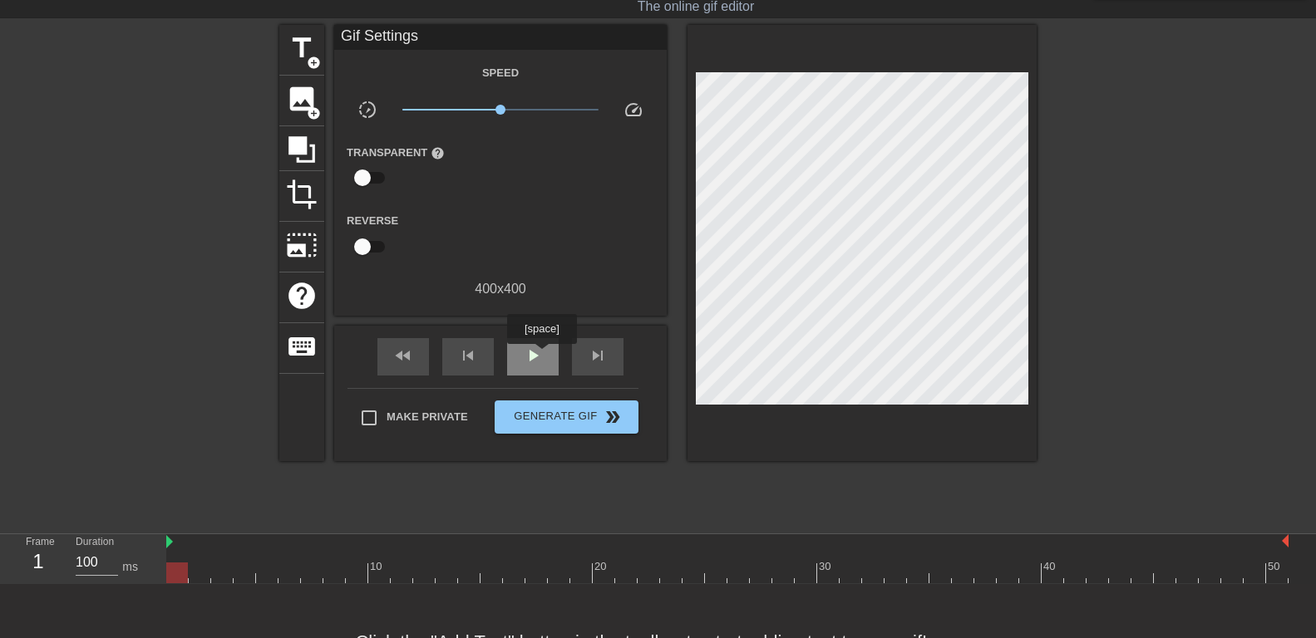
click at [541, 356] on span "play_arrow" at bounding box center [533, 356] width 20 height 20
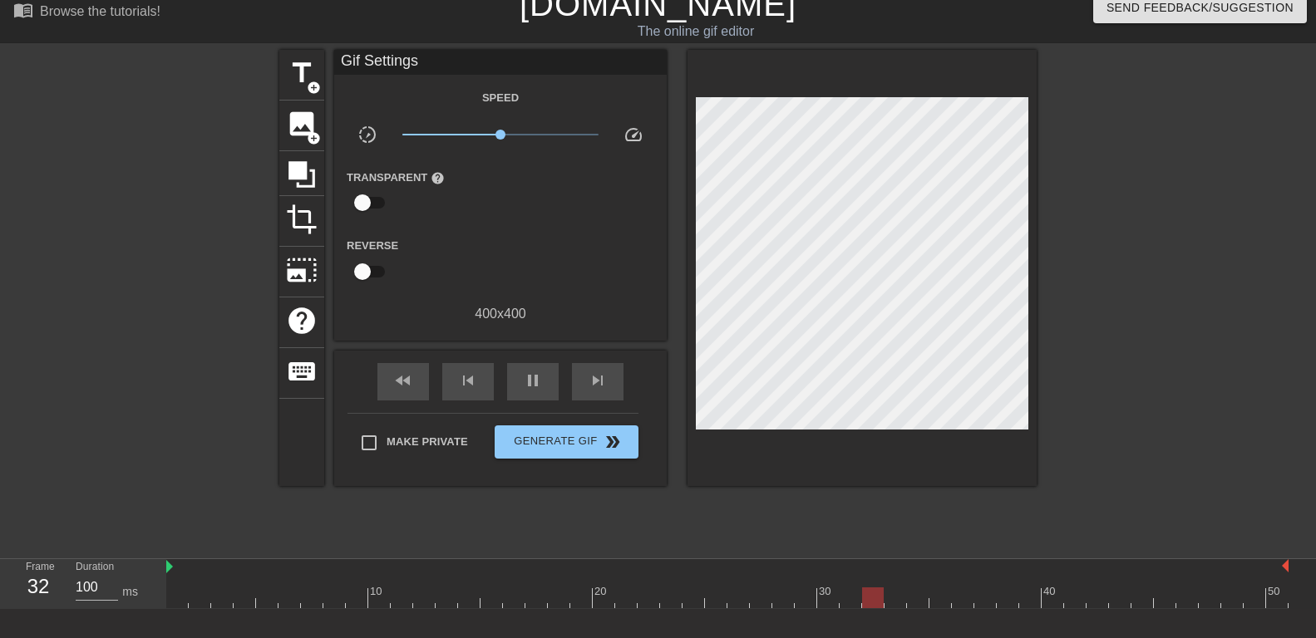
scroll to position [0, 0]
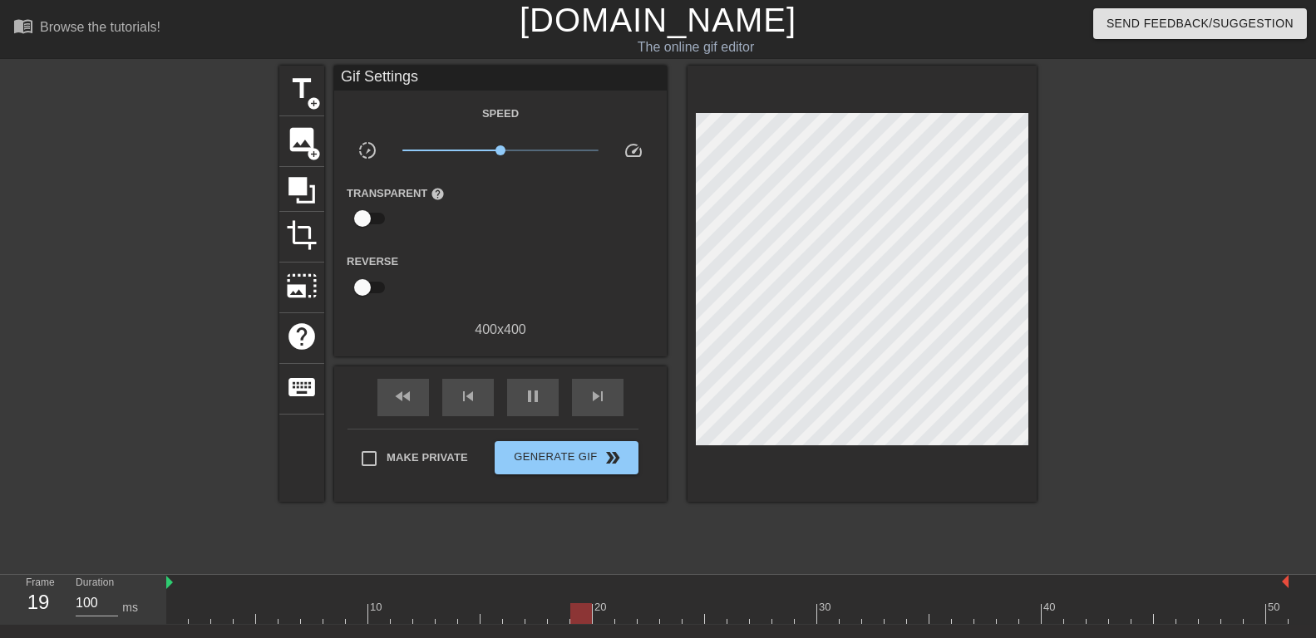
click at [60, 173] on div at bounding box center [134, 315] width 249 height 499
click at [308, 87] on span "title" at bounding box center [302, 89] width 32 height 32
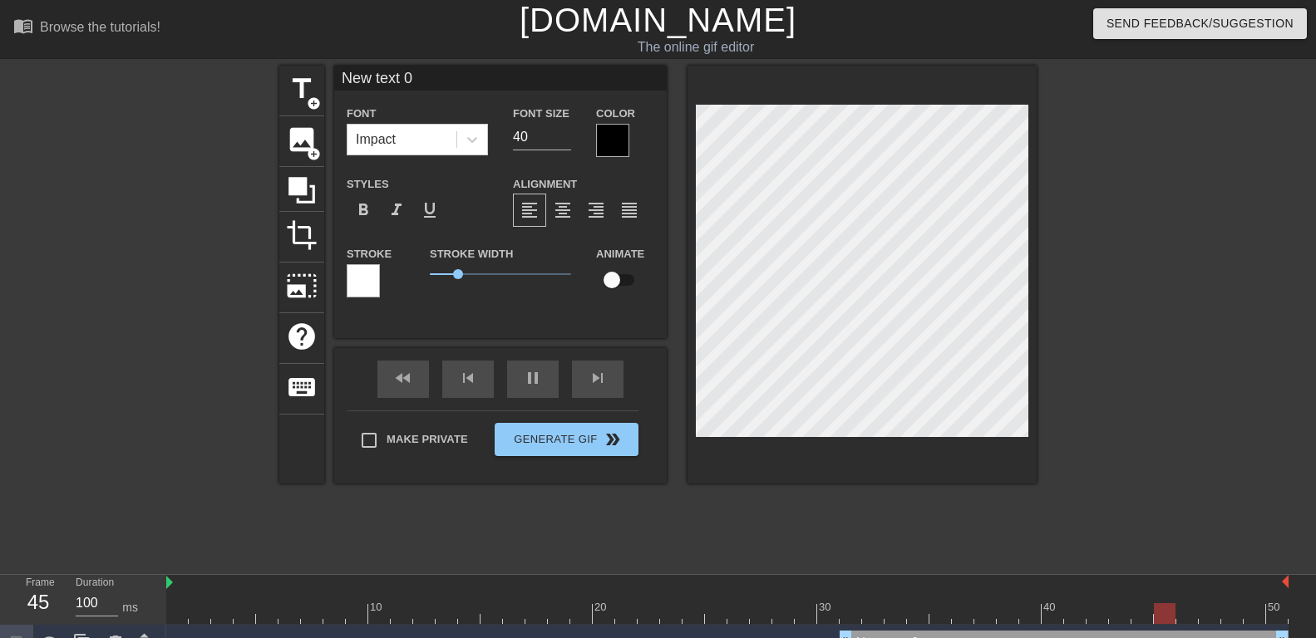
drag, startPoint x: 356, startPoint y: 82, endPoint x: 177, endPoint y: 81, distance: 178.7
click at [334, 81] on input "New text 0" at bounding box center [500, 78] width 333 height 25
paste input "[PERSON_NAME] aime m'offrir des surprises quand je dois m'occuper de son hygièn…"
type input "[PERSON_NAME] aime m'offrir des surprises quand je dois m'occuper de son hygièn…"
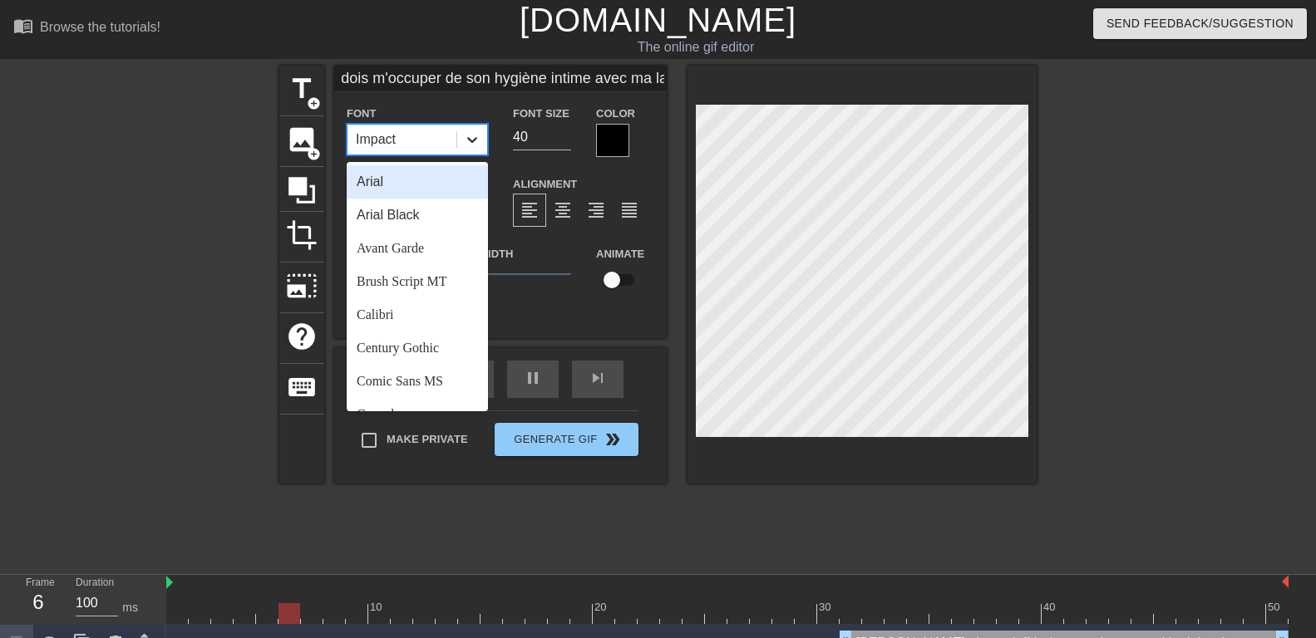
click at [473, 138] on icon at bounding box center [472, 139] width 17 height 17
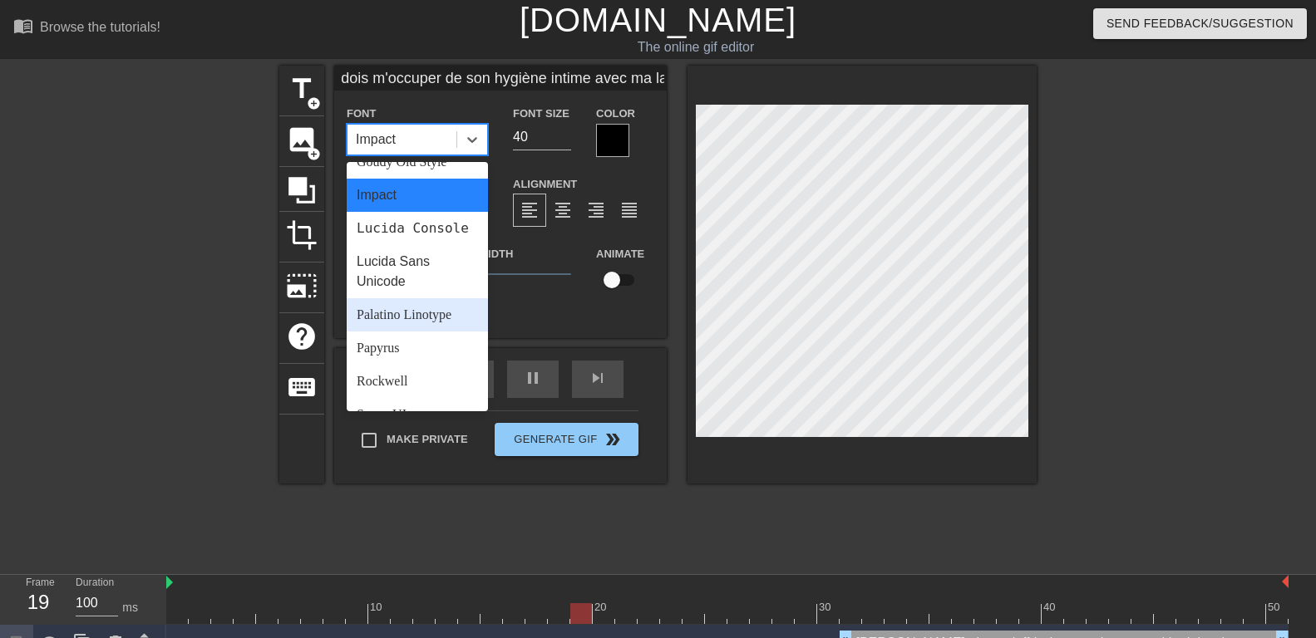
scroll to position [595, 0]
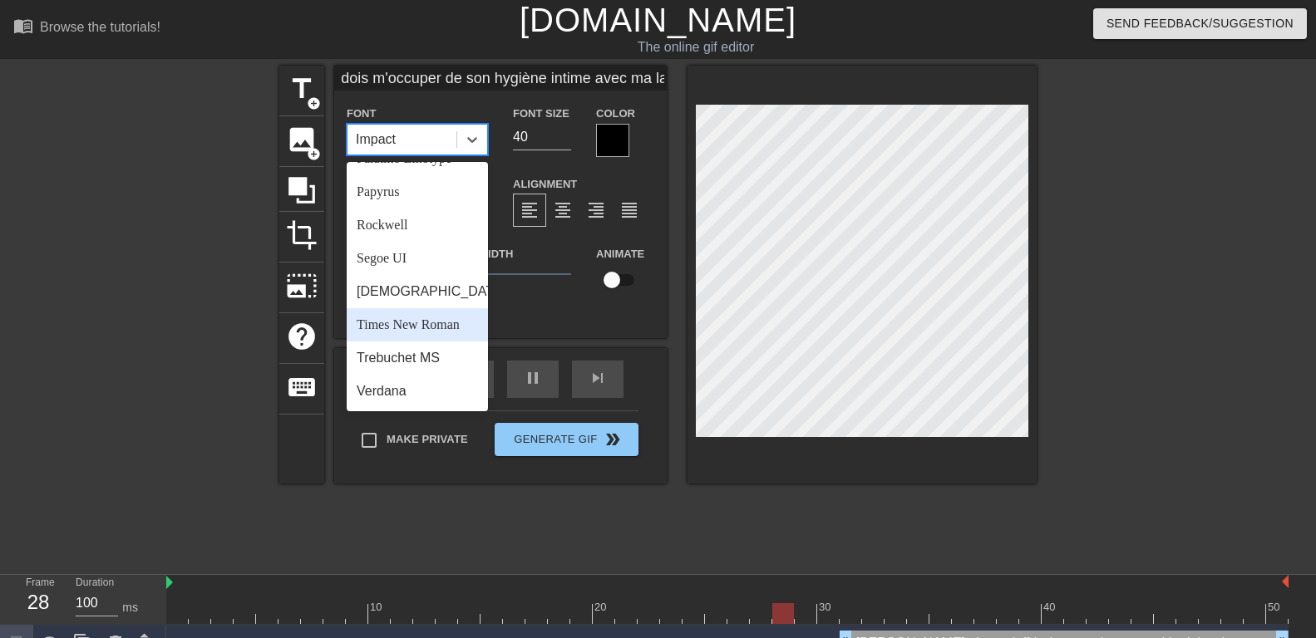
click at [406, 323] on div "Times New Roman" at bounding box center [417, 324] width 141 height 33
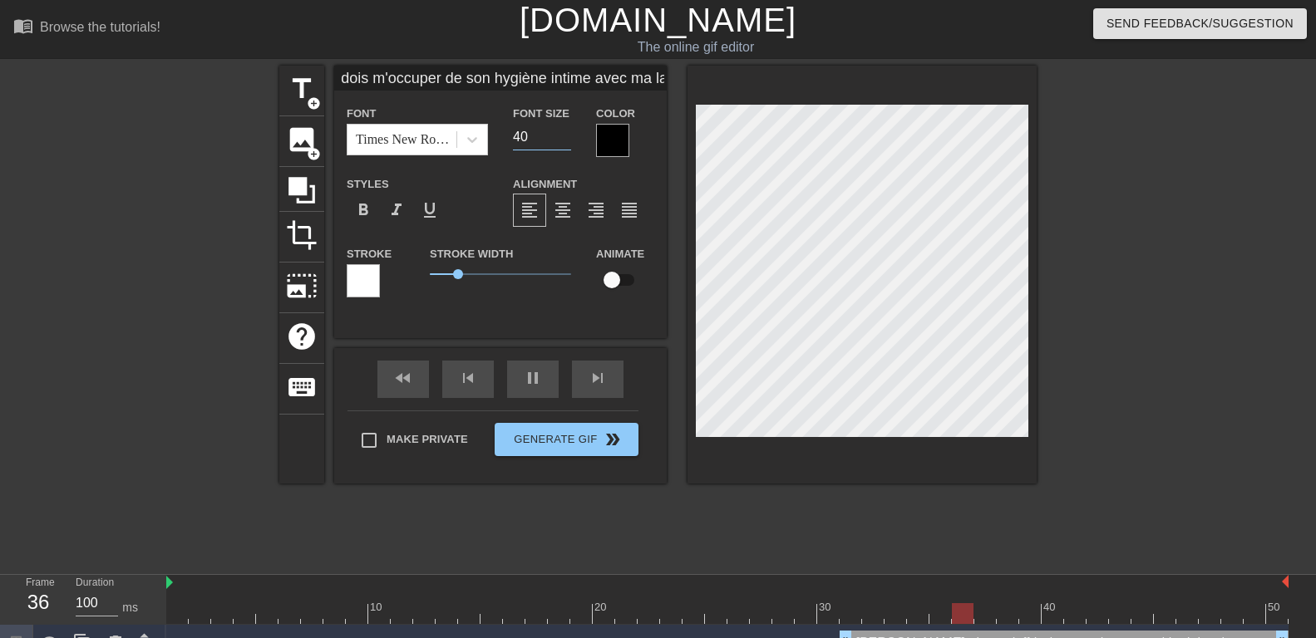
drag, startPoint x: 535, startPoint y: 133, endPoint x: 458, endPoint y: 136, distance: 76.5
click at [513, 136] on input "40" at bounding box center [542, 137] width 58 height 27
type input "25"
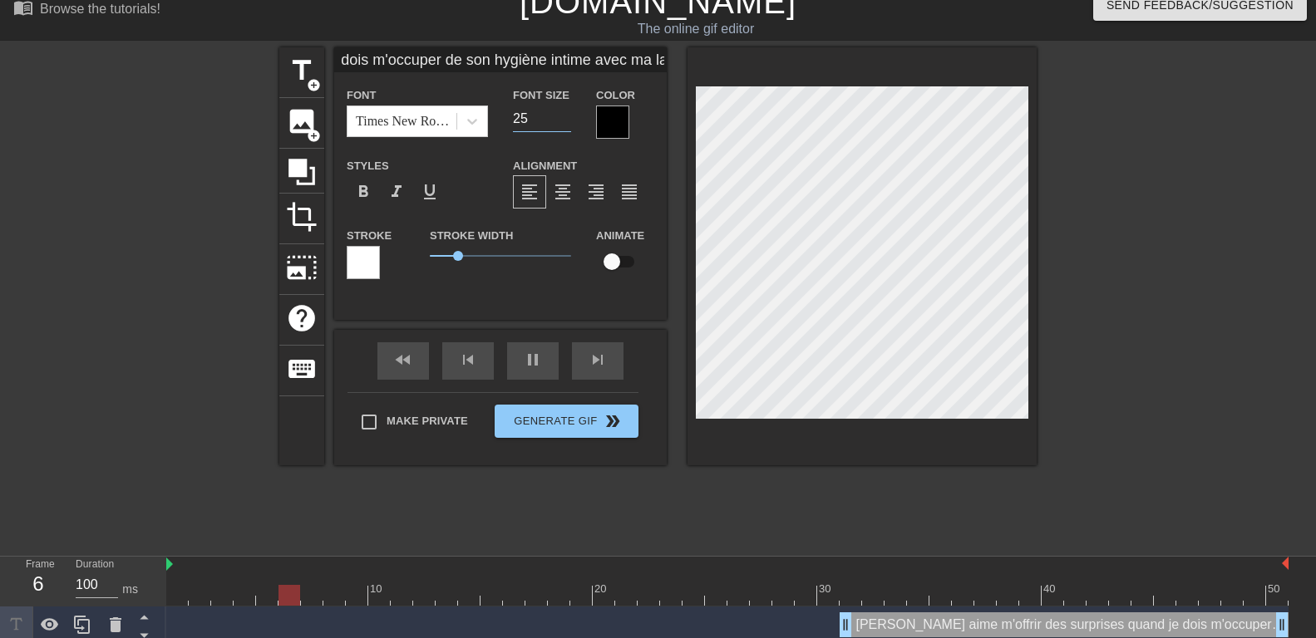
scroll to position [27, 0]
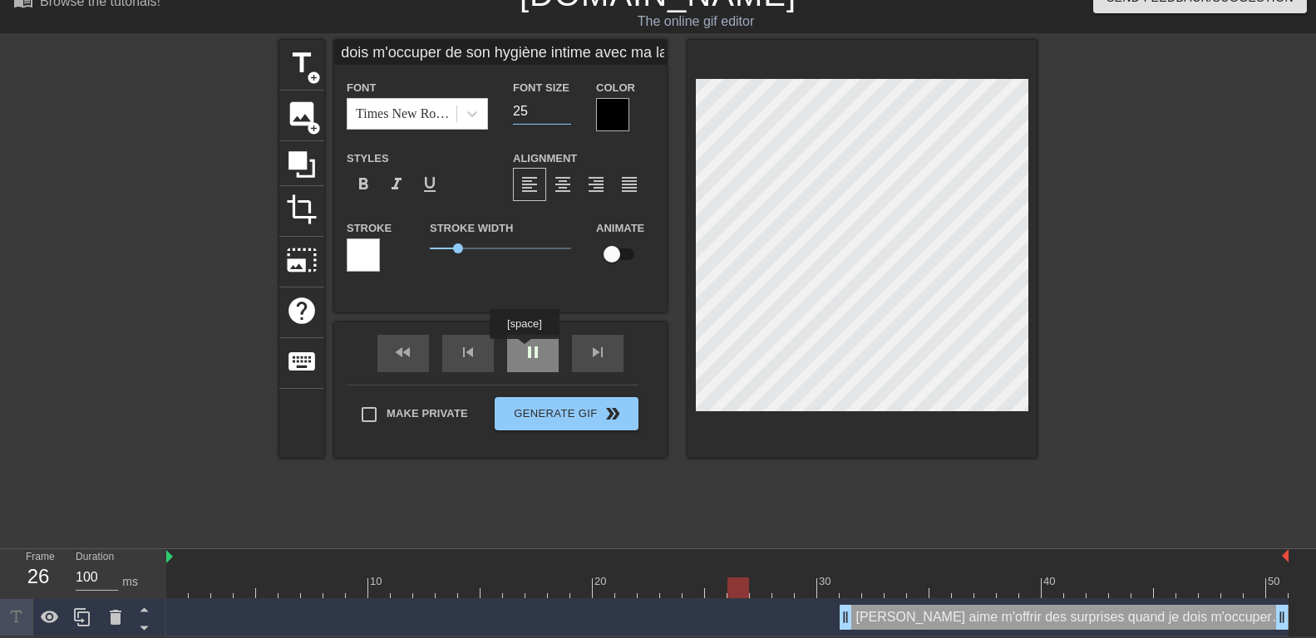
click at [529, 349] on div "fast_rewind skip_previous pause skip_next" at bounding box center [500, 354] width 271 height 62
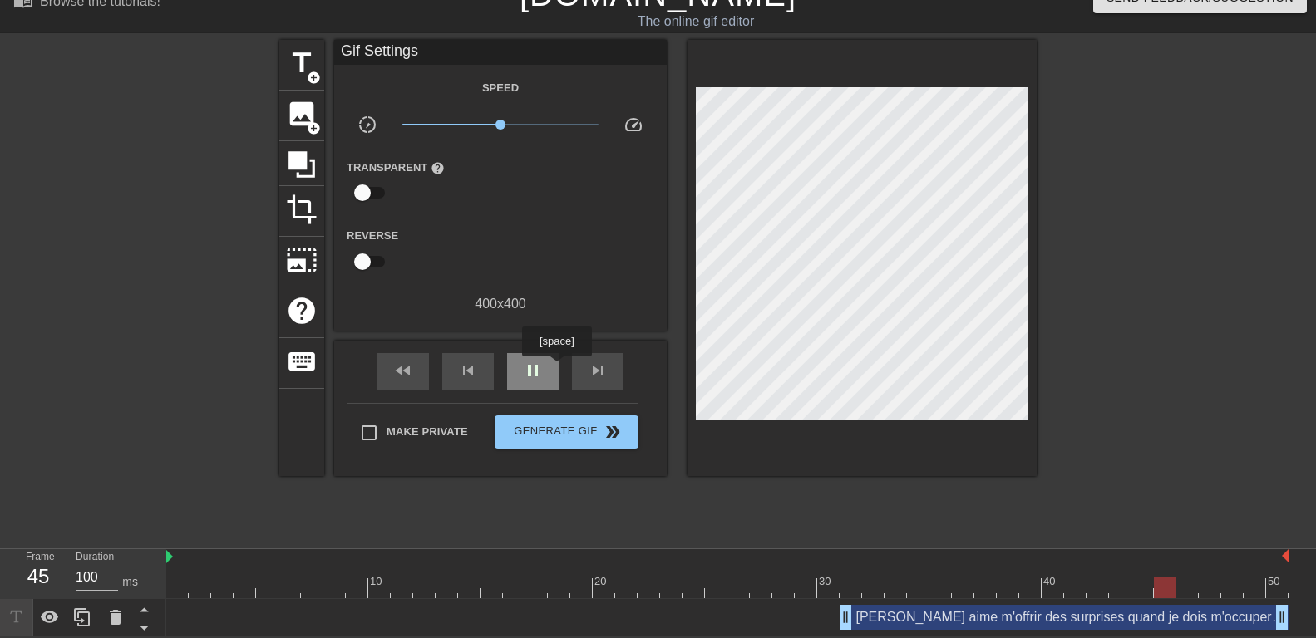
click at [528, 374] on span "pause" at bounding box center [533, 371] width 20 height 20
click at [172, 559] on img at bounding box center [169, 556] width 7 height 13
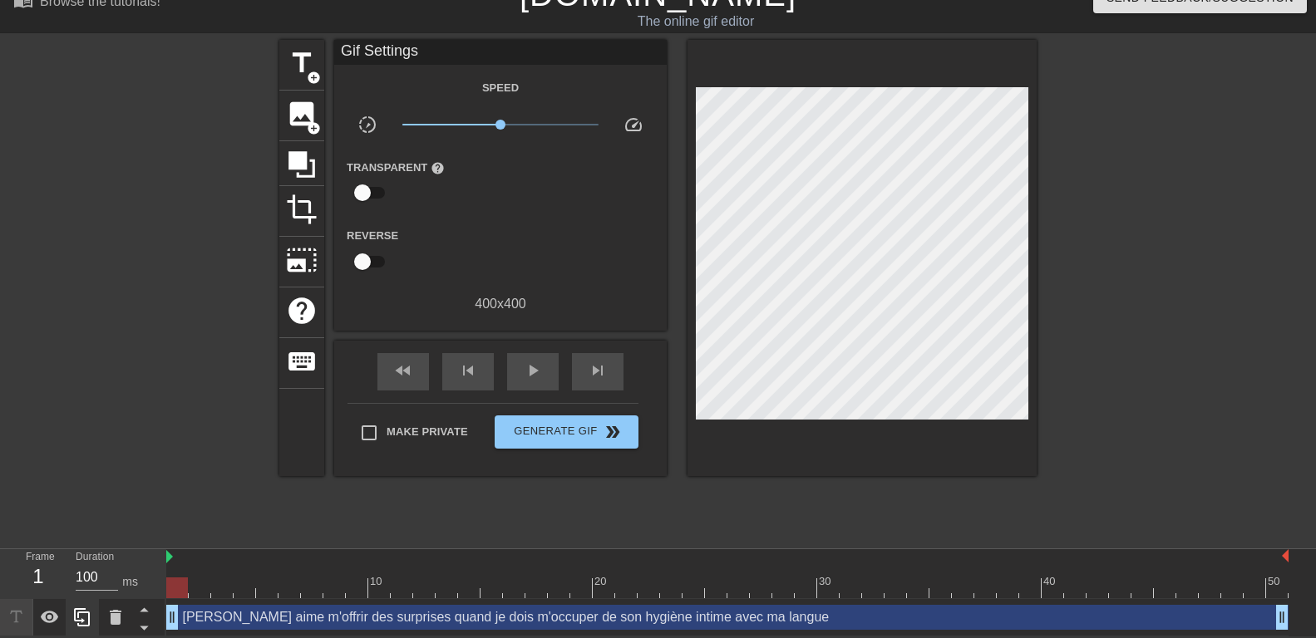
drag, startPoint x: 771, startPoint y: 611, endPoint x: 97, endPoint y: 610, distance: 673.4
click at [97, 610] on div "Frame 1 Duration 100 ms 10 20 30 40 50 Ma Maîtresse aime m'offrir des surprises…" at bounding box center [658, 593] width 1316 height 87
click at [491, 619] on div "[PERSON_NAME] aime m'offrir des surprises quand je dois m'occuper de son hygièn…" at bounding box center [727, 617] width 1122 height 25
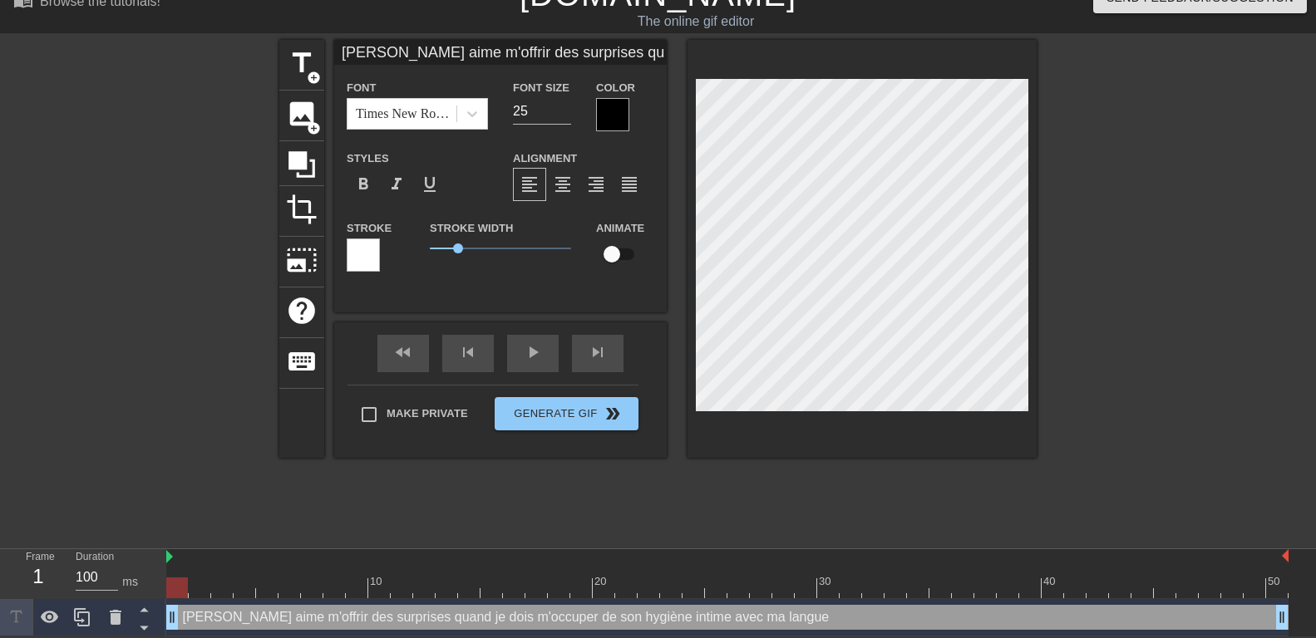
scroll to position [0, 0]
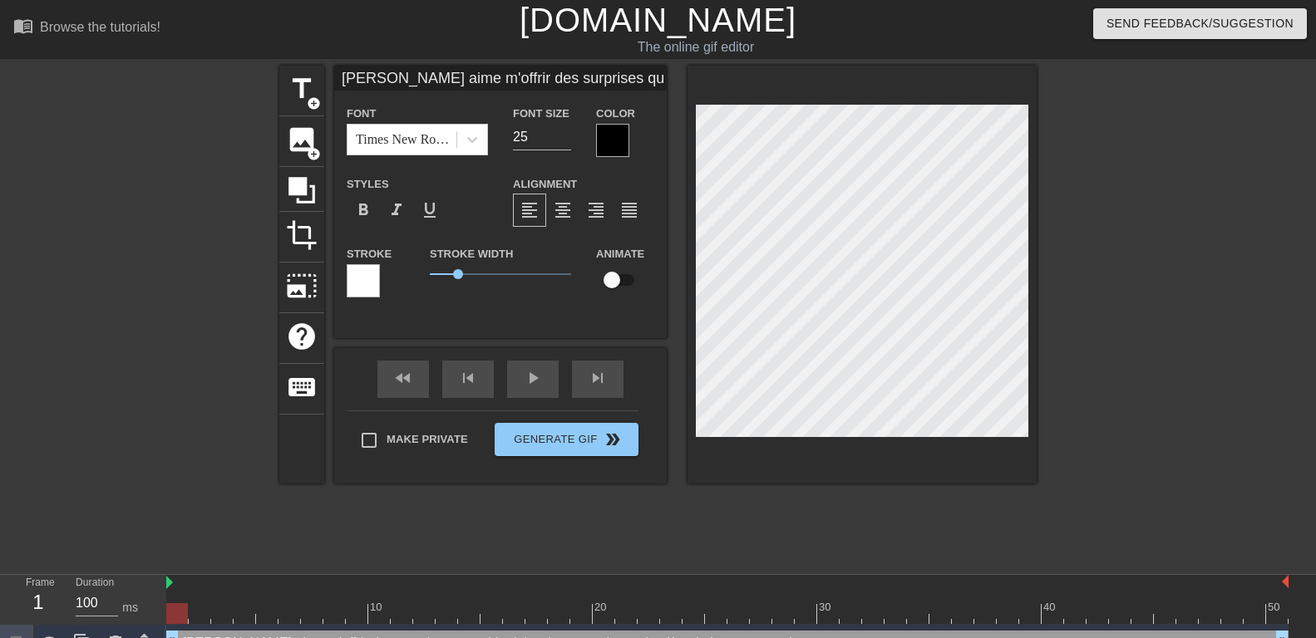
click at [607, 144] on div at bounding box center [612, 140] width 33 height 33
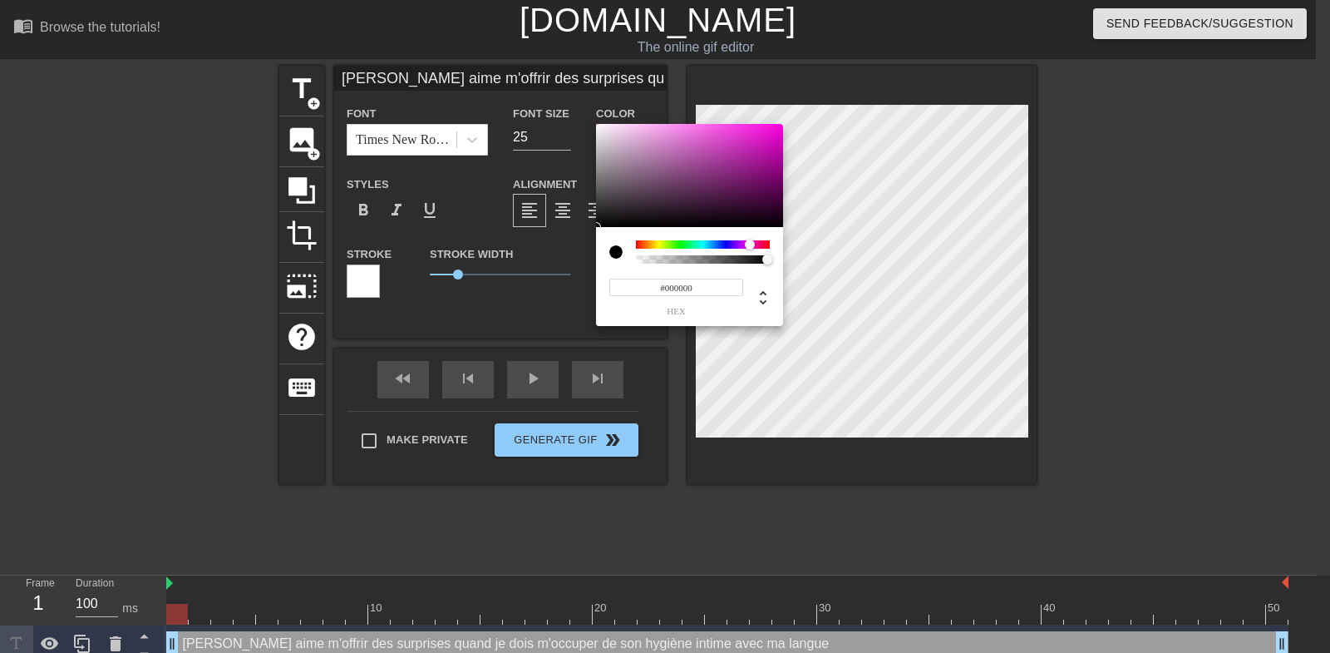
drag, startPoint x: 727, startPoint y: 245, endPoint x: 750, endPoint y: 246, distance: 22.5
click at [750, 246] on div at bounding box center [703, 244] width 134 height 8
type input "#FF00E4"
drag, startPoint x: 750, startPoint y: 141, endPoint x: 826, endPoint y: 75, distance: 100.8
click at [783, 124] on div at bounding box center [689, 175] width 187 height 103
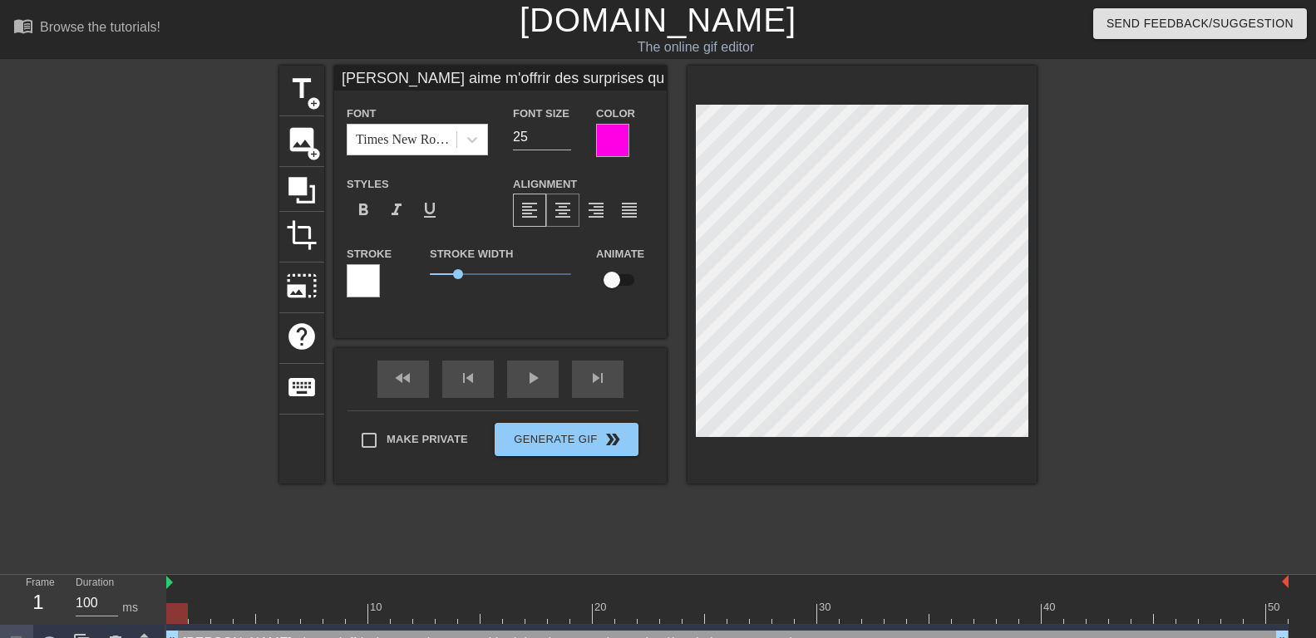
click at [555, 205] on span "format_align_center" at bounding box center [563, 210] width 20 height 20
click at [357, 279] on div at bounding box center [363, 280] width 33 height 33
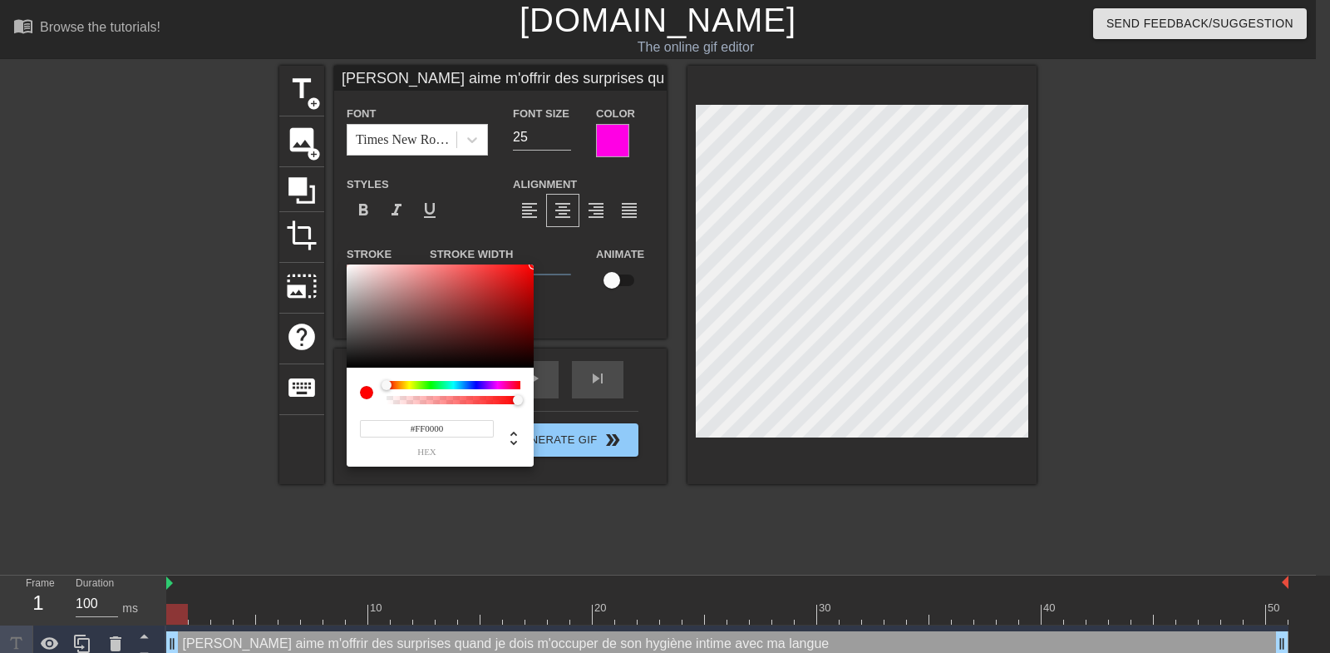
drag, startPoint x: 476, startPoint y: 293, endPoint x: 584, endPoint y: 250, distance: 115.6
click at [534, 264] on div at bounding box center [440, 315] width 187 height 103
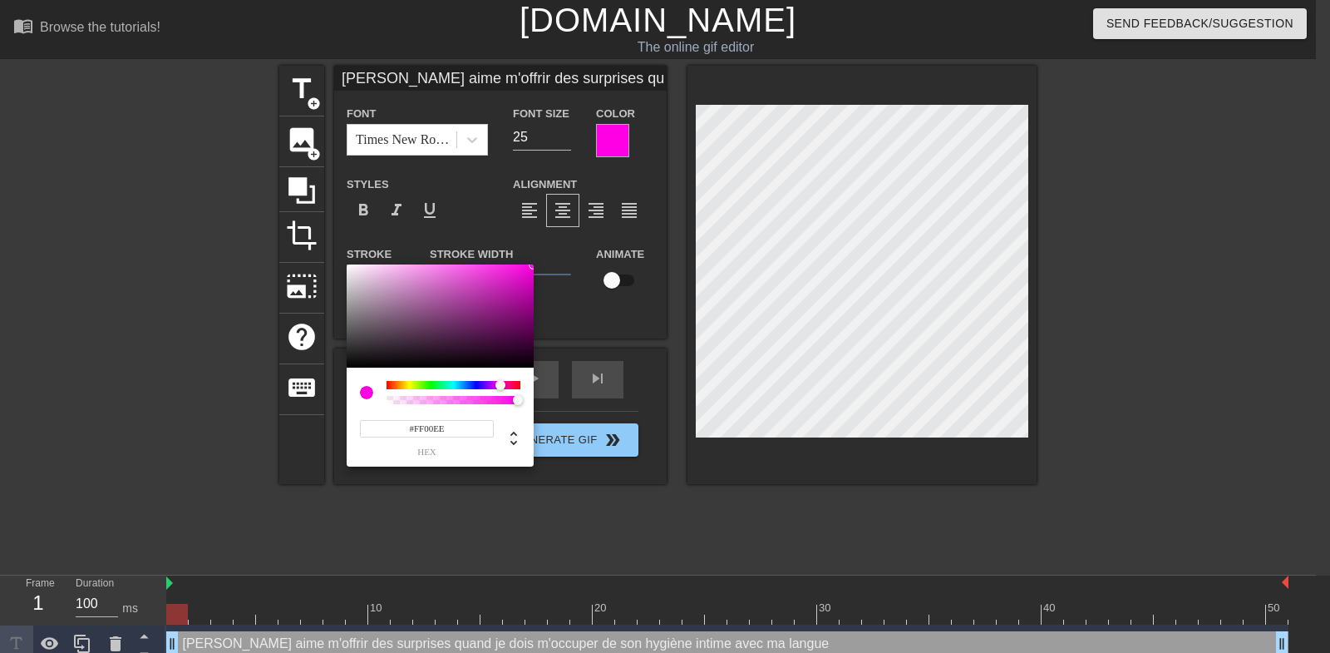
type input "#FF00F7"
drag, startPoint x: 486, startPoint y: 385, endPoint x: 499, endPoint y: 386, distance: 13.3
click at [499, 386] on div at bounding box center [454, 385] width 134 height 8
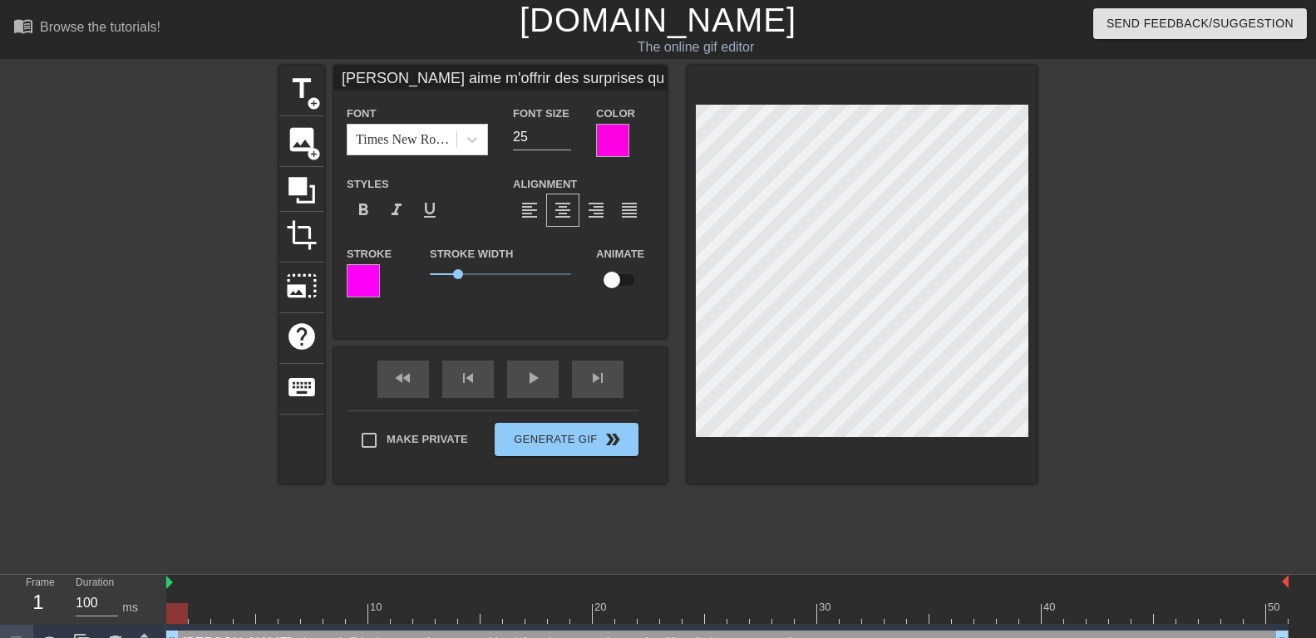
scroll to position [0, 14]
type input "[PERSON_NAME] aime m'offrir des surprisesquand je dois m'occuper de son hygiène…"
type textarea "[PERSON_NAME] aime m'offrir des surprisesquand je dois m'occuper de son hygiène…"
type input "[PERSON_NAME] aime m'offrir des surprisesquand je dois m'occuper de son hygiène…"
type textarea "[PERSON_NAME] aime m'offrir des surprises quand je dois m'occuper de son hygièn…"
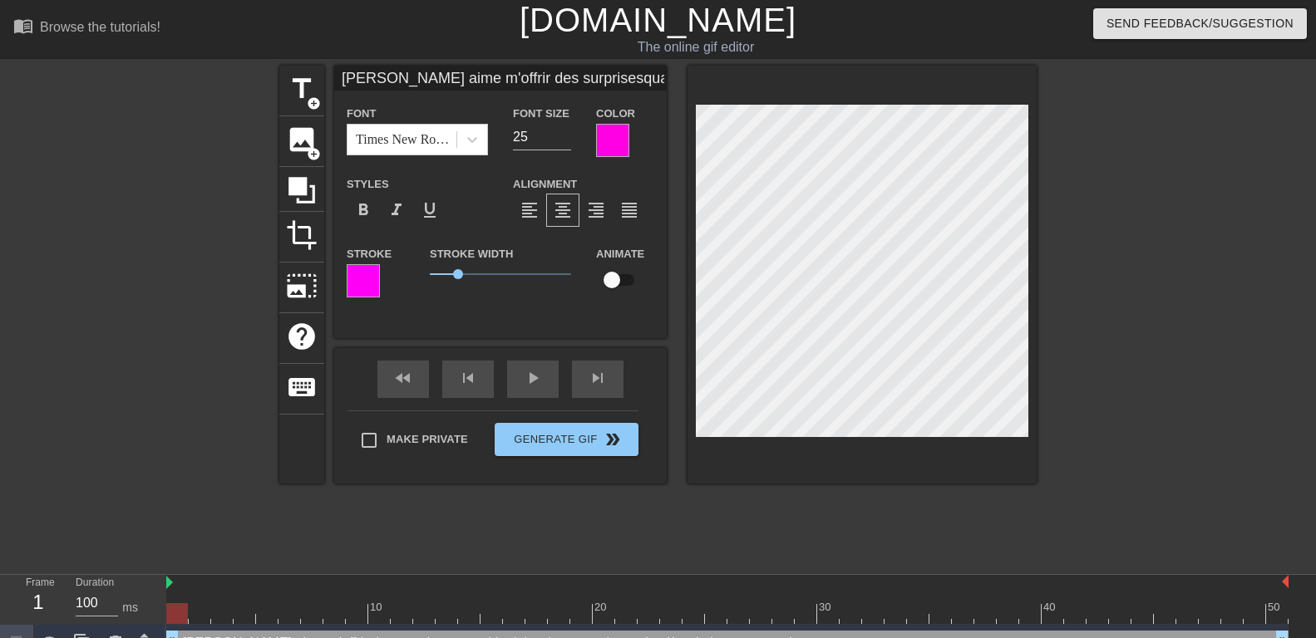
scroll to position [0, 9]
type input "[PERSON_NAME] aime m'offrirdes surprisesquand je dois m'occuper de son hygiène …"
type textarea "[PERSON_NAME] aime m'offrirdes surprises quand je dois m'occuper de son hygiène…"
type input "[PERSON_NAME] aime m'offrirdes surprisesquand je dois m'occuper de son hygiène …"
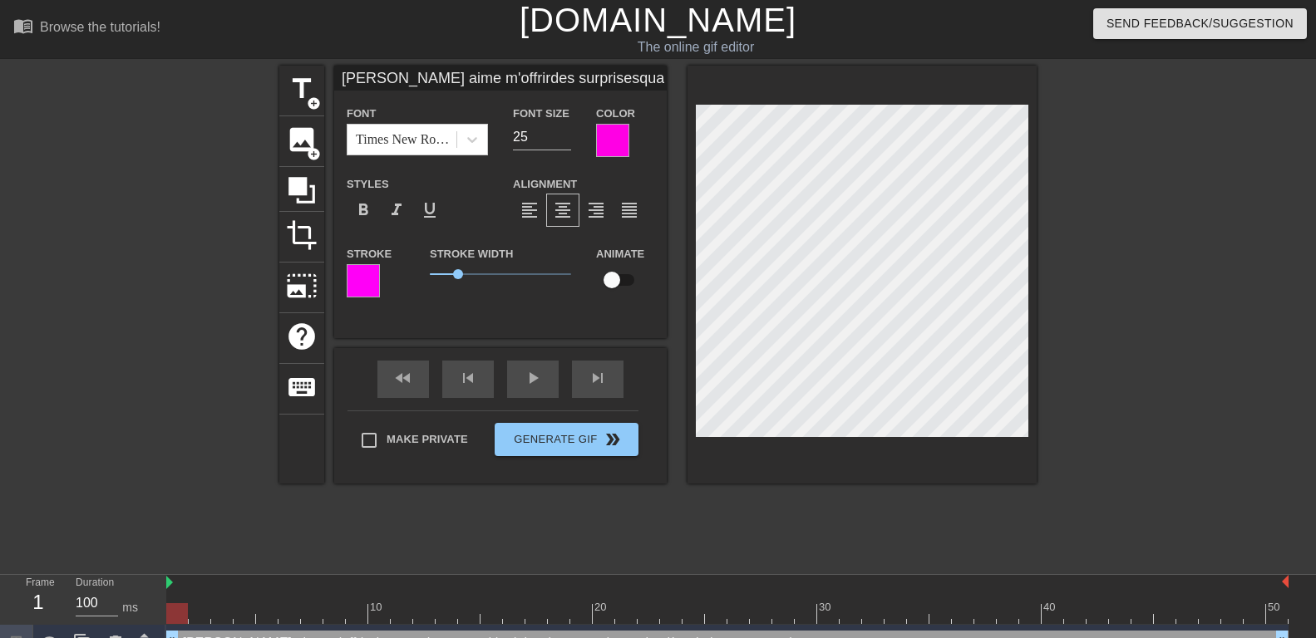
type textarea "[PERSON_NAME] aime m'offrir des surprises quand je dois m'occuper de son hygièn…"
type input "[PERSON_NAME] aime m'offrirdes surprisesquand je dois m'occuper de son hygiène …"
type textarea "[PERSON_NAME] aime m'offrir des surprisesquand je dois m'occuper de son hygiène…"
type input "[PERSON_NAME] aime m'offrirdes surprises quand je dois m'occuper de son hygiène…"
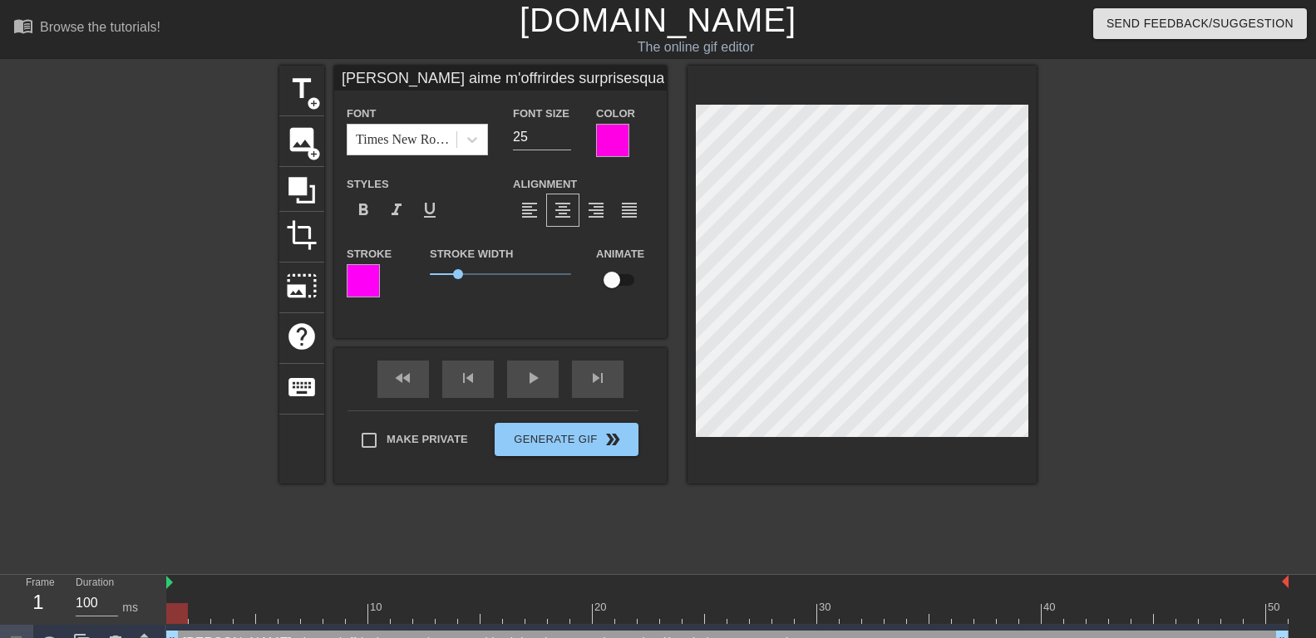
type textarea "[PERSON_NAME] aime m'offrir des surprises quand je dois m'occuper de son hygièn…"
type input "[PERSON_NAME] aime m'offrirdes surprises quand je doism'occuper de son hygiène …"
type textarea "[PERSON_NAME] aime m'offrir des surprises quand je doism'occuper de son hygiène…"
type input "[PERSON_NAME] aime m'offrirdes surprises quand je doism'occuper de son hygiène …"
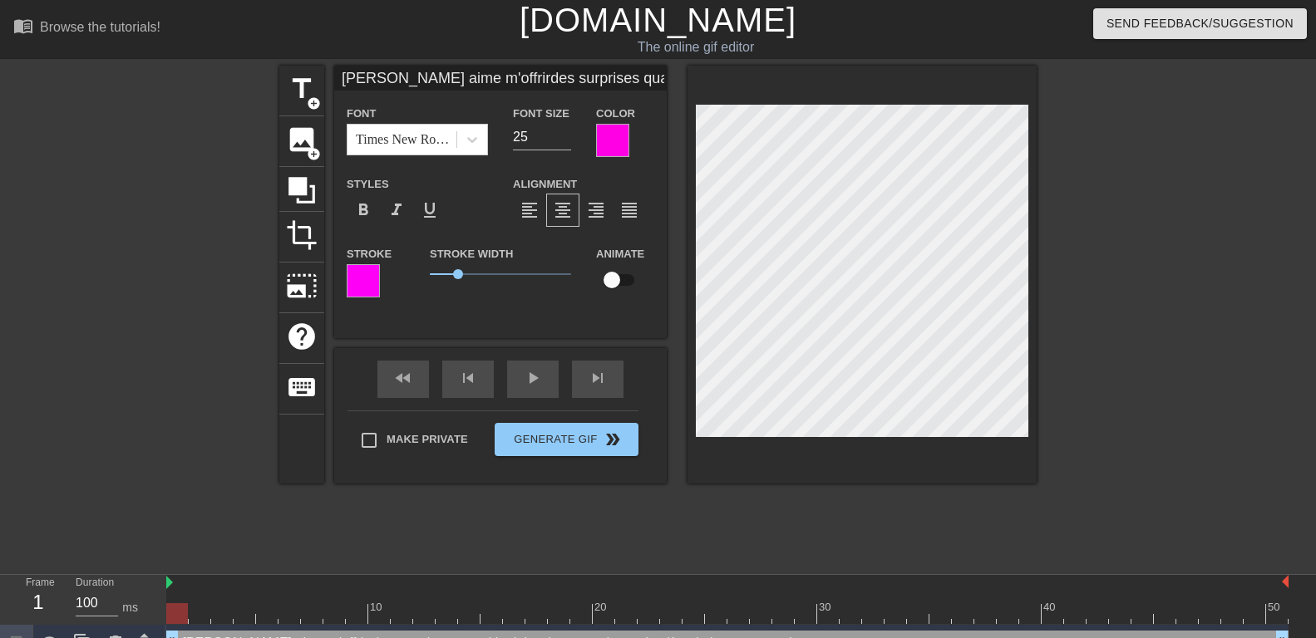
scroll to position [2, 2]
type textarea "[PERSON_NAME] aime m'offrir des surprises quand je dois m'occuper de son hygièn…"
type input "[PERSON_NAME] aime m'offrirdes surprises quand je doism'occuper de son hygiène …"
type textarea "[PERSON_NAME] aime m'offrir des surprises quand je doism'occuper de son hygiène…"
type input "[PERSON_NAME] aime m'offrirdes surprises quand je dois m'occuper de son hygiène…"
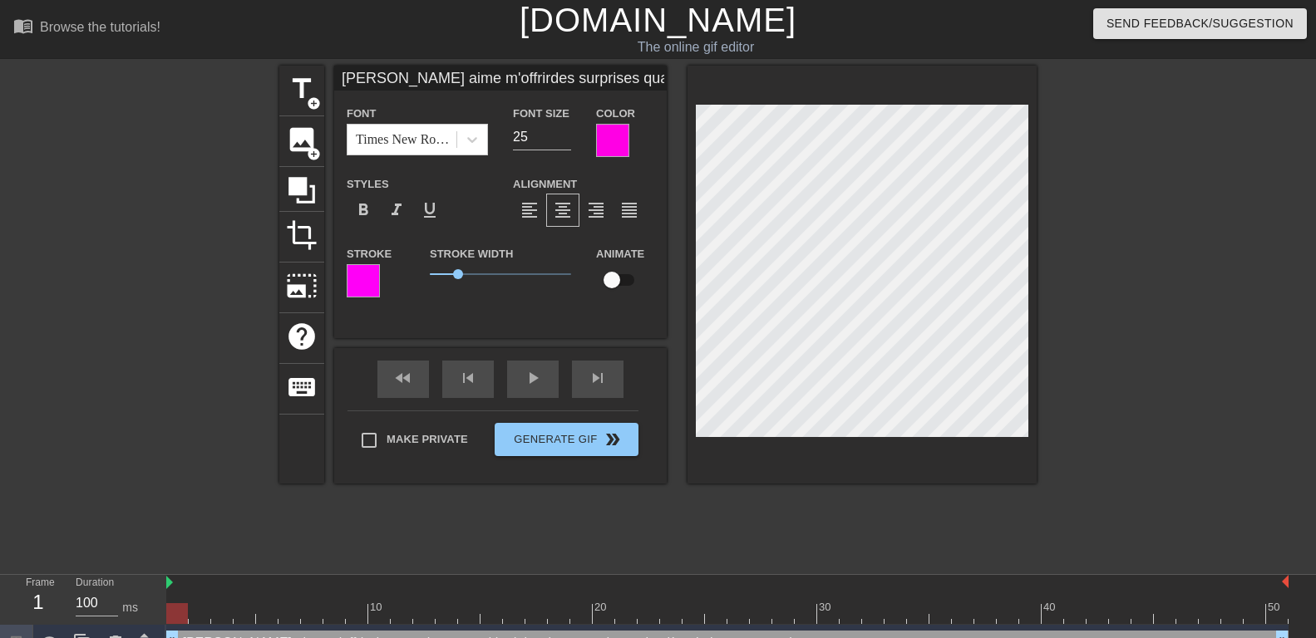
scroll to position [2, 9]
type textarea "[PERSON_NAME] aime m'offrir des surprises quand je dois m'occuper de son hygièn…"
type input "[PERSON_NAME] aime m'offrirdes surprises quand je dois m'occuperde son hygiène …"
type textarea "[PERSON_NAME] aime m'offrir des surprises quand je dois m'occuperde son hygiène…"
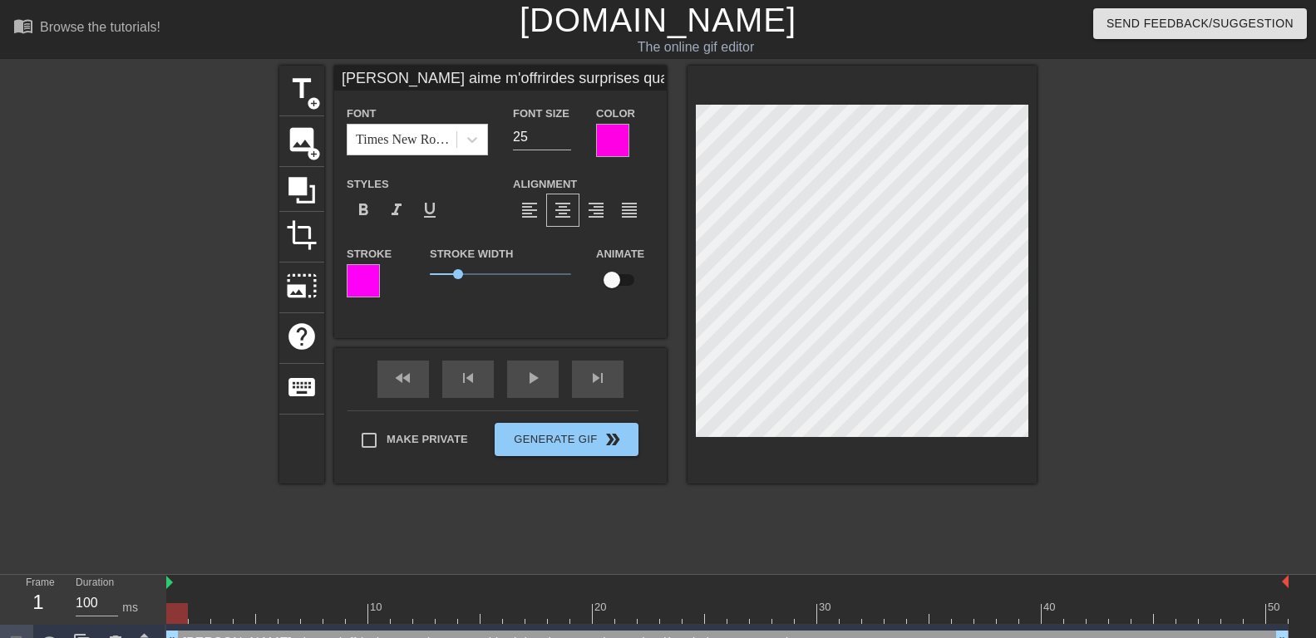
type input "[PERSON_NAME] aime m'offrirdes surprises quand je dois m'occuperde son hygiène …"
type textarea "[PERSON_NAME] aime m'offrir des surprises quand je dois m'occuper de son hygièn…"
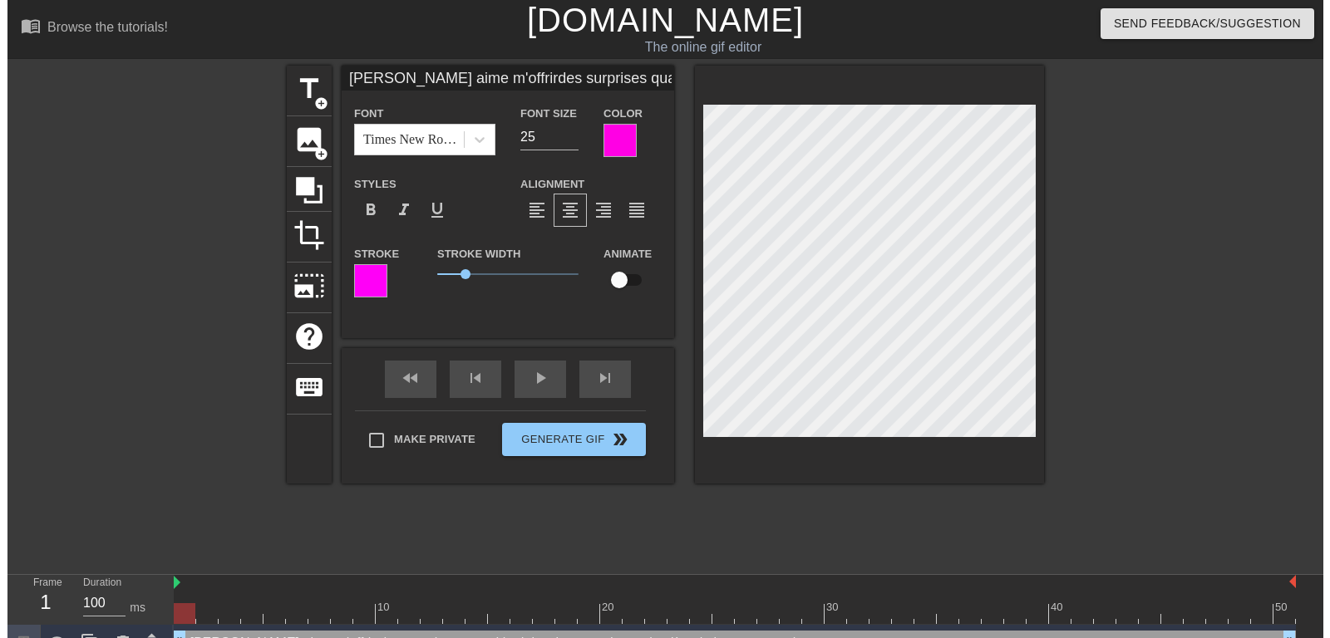
scroll to position [2, 2]
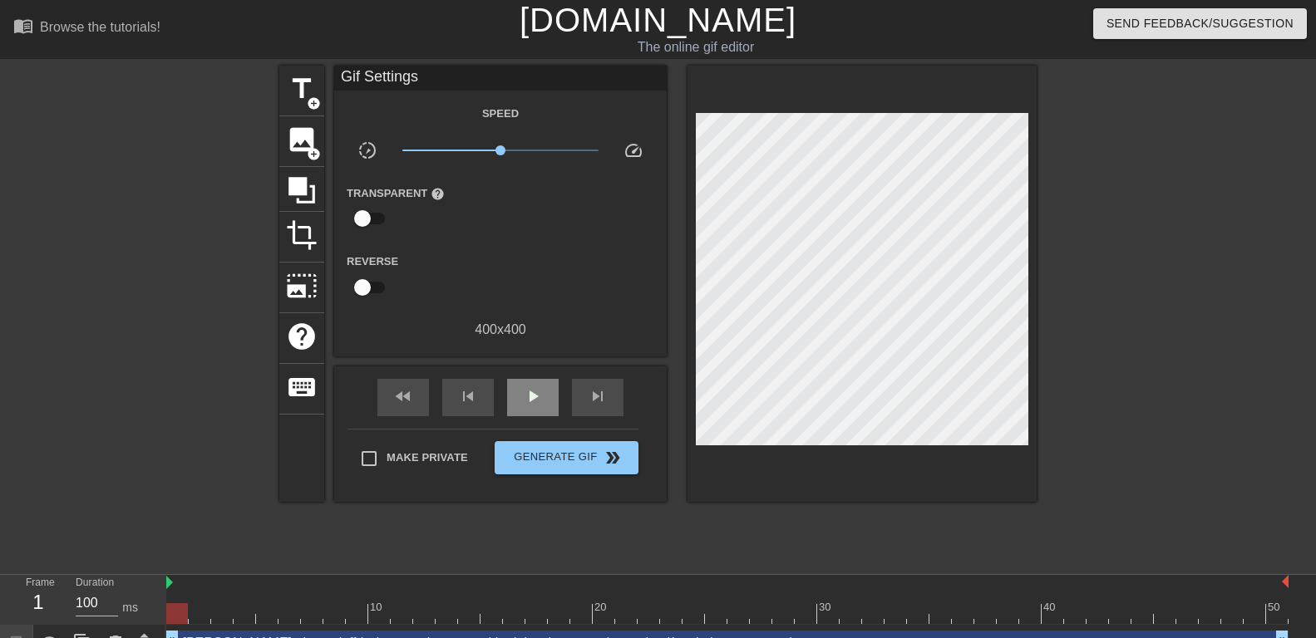
click at [538, 377] on div "fast_rewind skip_previous play_arrow skip_next" at bounding box center [500, 398] width 271 height 62
click at [531, 396] on span "play_arrow" at bounding box center [533, 397] width 20 height 20
click at [529, 381] on div "pause" at bounding box center [533, 397] width 52 height 37
click at [468, 393] on span "skip_previous" at bounding box center [468, 397] width 20 height 20
click at [402, 400] on span "fast_rewind" at bounding box center [403, 397] width 20 height 20
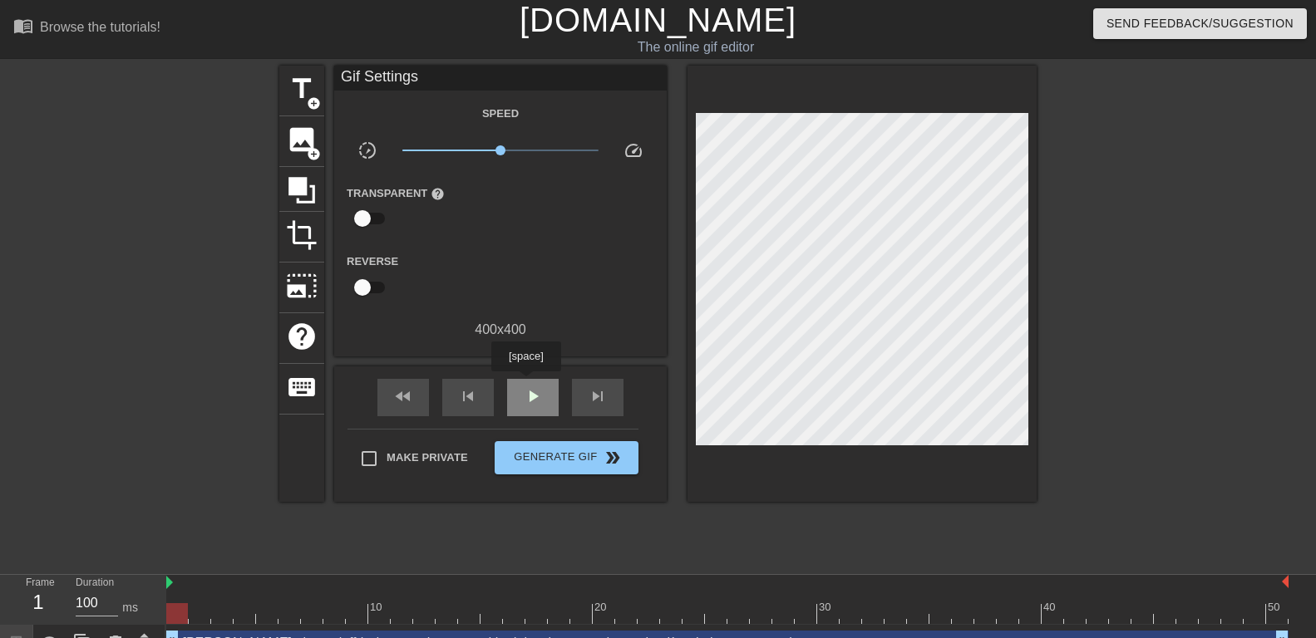
click at [525, 383] on div "play_arrow" at bounding box center [533, 397] width 52 height 37
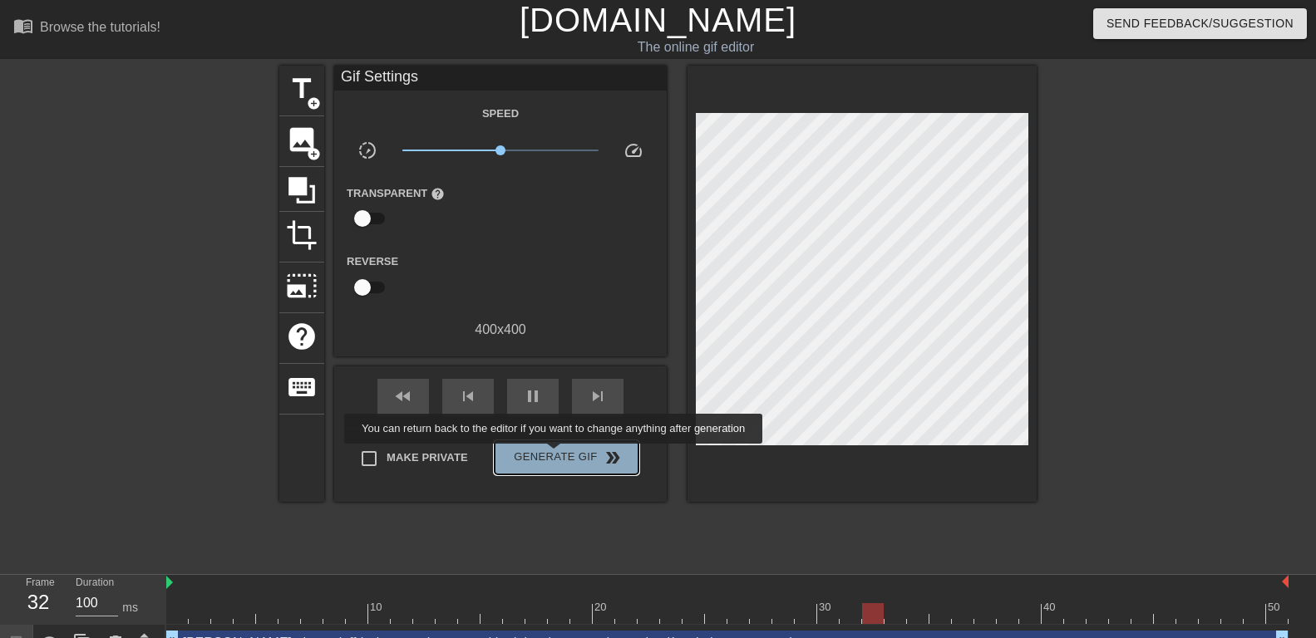
click at [555, 456] on span "Generate Gif double_arrow" at bounding box center [566, 458] width 131 height 20
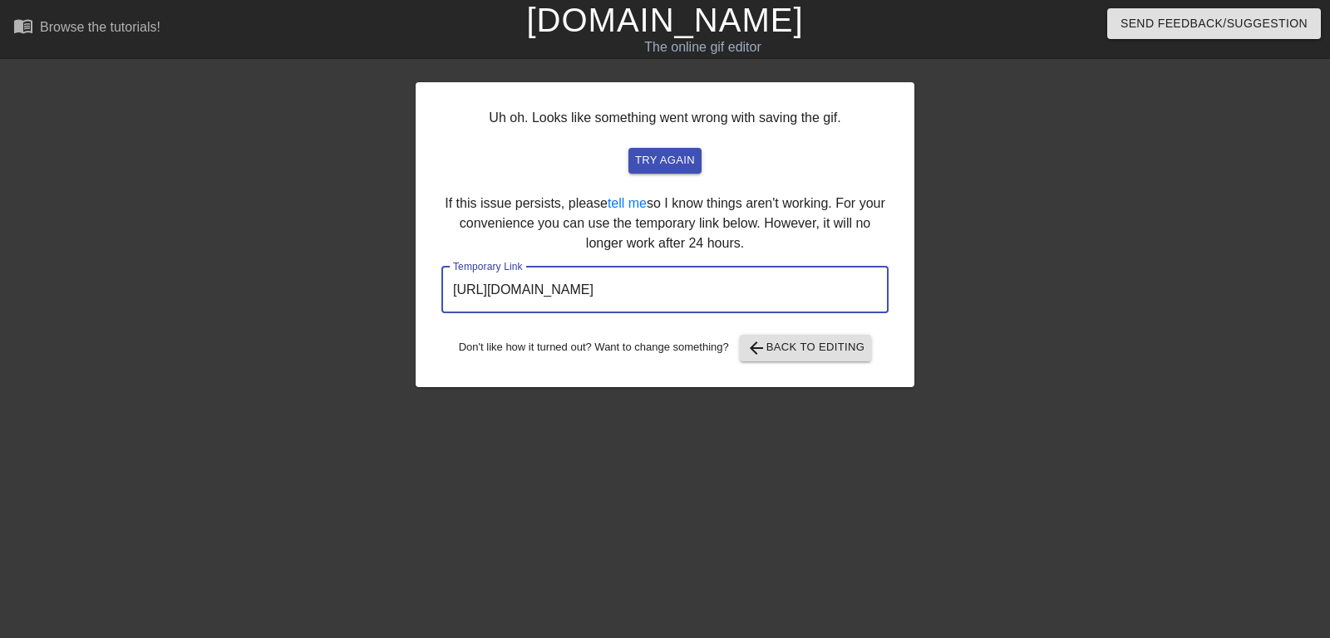
click at [562, 278] on input "[URL][DOMAIN_NAME]" at bounding box center [664, 290] width 447 height 47
